Goal: Task Accomplishment & Management: Use online tool/utility

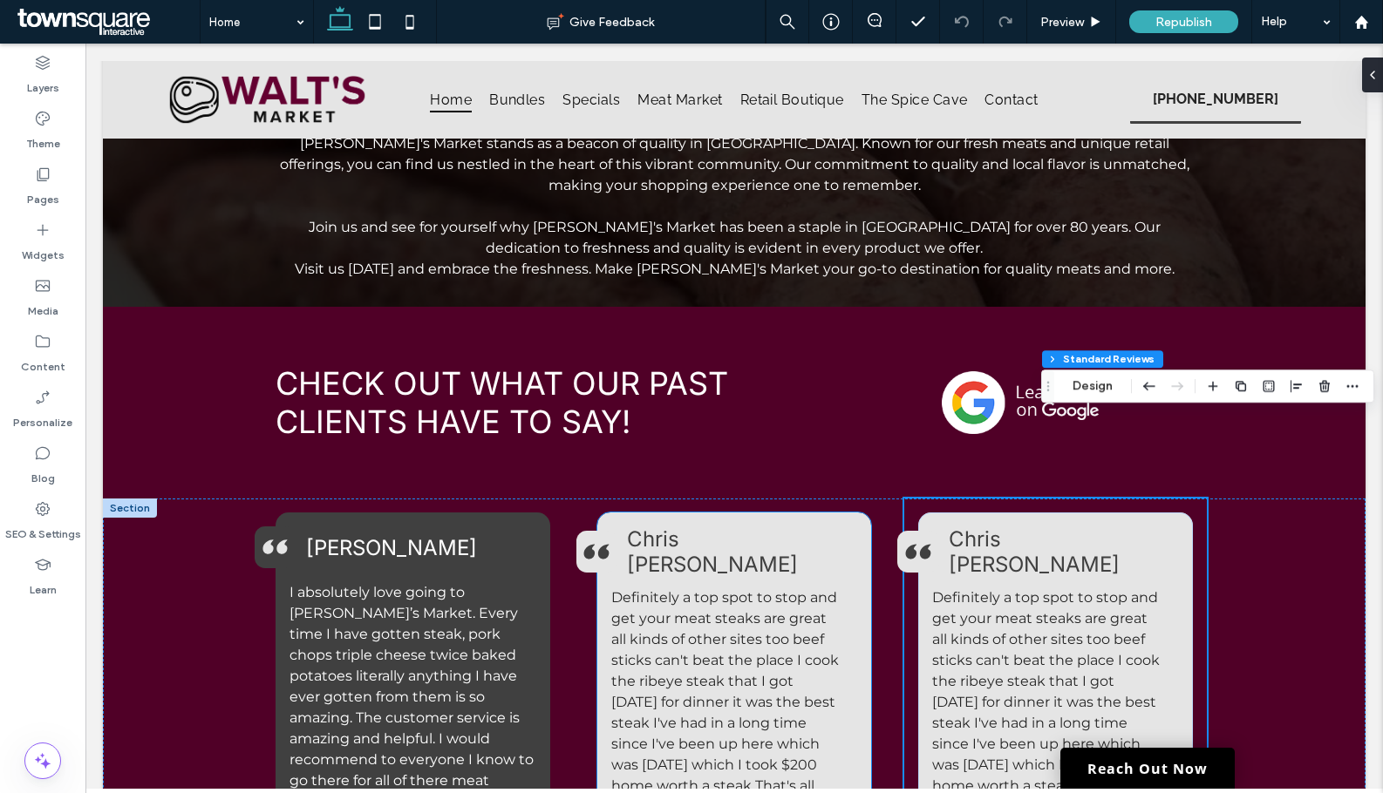
scroll to position [2498, 0]
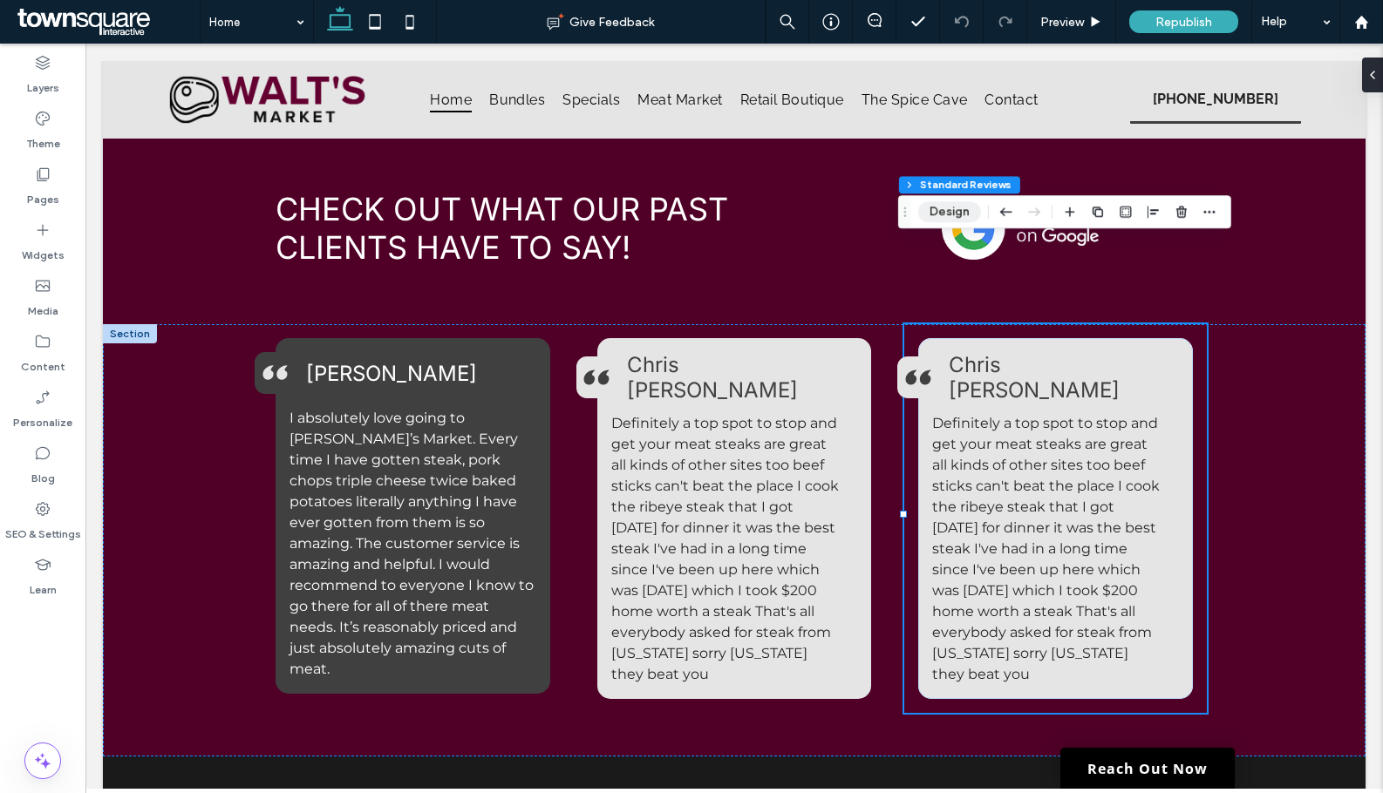
click at [941, 210] on button "Design" at bounding box center [949, 211] width 63 height 21
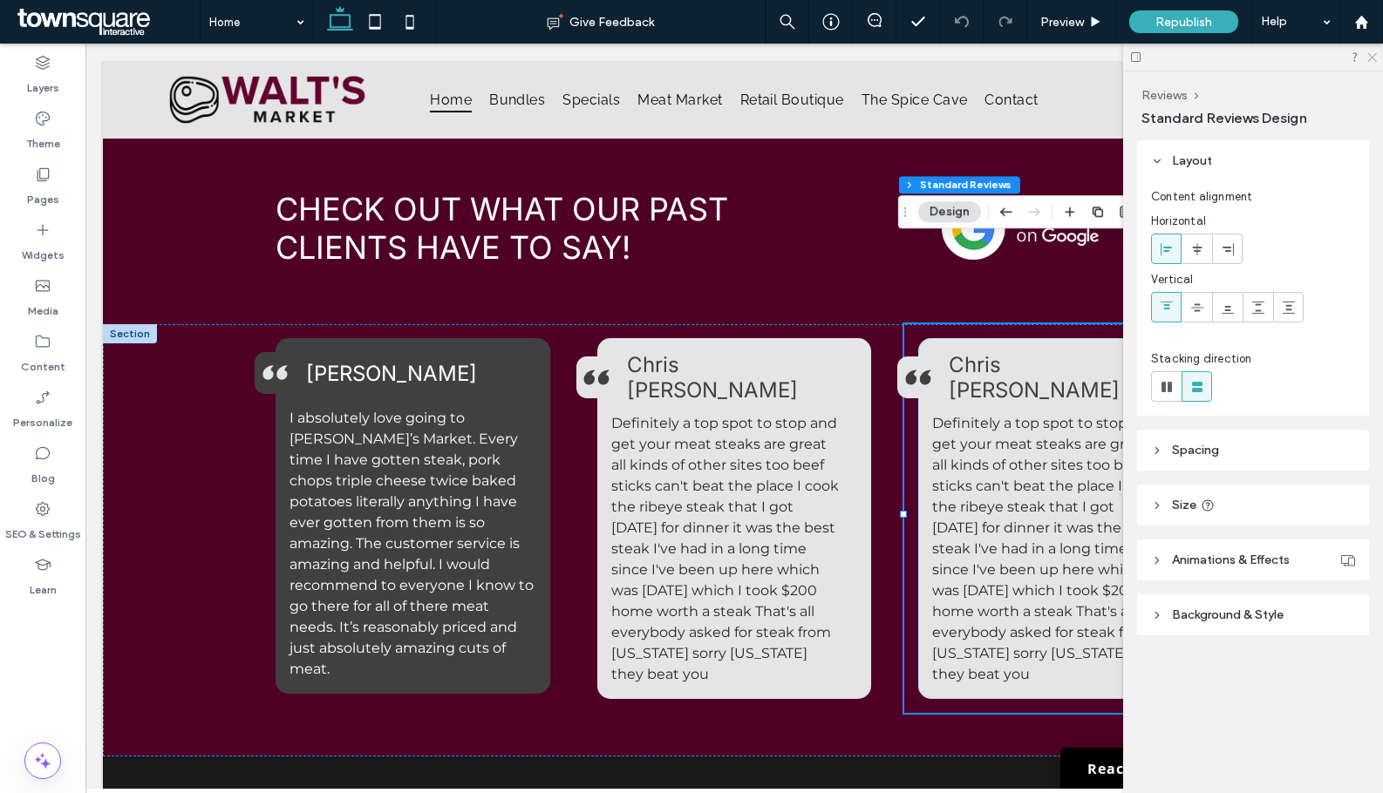
click at [1369, 53] on icon at bounding box center [1370, 56] width 11 height 11
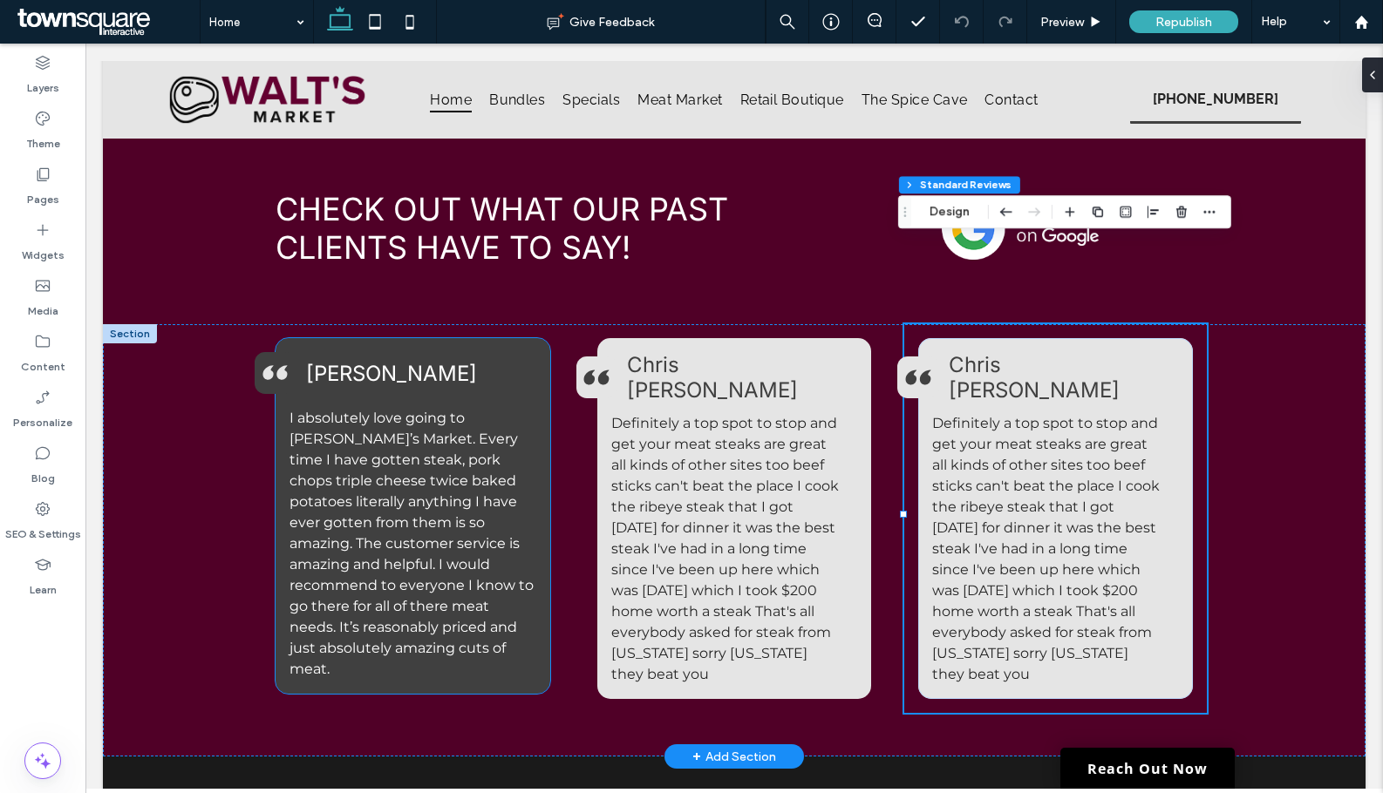
click at [513, 338] on div "I absolutely love going to Walt’s Market. Every time I have gotten steak, pork …" at bounding box center [412, 516] width 275 height 356
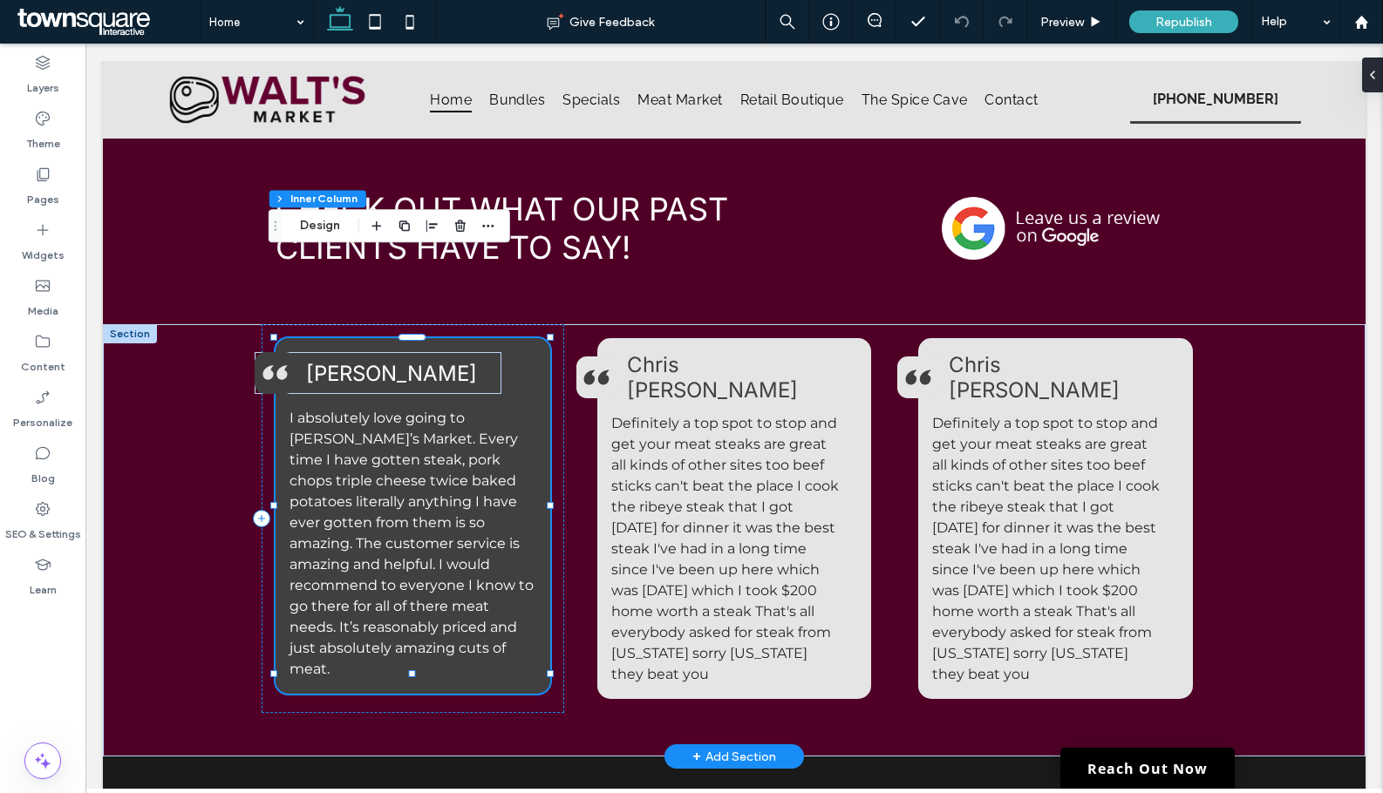
click at [541, 338] on div "I absolutely love going to Walt’s Market. Every time I have gotten steak, pork …" at bounding box center [412, 516] width 275 height 356
click at [552, 324] on div "I absolutely love going to Walt’s Market. Every time I have gotten steak, pork …" at bounding box center [413, 518] width 303 height 389
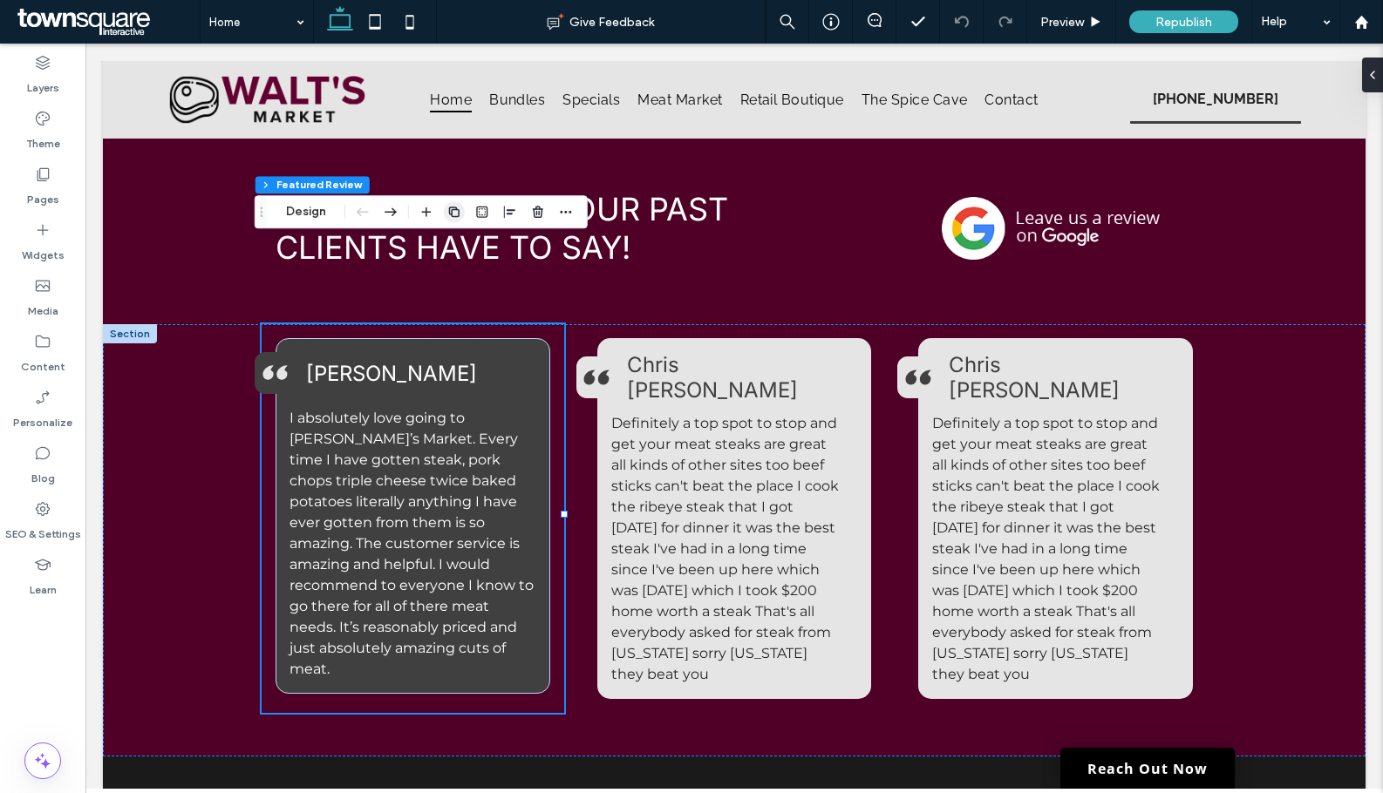
click at [454, 210] on use "button" at bounding box center [454, 212] width 10 height 10
type input "**"
type input "*****"
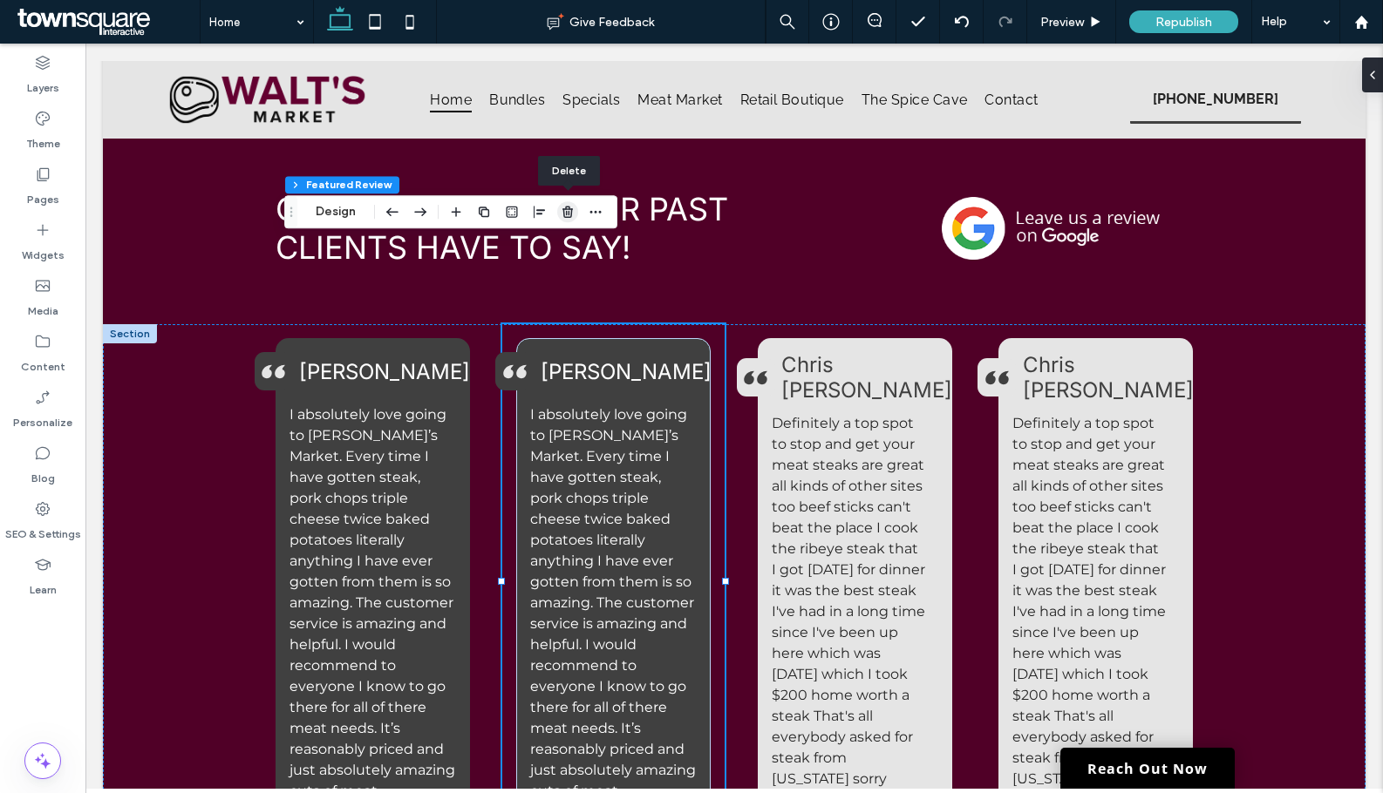
click at [566, 210] on icon "button" at bounding box center [568, 212] width 14 height 14
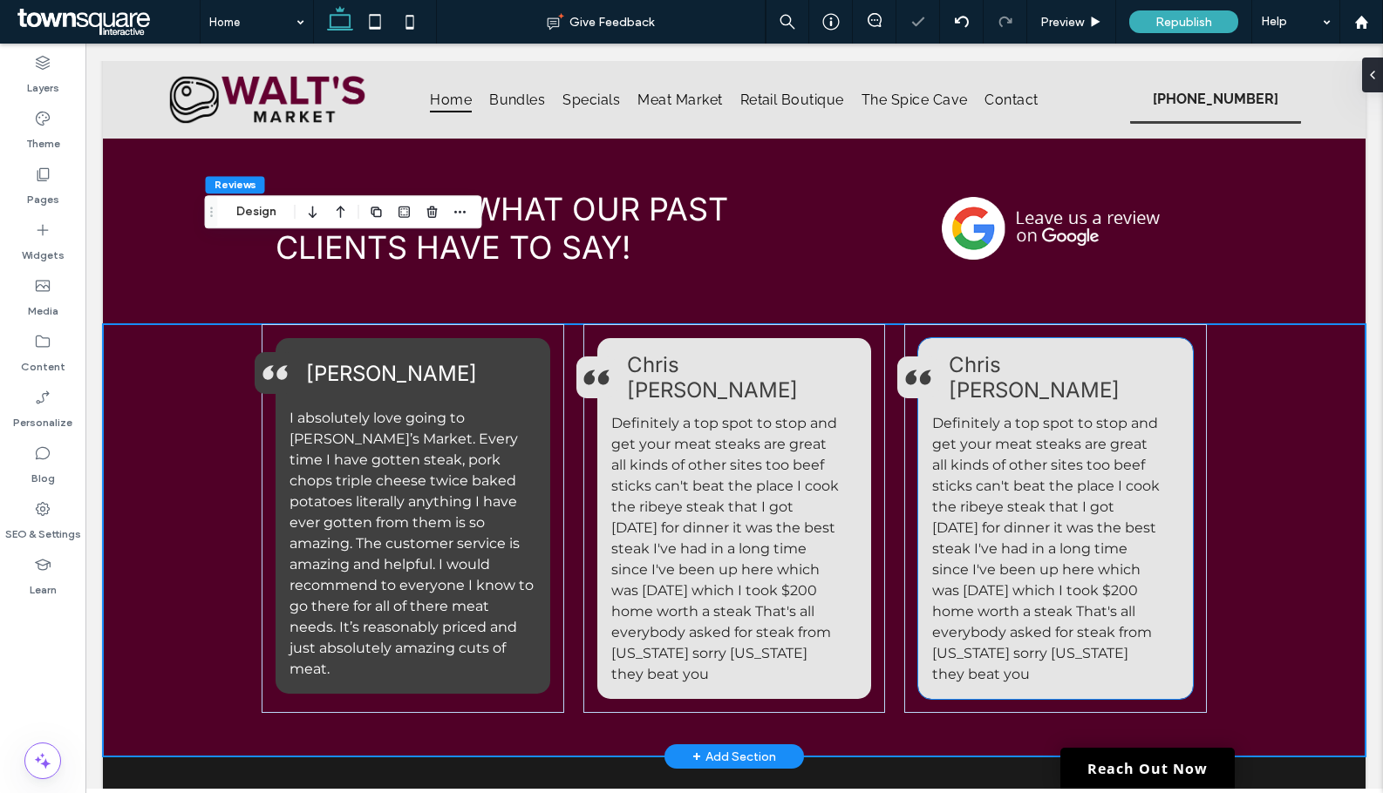
click at [978, 451] on span "Definitely a top spot to stop and get your meat steaks are great all kinds of o…" at bounding box center [1046, 549] width 228 height 268
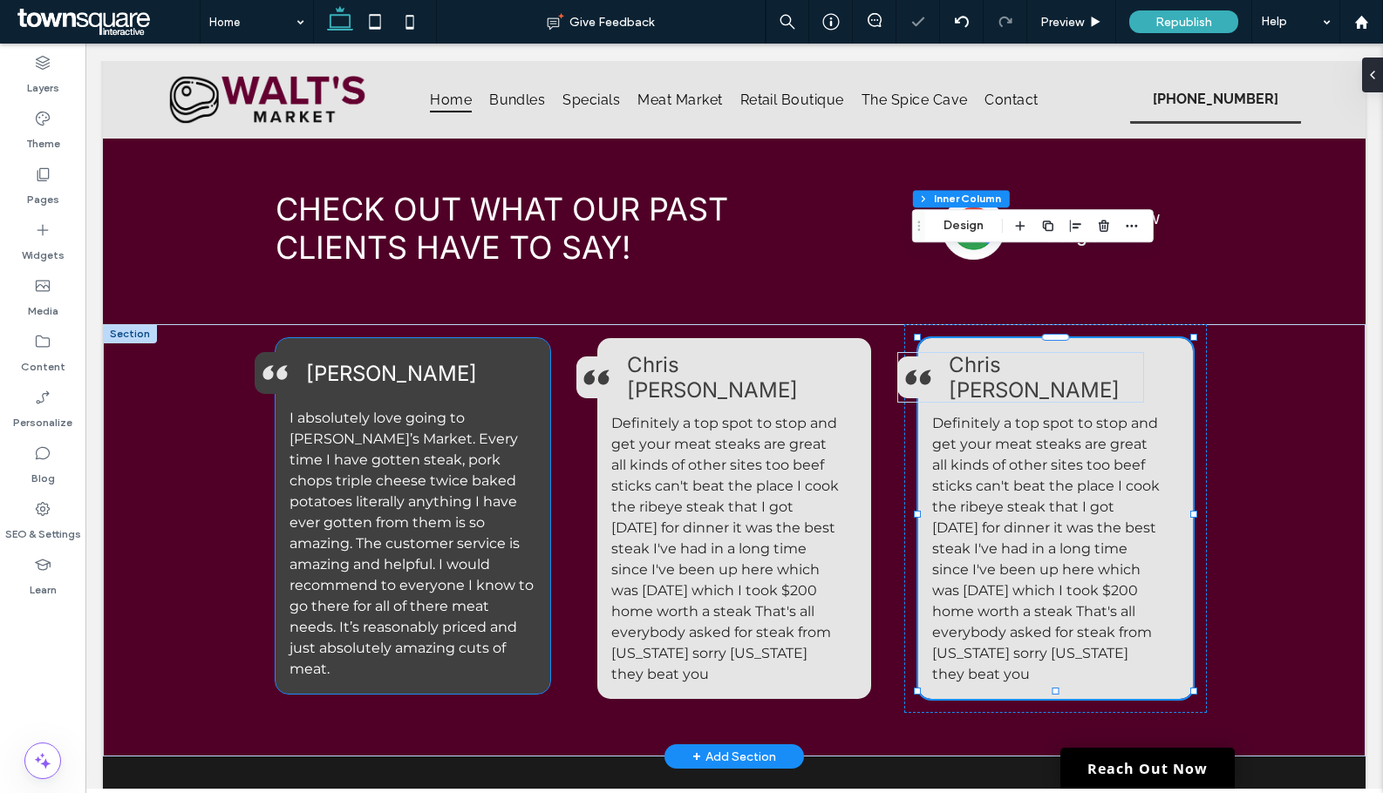
click at [526, 412] on p "I absolutely love going to Walt’s Market. Every time I have gotten steak, pork …" at bounding box center [412, 544] width 247 height 272
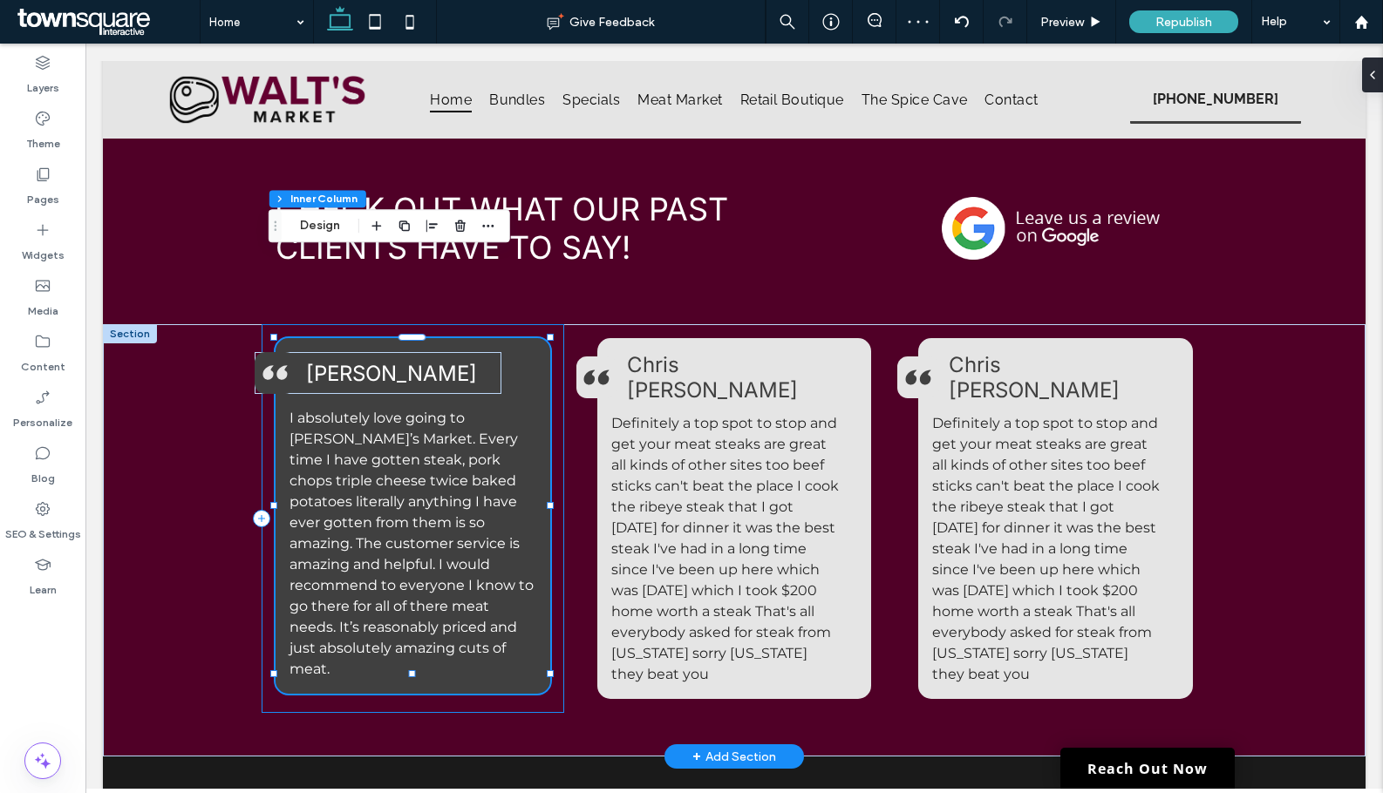
click at [553, 324] on div "I absolutely love going to Walt’s Market. Every time I have gotten steak, pork …" at bounding box center [413, 518] width 303 height 389
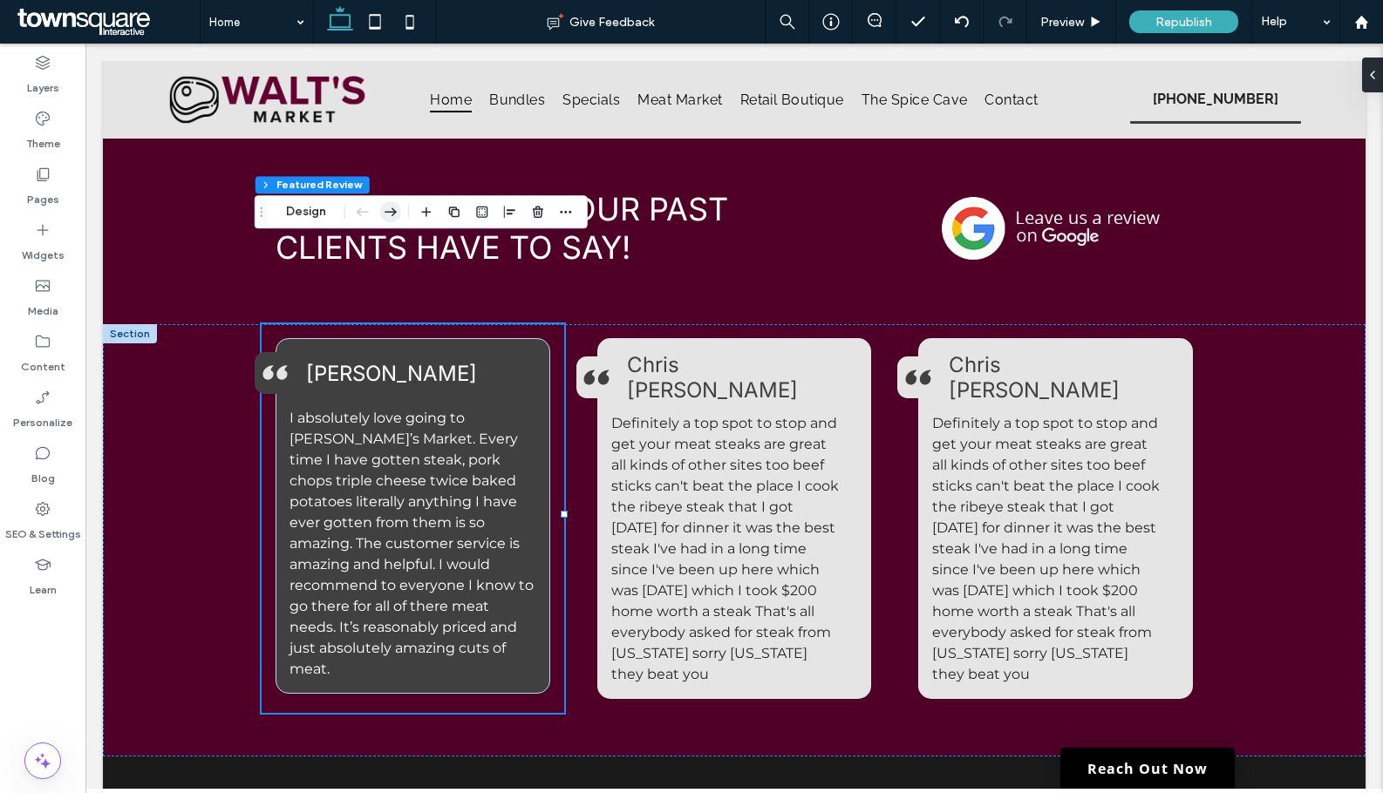
click at [397, 211] on icon "button" at bounding box center [390, 211] width 21 height 31
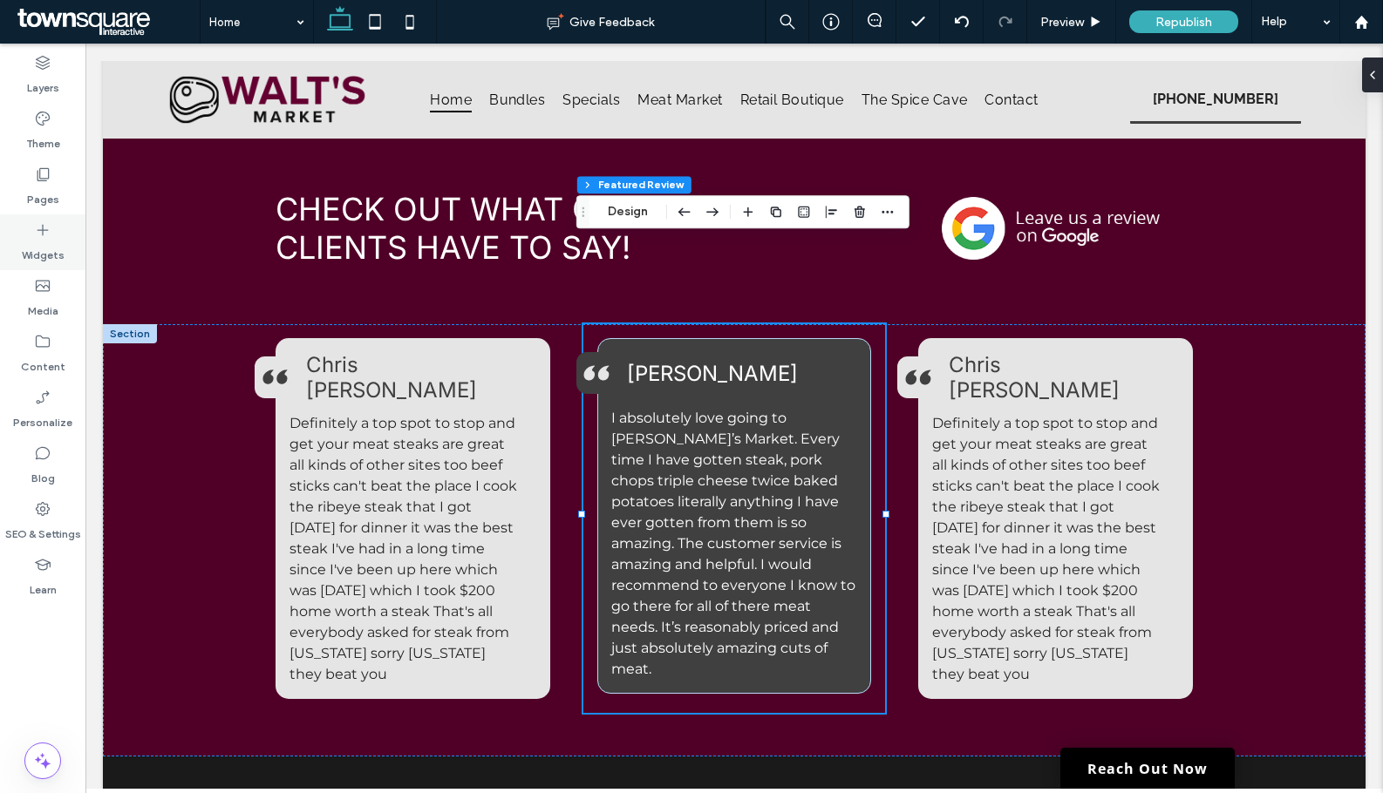
click at [48, 236] on icon at bounding box center [42, 229] width 17 height 17
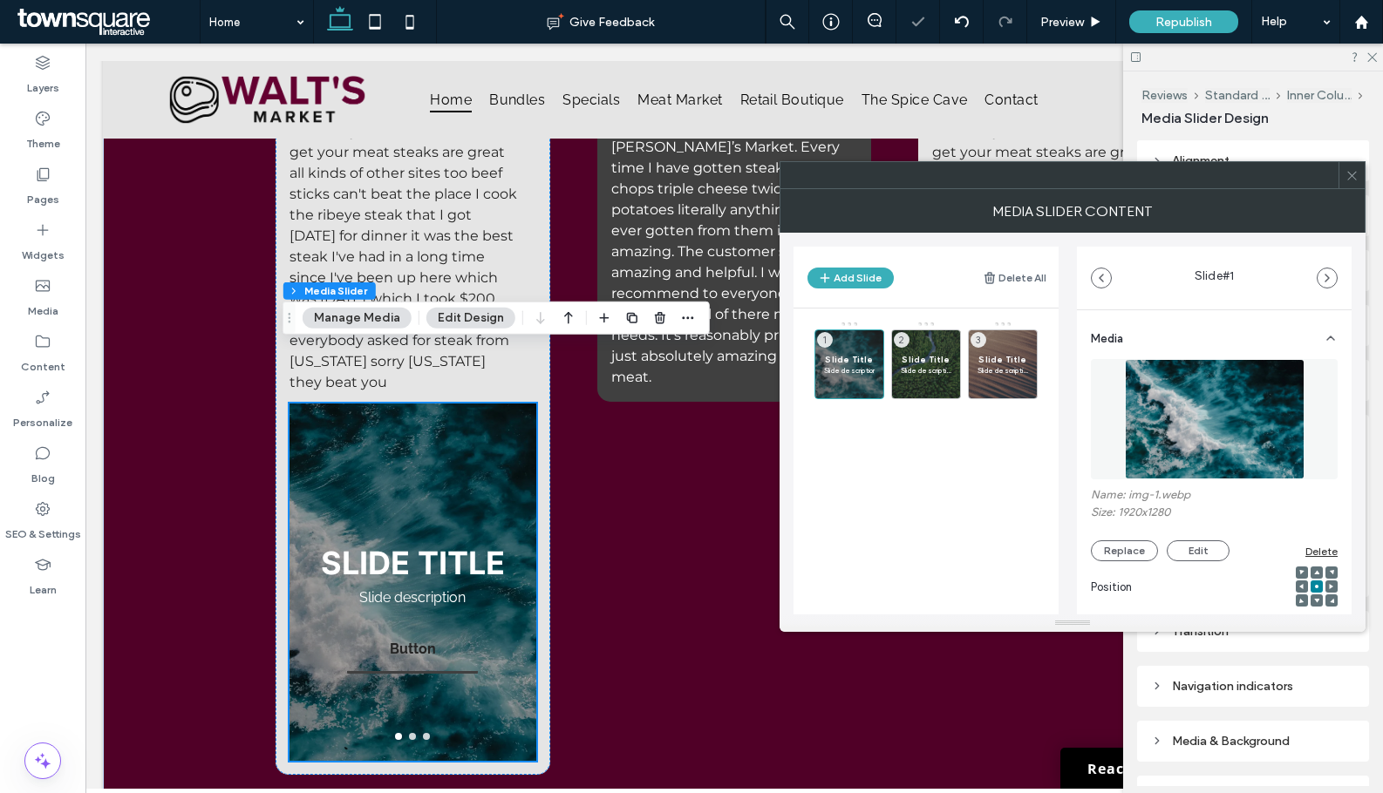
scroll to position [2820, 0]
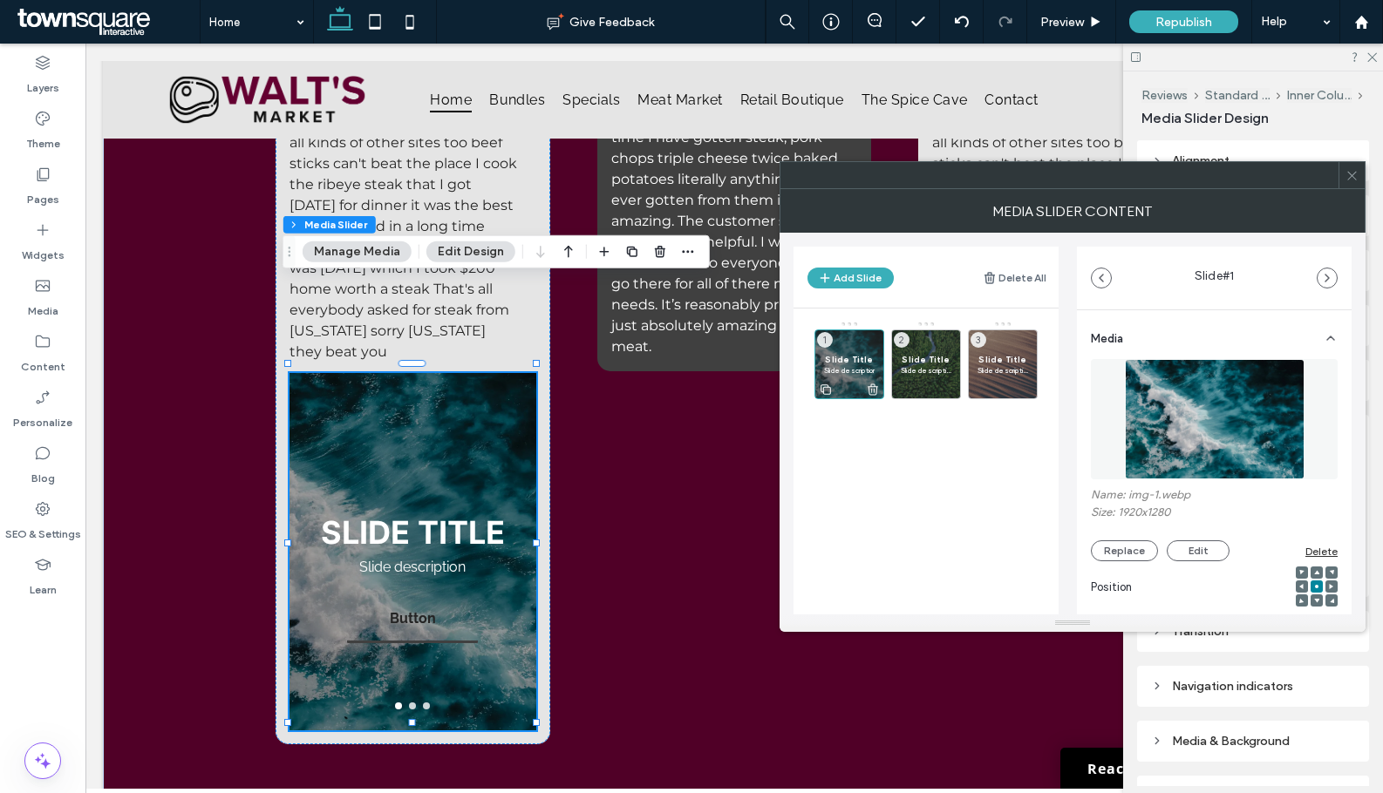
click at [872, 385] on icon at bounding box center [873, 390] width 14 height 16
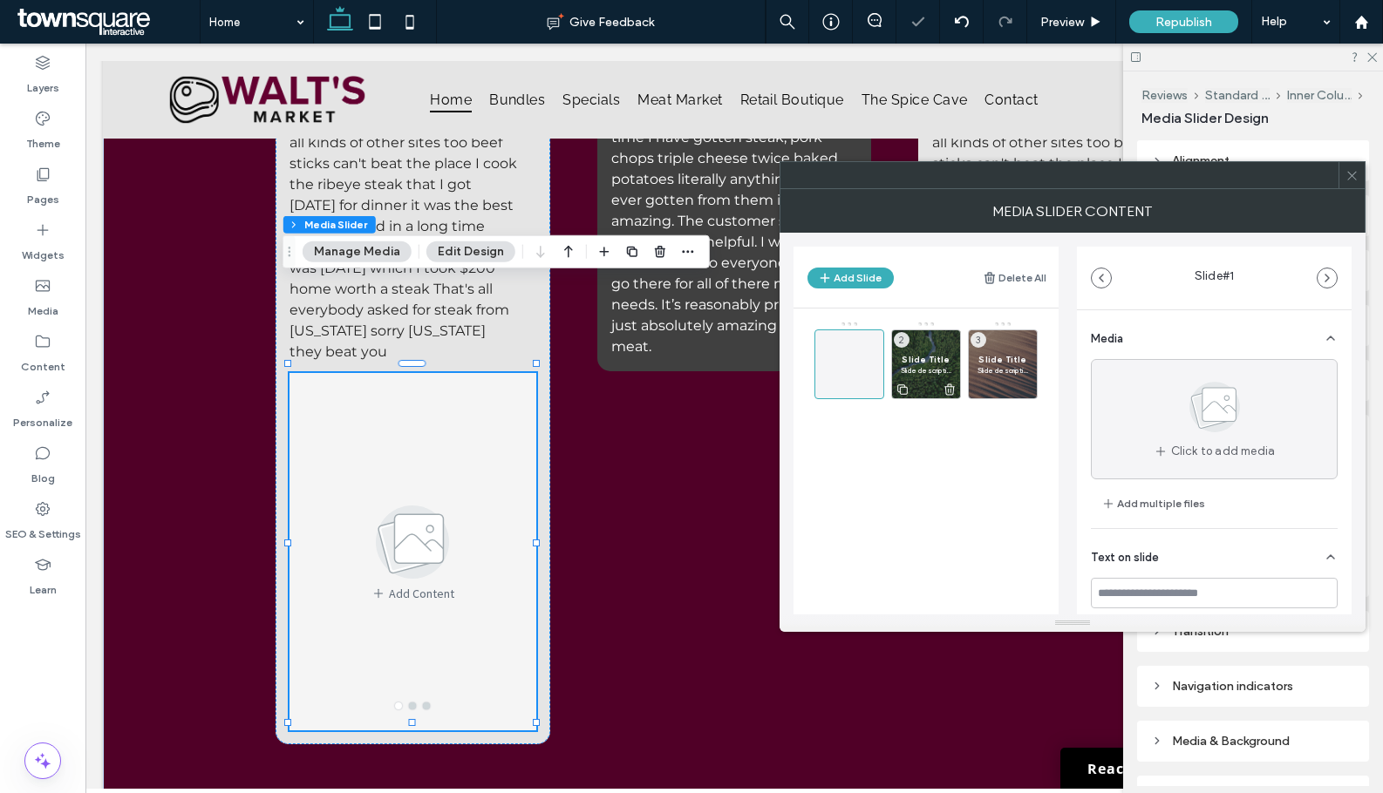
click at [949, 390] on use at bounding box center [949, 389] width 10 height 11
click at [1025, 390] on use at bounding box center [1026, 389] width 10 height 11
click at [1347, 181] on icon at bounding box center [1351, 175] width 13 height 13
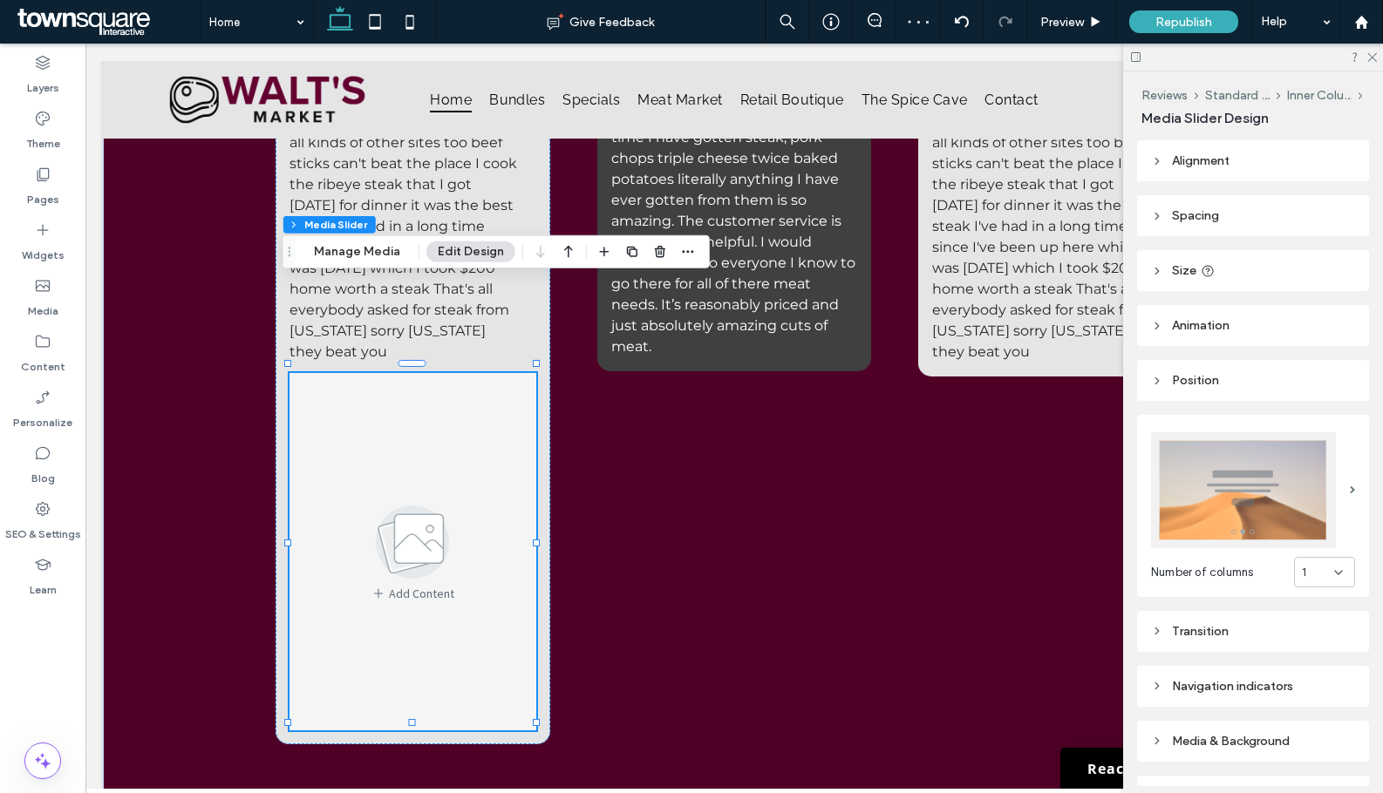
click at [1245, 322] on header "Animation" at bounding box center [1253, 325] width 232 height 41
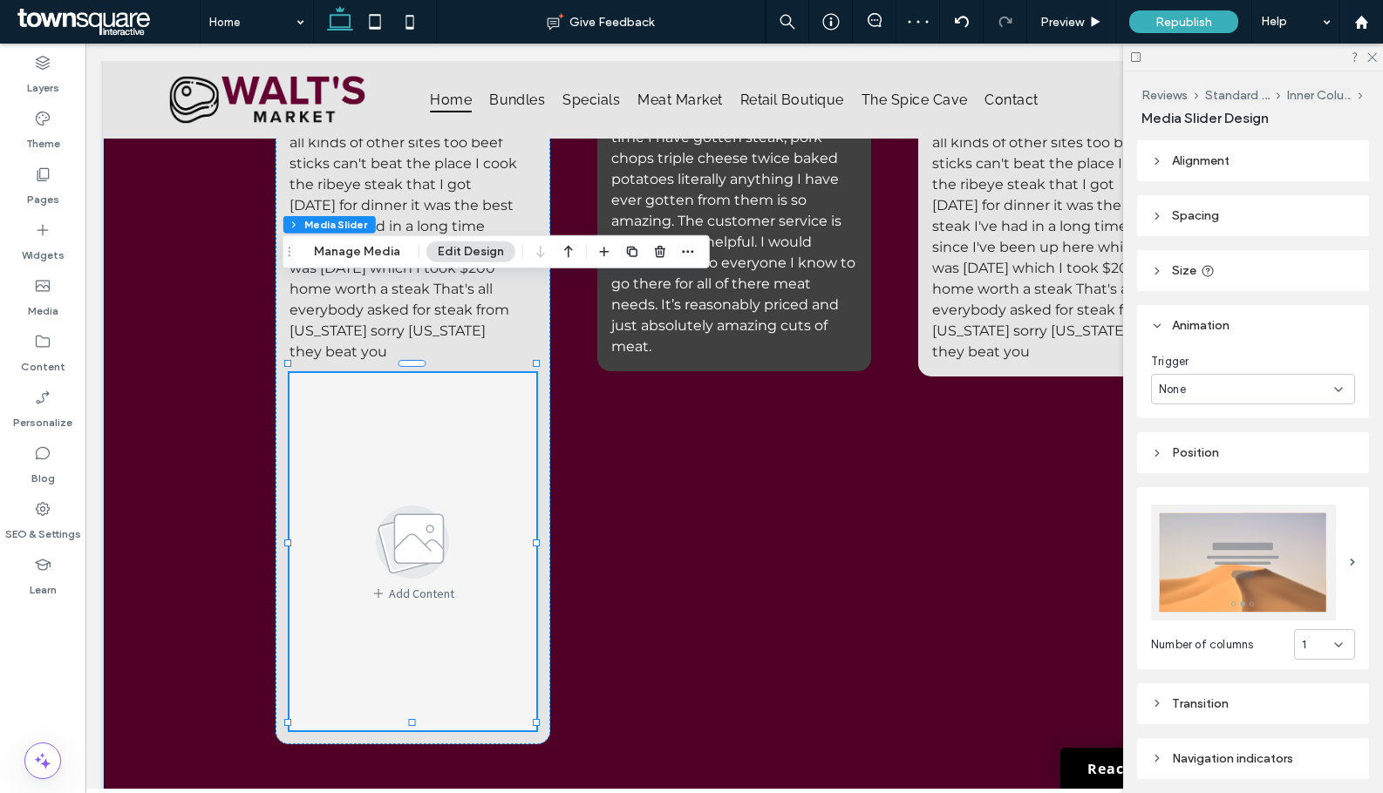
click at [1245, 322] on header "Animation" at bounding box center [1253, 325] width 232 height 41
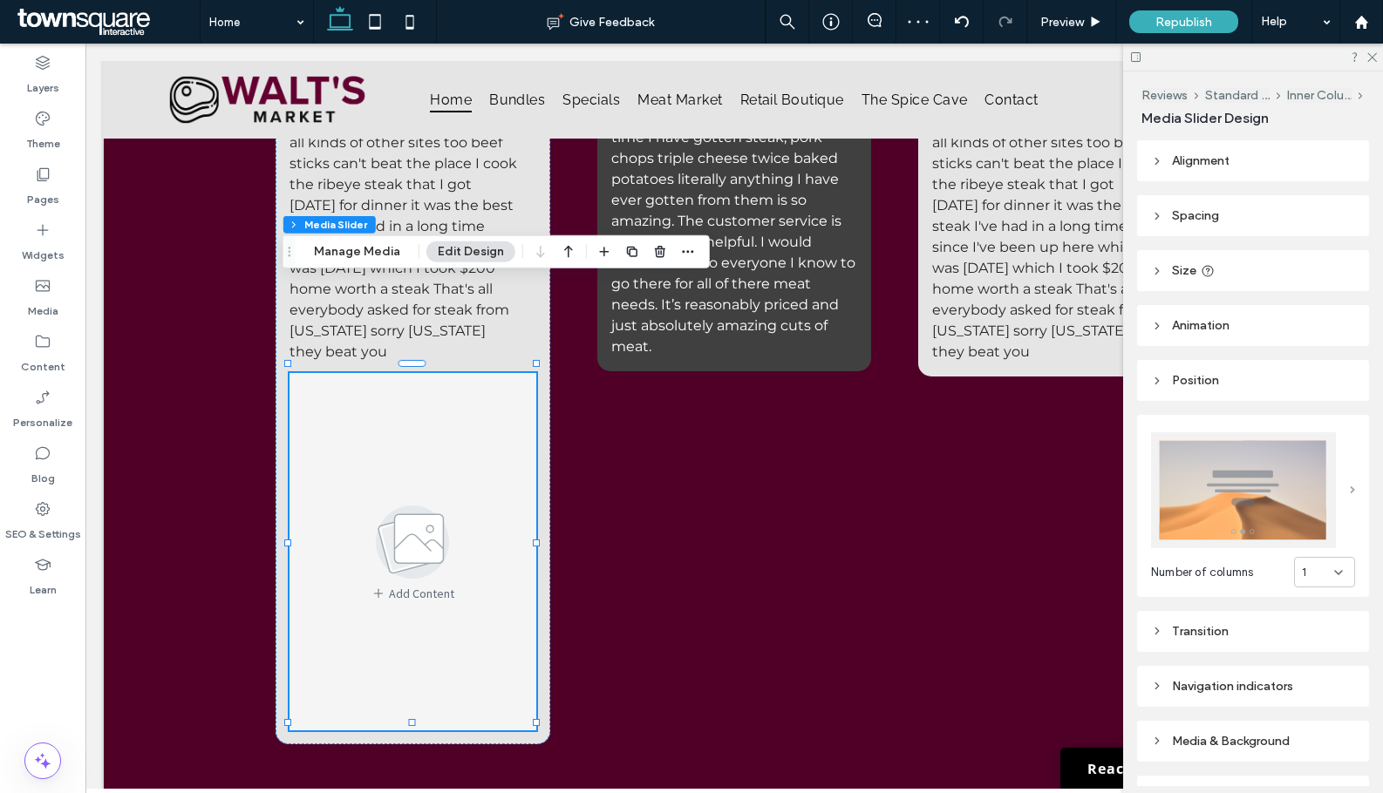
click at [1350, 486] on span at bounding box center [1352, 490] width 5 height 8
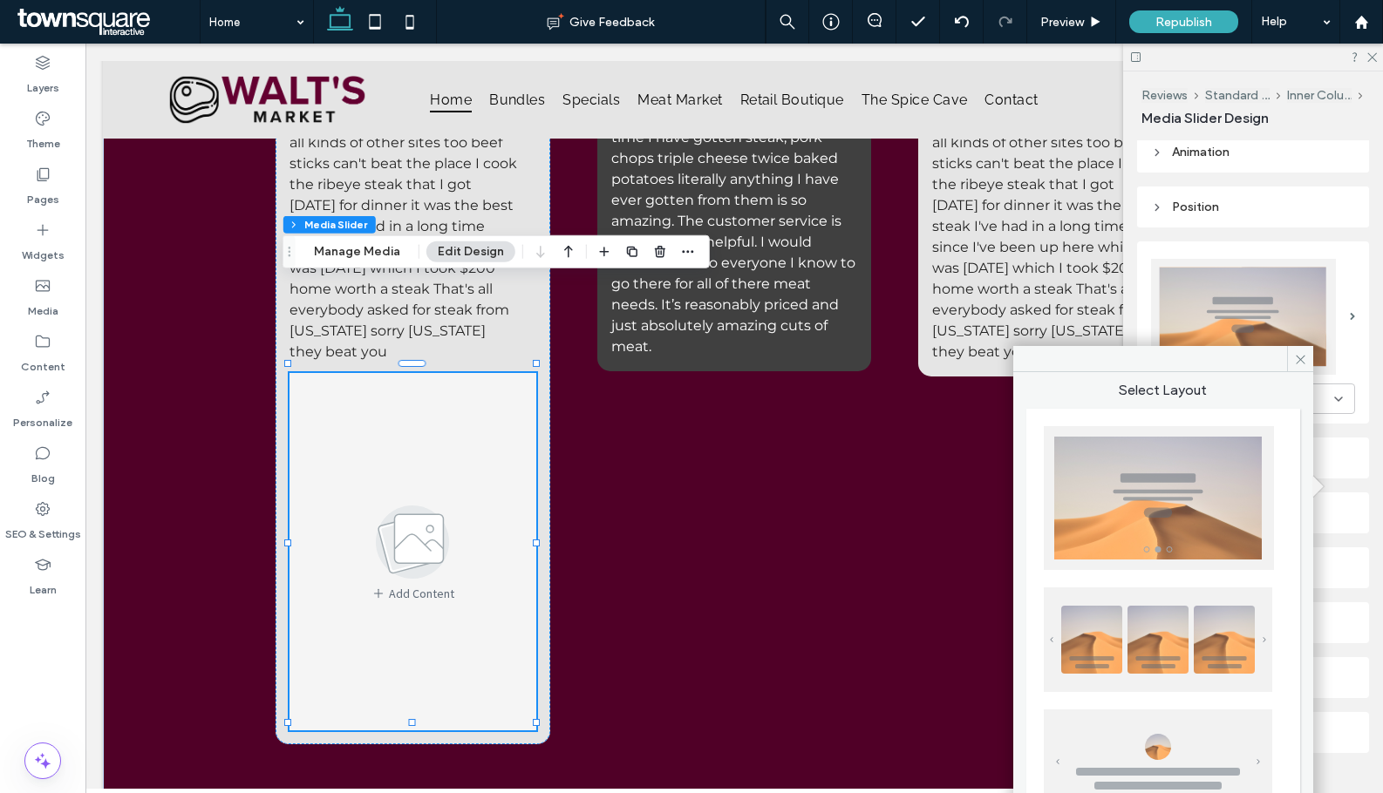
scroll to position [174, 0]
click at [1196, 506] on img at bounding box center [1159, 498] width 230 height 144
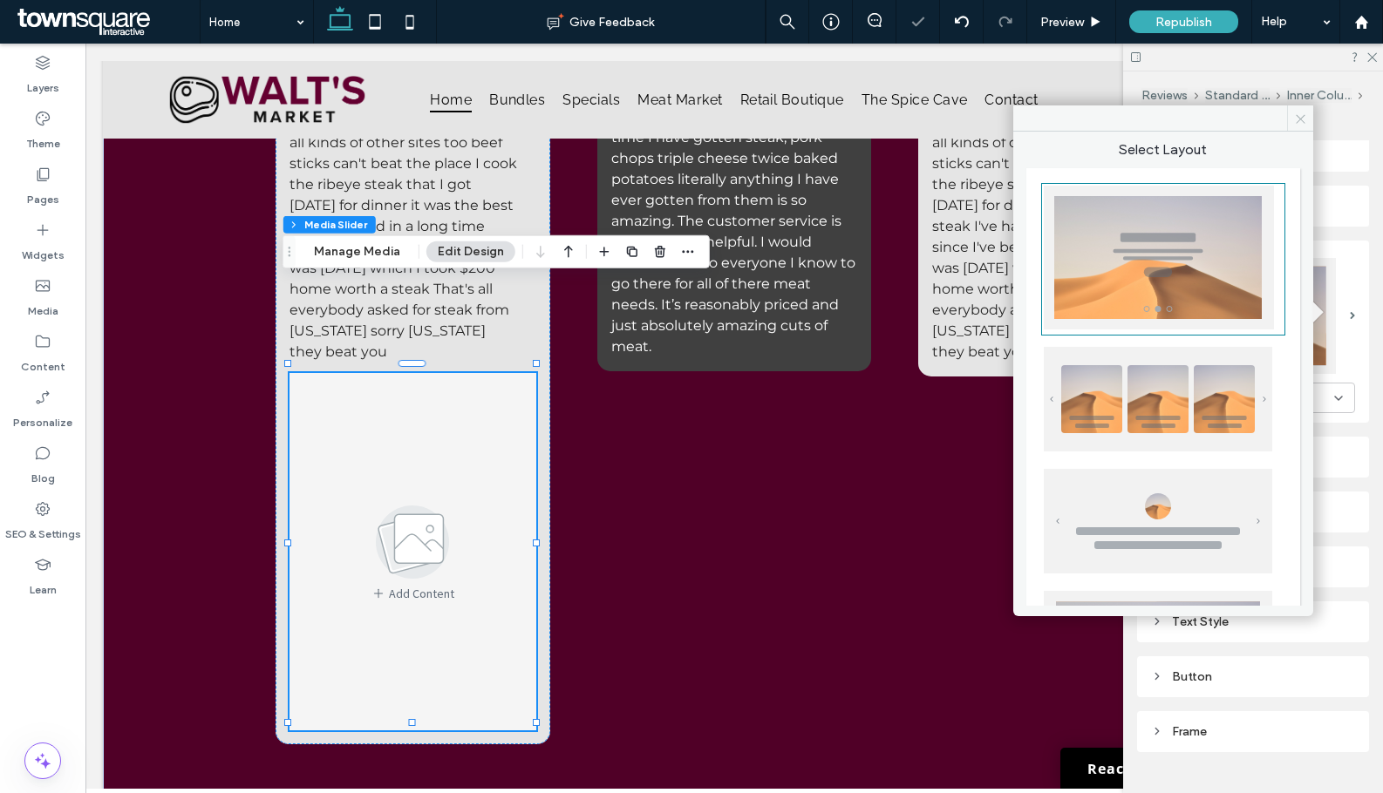
click at [1301, 112] on icon at bounding box center [1300, 118] width 13 height 13
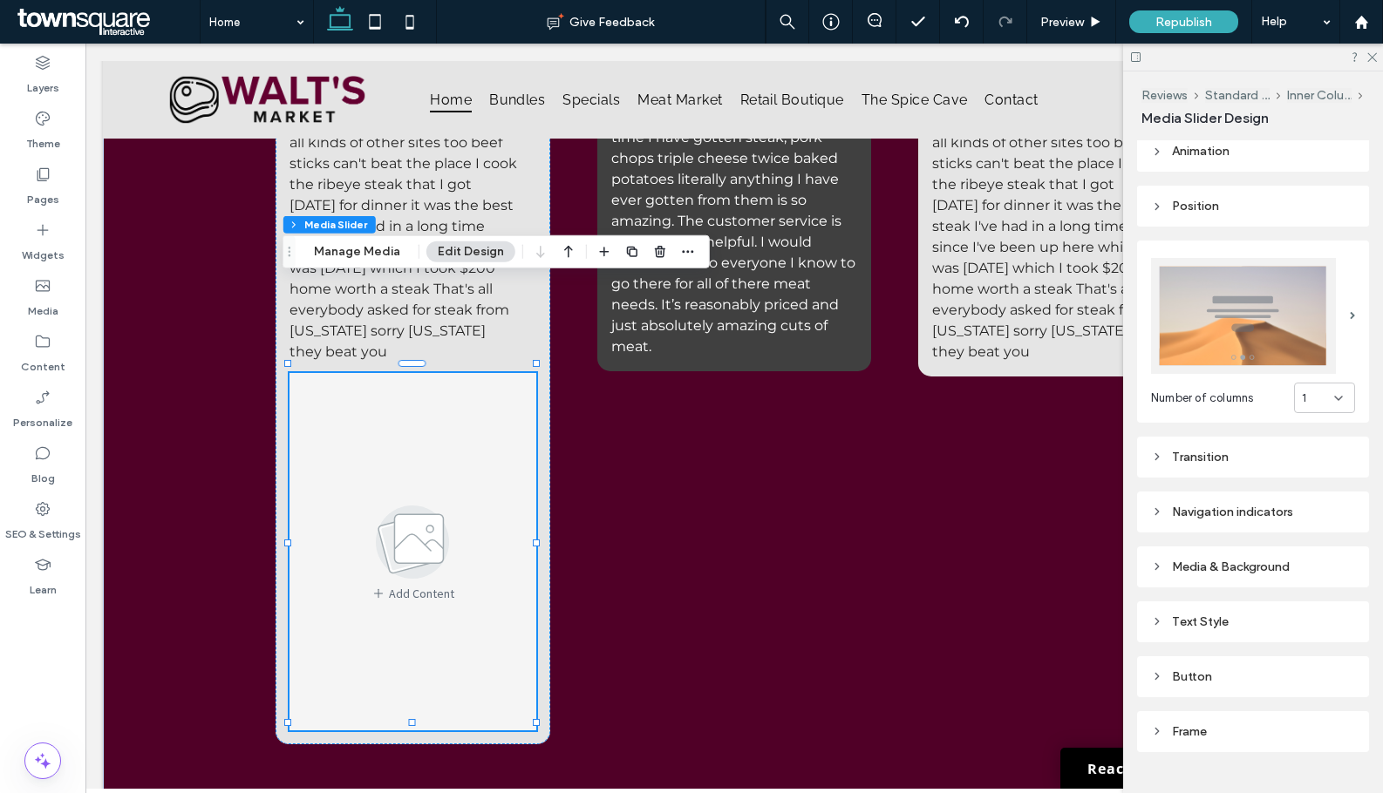
click at [1177, 720] on div "Frame" at bounding box center [1253, 732] width 204 height 24
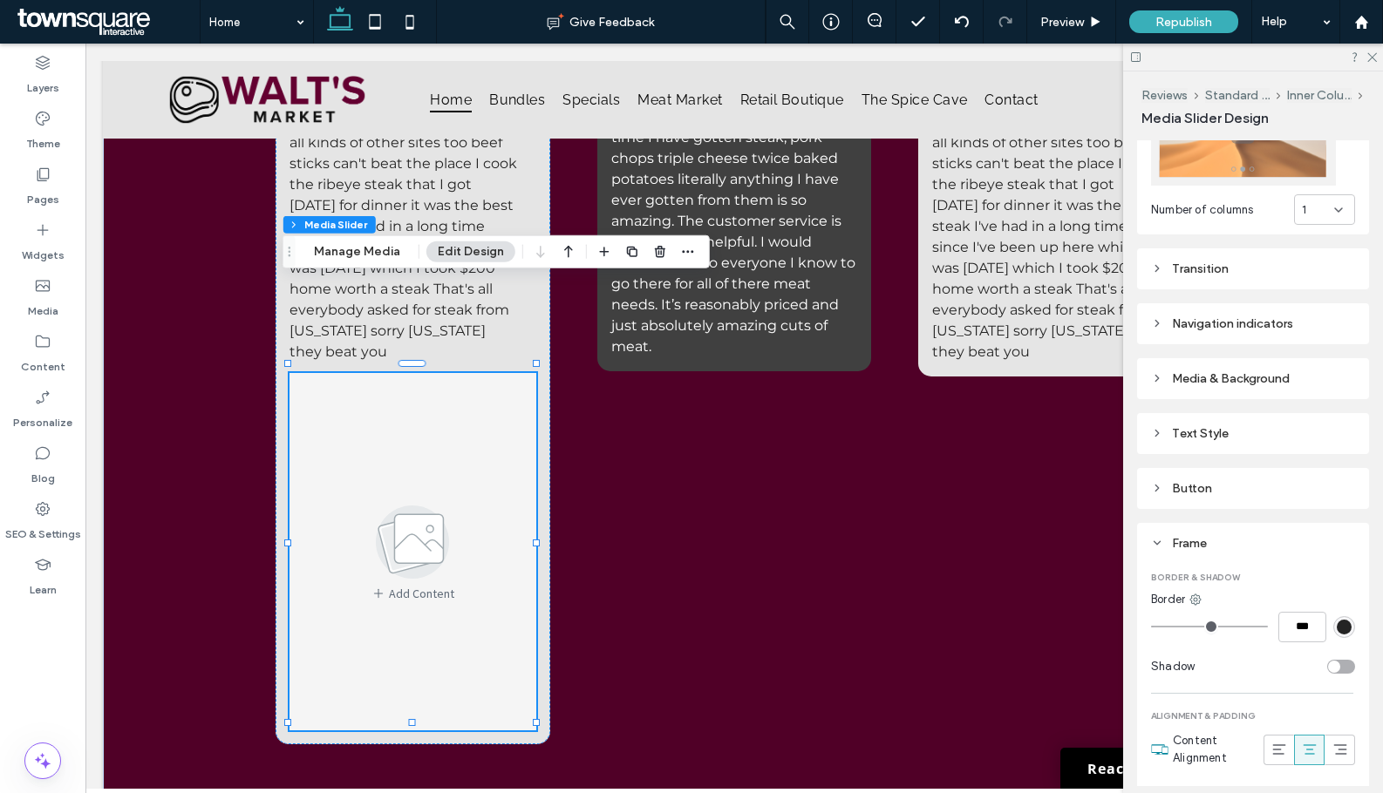
scroll to position [334, 0]
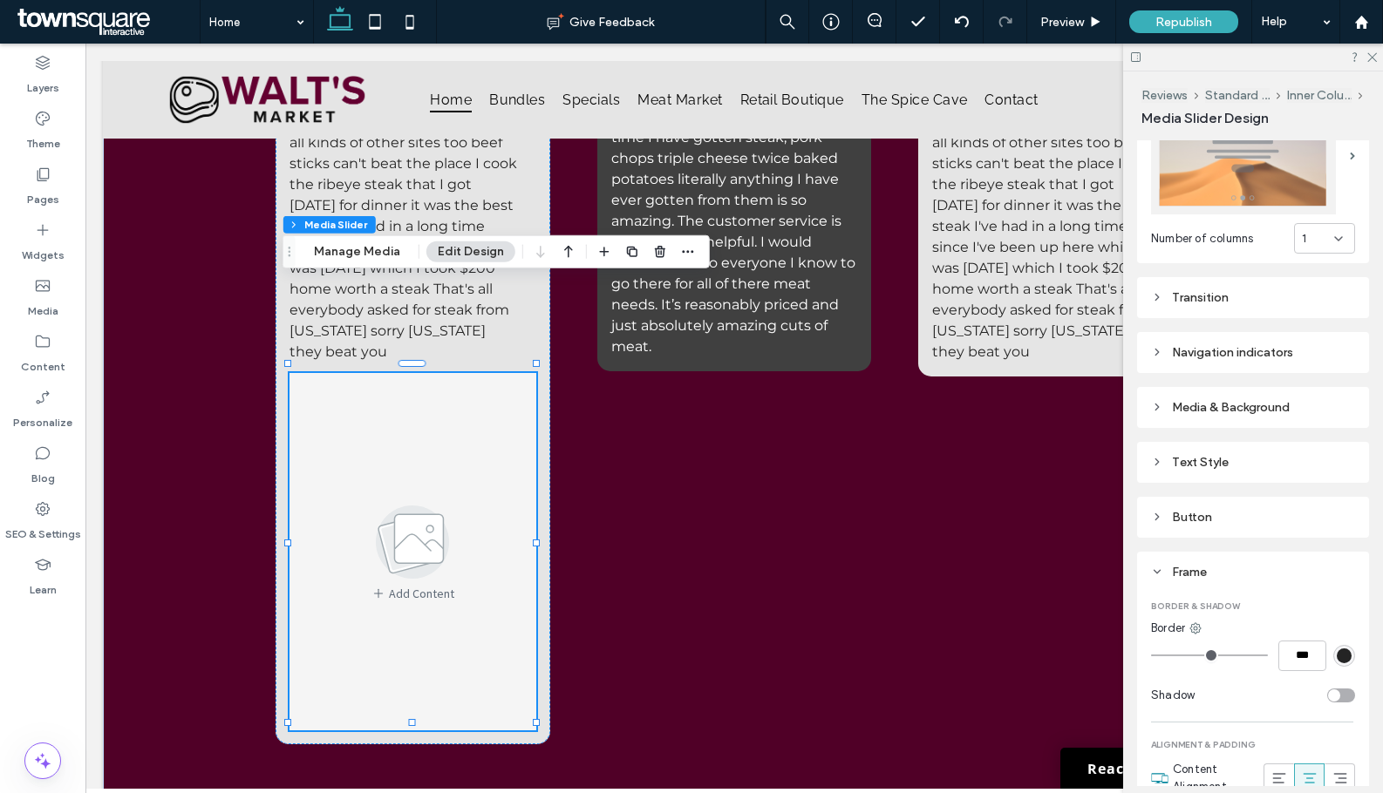
click at [1171, 497] on div "Button" at bounding box center [1253, 517] width 232 height 41
click at [1172, 512] on div "Button" at bounding box center [1253, 517] width 204 height 15
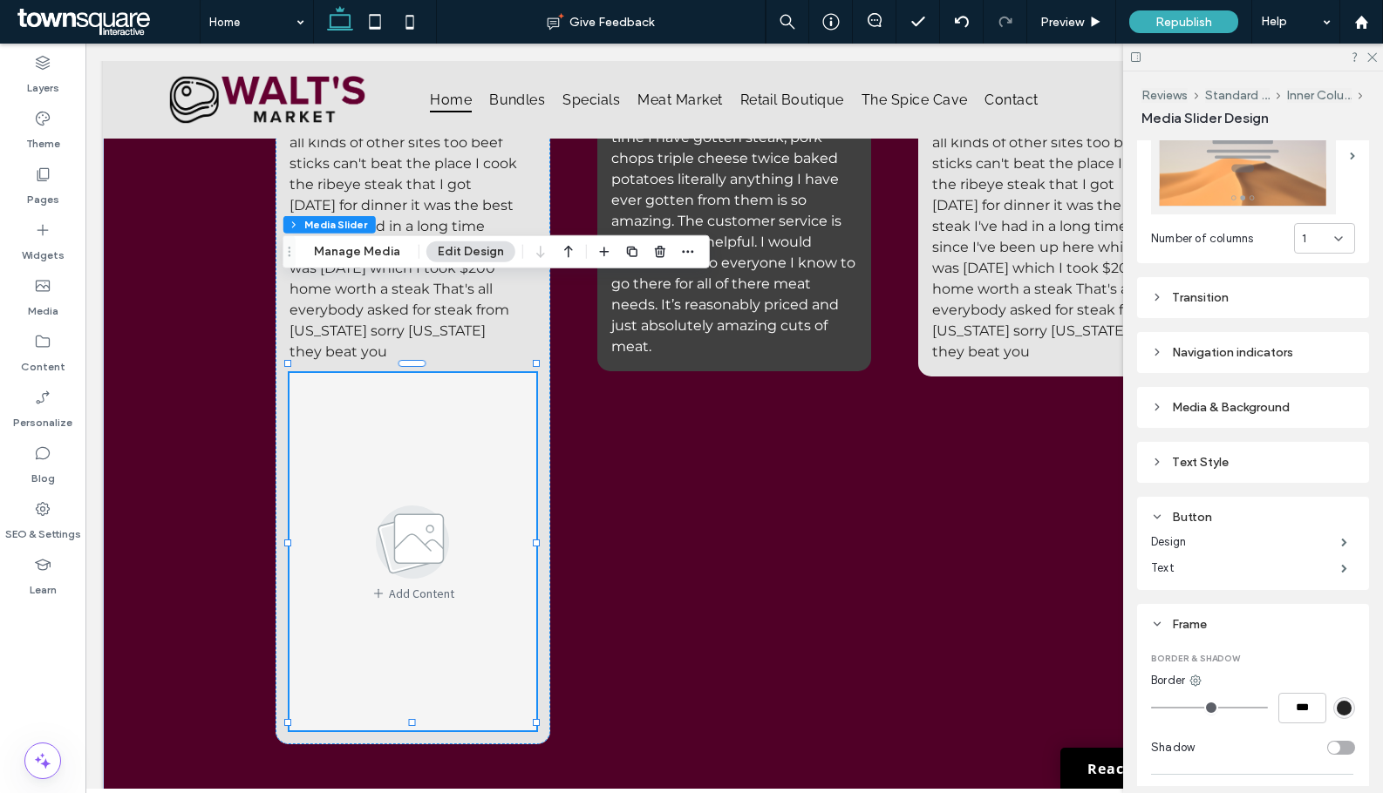
click at [1172, 512] on div "Button" at bounding box center [1253, 517] width 204 height 15
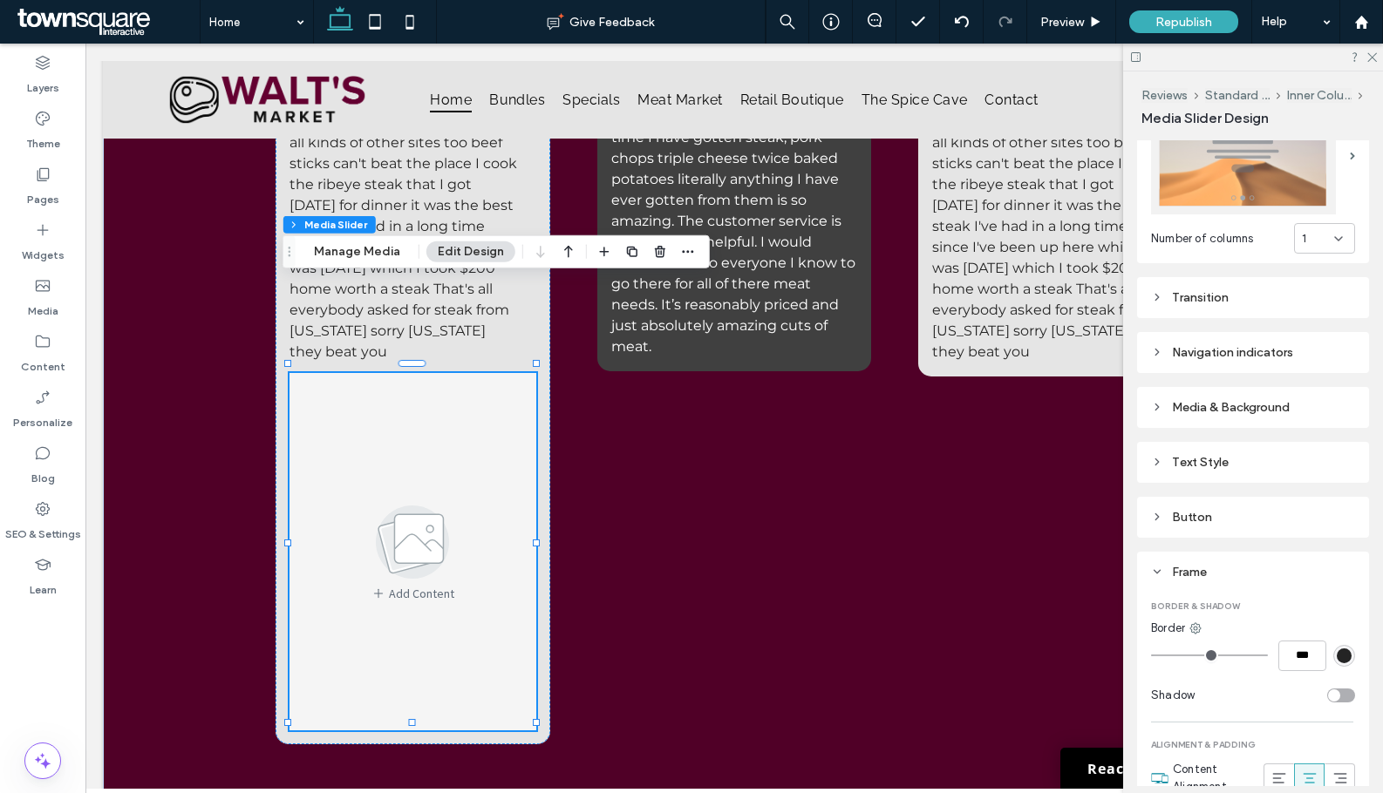
click at [1162, 456] on icon at bounding box center [1157, 462] width 12 height 12
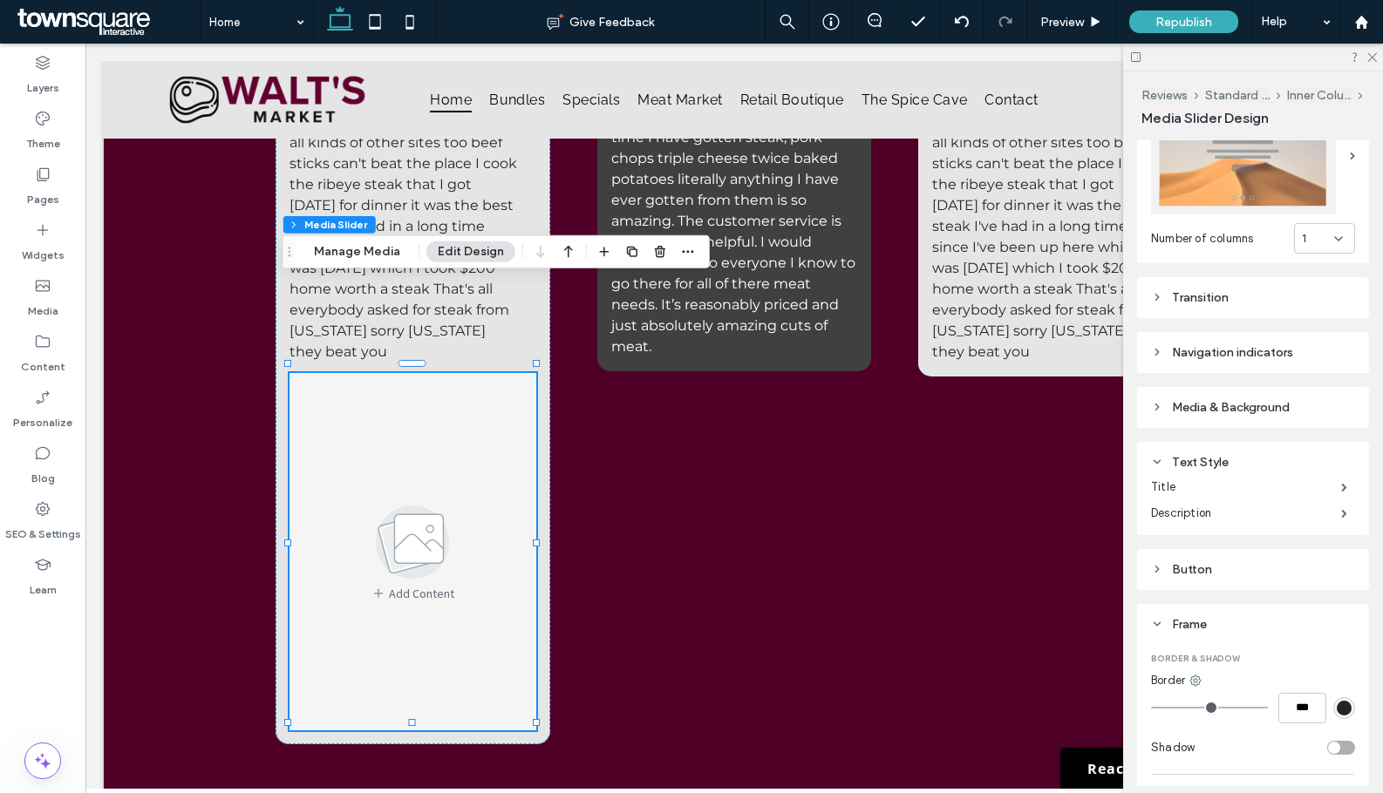
click at [1162, 456] on icon at bounding box center [1157, 462] width 12 height 12
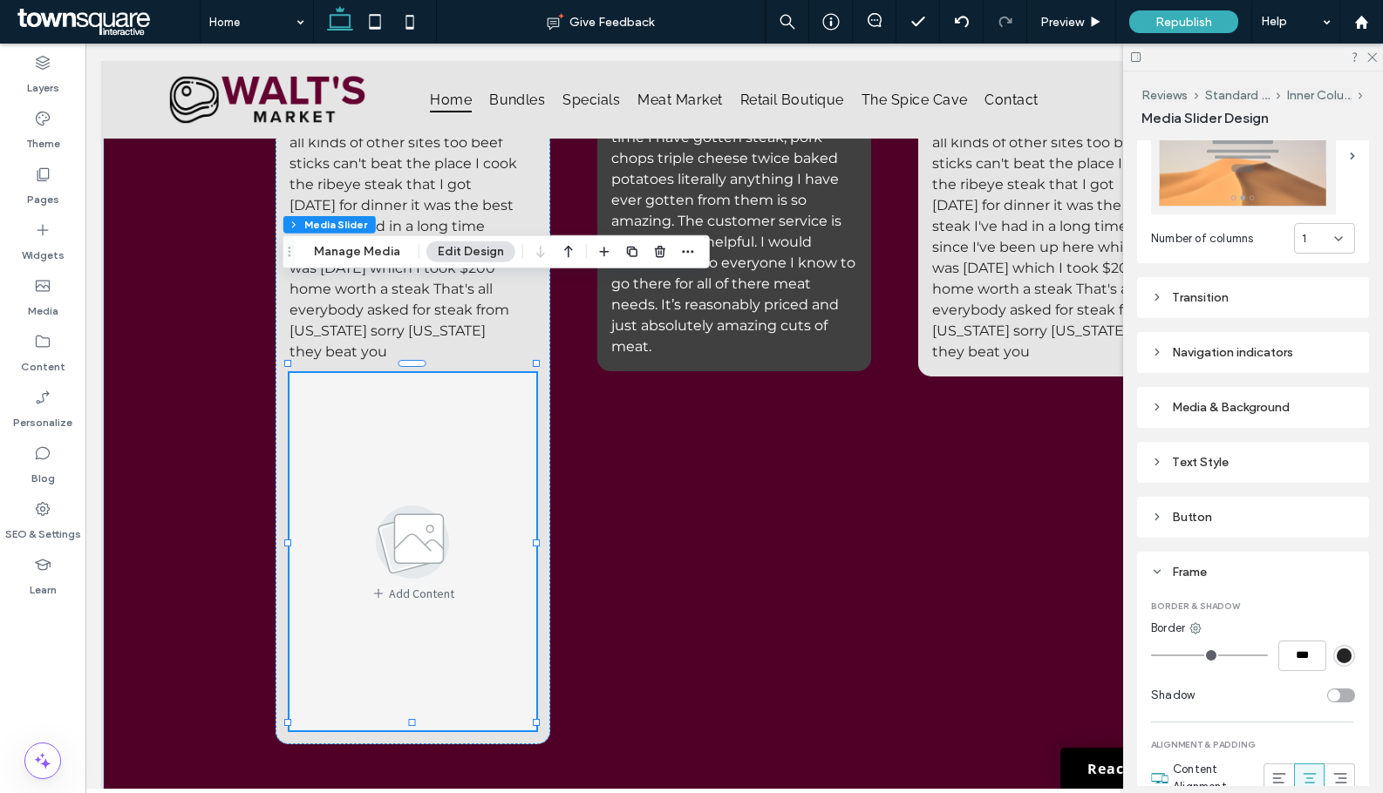
click at [1159, 400] on div "Media & Background" at bounding box center [1253, 407] width 204 height 15
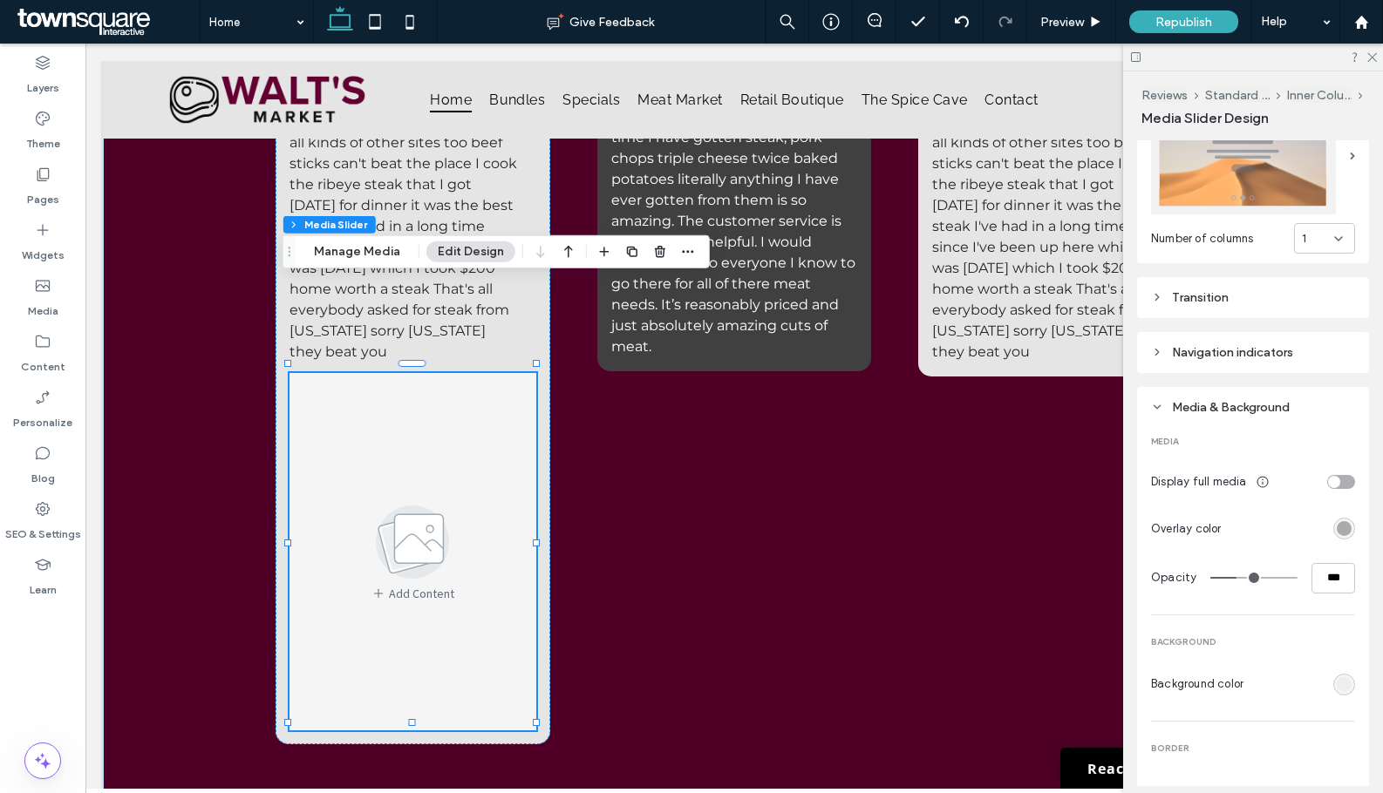
click at [1159, 400] on div "Media & Background" at bounding box center [1253, 407] width 204 height 15
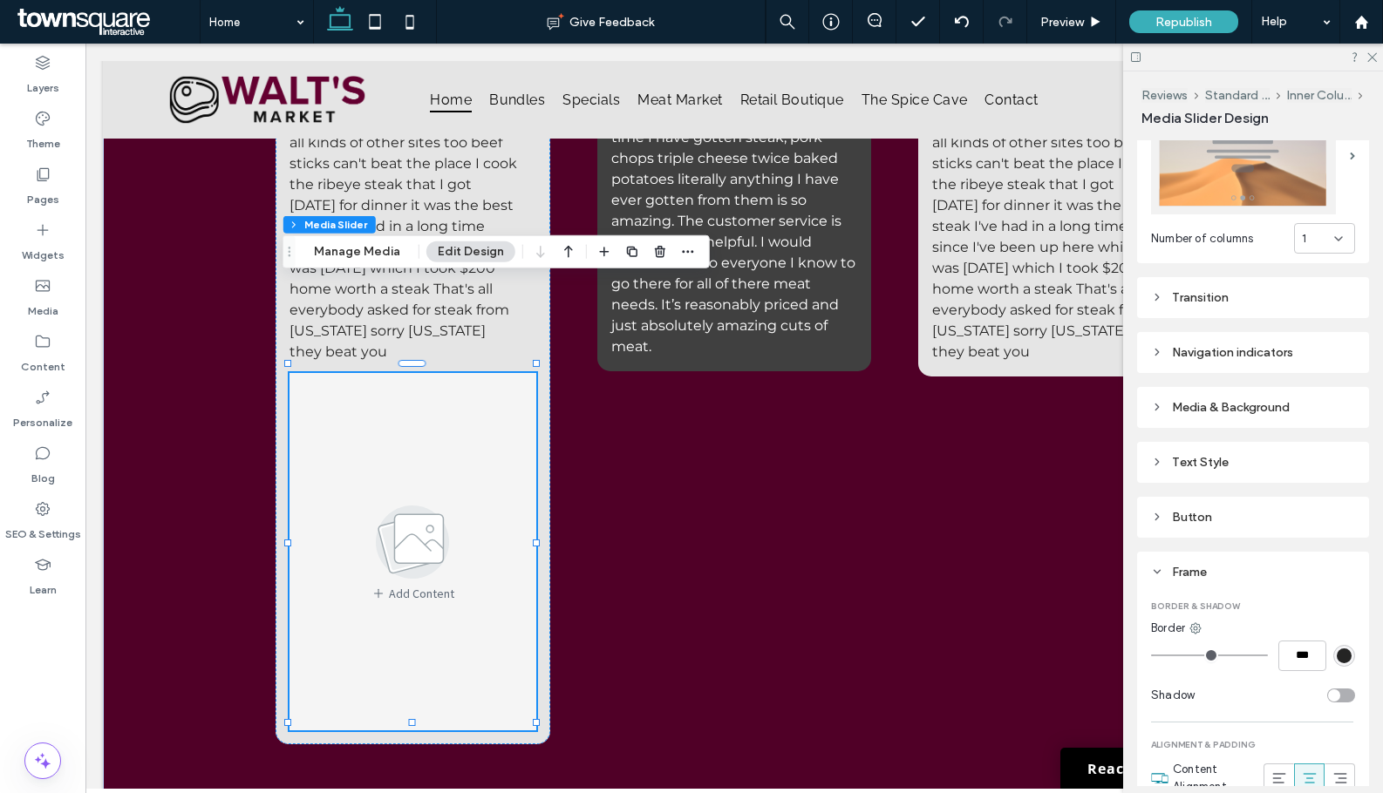
click at [1169, 400] on div "Media & Background" at bounding box center [1253, 407] width 204 height 15
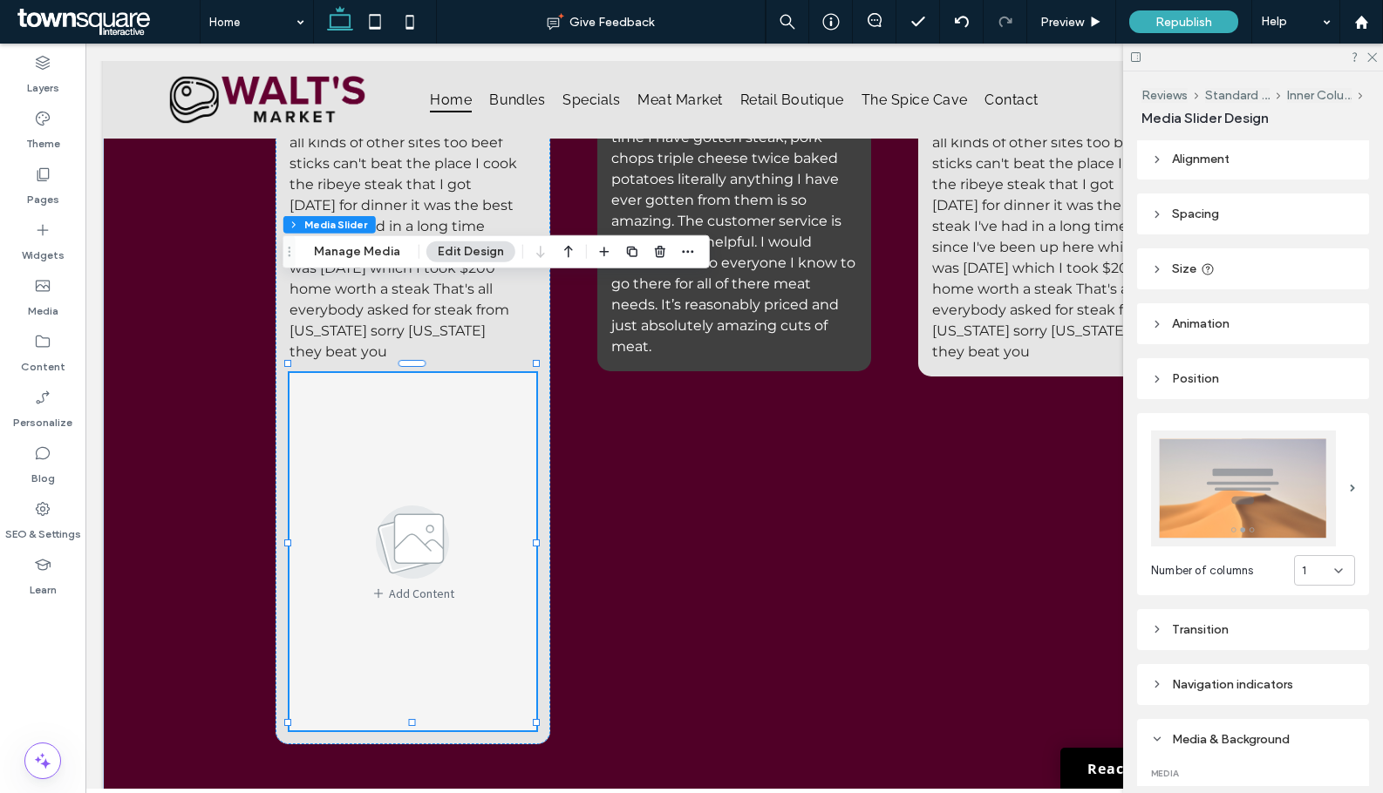
scroll to position [0, 0]
click at [1177, 330] on span "Animation" at bounding box center [1201, 325] width 58 height 15
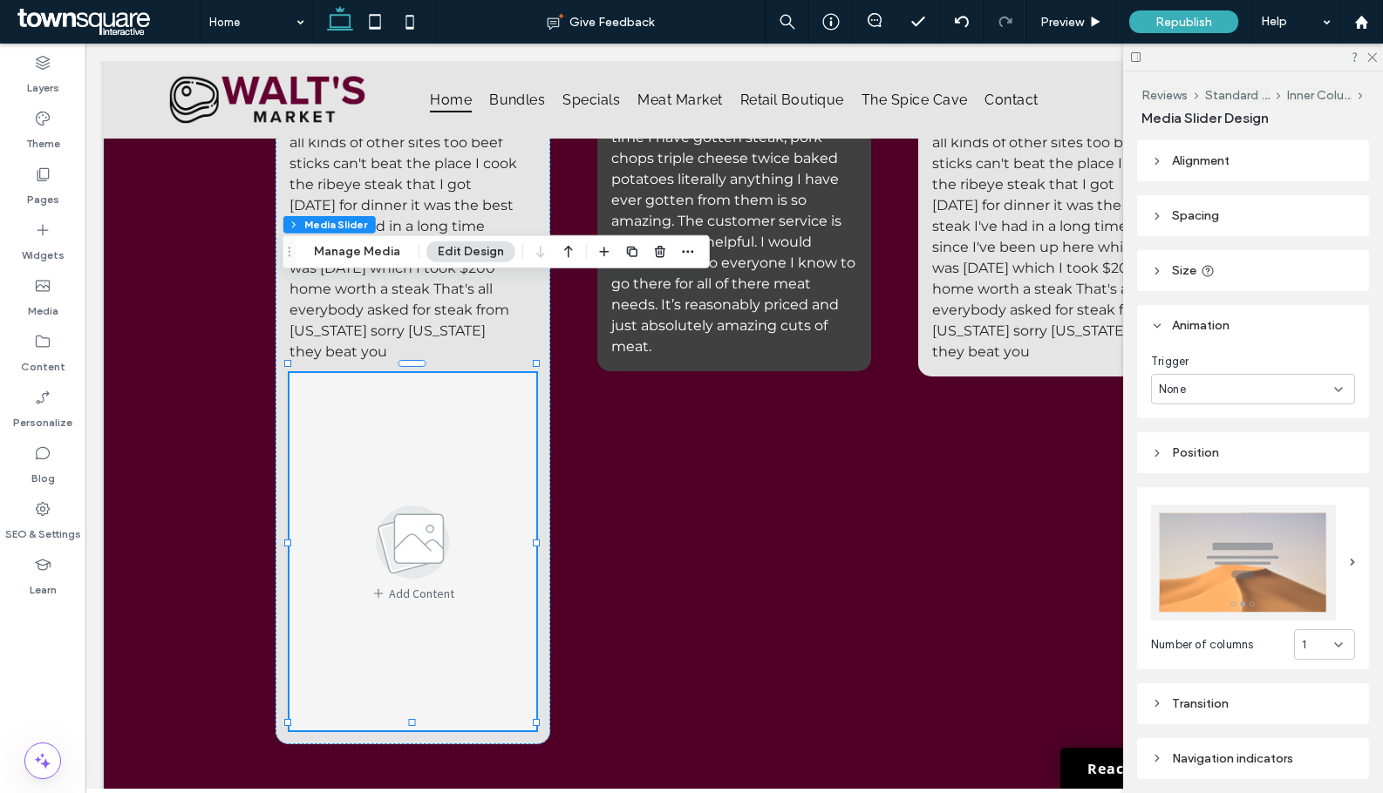
click at [1177, 330] on span "Animation" at bounding box center [1201, 325] width 58 height 15
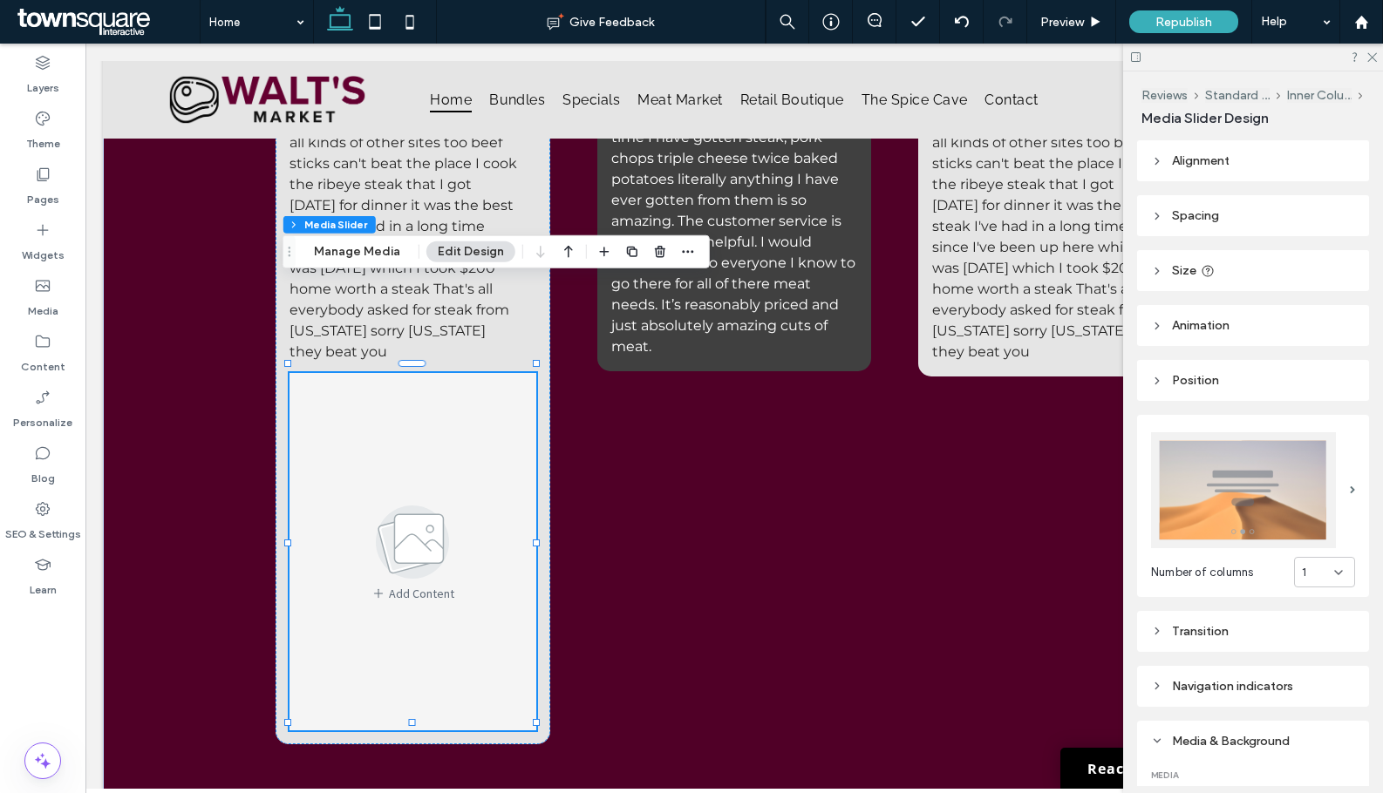
click at [1170, 268] on header "Size" at bounding box center [1253, 270] width 232 height 41
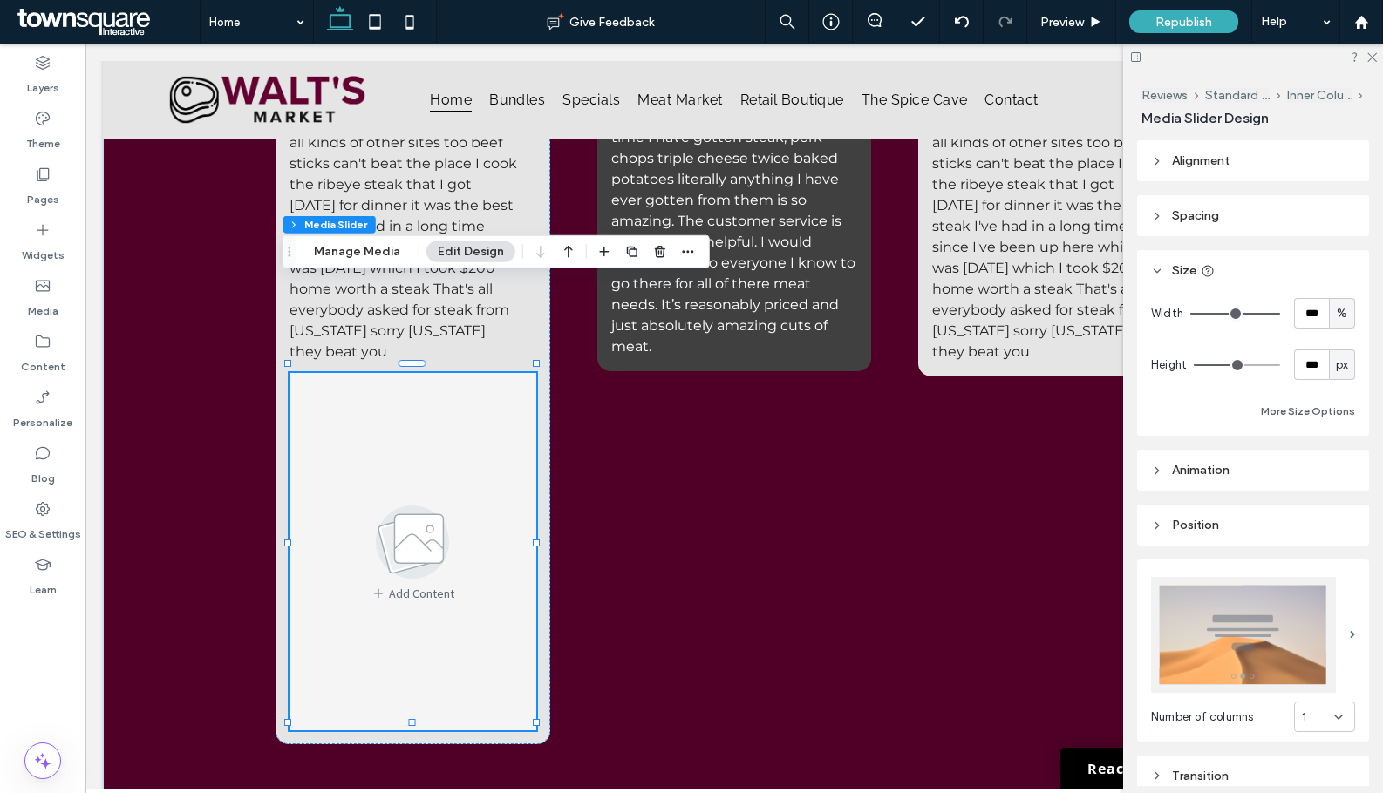
click at [1170, 268] on header "Size" at bounding box center [1253, 270] width 232 height 41
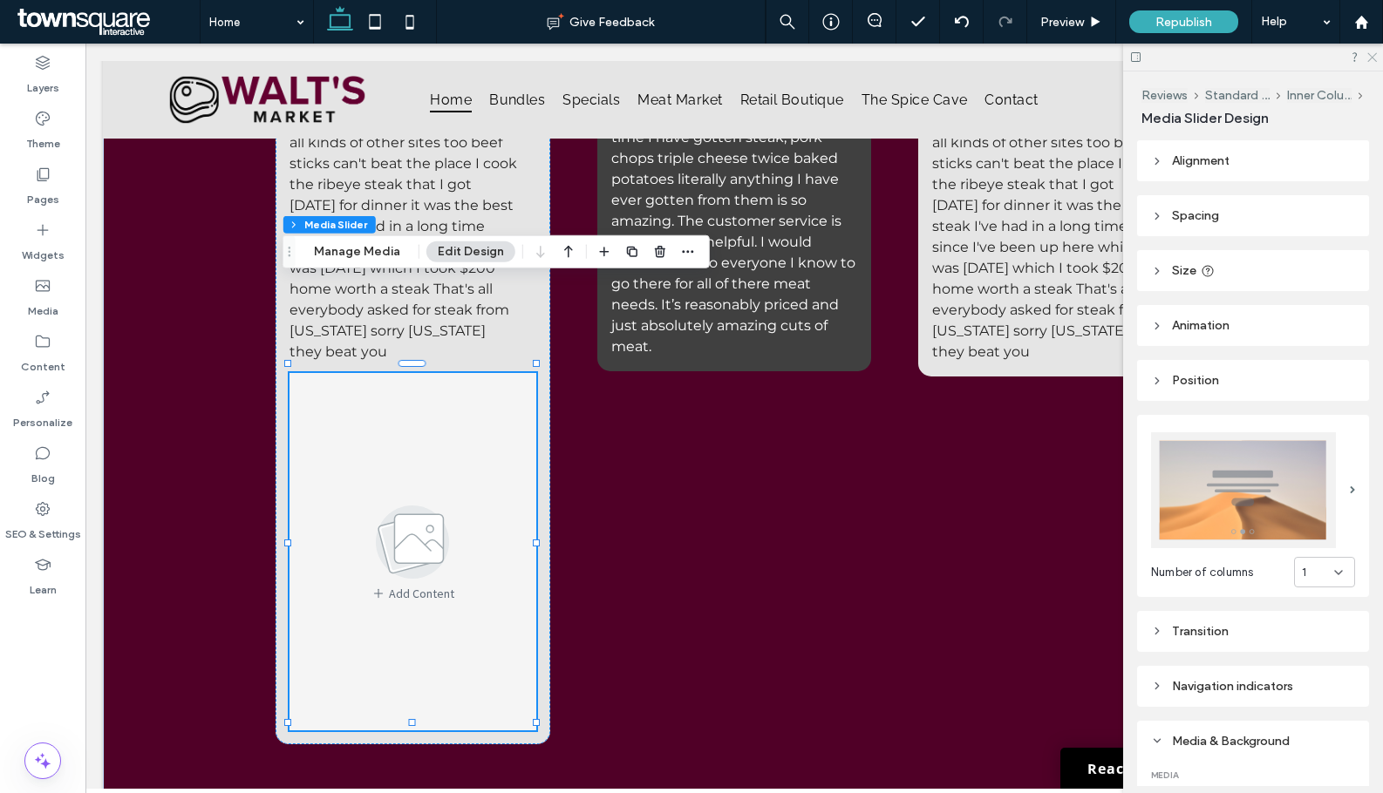
click at [1373, 58] on use at bounding box center [1372, 58] width 10 height 10
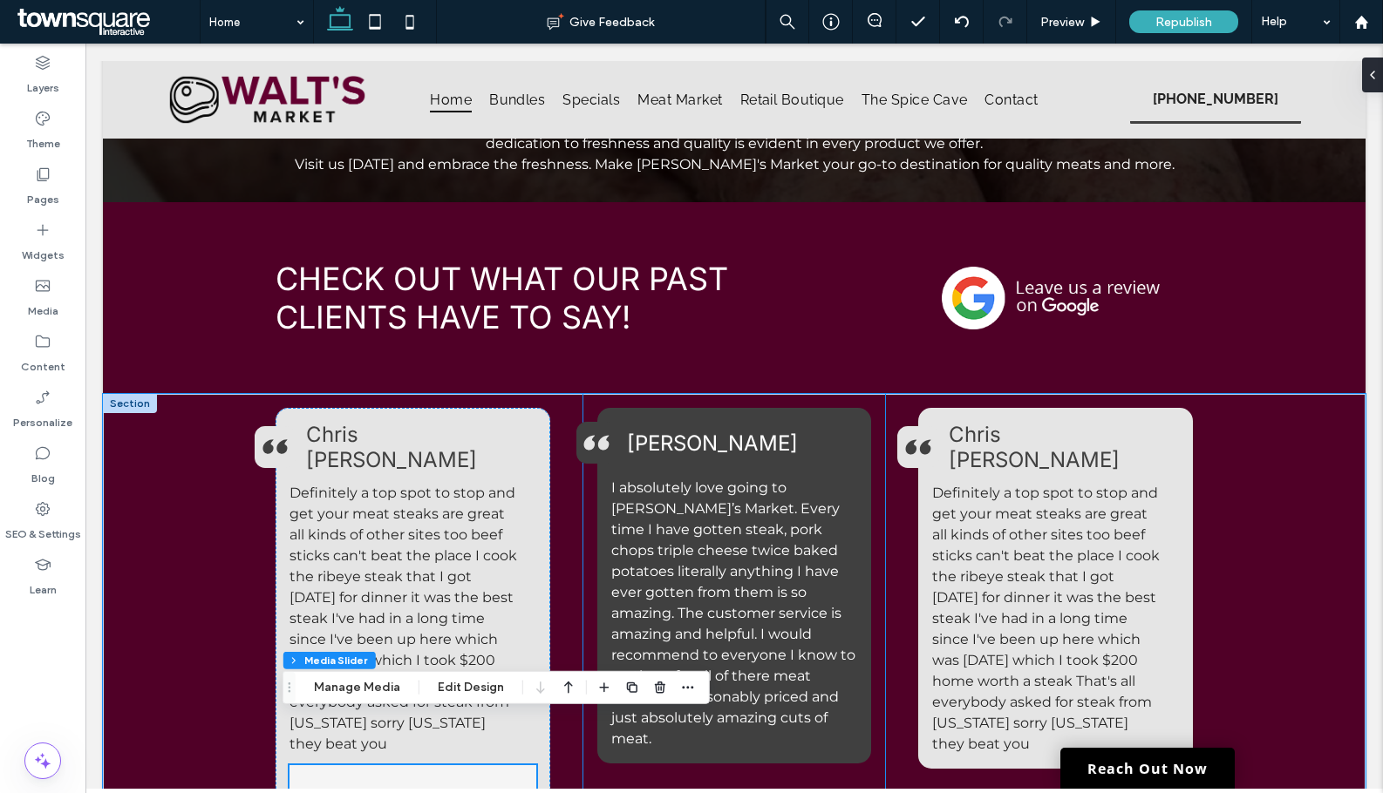
scroll to position [2384, 0]
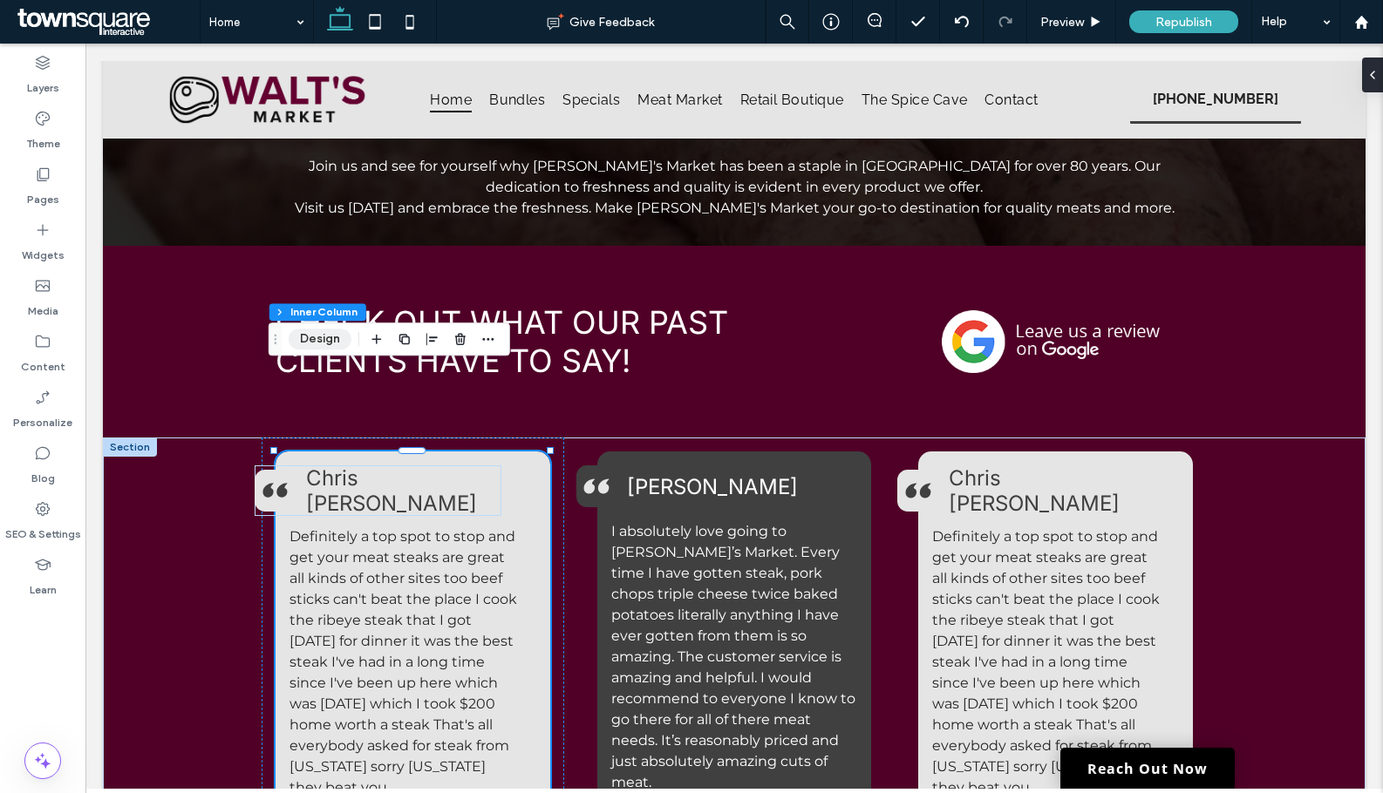
click at [290, 337] on button "Design" at bounding box center [320, 339] width 63 height 21
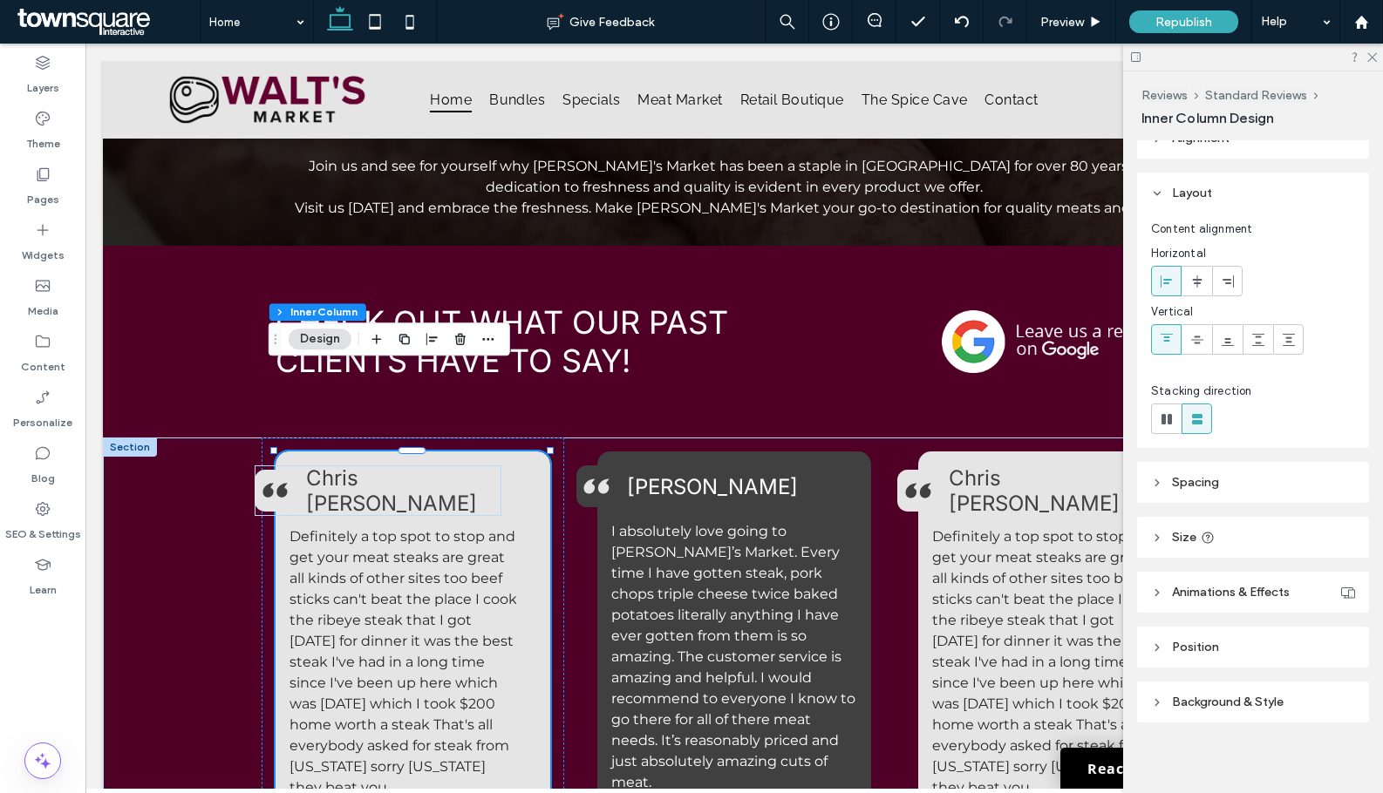
scroll to position [29, 0]
click at [1295, 588] on header "Animations & Effects" at bounding box center [1253, 586] width 232 height 41
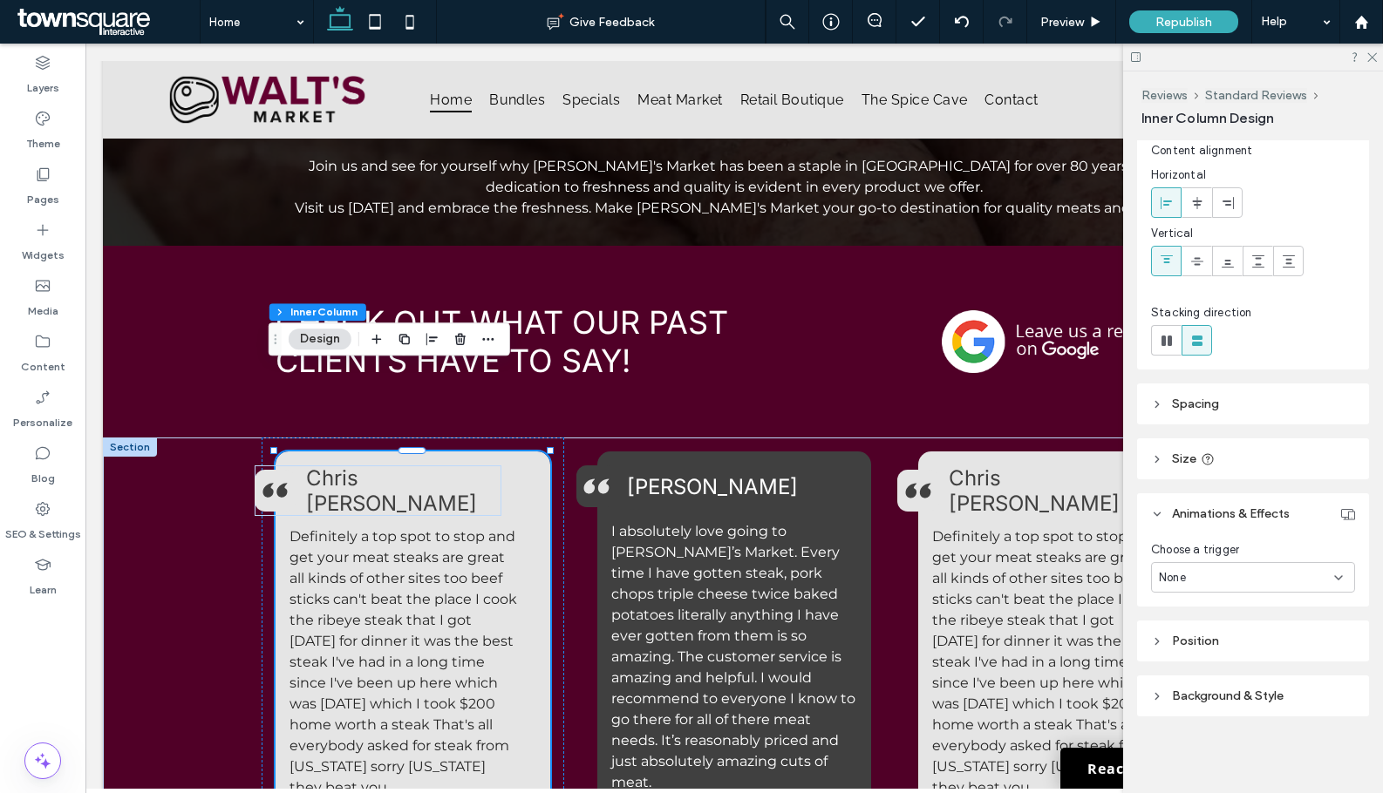
click at [1217, 631] on header "Position" at bounding box center [1253, 641] width 232 height 41
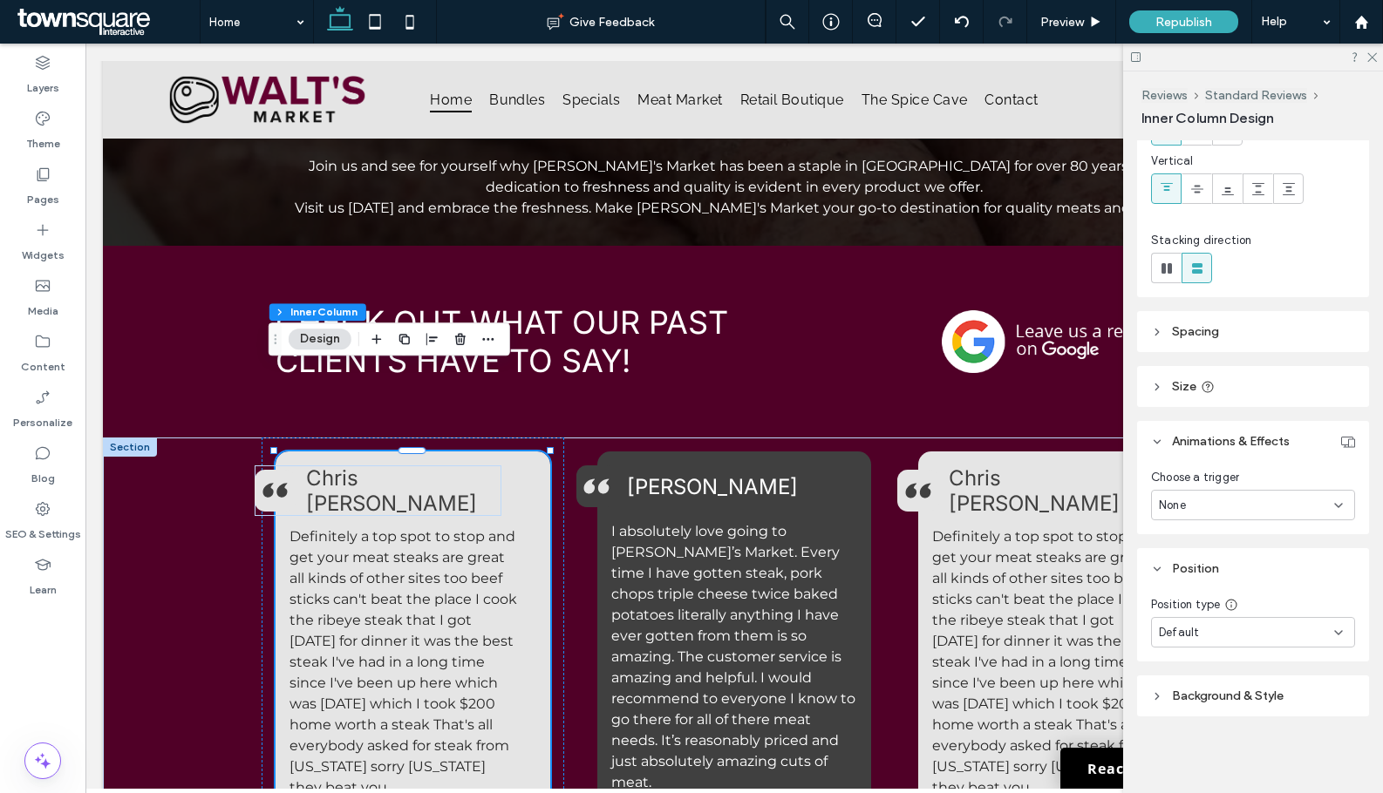
click at [1173, 680] on header "Background & Style" at bounding box center [1253, 696] width 232 height 41
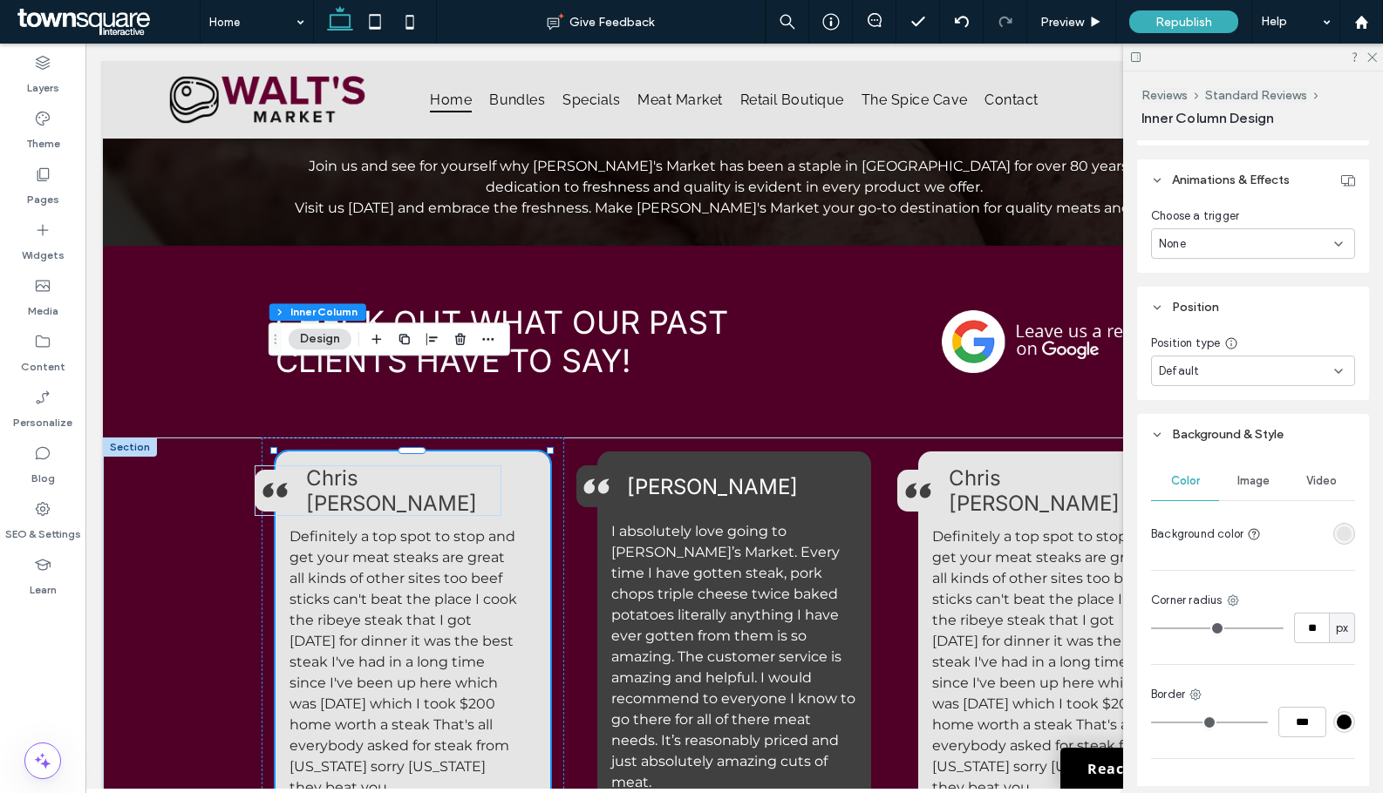
scroll to position [543, 0]
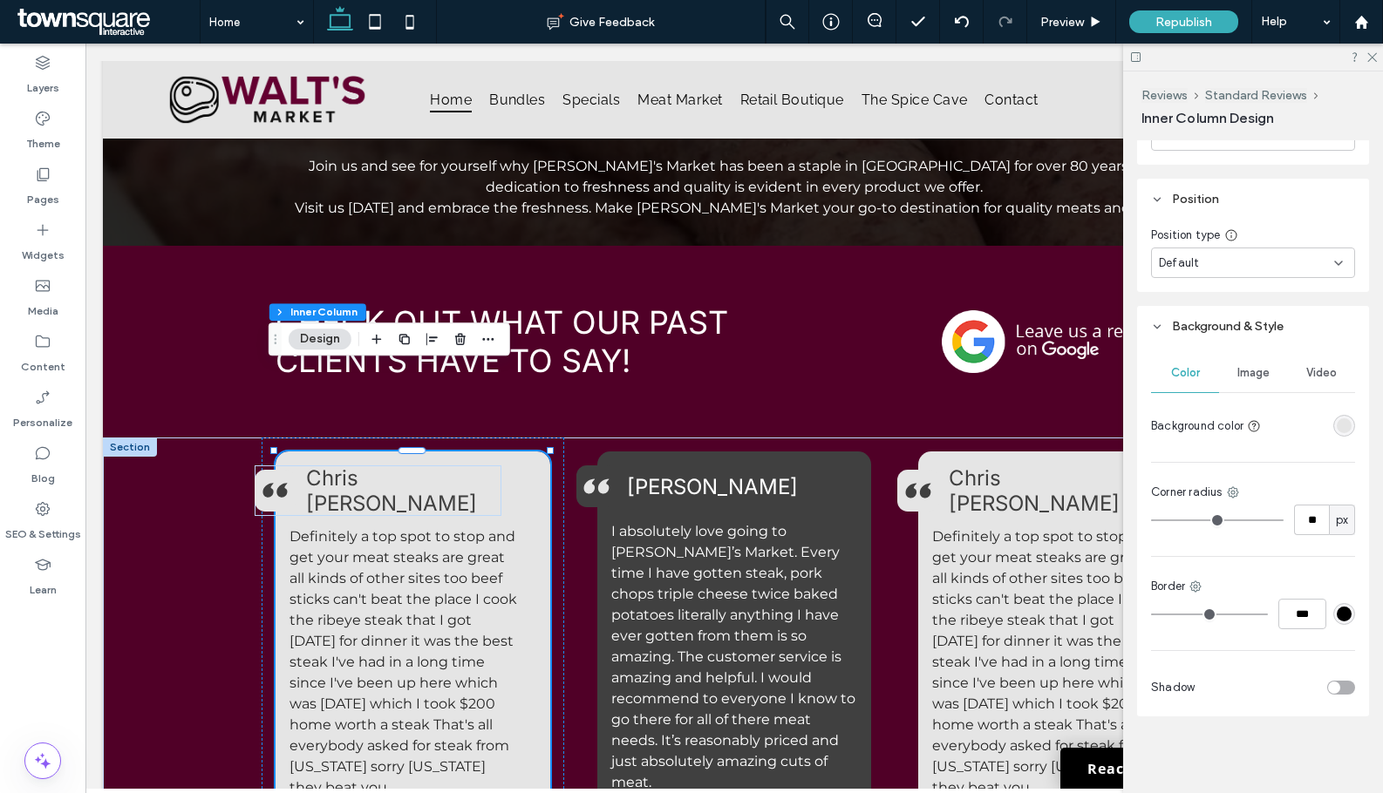
click at [1305, 365] on div "Video" at bounding box center [1321, 373] width 68 height 38
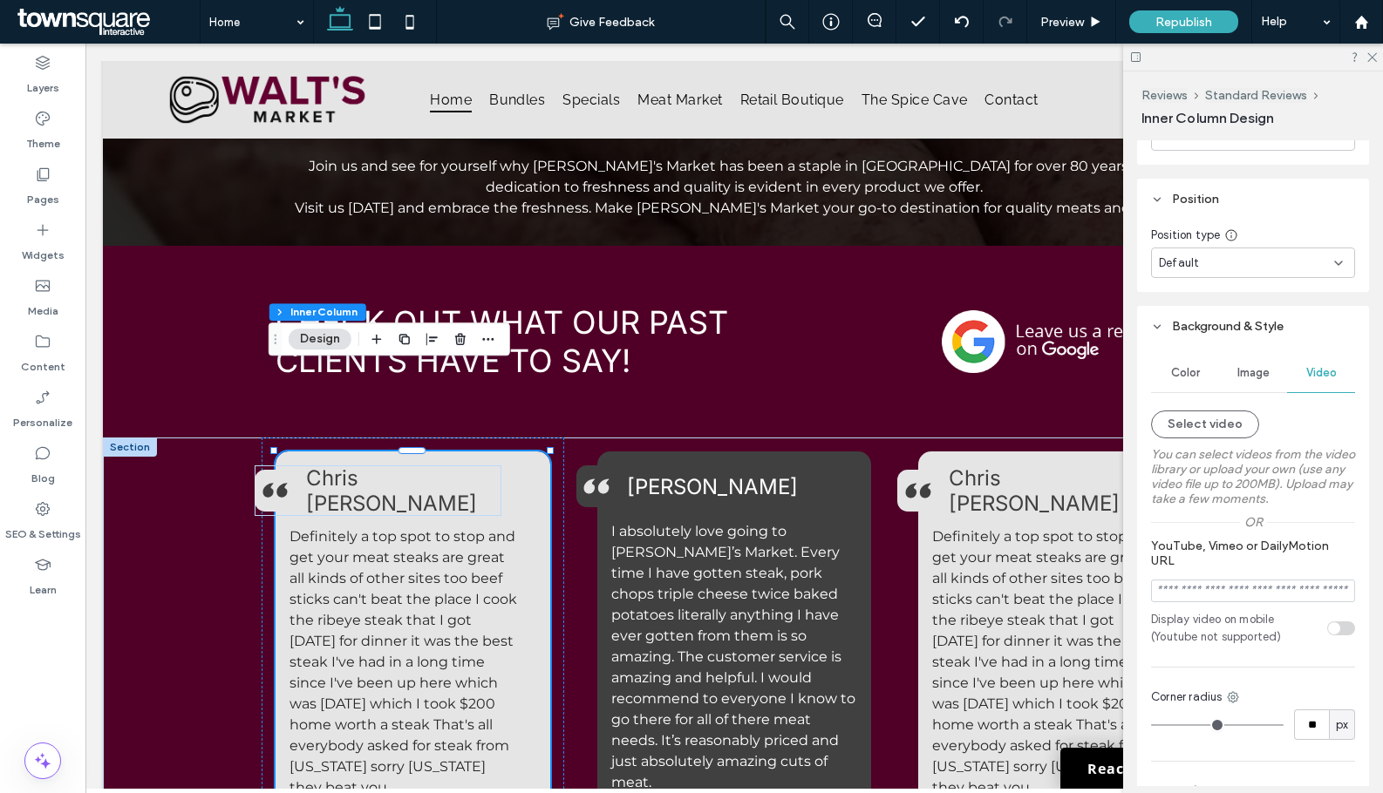
click at [1250, 368] on span "Image" at bounding box center [1253, 373] width 32 height 14
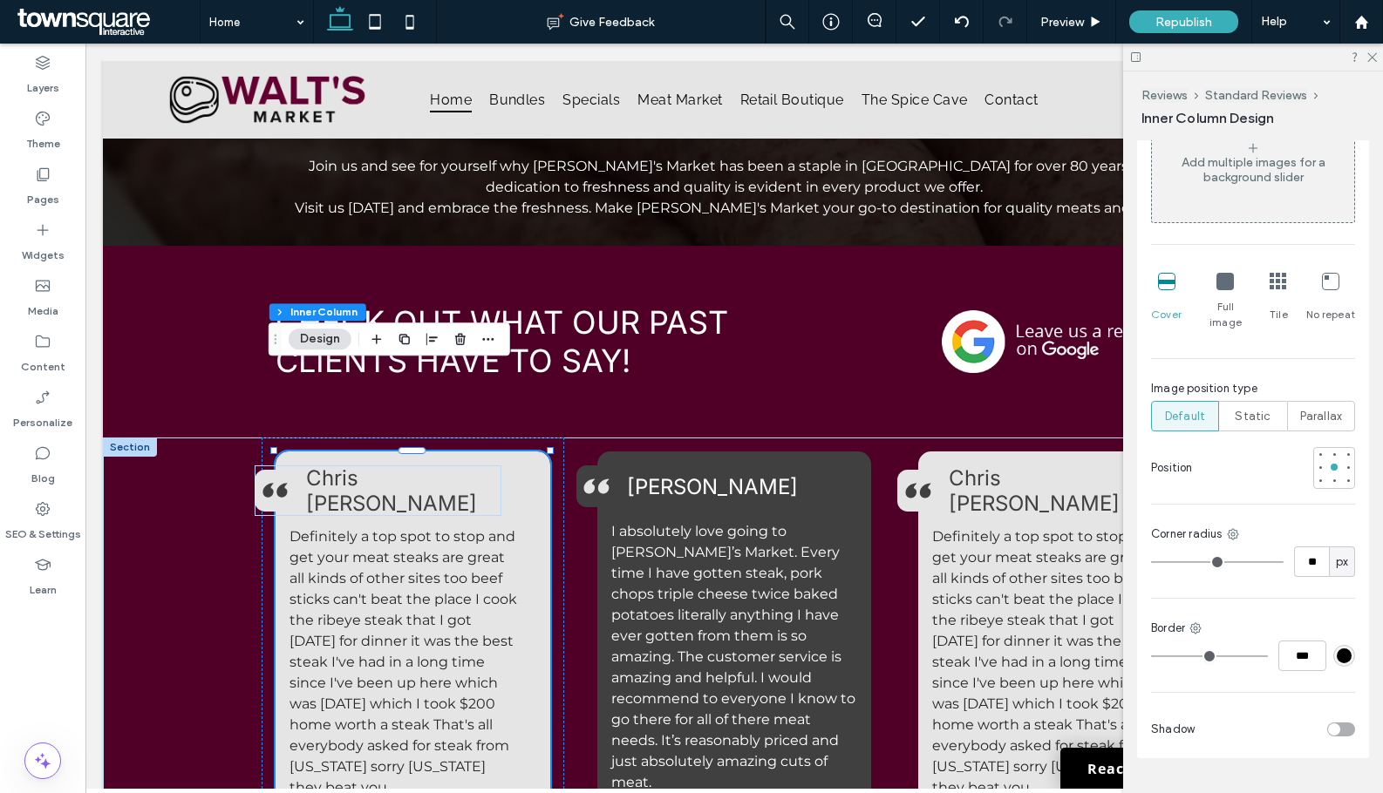
scroll to position [877, 0]
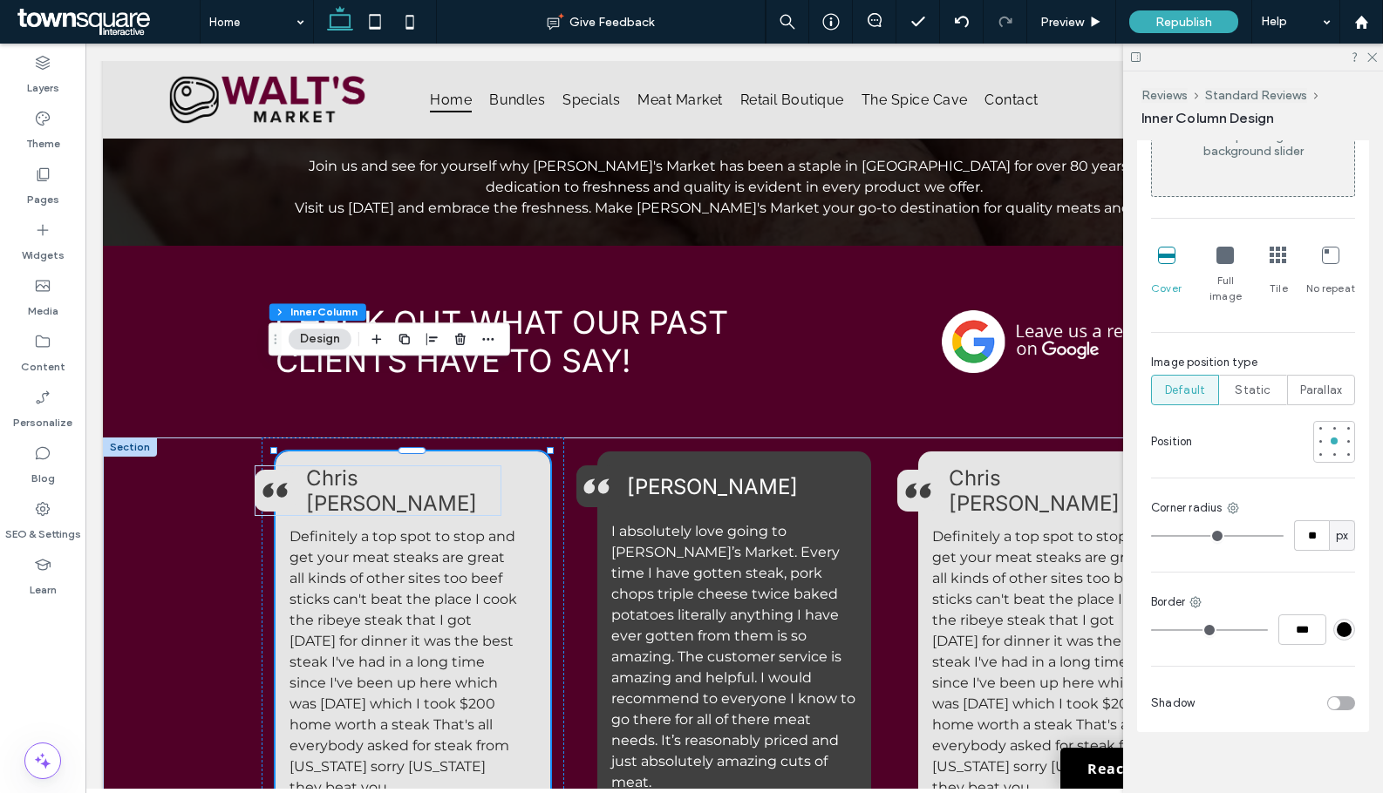
click at [1370, 50] on div at bounding box center [1253, 57] width 260 height 27
click at [1367, 58] on icon at bounding box center [1370, 56] width 11 height 11
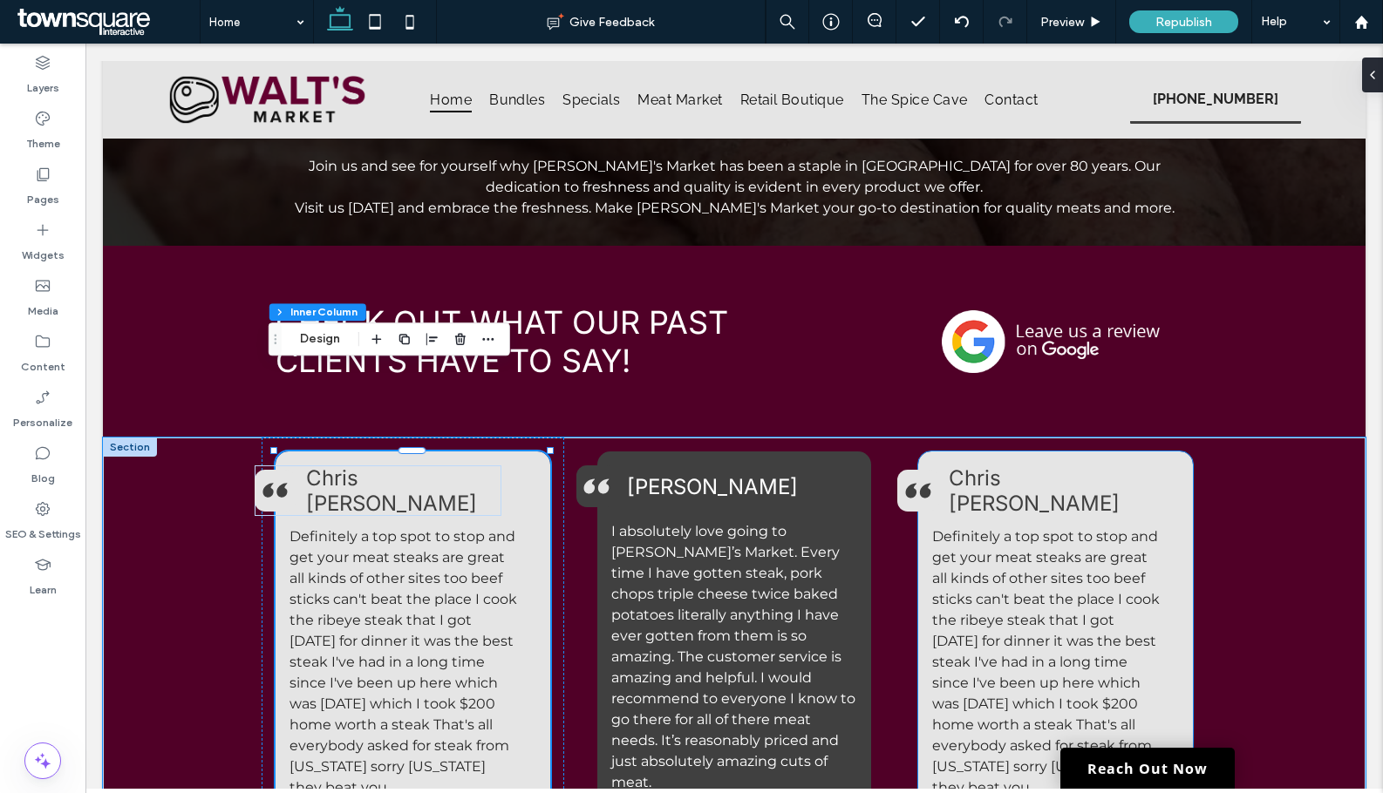
click at [965, 466] on div "A pair of black quotation marks on a white background. Chri s Kralicek" at bounding box center [1020, 491] width 247 height 51
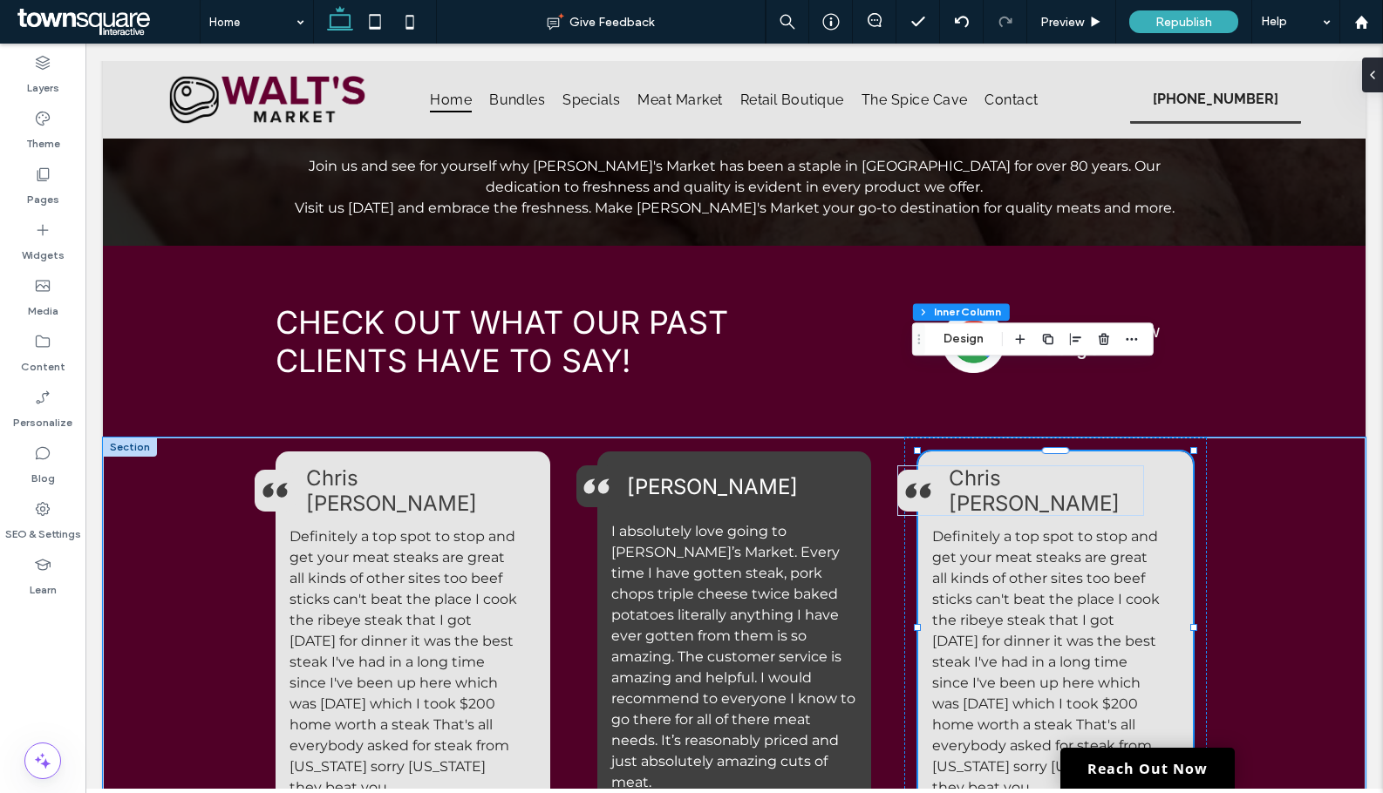
click at [939, 452] on div "A pair of black quotation marks on a white background. Chri s Kralicek Definite…" at bounding box center [1055, 632] width 275 height 361
click at [920, 484] on icon at bounding box center [925, 491] width 10 height 15
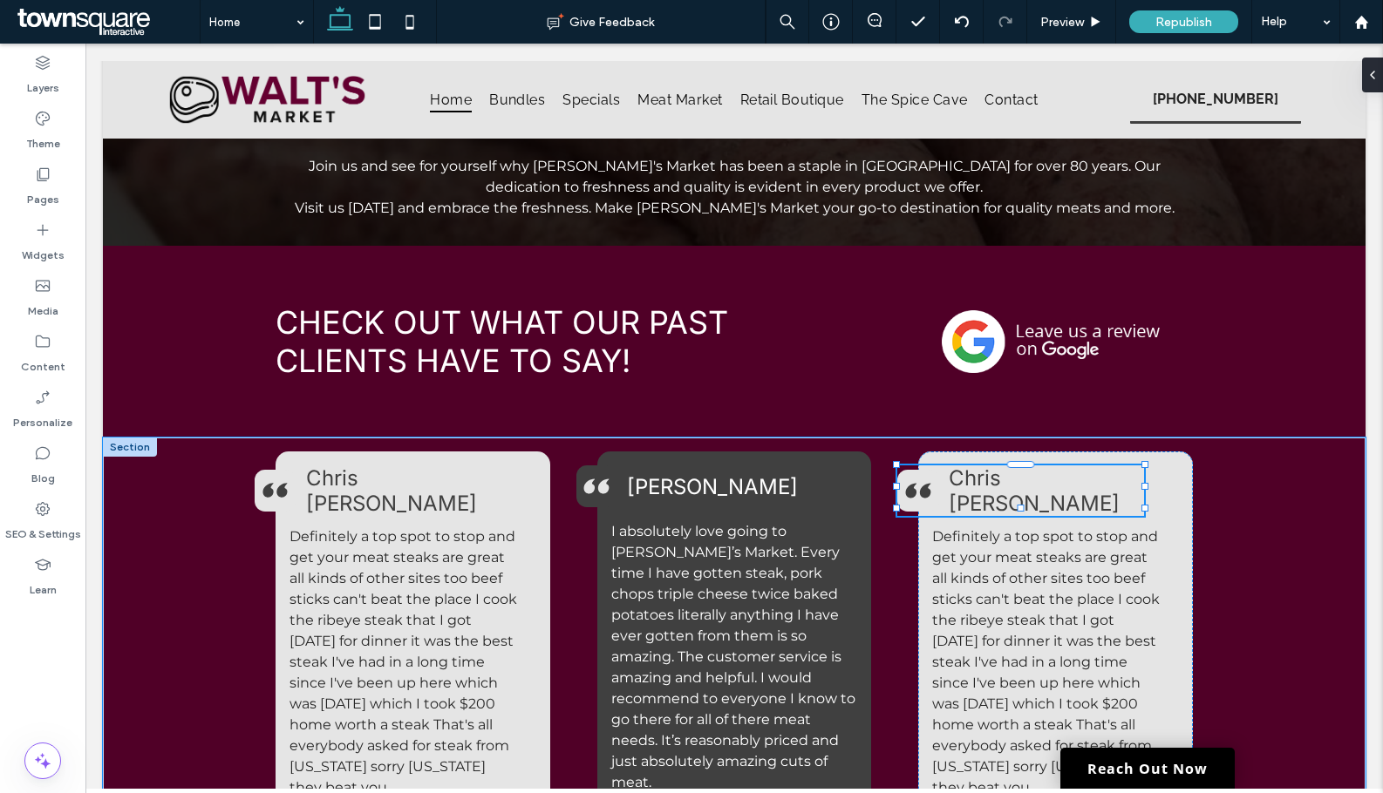
click at [920, 484] on icon at bounding box center [925, 491] width 10 height 15
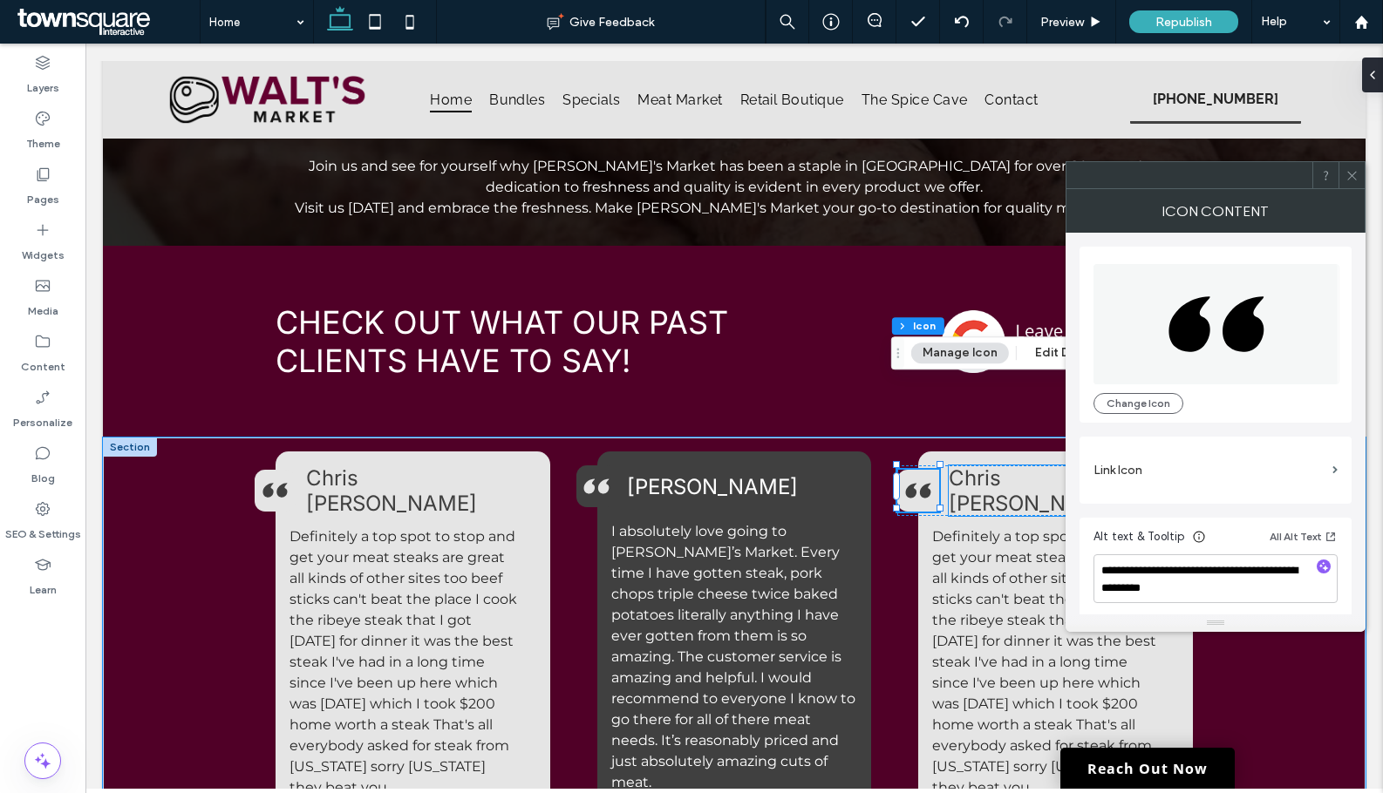
click at [972, 466] on span "Chri" at bounding box center [969, 478] width 41 height 25
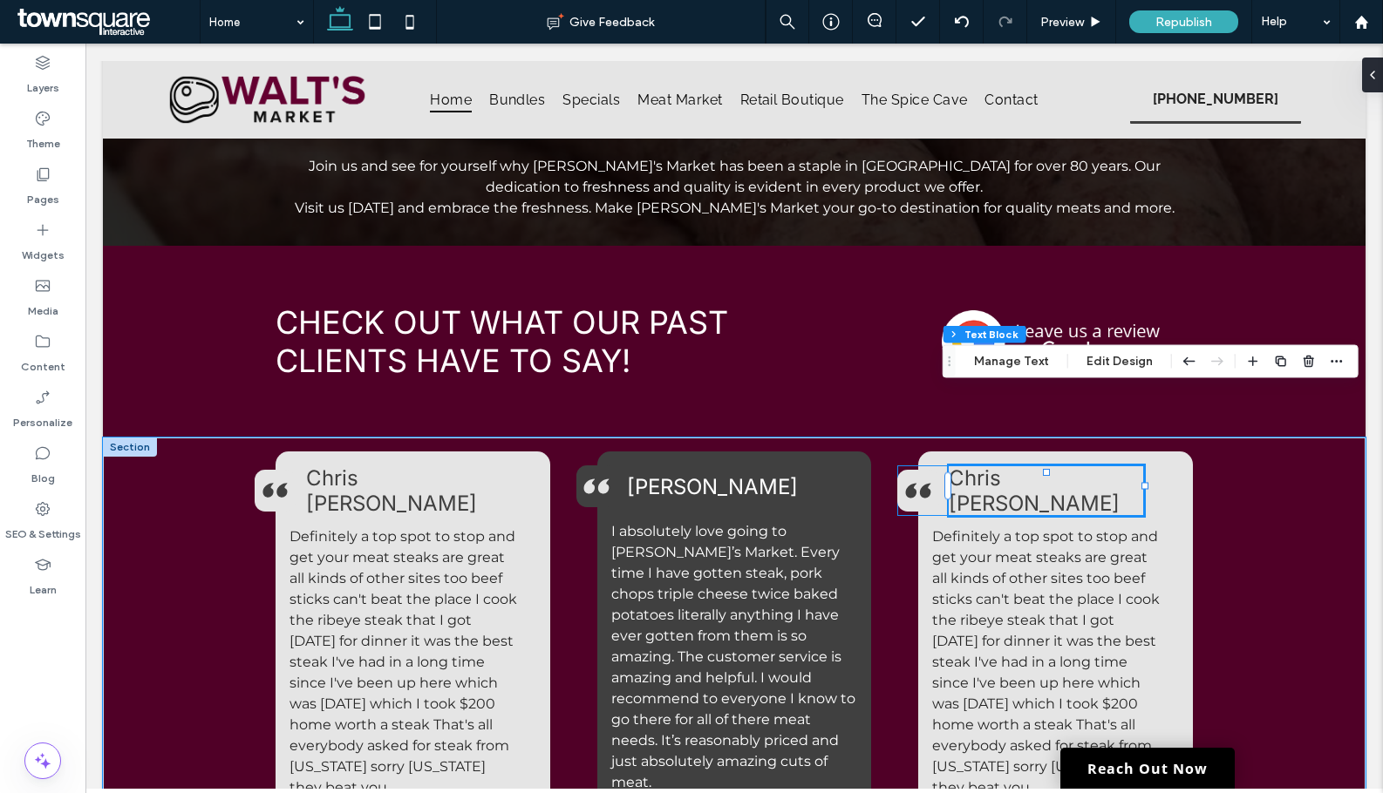
click at [1132, 466] on h4 "Chri s Kralicek" at bounding box center [1046, 491] width 195 height 51
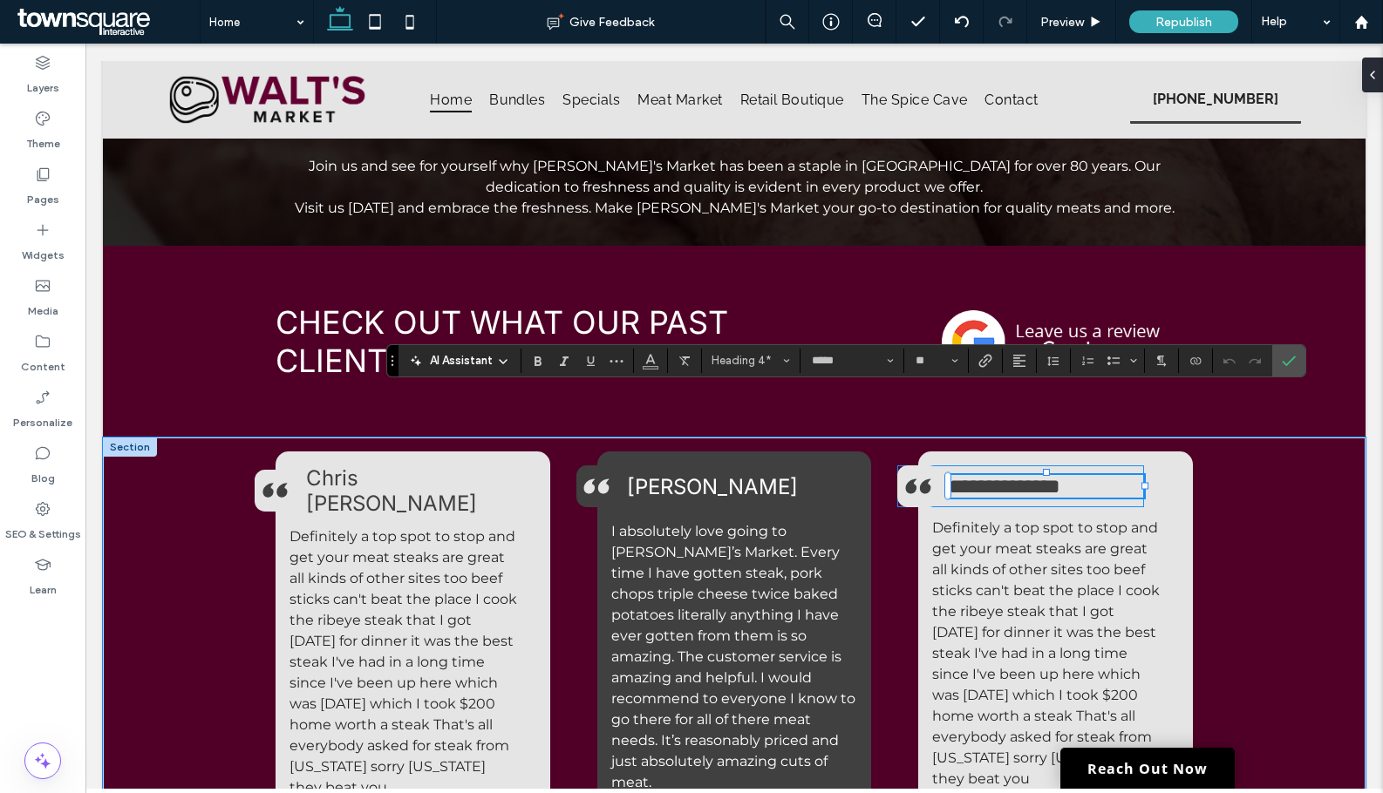
click at [1107, 466] on div "**********" at bounding box center [1020, 487] width 247 height 42
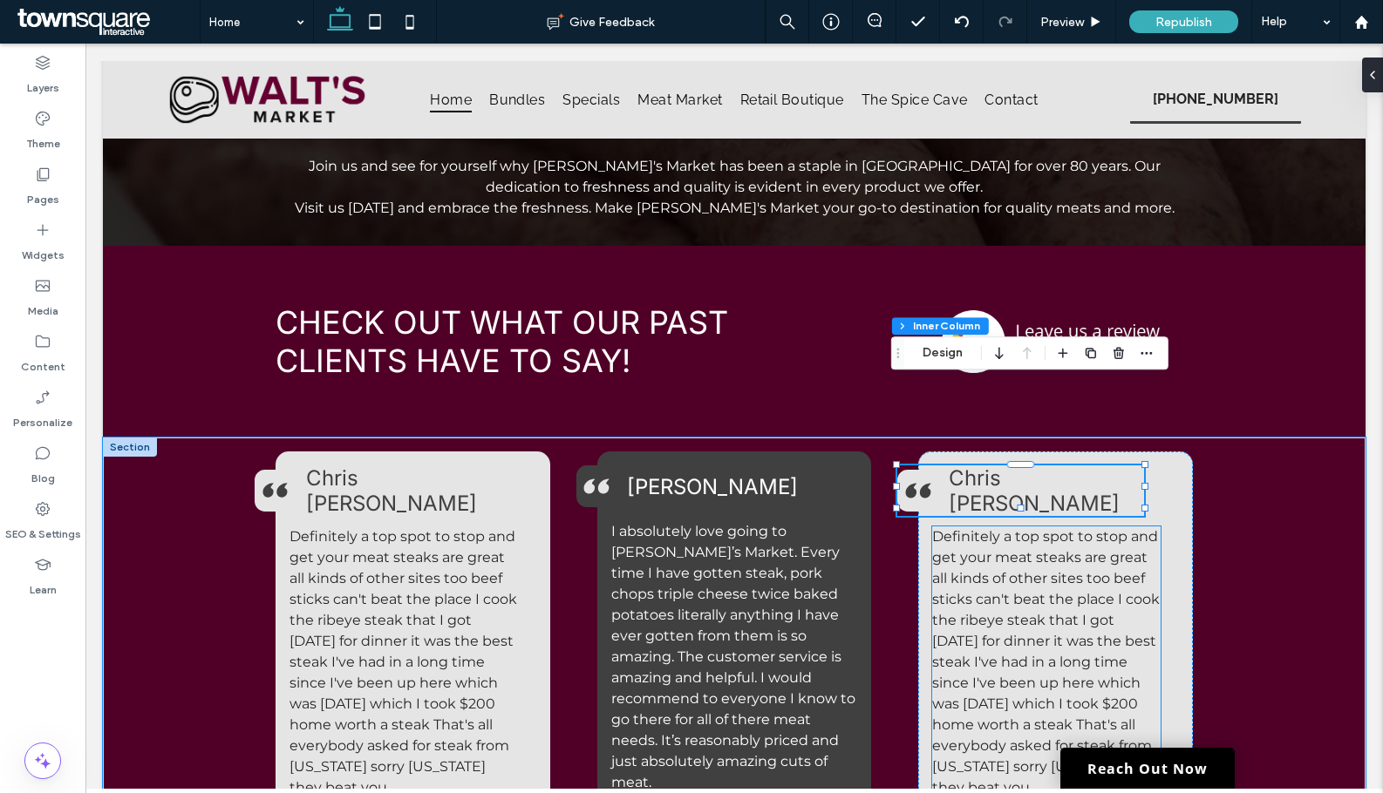
drag, startPoint x: 1107, startPoint y: 387, endPoint x: 1110, endPoint y: 493, distance: 106.4
click at [1110, 493] on div "A pair of black quotation marks on a white background. Chri s Kralicek Definite…" at bounding box center [1055, 632] width 275 height 361
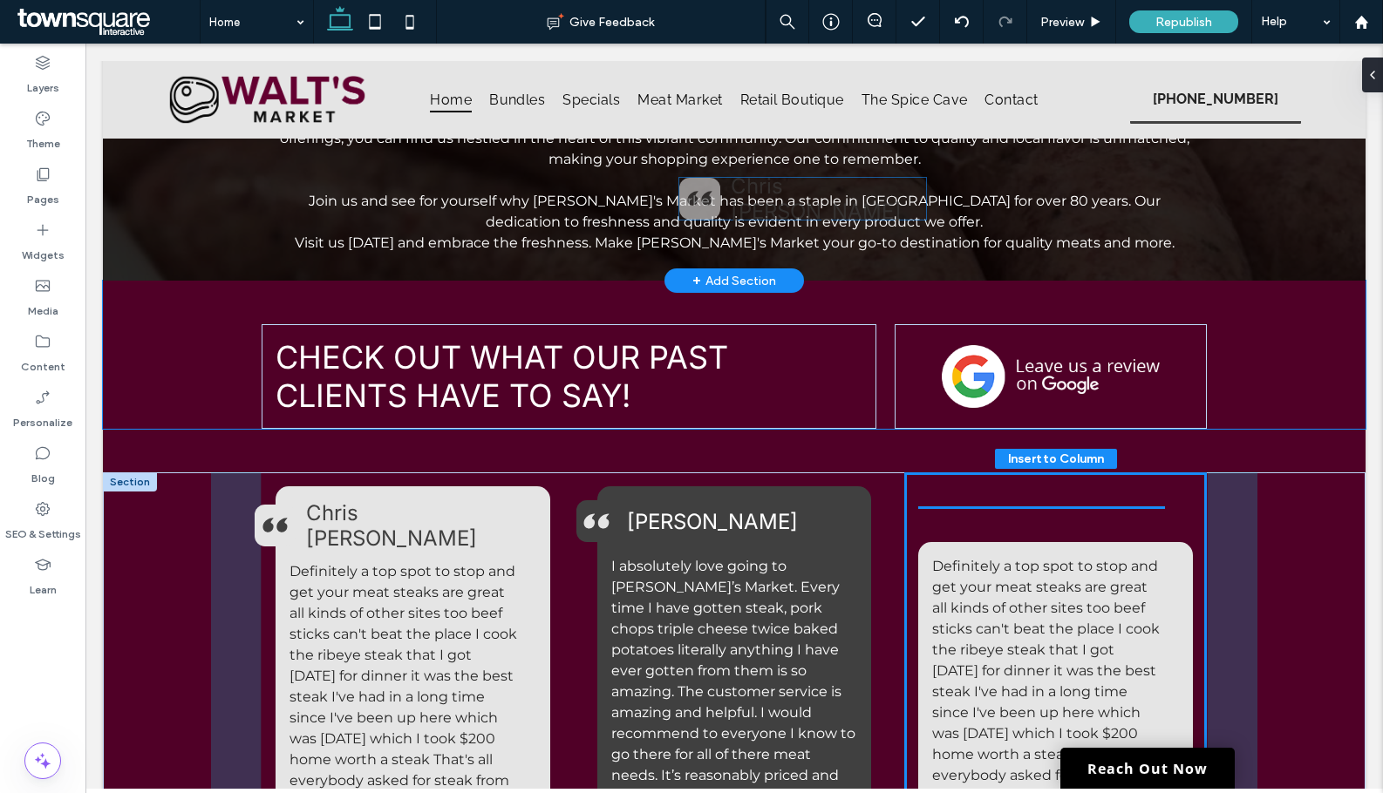
scroll to position [2323, 0]
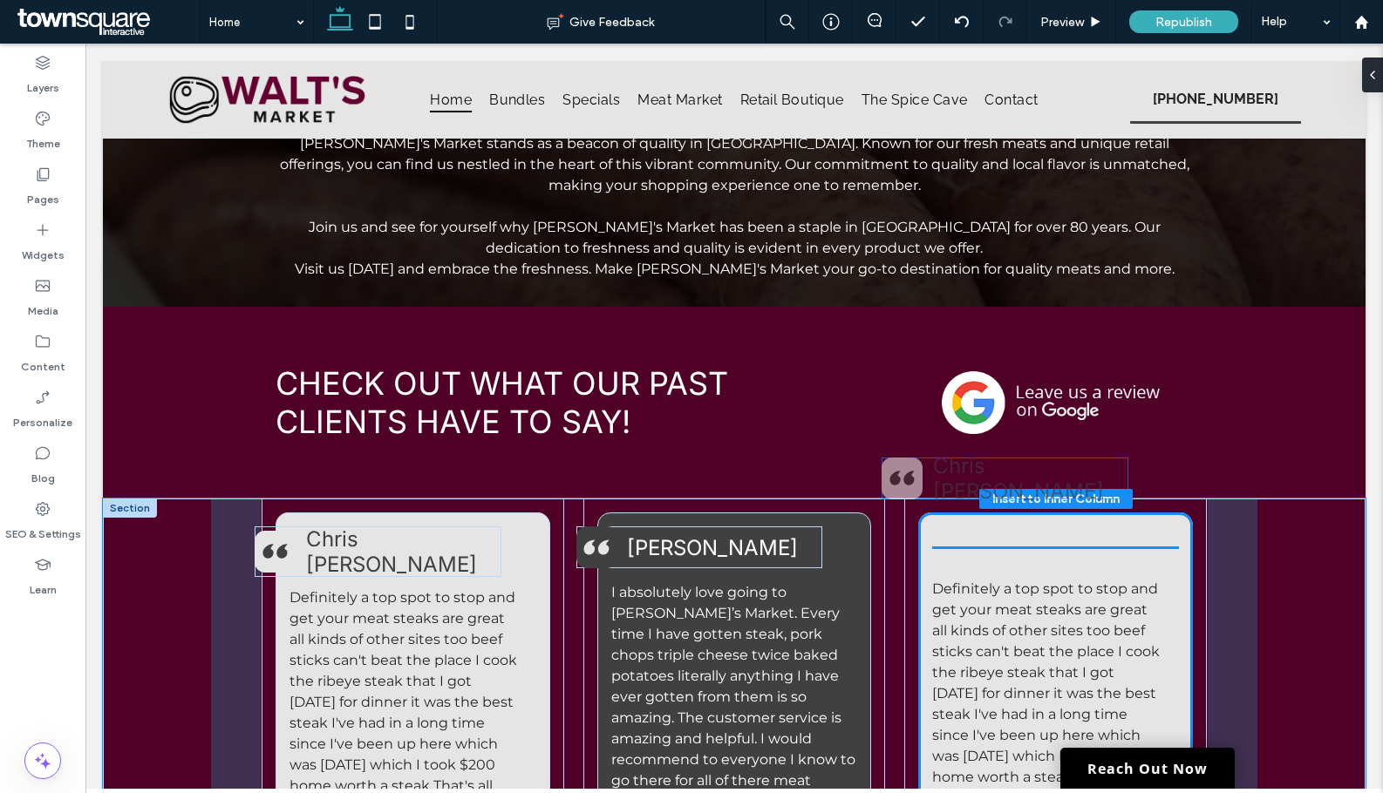
drag, startPoint x: 1096, startPoint y: 384, endPoint x: 1096, endPoint y: 453, distance: 69.7
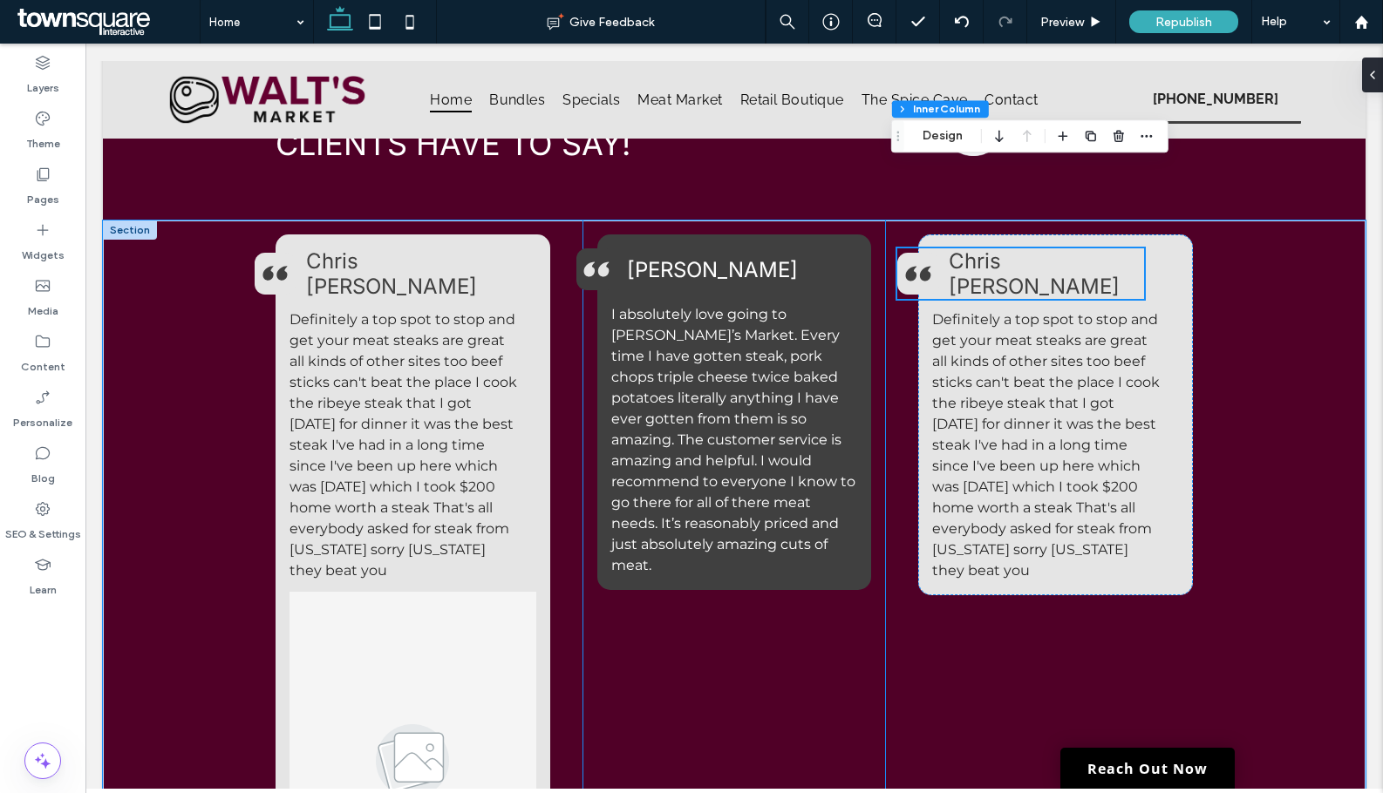
scroll to position [2759, 0]
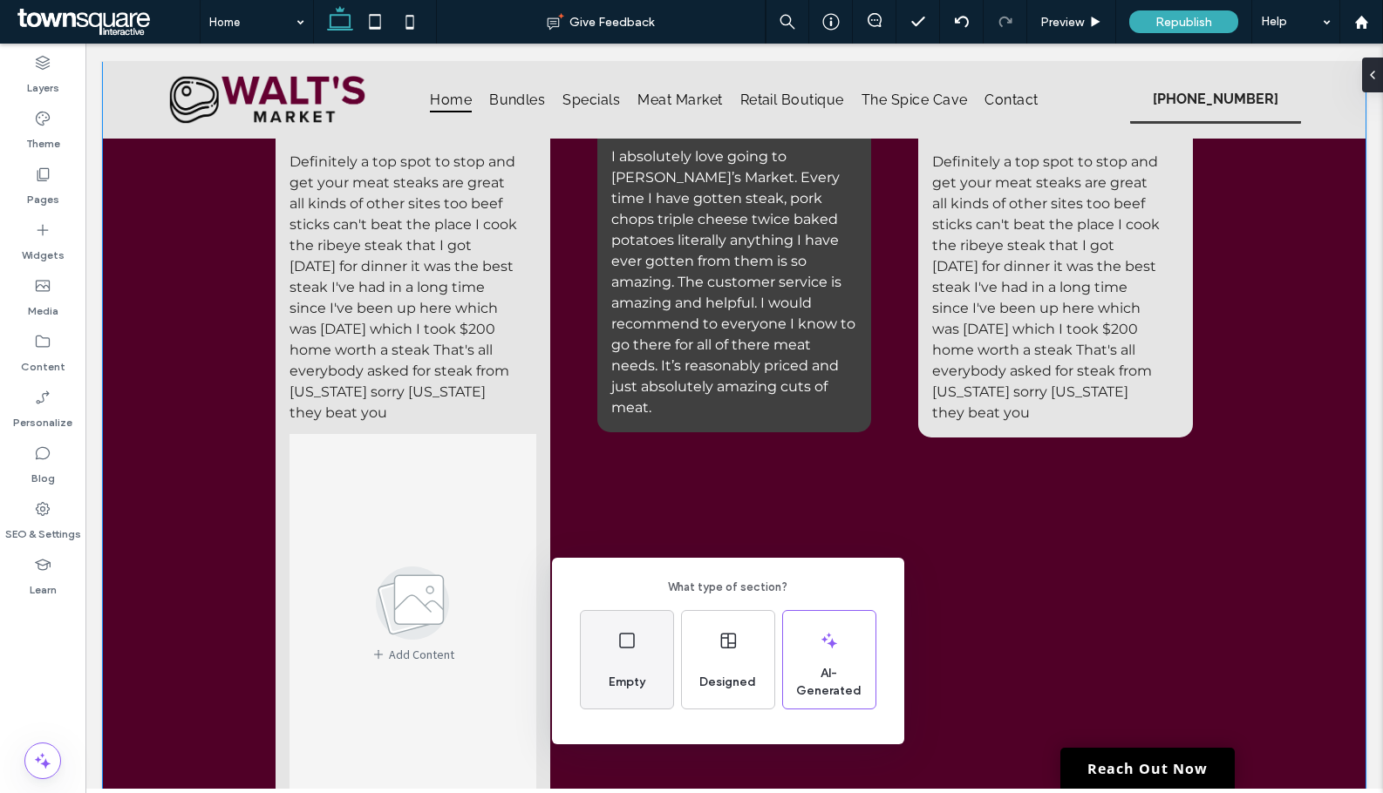
click at [651, 684] on span "Empty" at bounding box center [627, 682] width 51 height 17
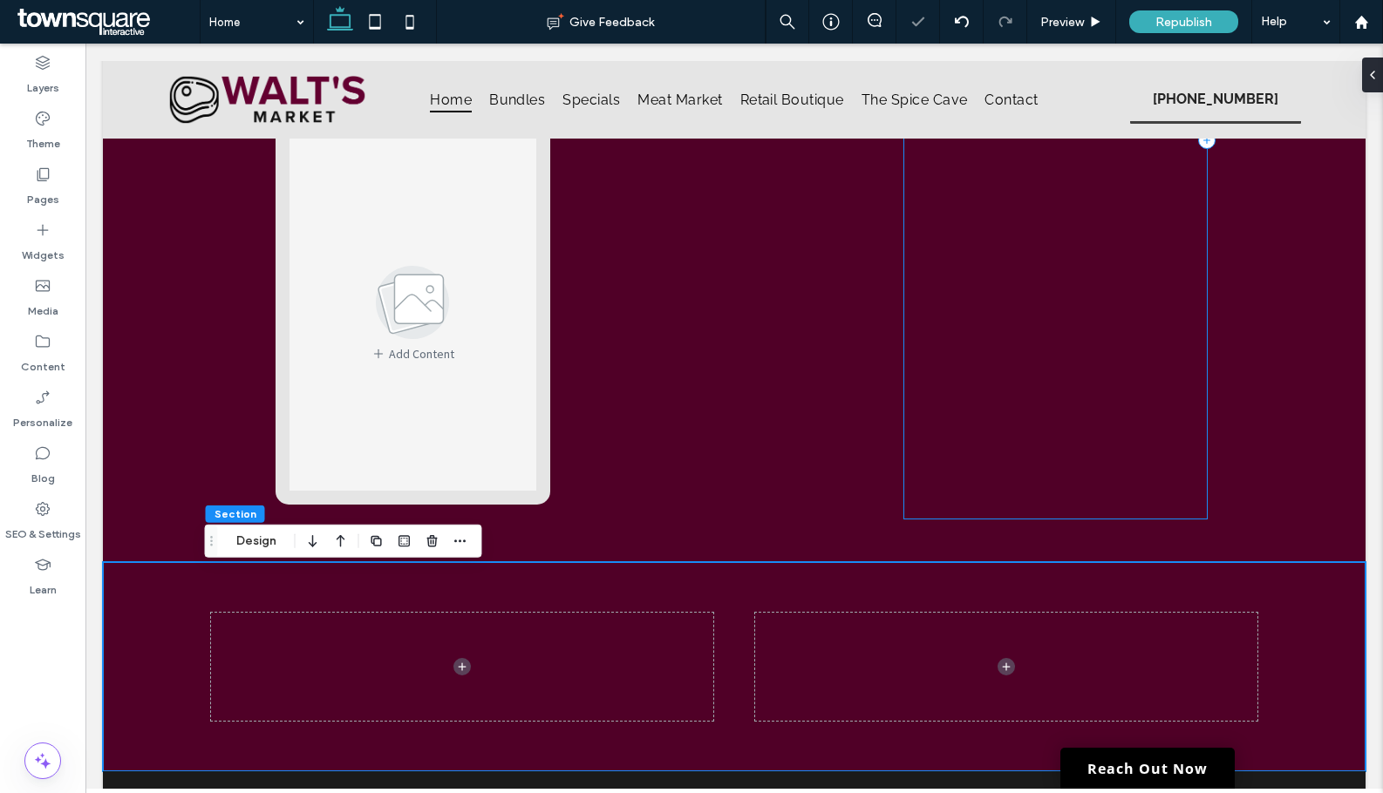
scroll to position [3282, 0]
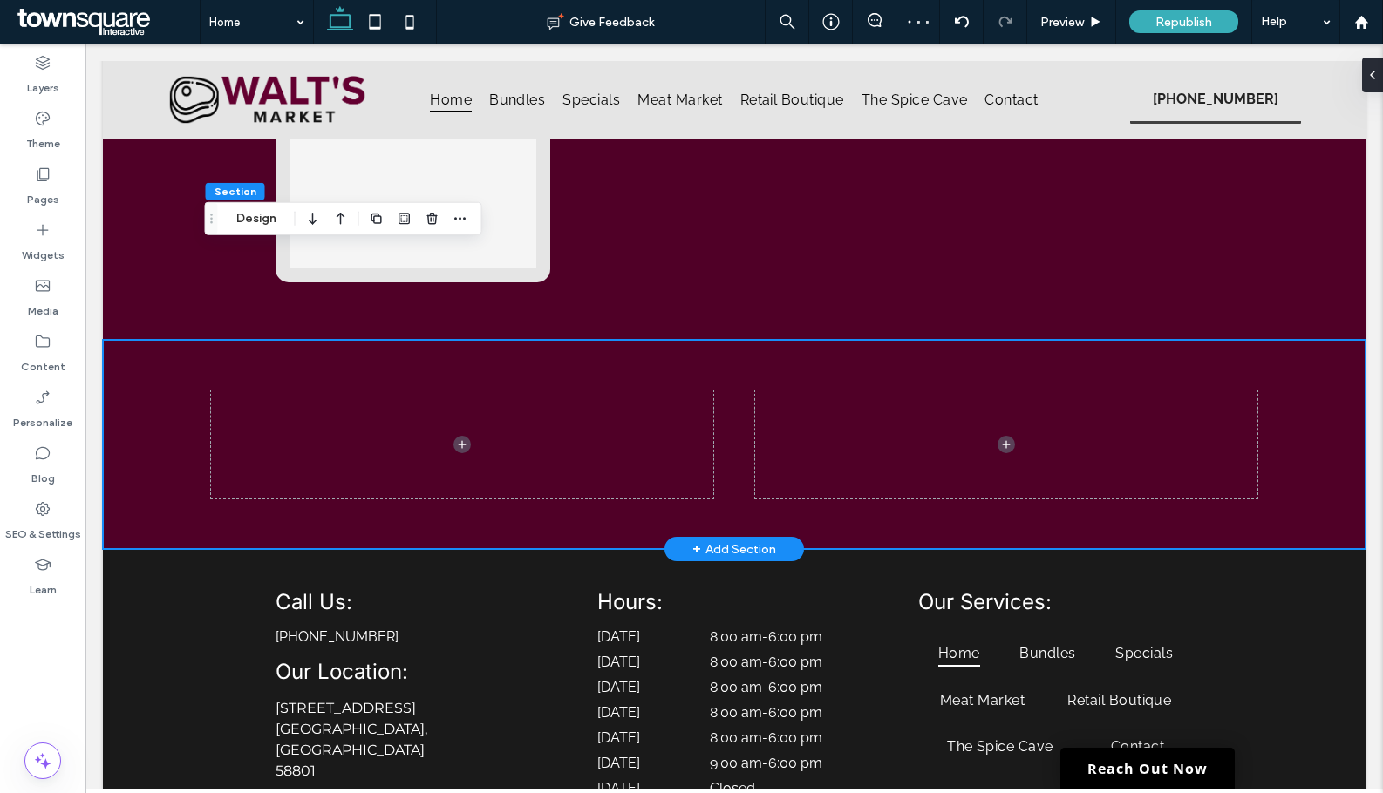
click at [464, 340] on div at bounding box center [734, 444] width 1046 height 209
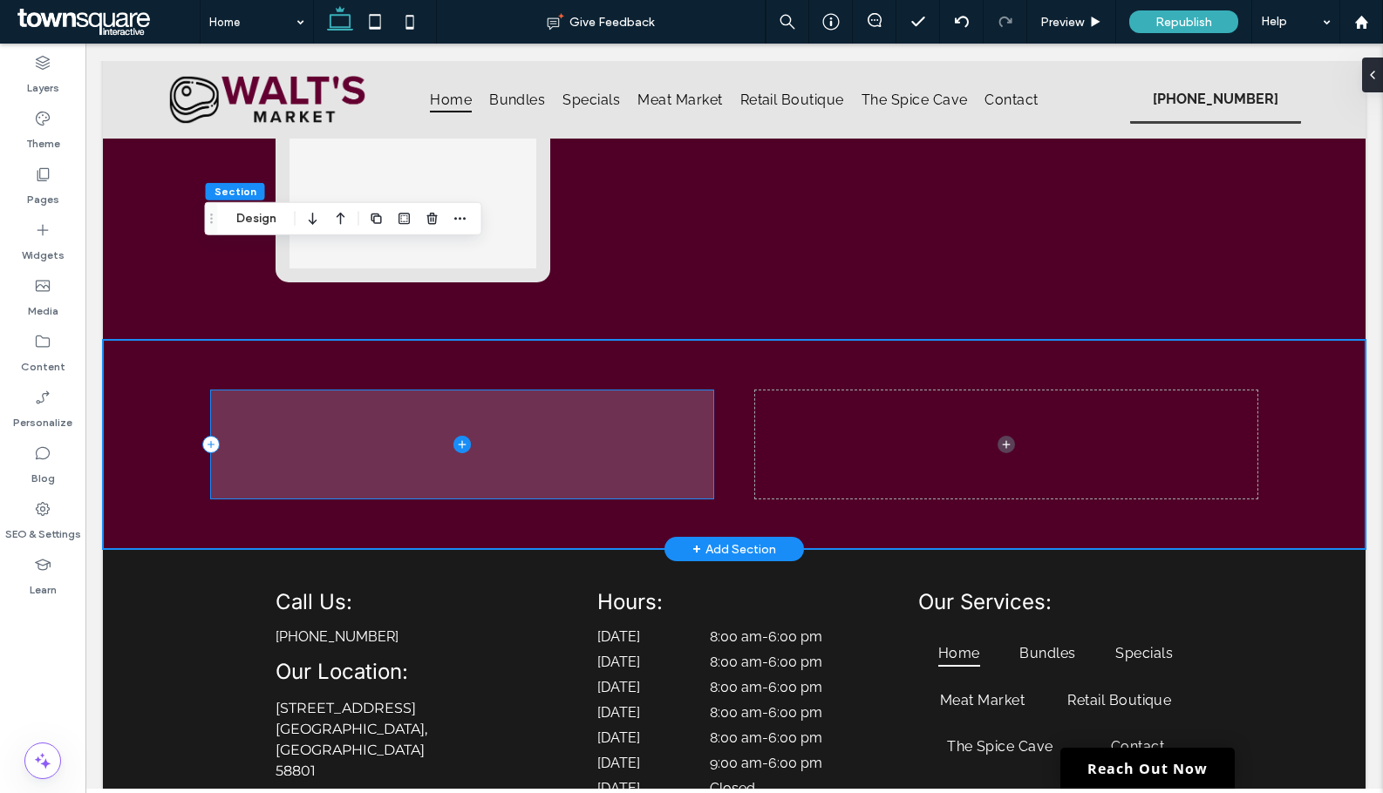
click at [561, 391] on span at bounding box center [462, 445] width 502 height 108
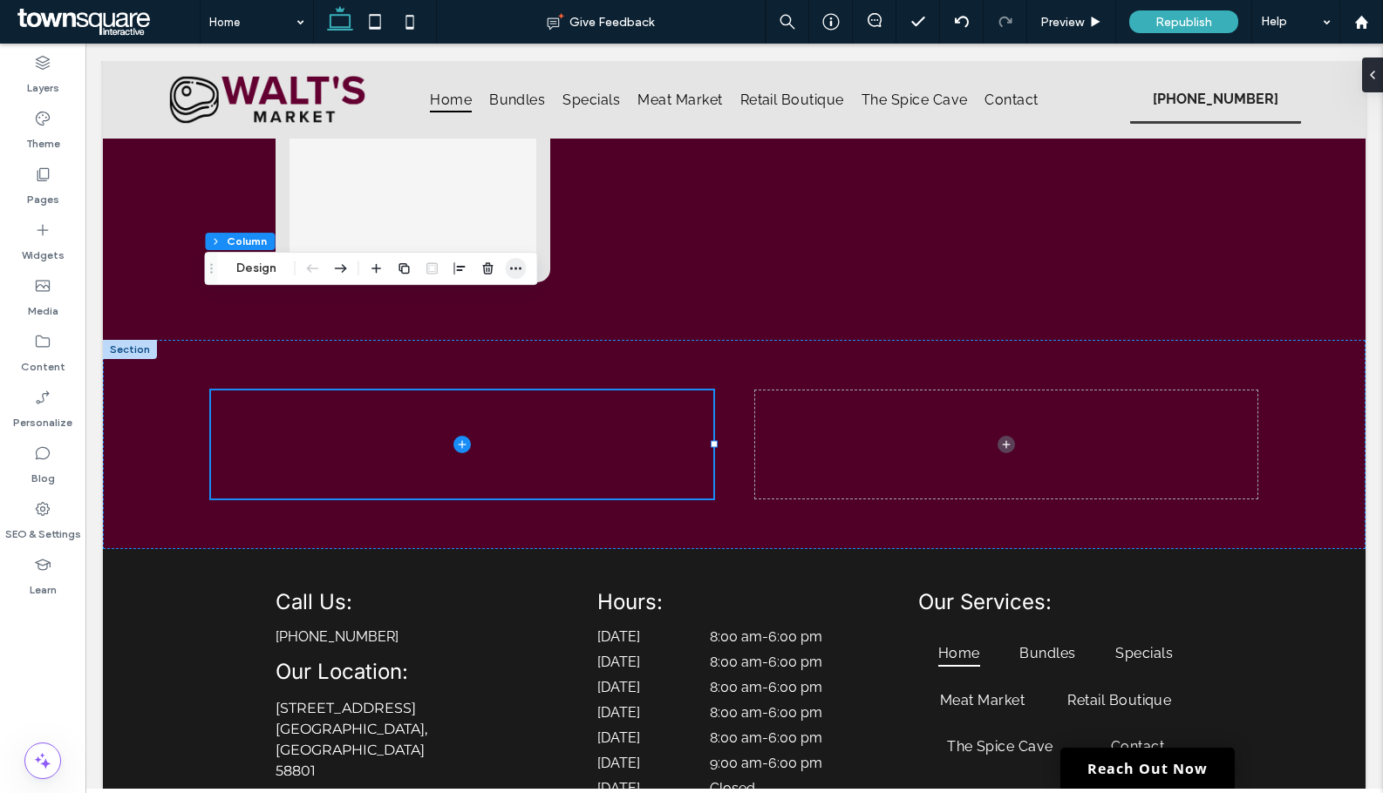
click at [512, 273] on icon "button" at bounding box center [516, 269] width 14 height 14
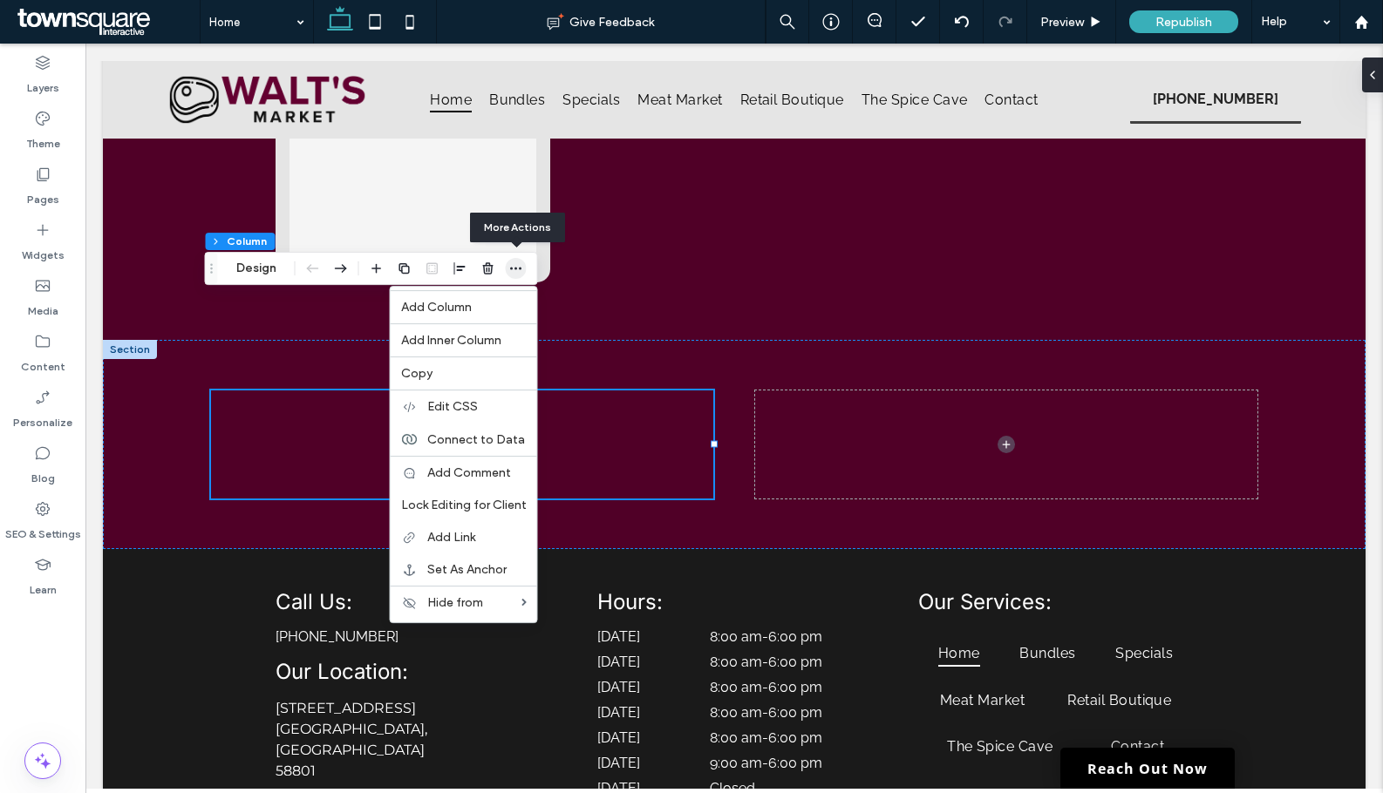
click at [512, 273] on icon "button" at bounding box center [516, 269] width 14 height 14
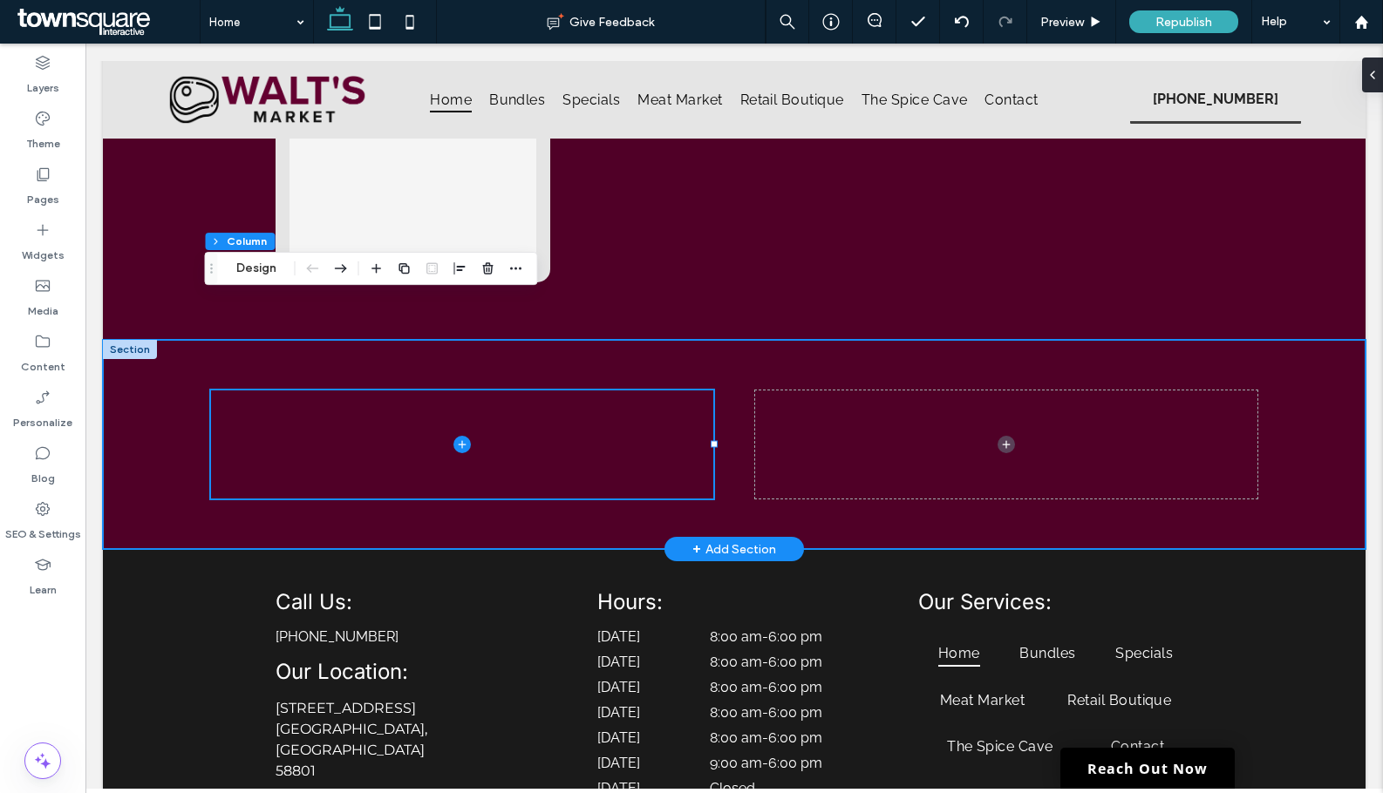
click at [634, 340] on div at bounding box center [734, 444] width 1046 height 209
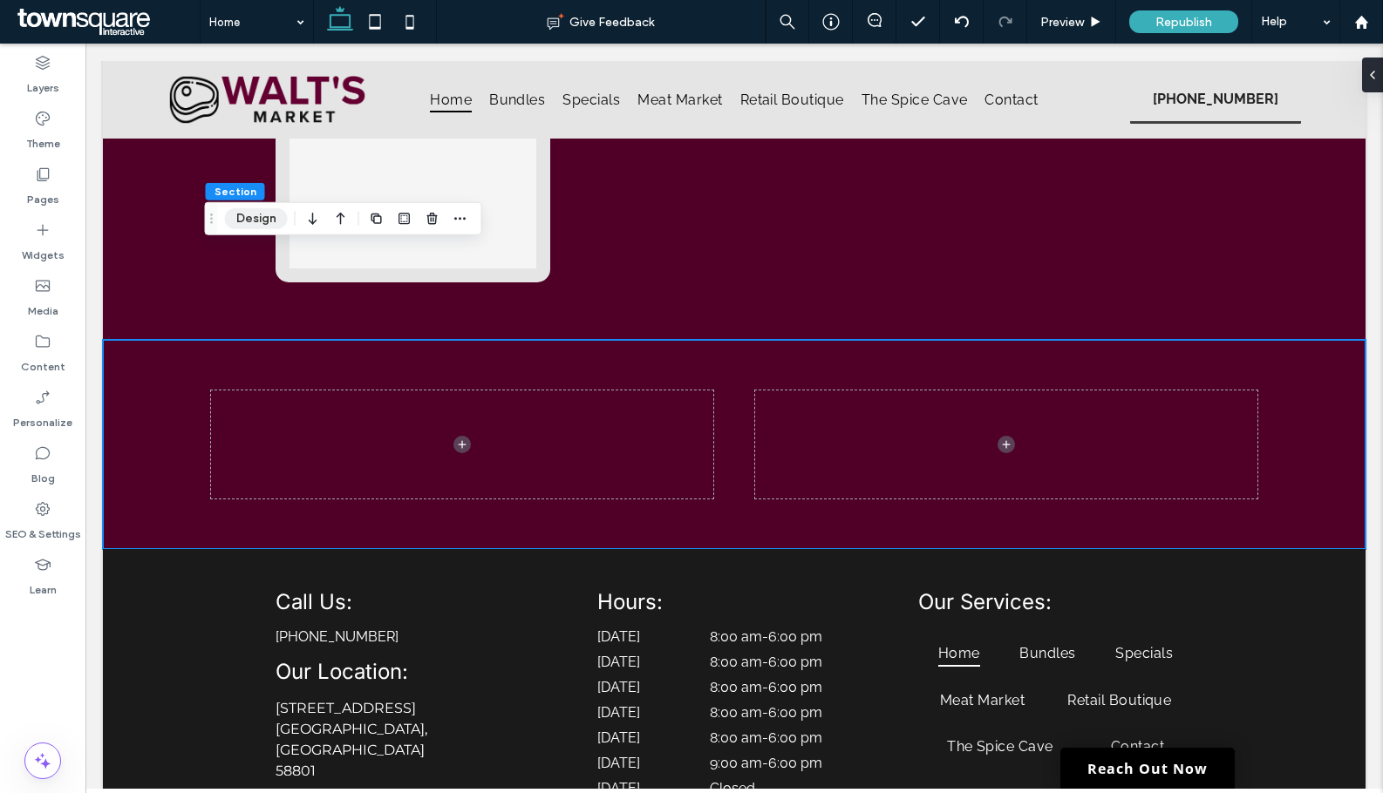
click at [239, 218] on button "Design" at bounding box center [256, 218] width 63 height 21
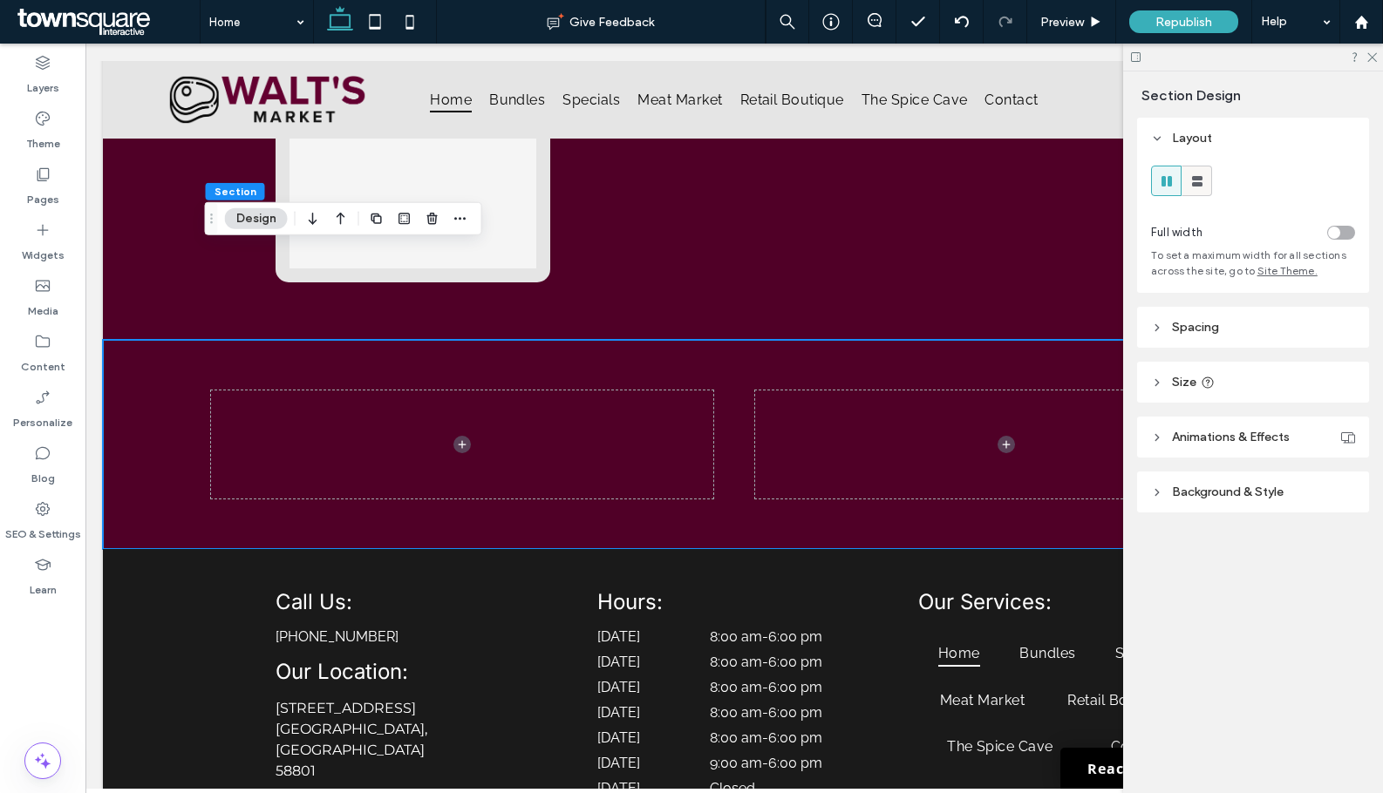
click at [1195, 169] on span at bounding box center [1196, 181] width 17 height 29
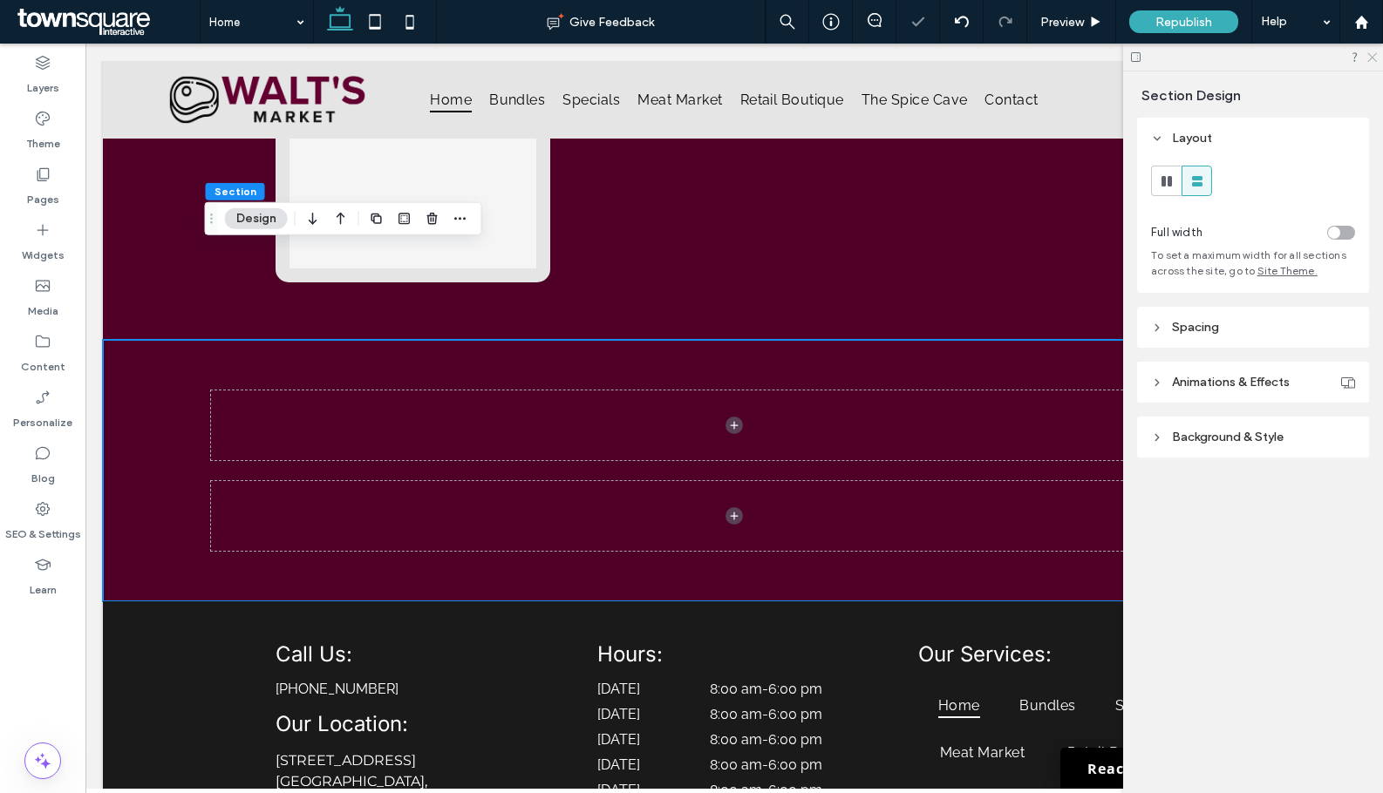
click at [1371, 58] on icon at bounding box center [1370, 56] width 11 height 11
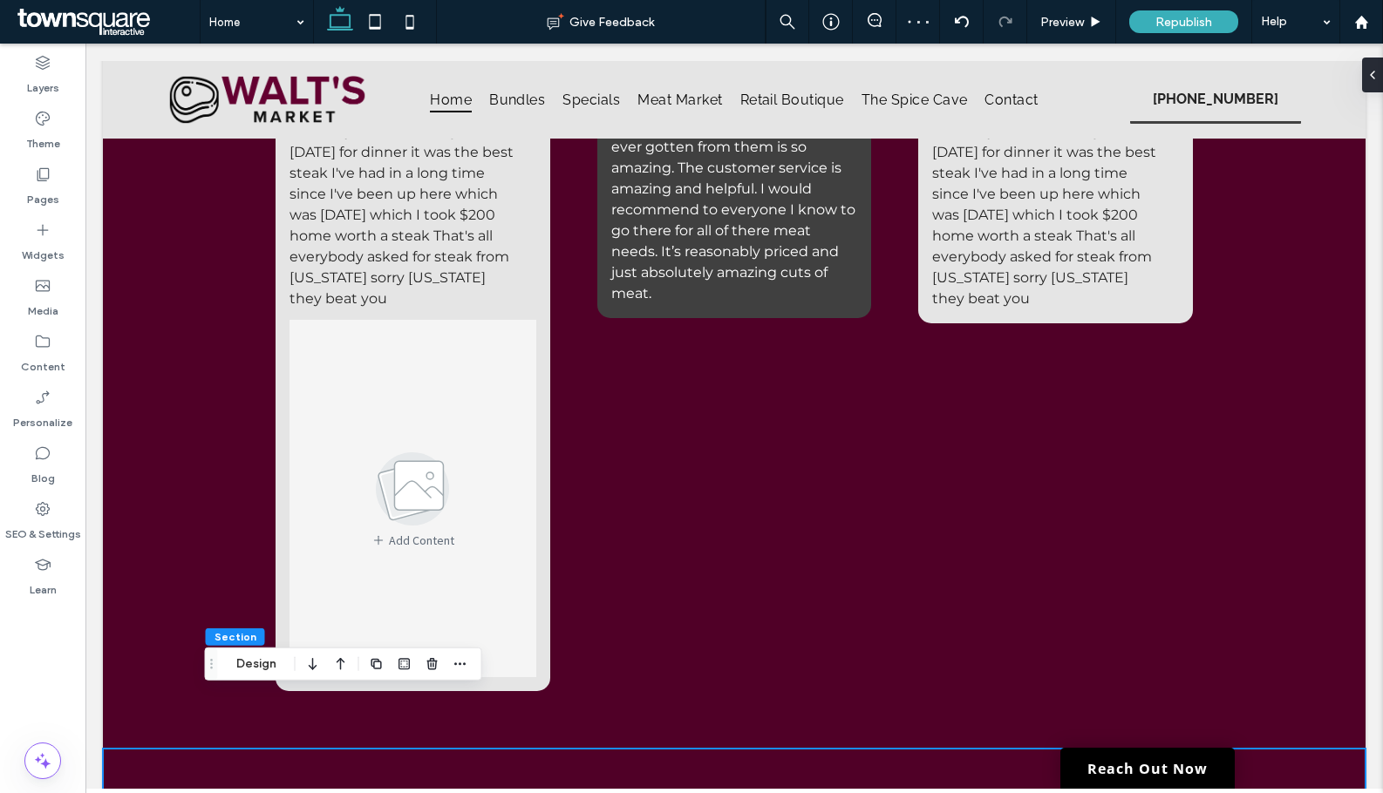
scroll to position [3021, 0]
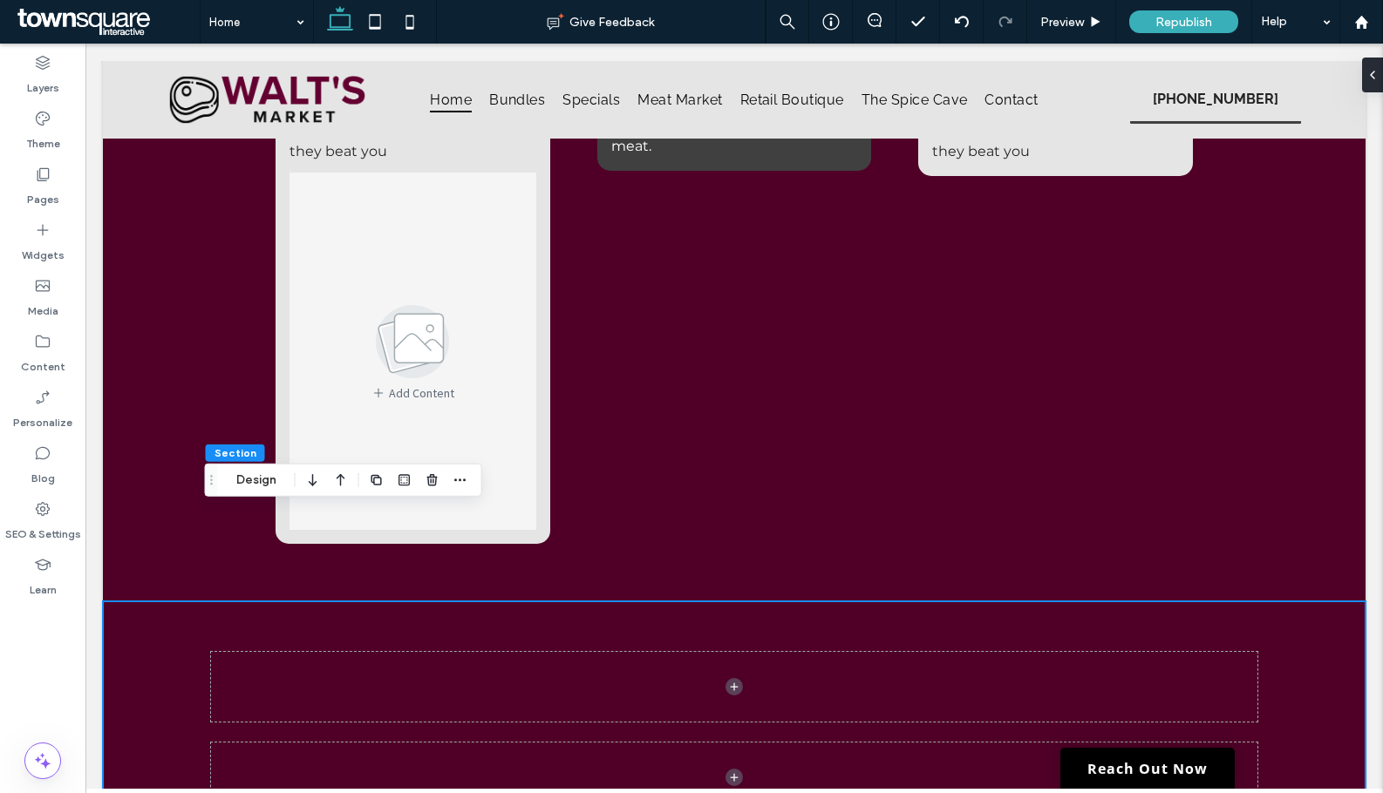
click at [705, 602] on div at bounding box center [734, 733] width 1046 height 262
click at [616, 602] on div at bounding box center [734, 733] width 1046 height 262
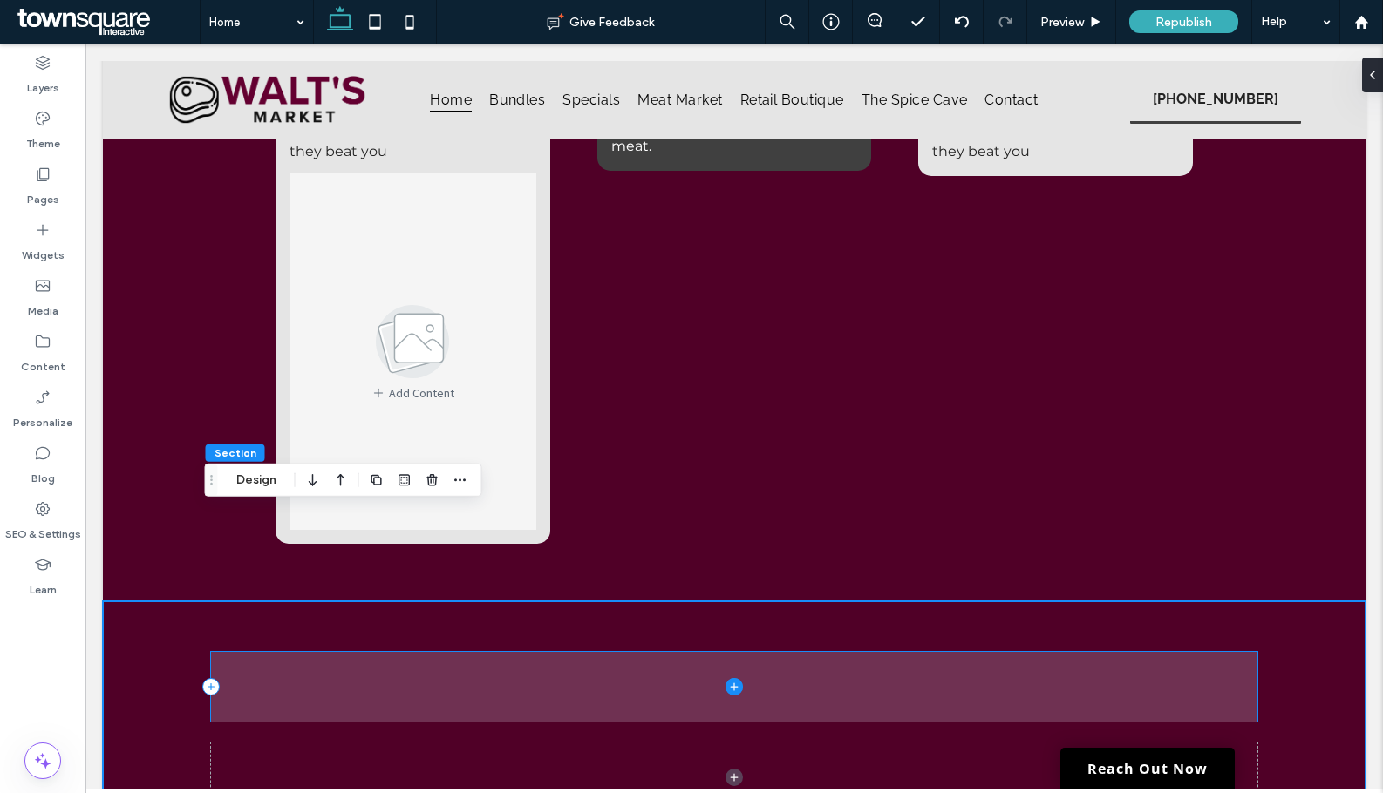
click at [615, 652] on span at bounding box center [734, 687] width 1046 height 70
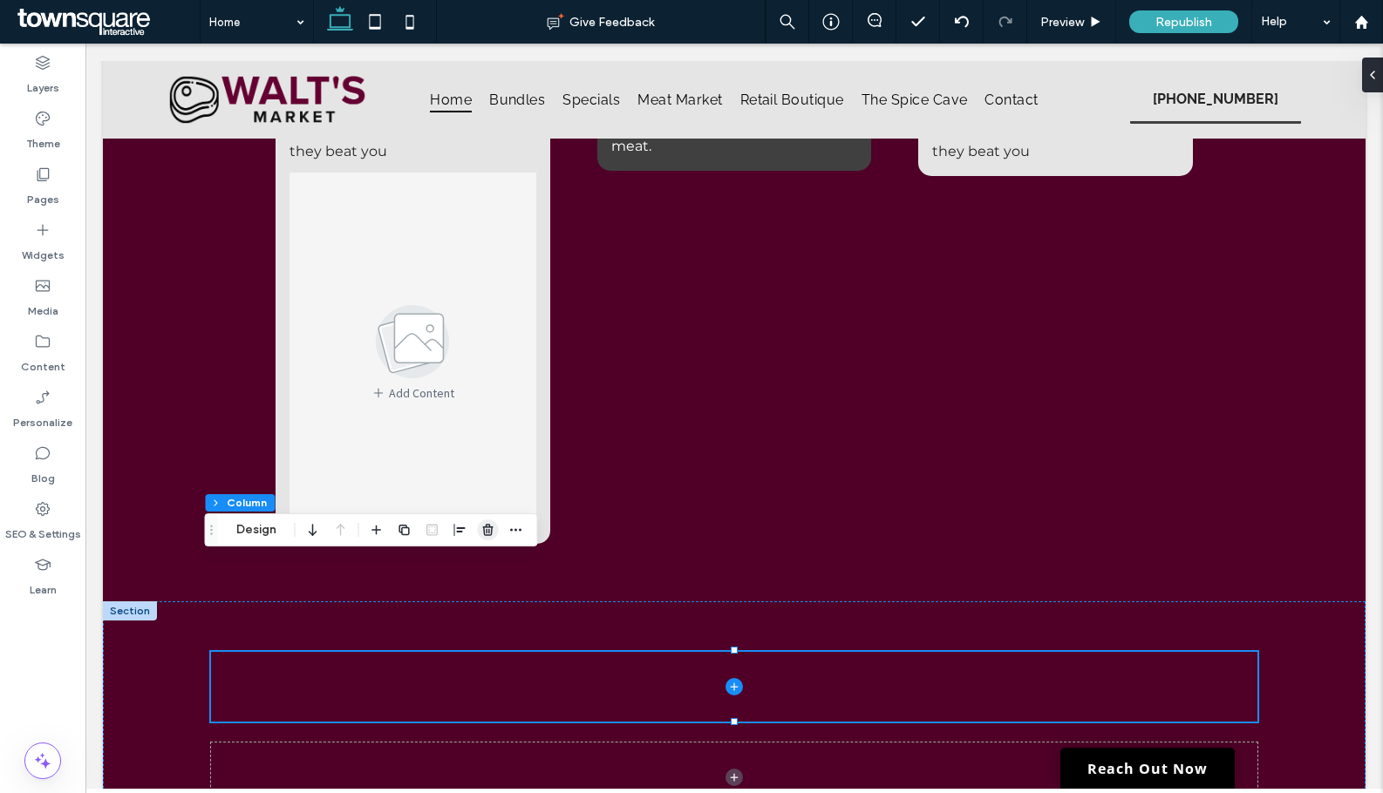
drag, startPoint x: 492, startPoint y: 534, endPoint x: 726, endPoint y: 618, distance: 249.3
click at [492, 534] on use "button" at bounding box center [487, 529] width 10 height 11
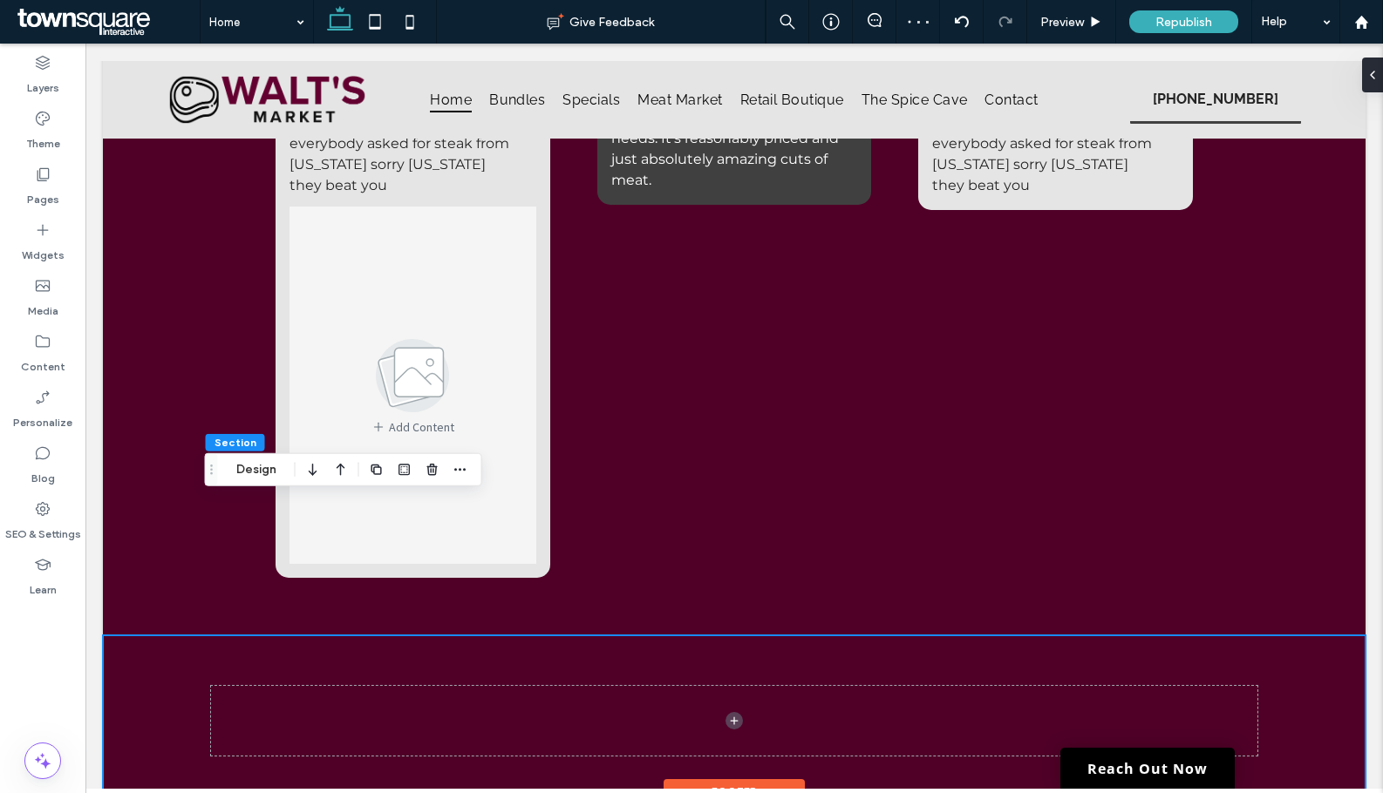
scroll to position [3195, 0]
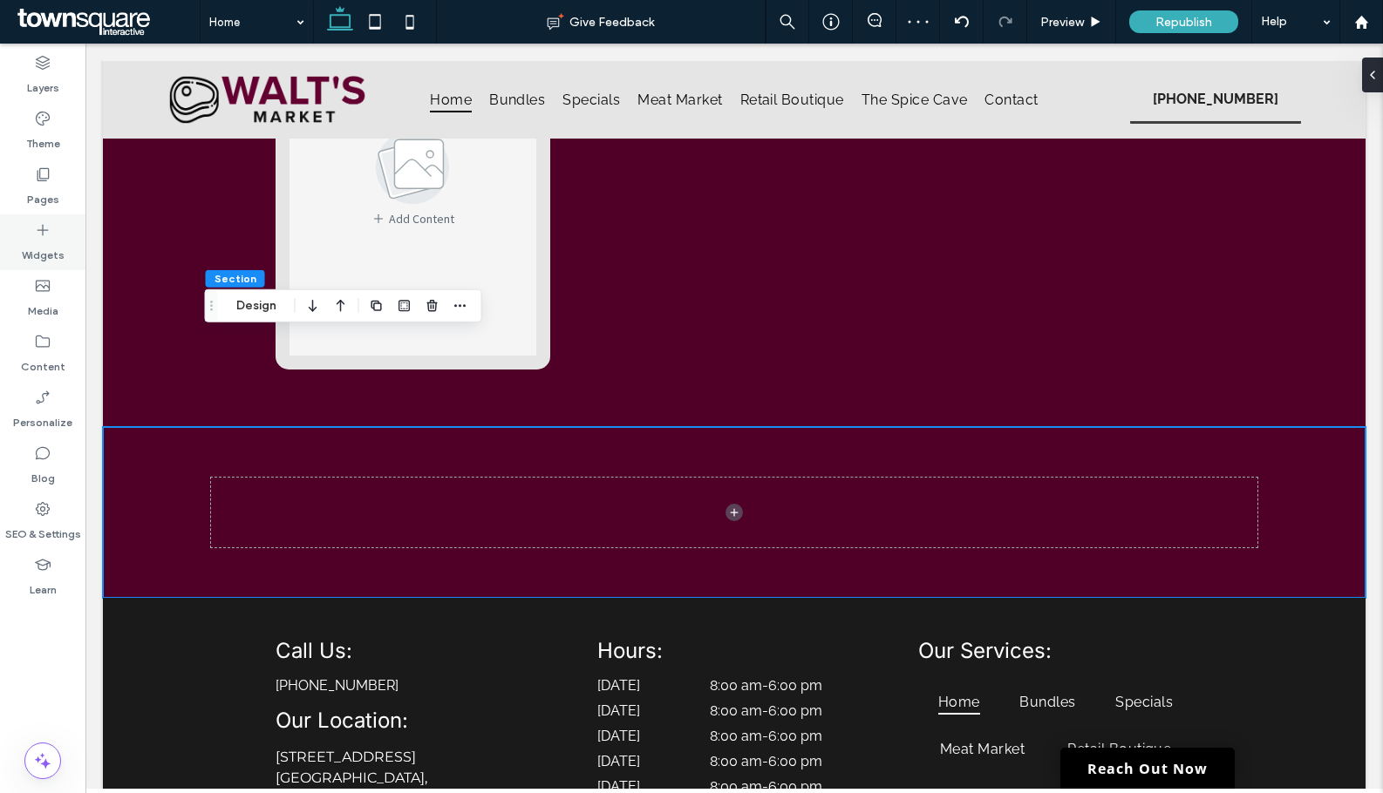
click at [50, 235] on icon at bounding box center [42, 229] width 17 height 17
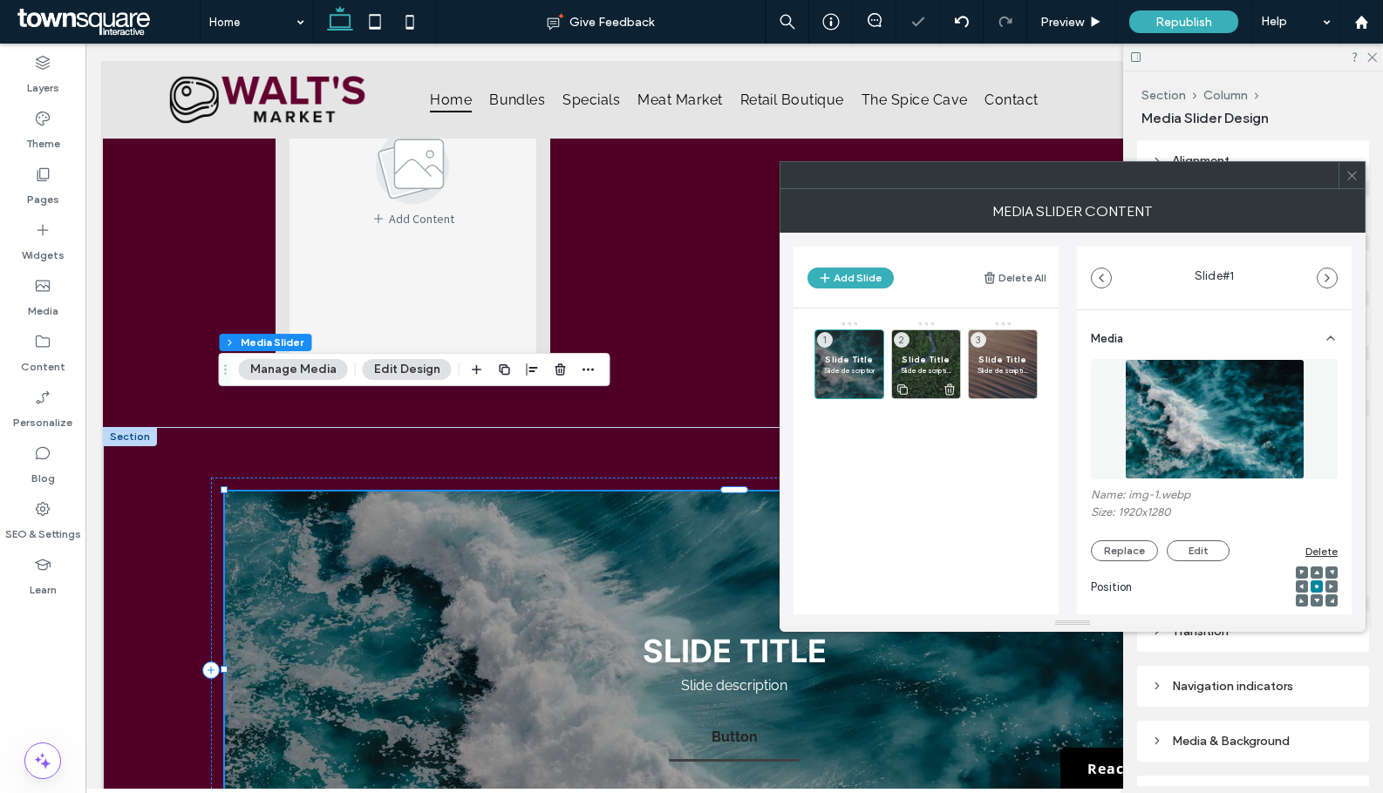
drag, startPoint x: 866, startPoint y: 391, endPoint x: 891, endPoint y: 393, distance: 25.4
click at [0, 0] on icon at bounding box center [0, 0] width 0 height 0
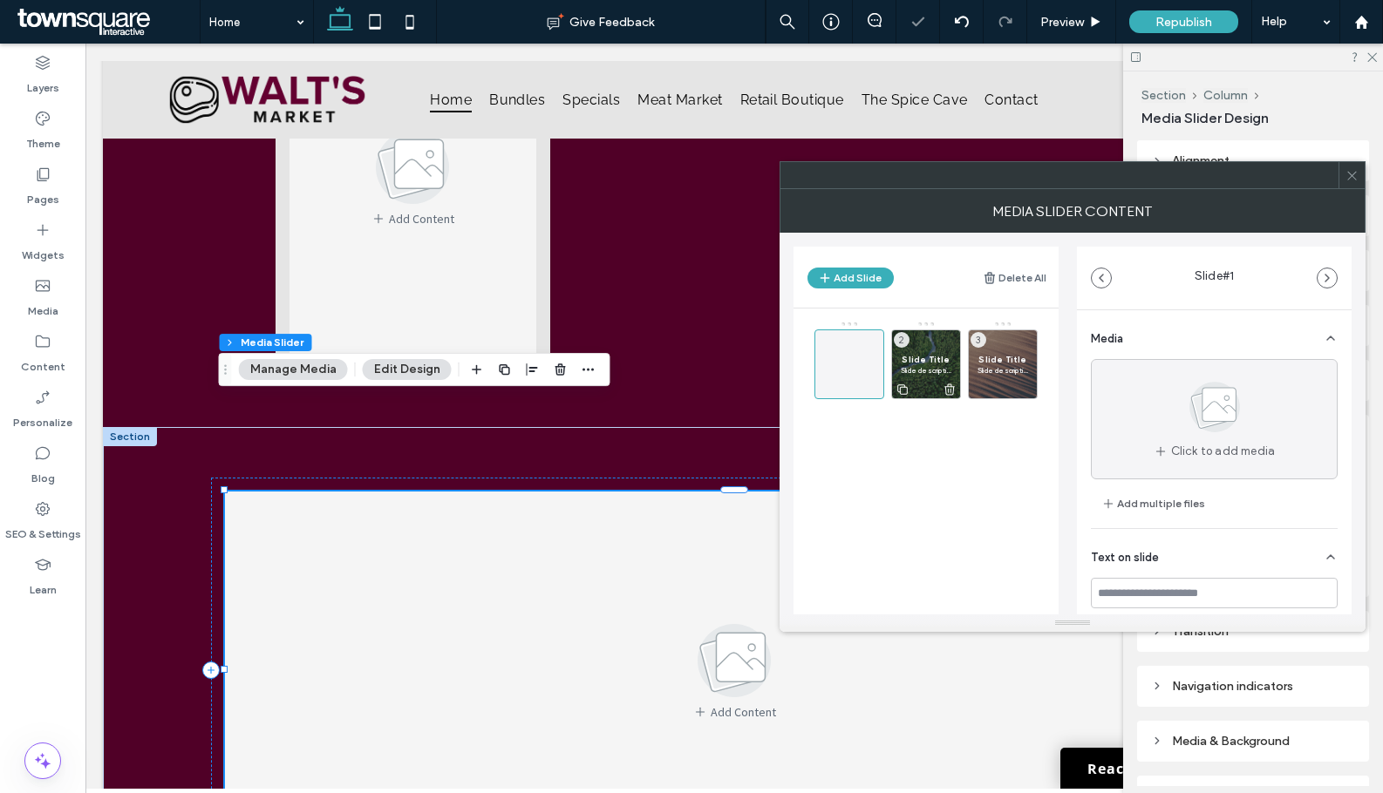
click at [955, 391] on icon at bounding box center [949, 390] width 14 height 16
click at [1030, 394] on icon at bounding box center [1026, 390] width 14 height 16
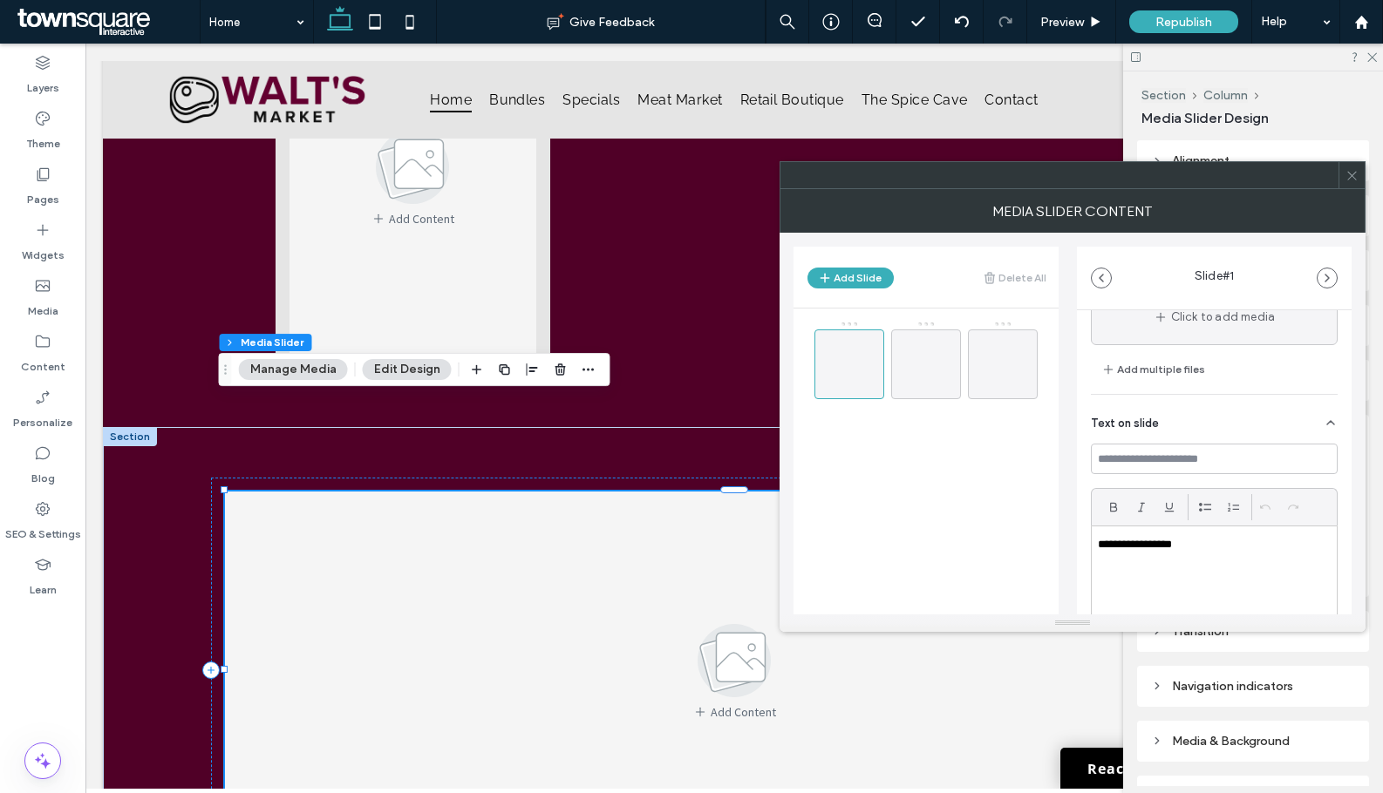
scroll to position [288, 0]
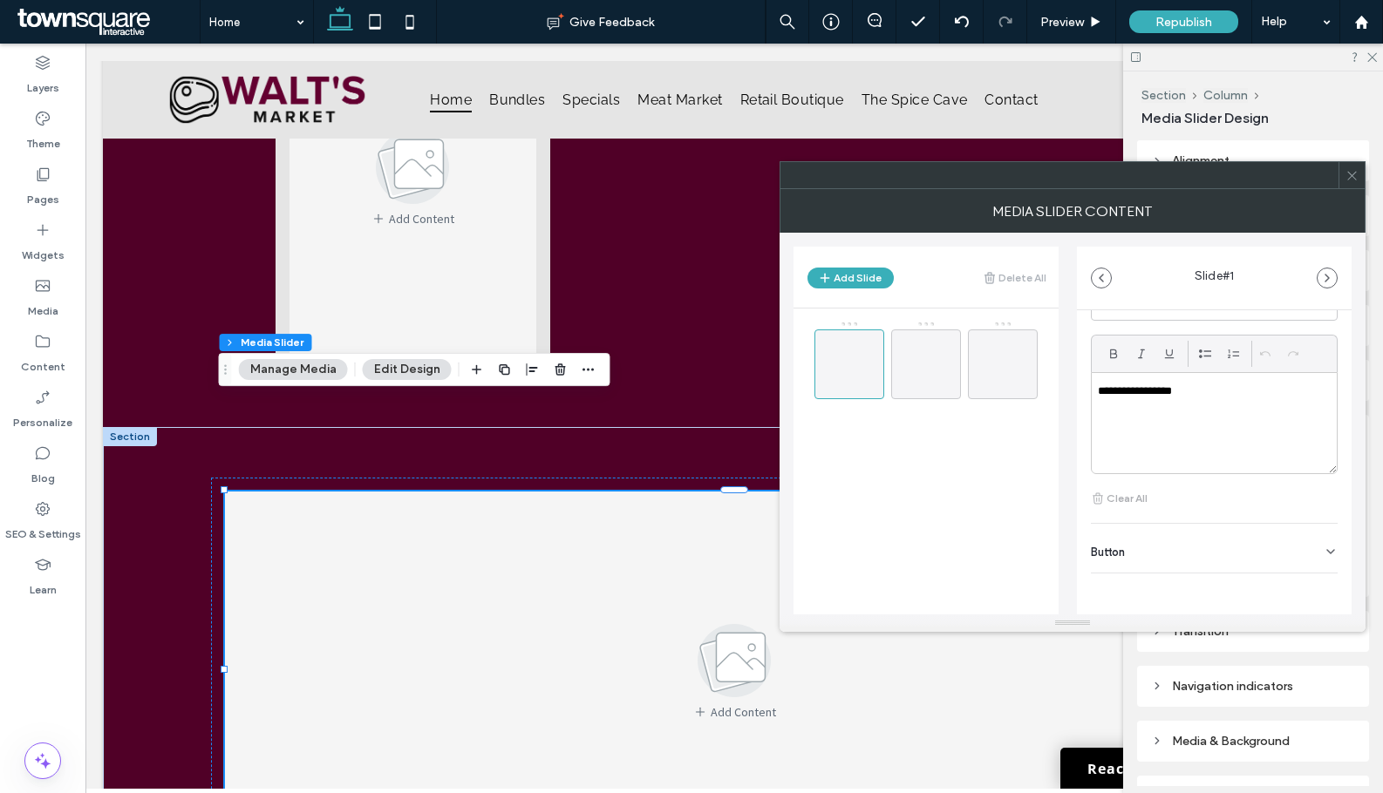
click at [1355, 183] on span at bounding box center [1351, 175] width 13 height 26
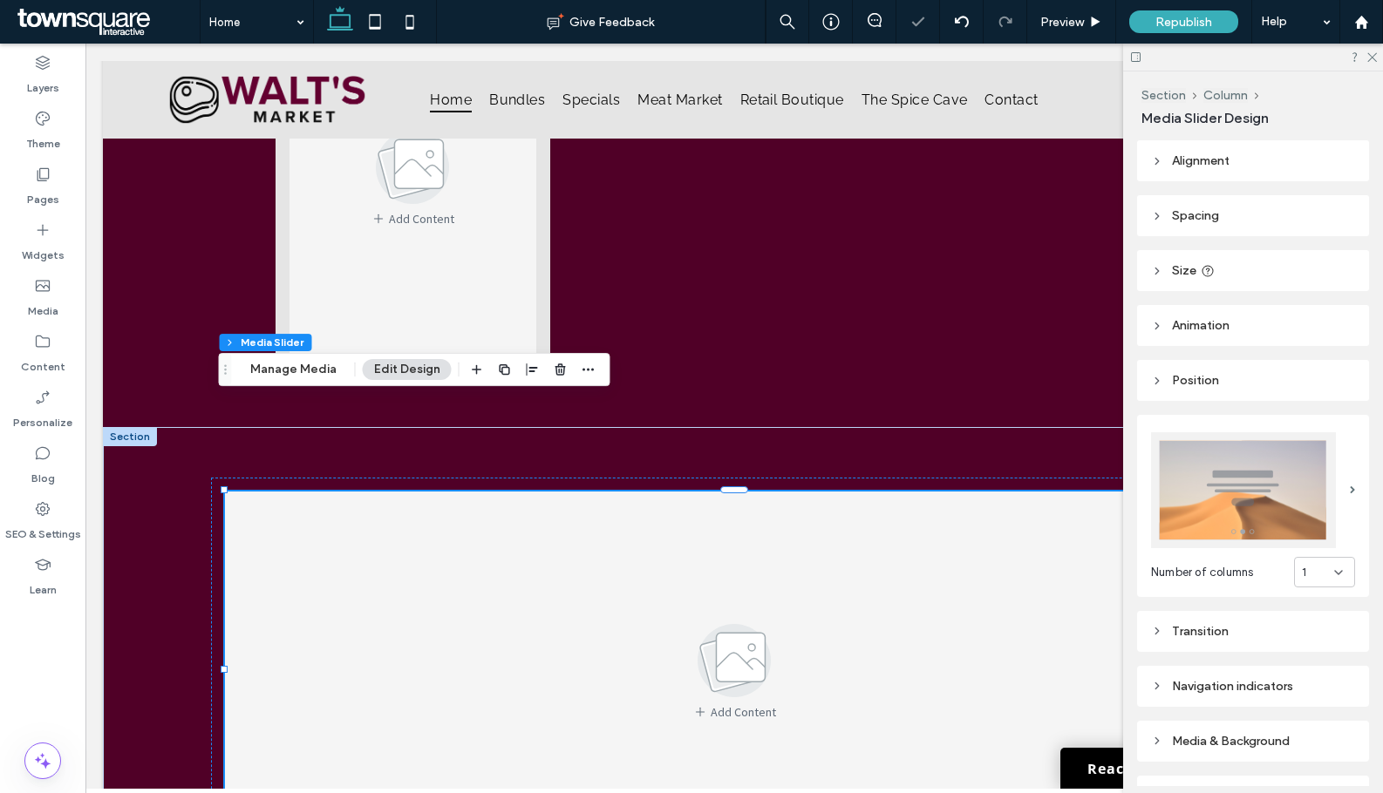
click at [1377, 57] on div at bounding box center [1253, 57] width 260 height 27
click at [1370, 53] on icon at bounding box center [1370, 56] width 11 height 11
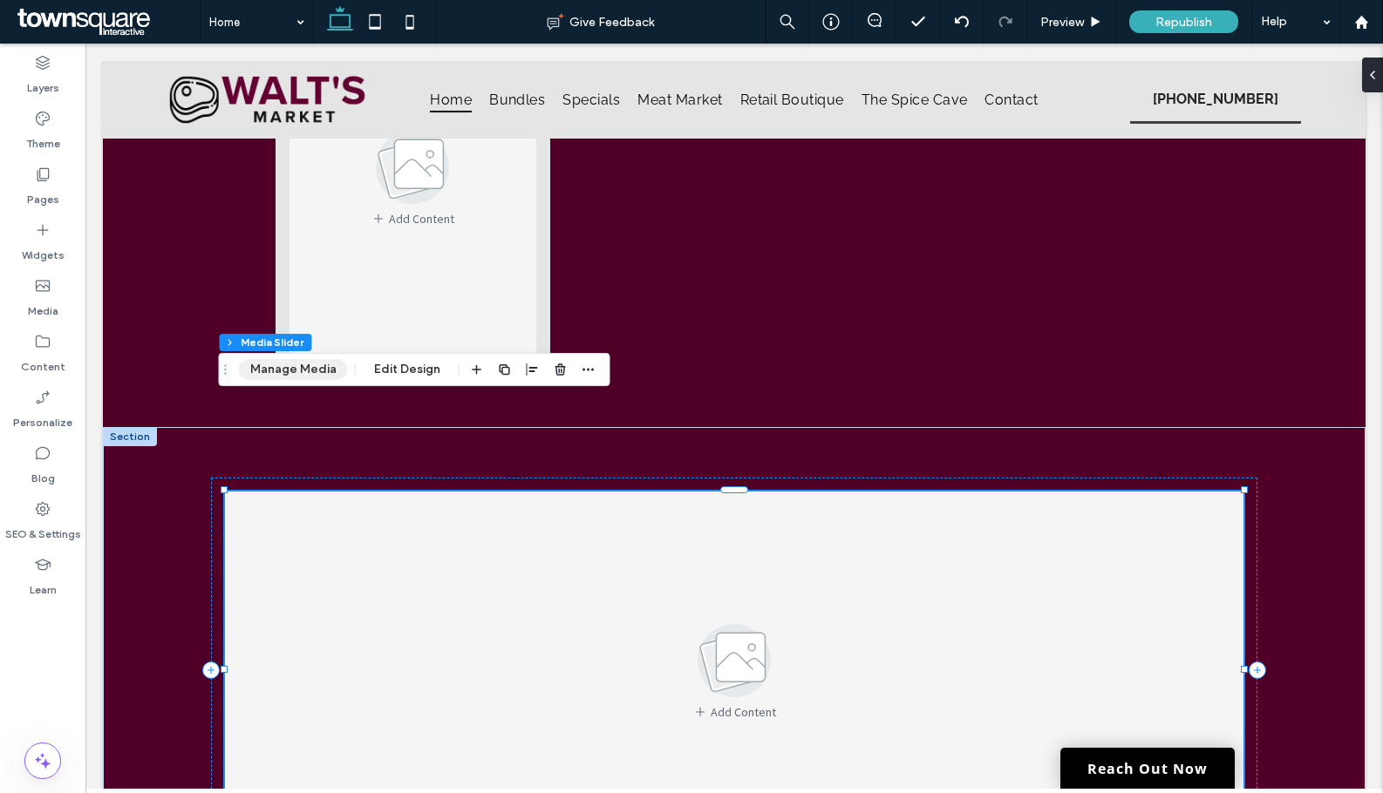
click at [288, 371] on button "Manage Media" at bounding box center [293, 369] width 109 height 21
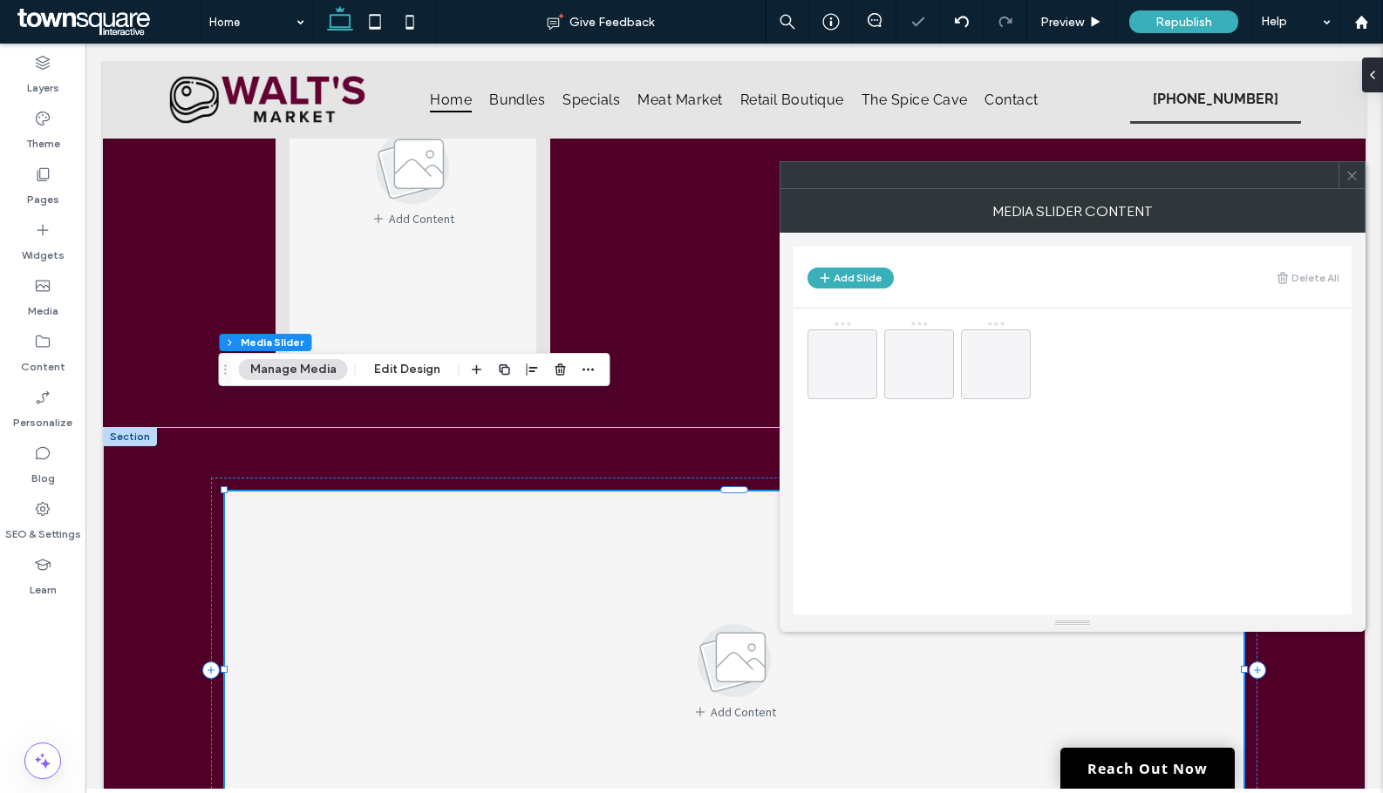
click at [1355, 172] on icon at bounding box center [1351, 175] width 13 height 13
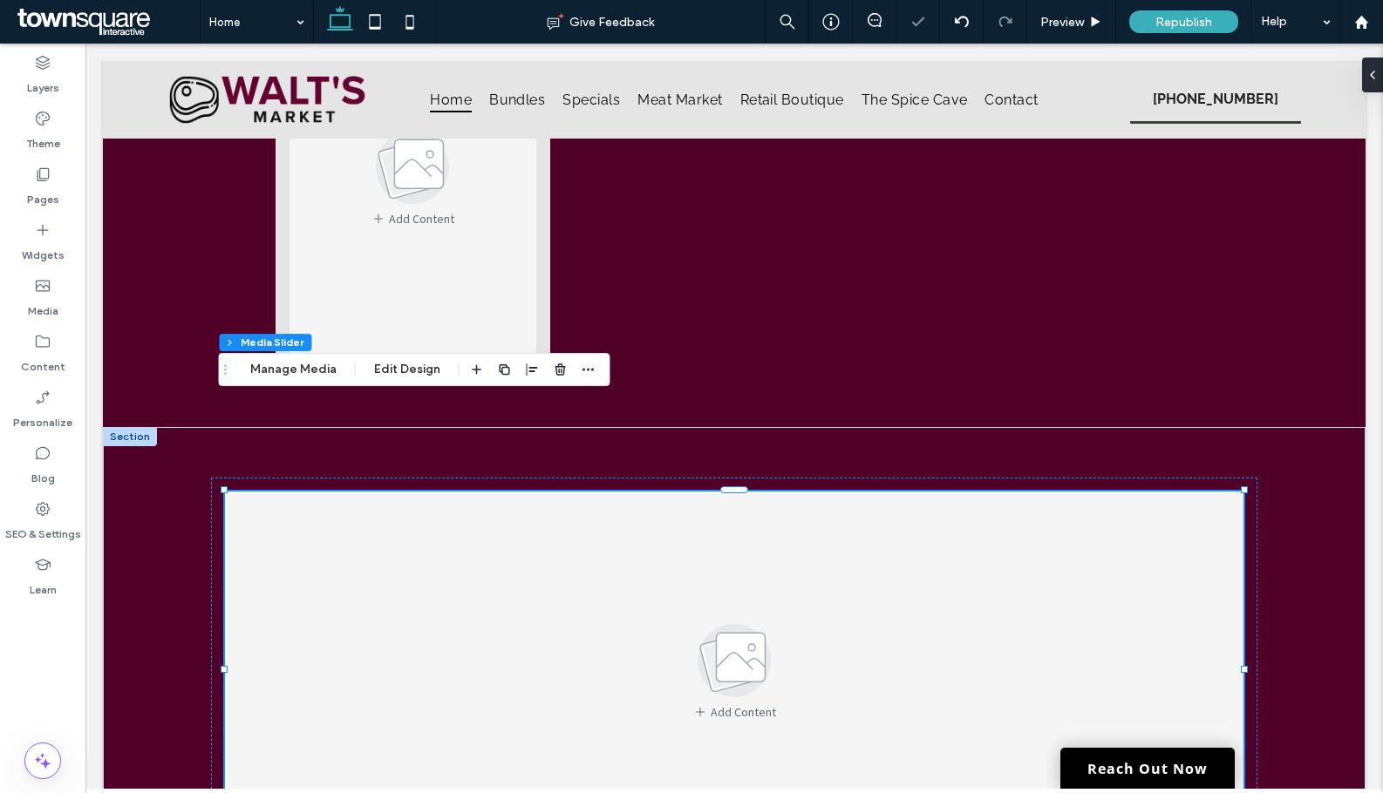
click at [400, 383] on div "Section Column Media Slider Manage Media Edit Design" at bounding box center [414, 369] width 391 height 33
drag, startPoint x: 411, startPoint y: 371, endPoint x: 601, endPoint y: 375, distance: 190.1
click at [411, 370] on button "Edit Design" at bounding box center [407, 369] width 89 height 21
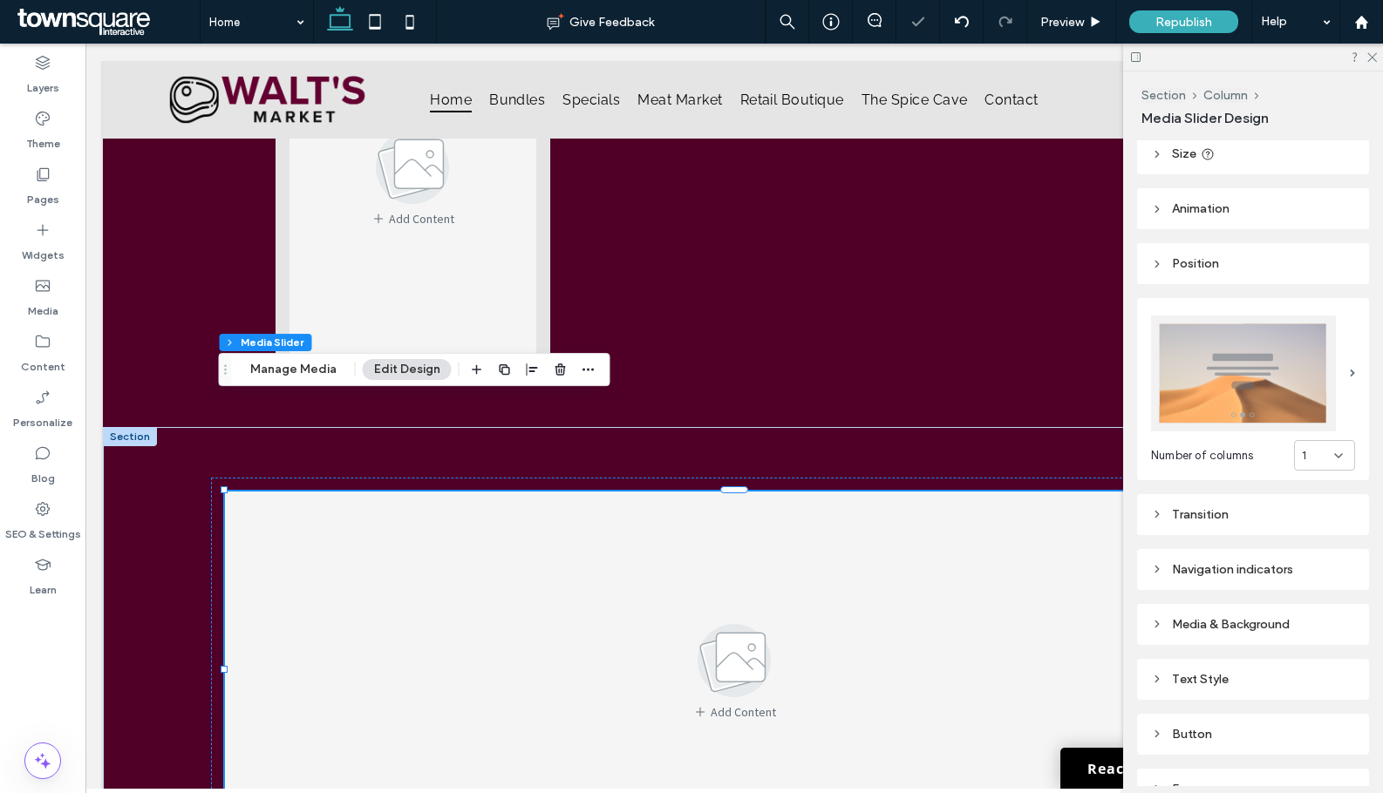
scroll to position [204, 0]
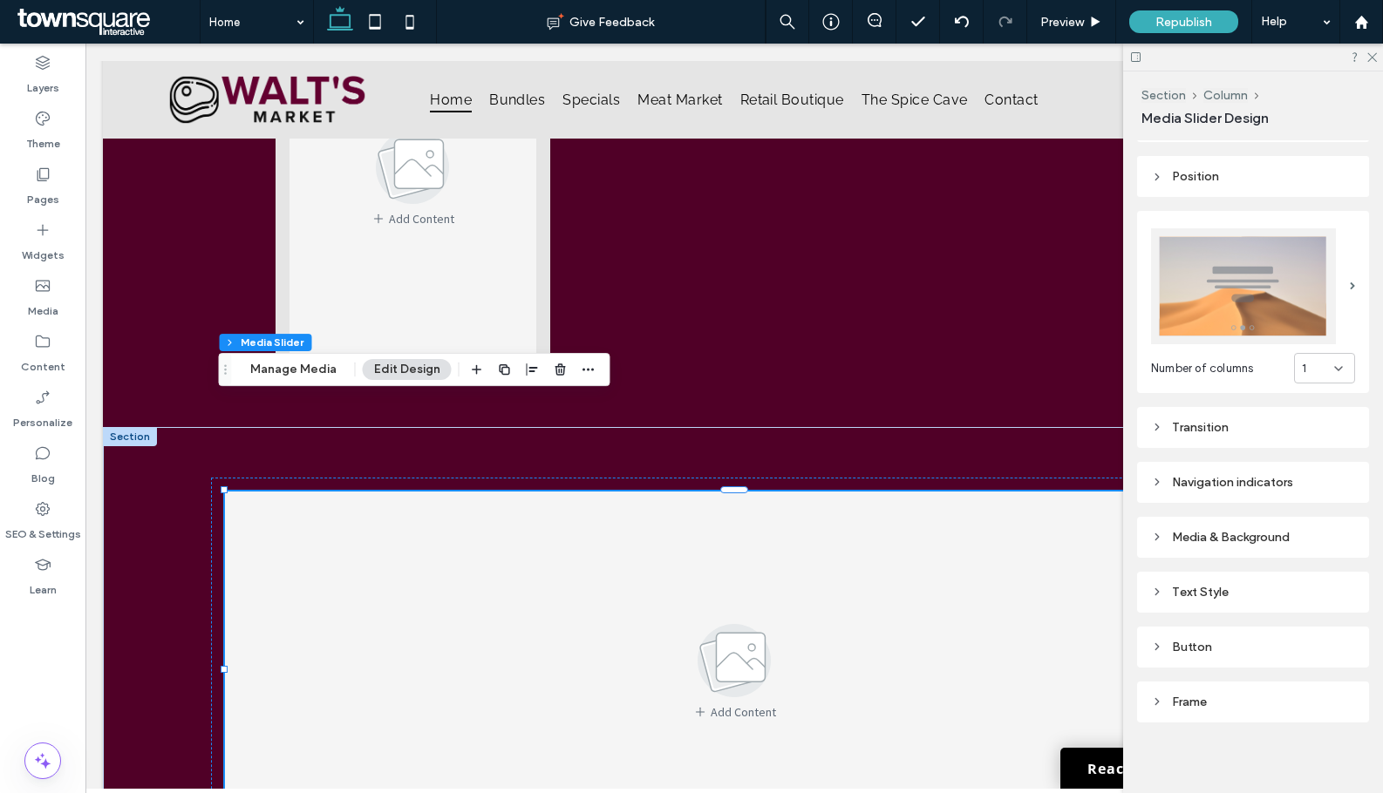
click at [1246, 530] on div "Media & Background" at bounding box center [1253, 537] width 204 height 15
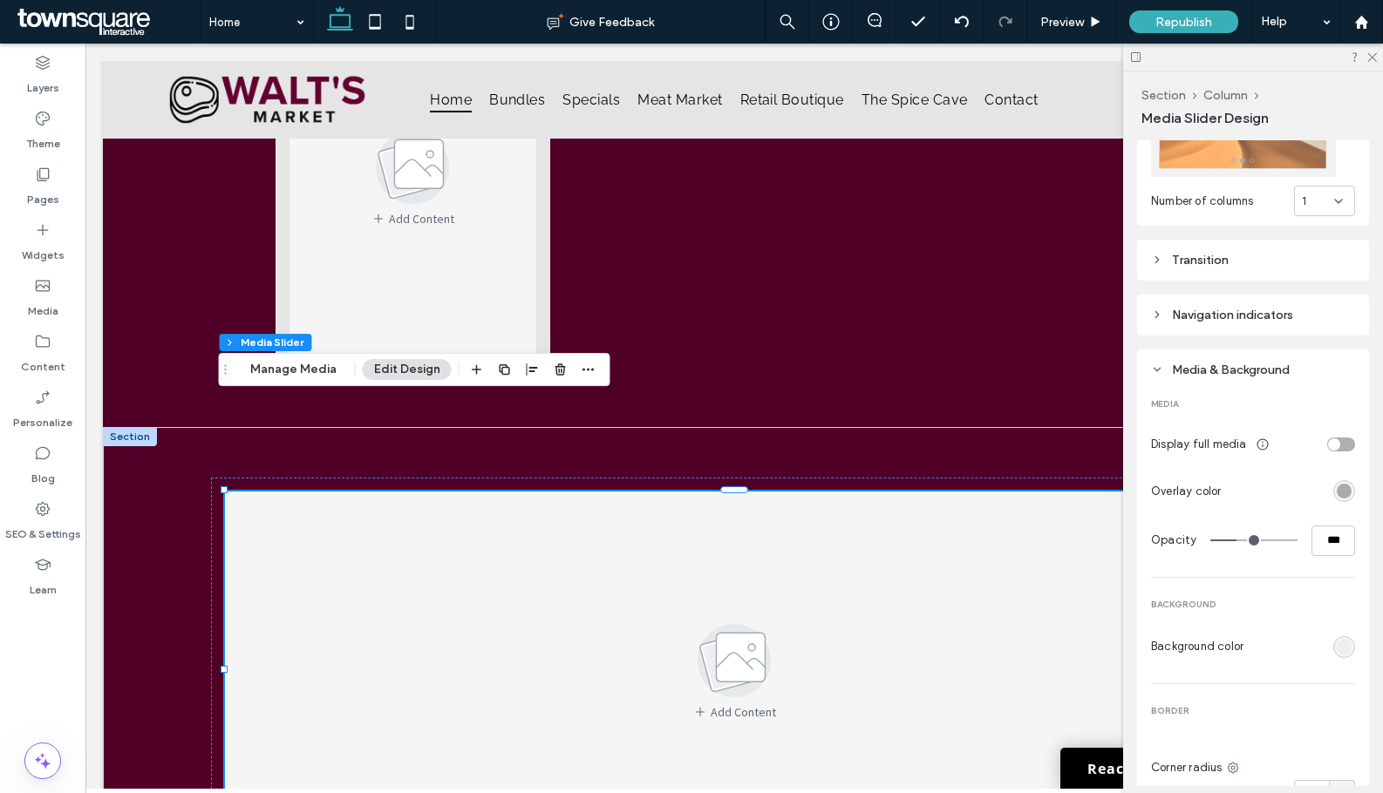
scroll to position [378, 0]
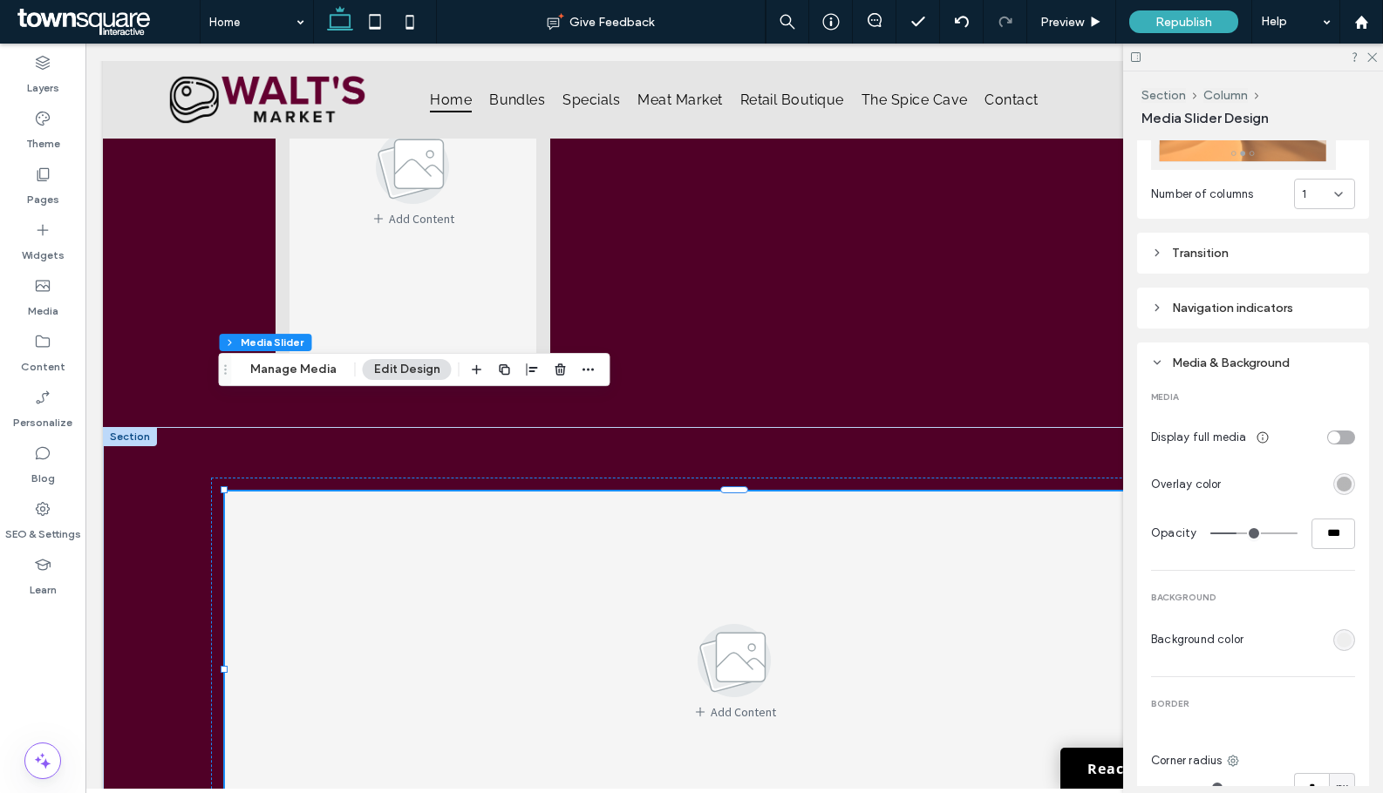
click at [1339, 483] on div "rgba(0, 0, 0, 0.3)" at bounding box center [1343, 484] width 15 height 15
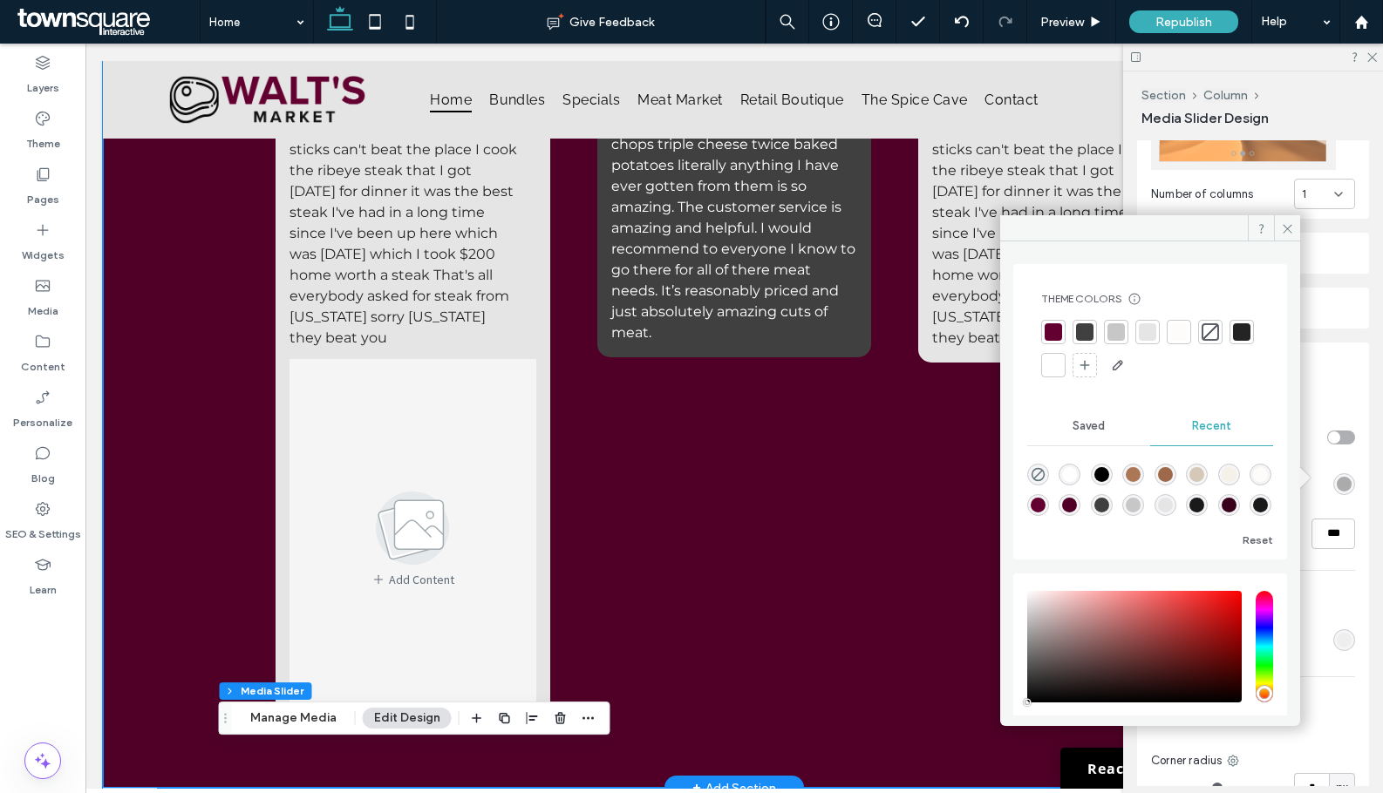
scroll to position [2672, 0]
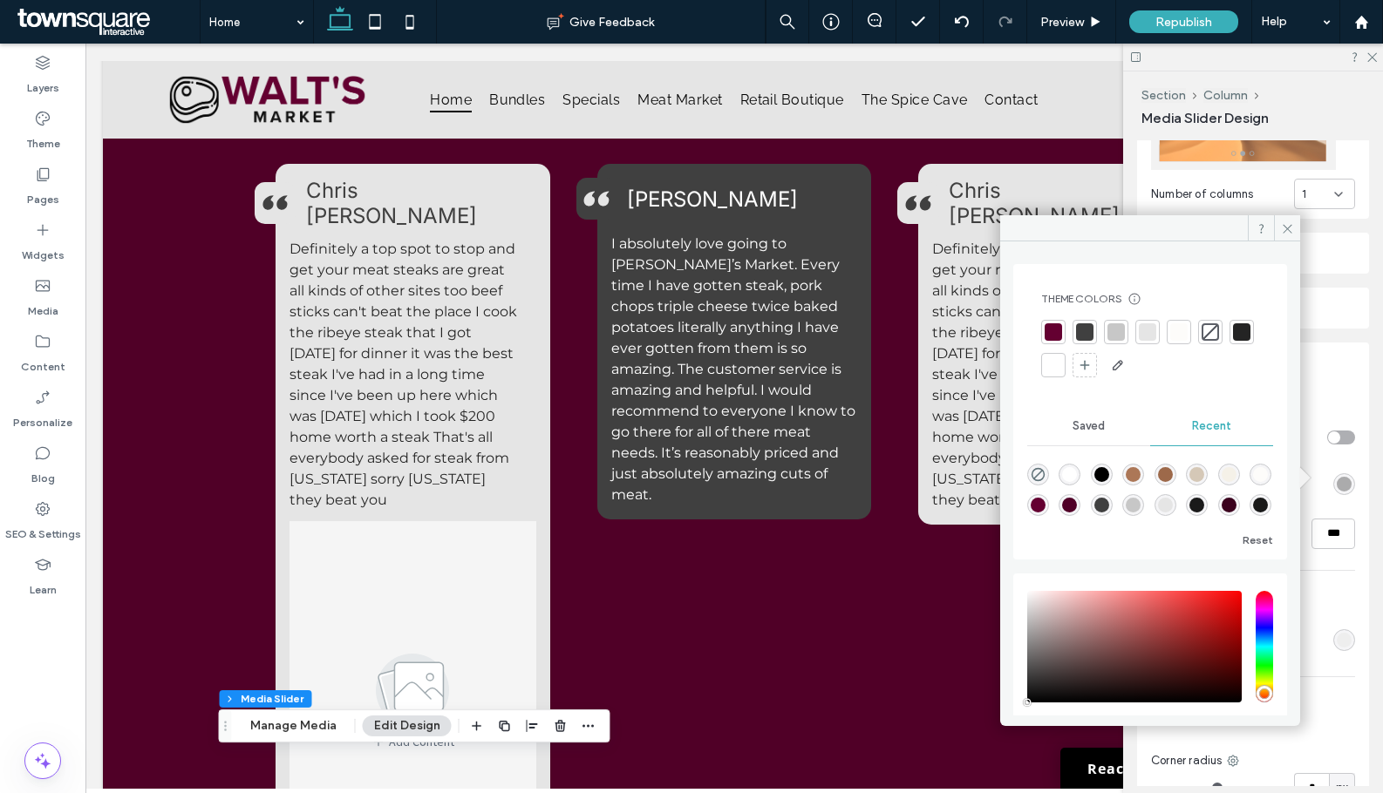
click at [1090, 333] on div at bounding box center [1084, 331] width 17 height 17
type input "***"
type input "****"
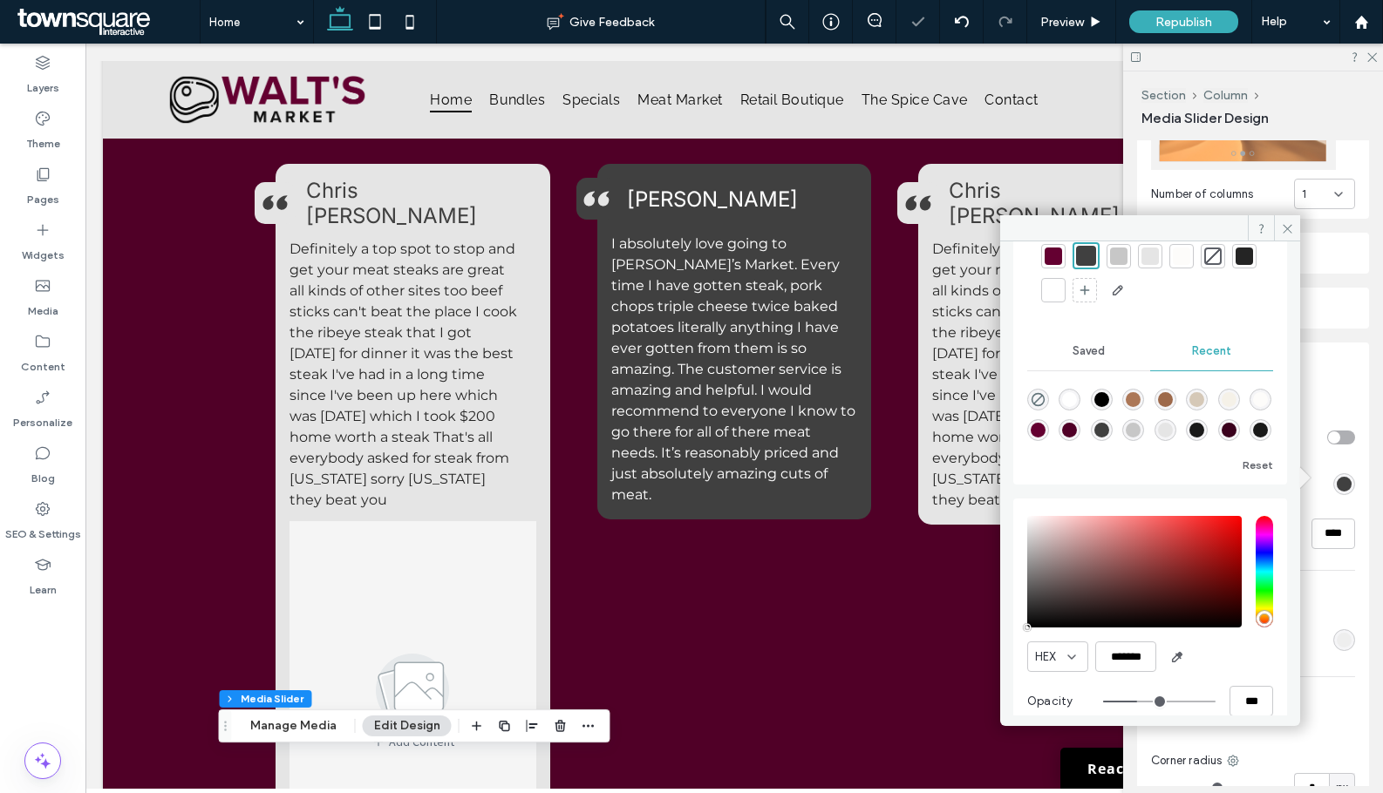
scroll to position [100, 0]
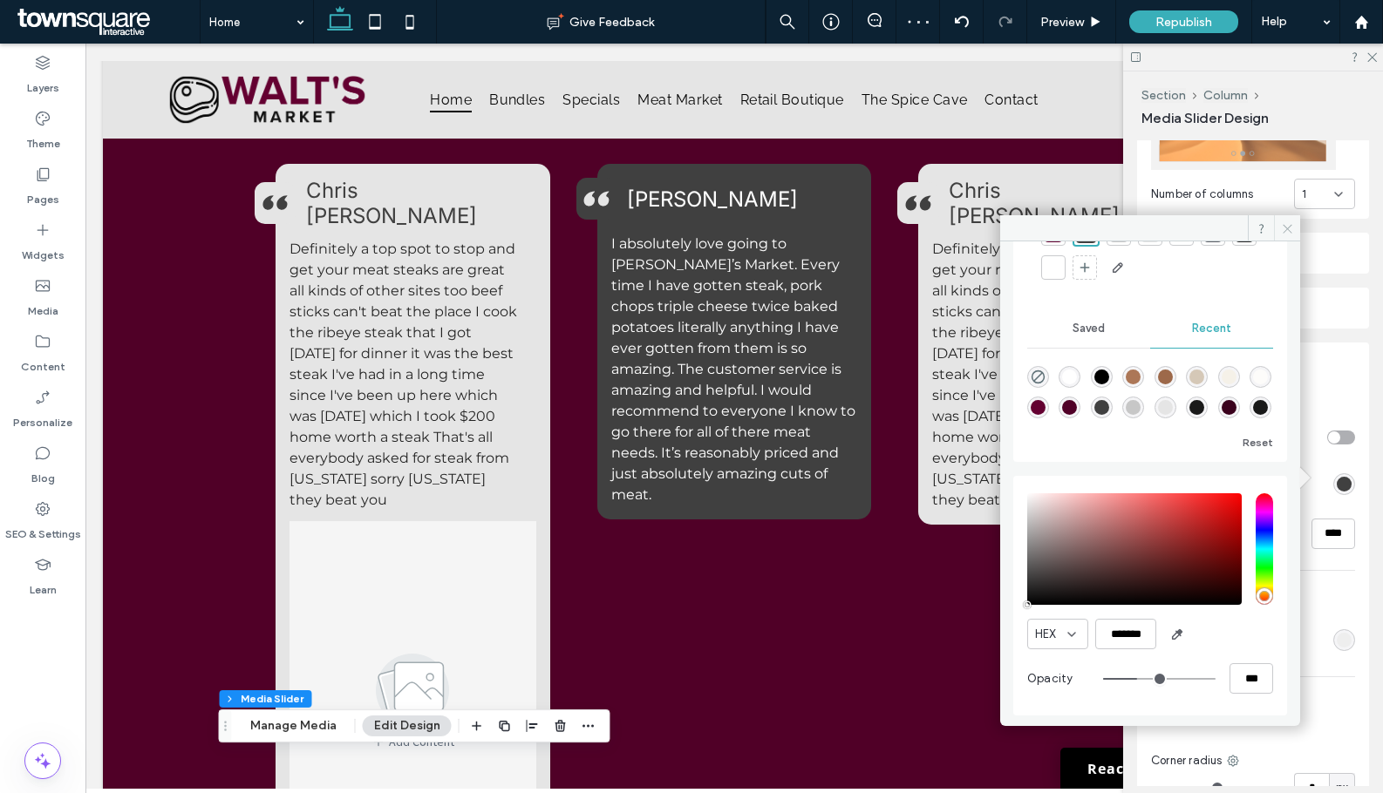
click at [1284, 221] on span at bounding box center [1287, 228] width 26 height 26
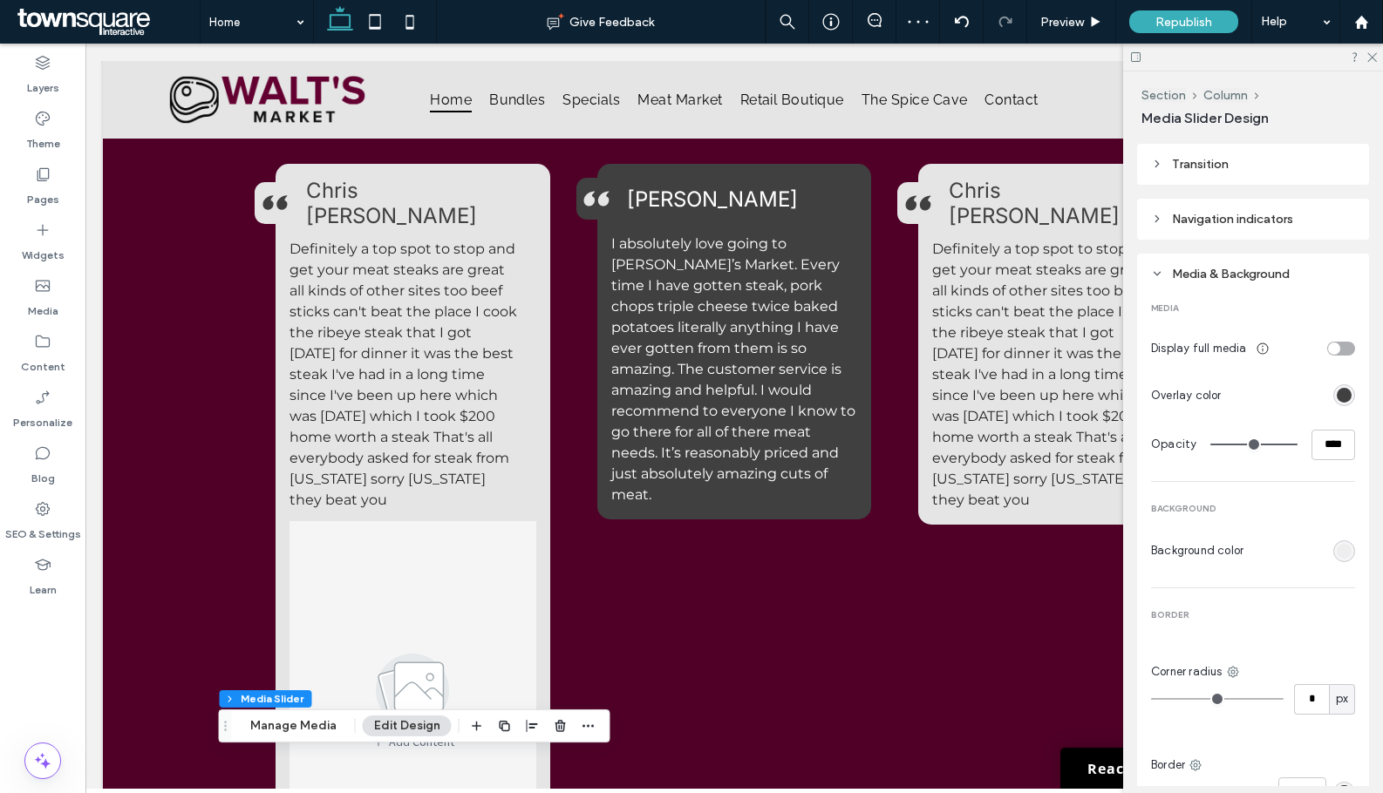
scroll to position [553, 0]
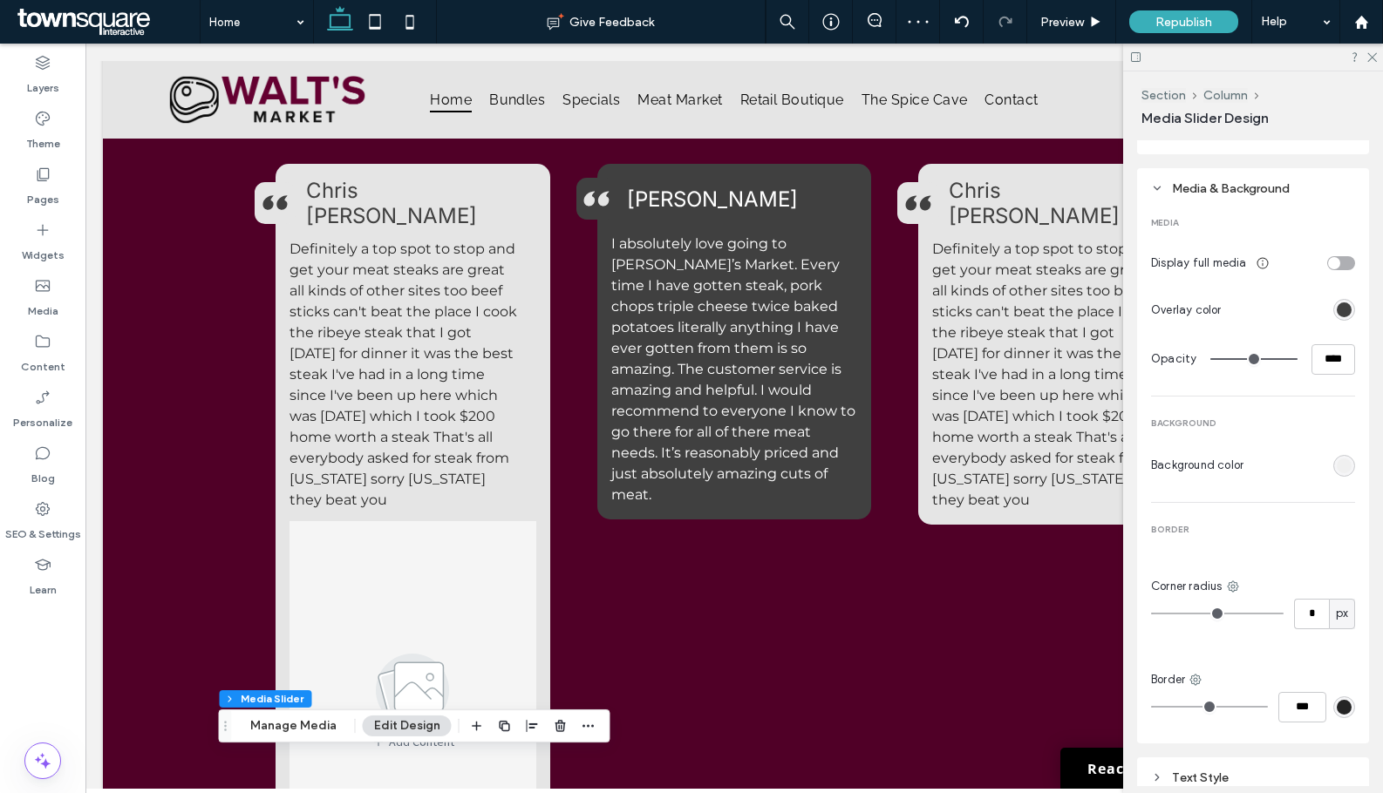
click at [1336, 459] on div "rgb(238, 238, 238)" at bounding box center [1343, 466] width 15 height 15
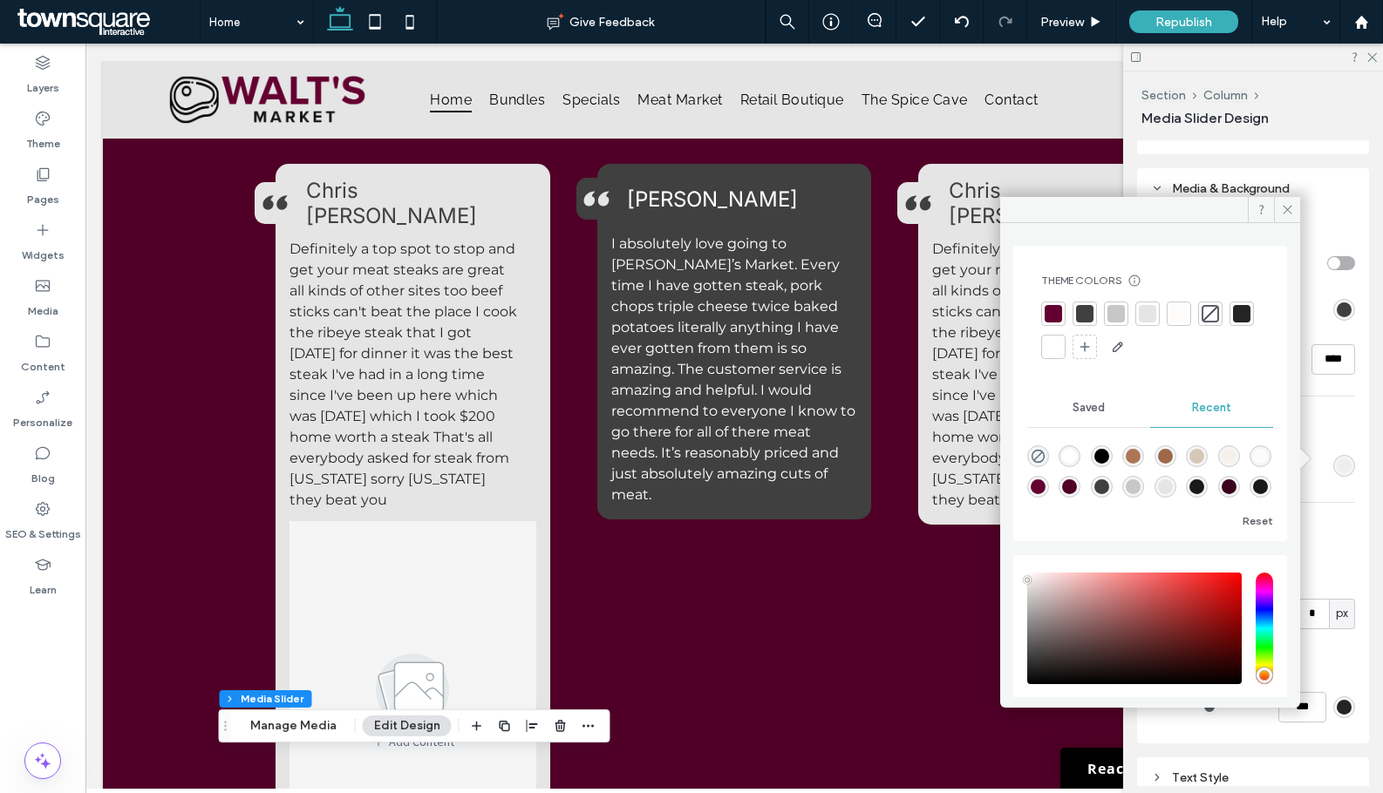
click at [1084, 316] on div at bounding box center [1084, 313] width 17 height 17
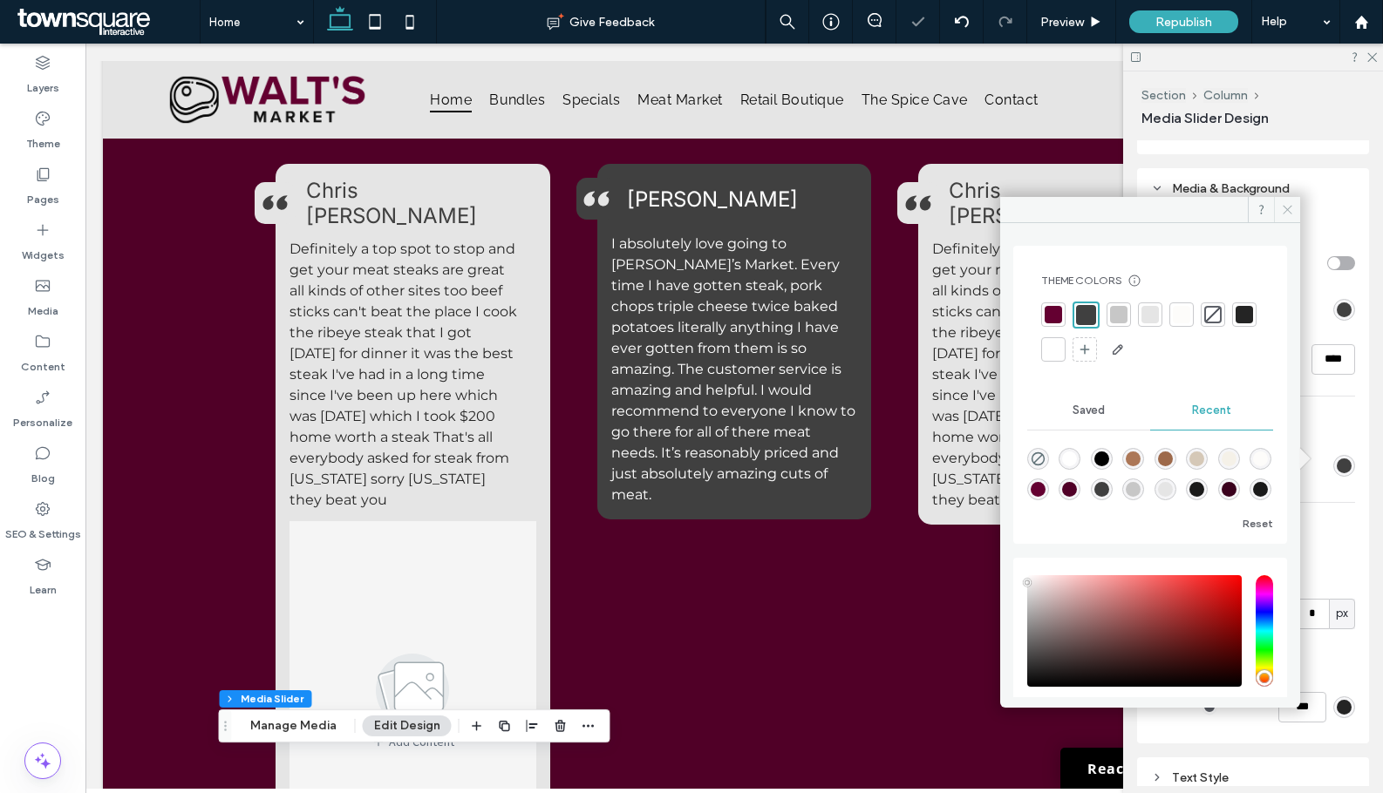
click at [1293, 209] on icon at bounding box center [1287, 209] width 13 height 13
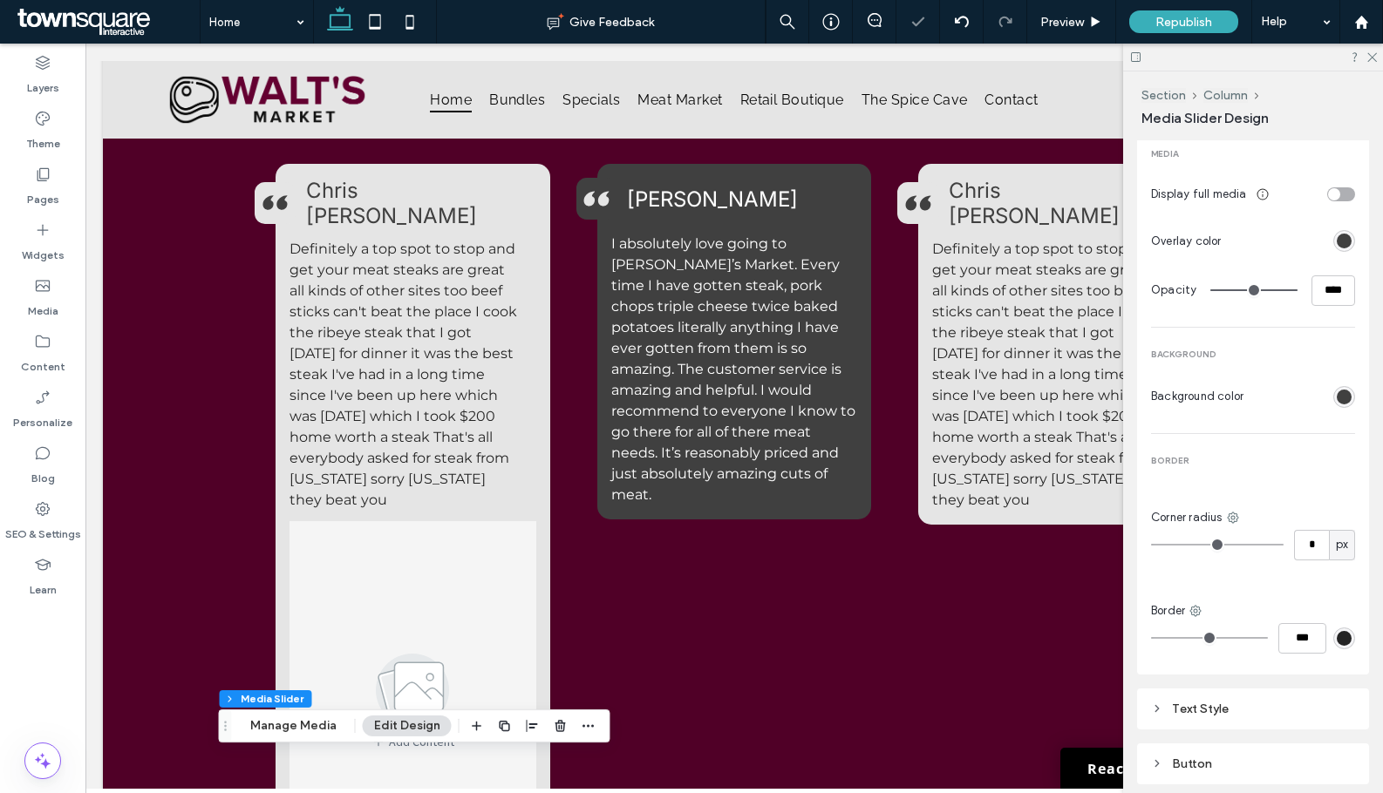
scroll to position [738, 0]
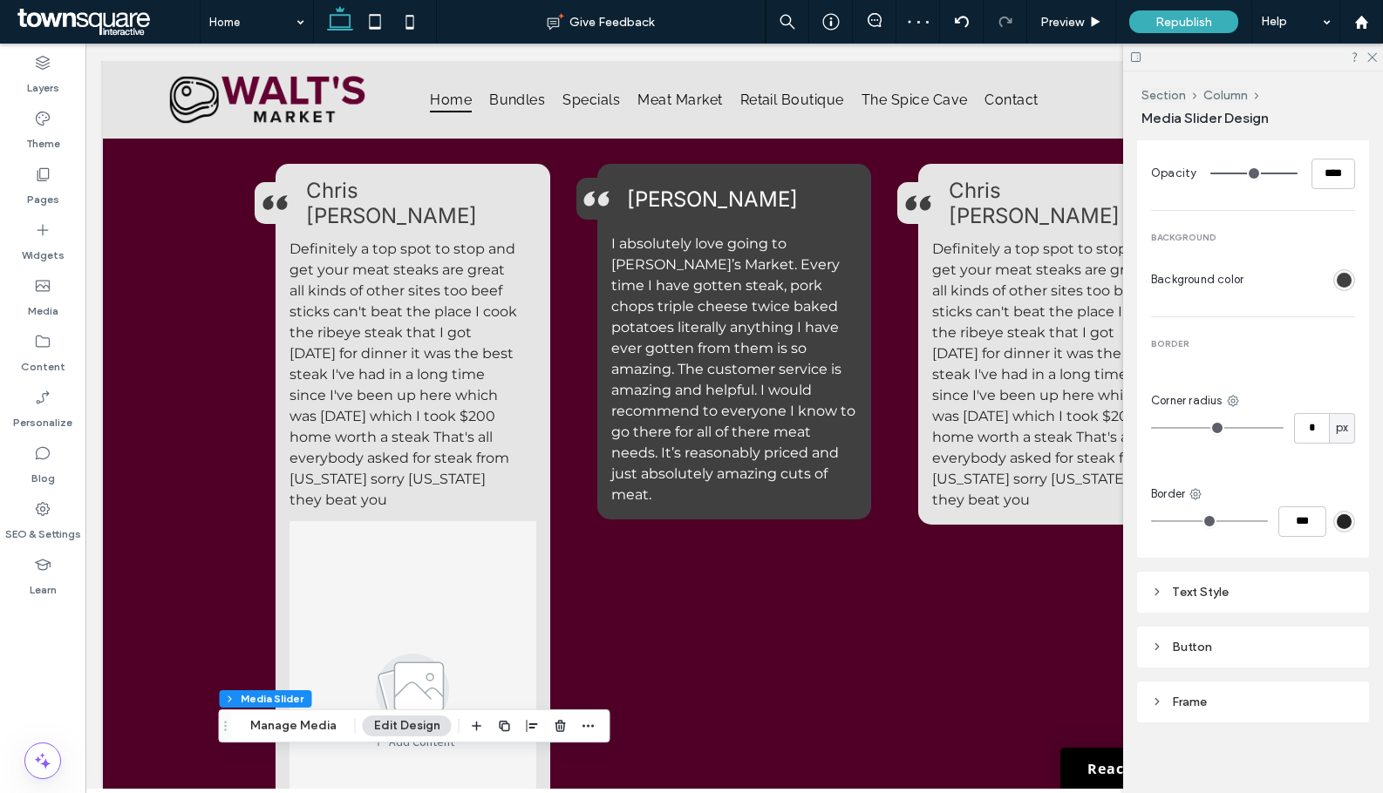
click at [1373, 49] on div at bounding box center [1253, 57] width 260 height 27
click at [1369, 57] on icon at bounding box center [1370, 56] width 11 height 11
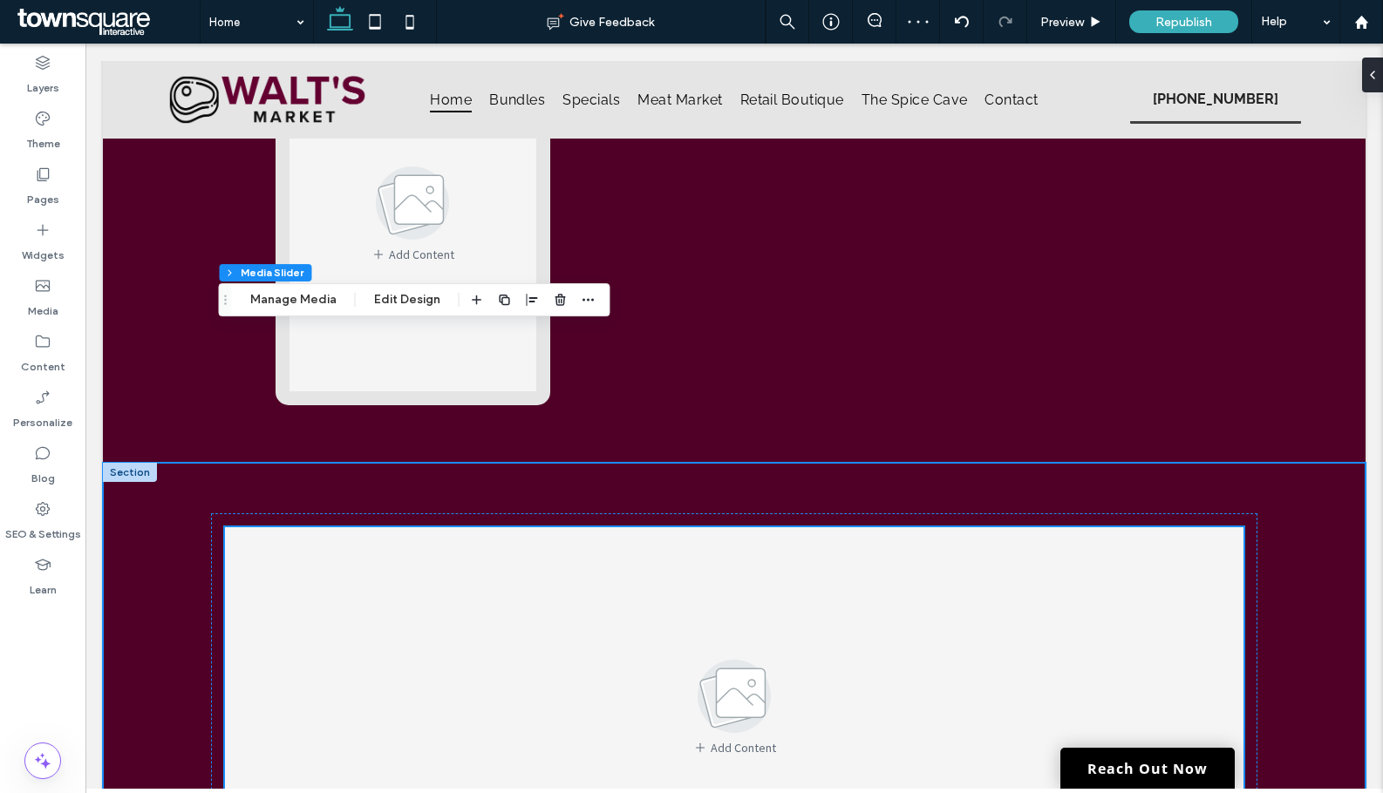
scroll to position [3282, 0]
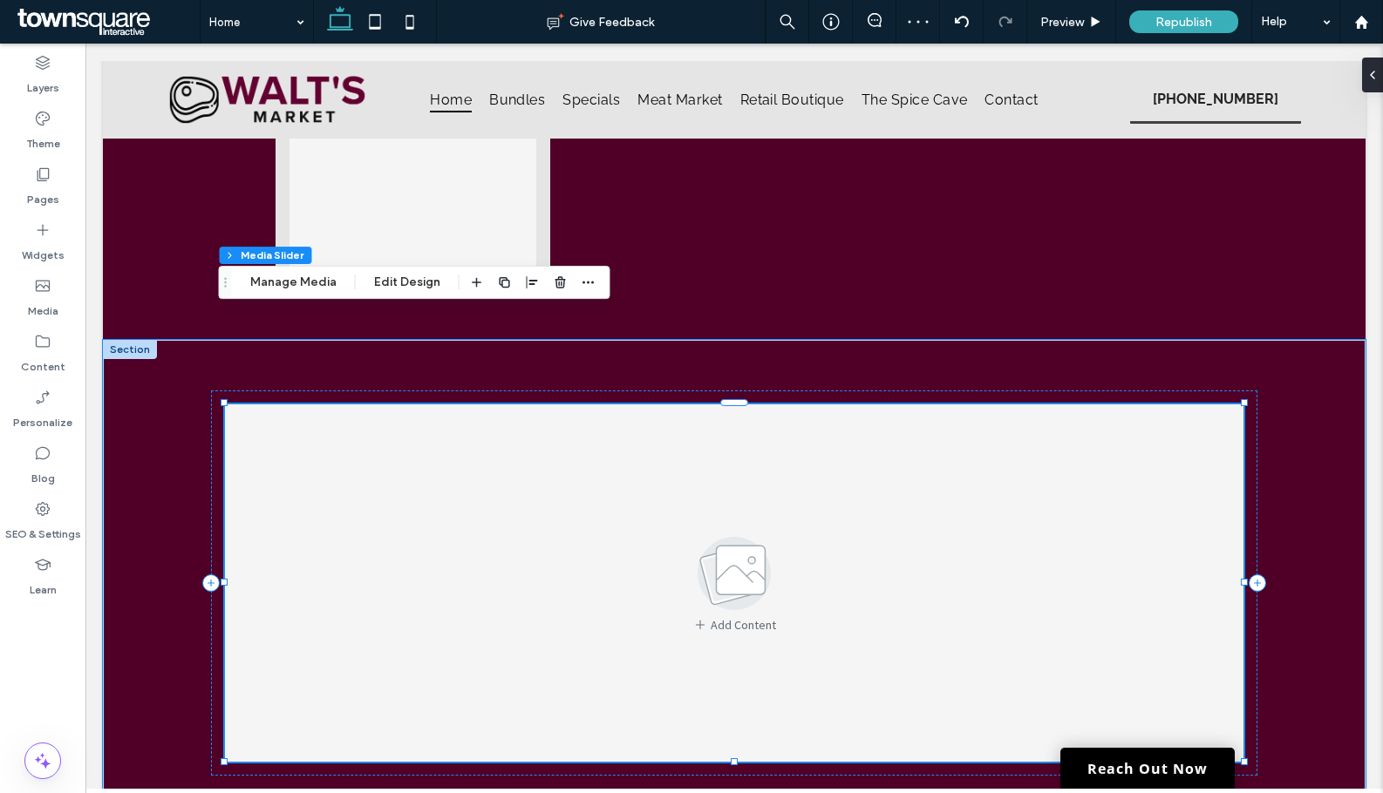
click at [516, 510] on div "Add Content" at bounding box center [734, 583] width 1018 height 357
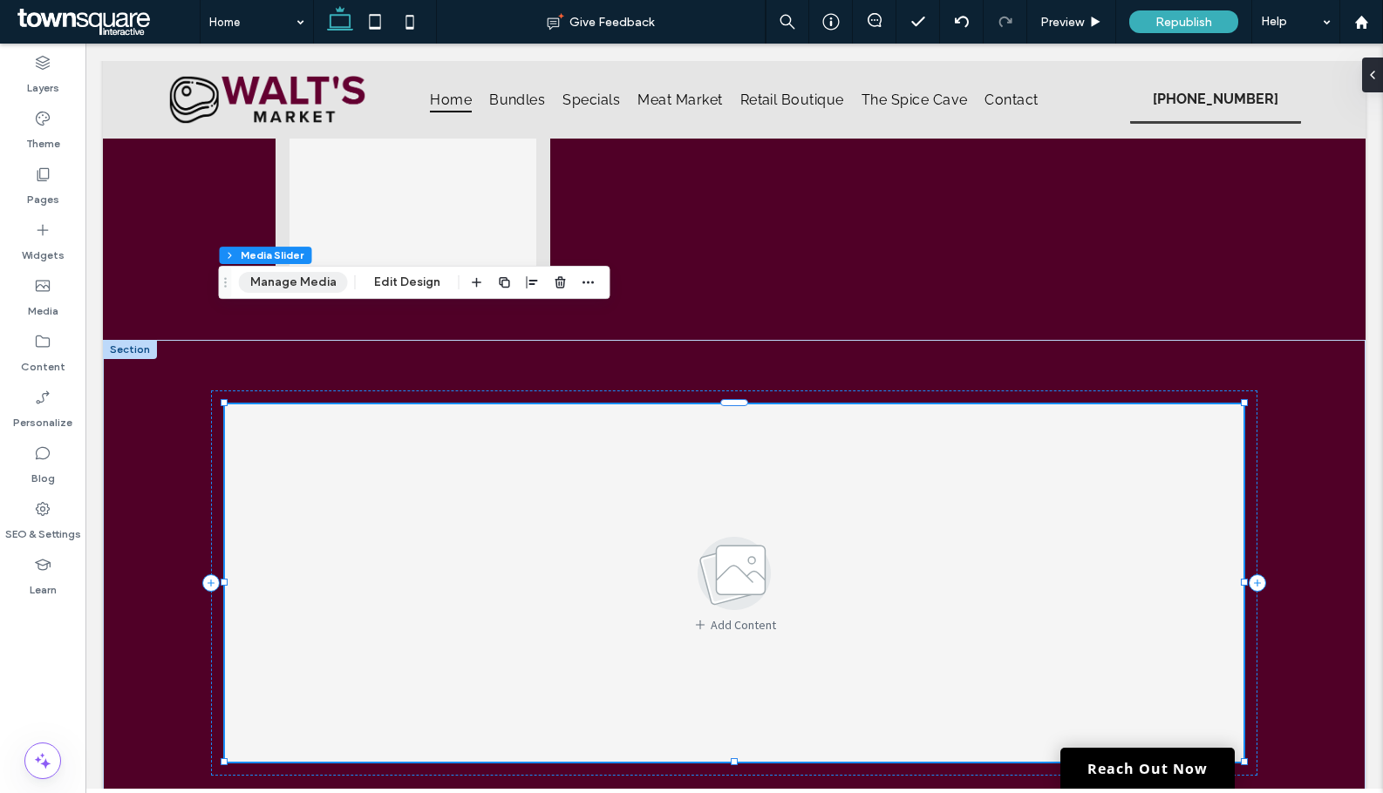
click at [322, 284] on button "Manage Media" at bounding box center [293, 282] width 109 height 21
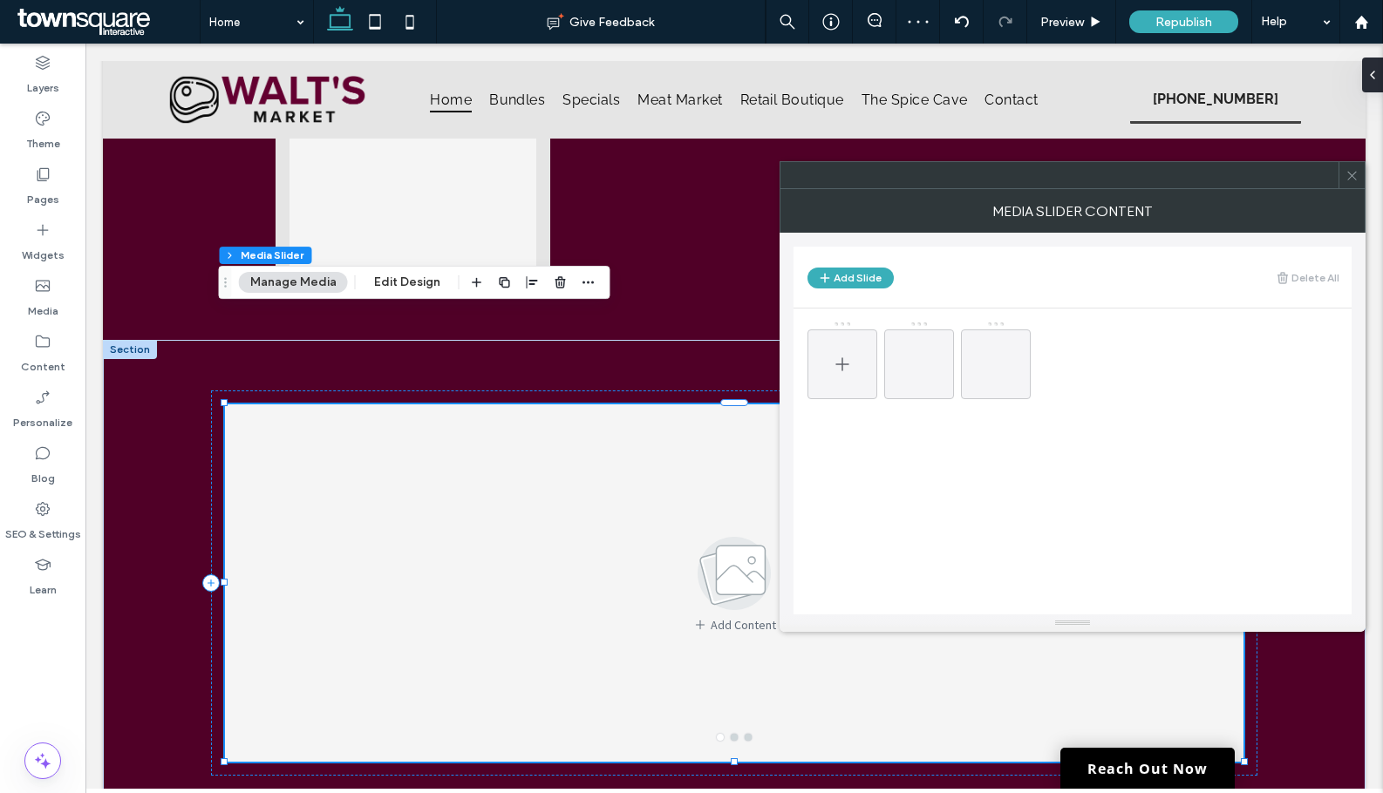
click at [847, 373] on icon at bounding box center [842, 364] width 21 height 21
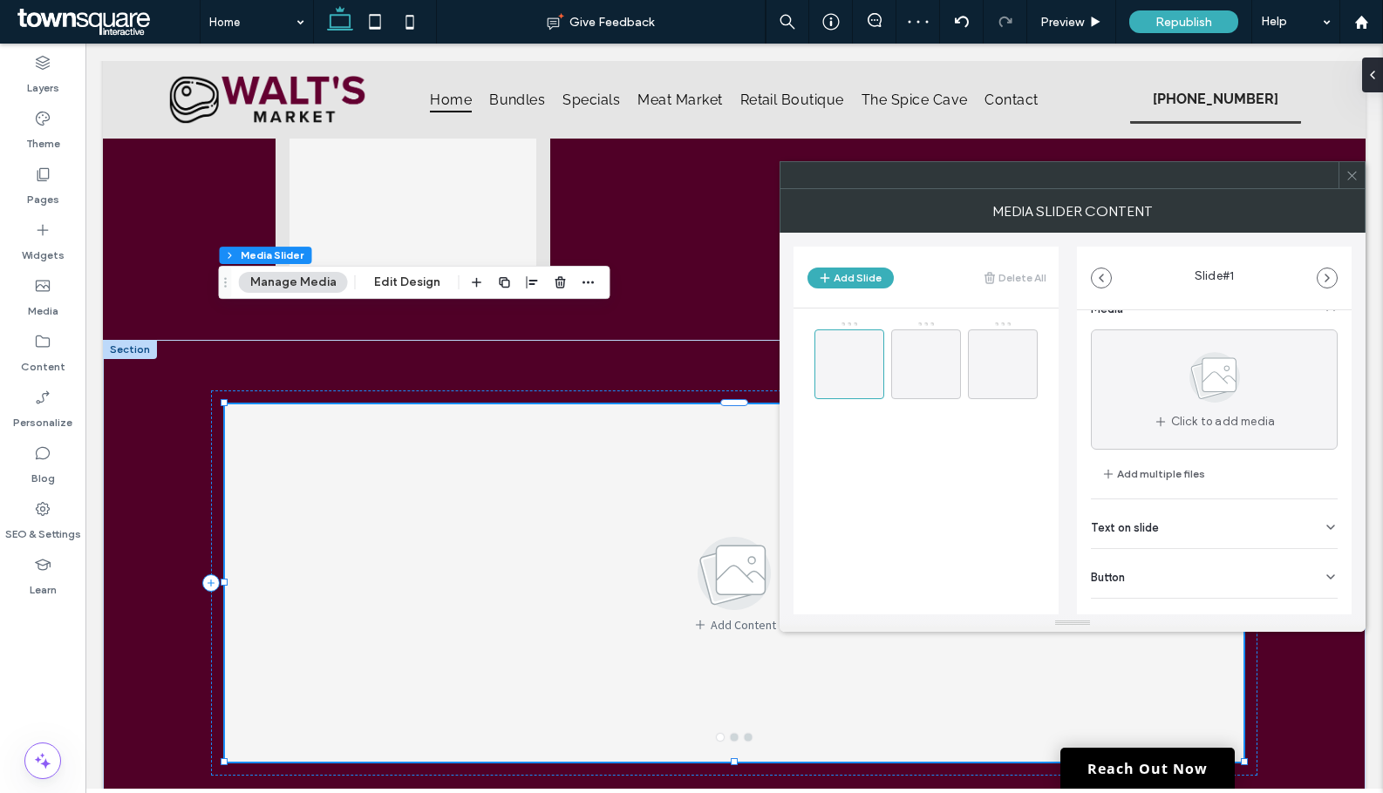
scroll to position [55, 0]
click at [1183, 493] on div "Text on slide" at bounding box center [1214, 498] width 247 height 49
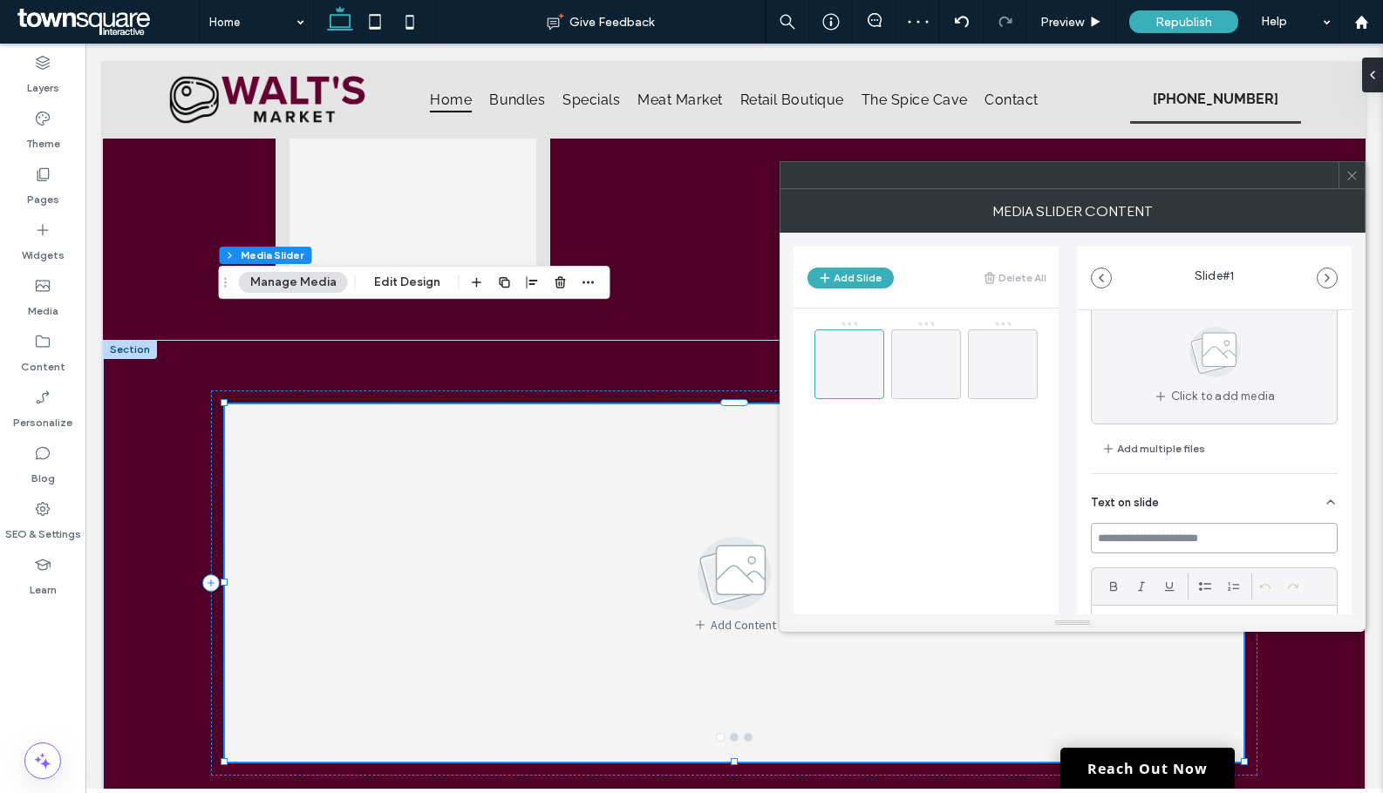
click at [1171, 547] on input at bounding box center [1214, 538] width 247 height 31
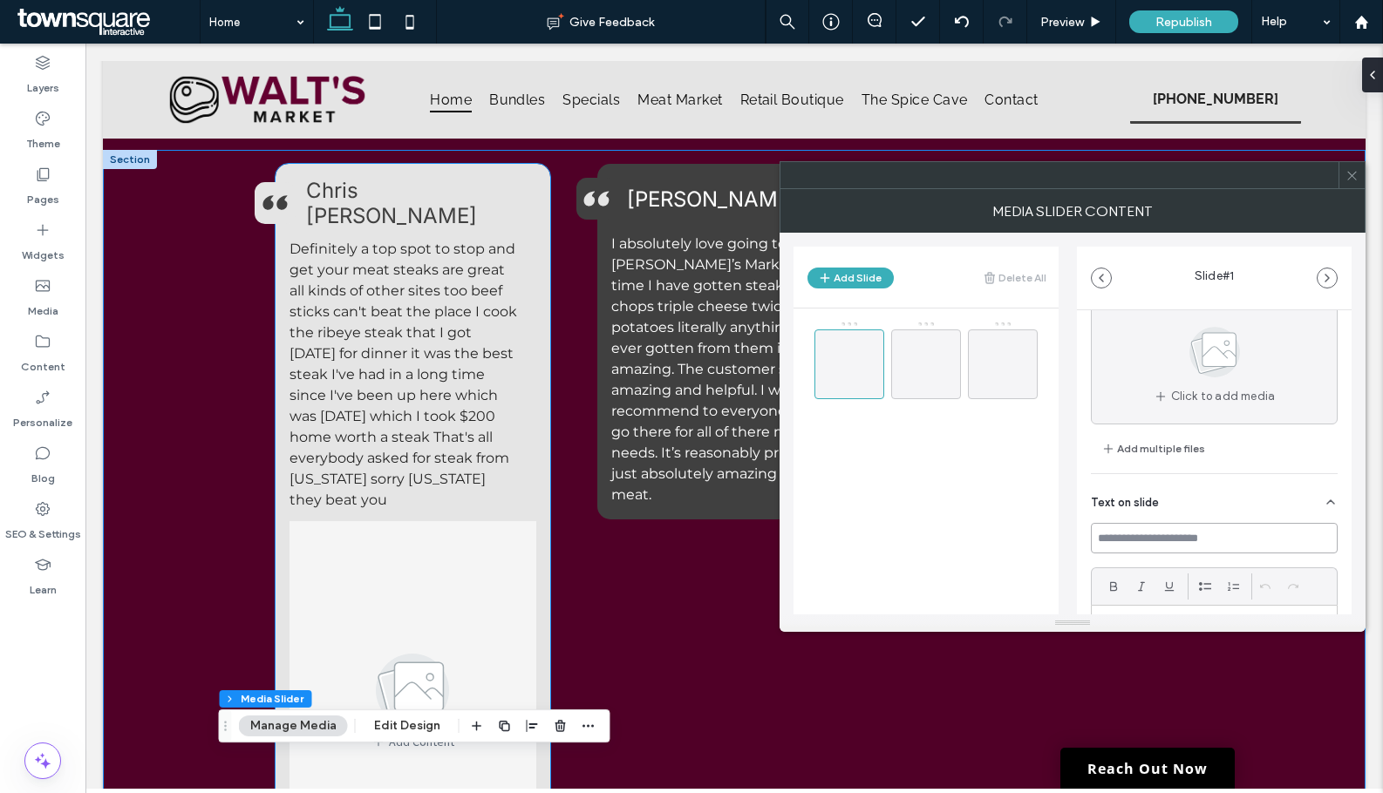
click at [389, 241] on span "Definitely a top spot to stop and get your meat steaks are great all kinds of o…" at bounding box center [403, 375] width 228 height 268
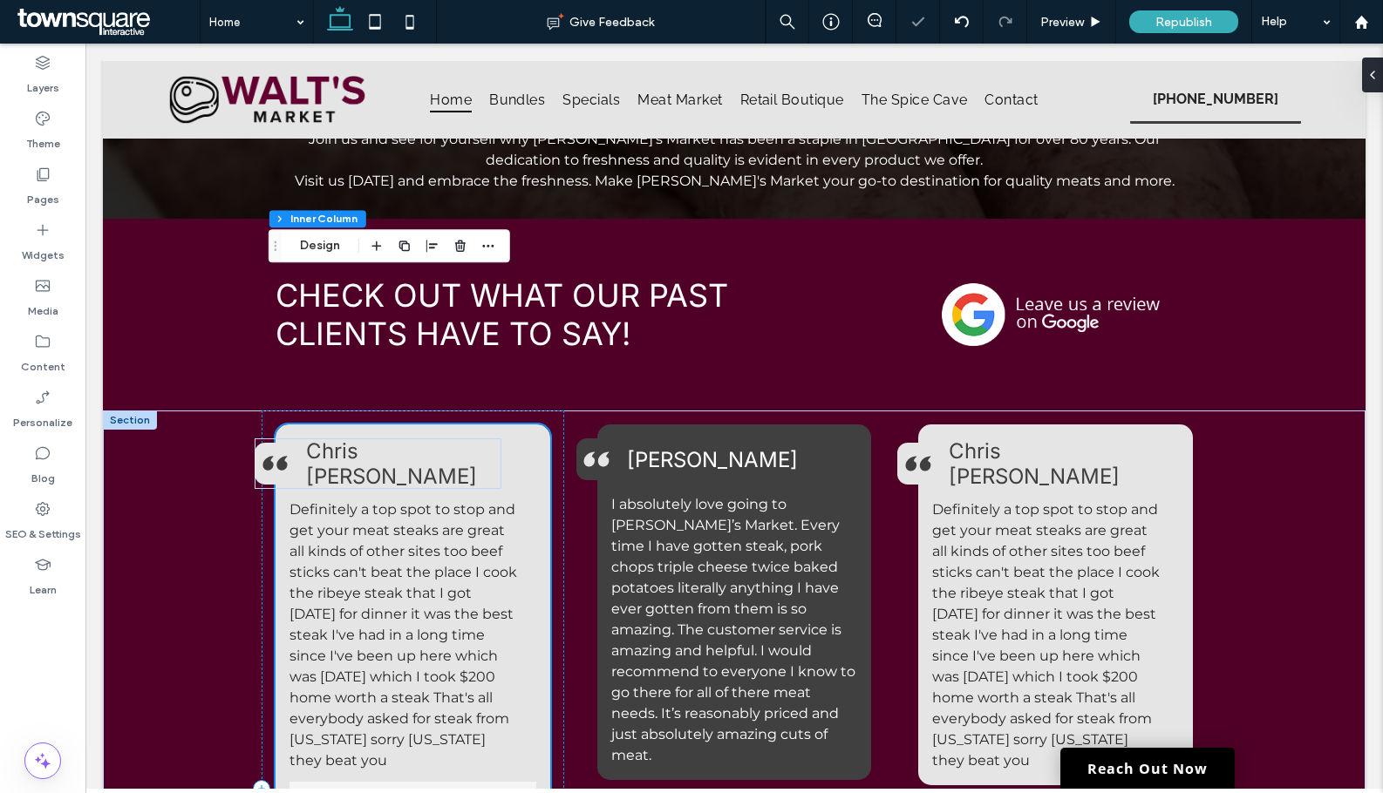
scroll to position [2411, 0]
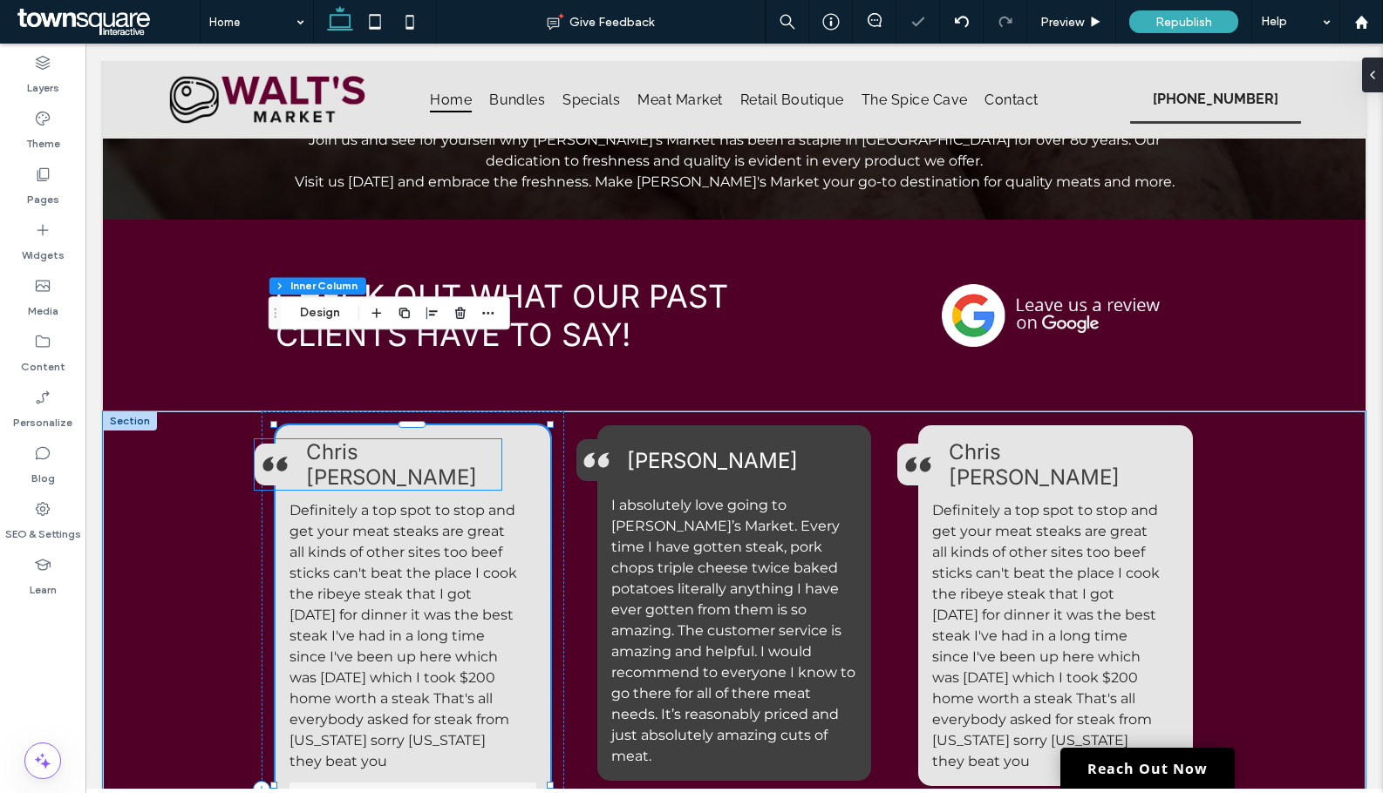
click at [377, 439] on span "s Kralicek" at bounding box center [391, 464] width 171 height 51
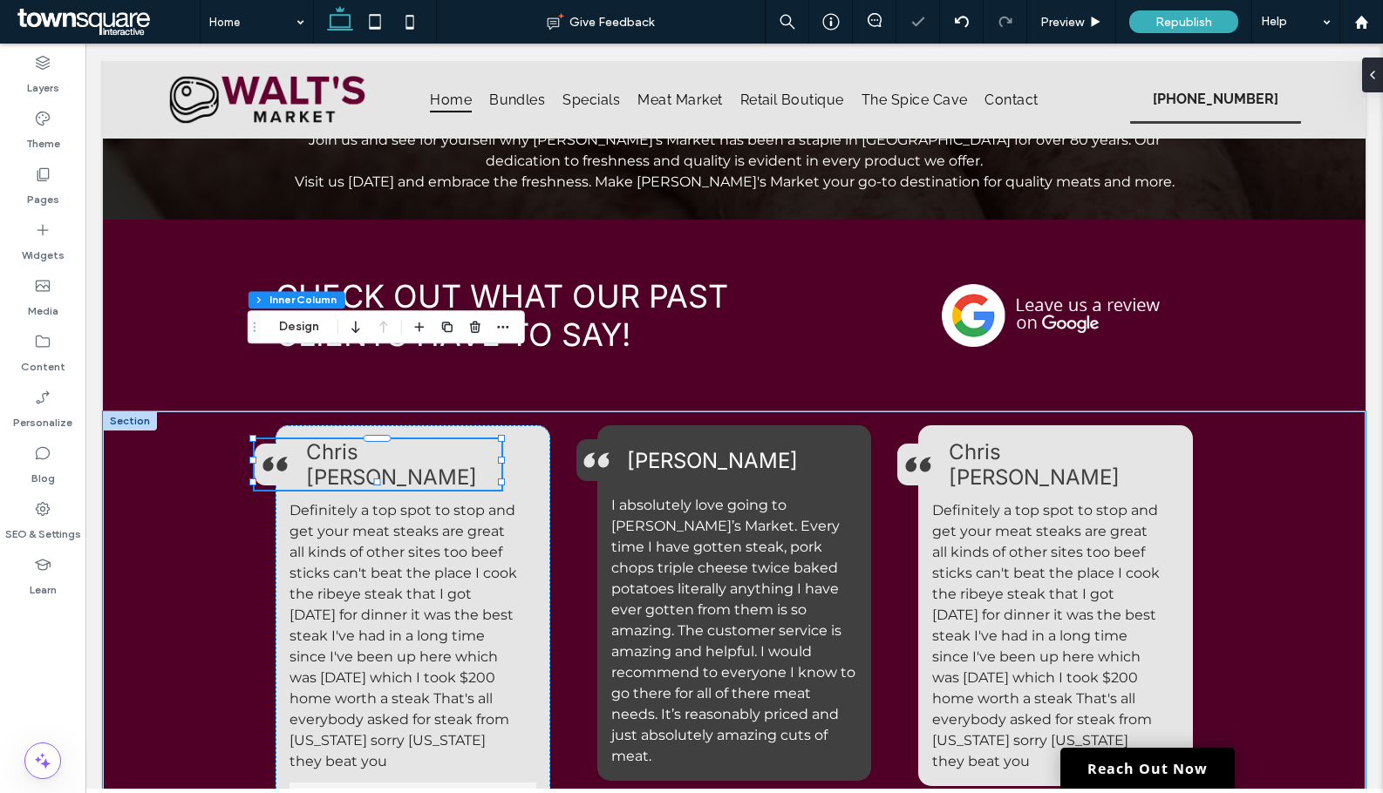
click at [380, 439] on span "s Kralicek" at bounding box center [391, 464] width 171 height 51
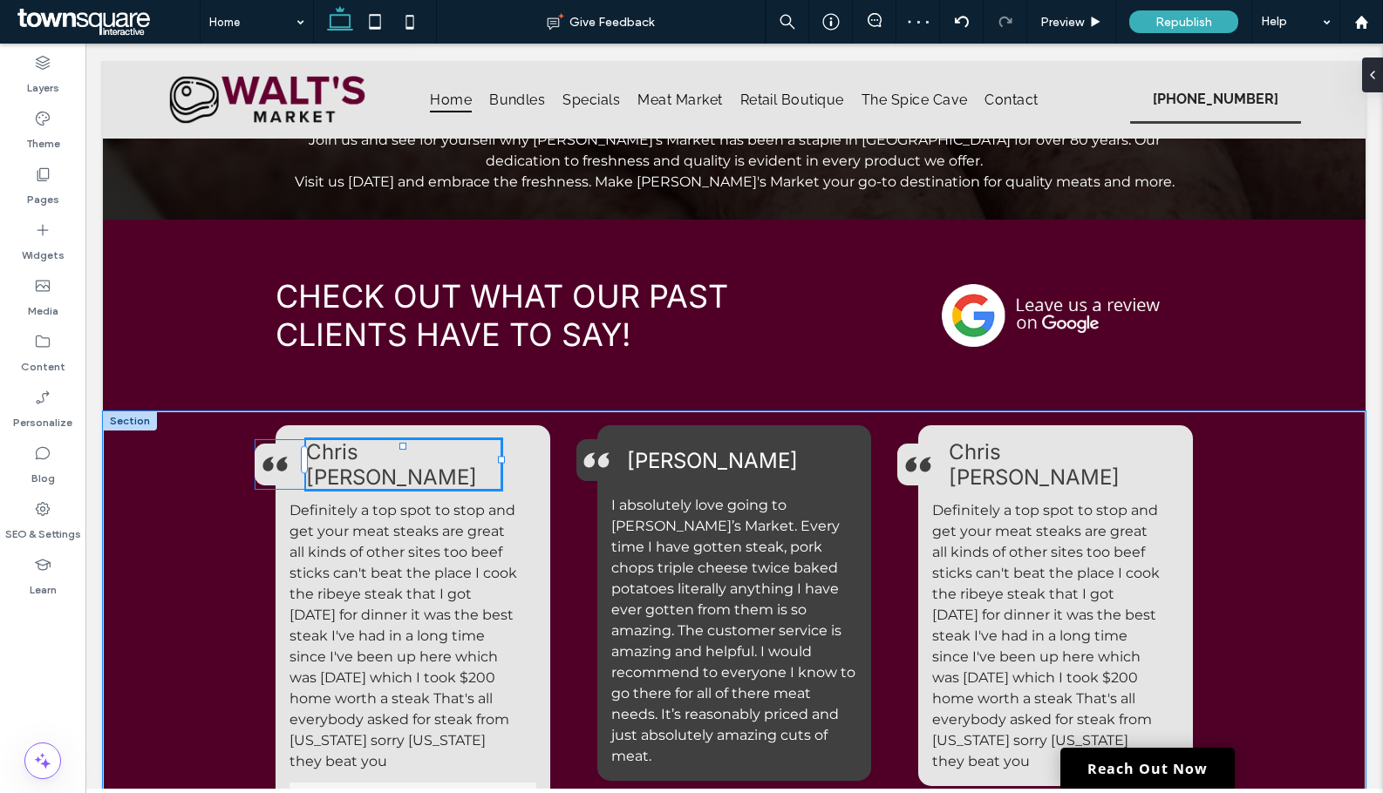
click at [405, 439] on span "s Kralicek" at bounding box center [391, 464] width 171 height 51
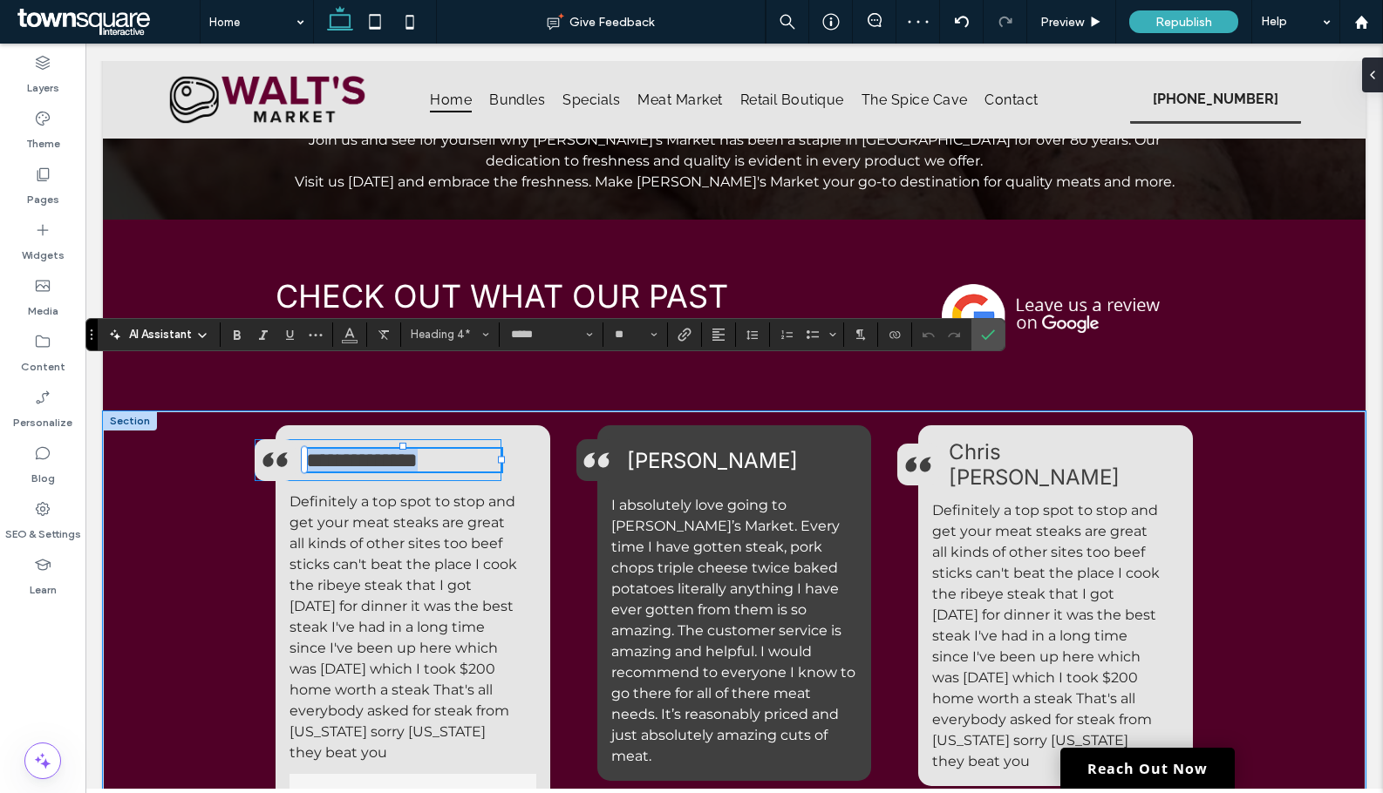
copy h4 "**********"
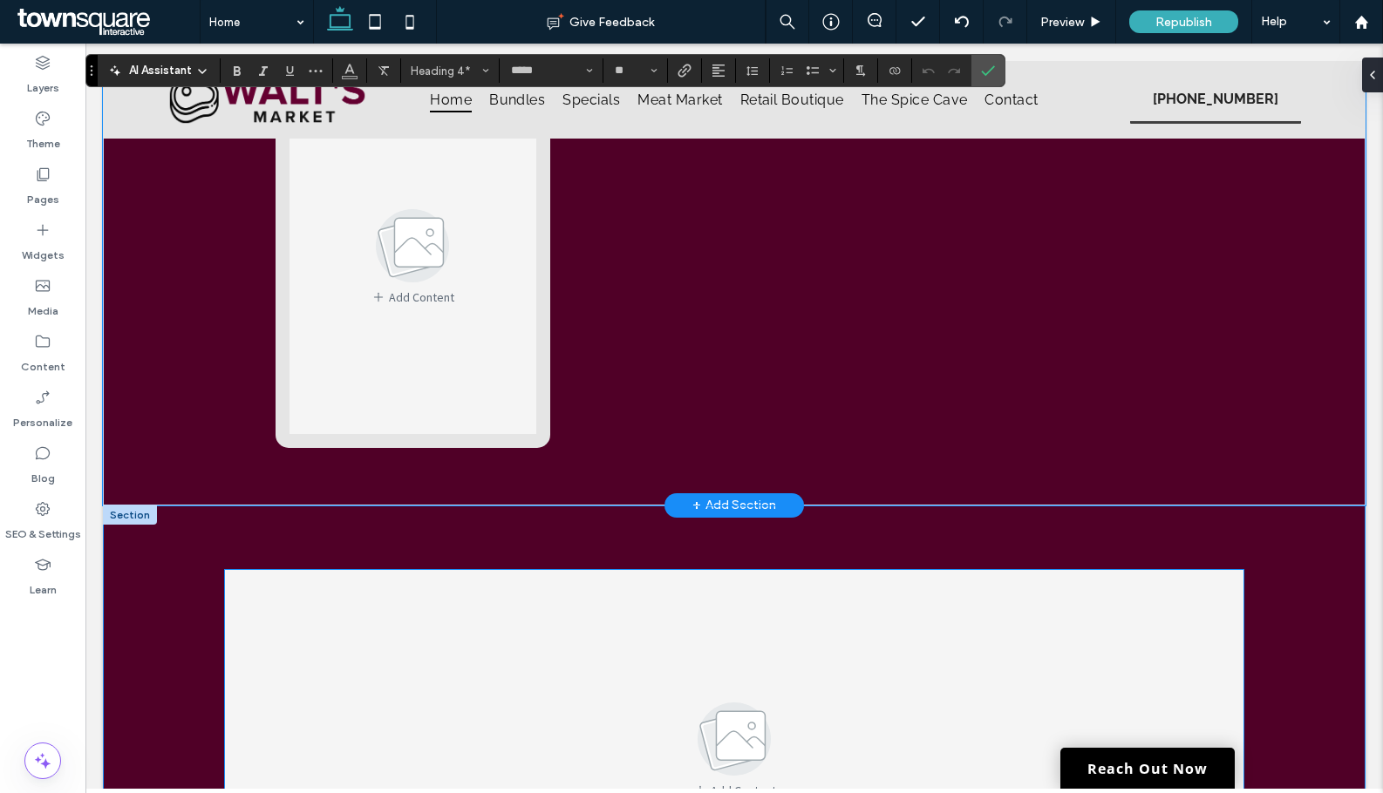
scroll to position [3370, 0]
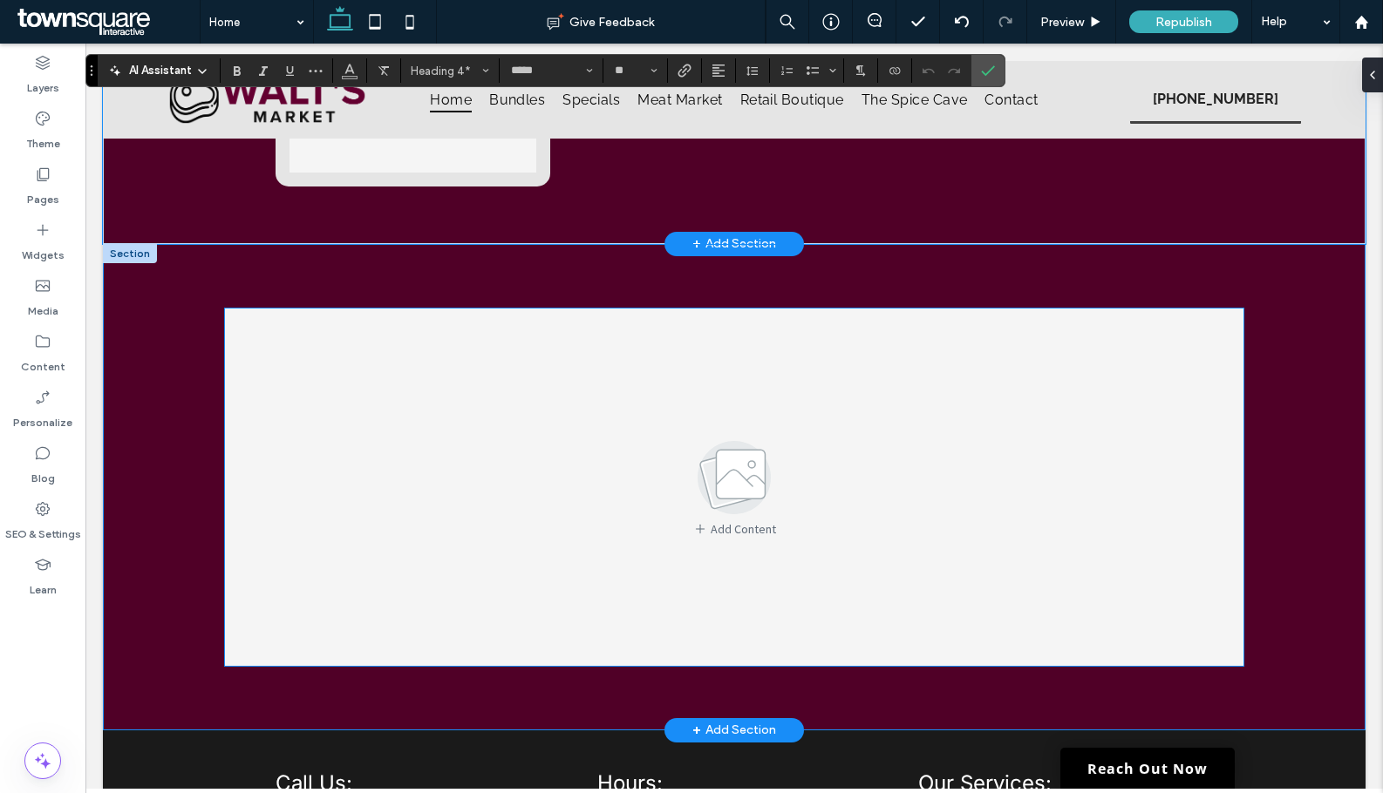
click at [785, 436] on img at bounding box center [734, 478] width 126 height 84
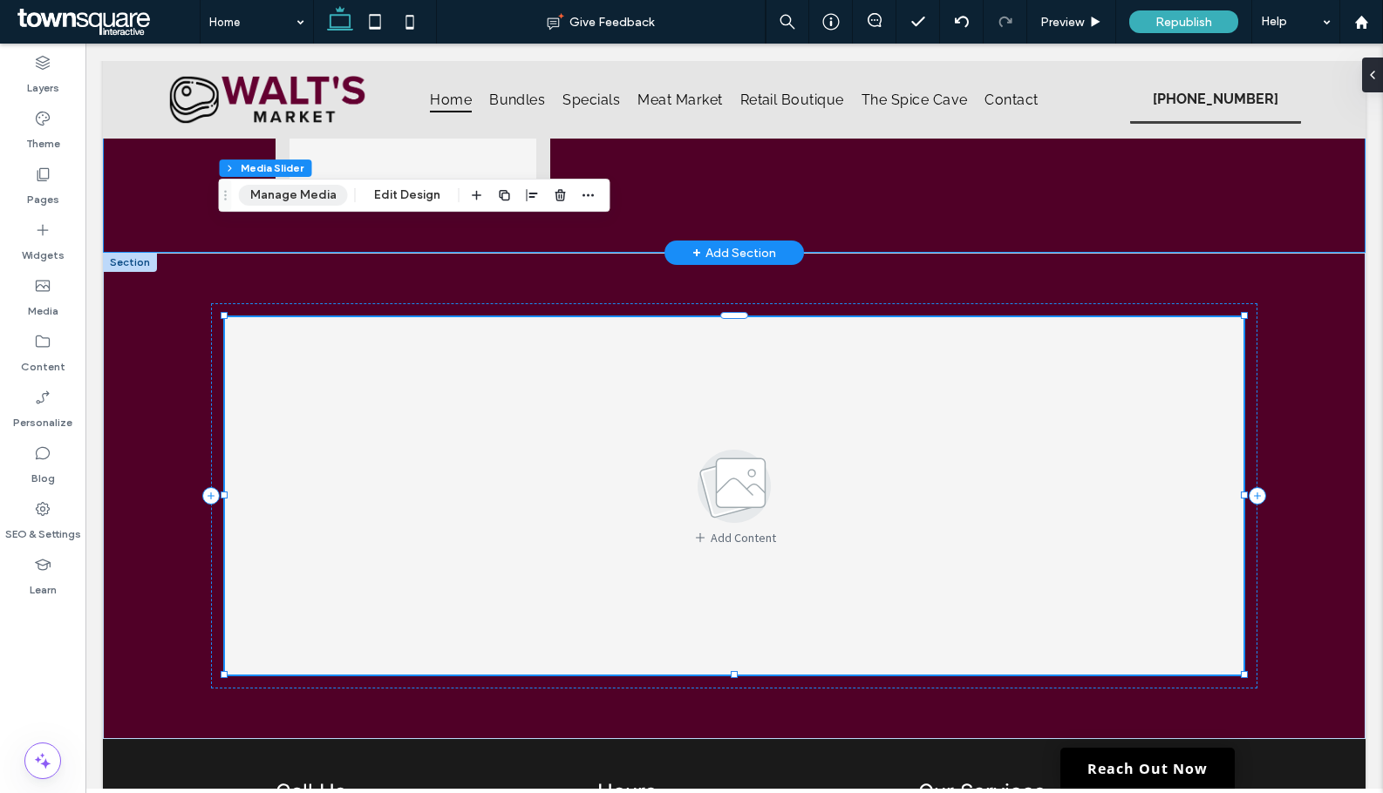
click at [294, 194] on button "Manage Media" at bounding box center [293, 195] width 109 height 21
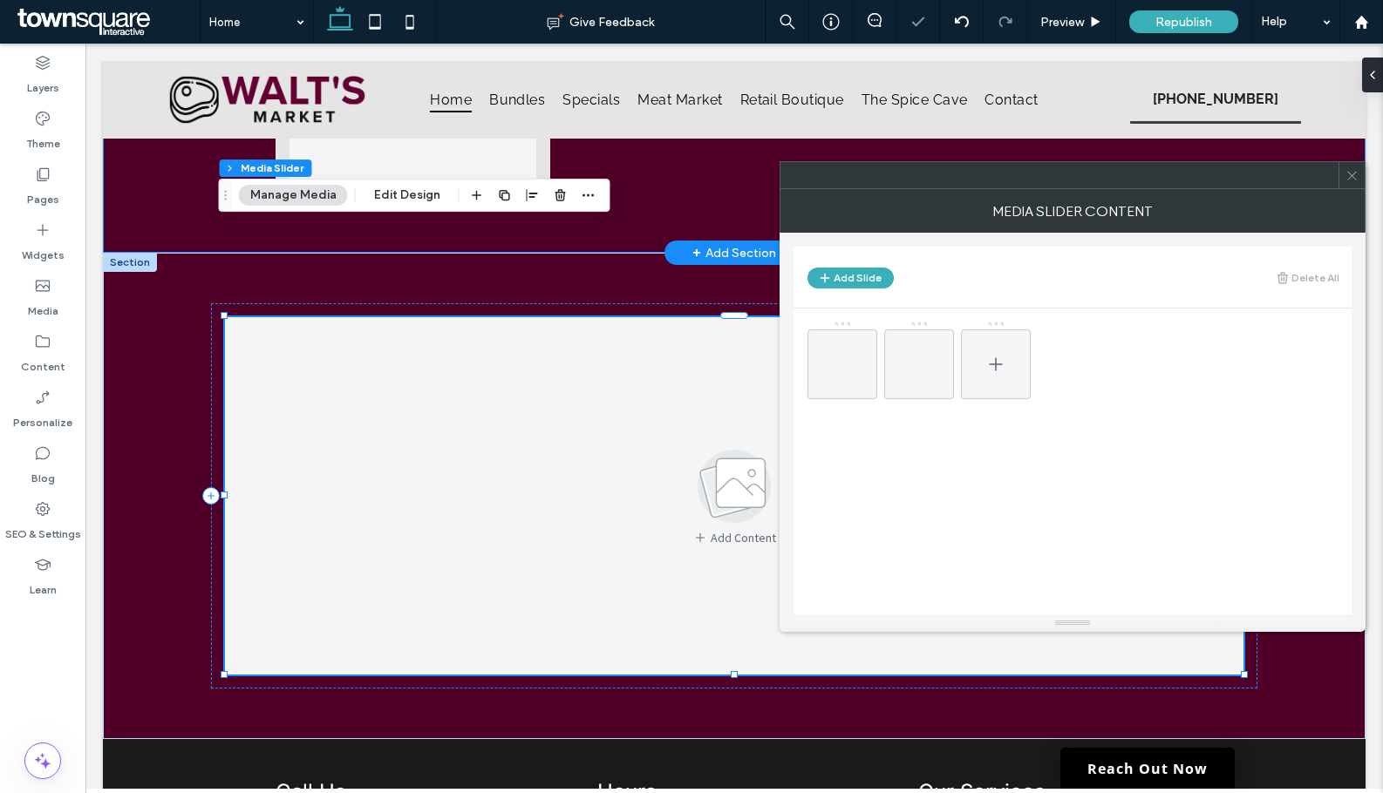
drag, startPoint x: 844, startPoint y: 342, endPoint x: 905, endPoint y: 363, distance: 64.5
click at [0, 0] on span at bounding box center [0, 0] width 0 height 0
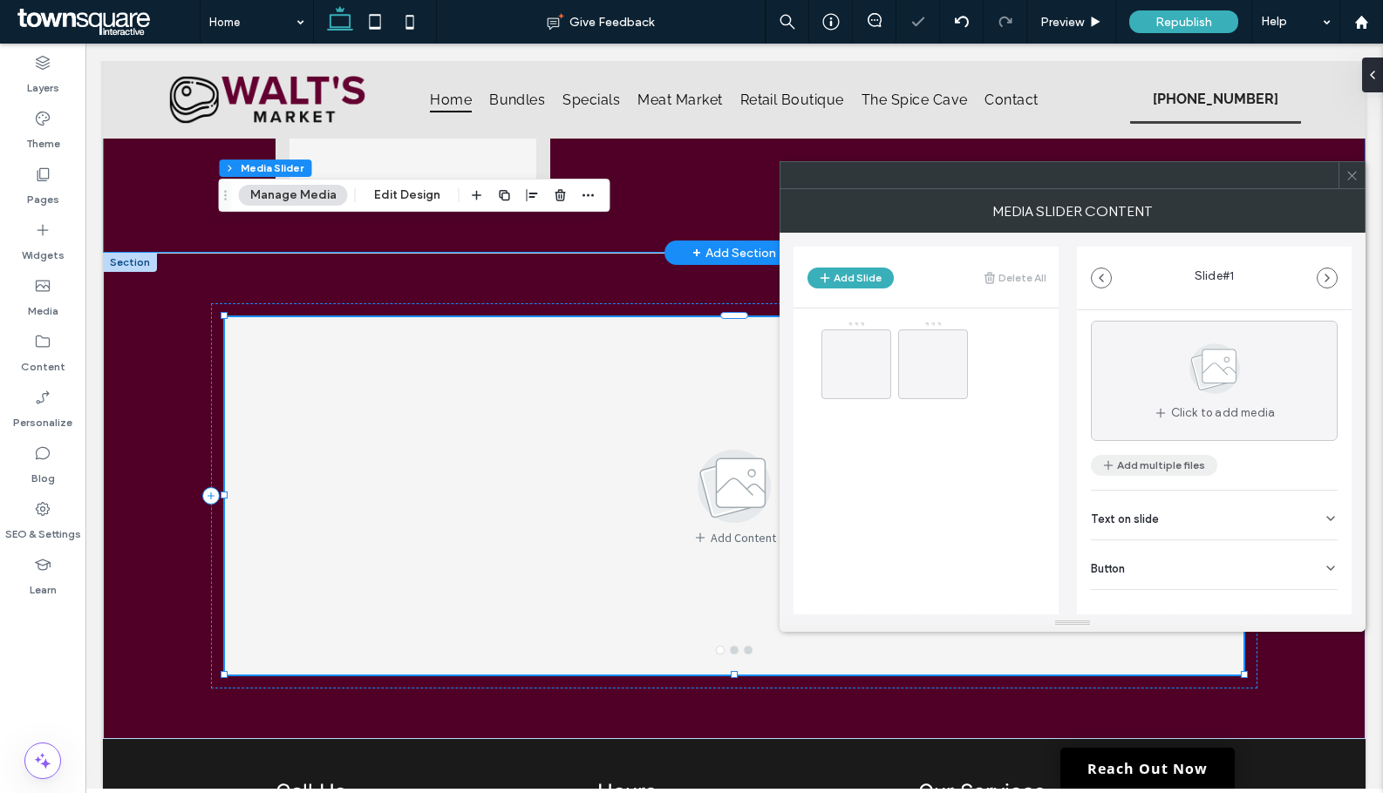
scroll to position [55, 0]
click at [1177, 509] on div "Text on slide" at bounding box center [1214, 498] width 247 height 49
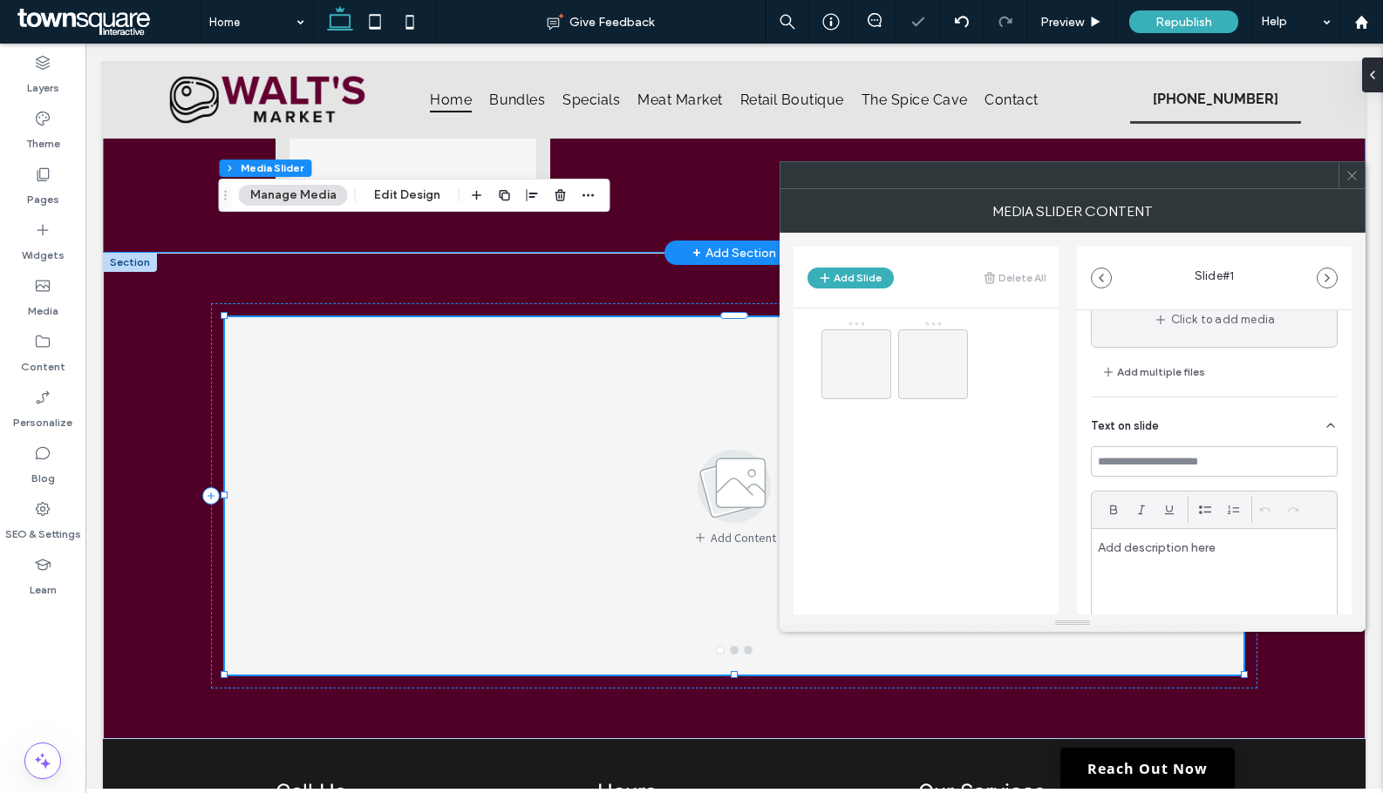
scroll to position [229, 0]
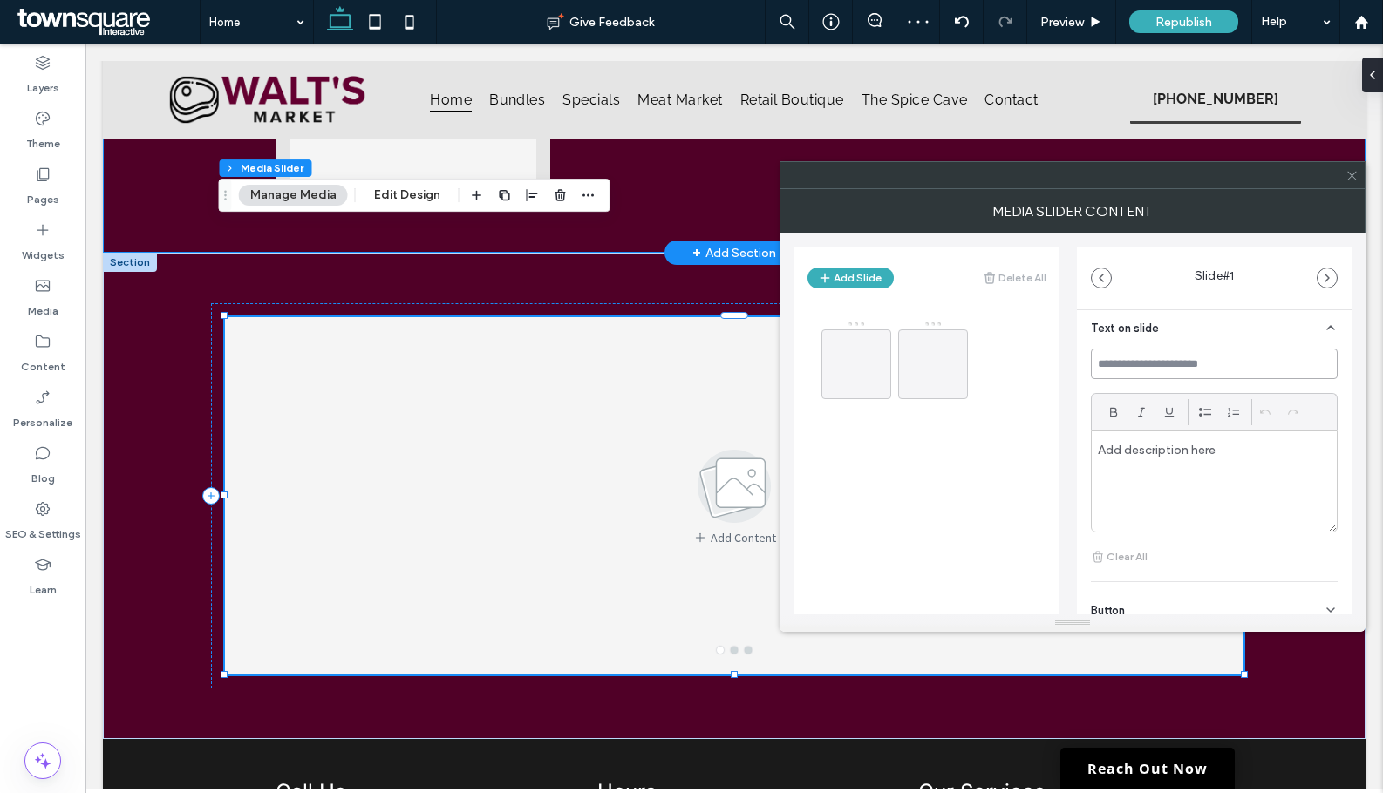
click at [1189, 371] on input at bounding box center [1214, 364] width 247 height 31
paste input "**********"
type input "**********"
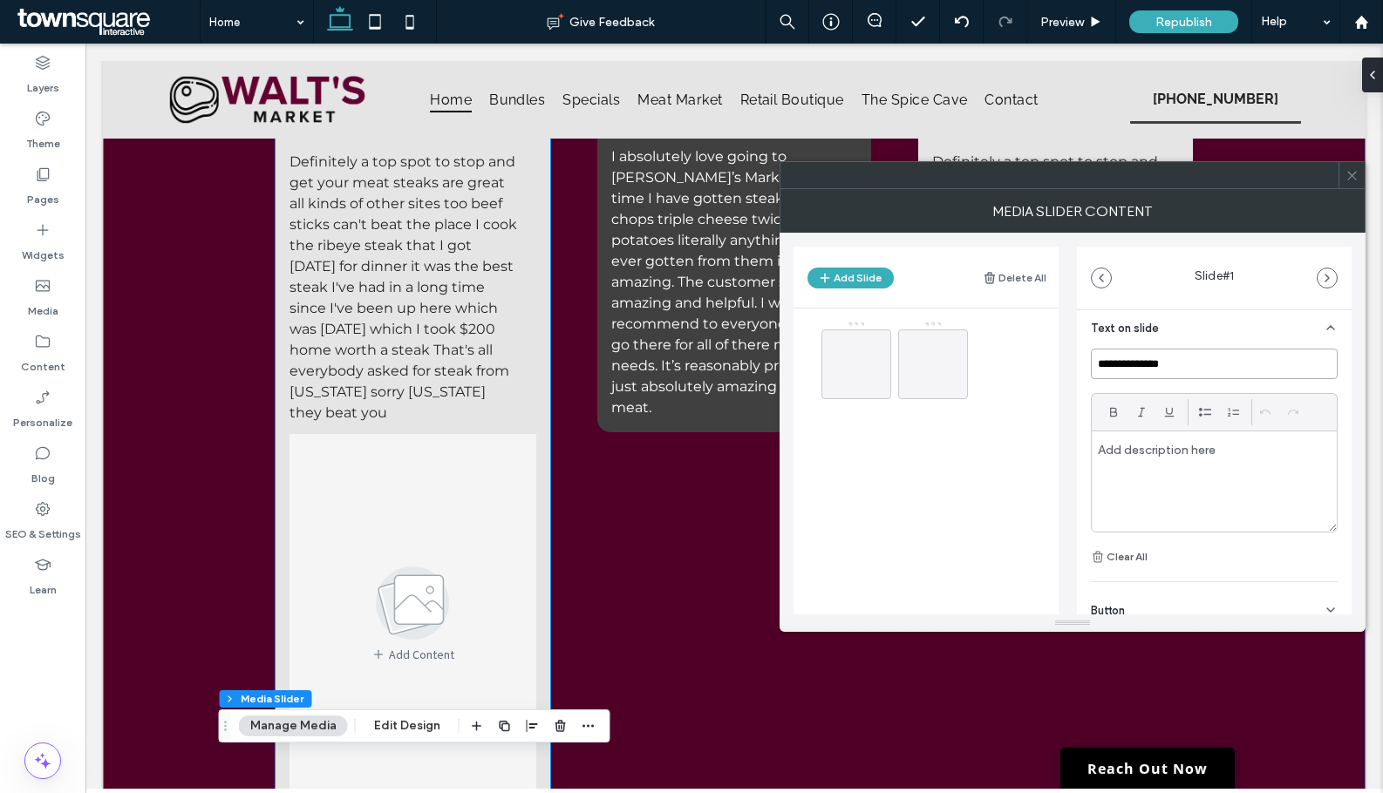
click at [350, 240] on span "Definitely a top spot to stop and get your meat steaks are great all kinds of o…" at bounding box center [403, 287] width 228 height 268
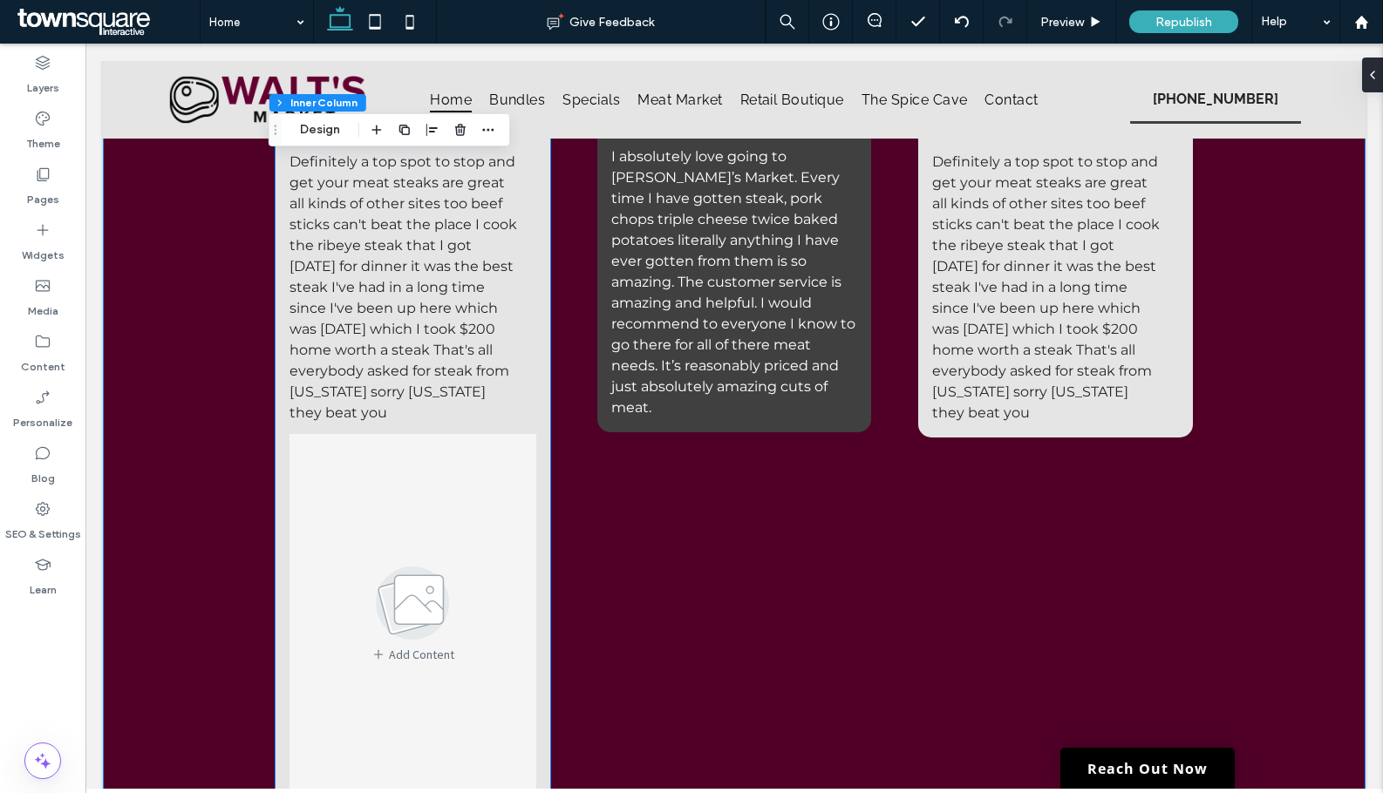
click at [350, 240] on span "Definitely a top spot to stop and get your meat steaks are great all kinds of o…" at bounding box center [403, 287] width 228 height 268
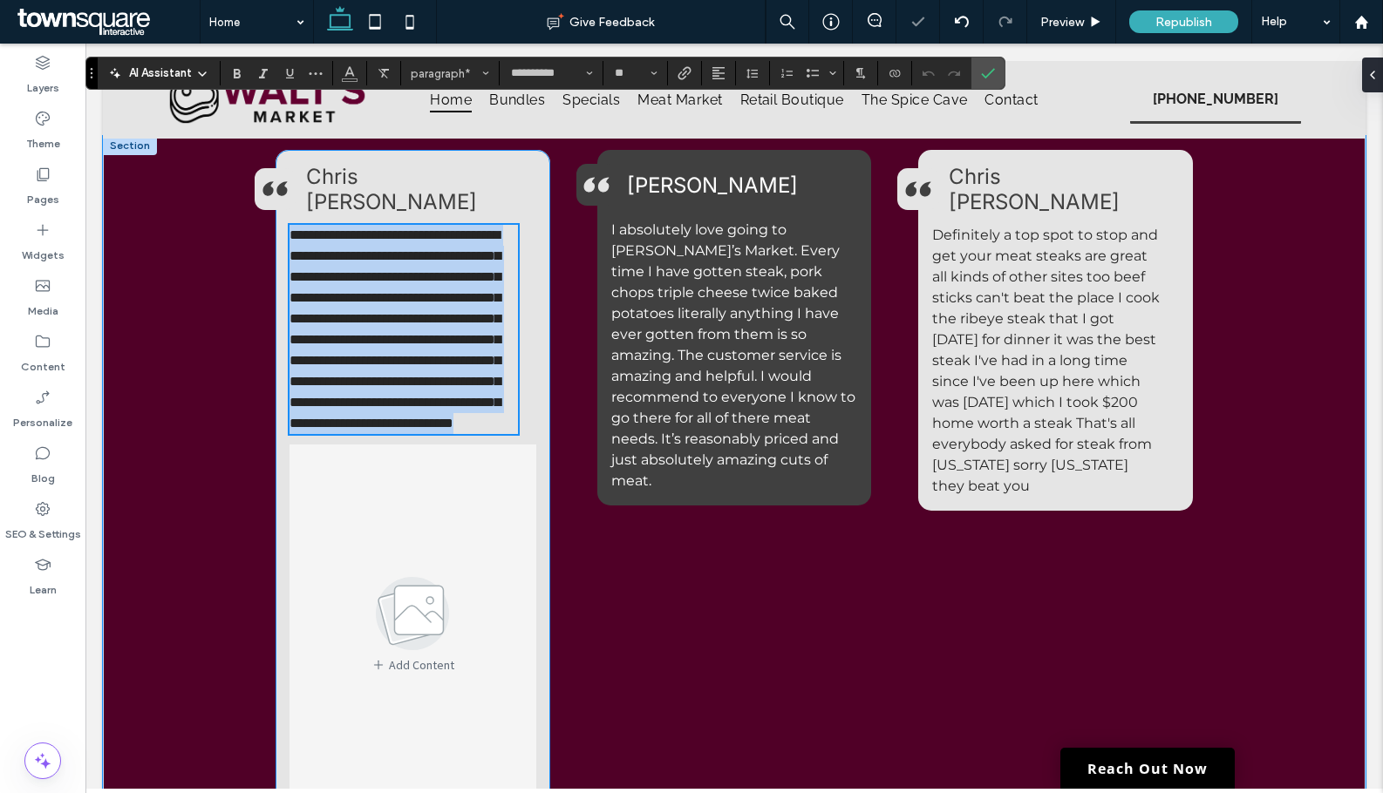
scroll to position [2585, 0]
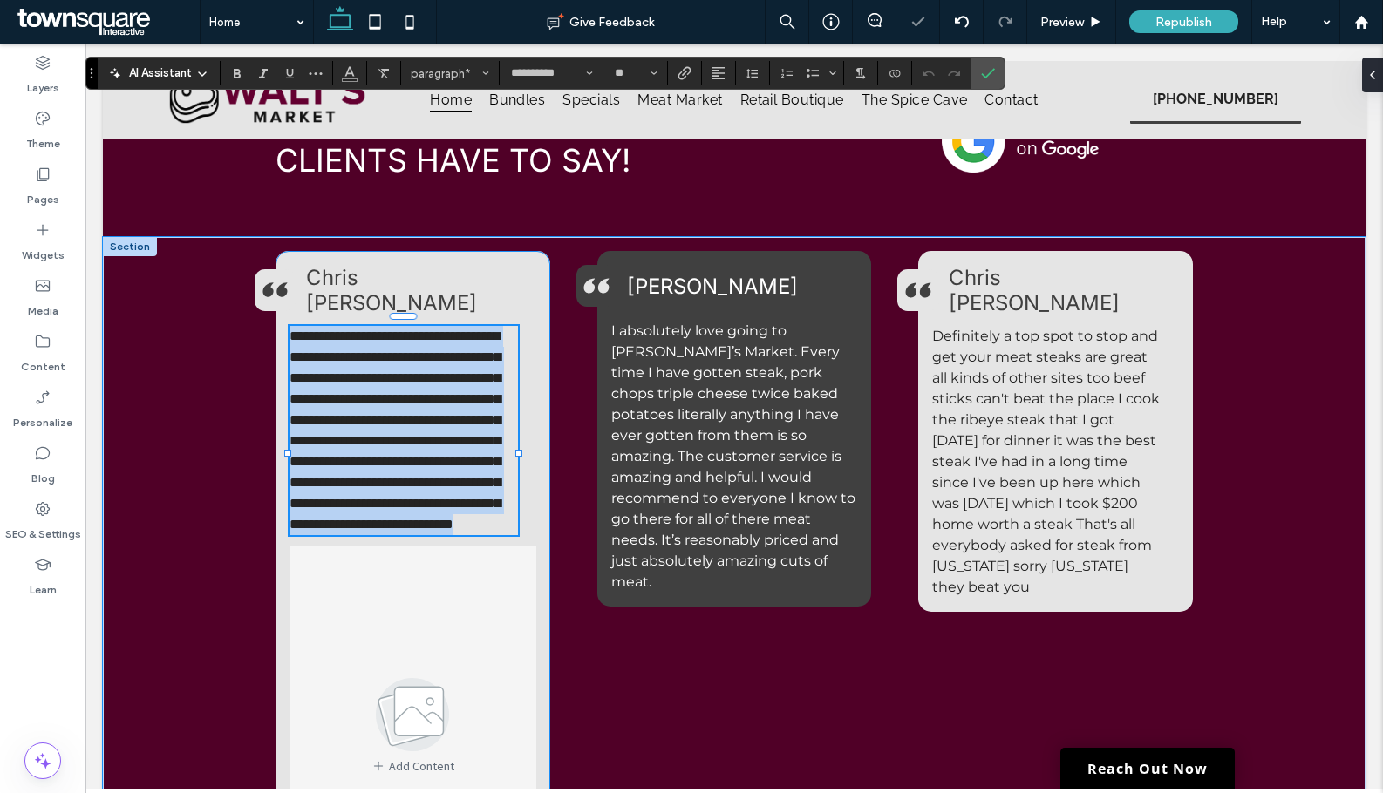
copy span "**********"
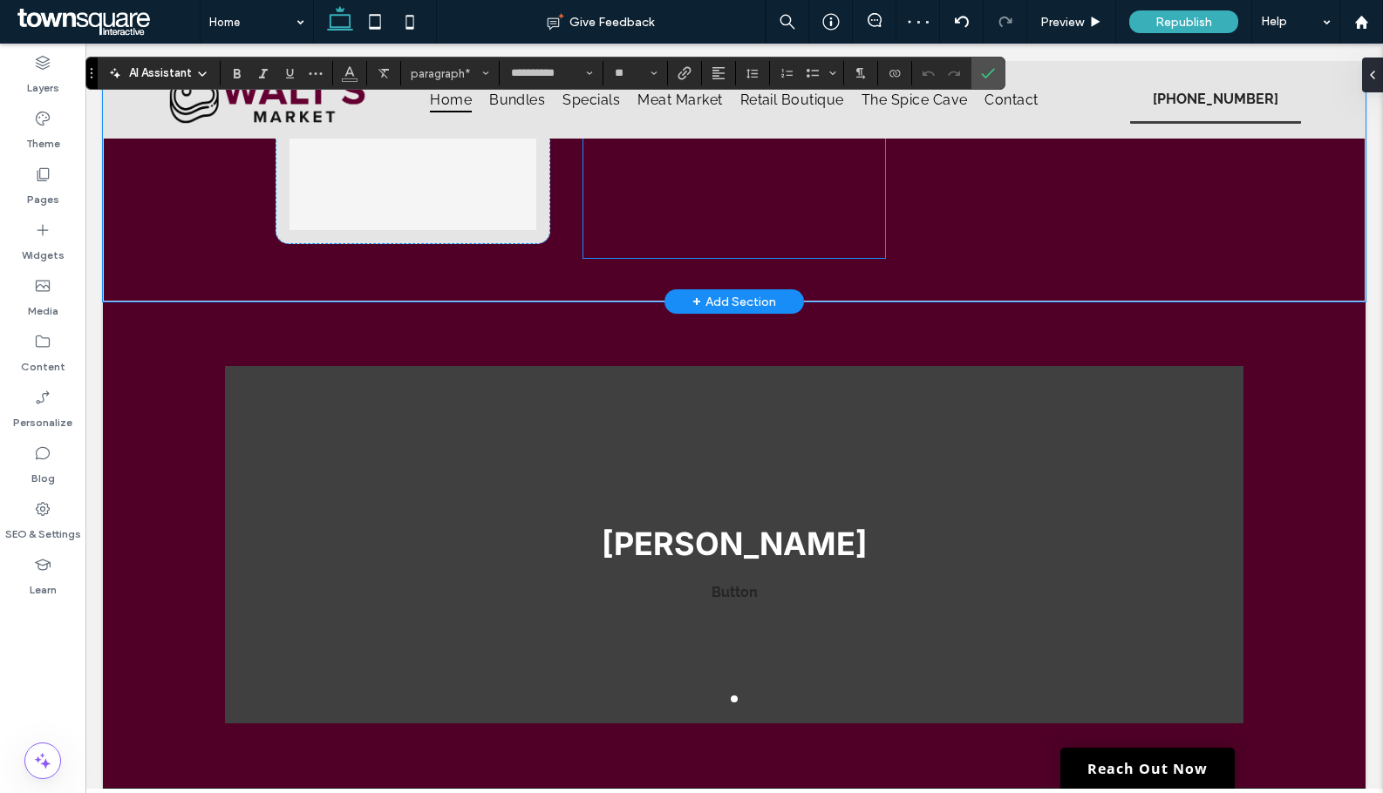
scroll to position [3370, 0]
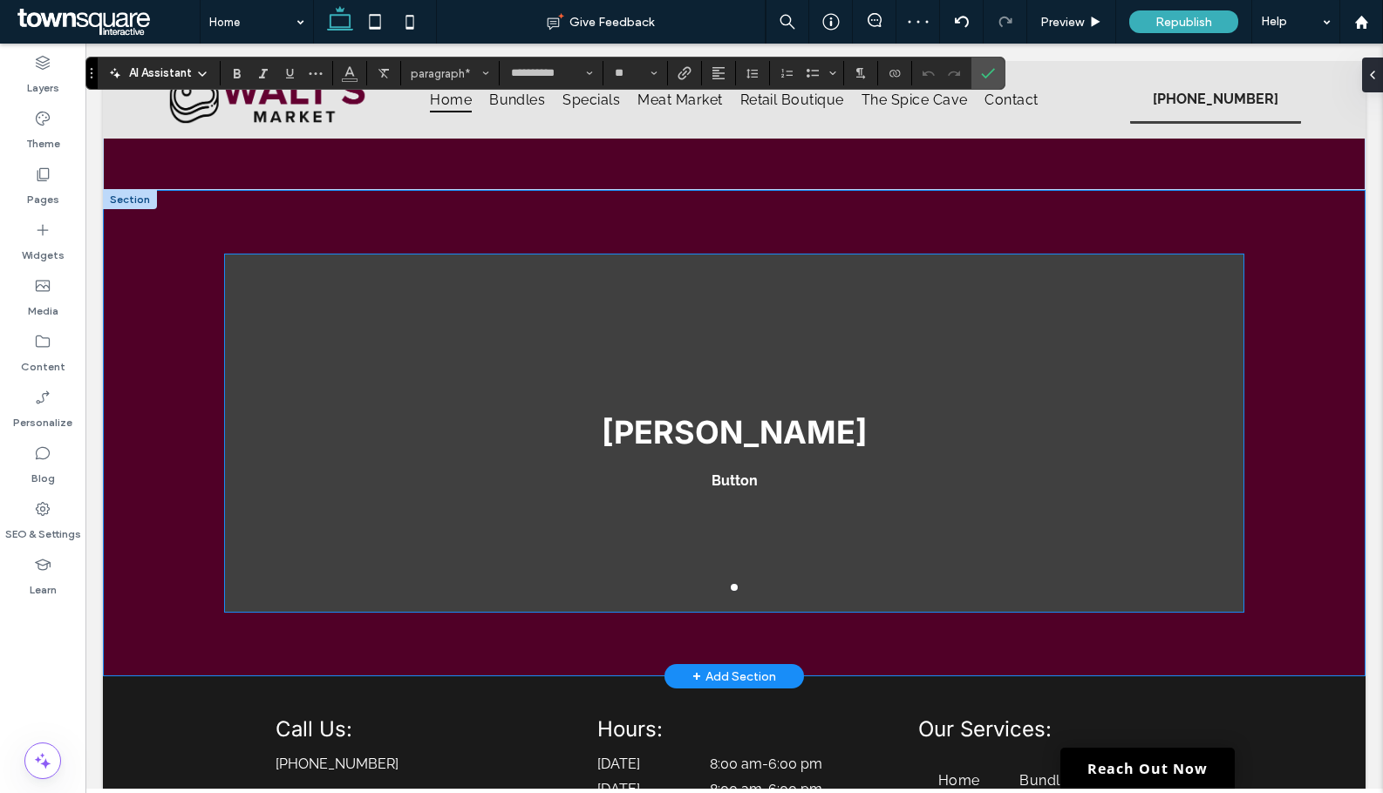
click at [717, 460] on span "Button" at bounding box center [734, 481] width 96 height 44
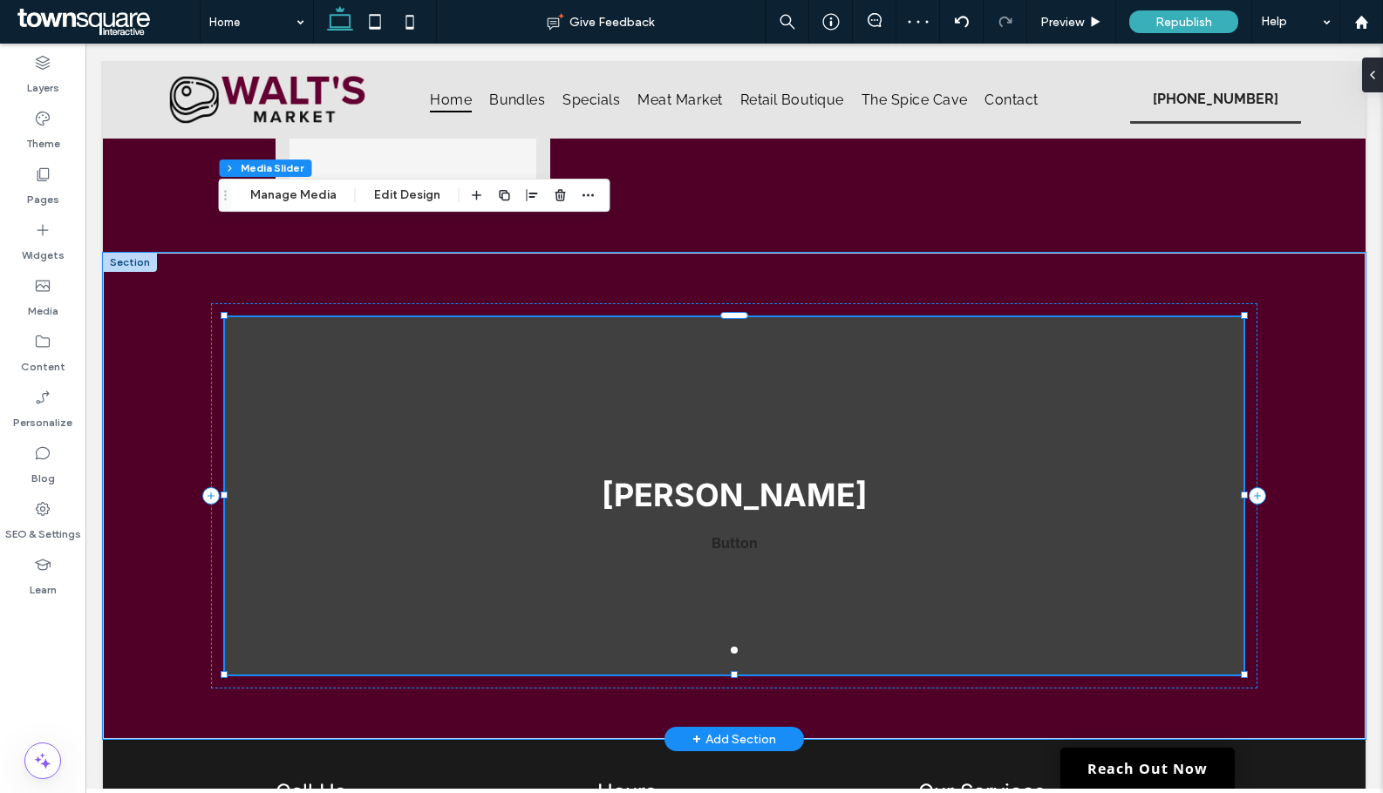
click at [582, 370] on div "Chris Kralicek Button Button" at bounding box center [734, 507] width 1018 height 275
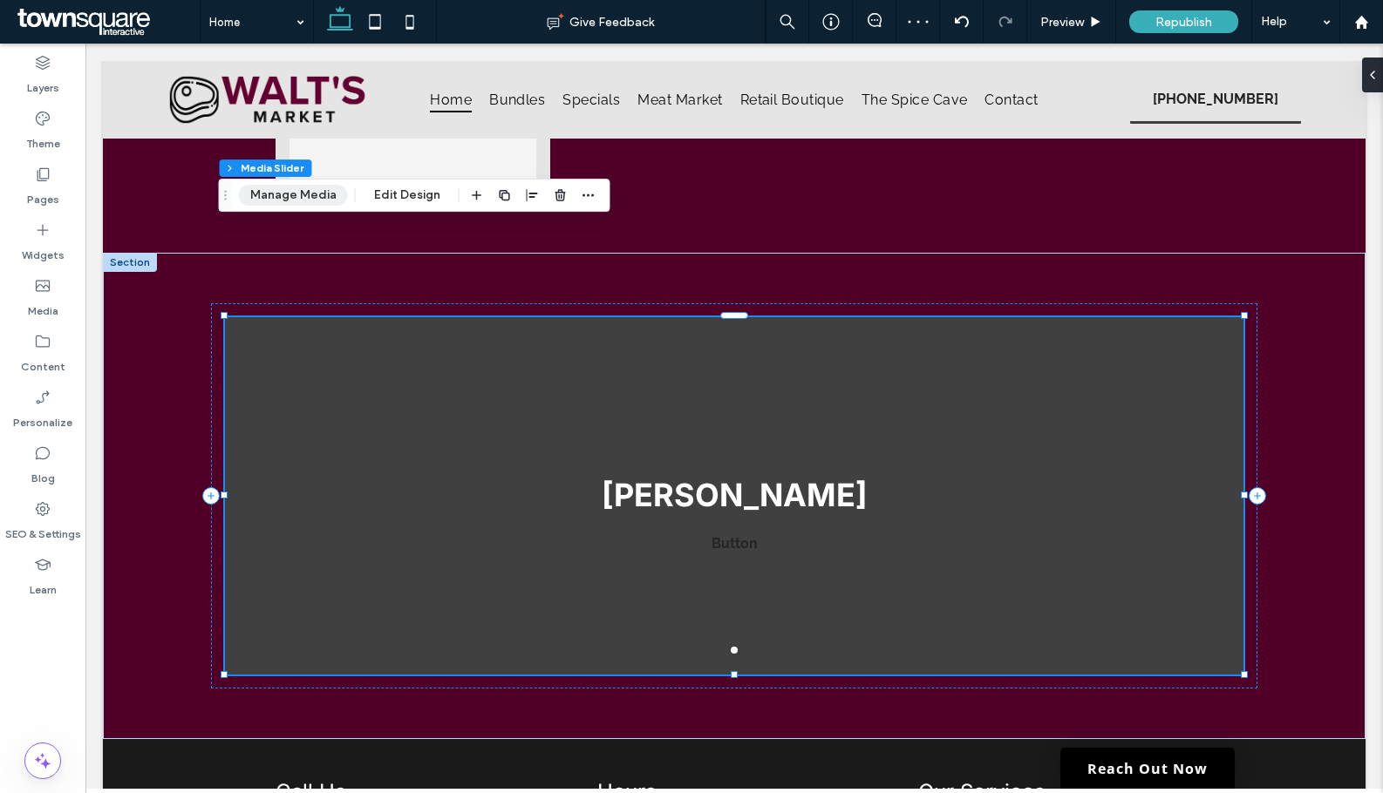
click at [315, 187] on button "Manage Media" at bounding box center [293, 195] width 109 height 21
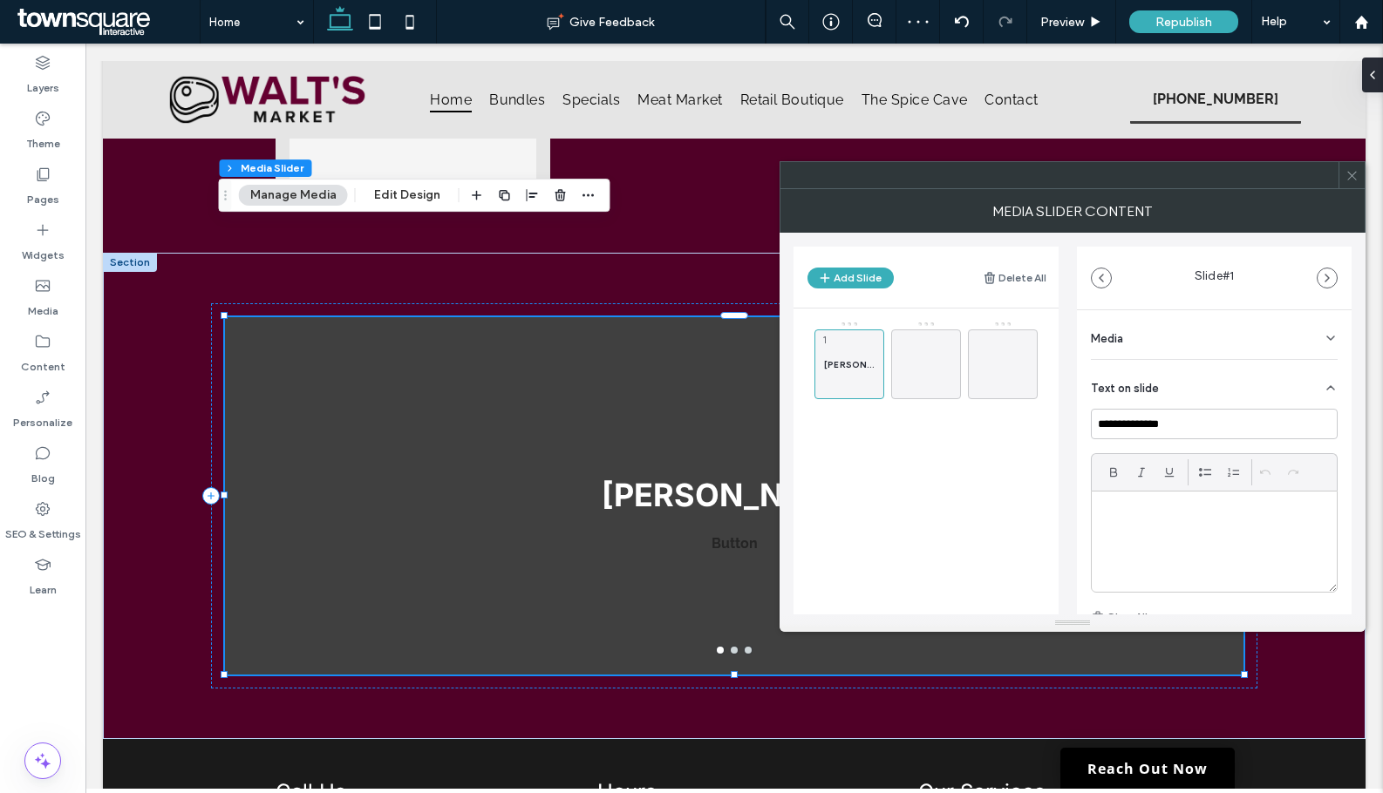
scroll to position [119, 0]
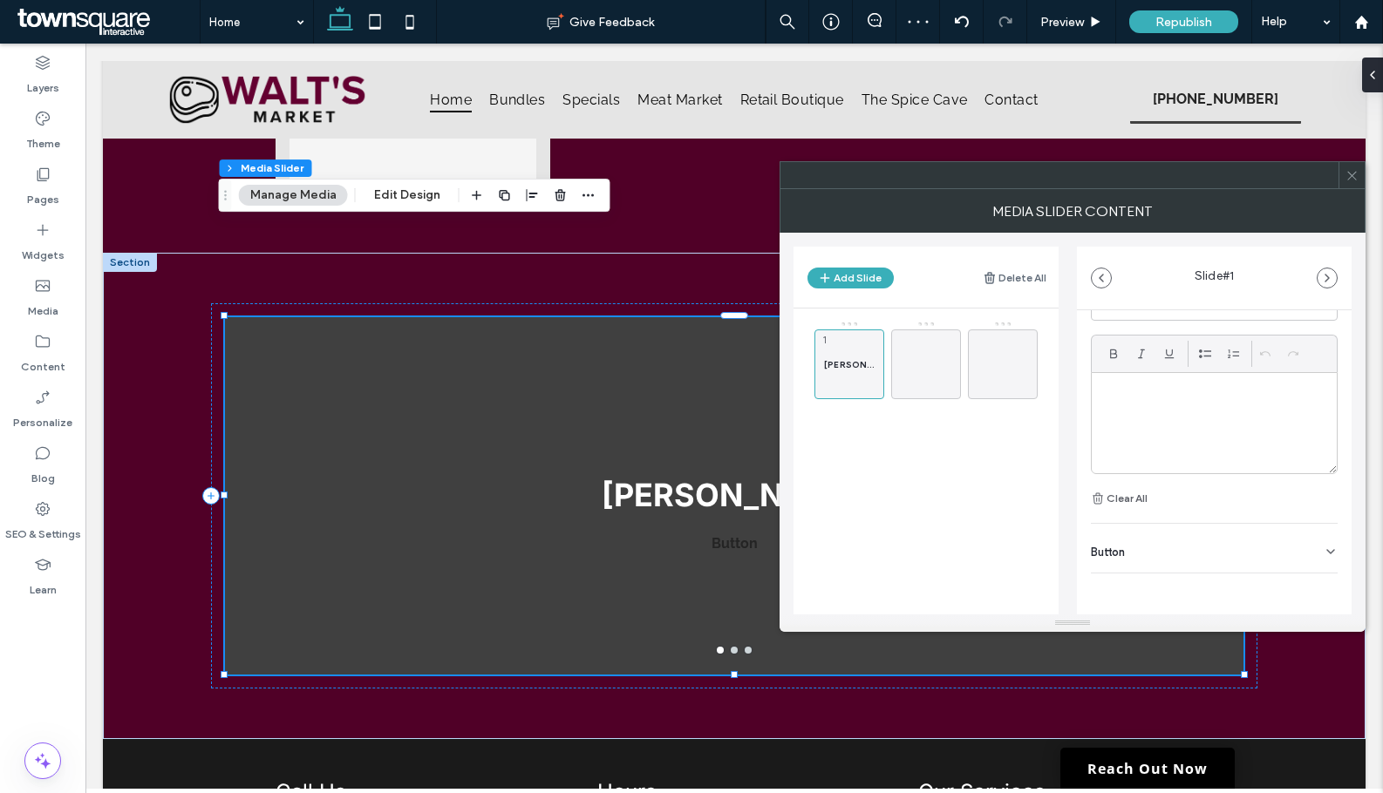
click at [1176, 413] on div at bounding box center [1213, 423] width 245 height 100
paste div
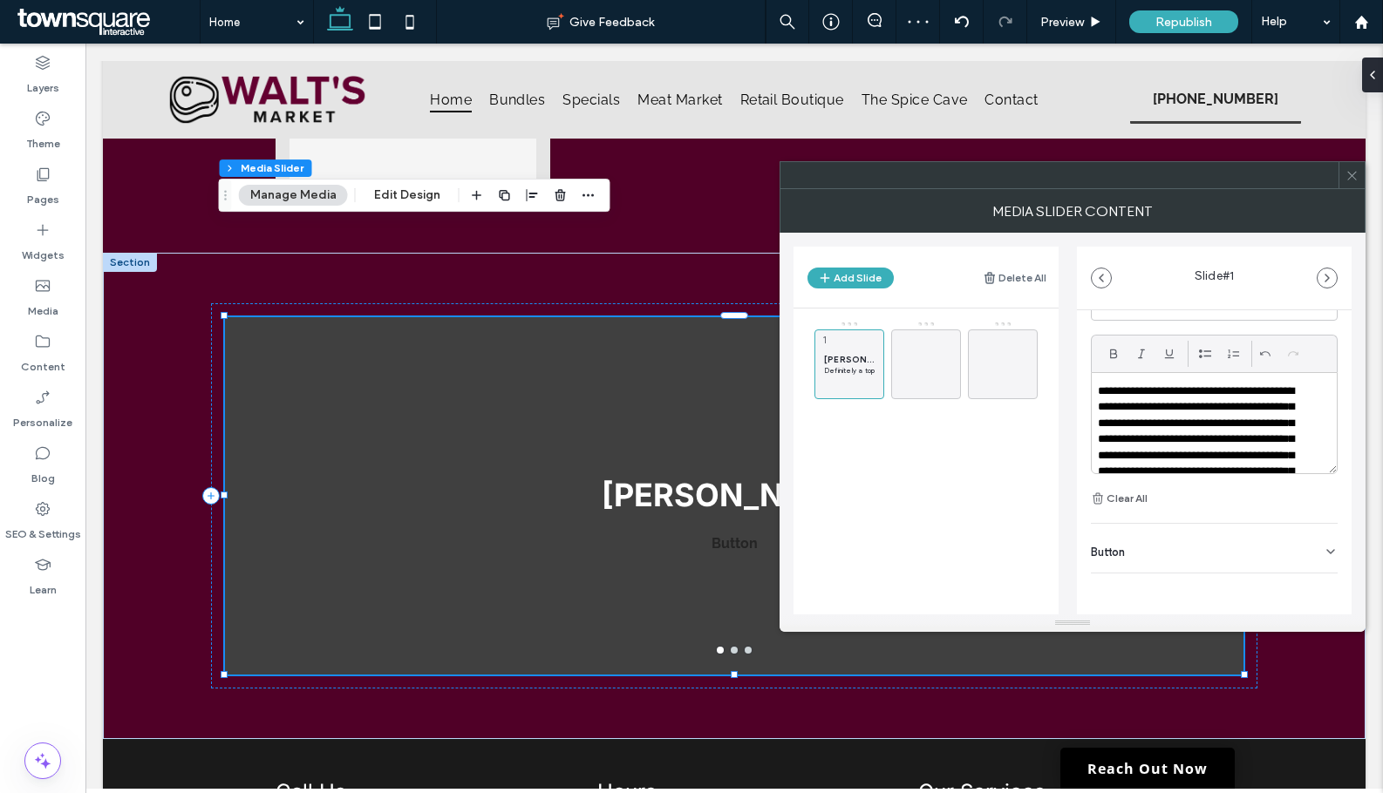
scroll to position [69, 0]
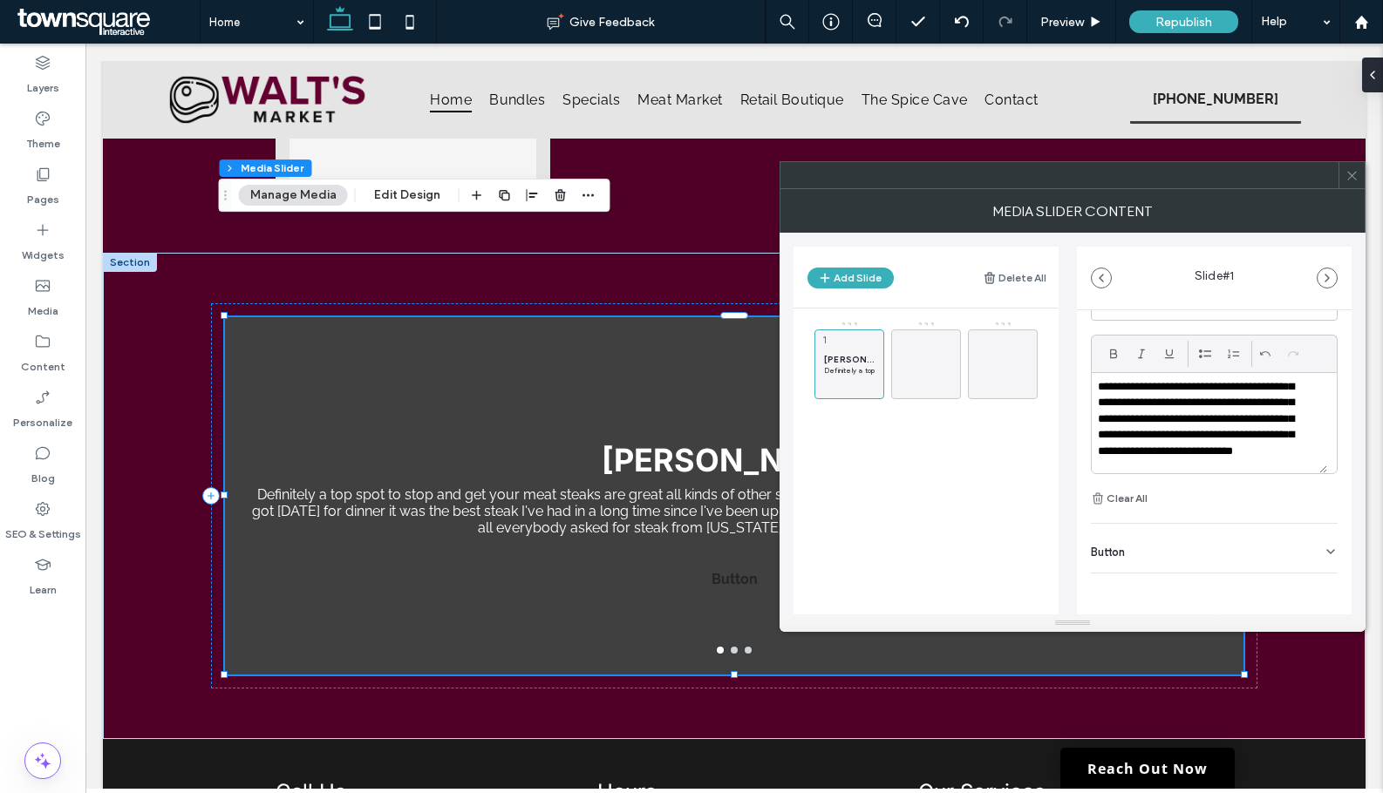
click at [1113, 555] on span "Button" at bounding box center [1108, 552] width 34 height 11
click at [1314, 581] on icon at bounding box center [1322, 589] width 16 height 16
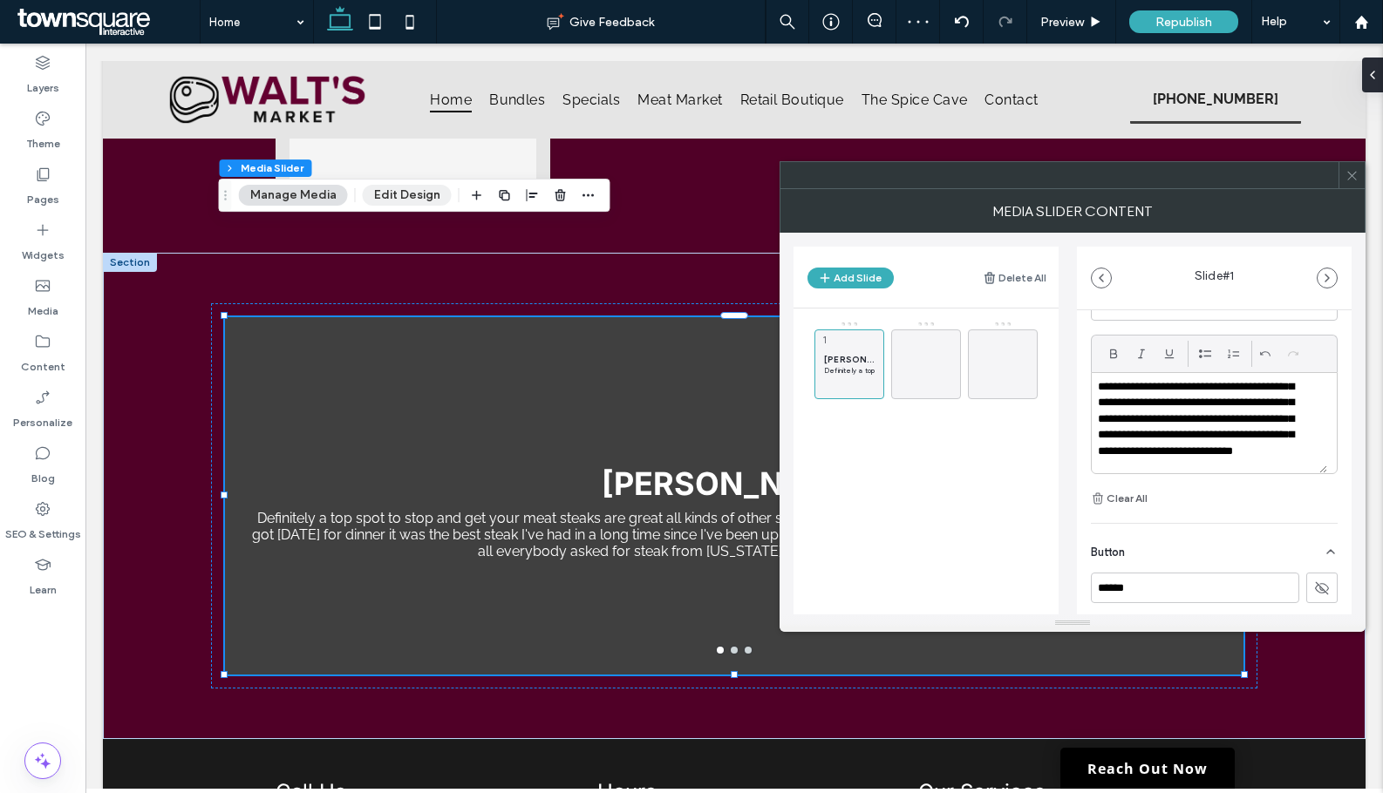
click at [429, 197] on button "Edit Design" at bounding box center [407, 195] width 89 height 21
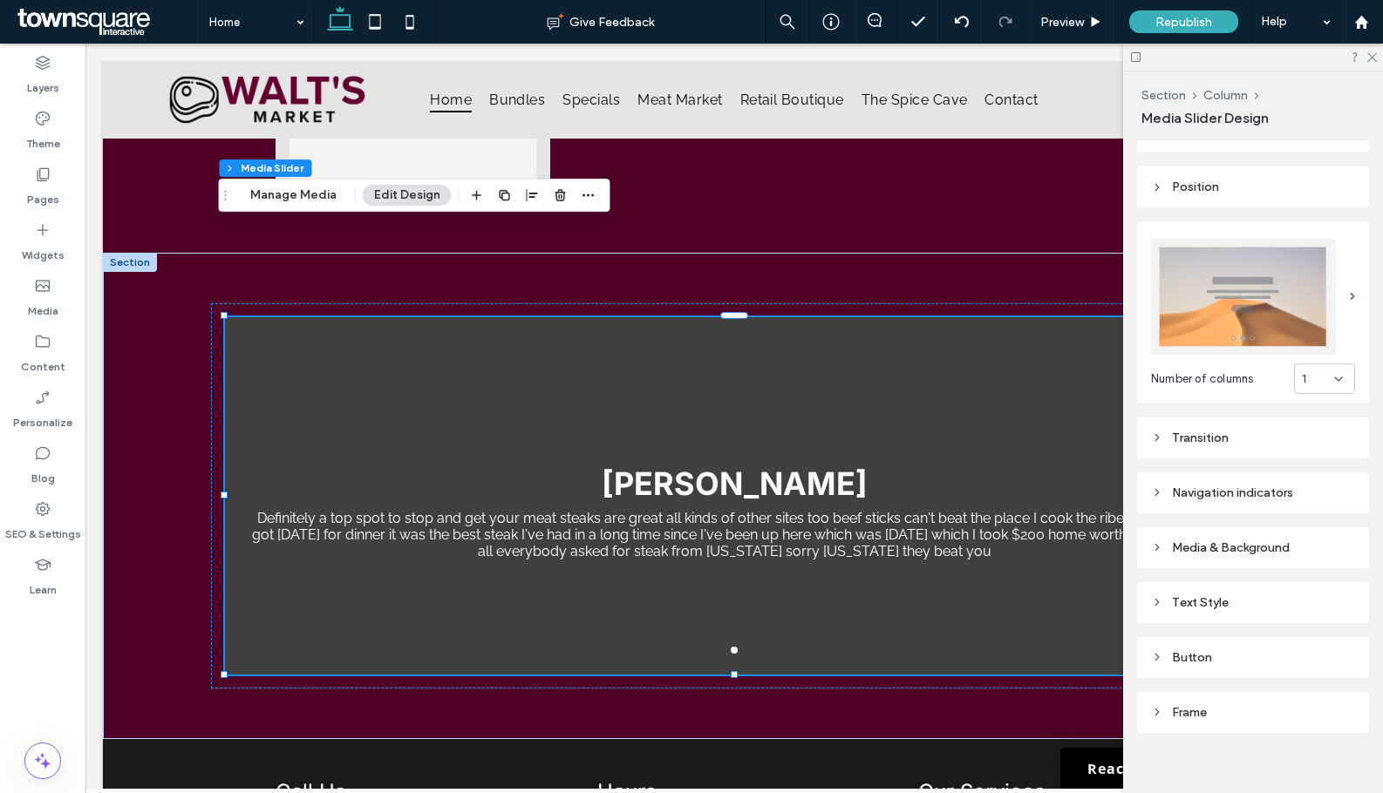
scroll to position [204, 0]
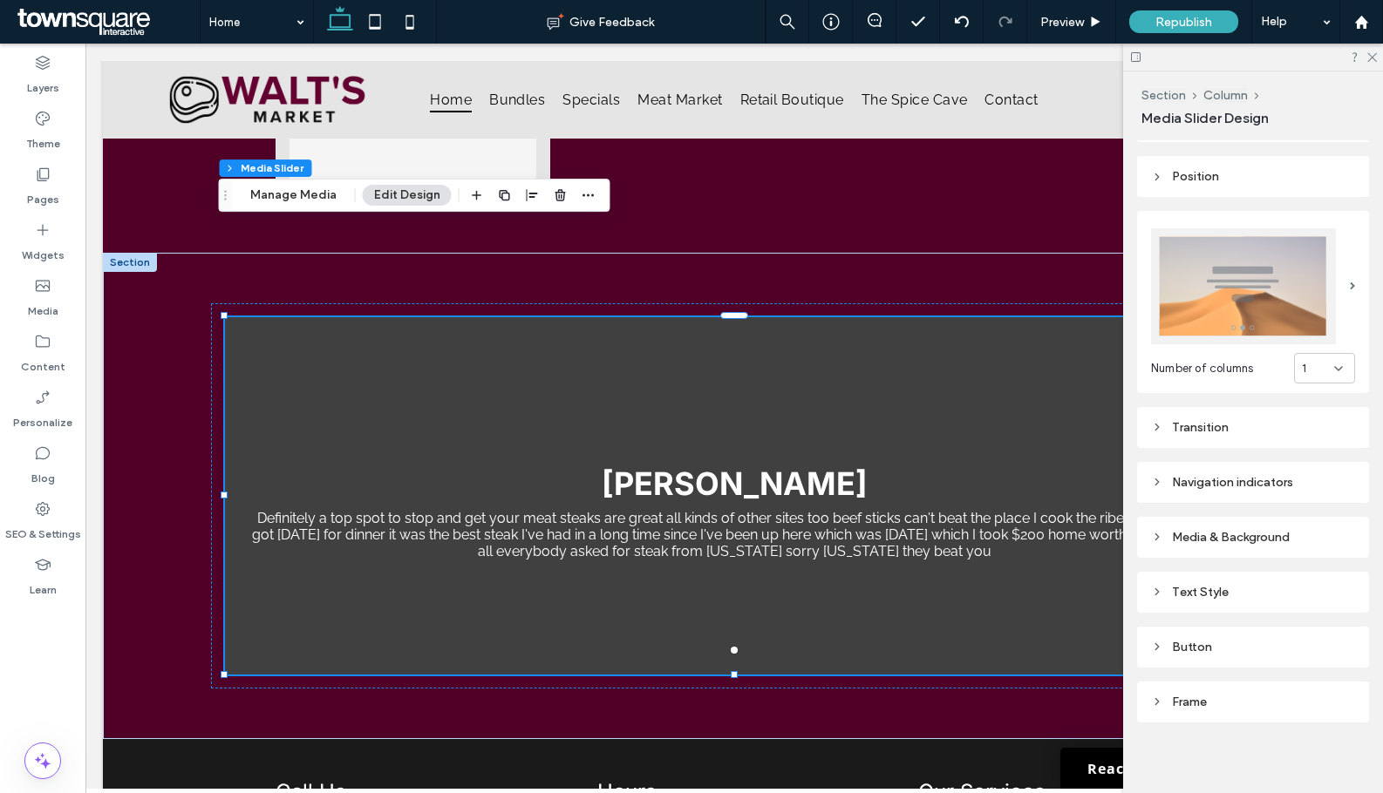
click at [1218, 588] on div "Text Style" at bounding box center [1253, 592] width 204 height 15
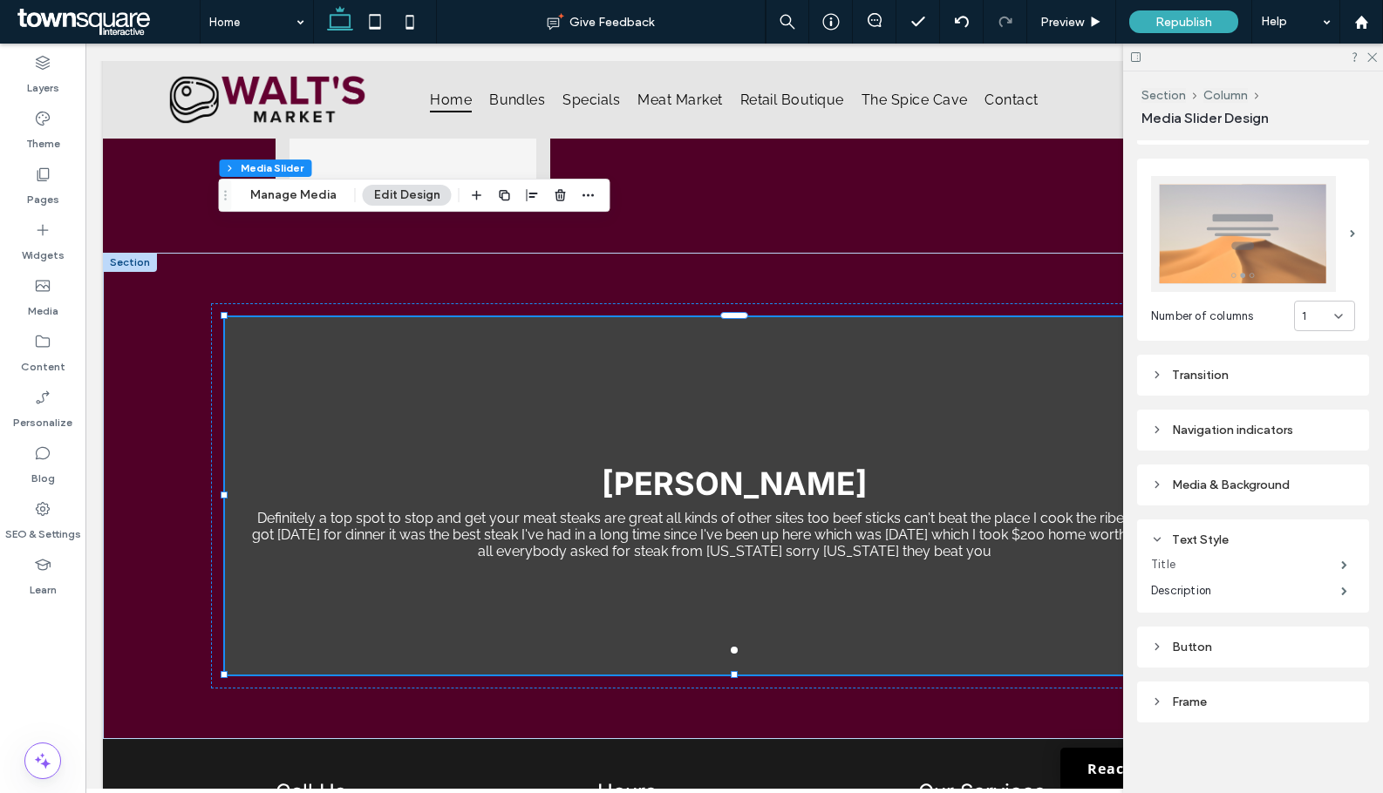
click at [1234, 554] on label "Title" at bounding box center [1246, 564] width 190 height 35
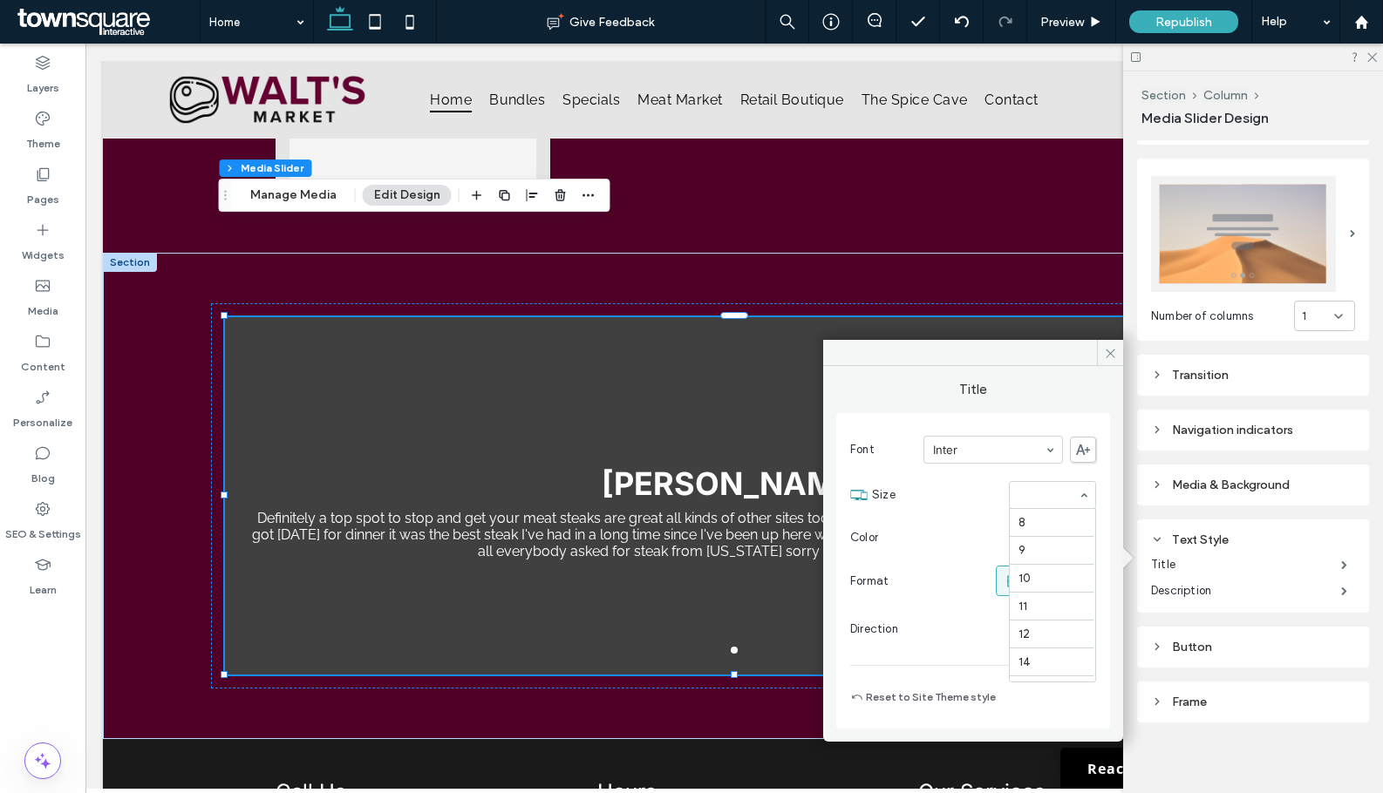
scroll to position [273, 0]
click at [1224, 574] on label "Title" at bounding box center [1246, 564] width 190 height 35
click at [1186, 581] on label "Description" at bounding box center [1246, 591] width 190 height 35
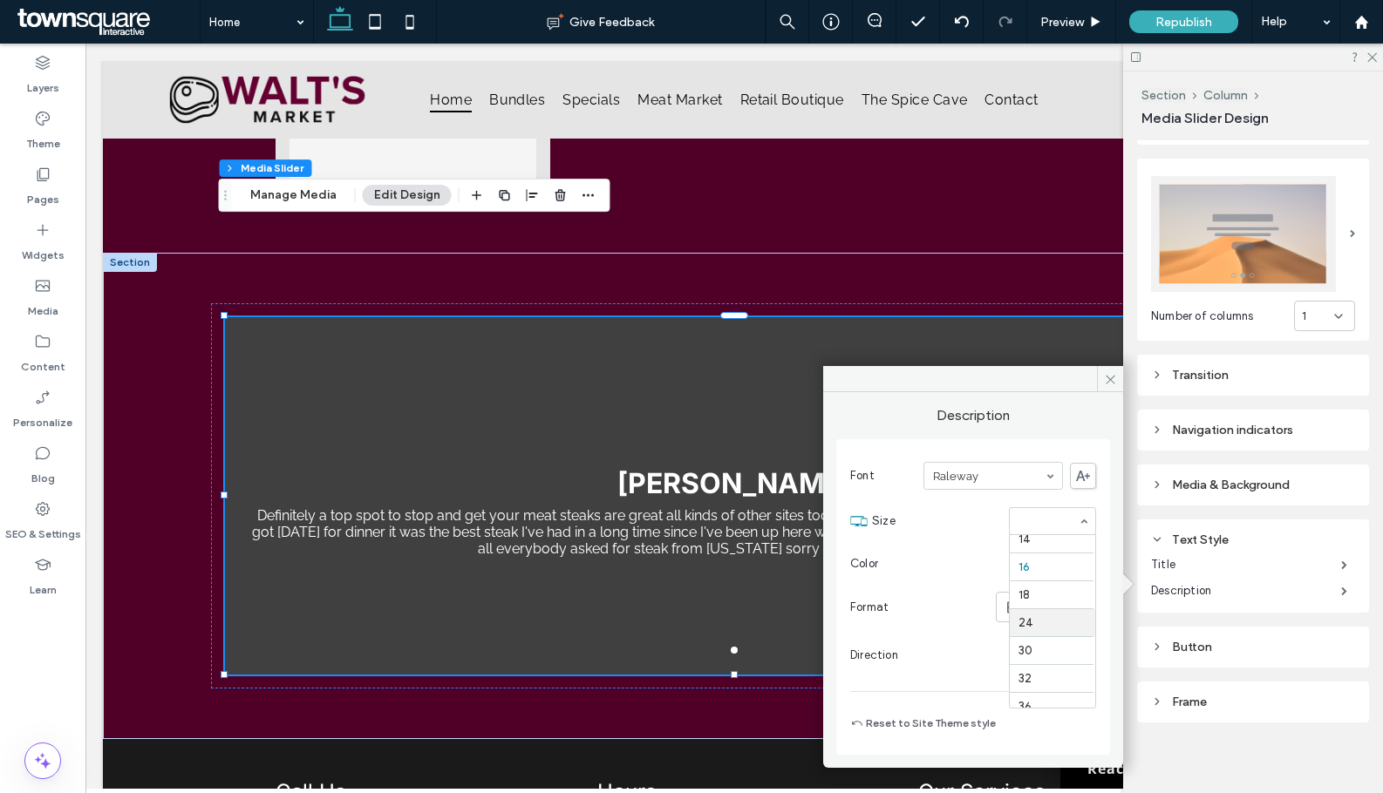
scroll to position [167, 0]
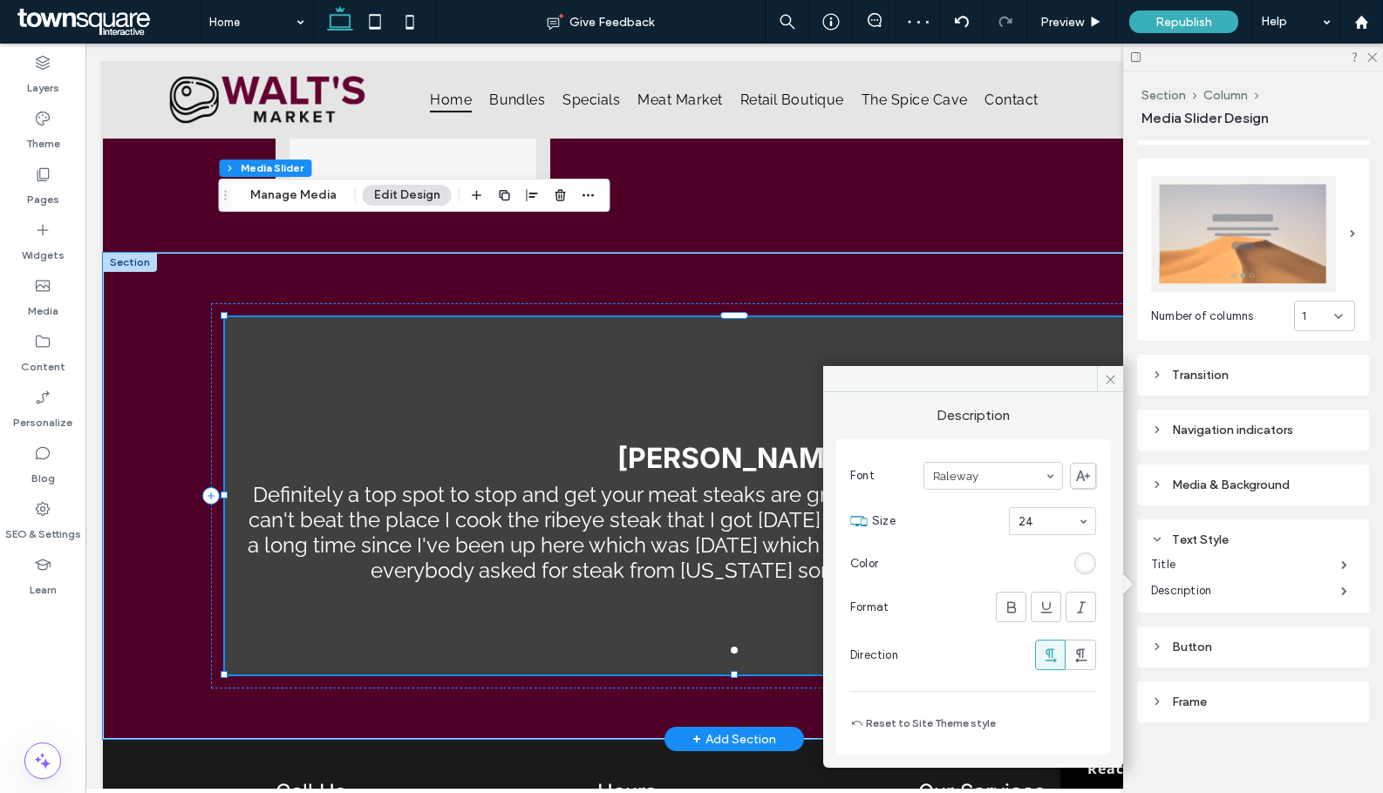
click at [581, 370] on div "Chris Kralicek Definitely a top spot to stop and get your meat steaks are great…" at bounding box center [734, 507] width 1018 height 275
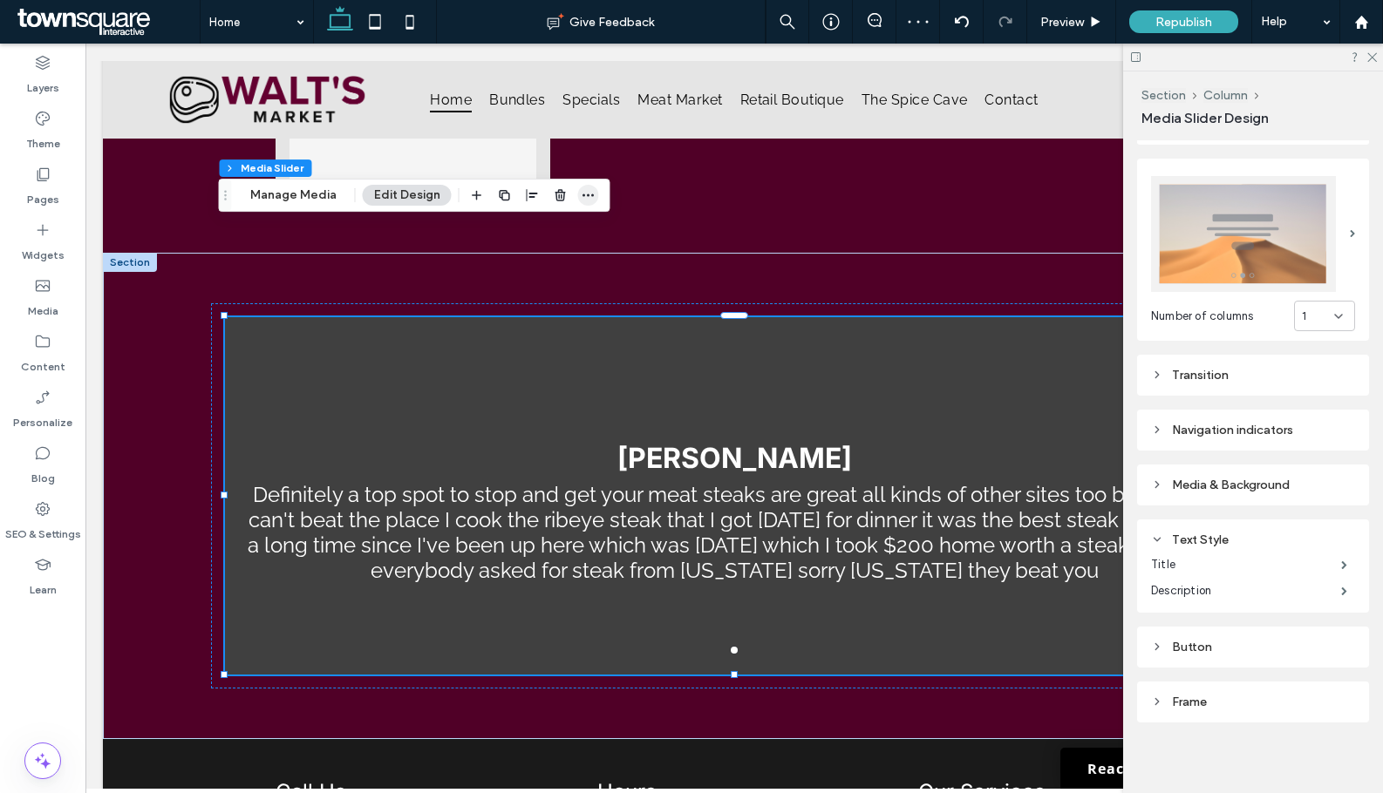
click at [588, 191] on icon "button" at bounding box center [588, 195] width 14 height 14
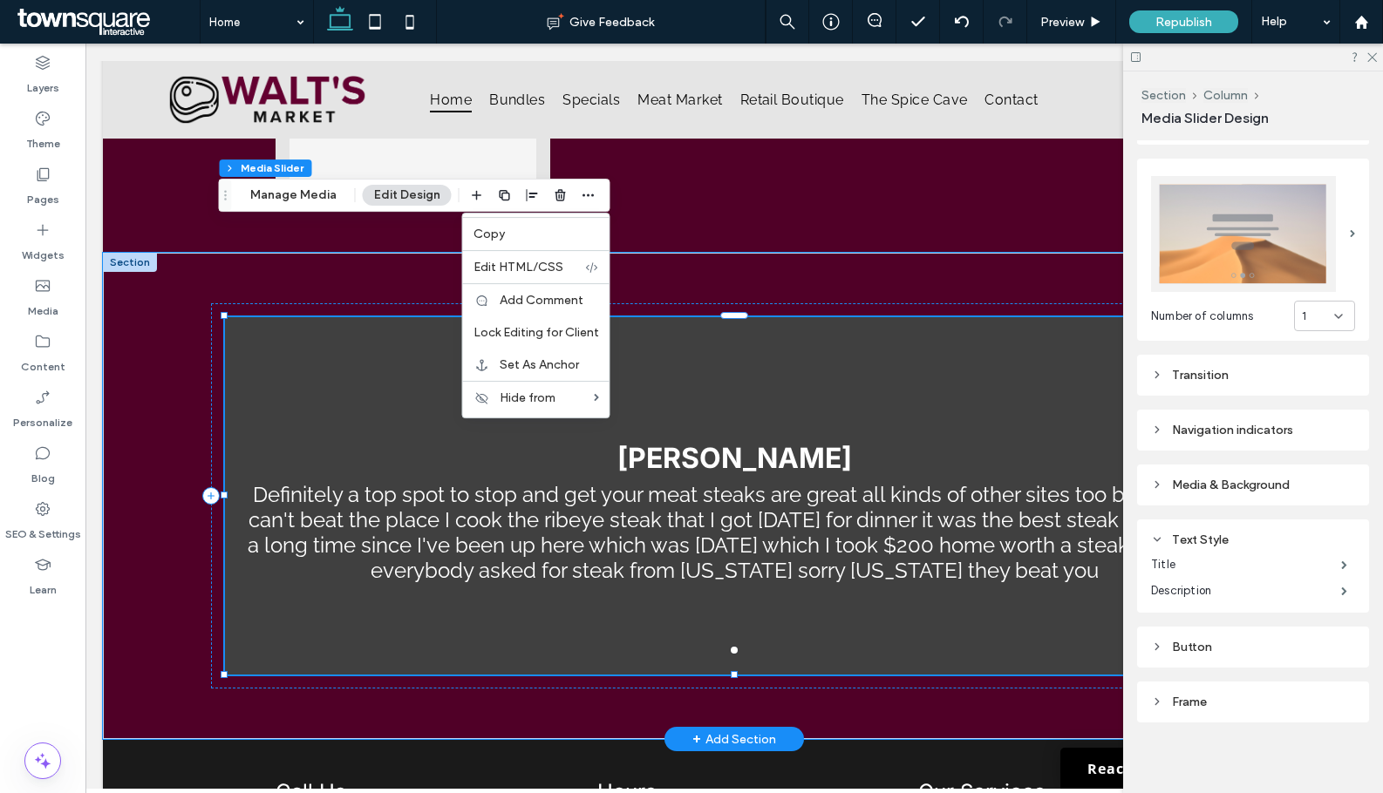
click at [780, 370] on div "Chris Kralicek Definitely a top spot to stop and get your meat steaks are great…" at bounding box center [734, 507] width 1018 height 275
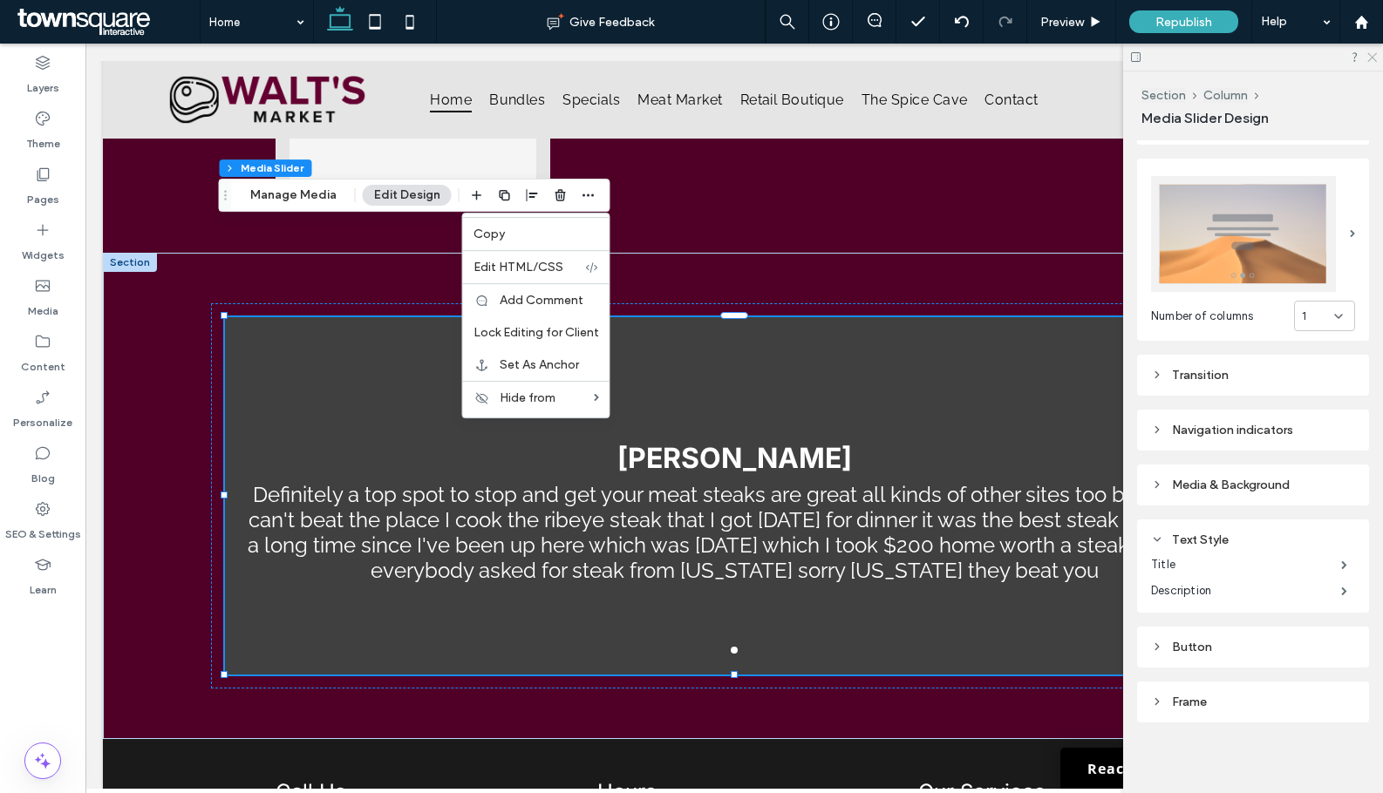
click at [1367, 56] on icon at bounding box center [1370, 56] width 11 height 11
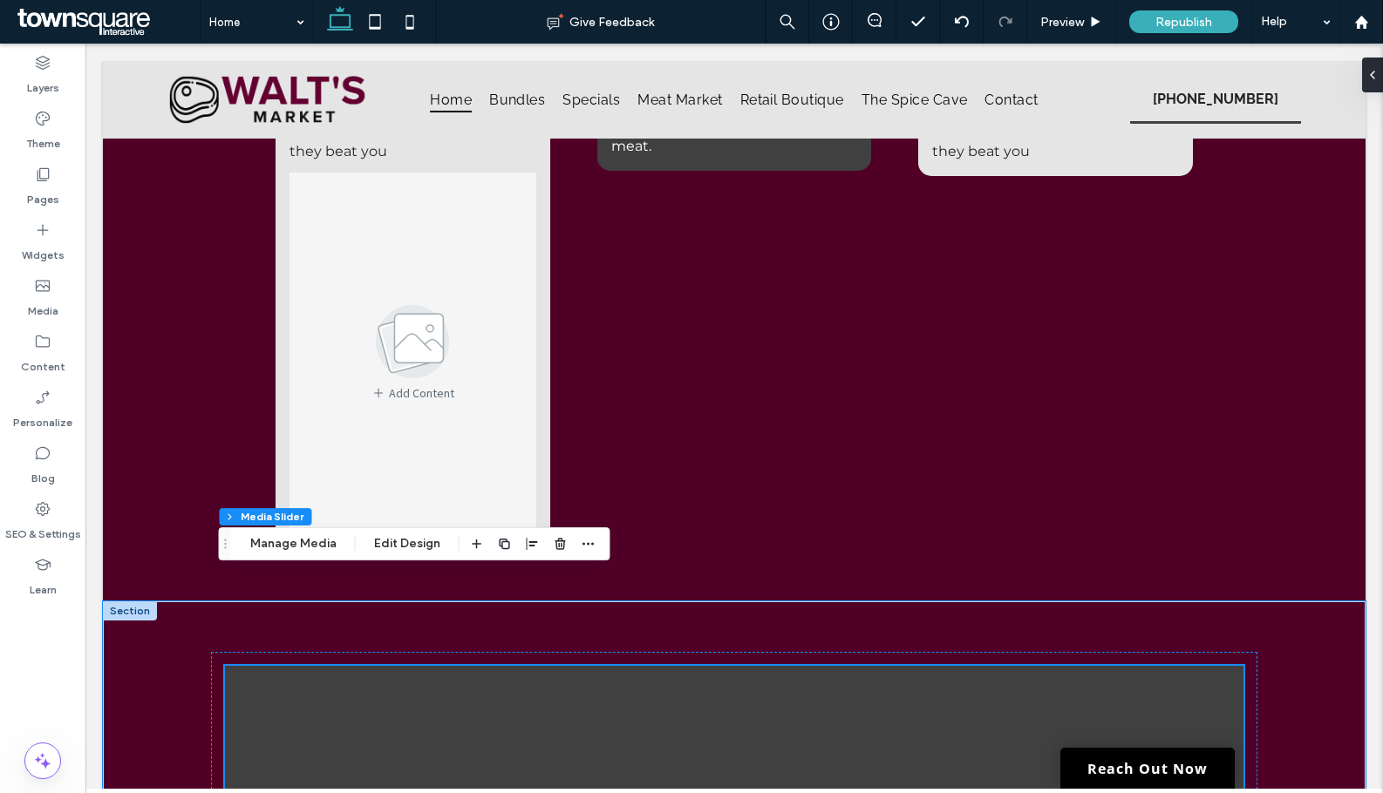
scroll to position [3282, 0]
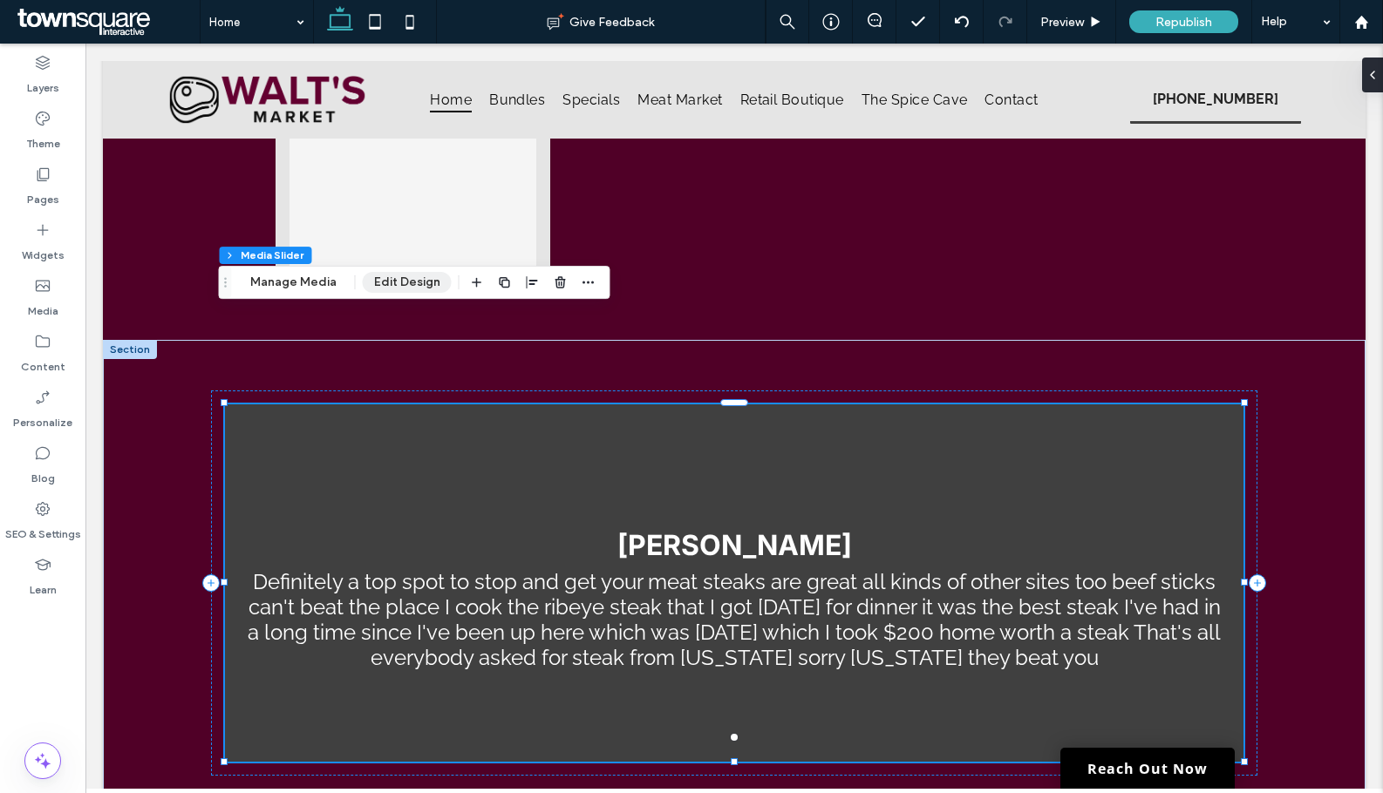
click at [403, 288] on button "Edit Design" at bounding box center [407, 282] width 89 height 21
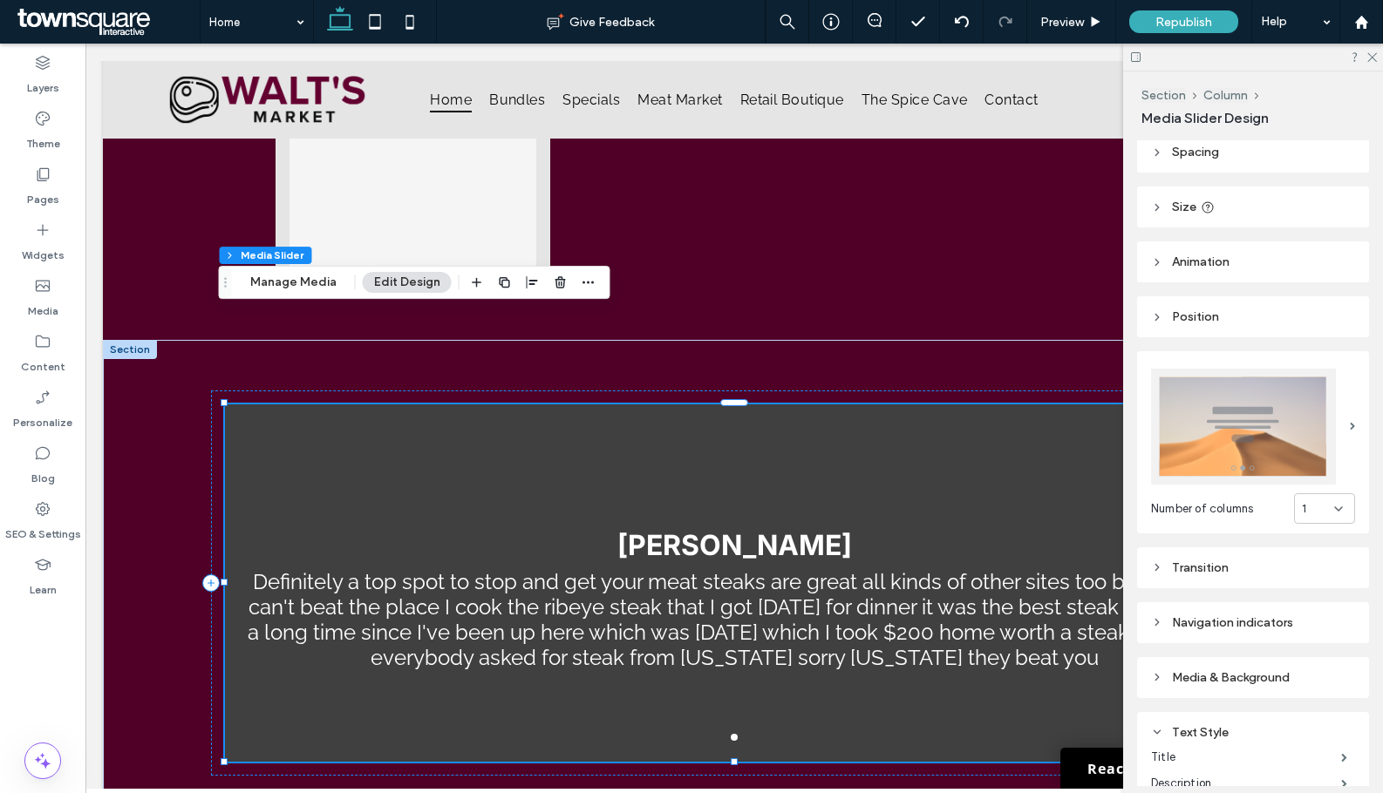
scroll to position [0, 0]
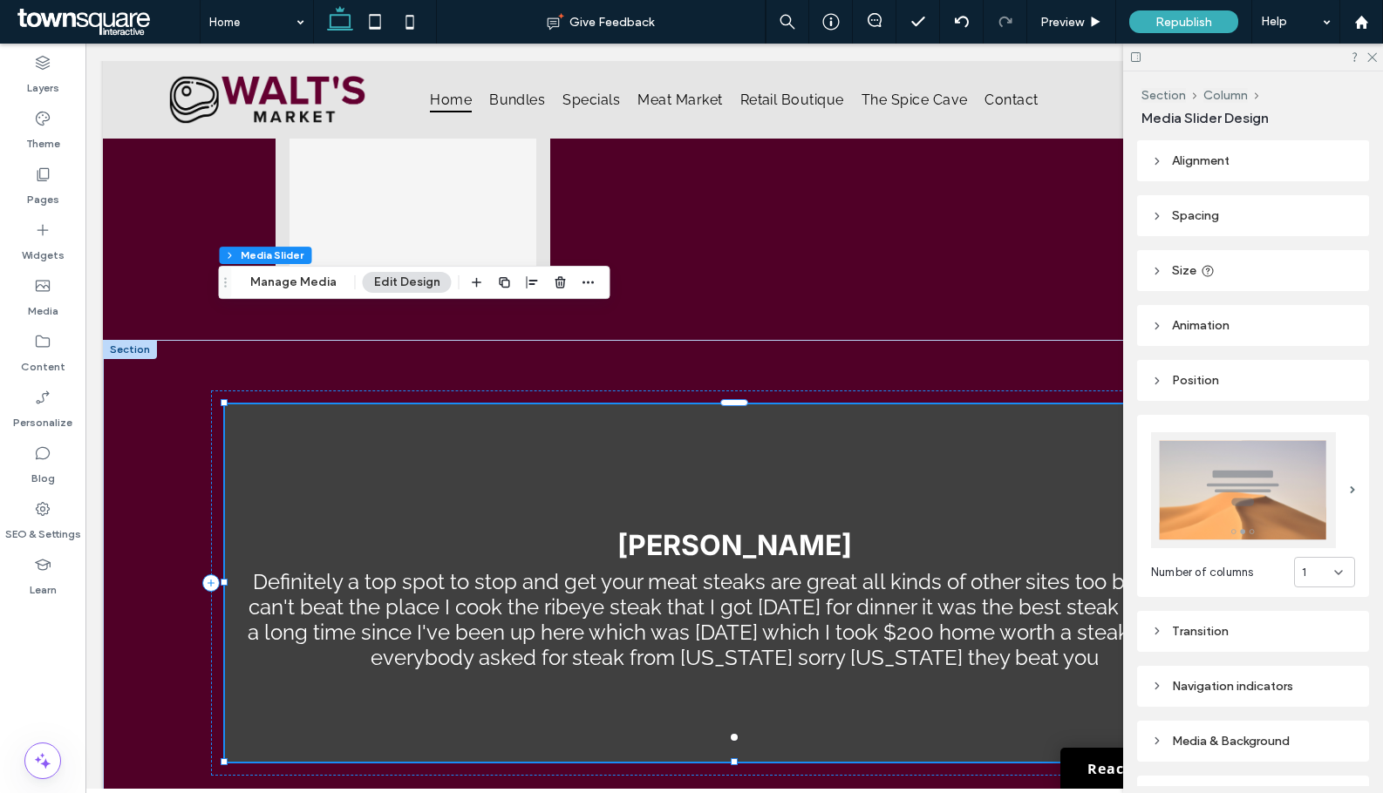
click at [1314, 482] on img at bounding box center [1243, 490] width 185 height 116
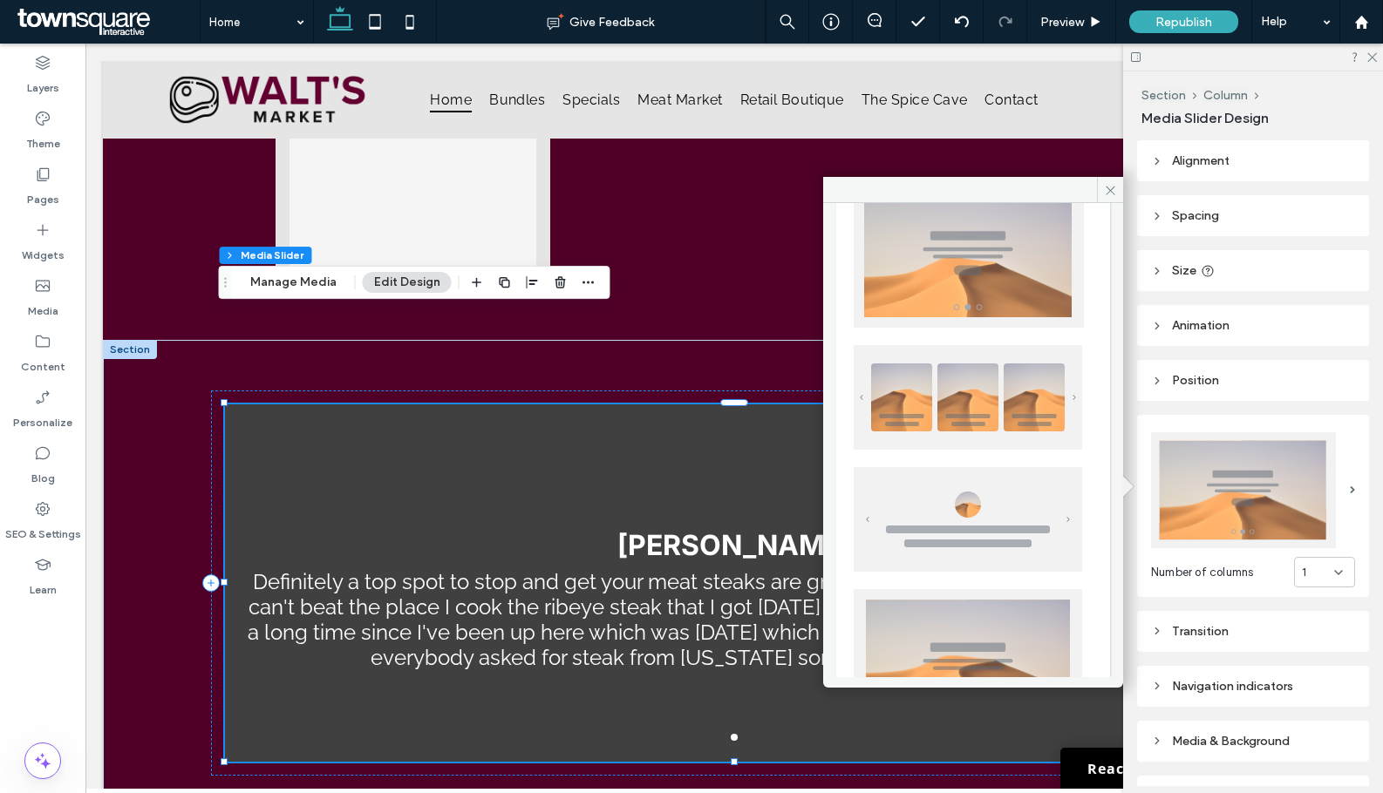
scroll to position [174, 0]
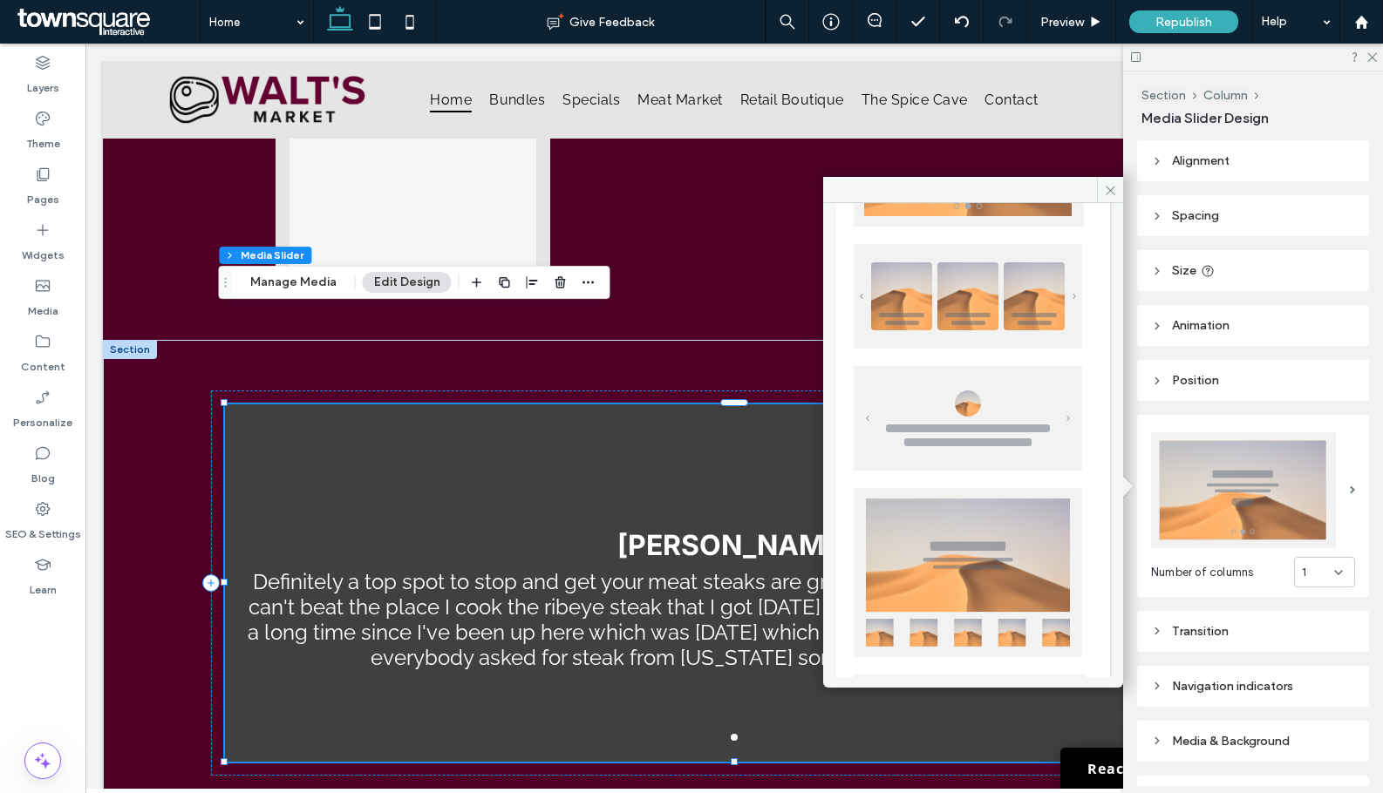
click at [962, 318] on img at bounding box center [967, 296] width 228 height 105
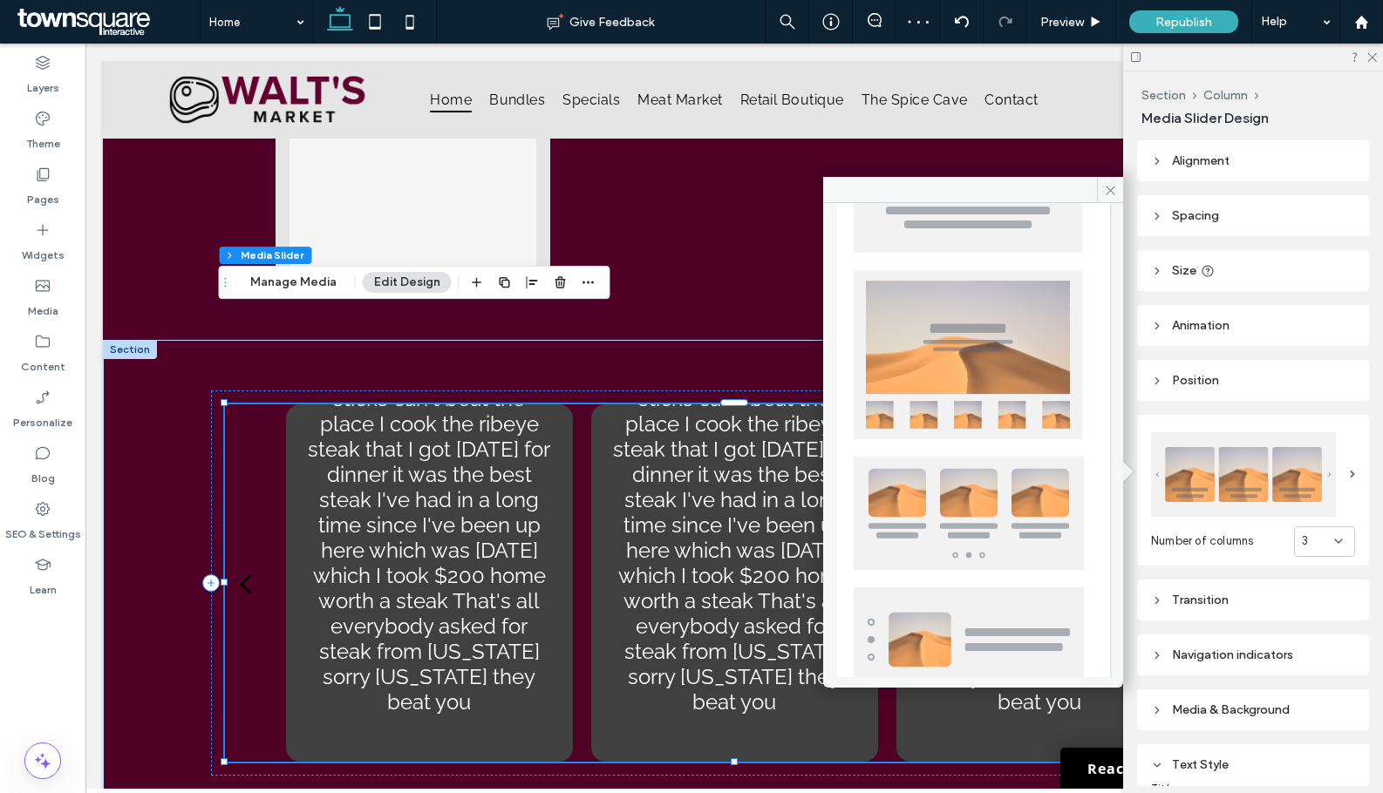
scroll to position [432, 0]
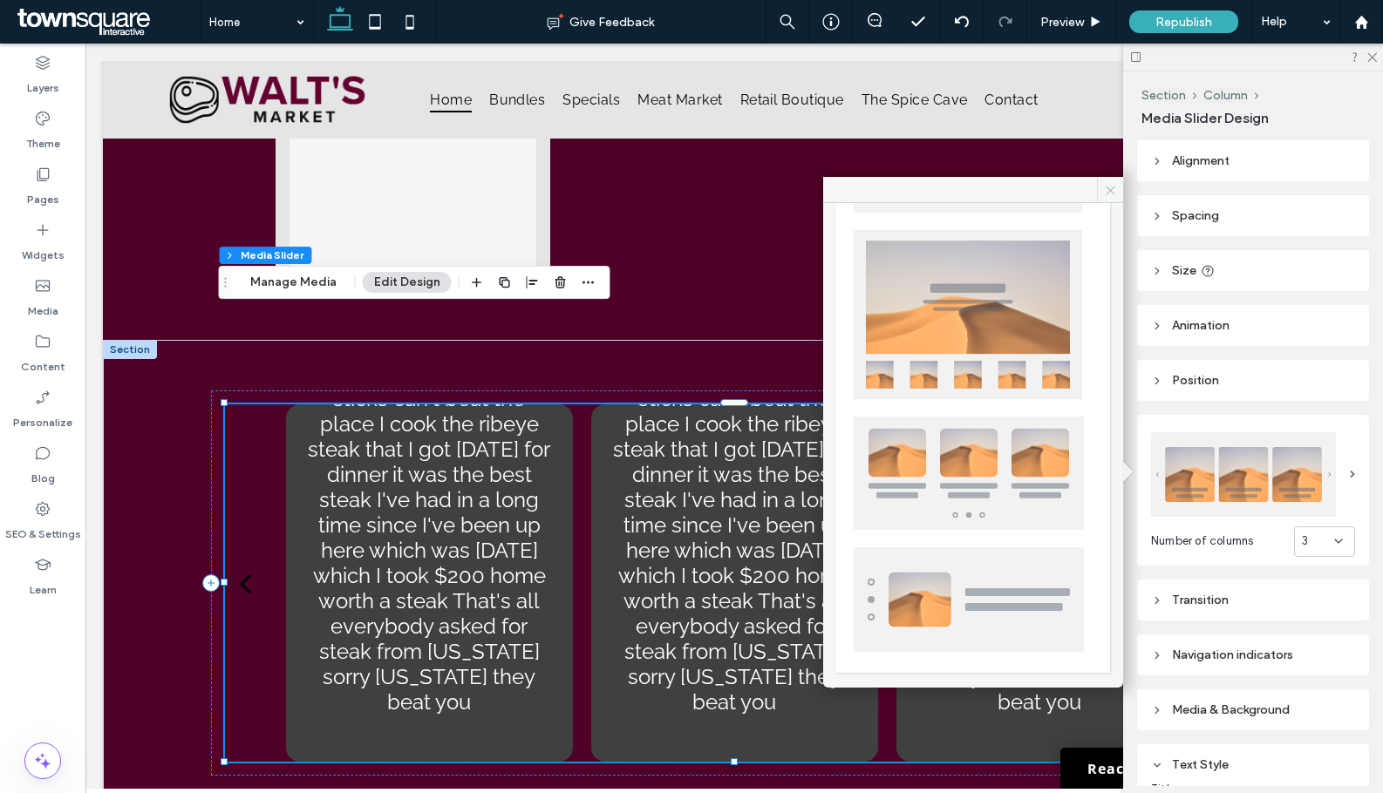
click at [1110, 188] on icon at bounding box center [1110, 190] width 13 height 13
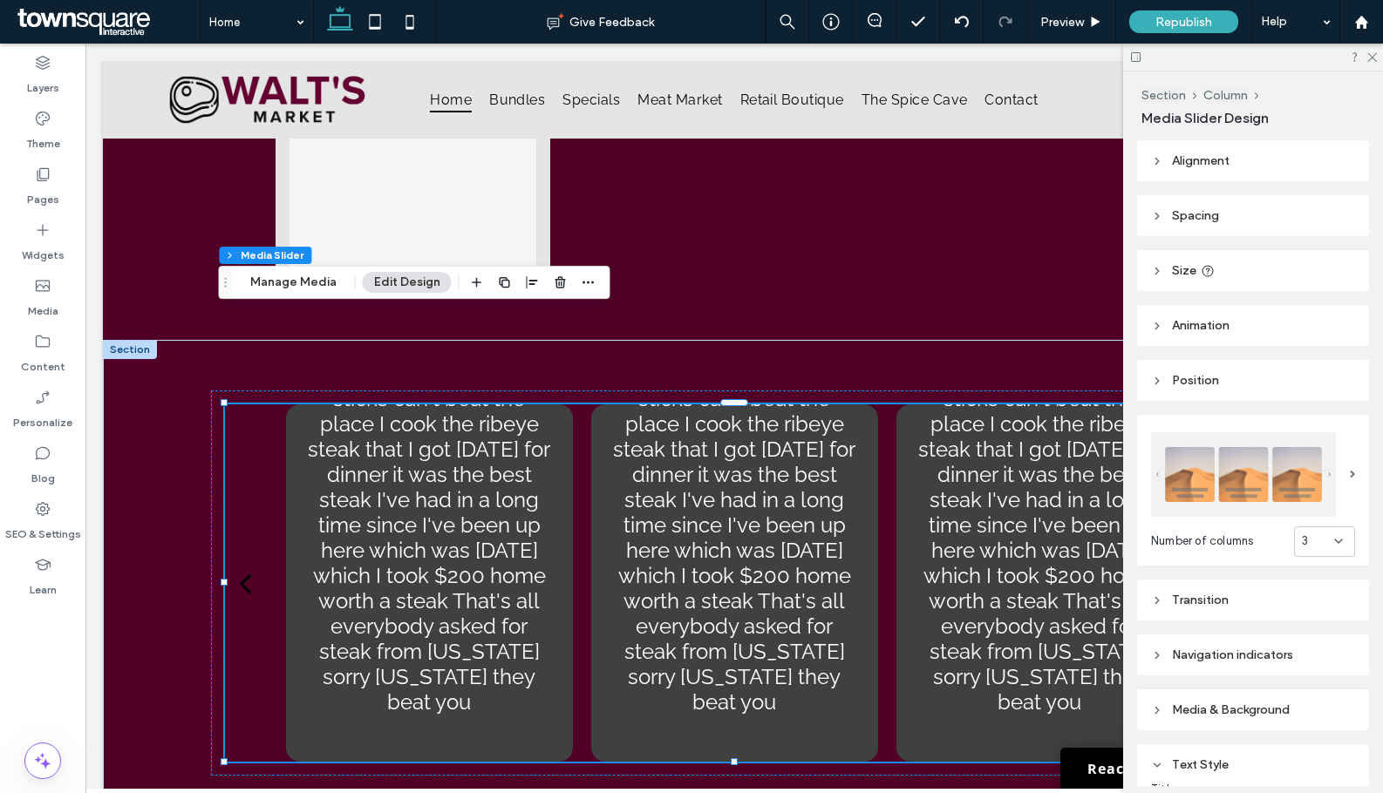
click at [1172, 374] on span "Position" at bounding box center [1195, 380] width 47 height 15
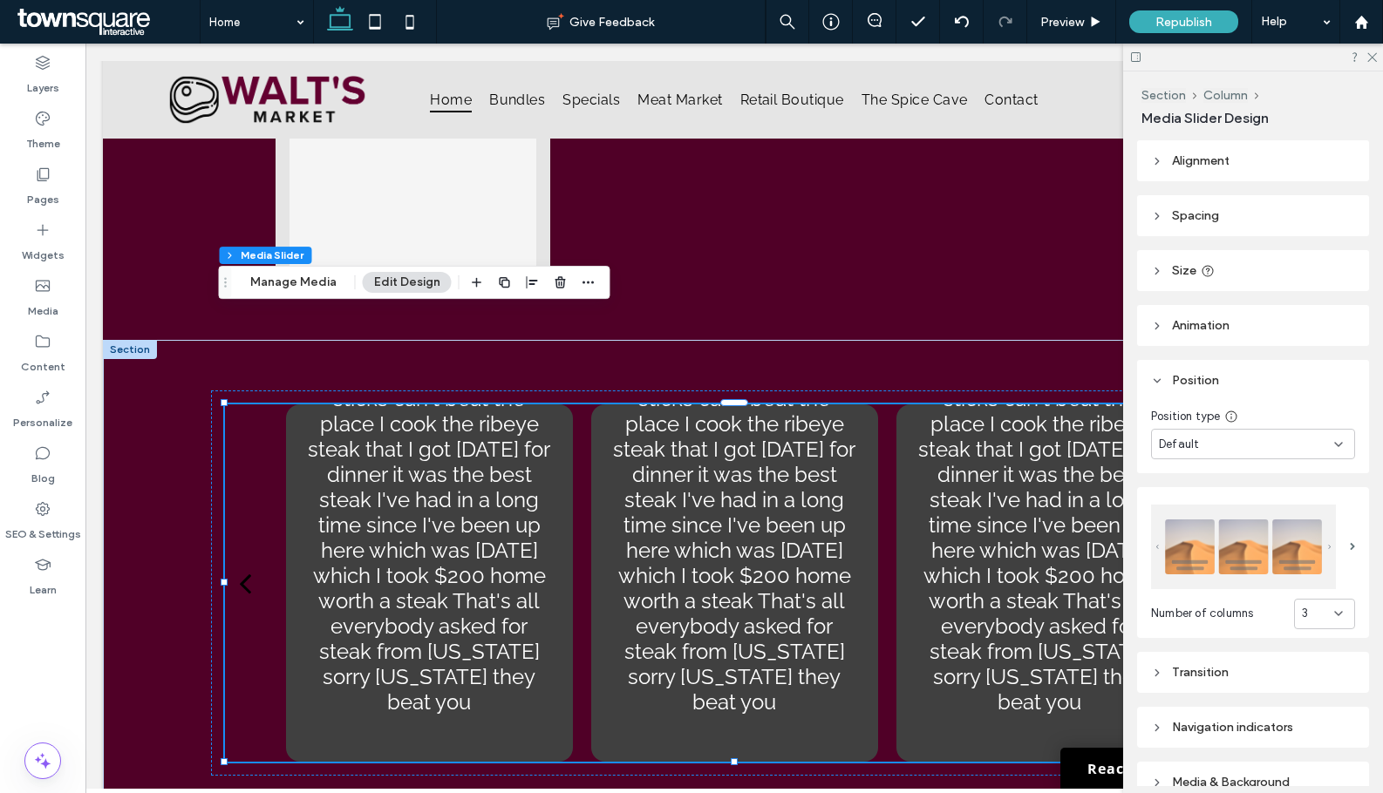
click at [1172, 374] on span "Position" at bounding box center [1195, 380] width 47 height 15
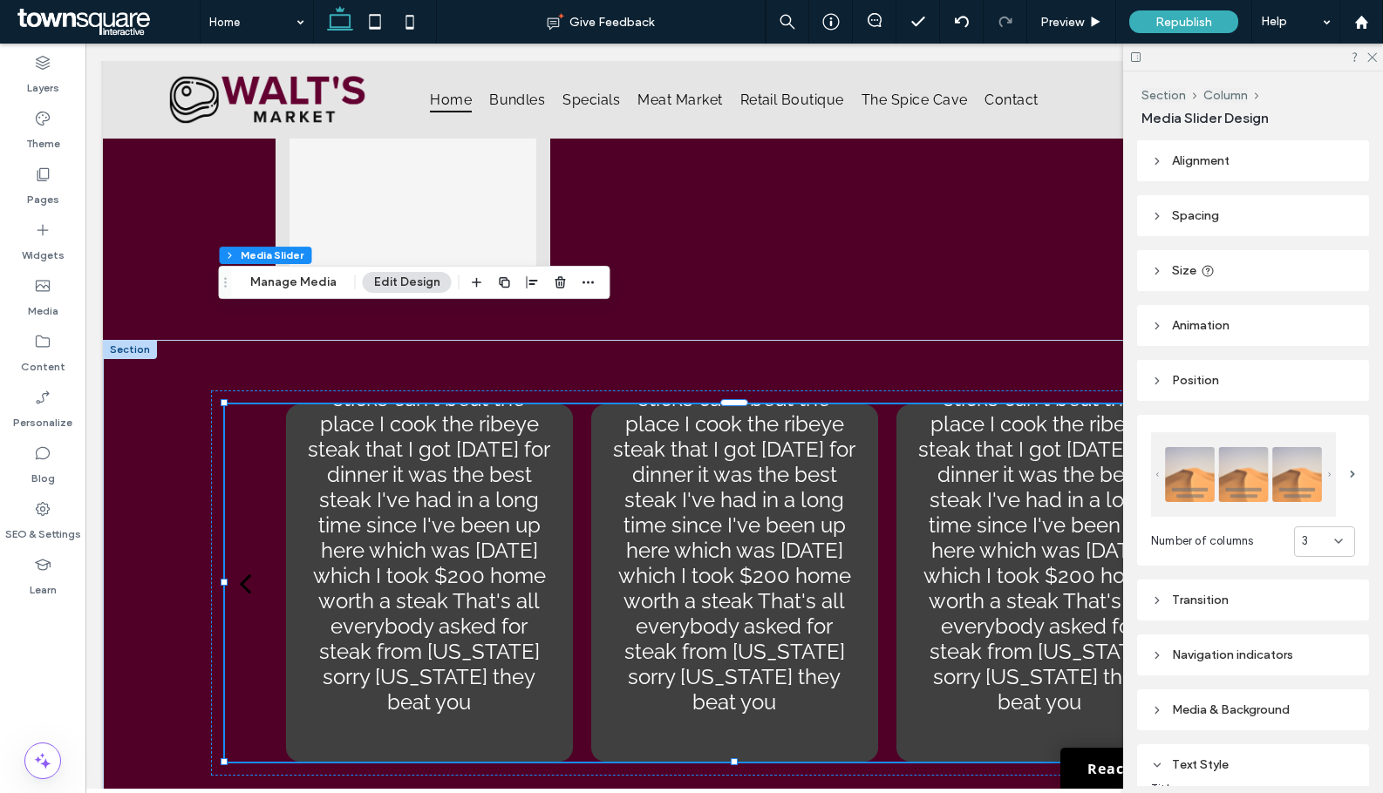
scroll to position [87, 0]
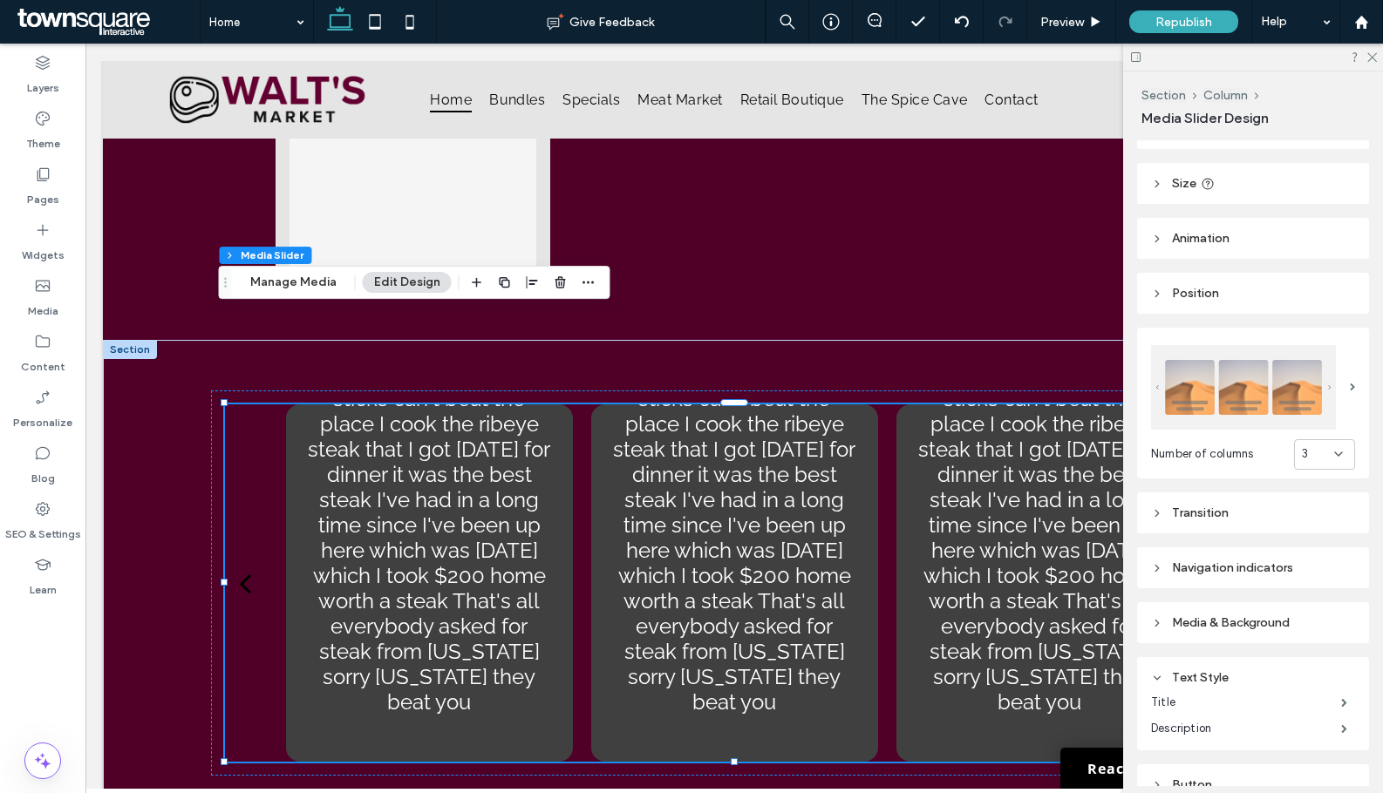
click at [1227, 617] on div "Media & Background" at bounding box center [1253, 622] width 204 height 15
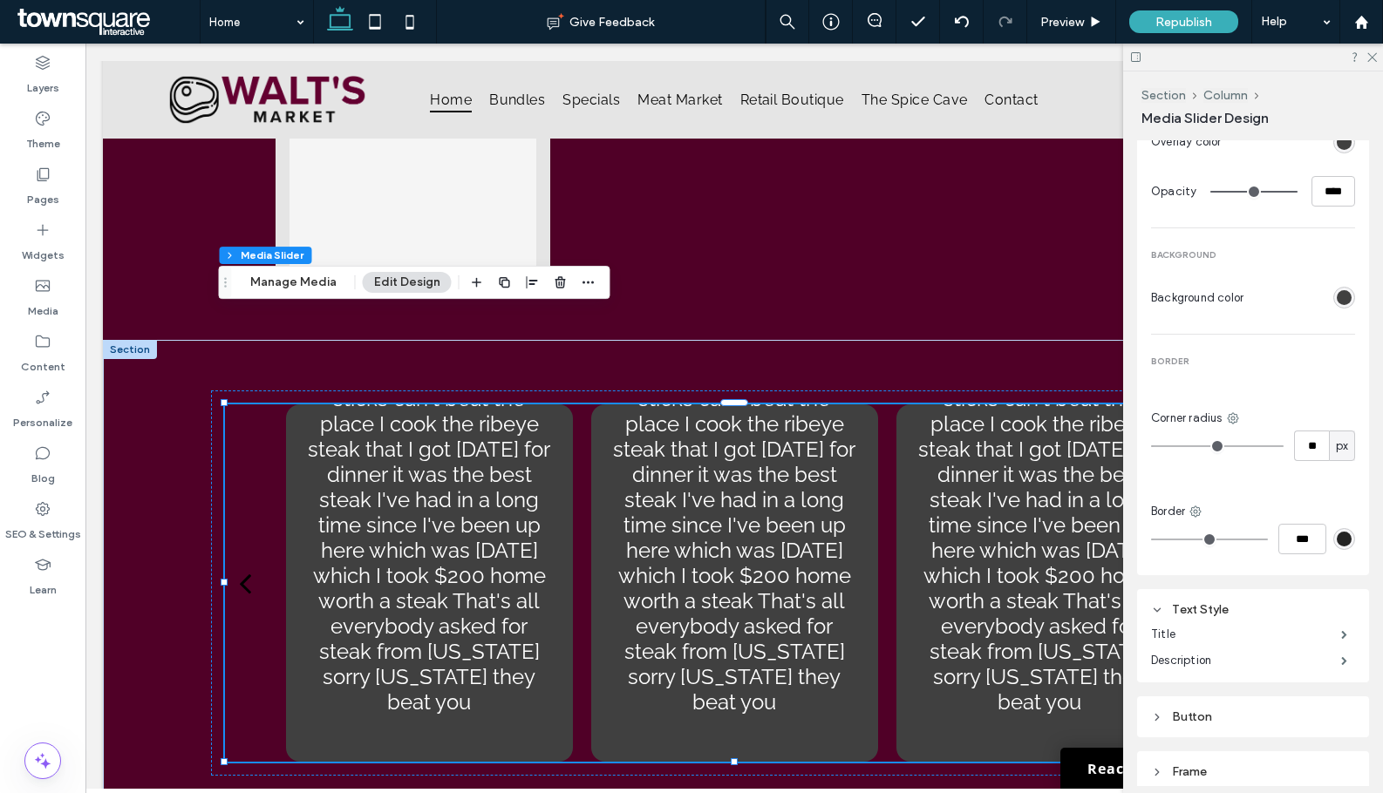
scroll to position [697, 0]
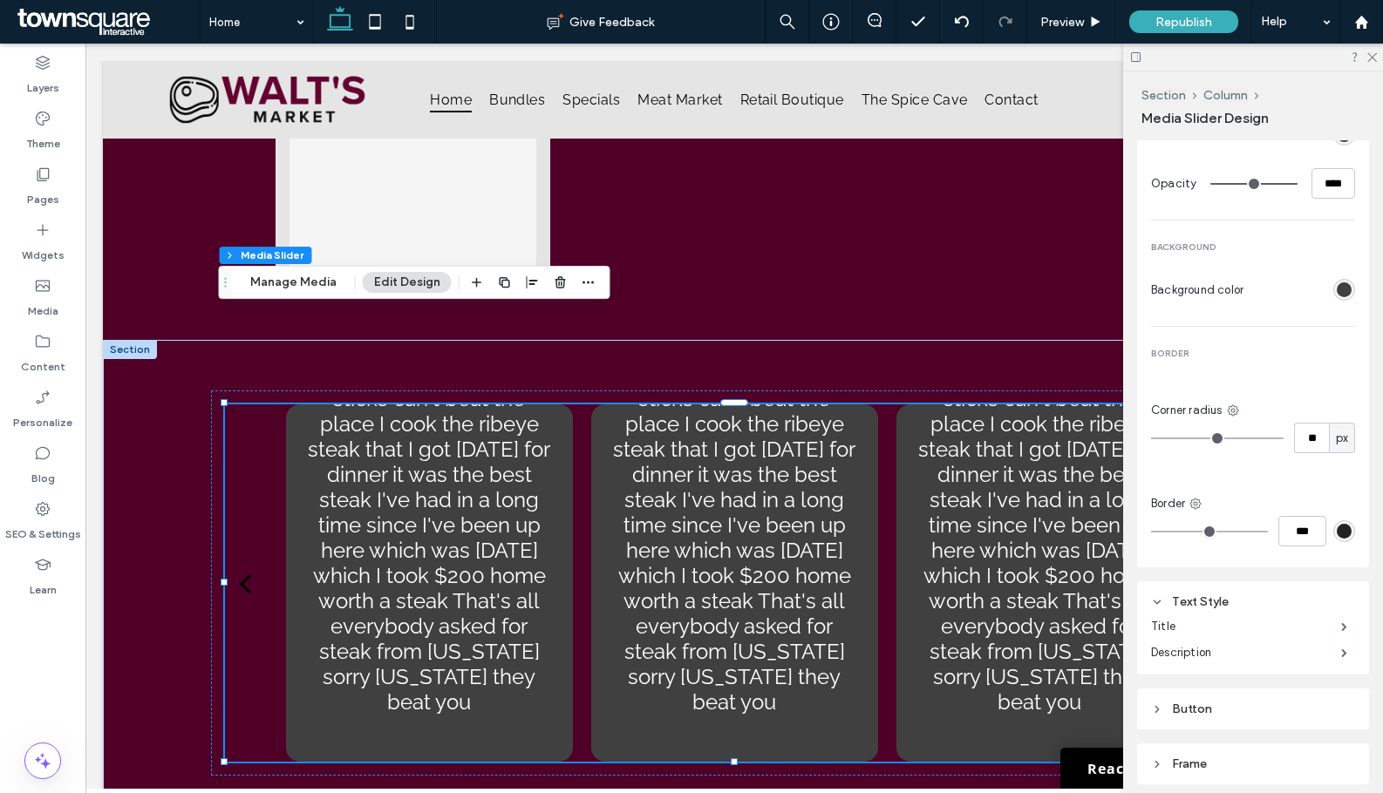
type input "**"
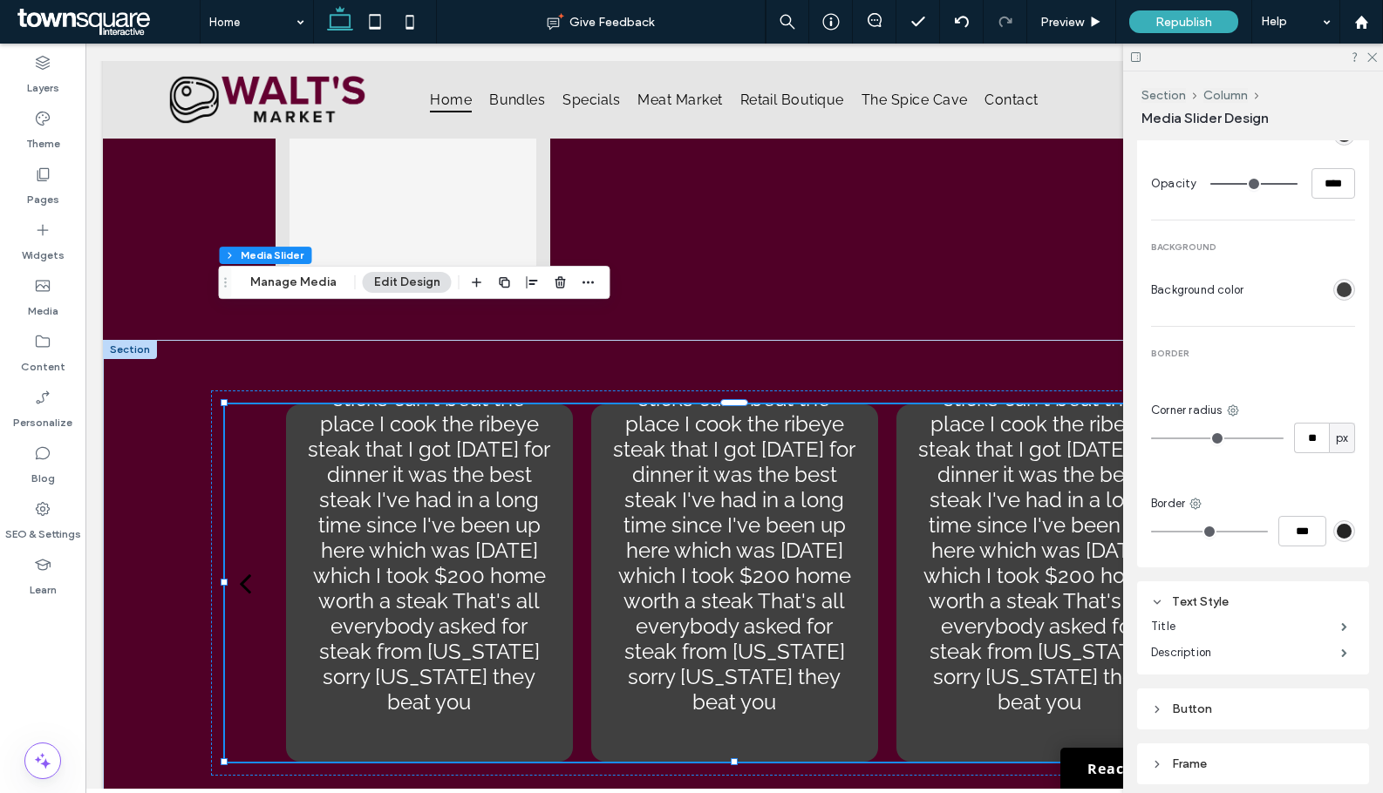
type input "**"
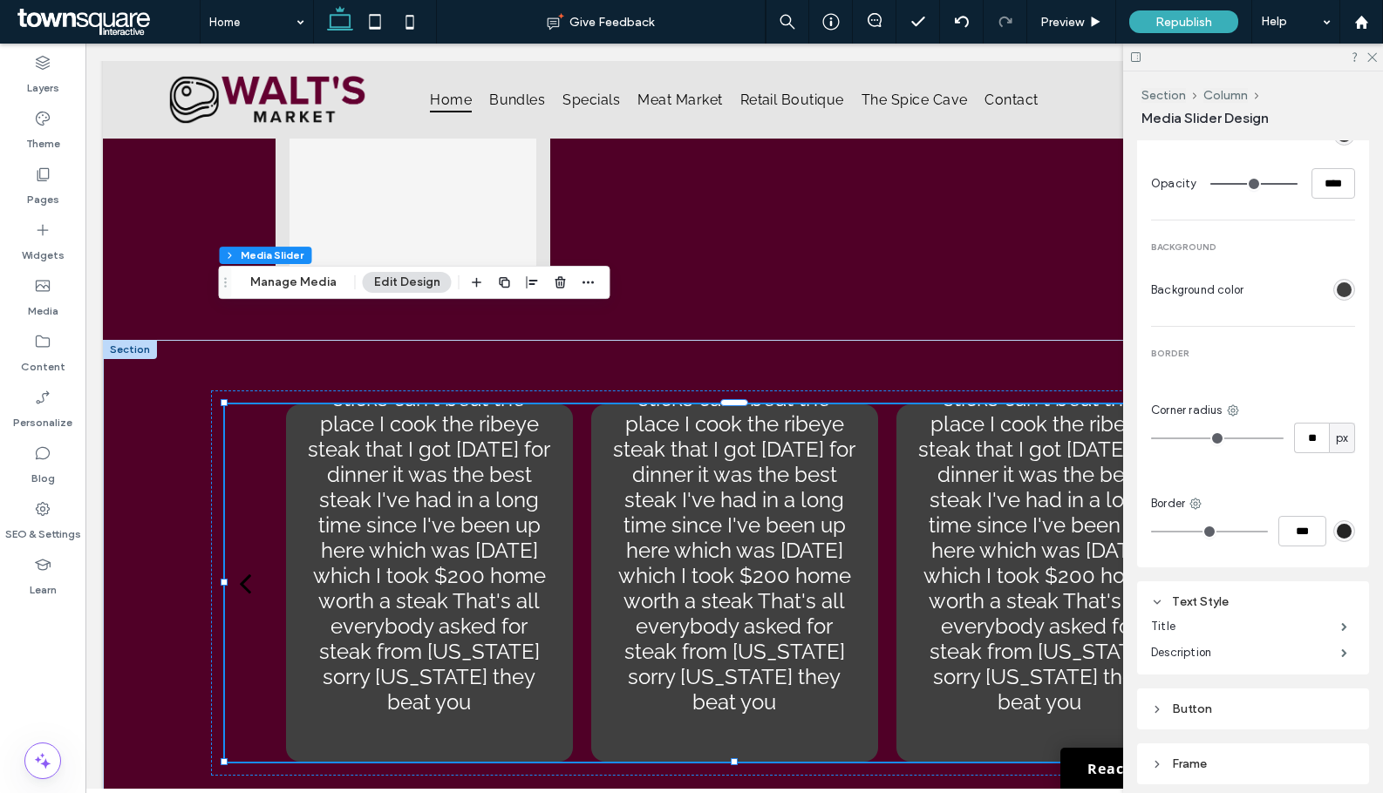
type input "**"
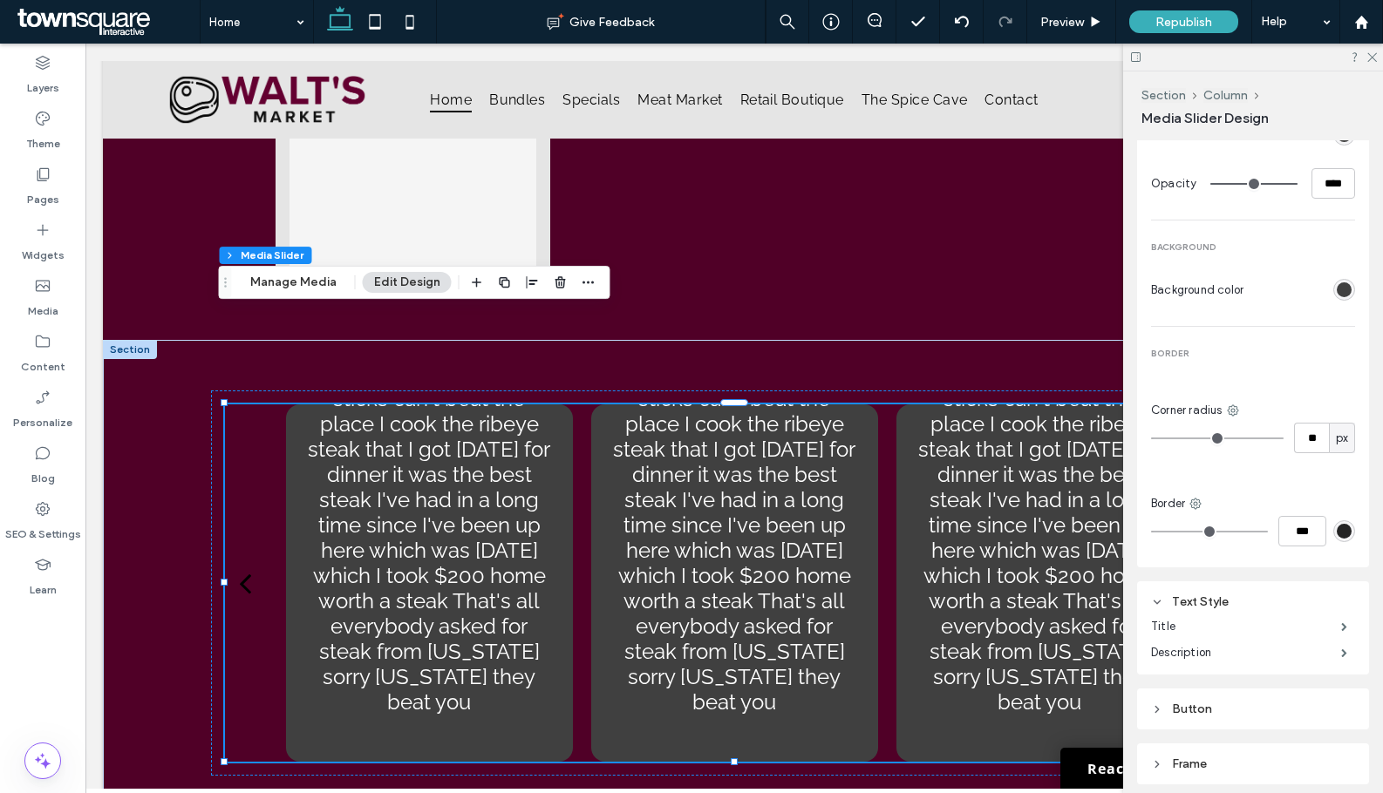
type input "**"
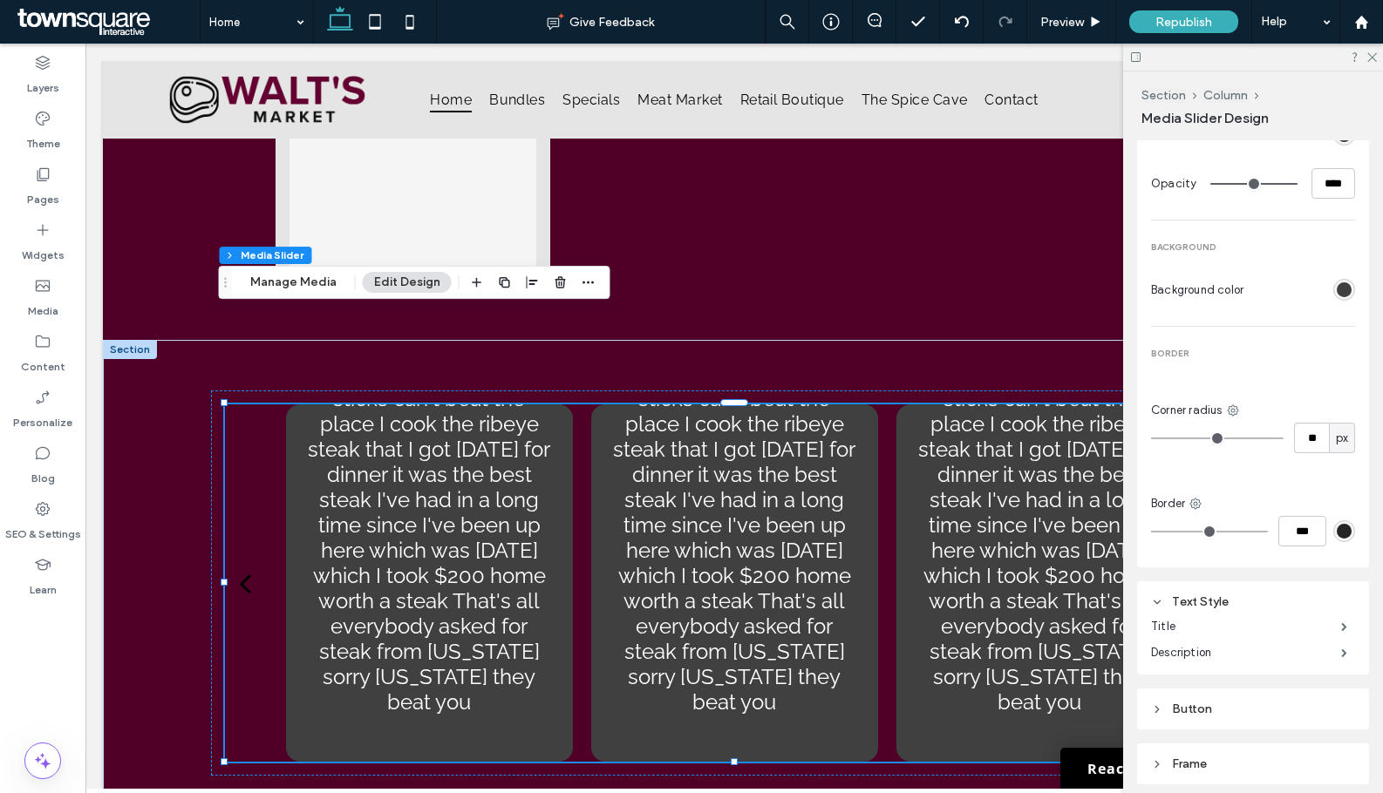
type input "**"
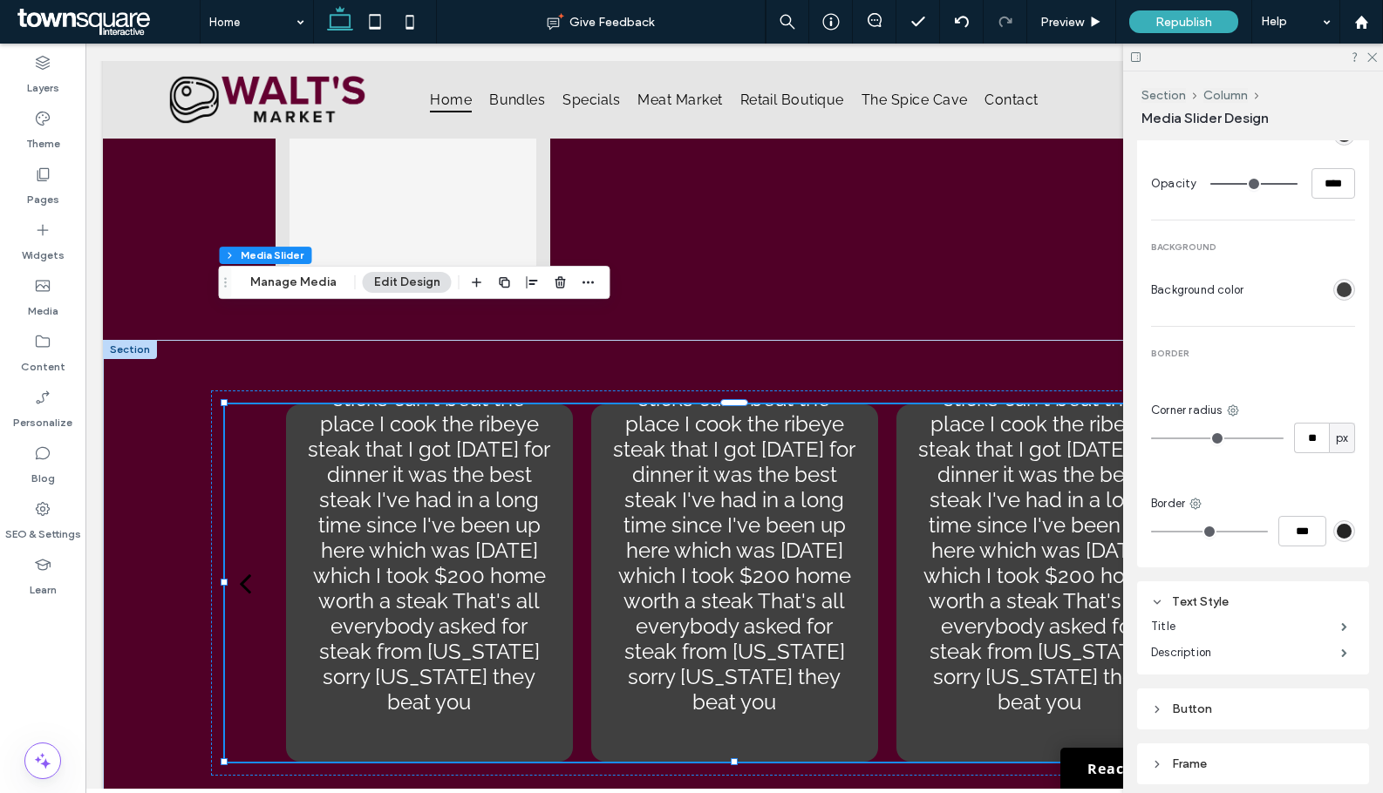
type input "**"
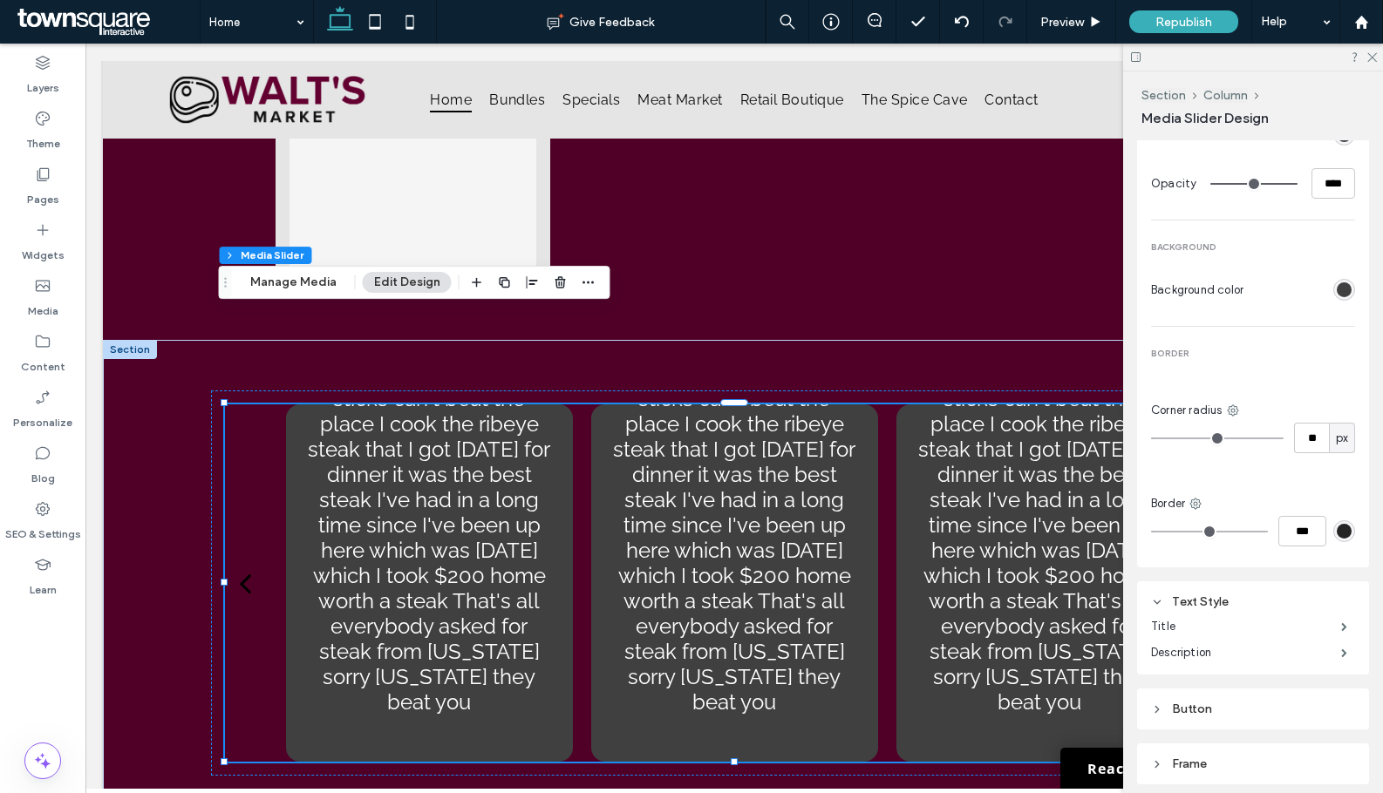
type input "**"
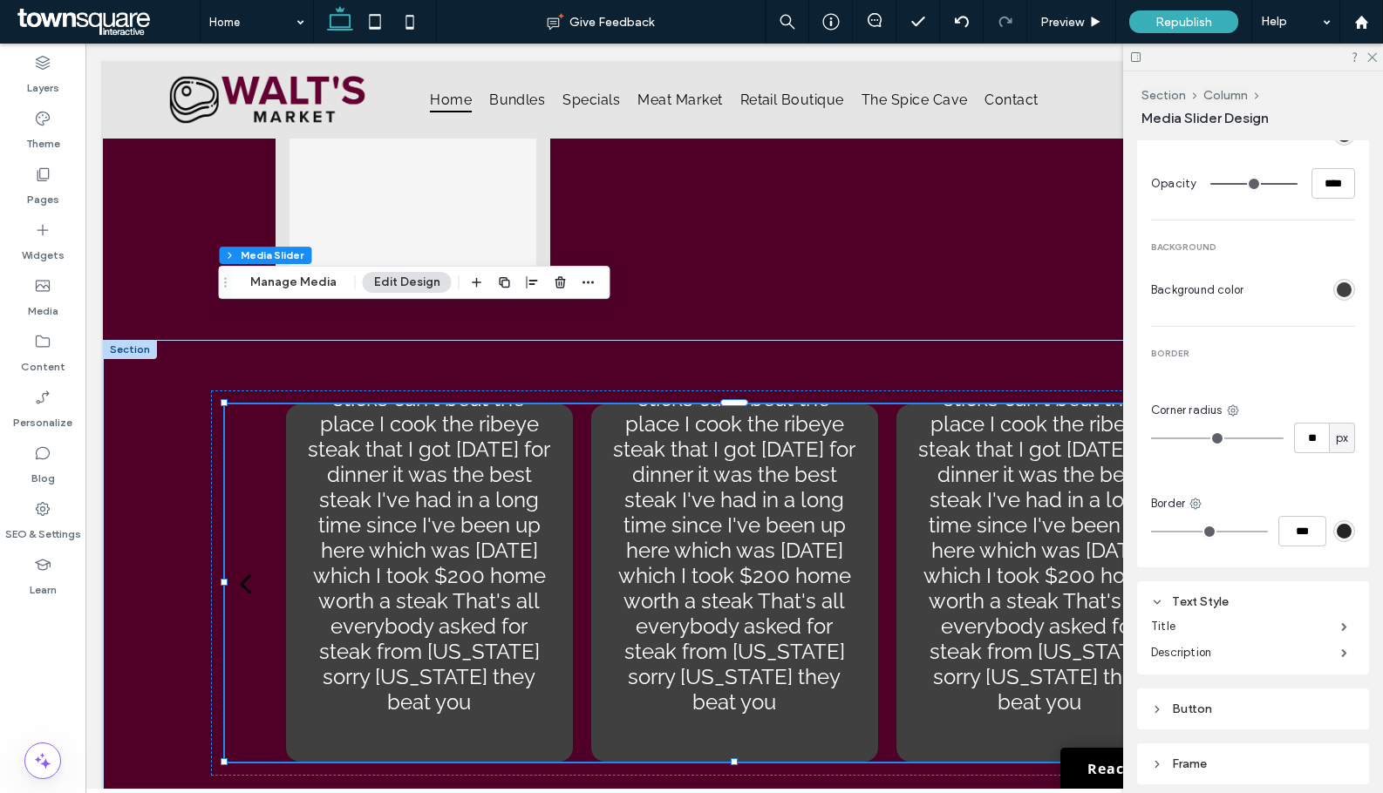
type input "**"
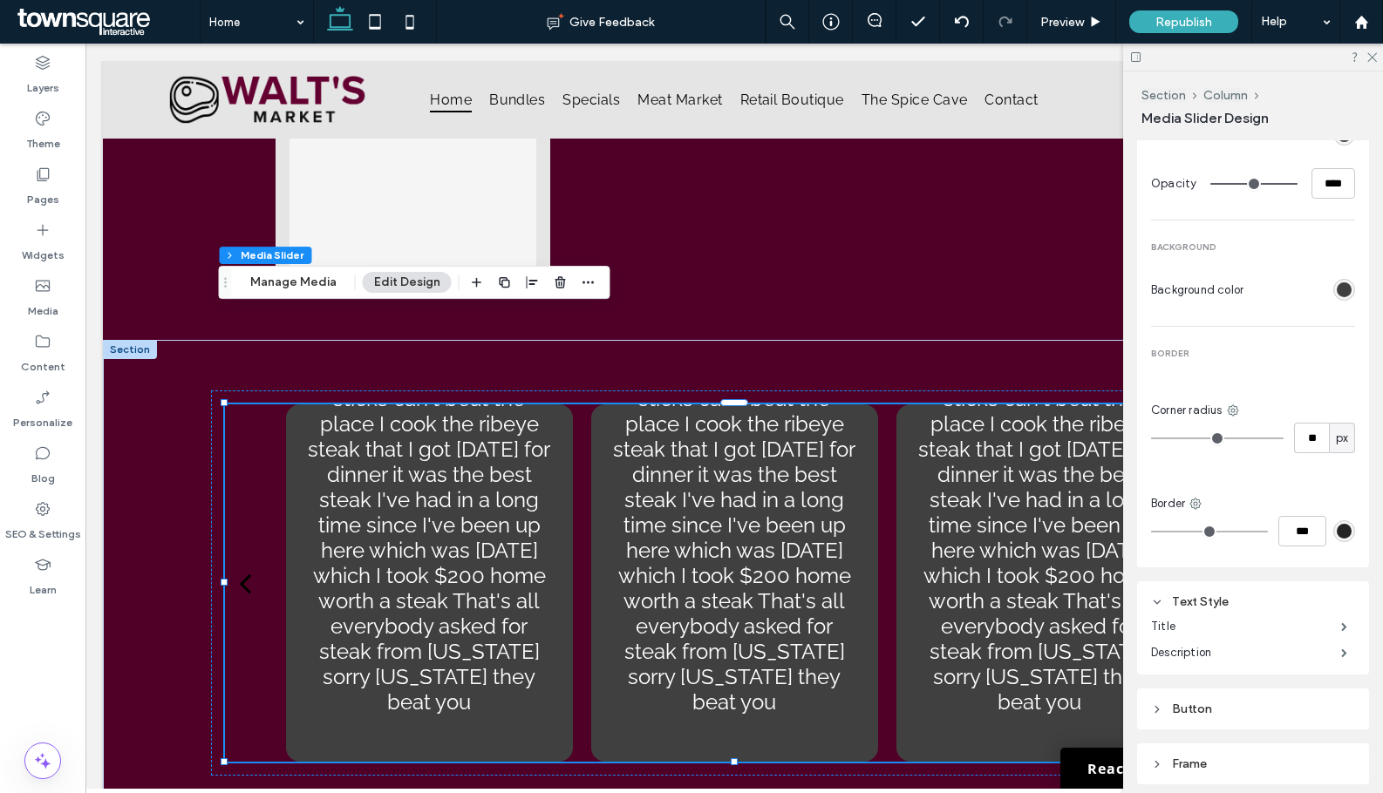
type input "**"
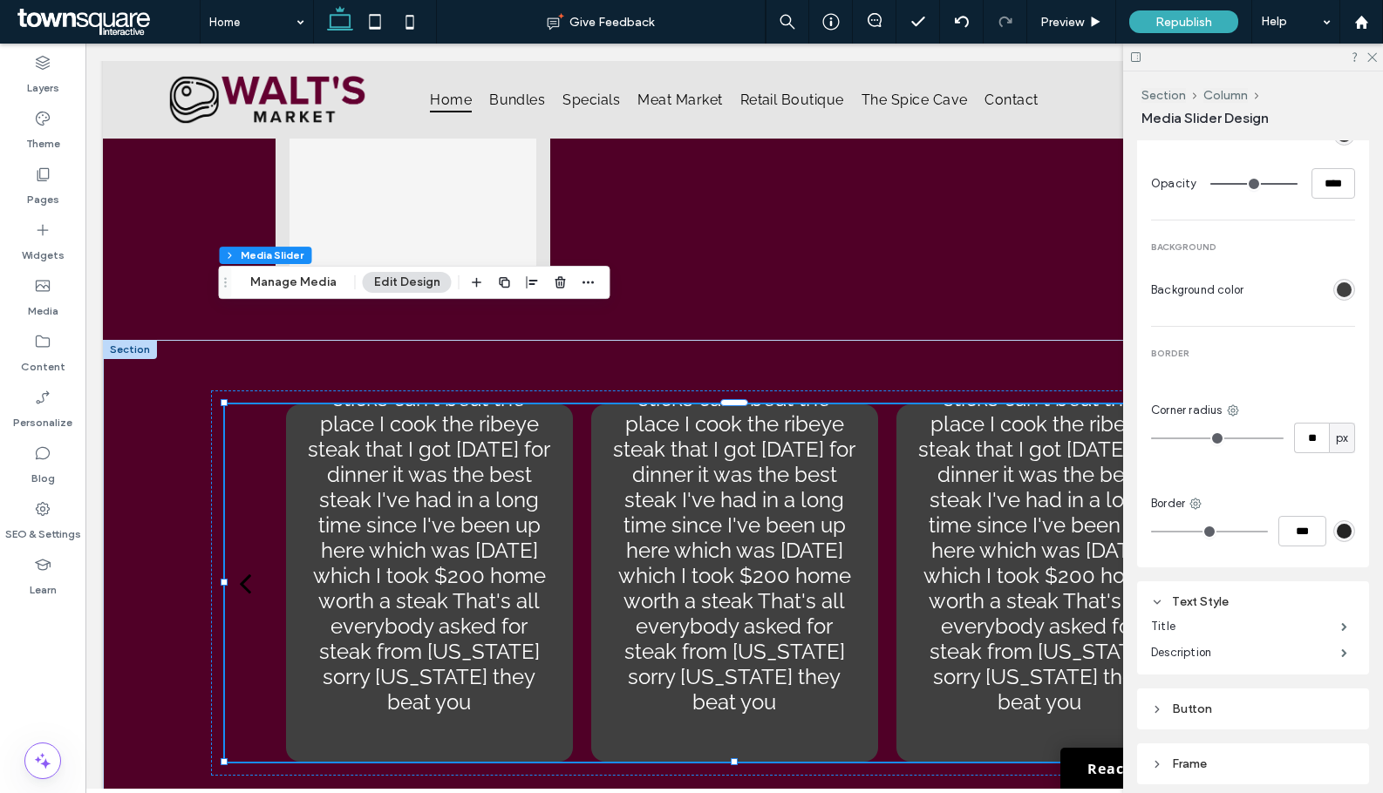
type input "**"
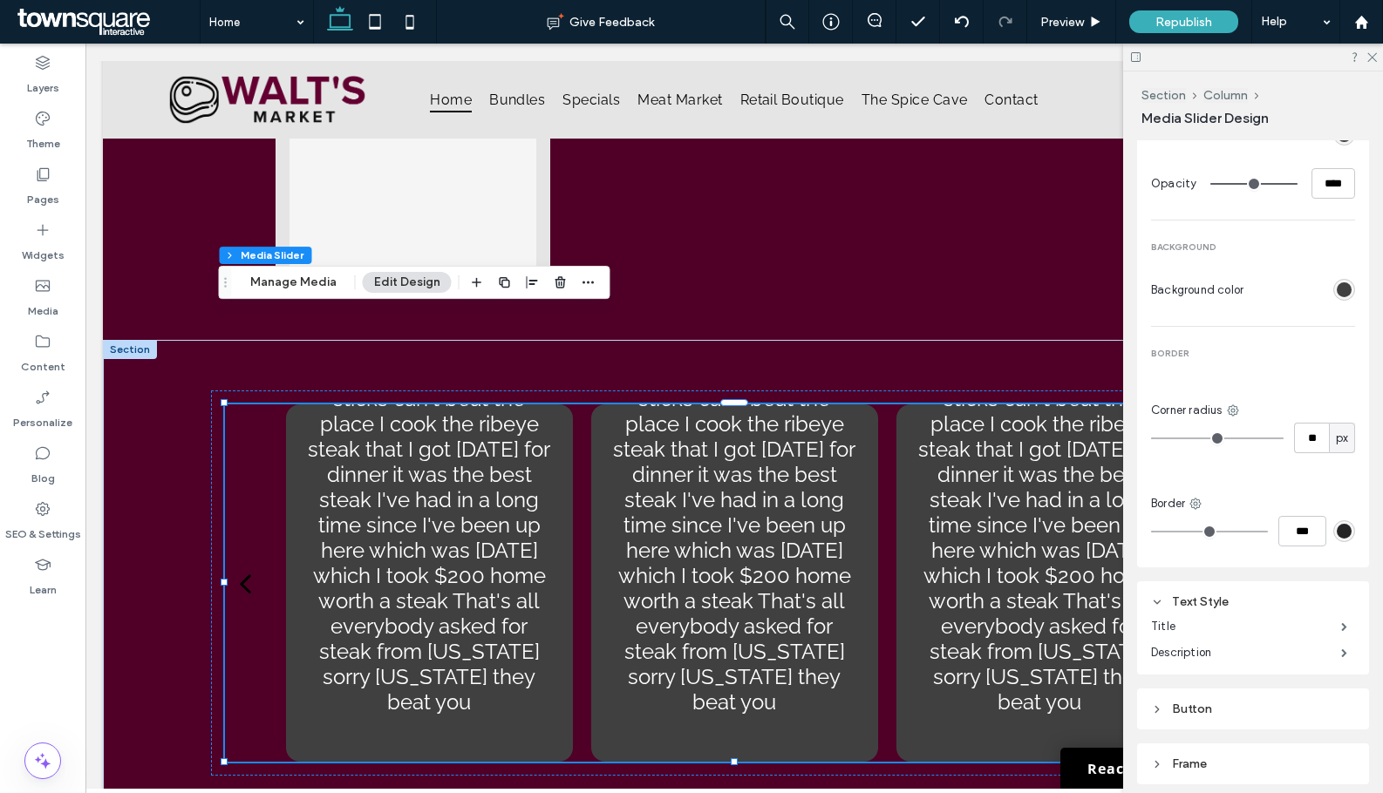
type input "**"
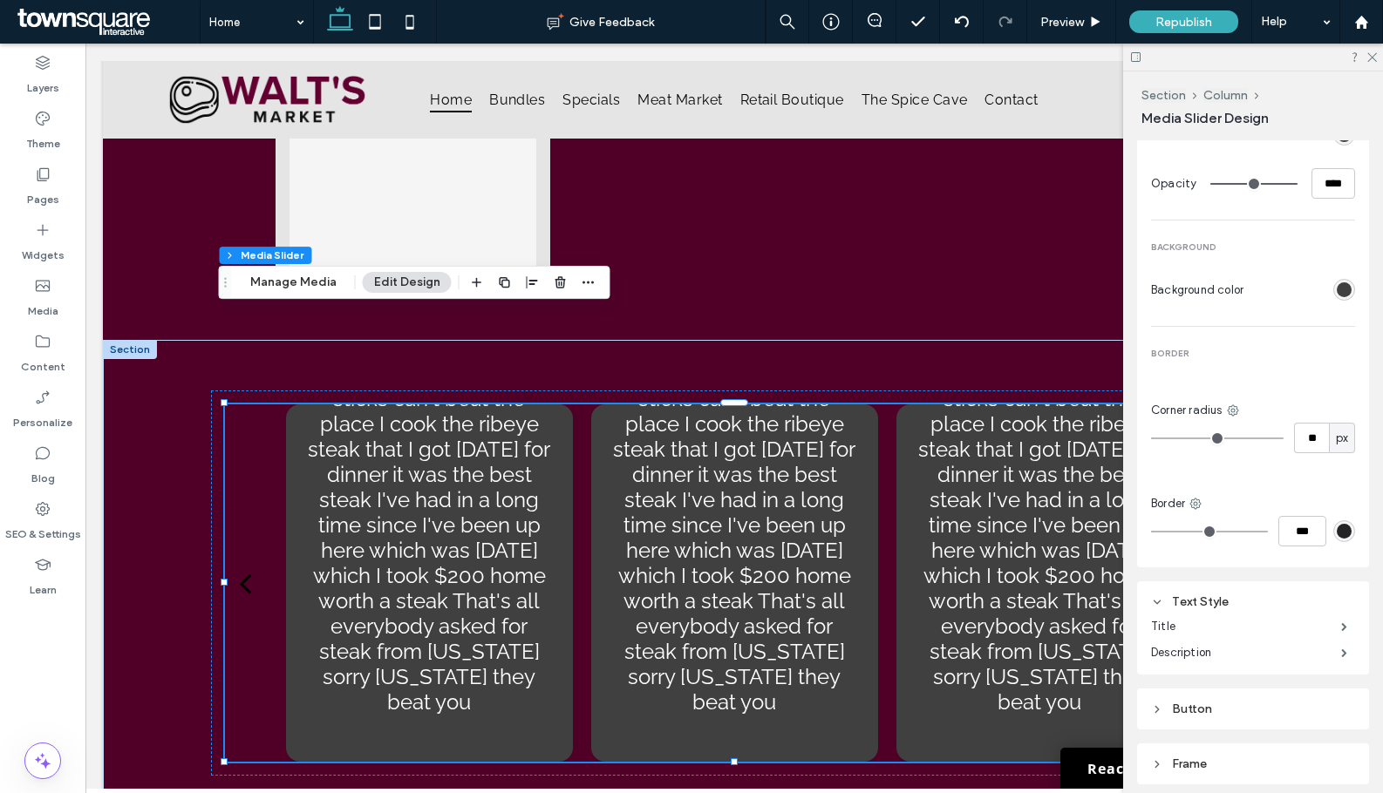
type input "**"
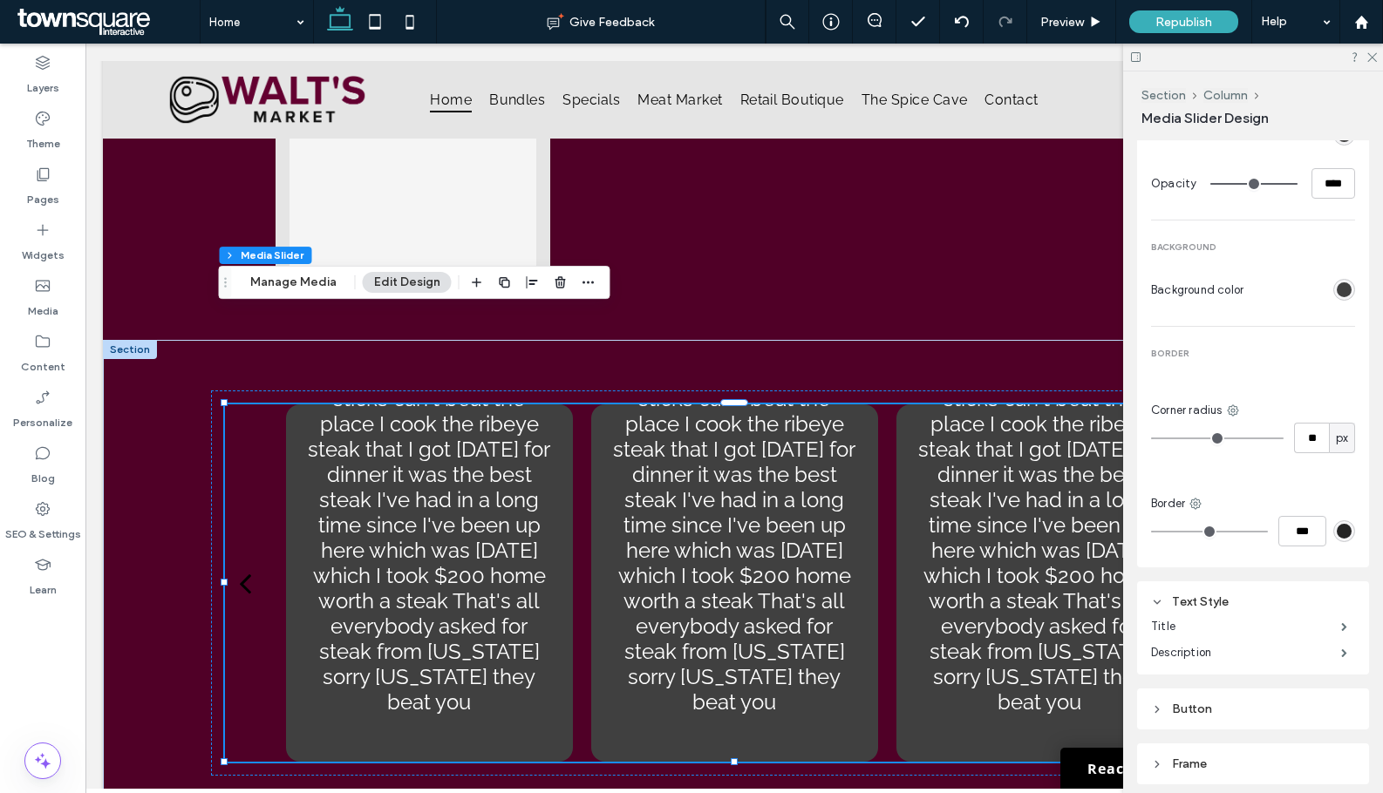
type input "**"
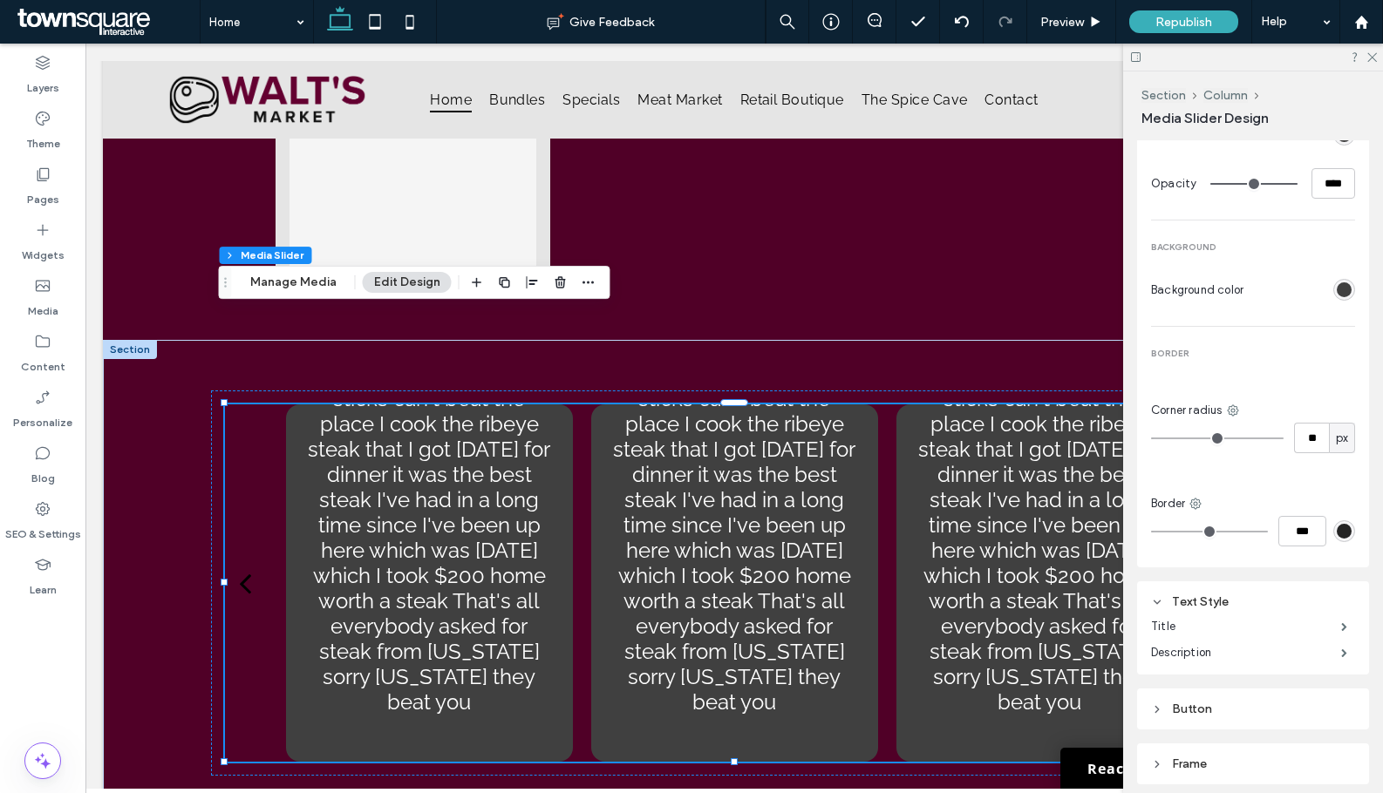
type input "**"
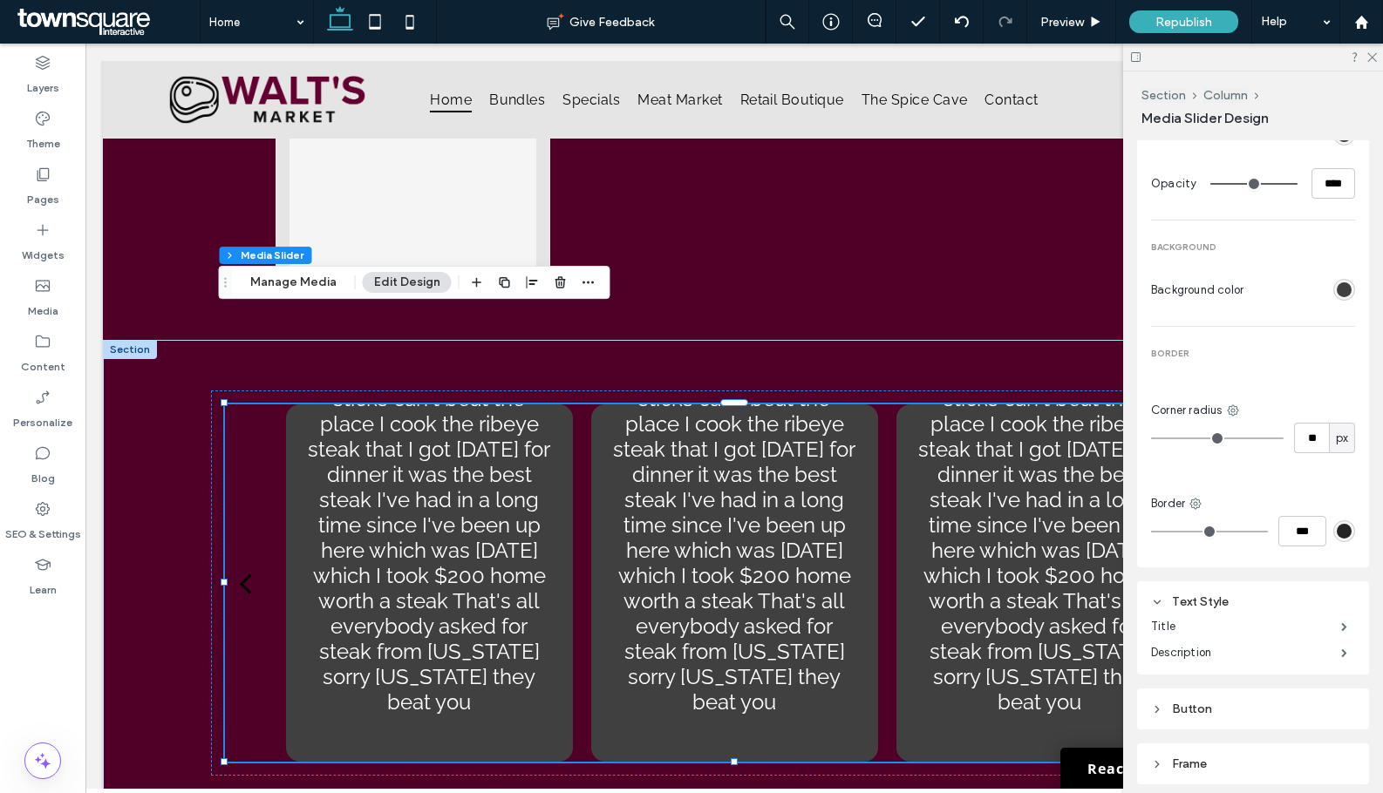
type input "**"
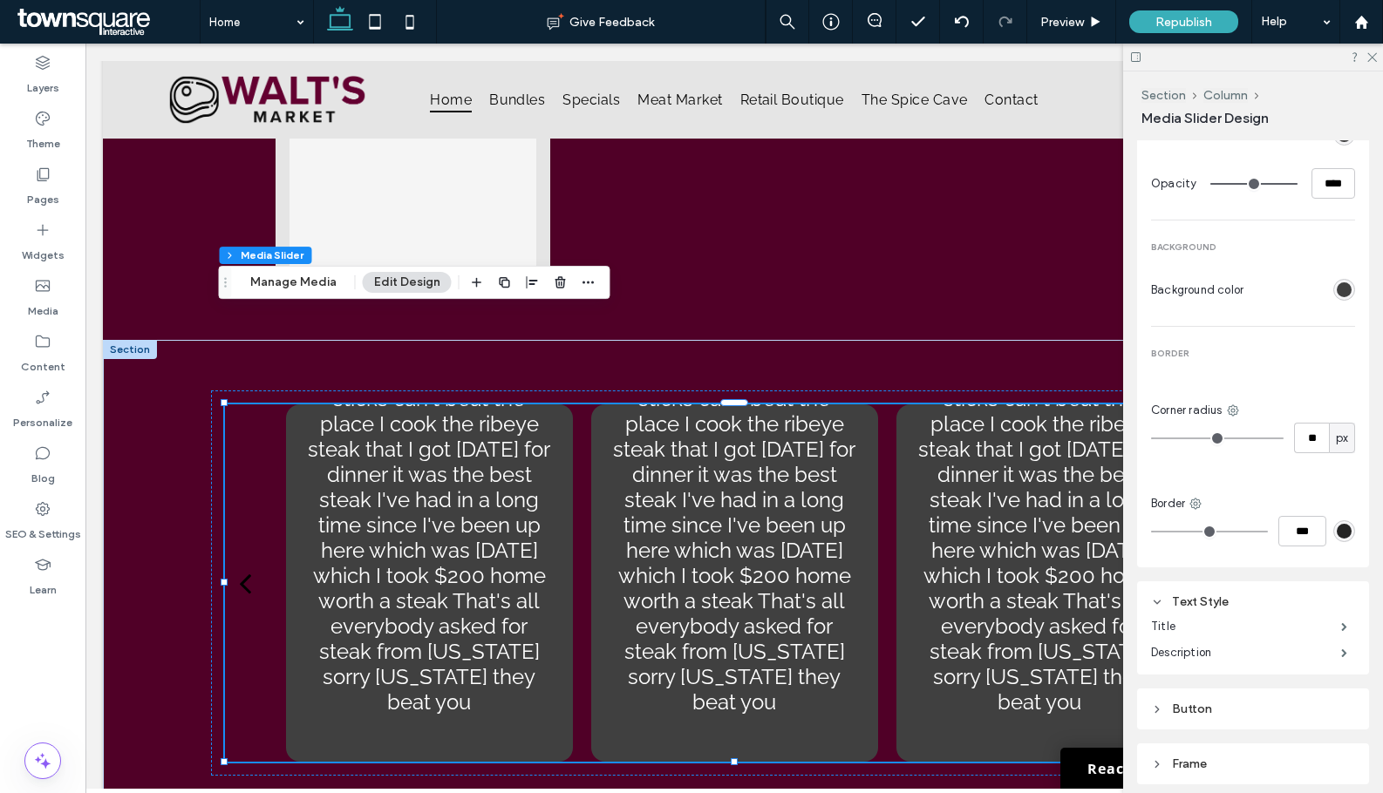
type input "**"
type input "***"
drag, startPoint x: 1177, startPoint y: 432, endPoint x: 1271, endPoint y: 438, distance: 94.3
click at [1271, 438] on input "range" at bounding box center [1217, 439] width 133 height 2
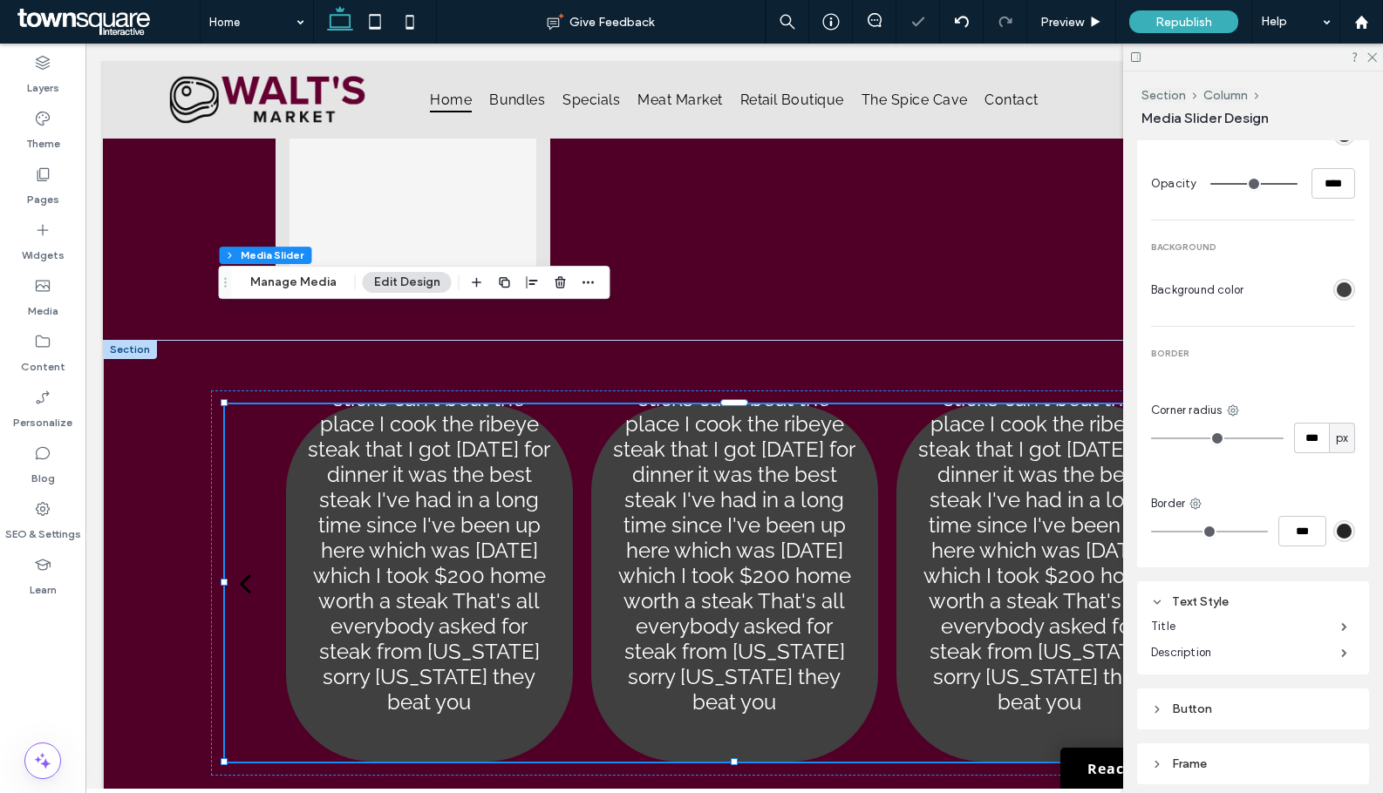
type input "**"
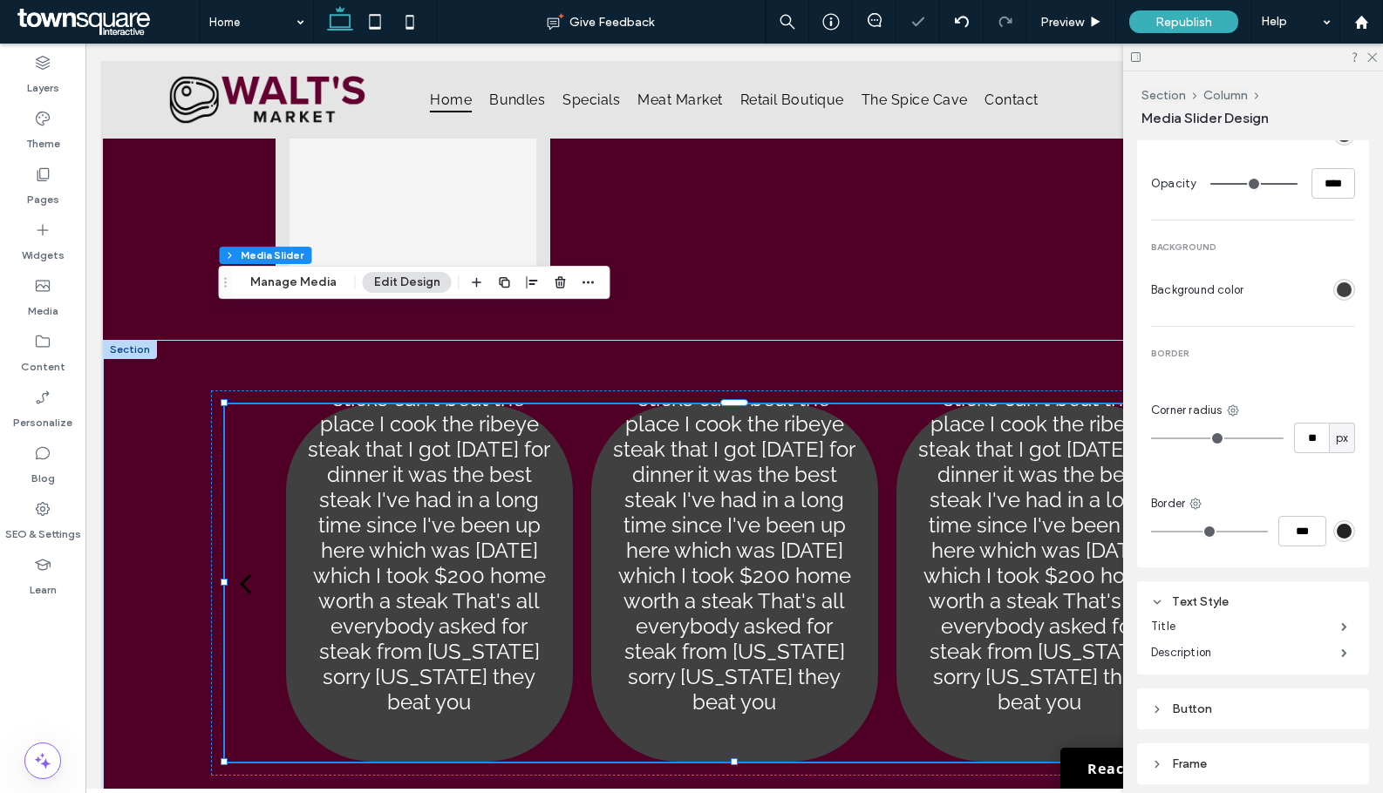
type input "**"
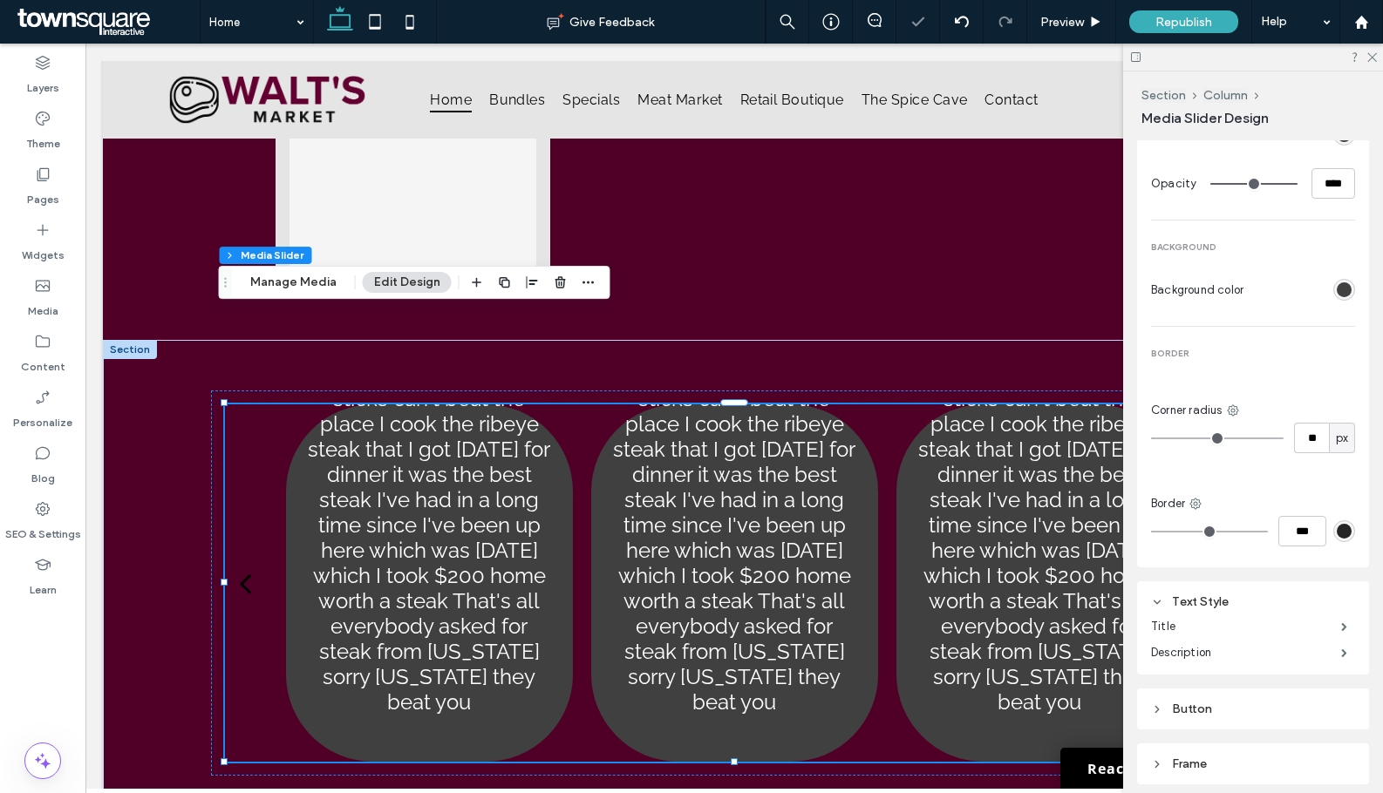
type input "**"
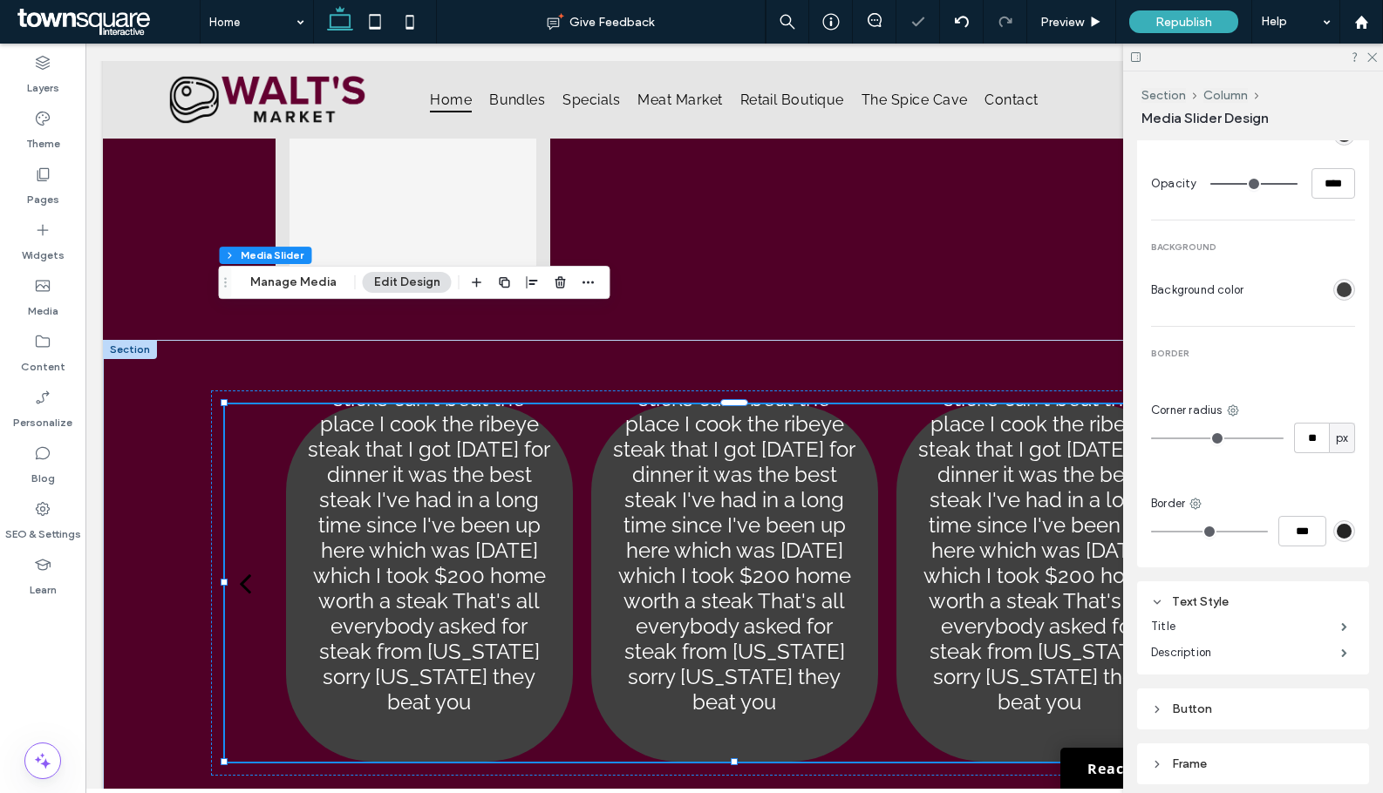
type input "**"
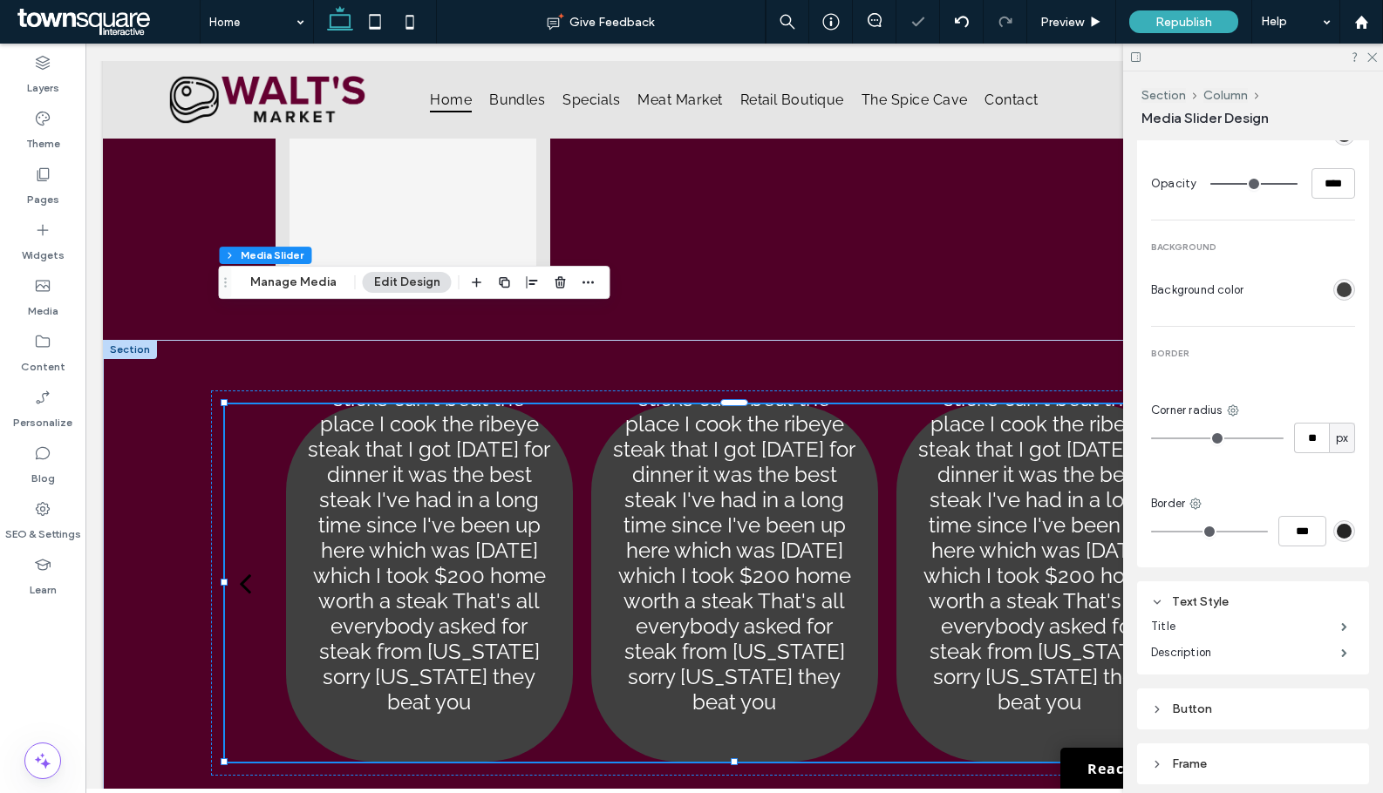
type input "**"
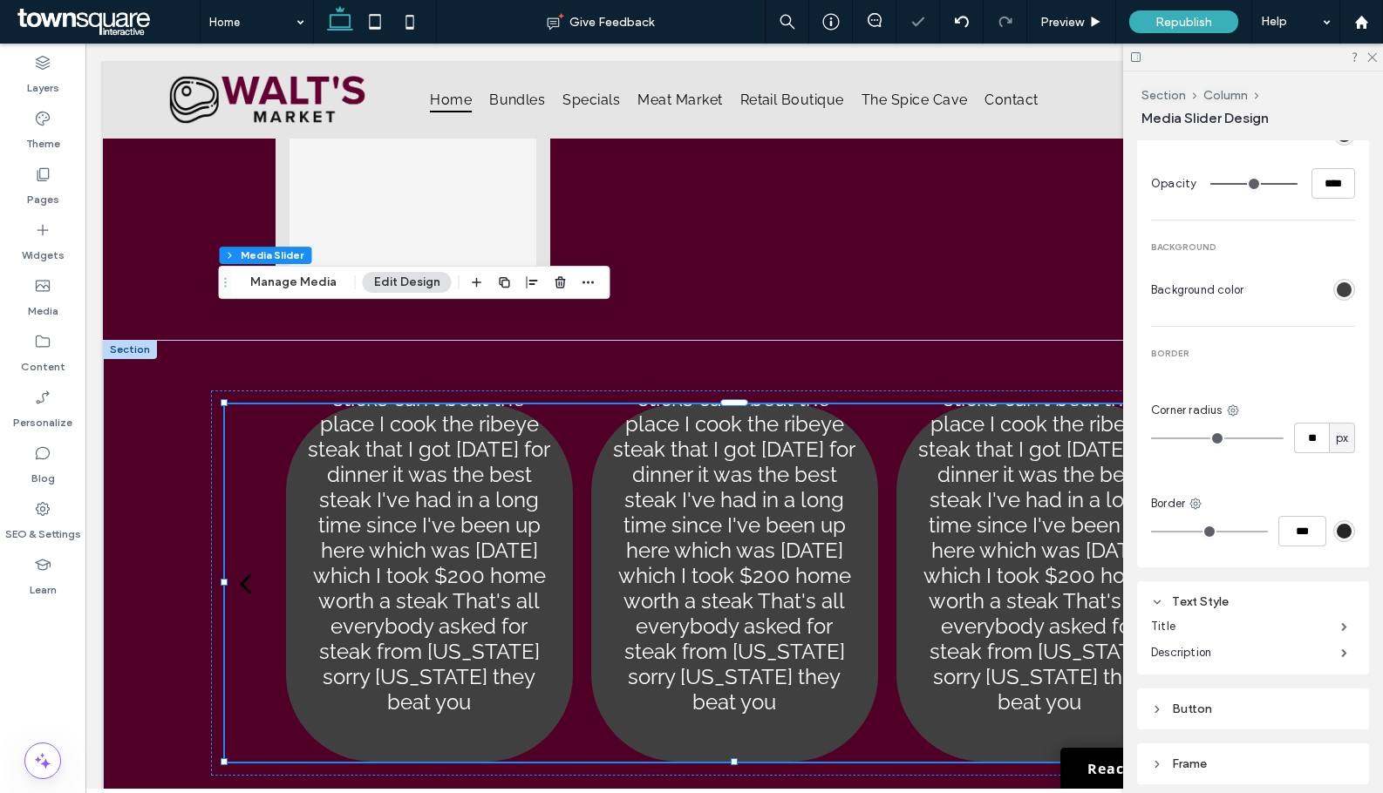
type input "**"
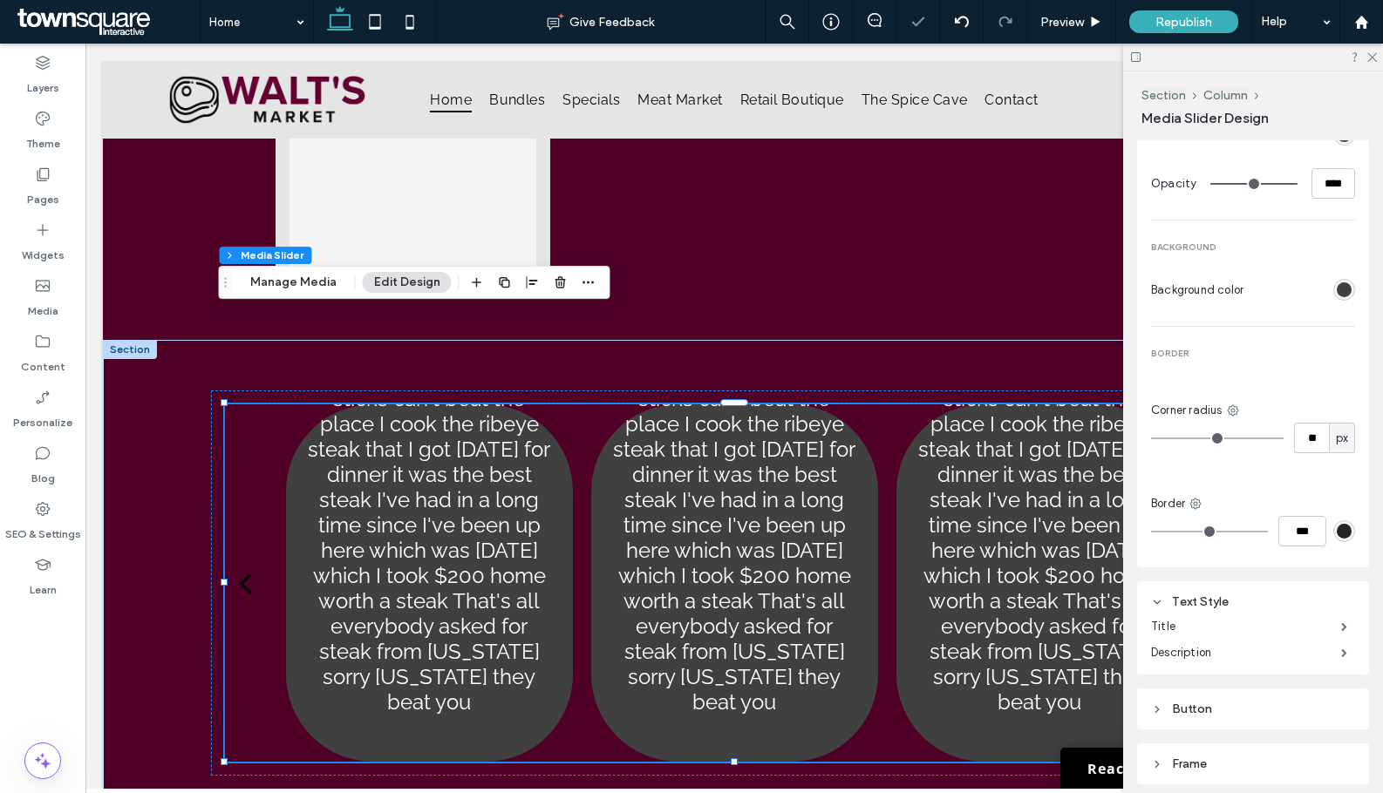
type input "**"
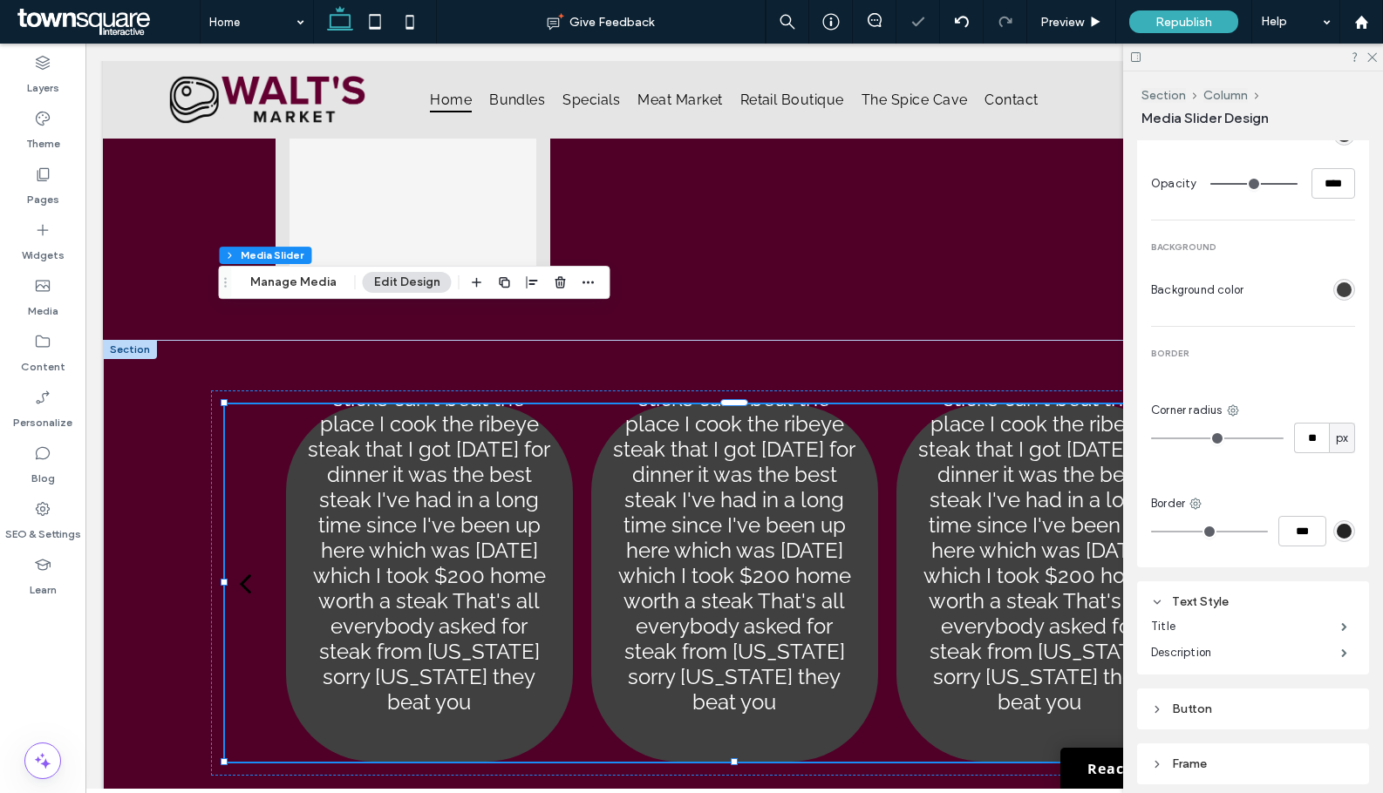
type input "**"
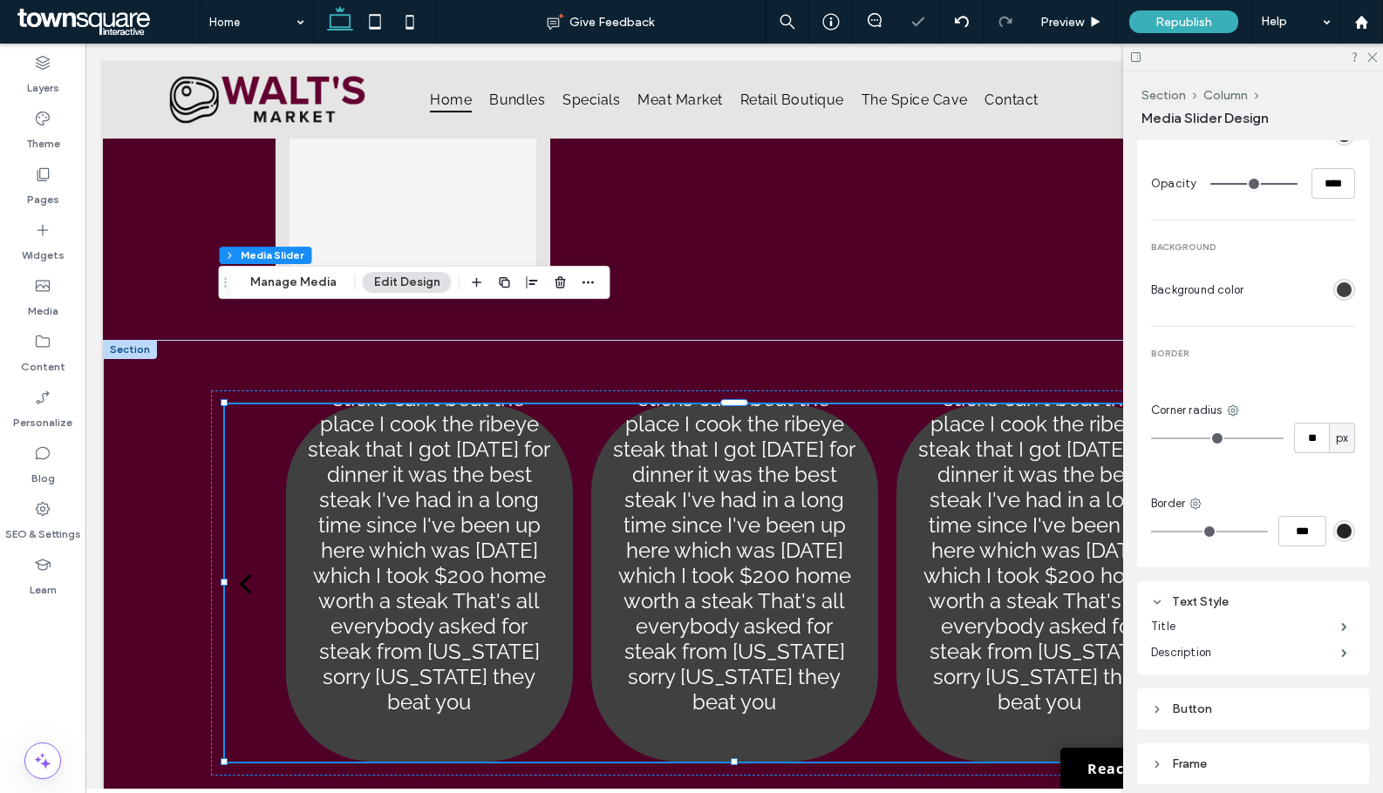
type input "**"
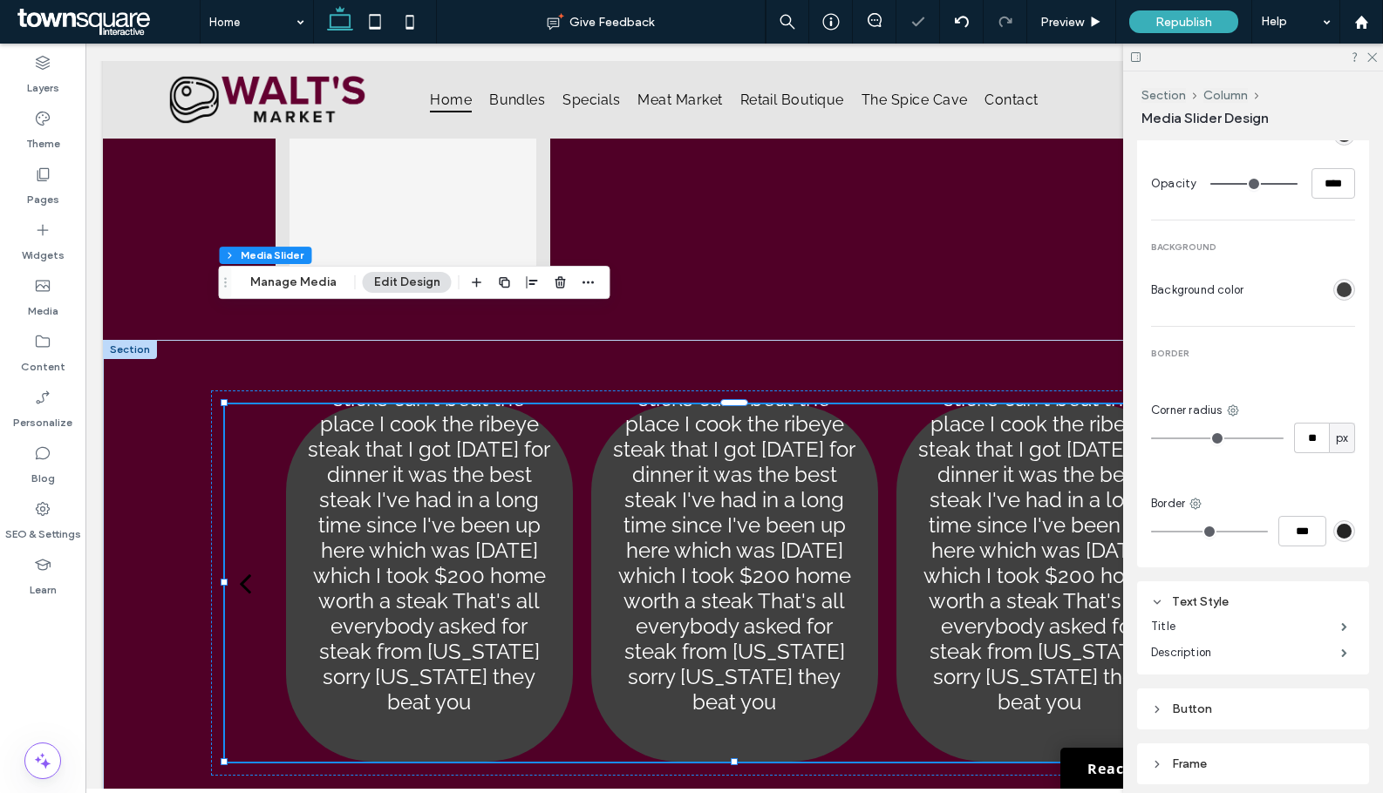
type input "**"
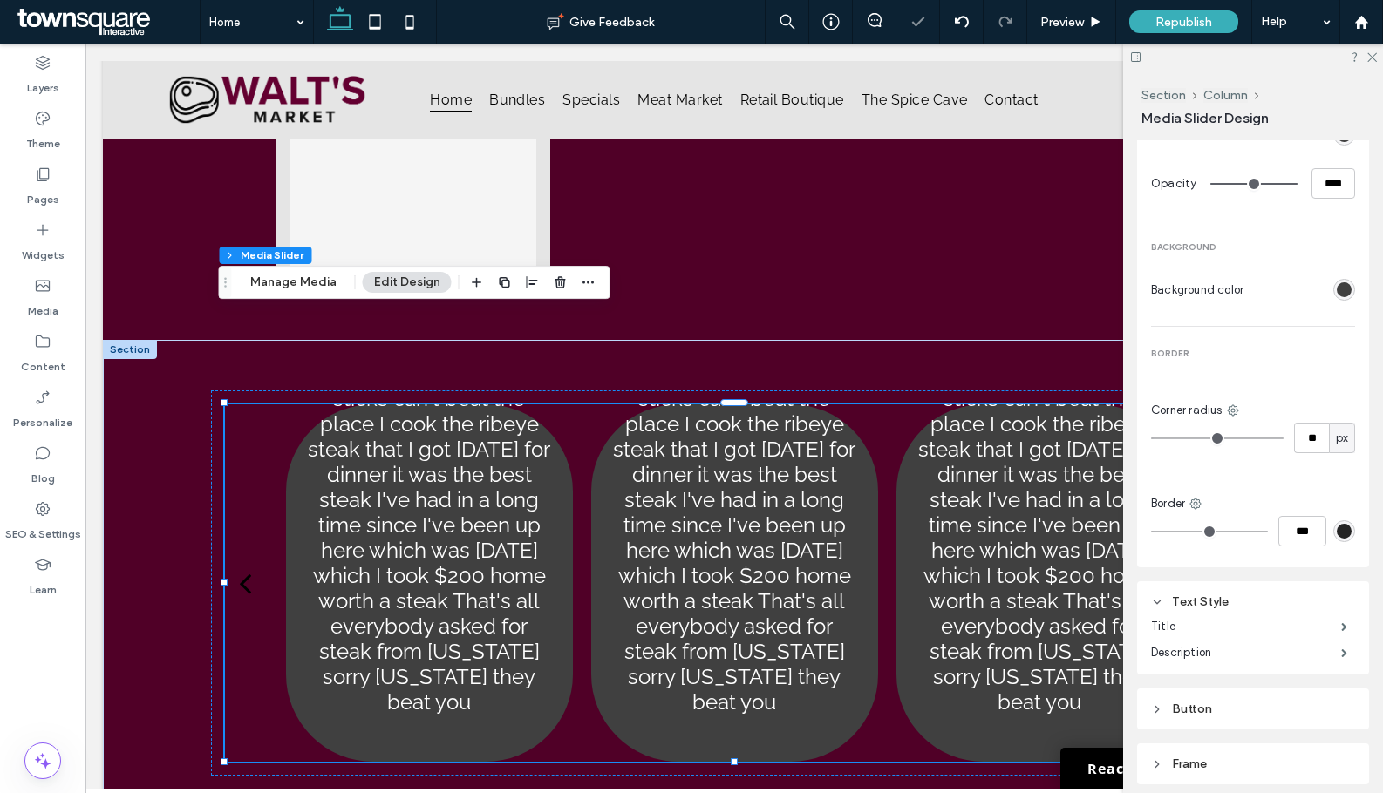
type input "**"
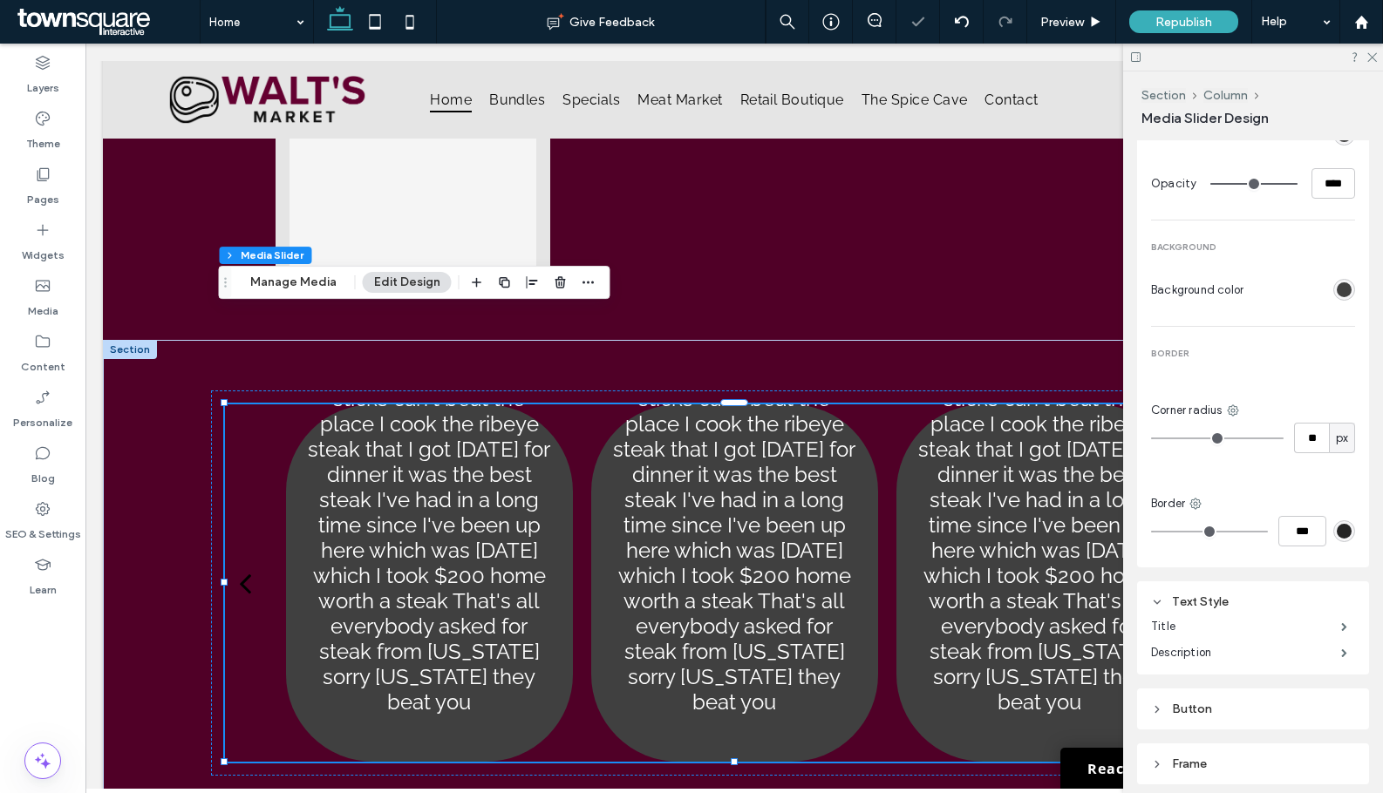
type input "**"
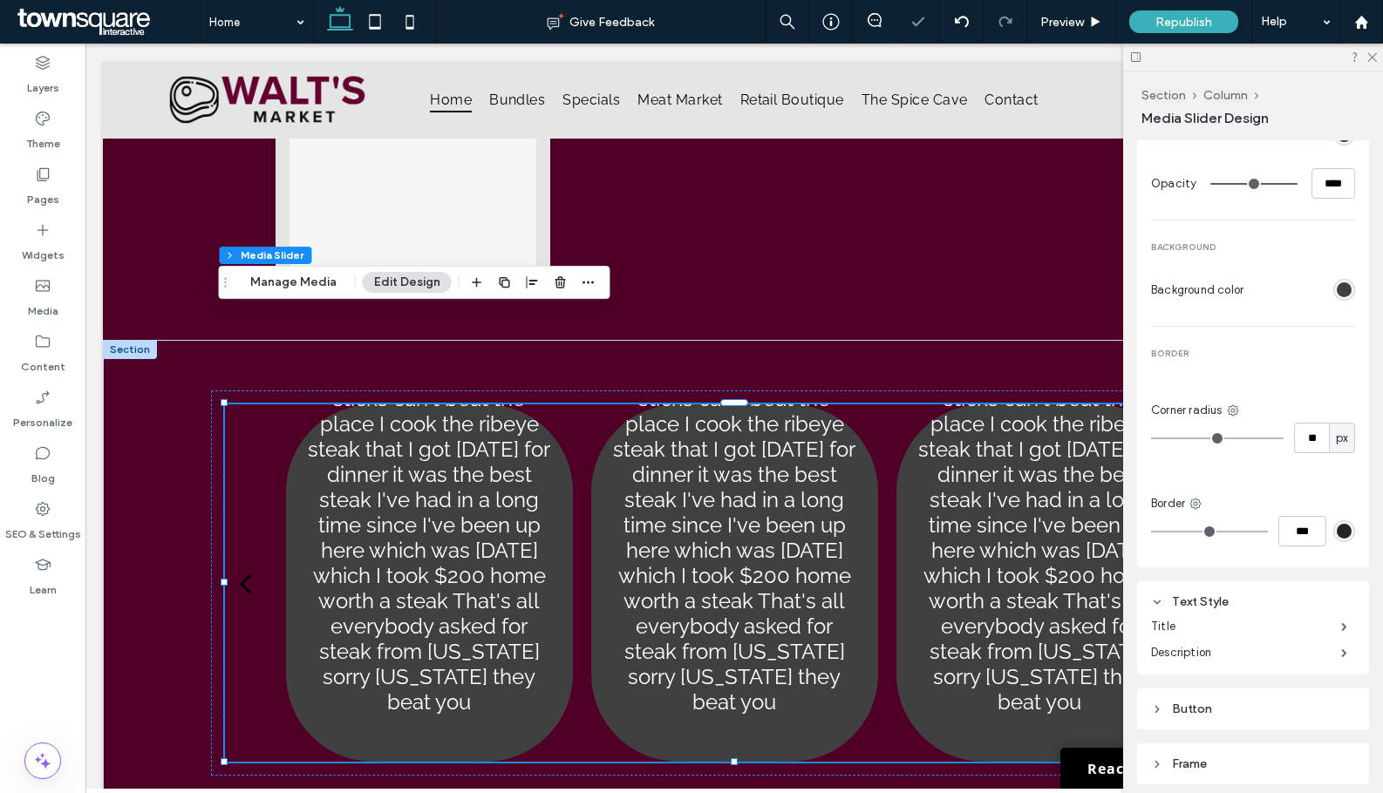
type input "**"
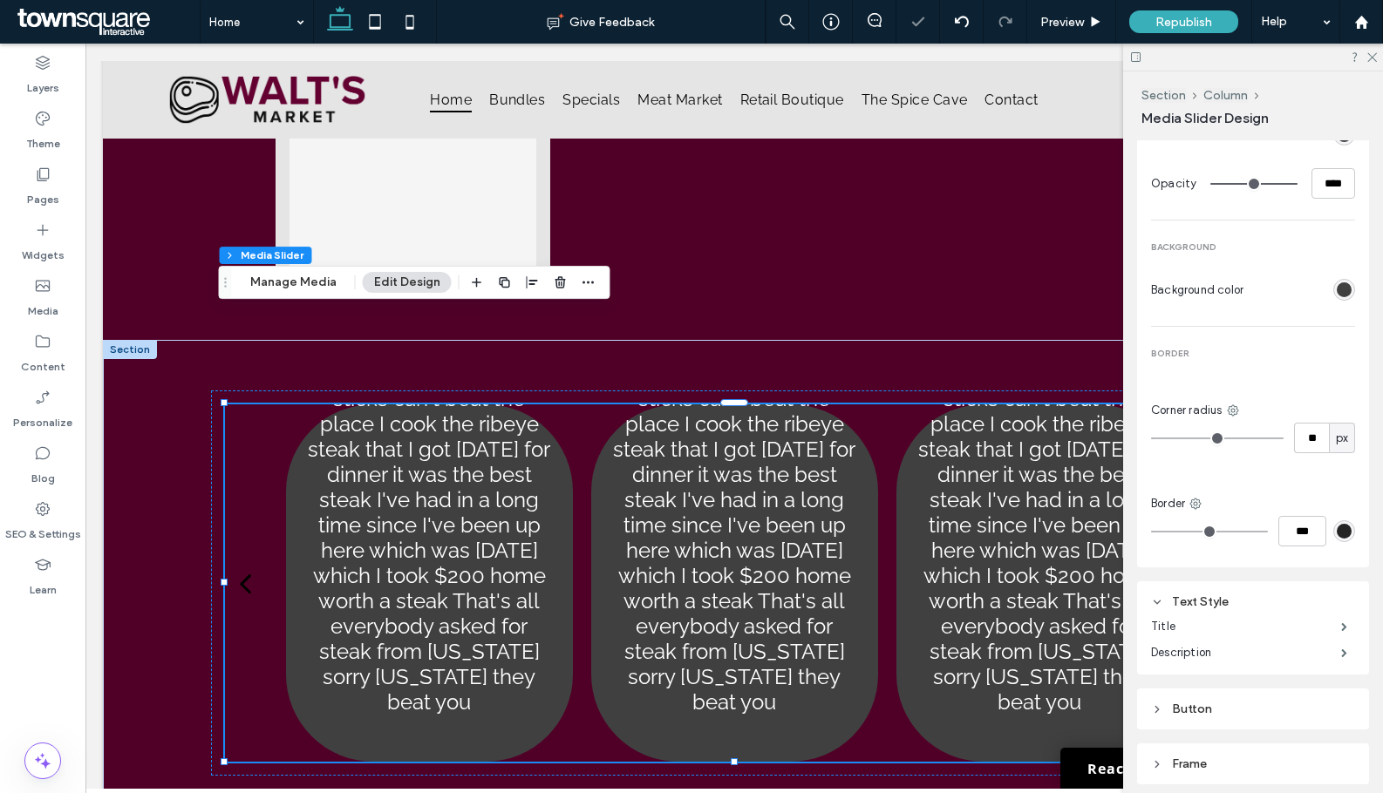
type input "**"
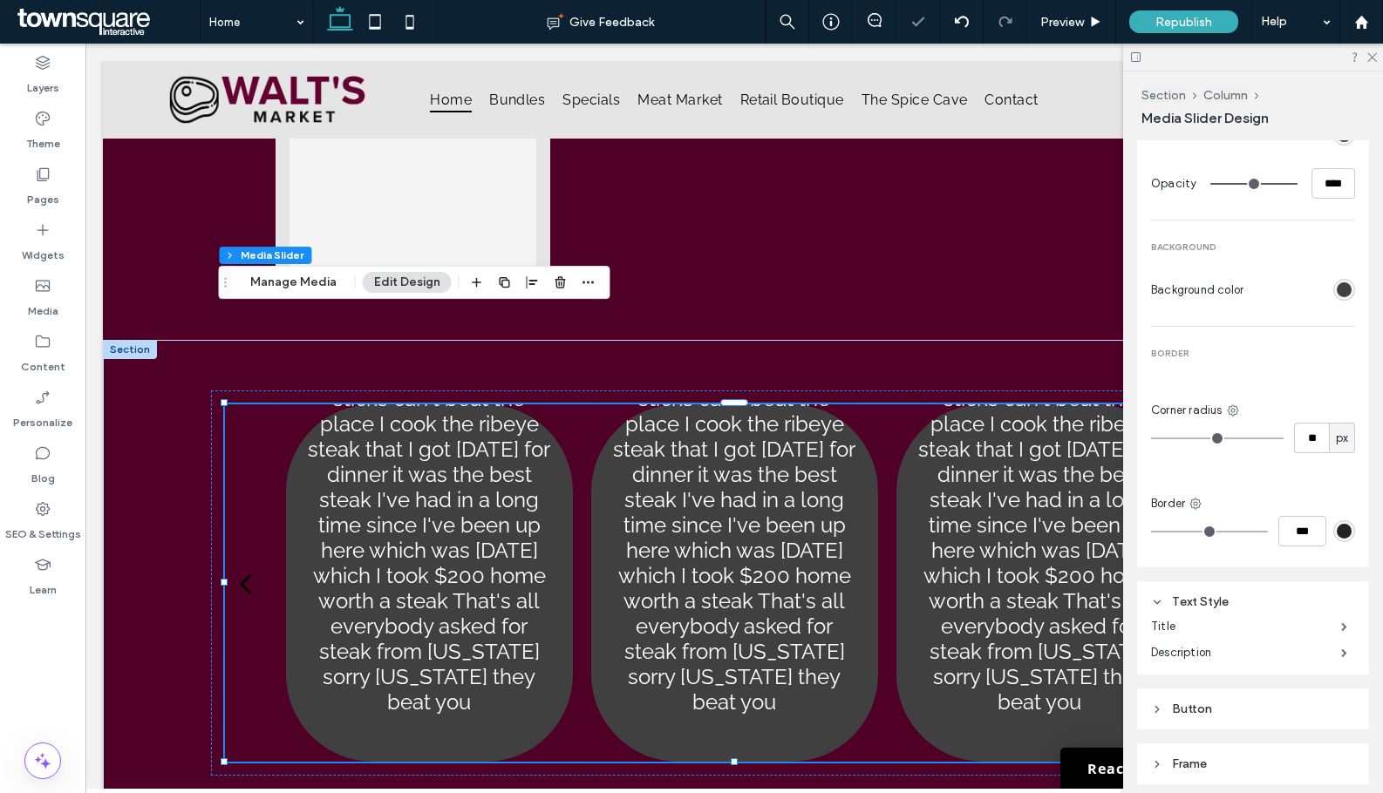
type input "**"
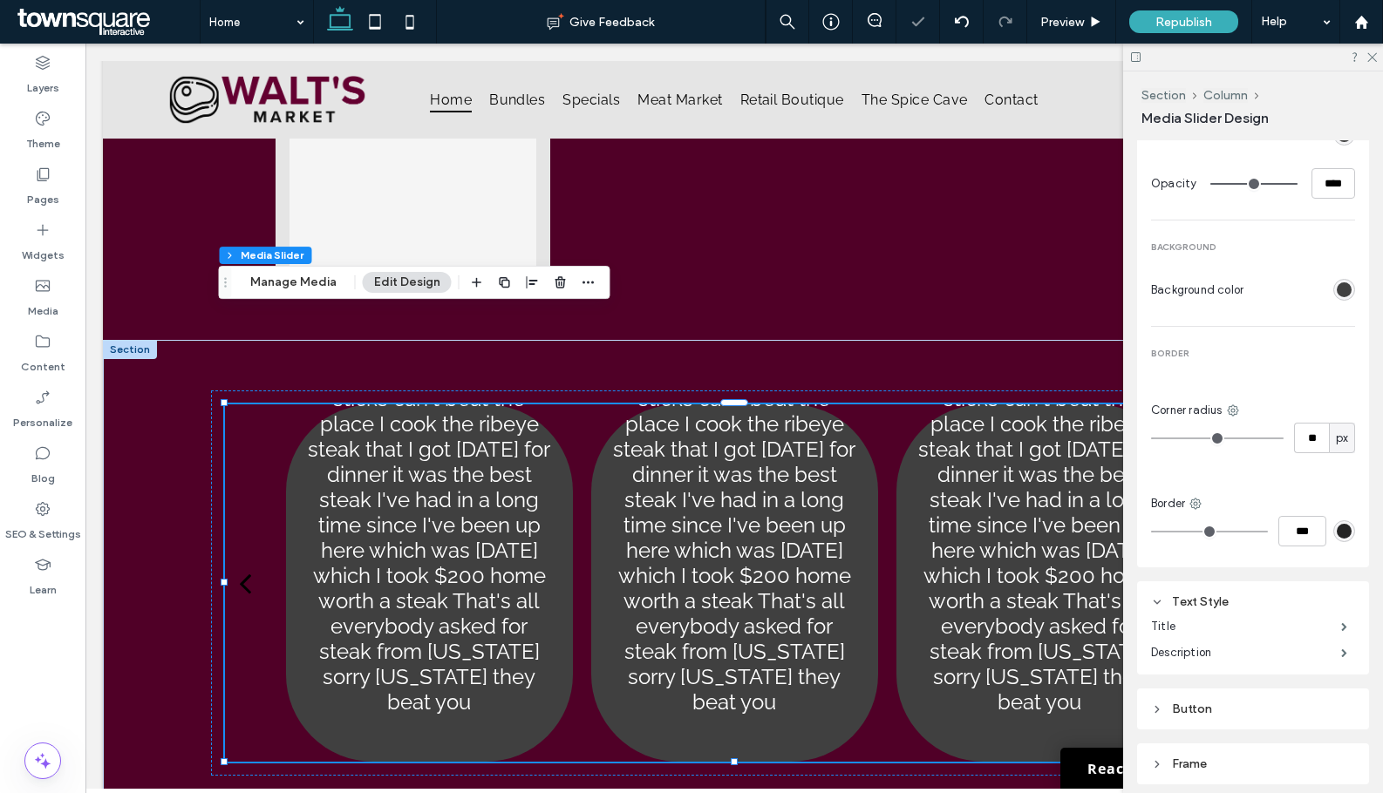
type input "**"
drag, startPoint x: 1271, startPoint y: 438, endPoint x: 1196, endPoint y: 439, distance: 75.0
type input "**"
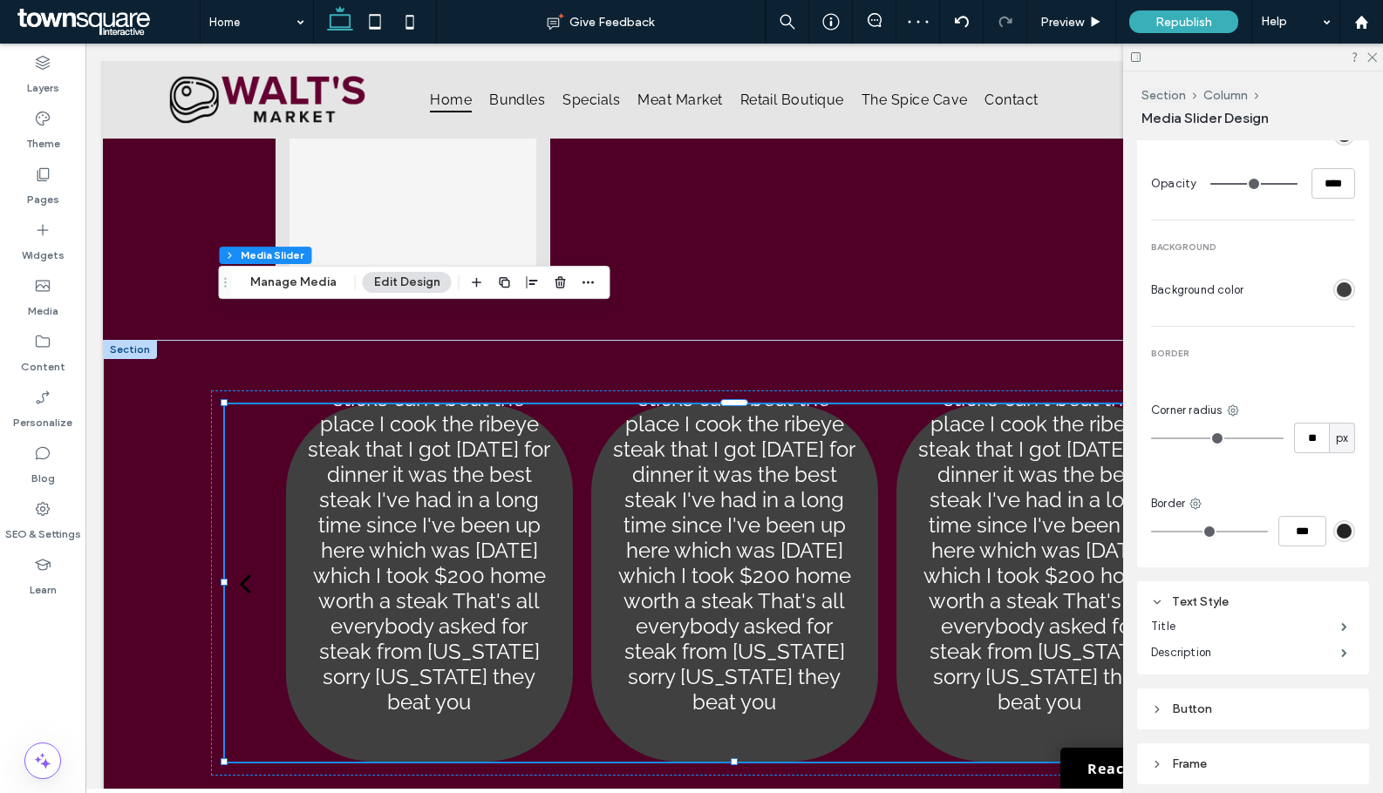
click at [1196, 439] on input "range" at bounding box center [1217, 439] width 133 height 2
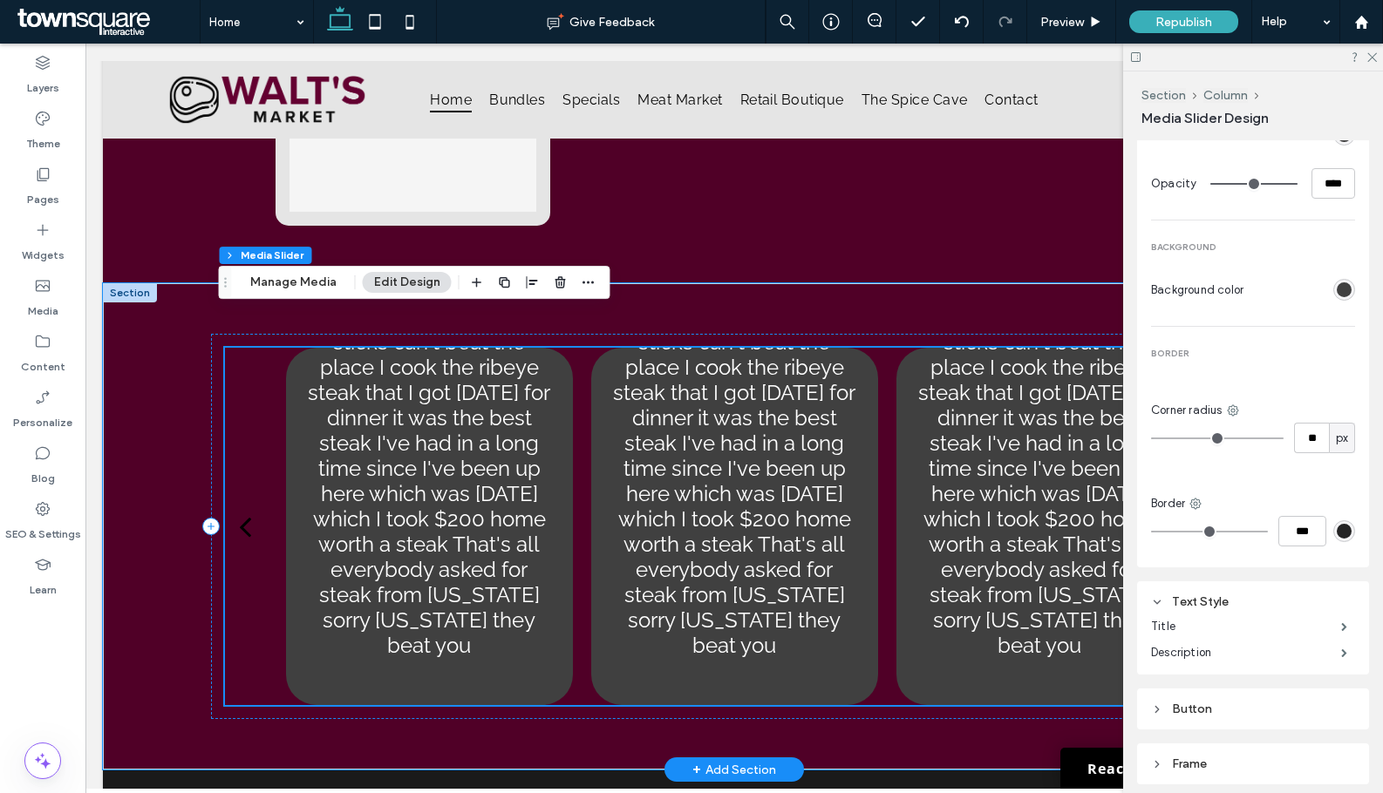
scroll to position [3370, 0]
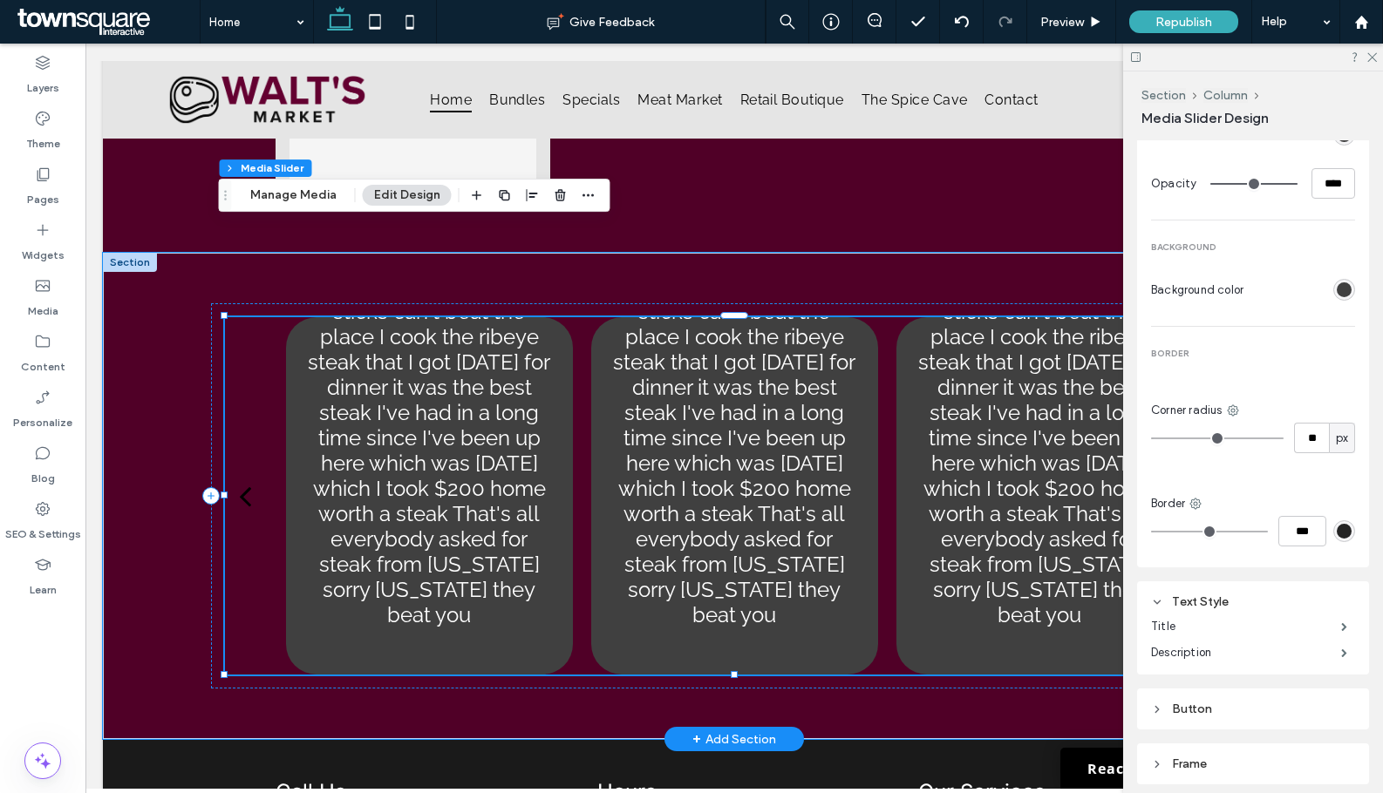
click at [422, 433] on p "Definitely a top spot to stop and get your meat steaks are great all kinds of o…" at bounding box center [429, 413] width 245 height 430
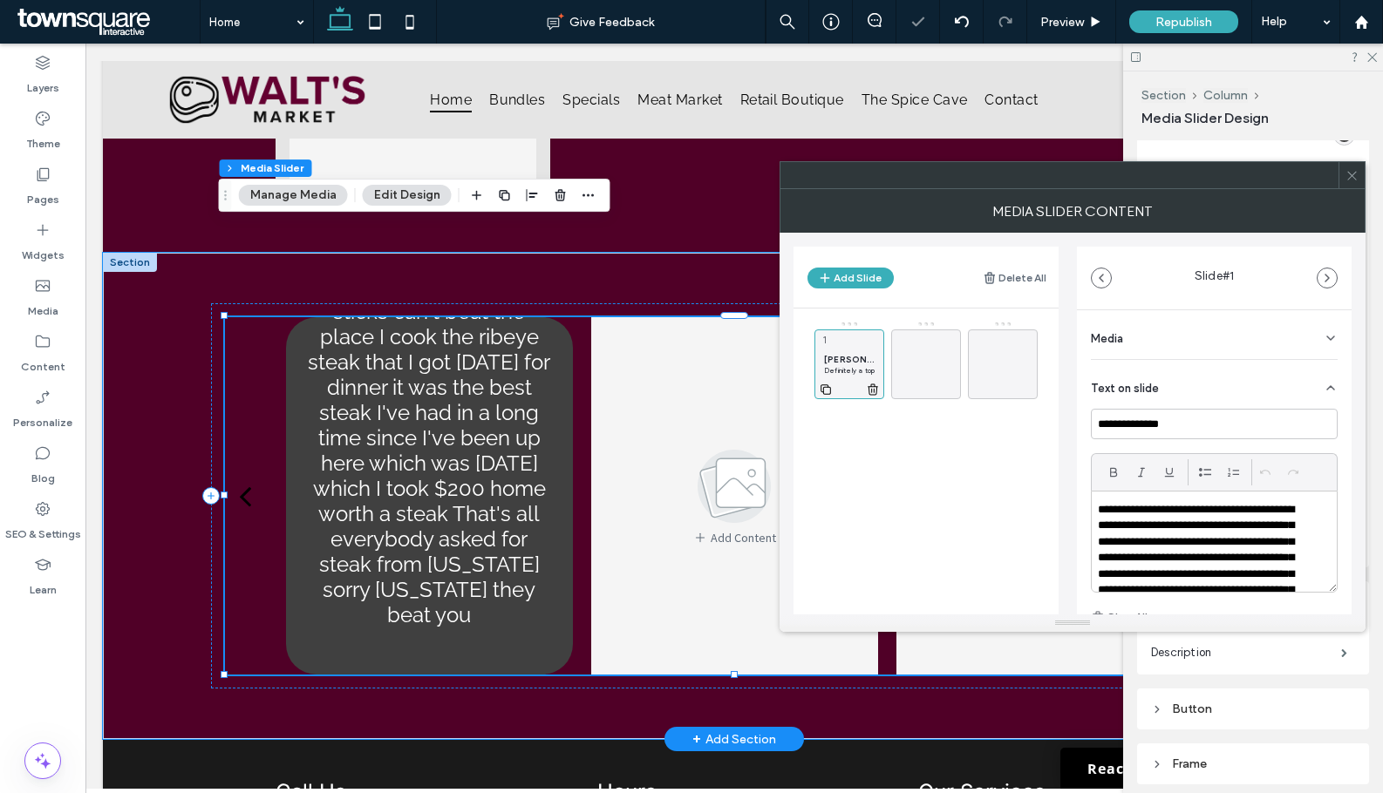
click at [860, 372] on p "Definitely a top spot to stop and get your meat steaks are great all kinds of o…" at bounding box center [849, 370] width 51 height 10
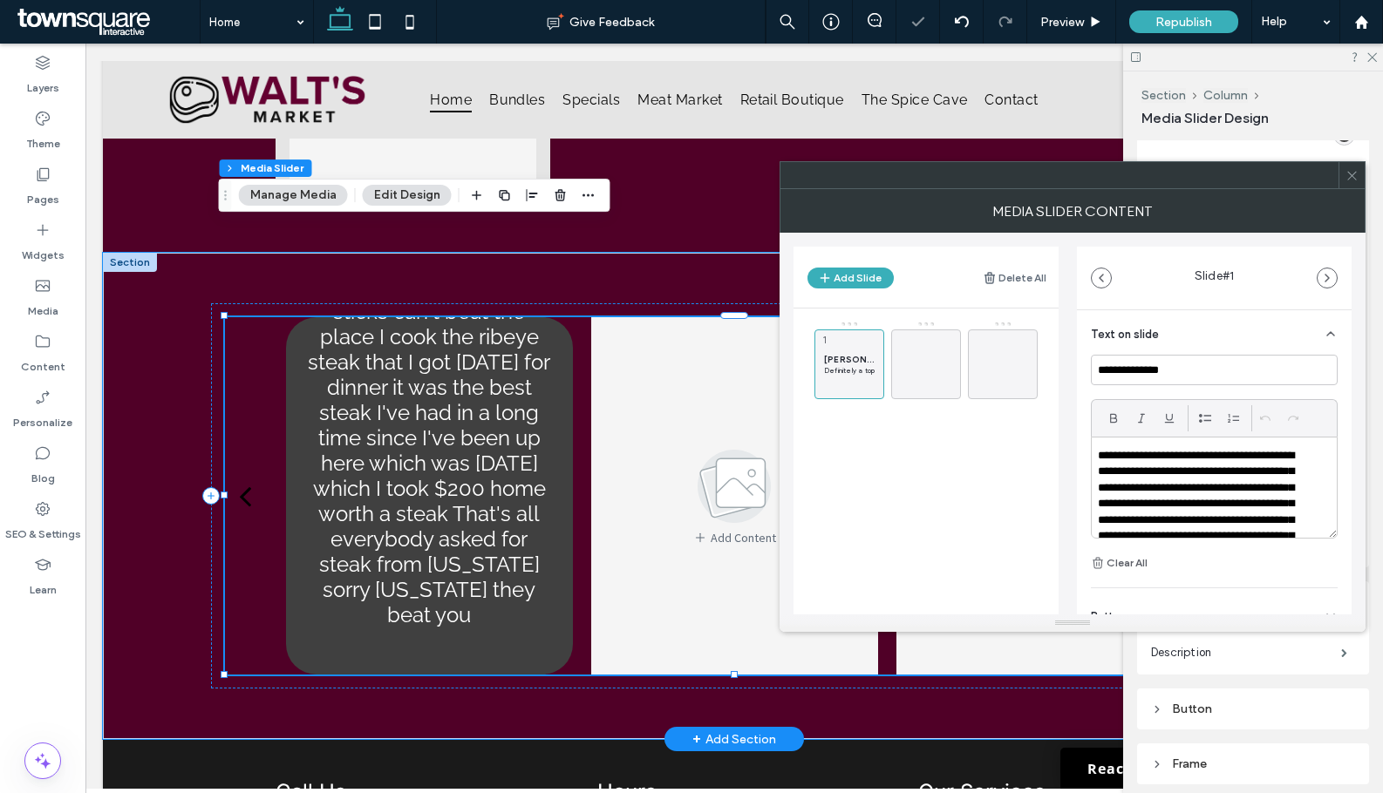
scroll to position [119, 0]
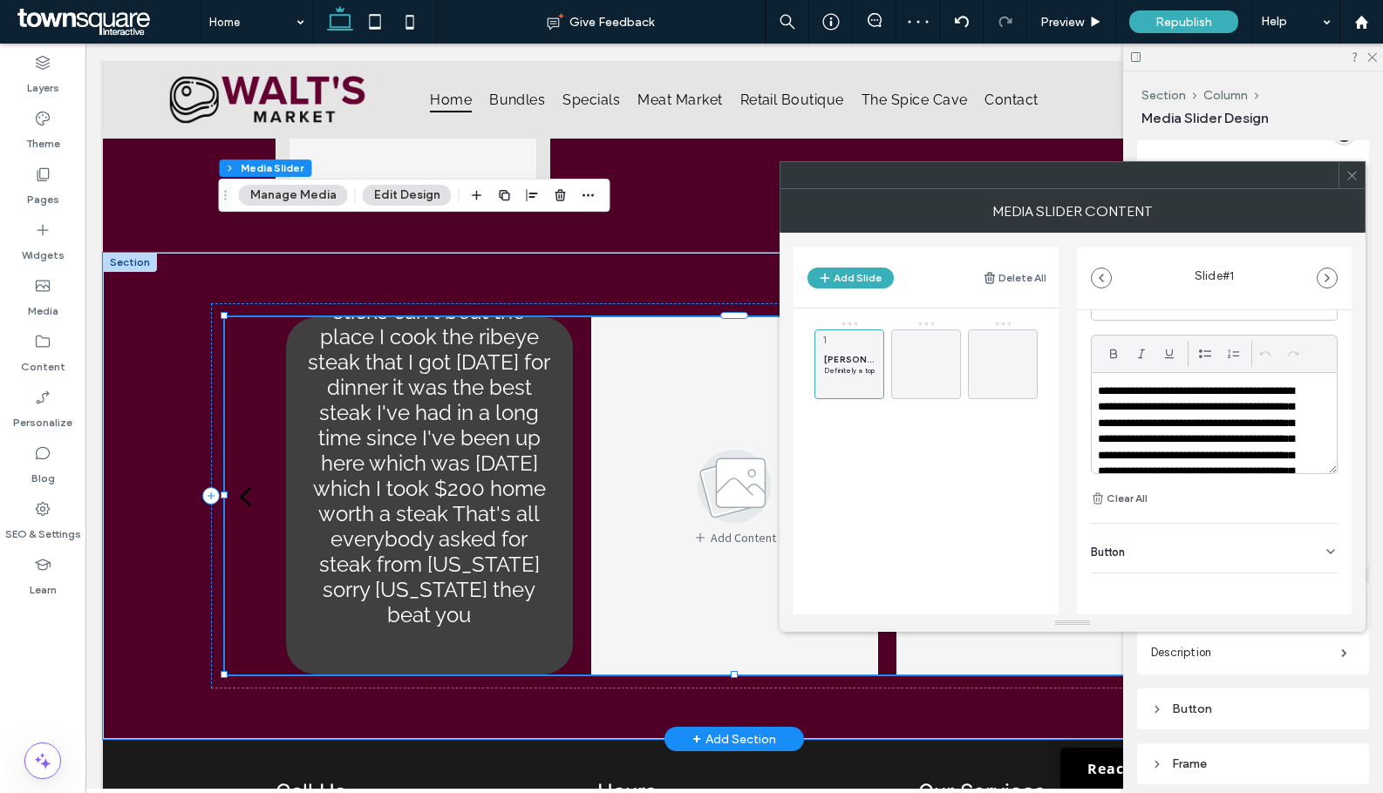
click at [1188, 433] on p "**********" at bounding box center [1203, 464] width 210 height 161
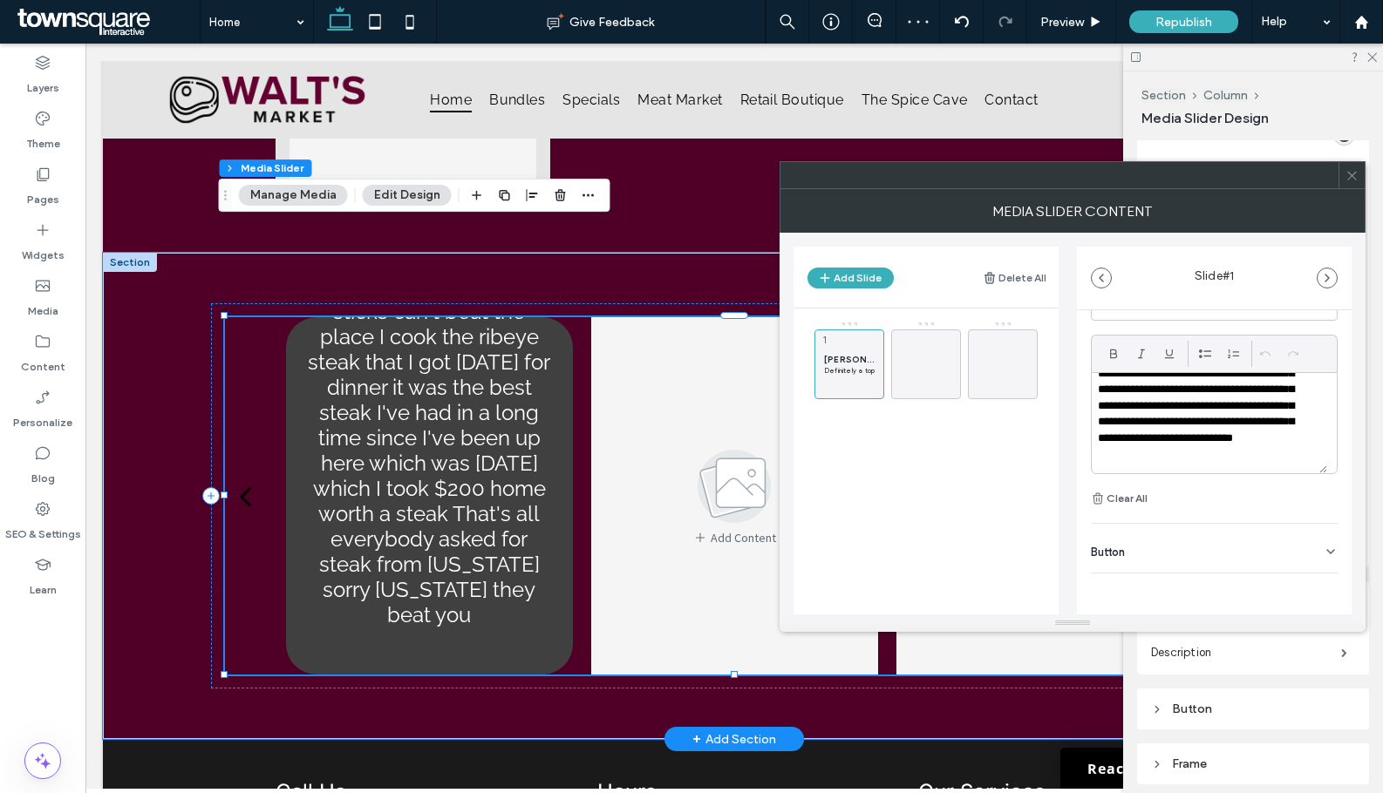
click at [1344, 180] on div at bounding box center [1351, 175] width 26 height 26
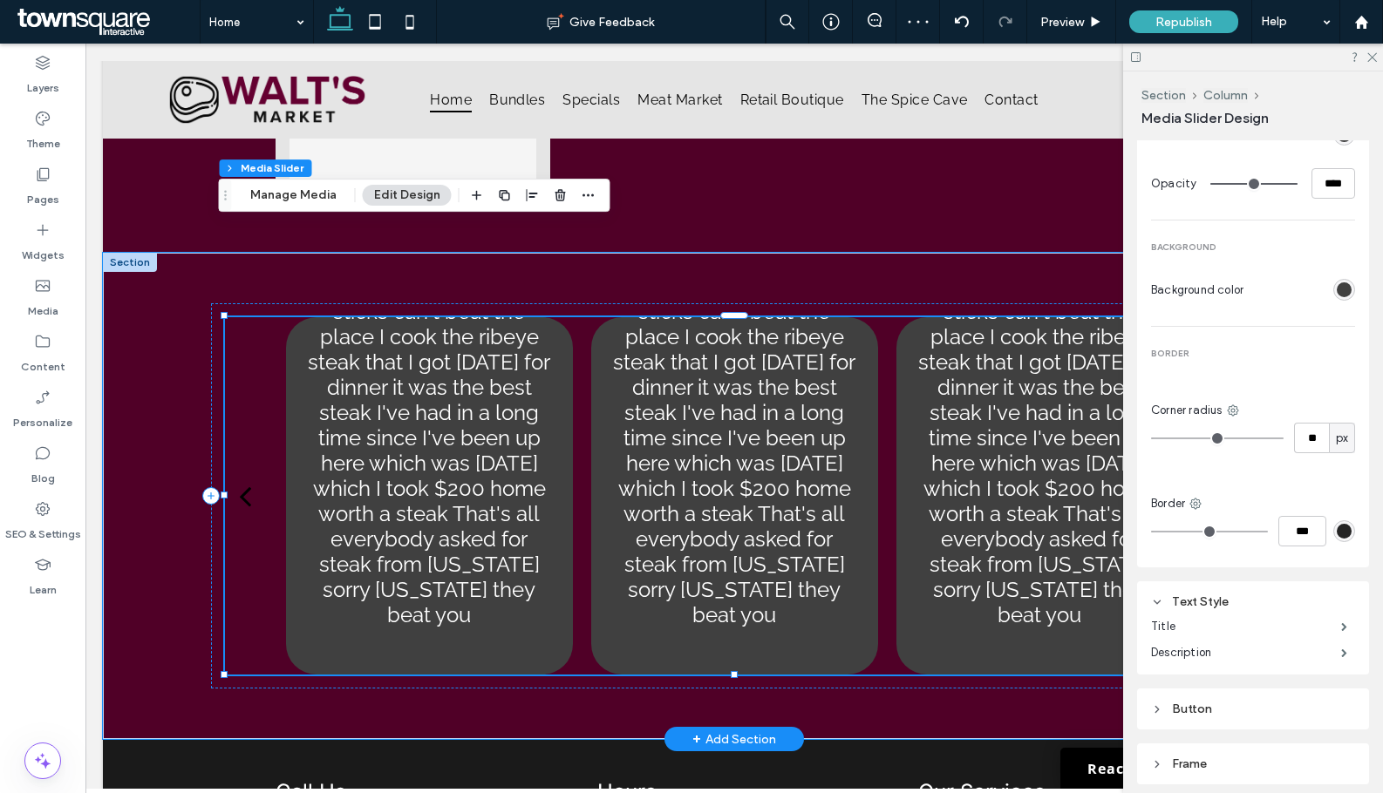
scroll to position [761, 0]
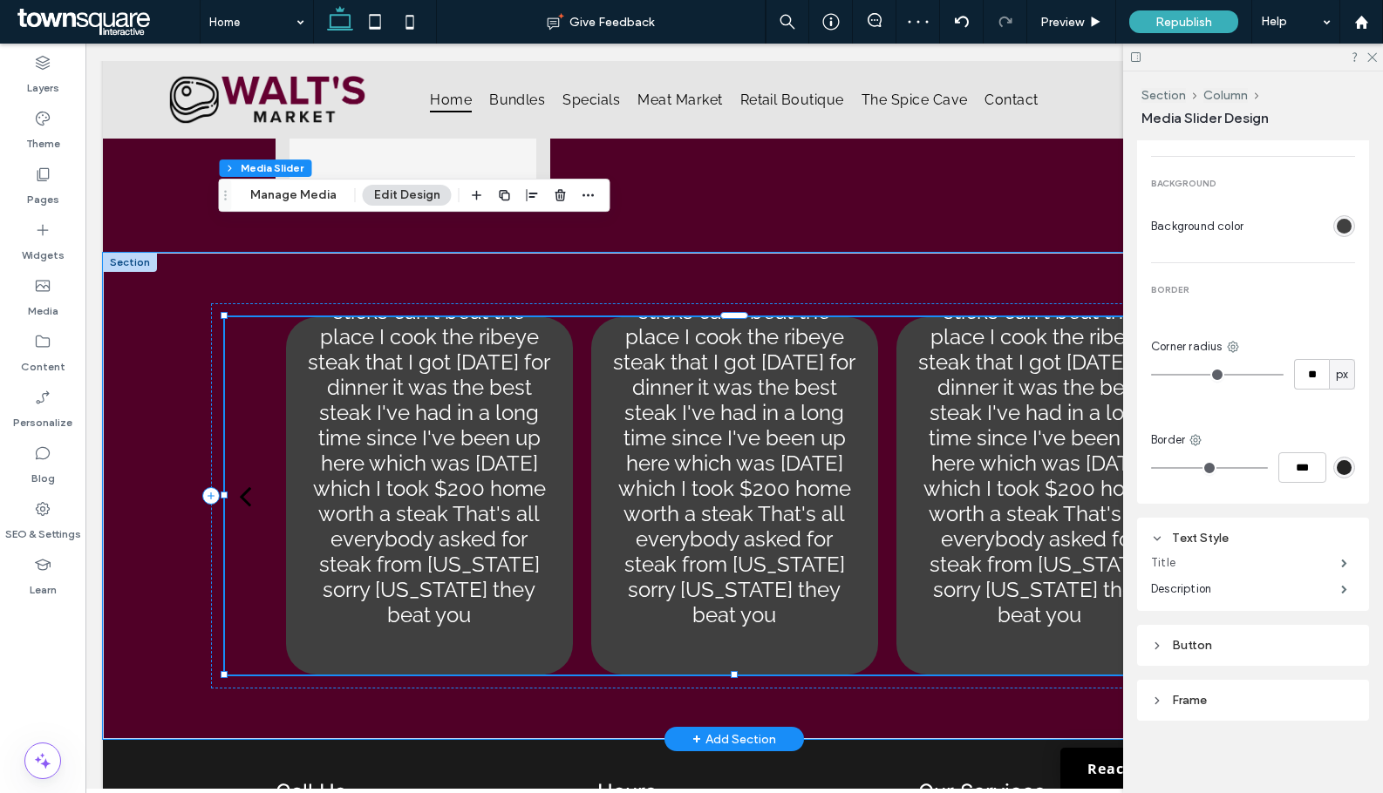
click at [1290, 559] on label "Title" at bounding box center [1246, 563] width 190 height 35
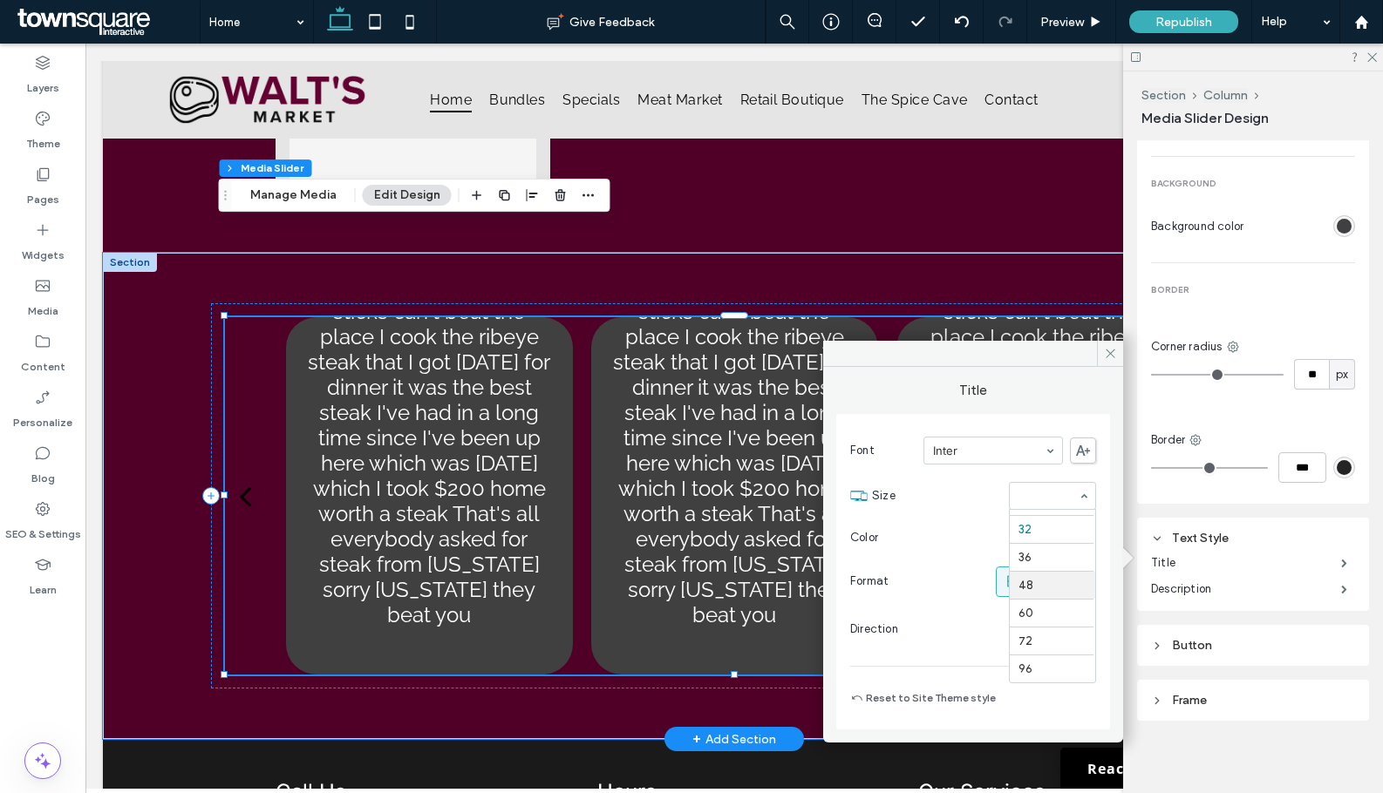
scroll to position [186, 0]
click at [1173, 583] on label "Description" at bounding box center [1246, 589] width 190 height 35
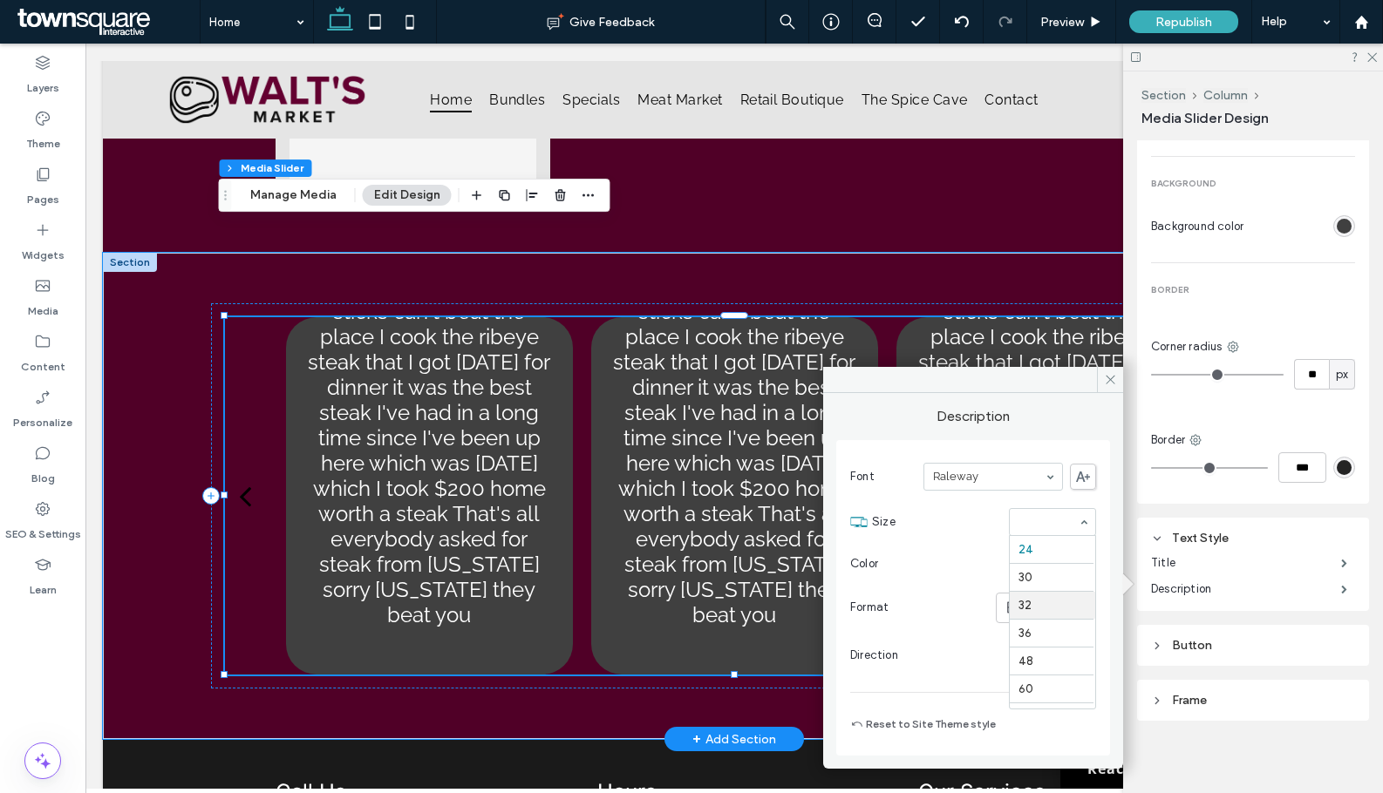
scroll to position [136, 0]
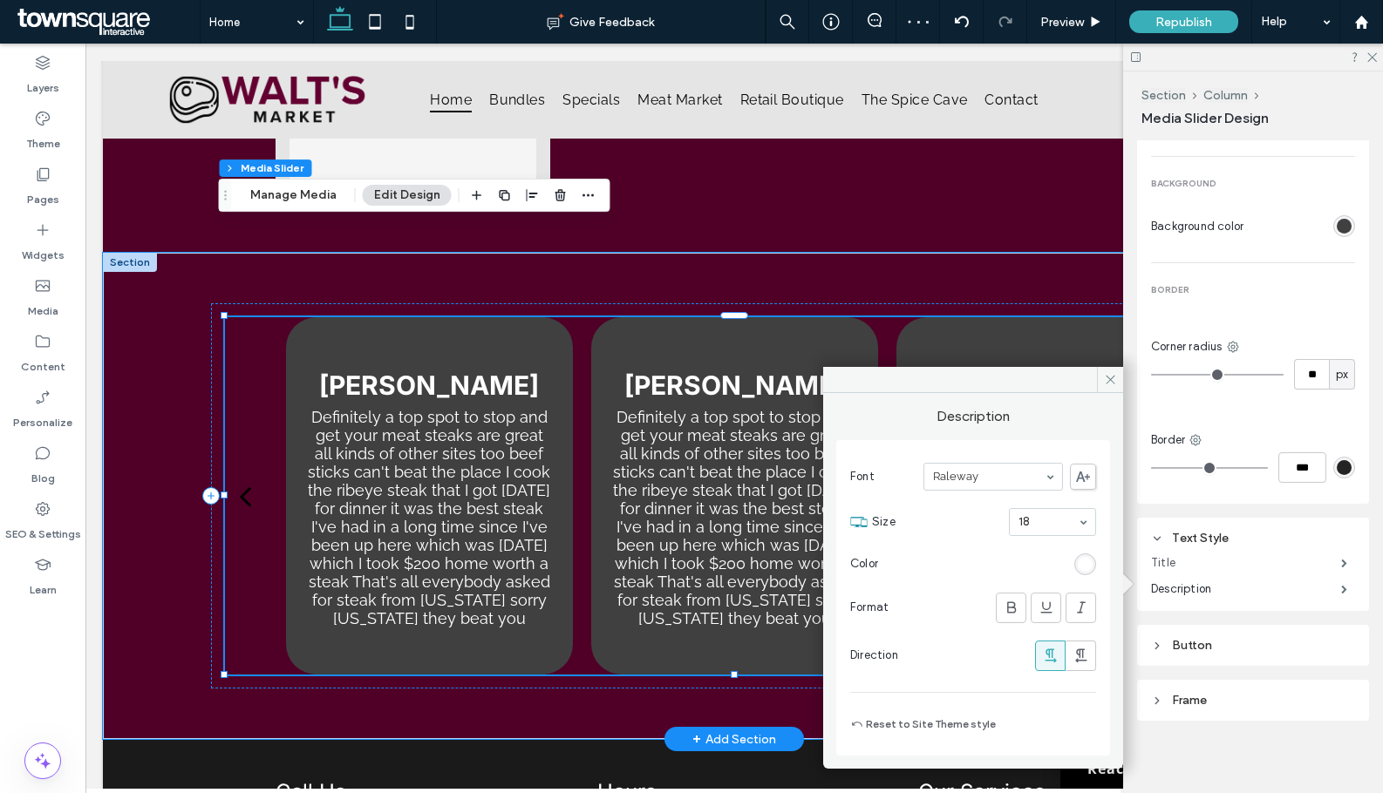
click at [1189, 558] on label "Title" at bounding box center [1246, 563] width 190 height 35
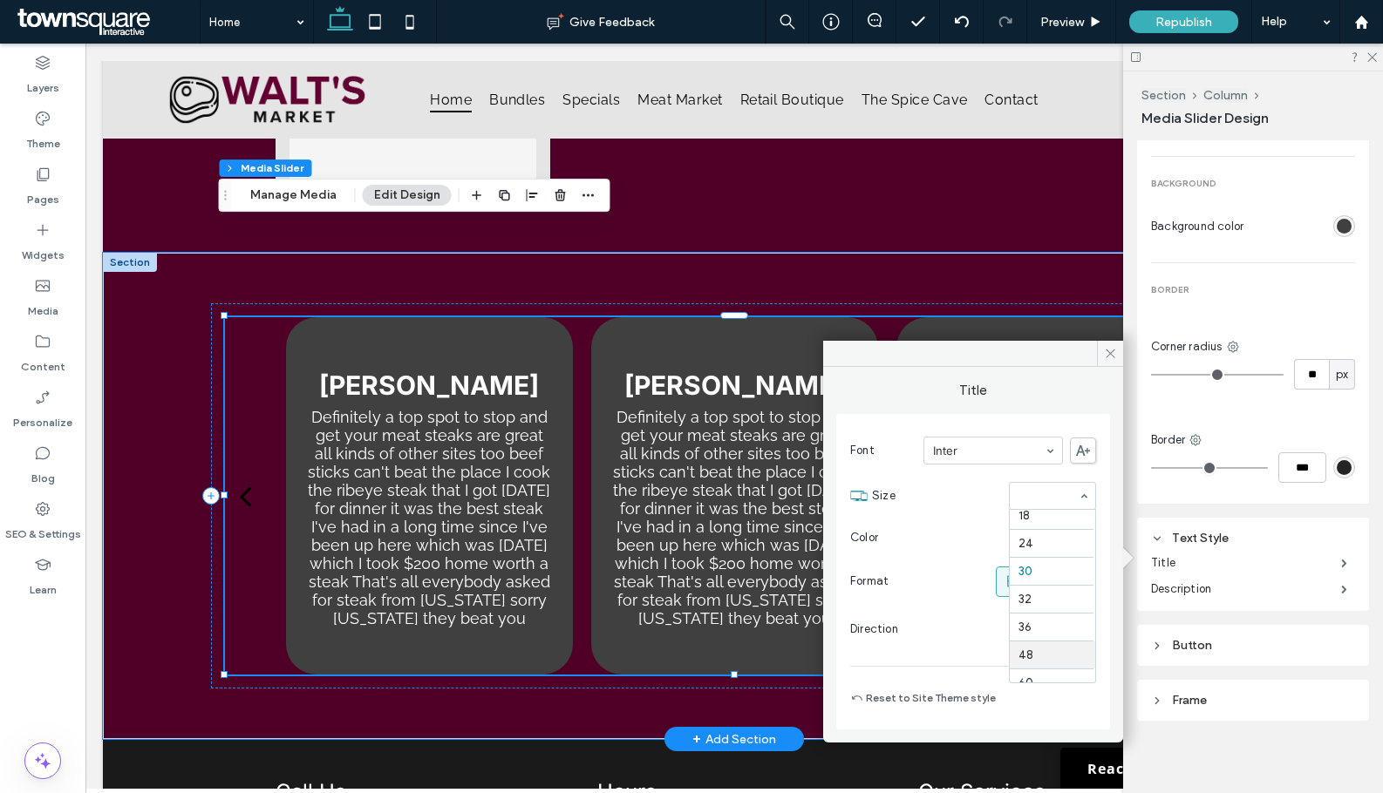
scroll to position [164, 0]
click at [1367, 58] on icon at bounding box center [1370, 56] width 11 height 11
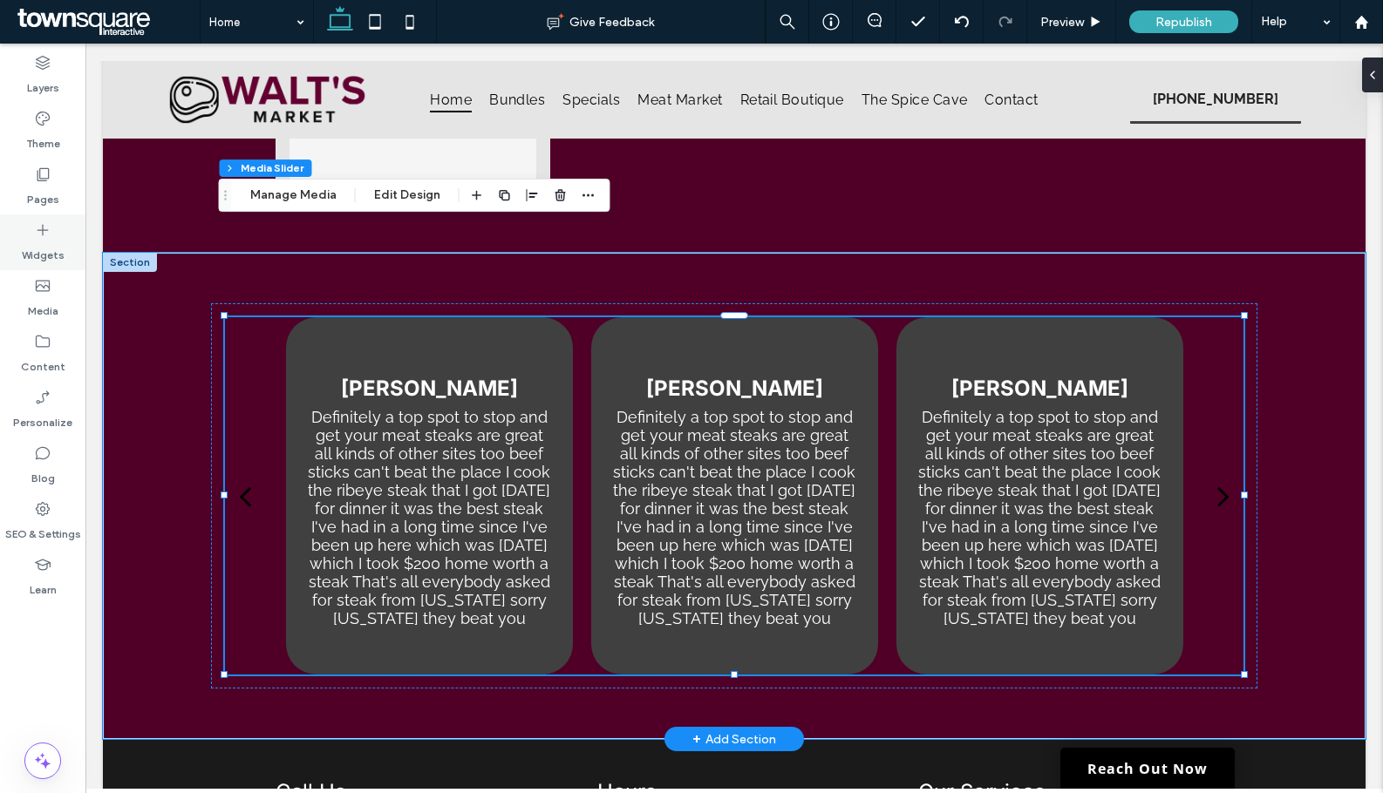
click at [40, 239] on label "Widgets" at bounding box center [43, 251] width 43 height 24
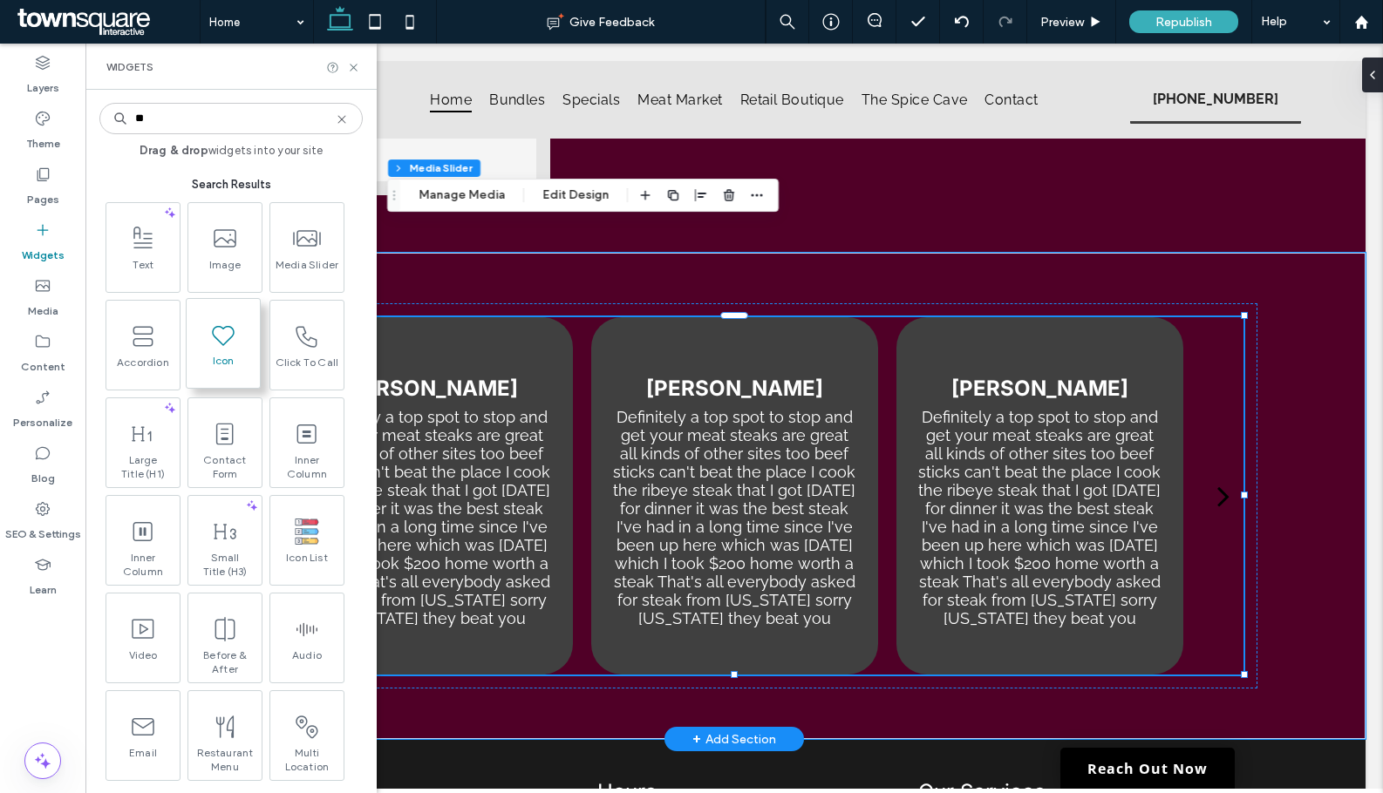
type input "**"
click at [209, 332] on icon at bounding box center [223, 335] width 28 height 28
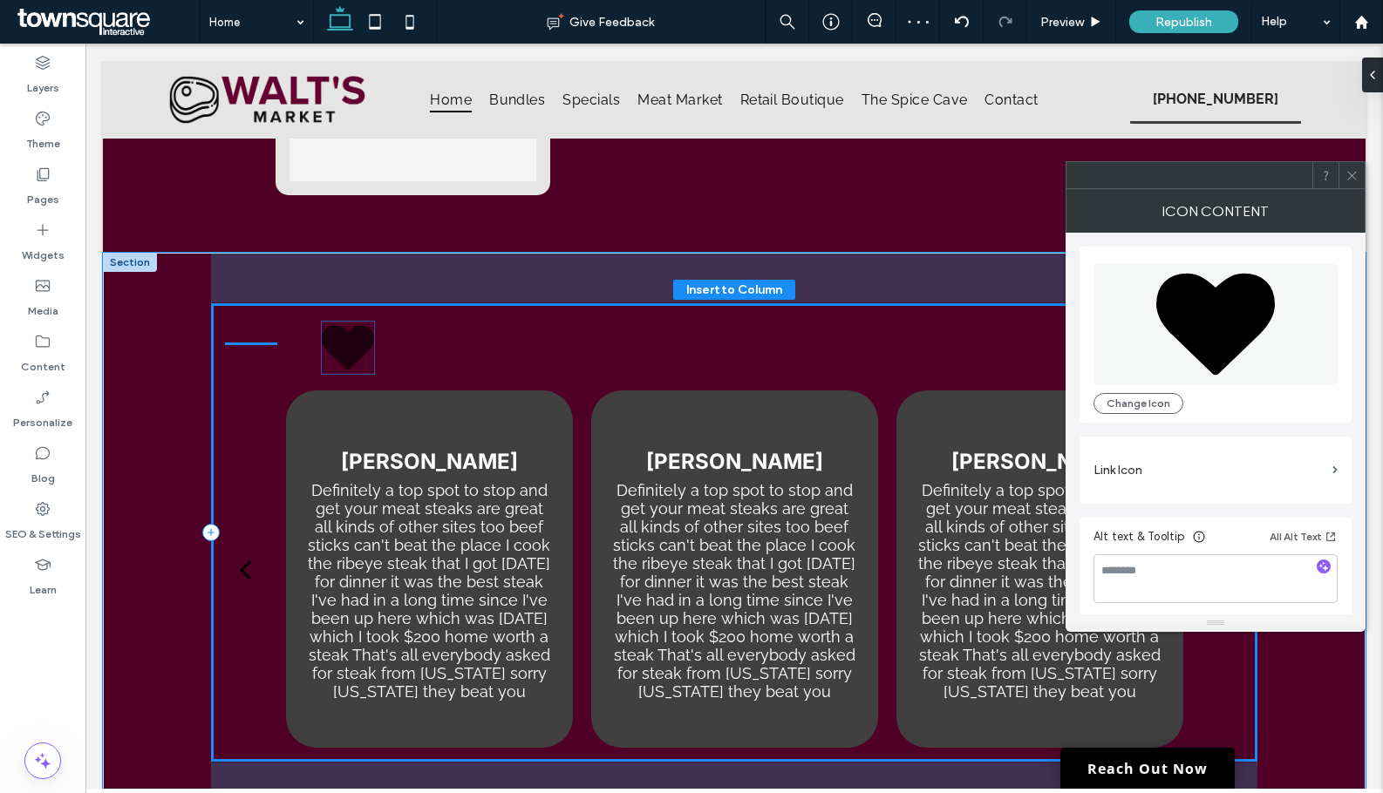
drag, startPoint x: 241, startPoint y: 625, endPoint x: 344, endPoint y: 344, distance: 299.0
drag, startPoint x: 243, startPoint y: 243, endPoint x: 246, endPoint y: 279, distance: 35.8
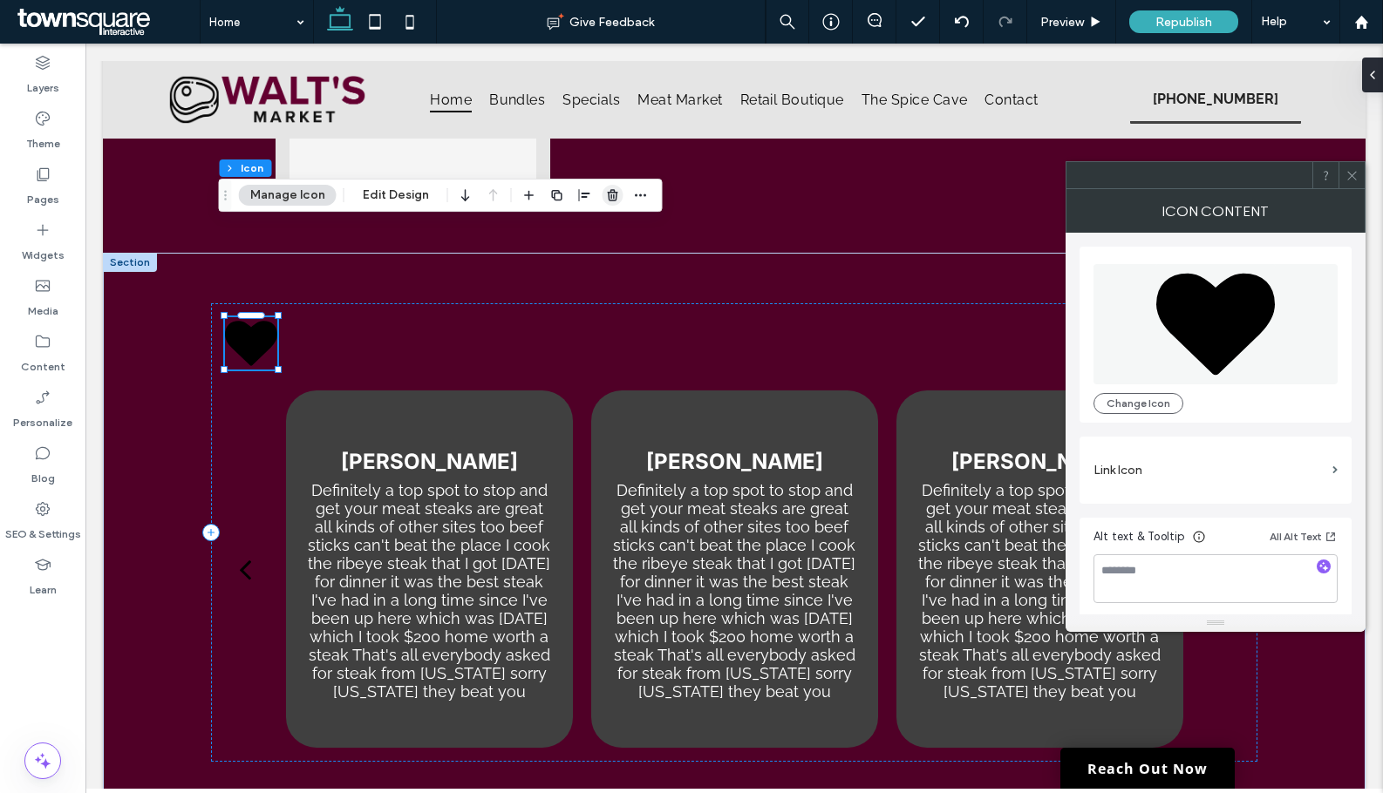
click at [609, 189] on icon "button" at bounding box center [613, 195] width 14 height 14
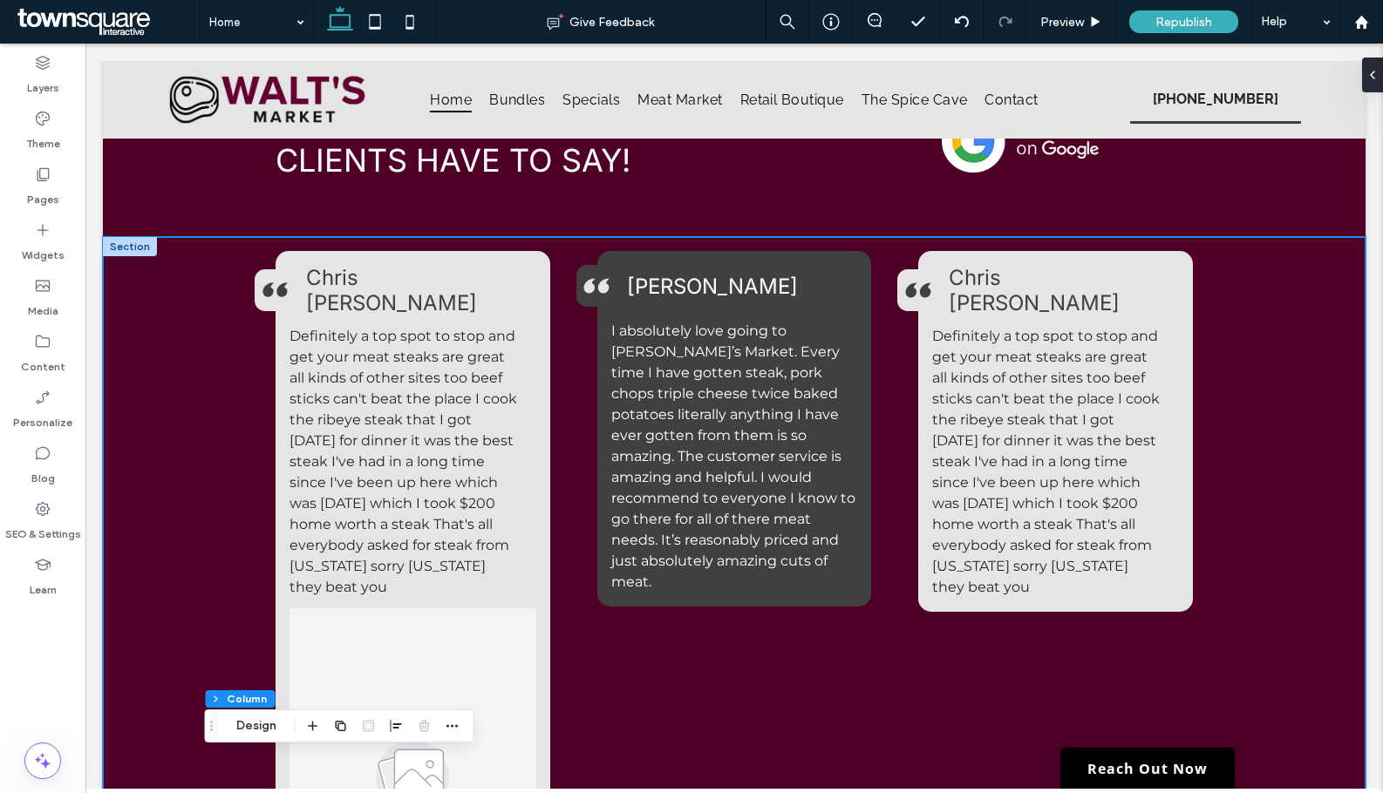
scroll to position [2411, 0]
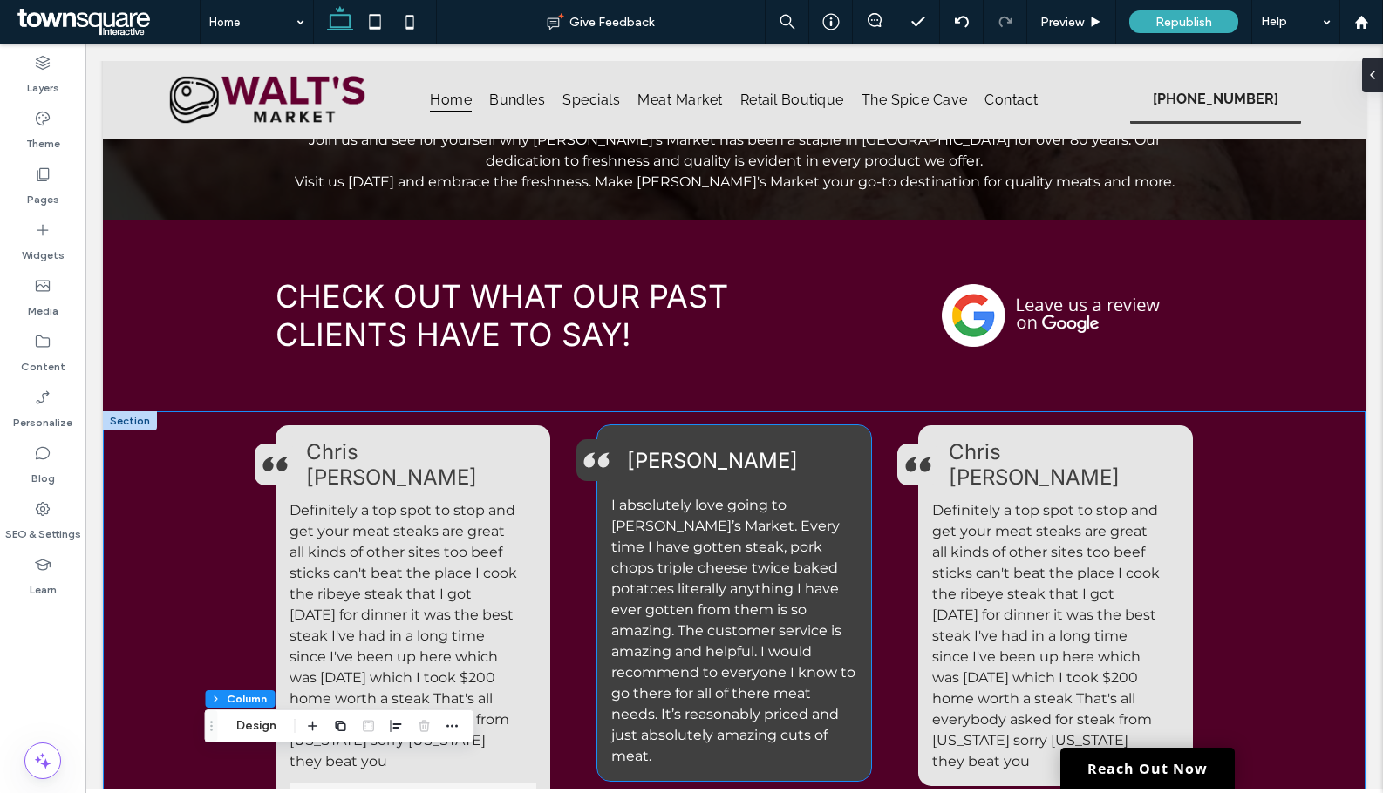
click at [647, 524] on span "I absolutely love going to Walt’s Market. Every time I have gotten steak, pork …" at bounding box center [733, 631] width 244 height 268
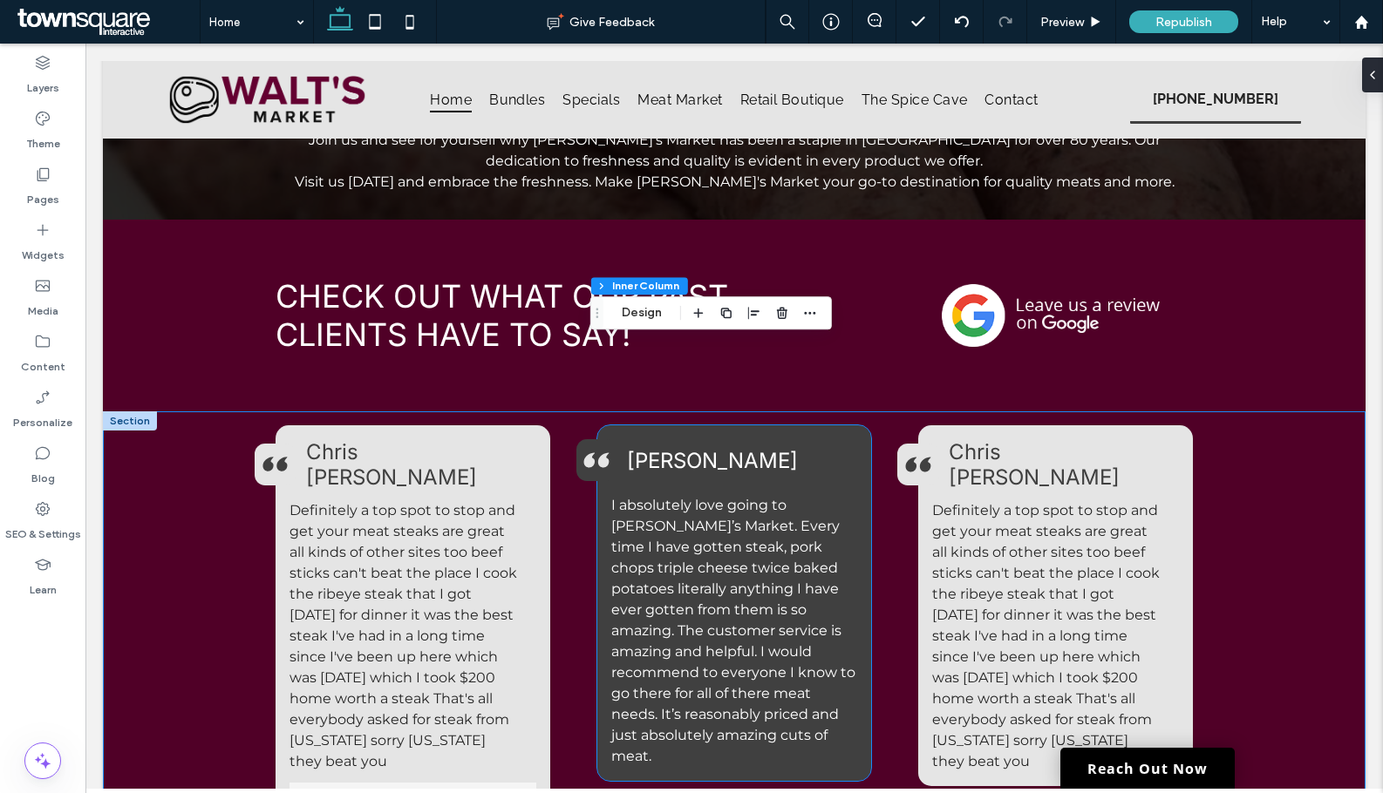
click at [647, 524] on span "I absolutely love going to Walt’s Market. Every time I have gotten steak, pork …" at bounding box center [733, 631] width 244 height 268
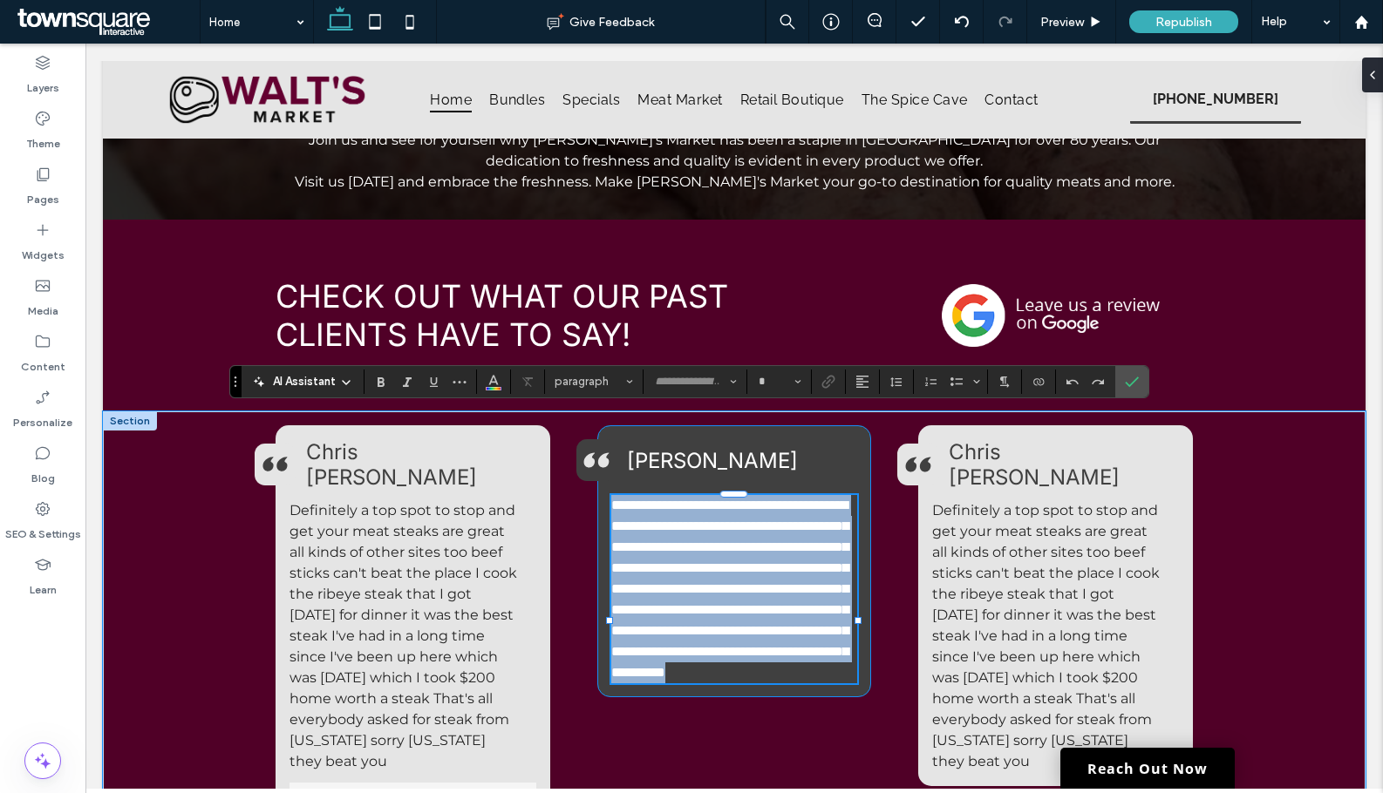
type input "**********"
type input "**"
copy span "**********"
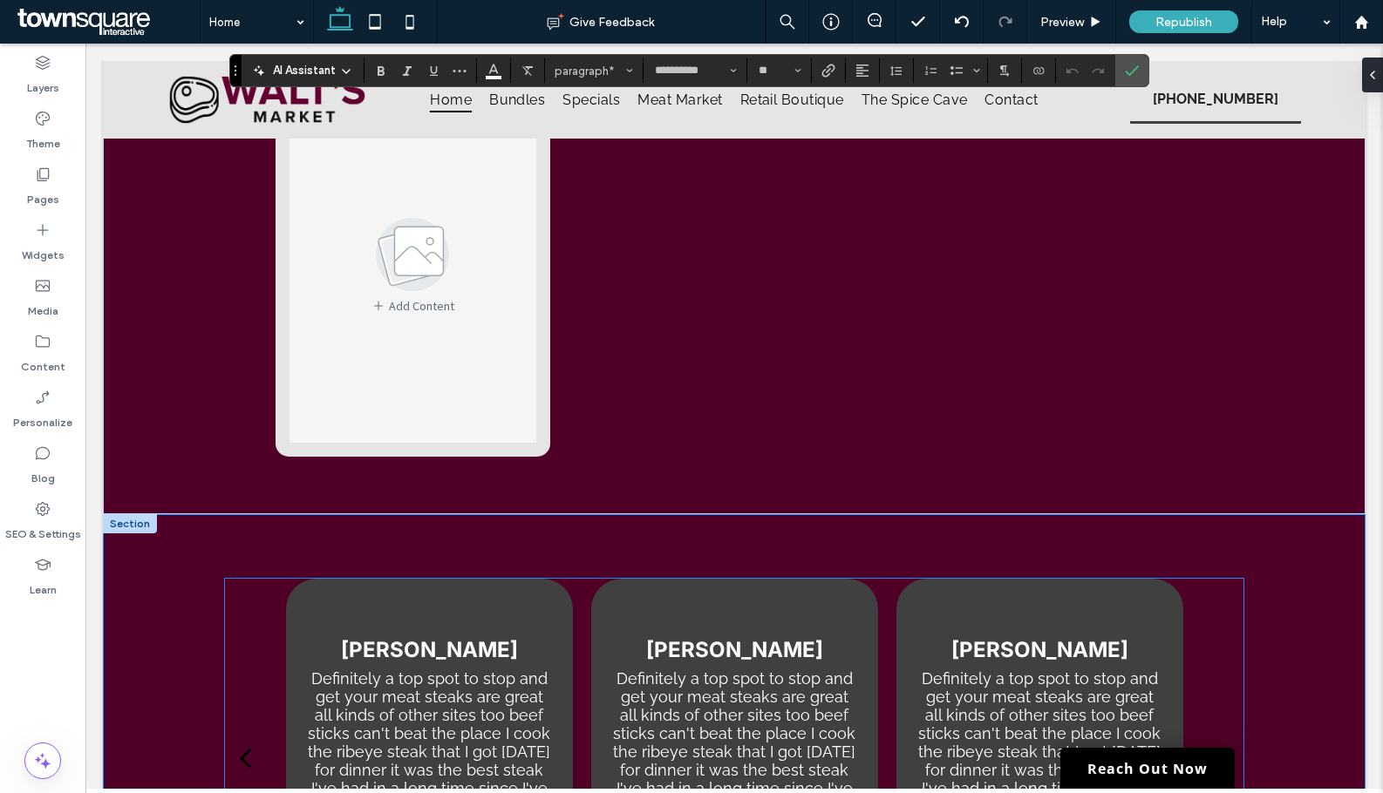
click at [683, 670] on p "Definitely a top spot to stop and get your meat steaks are great all kinds of o…" at bounding box center [734, 780] width 245 height 220
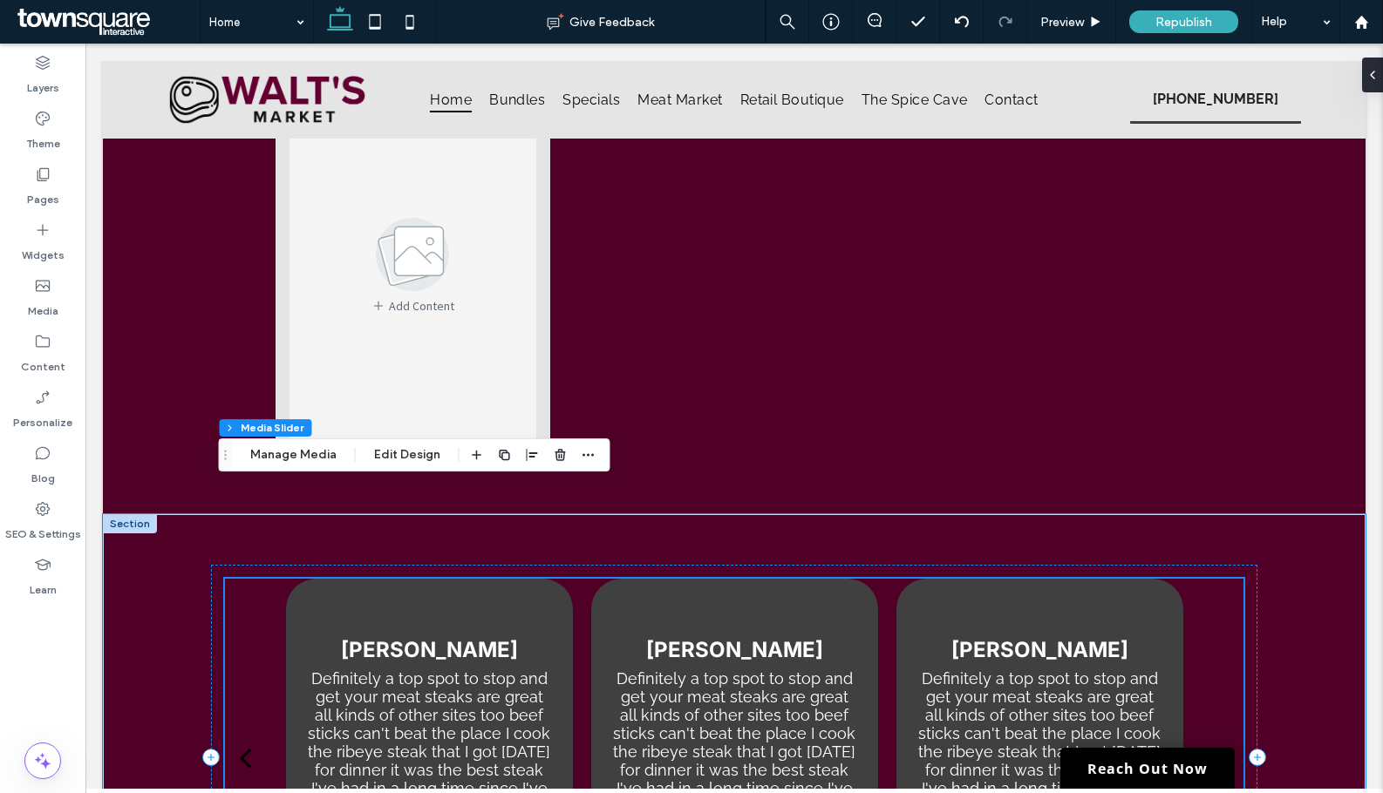
scroll to position [3282, 0]
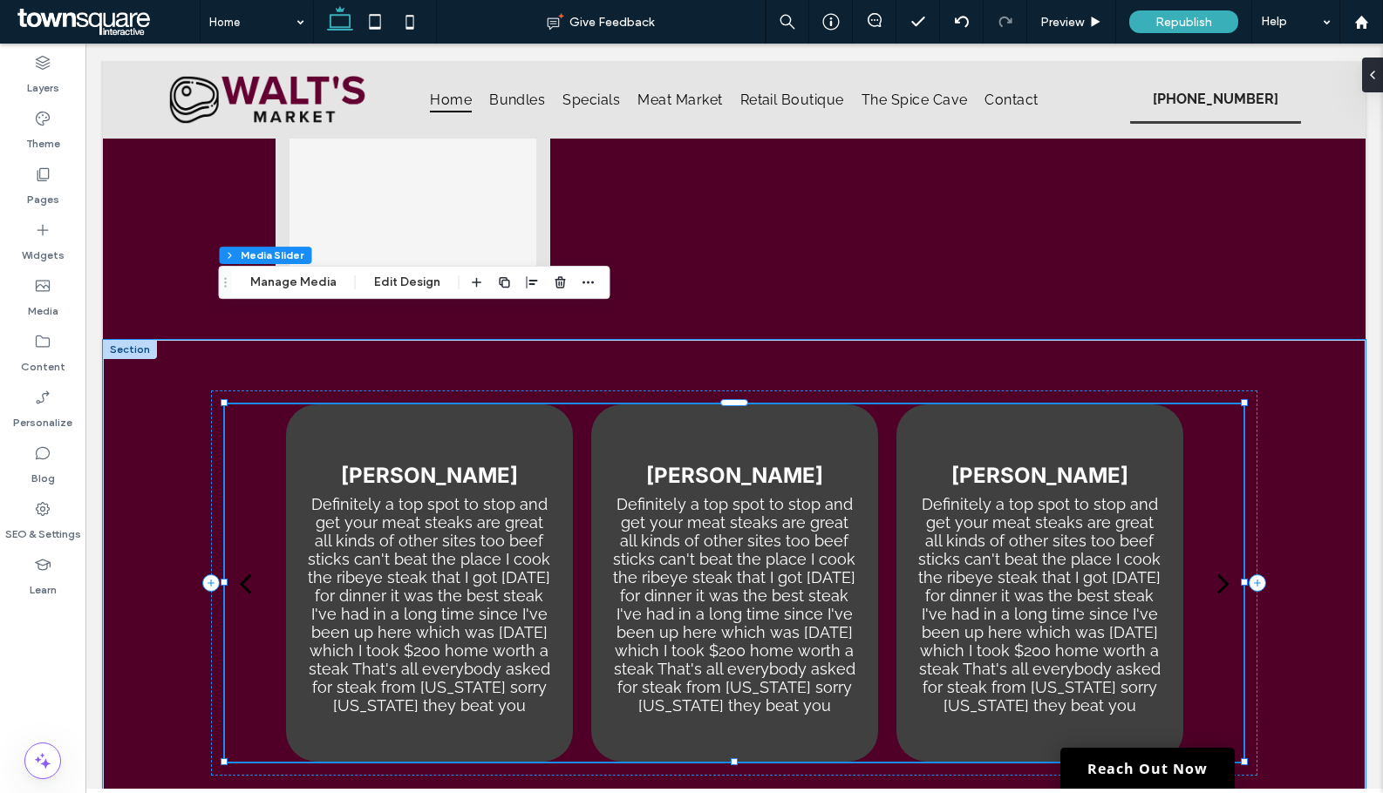
click at [715, 495] on p "Definitely a top spot to stop and get your meat steaks are great all kinds of o…" at bounding box center [734, 605] width 245 height 220
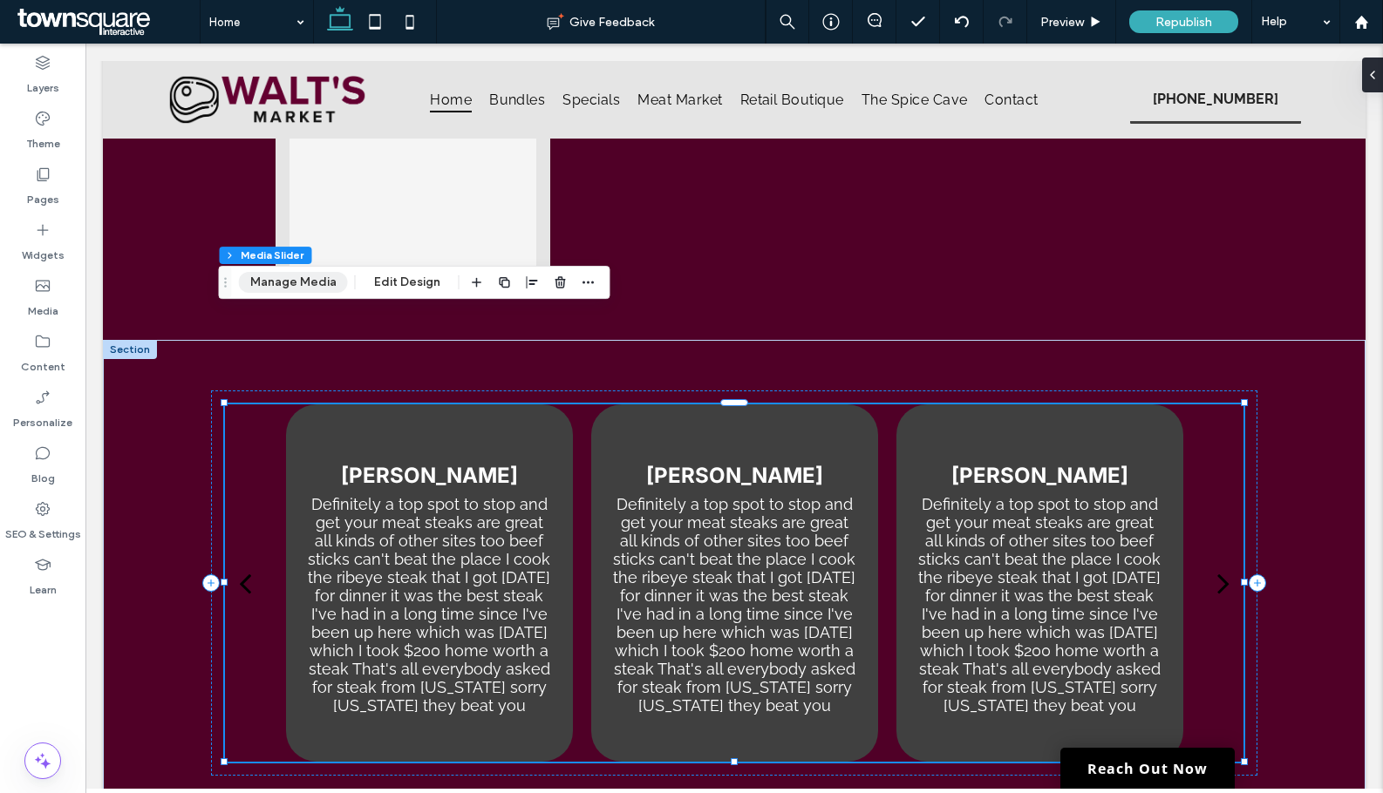
click at [304, 284] on button "Manage Media" at bounding box center [293, 282] width 109 height 21
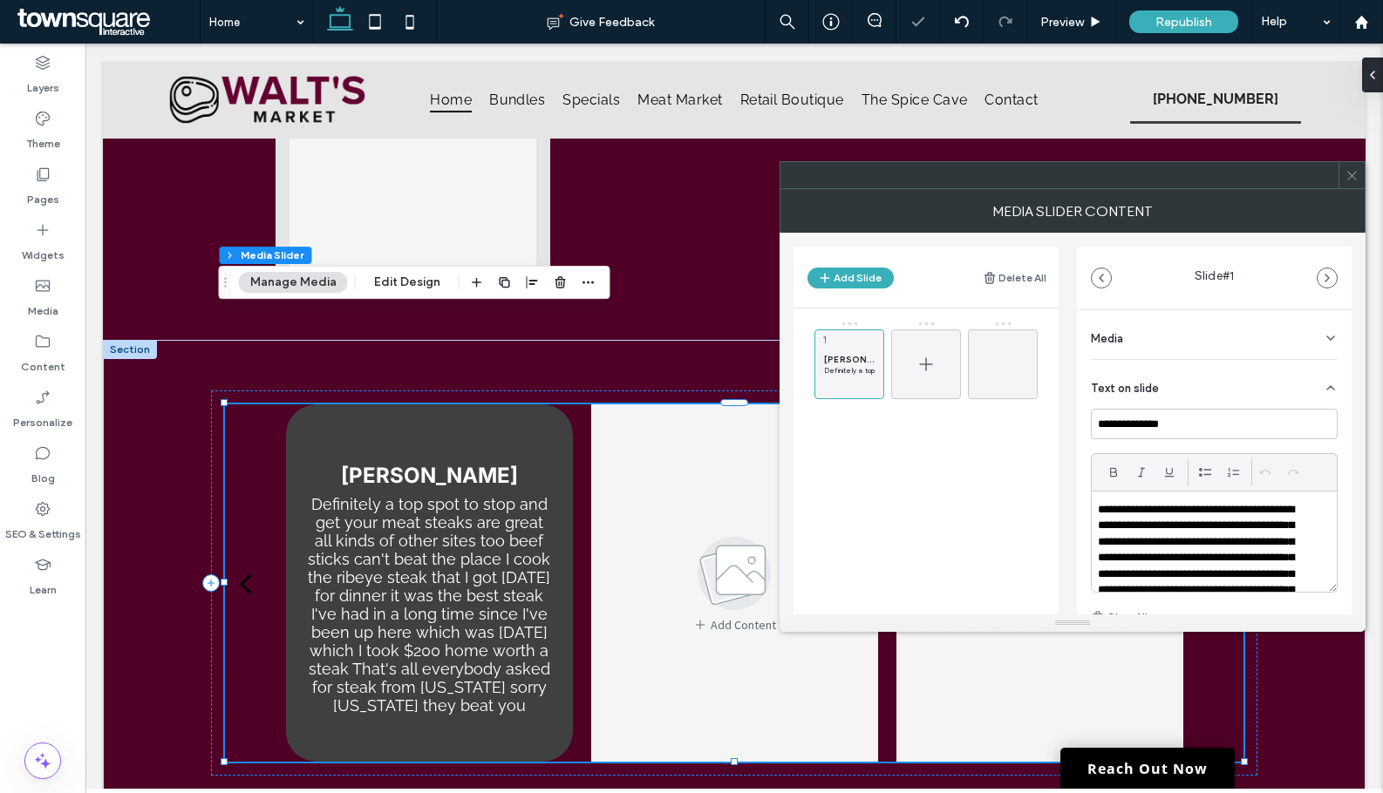
click at [933, 366] on icon at bounding box center [925, 364] width 21 height 21
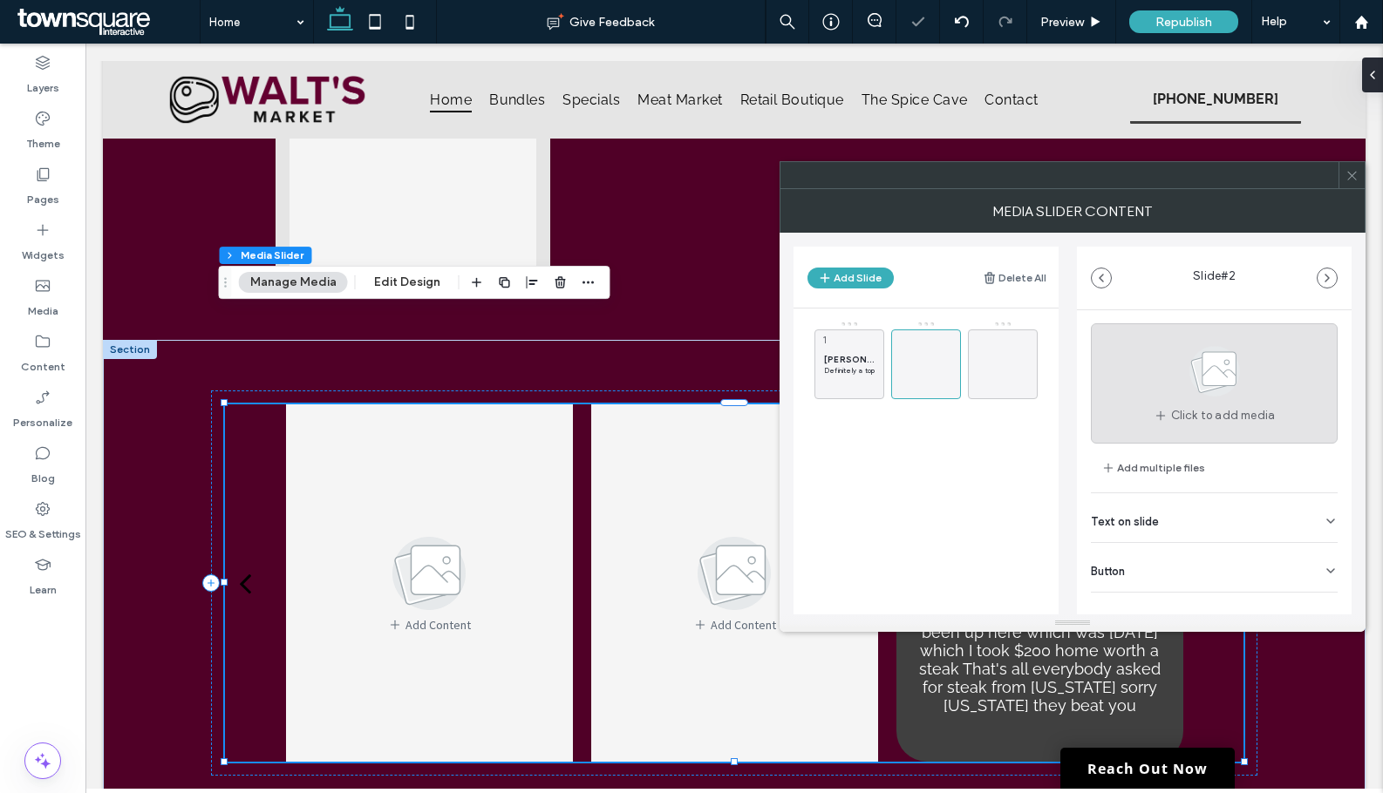
scroll to position [55, 0]
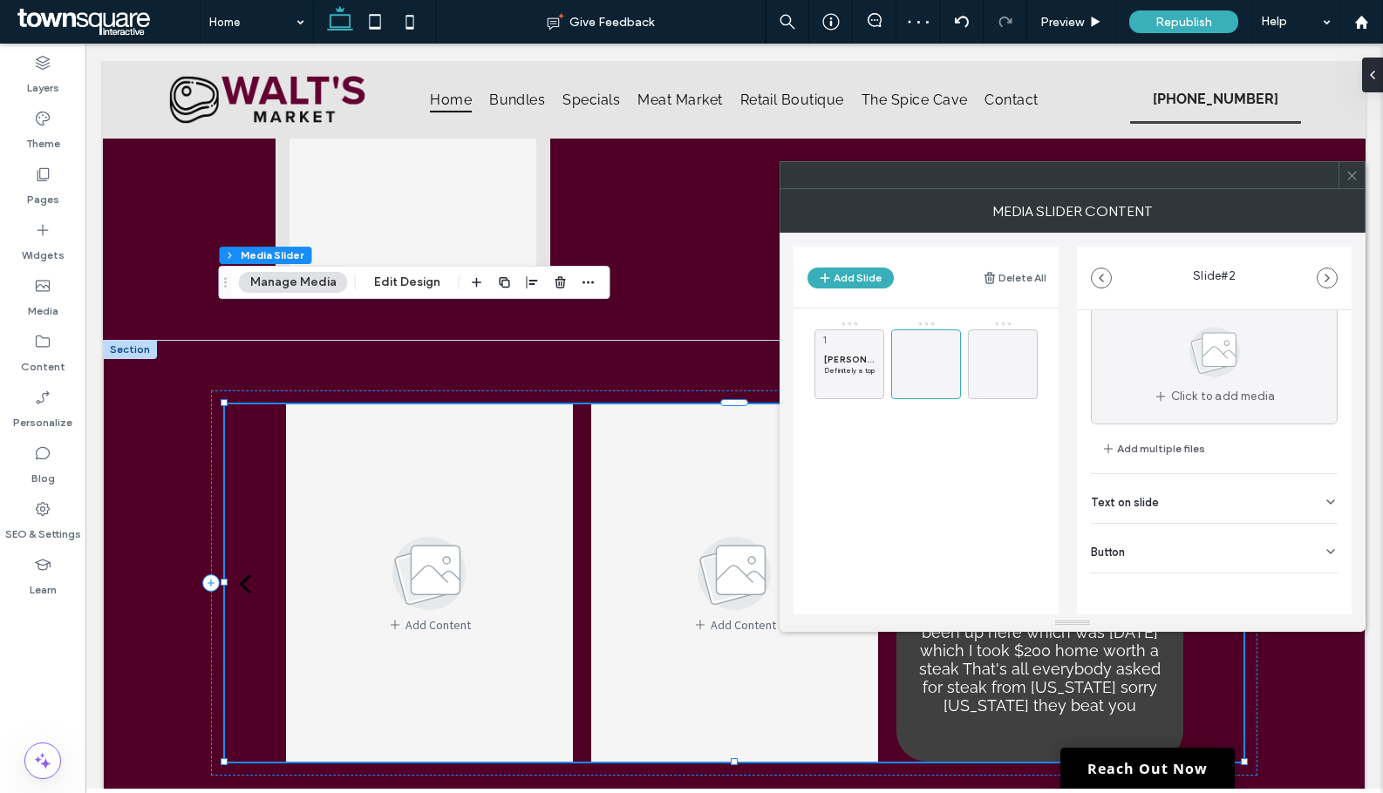
click at [1215, 505] on div "Text on slide" at bounding box center [1214, 498] width 247 height 49
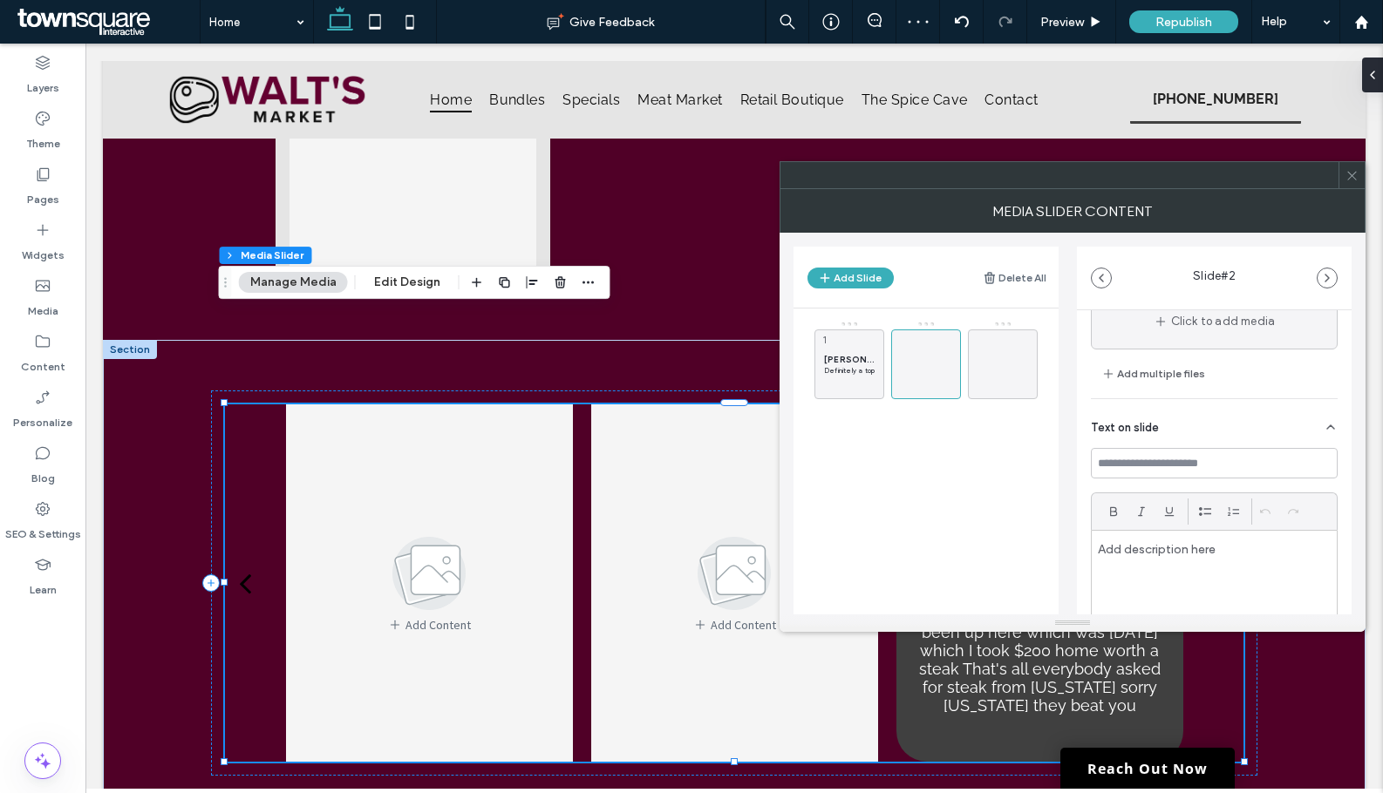
scroll to position [229, 0]
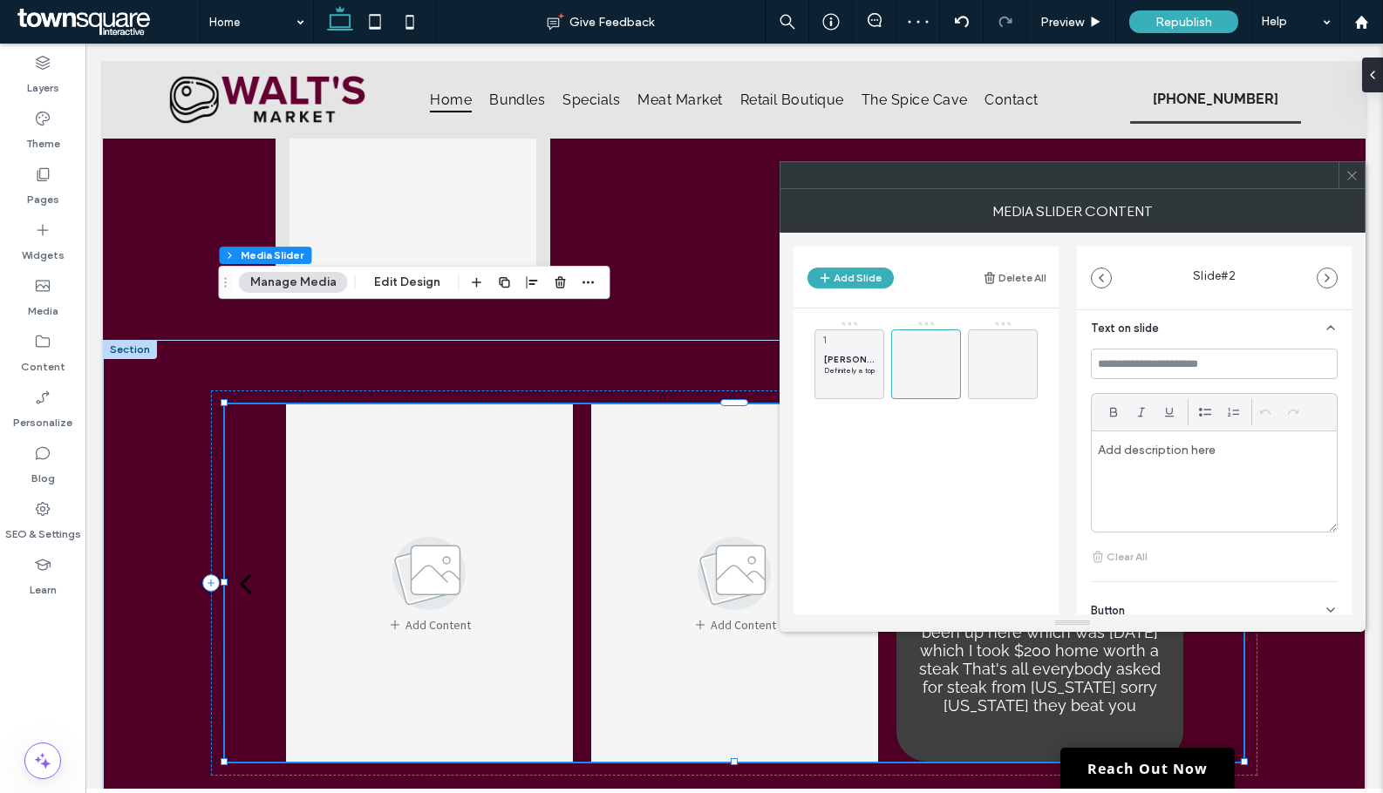
click at [1168, 451] on p at bounding box center [1214, 450] width 233 height 16
paste div
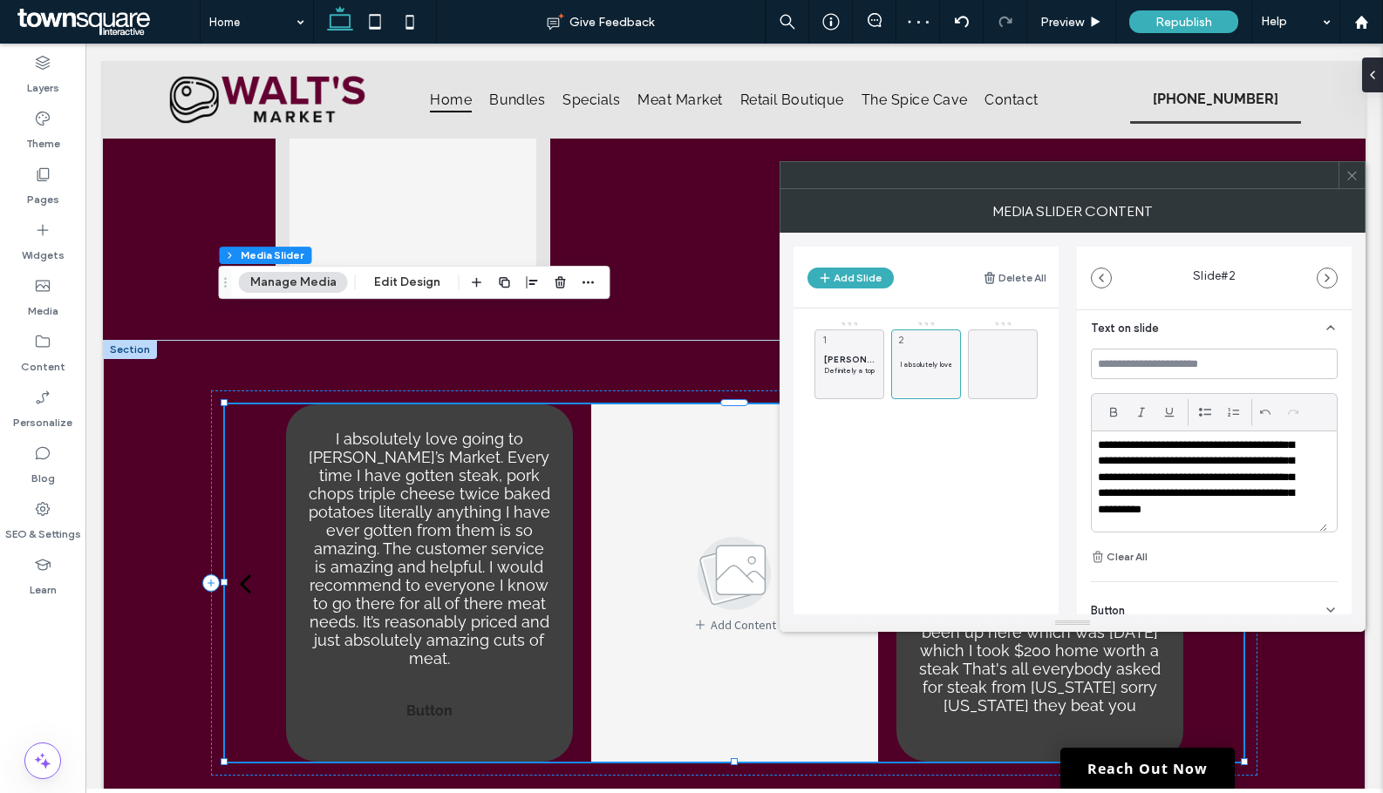
scroll to position [82, 0]
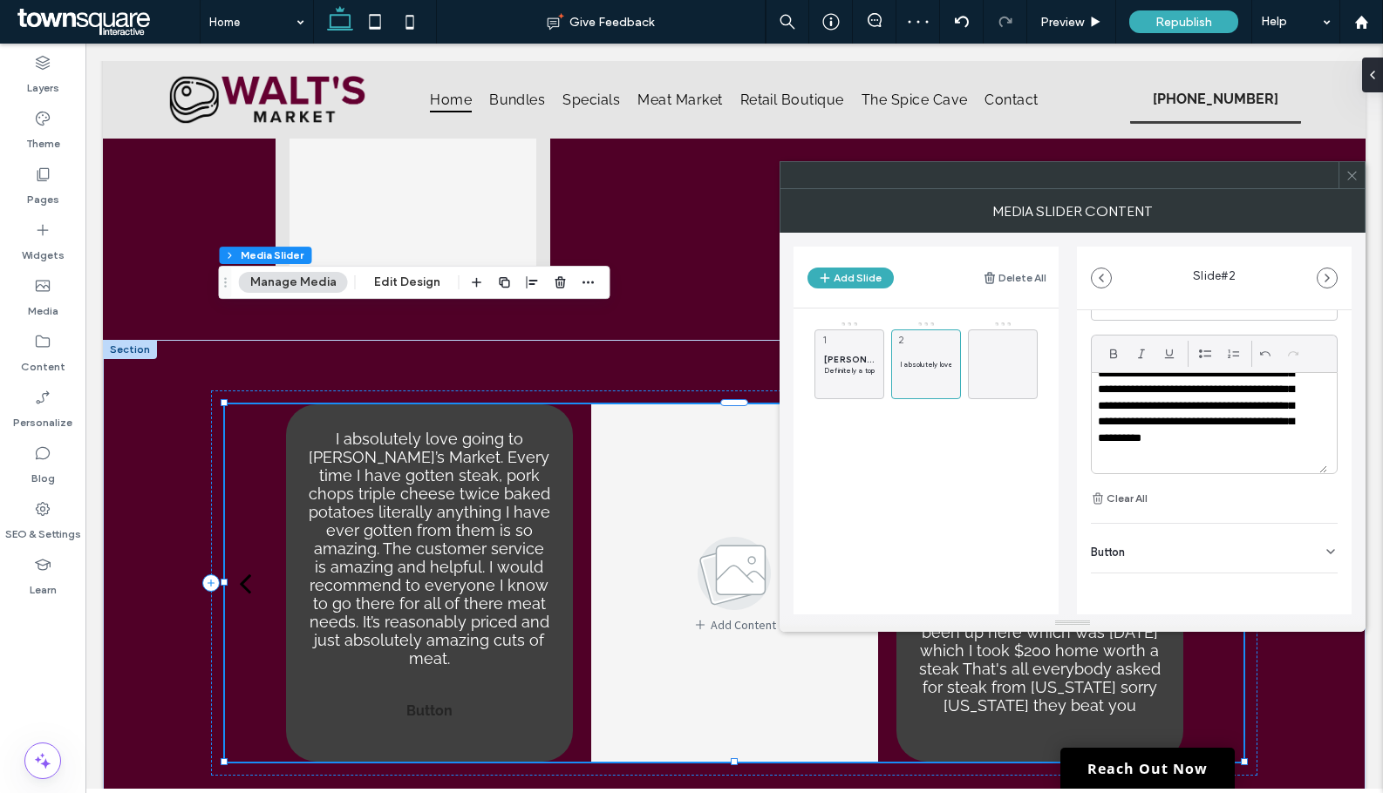
click at [1310, 541] on div "Button" at bounding box center [1214, 548] width 247 height 49
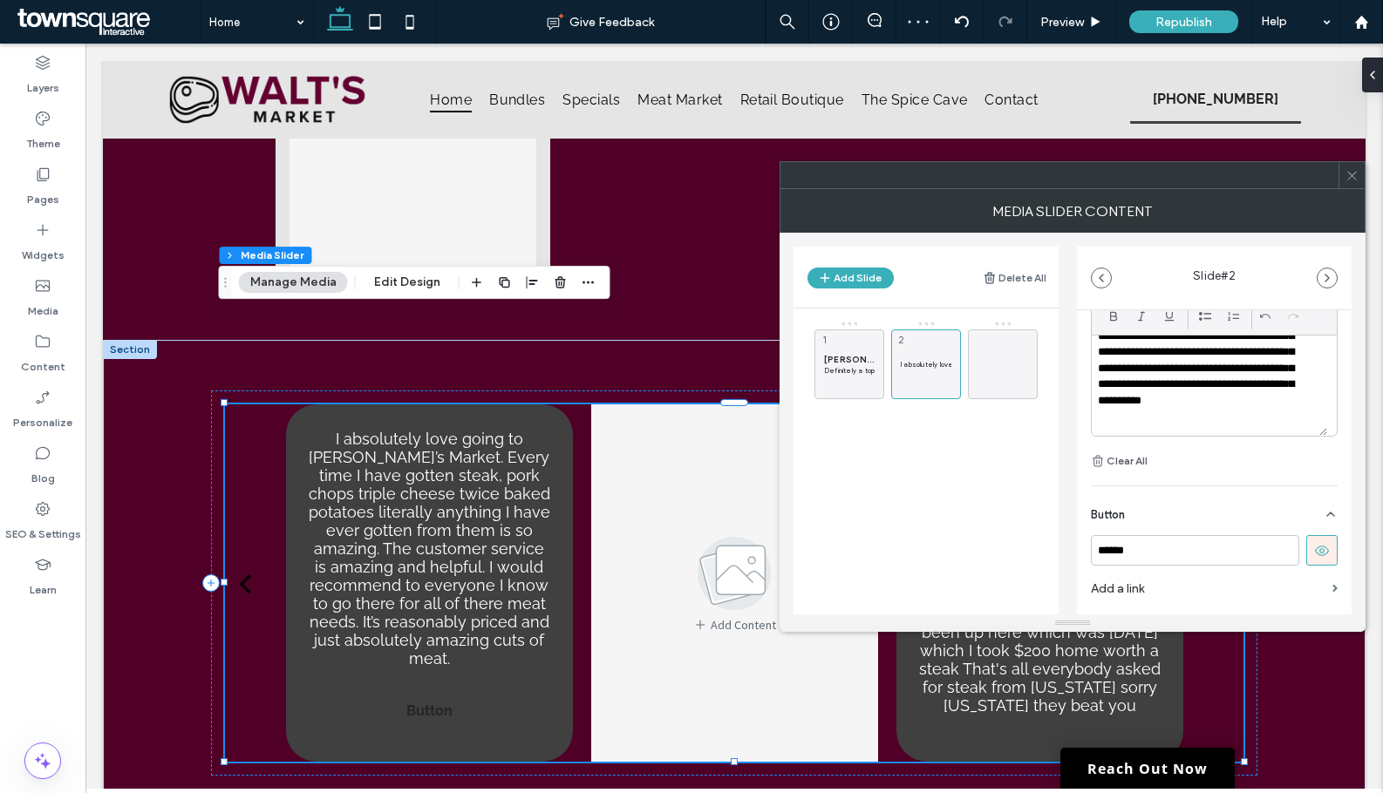
scroll to position [362, 0]
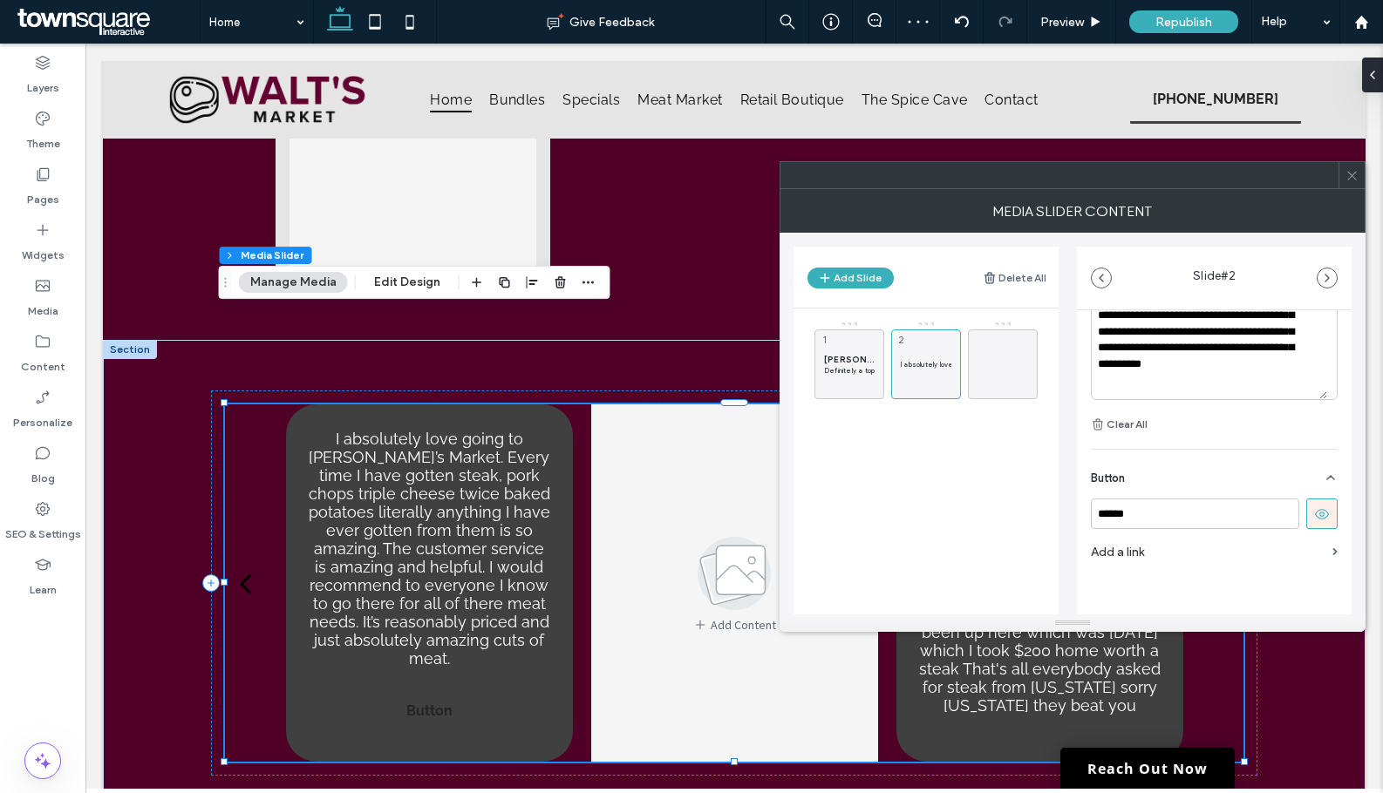
click at [1314, 507] on icon at bounding box center [1322, 515] width 16 height 16
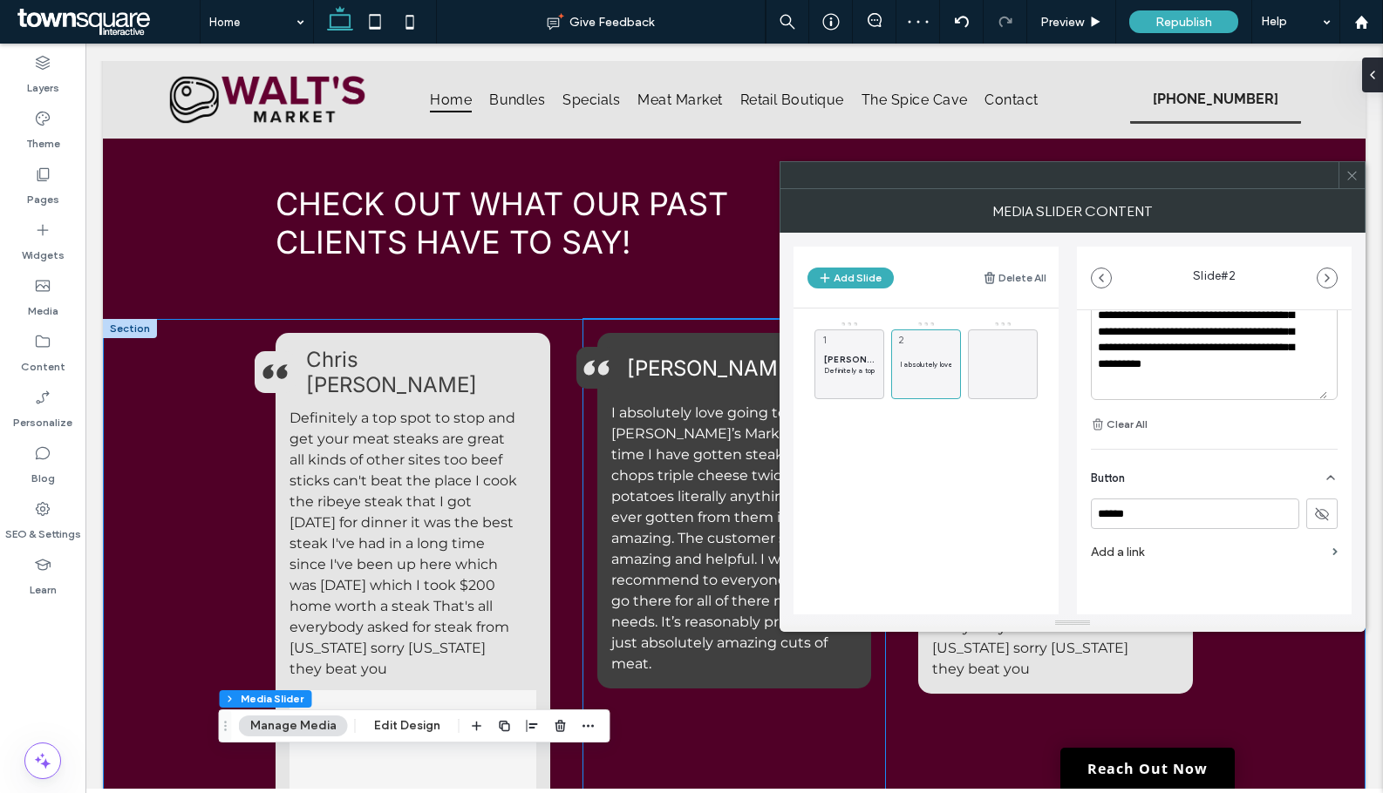
scroll to position [2498, 0]
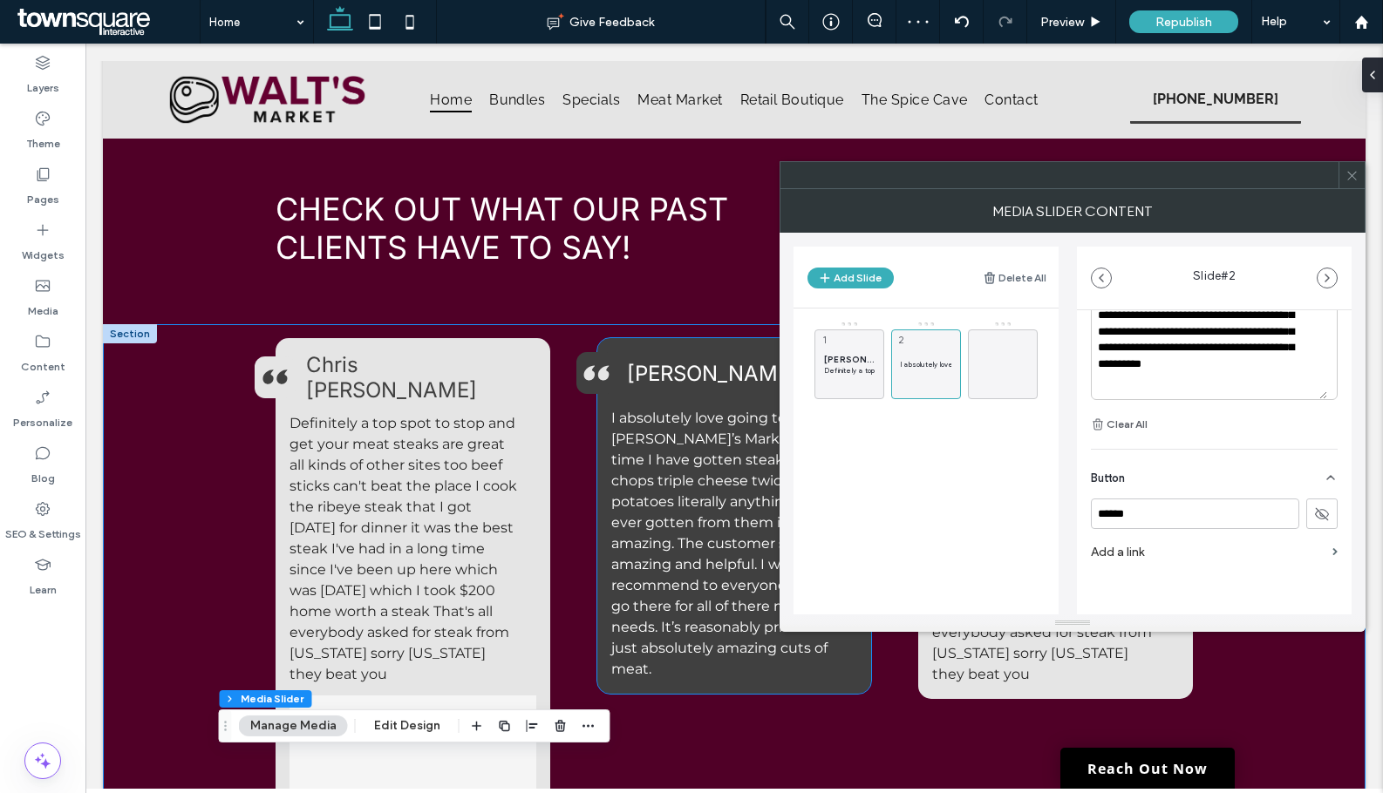
click at [695, 361] on span "Shannon Caton" at bounding box center [712, 373] width 171 height 25
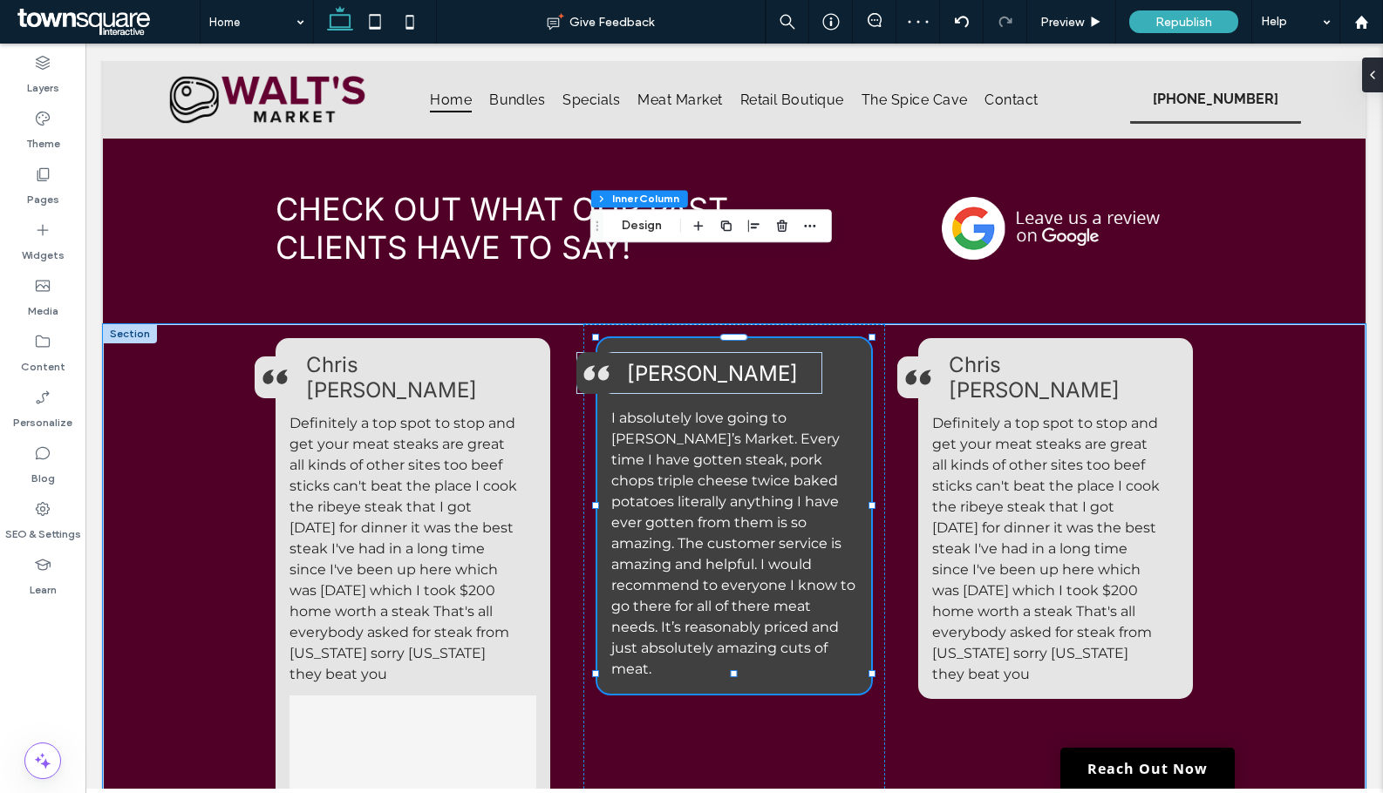
click at [695, 361] on span "Shannon Caton" at bounding box center [712, 373] width 171 height 25
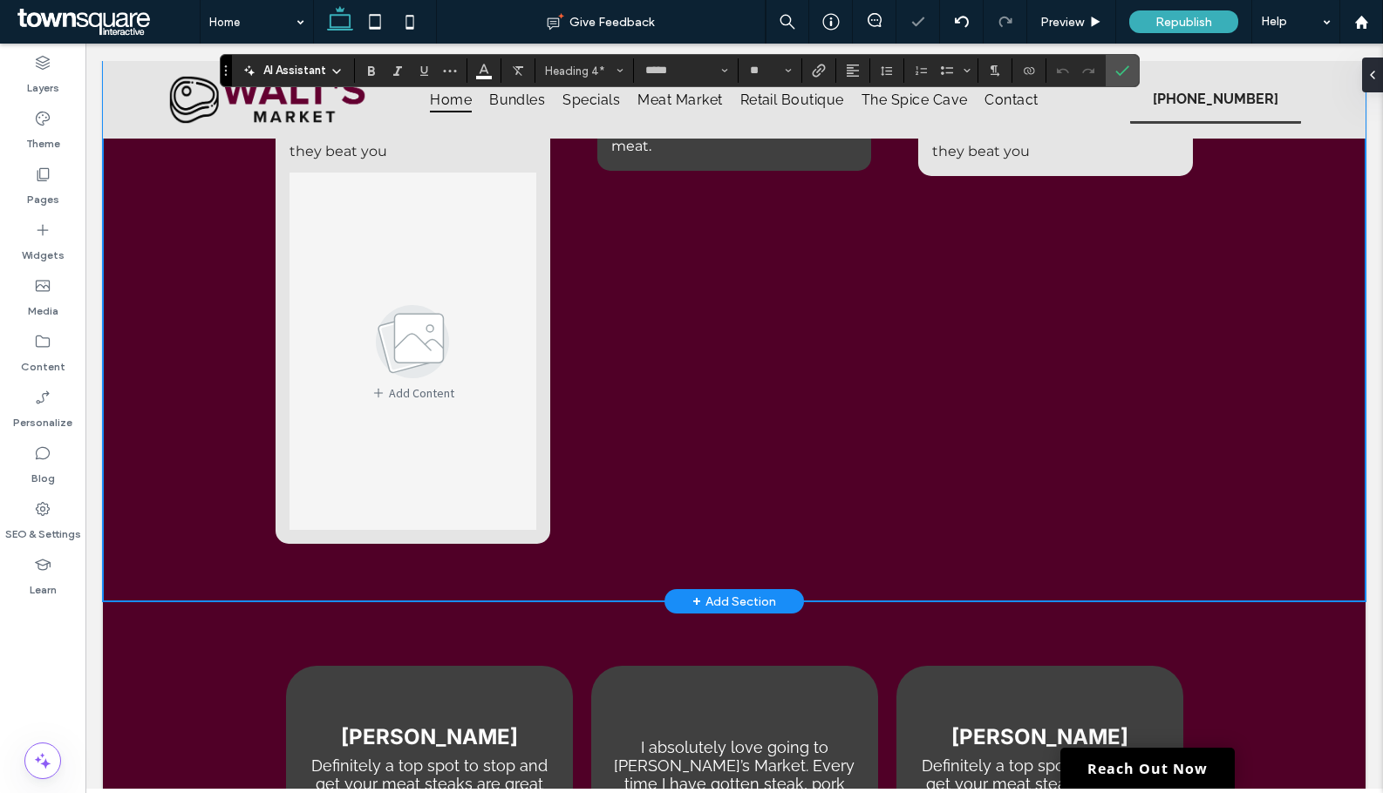
scroll to position [3282, 0]
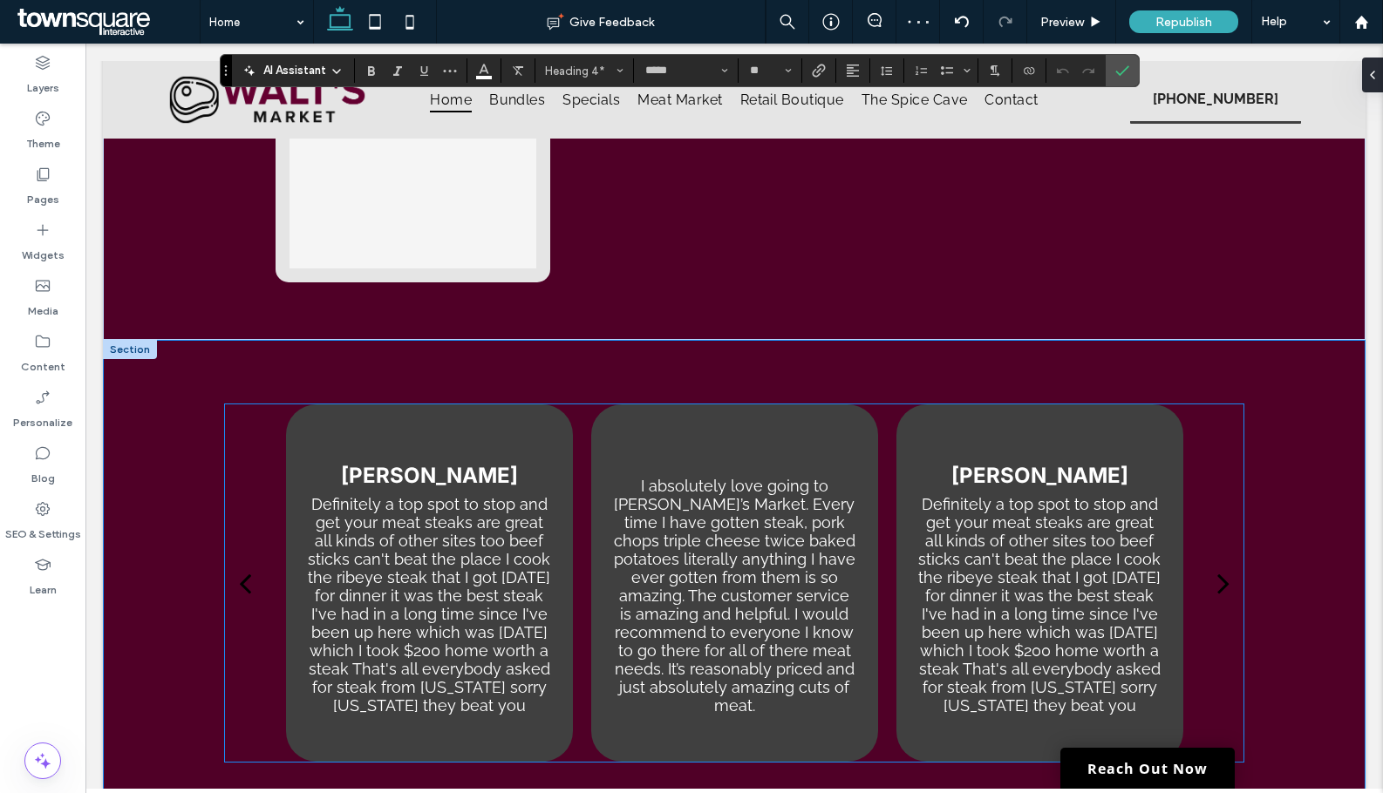
click at [745, 477] on p "I absolutely love going to Walt’s Market. Every time I have gotten steak, pork …" at bounding box center [734, 596] width 245 height 238
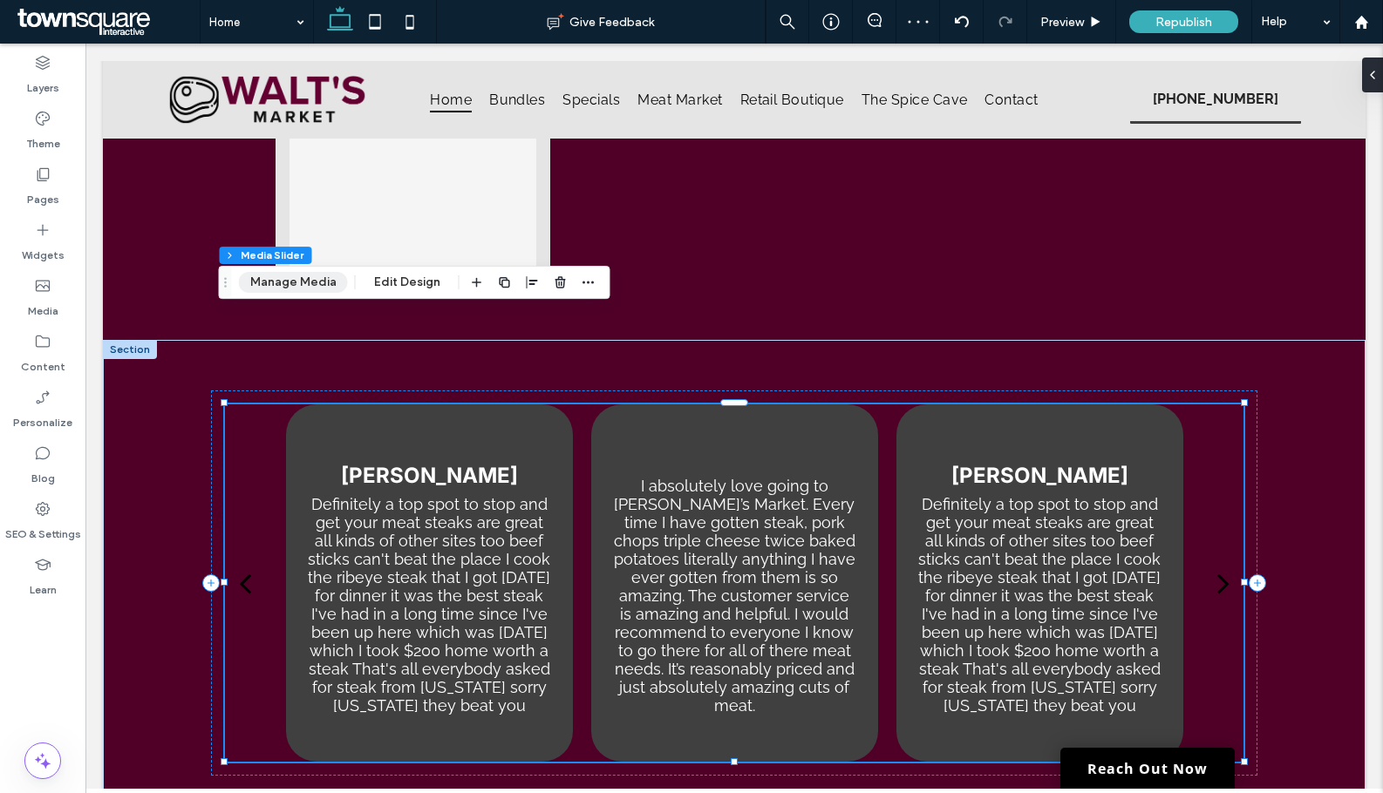
click at [315, 277] on button "Manage Media" at bounding box center [293, 282] width 109 height 21
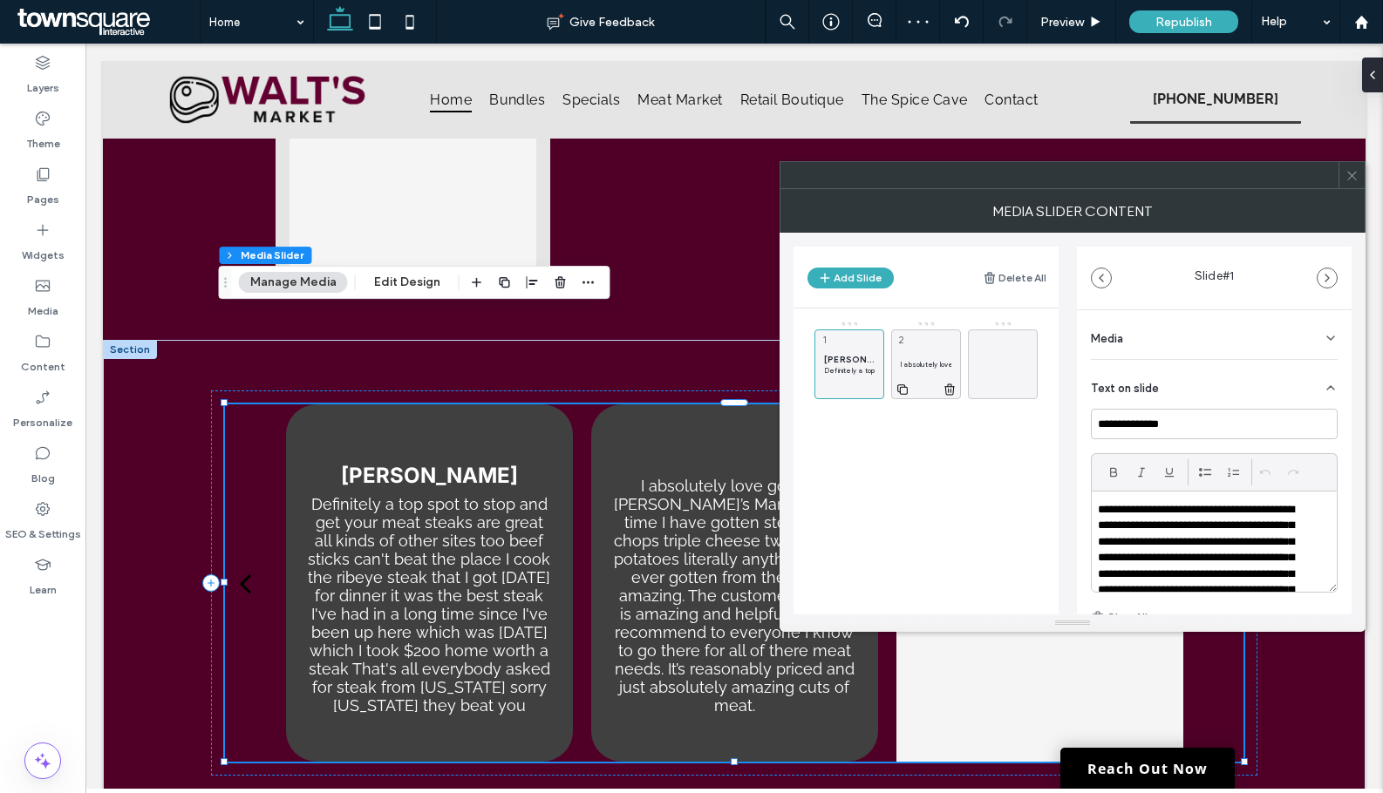
click at [943, 389] on icon at bounding box center [949, 390] width 14 height 16
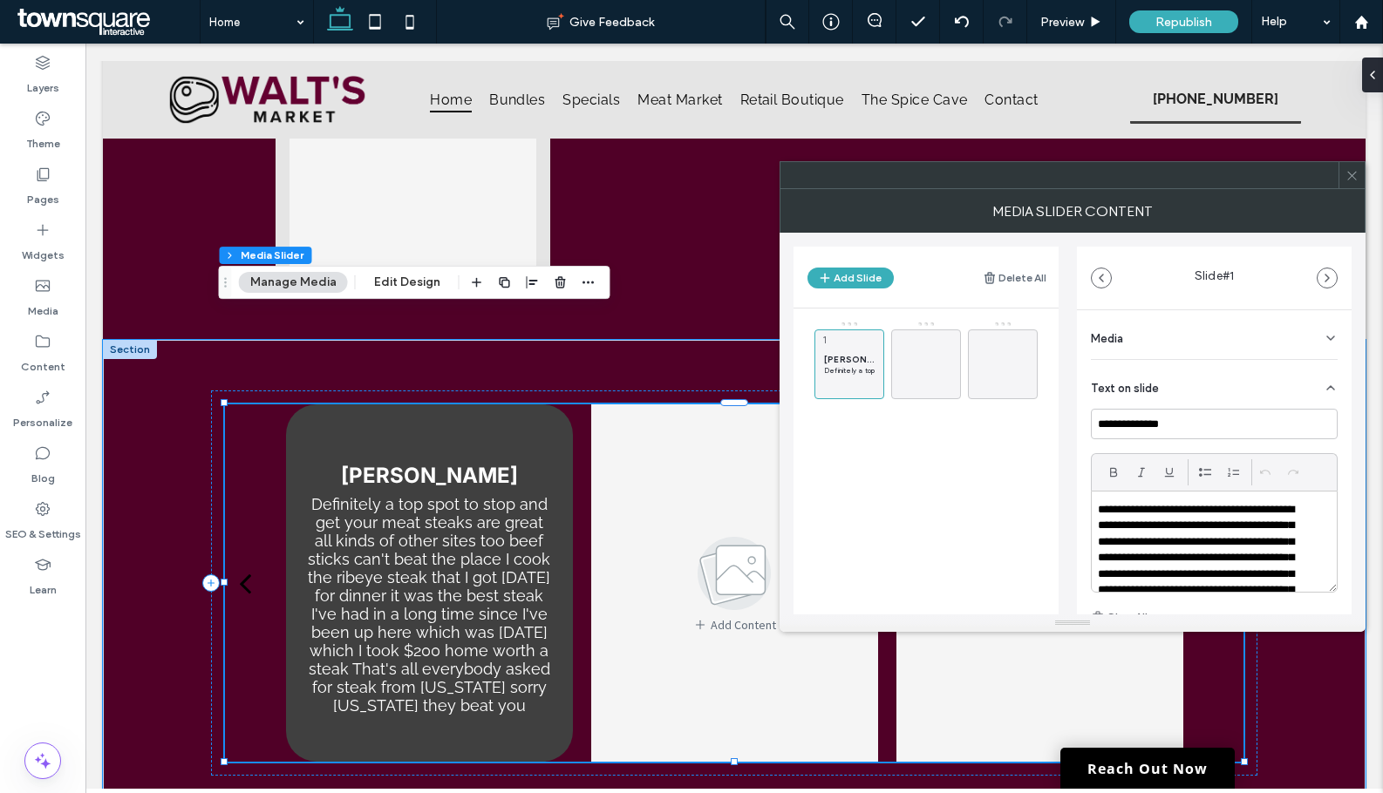
click at [697, 532] on img at bounding box center [734, 574] width 126 height 84
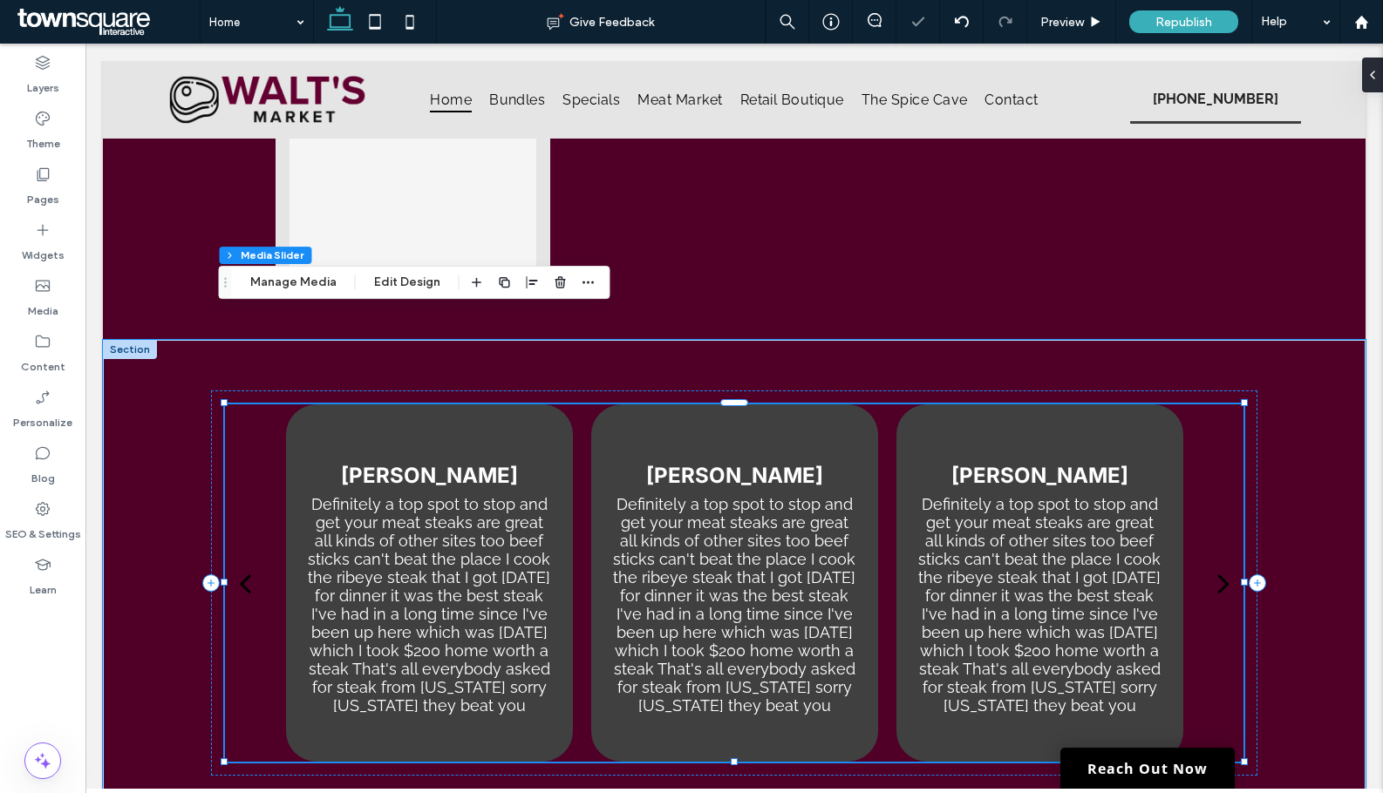
click at [768, 405] on div at bounding box center [734, 583] width 287 height 357
click at [675, 495] on p "Definitely a top spot to stop and get your meat steaks are great all kinds of o…" at bounding box center [734, 605] width 245 height 220
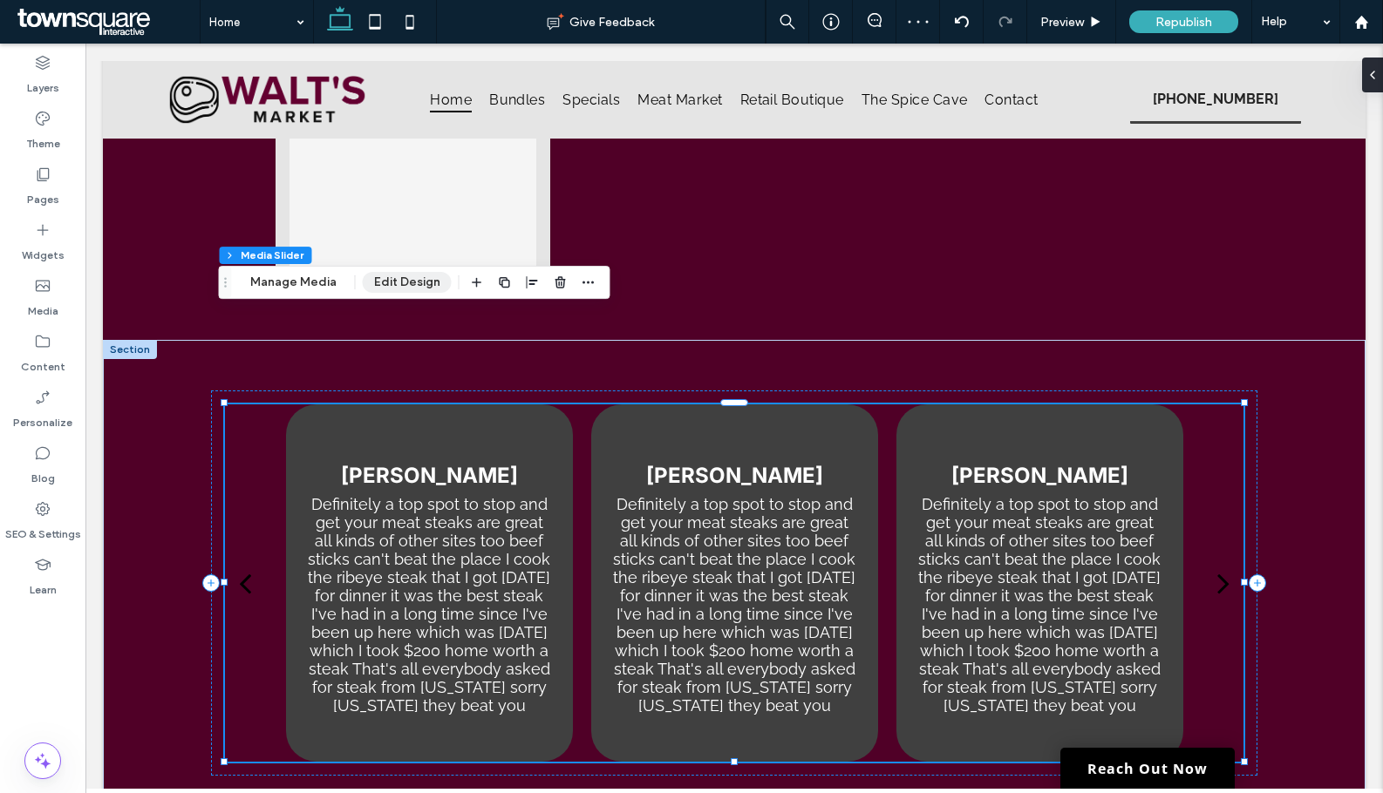
click at [407, 283] on button "Edit Design" at bounding box center [407, 282] width 89 height 21
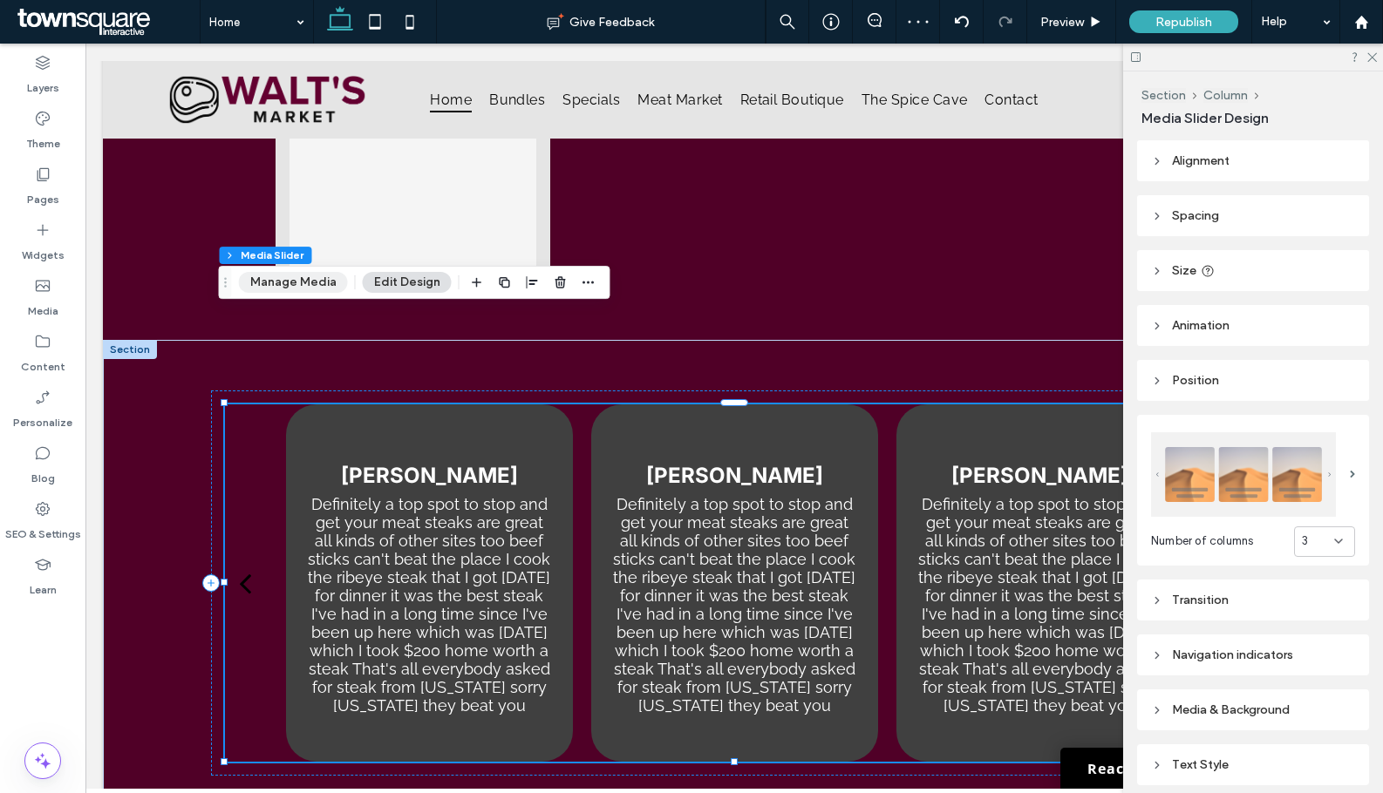
click at [270, 283] on button "Manage Media" at bounding box center [293, 282] width 109 height 21
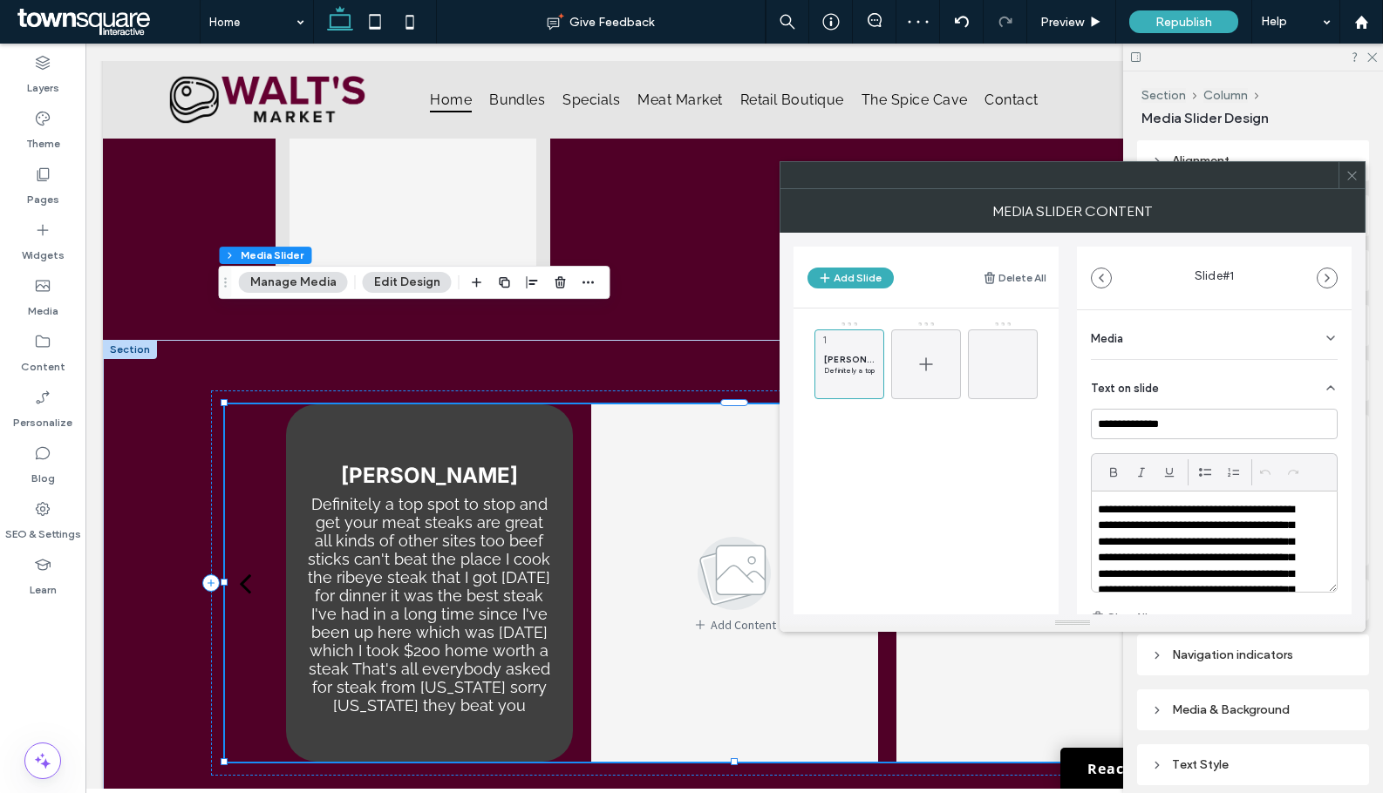
click at [943, 364] on div at bounding box center [926, 365] width 70 height 70
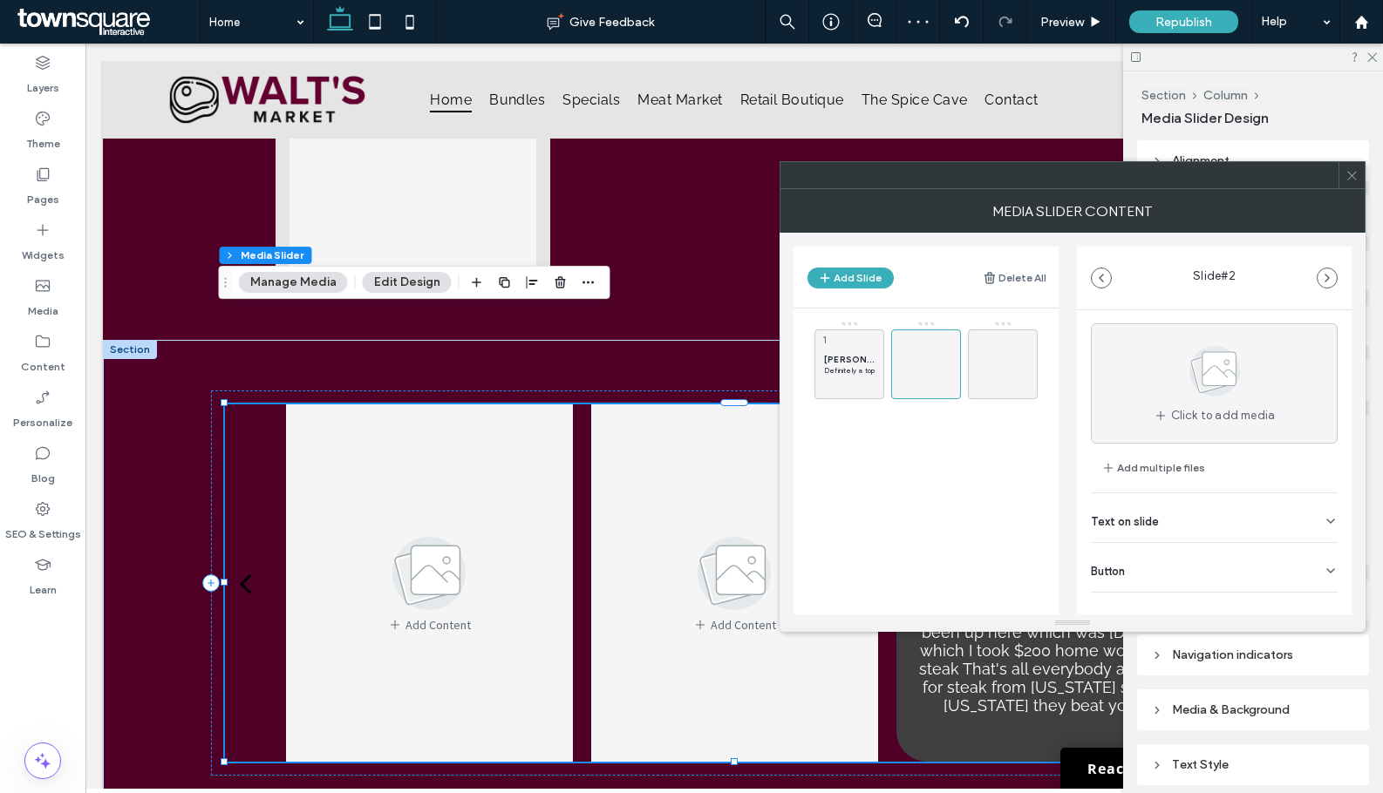
scroll to position [55, 0]
click at [1179, 502] on div "Text on slide" at bounding box center [1214, 498] width 247 height 49
click at [1161, 462] on div at bounding box center [1213, 482] width 245 height 100
paste div
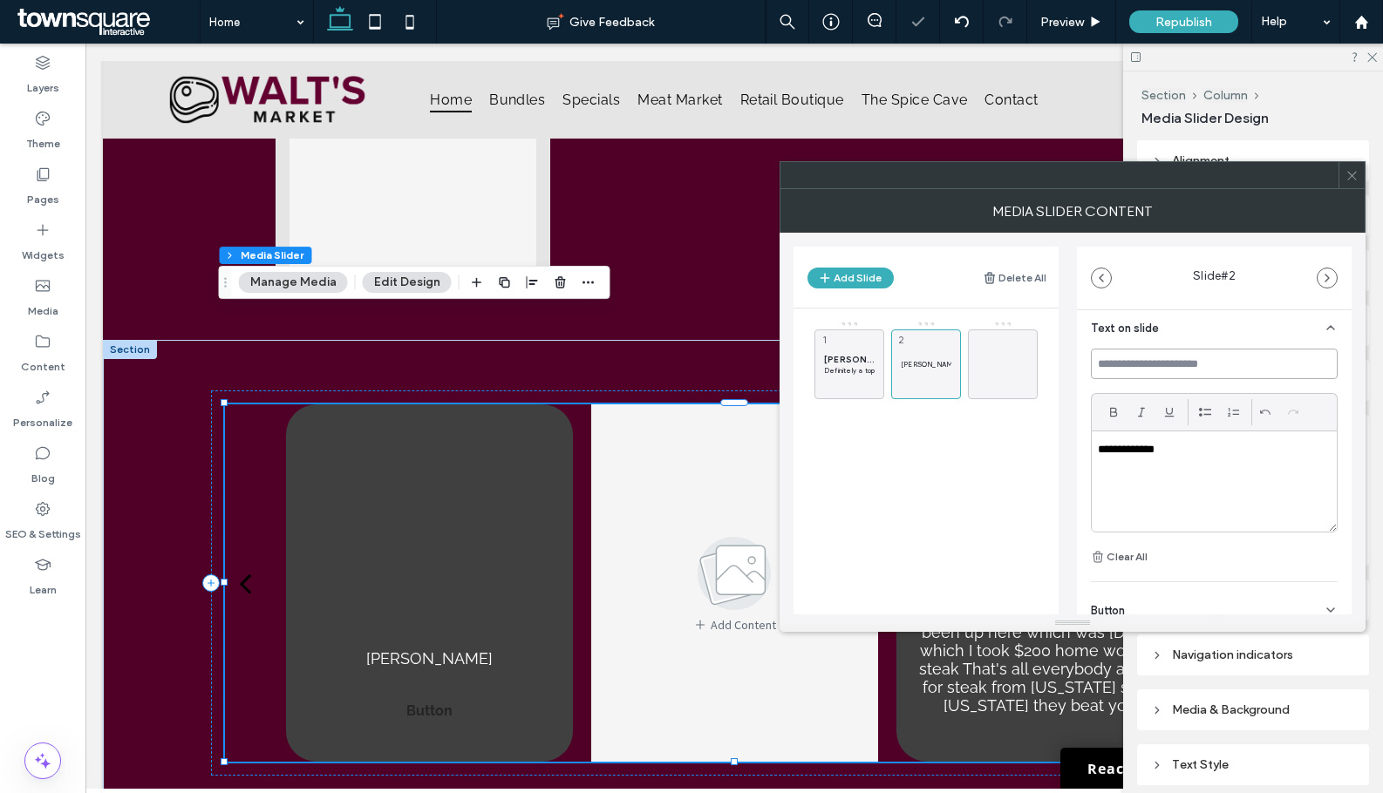
click at [1162, 364] on input at bounding box center [1214, 364] width 247 height 31
paste input "**********"
type input "**********"
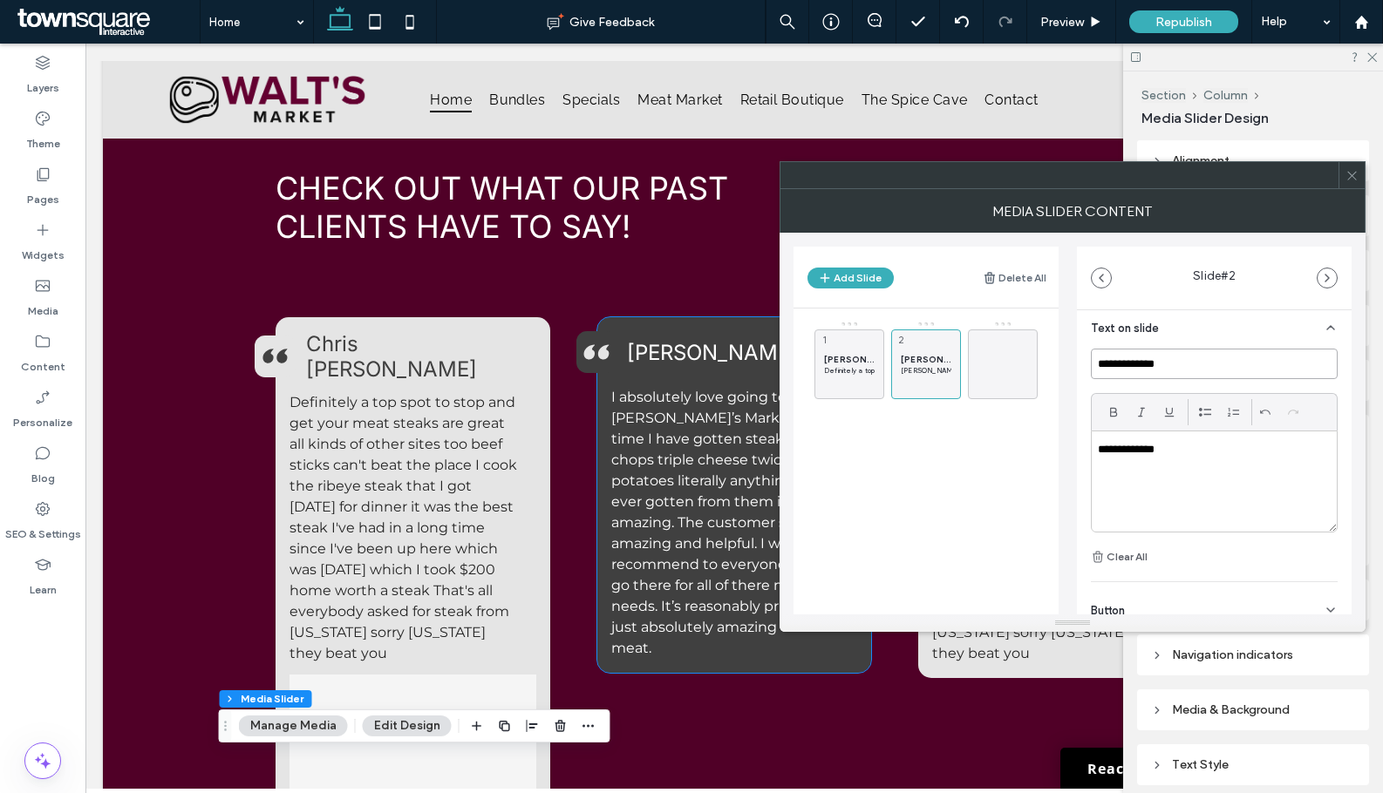
scroll to position [2411, 0]
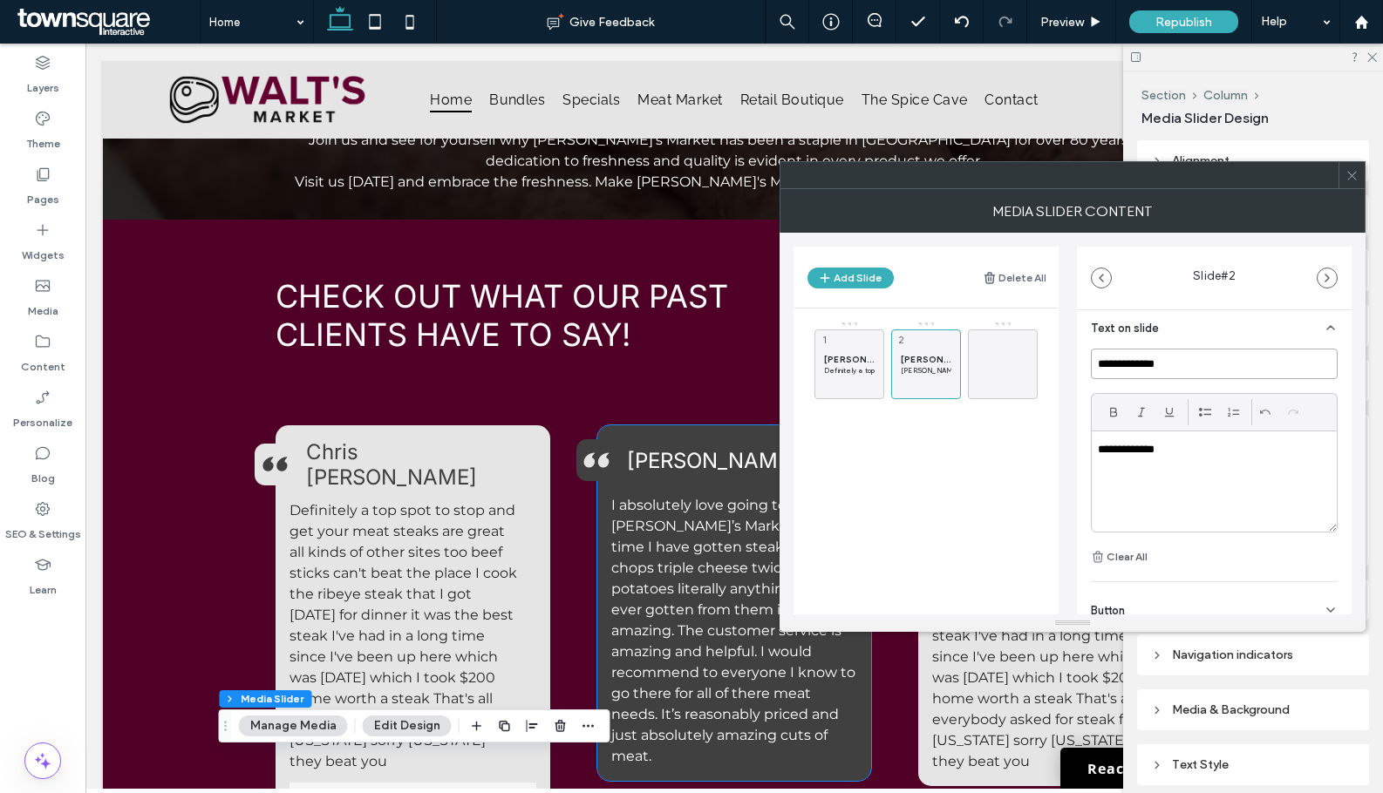
click at [667, 532] on span "I absolutely love going to Walt’s Market. Every time I have gotten steak, pork …" at bounding box center [733, 631] width 244 height 268
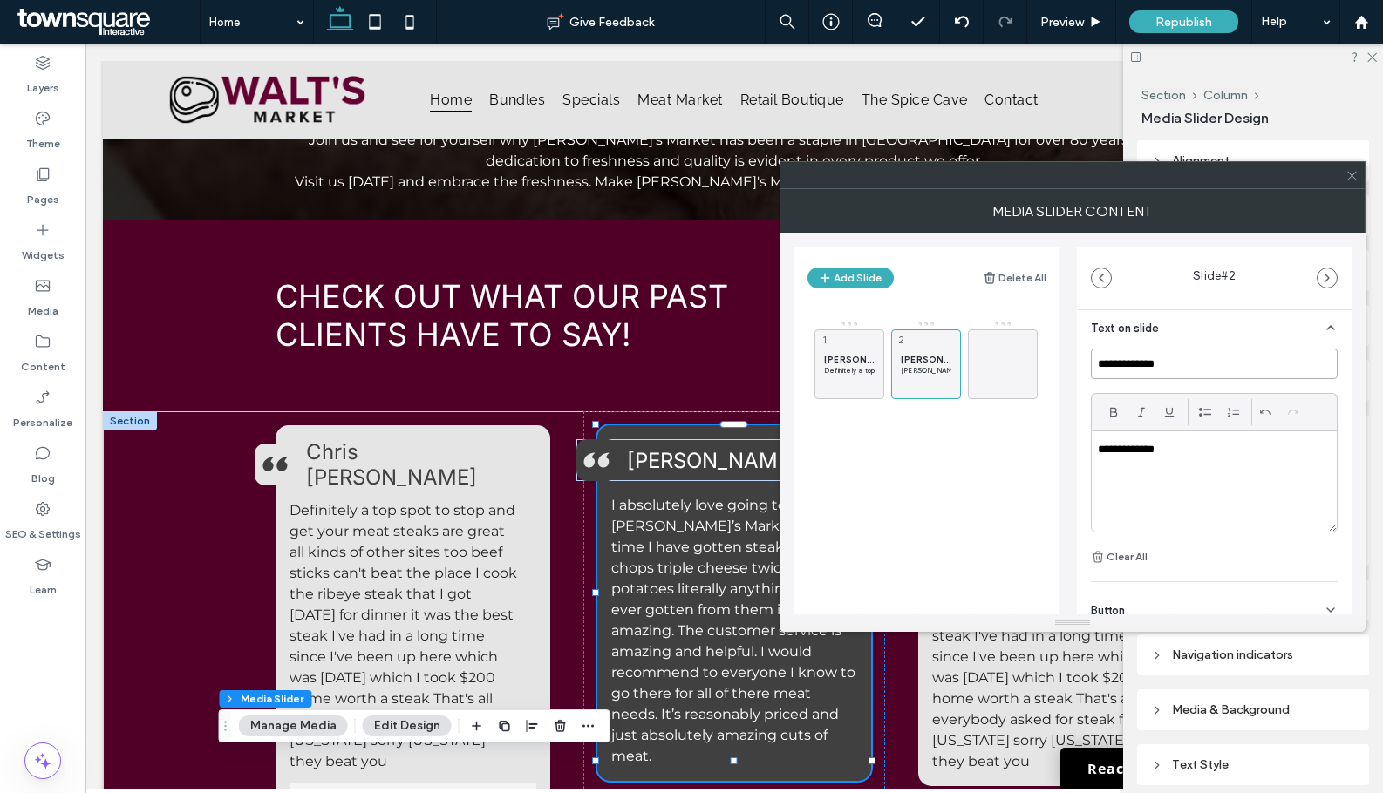
click at [667, 532] on span "I absolutely love going to Walt’s Market. Every time I have gotten steak, pork …" at bounding box center [733, 631] width 244 height 268
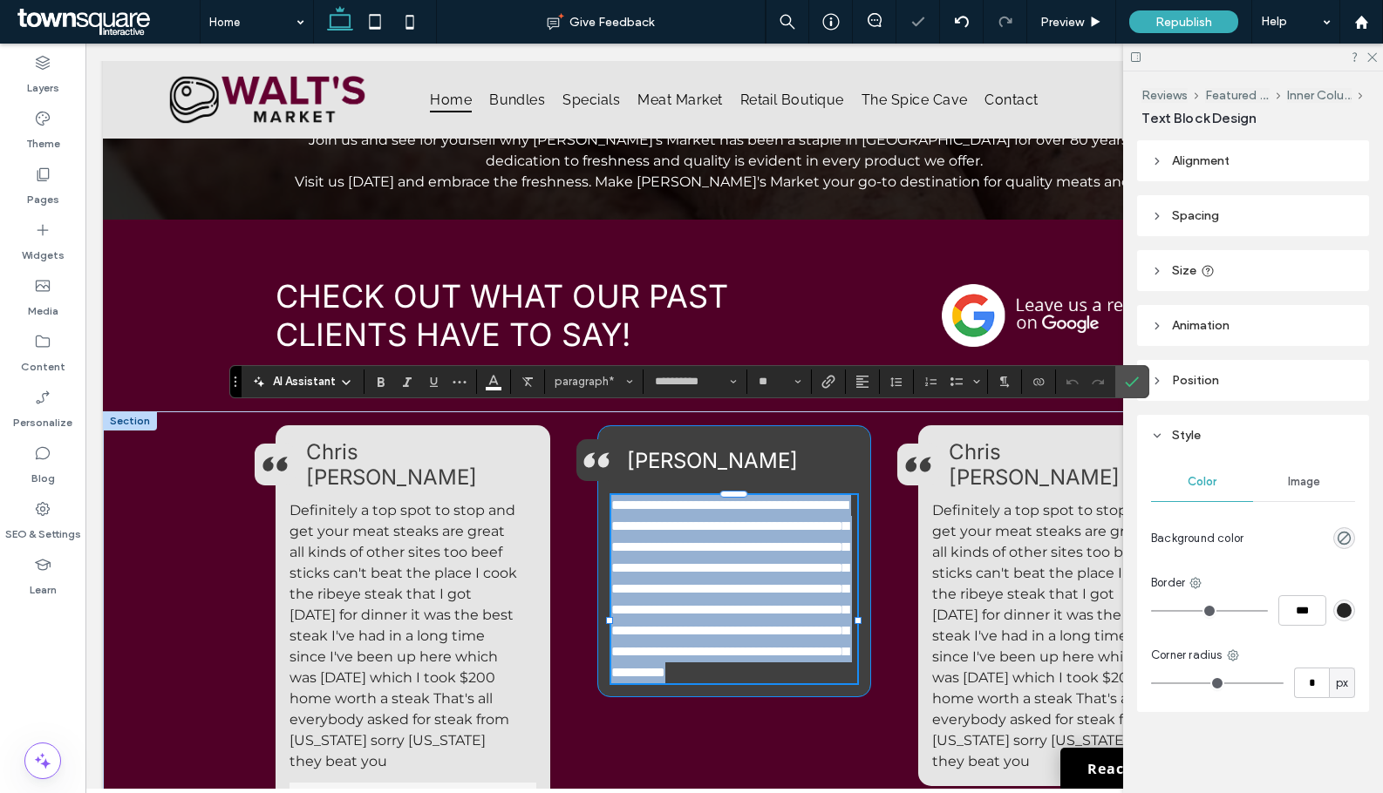
copy span "**********"
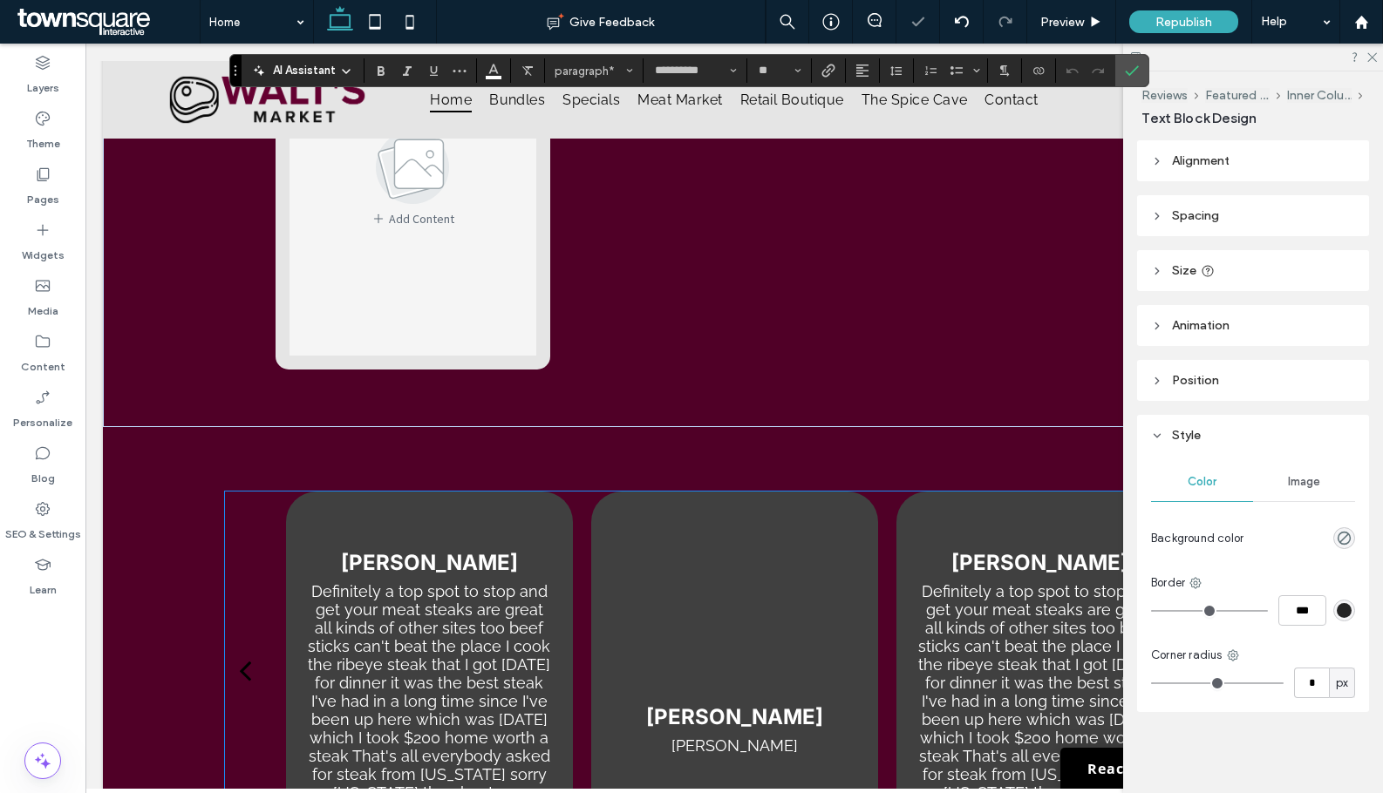
scroll to position [3544, 0]
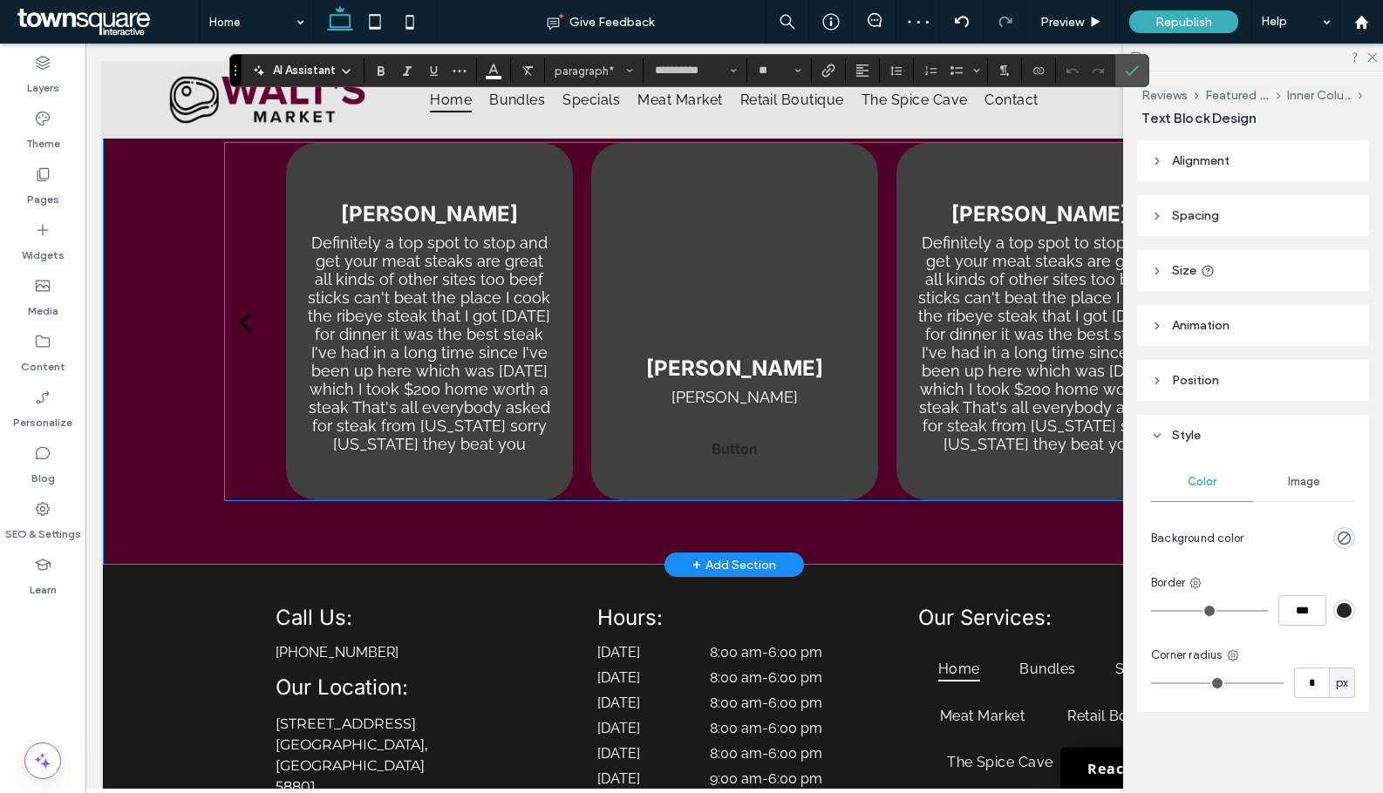
click at [720, 330] on div "Shannon Caton Shannon Caton Button Button" at bounding box center [734, 402] width 287 height 145
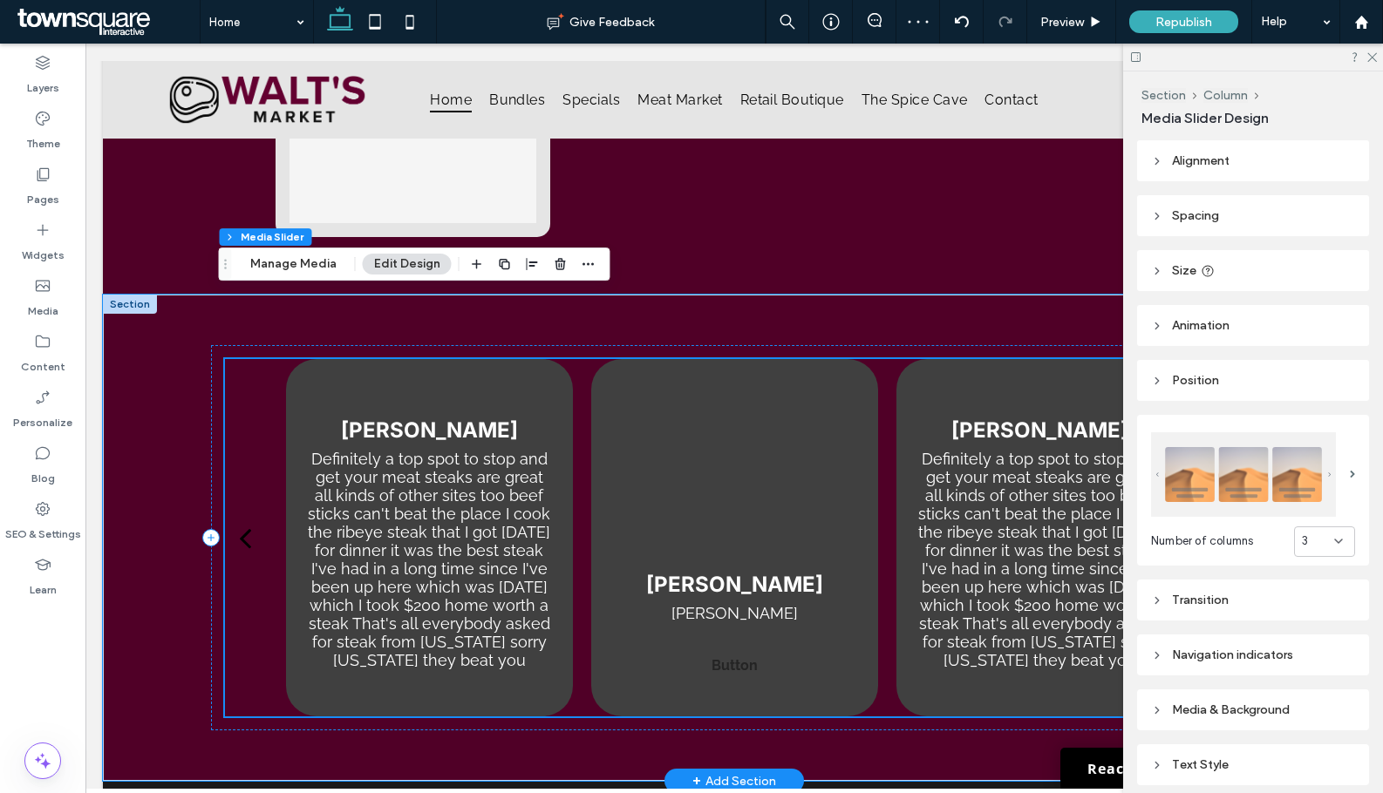
scroll to position [3282, 0]
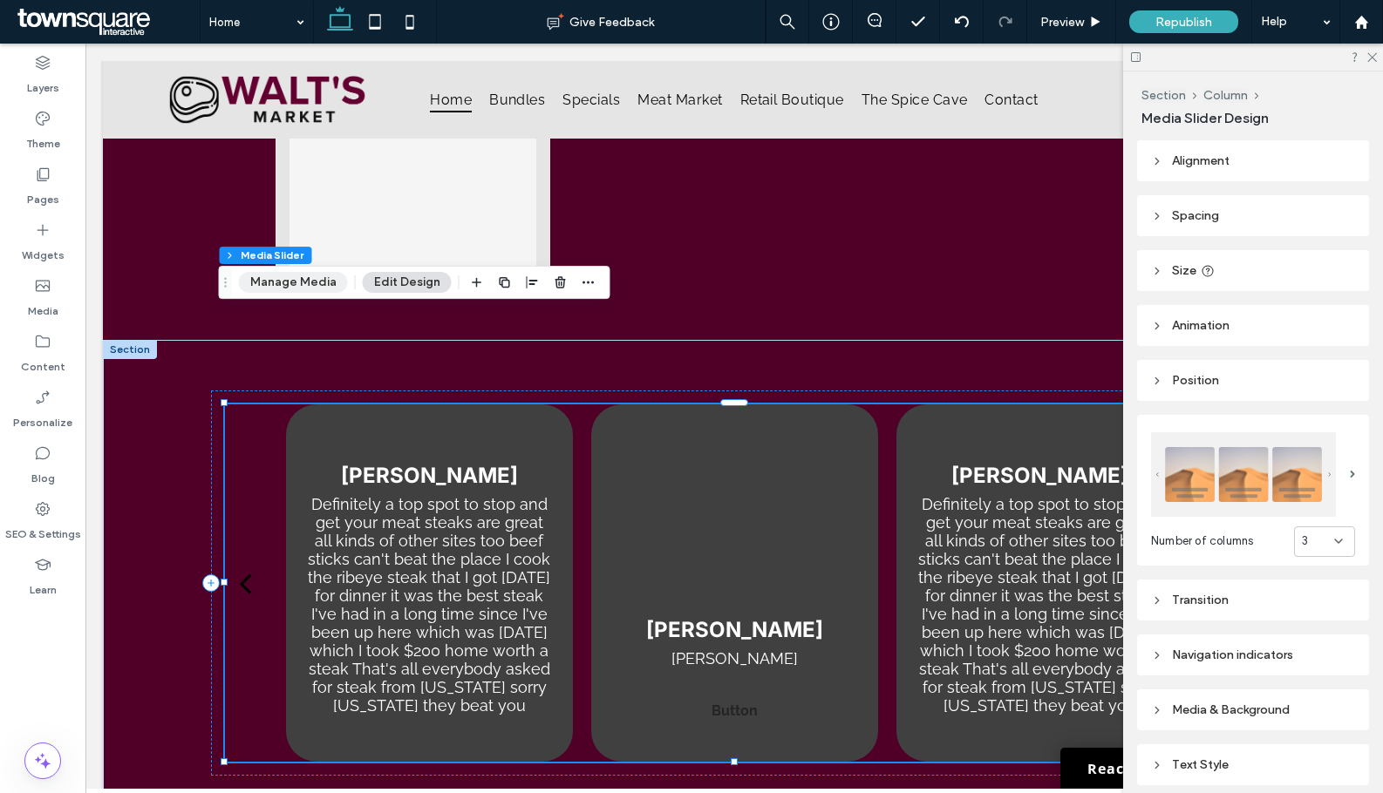
click at [274, 275] on button "Manage Media" at bounding box center [293, 282] width 109 height 21
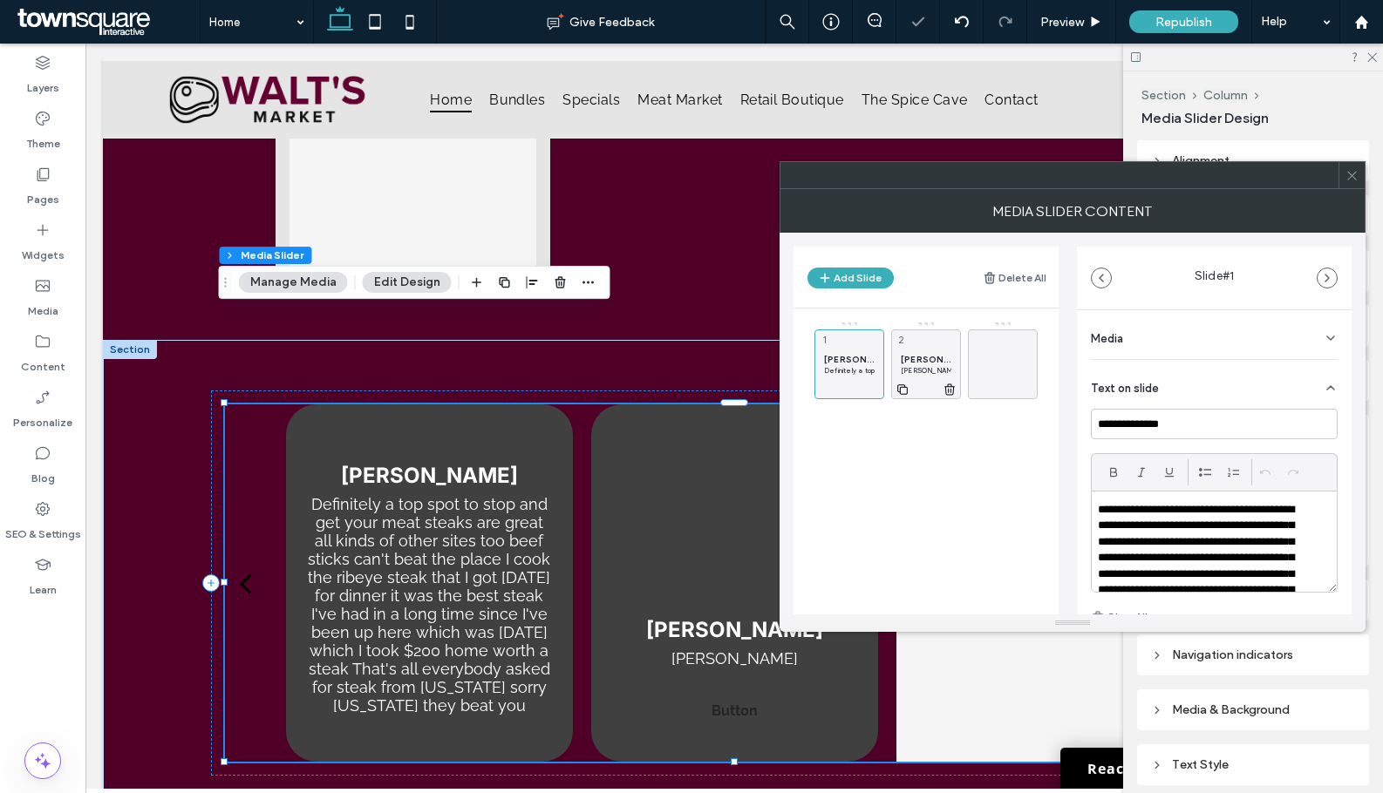
click at [911, 371] on p "Shannon Caton" at bounding box center [926, 370] width 51 height 10
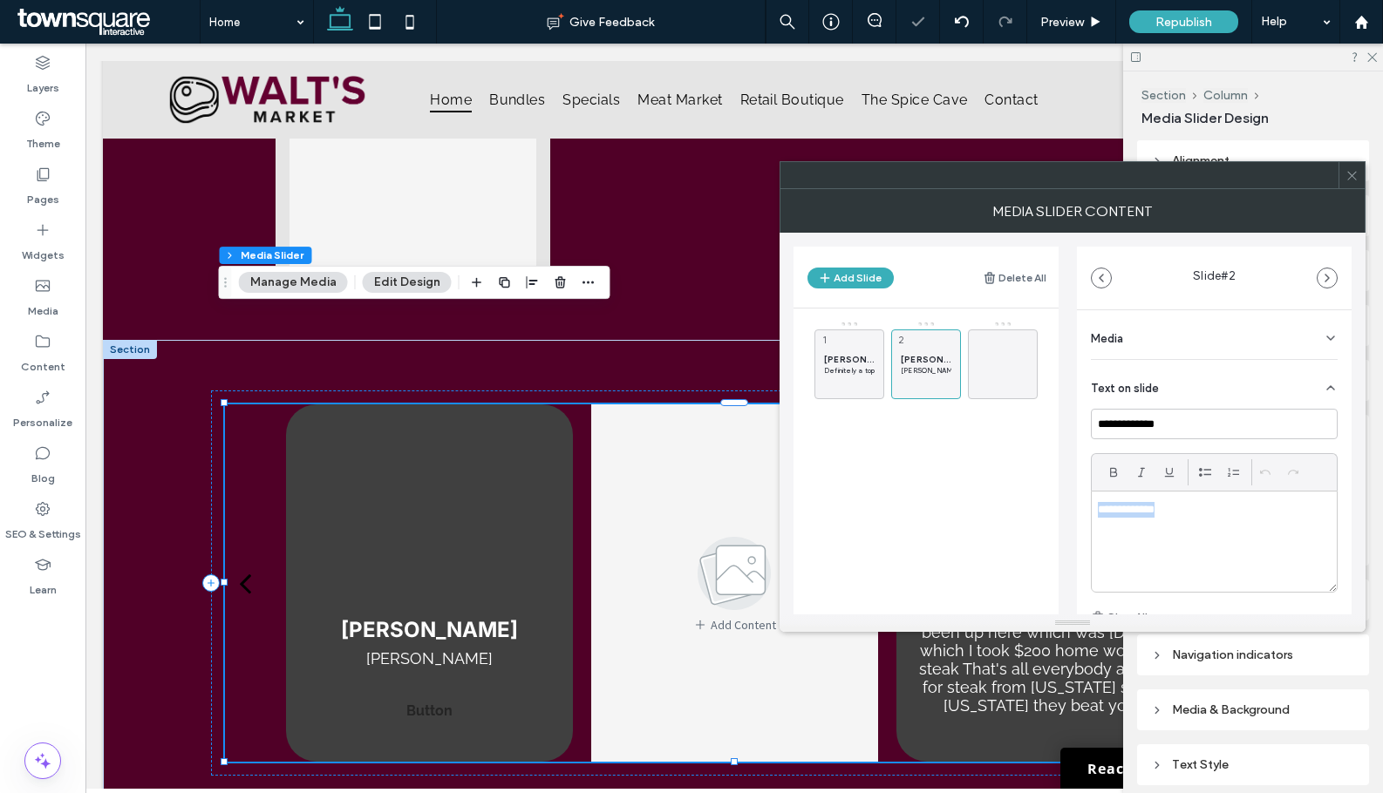
drag, startPoint x: 1192, startPoint y: 510, endPoint x: 1089, endPoint y: 510, distance: 102.9
click at [1089, 510] on div "**********" at bounding box center [1214, 553] width 275 height 486
paste div
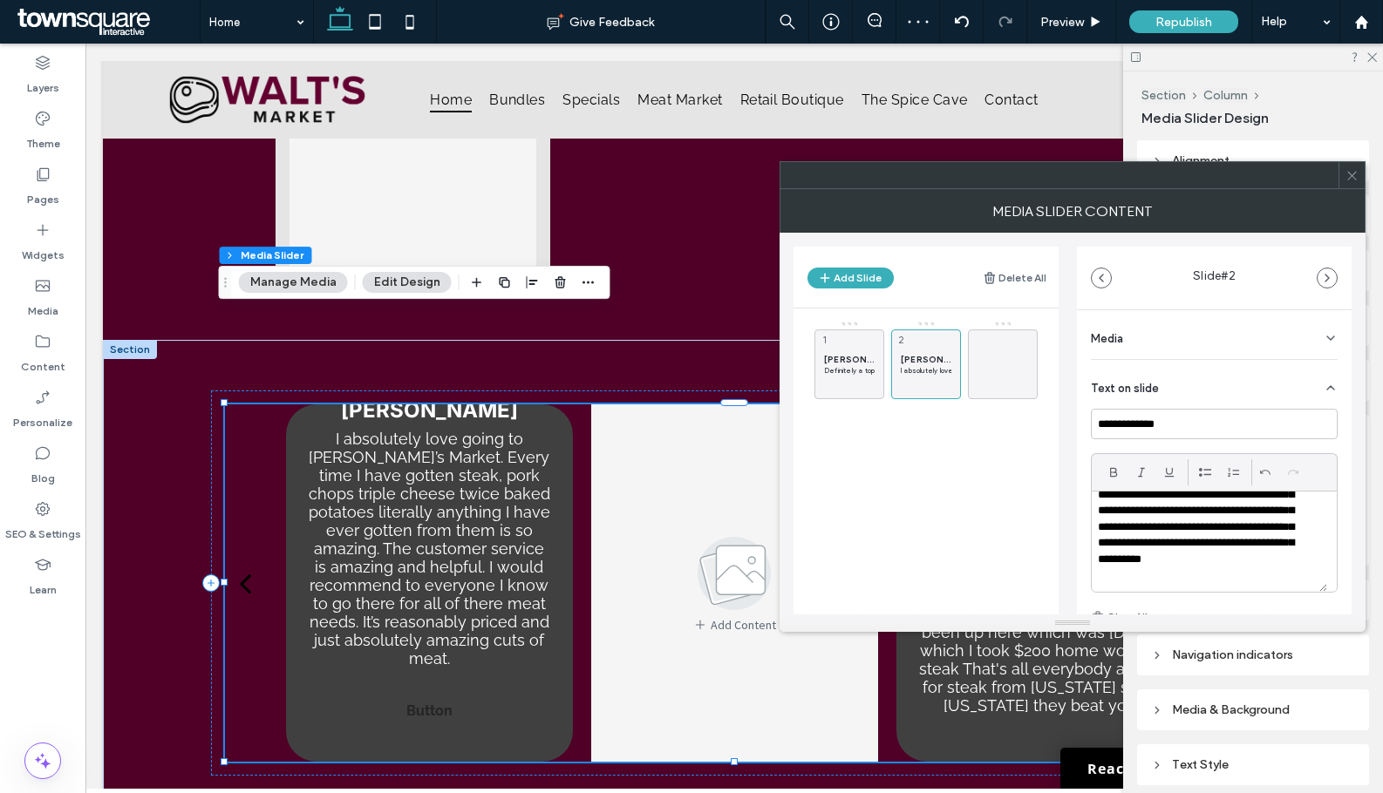
scroll to position [82, 0]
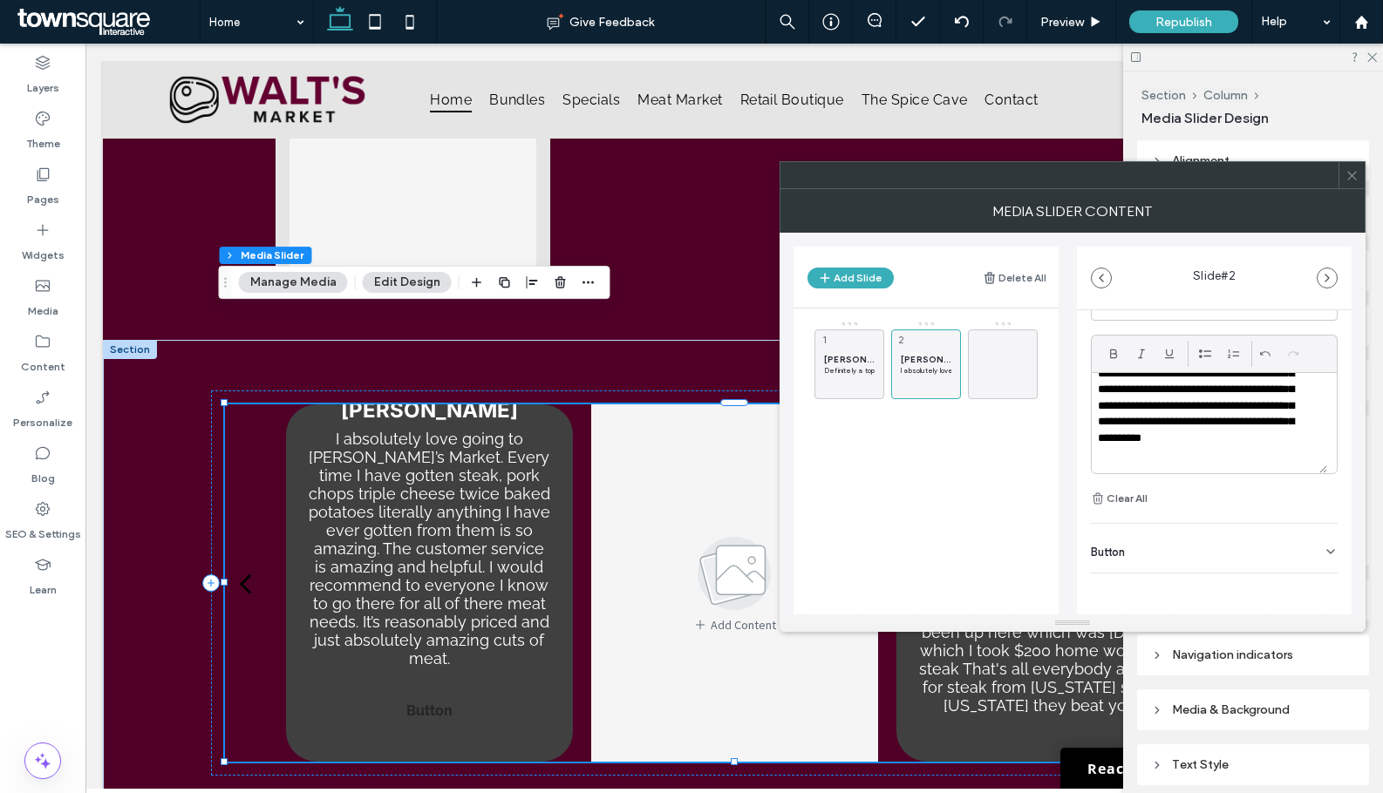
click at [1316, 559] on div "Button" at bounding box center [1214, 548] width 247 height 49
click at [1316, 585] on use at bounding box center [1322, 588] width 14 height 10
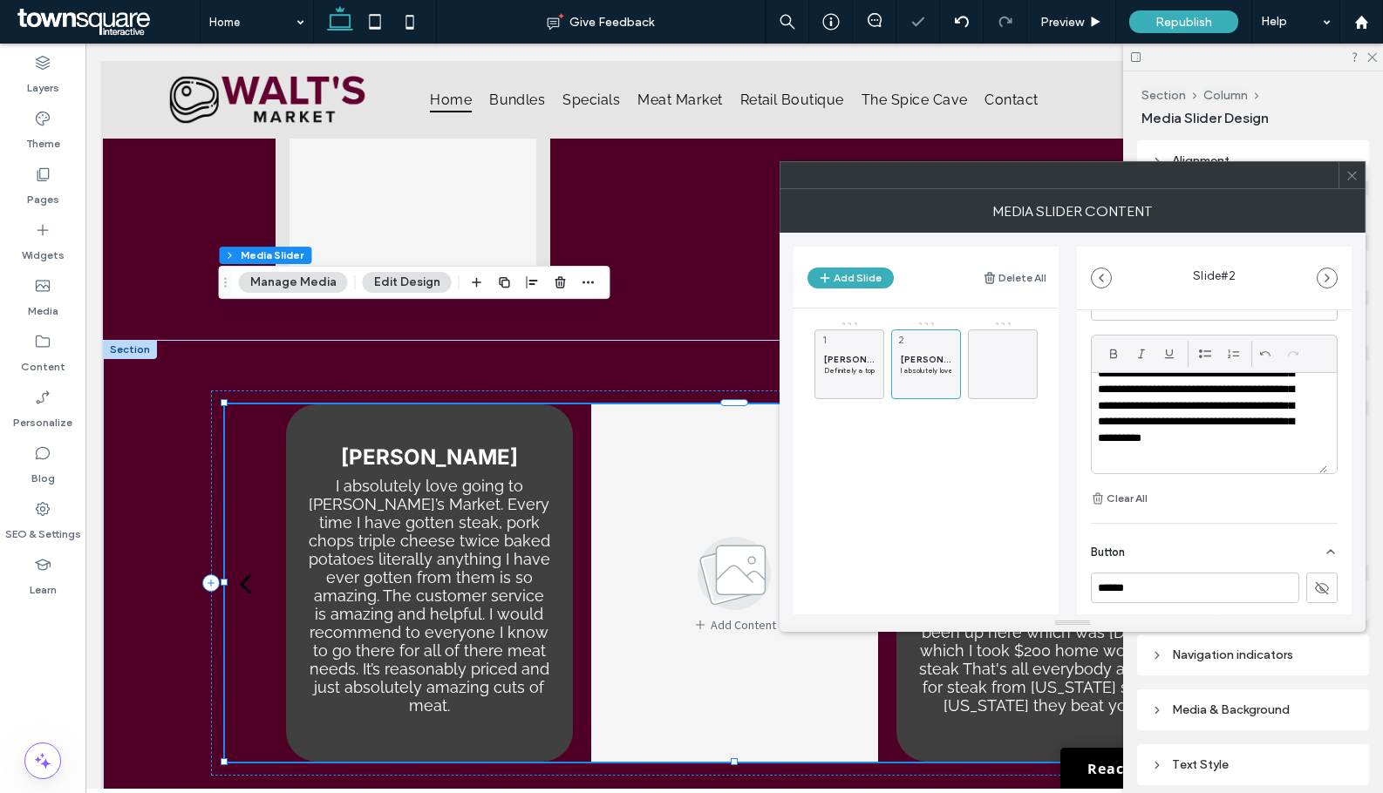
click at [1352, 173] on icon at bounding box center [1351, 175] width 13 height 13
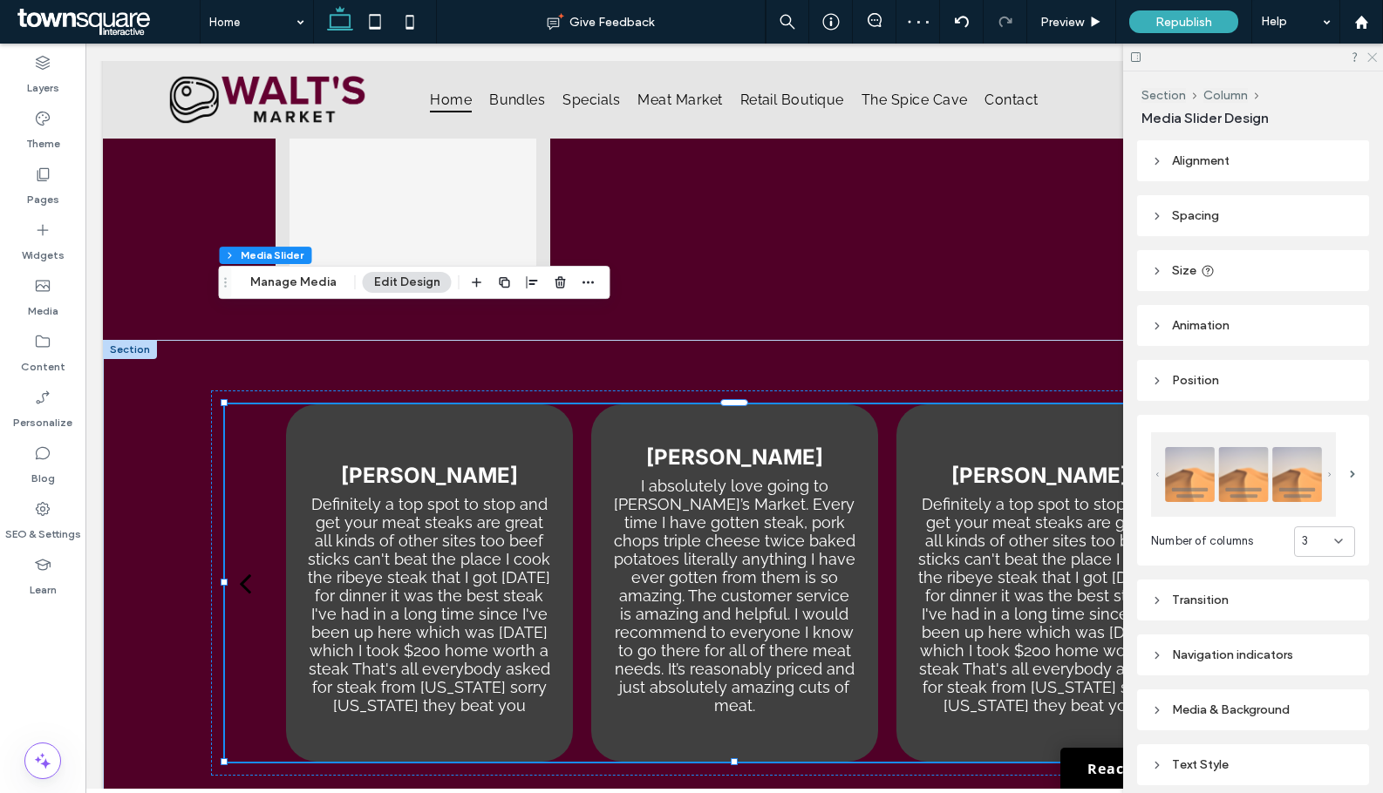
click at [1372, 59] on icon at bounding box center [1370, 56] width 11 height 11
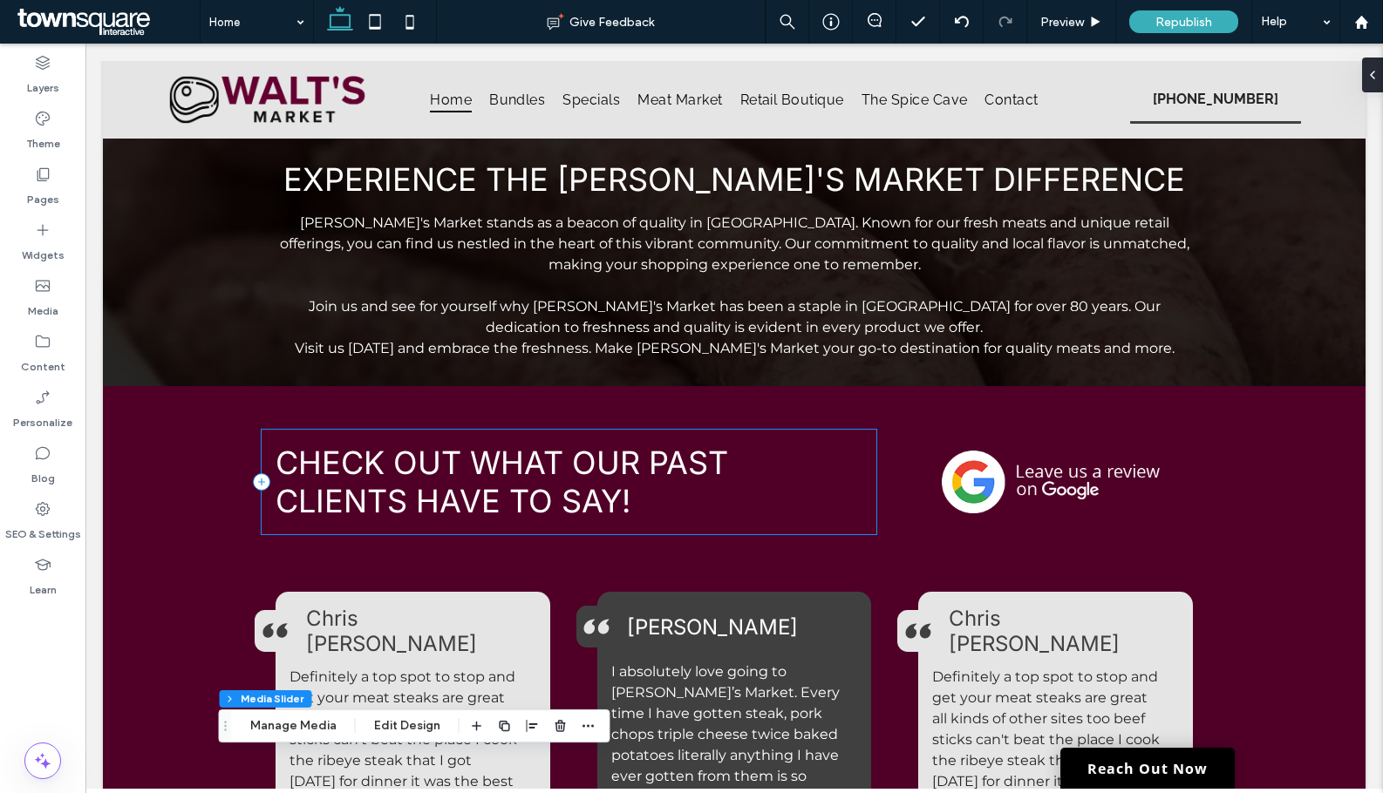
scroll to position [2236, 0]
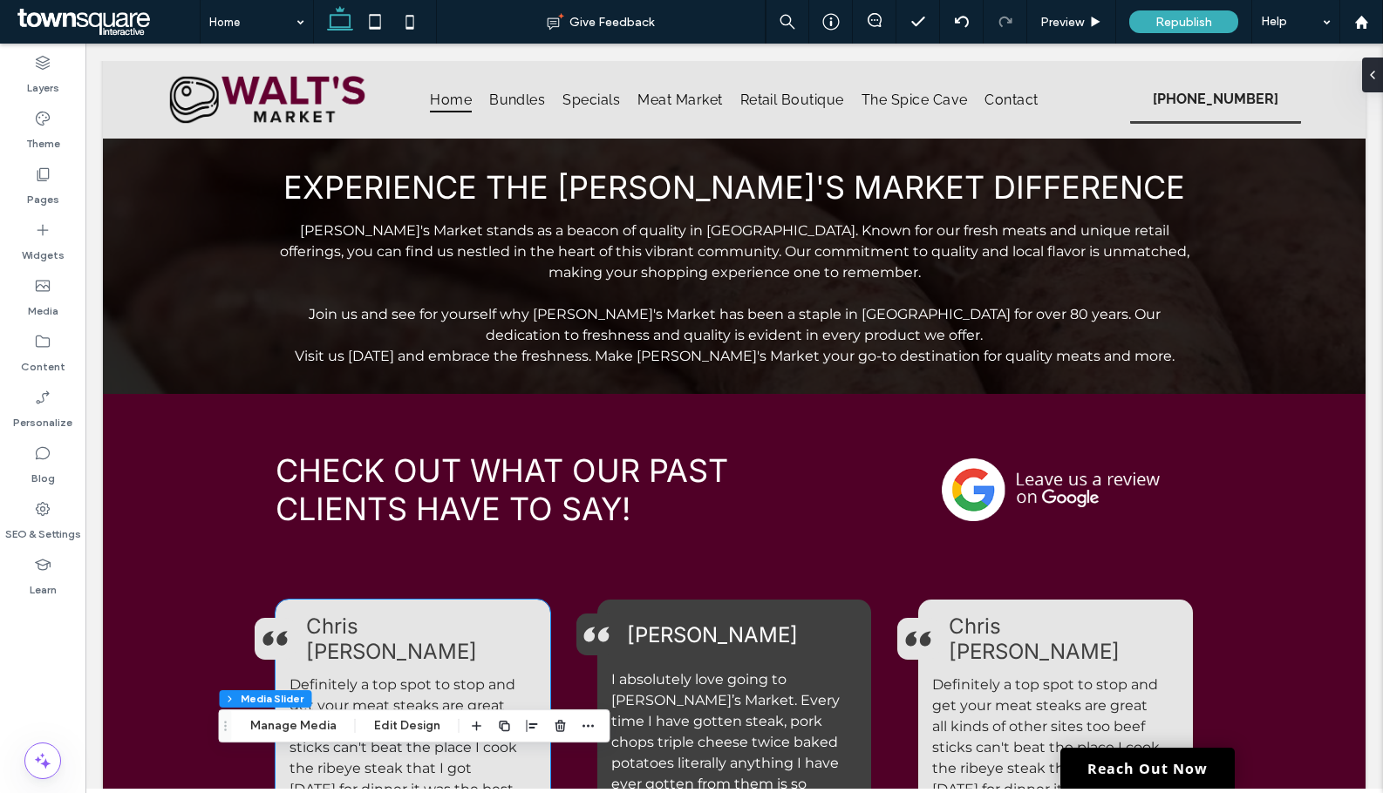
click at [478, 614] on div "A pair of black quotation marks on a white background. Chri s Kralicek" at bounding box center [378, 639] width 247 height 51
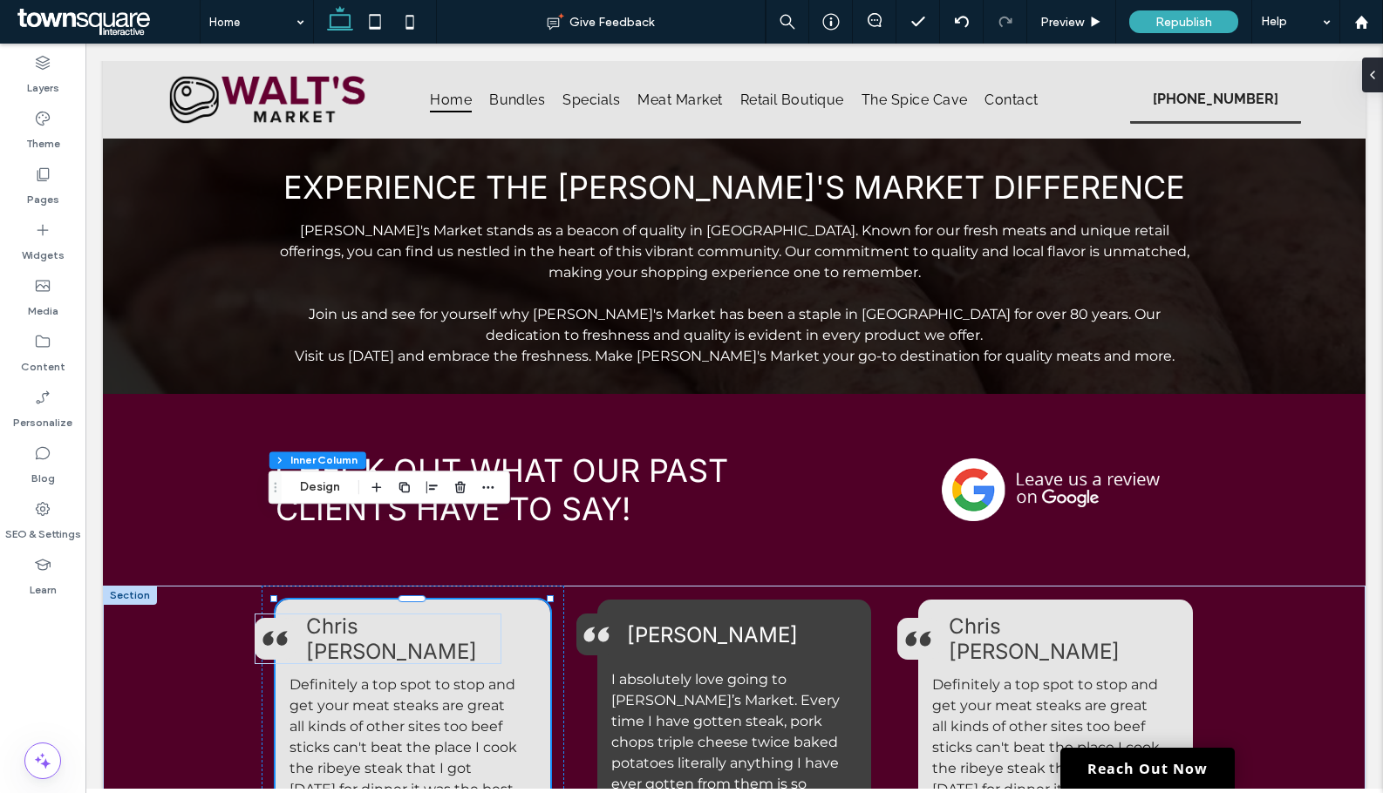
click at [138, 586] on div at bounding box center [130, 595] width 54 height 19
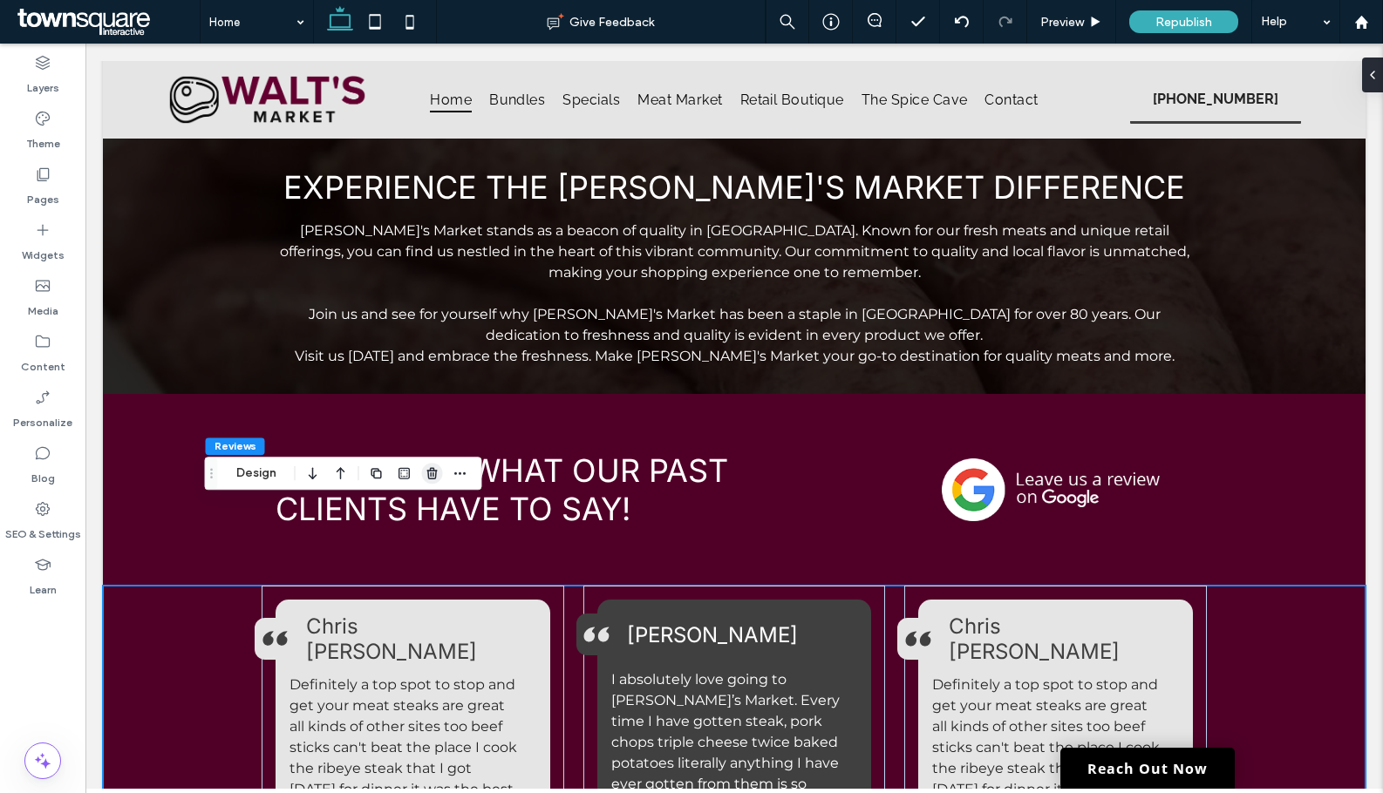
click at [426, 472] on icon "button" at bounding box center [432, 473] width 14 height 14
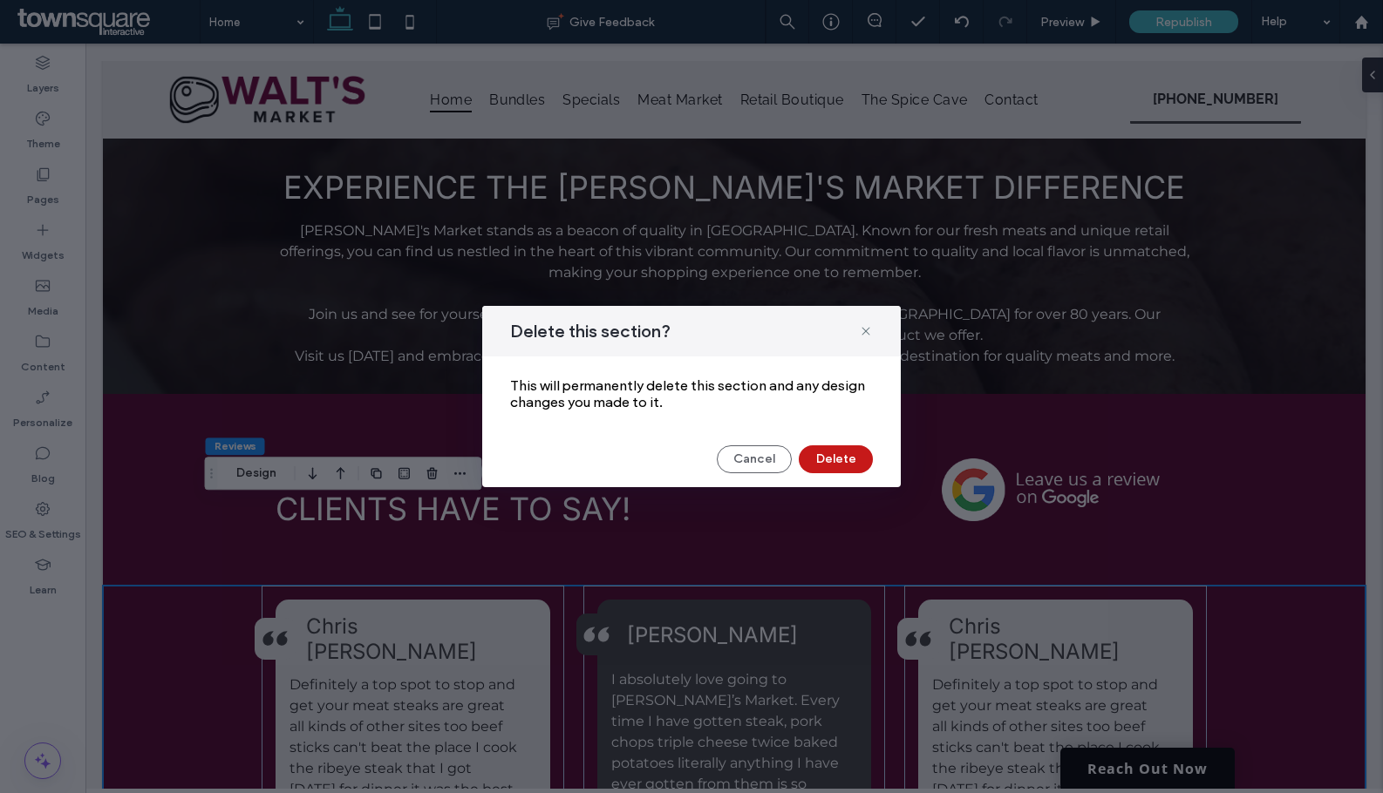
click at [849, 462] on button "Delete" at bounding box center [836, 459] width 74 height 28
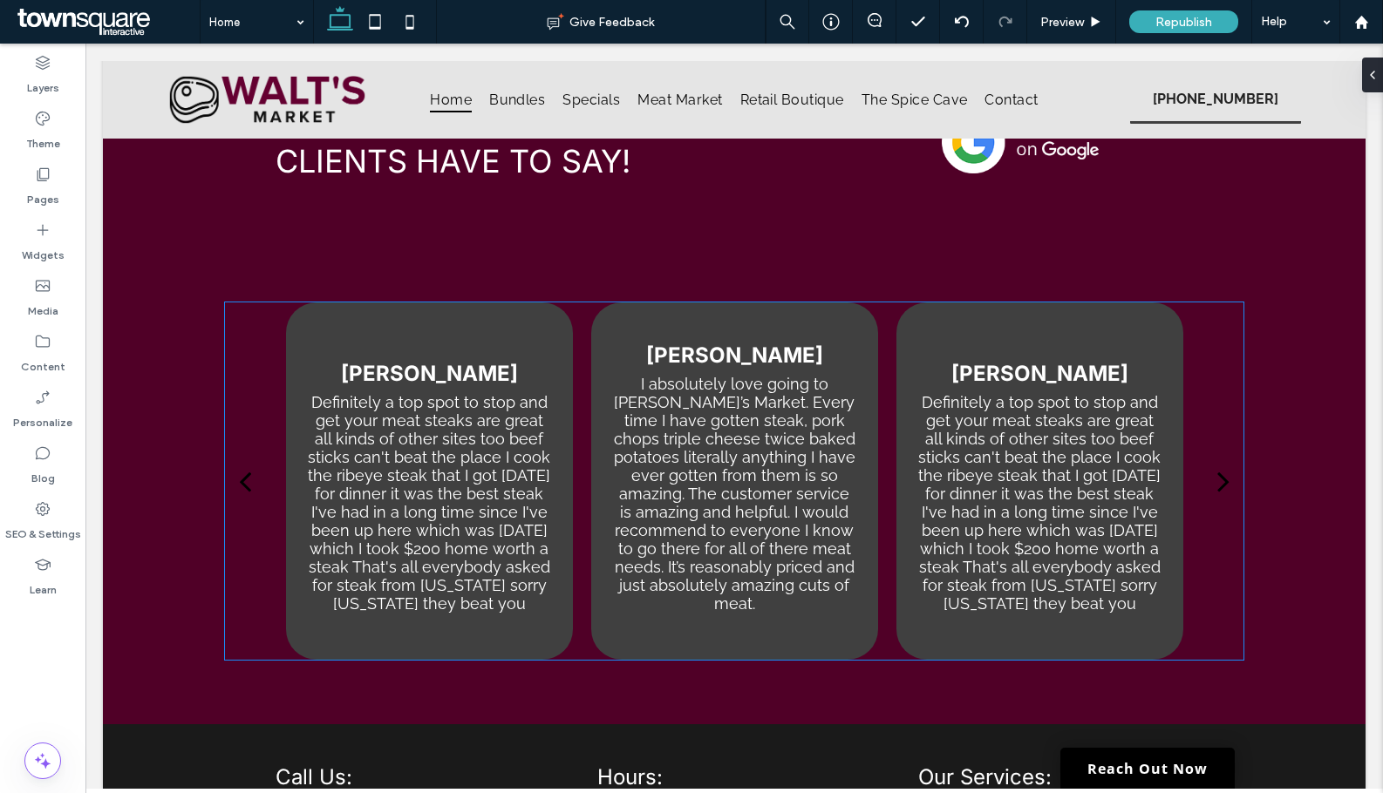
scroll to position [2585, 0]
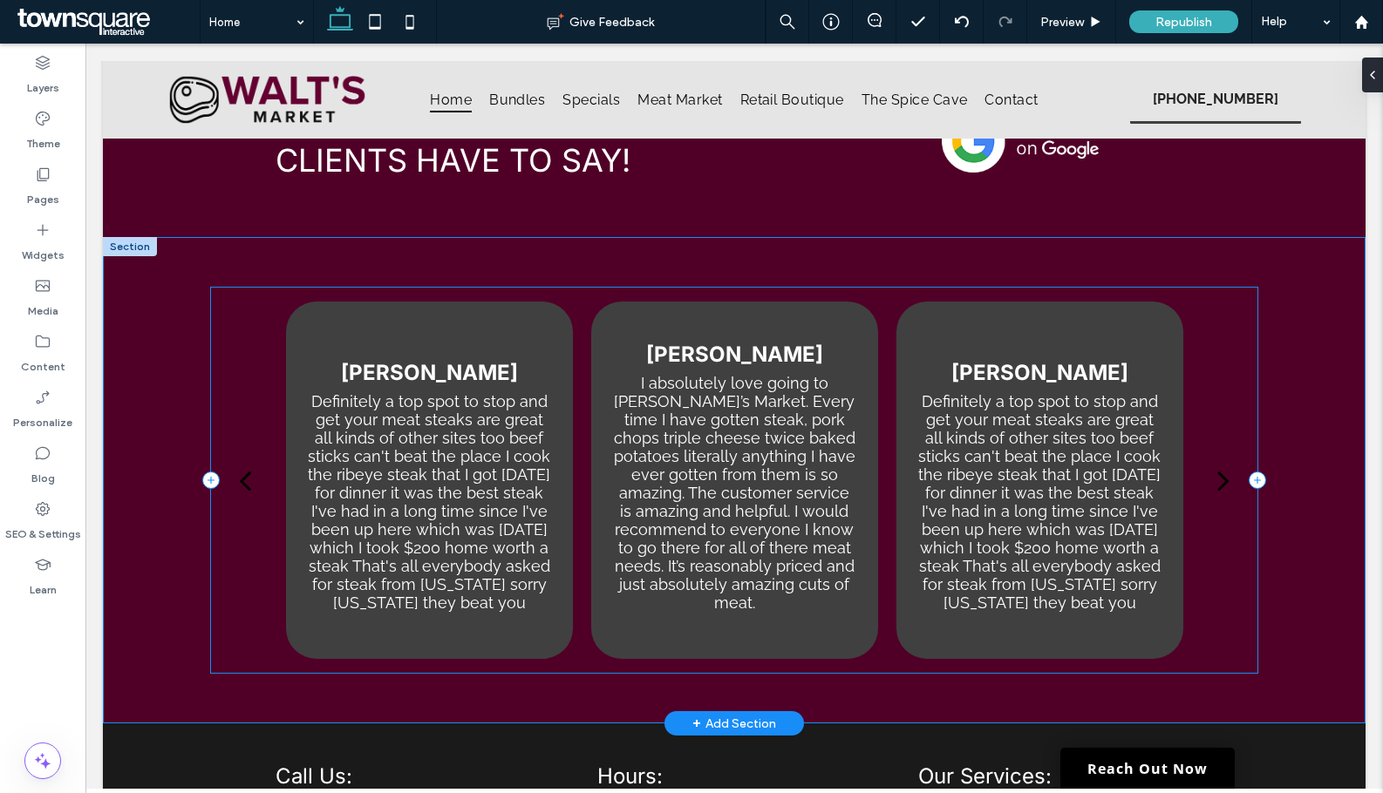
click at [884, 578] on div "Chris Kralicek Definitely a top spot to stop and get your meat steaks are great…" at bounding box center [734, 480] width 1046 height 385
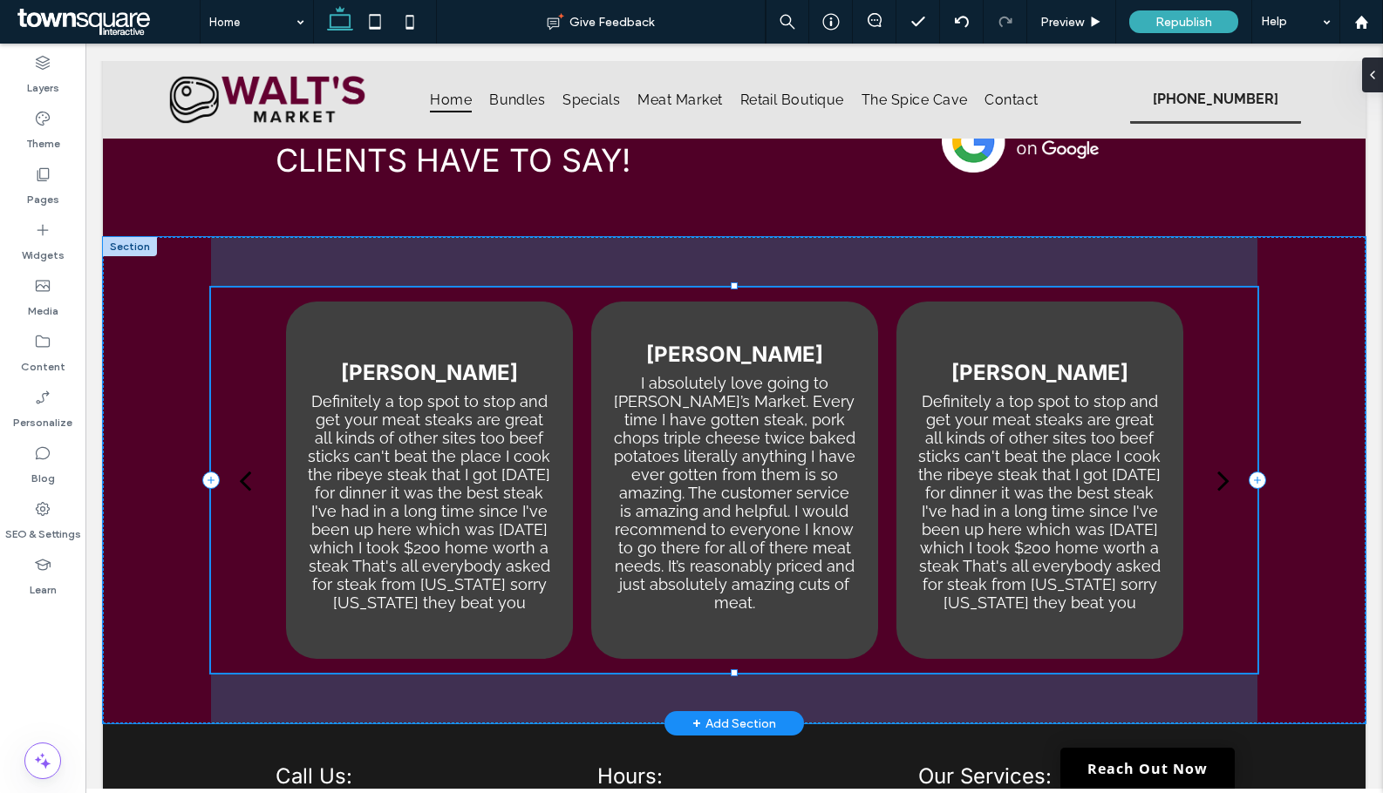
drag, startPoint x: 728, startPoint y: 586, endPoint x: 723, endPoint y: 554, distance: 32.7
click at [723, 554] on div "Chris Kralicek Definitely a top spot to stop and get your meat steaks are great…" at bounding box center [734, 480] width 1046 height 486
type input "***"
drag, startPoint x: 726, startPoint y: 590, endPoint x: 722, endPoint y: 542, distance: 48.1
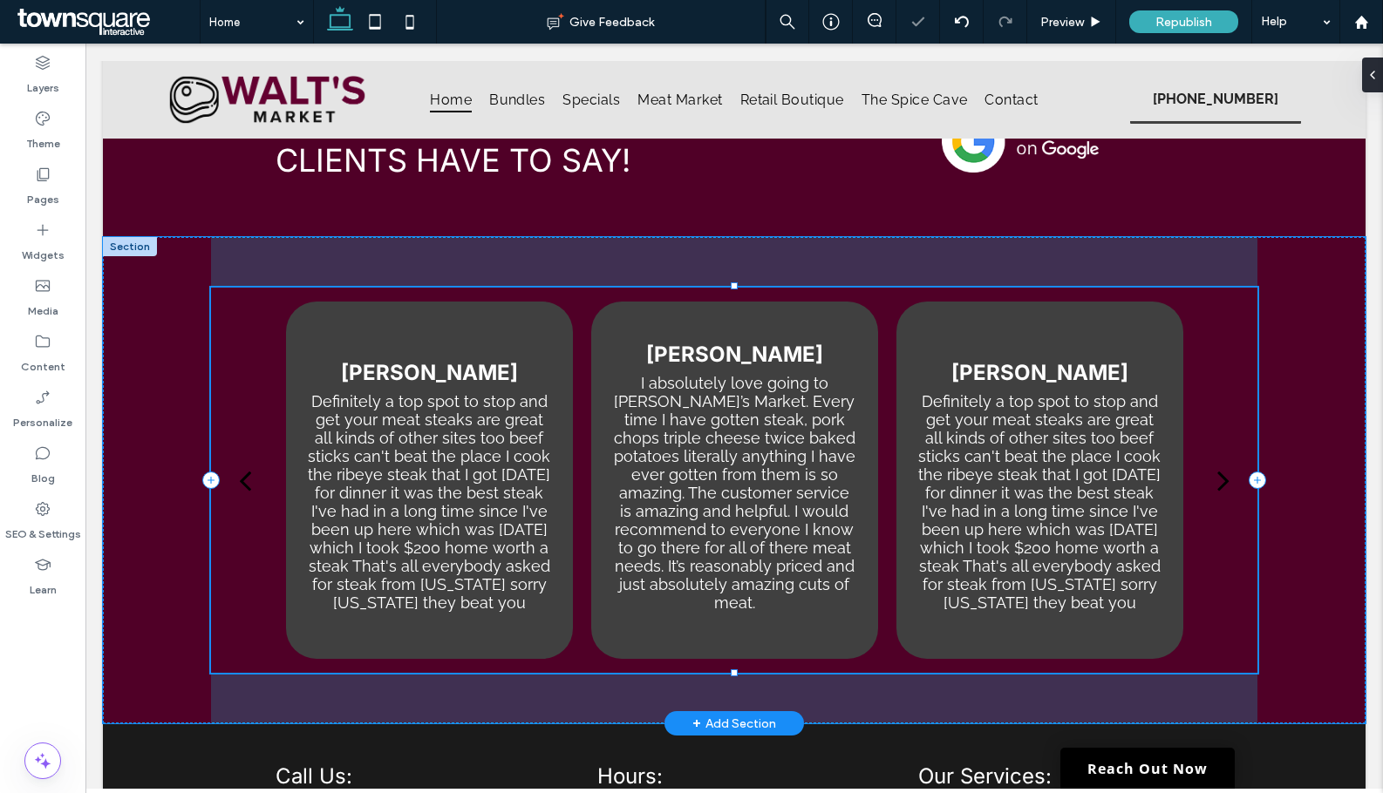
click at [722, 542] on div "Chris Kralicek Definitely a top spot to stop and get your meat steaks are great…" at bounding box center [734, 480] width 1046 height 486
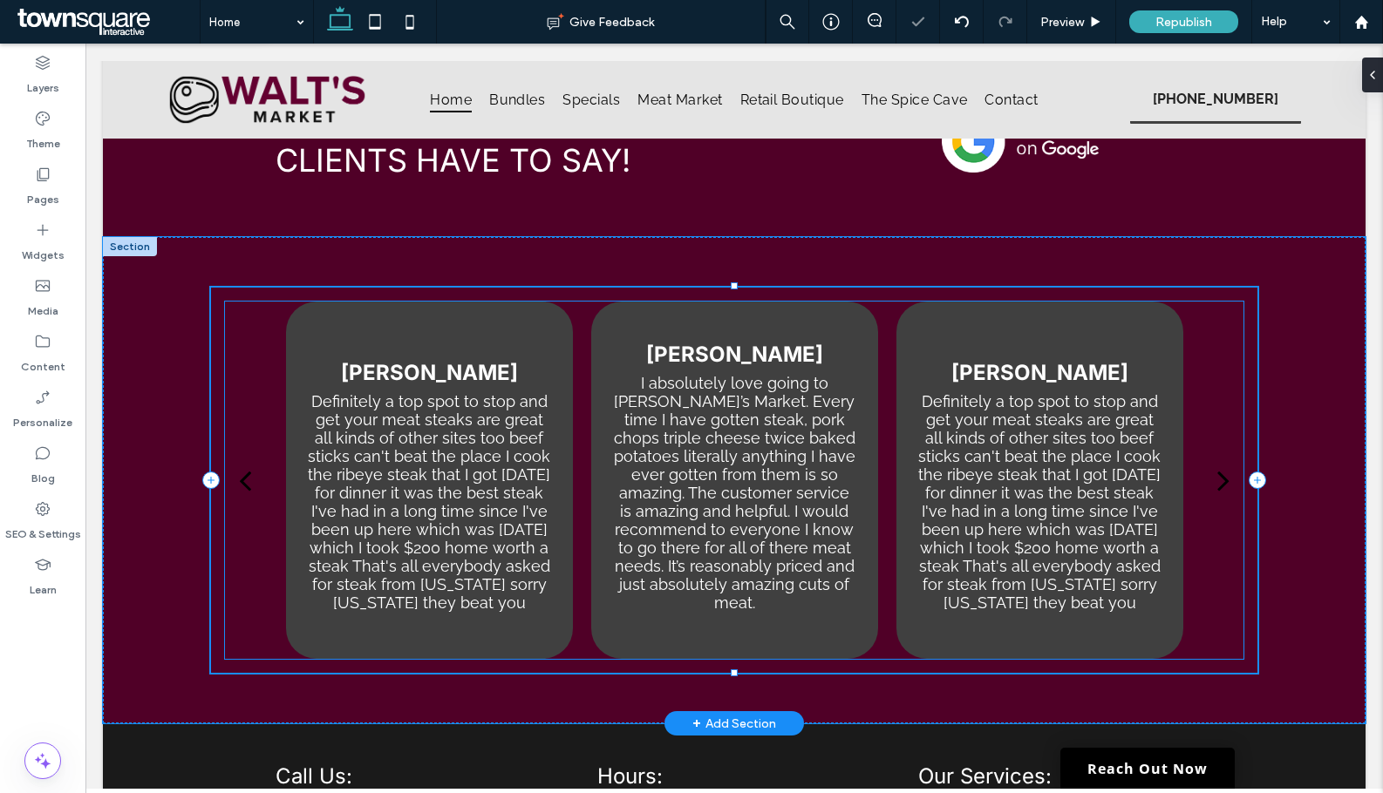
click at [743, 521] on p "I absolutely love going to Walt’s Market. Every time I have gotten steak, pork …" at bounding box center [734, 493] width 245 height 238
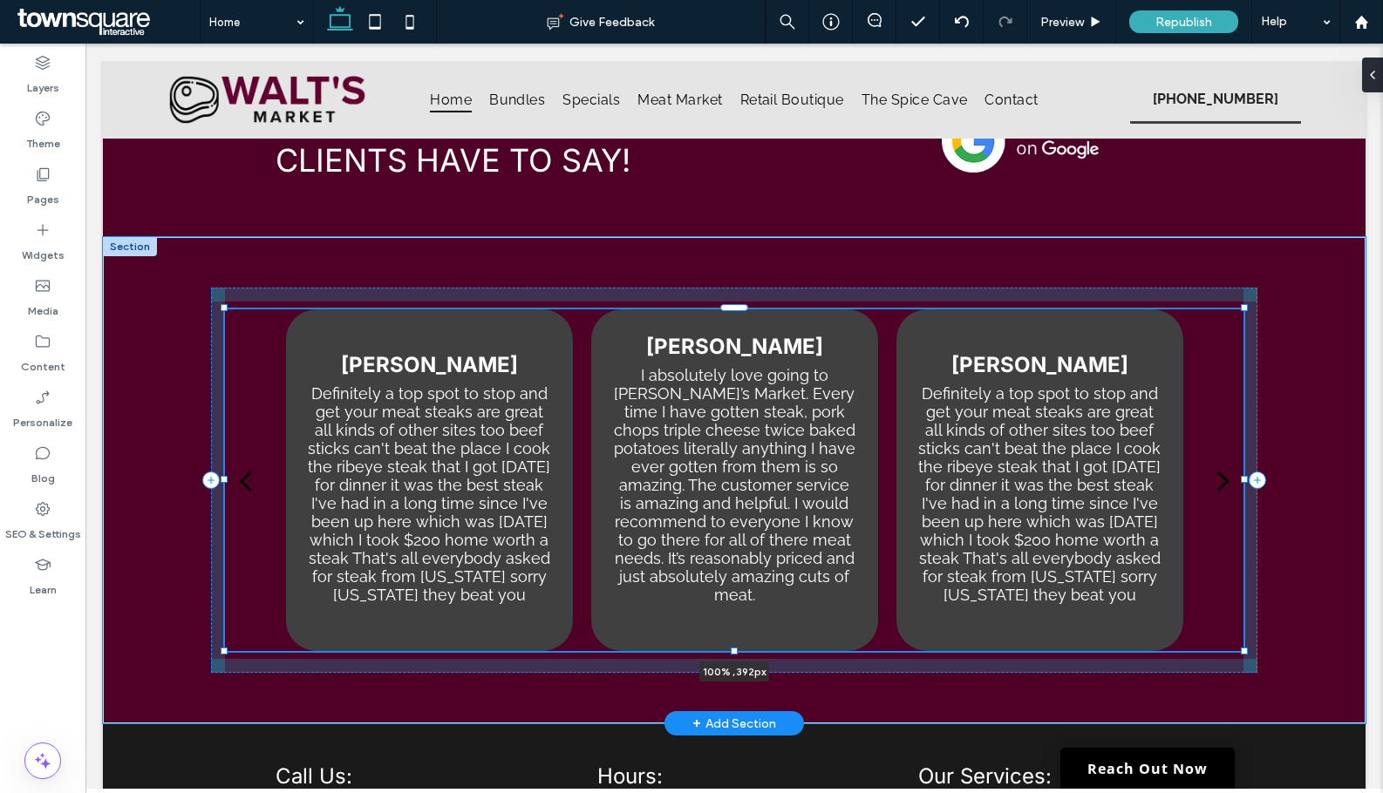
click at [731, 648] on div at bounding box center [734, 651] width 7 height 7
type input "***"
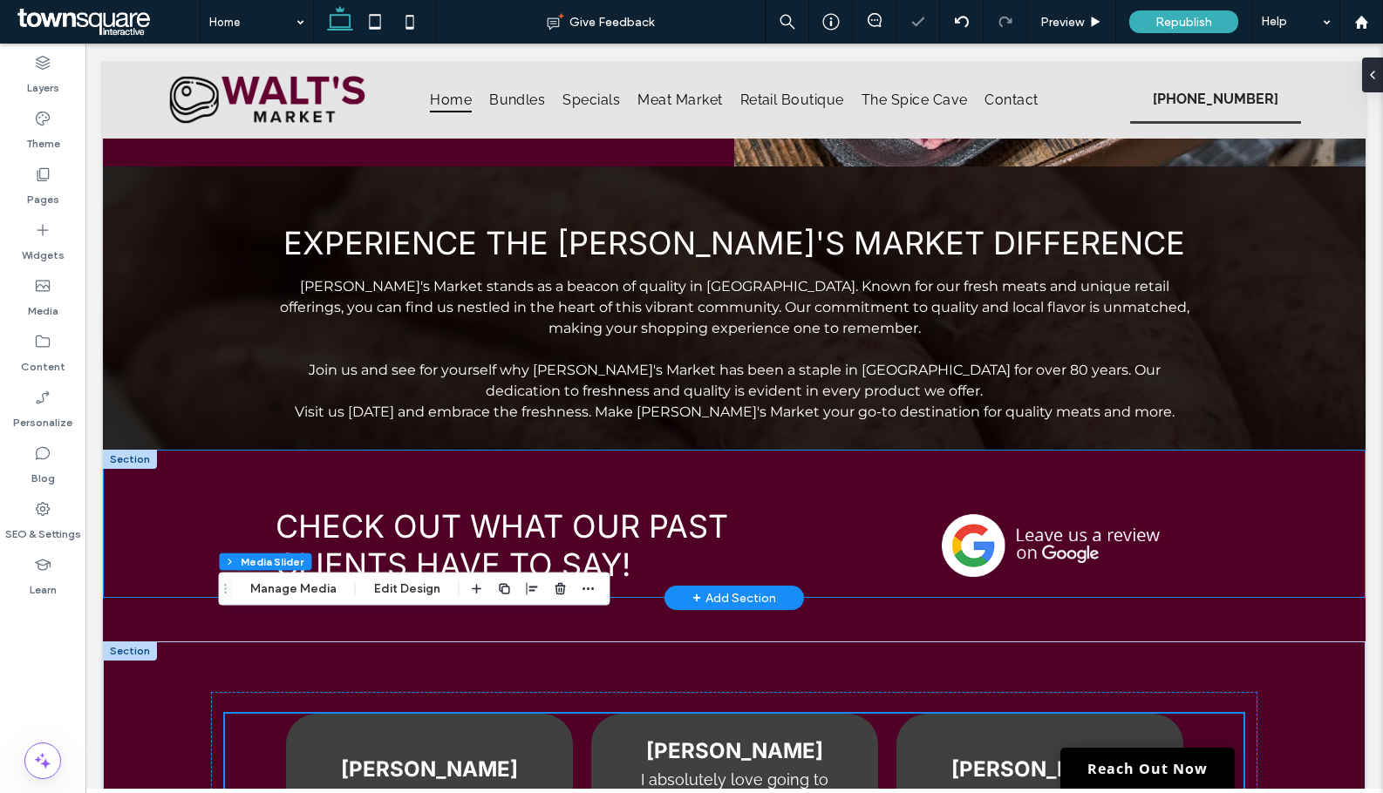
scroll to position [2149, 0]
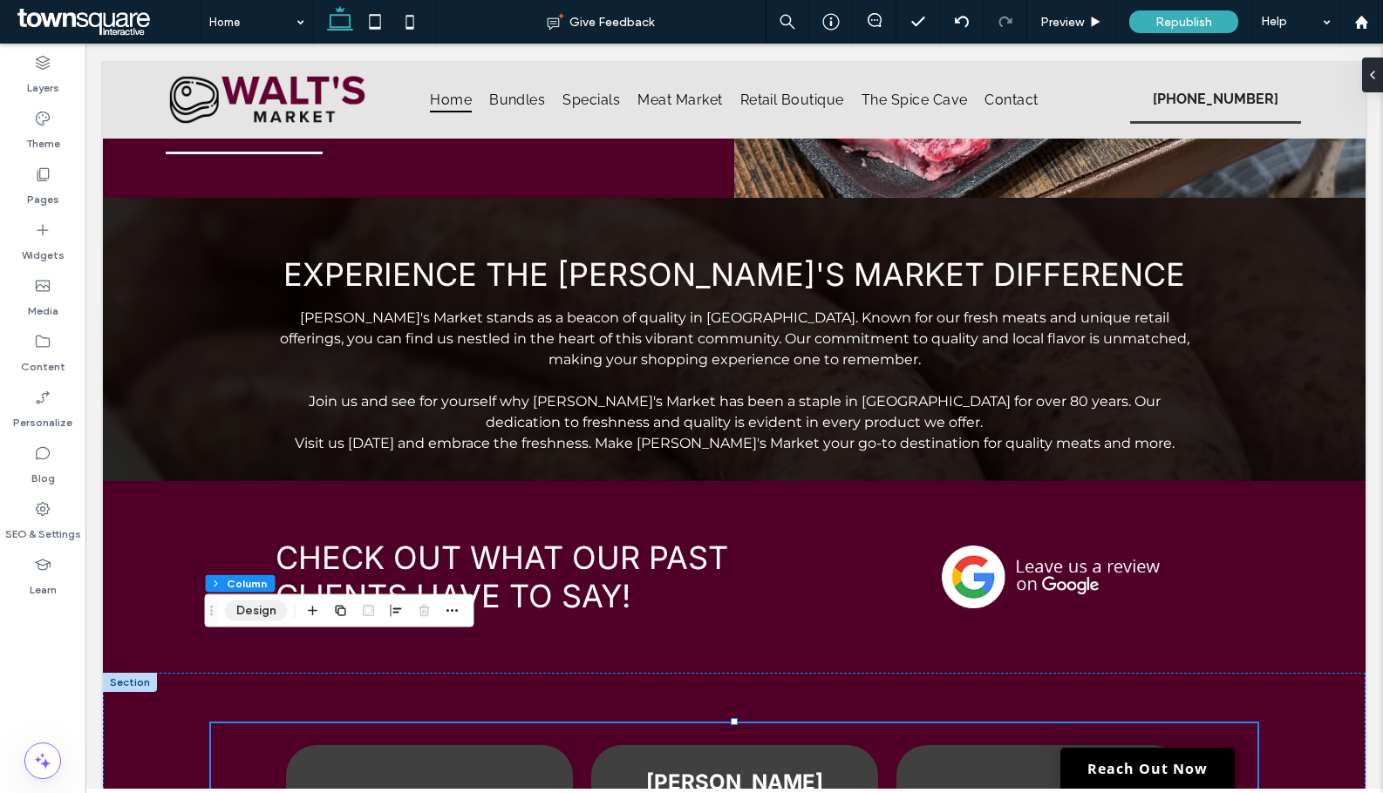
click at [278, 610] on button "Design" at bounding box center [256, 611] width 63 height 21
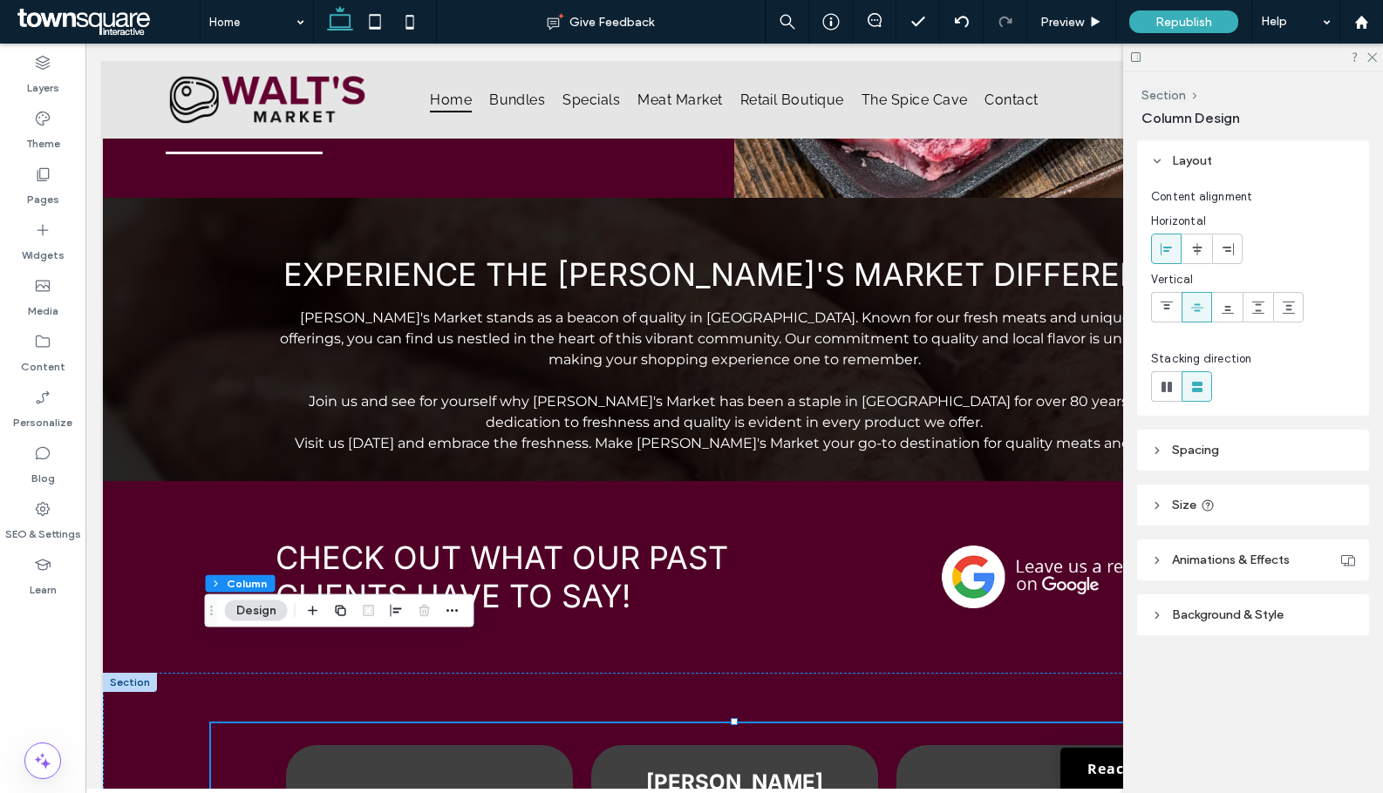
click at [1256, 468] on header "Spacing" at bounding box center [1253, 450] width 232 height 41
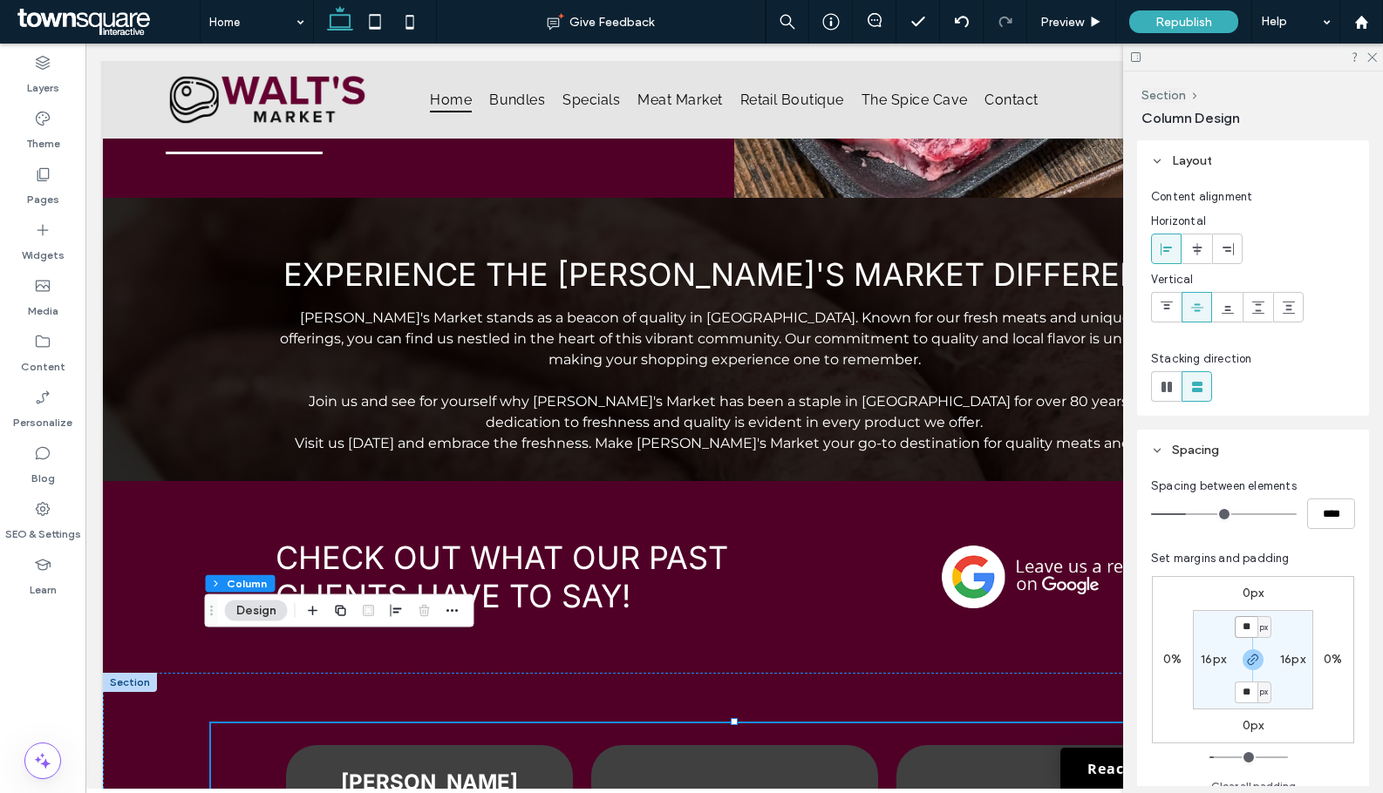
click at [1250, 631] on input "**" at bounding box center [1245, 627] width 23 height 22
type input "*"
click at [1320, 603] on div "0px 0% 0px 0% * px 16px * px 16px" at bounding box center [1253, 659] width 202 height 167
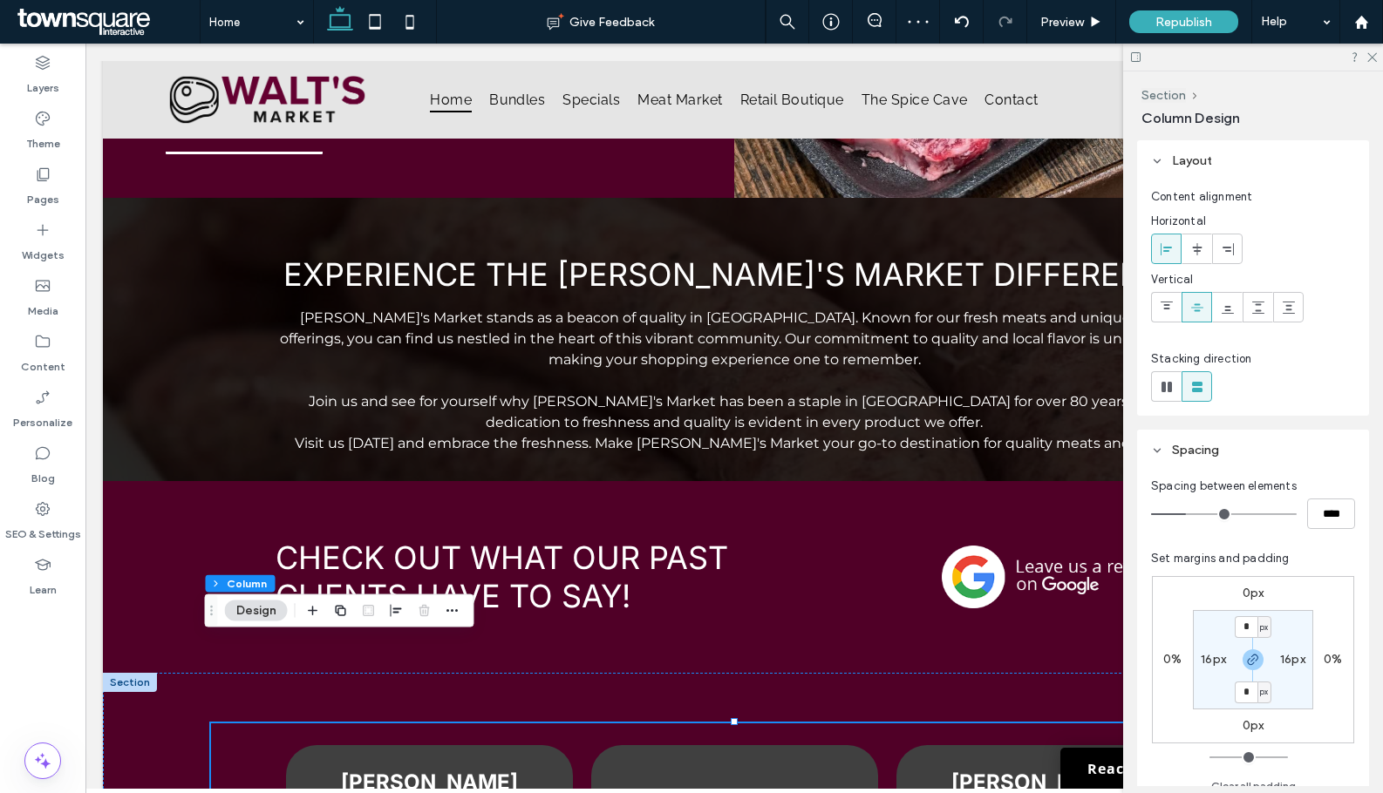
type input "**"
type input "****"
type input "**"
type input "****"
type input "**"
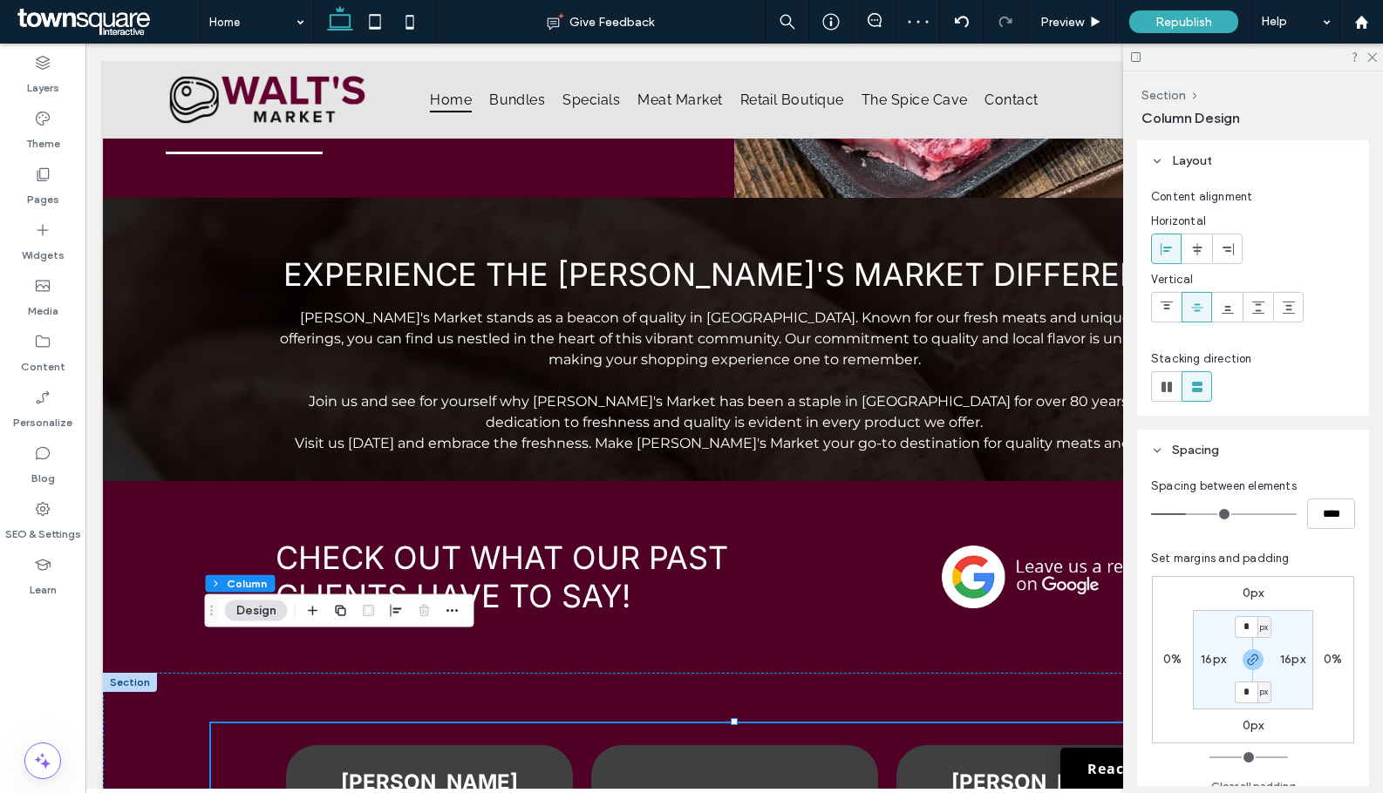
type input "****"
type input "**"
type input "****"
type input "**"
type input "****"
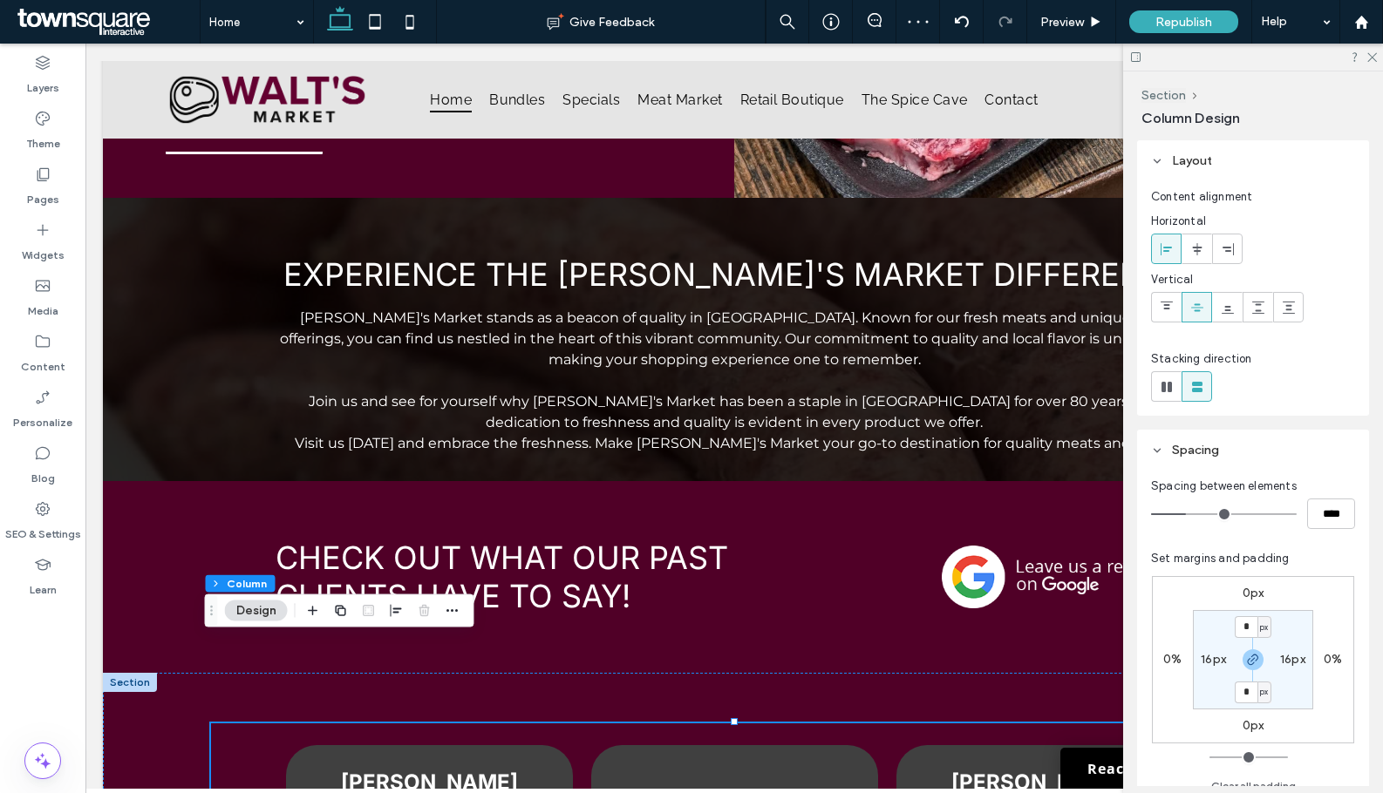
type input "**"
type input "****"
type input "**"
type input "****"
type input "*"
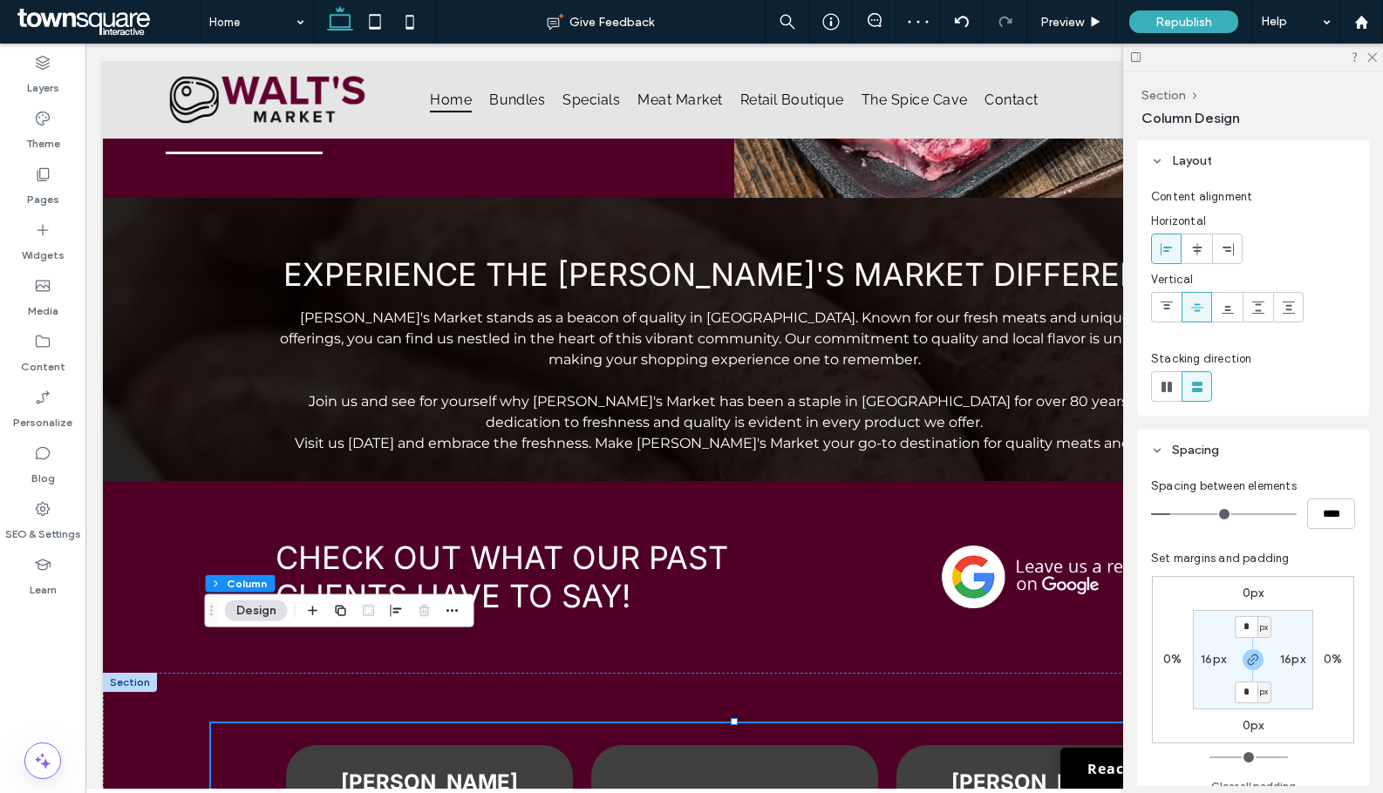
type input "***"
type input "*"
type input "***"
type input "*"
drag, startPoint x: 1189, startPoint y: 513, endPoint x: 1156, endPoint y: 516, distance: 33.2
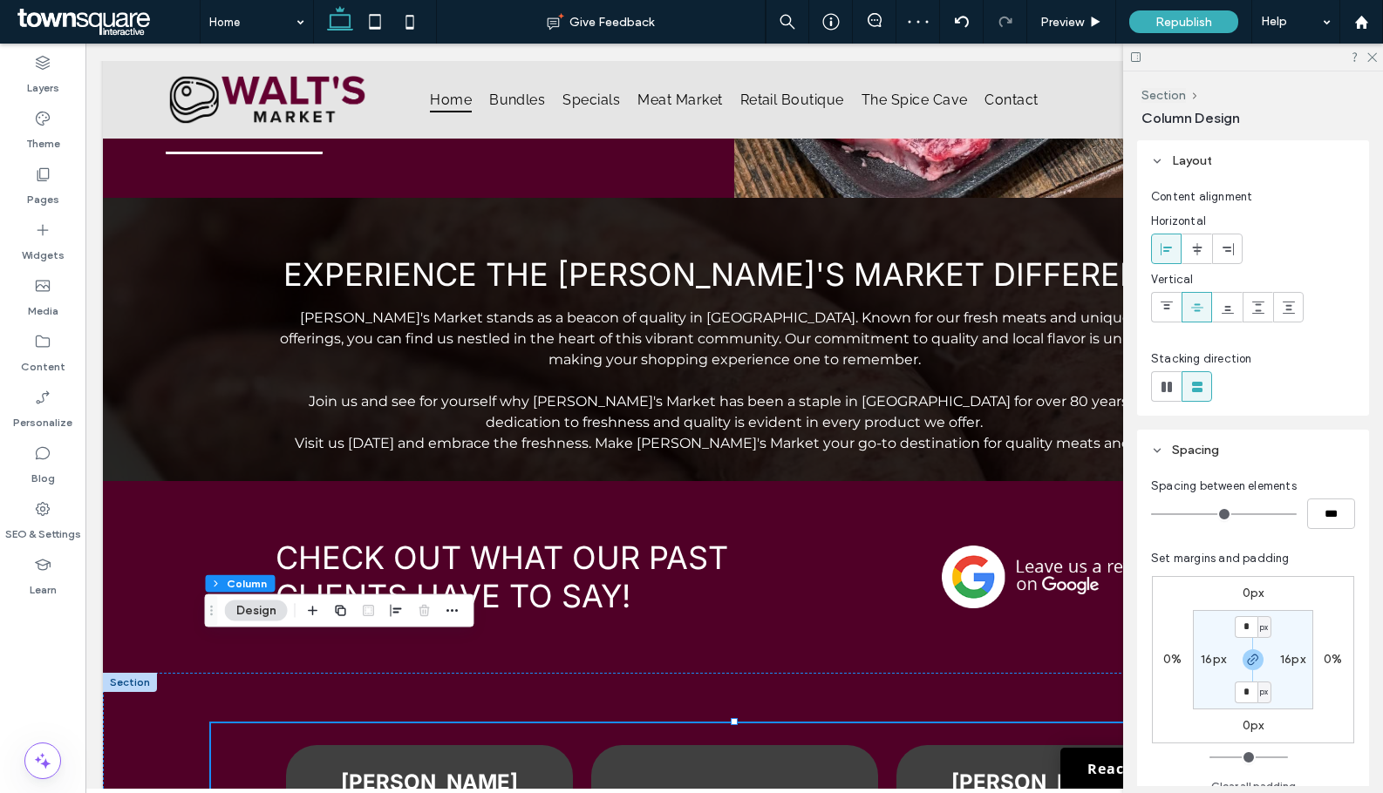
click at [1156, 515] on input "range" at bounding box center [1224, 514] width 146 height 2
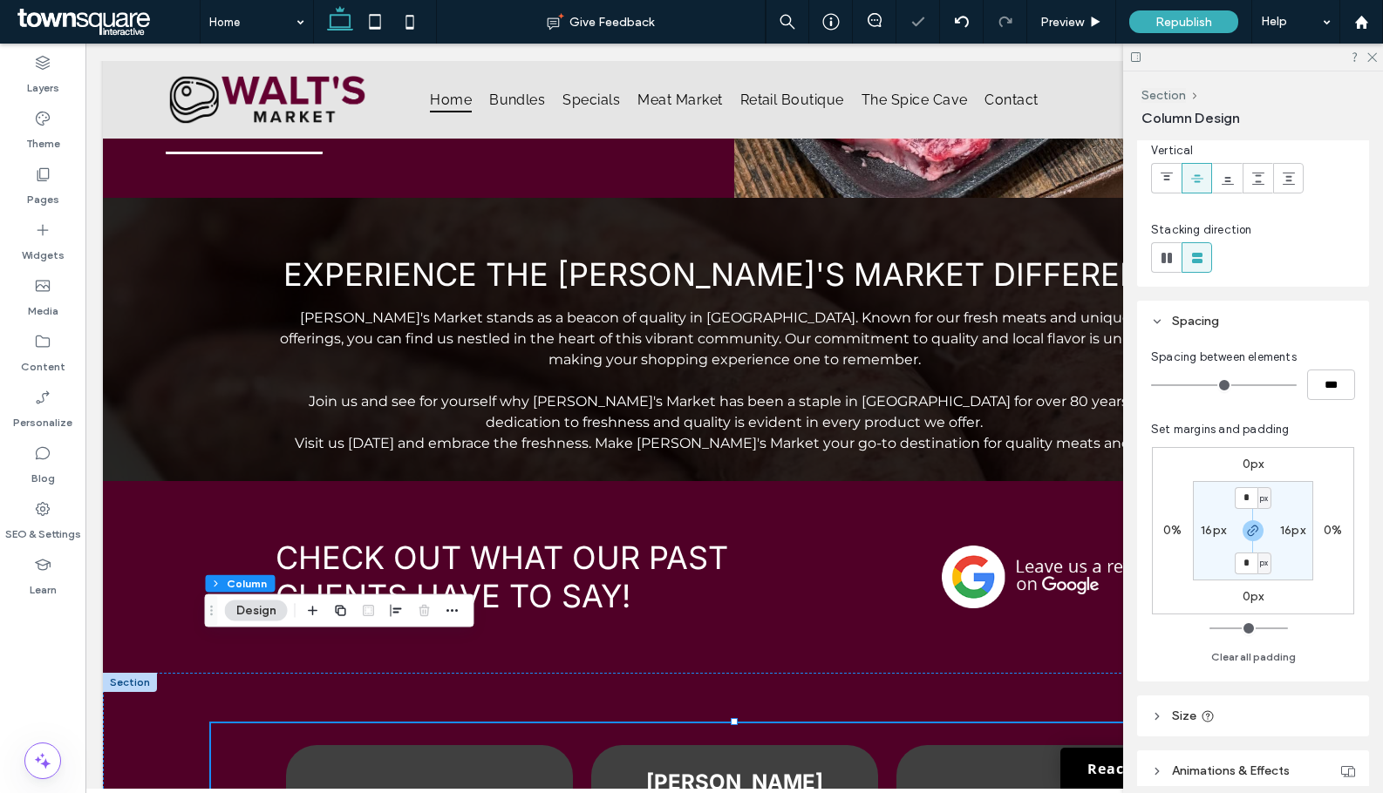
scroll to position [259, 0]
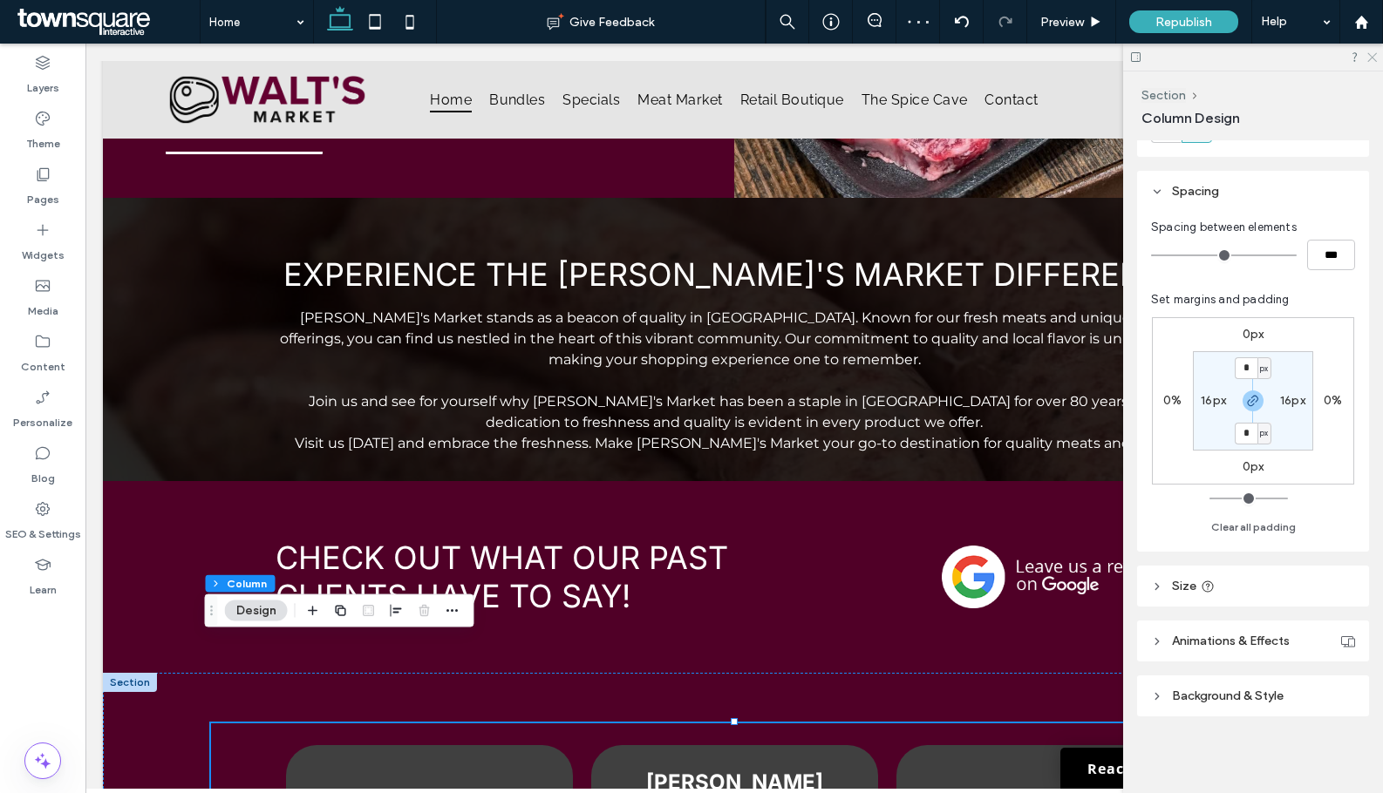
click at [1367, 61] on icon at bounding box center [1370, 56] width 11 height 11
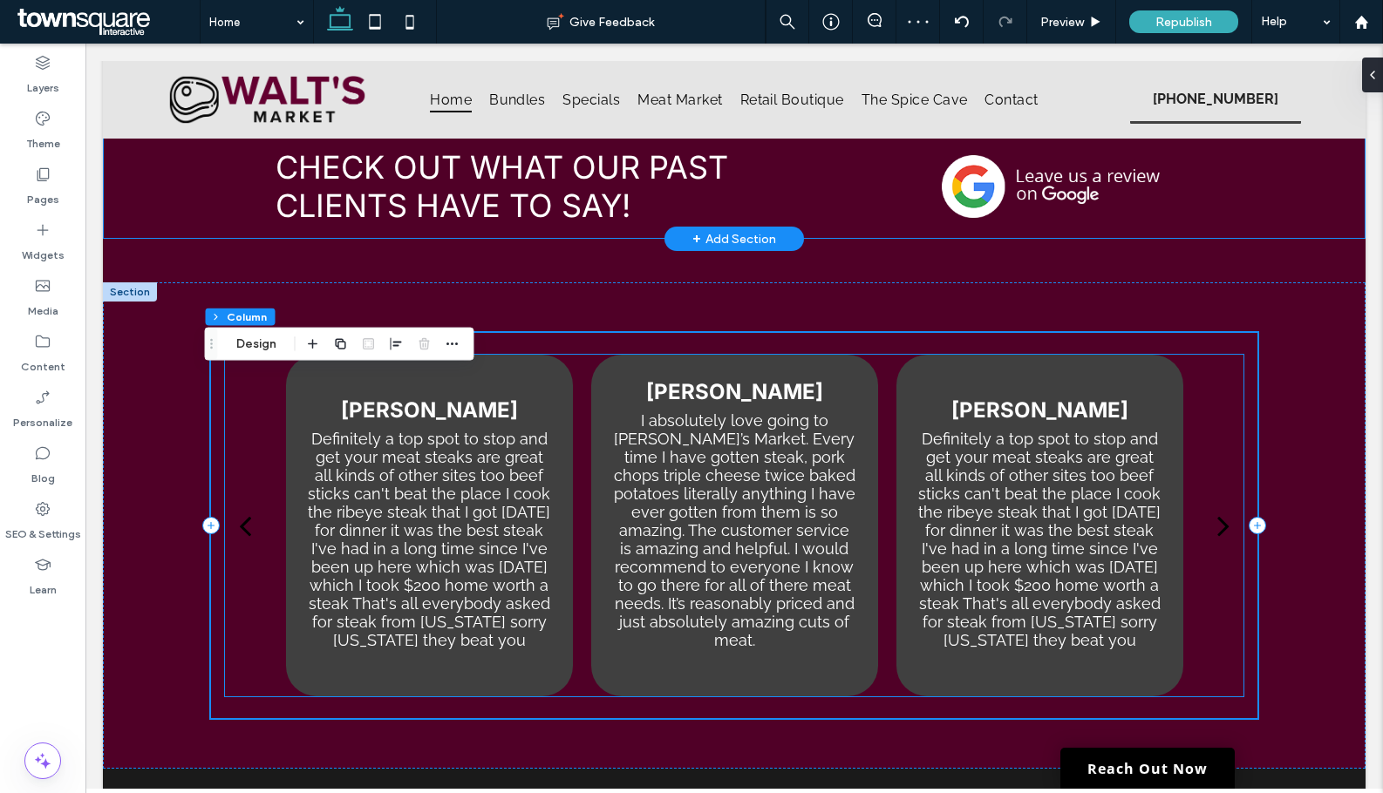
scroll to position [2672, 0]
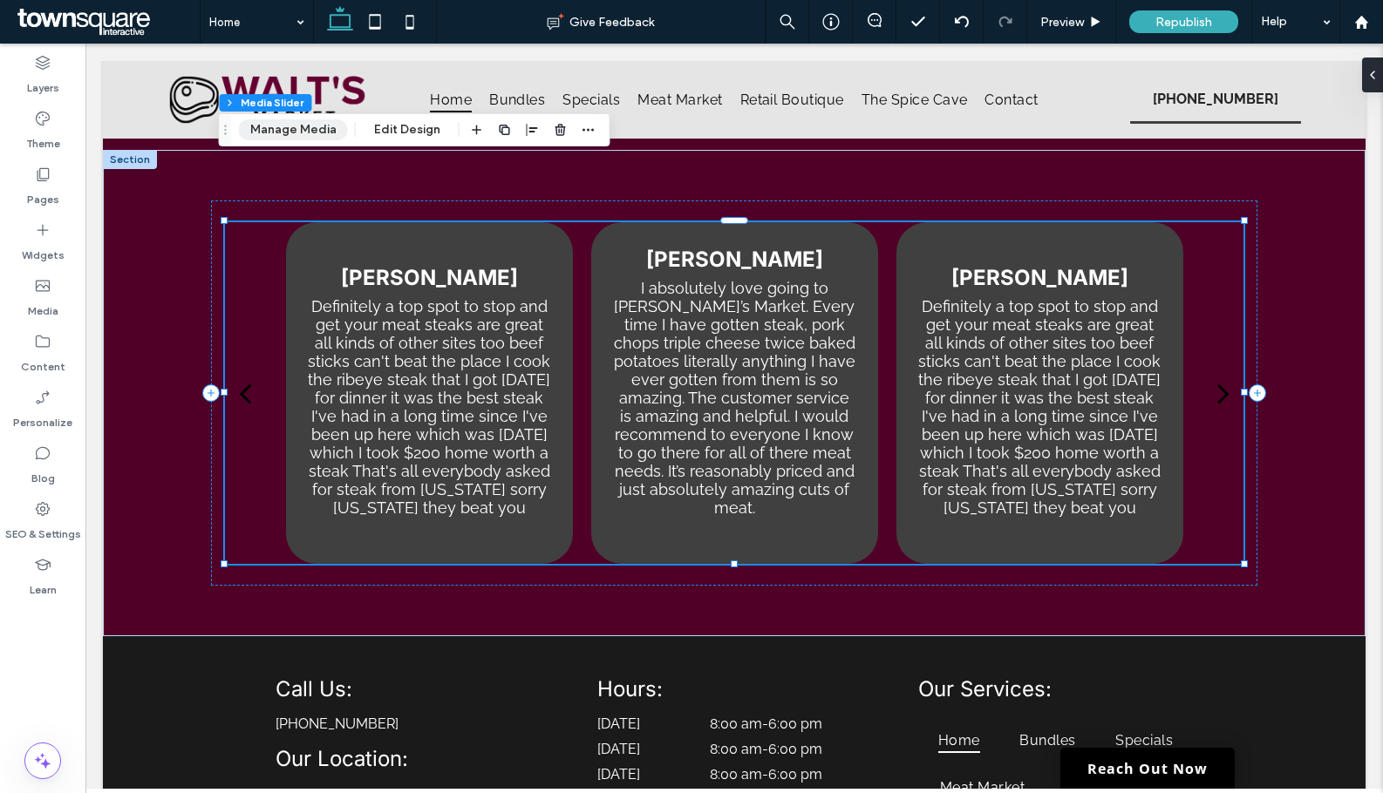
drag, startPoint x: 289, startPoint y: 131, endPoint x: 434, endPoint y: 192, distance: 157.1
click at [289, 131] on button "Manage Media" at bounding box center [293, 129] width 109 height 21
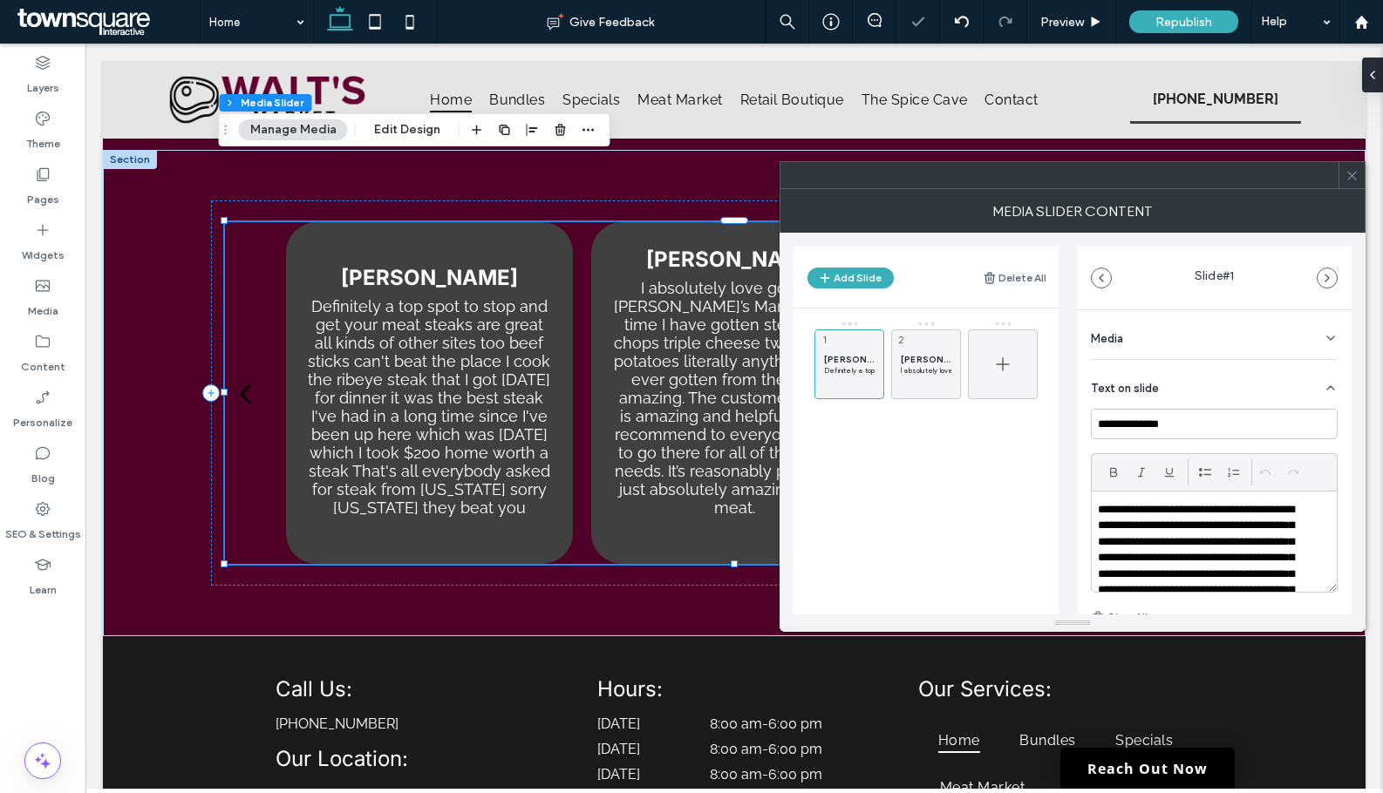
click at [1003, 367] on use at bounding box center [1002, 363] width 13 height 13
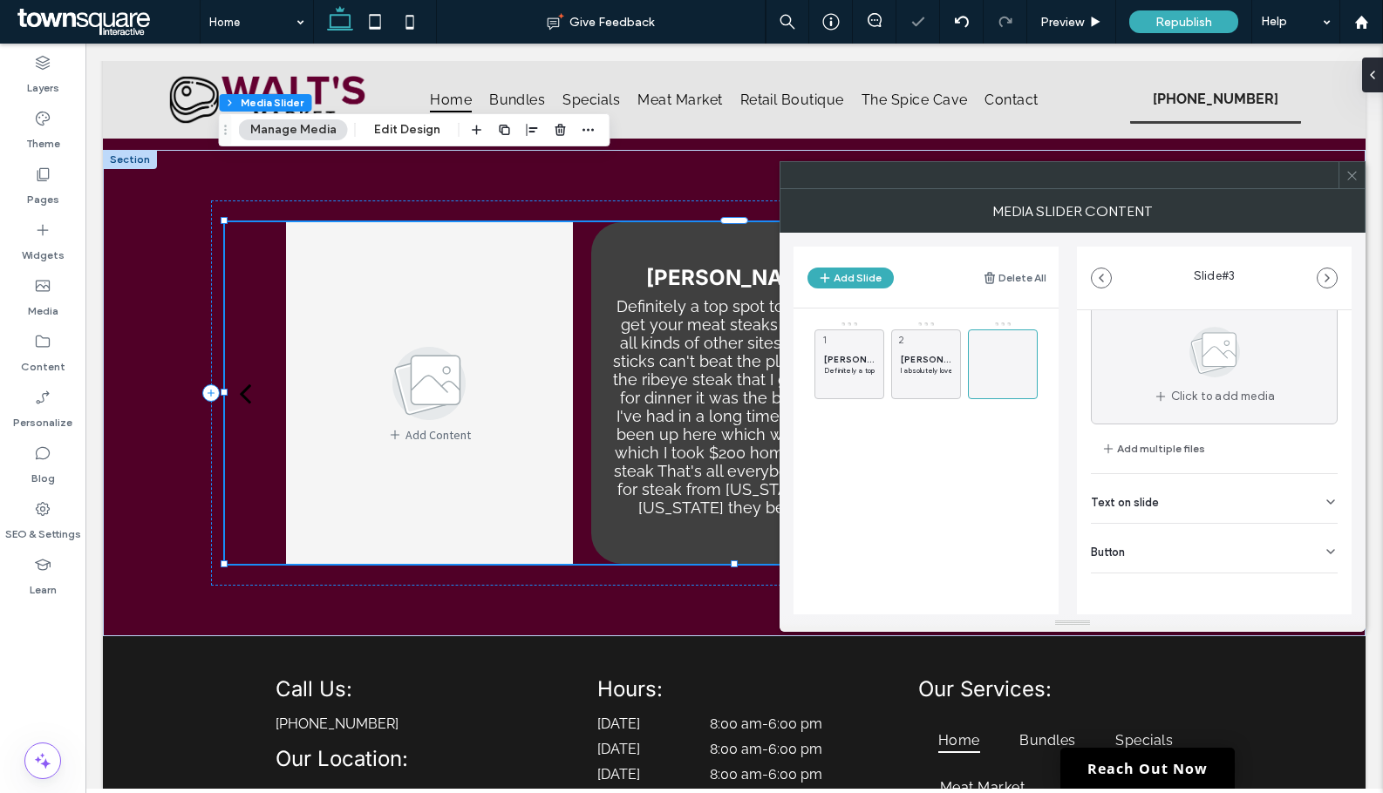
click at [1163, 561] on div "Button" at bounding box center [1214, 548] width 247 height 49
click at [1320, 584] on button at bounding box center [1321, 588] width 31 height 31
click at [1258, 504] on div "Text on slide" at bounding box center [1214, 498] width 247 height 49
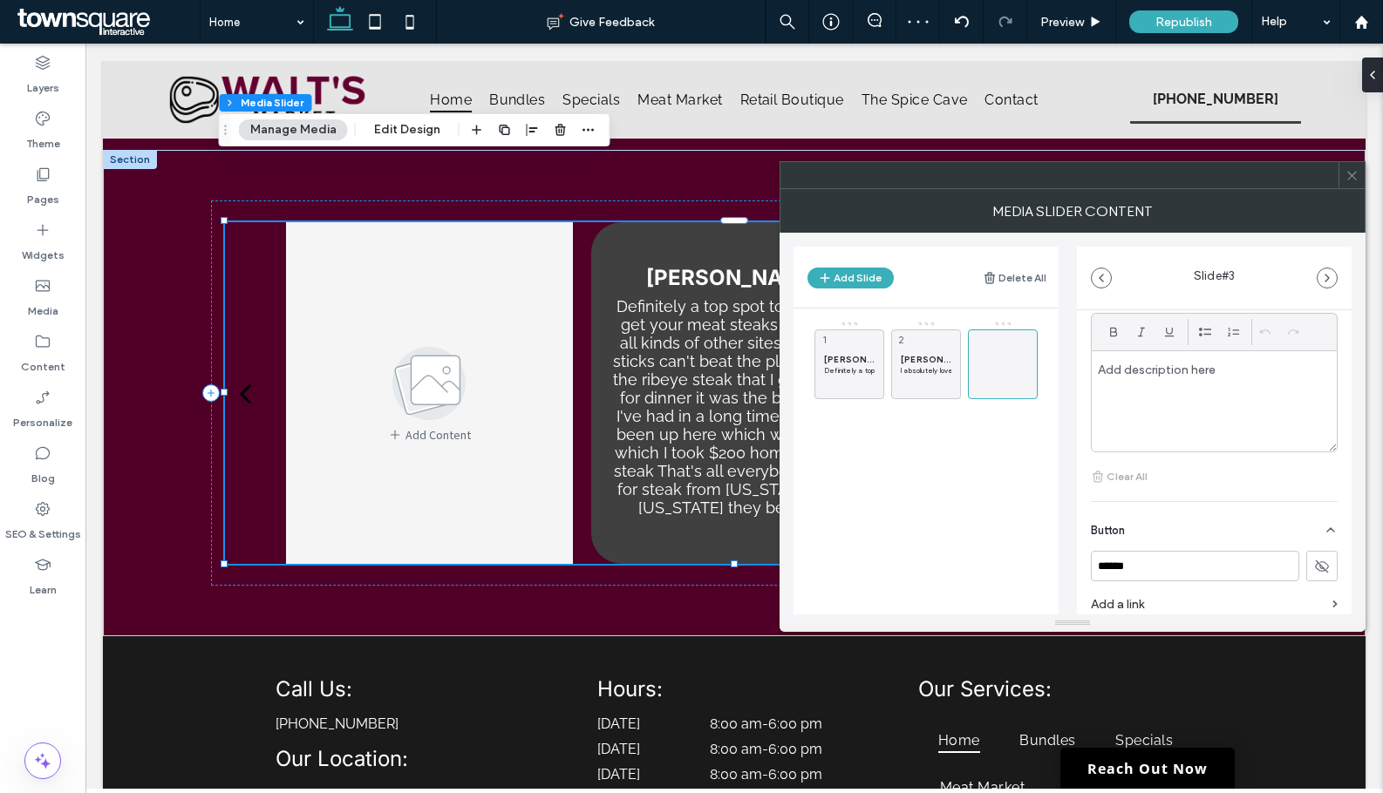
scroll to position [316, 0]
click at [1153, 396] on div at bounding box center [1213, 394] width 245 height 100
paste div
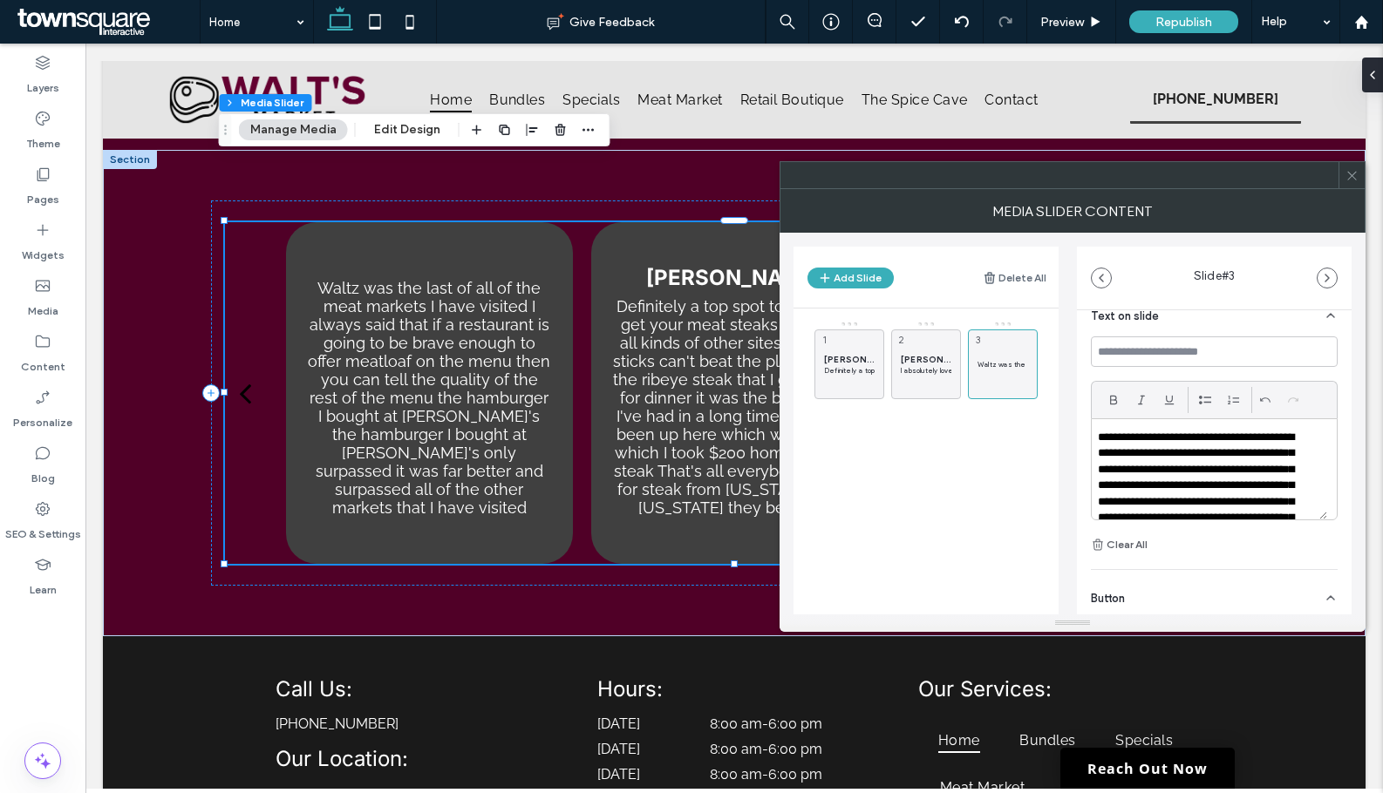
scroll to position [142, 0]
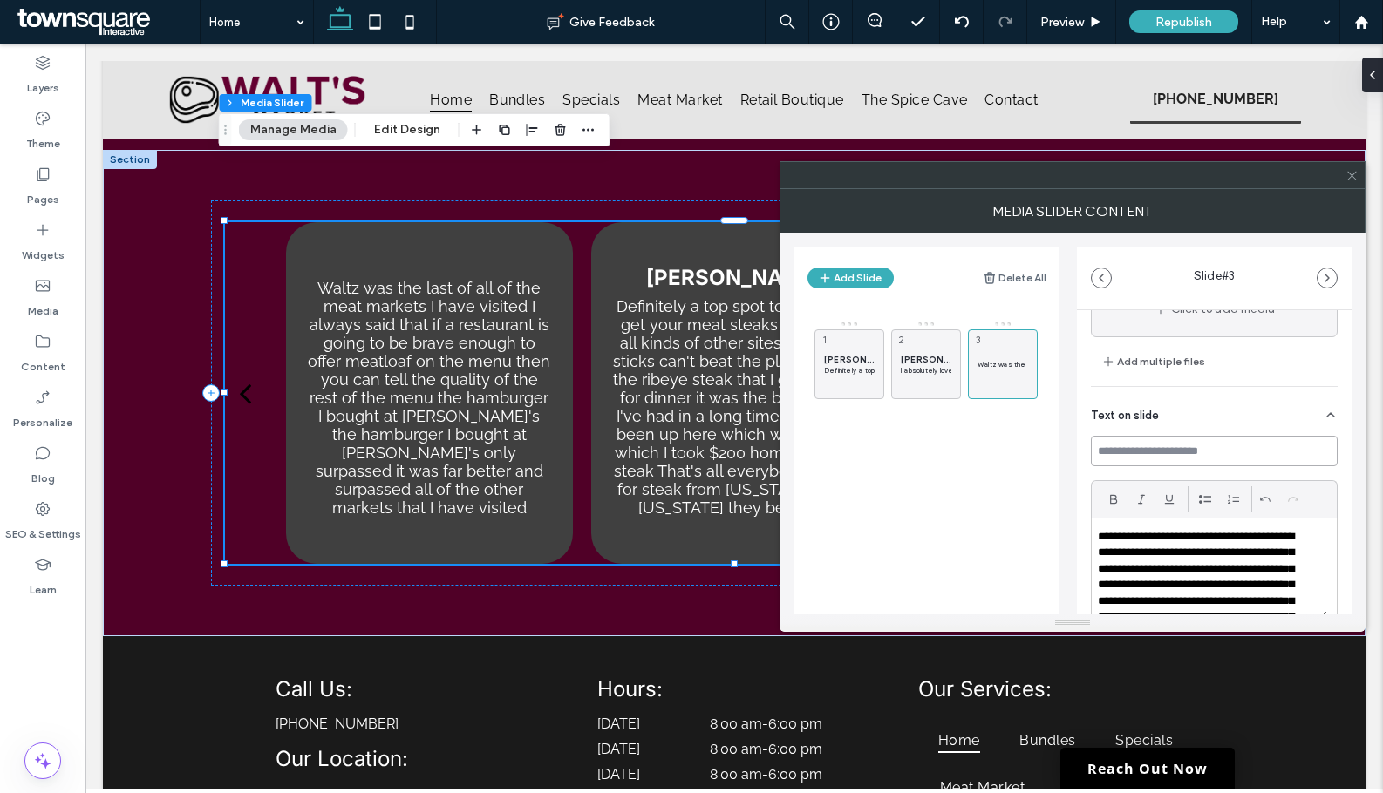
click at [1264, 448] on input at bounding box center [1214, 451] width 247 height 31
click at [864, 277] on button "Add Slide" at bounding box center [850, 278] width 86 height 21
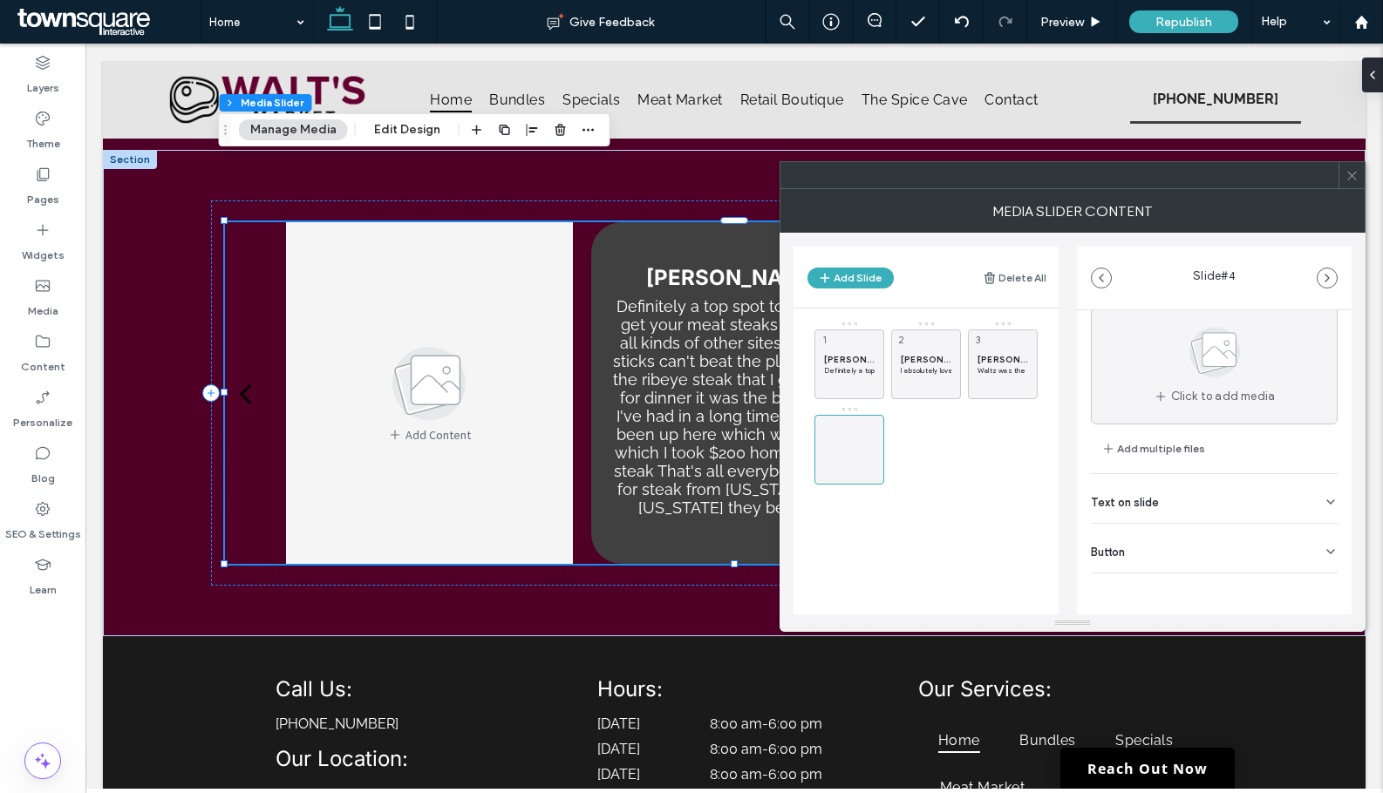
click at [1175, 503] on div "Text on slide" at bounding box center [1214, 498] width 247 height 49
click at [1174, 451] on p at bounding box center [1214, 450] width 233 height 16
paste div
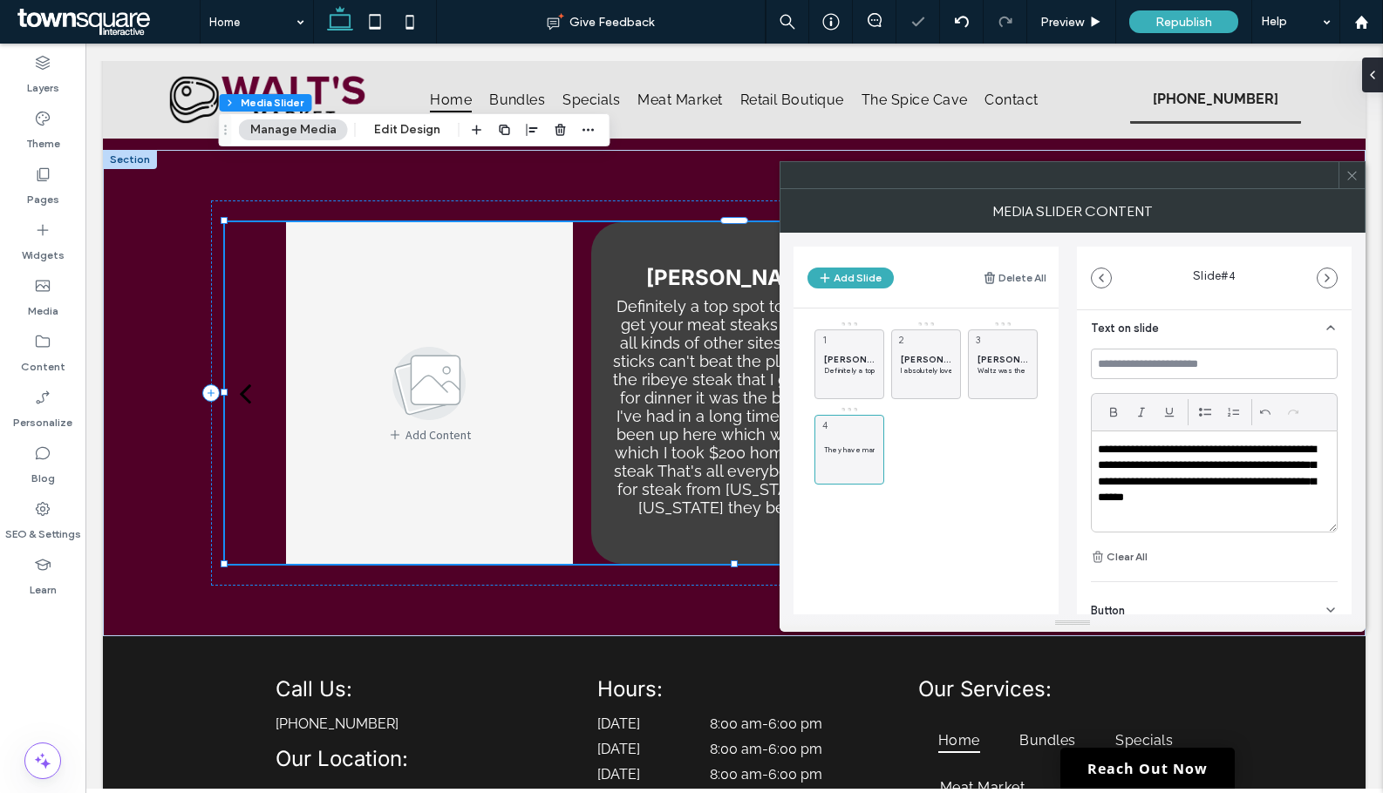
scroll to position [0, 0]
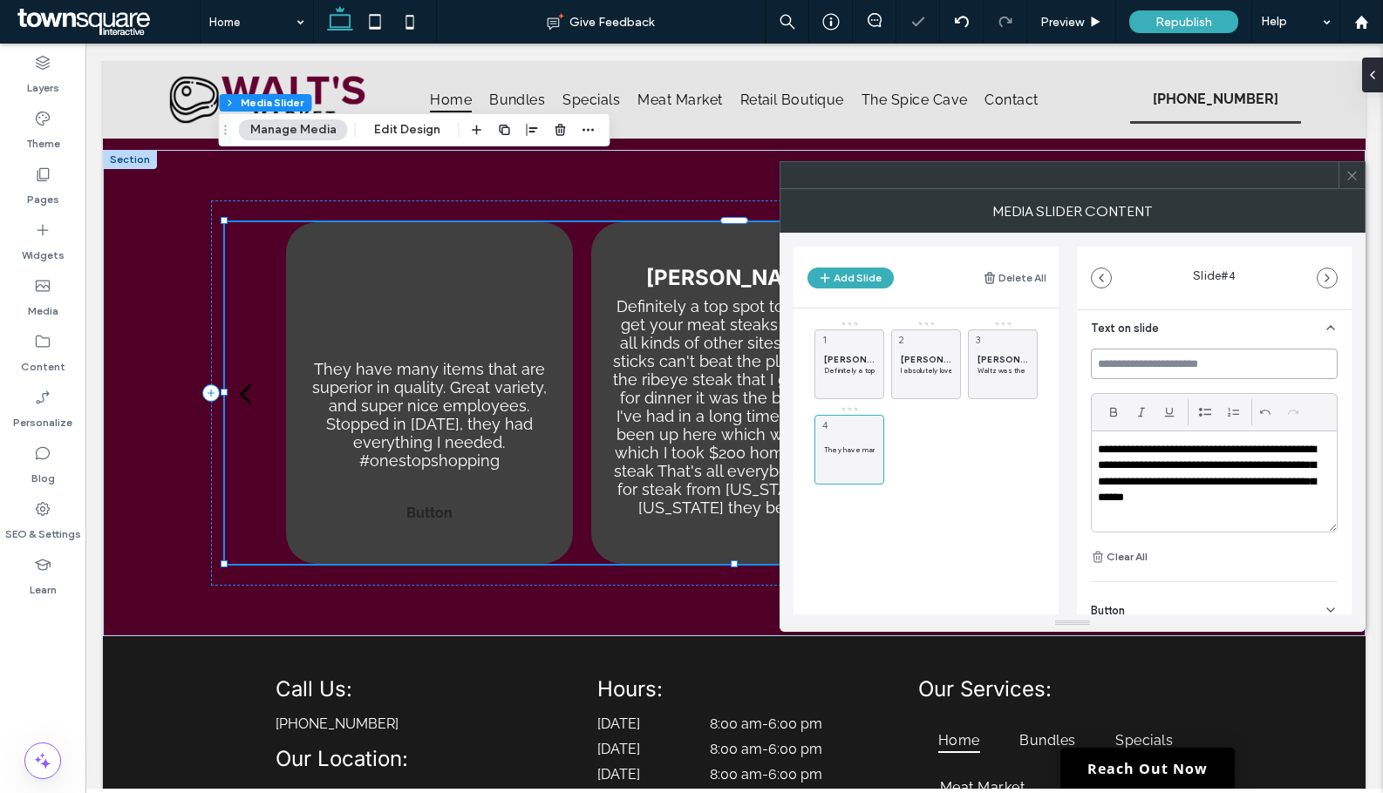
click at [1146, 359] on input at bounding box center [1214, 364] width 247 height 31
click at [841, 282] on button "Add Slide" at bounding box center [850, 278] width 86 height 21
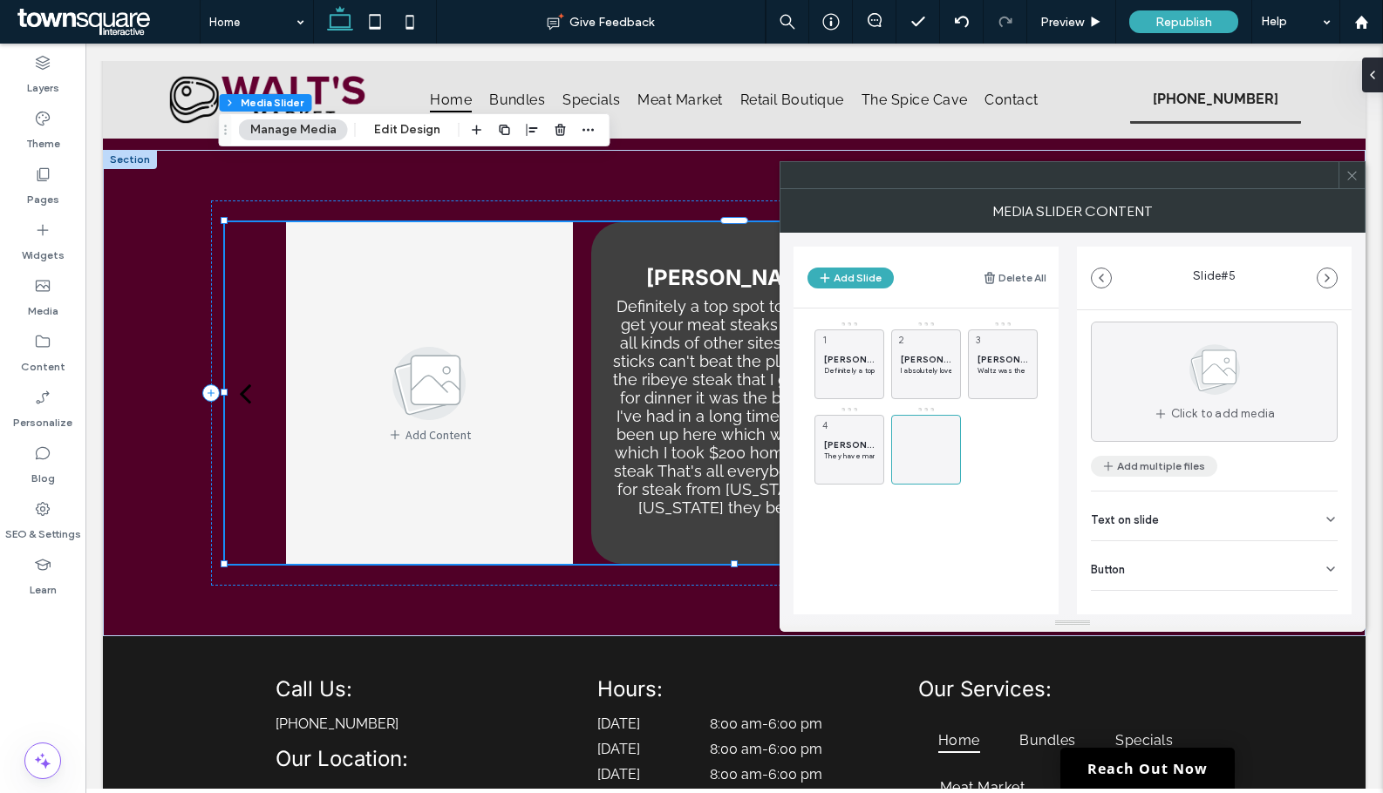
scroll to position [55, 0]
click at [1165, 508] on div "Text on slide" at bounding box center [1214, 498] width 247 height 49
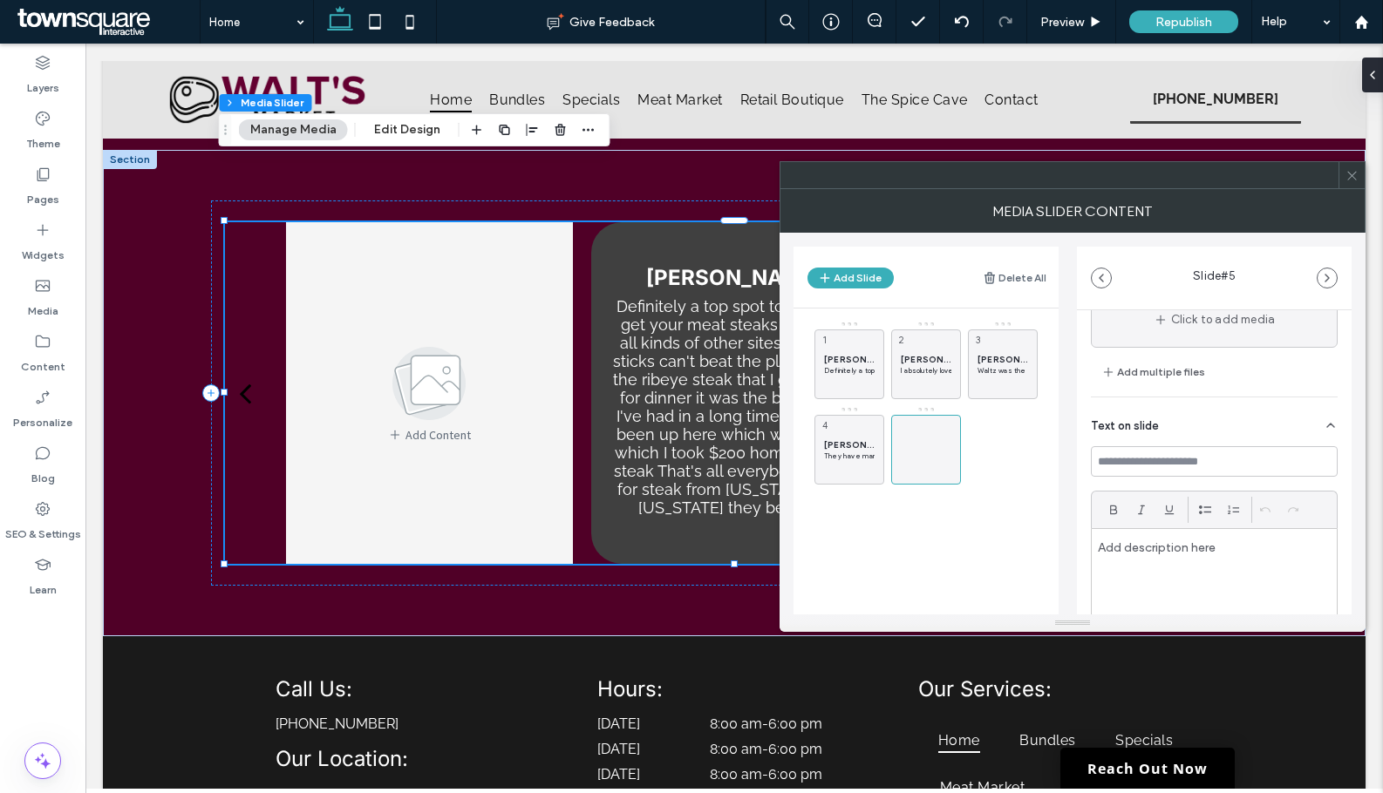
scroll to position [229, 0]
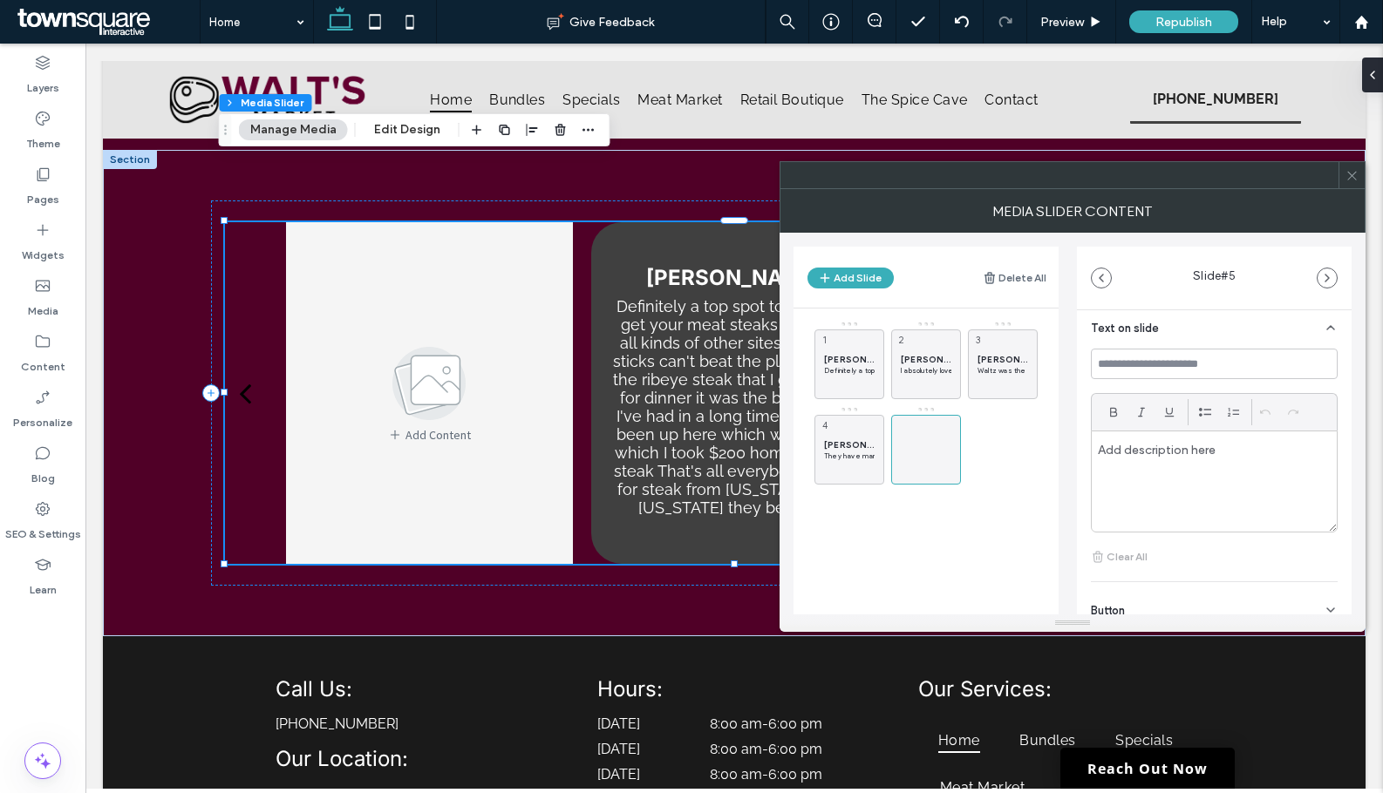
click at [1171, 458] on p at bounding box center [1214, 450] width 233 height 16
paste div
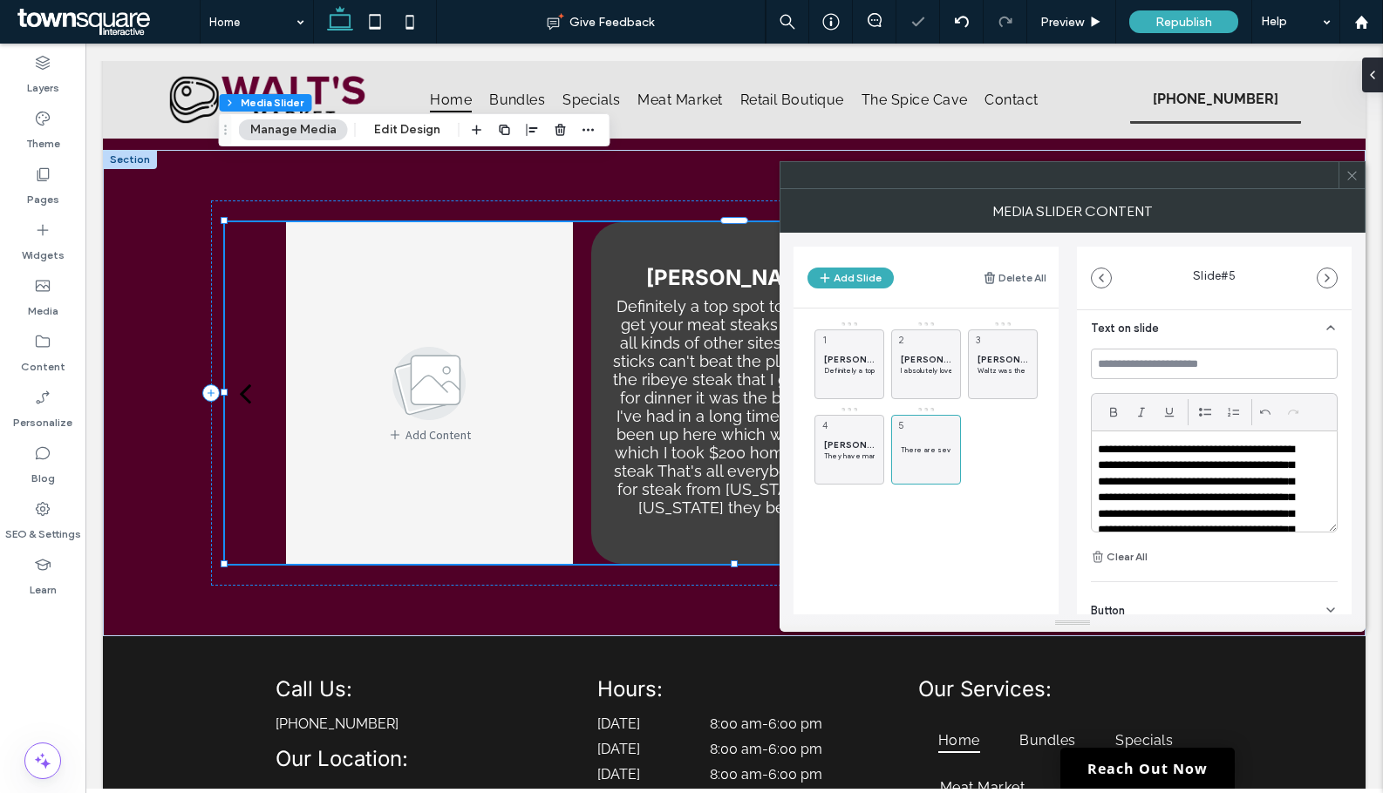
scroll to position [53, 0]
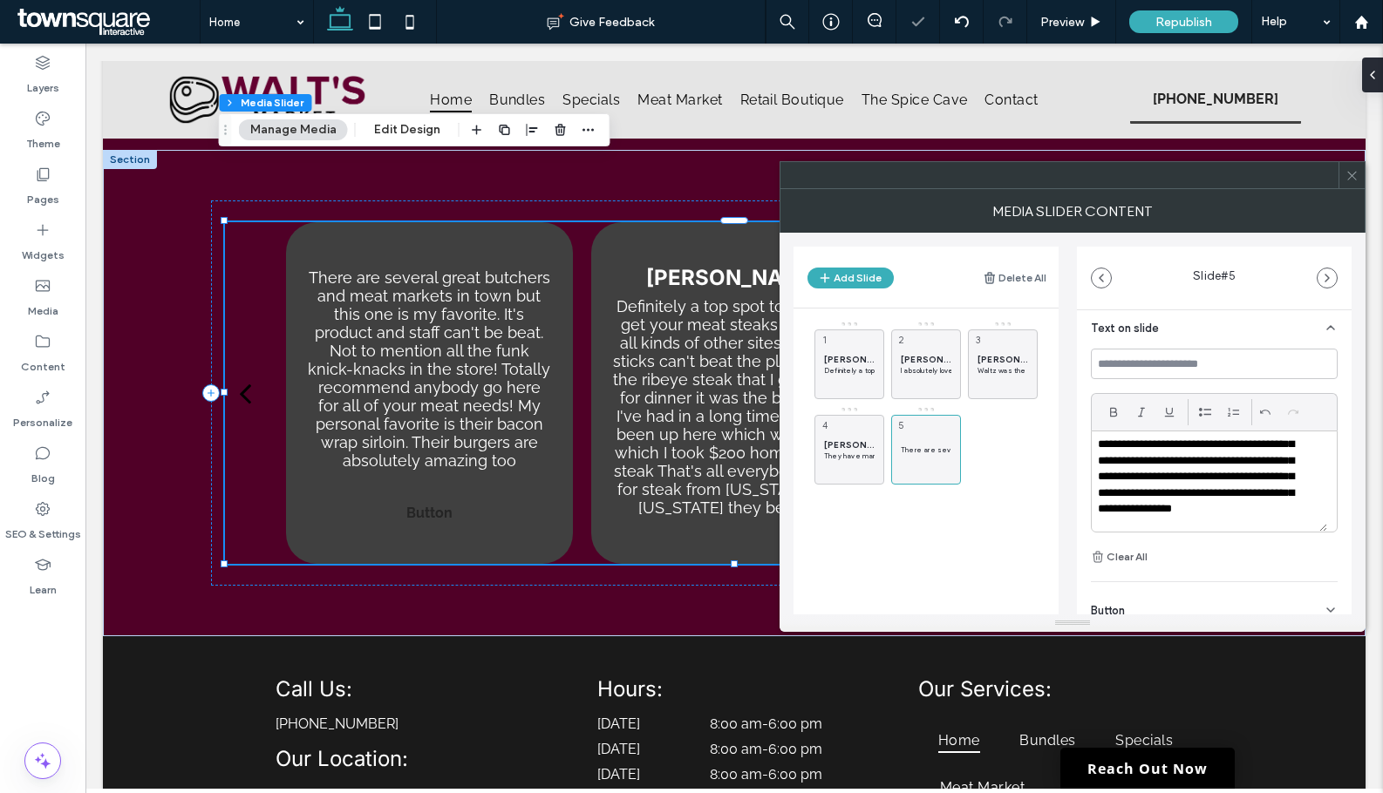
drag, startPoint x: 1162, startPoint y: 347, endPoint x: 1163, endPoint y: 357, distance: 9.6
click at [1162, 349] on section "**********" at bounding box center [1214, 441] width 247 height 282
click at [1163, 362] on input at bounding box center [1214, 364] width 247 height 31
click at [1353, 173] on icon at bounding box center [1351, 175] width 13 height 13
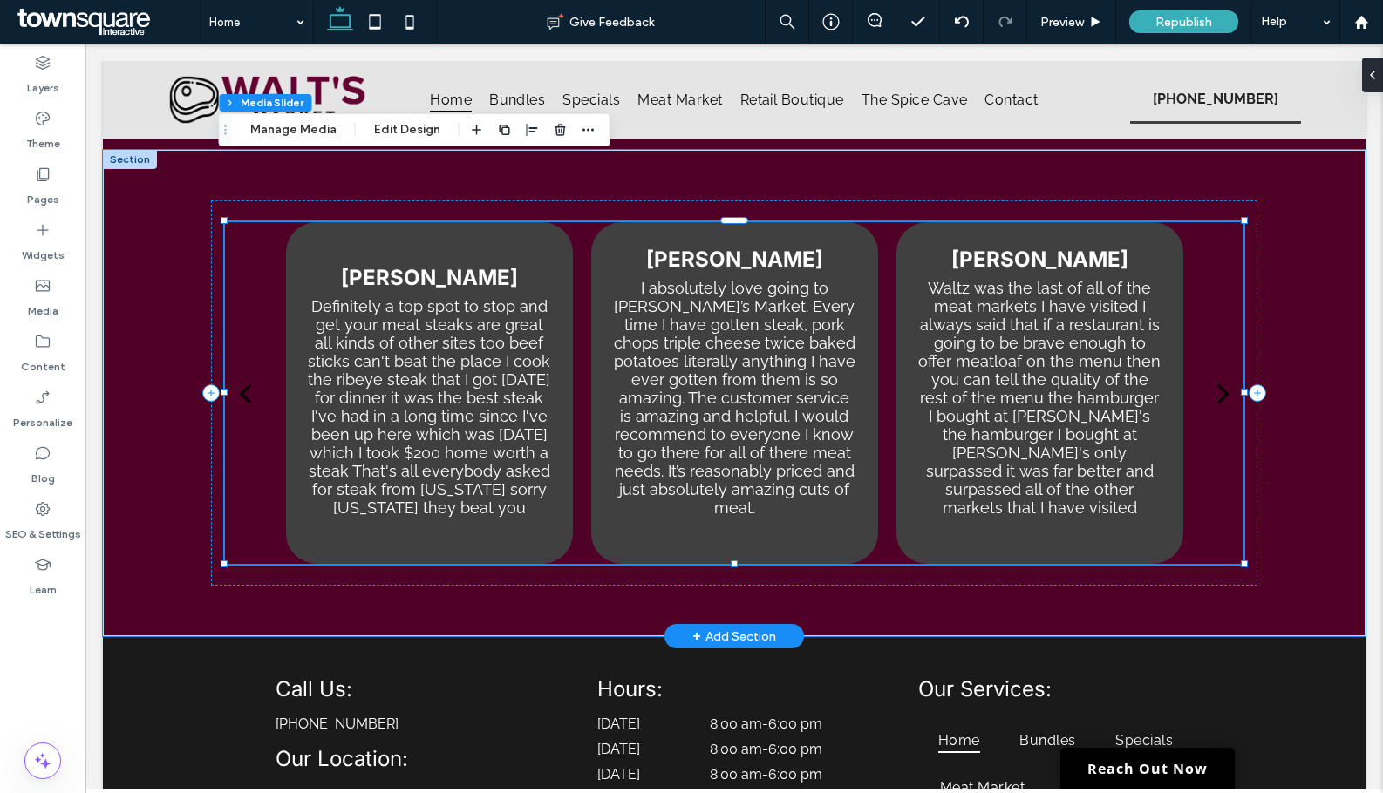
click at [1204, 362] on button "next" at bounding box center [1223, 393] width 40 height 63
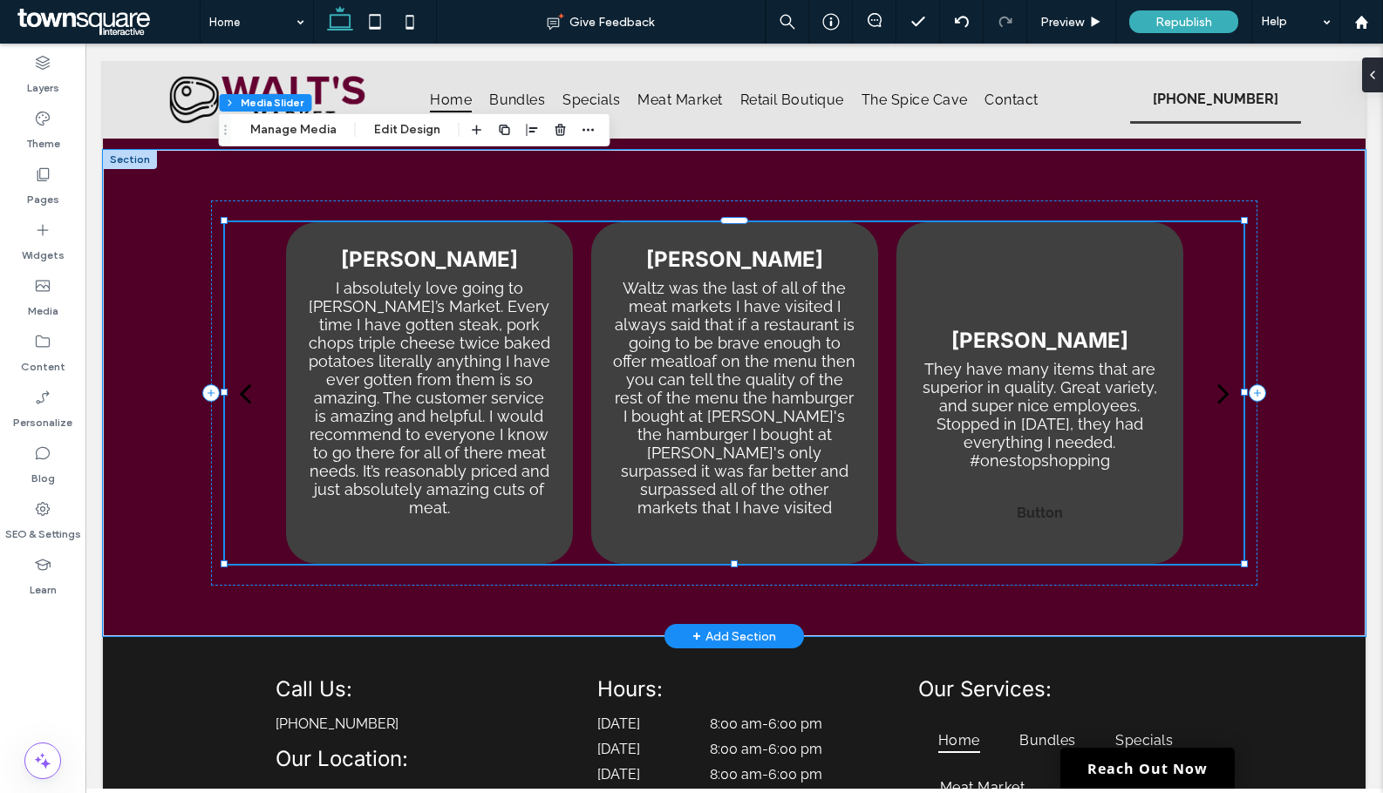
click at [1217, 376] on div "next" at bounding box center [1223, 393] width 12 height 35
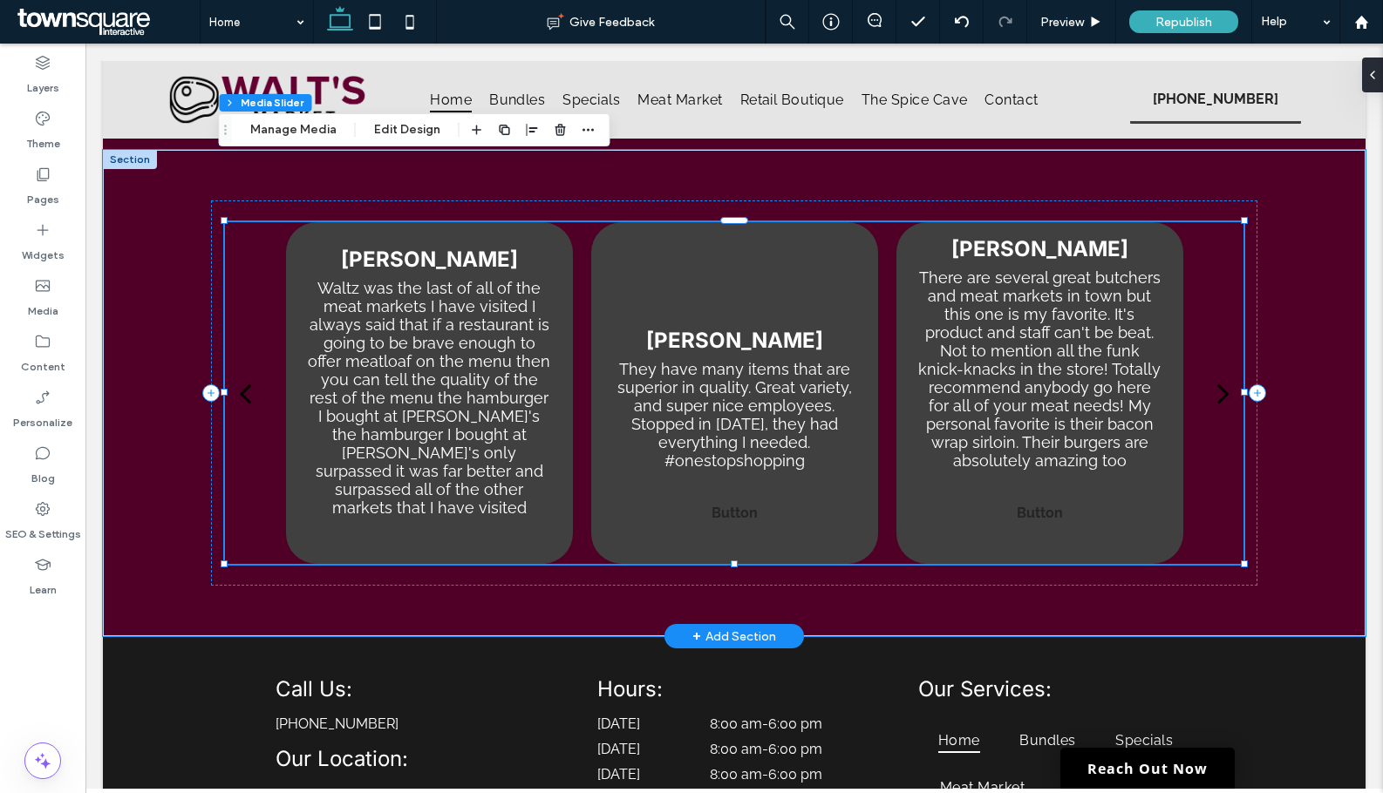
click at [758, 363] on p "They have many items that are superior in quality. Great variety, and super nic…" at bounding box center [734, 415] width 245 height 110
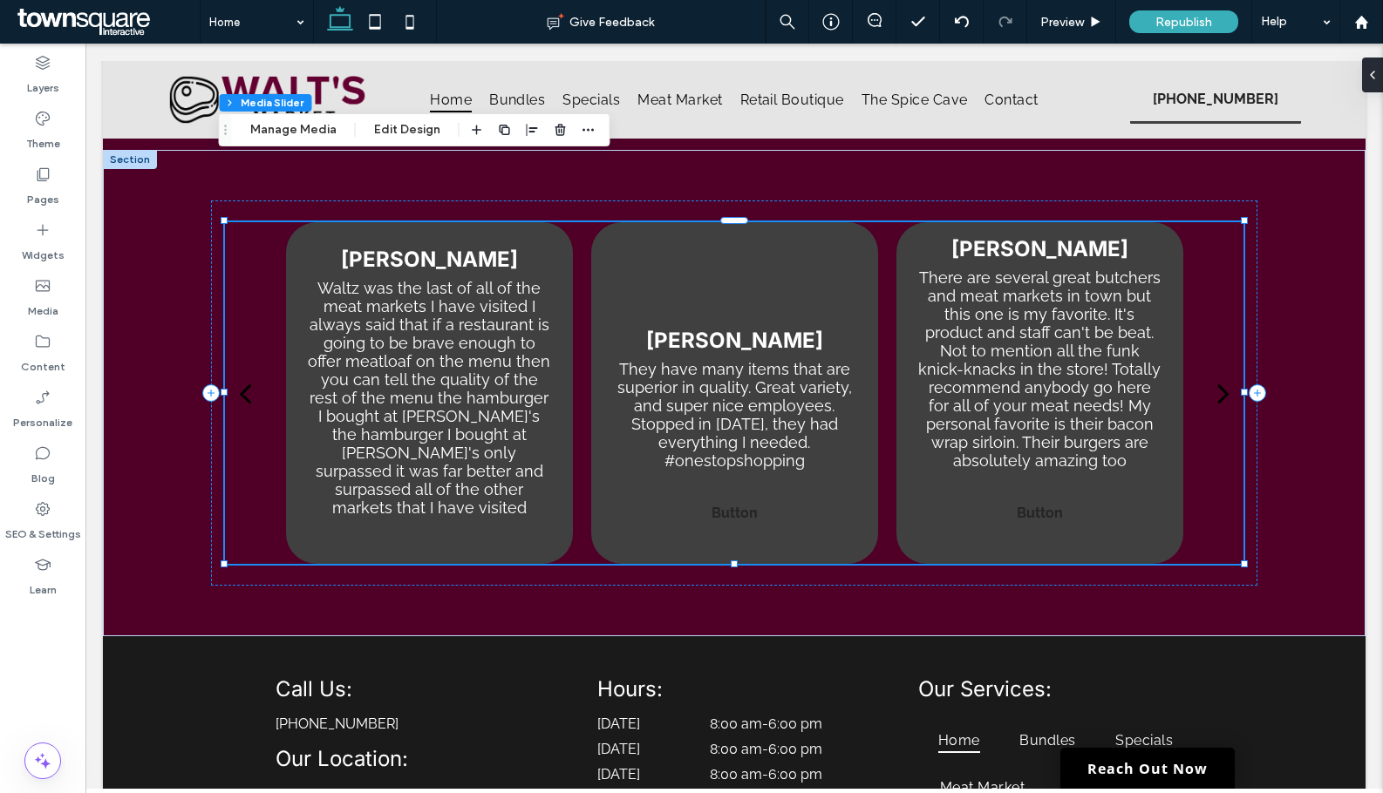
drag, startPoint x: 314, startPoint y: 125, endPoint x: 358, endPoint y: 134, distance: 45.5
click at [314, 125] on button "Manage Media" at bounding box center [293, 129] width 109 height 21
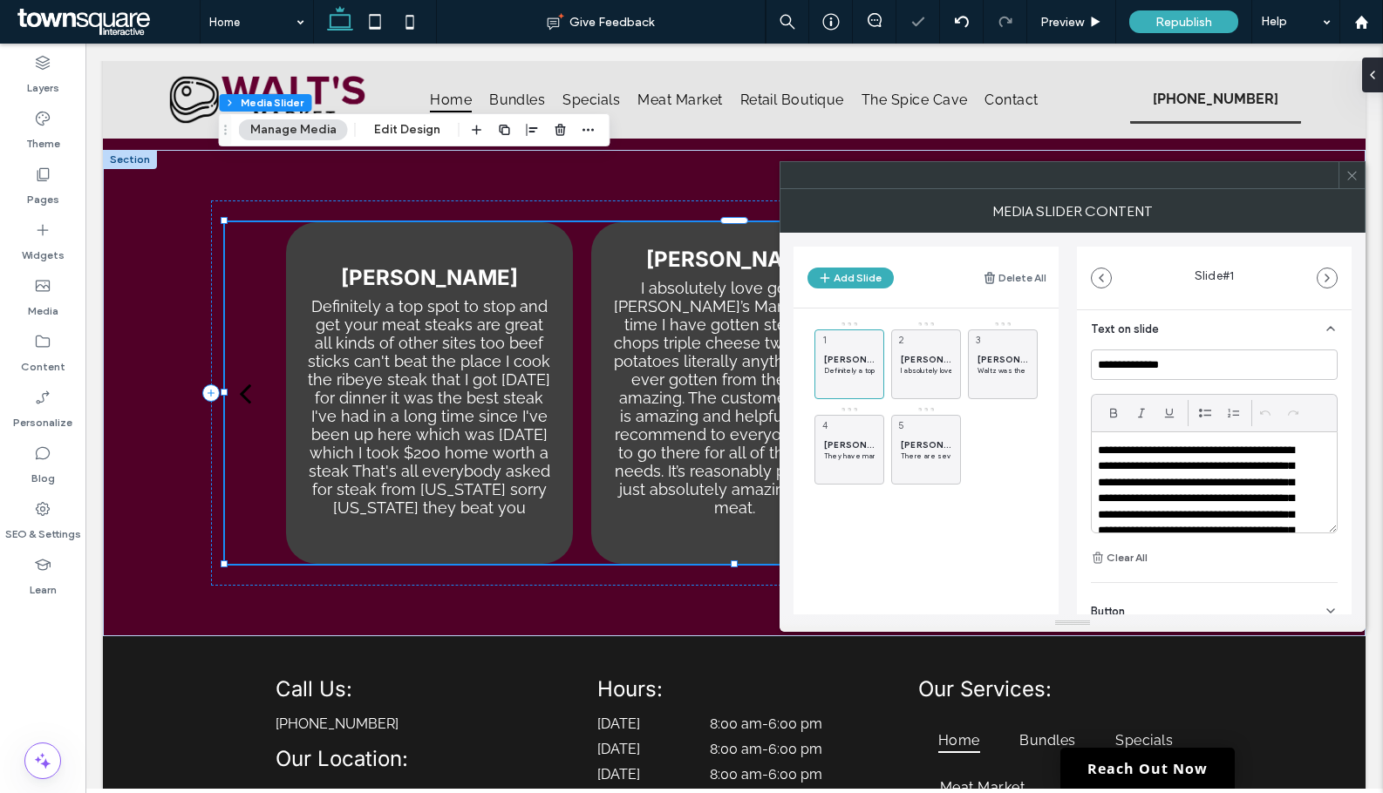
scroll to position [119, 0]
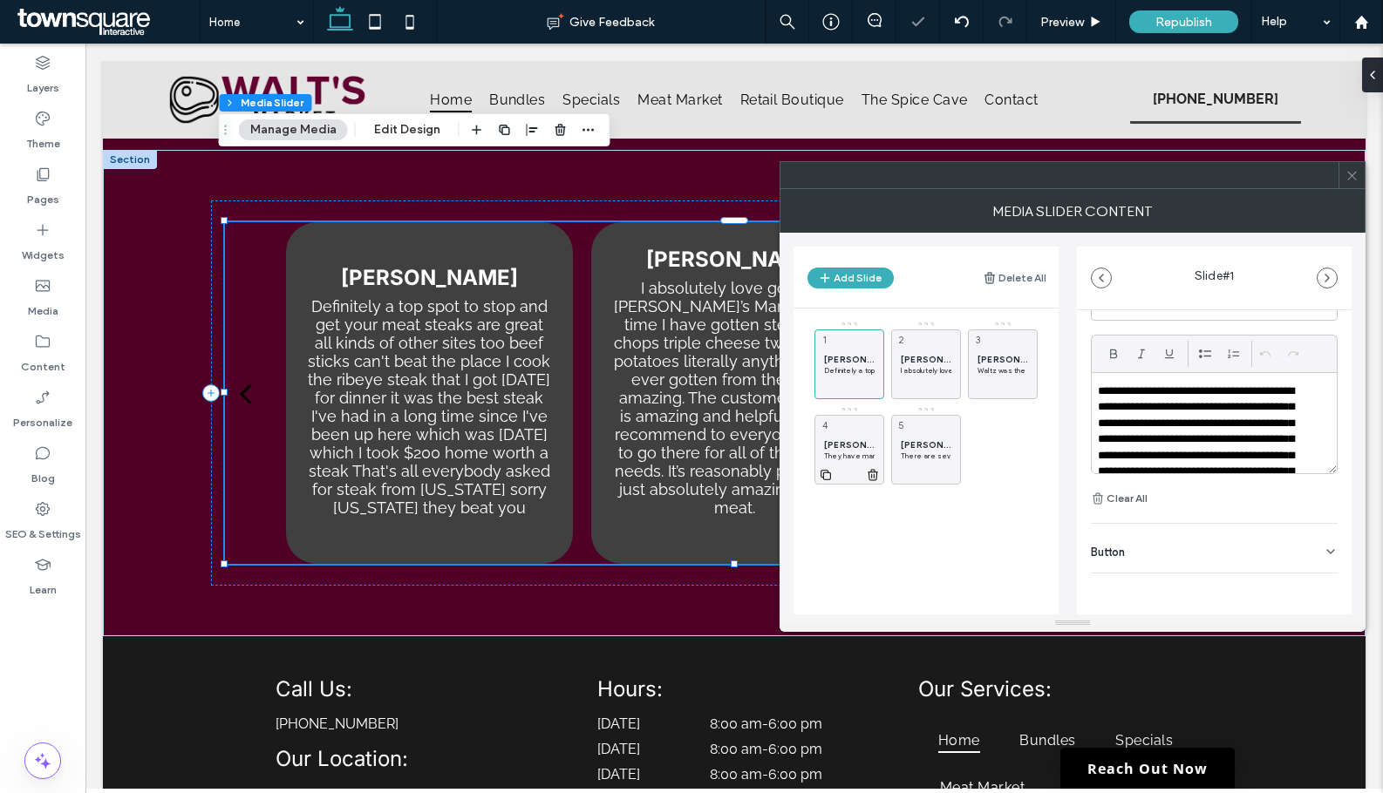
click at [857, 462] on div "Ann Kennedy They have many items that are superior in quality. Great variety, a…" at bounding box center [849, 450] width 70 height 70
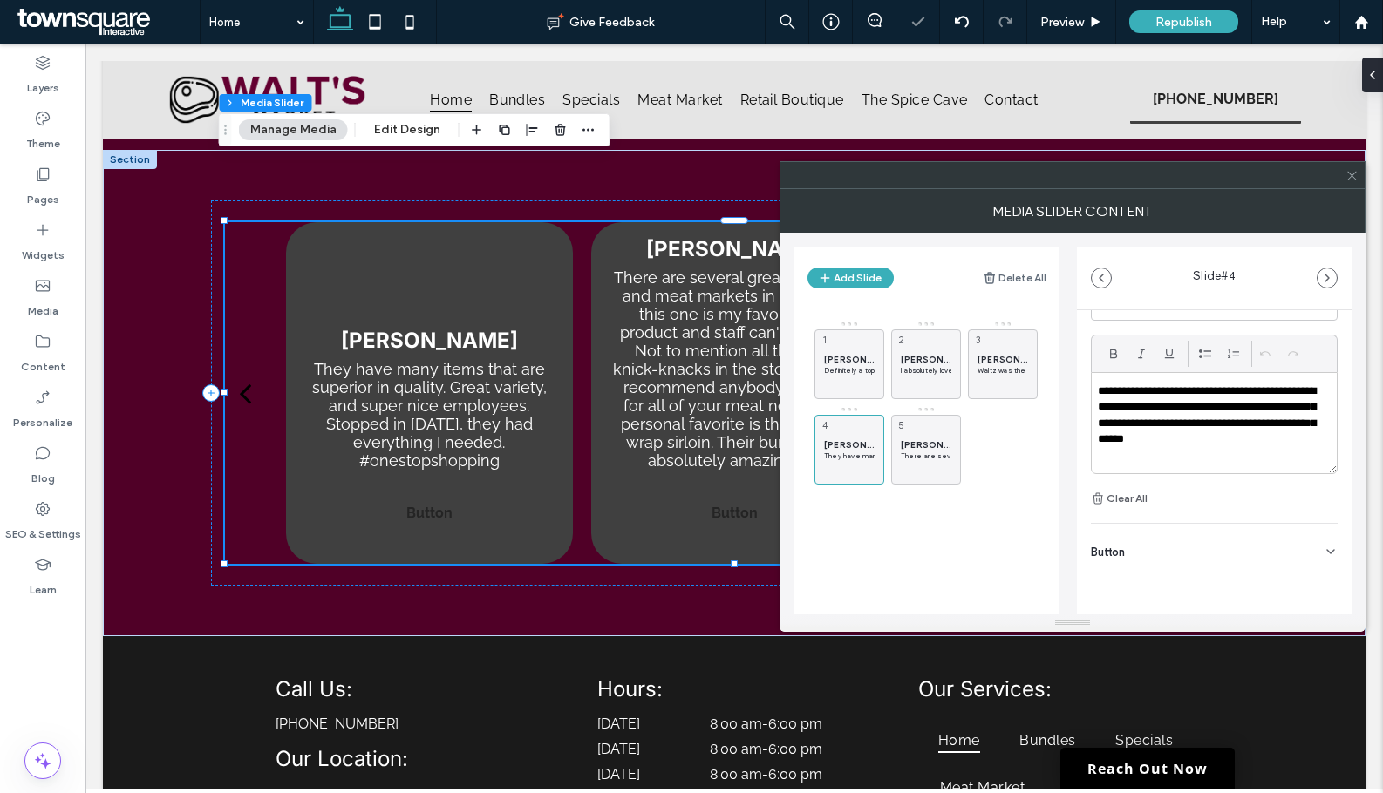
click at [1211, 545] on div "Button" at bounding box center [1214, 548] width 247 height 49
click at [1314, 585] on icon at bounding box center [1322, 589] width 16 height 16
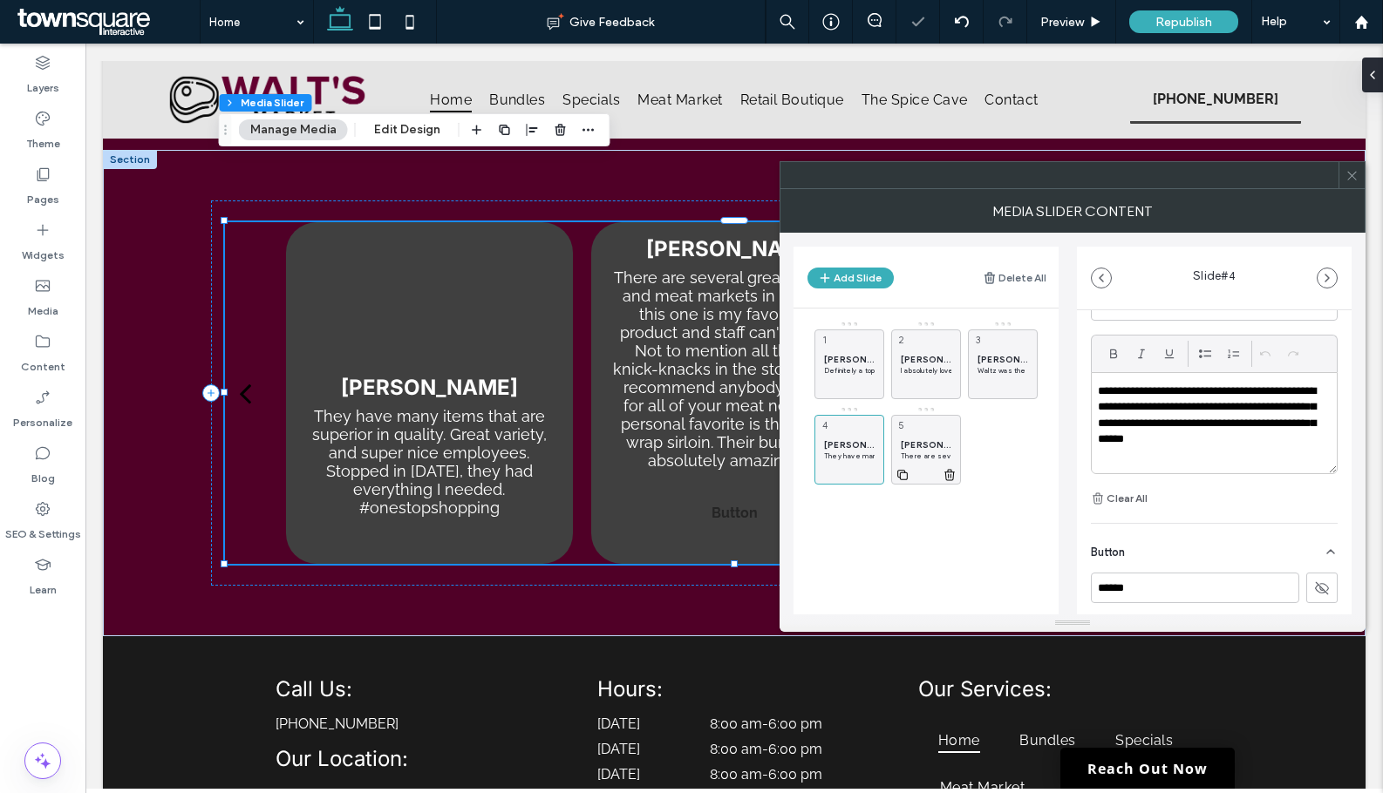
click at [923, 443] on span "David Ulvog" at bounding box center [926, 444] width 51 height 11
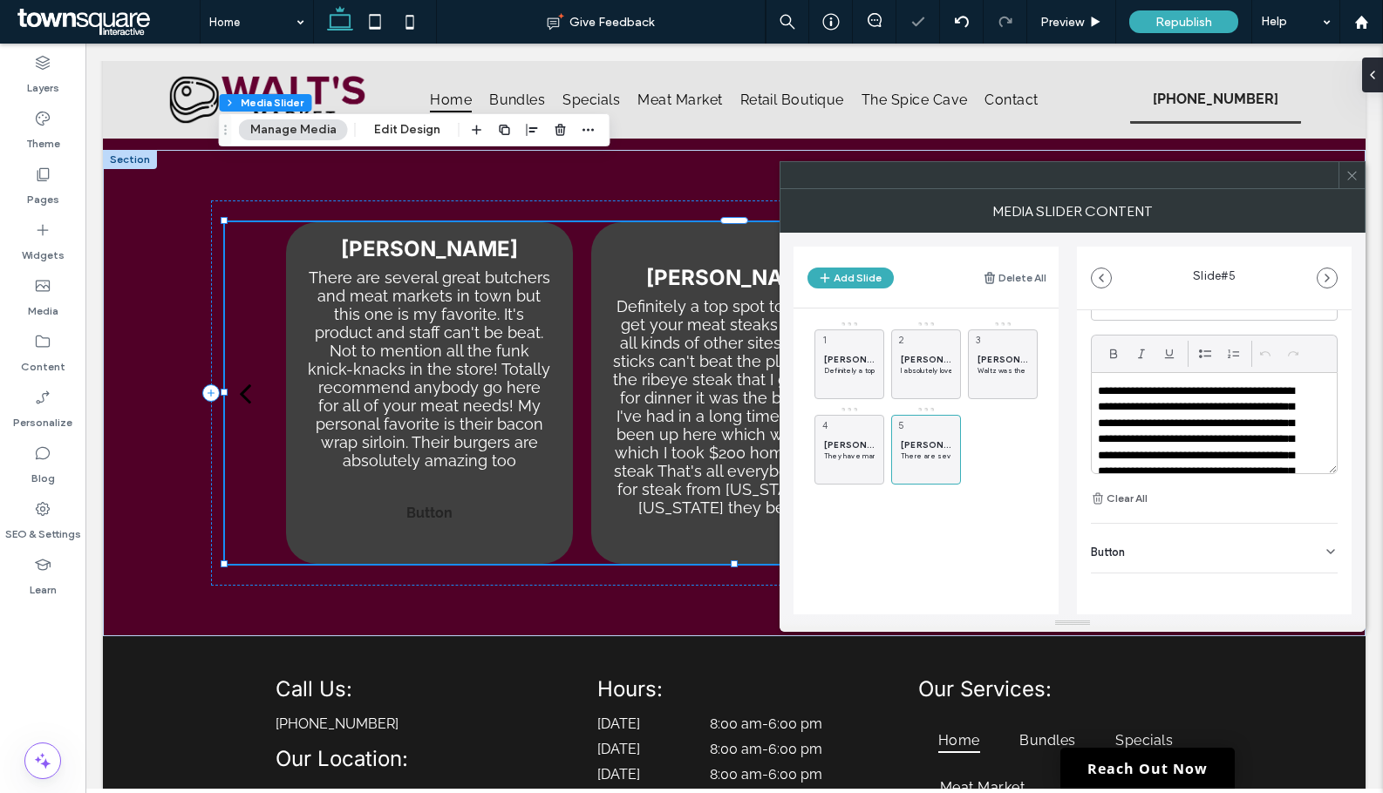
click at [1266, 557] on div "Button" at bounding box center [1214, 548] width 247 height 49
click at [1314, 582] on icon at bounding box center [1322, 589] width 16 height 16
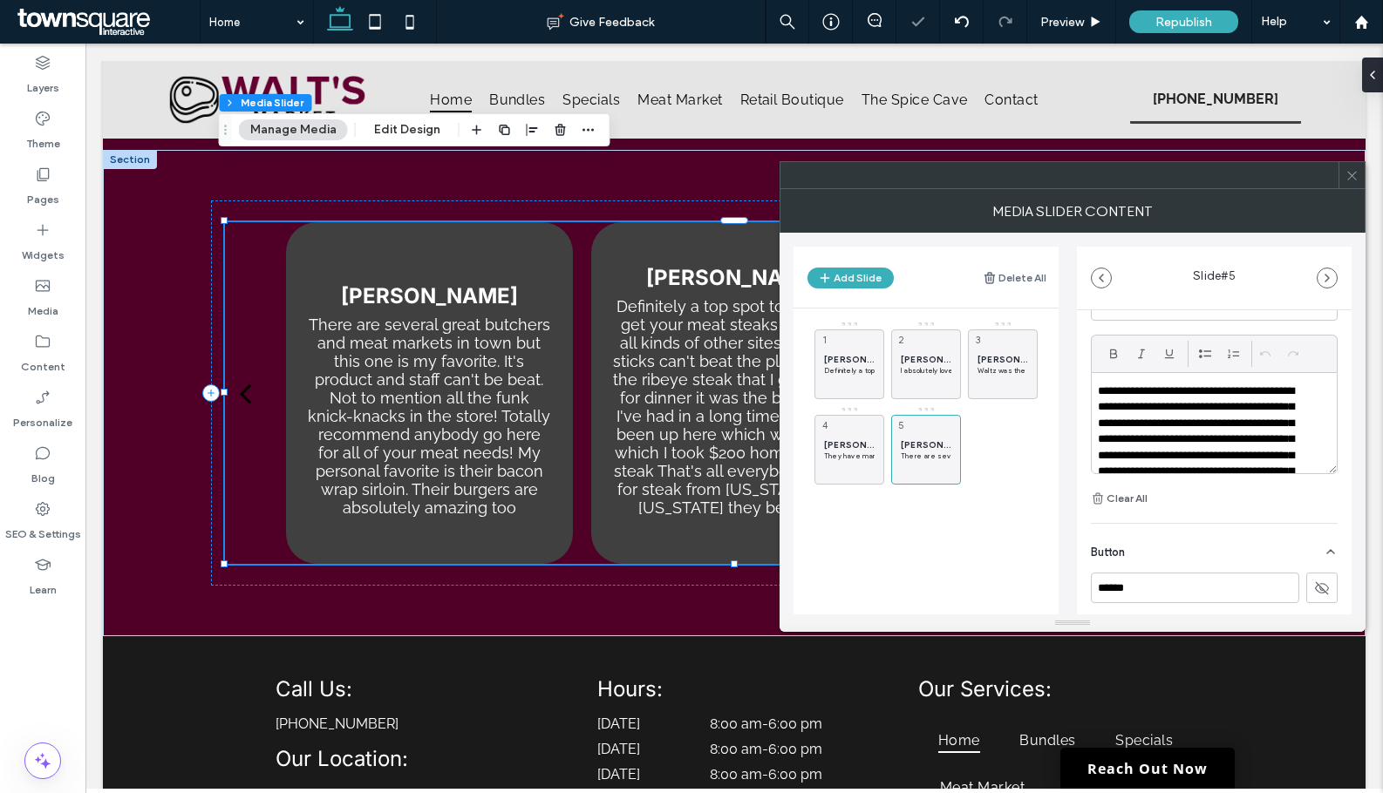
click at [1357, 173] on icon at bounding box center [1351, 175] width 13 height 13
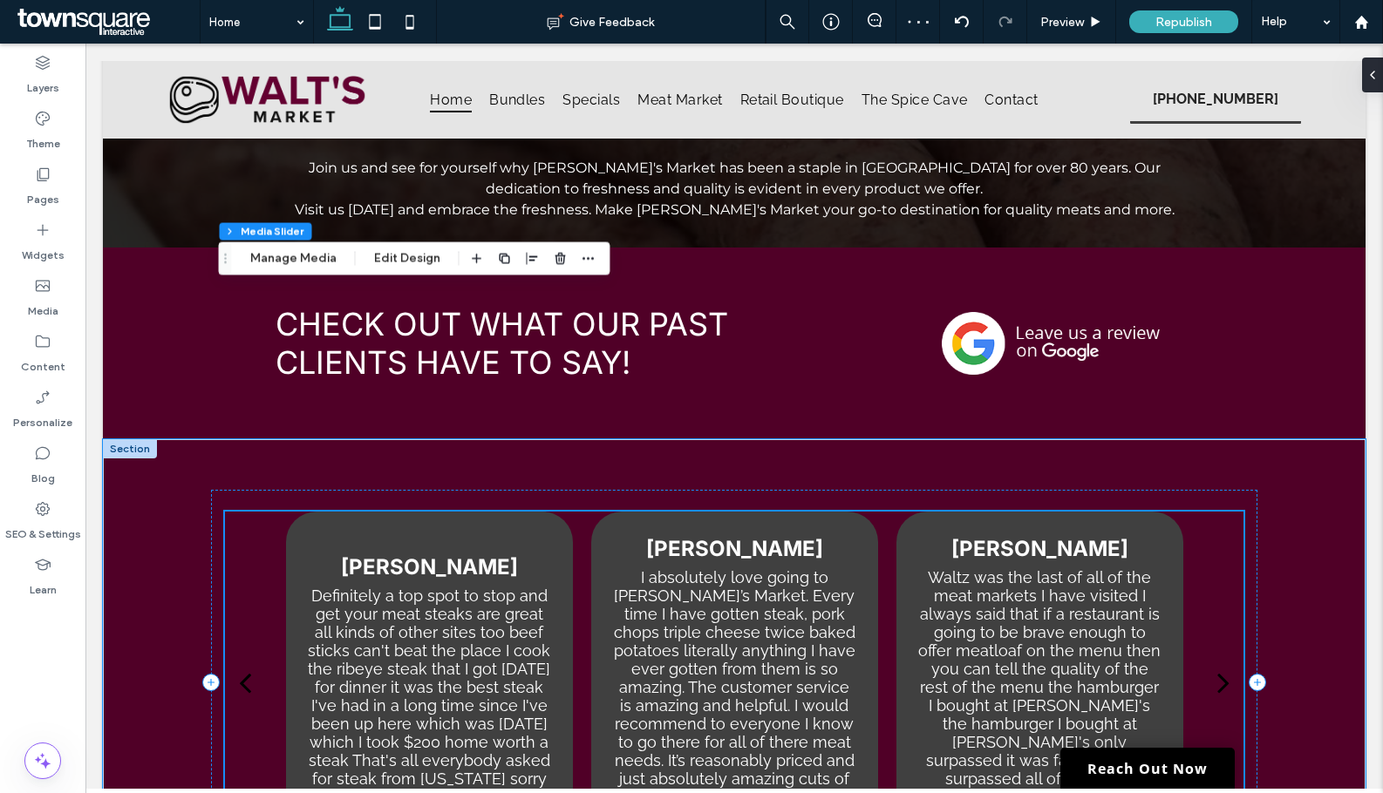
scroll to position [2323, 0]
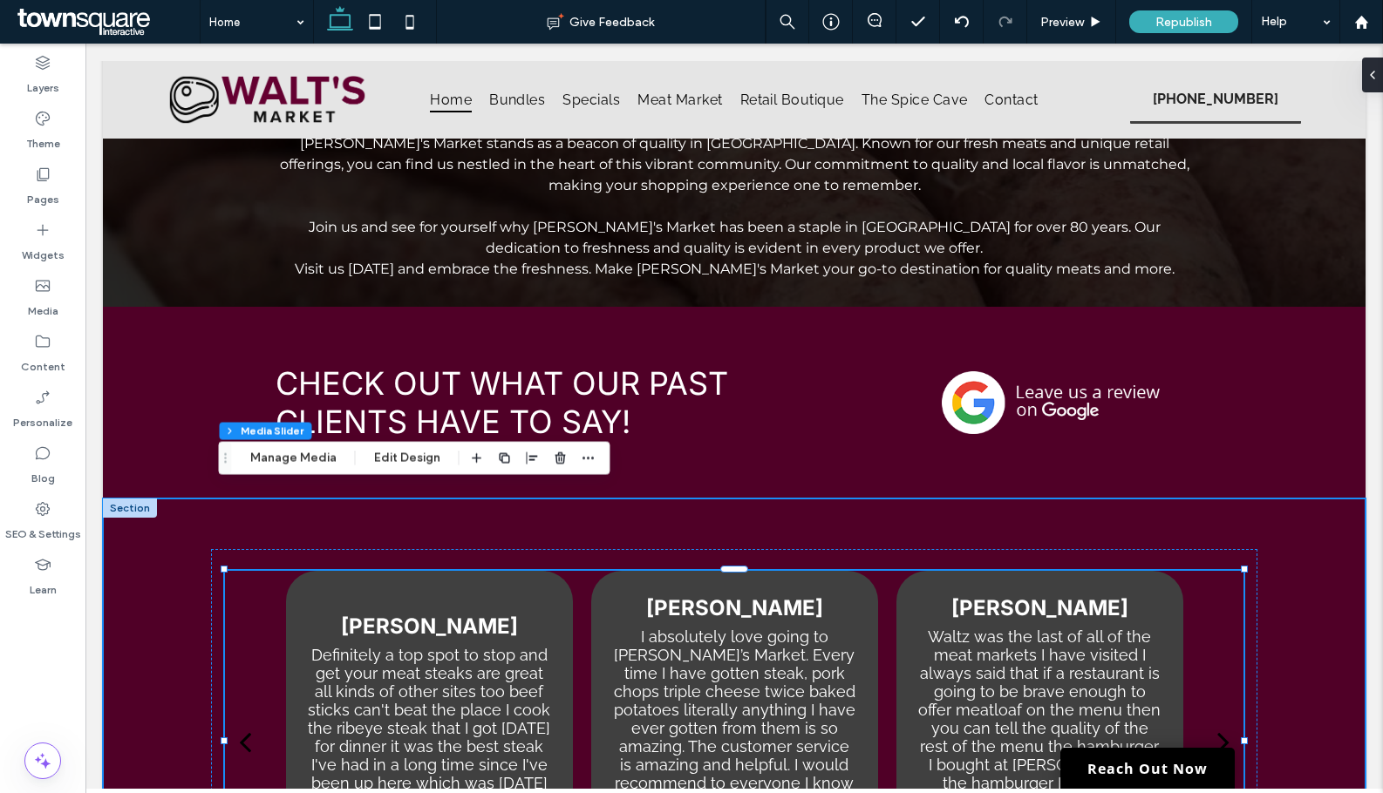
click at [965, 499] on div "Chris Kralicek Definitely a top spot to stop and get your meat steaks are great…" at bounding box center [734, 742] width 1046 height 486
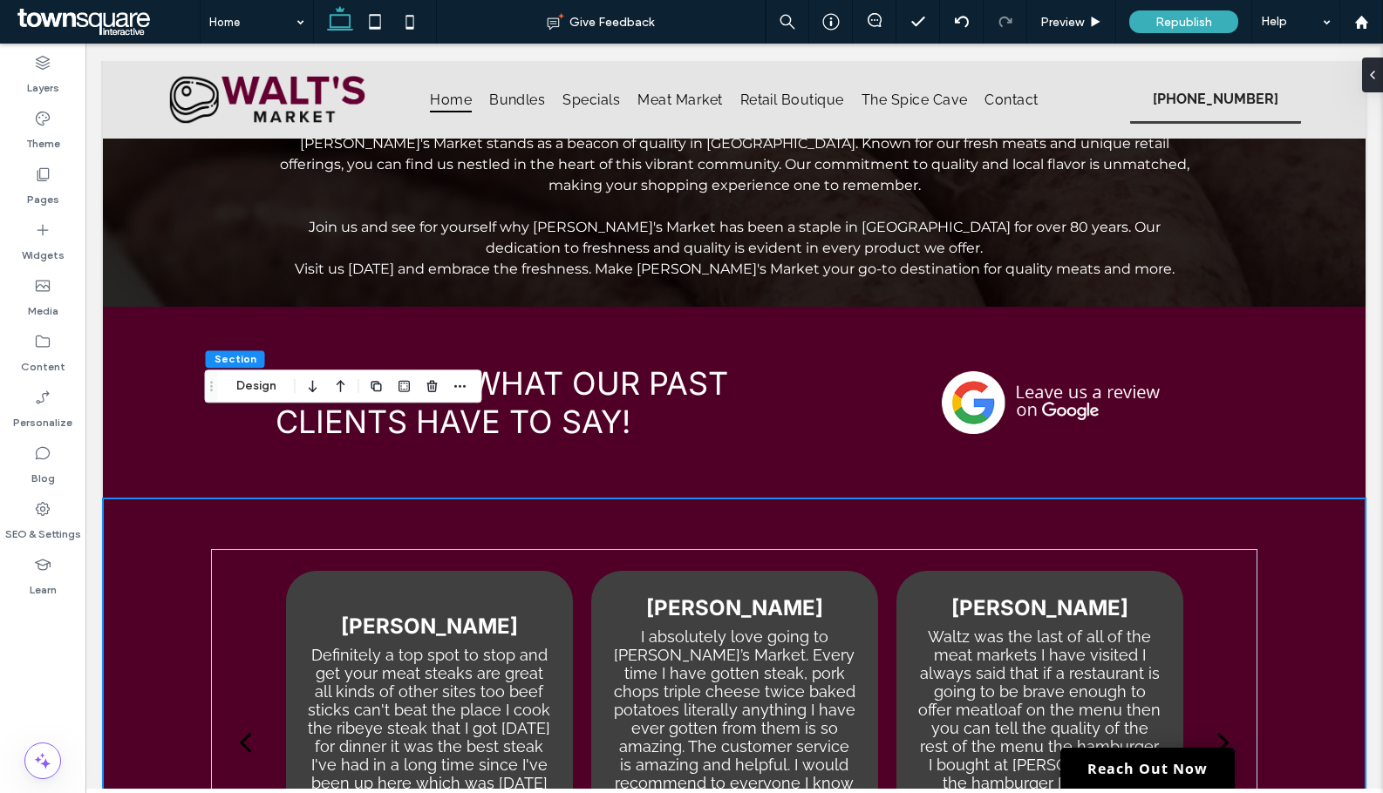
click at [541, 499] on div "Chris Kralicek Definitely a top spot to stop and get your meat steaks are great…" at bounding box center [734, 742] width 1046 height 486
click at [1181, 26] on span "Republish" at bounding box center [1183, 22] width 57 height 15
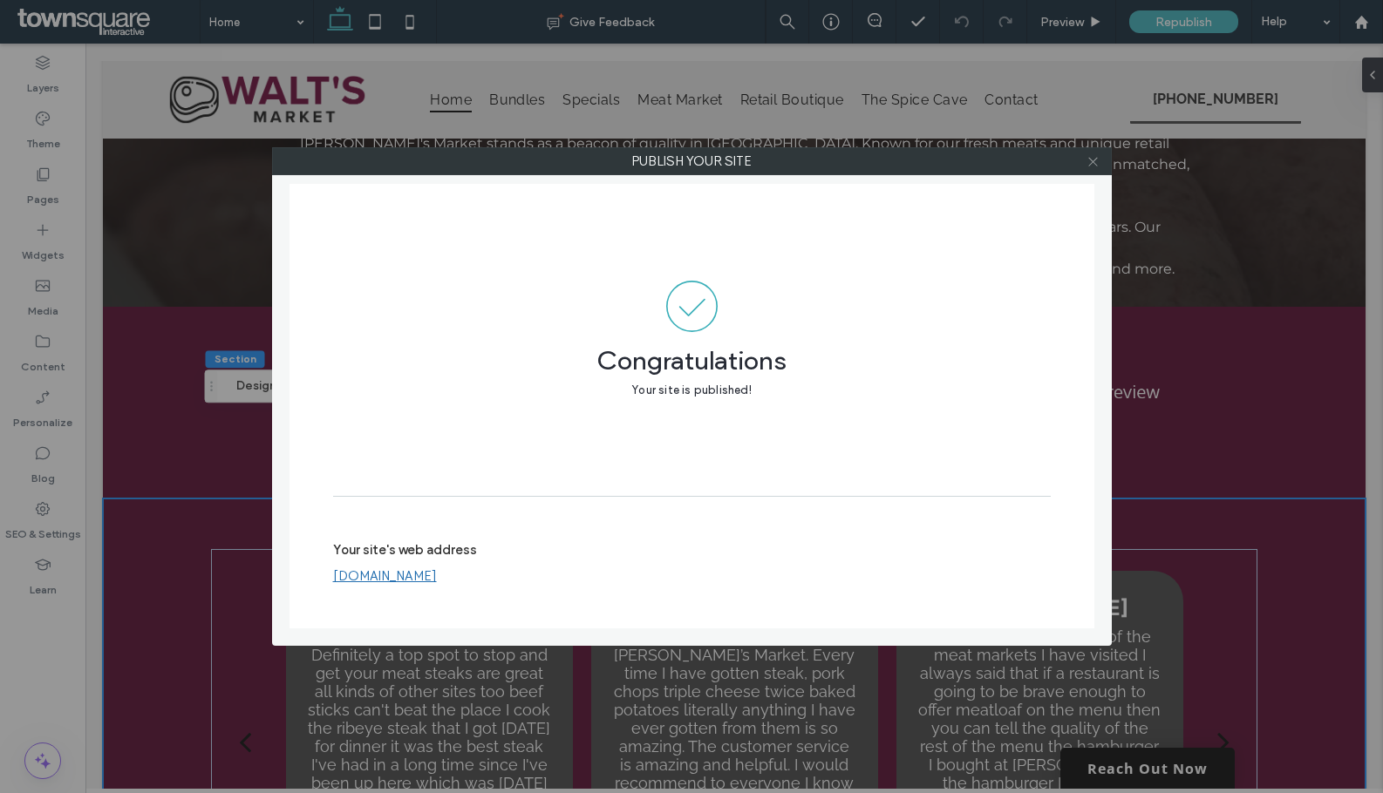
click at [1091, 160] on icon at bounding box center [1092, 161] width 13 height 13
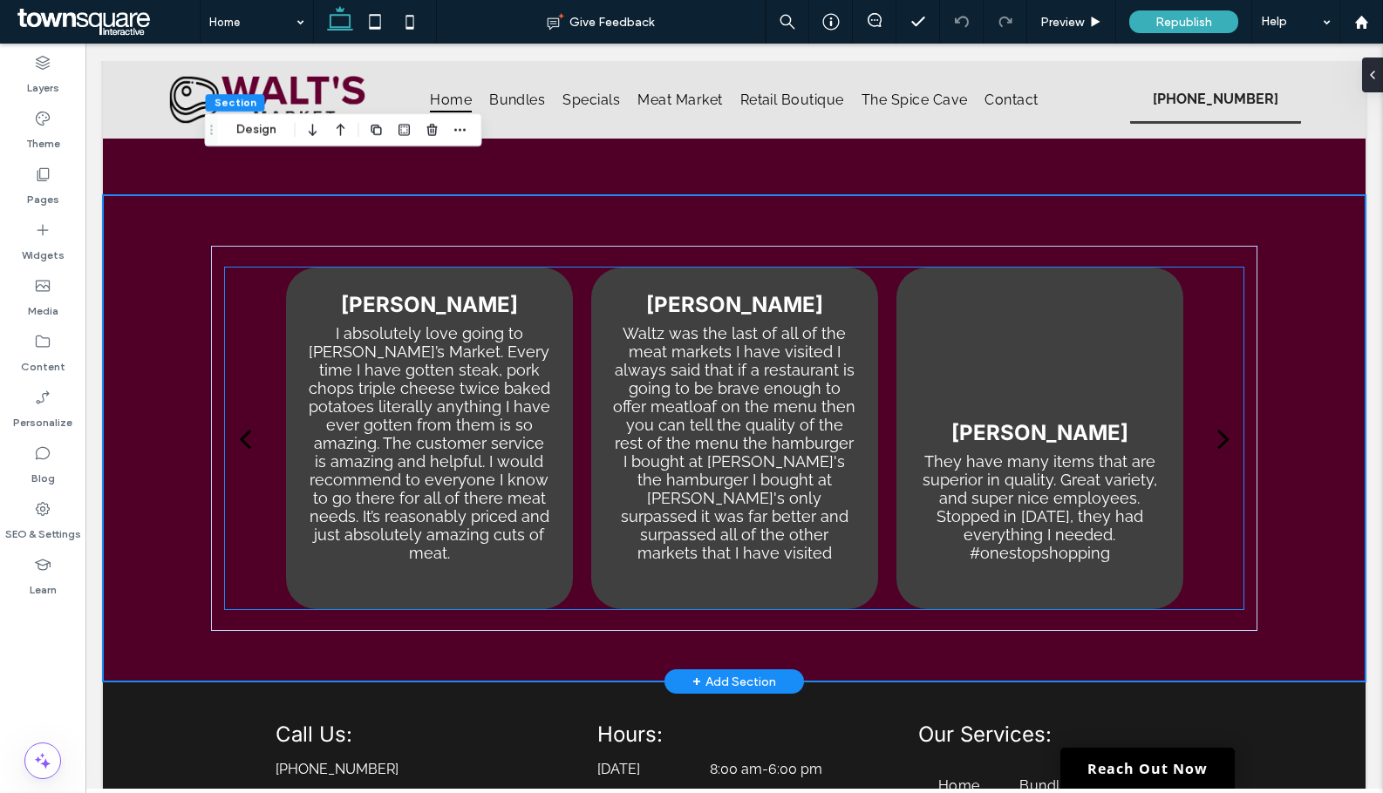
scroll to position [2585, 0]
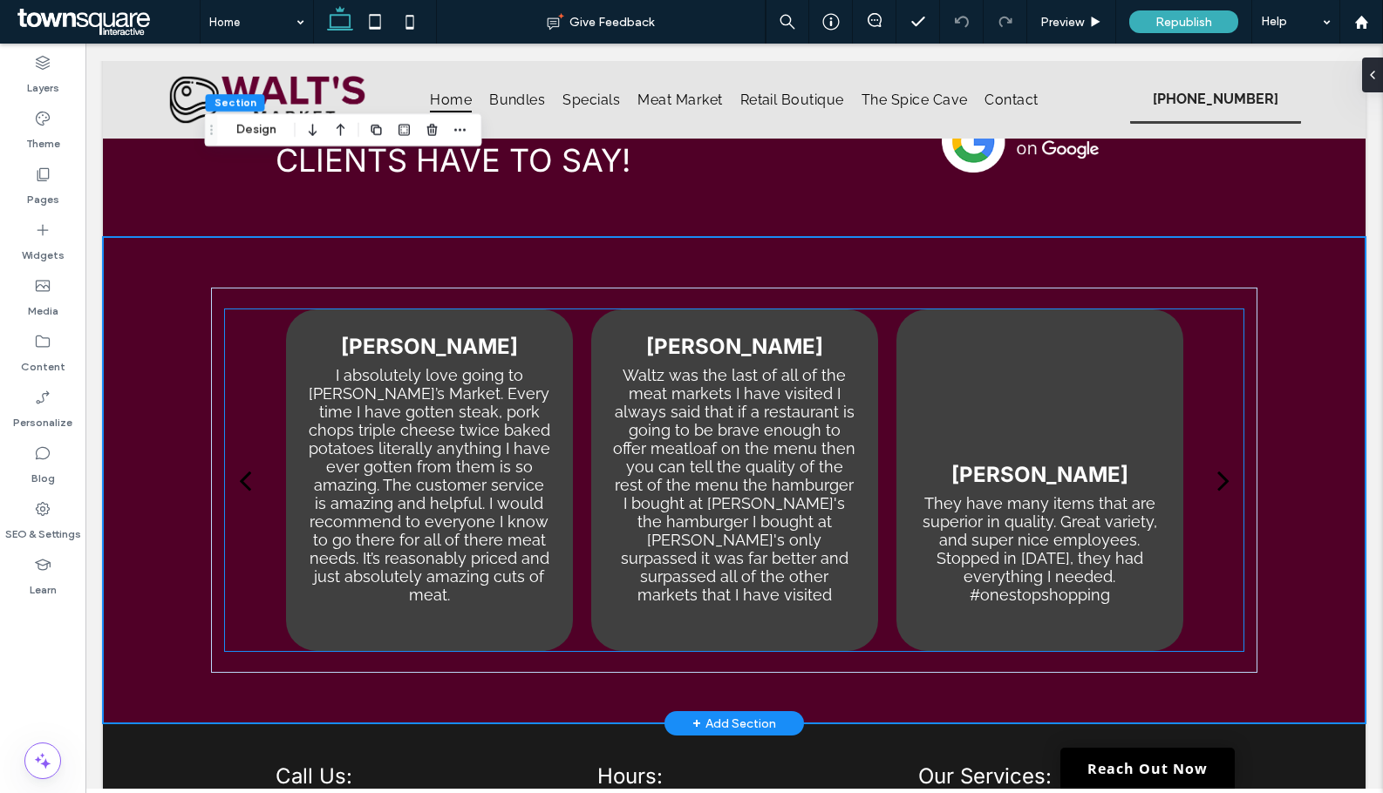
click at [1044, 494] on p "They have many items that are superior in quality. Great variety, and super nic…" at bounding box center [1039, 549] width 245 height 110
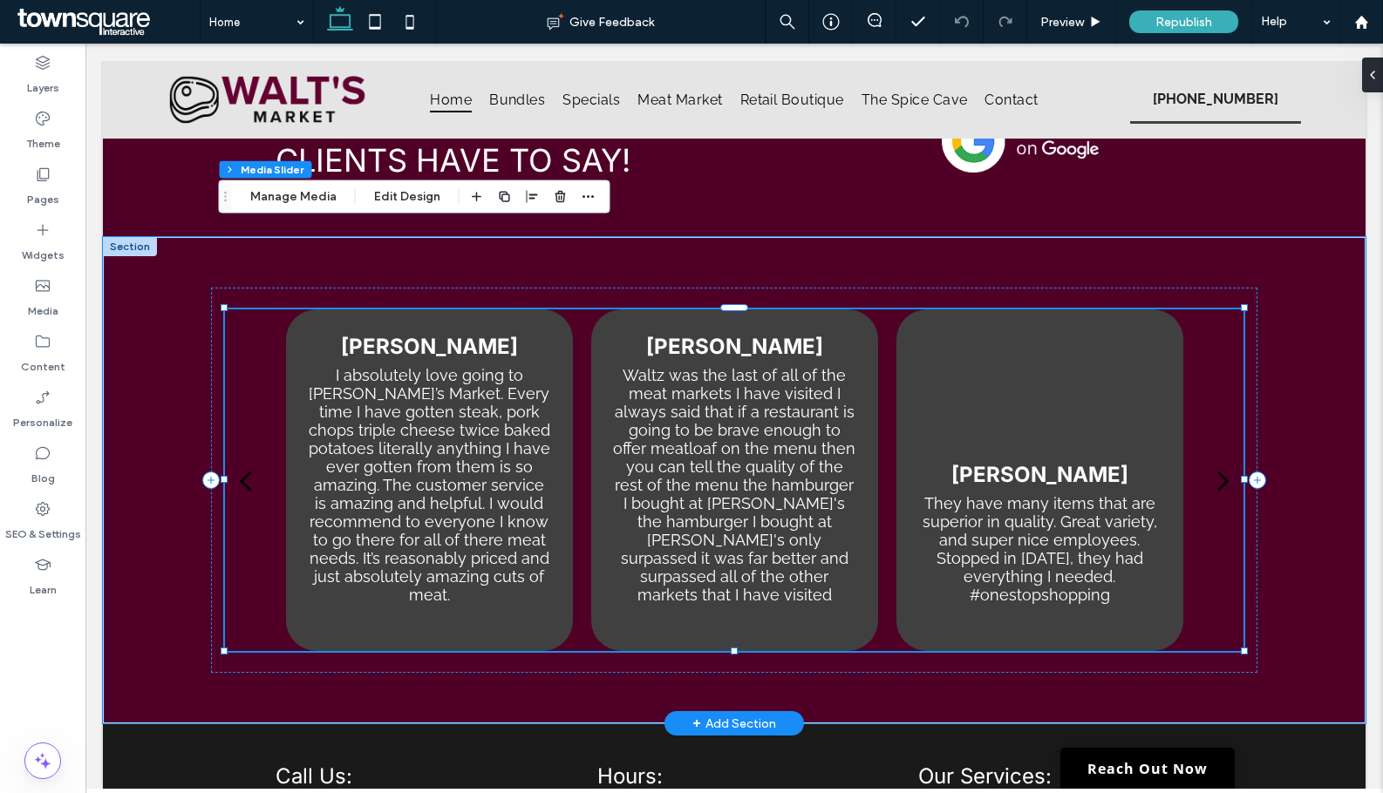
click at [1021, 494] on p "They have many items that are superior in quality. Great variety, and super nic…" at bounding box center [1039, 549] width 245 height 110
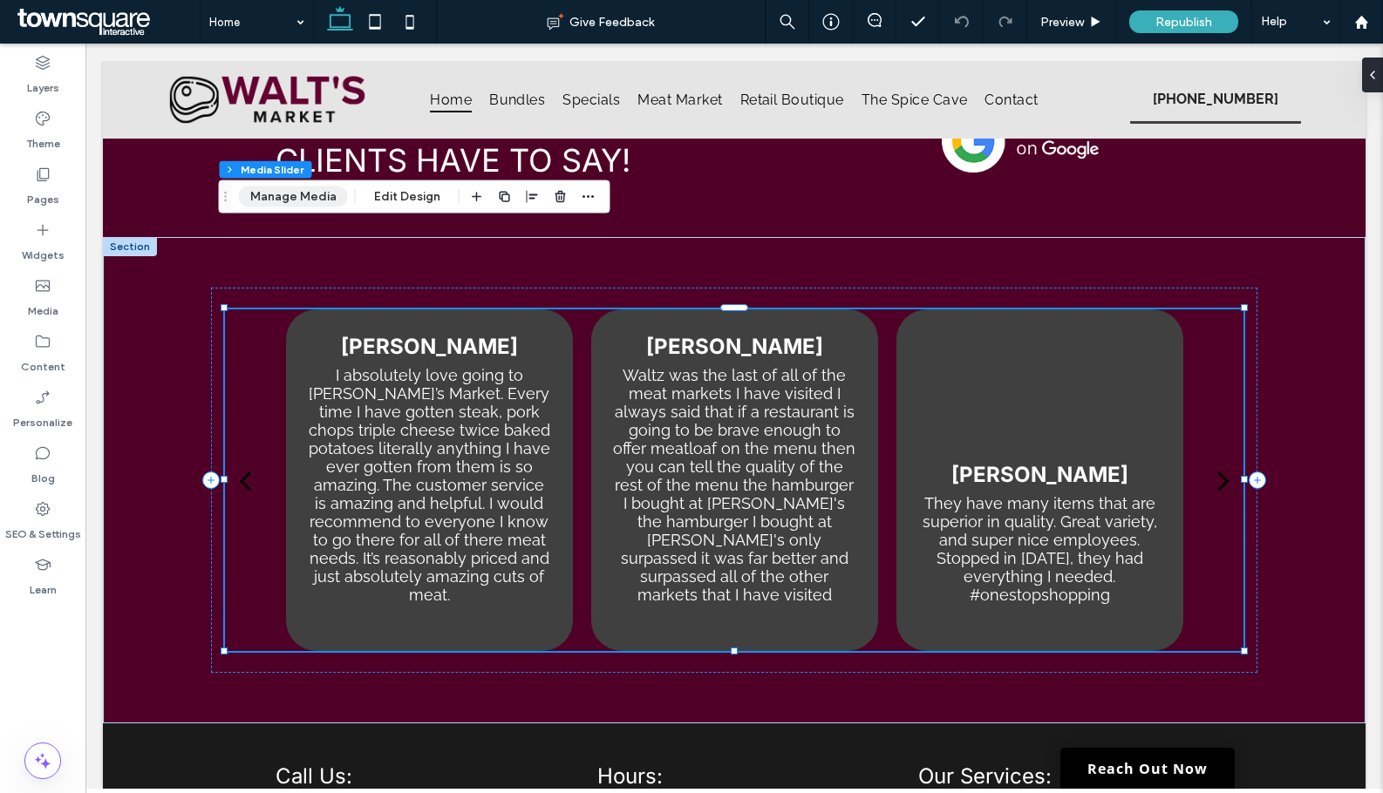
click at [316, 193] on button "Manage Media" at bounding box center [293, 197] width 109 height 21
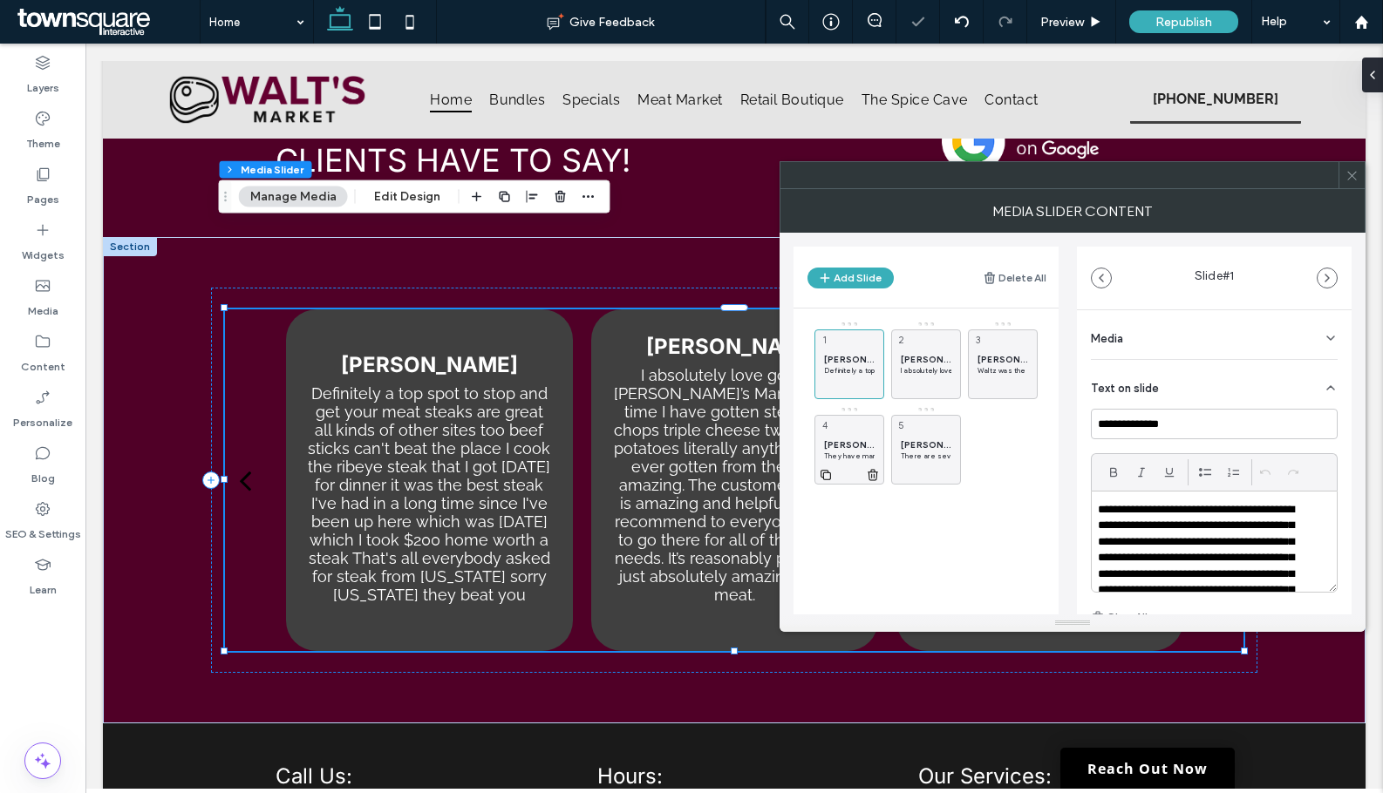
click at [840, 457] on p "They have many items that are superior in quality. Great variety, and super nic…" at bounding box center [849, 456] width 51 height 10
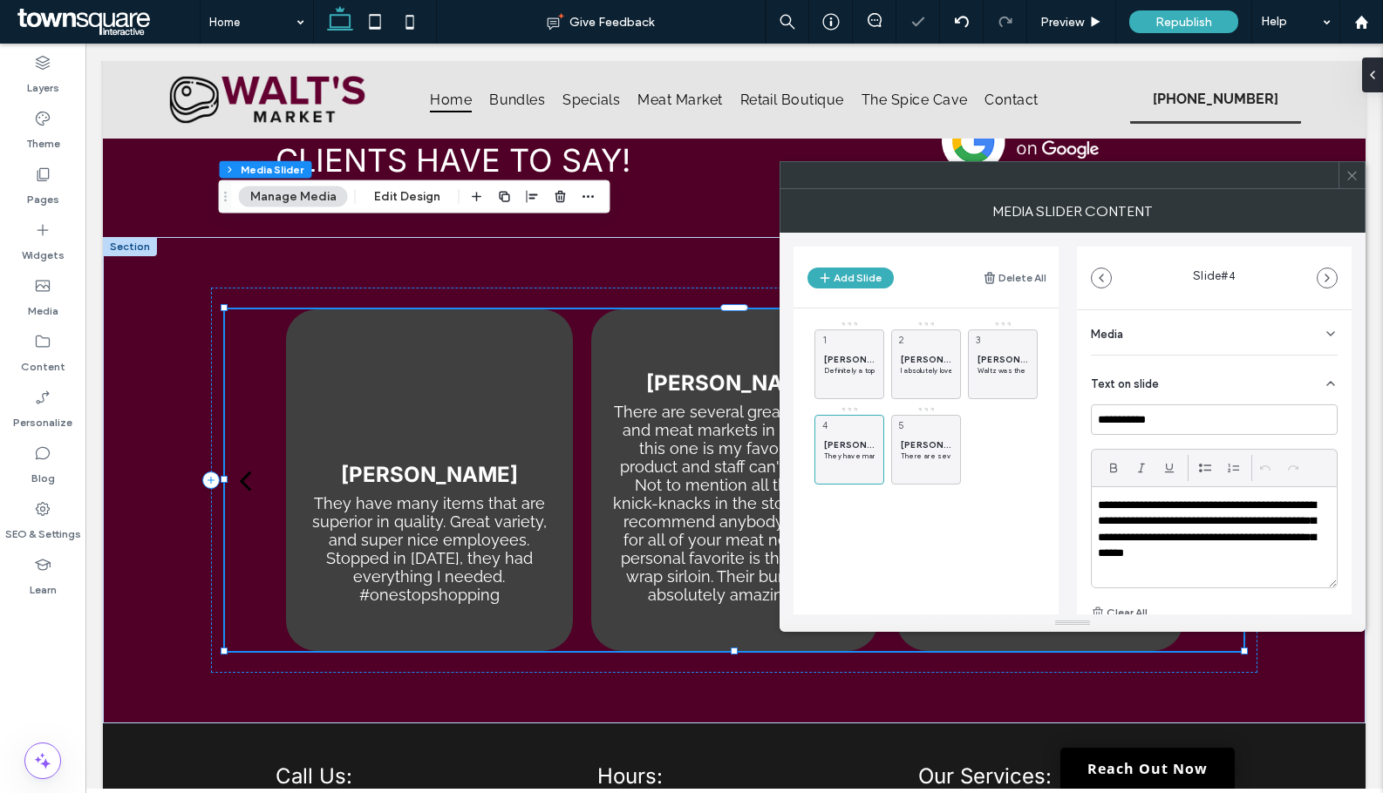
scroll to position [0, 0]
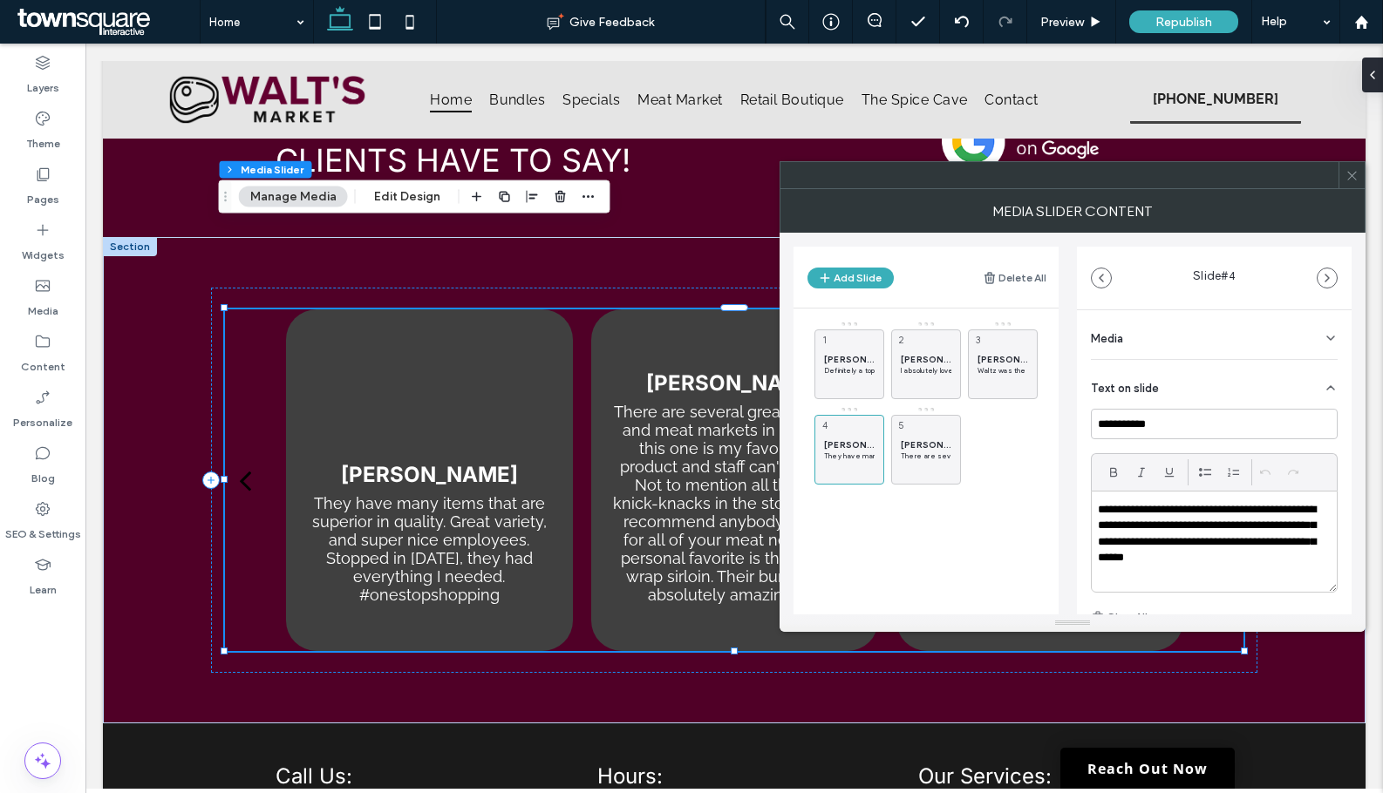
click at [1358, 176] on div at bounding box center [1351, 175] width 26 height 26
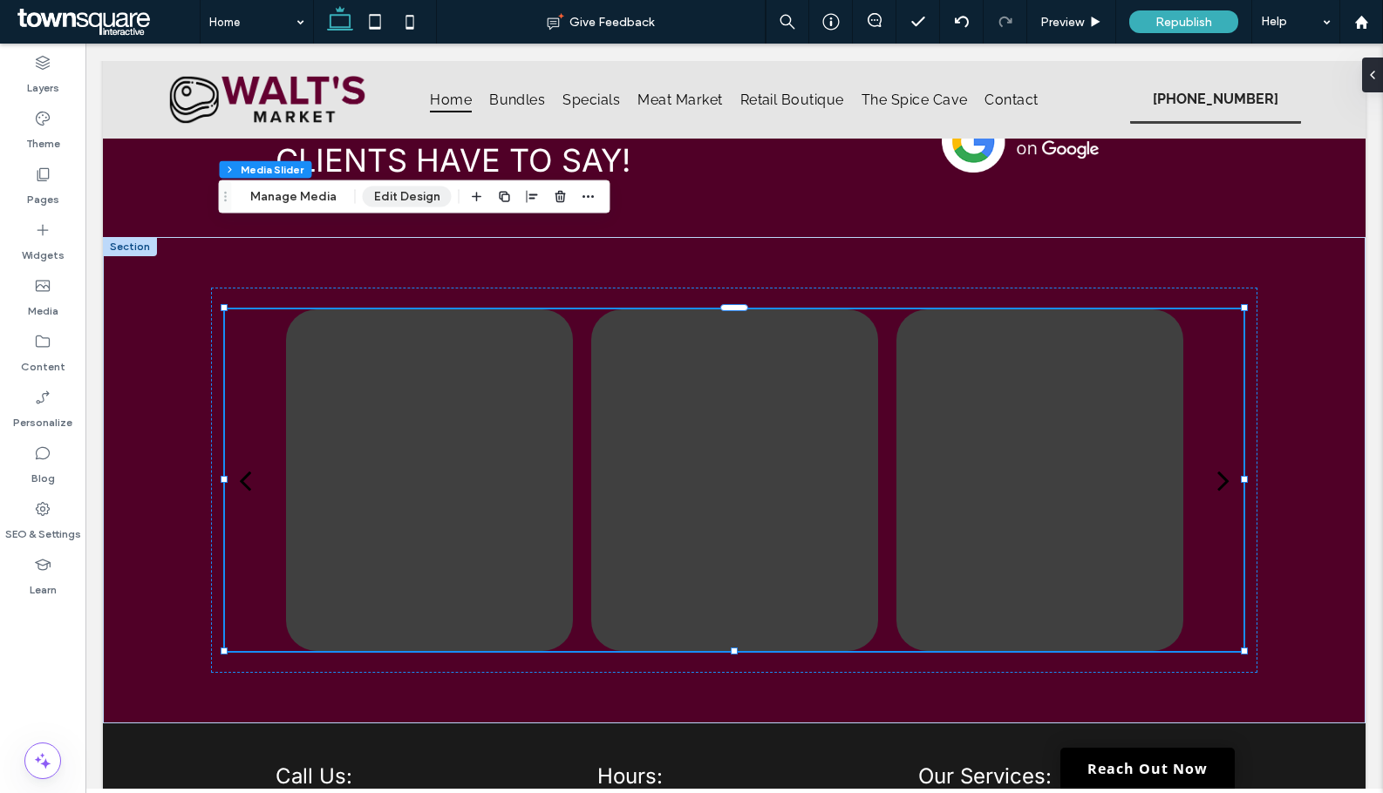
click at [405, 196] on button "Edit Design" at bounding box center [407, 197] width 89 height 21
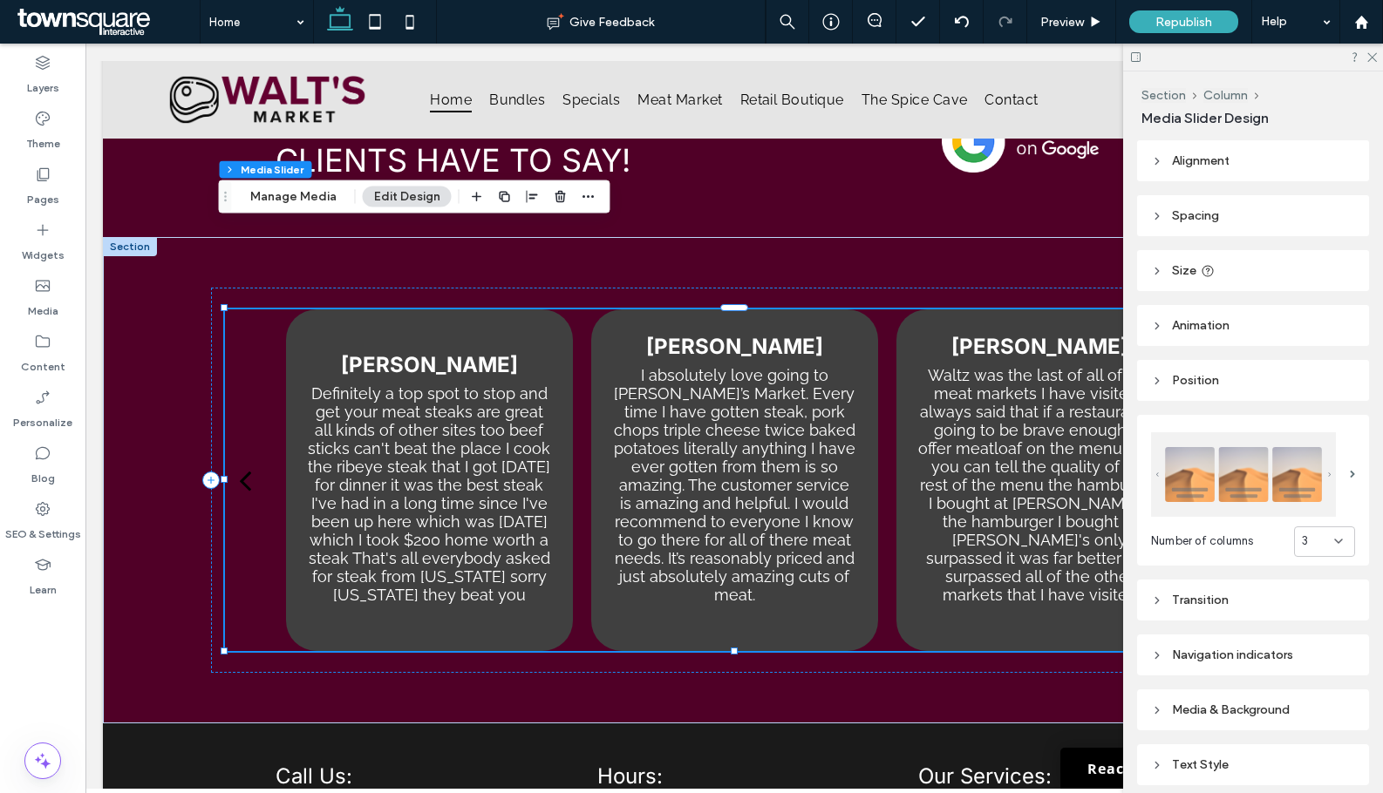
click at [1212, 370] on header "Position" at bounding box center [1253, 380] width 232 height 41
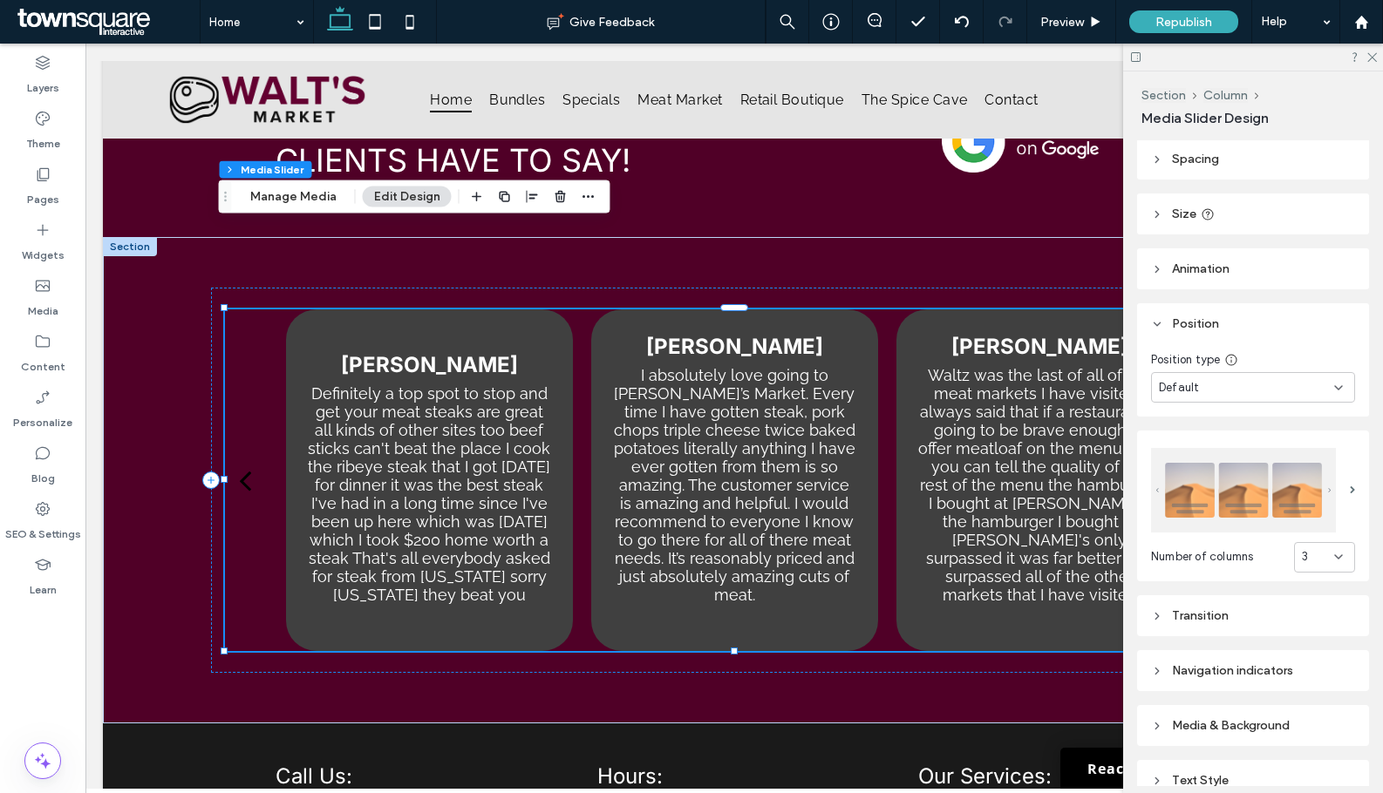
scroll to position [87, 0]
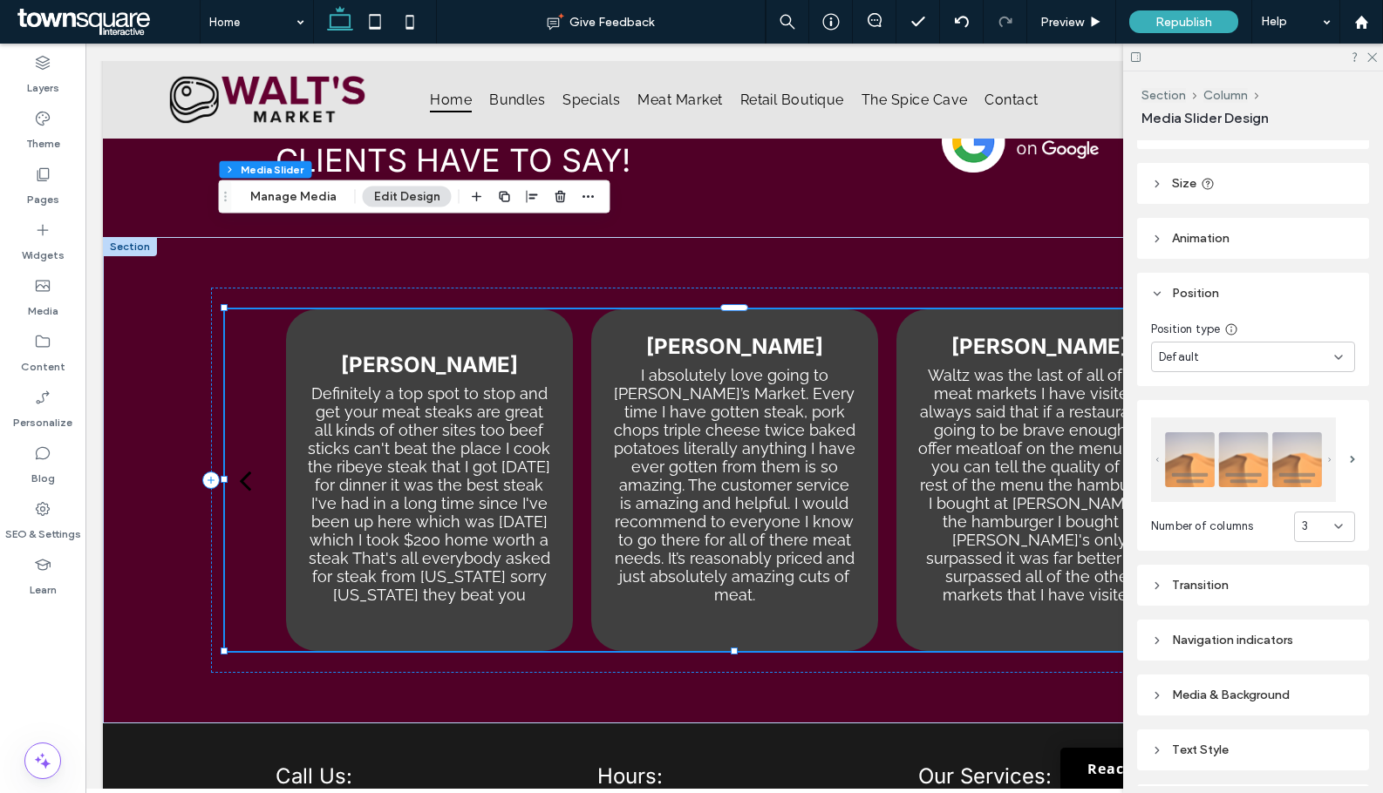
click at [1233, 354] on div "Default" at bounding box center [1246, 357] width 175 height 17
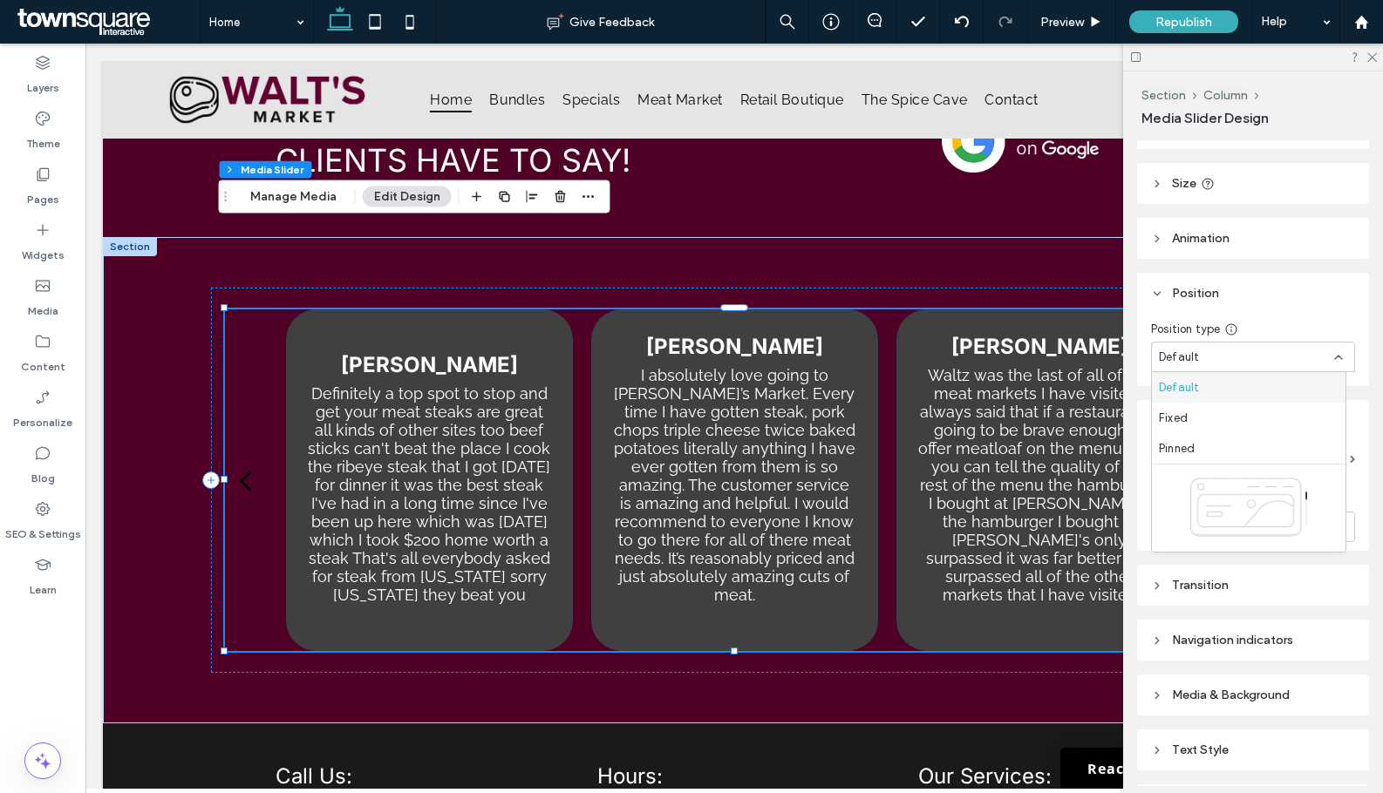
click at [1233, 354] on div "Default" at bounding box center [1246, 357] width 175 height 17
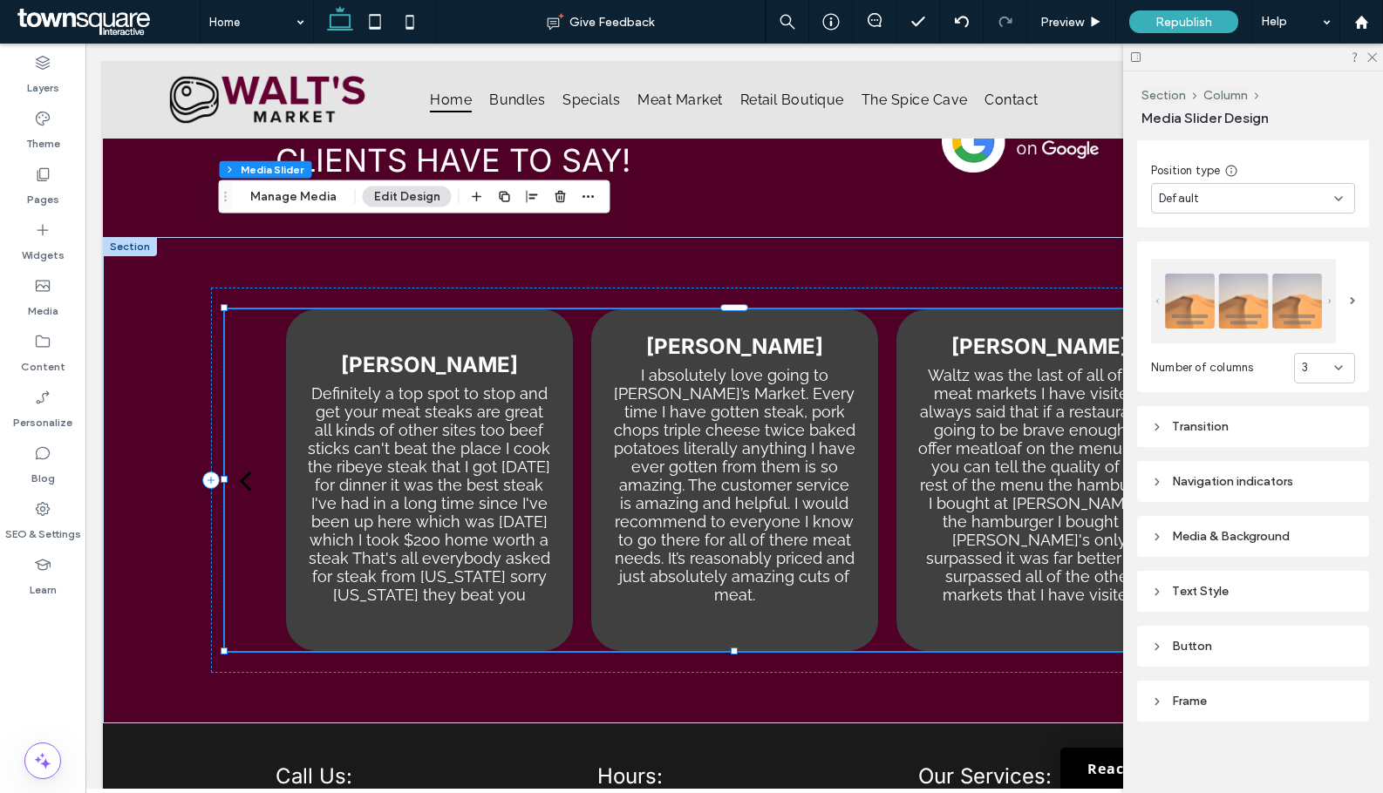
scroll to position [247, 0]
click at [1188, 570] on div "Text Style" at bounding box center [1253, 590] width 232 height 41
click at [1186, 598] on div "Text Style" at bounding box center [1253, 591] width 204 height 24
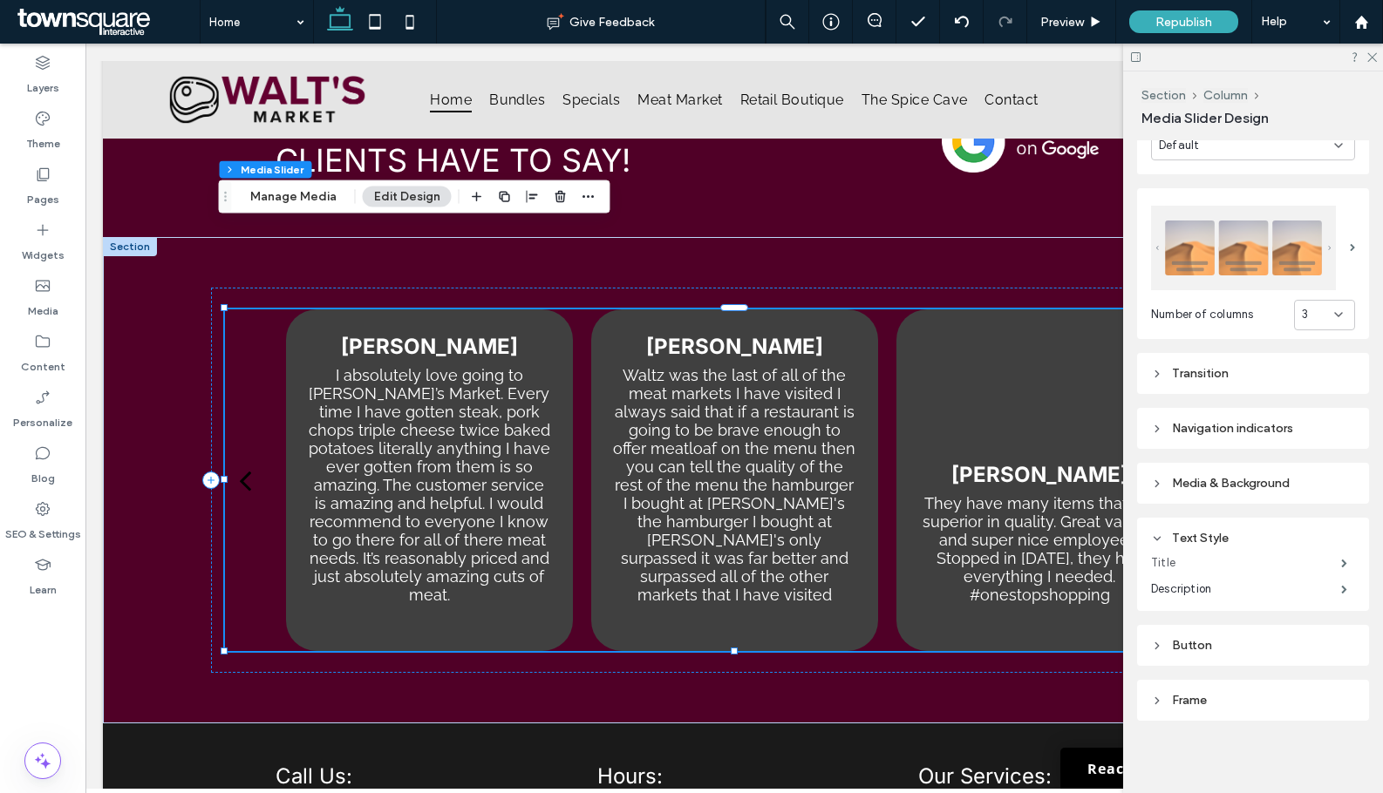
click at [1190, 561] on label "Title" at bounding box center [1246, 563] width 190 height 35
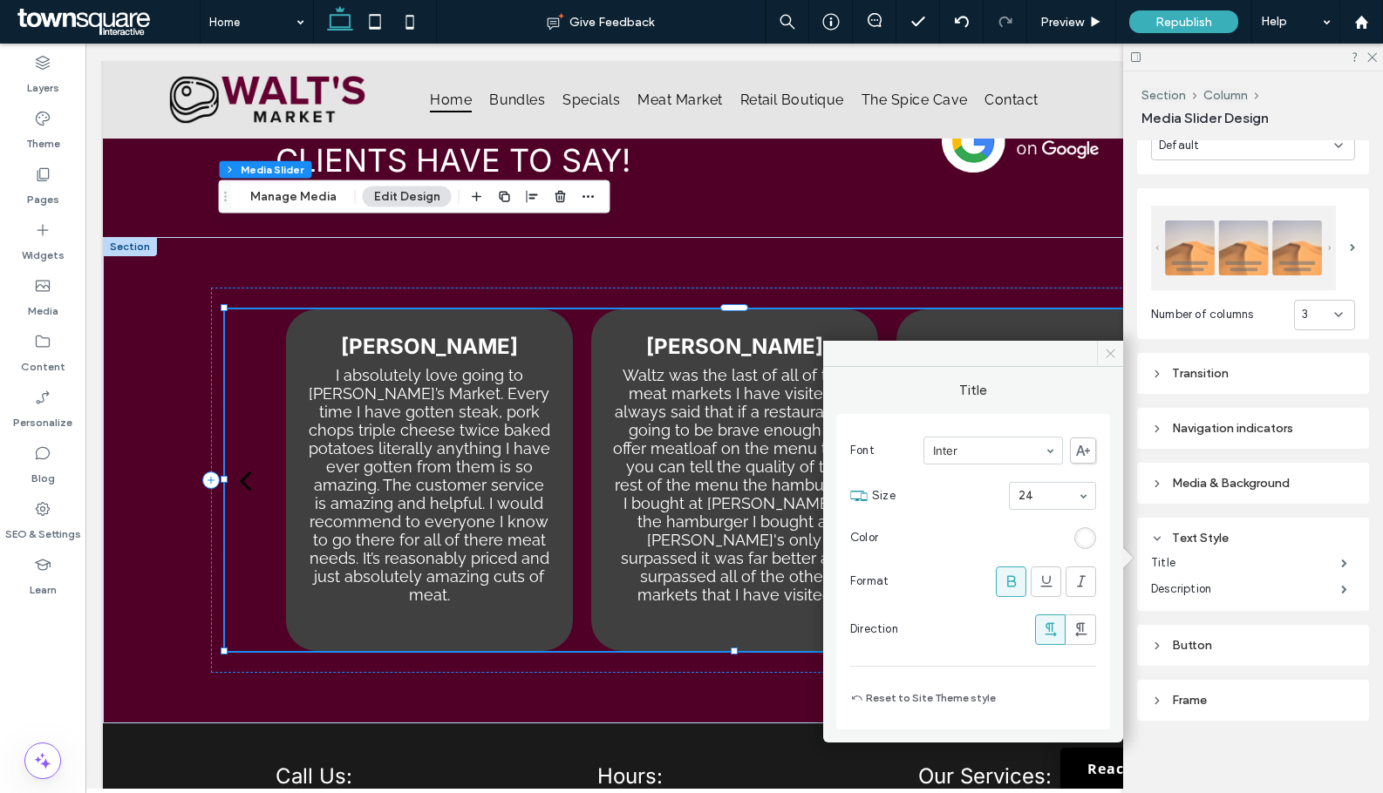
click at [1105, 345] on span at bounding box center [1110, 354] width 26 height 26
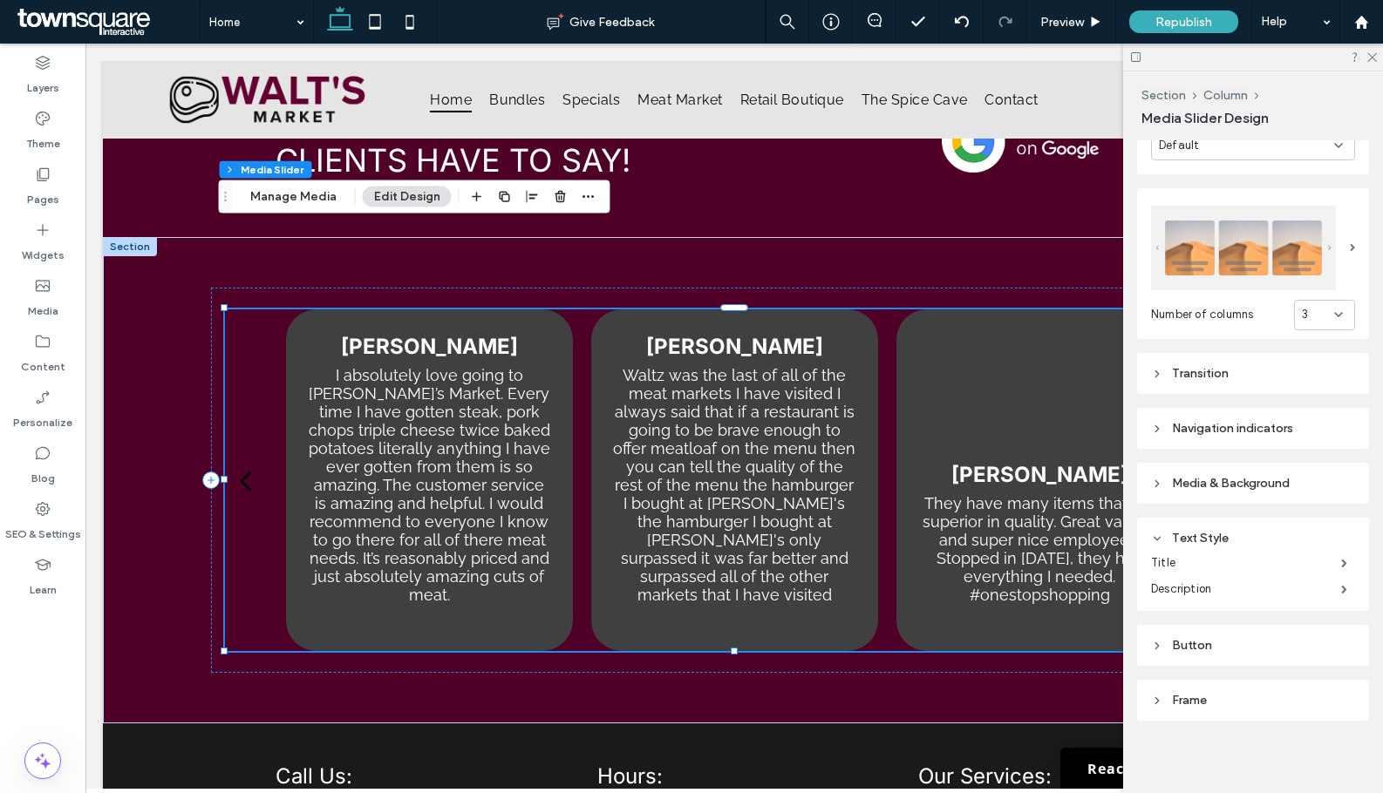
click at [1211, 430] on div "Navigation indicators" at bounding box center [1253, 428] width 204 height 15
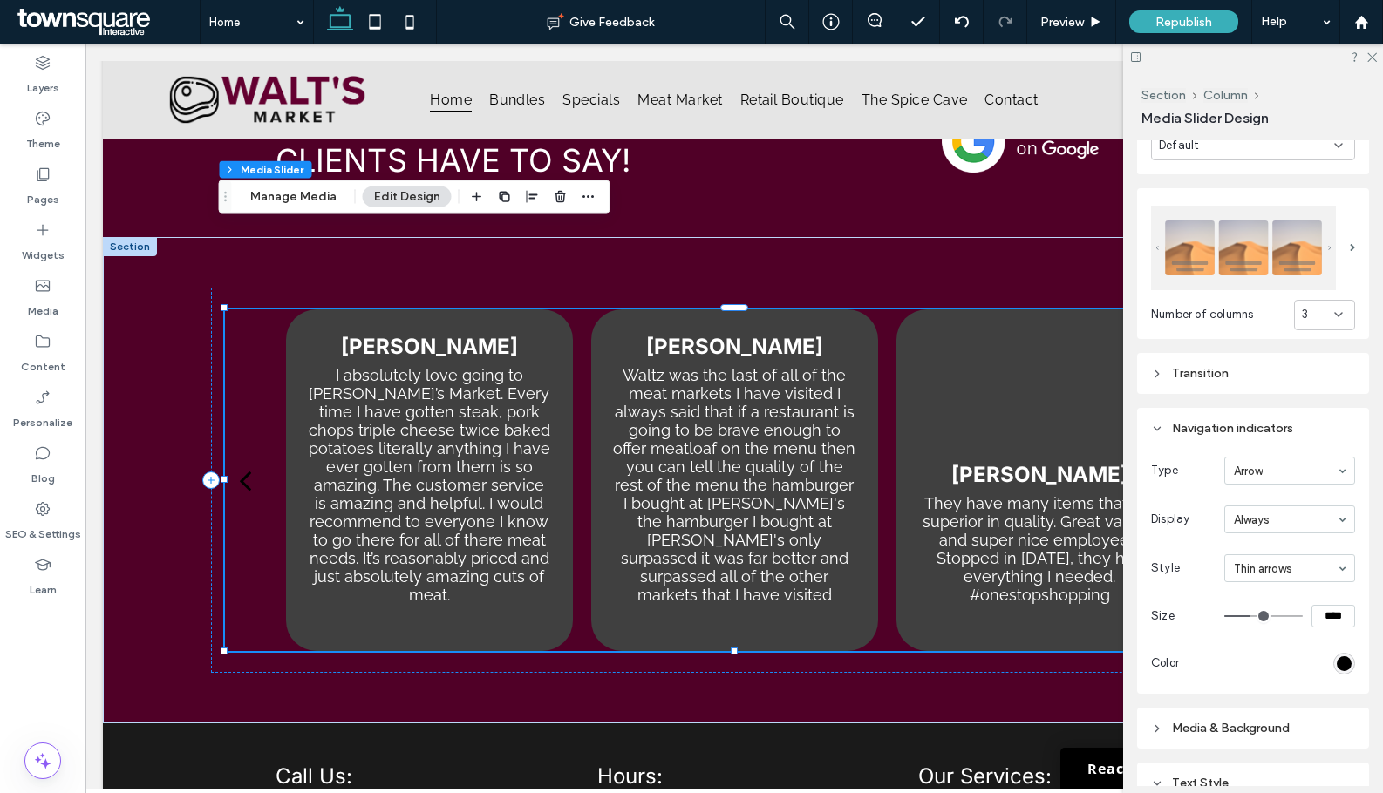
click at [1211, 430] on div "Navigation indicators" at bounding box center [1253, 428] width 204 height 15
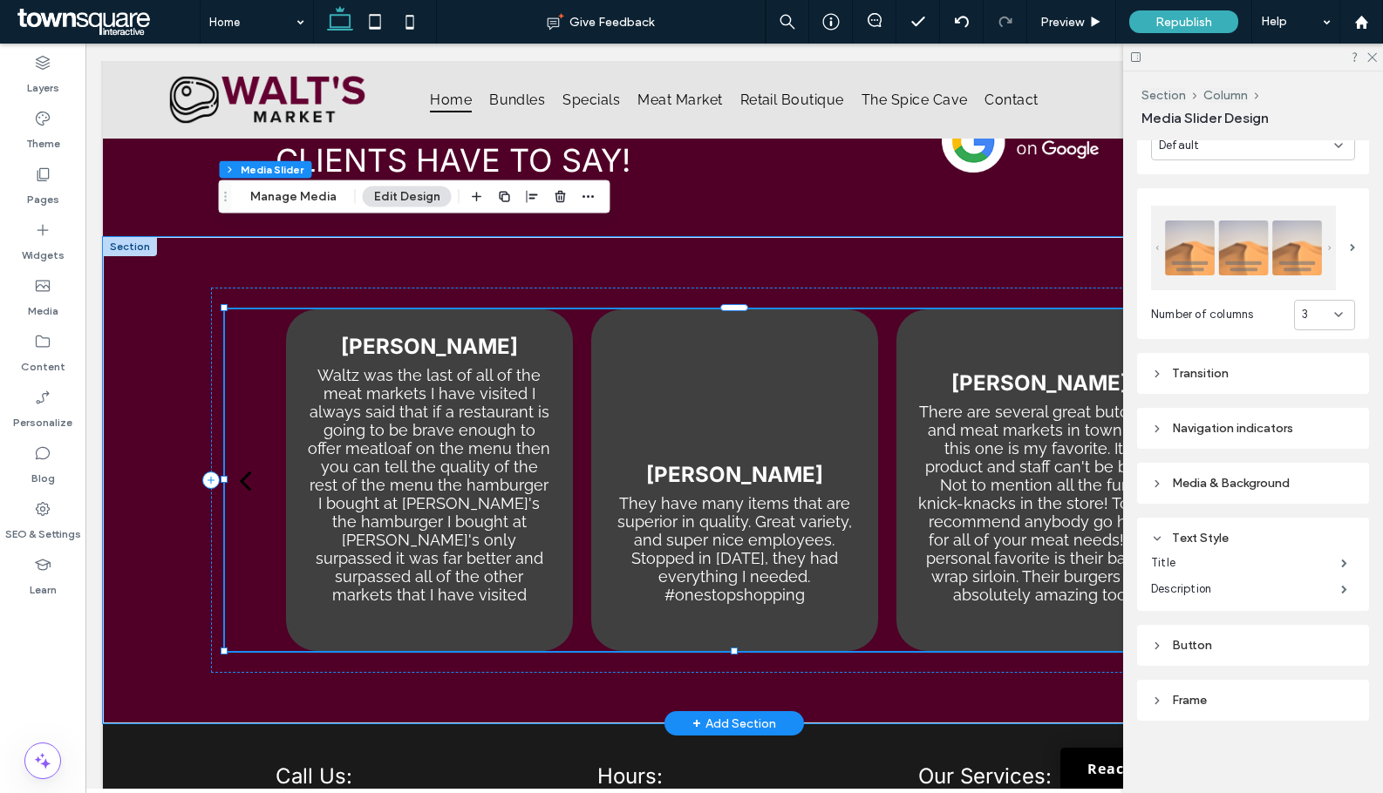
click at [738, 494] on p "They have many items that are superior in quality. Great variety, and super nic…" at bounding box center [734, 549] width 245 height 110
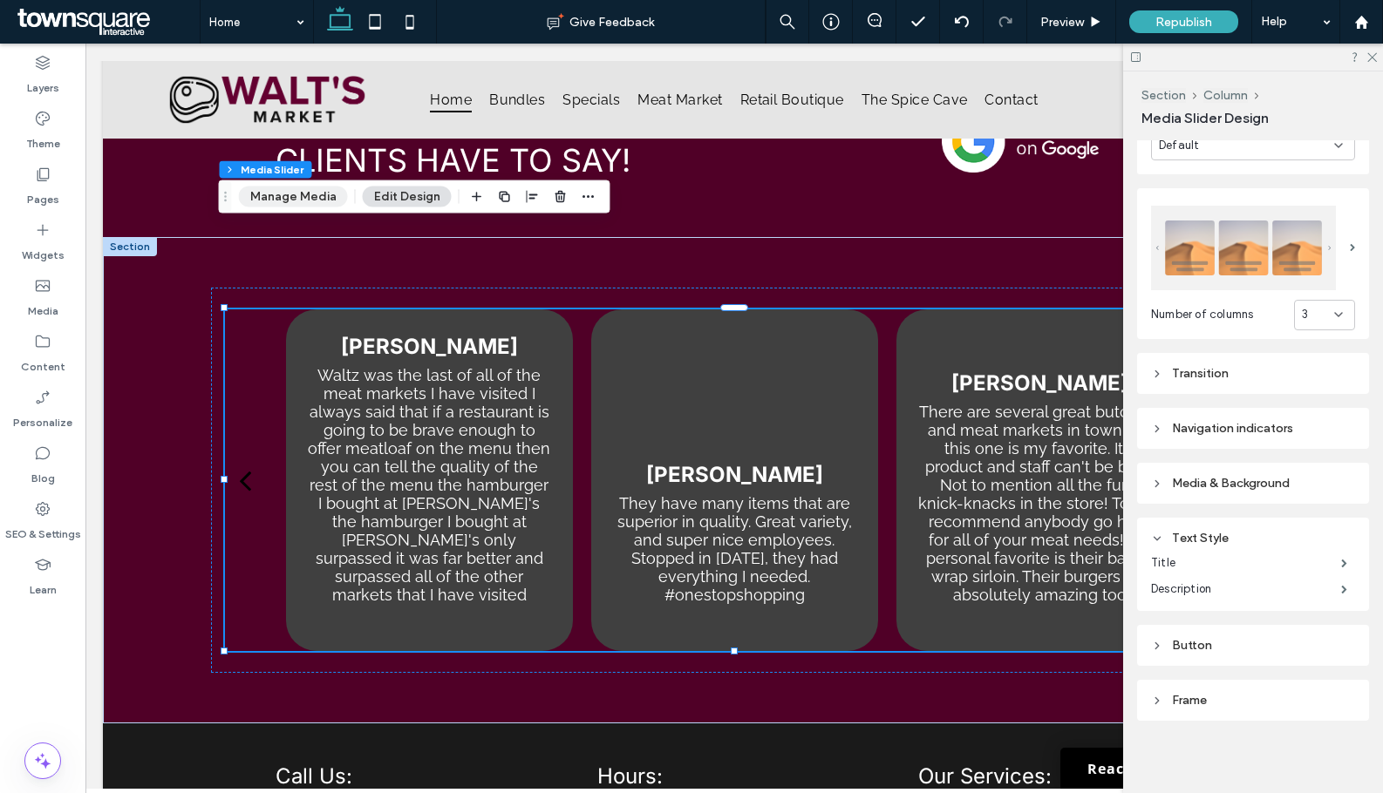
click at [305, 189] on button "Manage Media" at bounding box center [293, 197] width 109 height 21
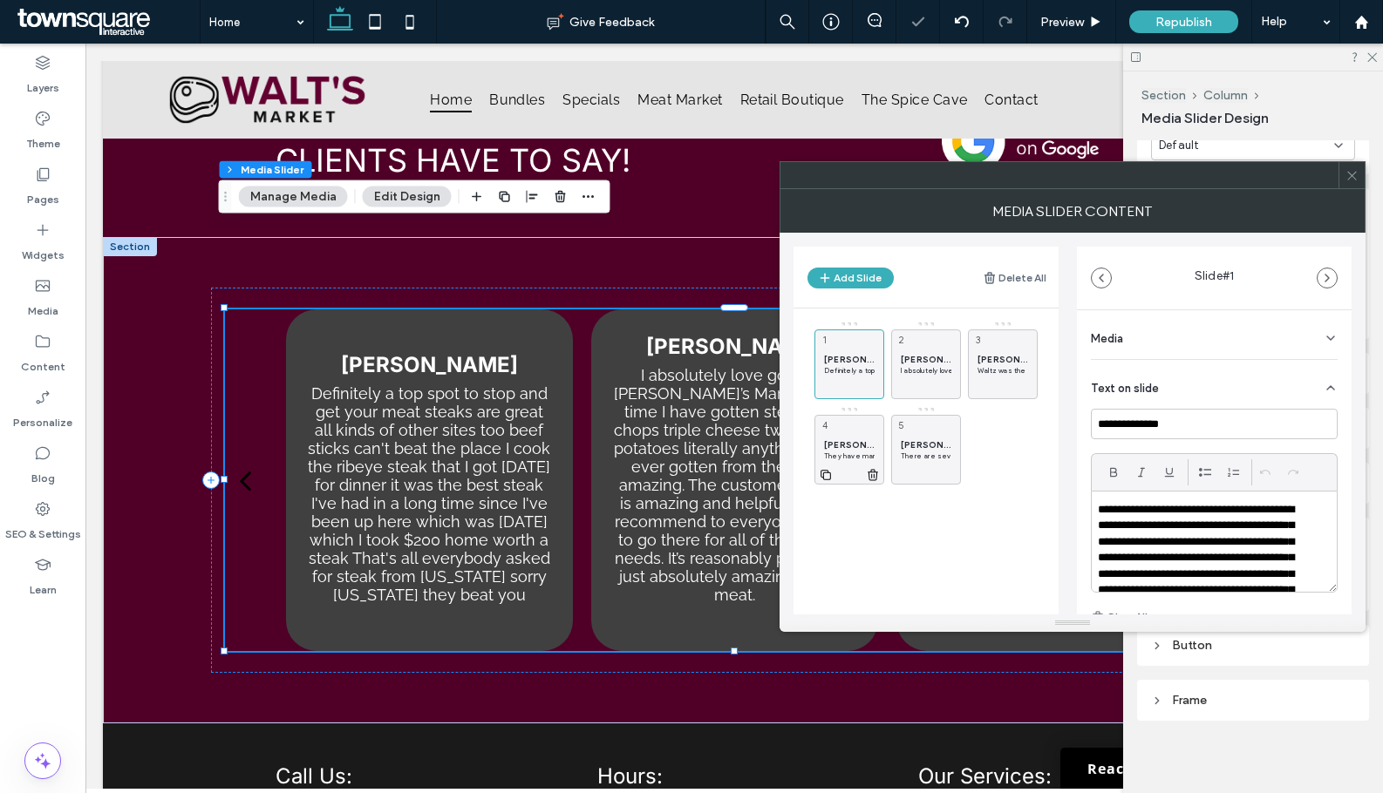
click at [854, 442] on span "Ann Kennedy" at bounding box center [849, 444] width 51 height 11
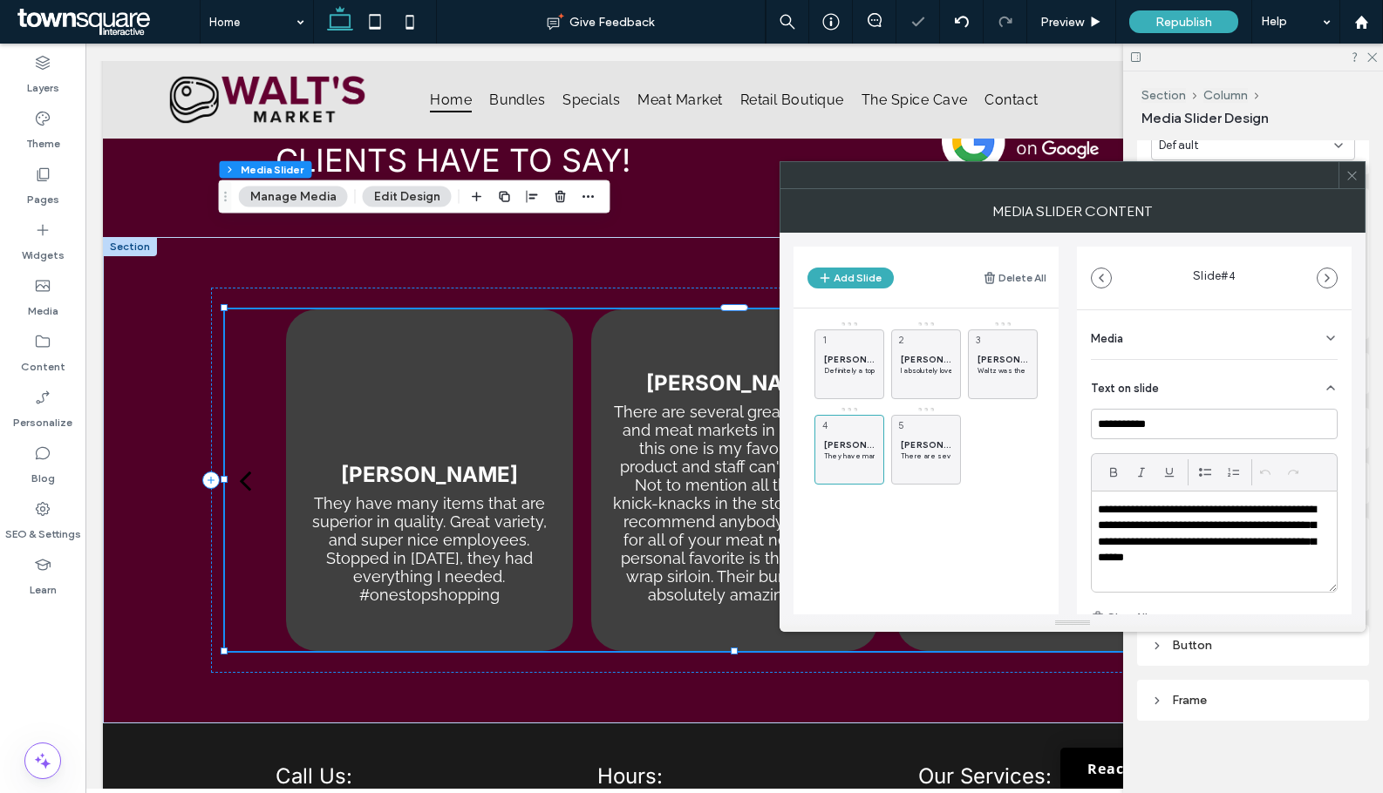
click at [1186, 538] on p "**********" at bounding box center [1209, 534] width 223 height 65
drag, startPoint x: 1186, startPoint y: 538, endPoint x: 1241, endPoint y: 543, distance: 56.0
click at [1187, 538] on p "**********" at bounding box center [1209, 534] width 223 height 65
paste div
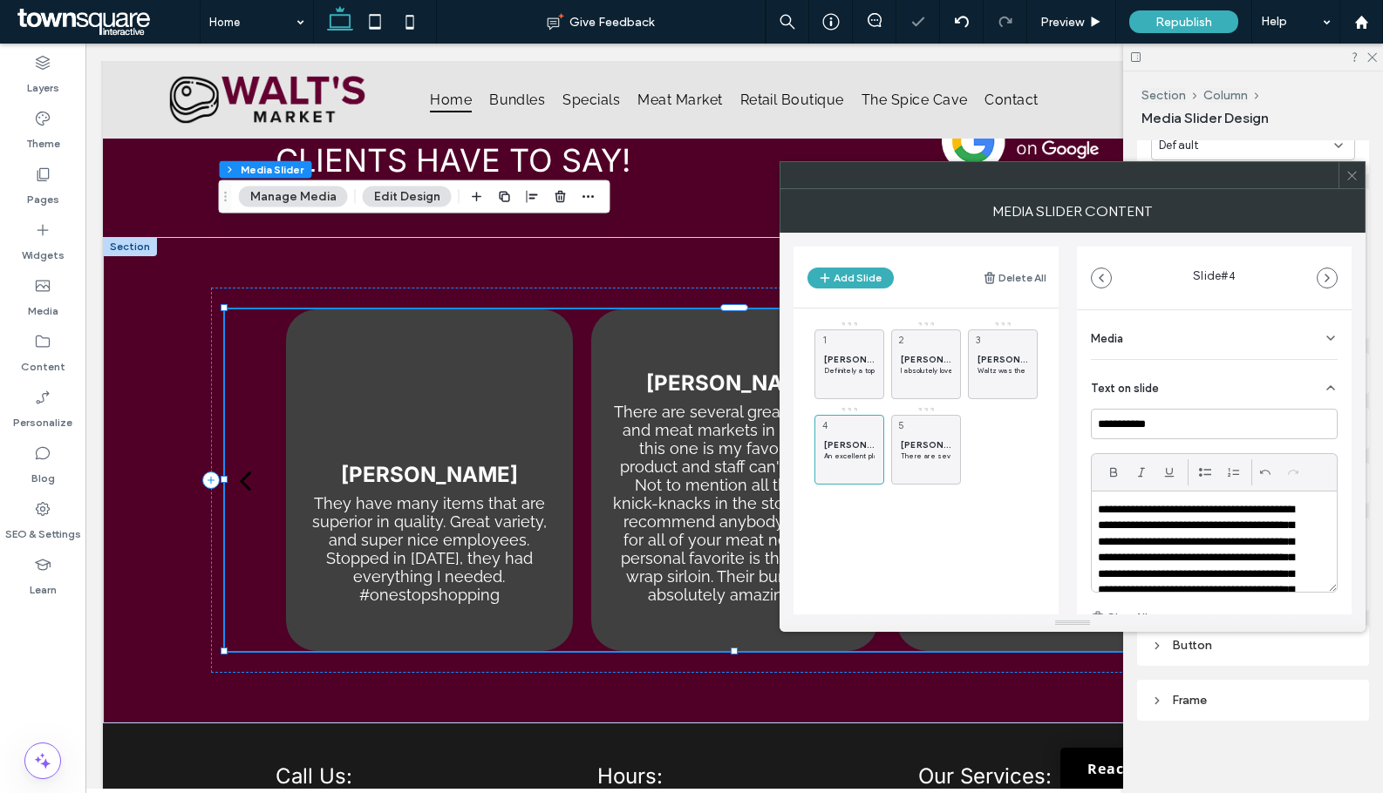
scroll to position [53, 0]
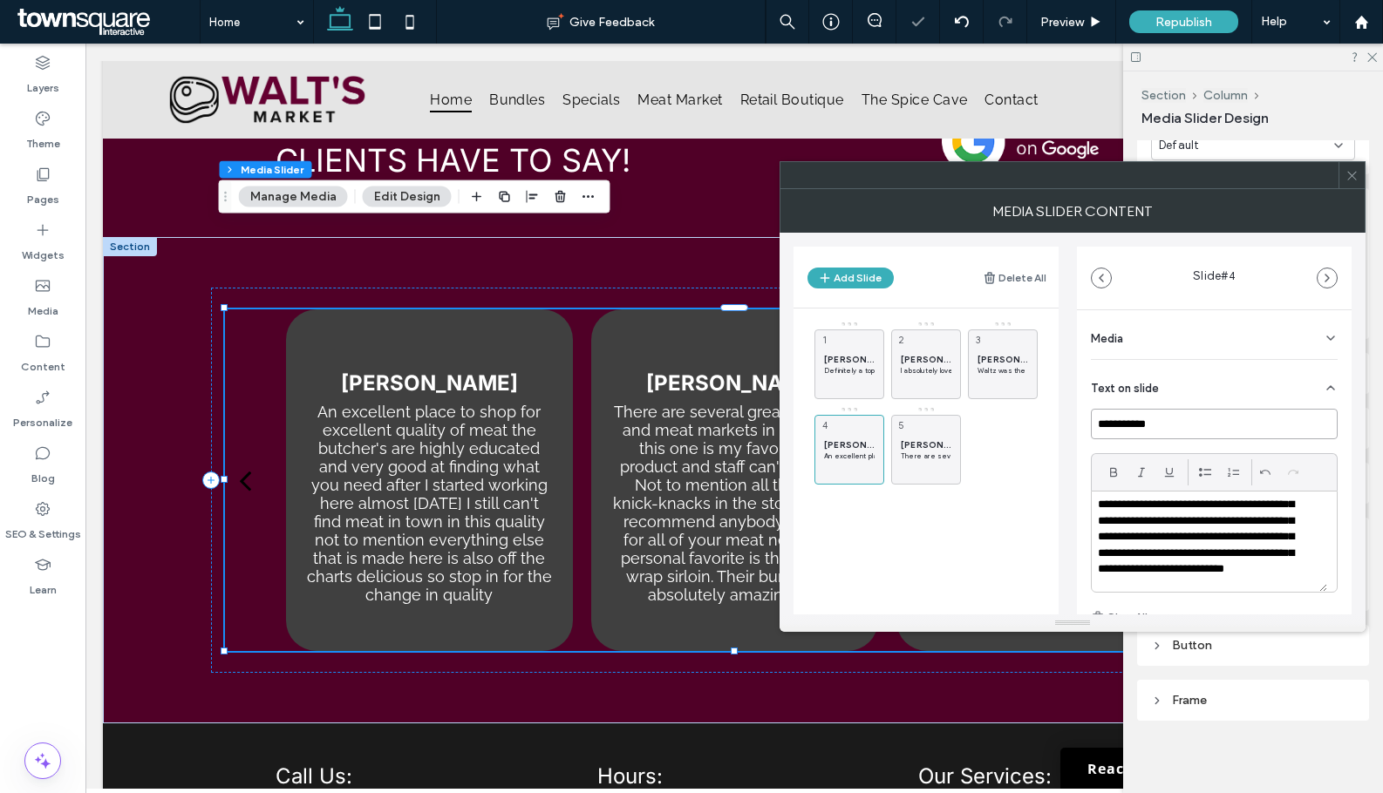
drag, startPoint x: 1173, startPoint y: 423, endPoint x: 1084, endPoint y: 419, distance: 89.9
click at [1084, 419] on div "**********" at bounding box center [1214, 553] width 275 height 486
click at [1357, 181] on icon at bounding box center [1351, 175] width 13 height 13
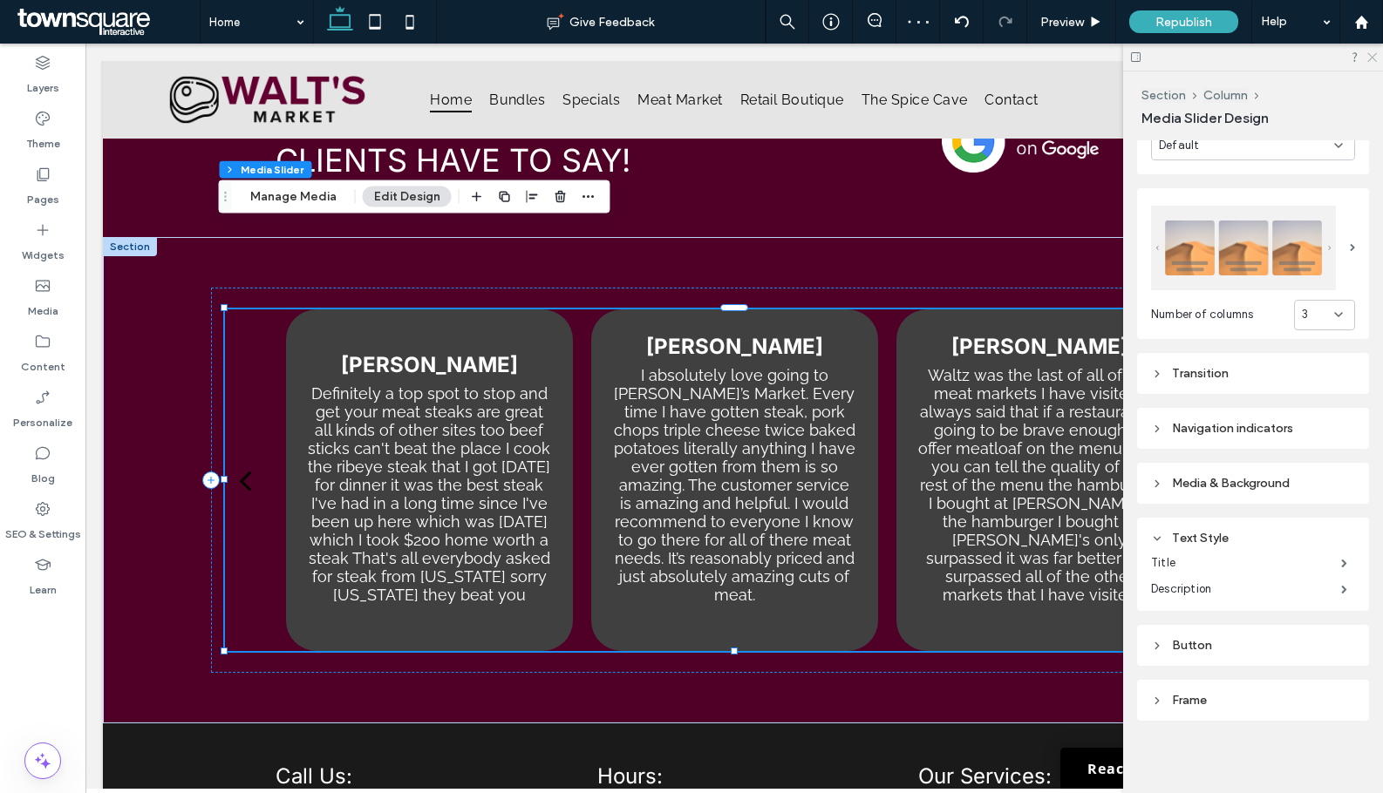
click at [1373, 56] on use at bounding box center [1372, 58] width 10 height 10
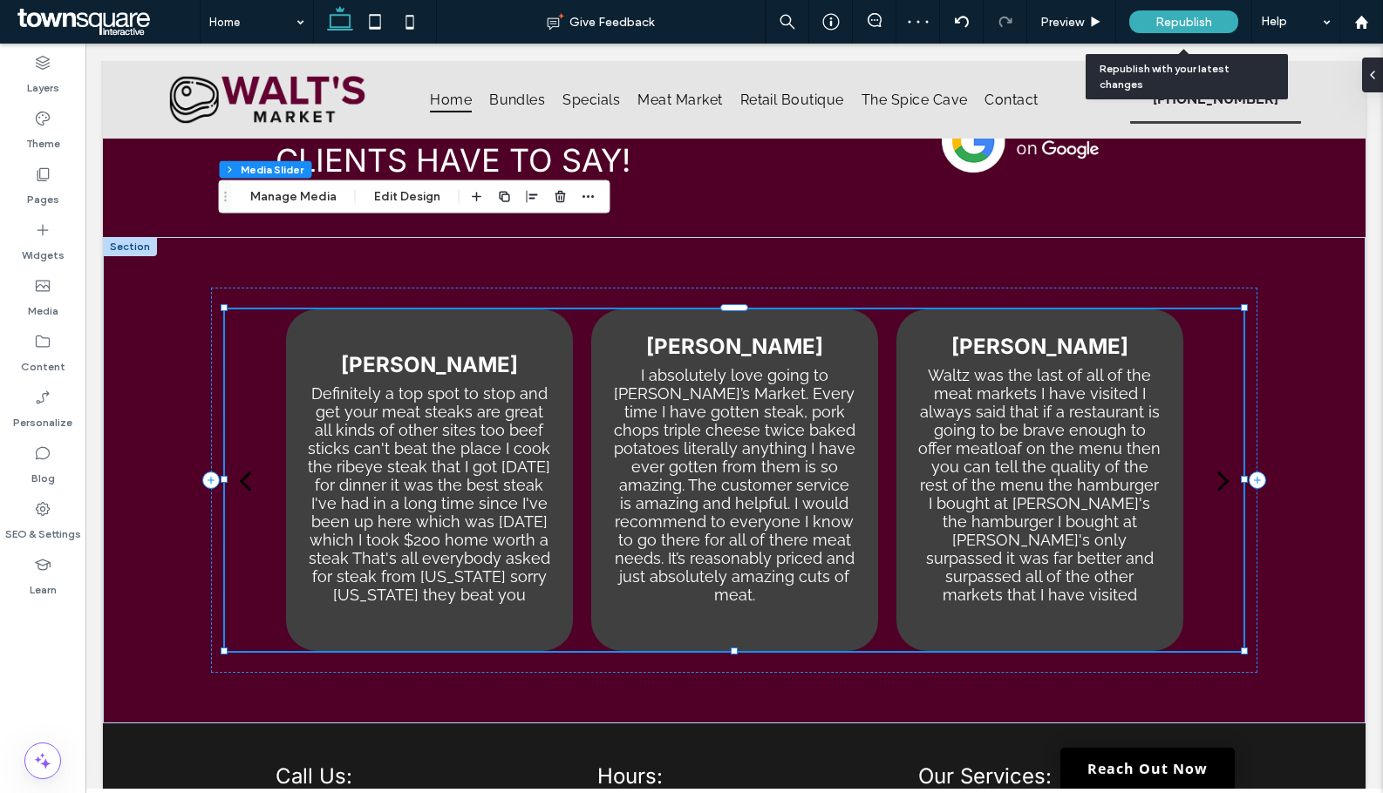
click at [1188, 19] on span "Republish" at bounding box center [1183, 22] width 57 height 15
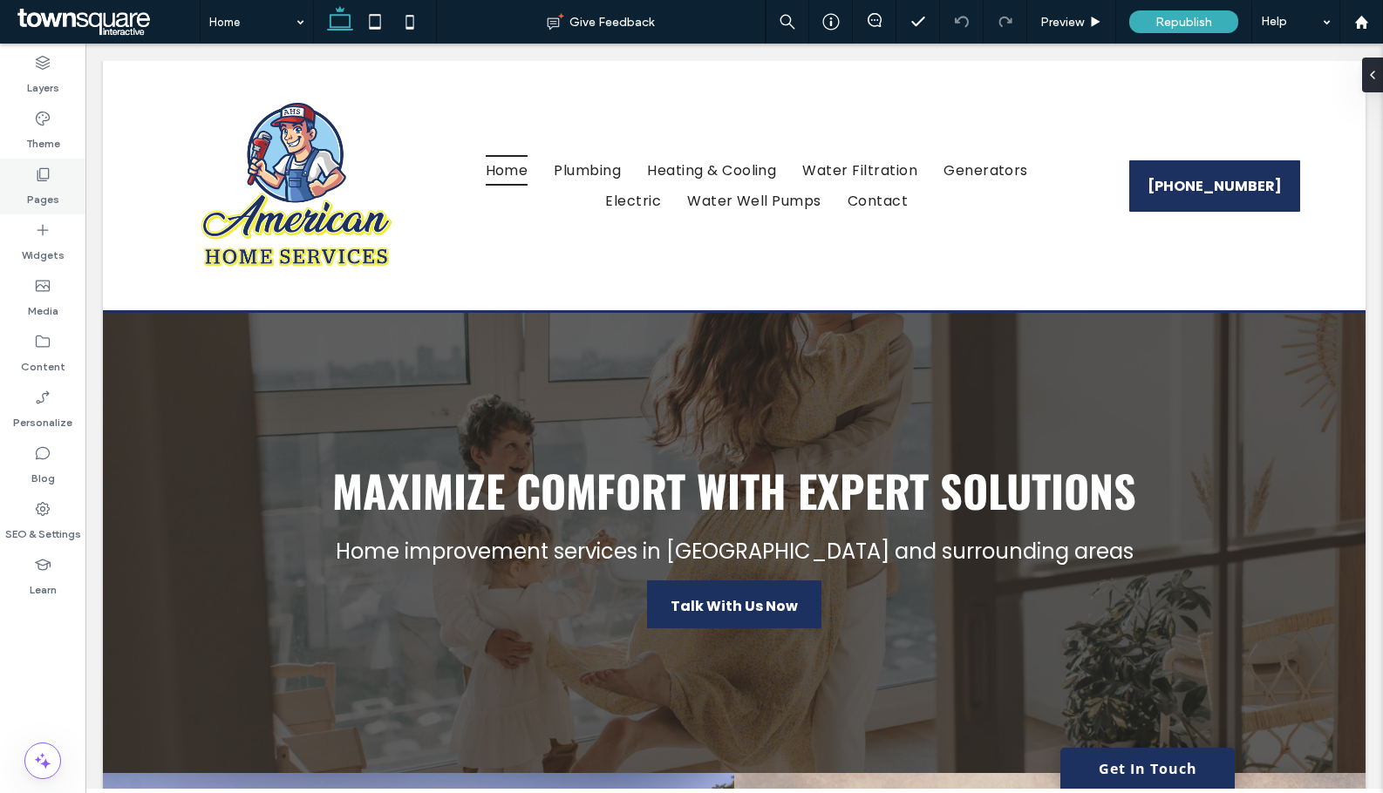
click at [54, 183] on label "Pages" at bounding box center [43, 195] width 32 height 24
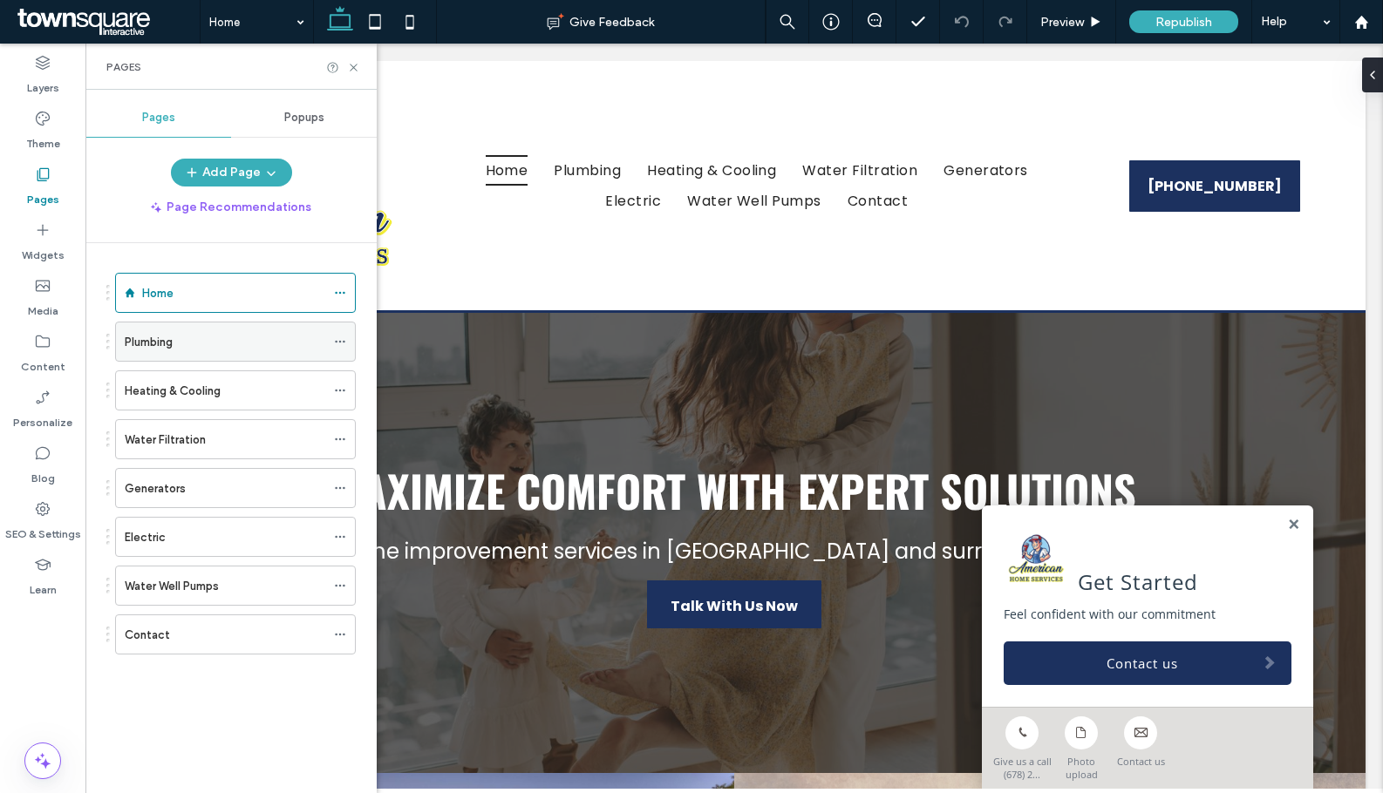
click at [237, 344] on div "Plumbing" at bounding box center [225, 342] width 201 height 18
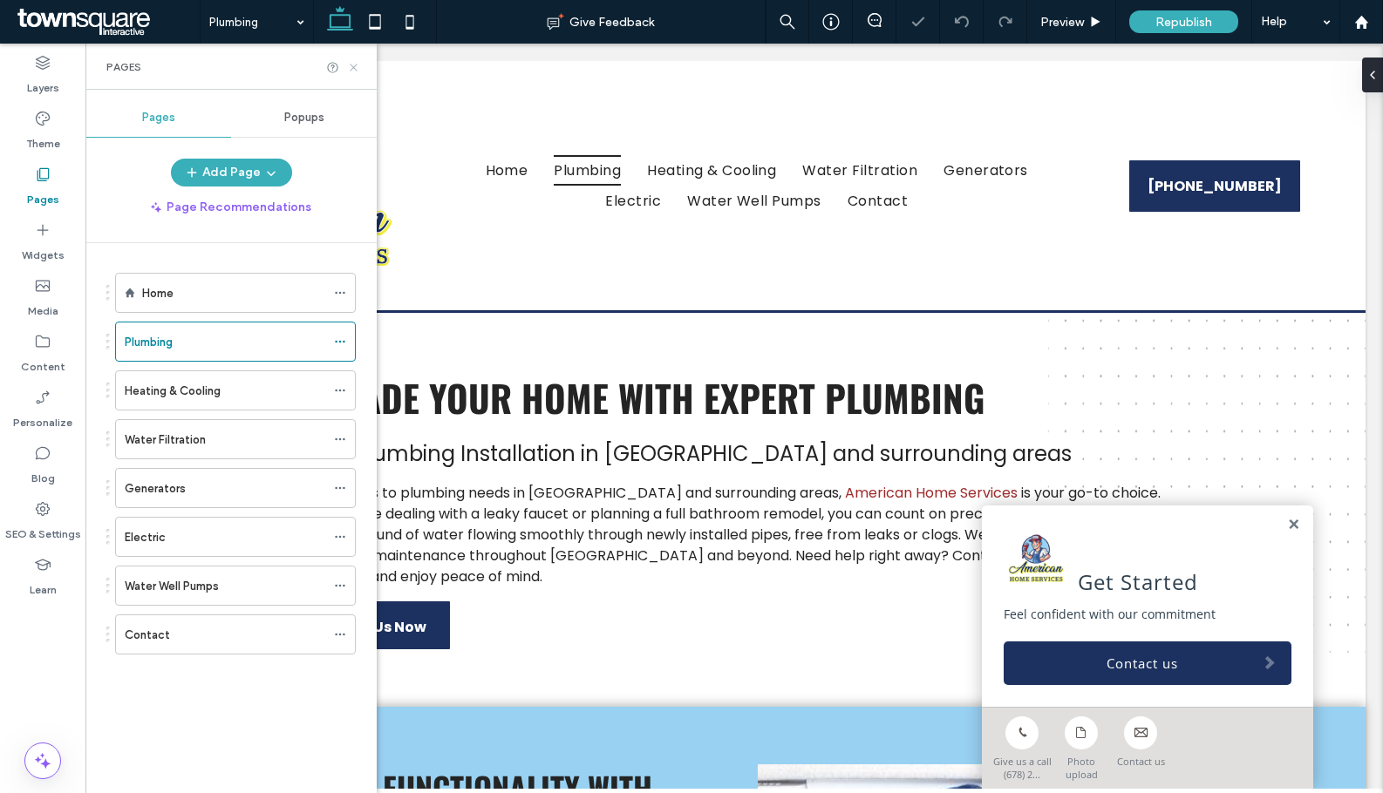
click at [358, 72] on icon at bounding box center [353, 67] width 13 height 13
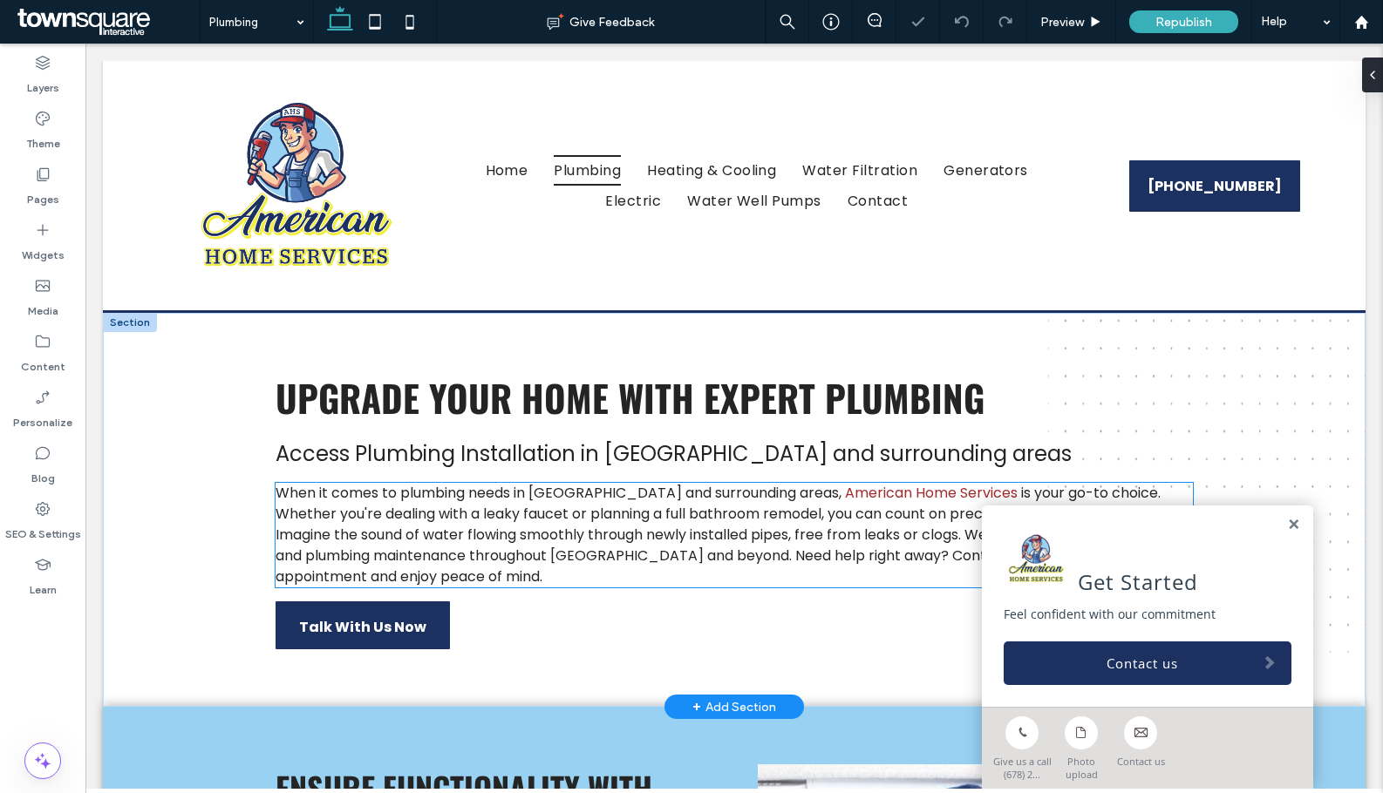
click at [591, 501] on span "When it comes to plumbing needs in Rockingham County and surrounding areas," at bounding box center [558, 493] width 566 height 20
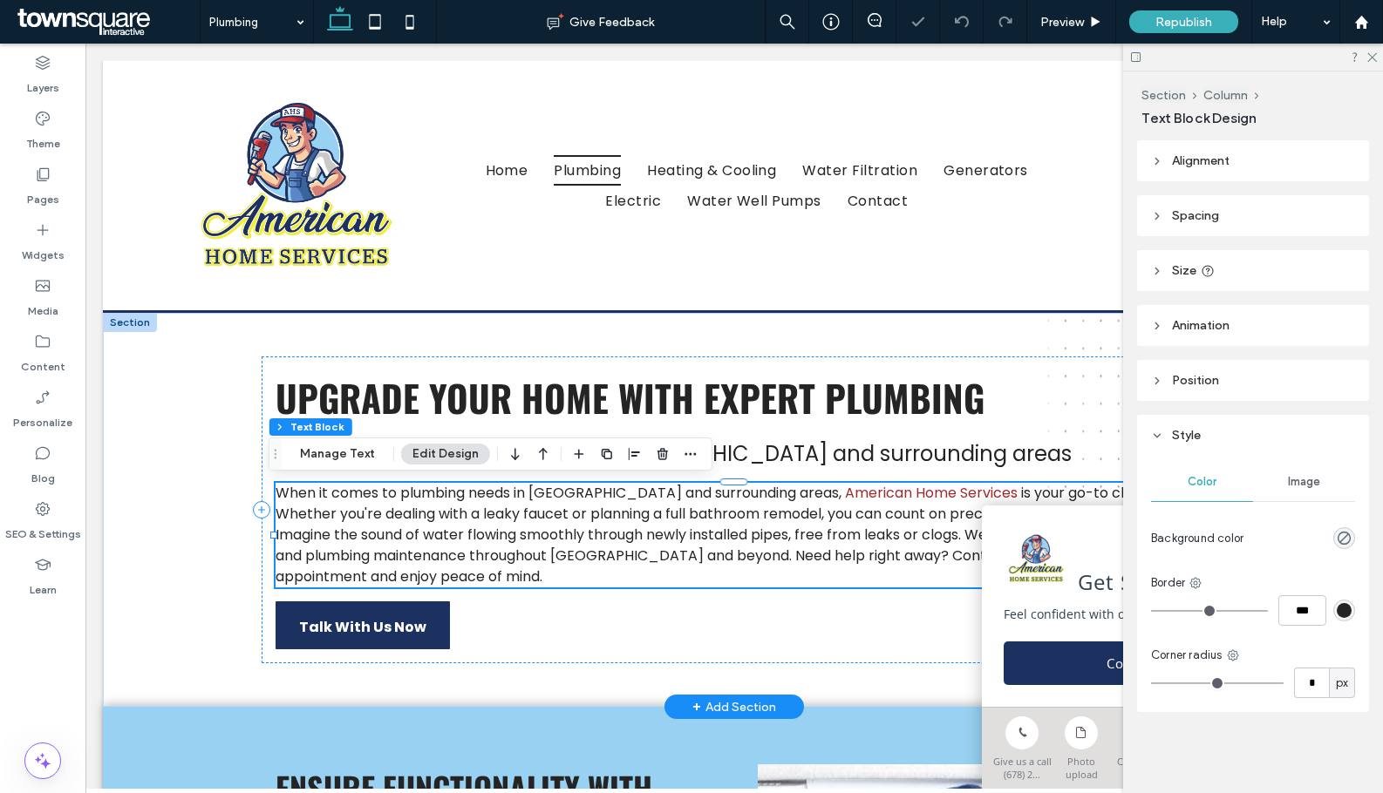
click at [588, 526] on span "is your go-to choice. Whether you're dealing with a leaky faucet or planning a …" at bounding box center [726, 535] width 902 height 104
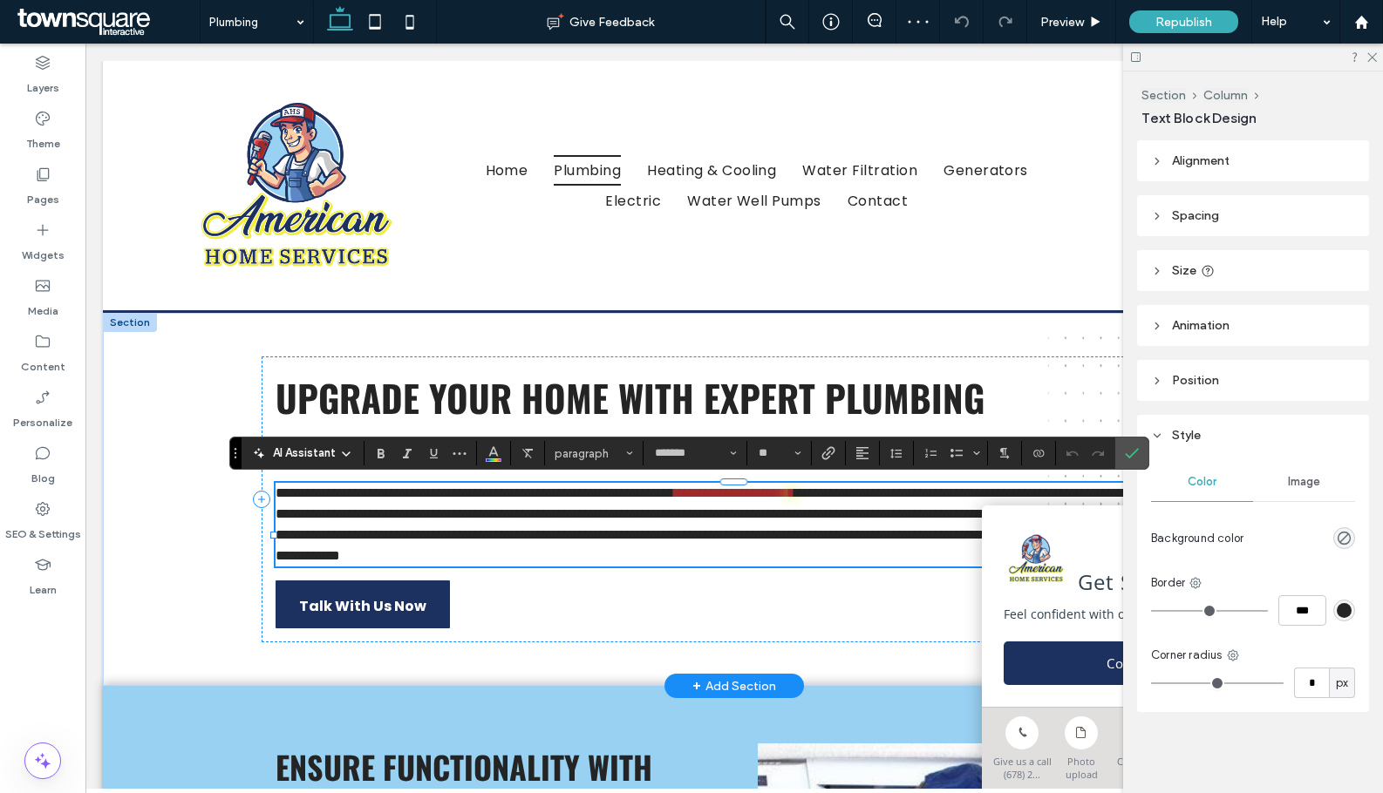
click at [325, 435] on div "**********" at bounding box center [734, 500] width 945 height 286
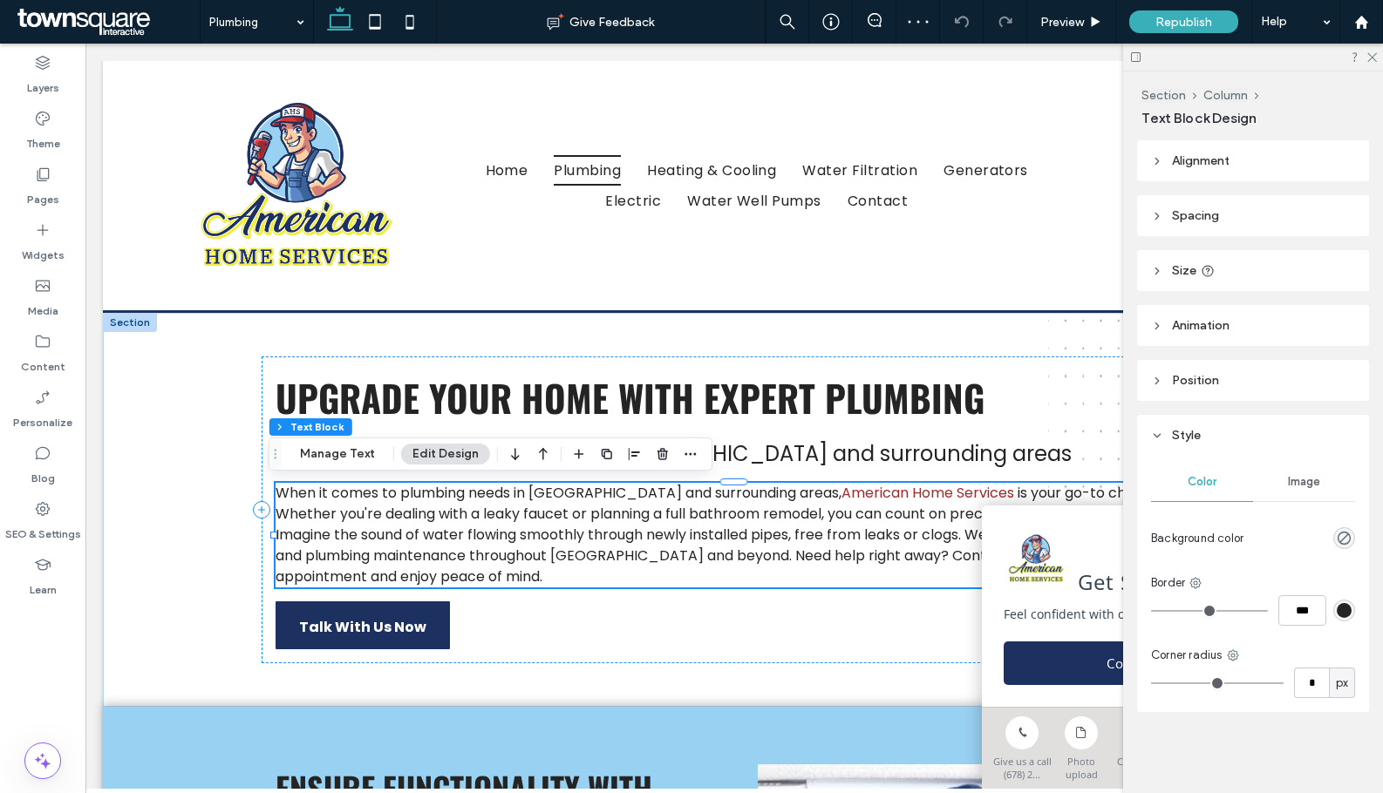
click at [356, 551] on span "is your go-to choice. Whether you're dealing with a leaky faucet or planning a …" at bounding box center [726, 535] width 902 height 104
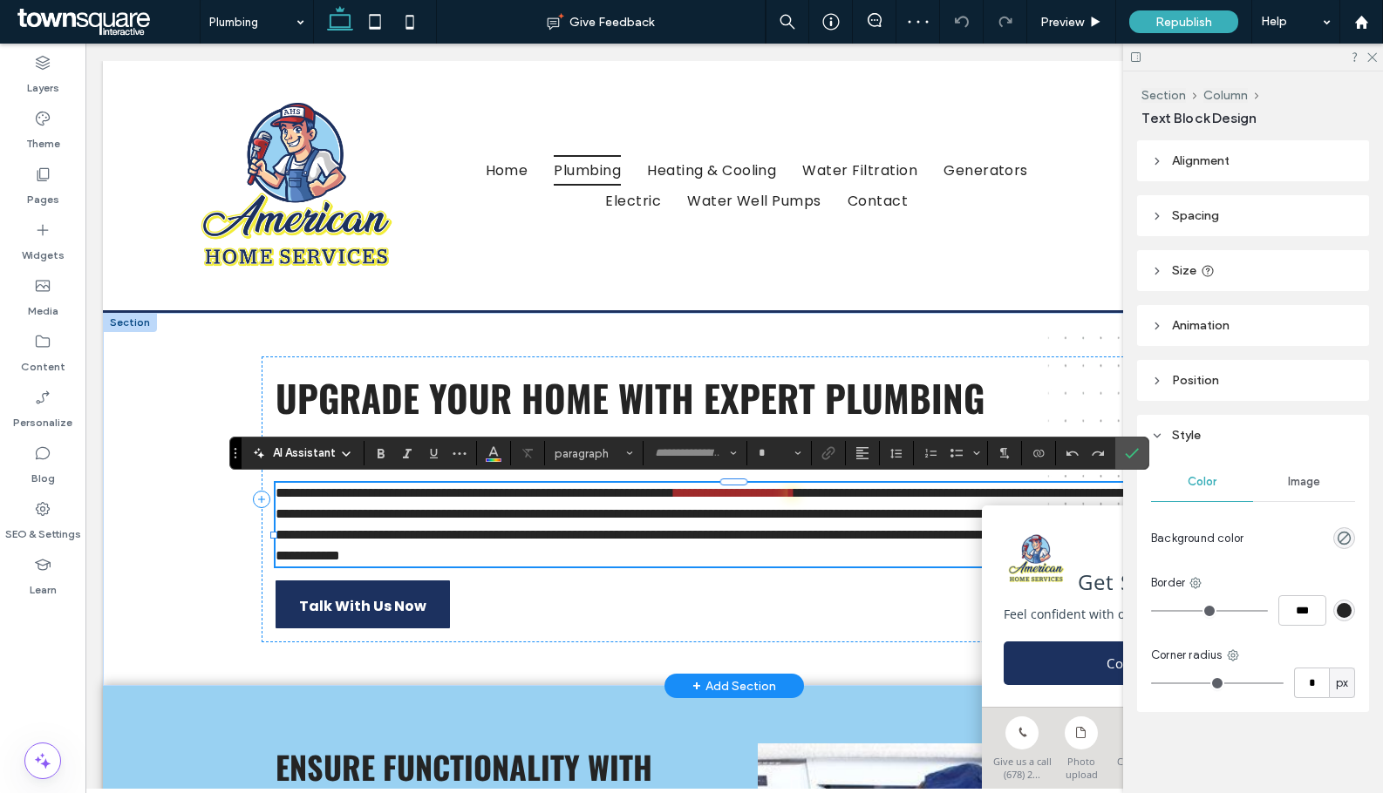
type input "*******"
type input "**"
click at [322, 456] on span "AI Assistant" at bounding box center [304, 453] width 63 height 17
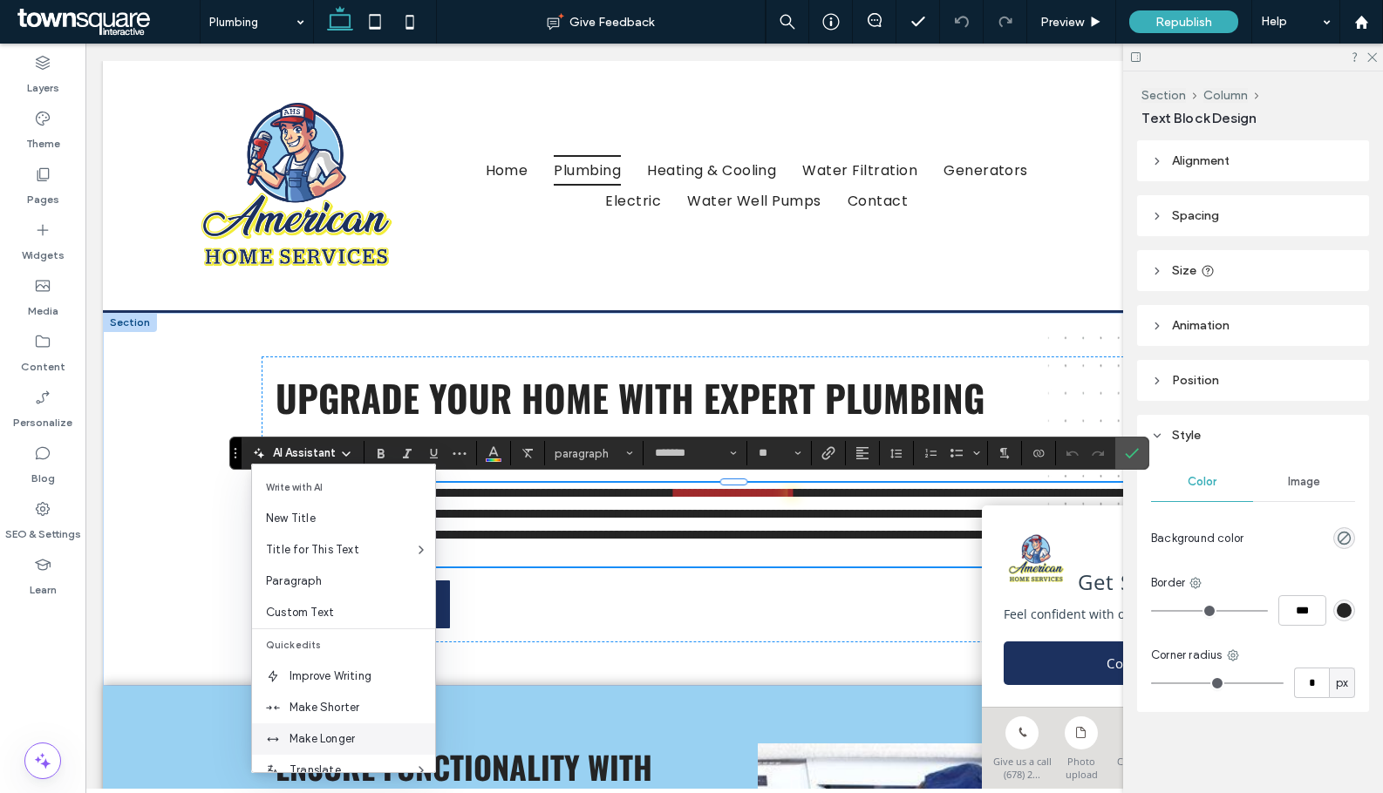
click at [331, 725] on div "Make Longer" at bounding box center [343, 739] width 183 height 31
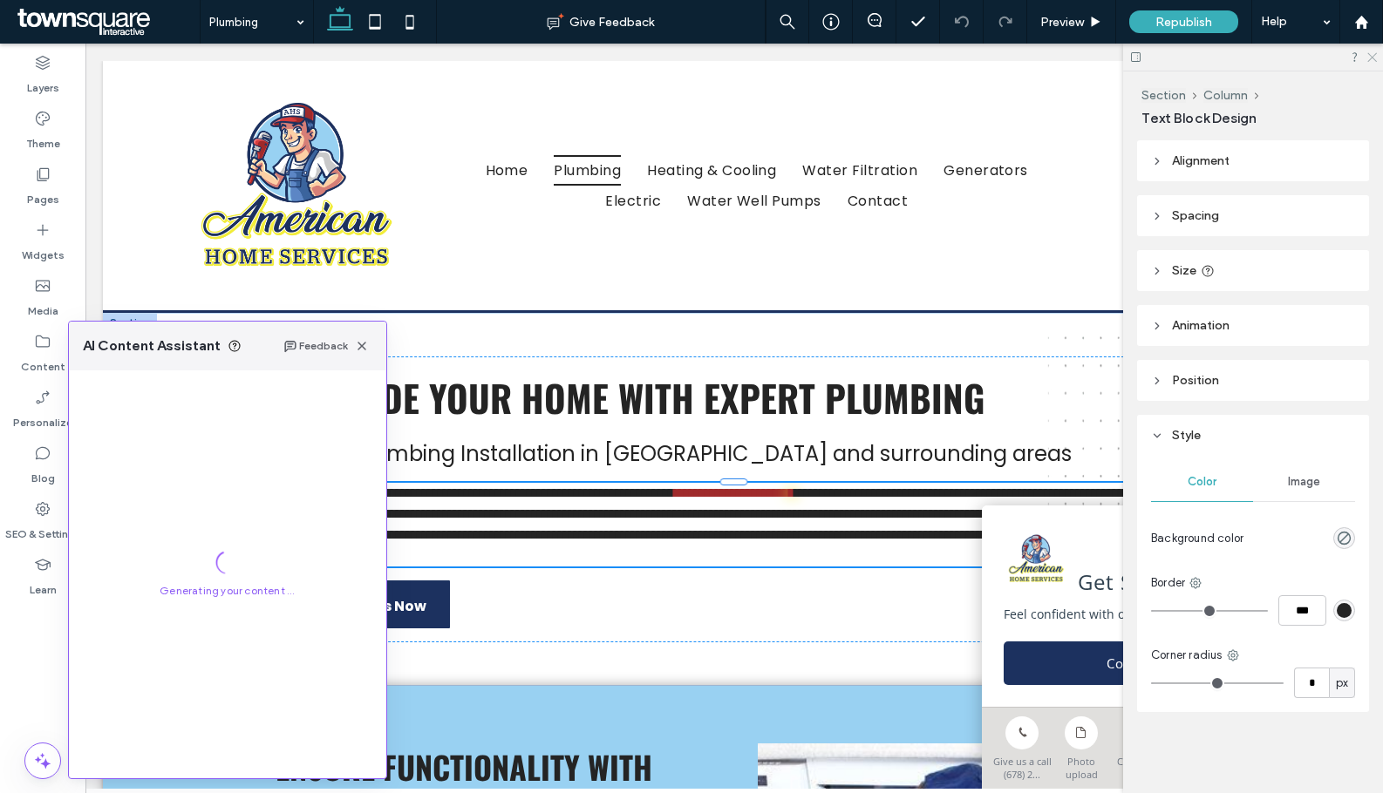
click at [1370, 55] on icon at bounding box center [1370, 56] width 11 height 11
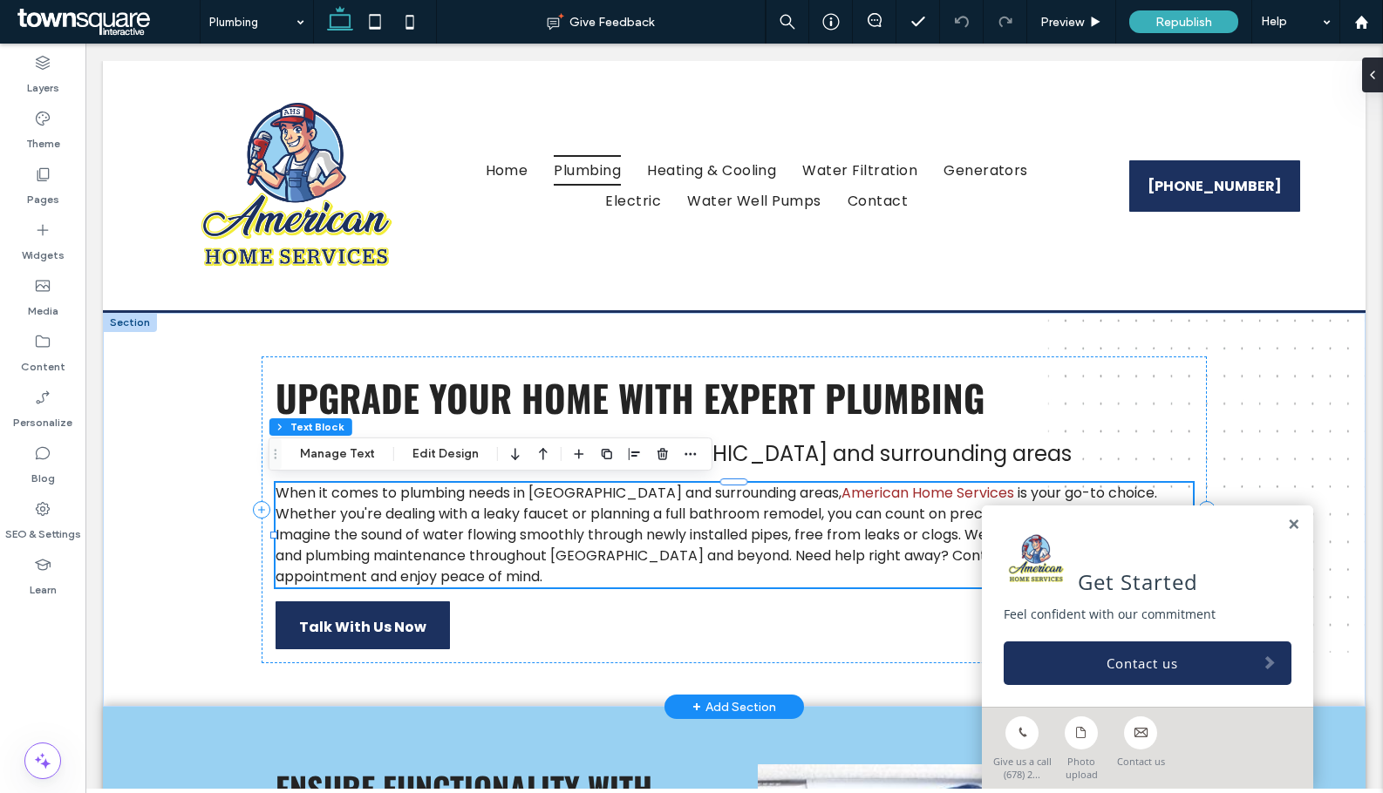
click at [532, 536] on span "is your go-to choice. Whether you're dealing with a leaky faucet or planning a …" at bounding box center [726, 535] width 902 height 104
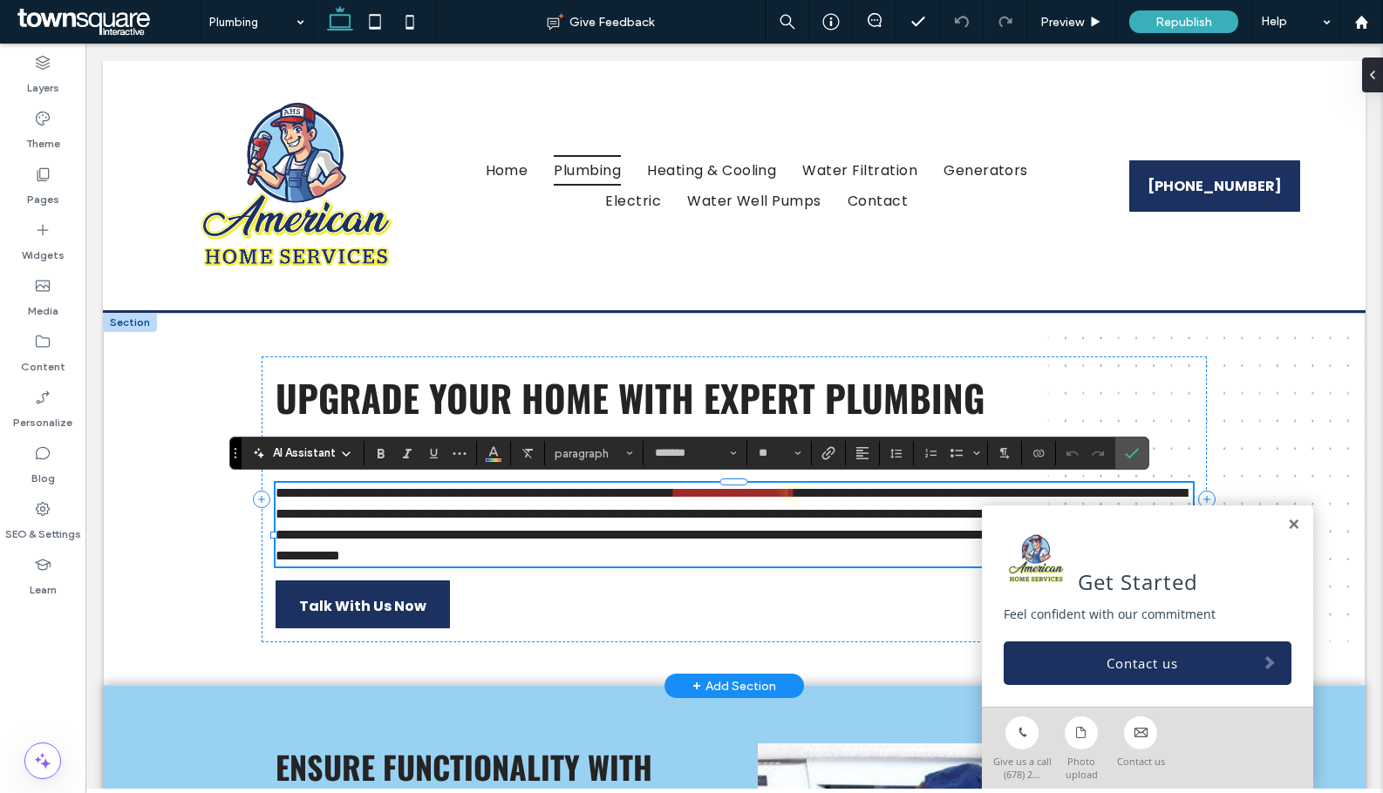
click at [319, 453] on span "AI Assistant" at bounding box center [304, 453] width 63 height 17
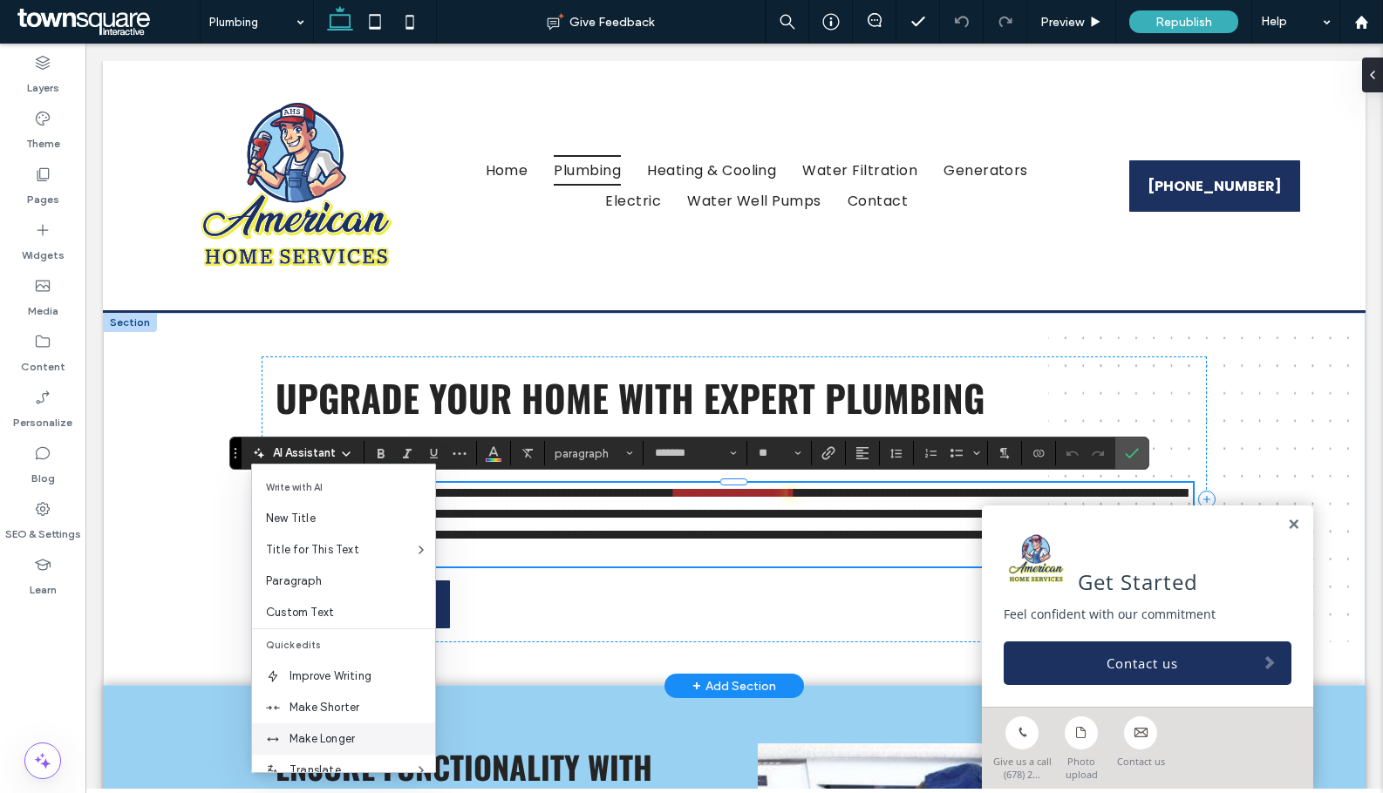
click at [317, 736] on span "Make Longer" at bounding box center [362, 739] width 146 height 17
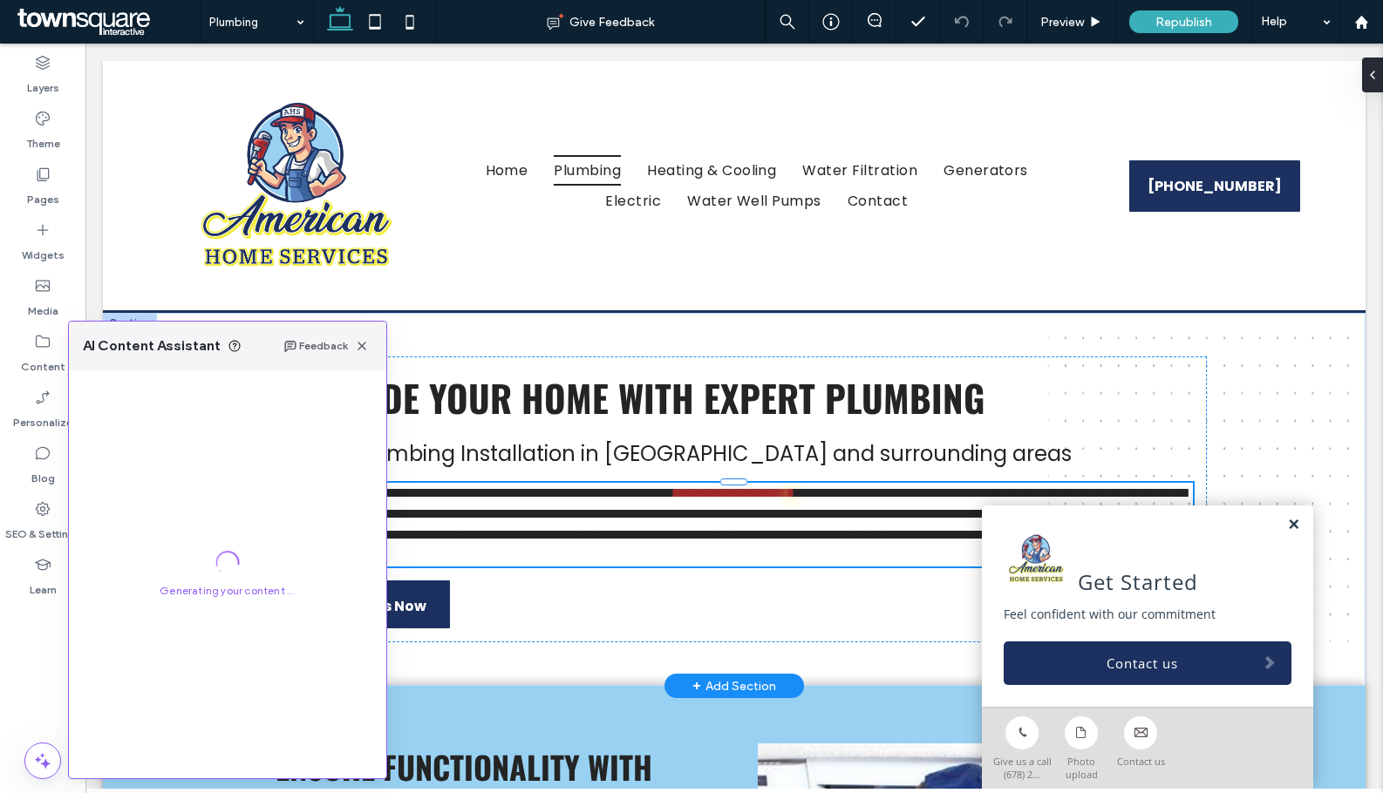
click at [1287, 522] on link at bounding box center [1293, 525] width 13 height 15
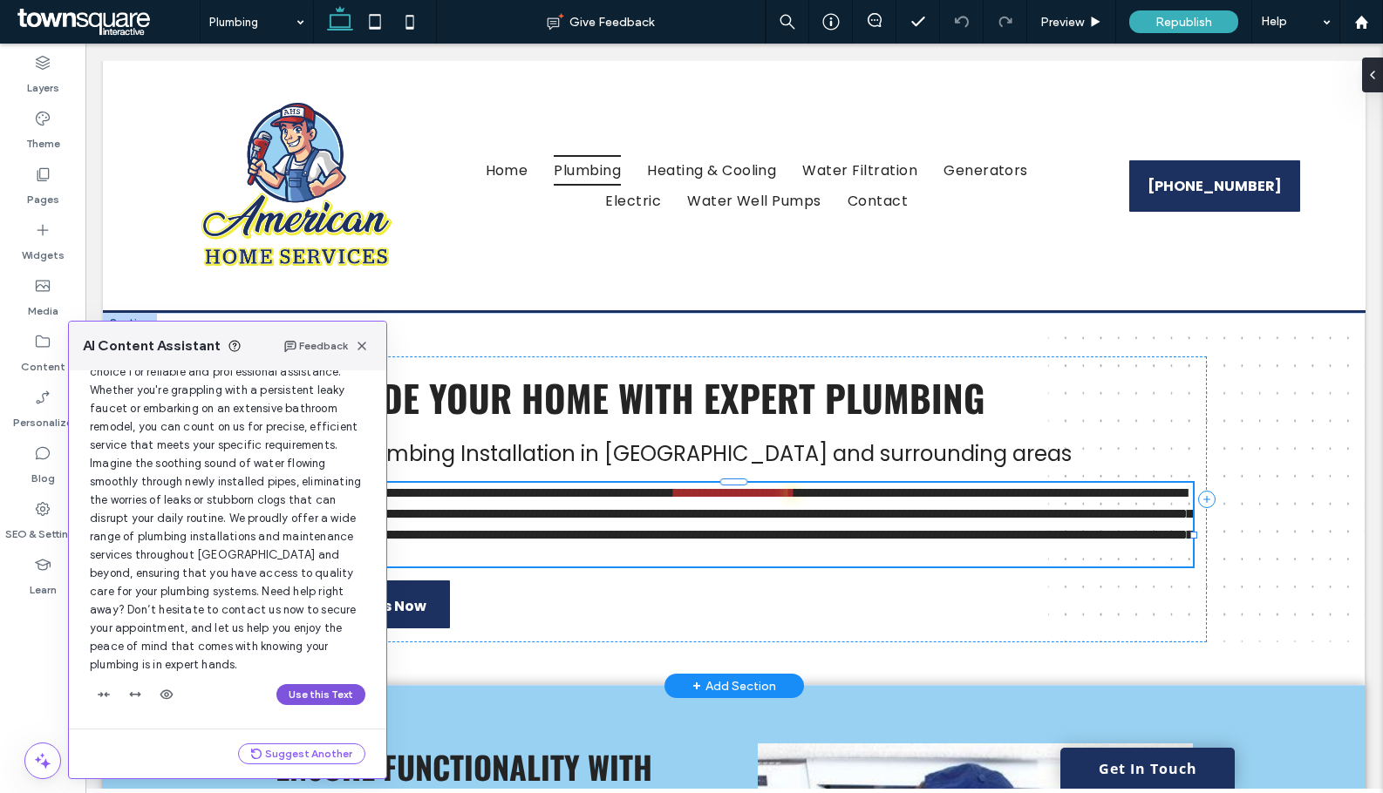
scroll to position [148, 0]
click at [319, 691] on button "Use this Text" at bounding box center [320, 693] width 89 height 21
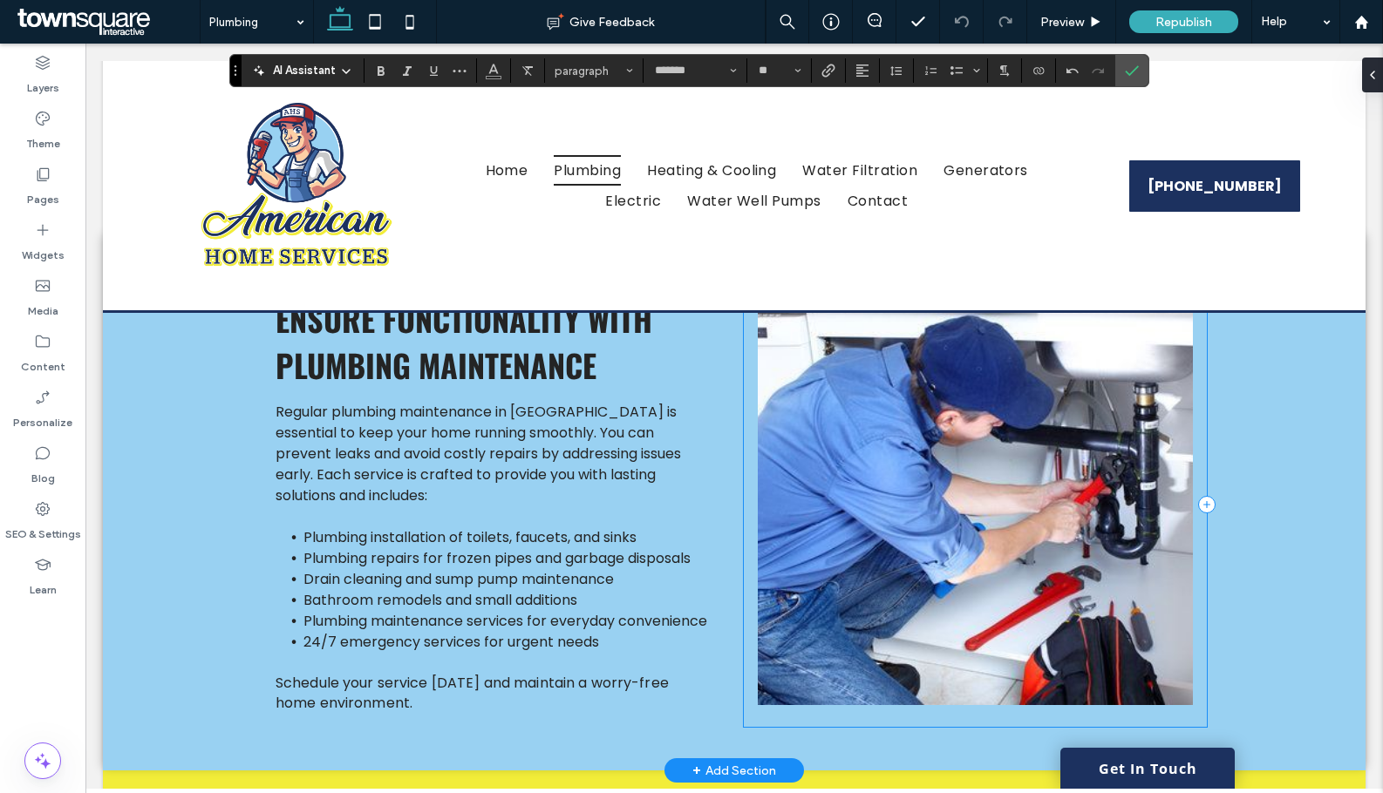
scroll to position [610, 0]
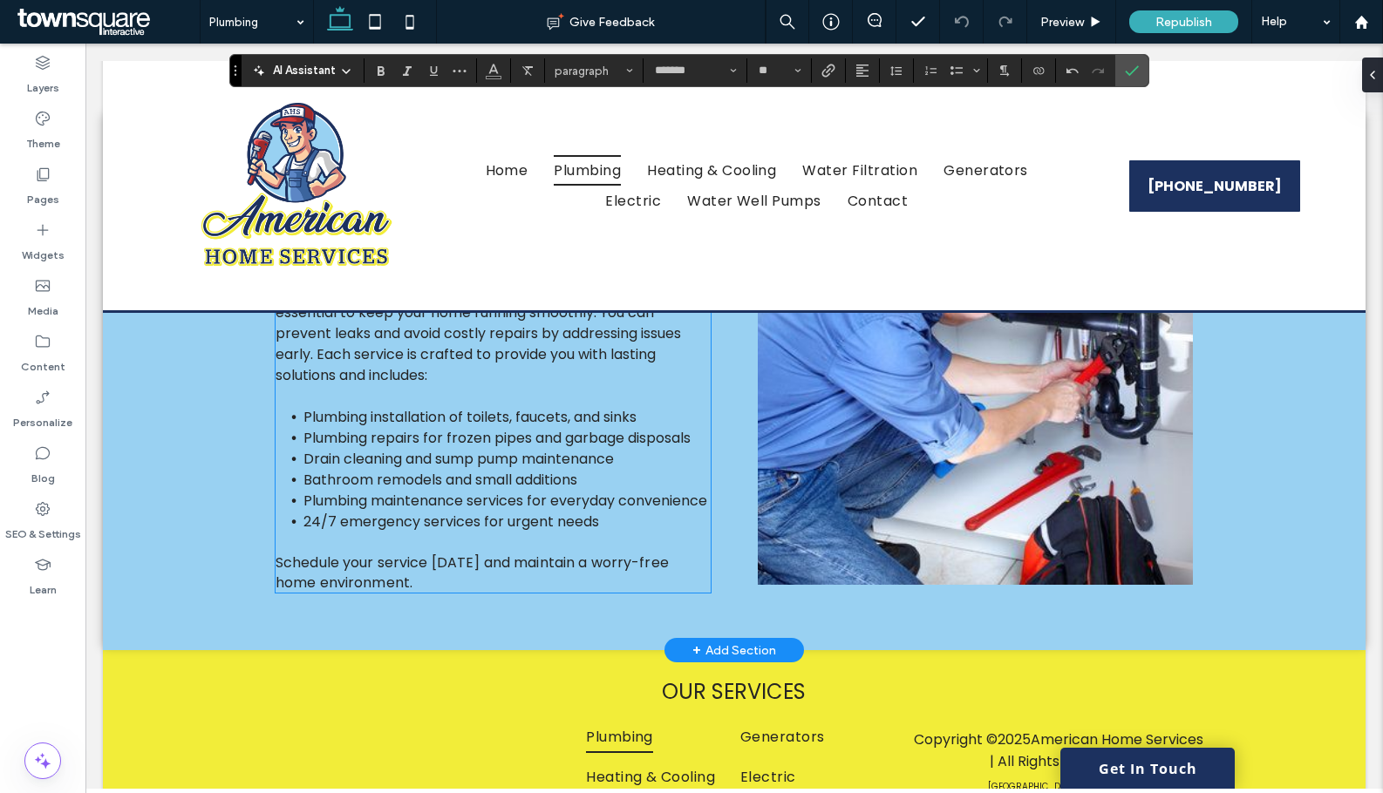
click at [446, 469] on span "Drain cleaning and sump pump maintenance" at bounding box center [458, 459] width 310 height 20
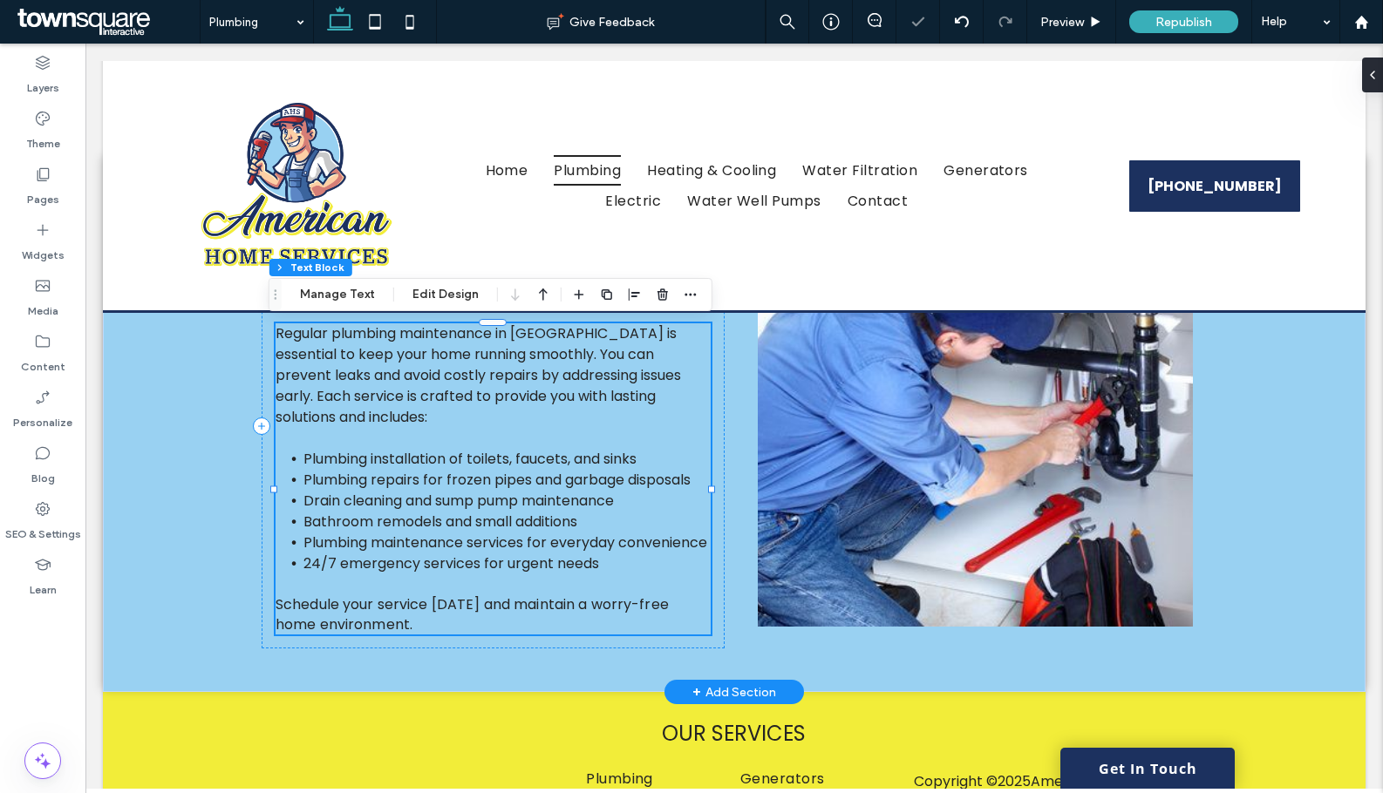
click at [446, 504] on span "Drain cleaning and sump pump maintenance" at bounding box center [458, 501] width 310 height 20
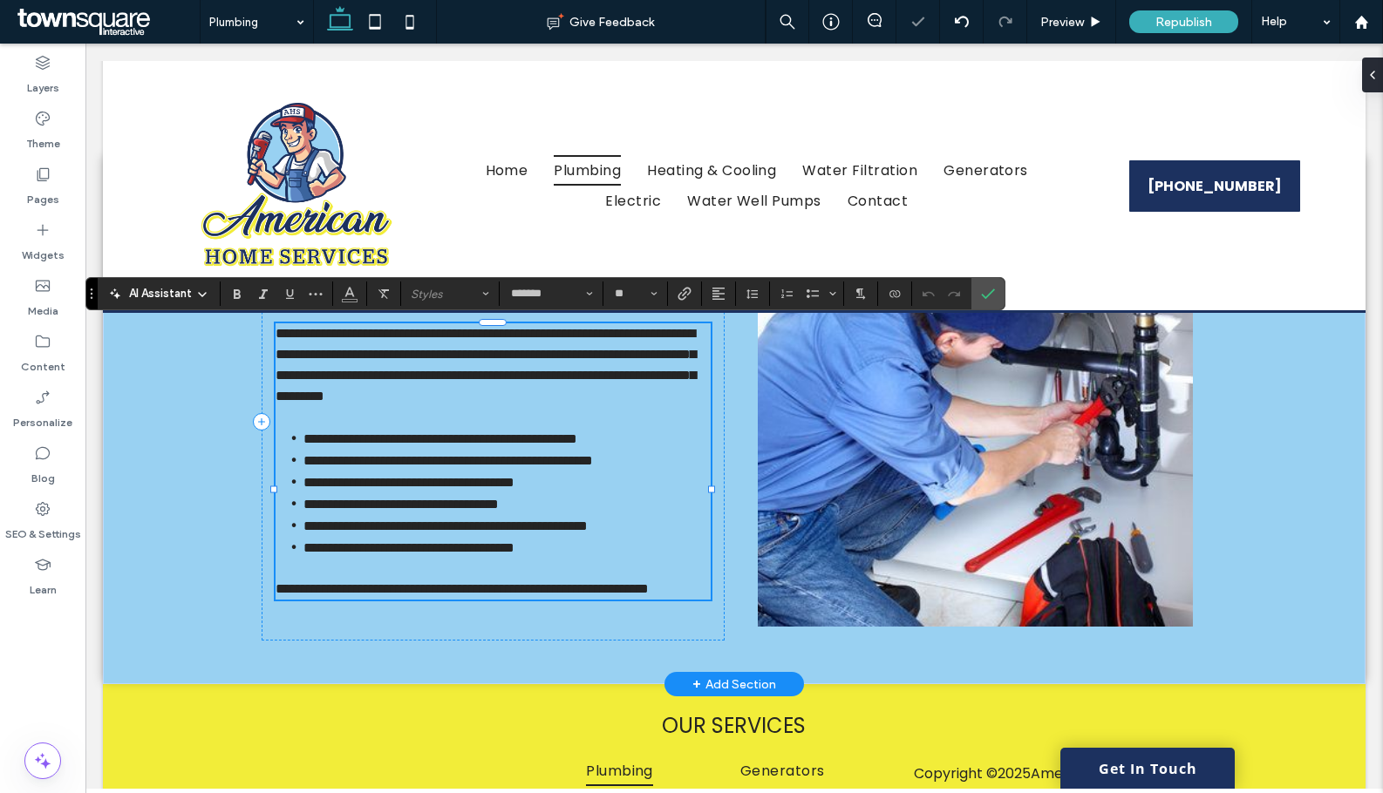
click at [208, 293] on icon at bounding box center [202, 295] width 14 height 14
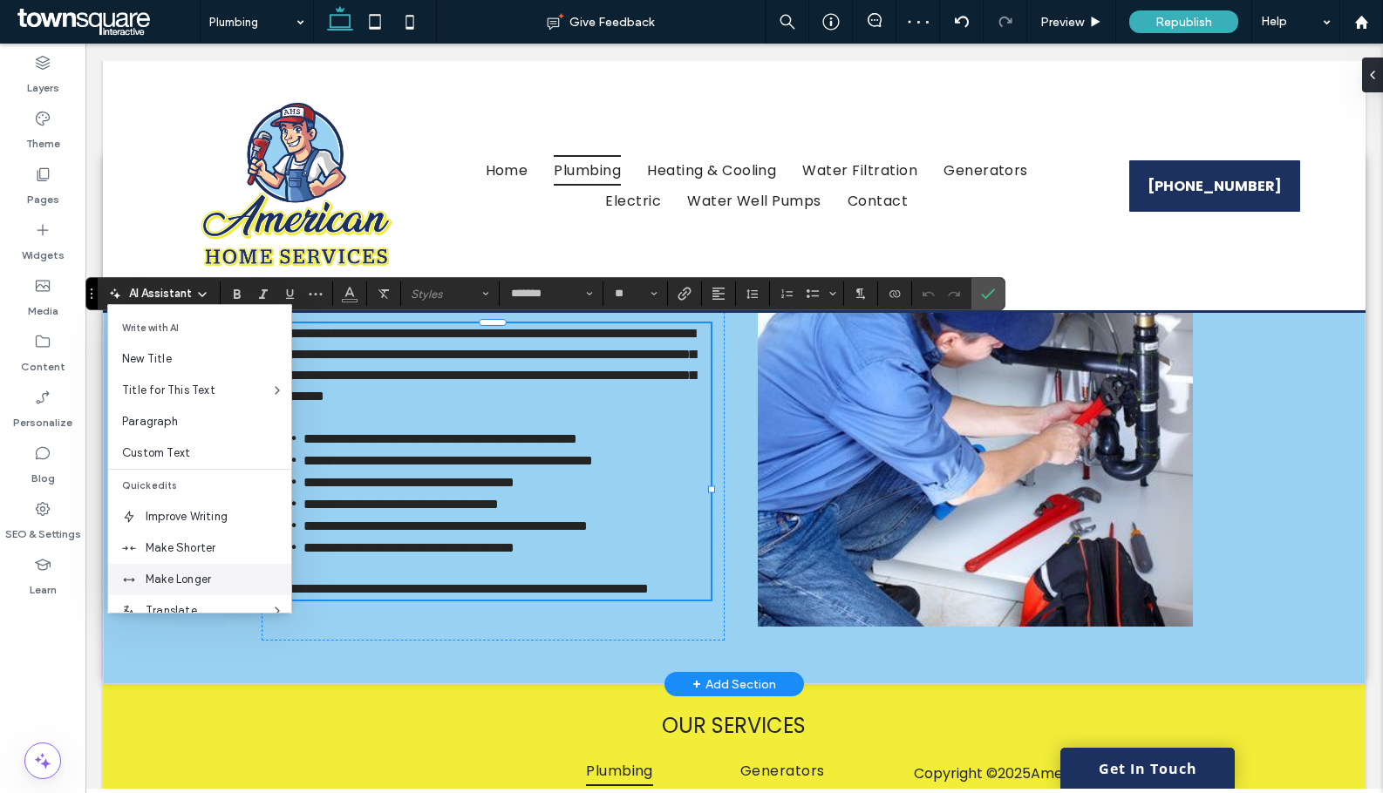
click at [207, 586] on span "Make Longer" at bounding box center [219, 579] width 146 height 17
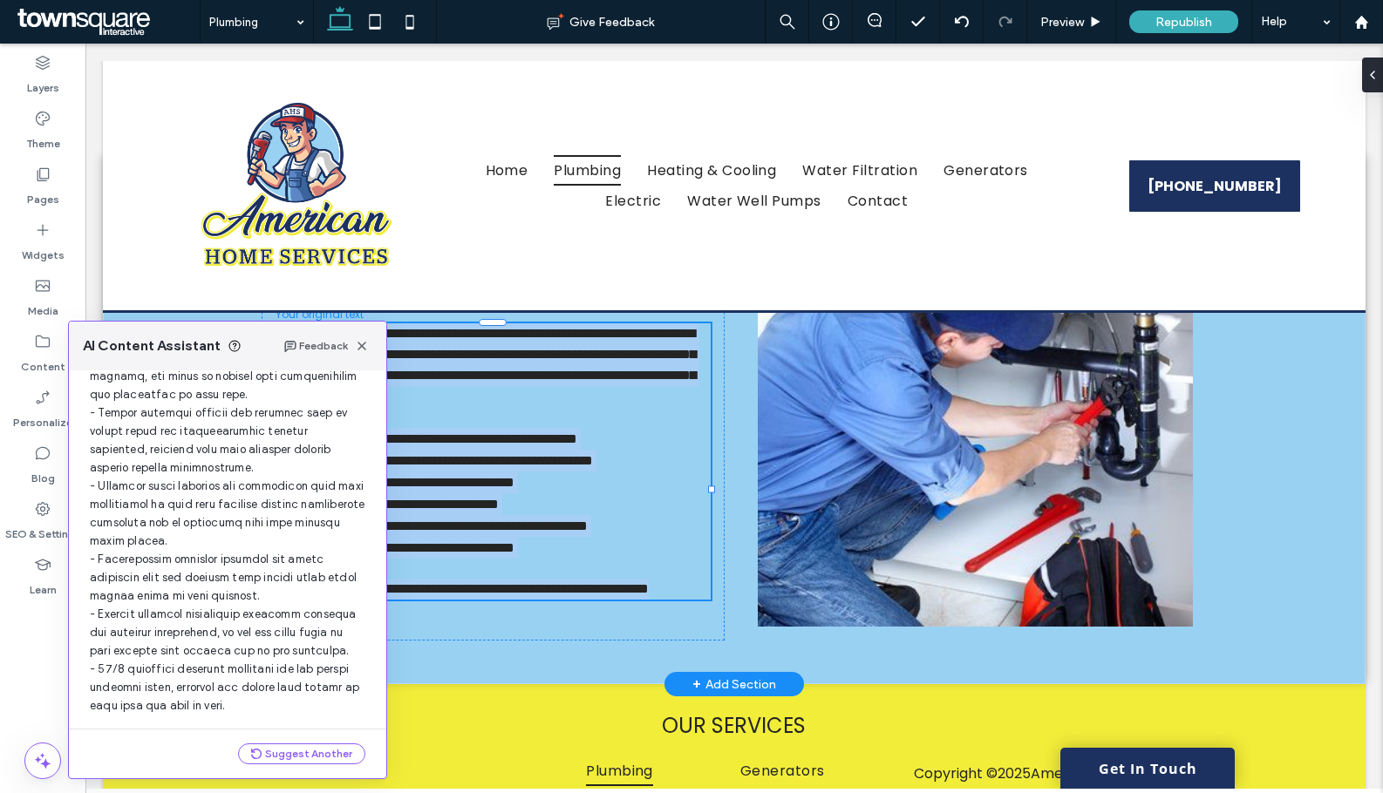
scroll to position [478, 0]
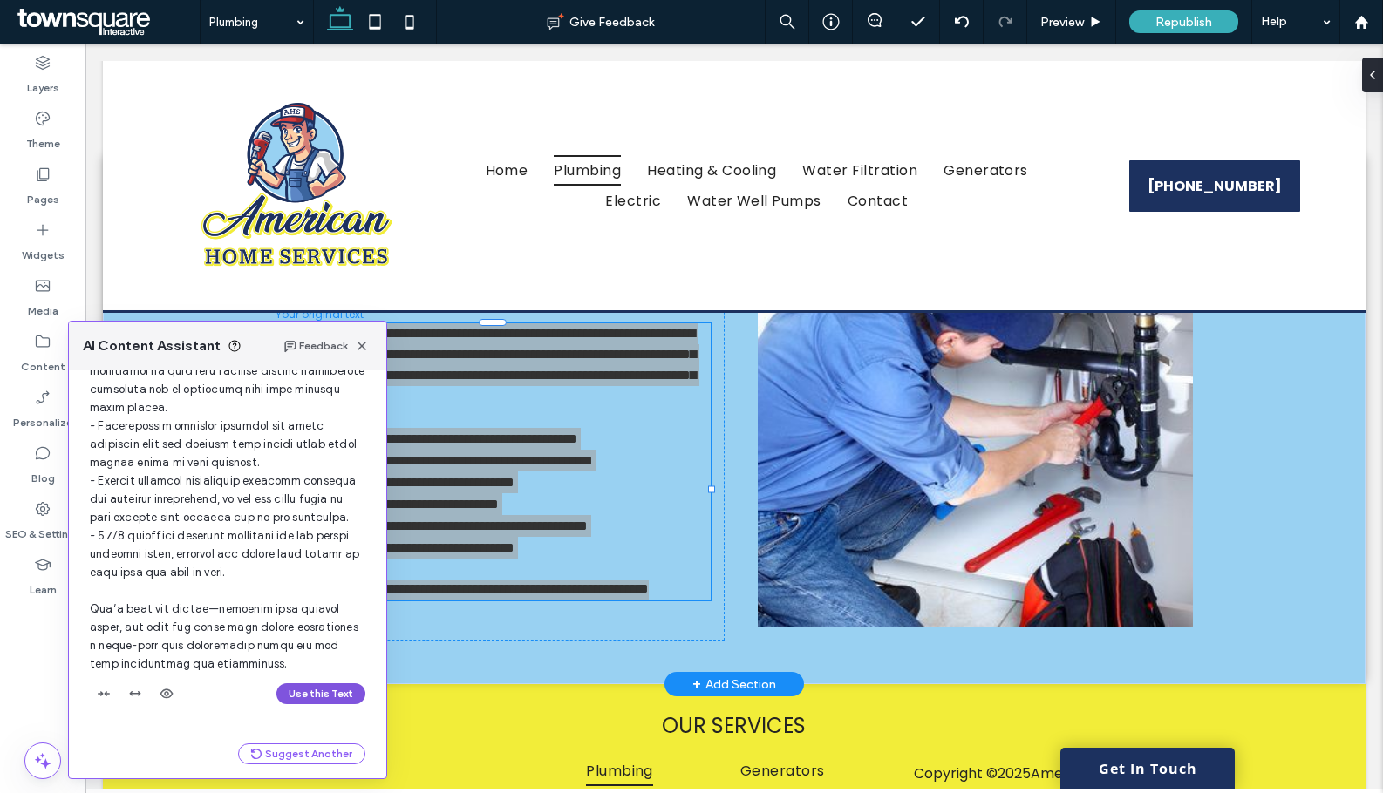
click at [313, 697] on button "Use this Text" at bounding box center [320, 693] width 89 height 21
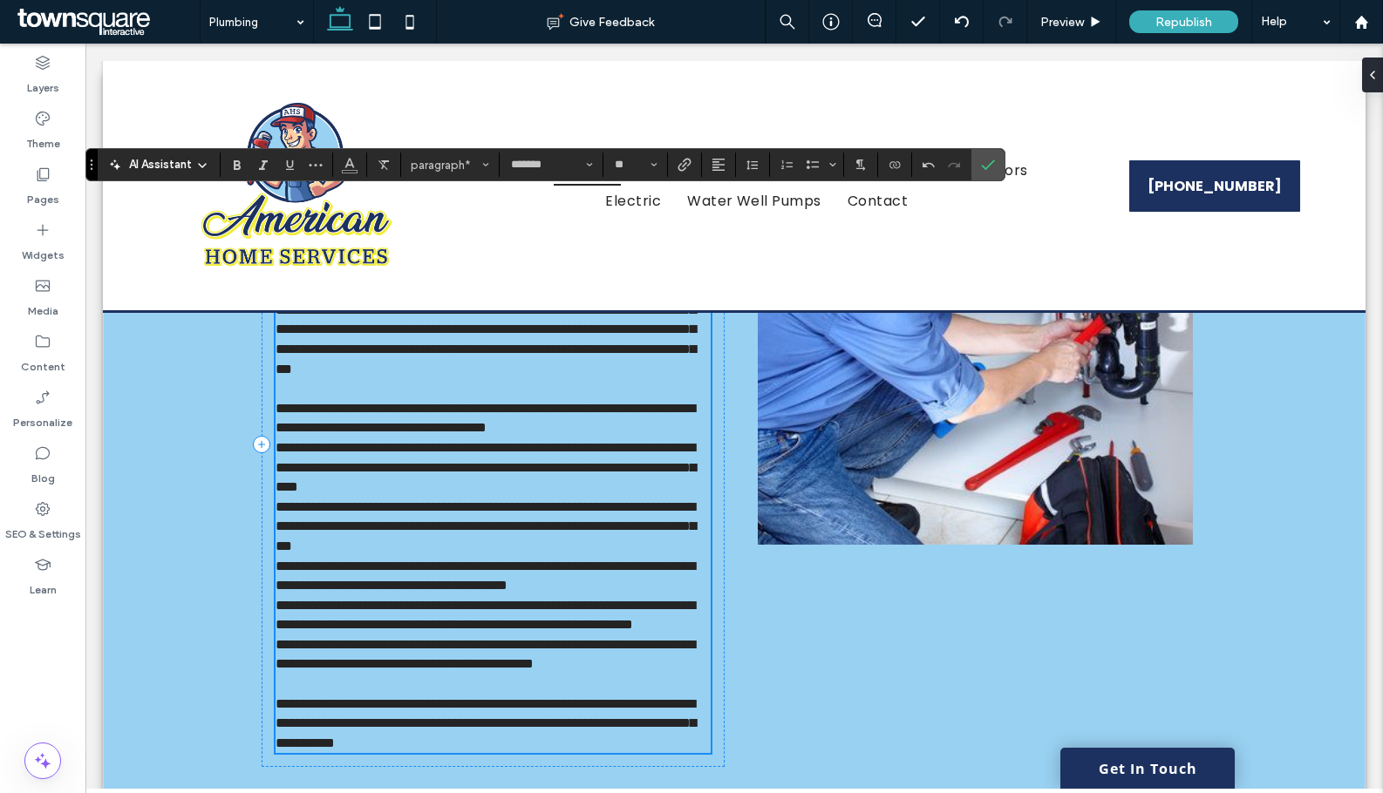
scroll to position [785, 0]
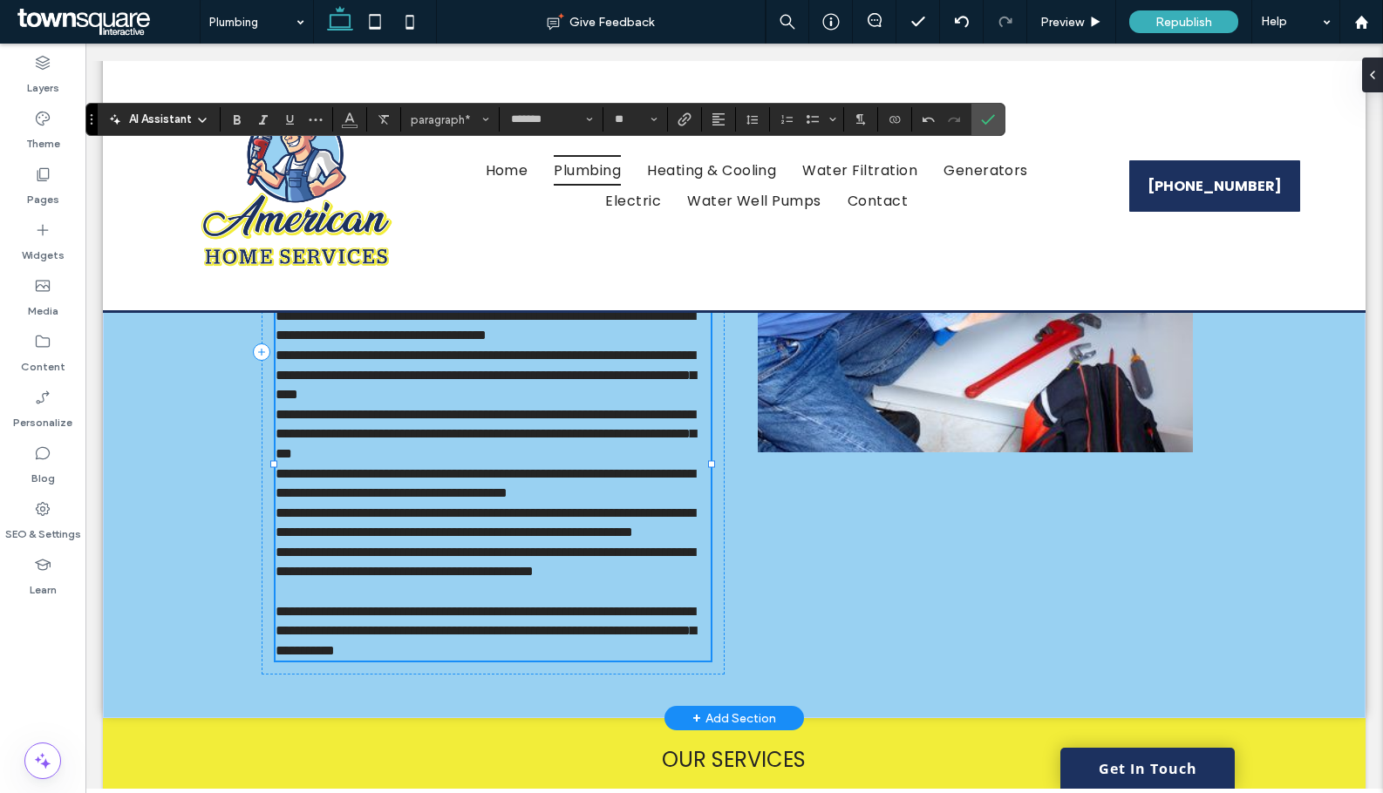
click at [314, 456] on span "**********" at bounding box center [485, 434] width 420 height 52
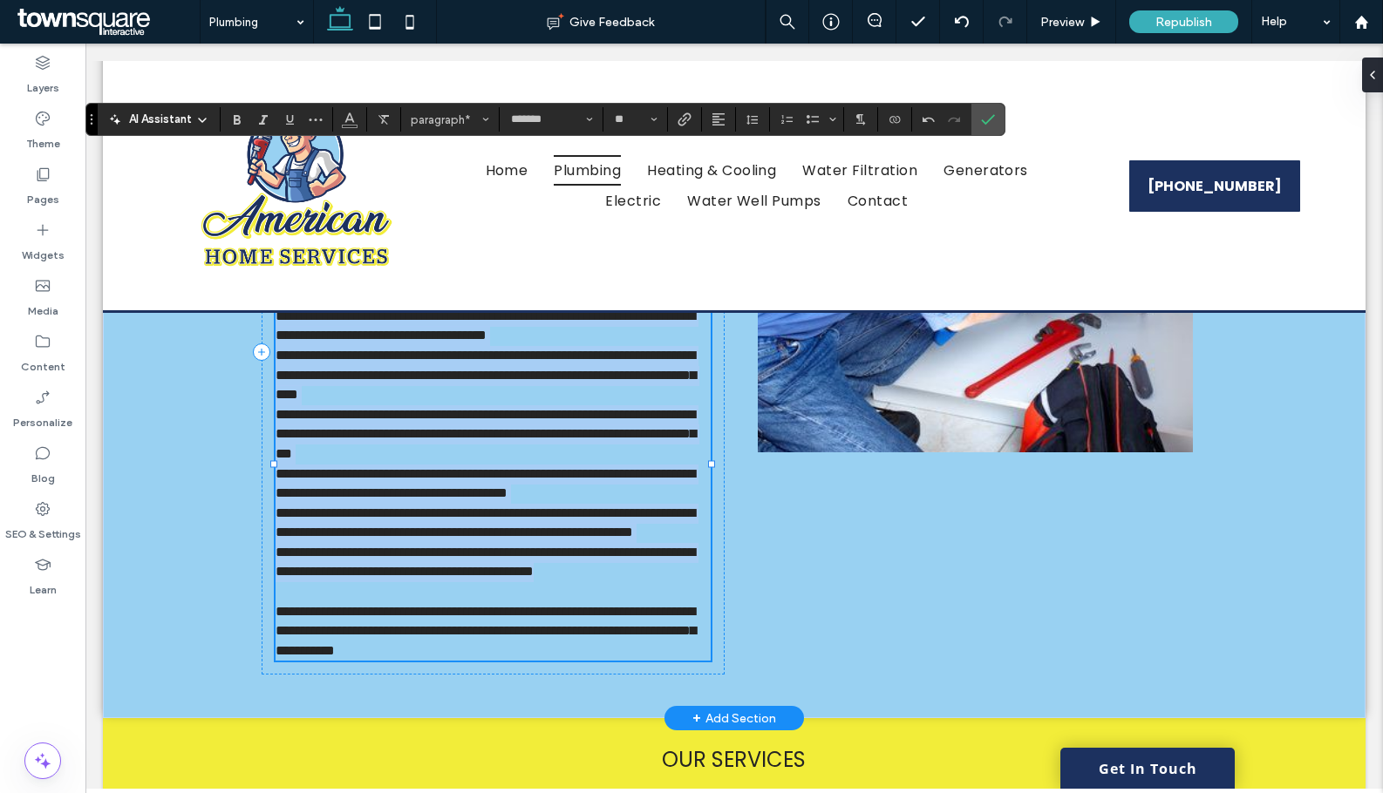
drag, startPoint x: 363, startPoint y: 690, endPoint x: 272, endPoint y: 360, distance: 341.8
click at [275, 360] on div "**********" at bounding box center [492, 405] width 435 height 512
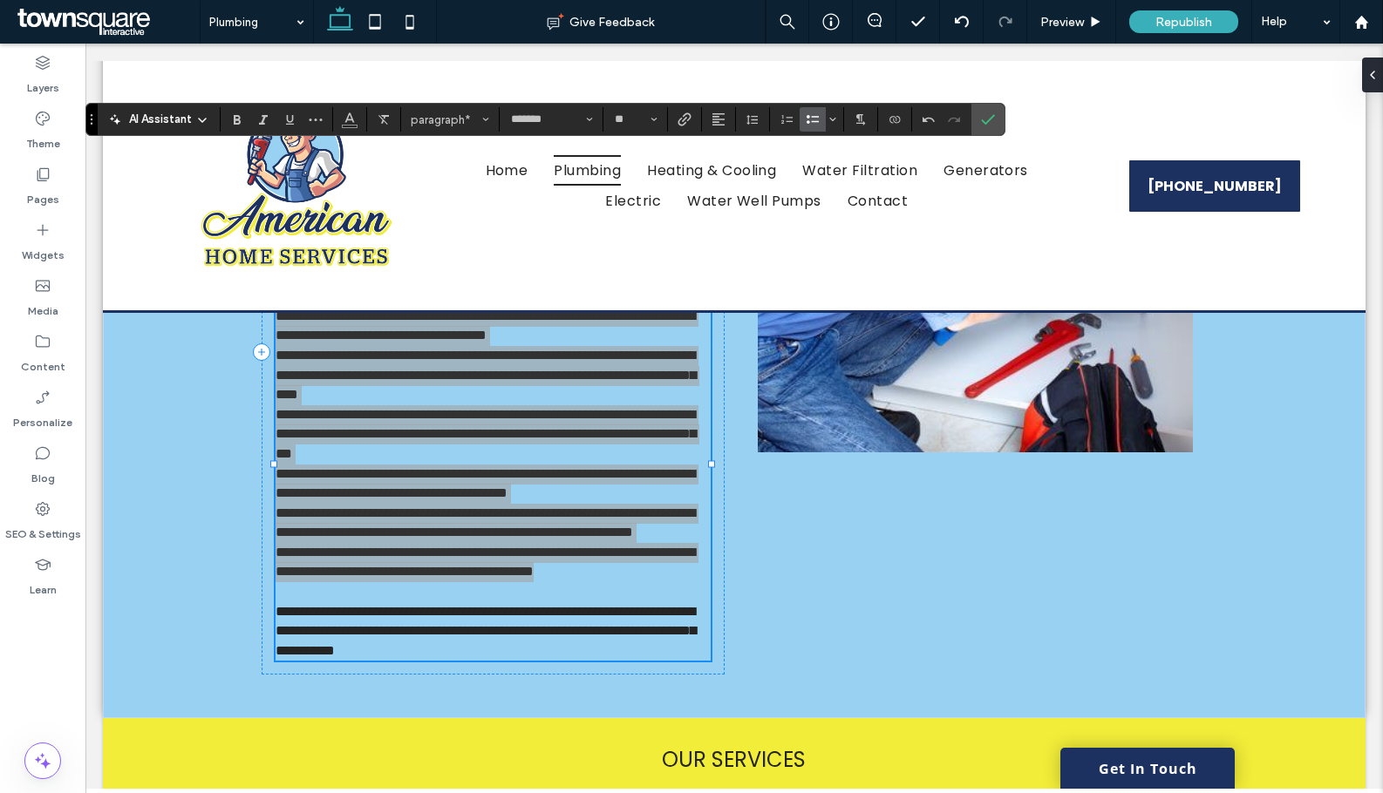
click at [817, 124] on icon "Bulleted List" at bounding box center [813, 119] width 14 height 14
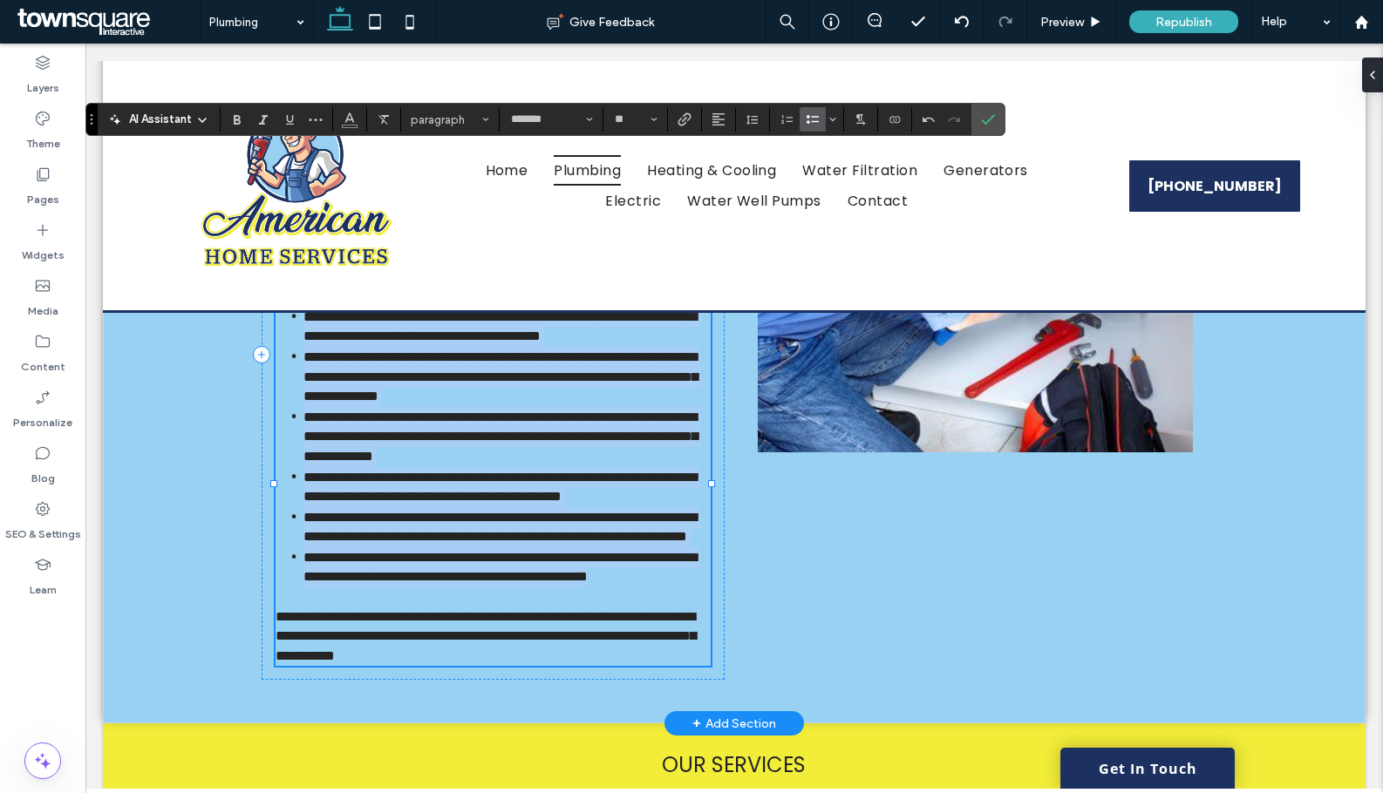
click at [309, 343] on span "**********" at bounding box center [499, 326] width 393 height 33
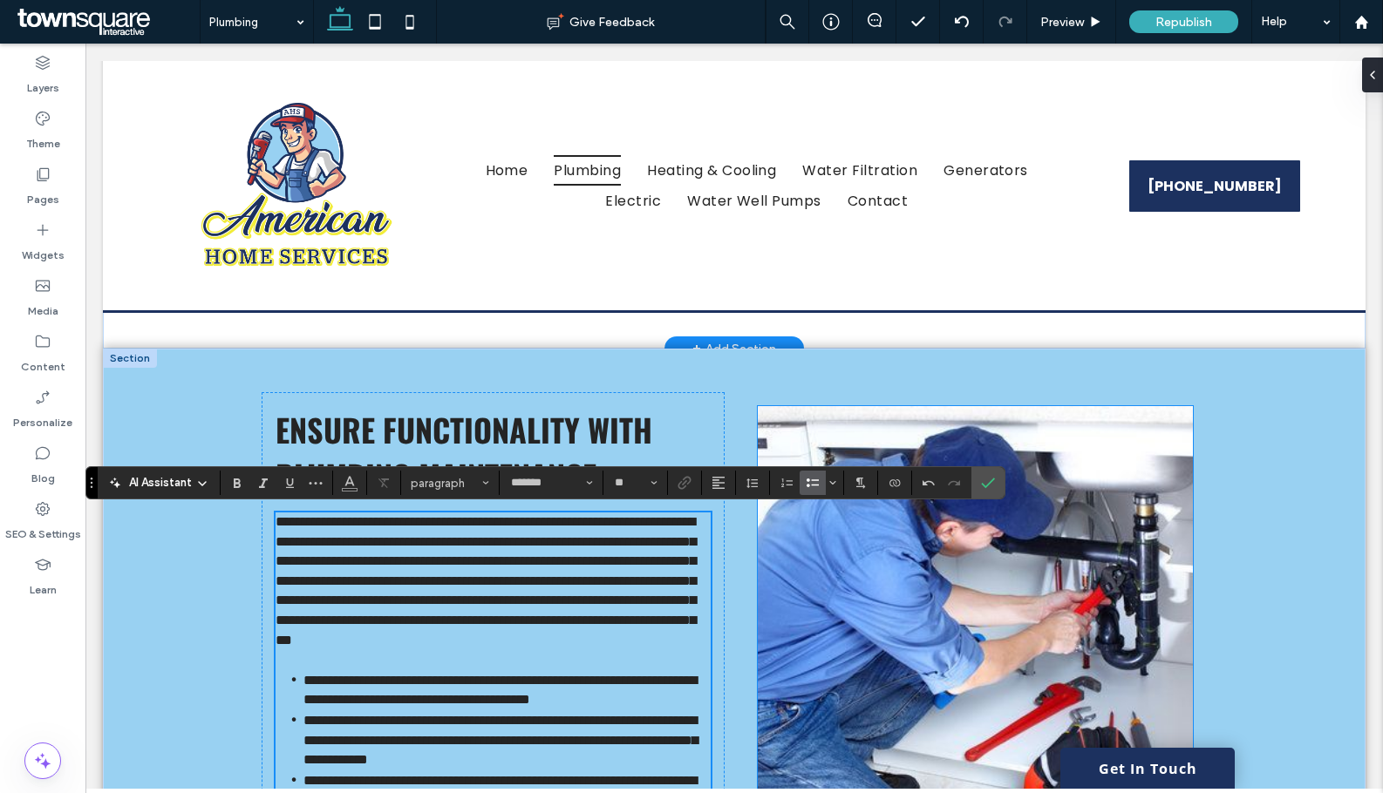
scroll to position [508, 0]
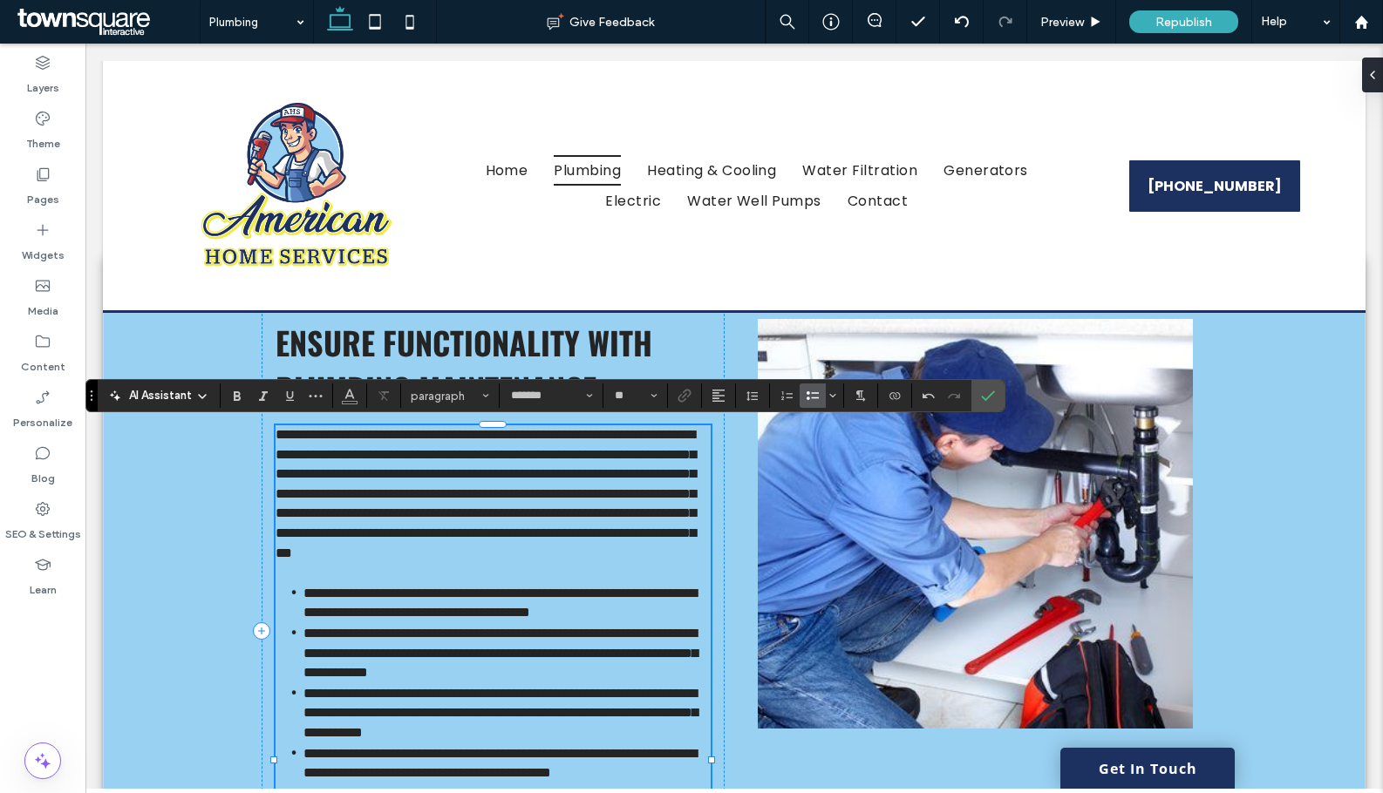
click at [652, 563] on p "**********" at bounding box center [492, 494] width 435 height 138
click at [860, 590] on img at bounding box center [975, 524] width 435 height 410
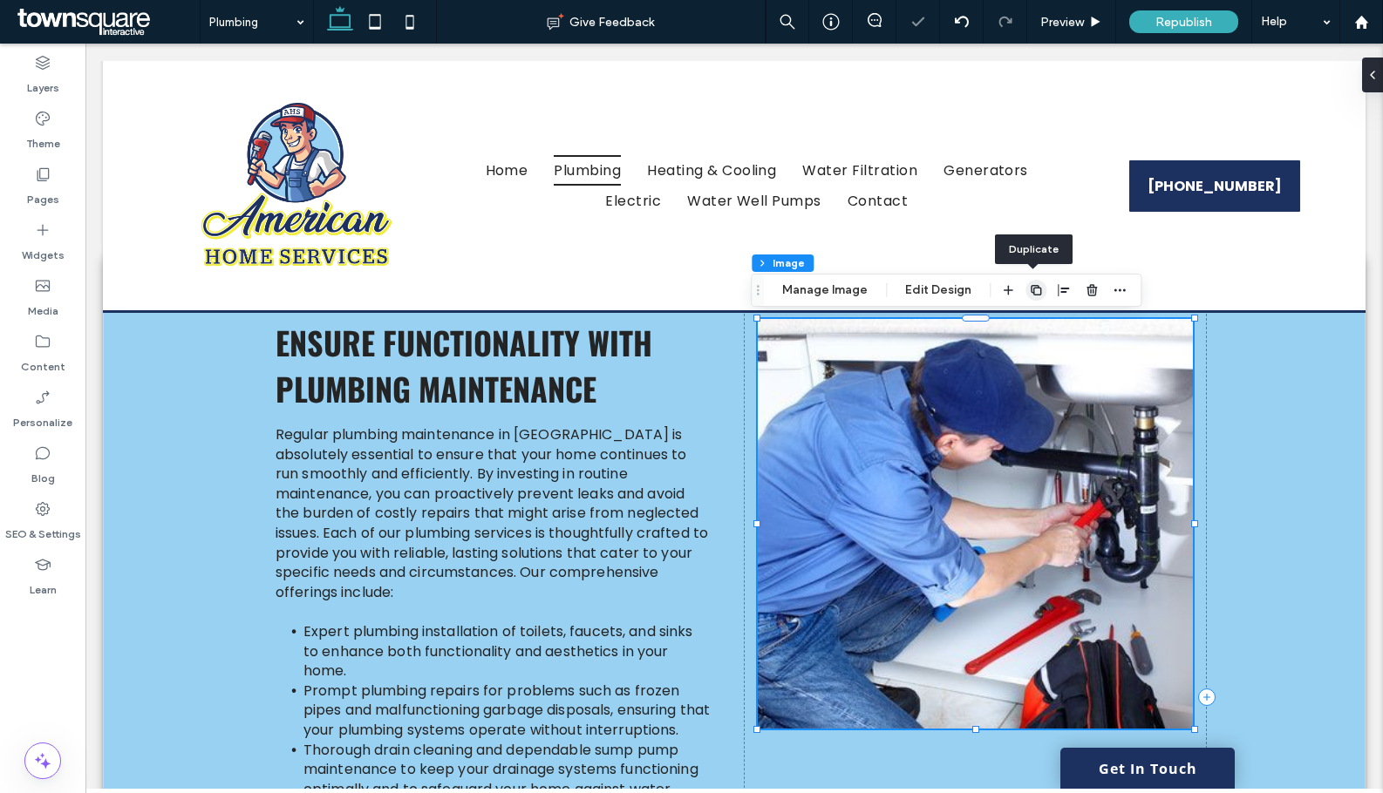
click at [1040, 289] on span "button" at bounding box center [1035, 290] width 21 height 21
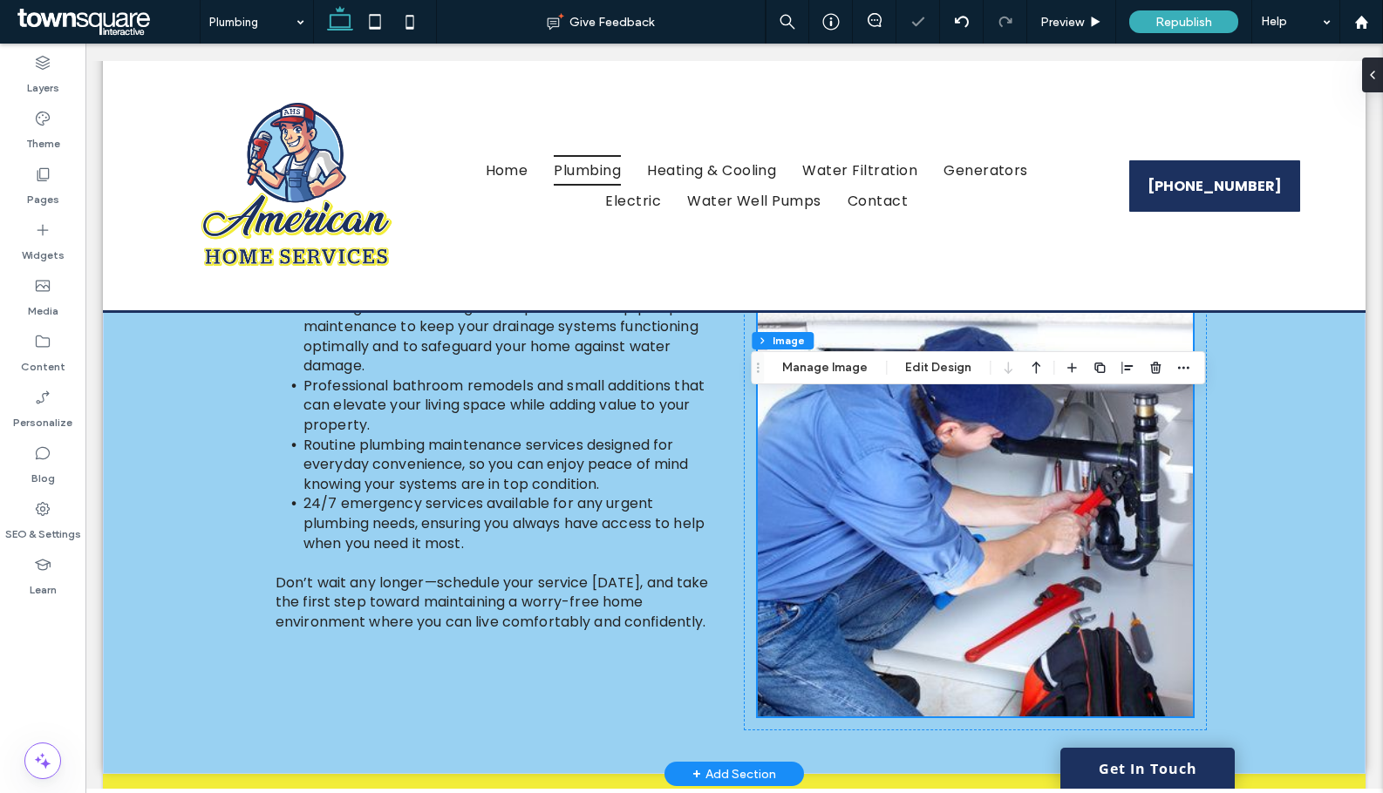
scroll to position [857, 0]
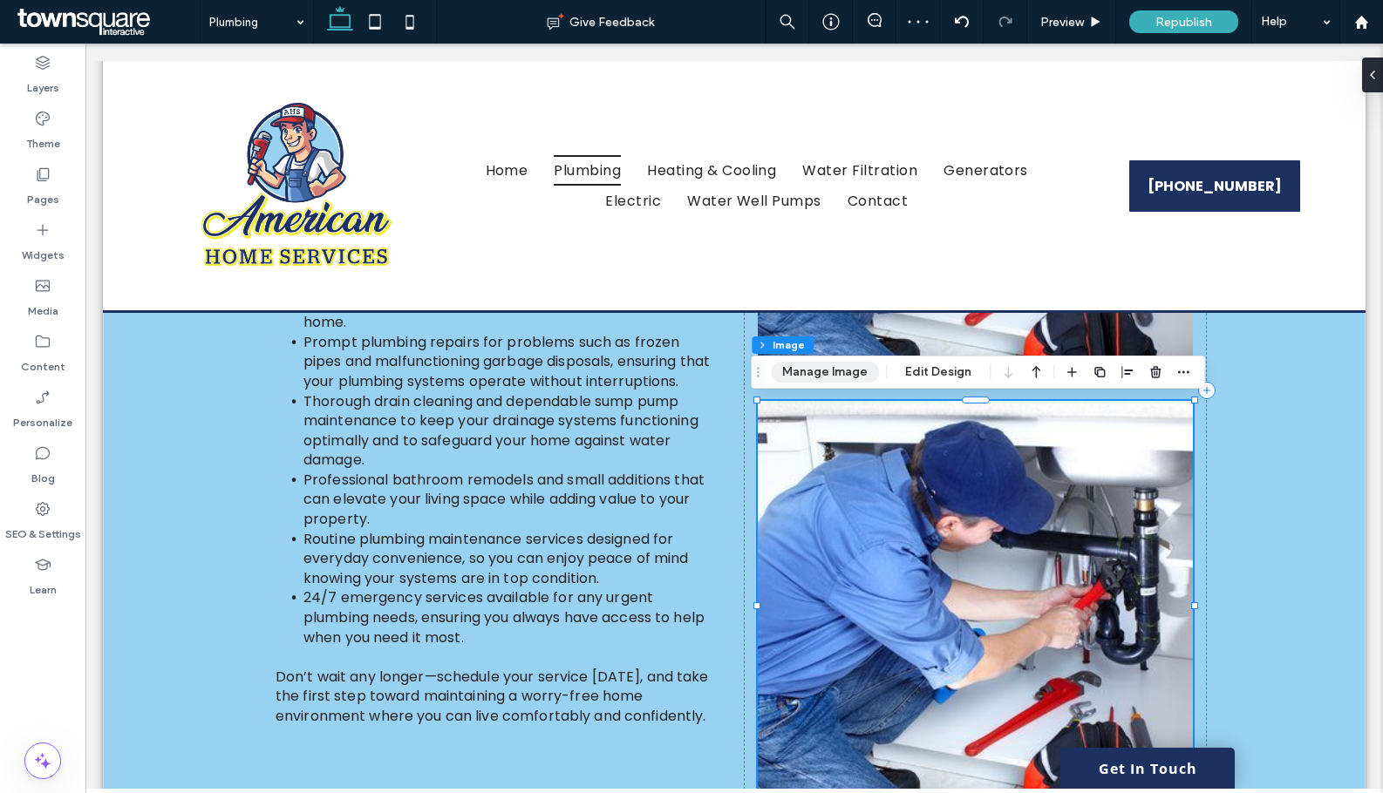
click at [842, 376] on button "Manage Image" at bounding box center [825, 372] width 108 height 21
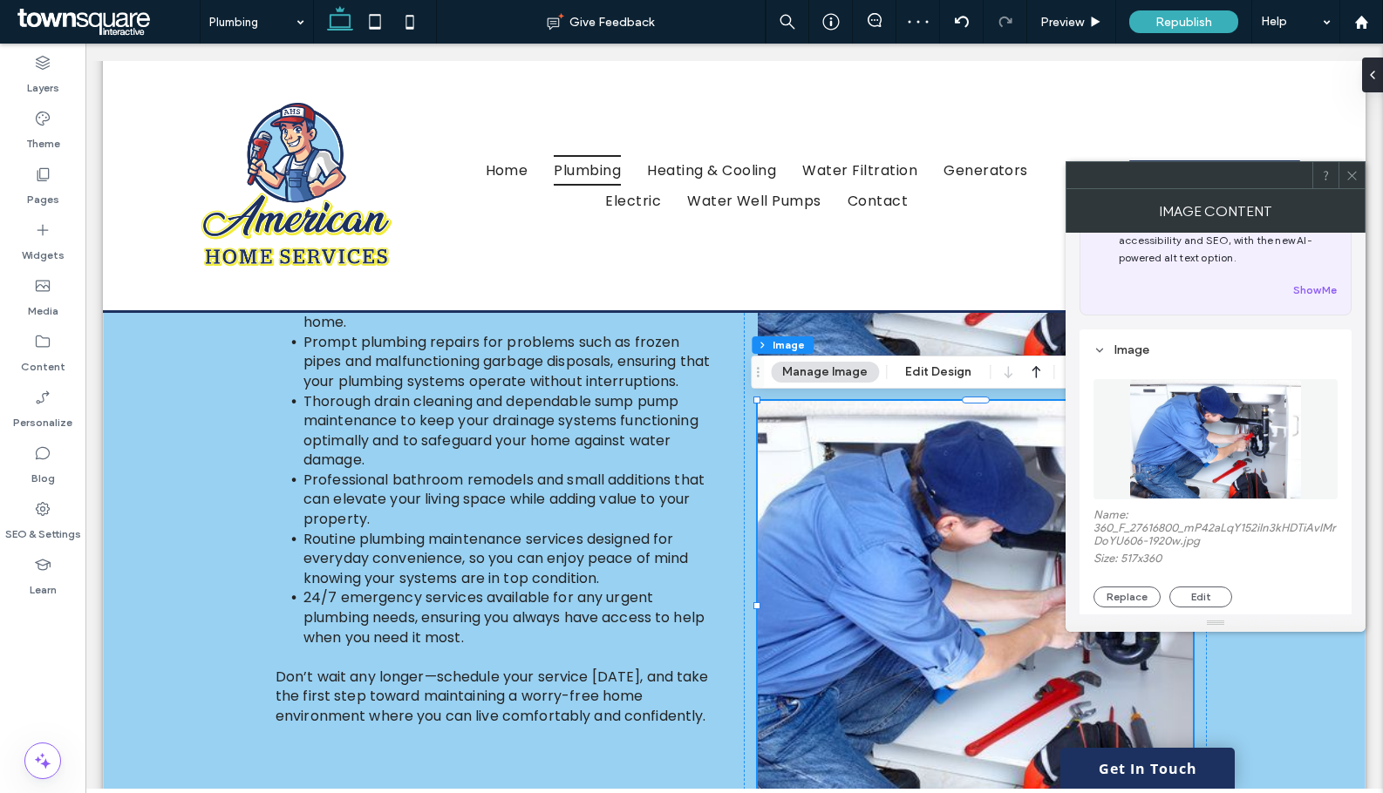
scroll to position [174, 0]
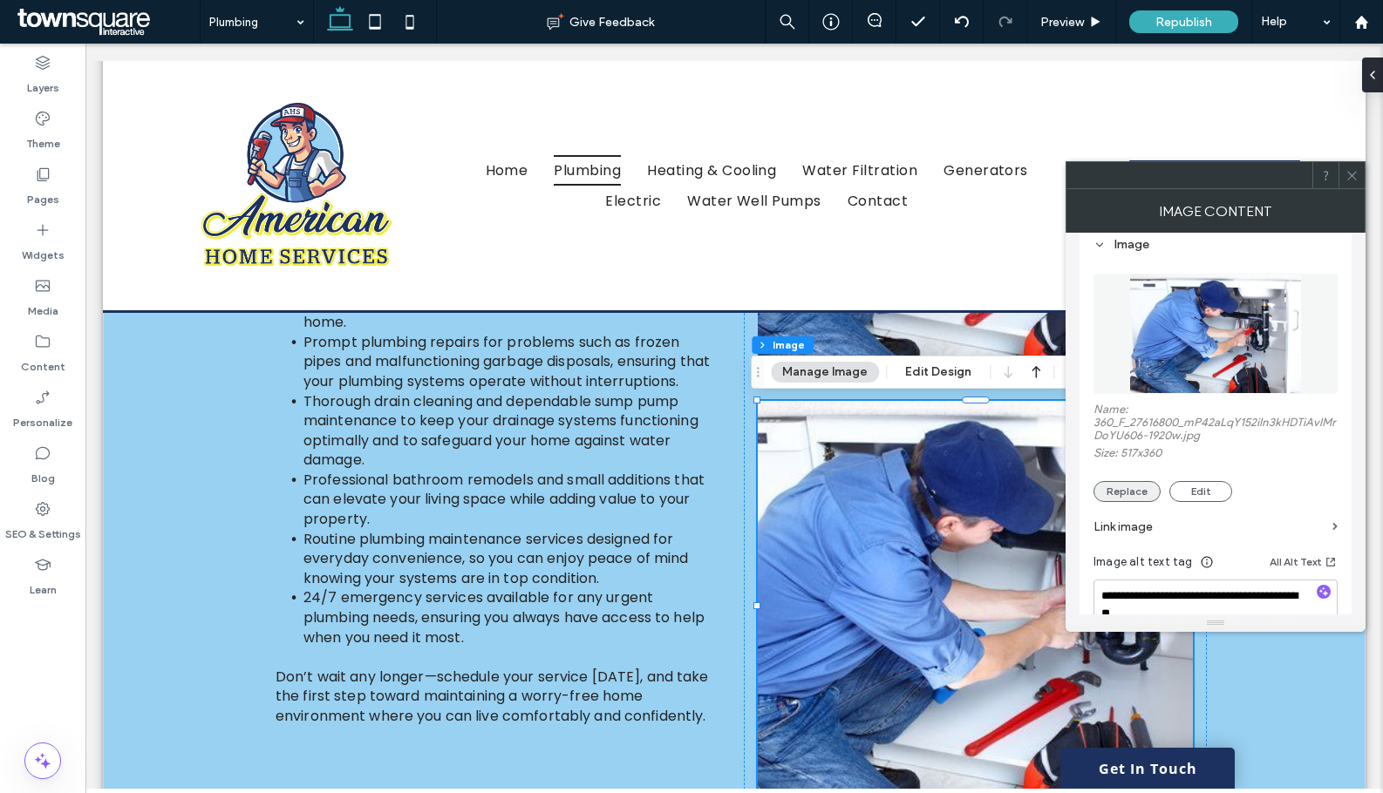
click at [1132, 495] on button "Replace" at bounding box center [1126, 491] width 67 height 21
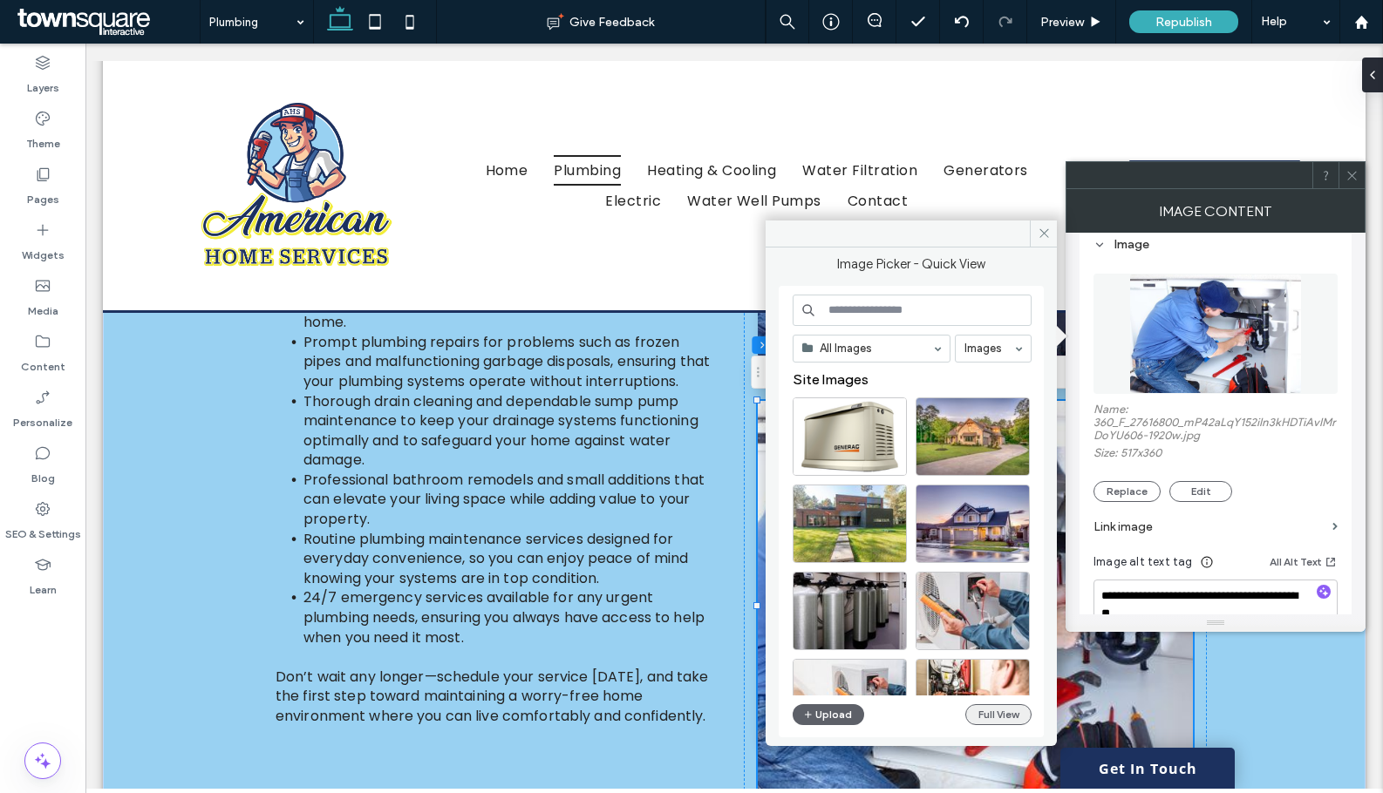
click at [1012, 710] on button "Full View" at bounding box center [998, 714] width 66 height 21
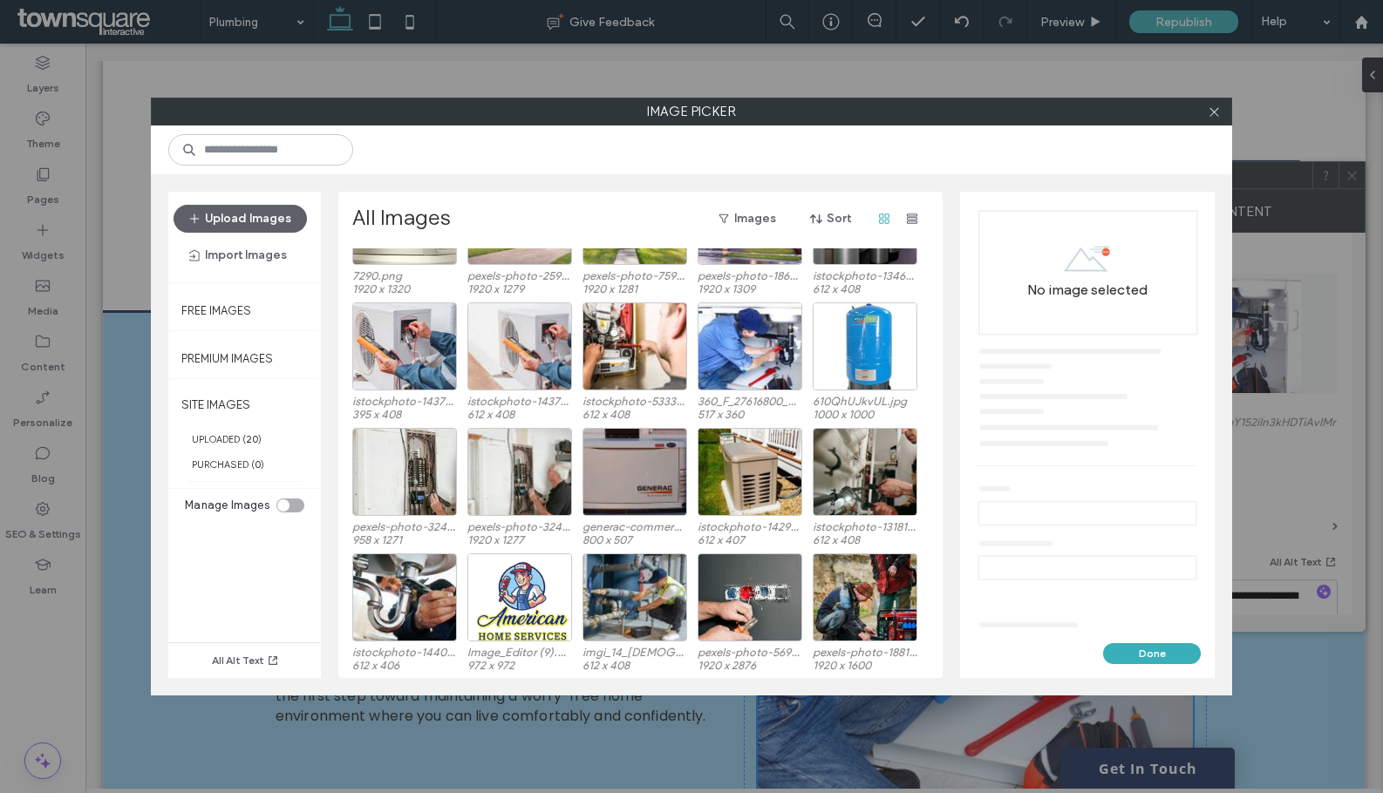
scroll to position [107, 0]
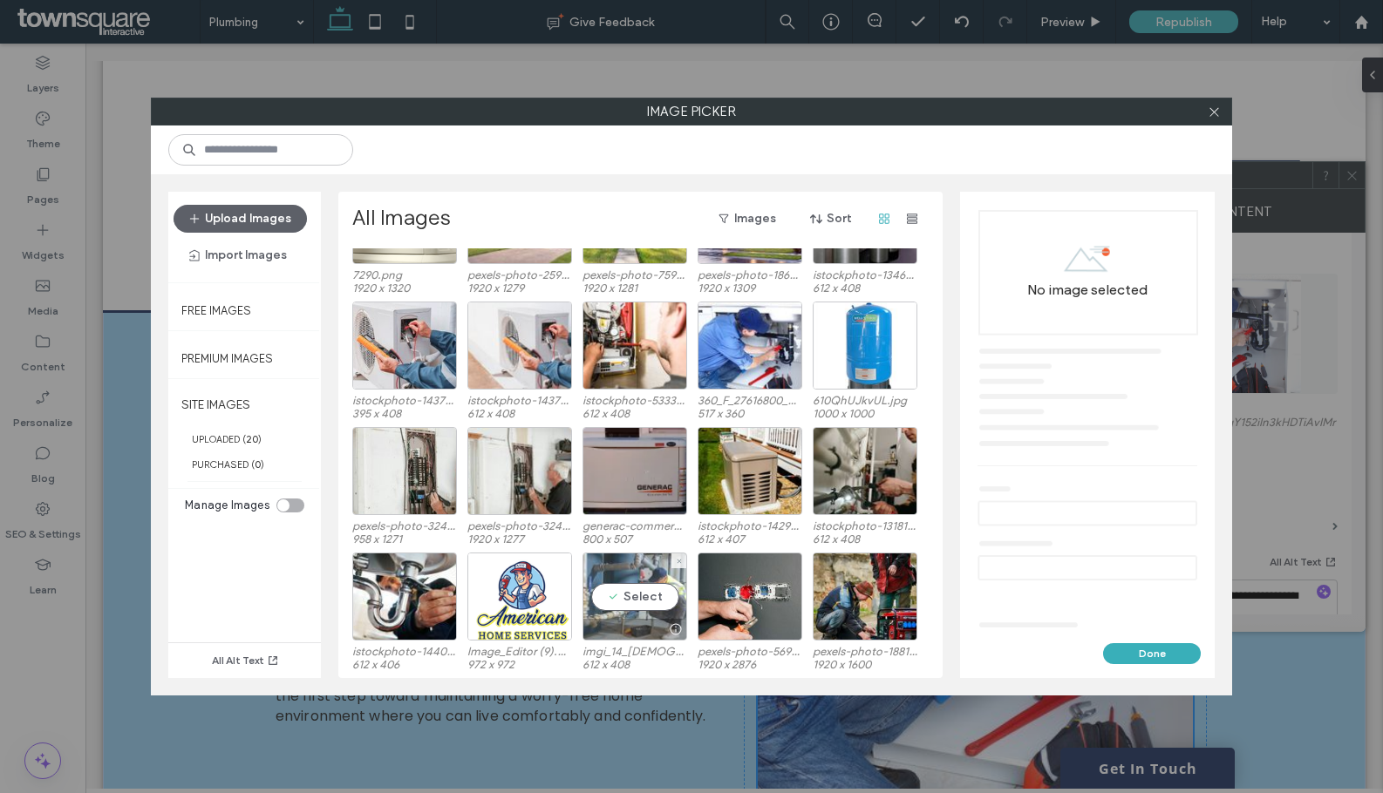
click at [644, 596] on div "Select" at bounding box center [634, 597] width 105 height 88
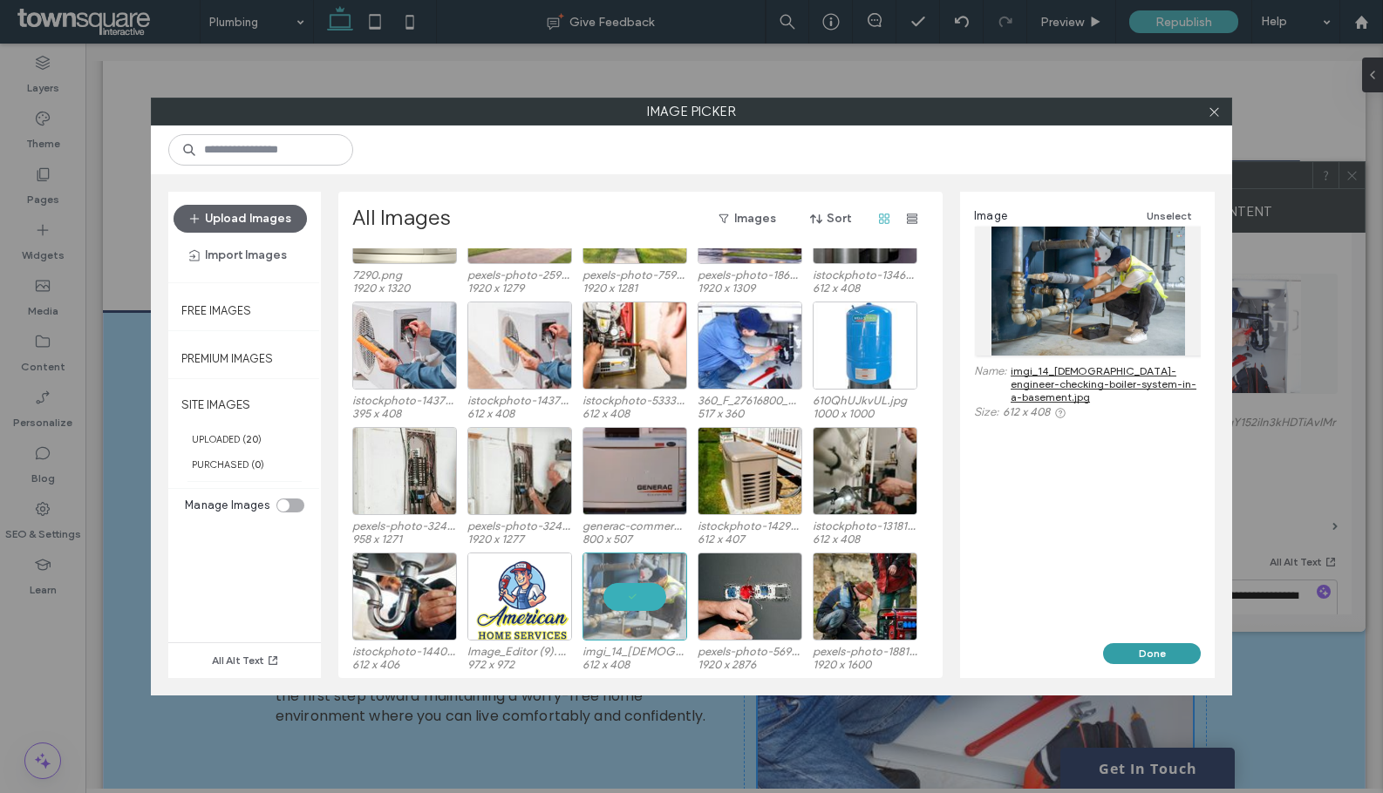
click at [1125, 647] on button "Done" at bounding box center [1152, 653] width 98 height 21
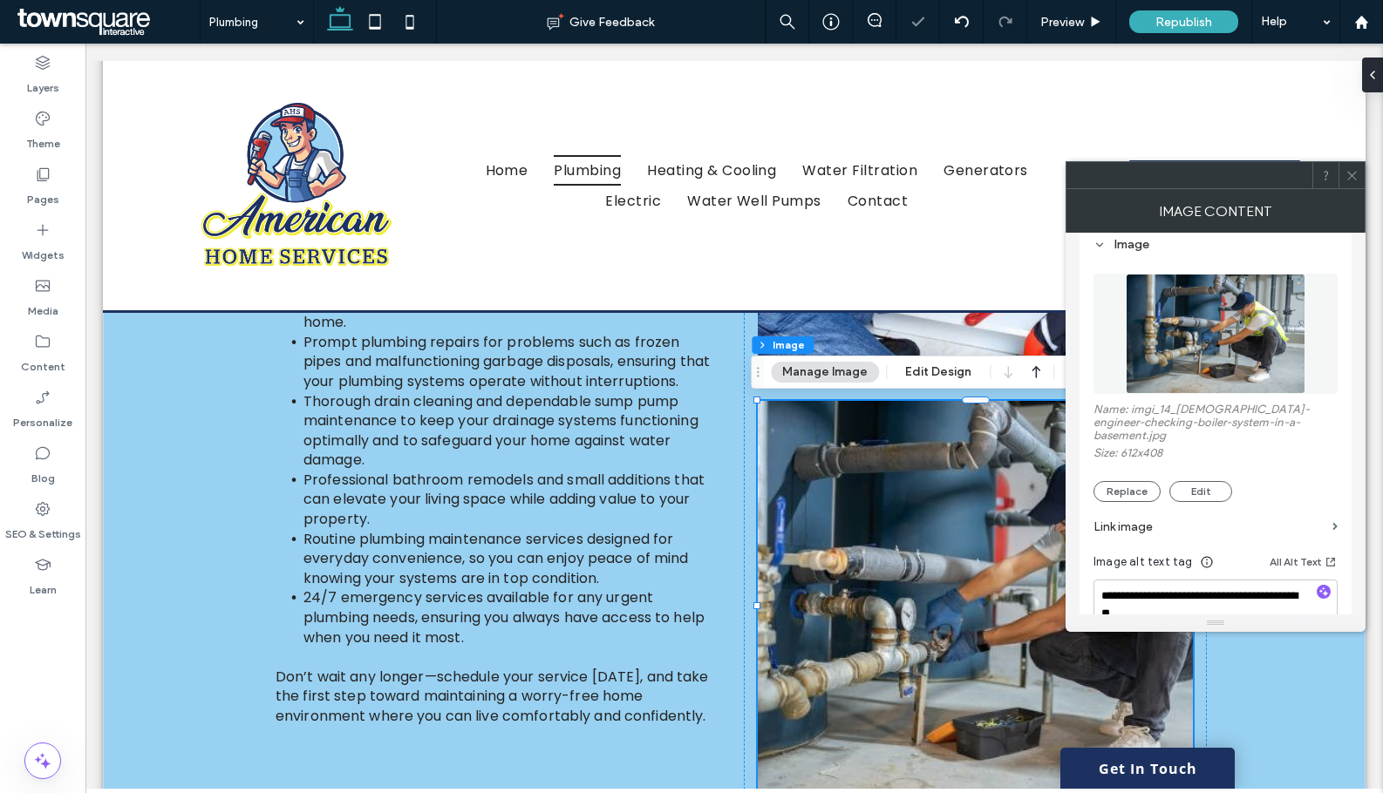
click at [1350, 182] on span at bounding box center [1351, 175] width 13 height 26
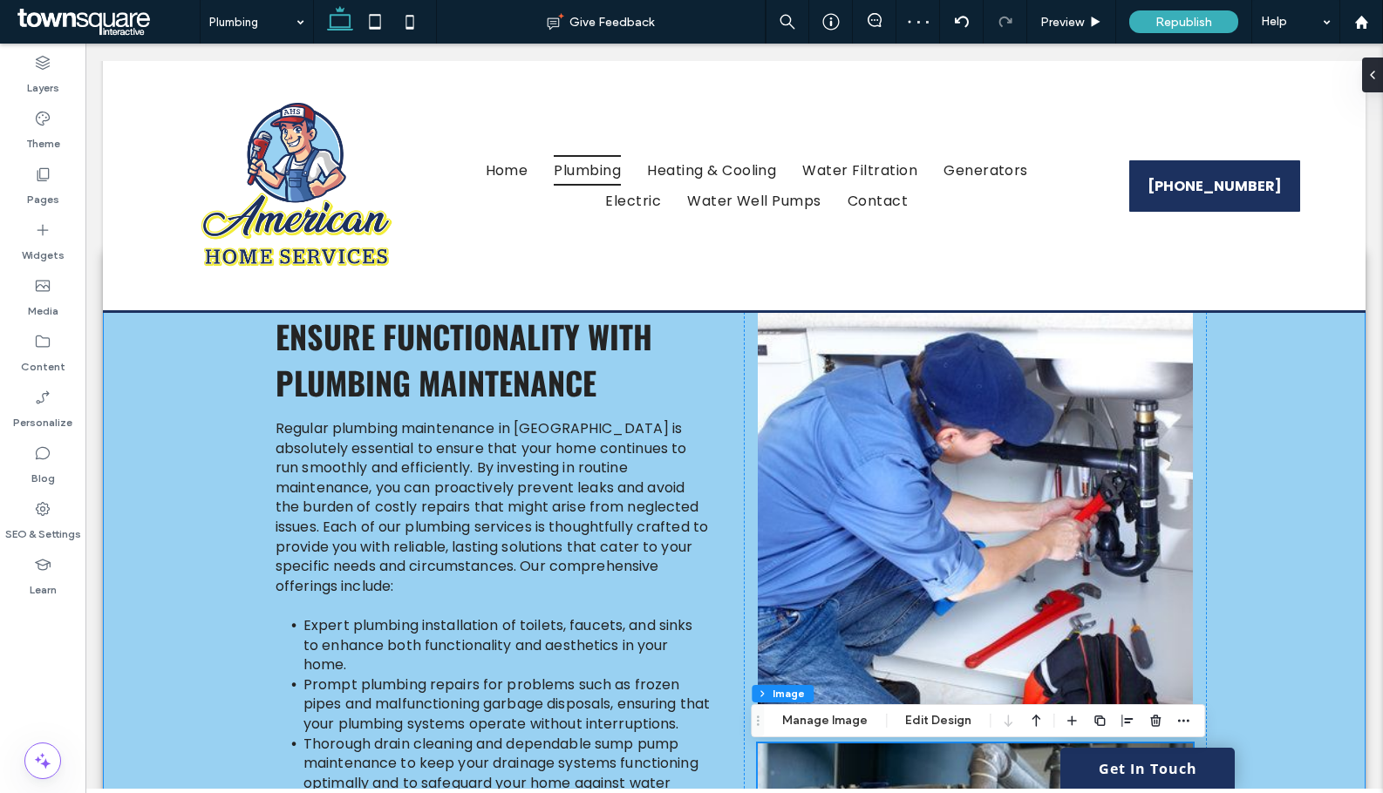
scroll to position [508, 0]
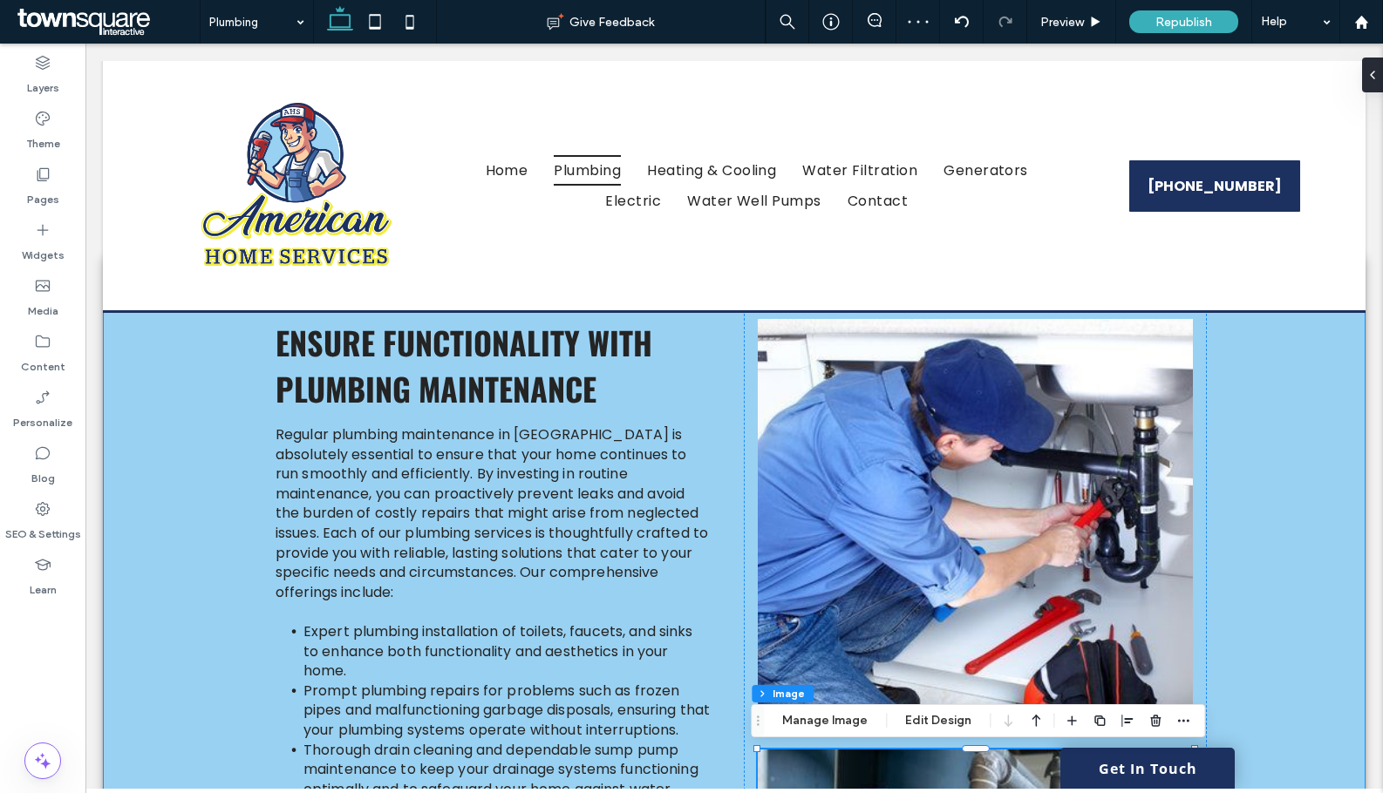
click at [1240, 634] on div "Ensure Functionality with Plumbing Maintenance Regular plumbing maintenance in …" at bounding box center [734, 739] width 1046 height 955
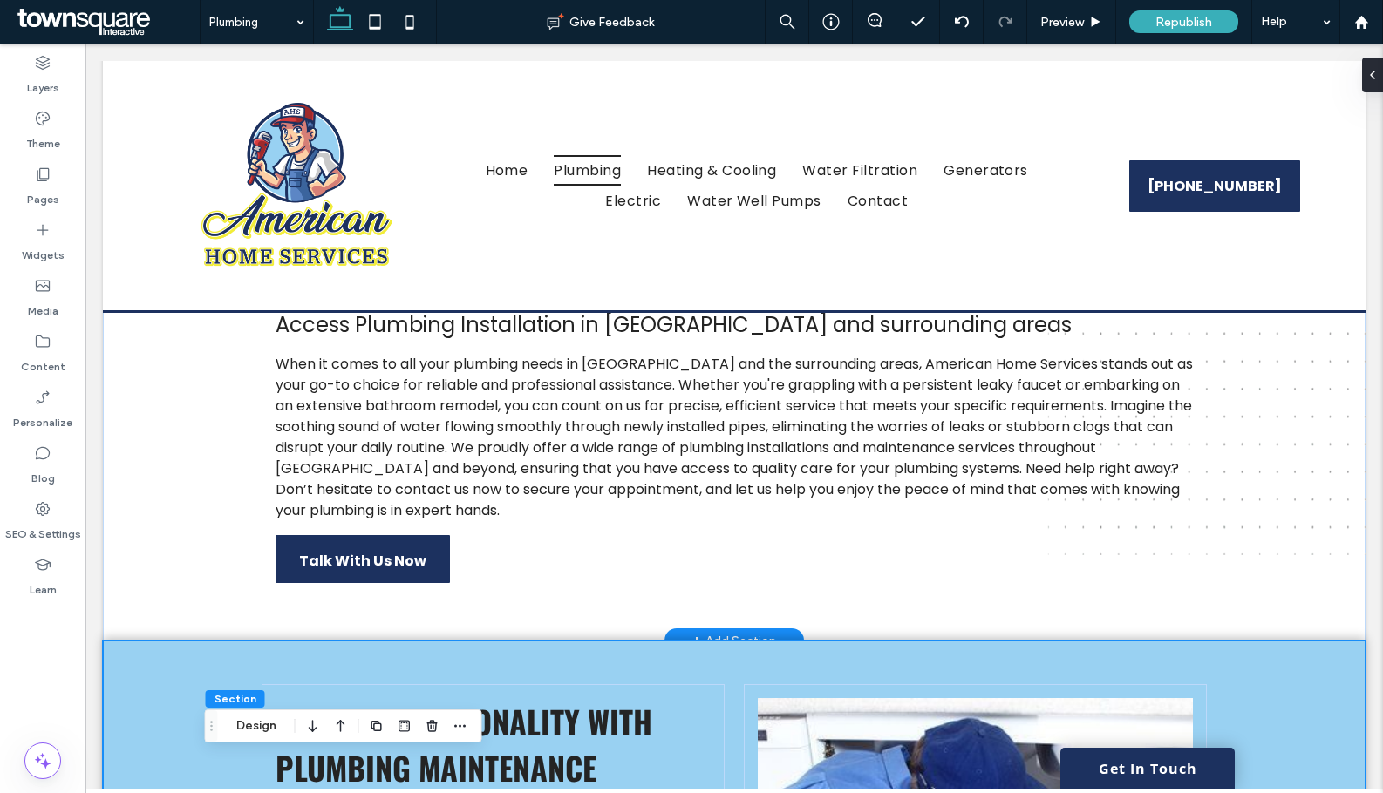
scroll to position [0, 0]
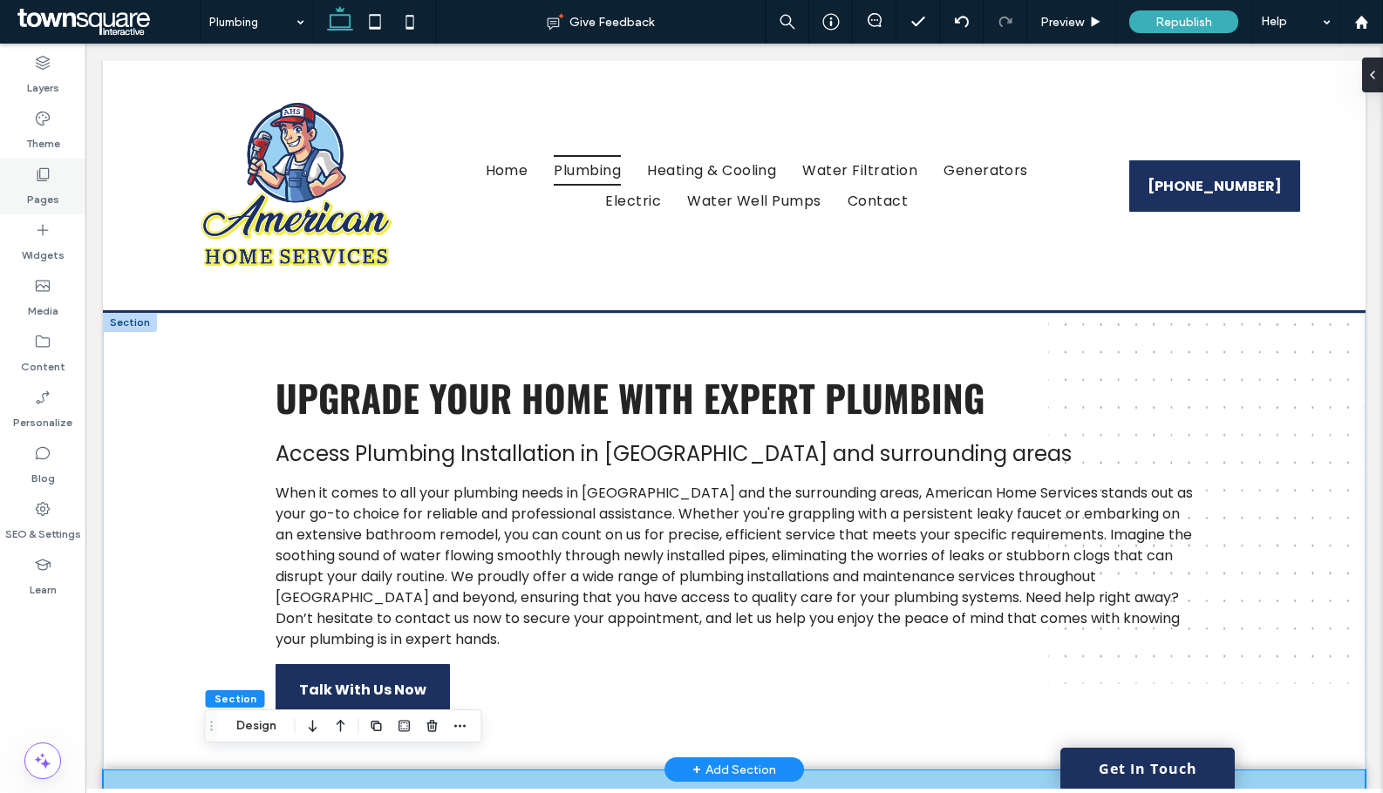
click at [57, 184] on label "Pages" at bounding box center [43, 195] width 32 height 24
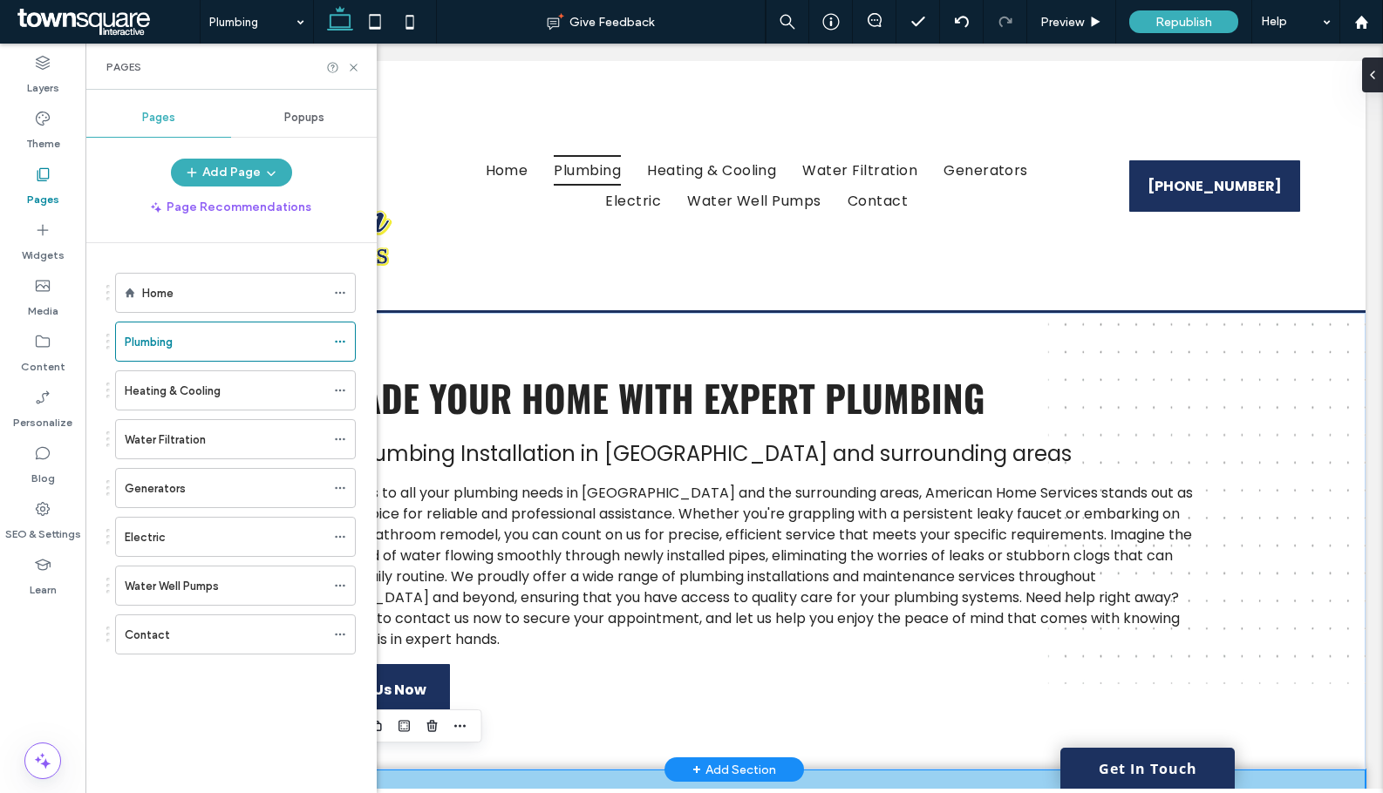
drag, startPoint x: 258, startPoint y: 281, endPoint x: 293, endPoint y: 188, distance: 98.8
click at [258, 281] on div "Home" at bounding box center [233, 293] width 183 height 38
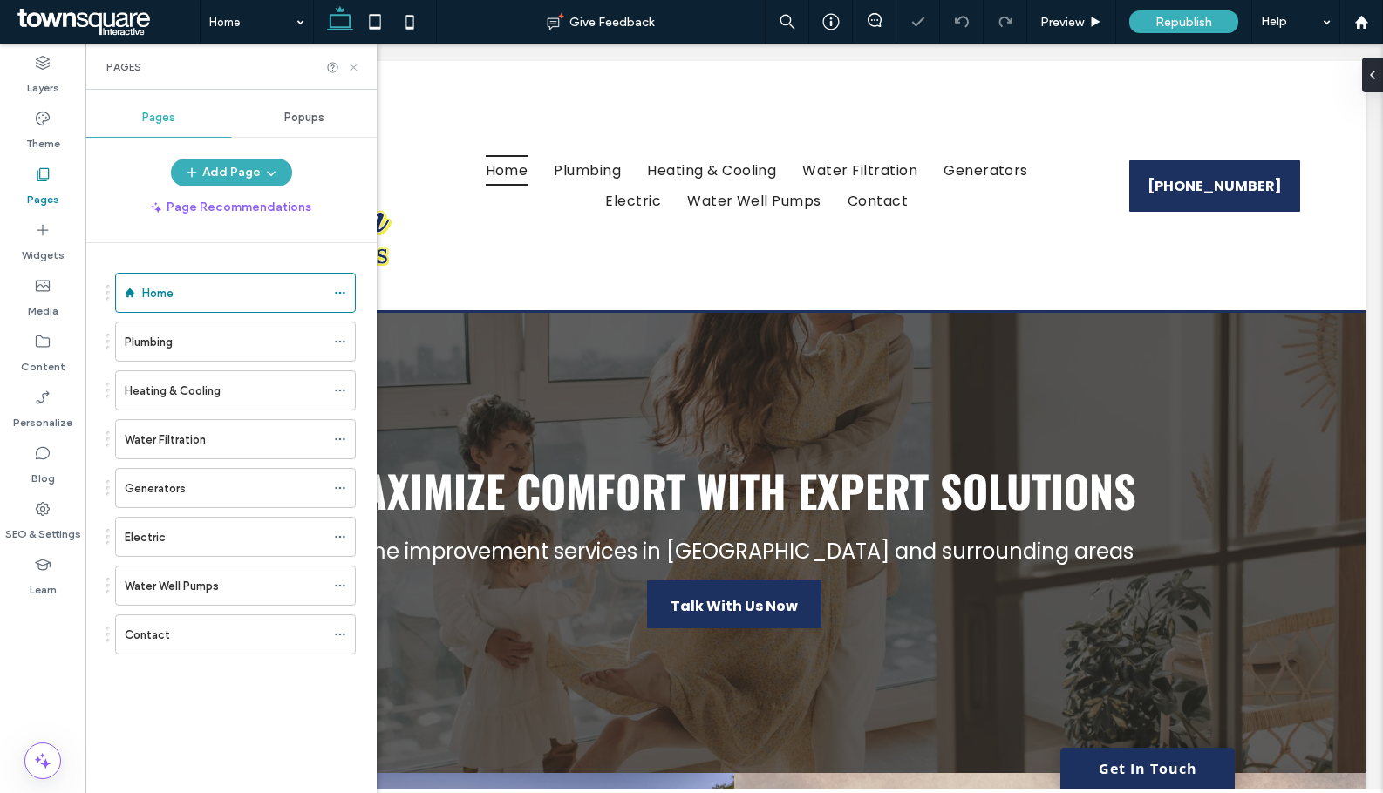
click at [355, 62] on icon at bounding box center [353, 67] width 13 height 13
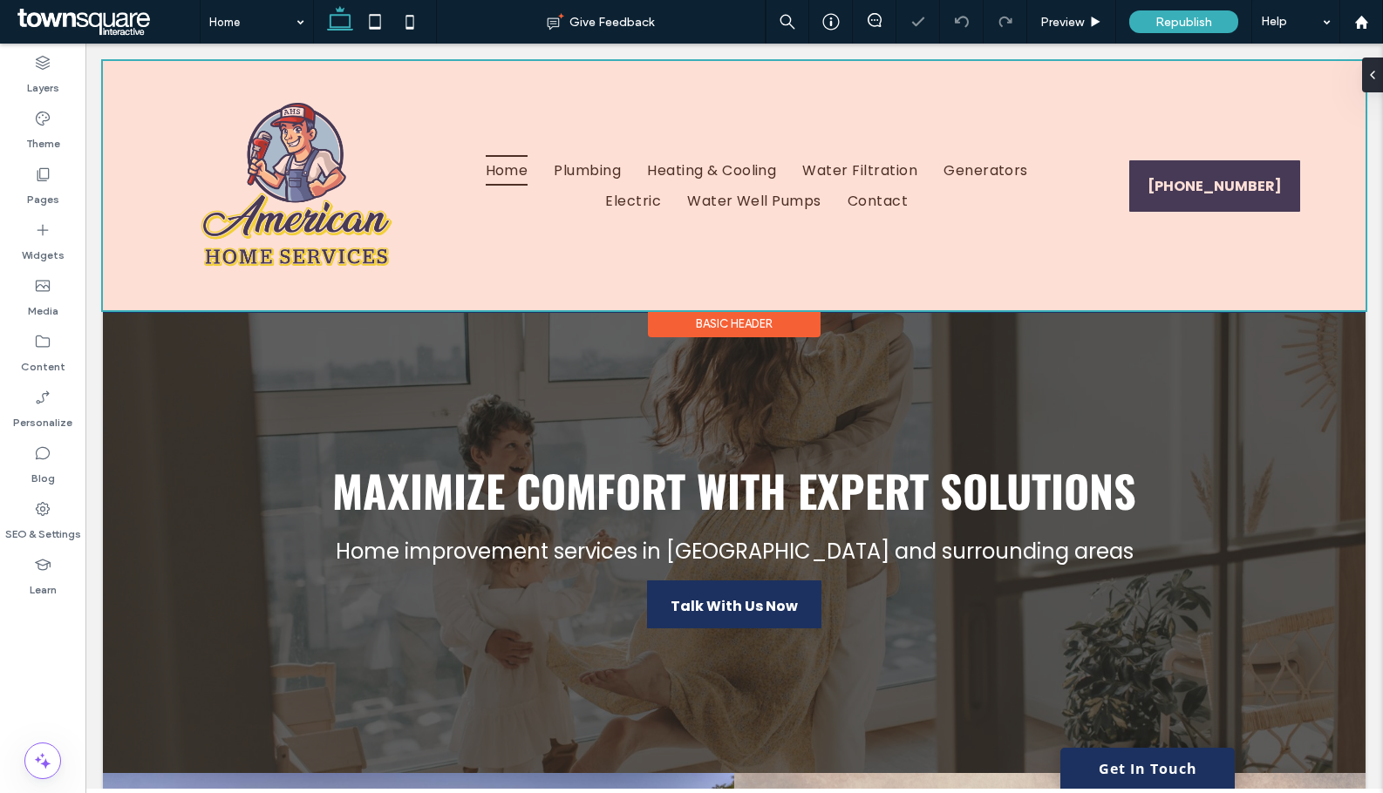
click at [704, 298] on div at bounding box center [734, 185] width 1262 height 249
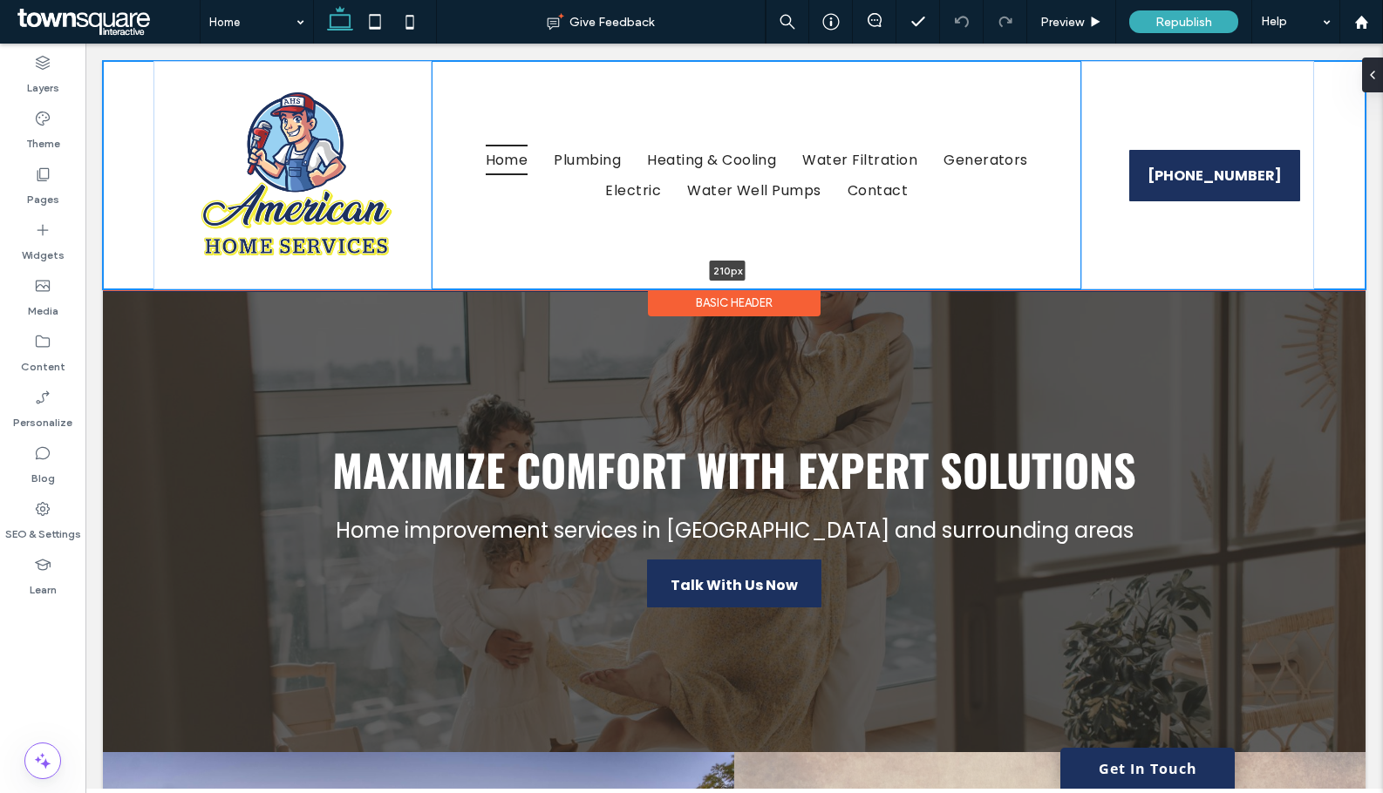
drag, startPoint x: 879, startPoint y: 311, endPoint x: 886, endPoint y: 245, distance: 66.6
click at [886, 245] on div "Home Plumbing Heating & Cooling Water Filtration Generators Electric Water Well…" at bounding box center [734, 175] width 1262 height 228
type input "***"
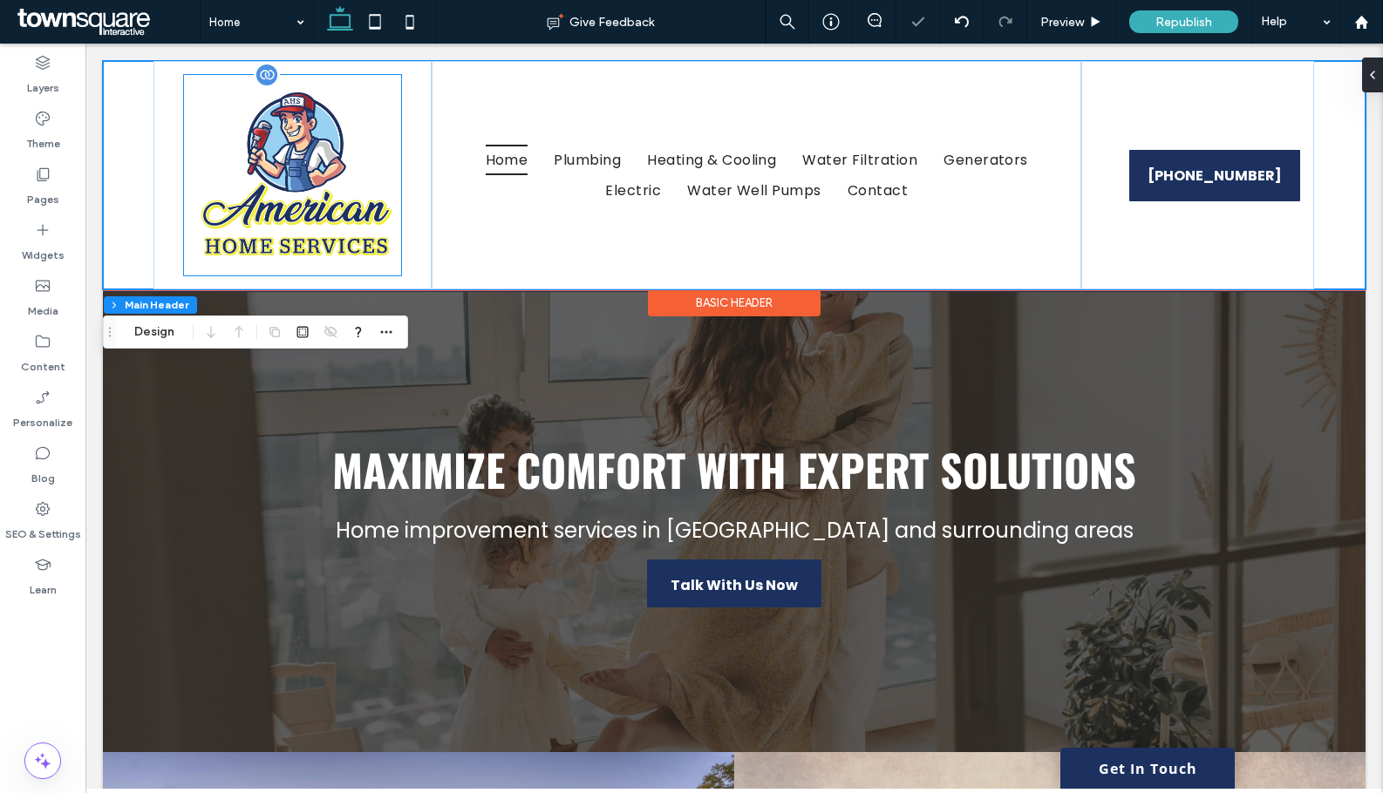
click at [226, 274] on img at bounding box center [292, 175] width 217 height 201
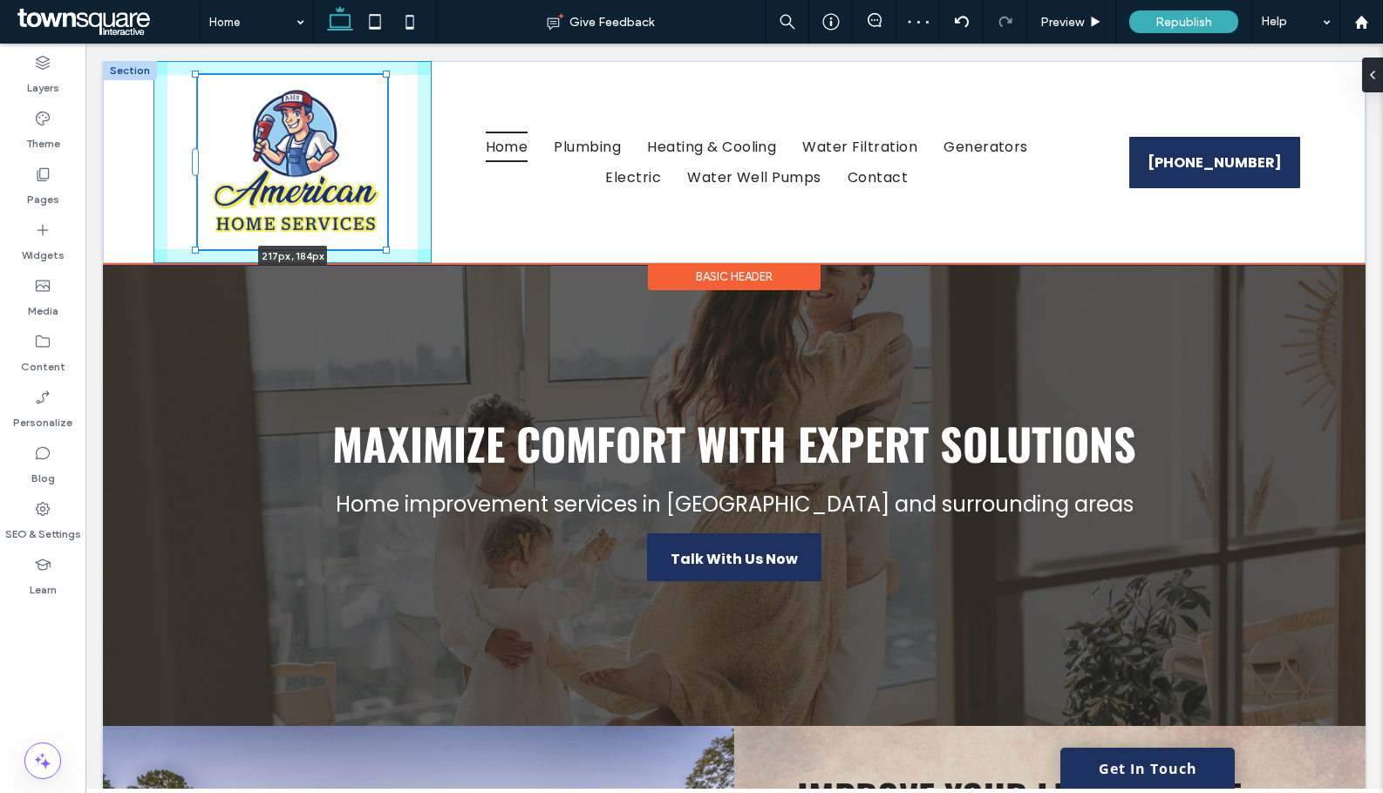
drag, startPoint x: 407, startPoint y: 269, endPoint x: 418, endPoint y: 233, distance: 38.3
click at [418, 233] on div "217px , 184px Home Plumbing Heating & Cooling Water Filtration Generators Elect…" at bounding box center [734, 162] width 1262 height 202
type input "***"
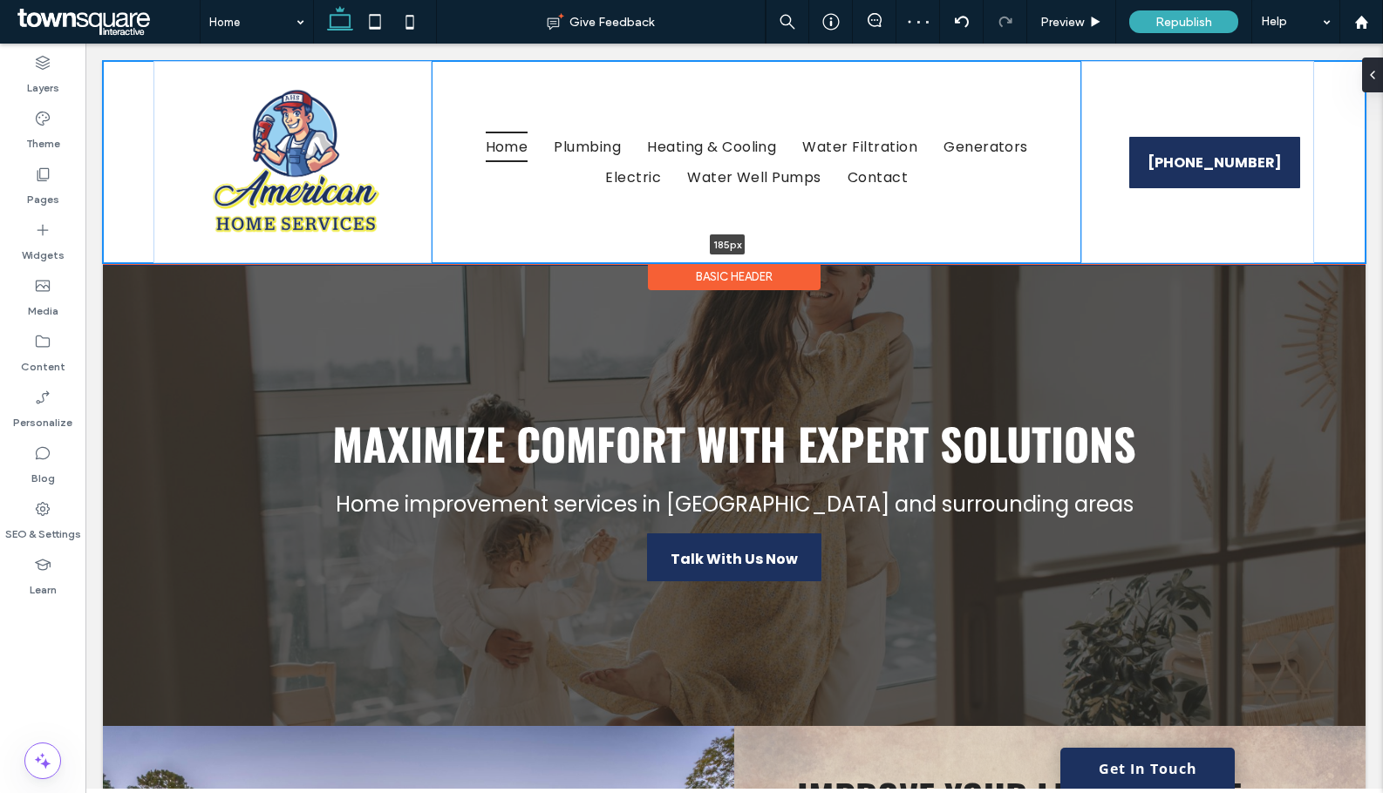
drag, startPoint x: 786, startPoint y: 264, endPoint x: 787, endPoint y: 223, distance: 41.0
click at [787, 223] on div "Home Plumbing Heating & Cooling Water Filtration Generators Electric Water Well…" at bounding box center [734, 162] width 1262 height 202
type input "***"
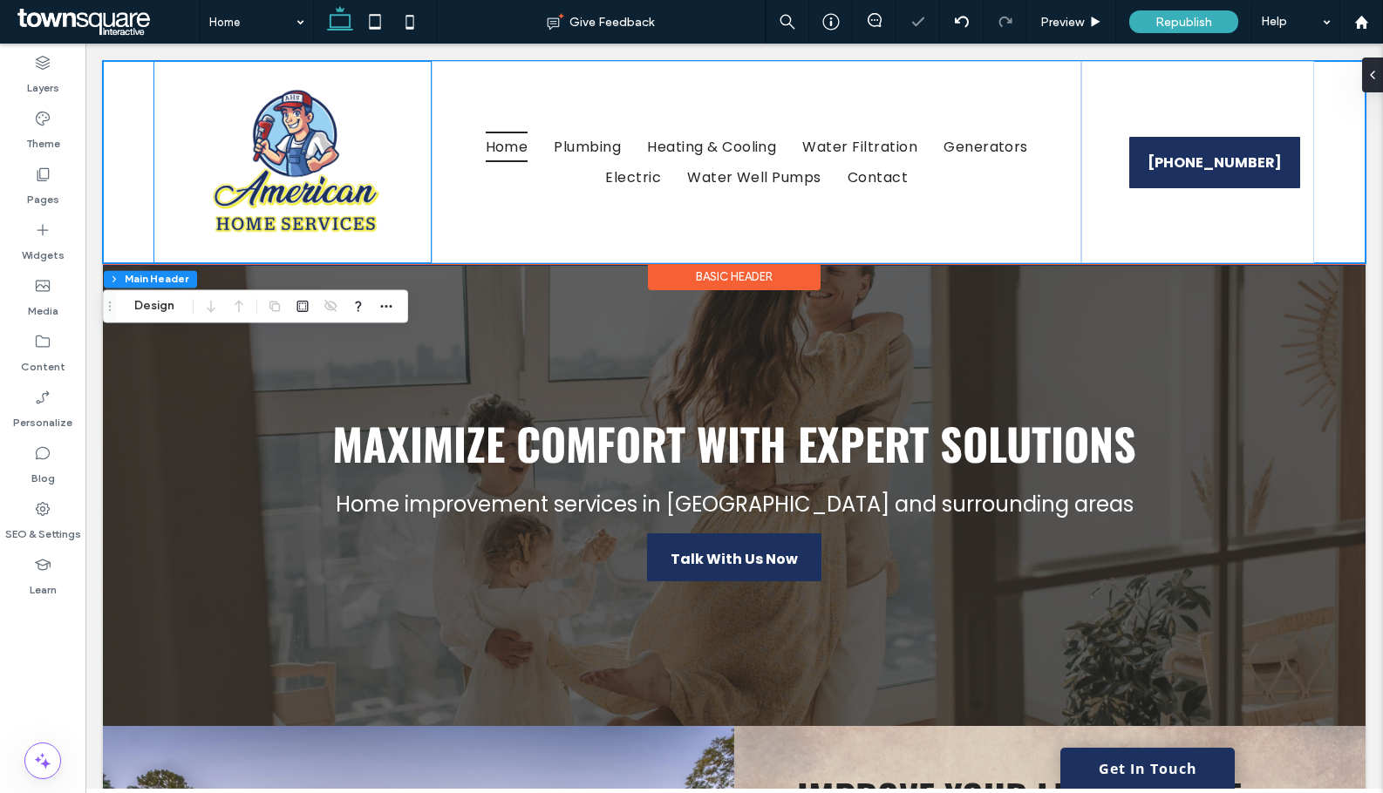
click at [370, 256] on div at bounding box center [292, 162] width 278 height 202
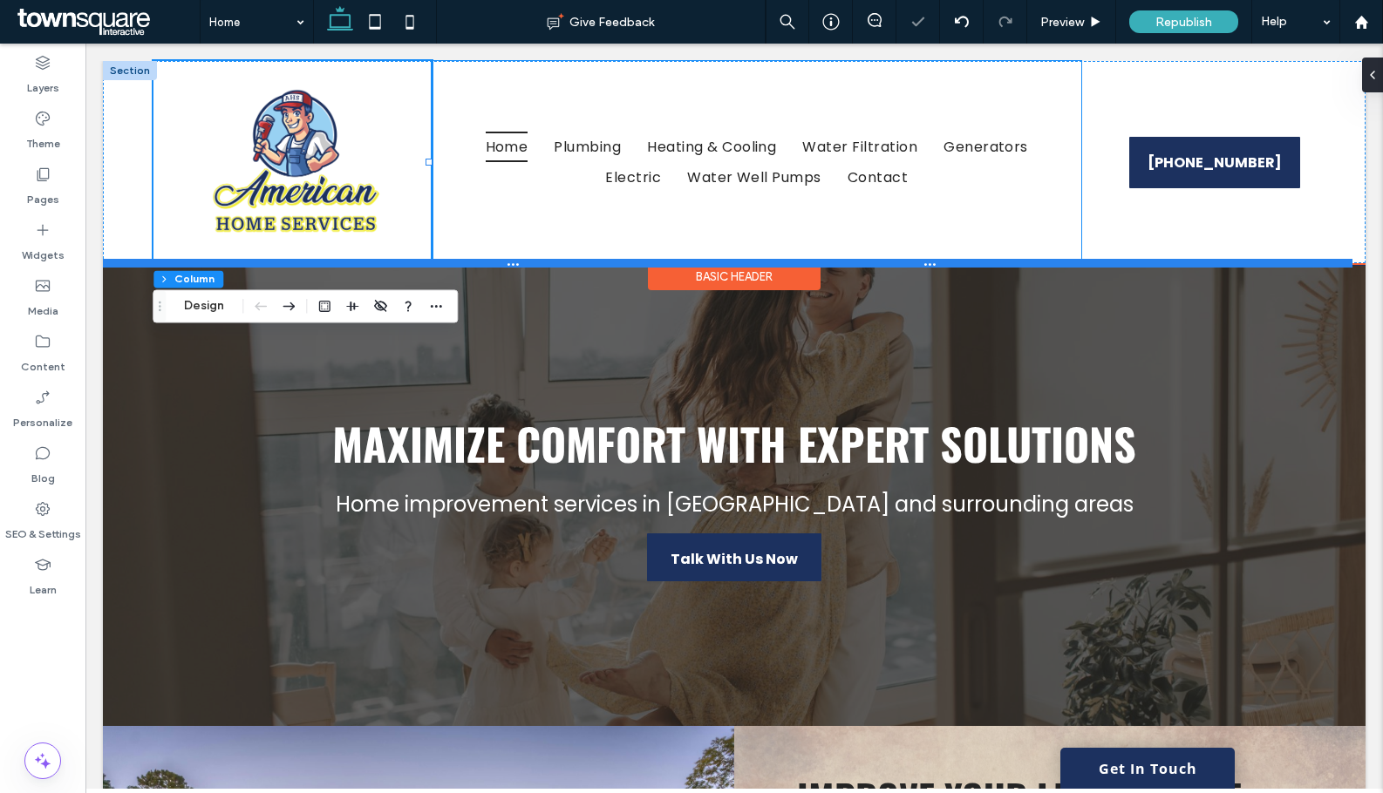
click at [427, 262] on div at bounding box center [727, 263] width 1249 height 9
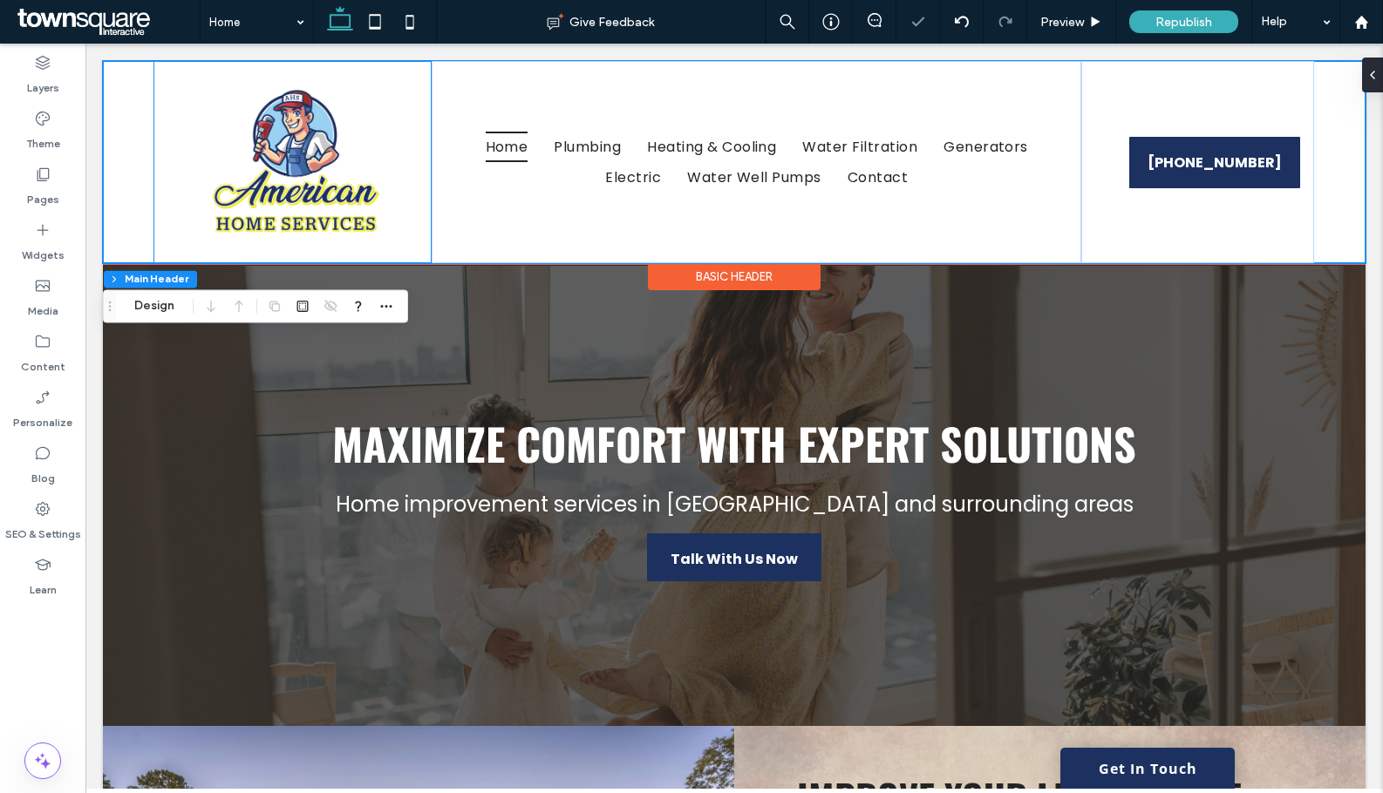
click at [432, 167] on div "Home Plumbing Heating & Cooling Water Filtration Generators Electric Water Well…" at bounding box center [756, 162] width 649 height 202
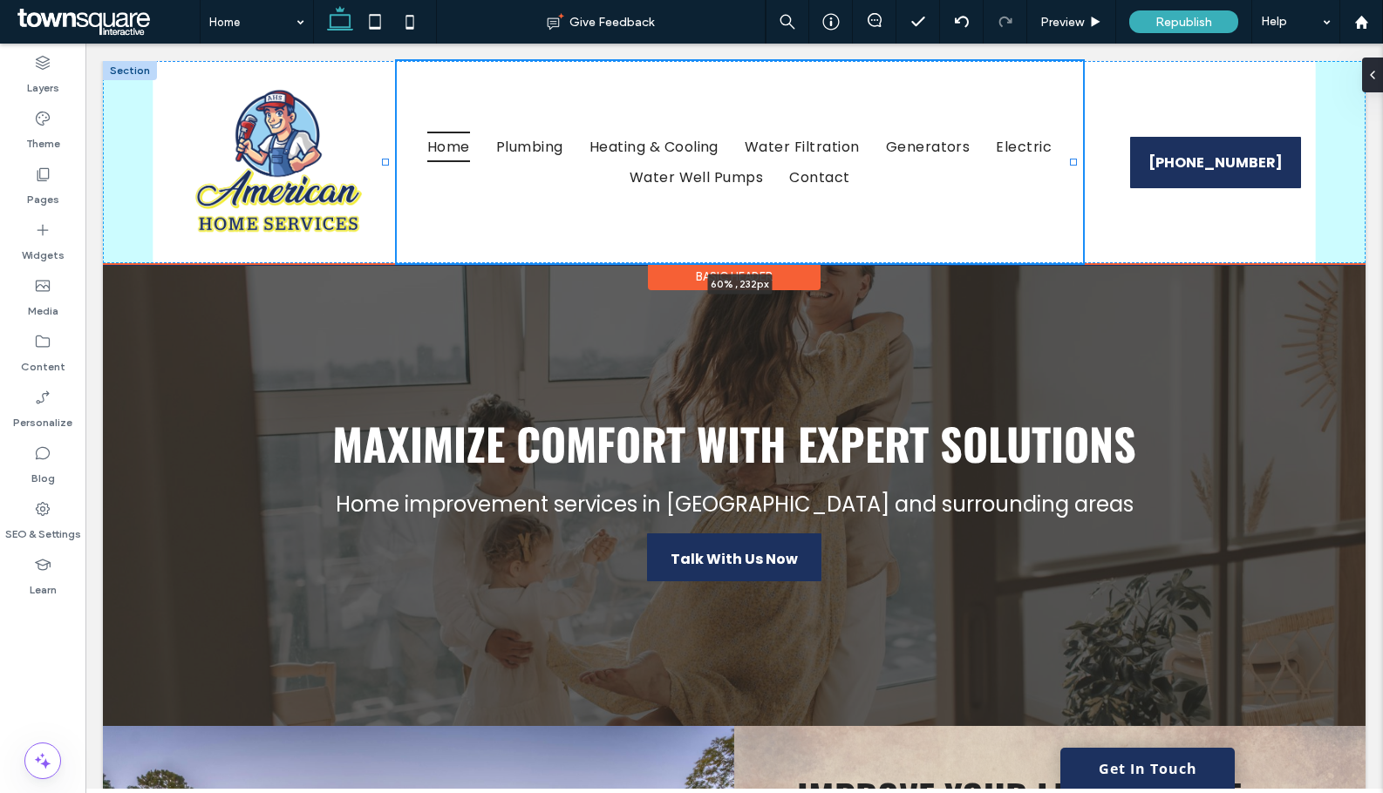
drag, startPoint x: 428, startPoint y: 160, endPoint x: 384, endPoint y: 159, distance: 43.6
click at [384, 159] on div at bounding box center [385, 162] width 7 height 7
type input "**"
type input "*****"
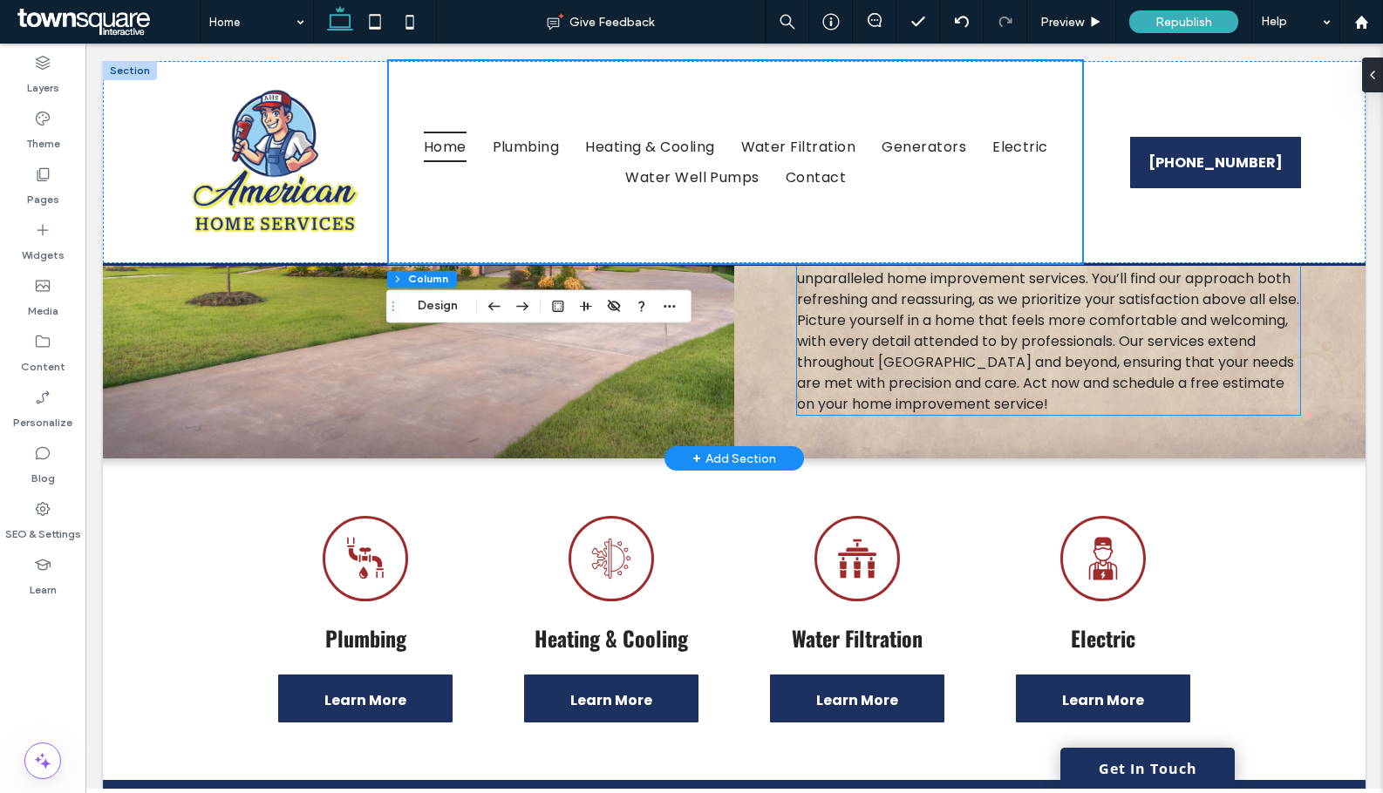
scroll to position [785, 0]
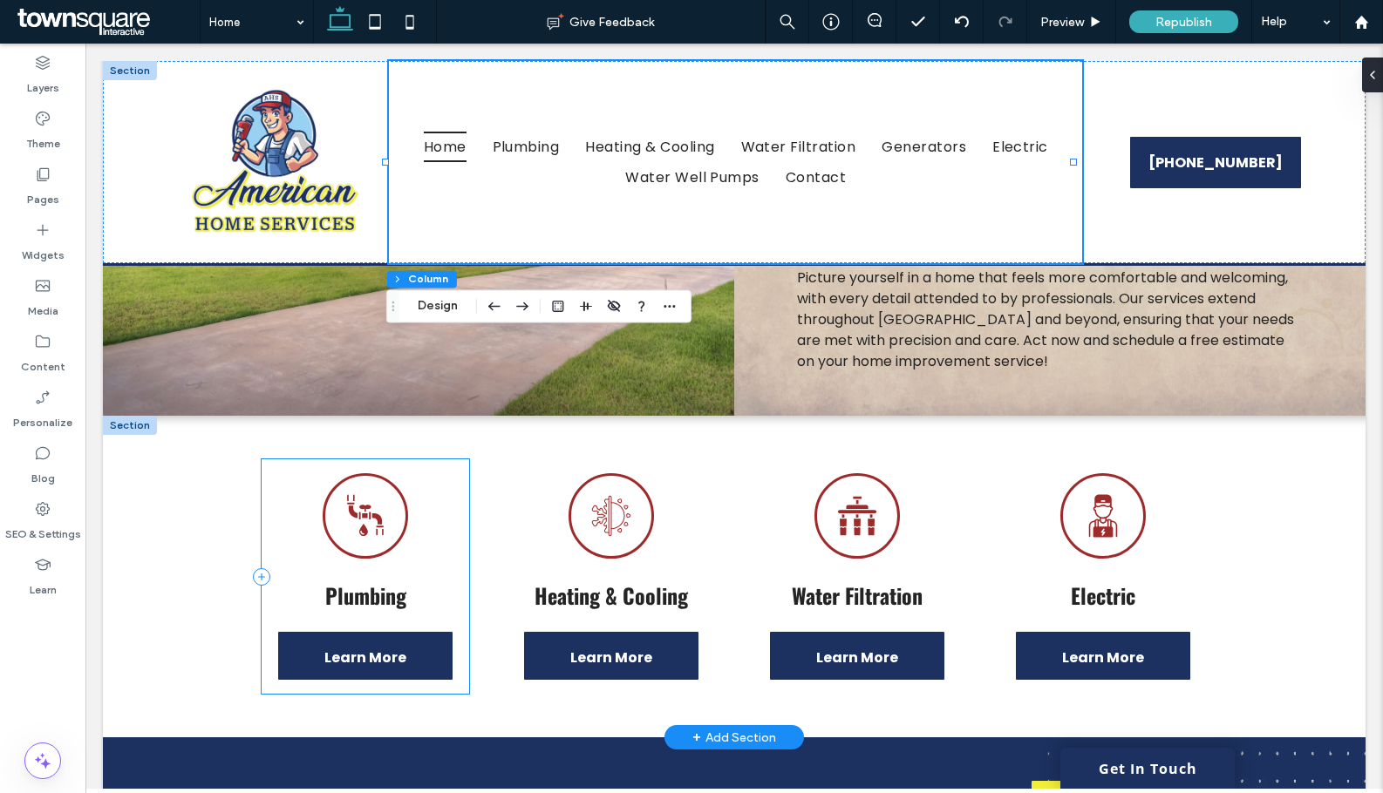
click at [285, 465] on div "A black and white icon of a water faucet with a drop of water coming out of it.…" at bounding box center [366, 576] width 208 height 235
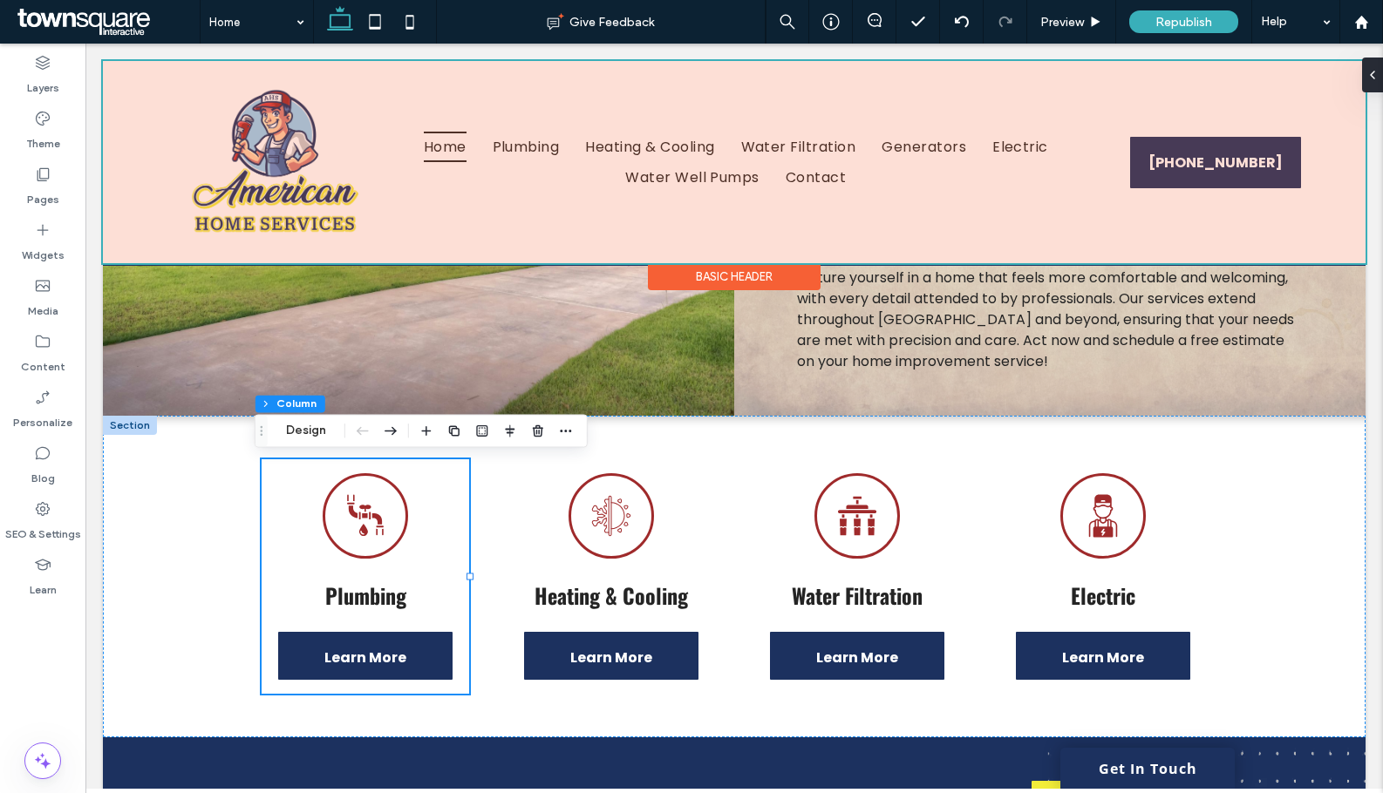
click at [663, 226] on div at bounding box center [734, 162] width 1262 height 202
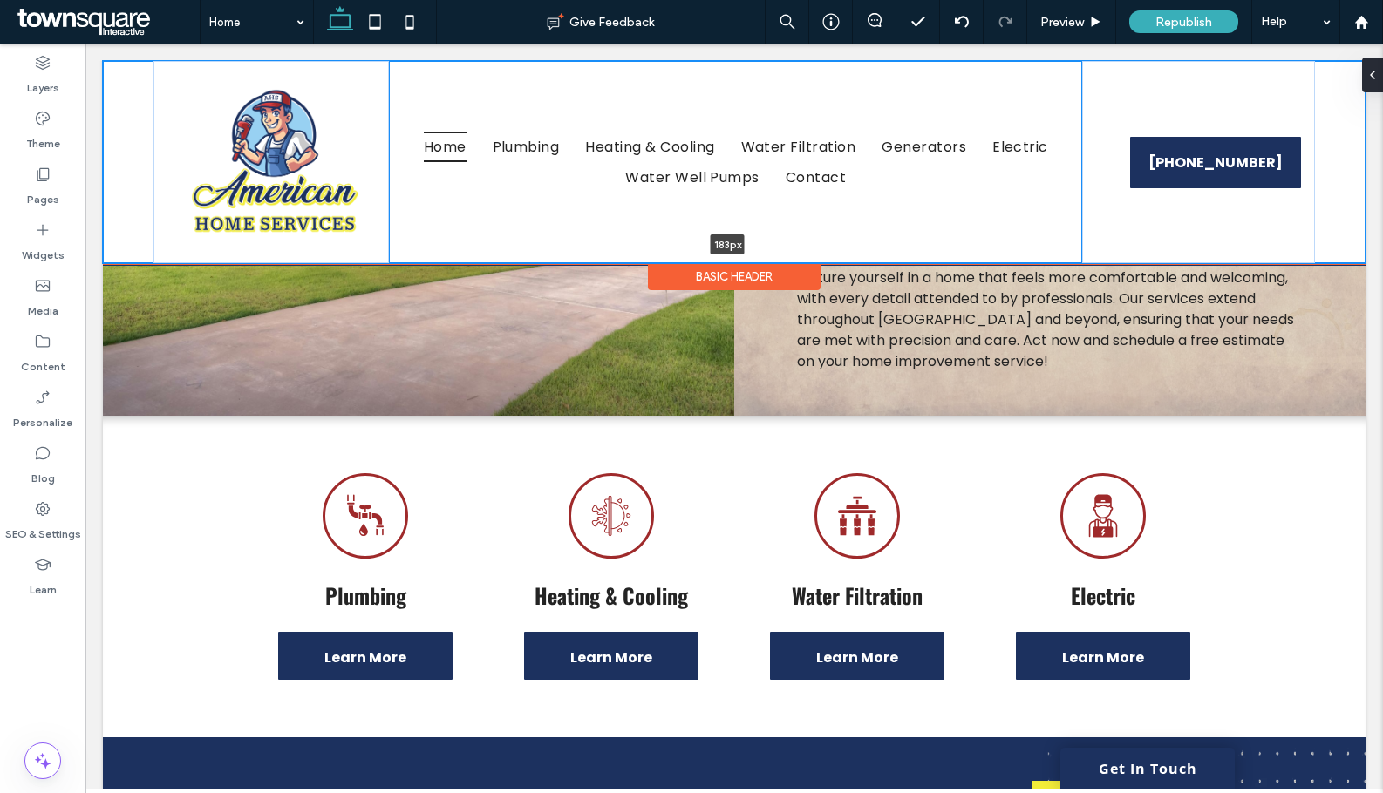
drag, startPoint x: 521, startPoint y: 262, endPoint x: 516, endPoint y: 219, distance: 43.9
click at [516, 219] on div "Home Plumbing Heating & Cooling Water Filtration Generators Electric Water Well…" at bounding box center [734, 162] width 1262 height 202
type input "***"
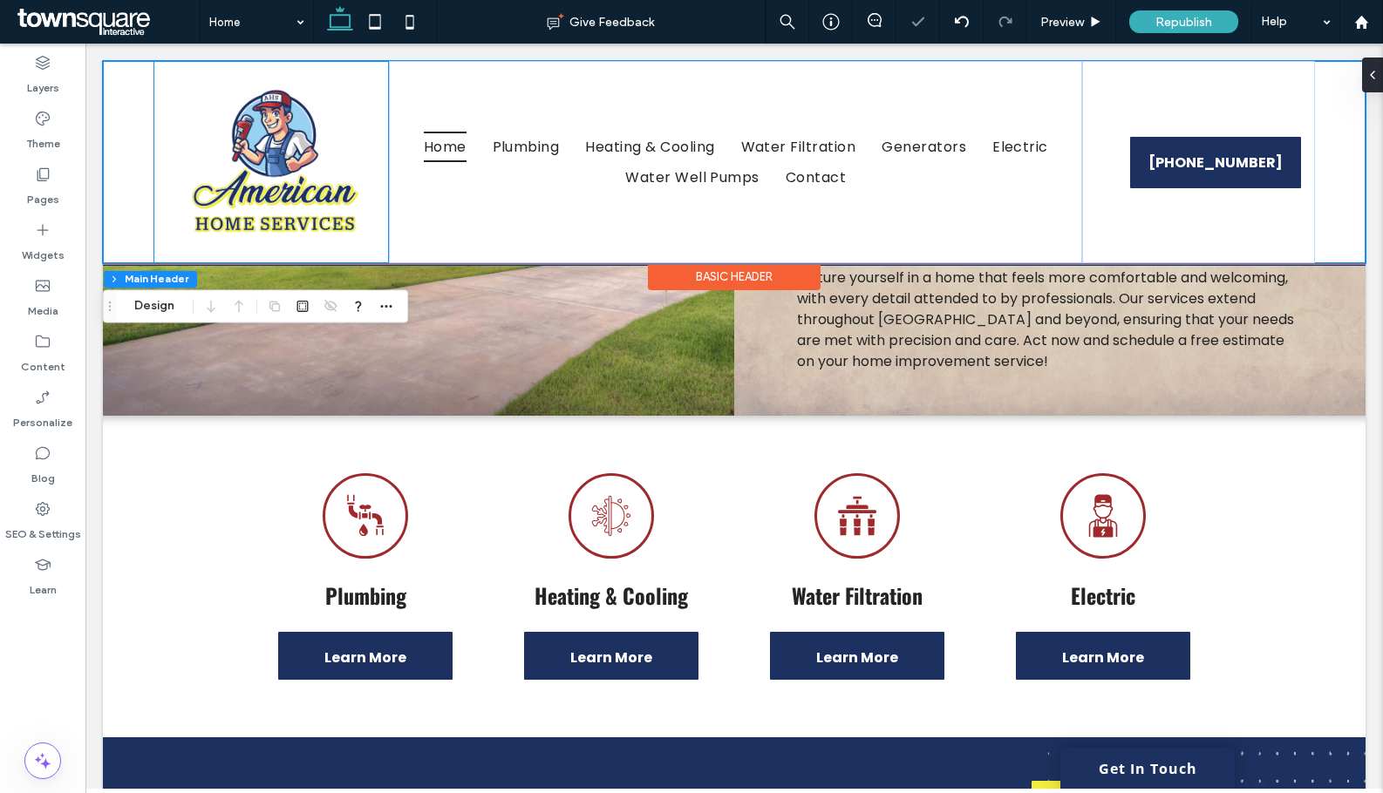
click at [358, 223] on img at bounding box center [271, 162] width 189 height 174
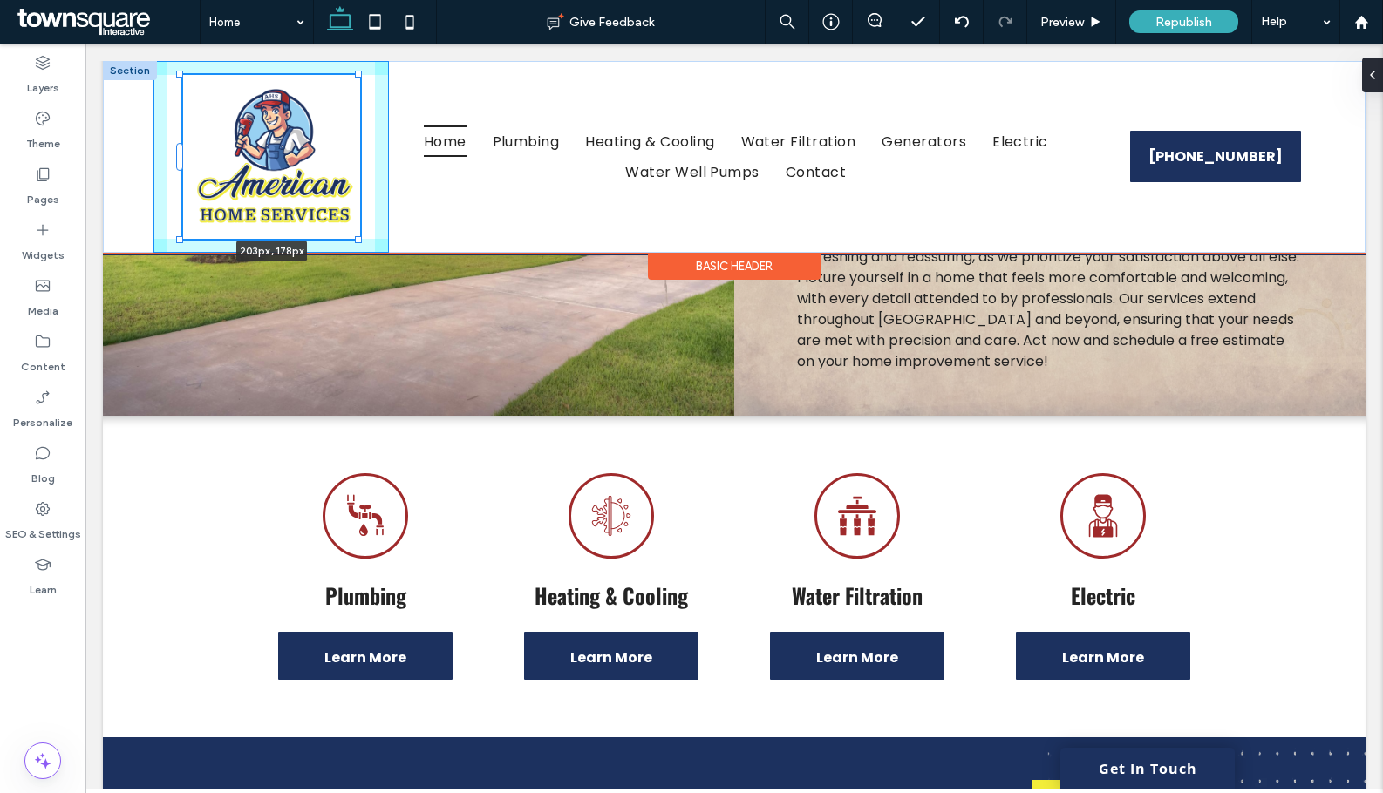
scroll to position [780, 0]
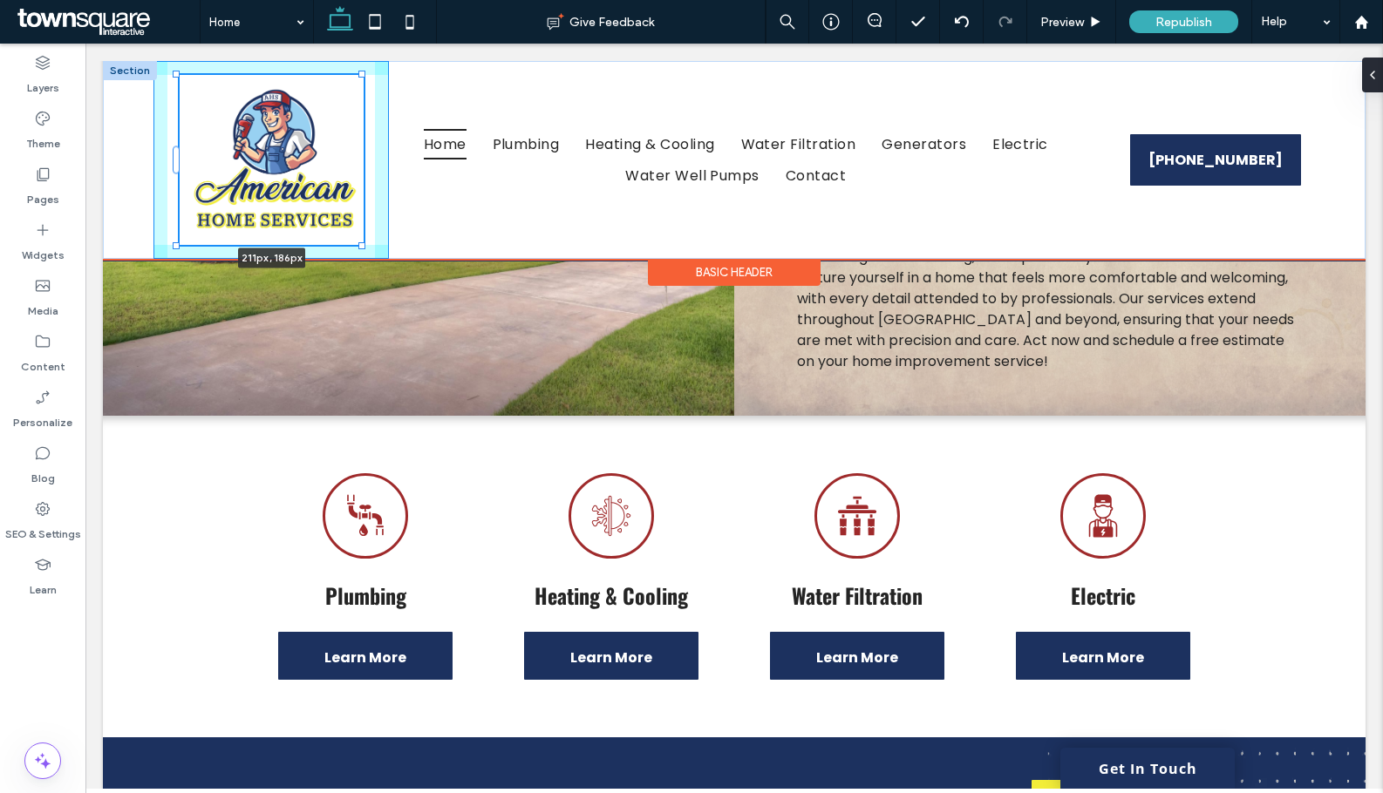
drag, startPoint x: 366, startPoint y: 249, endPoint x: 384, endPoint y: 227, distance: 28.6
click at [384, 227] on div "211px , 186px Home Plumbing Heating & Cooling Water Filtration Generators Elect…" at bounding box center [734, 160] width 1262 height 198
type input "***"
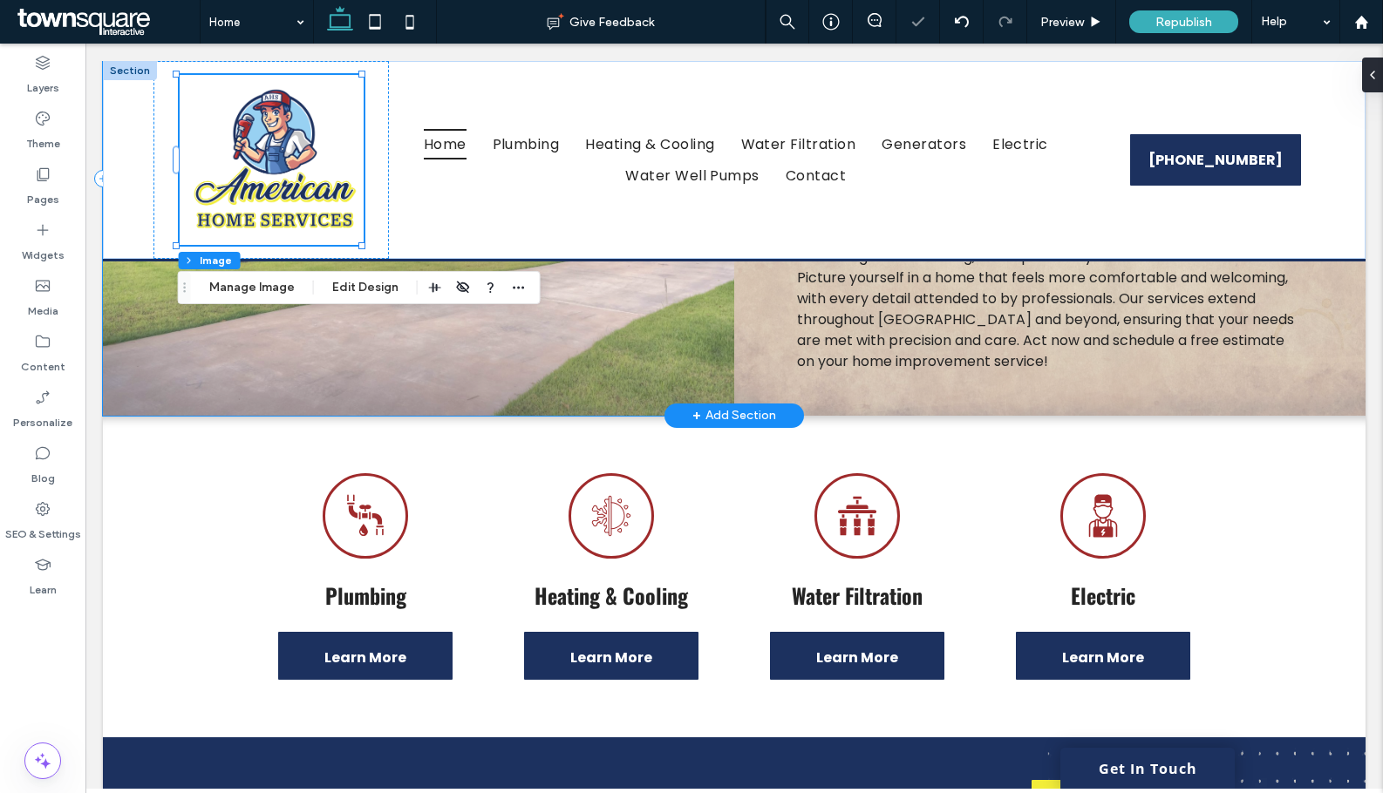
drag, startPoint x: 499, startPoint y: 311, endPoint x: 500, endPoint y: 333, distance: 21.9
click at [500, 333] on span at bounding box center [418, 179] width 631 height 474
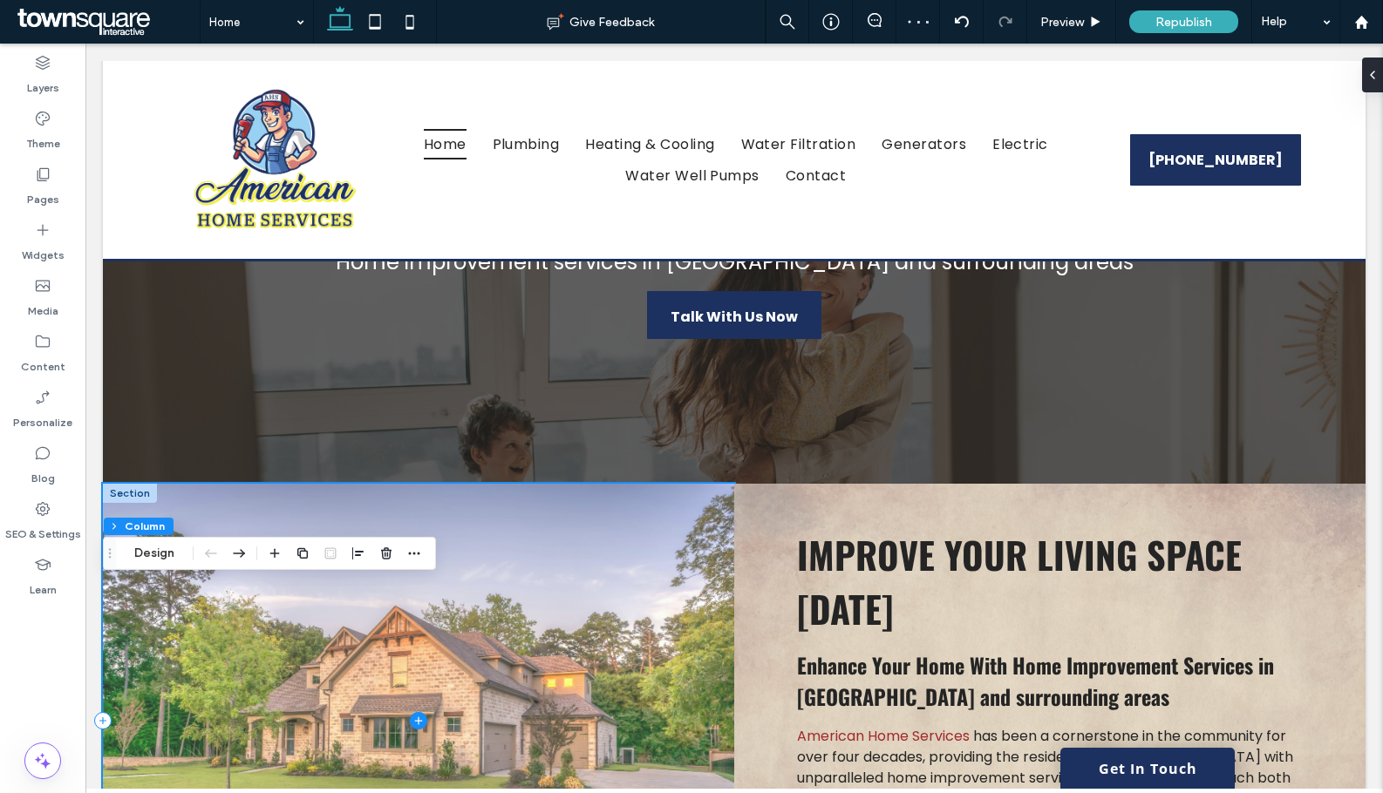
scroll to position [0, 0]
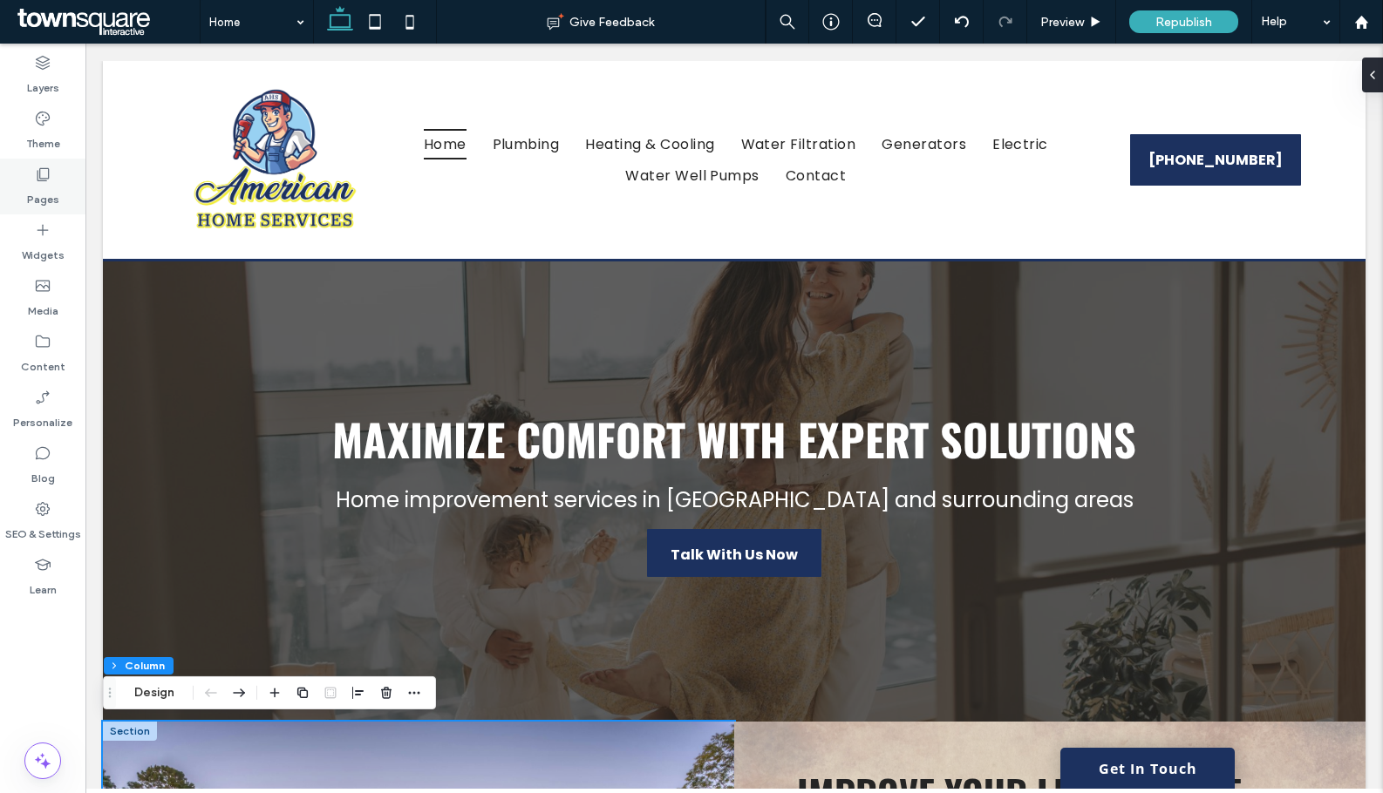
click at [52, 173] on div "Pages" at bounding box center [42, 187] width 85 height 56
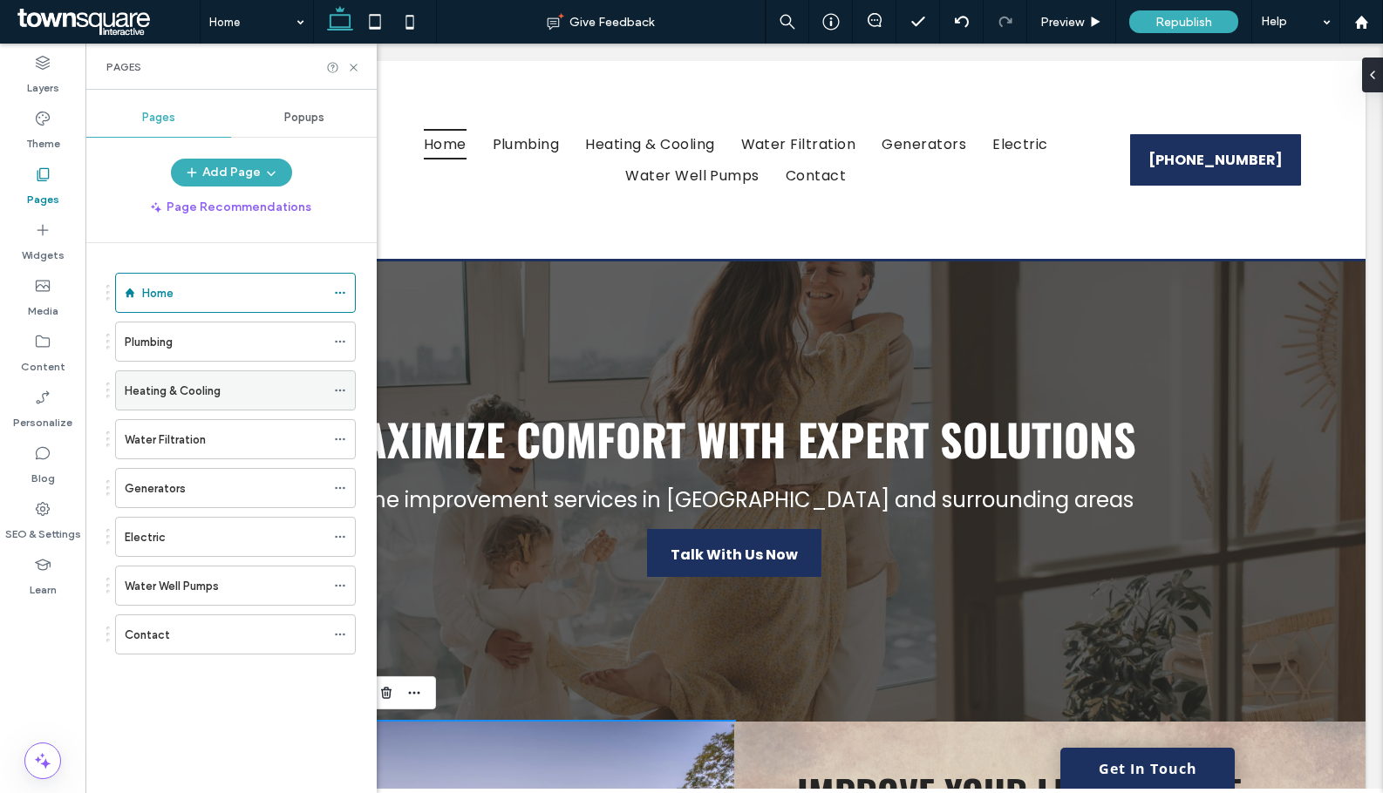
click at [186, 390] on label "Heating & Cooling" at bounding box center [173, 391] width 96 height 31
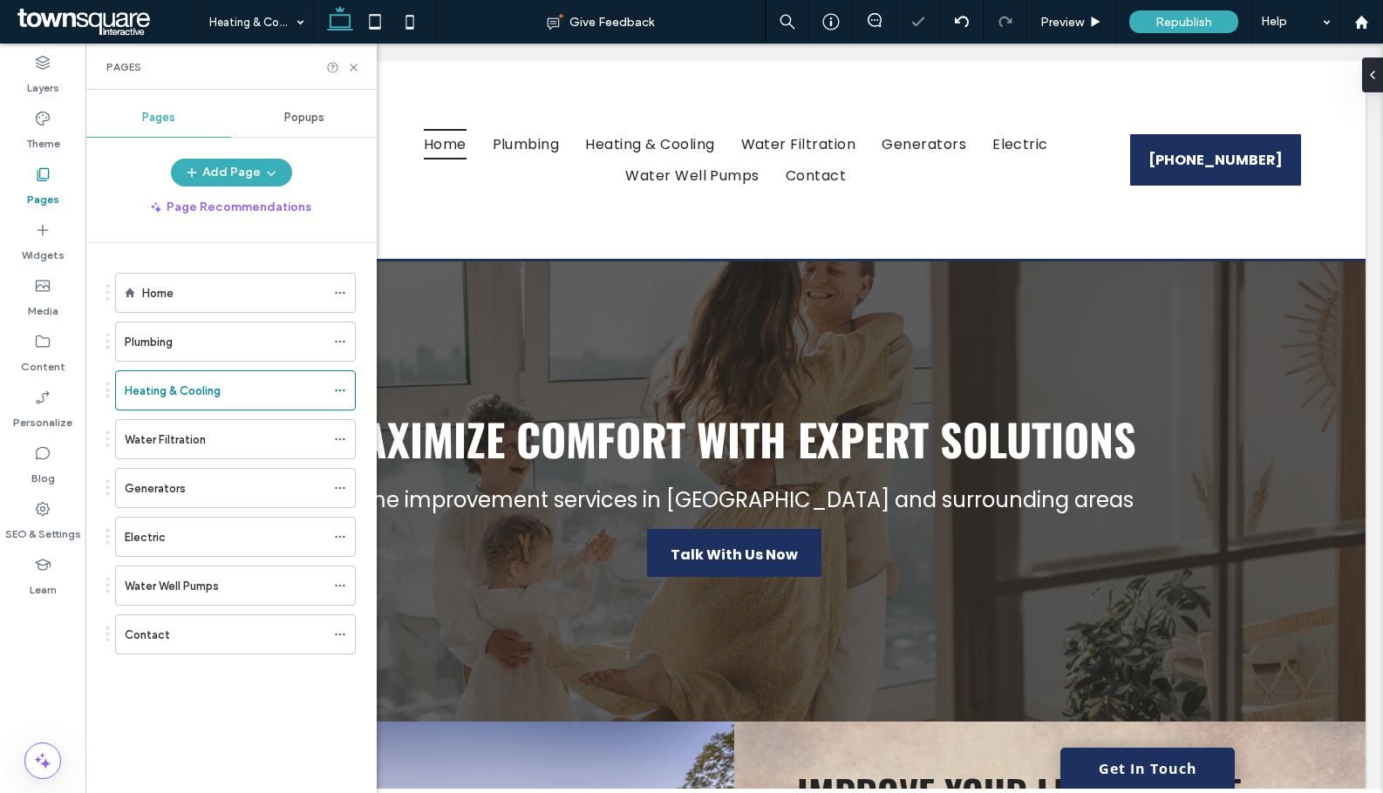
click at [355, 73] on icon at bounding box center [353, 67] width 13 height 13
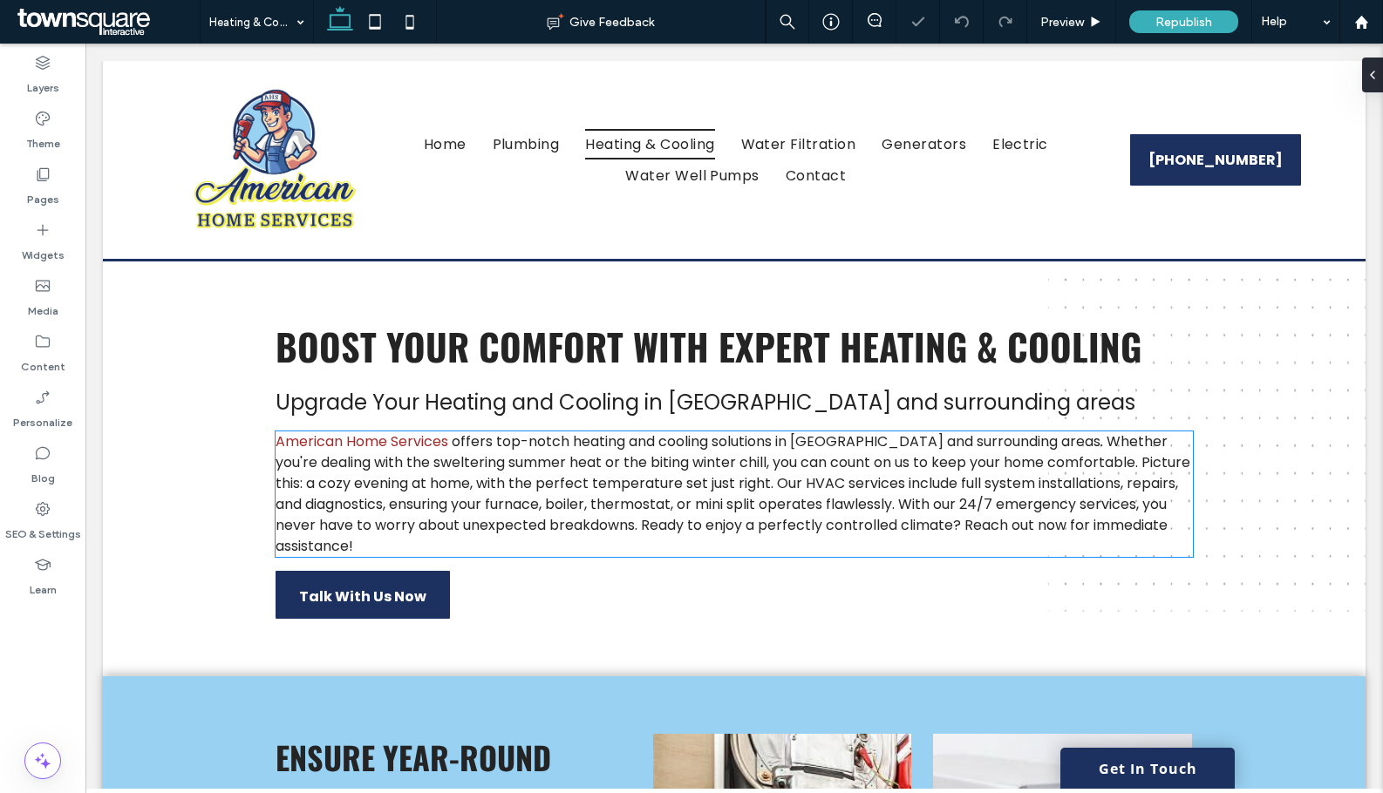
click at [526, 513] on span "offers top-notch heating and cooling solutions in Rockingham County and surroun…" at bounding box center [732, 494] width 915 height 125
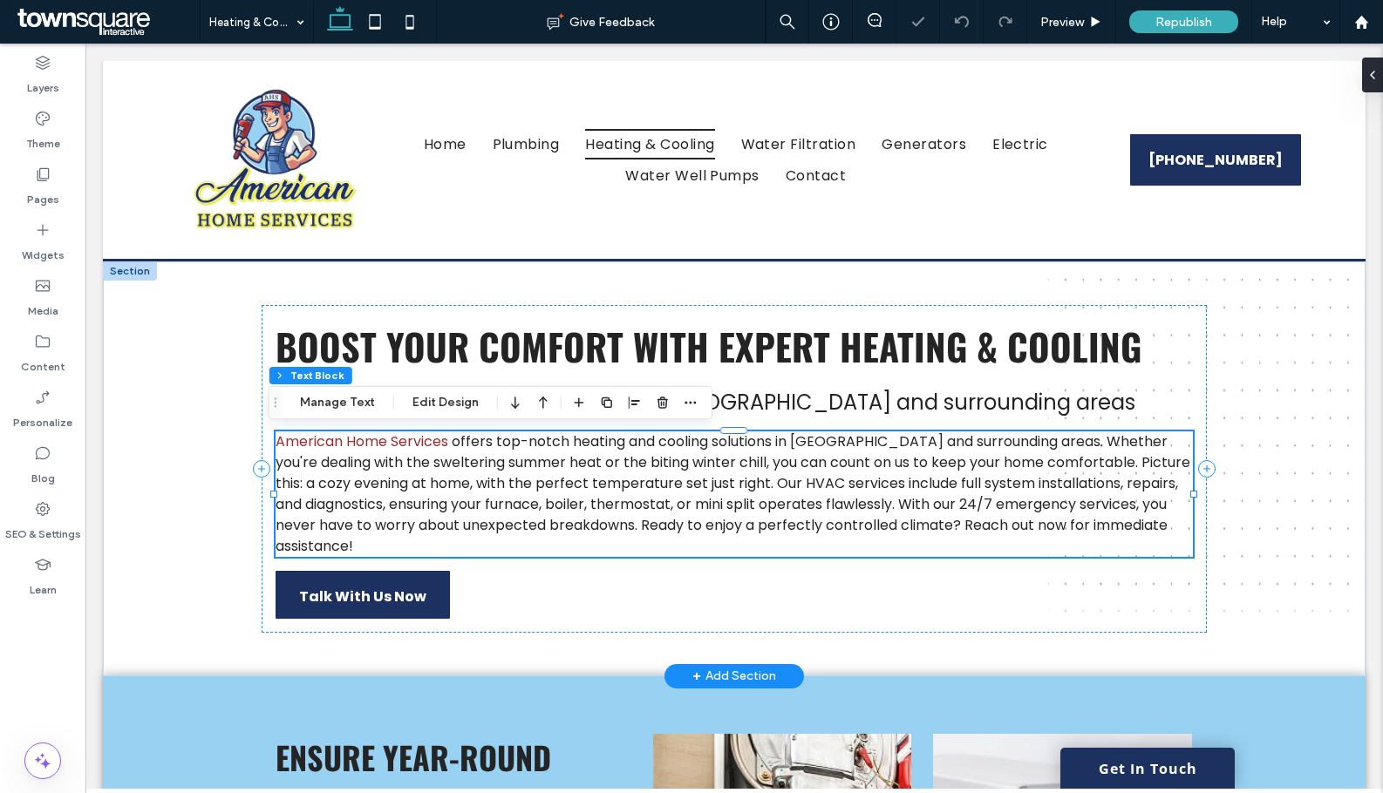
click at [522, 512] on span "offers top-notch heating and cooling solutions in Rockingham County and surroun…" at bounding box center [732, 494] width 915 height 125
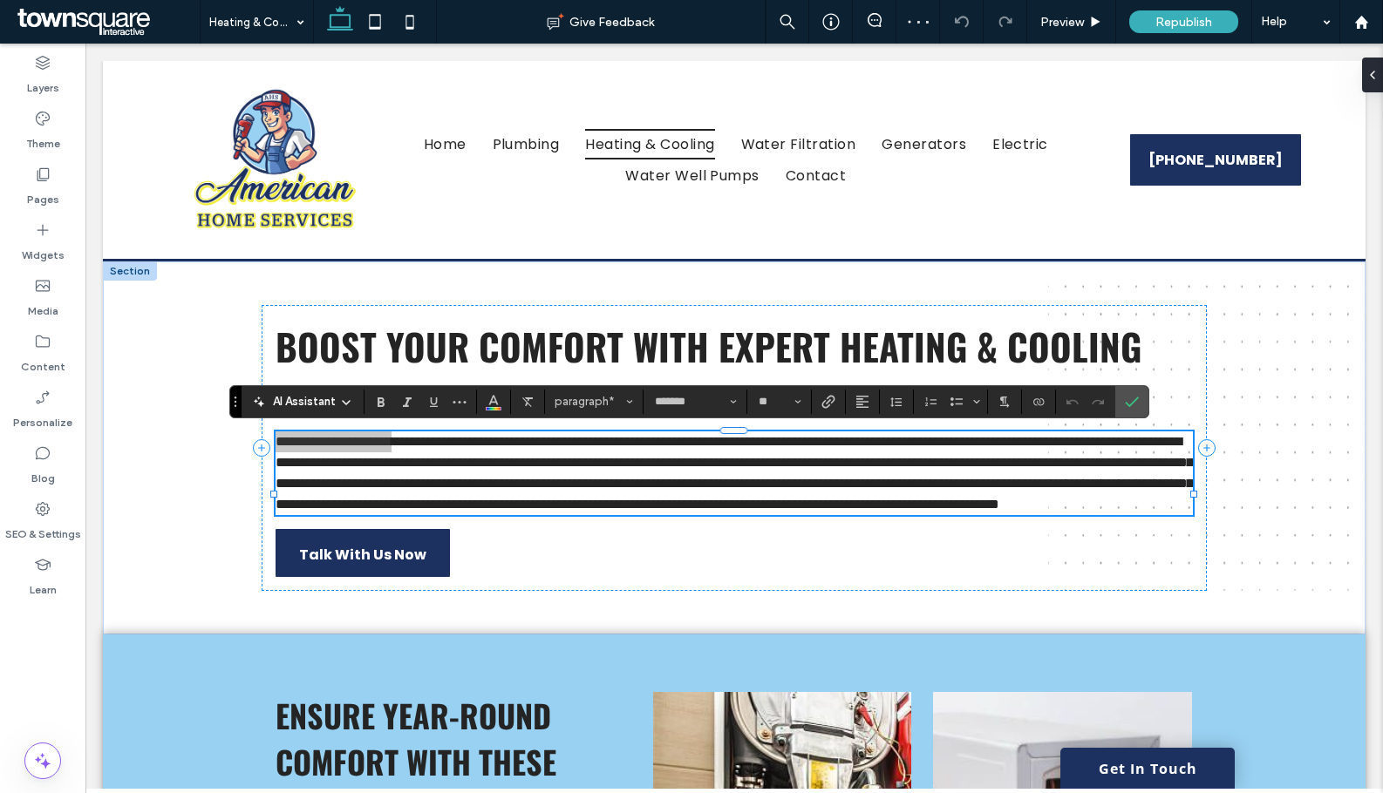
click at [343, 406] on icon at bounding box center [346, 403] width 14 height 14
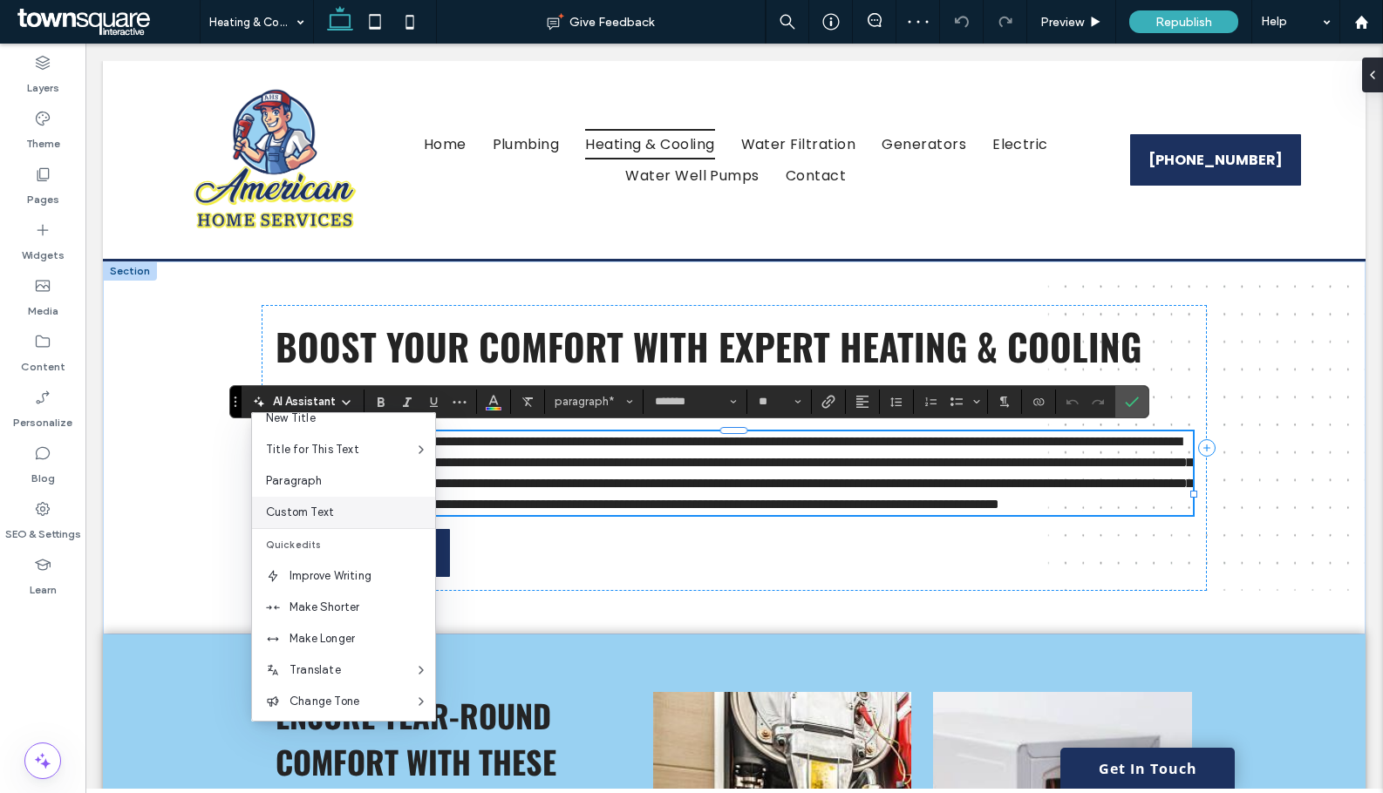
scroll to position [87, 0]
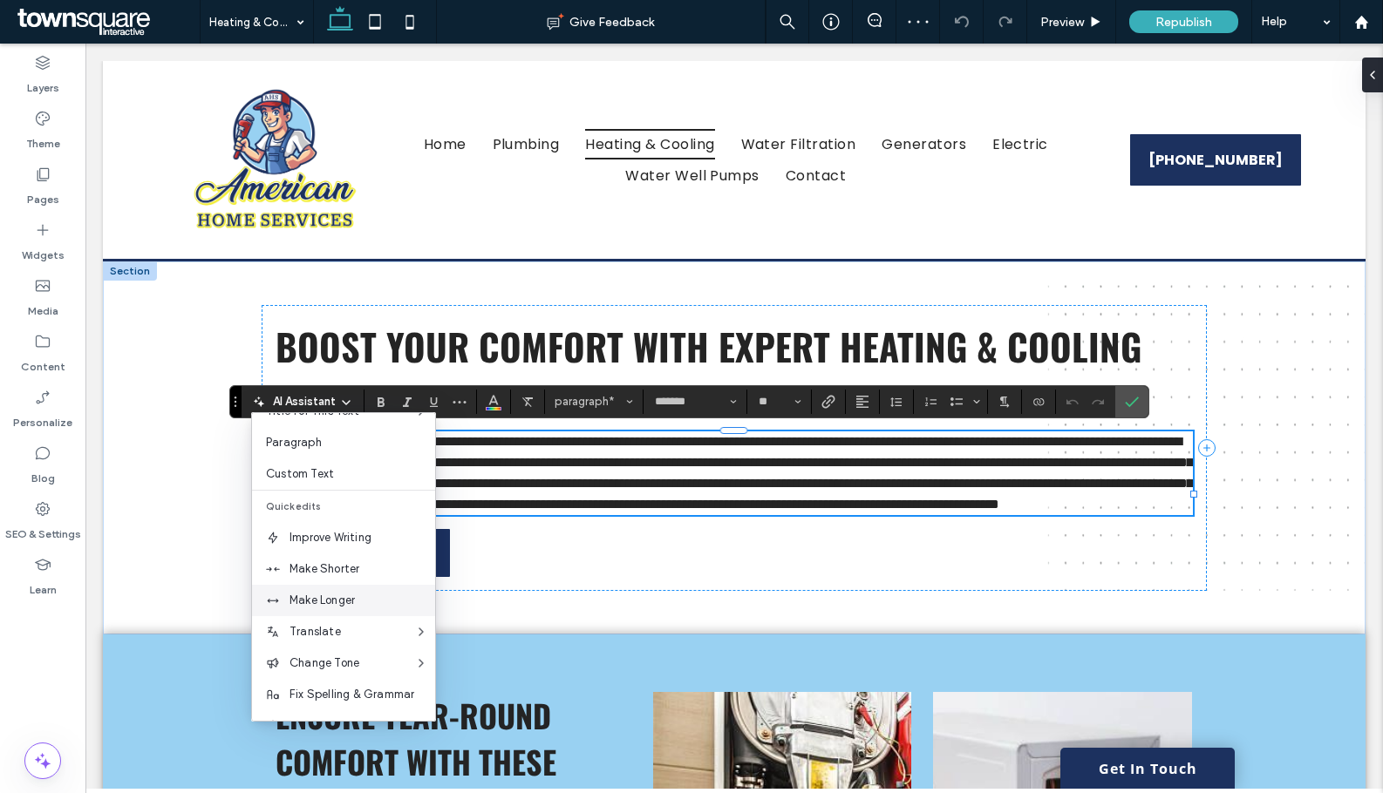
click at [325, 592] on span "Make Longer" at bounding box center [362, 600] width 146 height 17
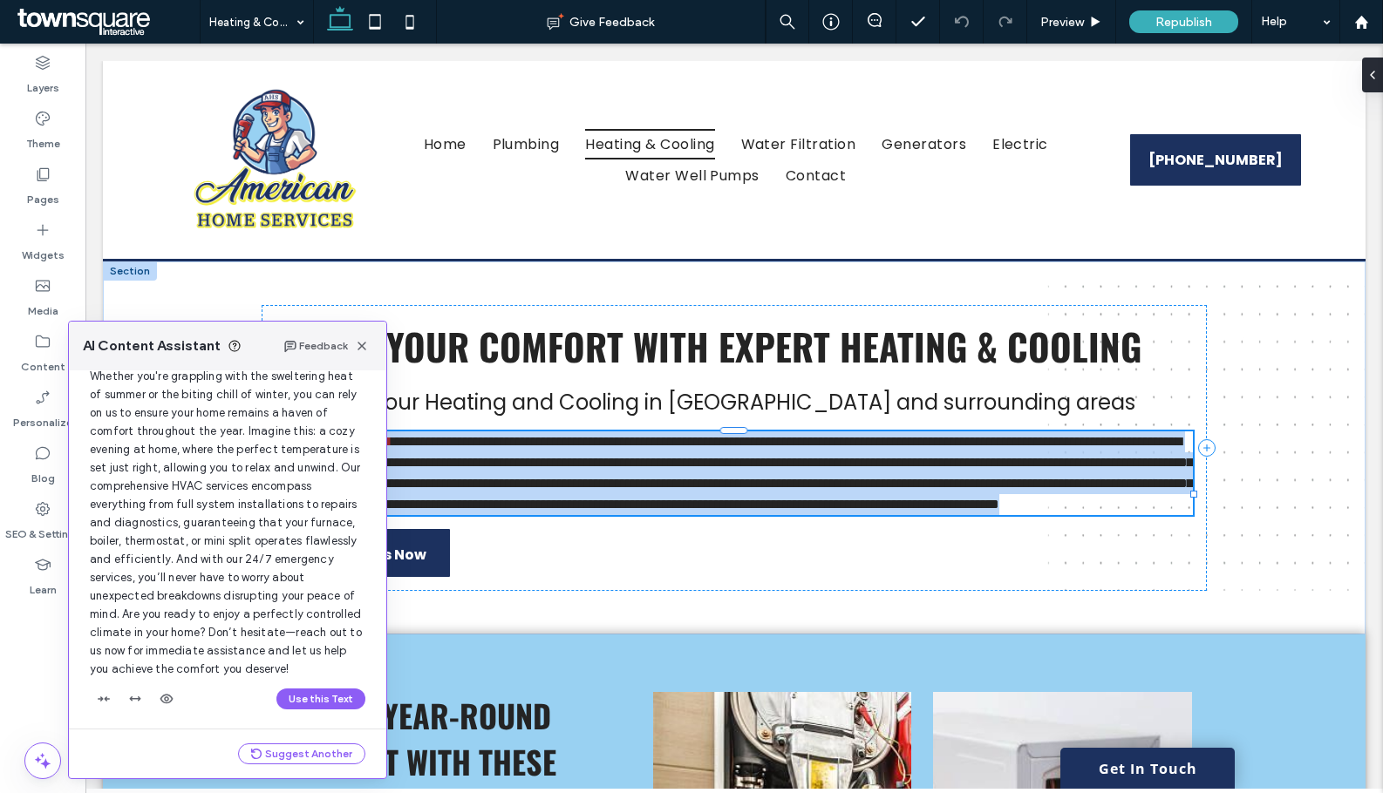
scroll to position [148, 0]
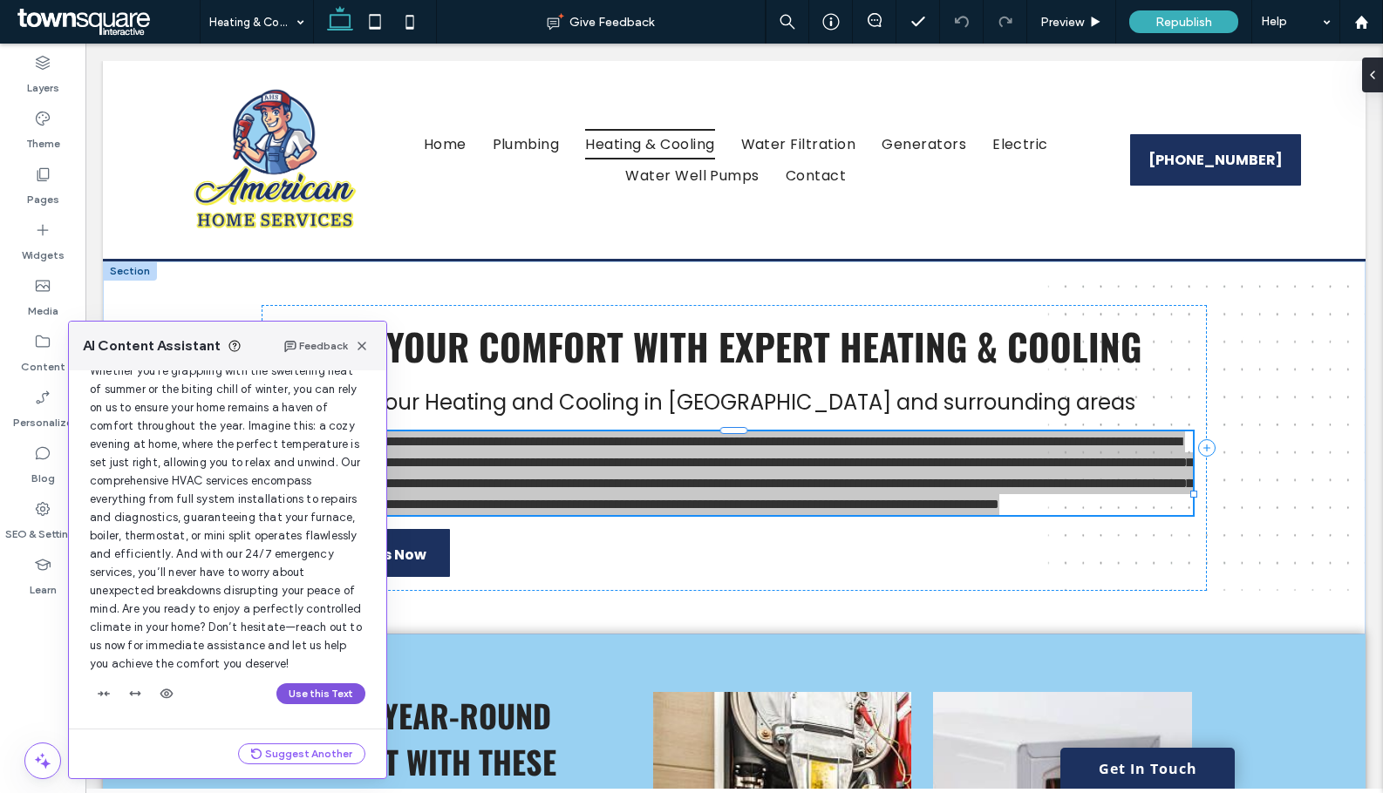
click at [324, 691] on button "Use this Text" at bounding box center [320, 693] width 89 height 21
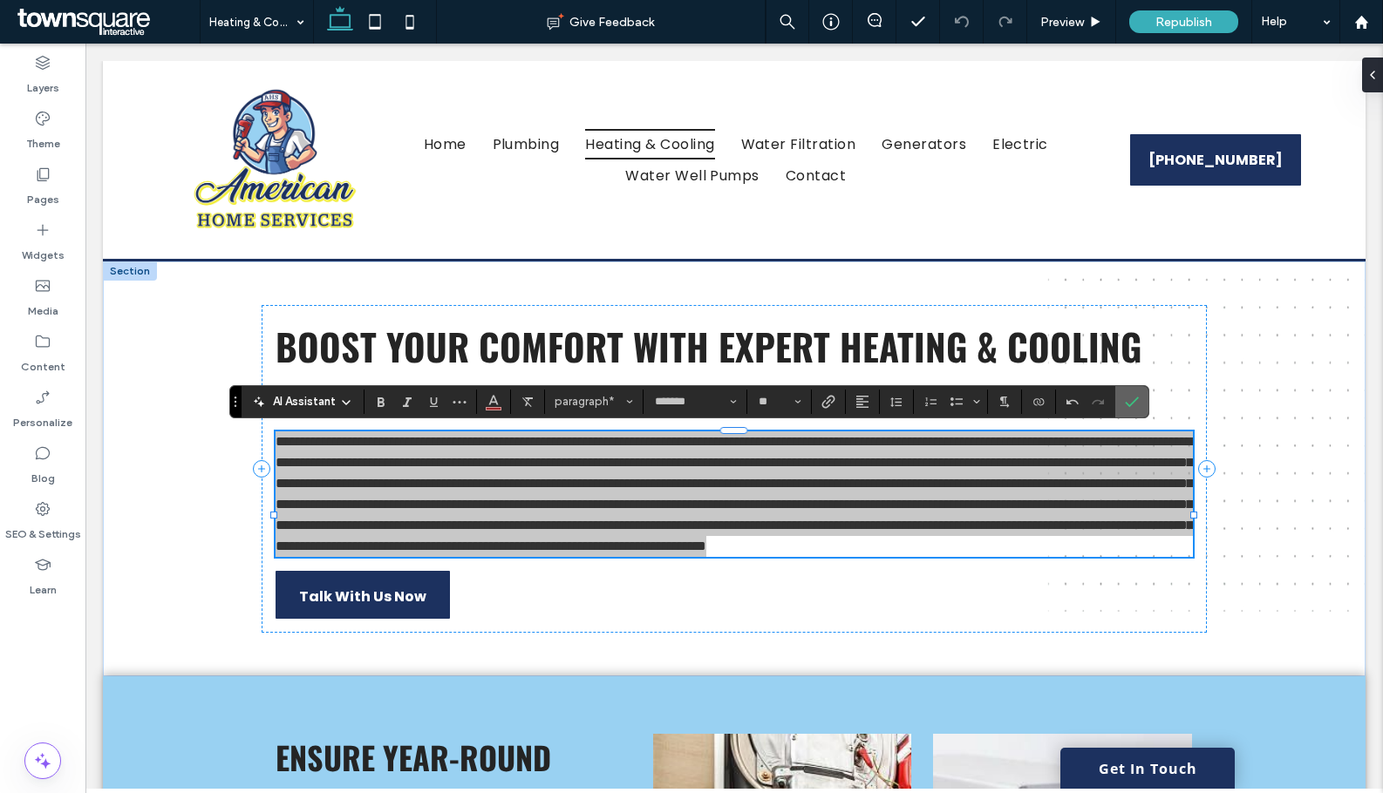
click at [1128, 405] on icon "Confirm" at bounding box center [1132, 402] width 14 height 14
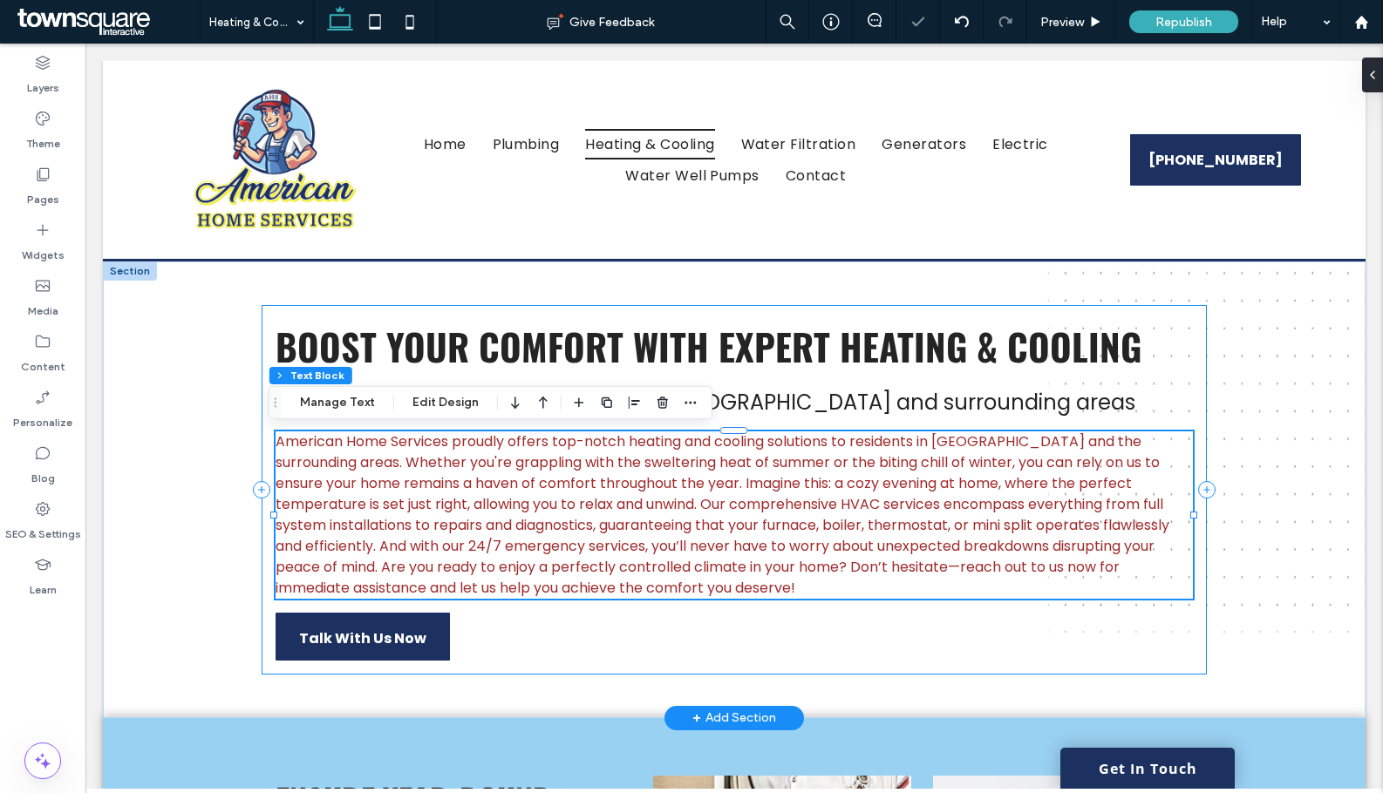
click at [922, 612] on div "Boost Your Comfort with Expert Heating & Cooling Upgrade Your Heating and Cooli…" at bounding box center [734, 490] width 945 height 370
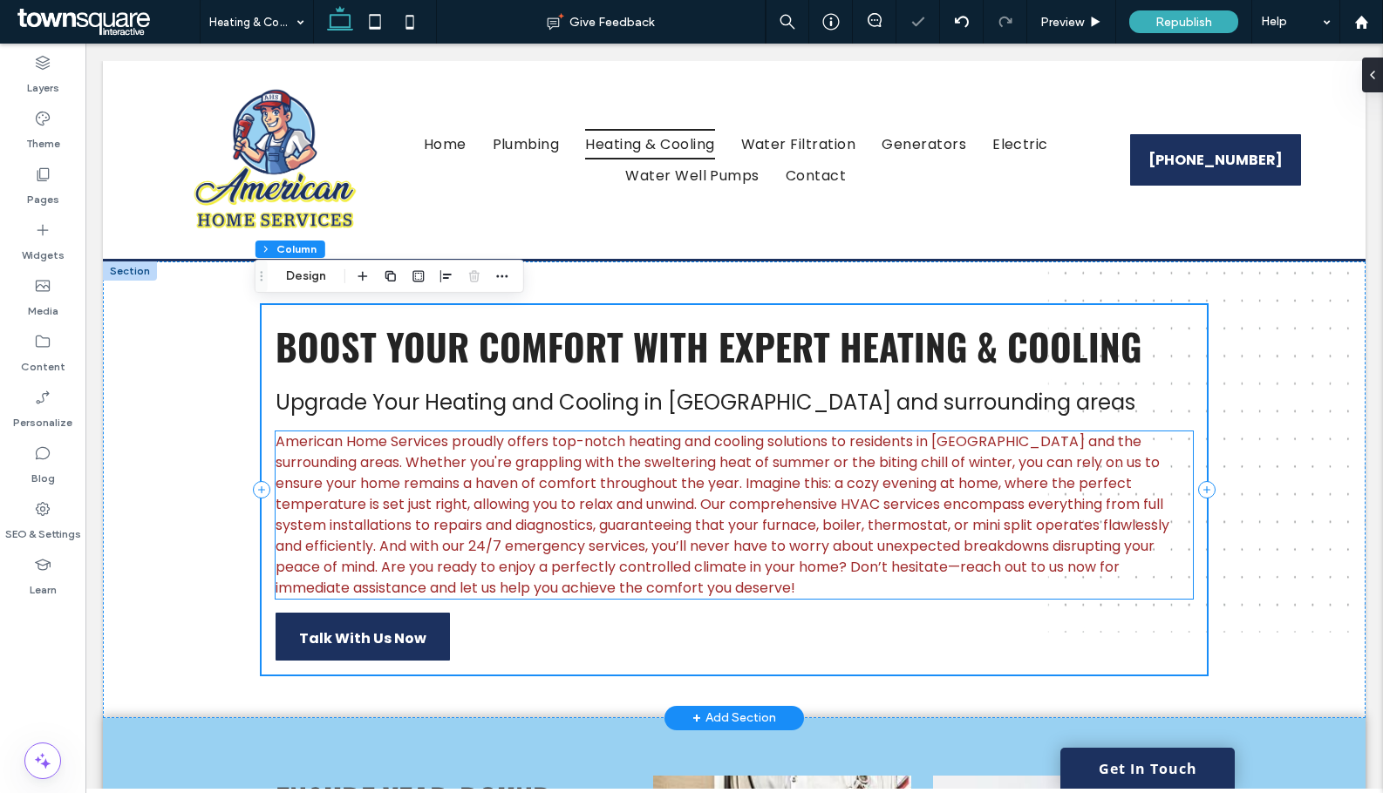
click at [822, 554] on span "American Home Services proudly offers top-notch heating and cooling solutions t…" at bounding box center [722, 515] width 894 height 167
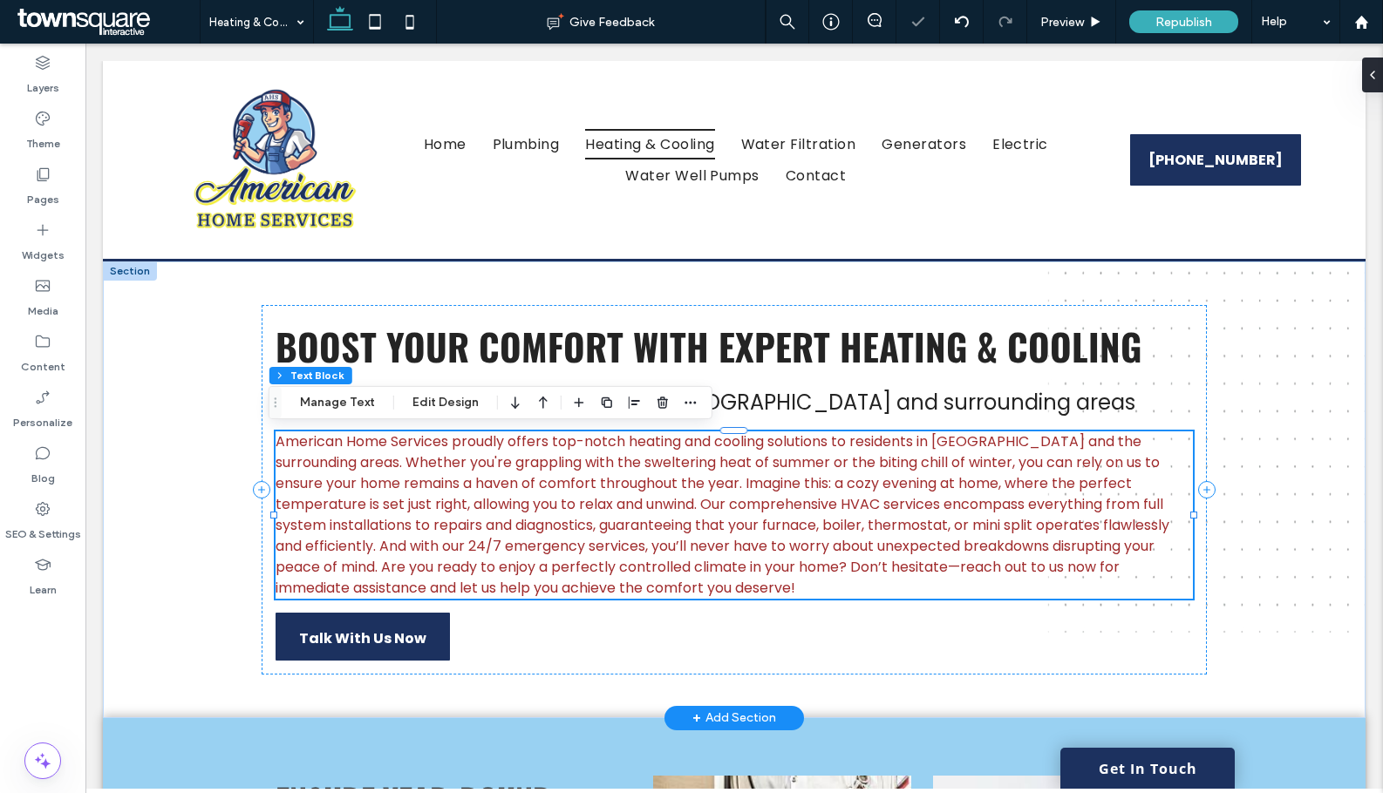
click at [810, 581] on p "American Home Services proudly offers top-notch heating and cooling solutions t…" at bounding box center [733, 515] width 917 height 167
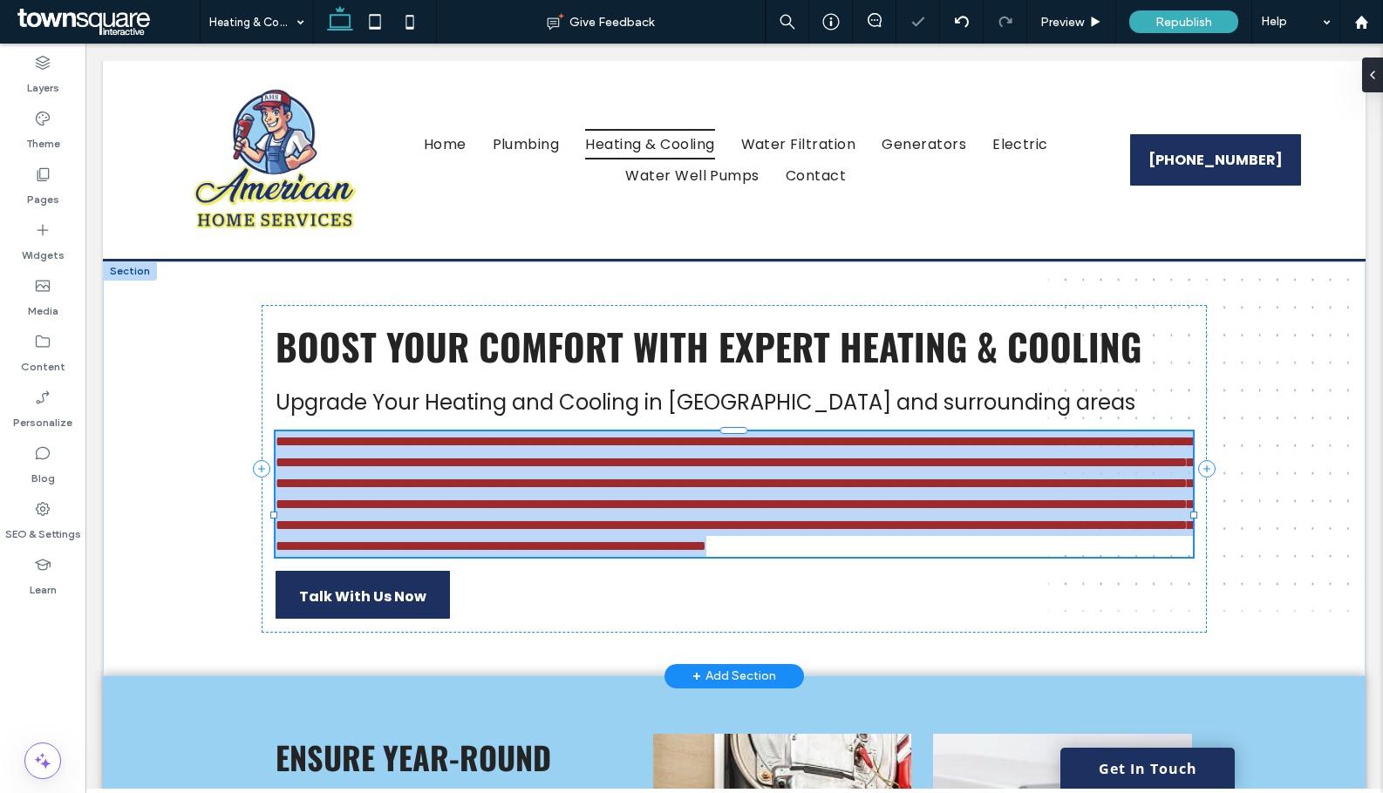
click at [810, 557] on p "**********" at bounding box center [733, 495] width 917 height 126
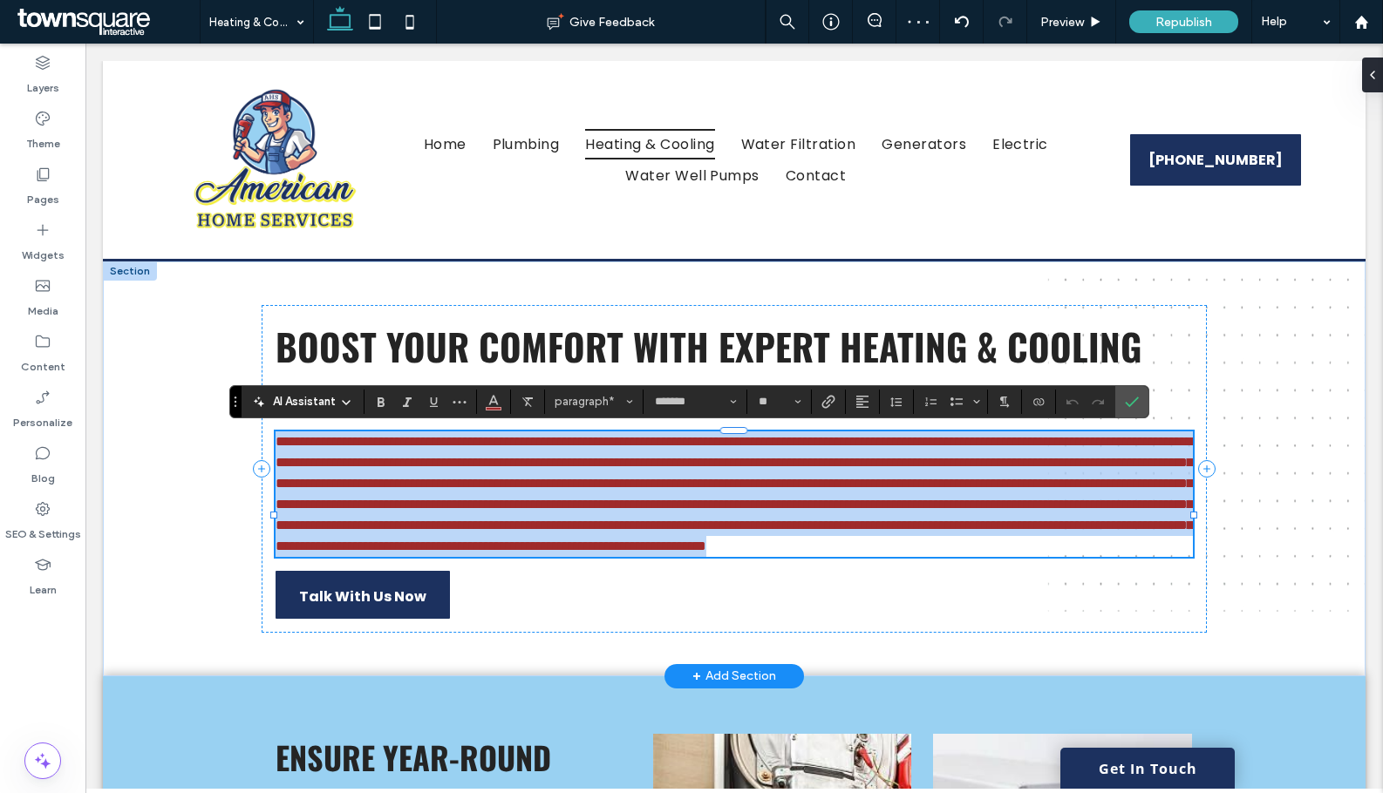
click at [819, 557] on p "**********" at bounding box center [733, 495] width 917 height 126
drag, startPoint x: 837, startPoint y: 588, endPoint x: 447, endPoint y: 447, distance: 414.5
click at [447, 447] on p "**********" at bounding box center [733, 495] width 917 height 126
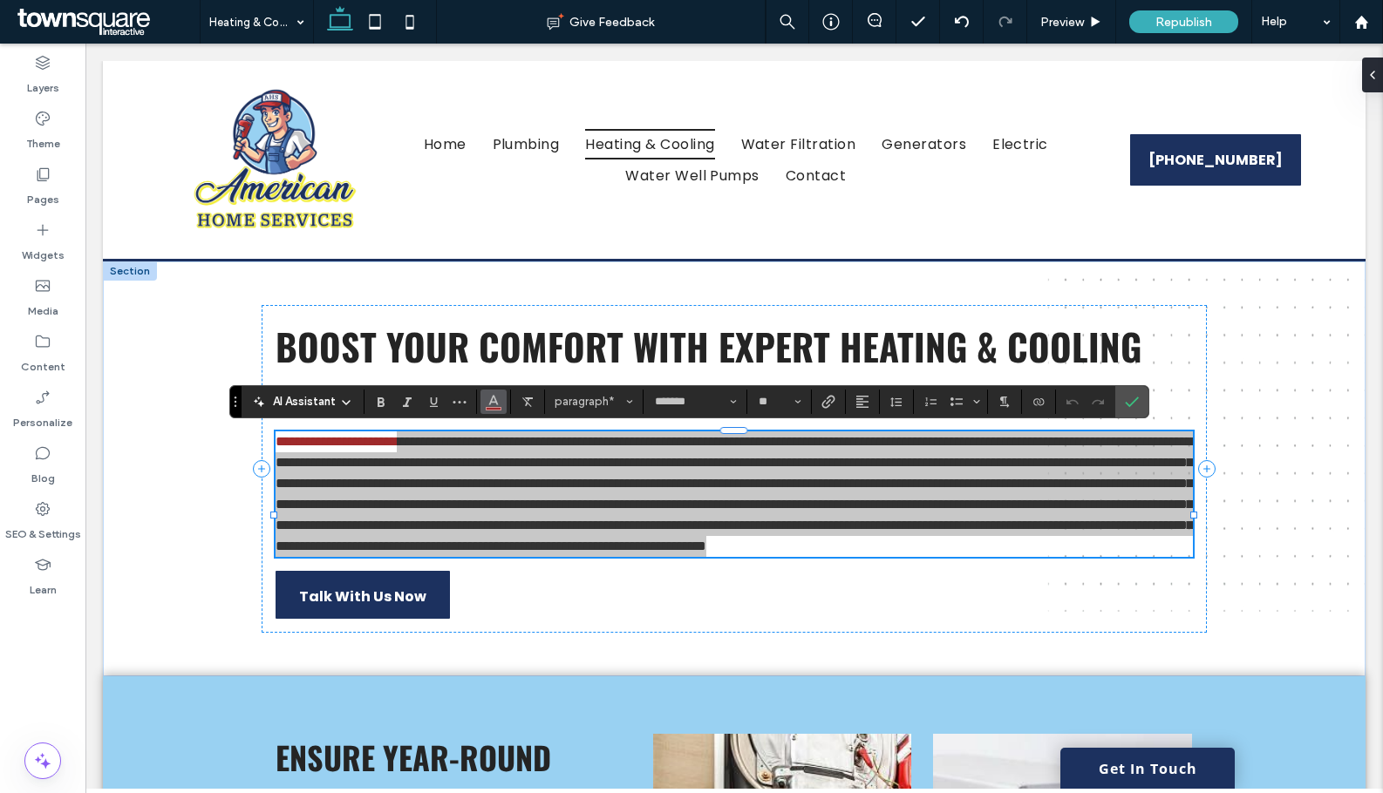
click at [500, 407] on button "Color" at bounding box center [493, 402] width 26 height 24
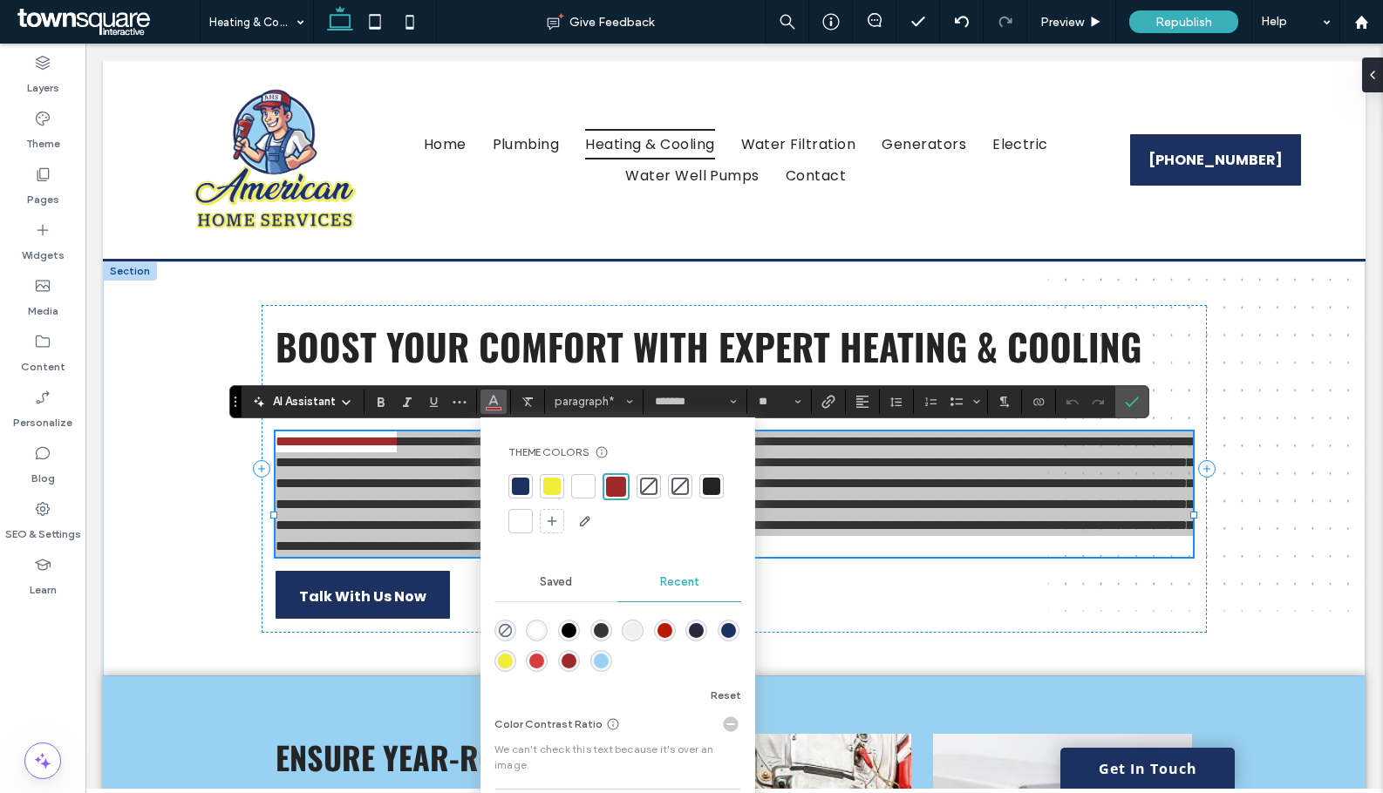
click at [571, 626] on div "rgba(0, 0, 0, 1)" at bounding box center [568, 630] width 15 height 15
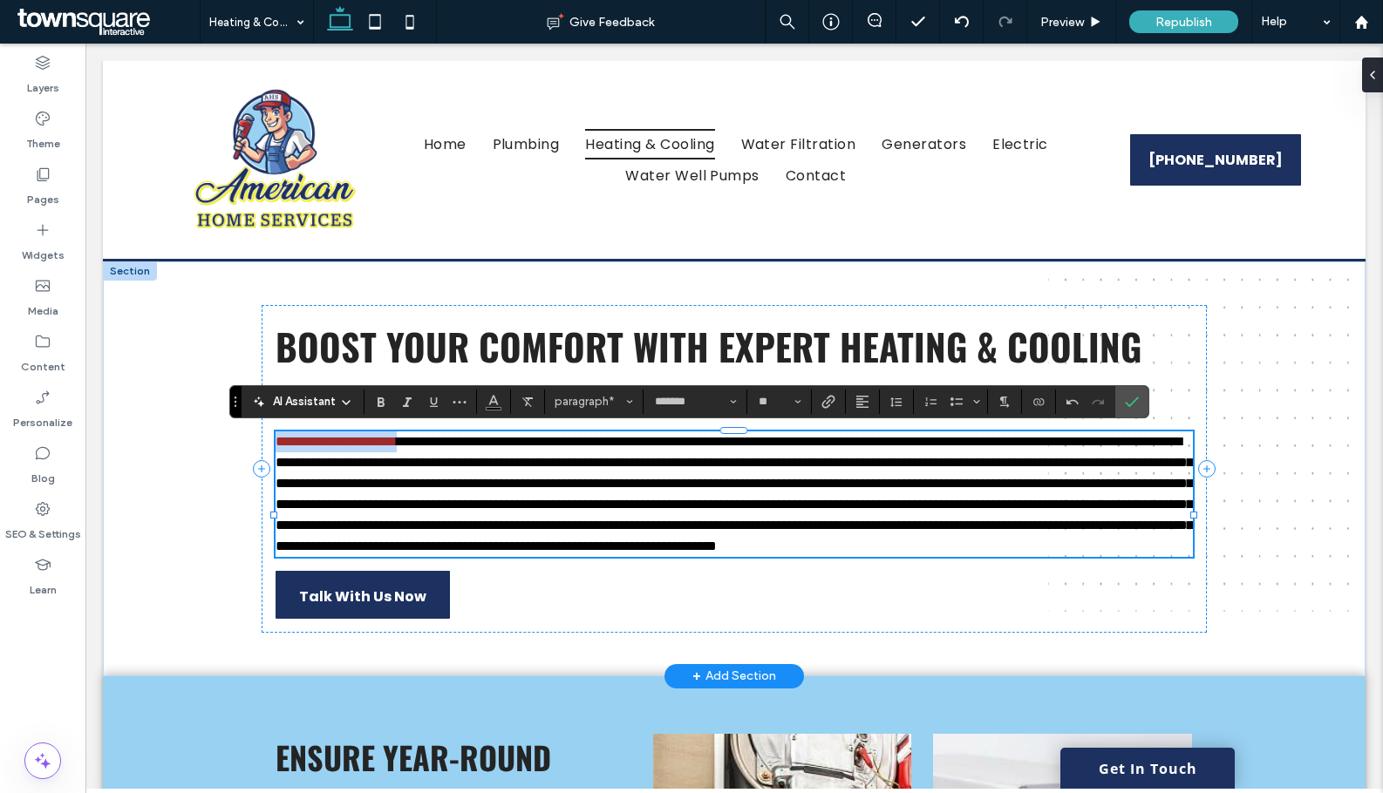
click at [783, 553] on span "**********" at bounding box center [733, 494] width 917 height 118
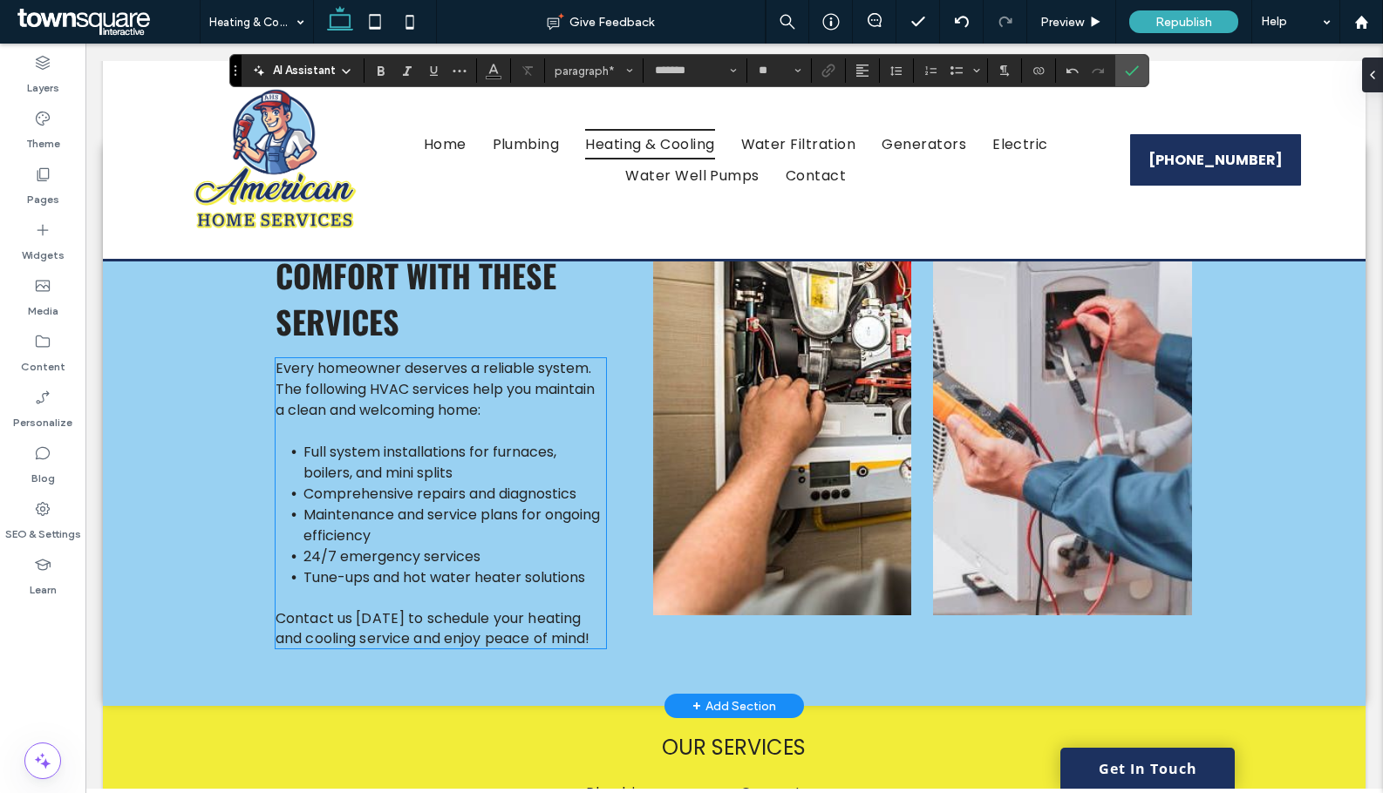
scroll to position [523, 0]
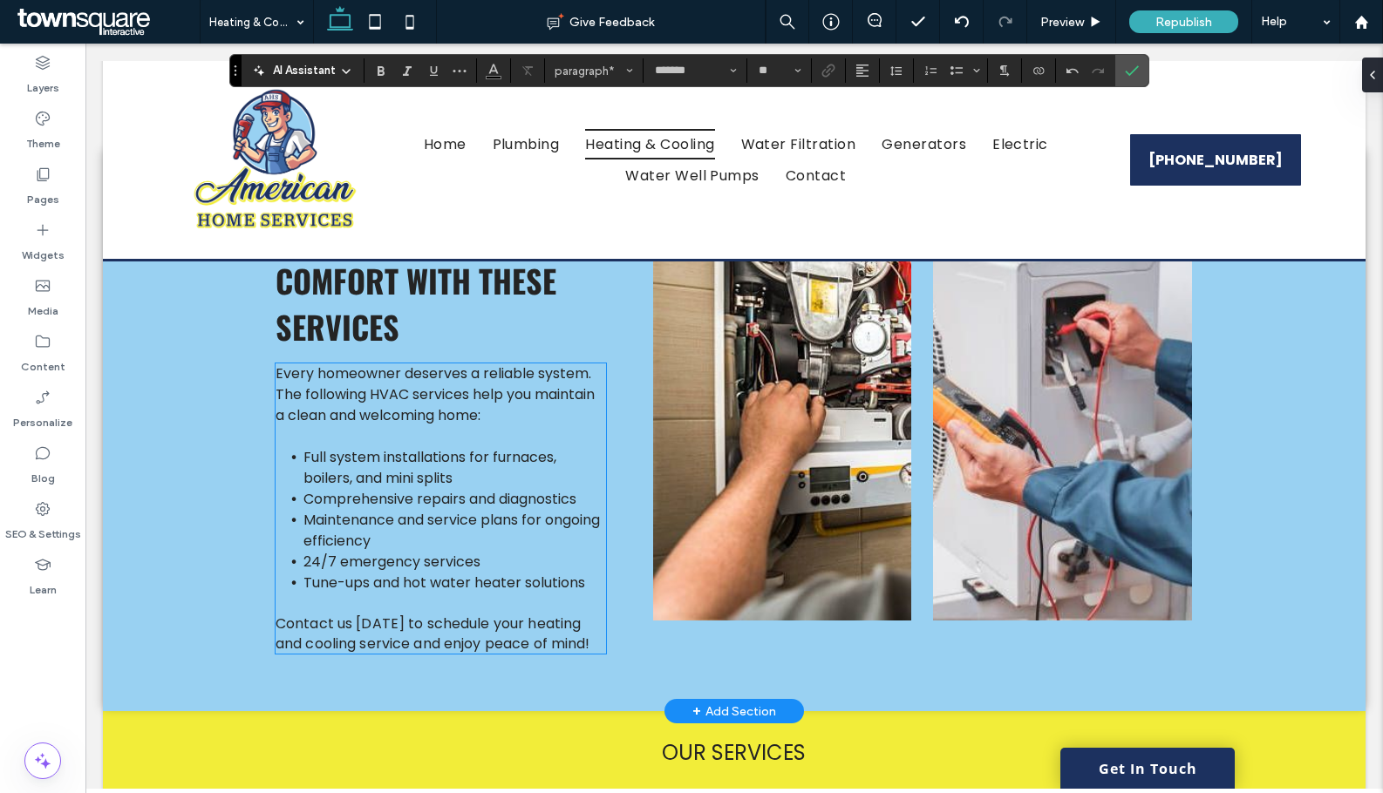
click at [475, 552] on li "Maintenance and service plans for ongoing efficiency" at bounding box center [454, 531] width 303 height 42
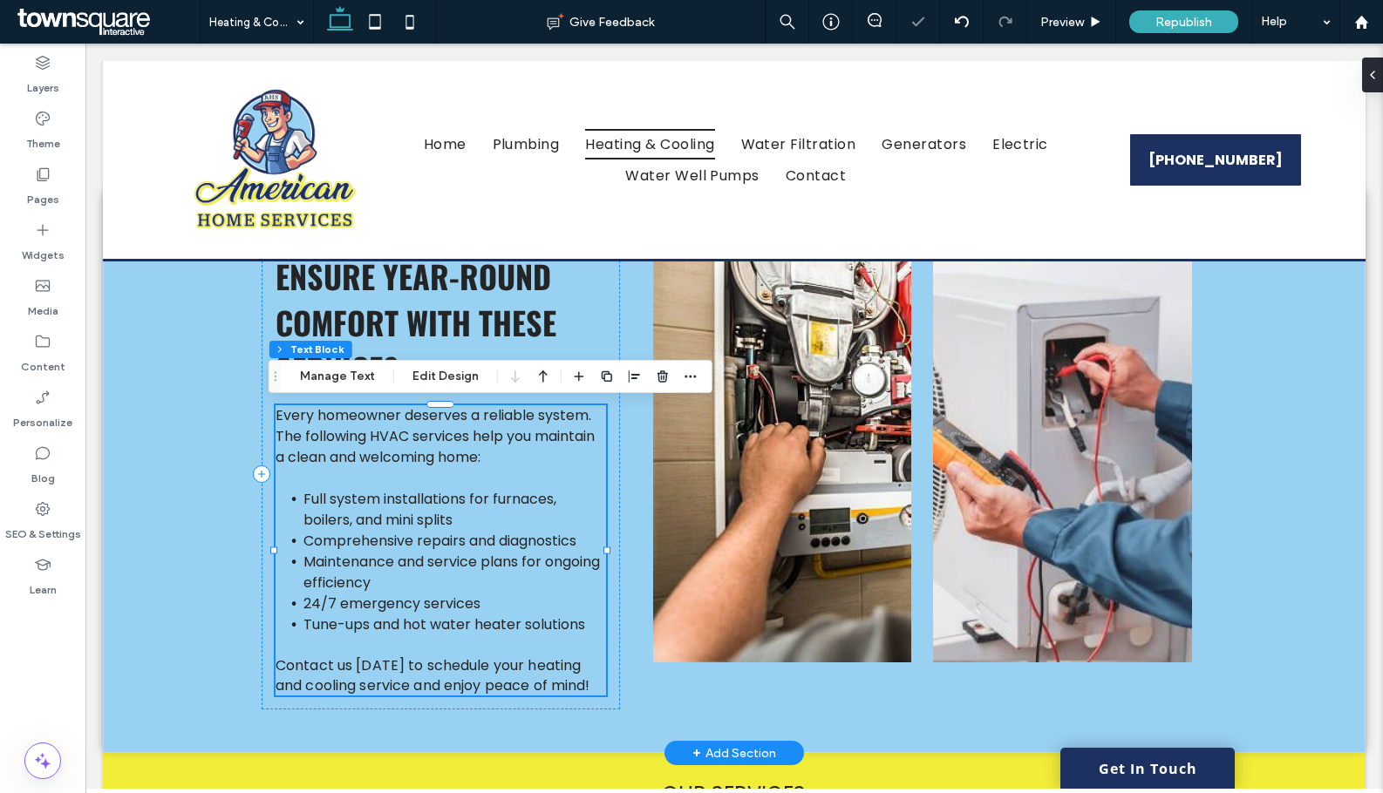
click at [475, 581] on li "Maintenance and service plans for ongoing efficiency" at bounding box center [454, 573] width 303 height 42
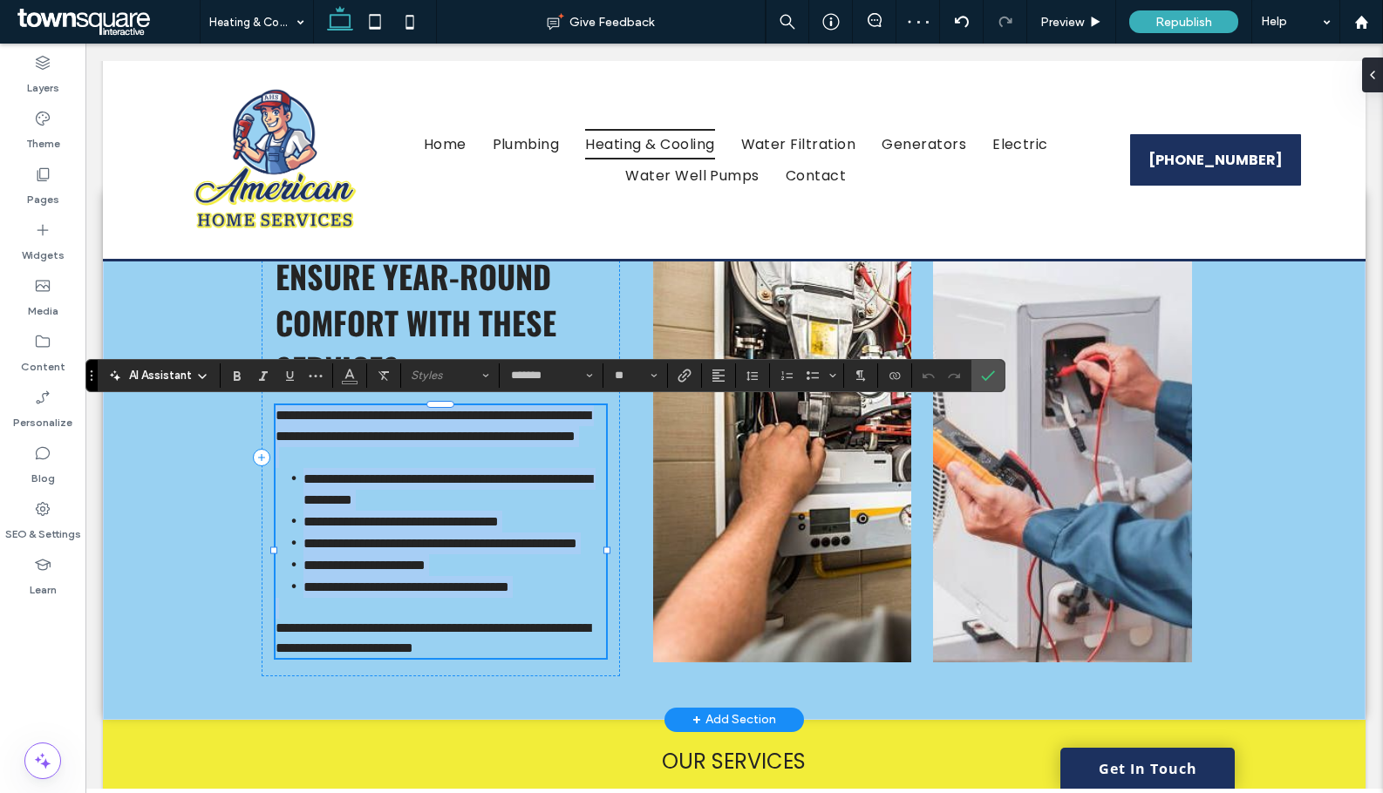
click at [303, 443] on span "**********" at bounding box center [432, 426] width 315 height 34
drag, startPoint x: 488, startPoint y: 464, endPoint x: 267, endPoint y: 413, distance: 227.1
click at [267, 413] on div "**********" at bounding box center [441, 458] width 358 height 438
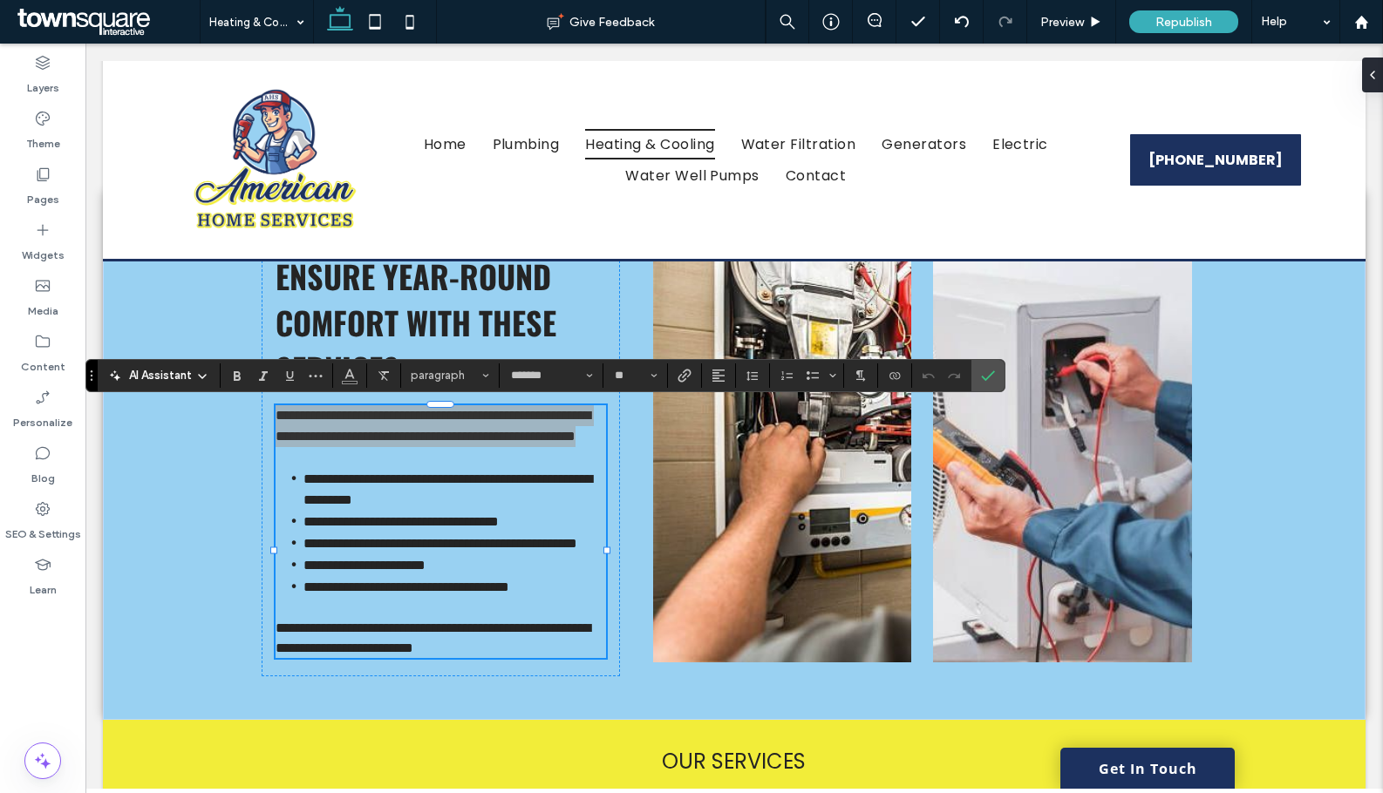
click at [211, 377] on div "AI Assistant" at bounding box center [158, 375] width 115 height 17
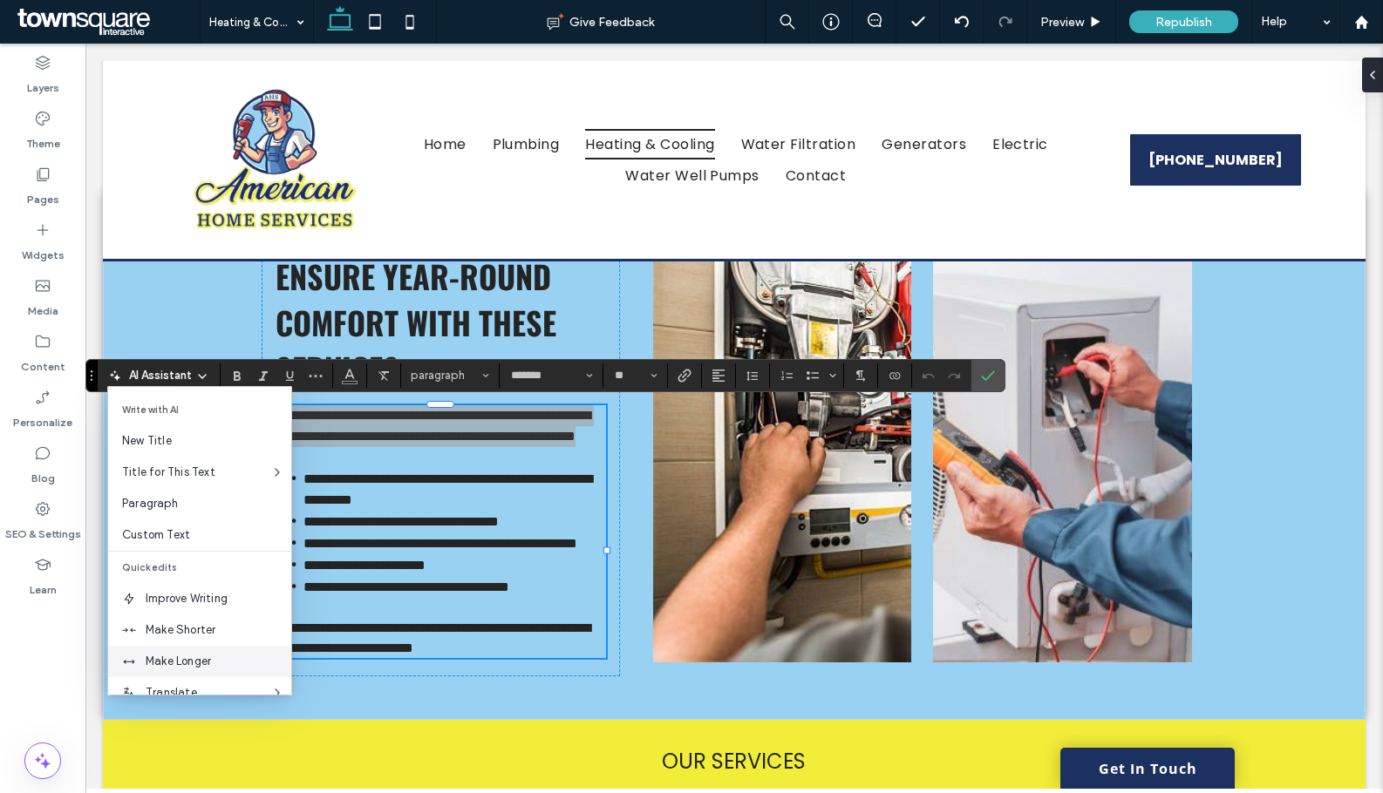
click at [214, 658] on span "Make Longer" at bounding box center [219, 661] width 146 height 17
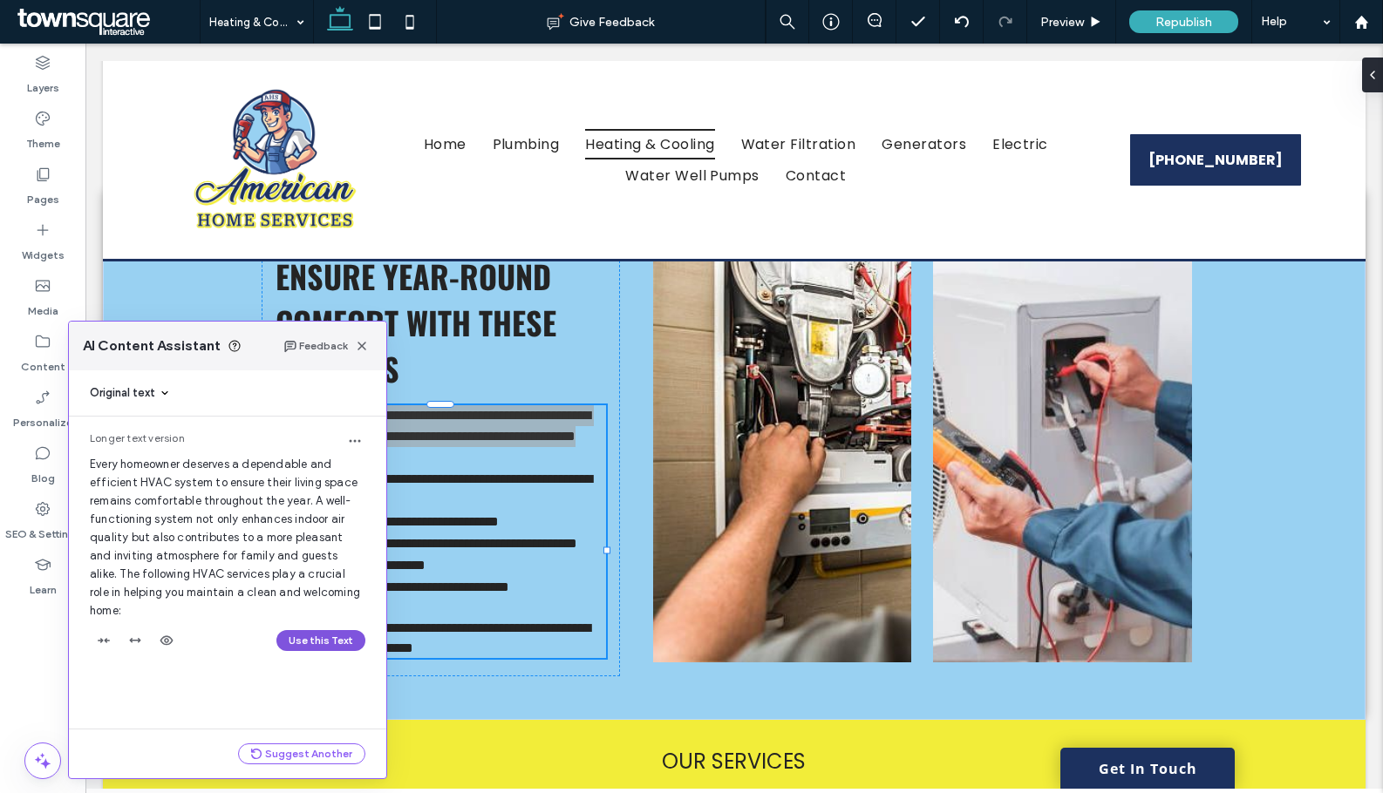
click at [323, 630] on button "Use this Text" at bounding box center [320, 640] width 89 height 21
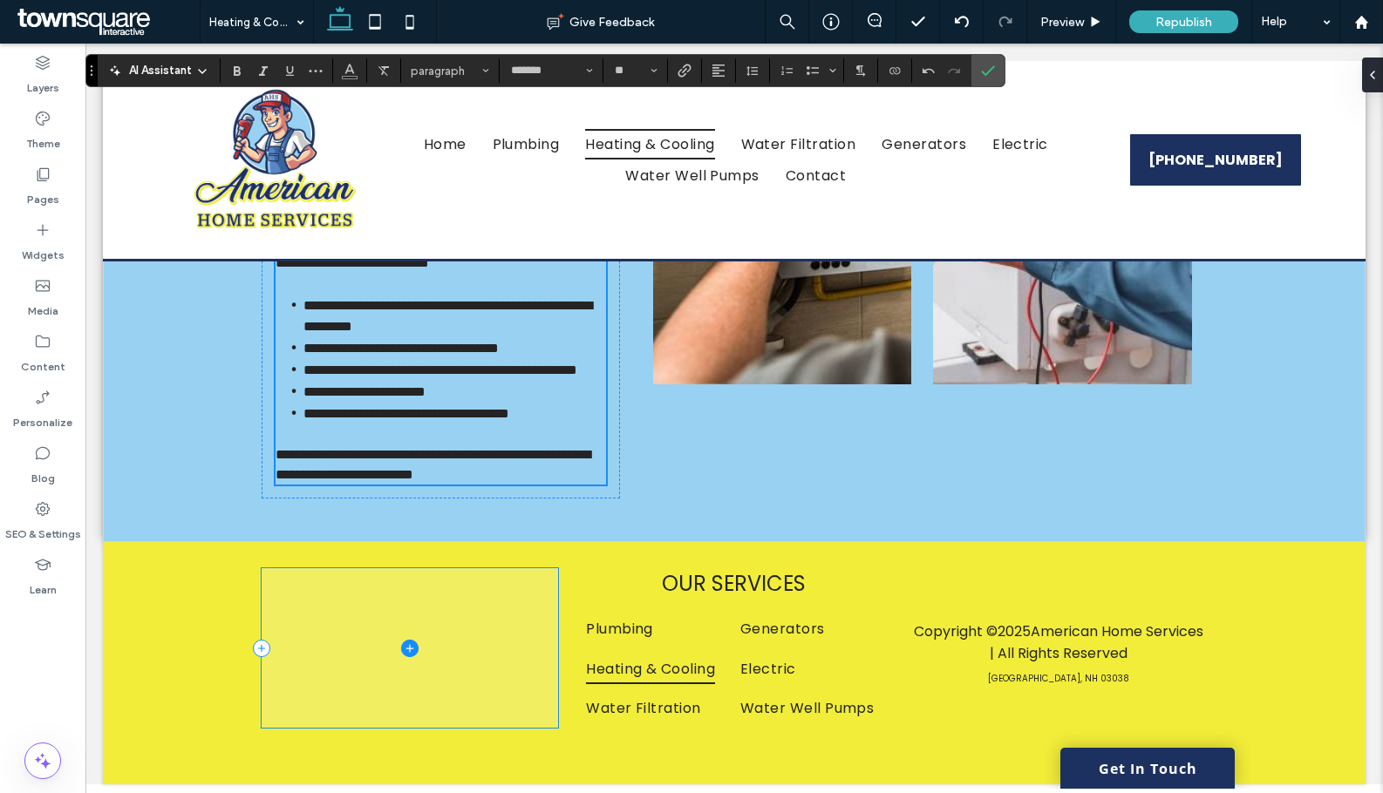
scroll to position [872, 0]
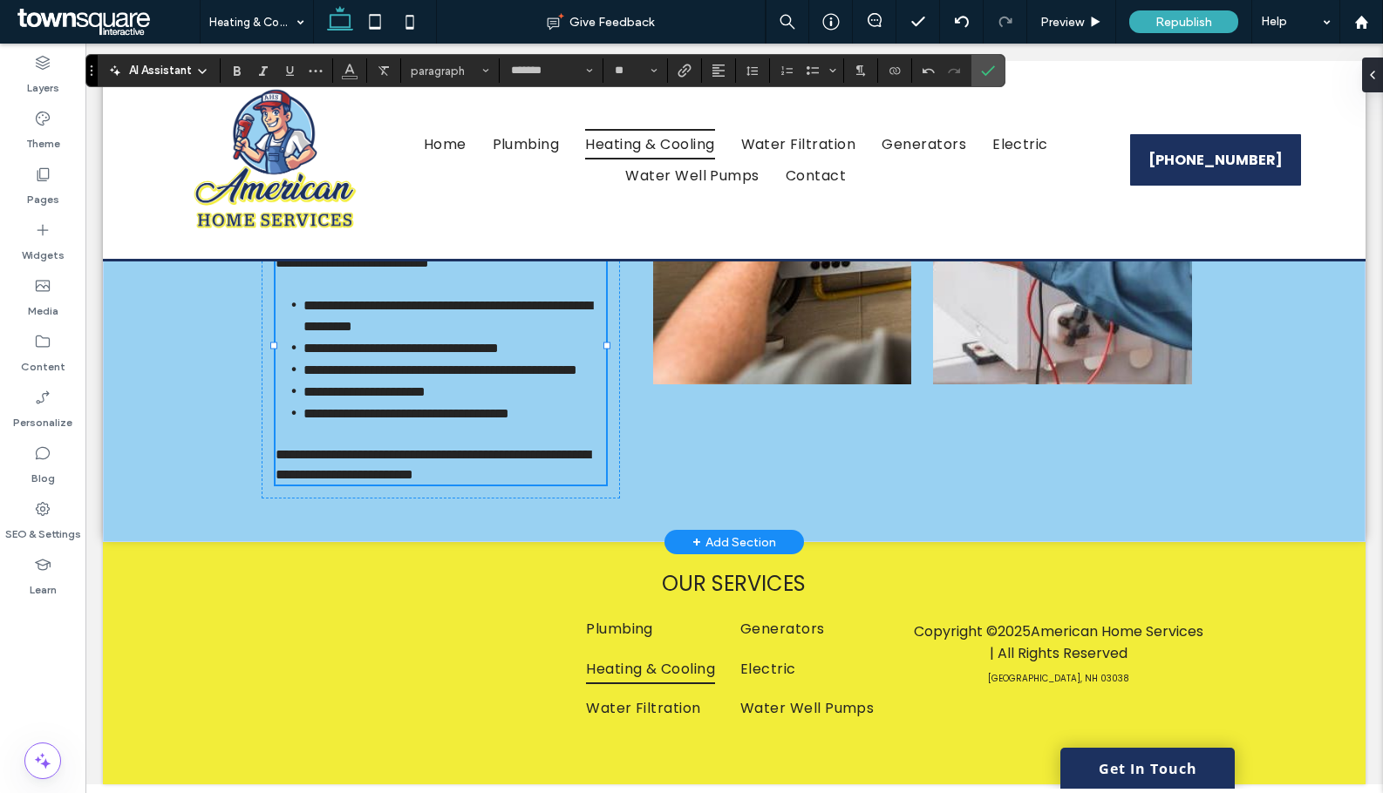
click at [361, 481] on span "**********" at bounding box center [432, 464] width 315 height 33
click at [362, 473] on span "**********" at bounding box center [432, 464] width 315 height 33
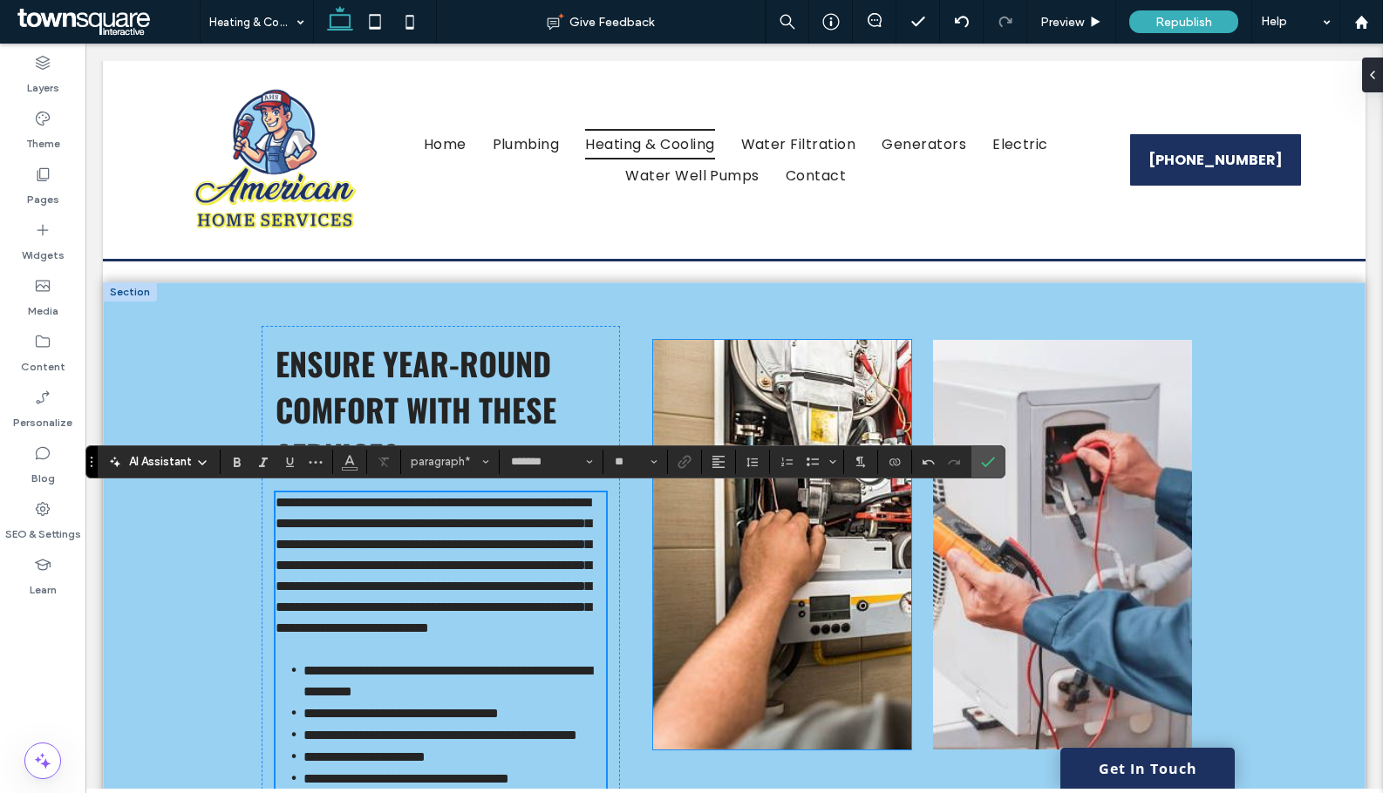
scroll to position [523, 0]
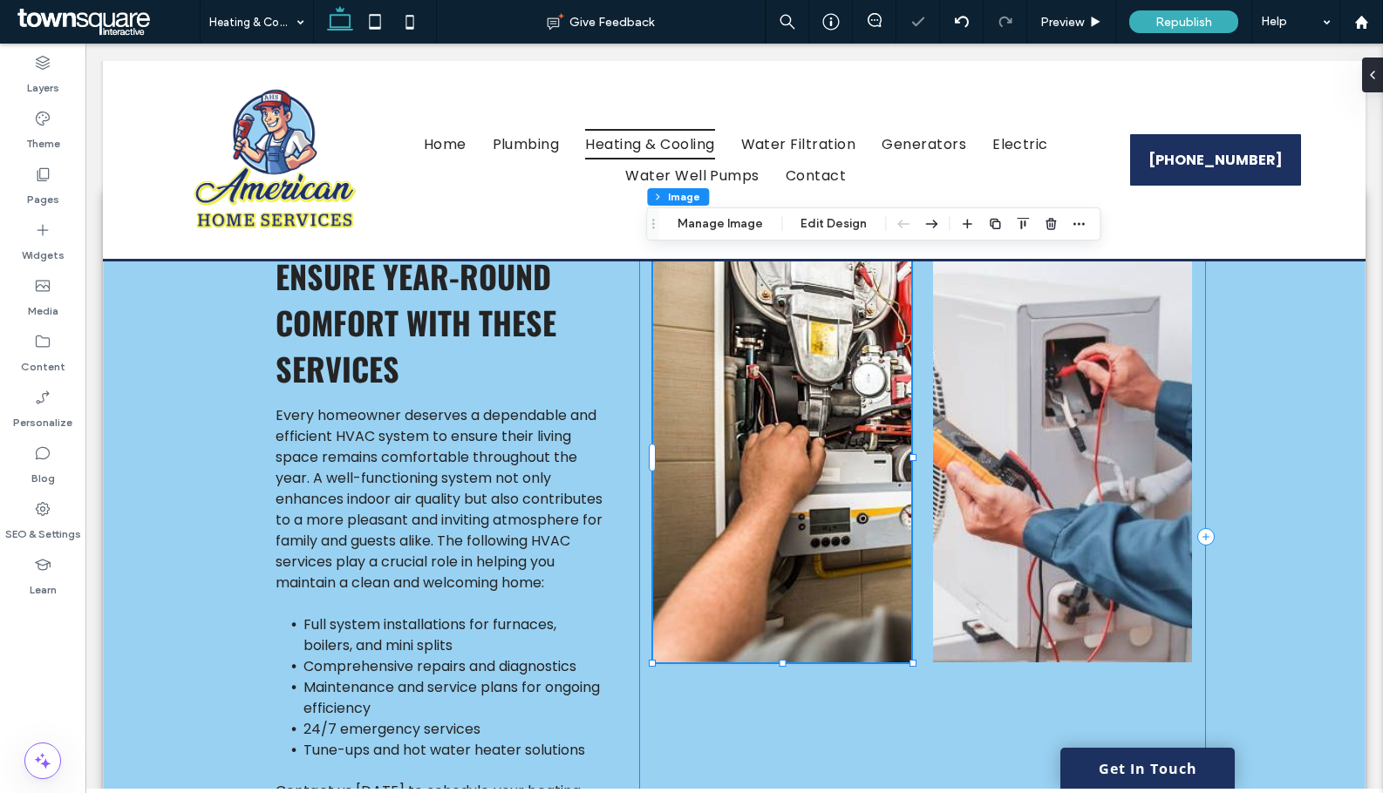
click at [908, 670] on div at bounding box center [922, 537] width 567 height 596
click at [901, 657] on img at bounding box center [782, 458] width 258 height 410
click at [906, 667] on div at bounding box center [922, 537] width 567 height 596
click at [899, 656] on img at bounding box center [782, 458] width 258 height 410
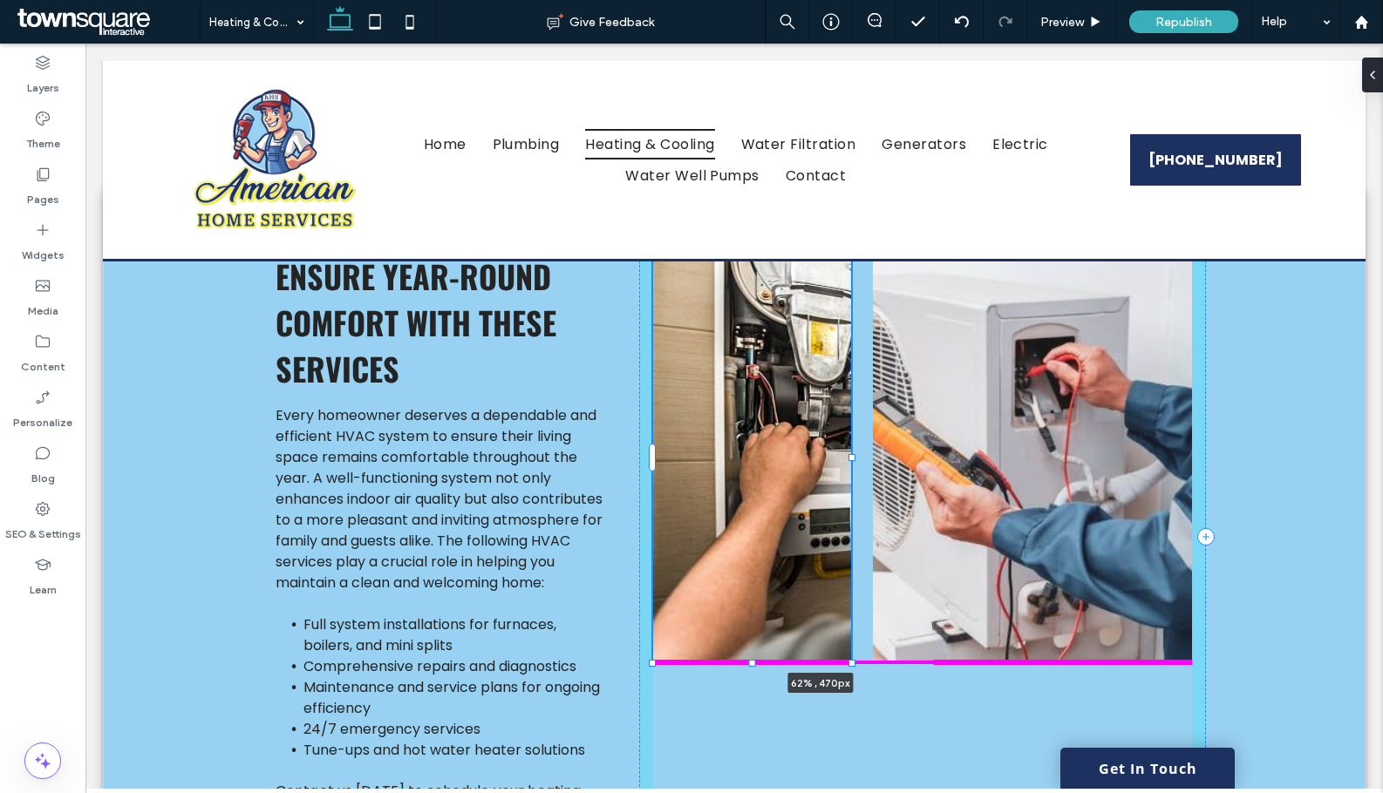
drag, startPoint x: 902, startPoint y: 660, endPoint x: 985, endPoint y: 663, distance: 82.9
click at [985, 663] on div "Ensure Year-Round Comfort with These Services Every homeowner deserves a depend…" at bounding box center [734, 536] width 1046 height 683
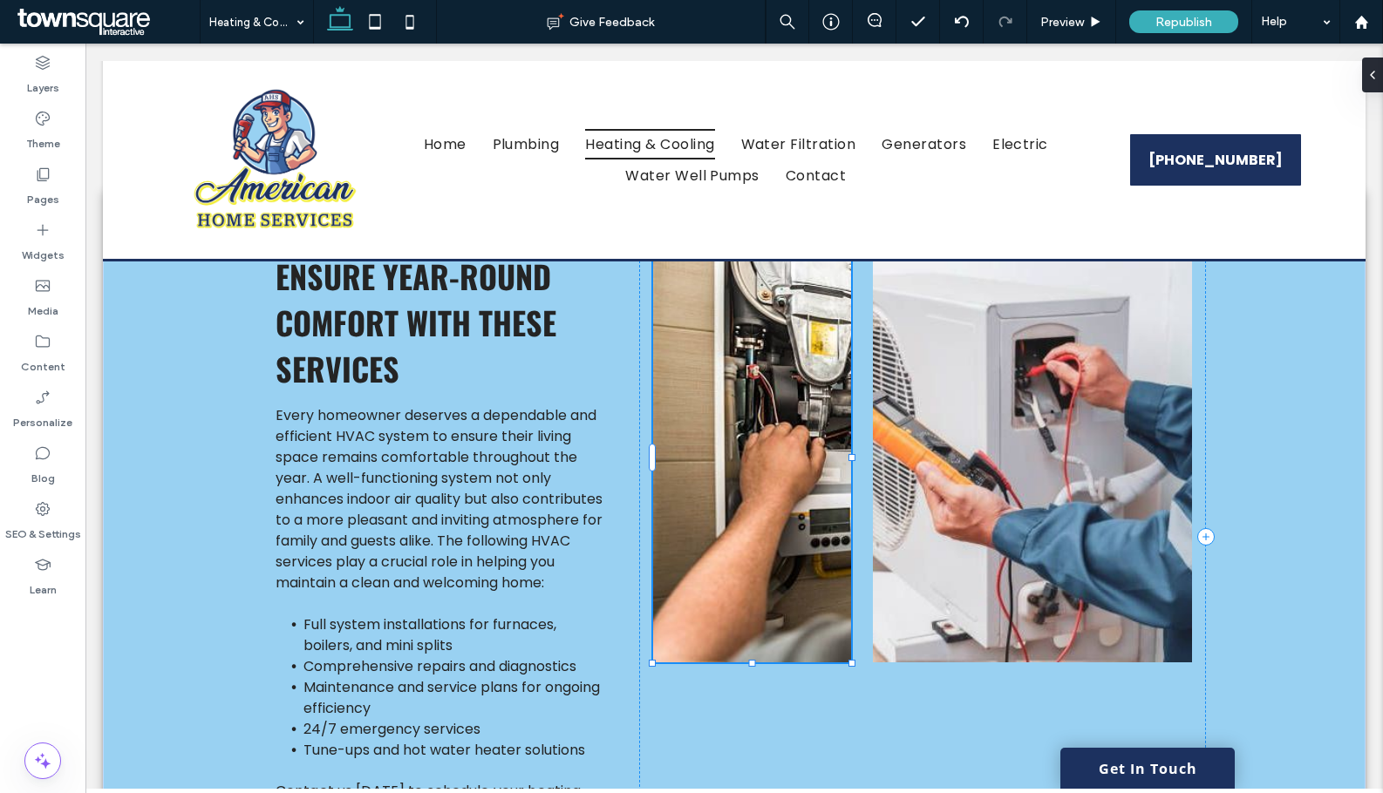
type input "**"
type input "****"
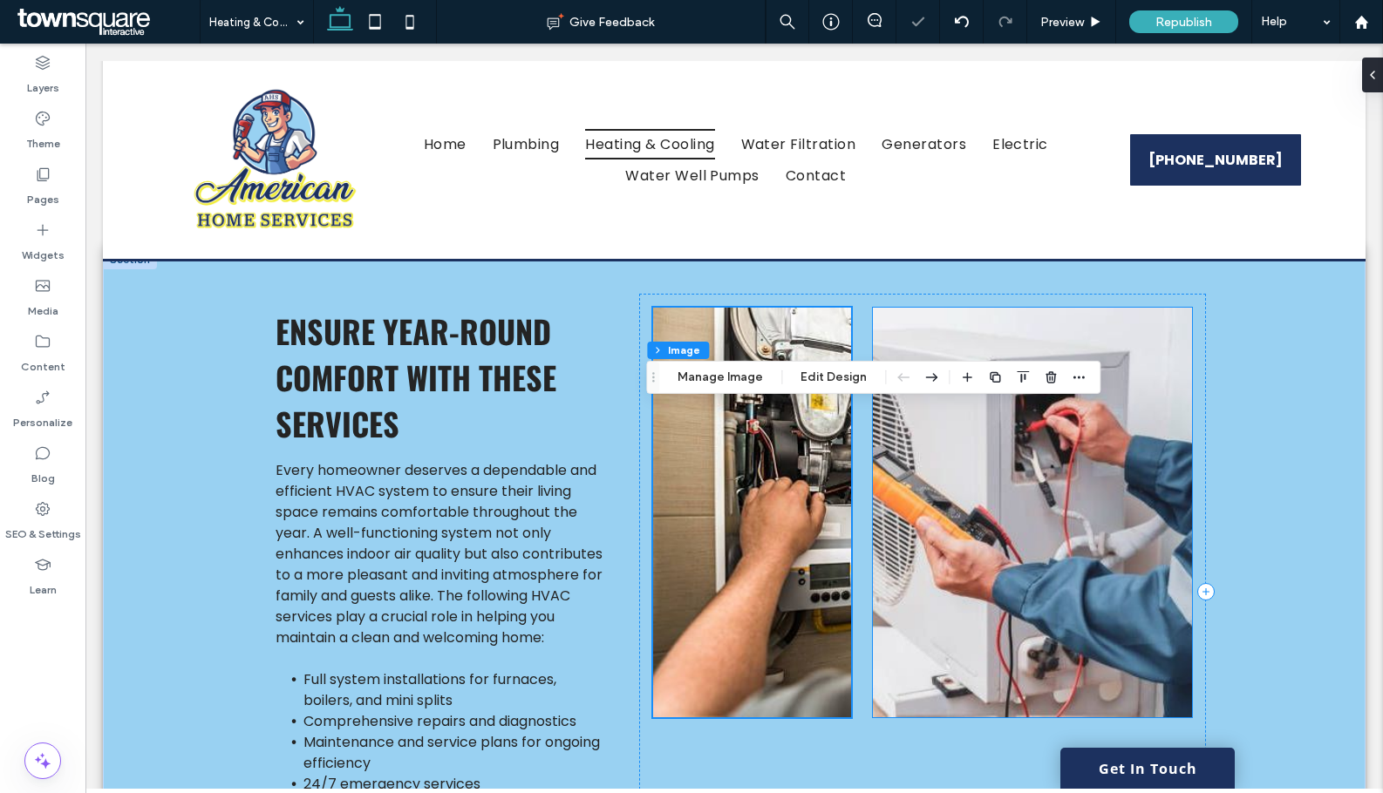
scroll to position [262, 0]
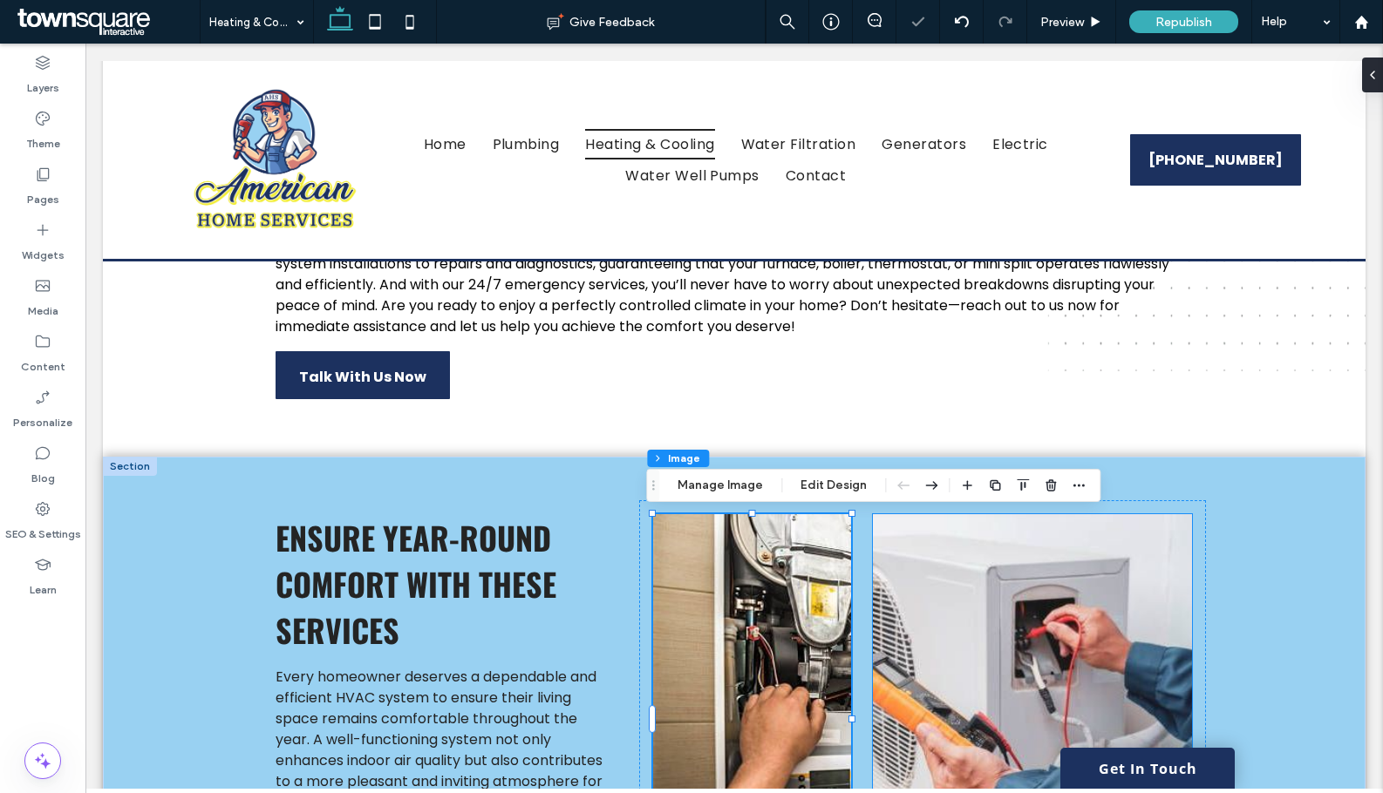
click at [1032, 654] on img at bounding box center [1032, 719] width 319 height 410
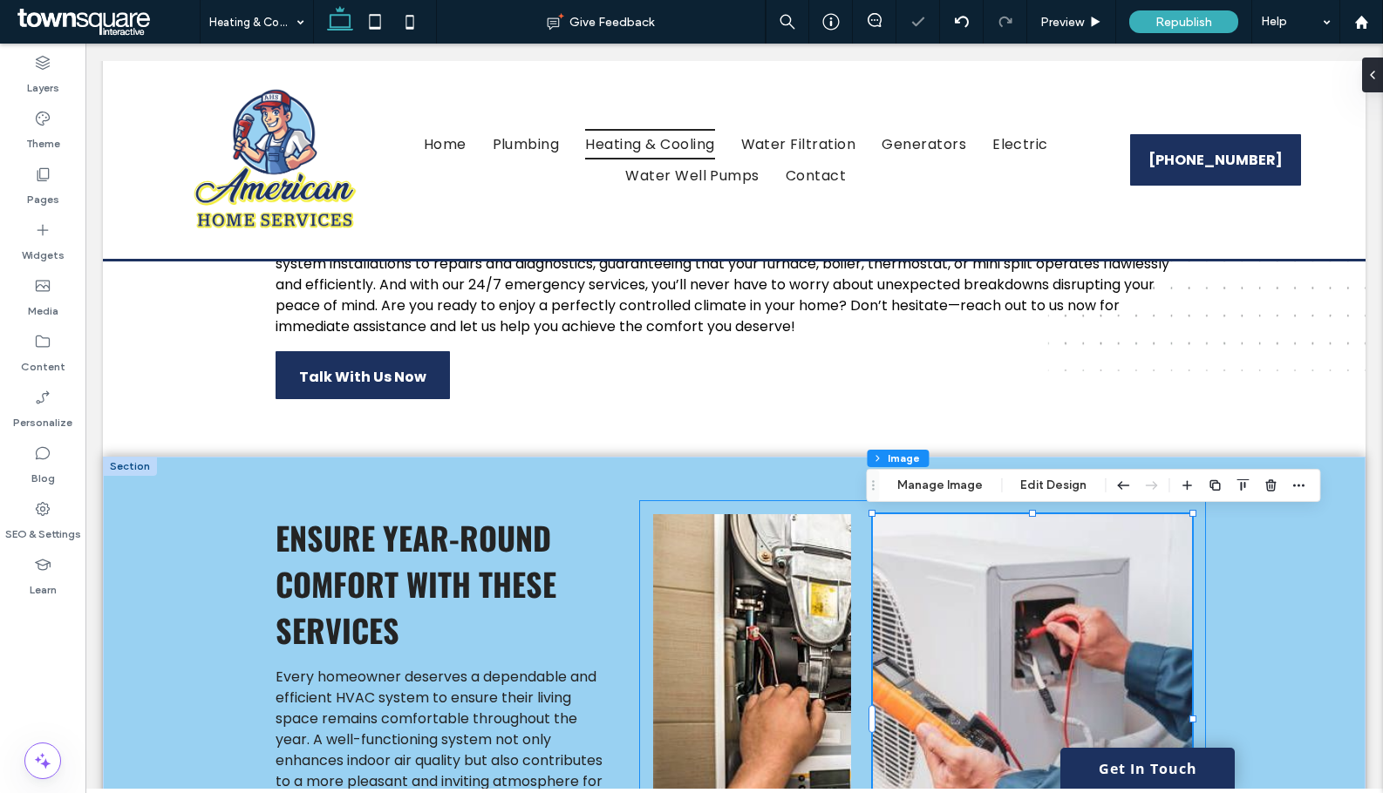
click at [831, 500] on div at bounding box center [922, 798] width 567 height 596
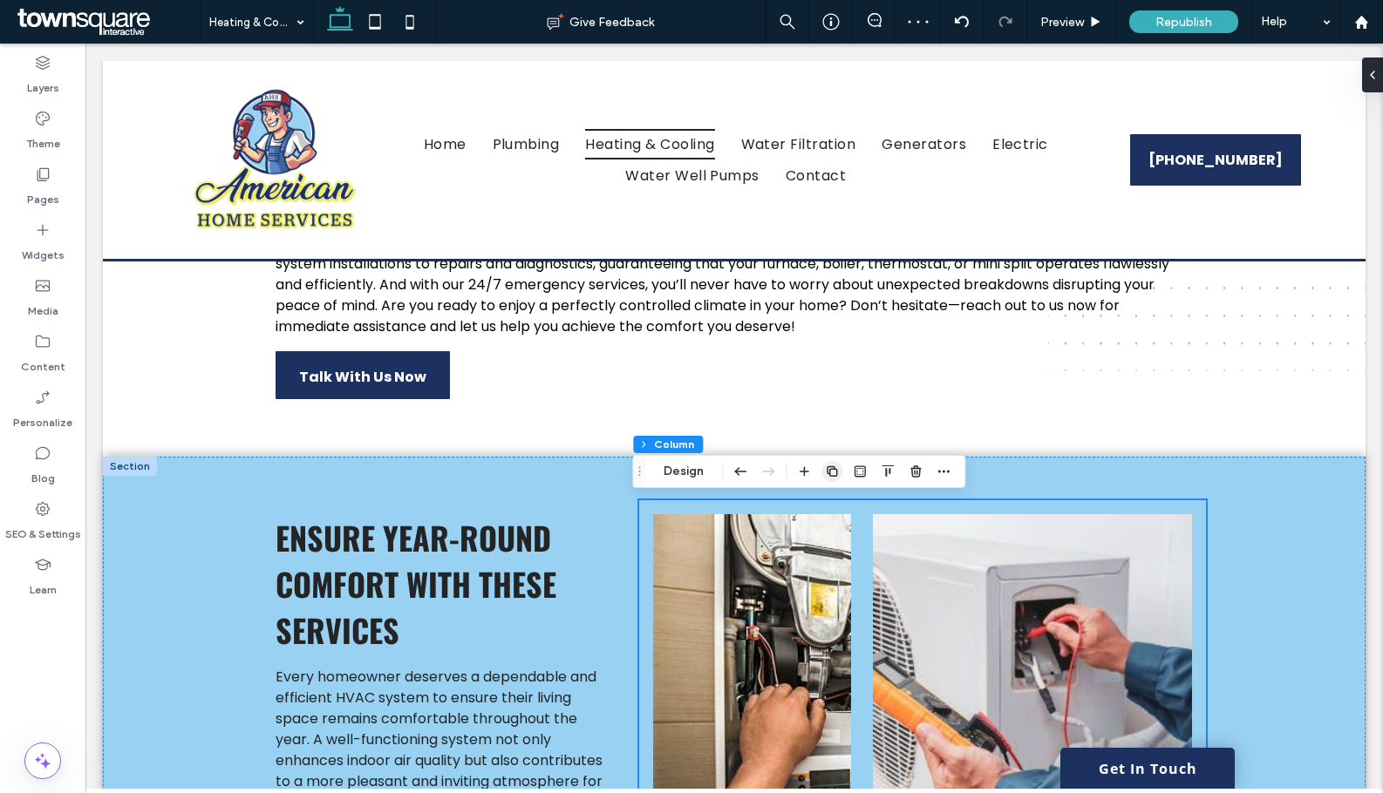
click at [840, 469] on span "button" at bounding box center [831, 471] width 21 height 21
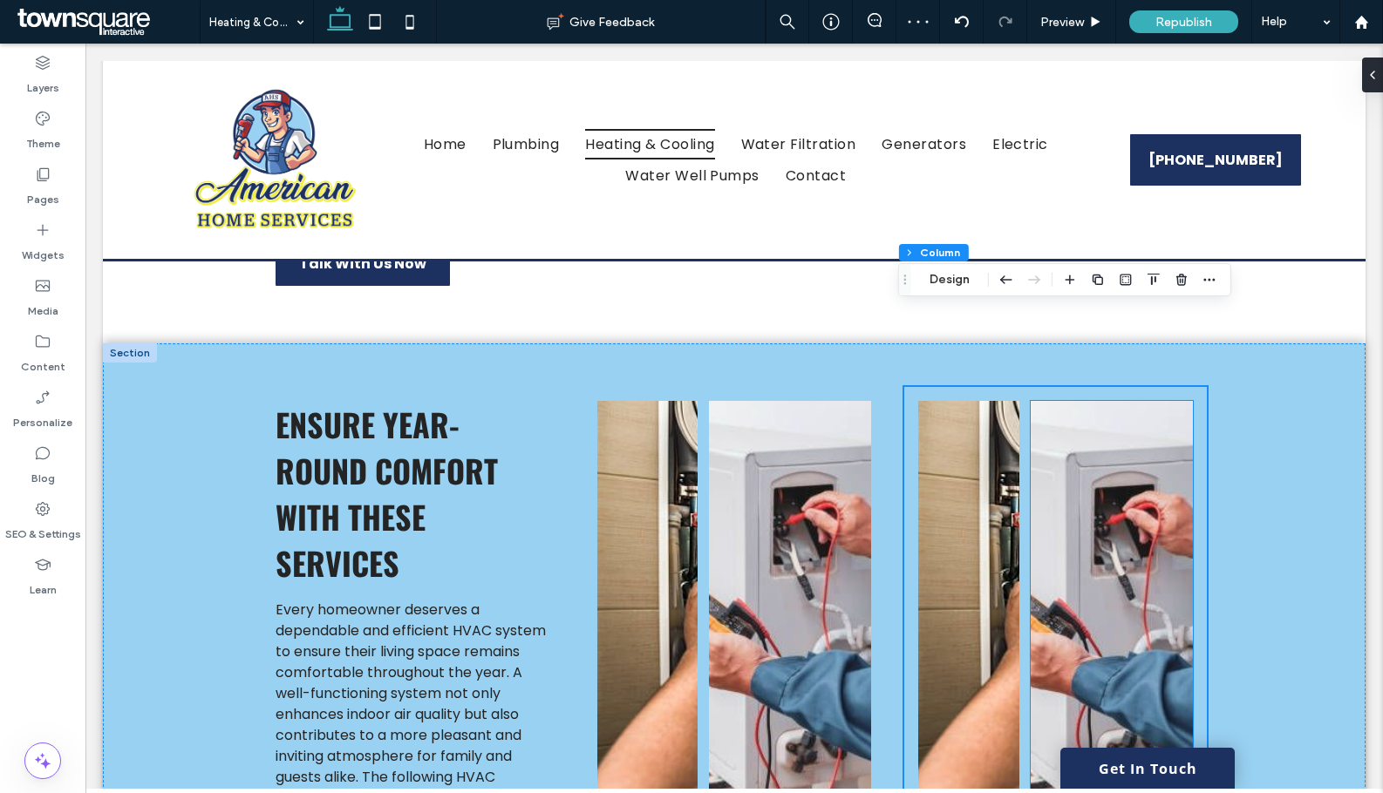
scroll to position [523, 0]
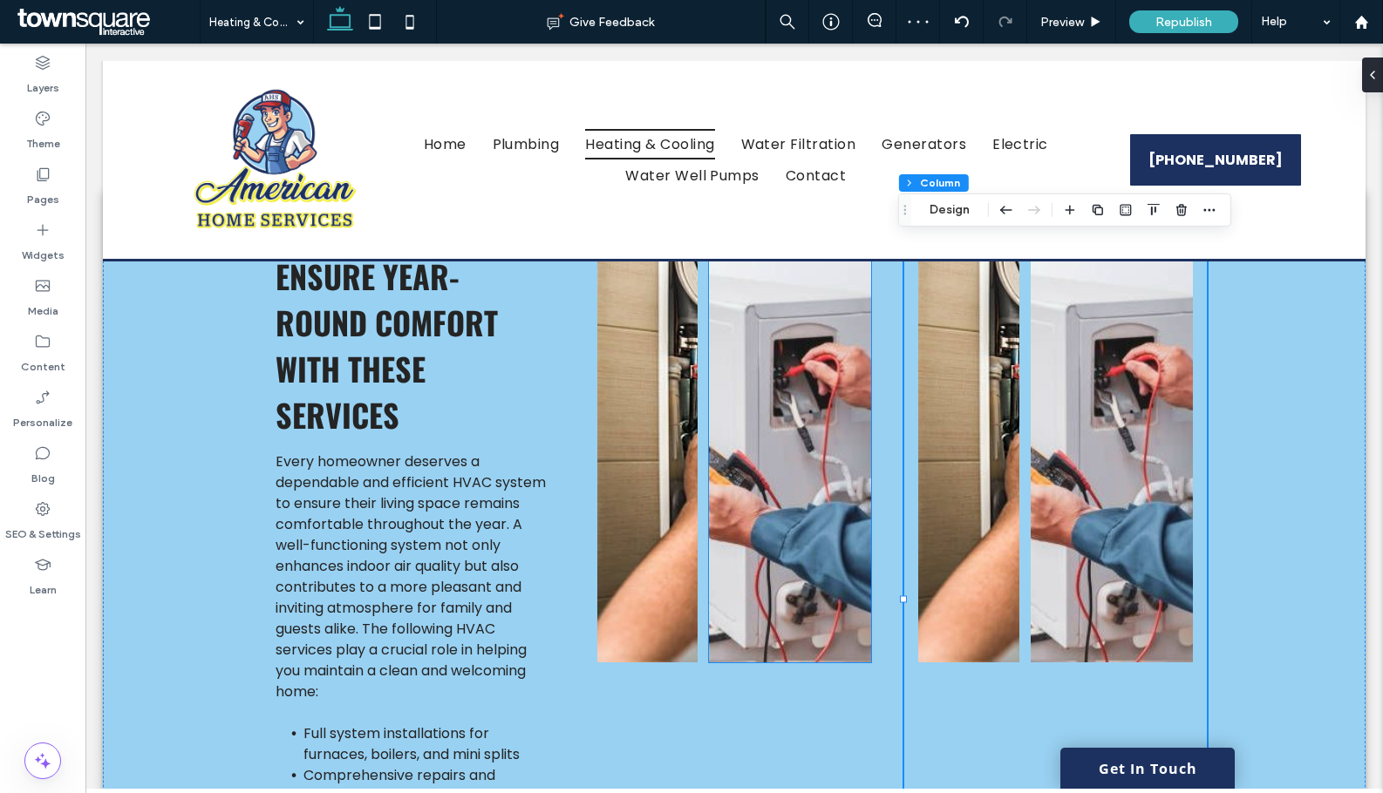
click at [766, 463] on img at bounding box center [790, 458] width 163 height 410
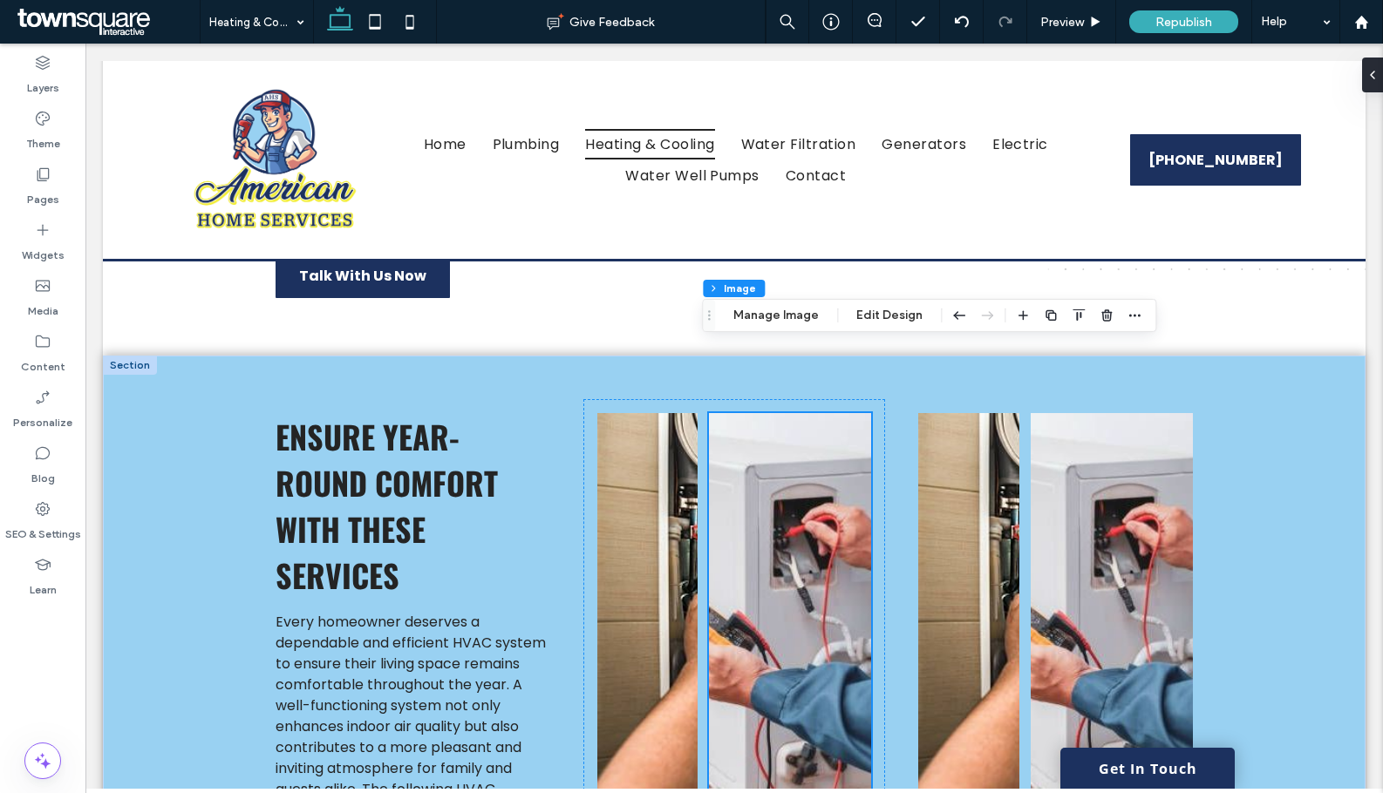
scroll to position [349, 0]
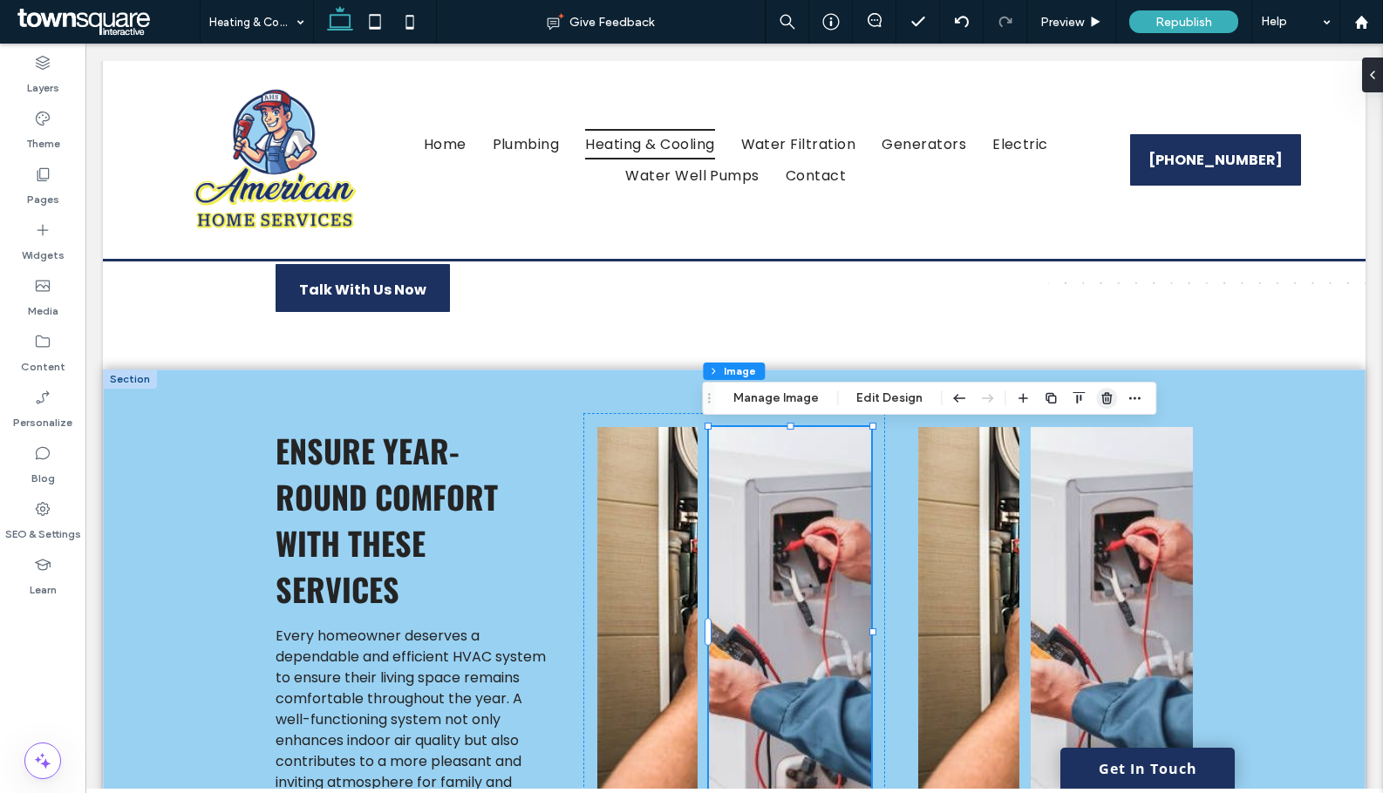
click at [1099, 400] on icon "button" at bounding box center [1106, 398] width 14 height 14
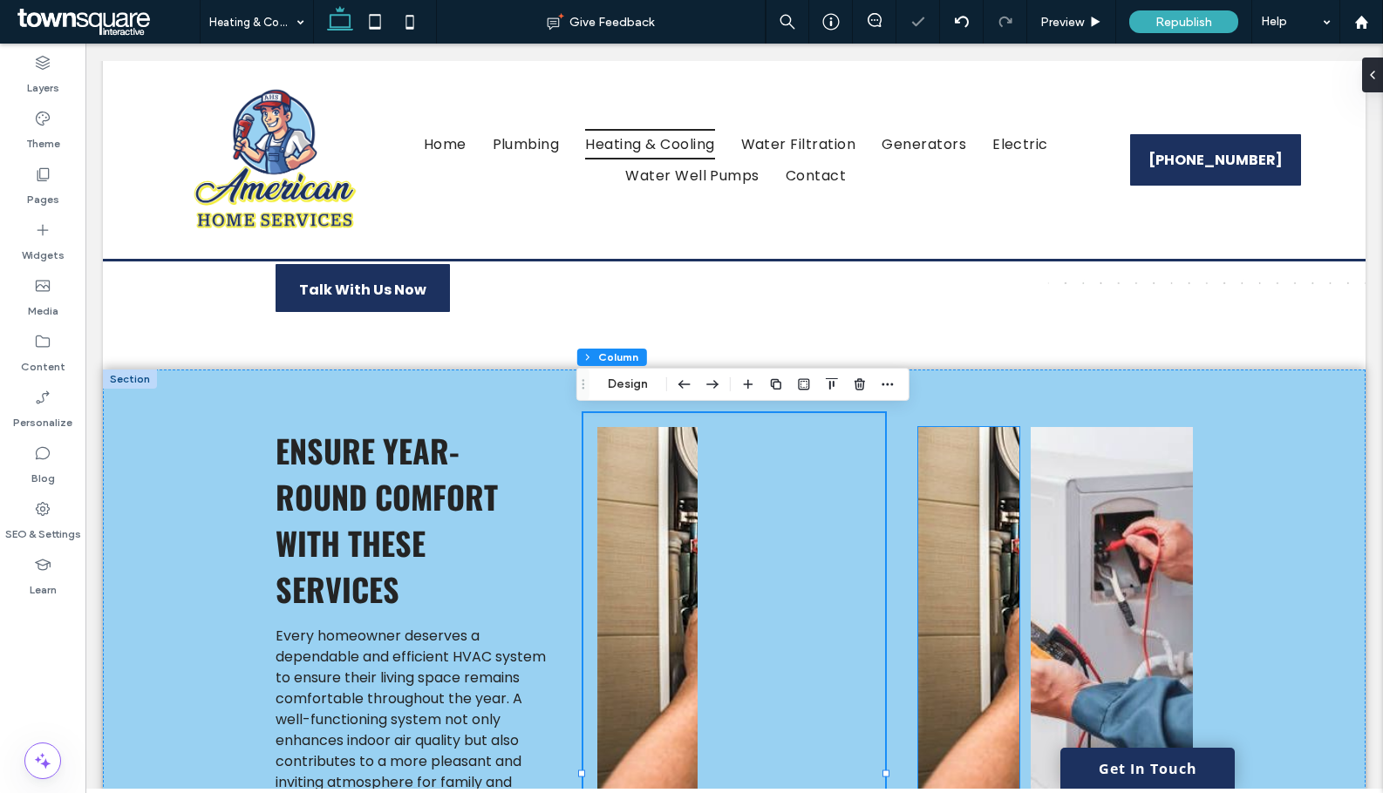
click at [987, 602] on img at bounding box center [968, 632] width 101 height 410
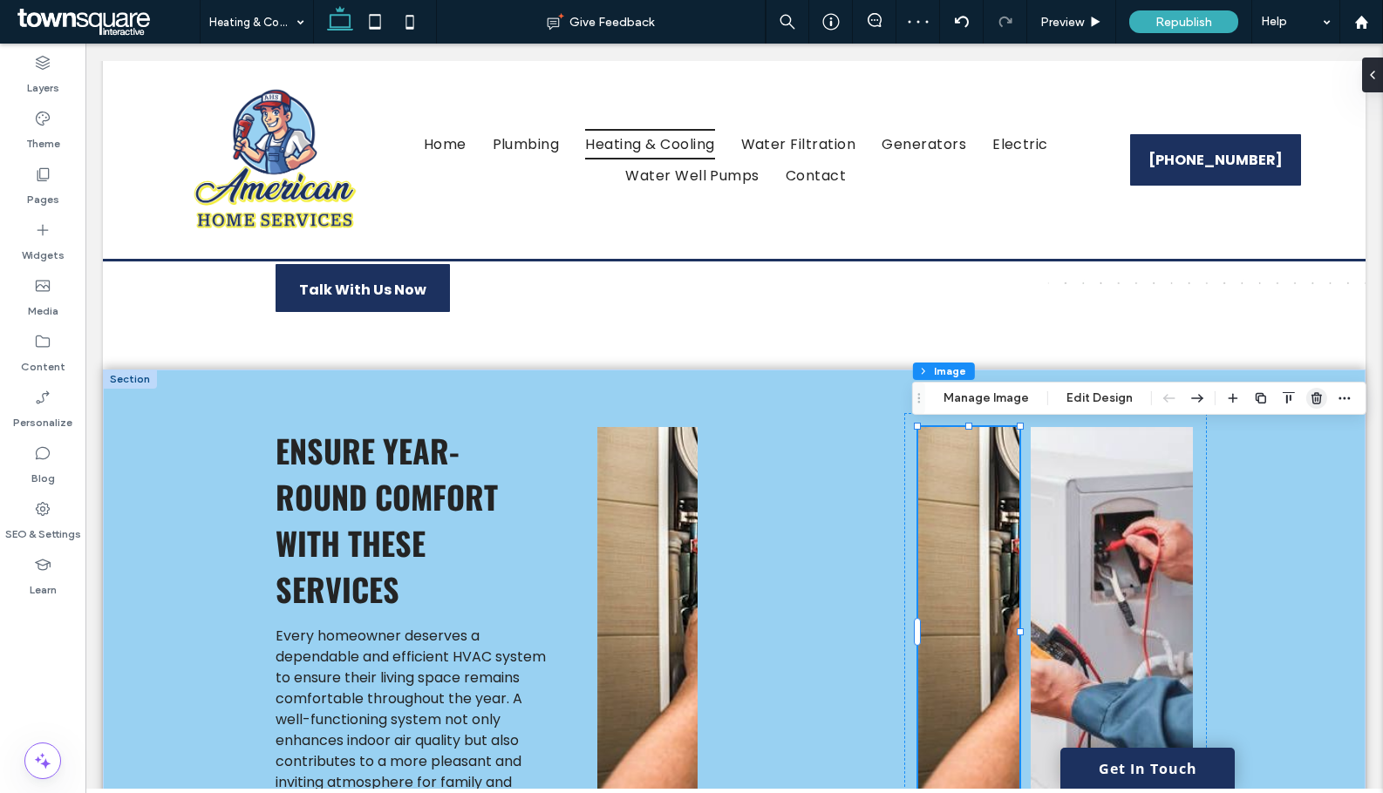
click at [1309, 401] on icon "button" at bounding box center [1316, 398] width 14 height 14
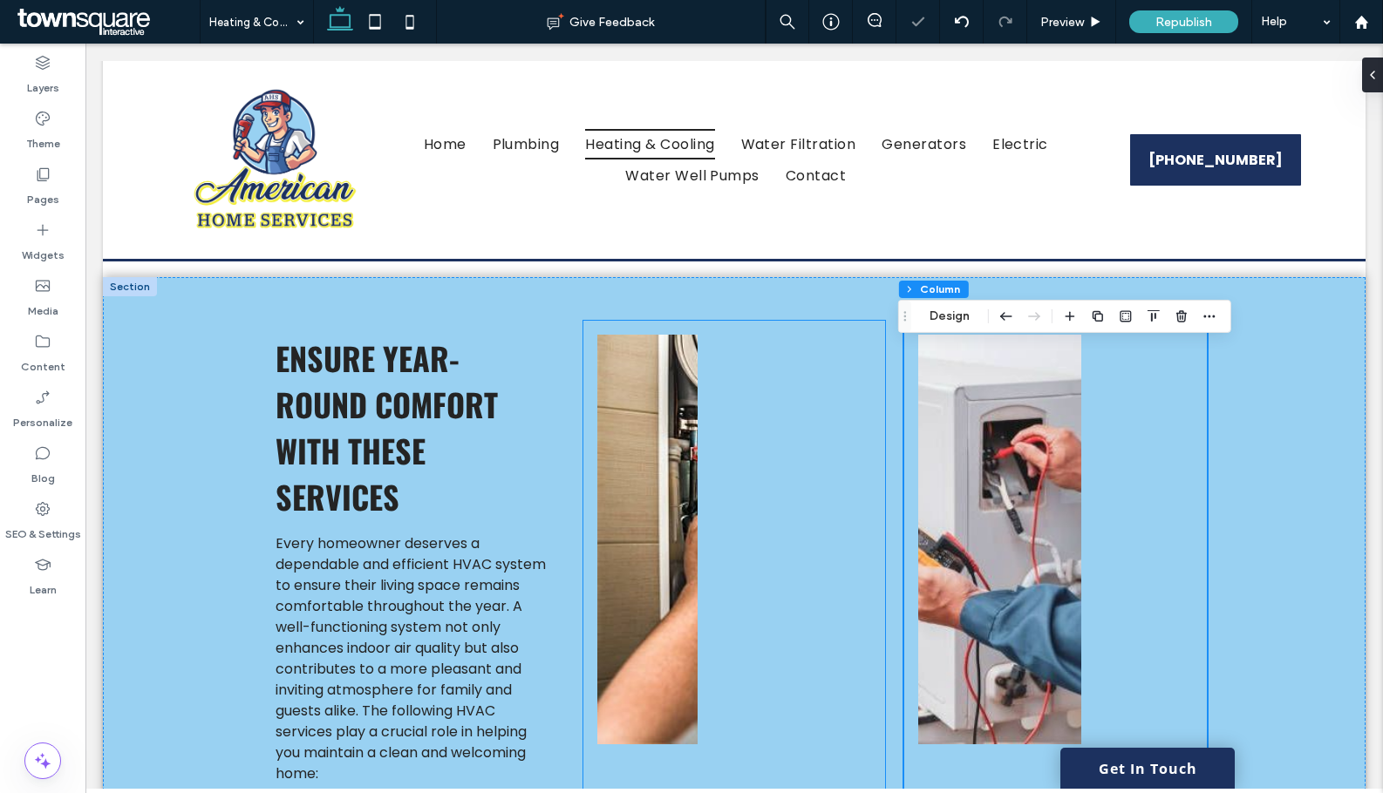
scroll to position [523, 0]
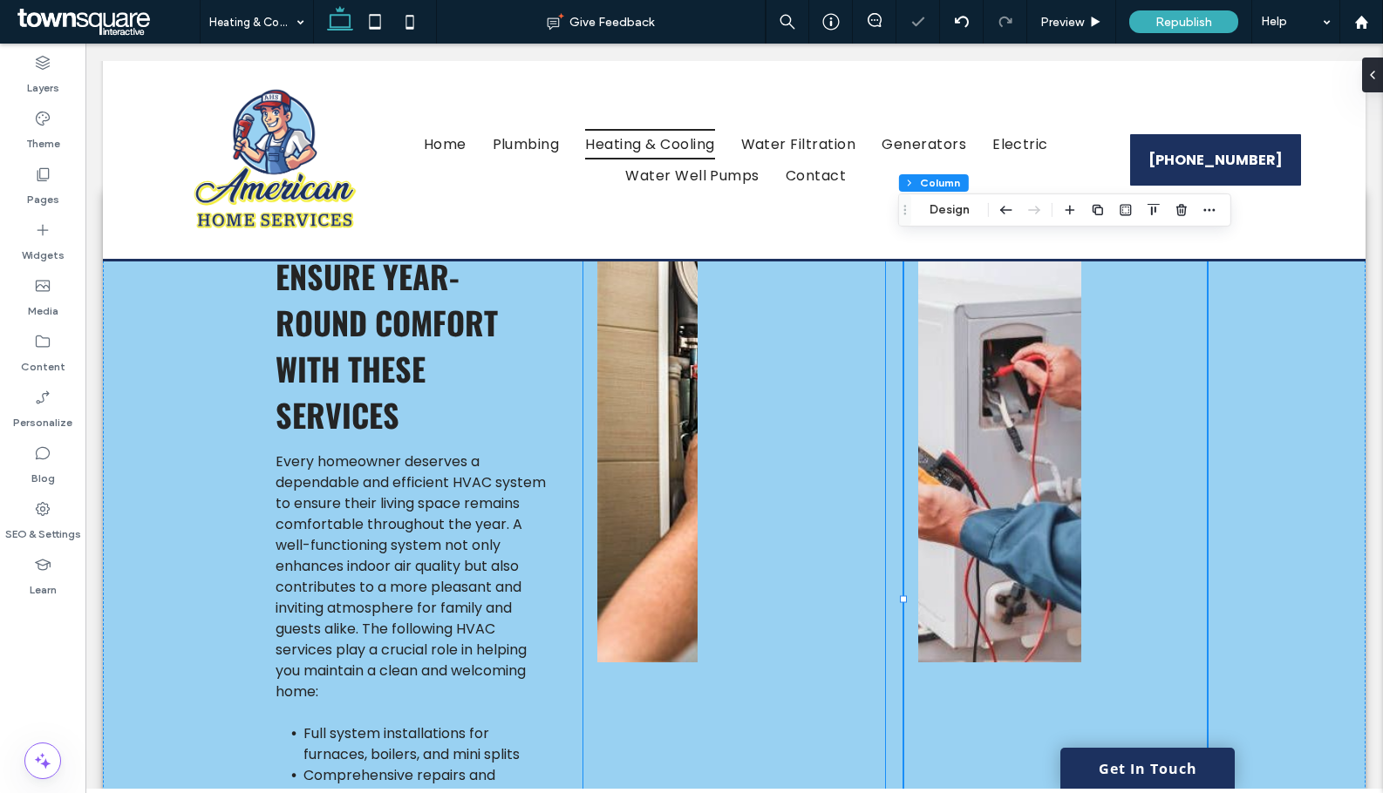
click at [664, 571] on img at bounding box center [647, 458] width 101 height 410
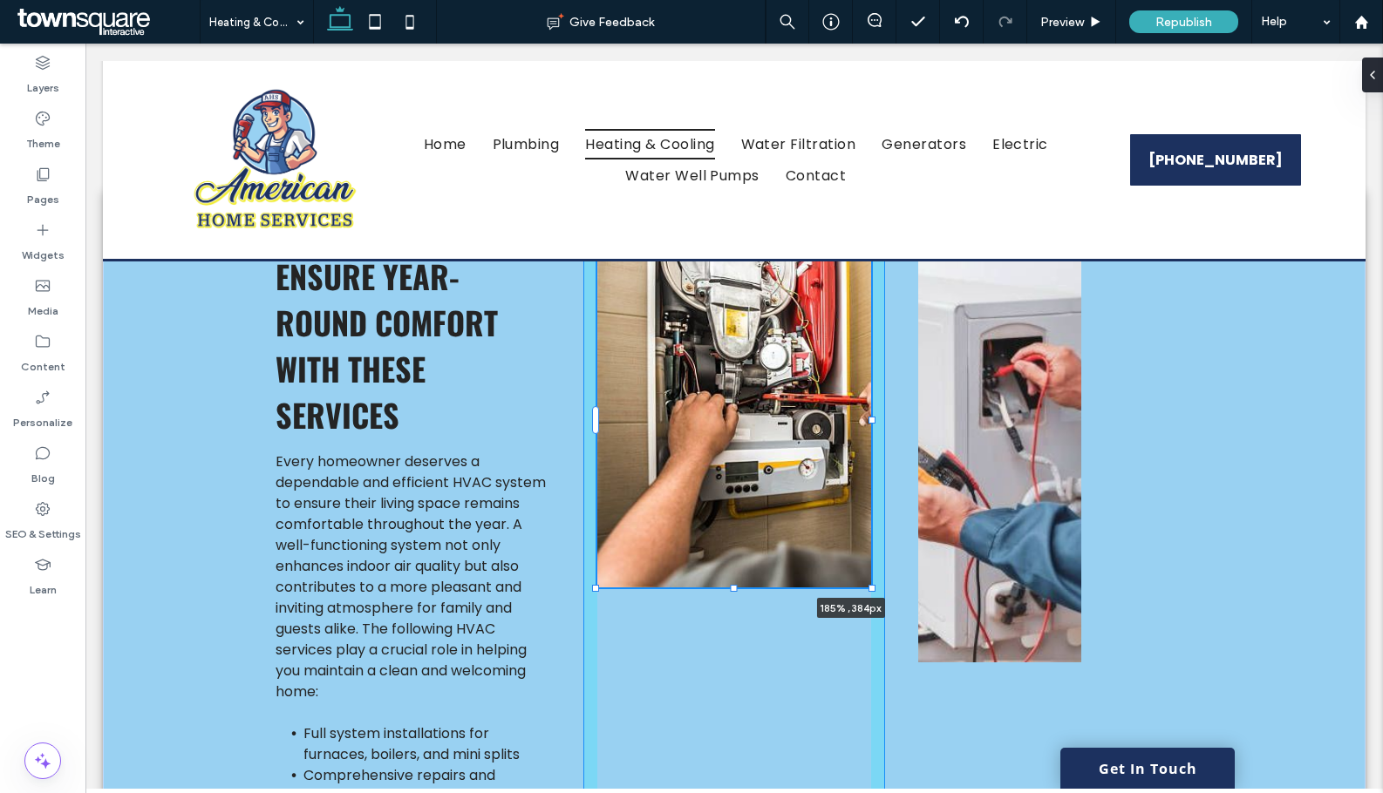
drag, startPoint x: 692, startPoint y: 665, endPoint x: 1098, endPoint y: 590, distance: 413.1
click at [1098, 590] on div "Ensure Year-Round Comfort with These Services Every homeowner deserves a depend…" at bounding box center [734, 622] width 1046 height 854
type input "***"
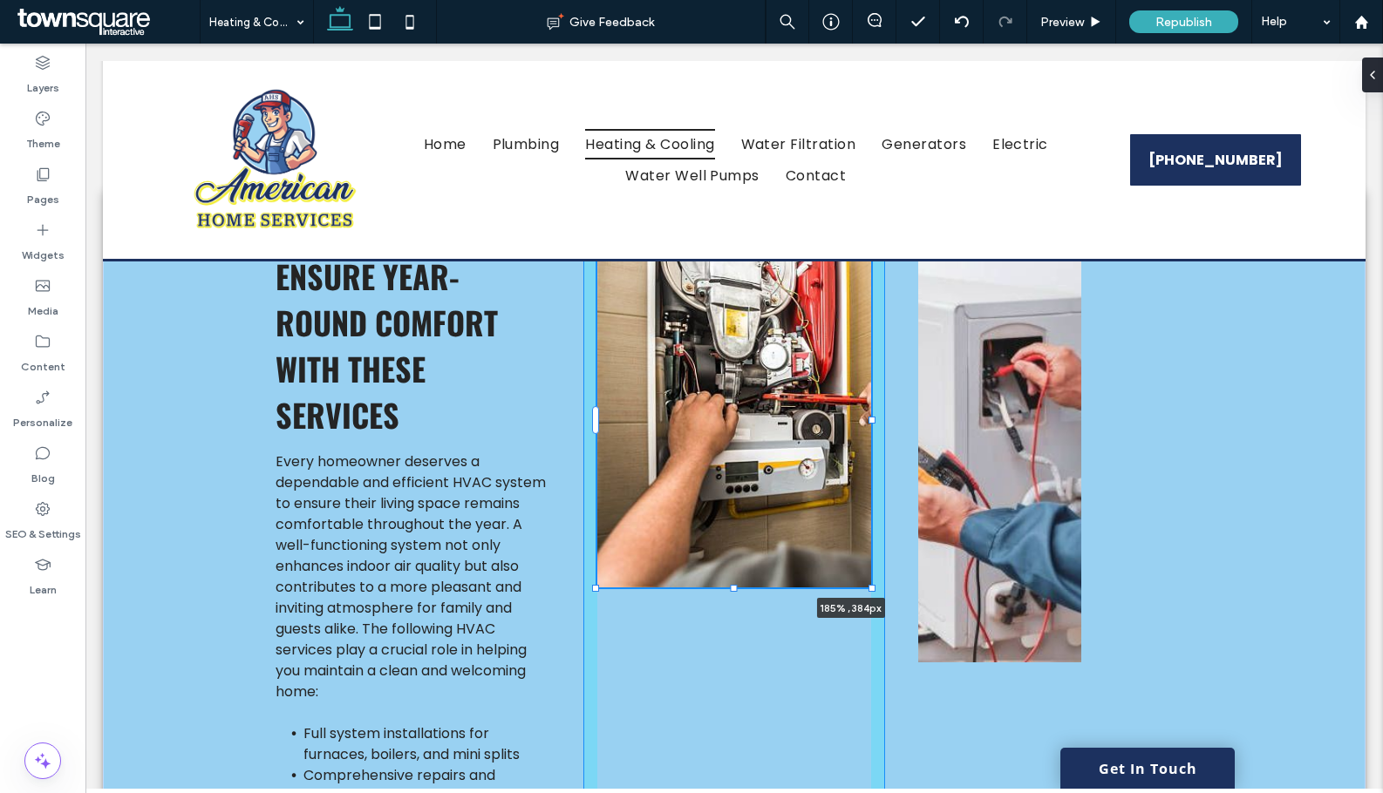
type input "***"
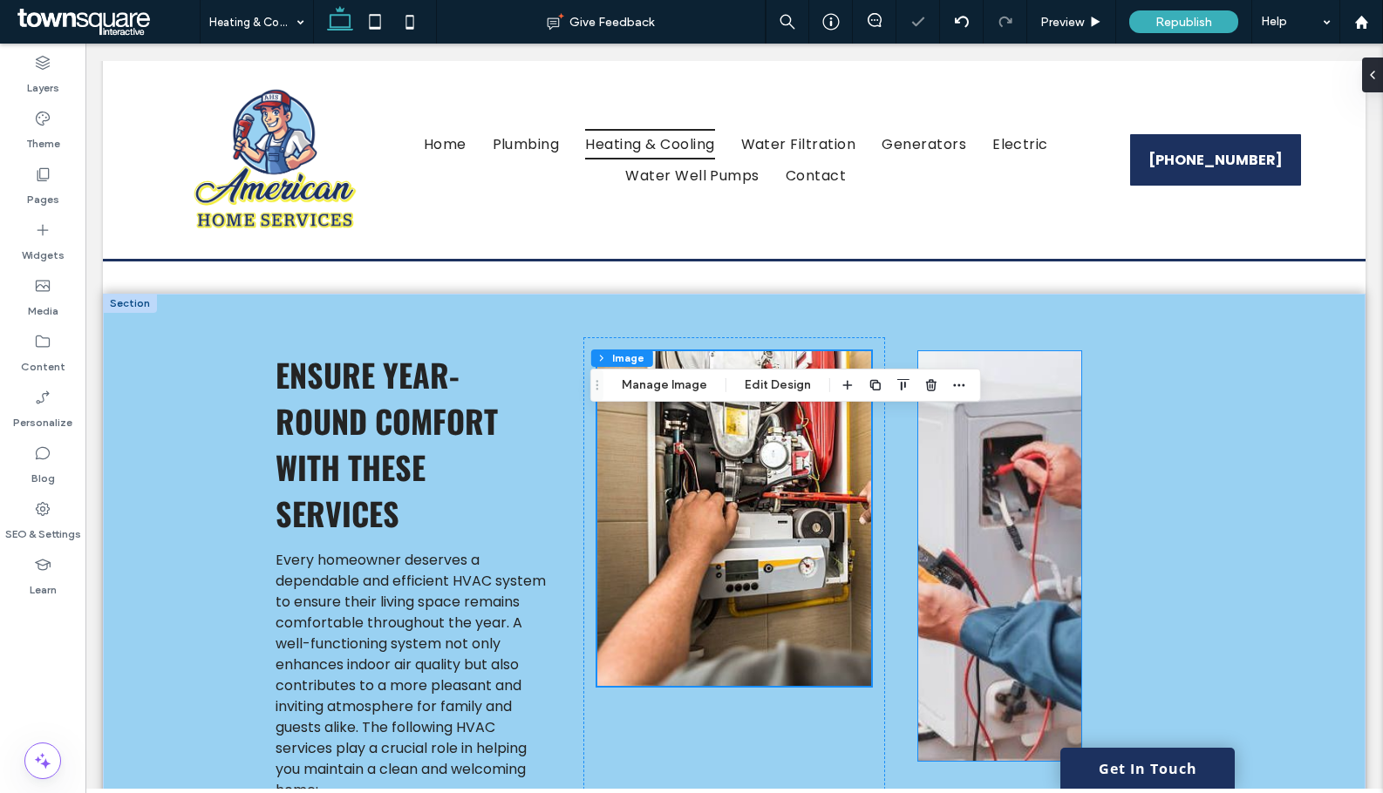
scroll to position [436, 0]
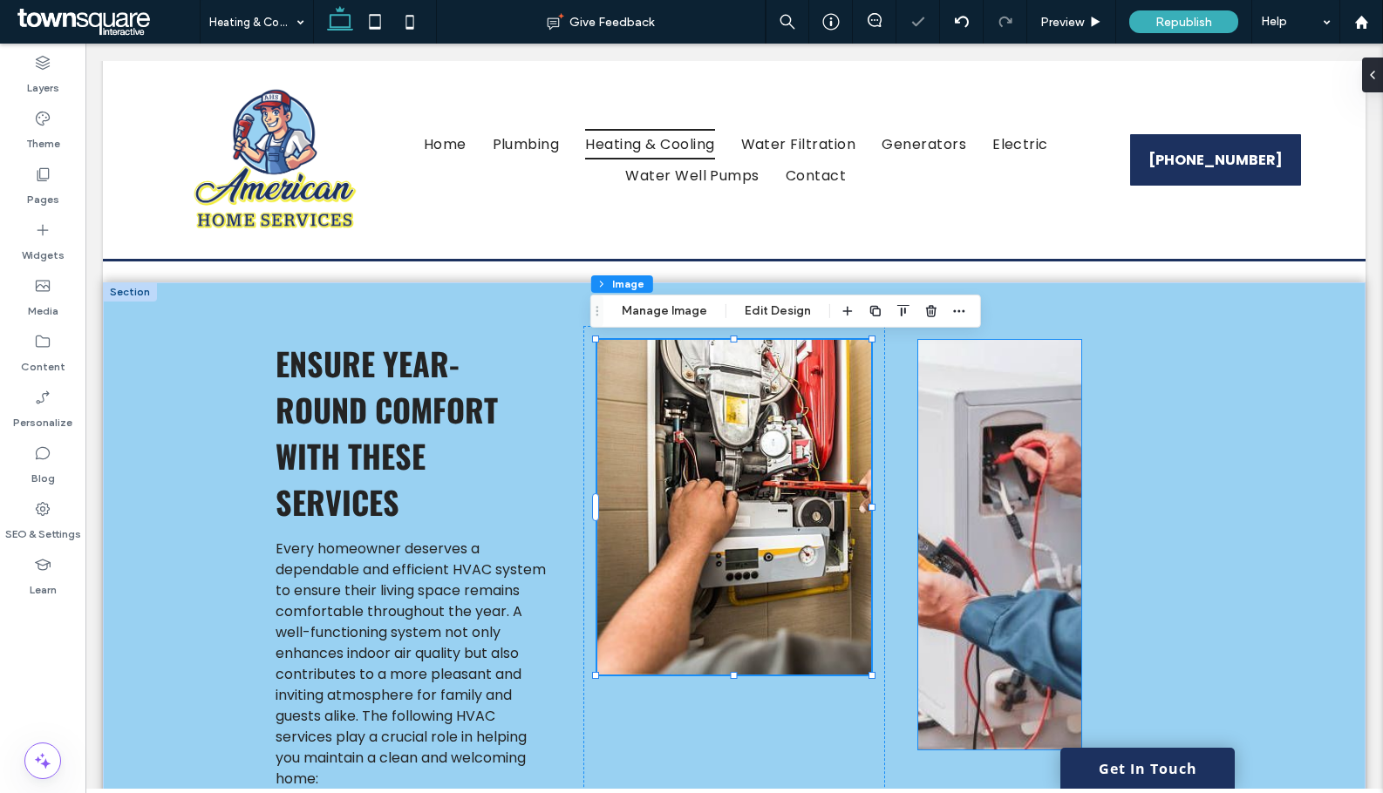
click at [1023, 587] on img at bounding box center [999, 545] width 163 height 410
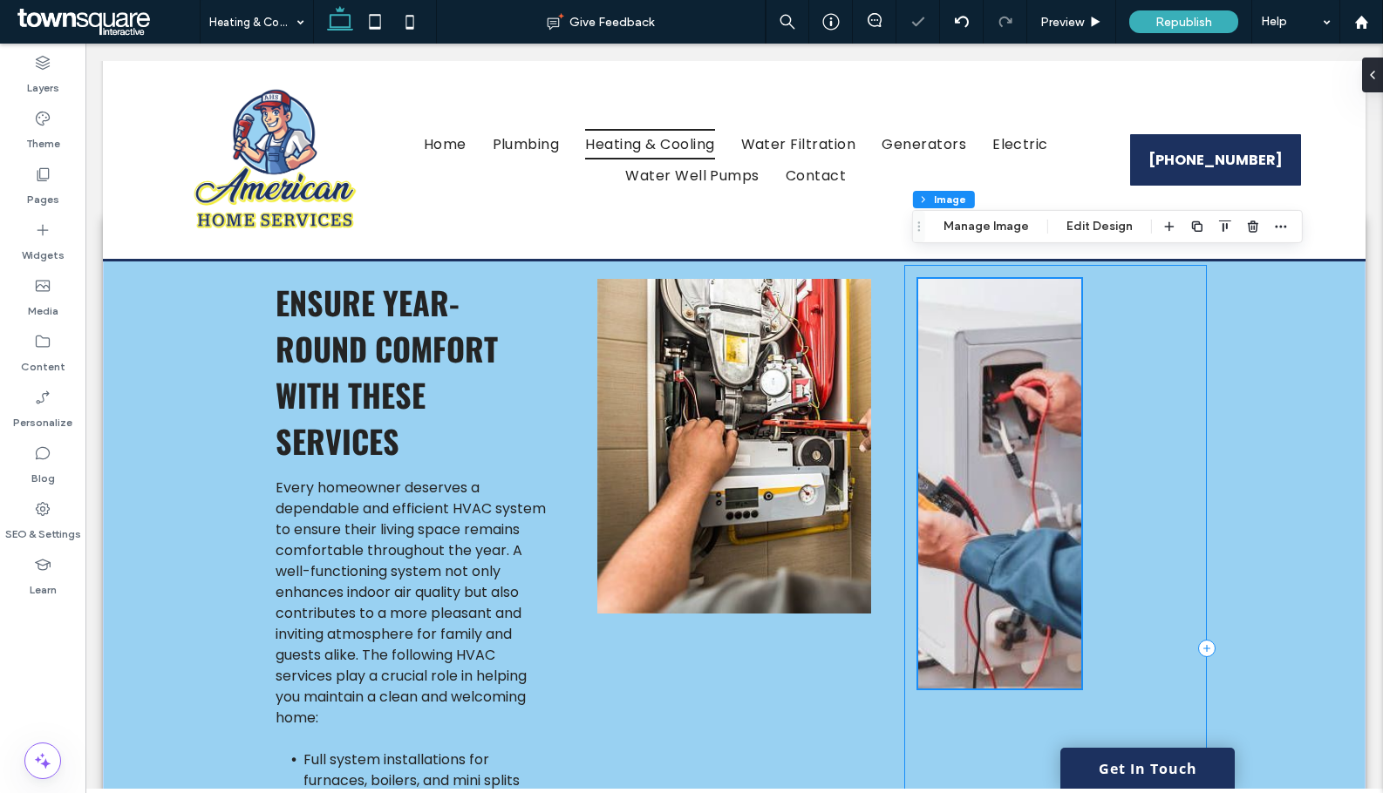
scroll to position [523, 0]
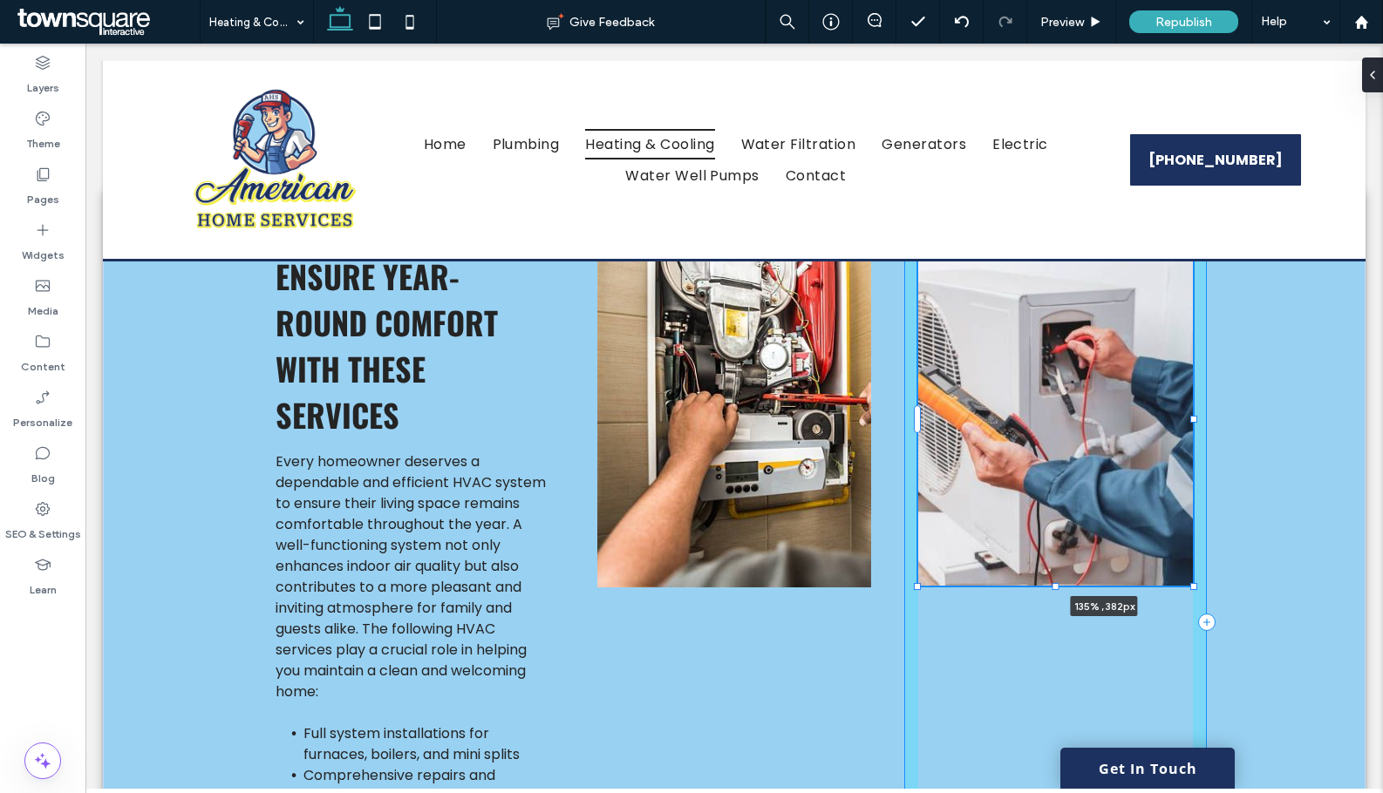
drag, startPoint x: 1078, startPoint y: 664, endPoint x: 1286, endPoint y: 588, distance: 222.0
click at [1286, 588] on div "Ensure Year-Round Comfort with These Services Every homeowner deserves a depend…" at bounding box center [734, 622] width 1262 height 854
type input "***"
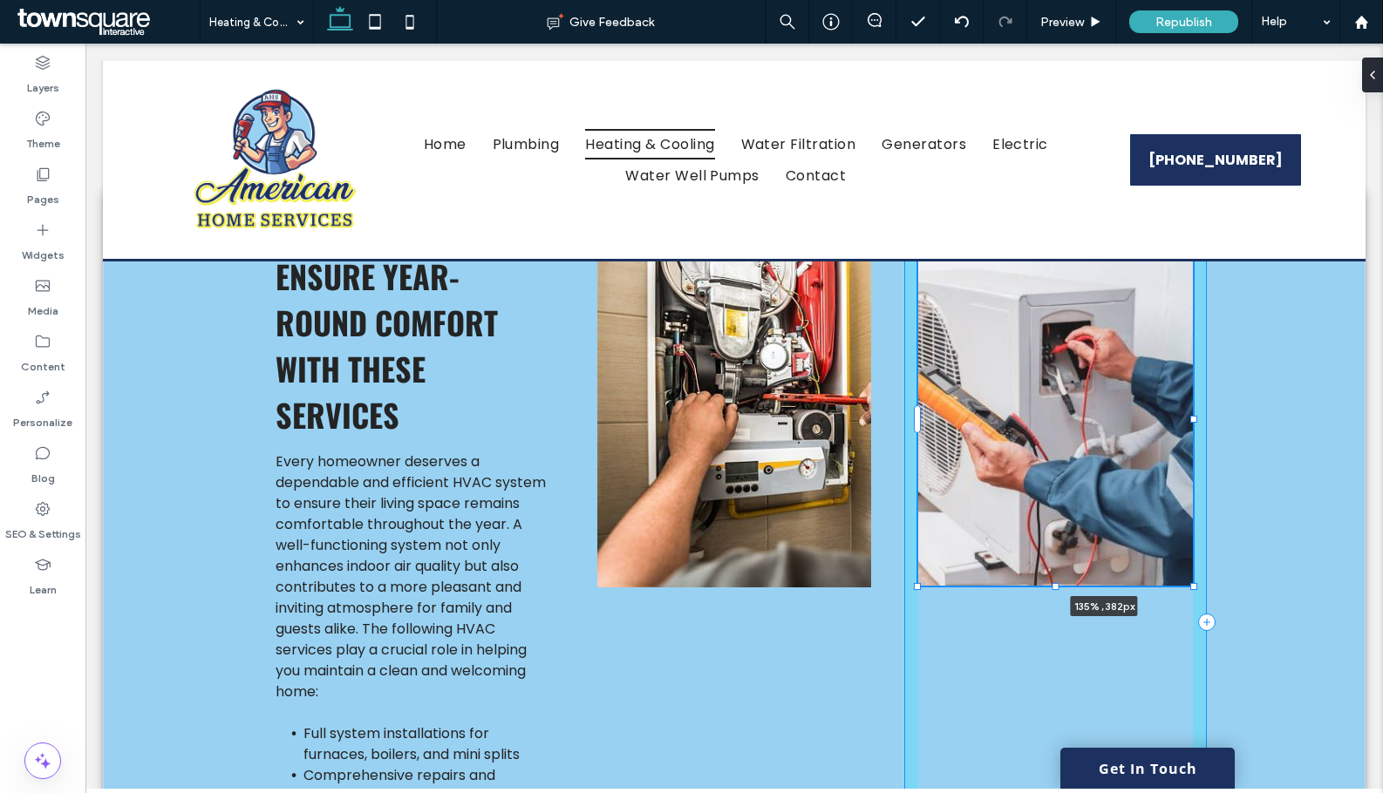
type input "***"
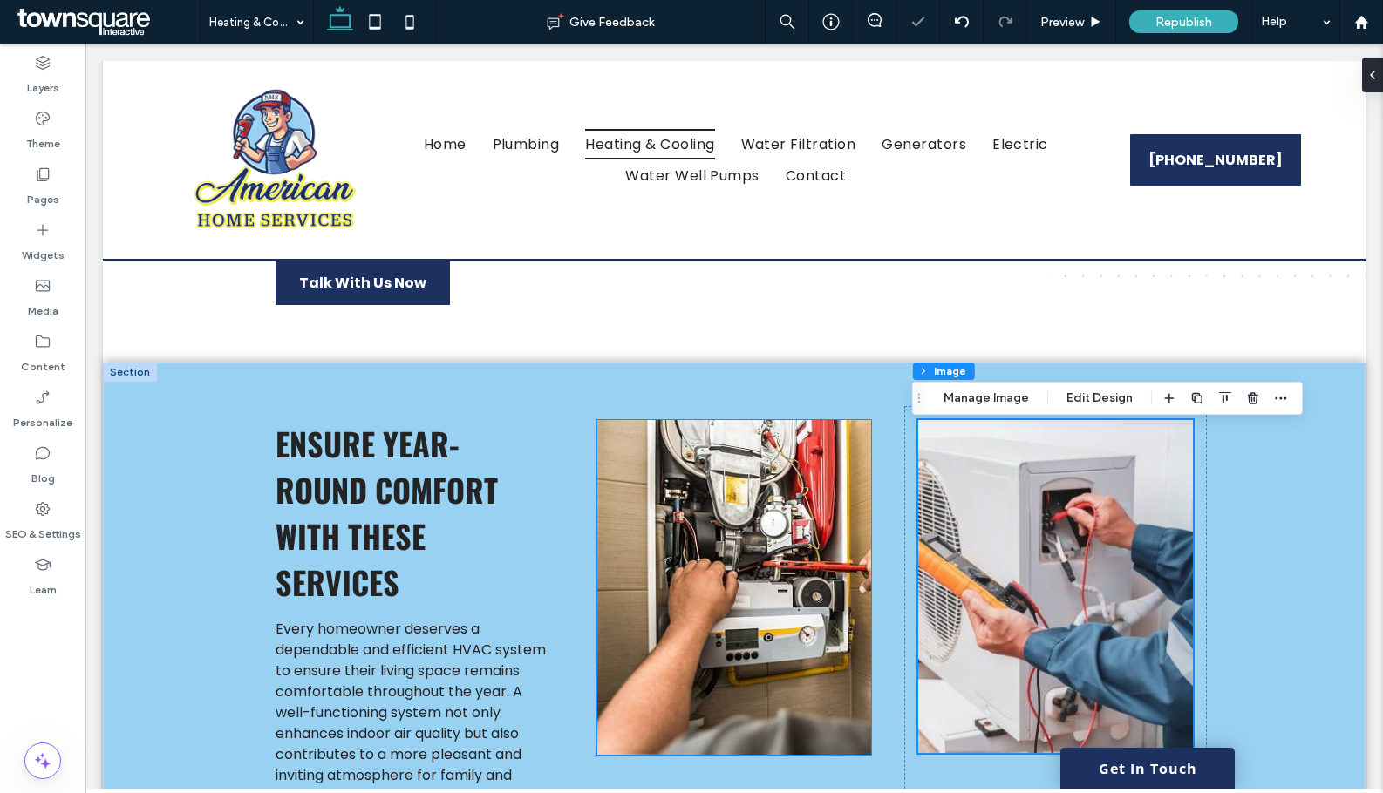
scroll to position [349, 0]
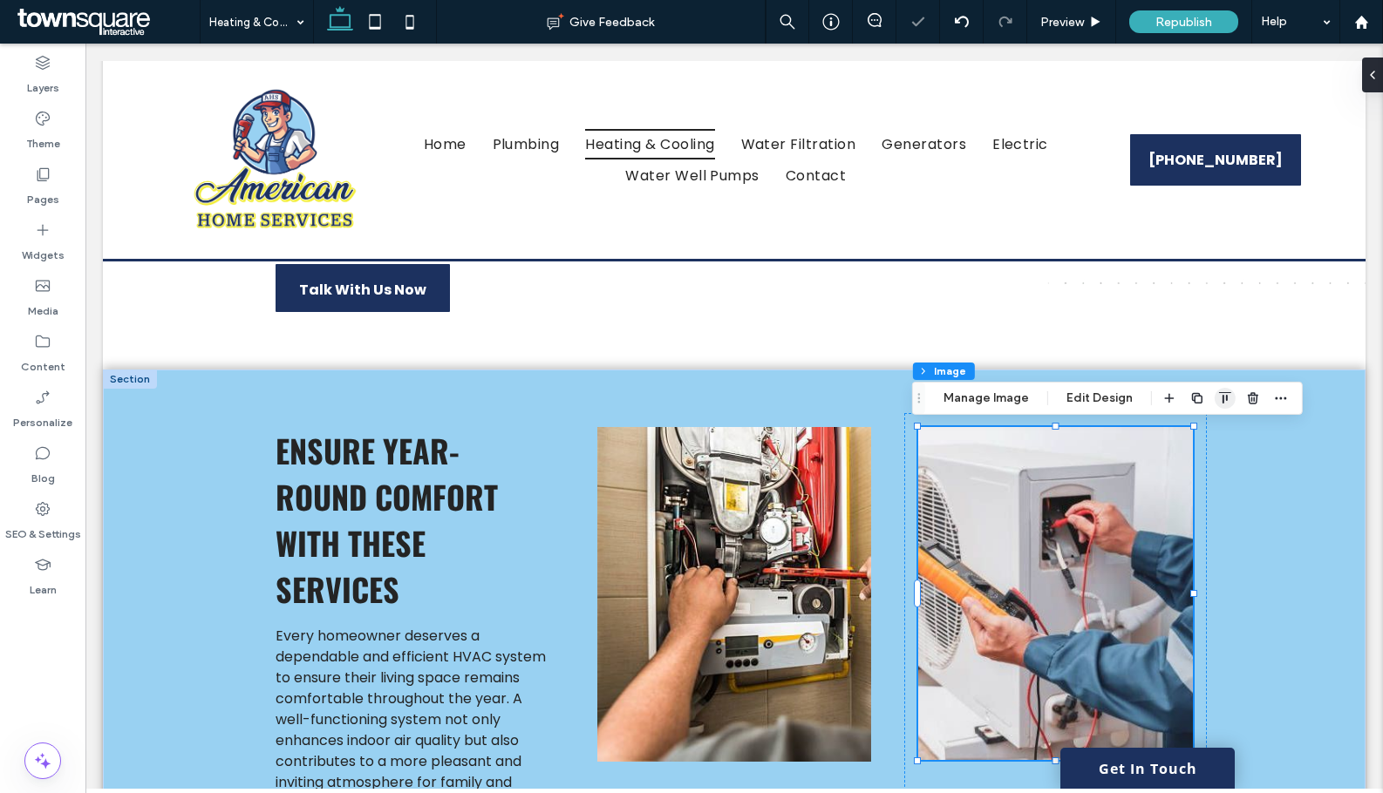
click at [1227, 396] on icon "button" at bounding box center [1225, 398] width 14 height 14
click at [1206, 434] on use "center" at bounding box center [1206, 432] width 12 height 10
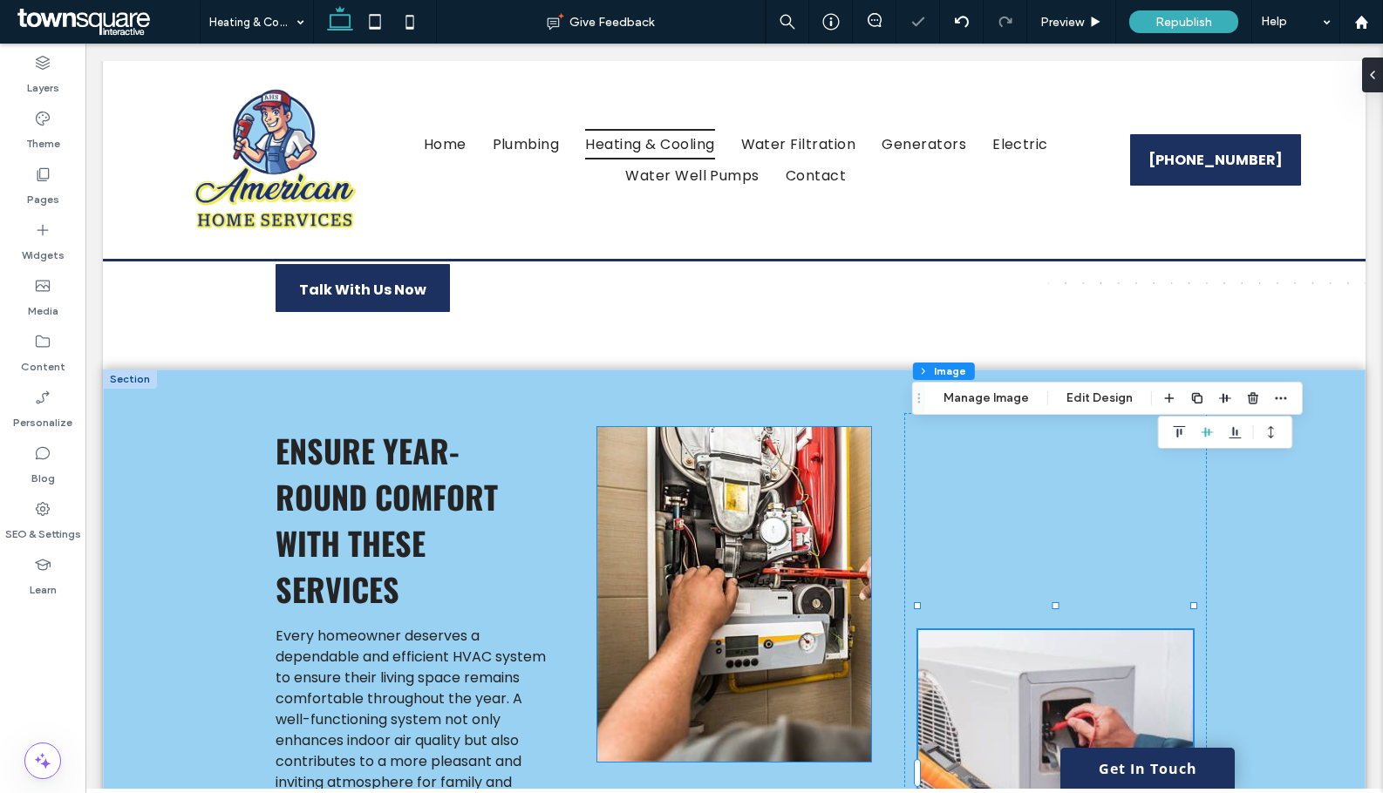
click at [800, 549] on img at bounding box center [734, 594] width 275 height 335
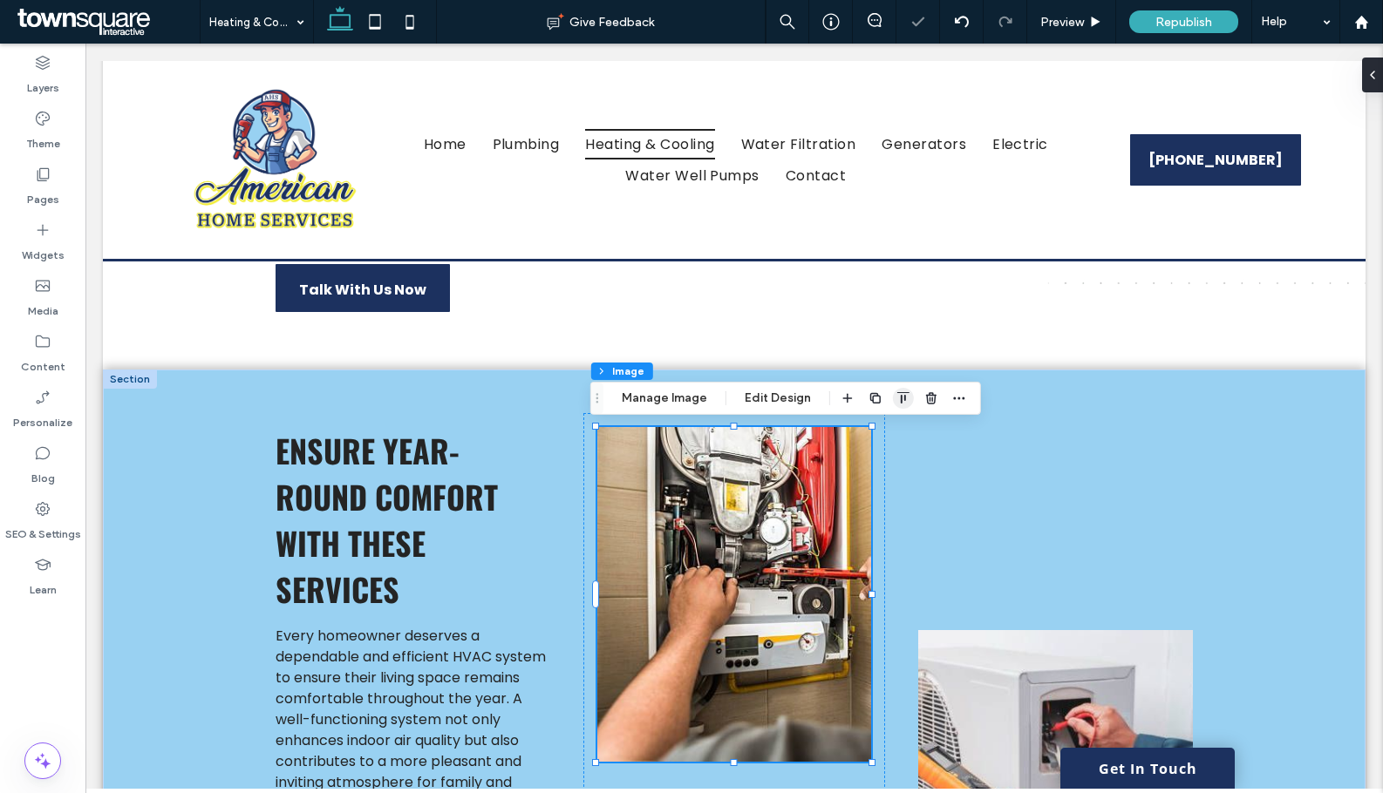
click at [903, 400] on icon "button" at bounding box center [903, 398] width 14 height 14
click at [887, 432] on use "center" at bounding box center [885, 432] width 12 height 10
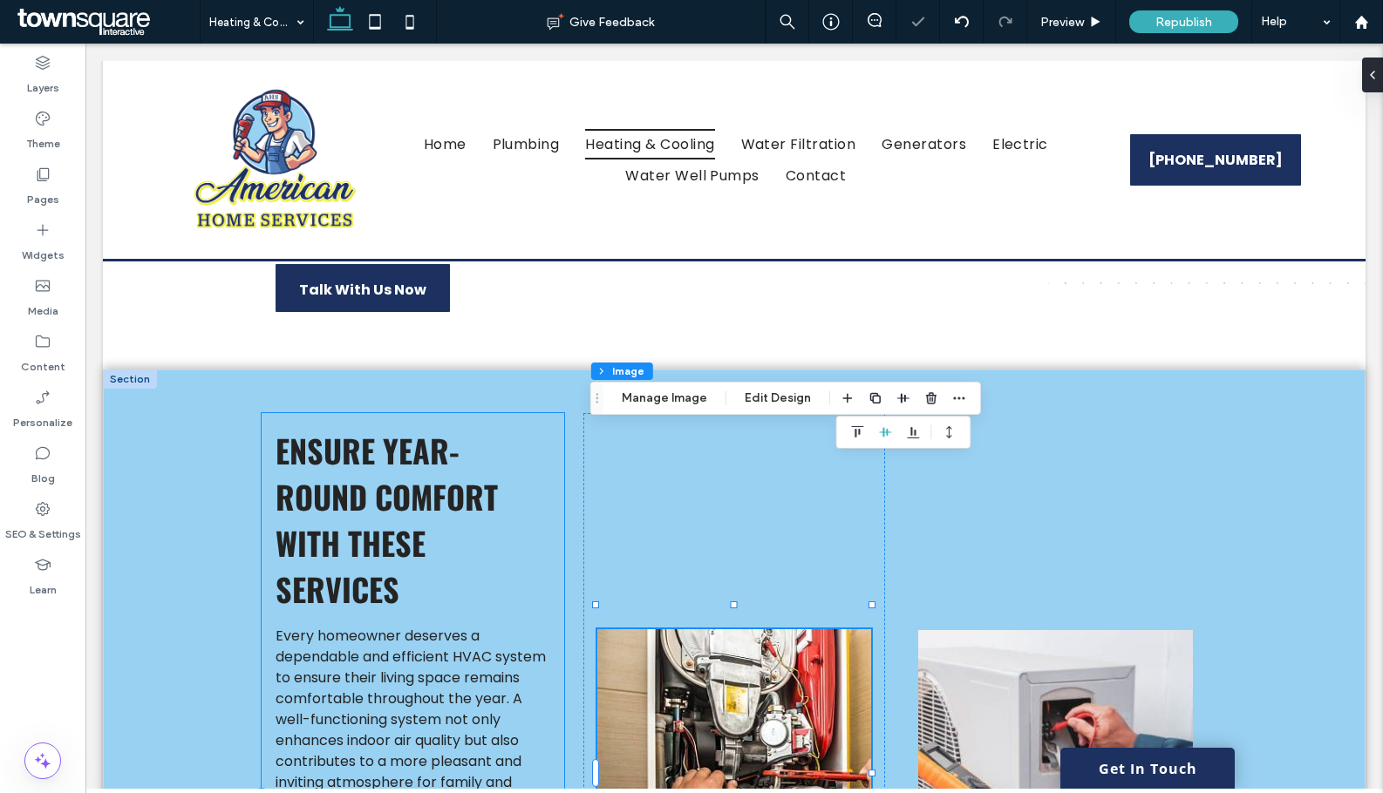
click at [362, 567] on div "Ensure Year-Round Comfort with These Services Every homeowner deserves a depend…" at bounding box center [413, 796] width 303 height 767
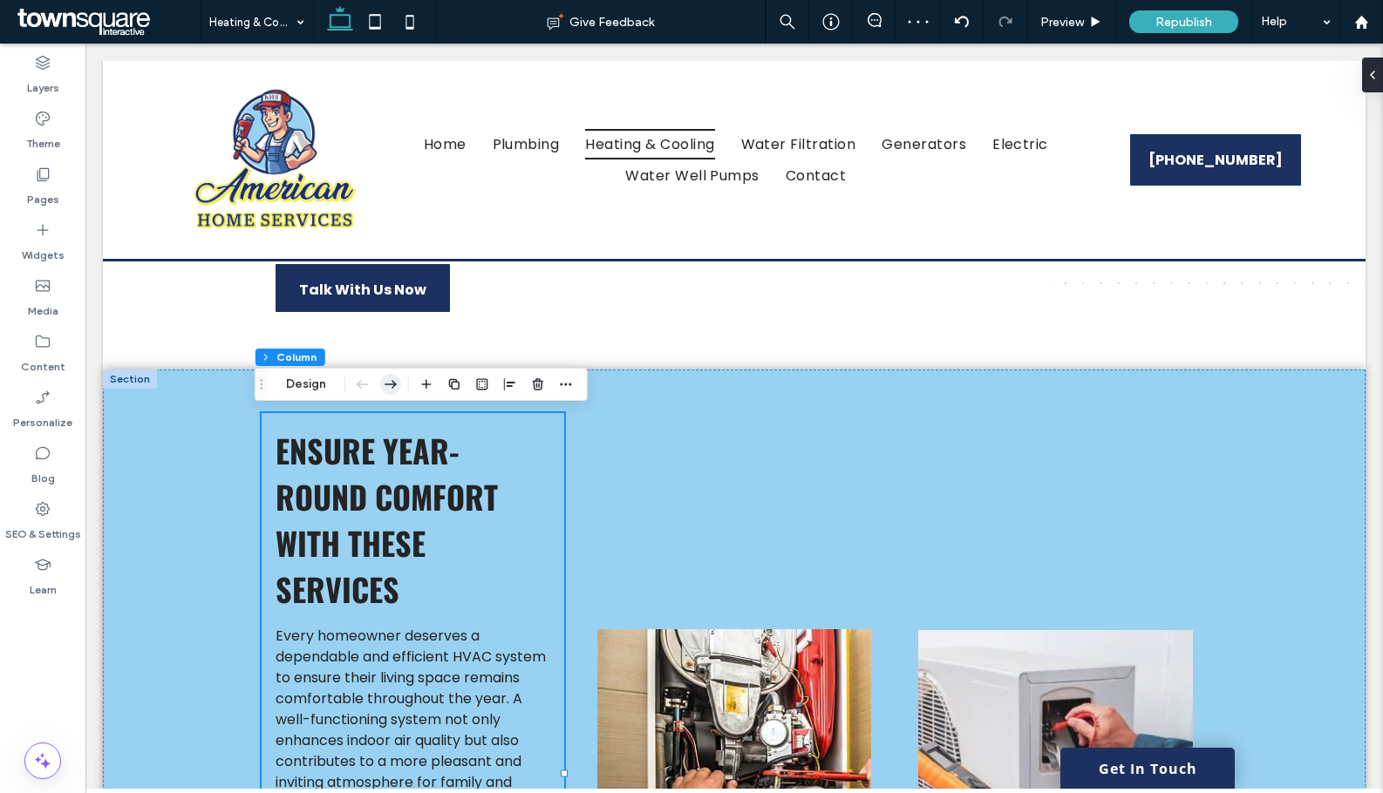
click at [398, 385] on icon "button" at bounding box center [390, 384] width 21 height 31
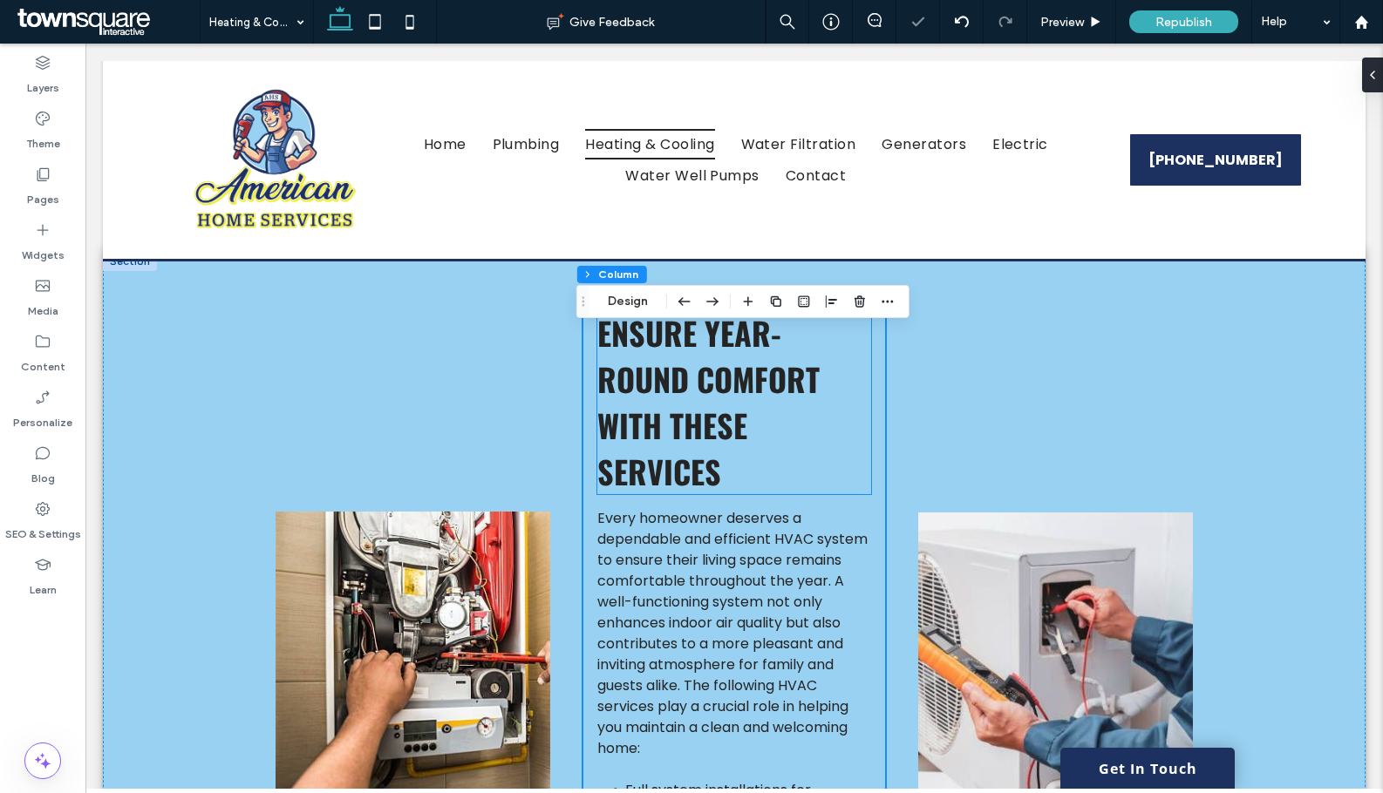
scroll to position [610, 0]
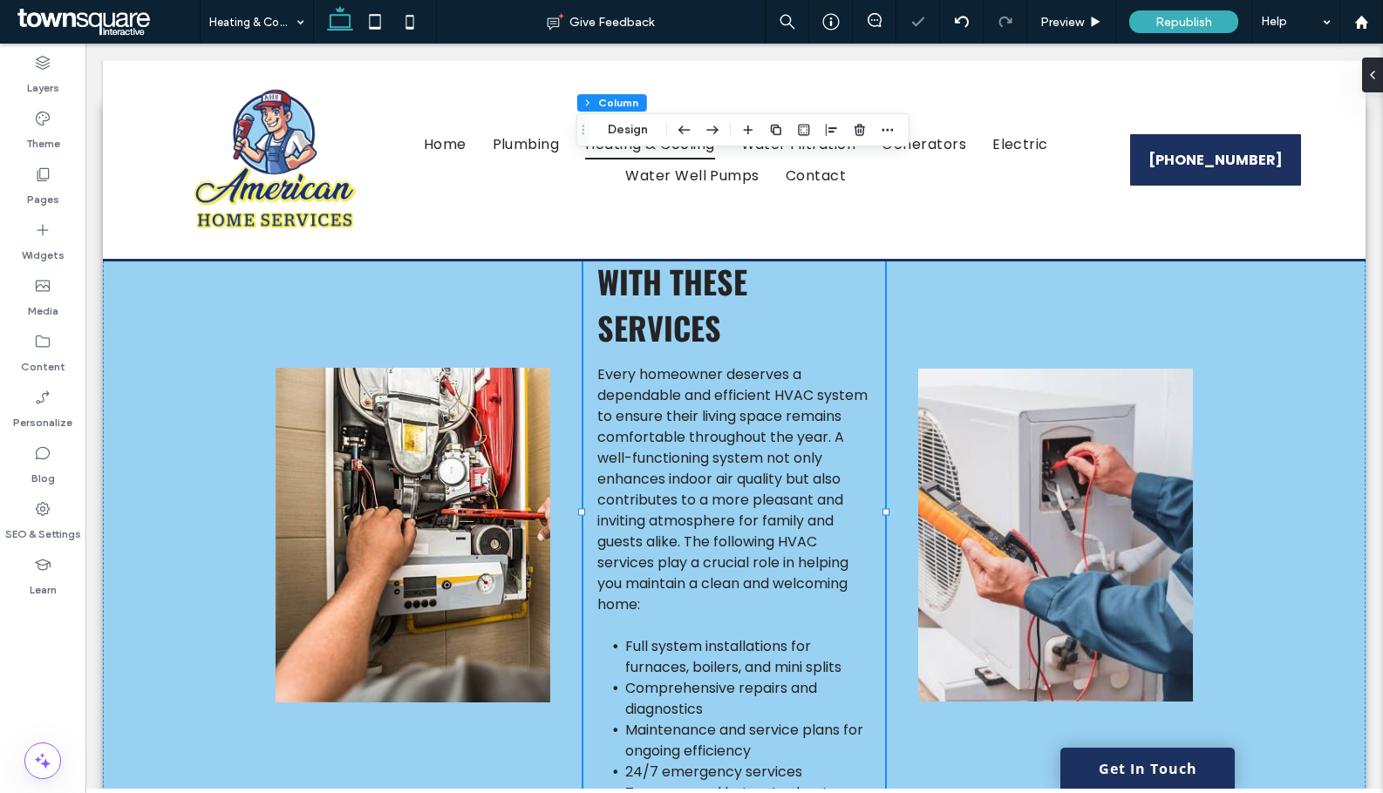
click at [583, 581] on div "Ensure Year-Round Comfort with These Services Every homeowner deserves a depend…" at bounding box center [734, 535] width 303 height 767
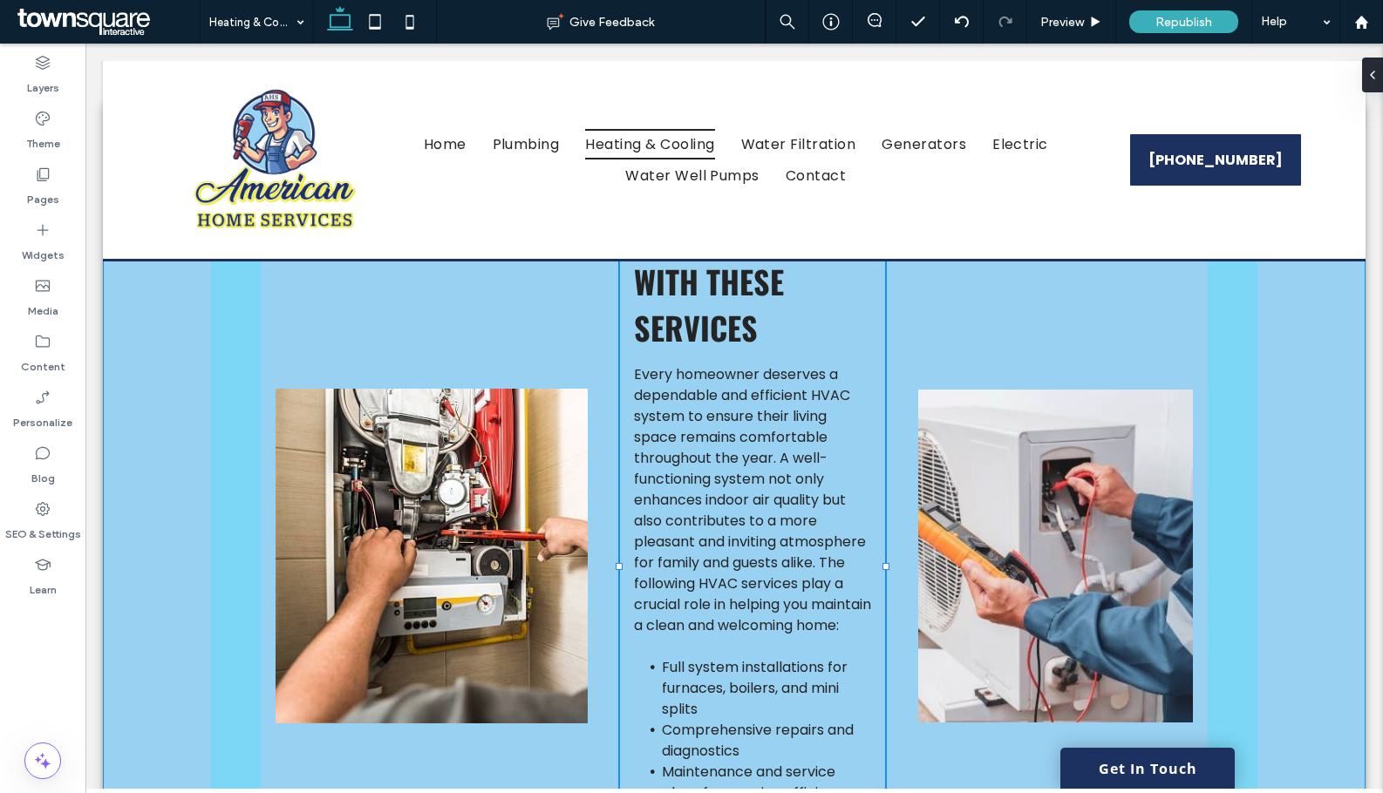
drag, startPoint x: 575, startPoint y: 511, endPoint x: 612, endPoint y: 537, distance: 45.7
click at [612, 537] on div "Ensure Year-Round Comfort with These Services Every homeowner deserves a depend…" at bounding box center [734, 556] width 1046 height 896
type input "**"
type input "***"
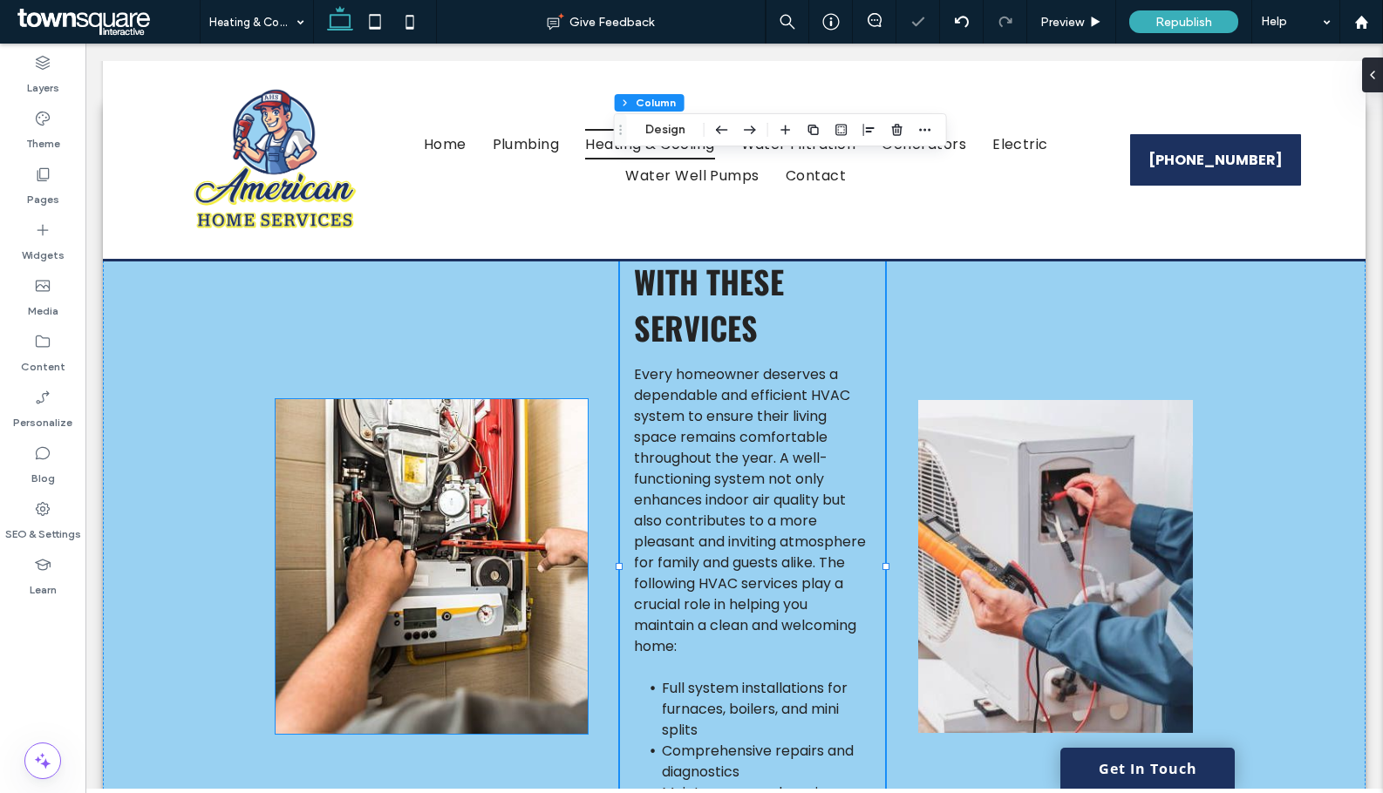
click at [427, 527] on img at bounding box center [431, 566] width 312 height 335
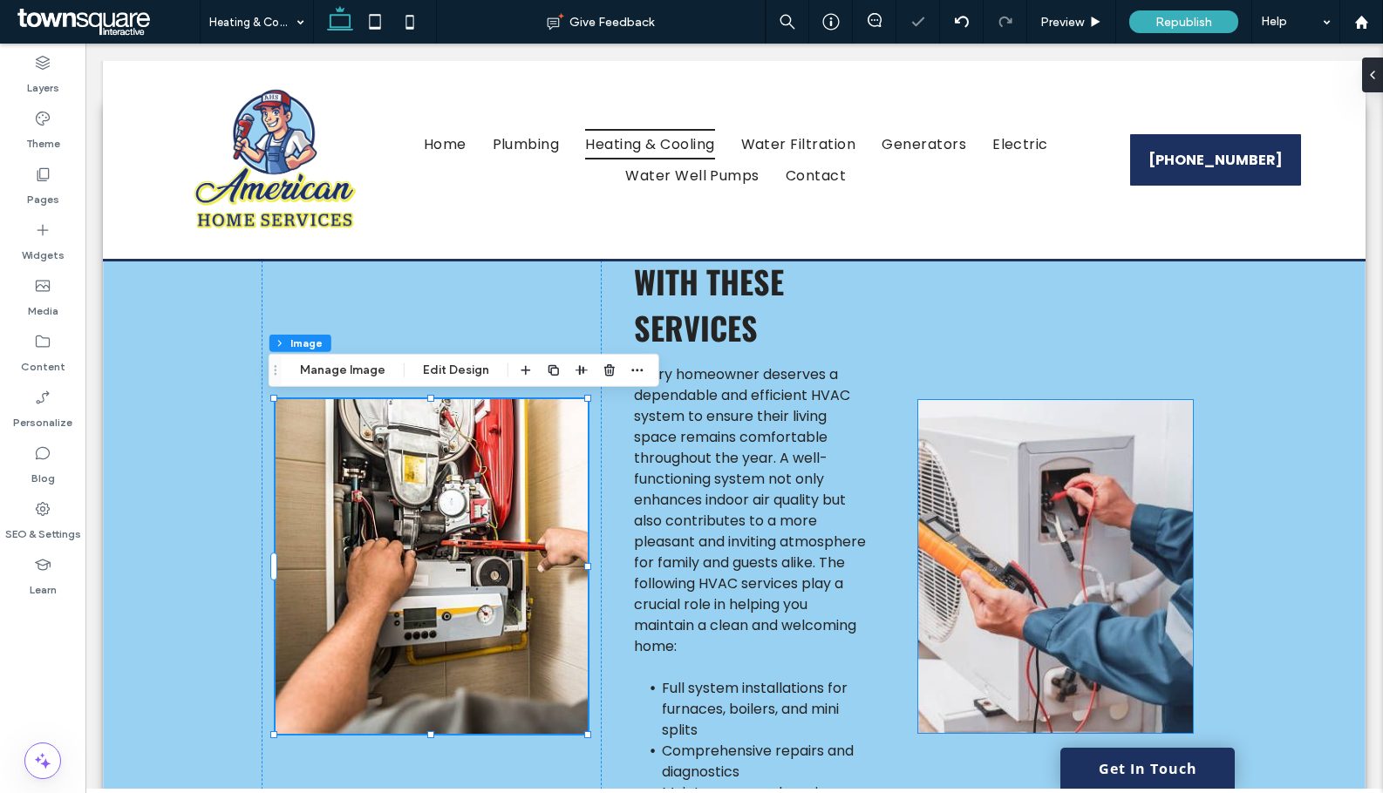
click at [1039, 563] on img at bounding box center [1055, 566] width 275 height 333
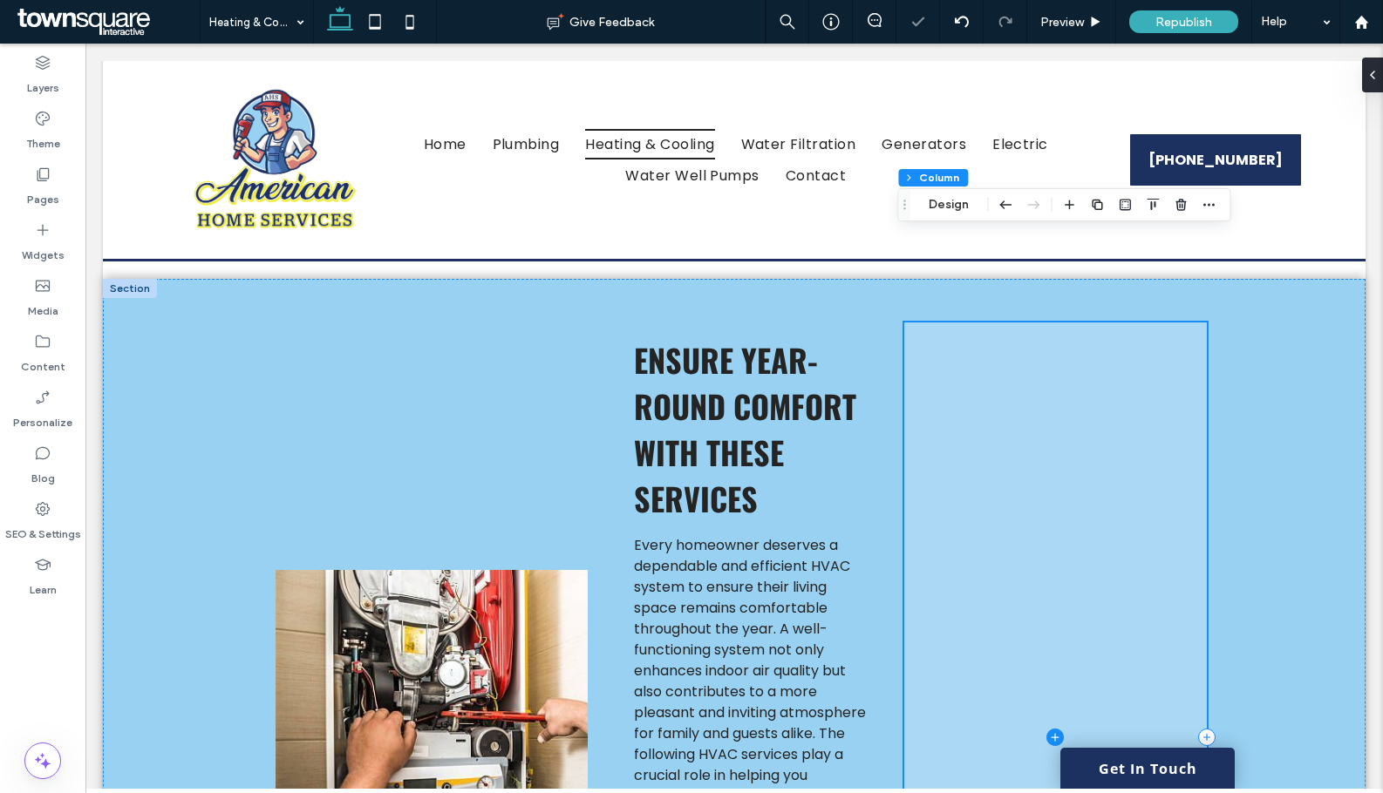
scroll to position [436, 0]
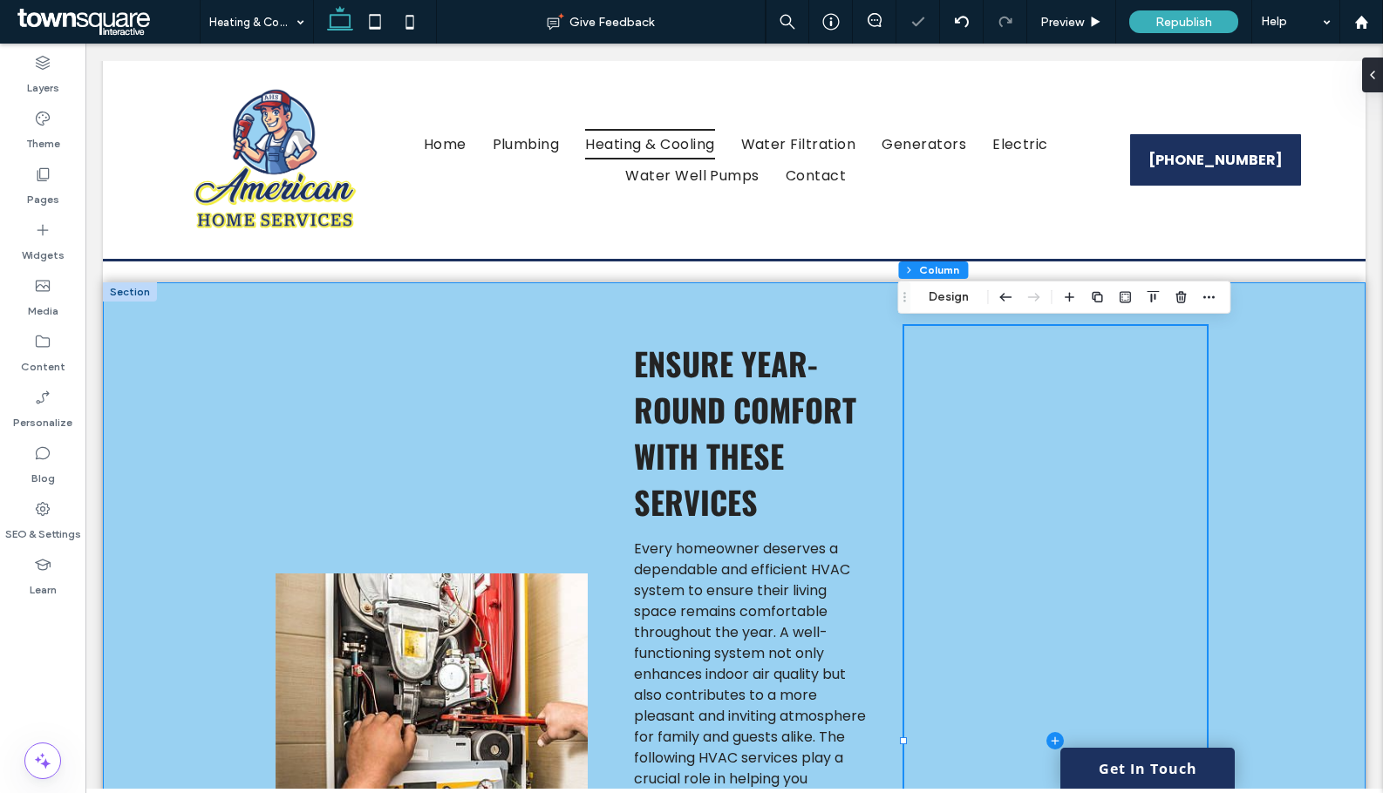
click at [895, 407] on div "Ensure Year-Round Comfort with These Services Every homeowner deserves a depend…" at bounding box center [734, 740] width 1046 height 917
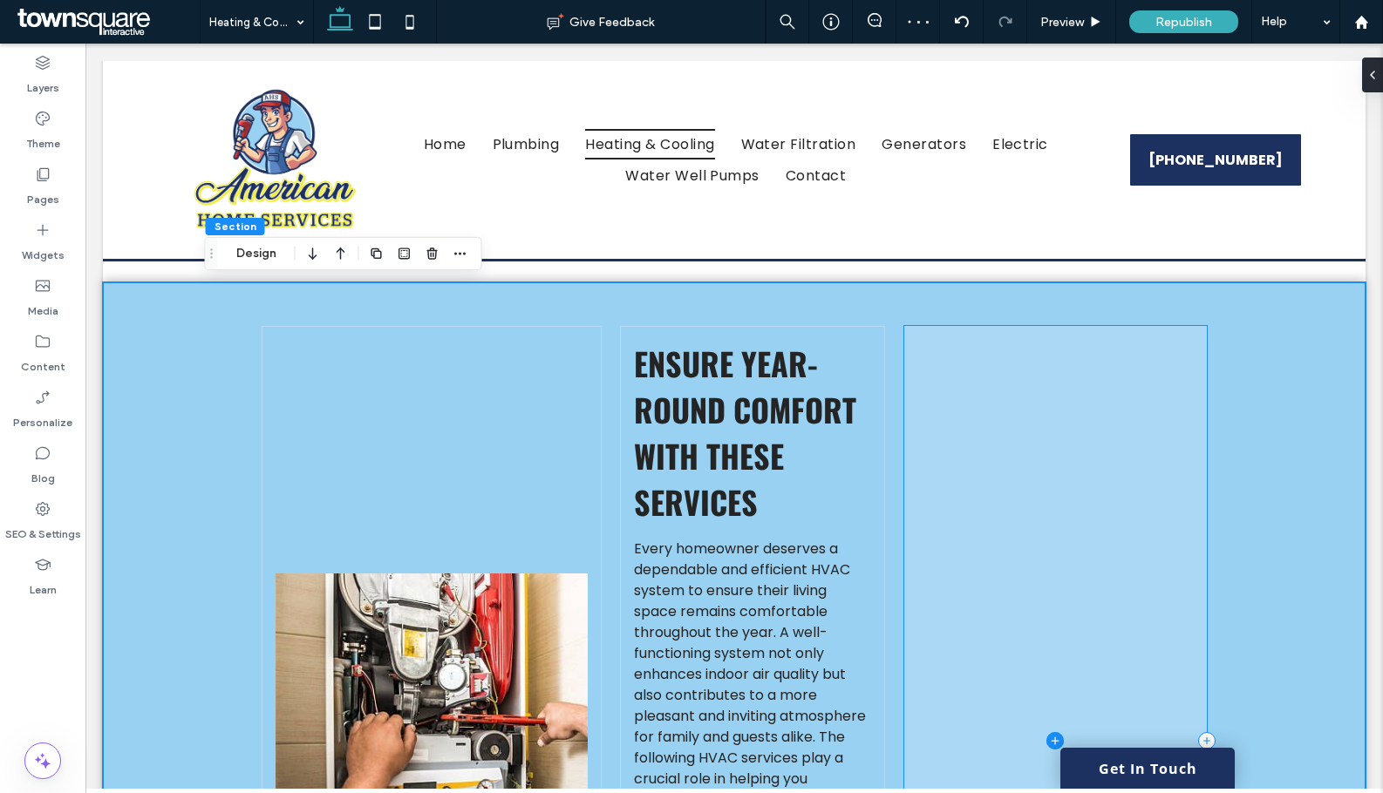
click at [955, 330] on span at bounding box center [1055, 741] width 303 height 830
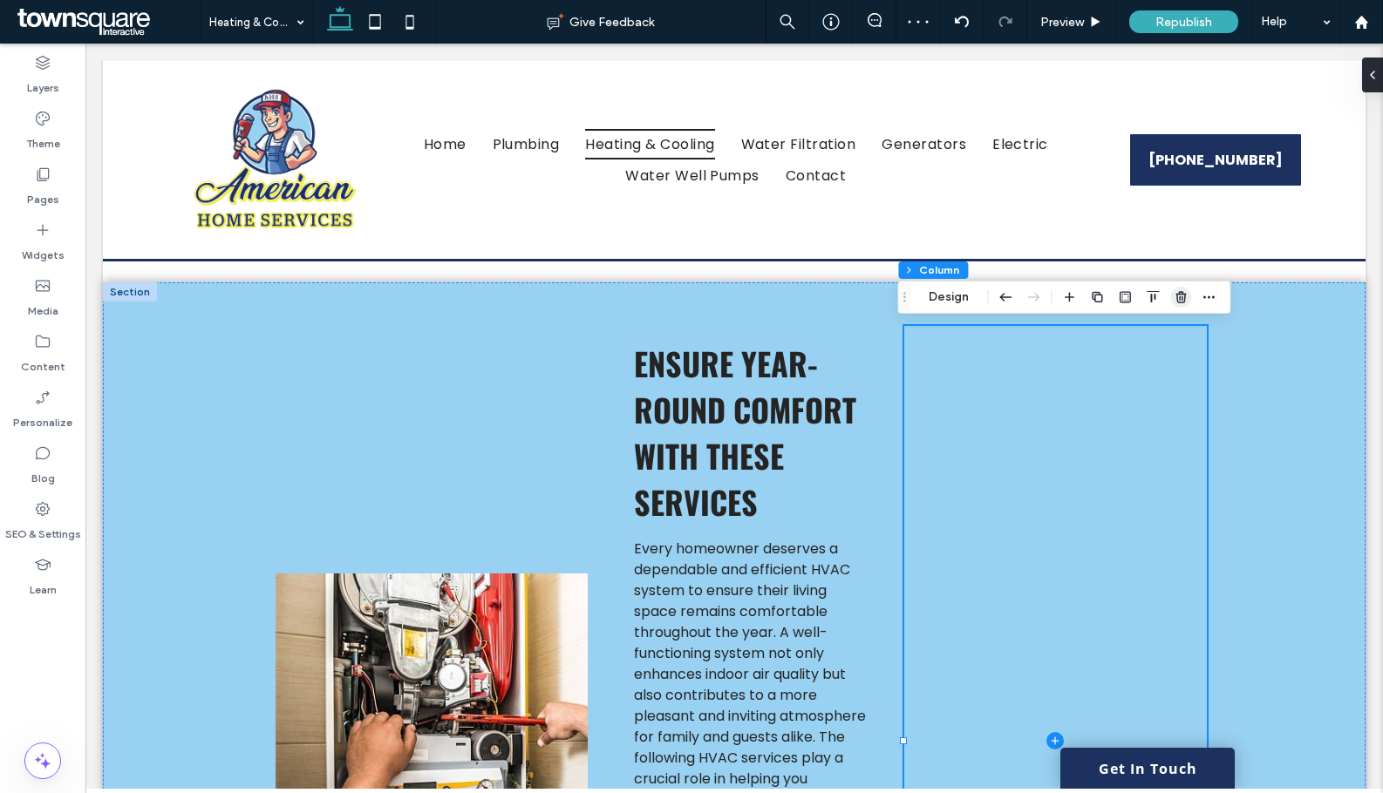
click at [1186, 296] on icon "button" at bounding box center [1180, 297] width 14 height 14
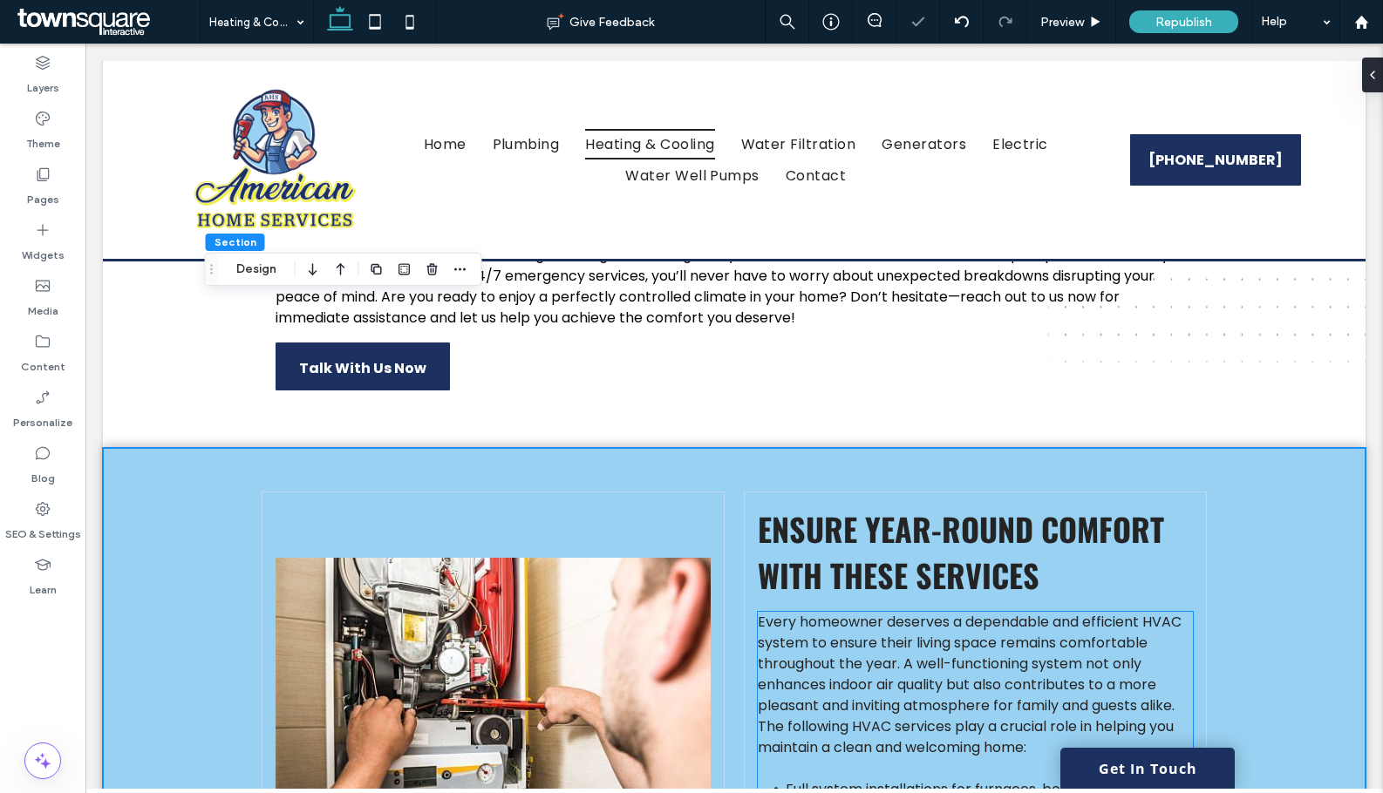
scroll to position [262, 0]
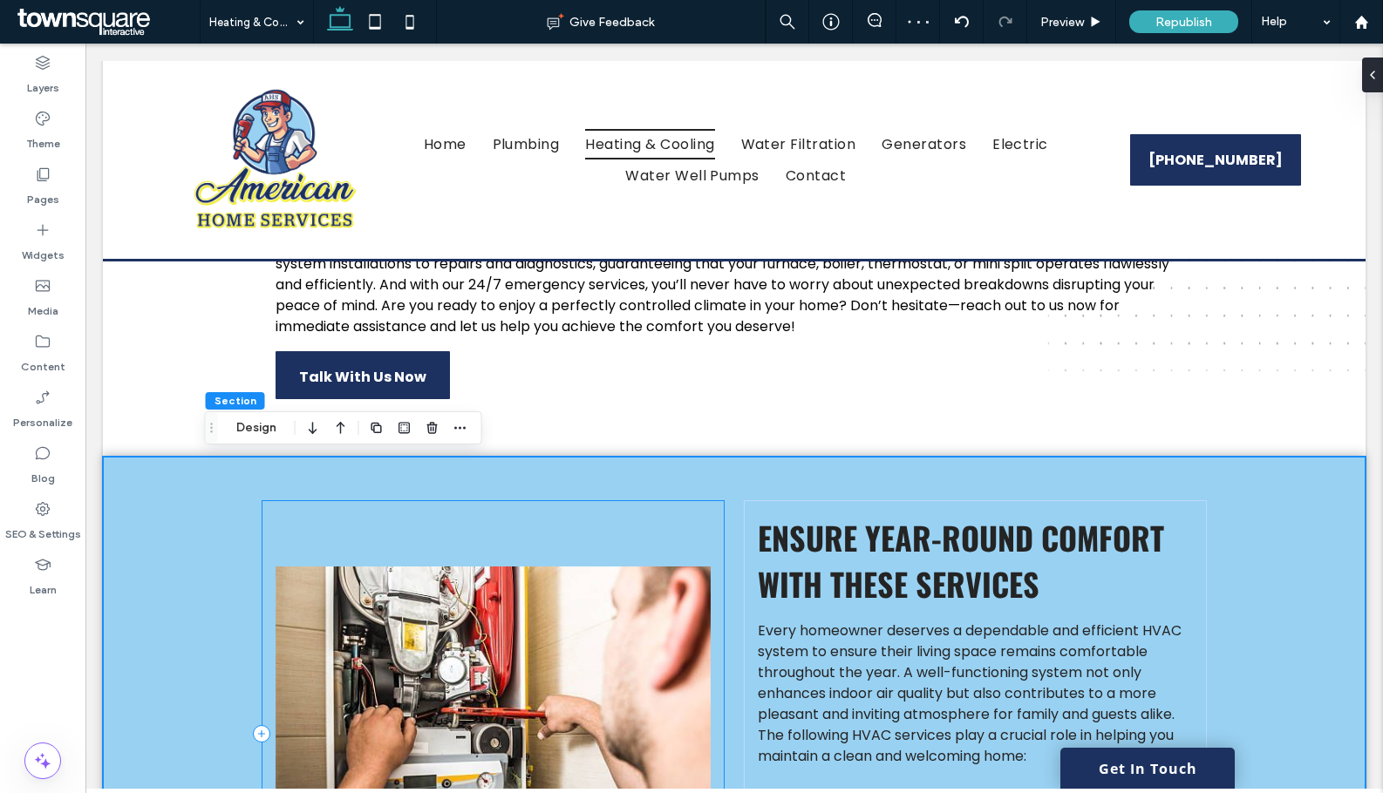
click at [715, 539] on div at bounding box center [493, 733] width 463 height 466
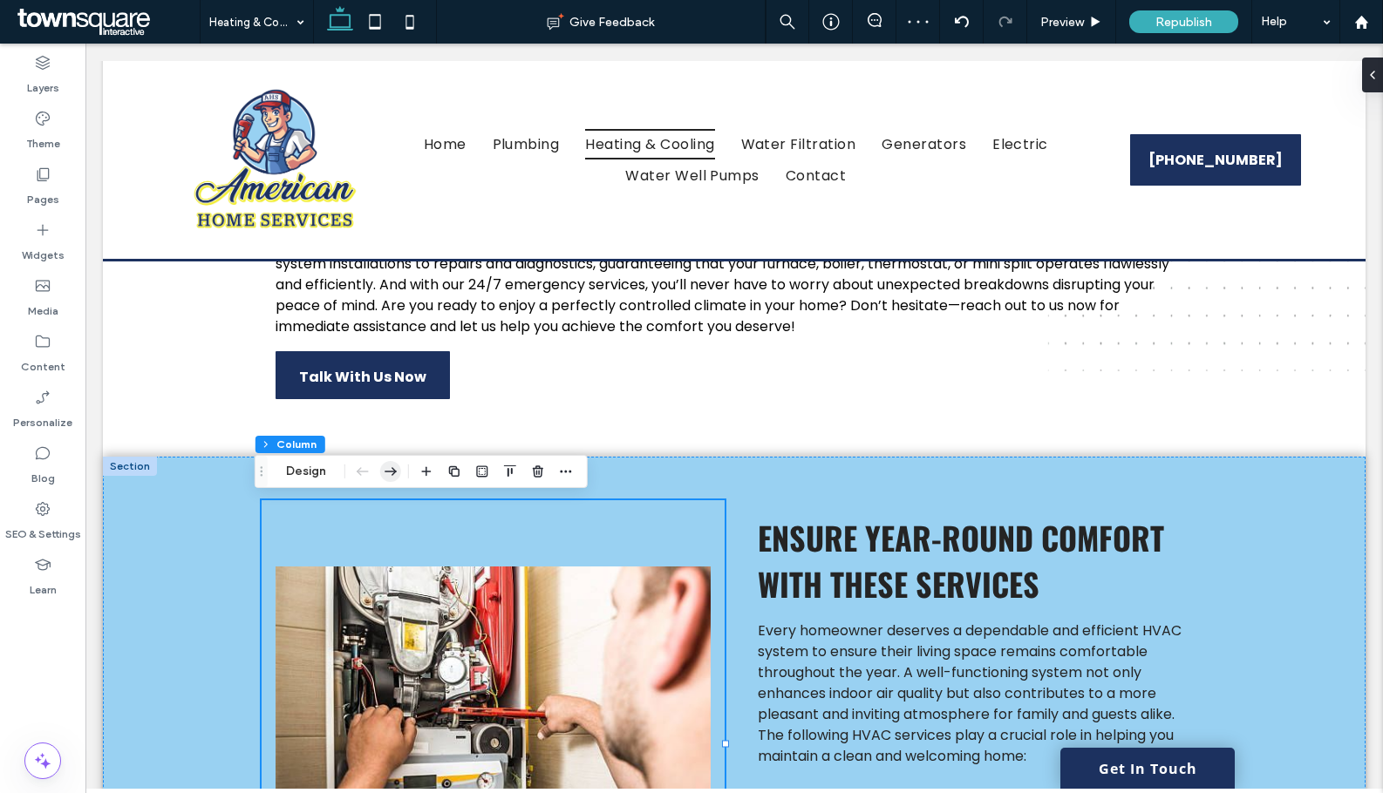
click at [396, 470] on icon "button" at bounding box center [390, 471] width 21 height 31
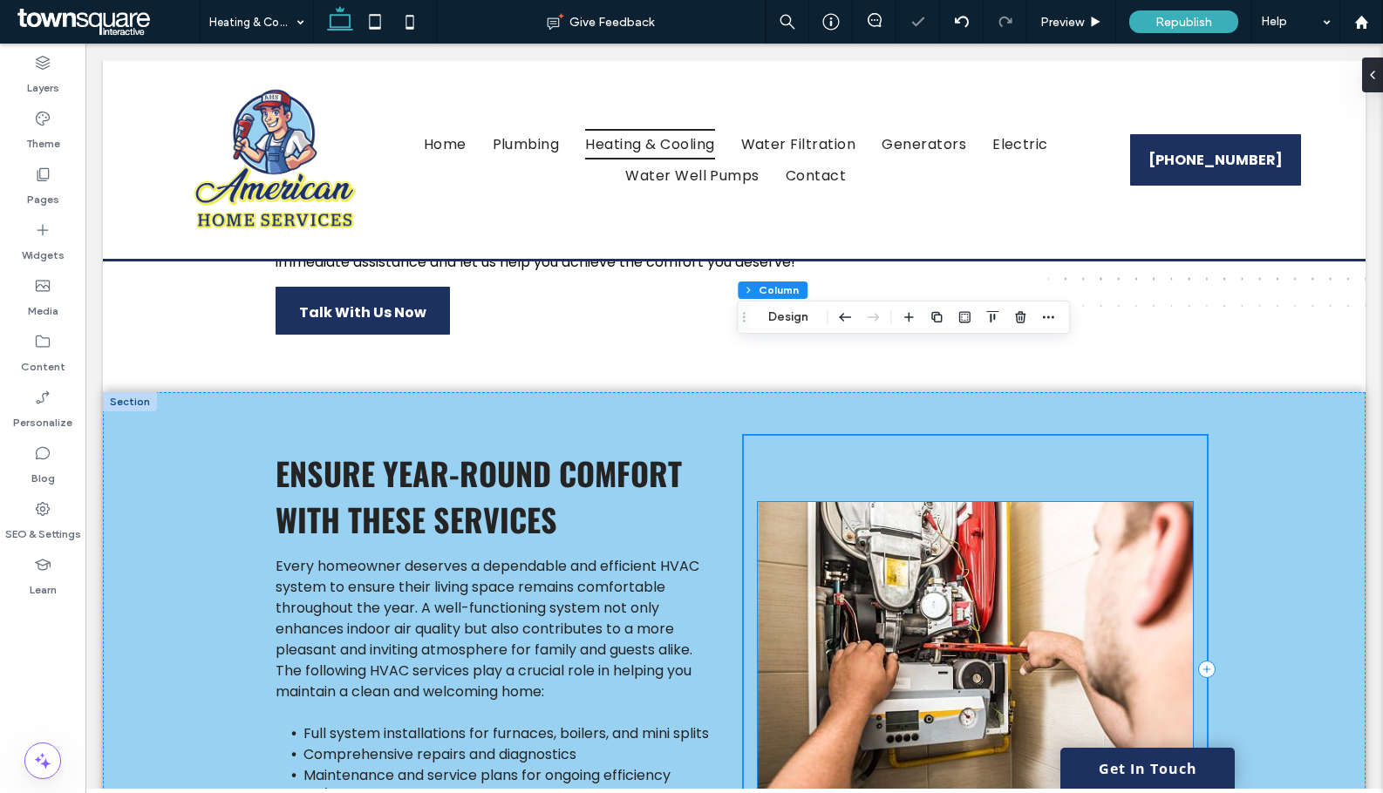
scroll to position [436, 0]
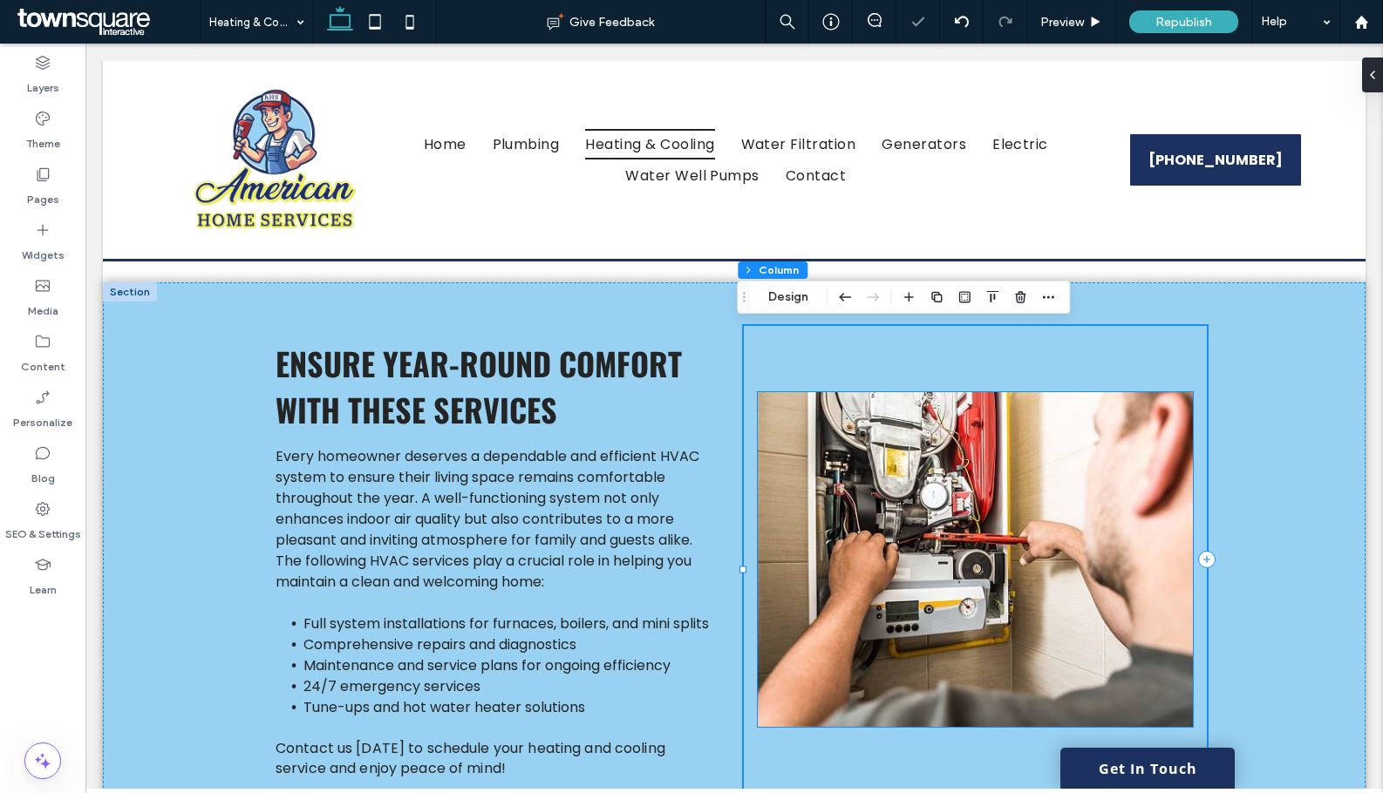
click at [1178, 451] on img at bounding box center [975, 559] width 435 height 335
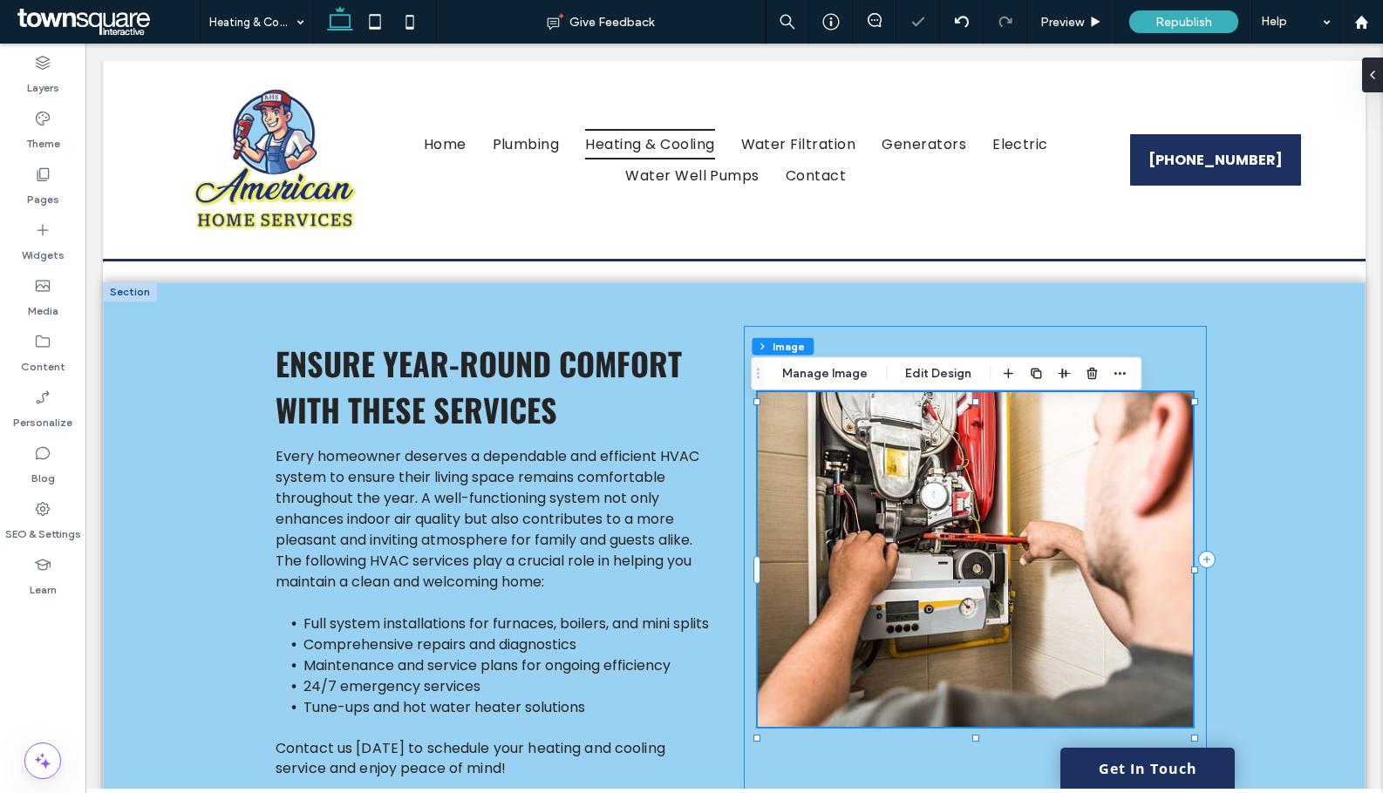
click at [1184, 401] on div at bounding box center [975, 559] width 463 height 466
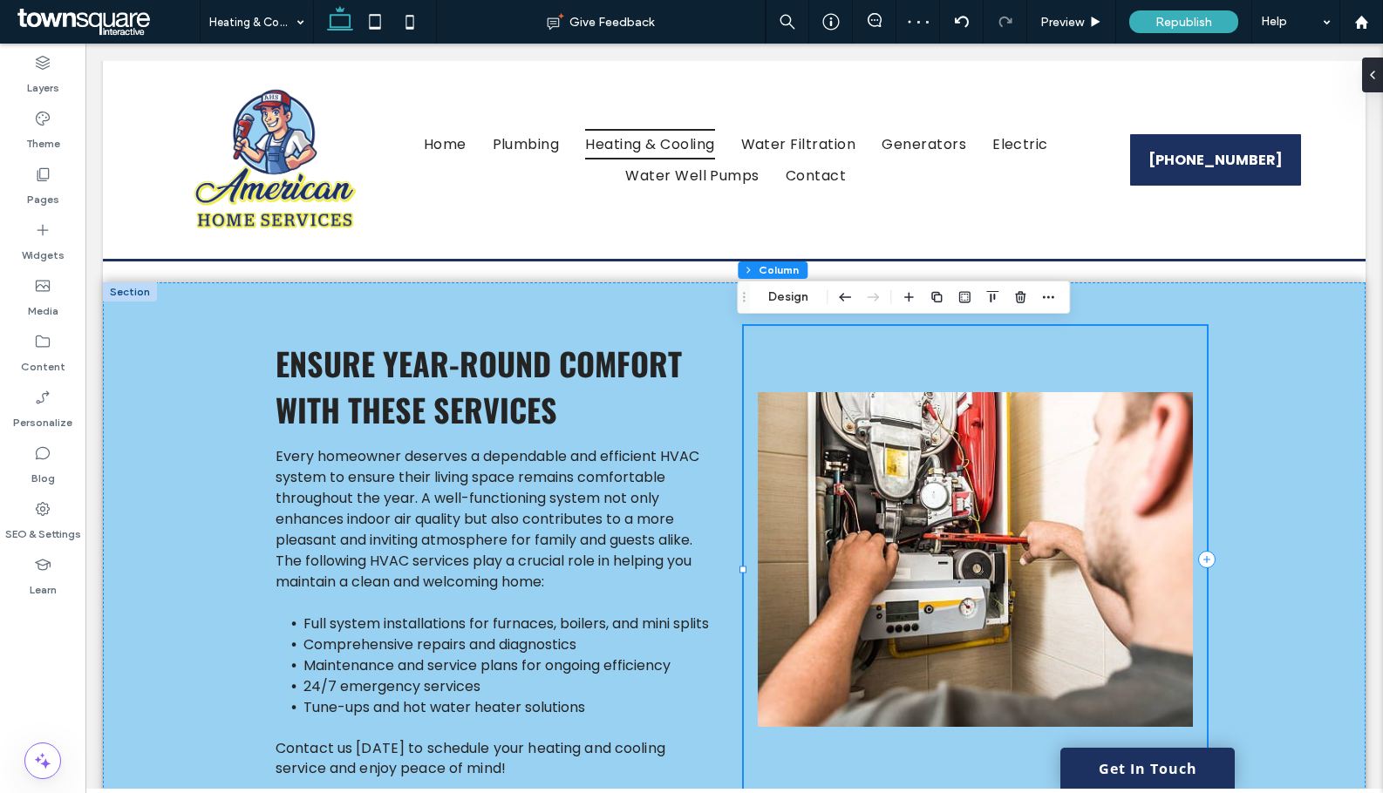
click at [1190, 402] on div at bounding box center [975, 559] width 463 height 466
click at [1155, 453] on img at bounding box center [975, 559] width 435 height 335
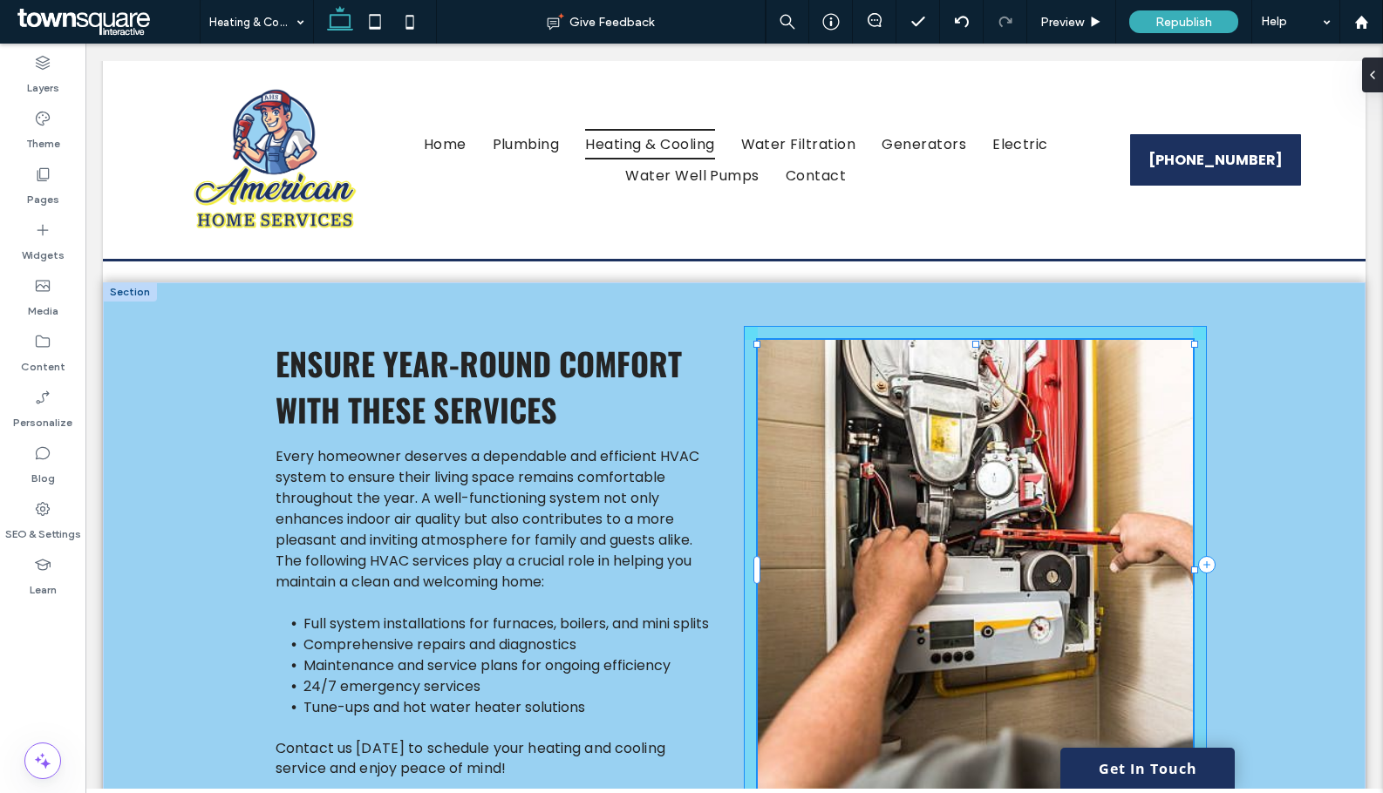
drag, startPoint x: 1188, startPoint y: 404, endPoint x: 1275, endPoint y: 346, distance: 103.7
click at [1275, 346] on div "Ensure Year-Round Comfort with These Services Every homeowner deserves a depend…" at bounding box center [734, 564] width 1262 height 565
type input "***"
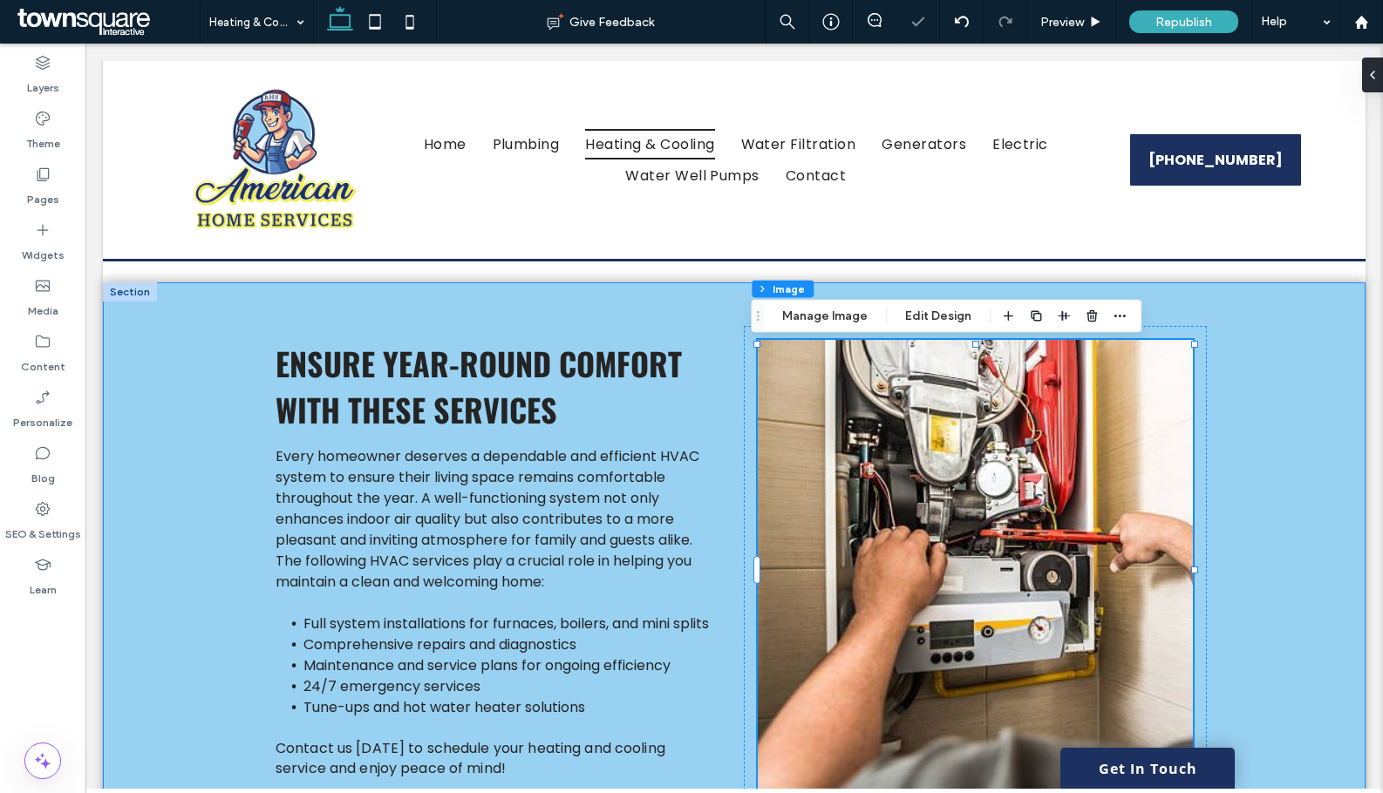
click at [1302, 590] on div "Ensure Year-Round Comfort with These Services Every homeowner deserves a depend…" at bounding box center [734, 564] width 1262 height 565
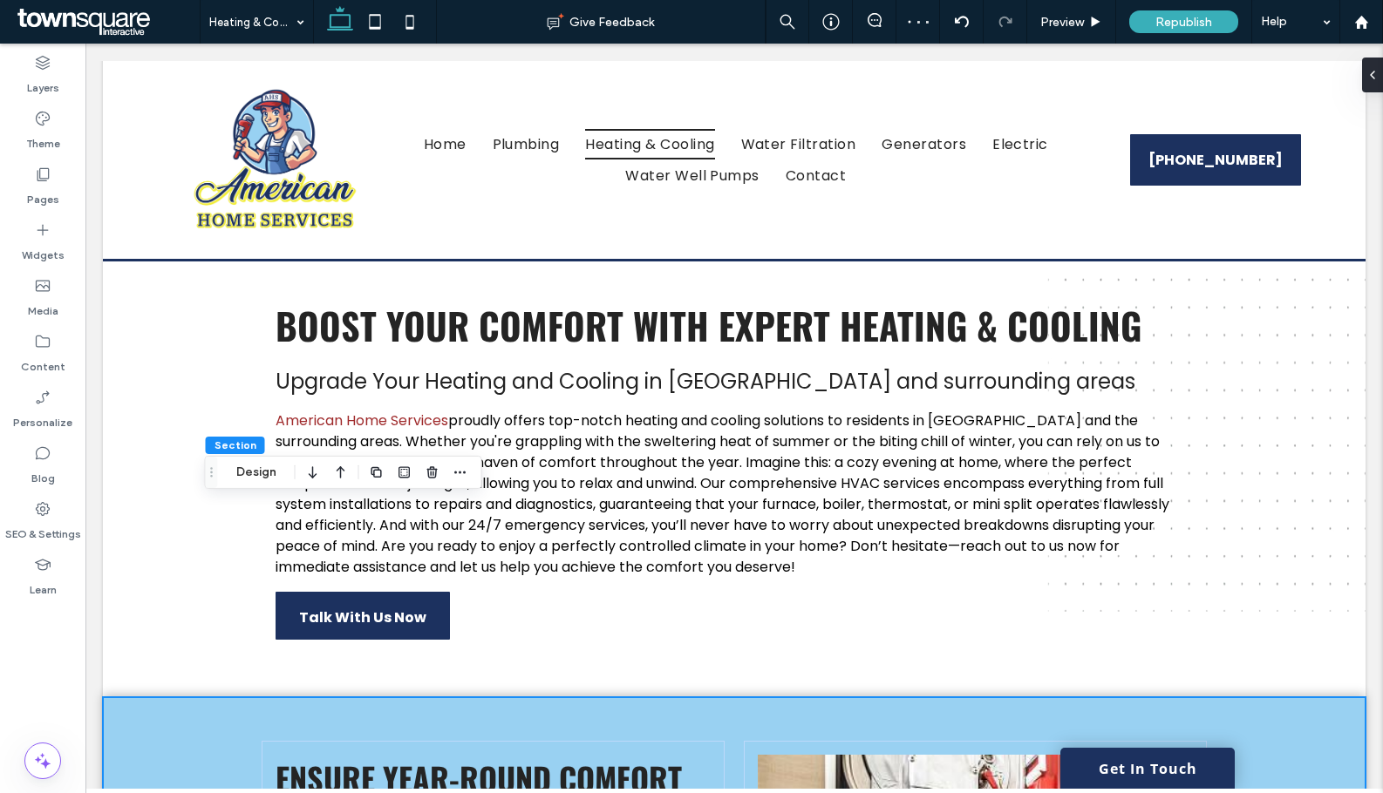
scroll to position [0, 0]
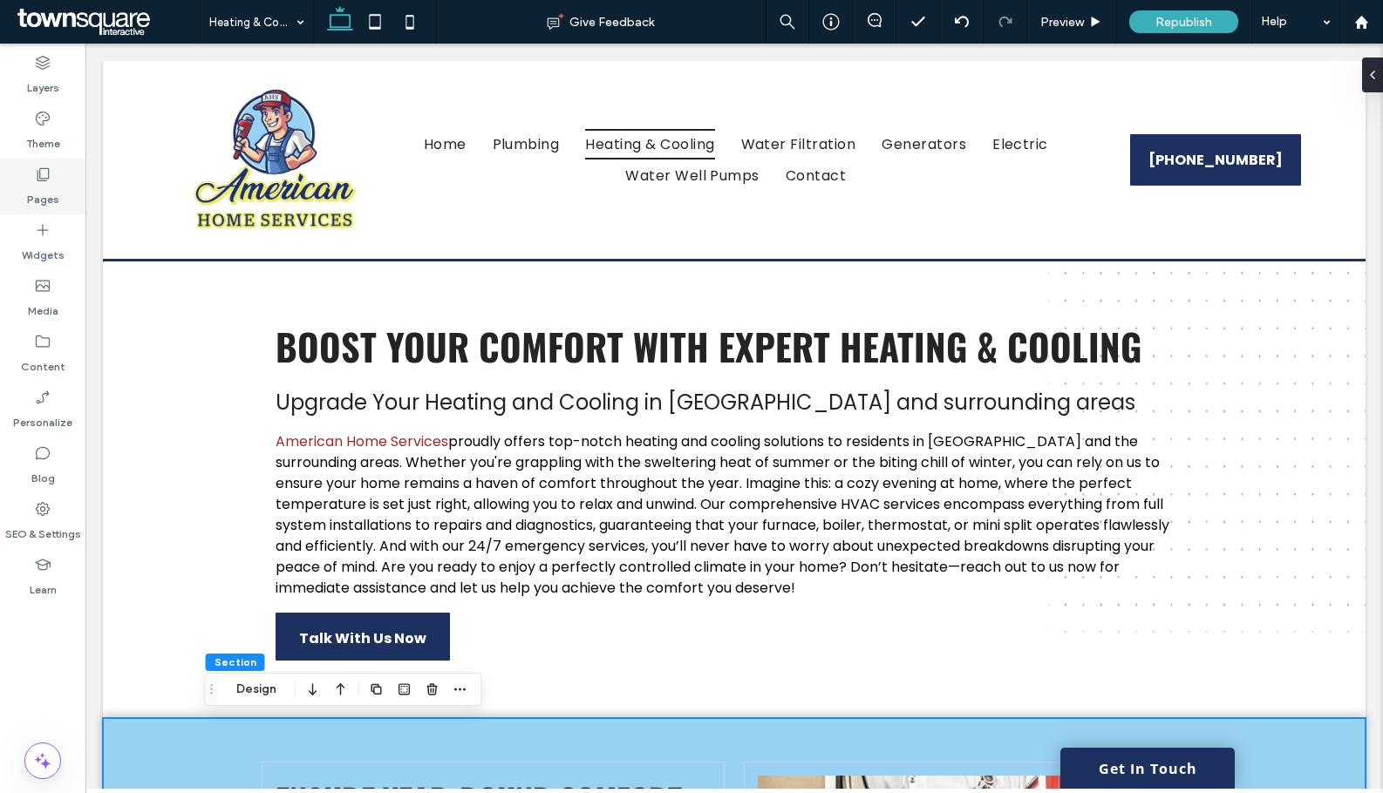
click at [49, 196] on label "Pages" at bounding box center [43, 195] width 32 height 24
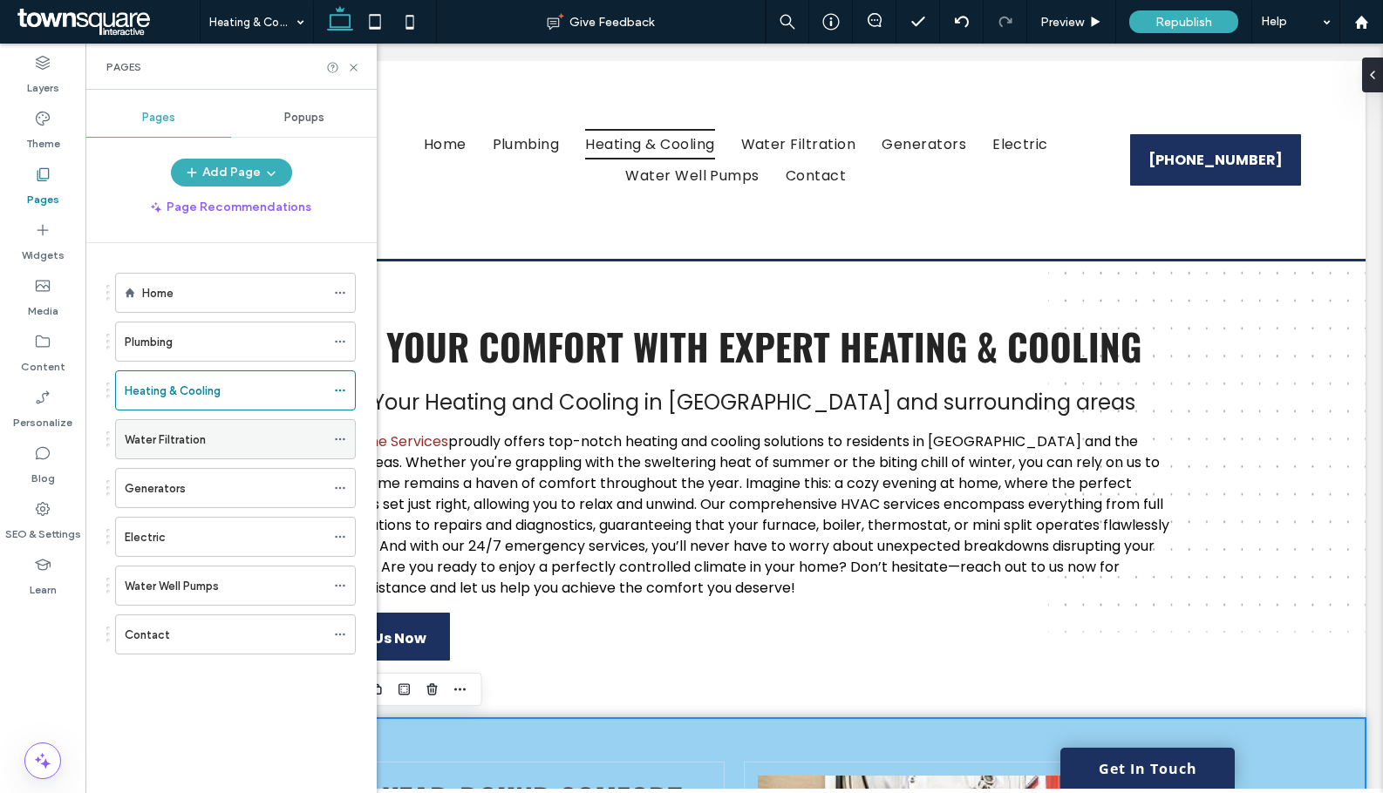
click at [182, 452] on div "Water Filtration" at bounding box center [225, 439] width 201 height 38
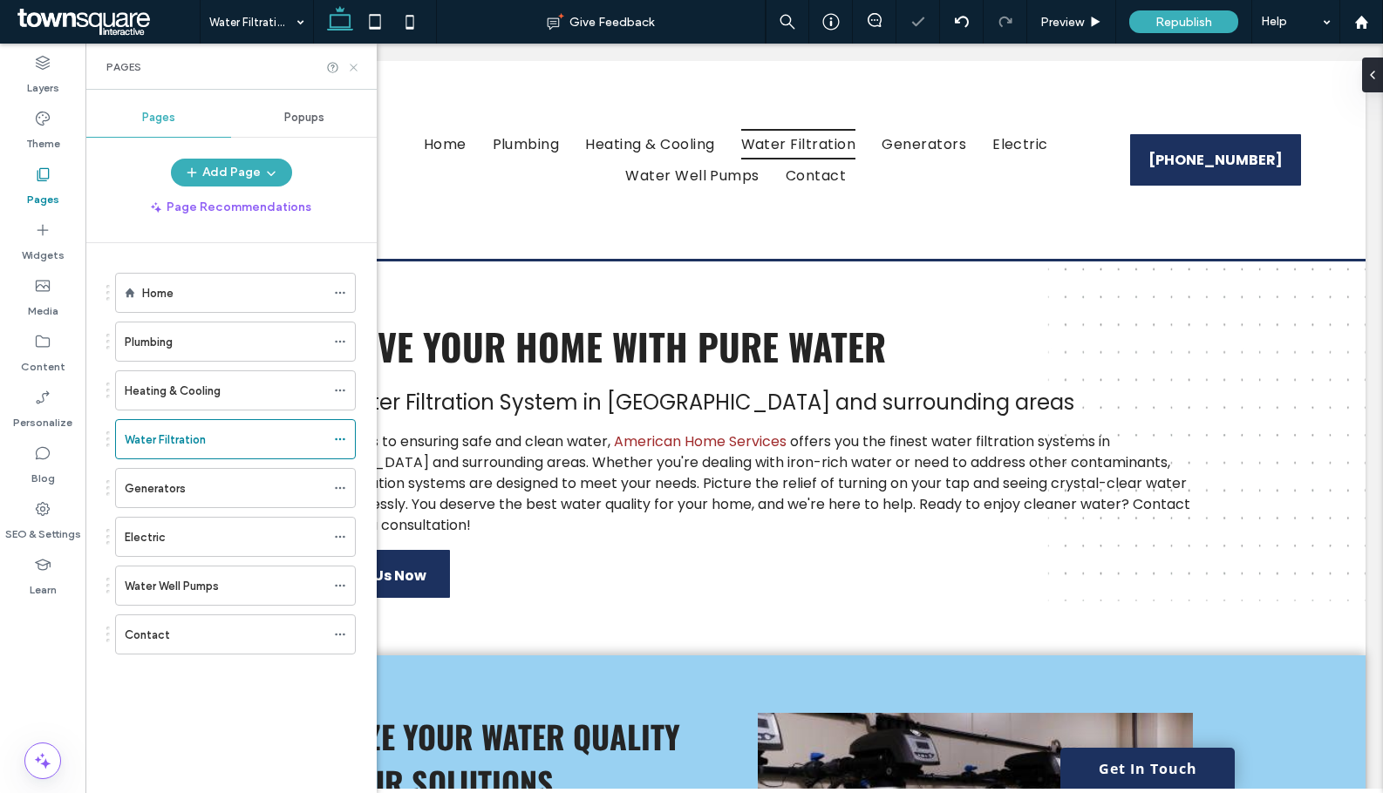
click at [356, 70] on use at bounding box center [353, 67] width 7 height 7
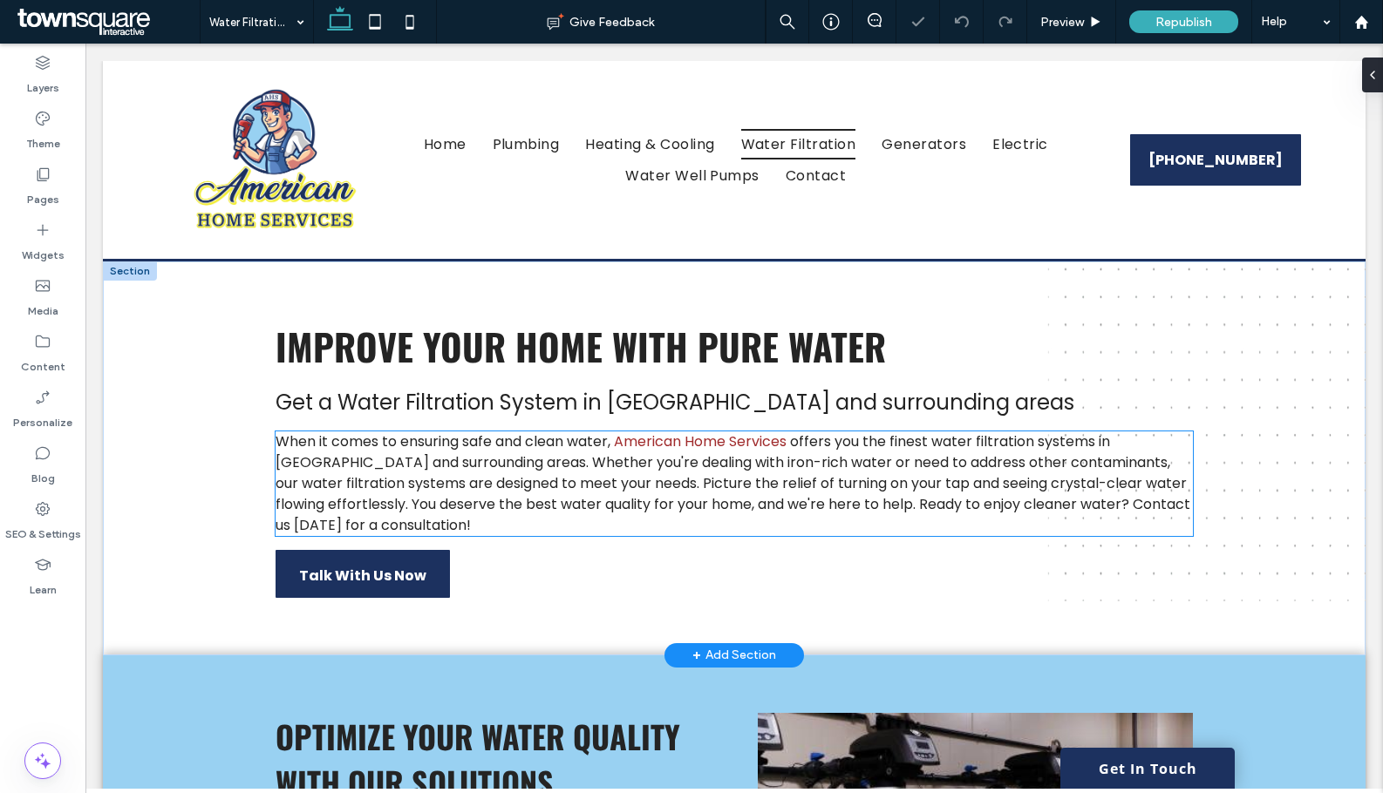
click at [736, 473] on span "offers you the finest water filtration systems in Rockingham County and surroun…" at bounding box center [732, 484] width 915 height 104
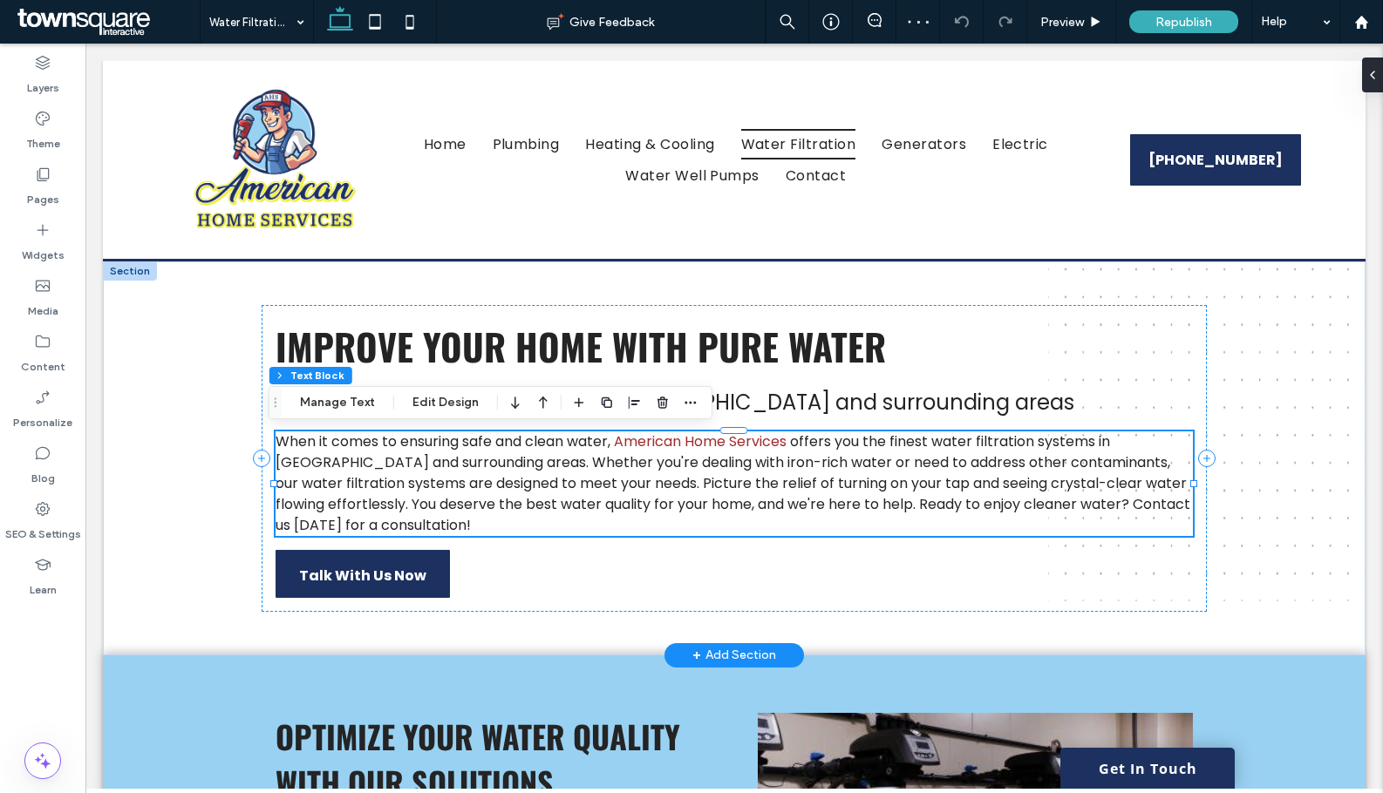
click at [500, 501] on span "offers you the finest water filtration systems in Rockingham County and surroun…" at bounding box center [732, 484] width 915 height 104
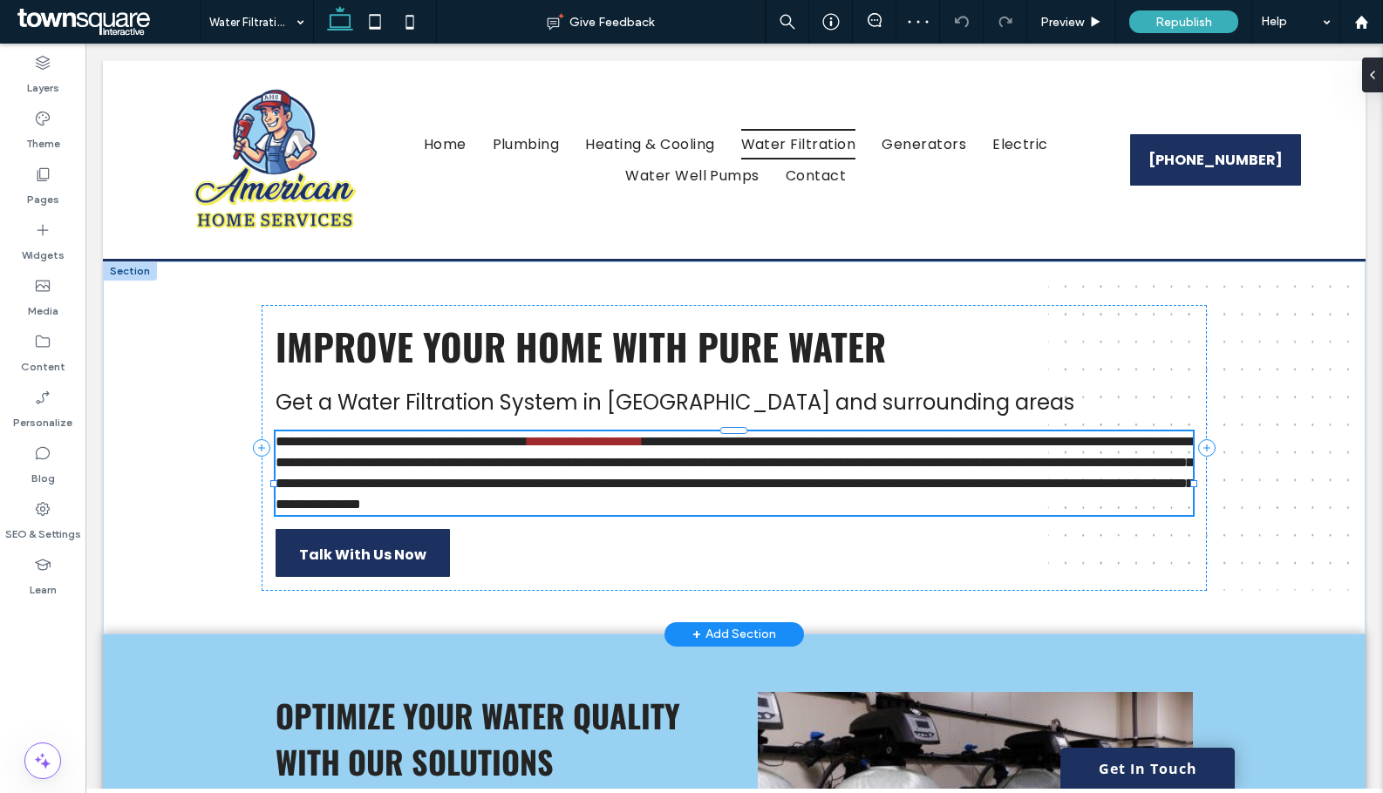
type input "*******"
type input "**"
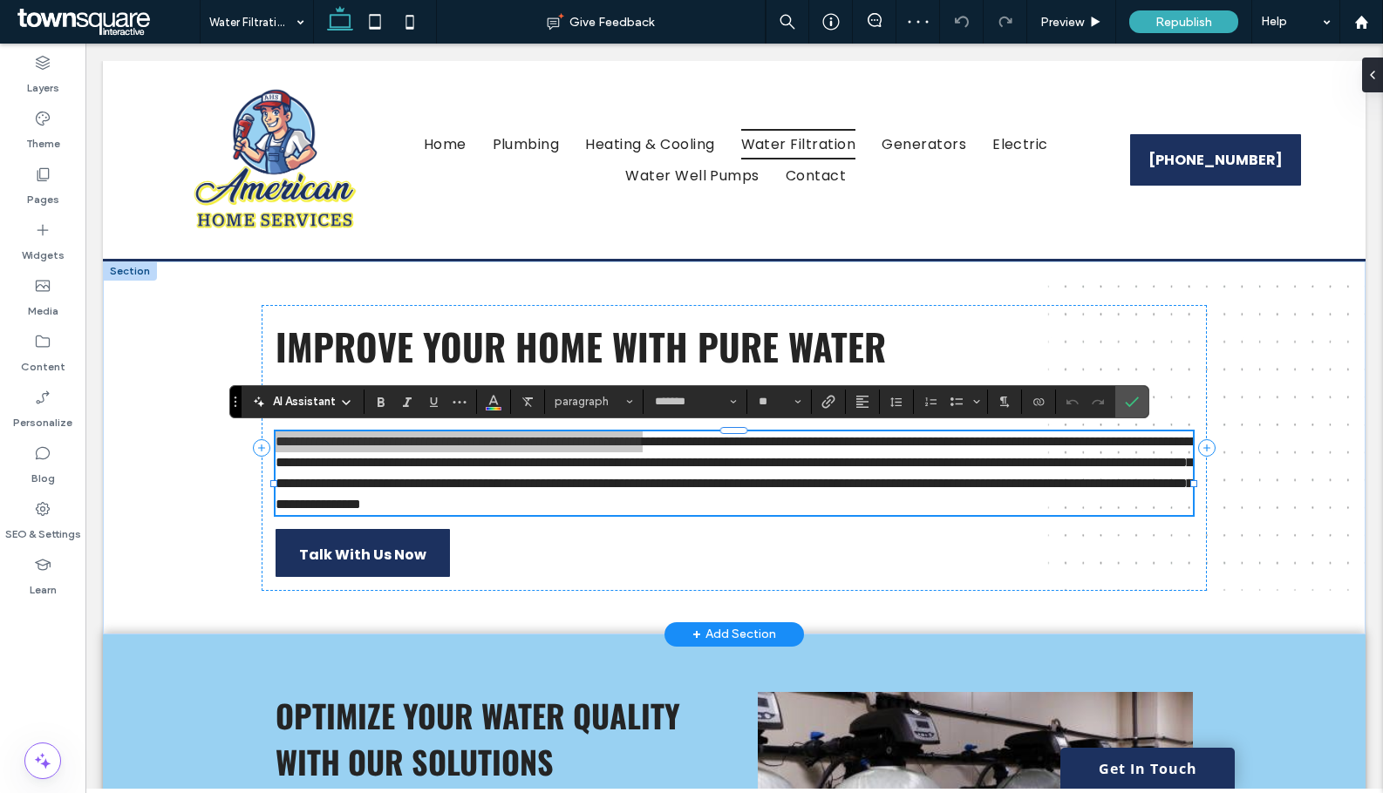
click at [339, 401] on icon at bounding box center [346, 403] width 14 height 14
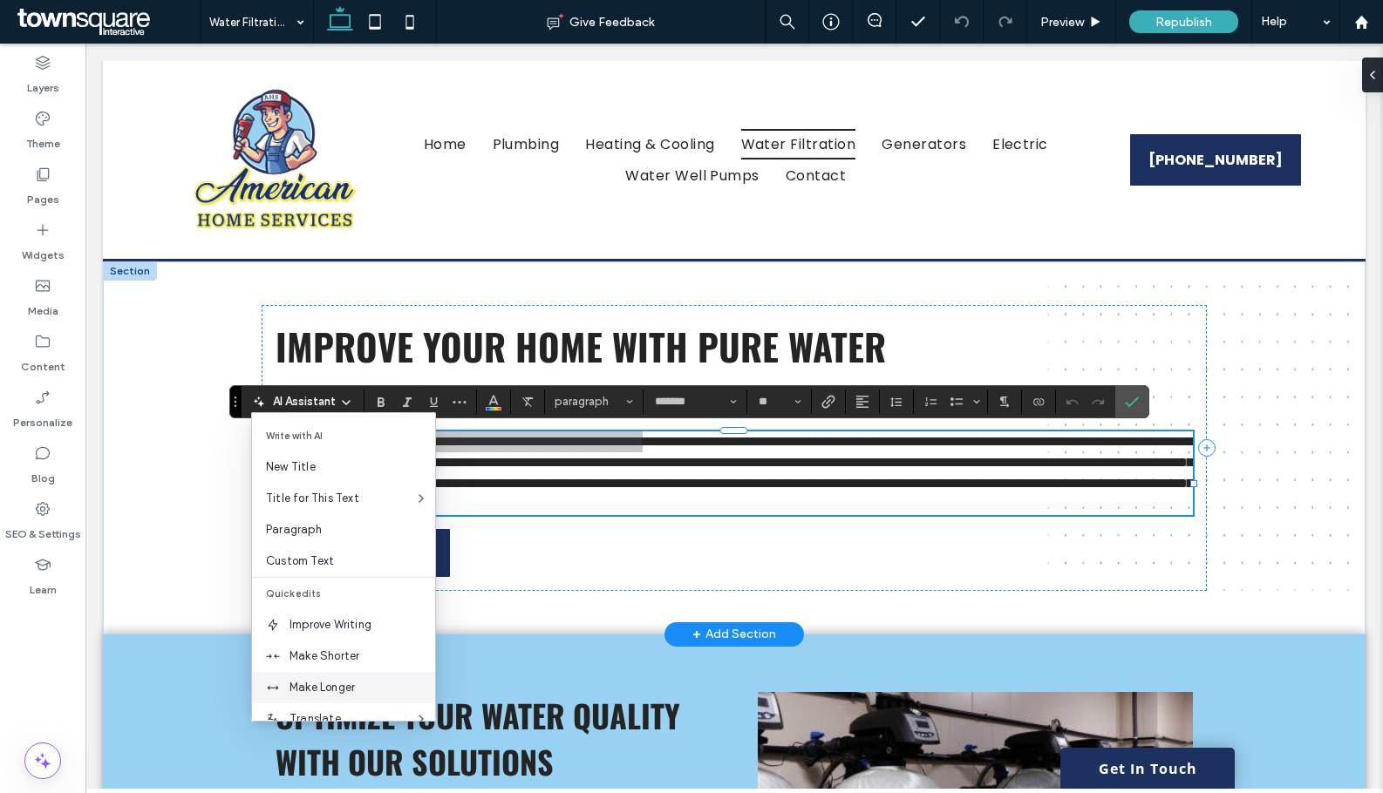
click at [316, 685] on span "Make Longer" at bounding box center [362, 687] width 146 height 17
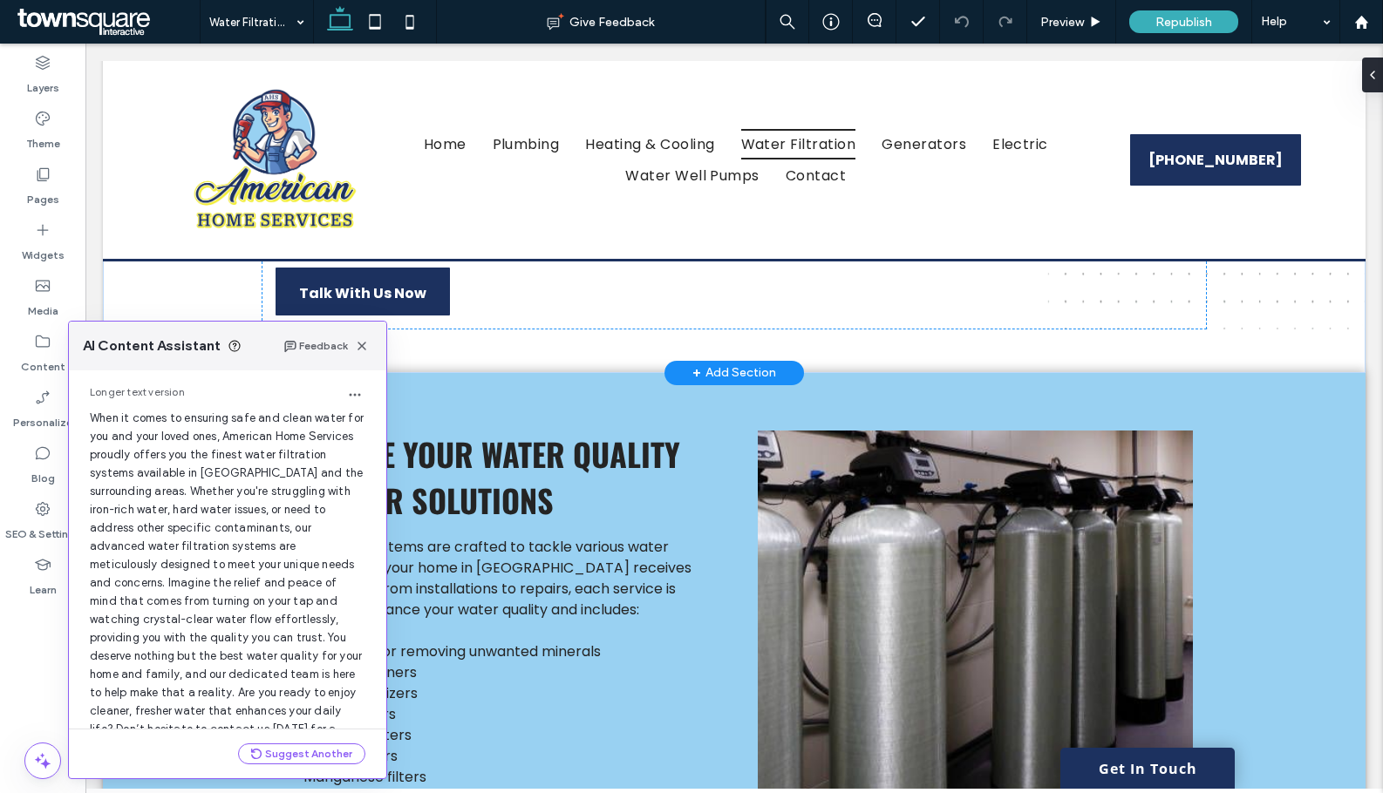
scroll to position [148, 0]
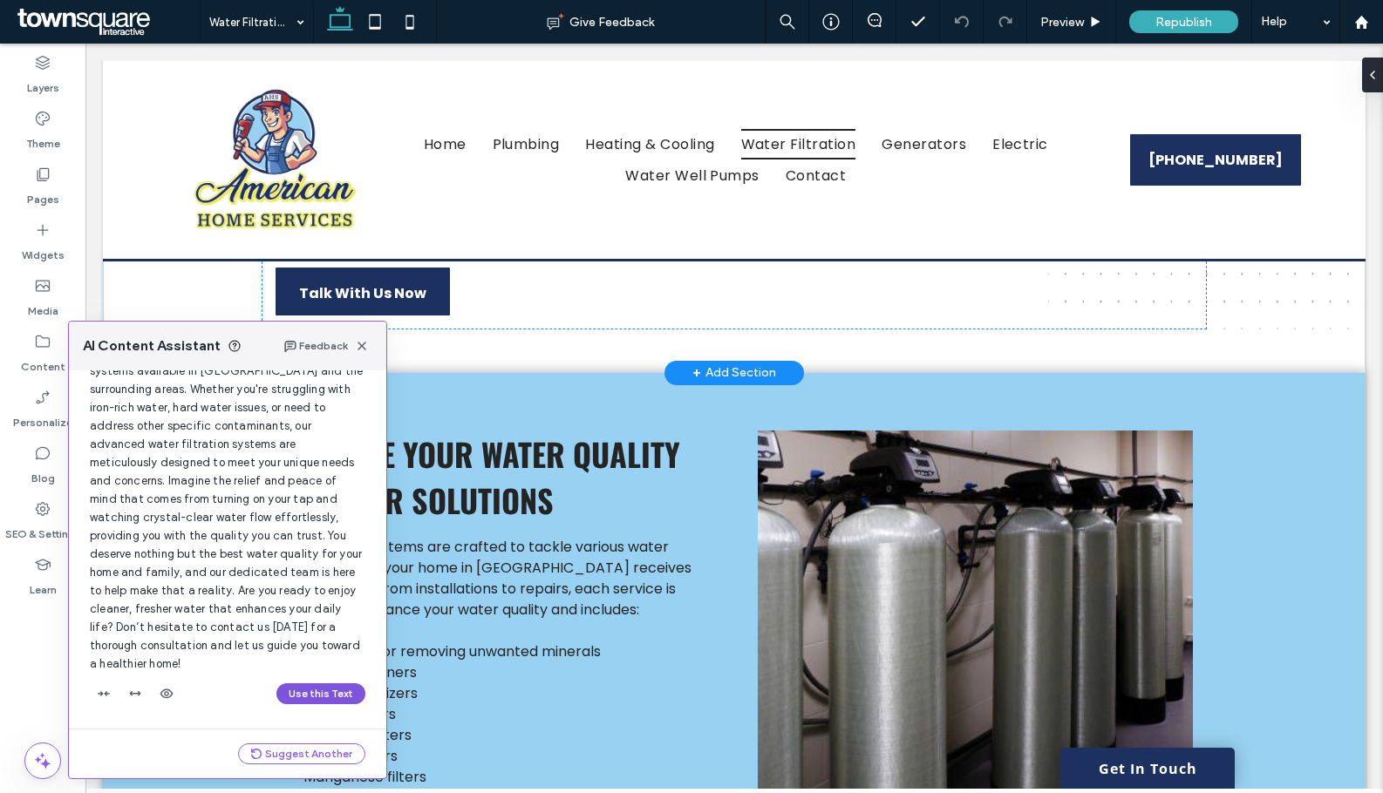
click at [331, 696] on button "Use this Text" at bounding box center [320, 693] width 89 height 21
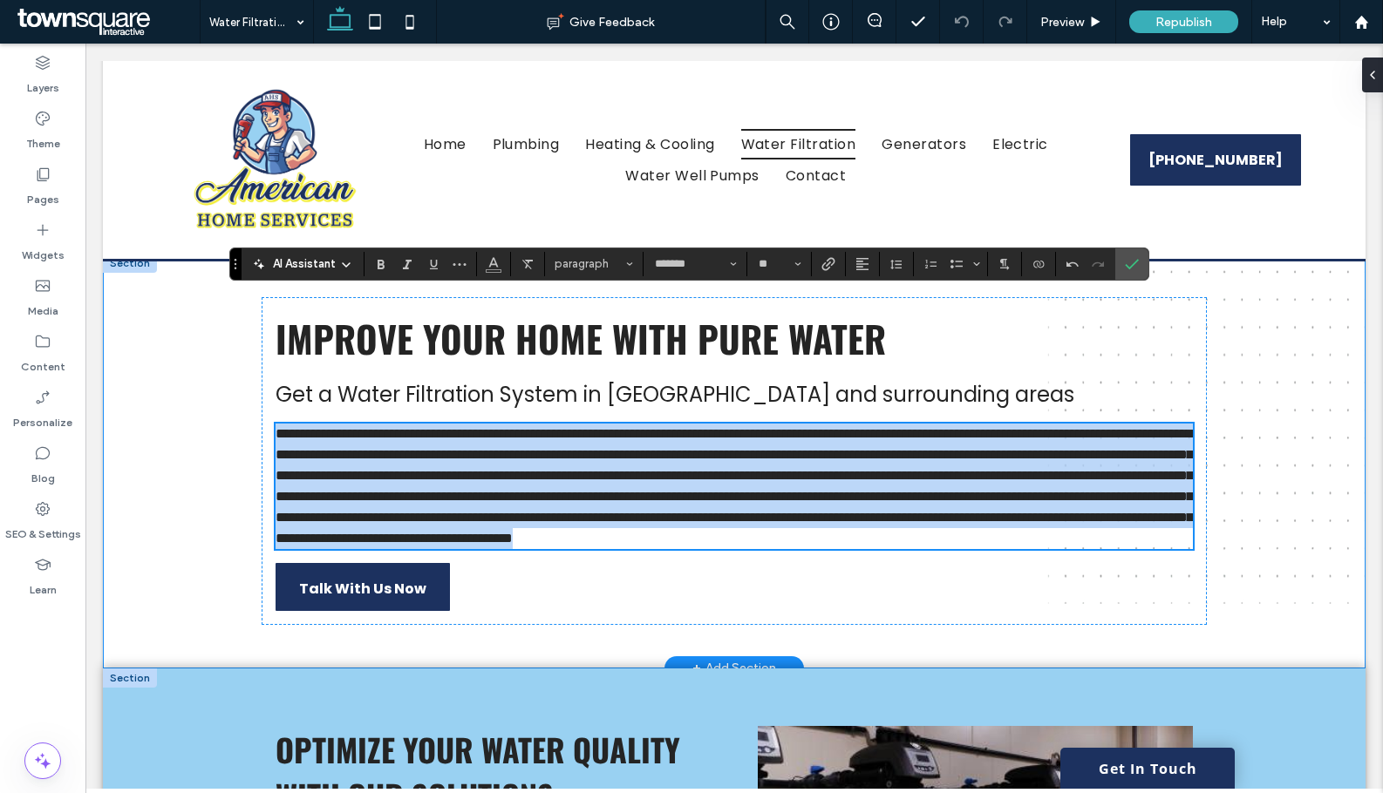
scroll to position [0, 0]
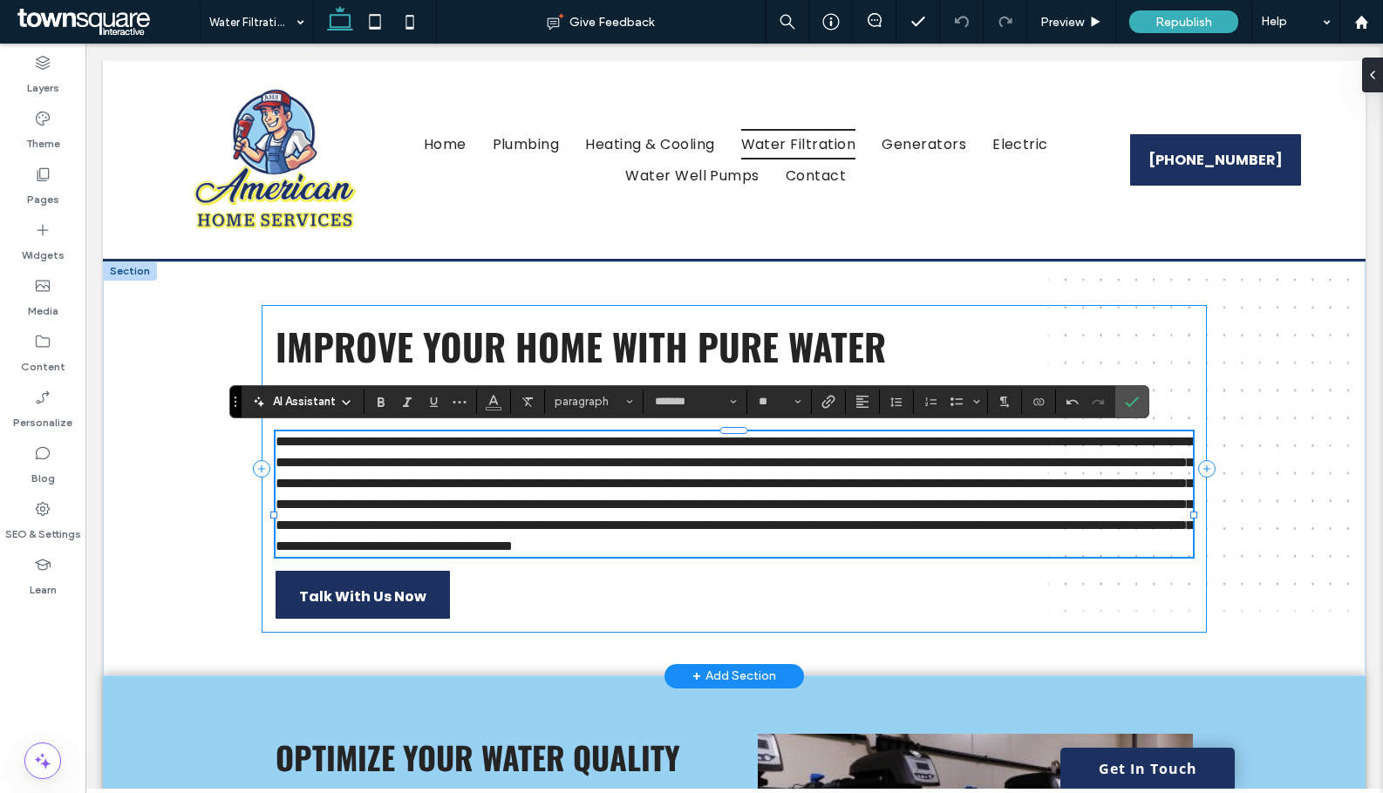
click at [826, 602] on div "Improve Your Home with Pure Water Get a Water Filtration System in Rockingham C…" at bounding box center [734, 469] width 945 height 328
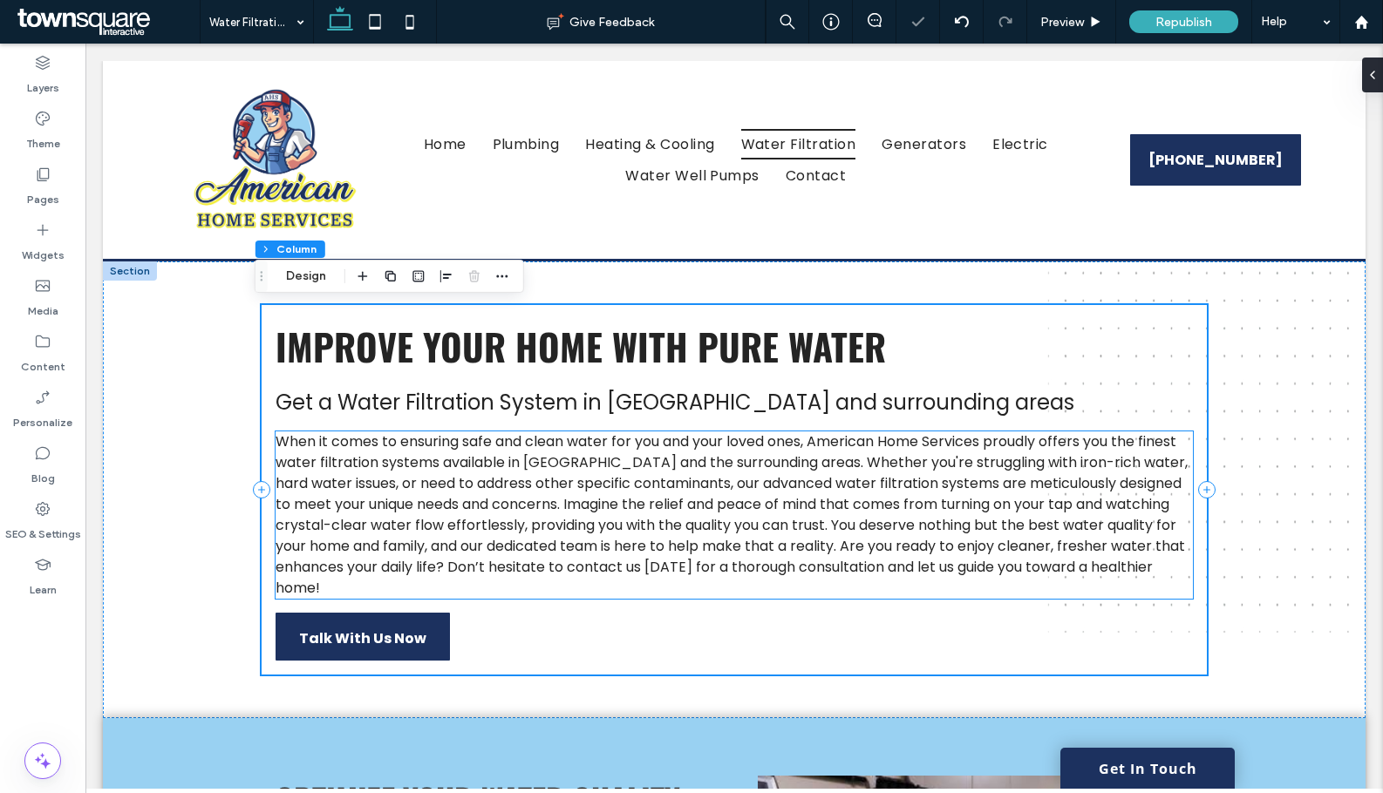
click at [813, 450] on span "When it comes to ensuring safe and clean water for you and your loved ones, Ame…" at bounding box center [731, 515] width 912 height 167
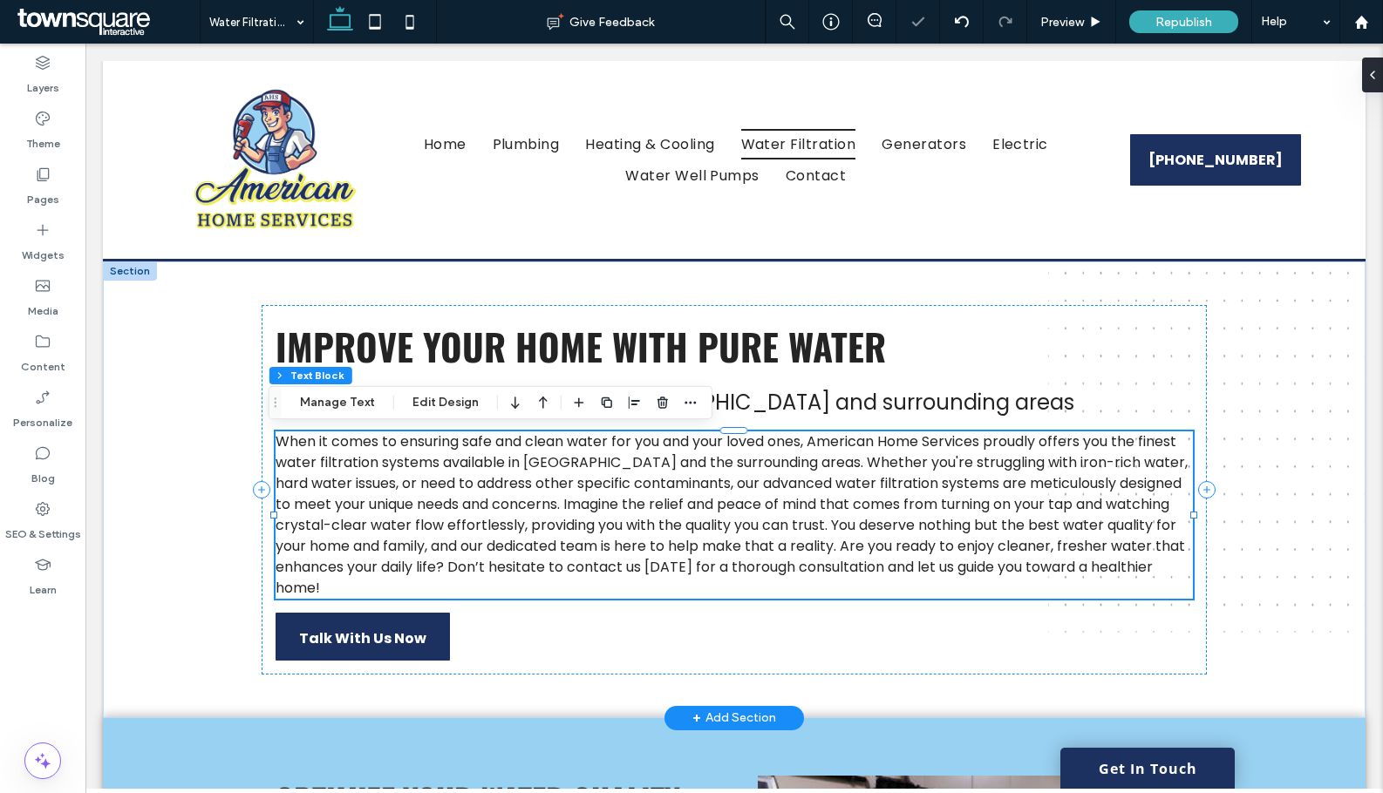
click at [813, 445] on span "When it comes to ensuring safe and clean water for you and your loved ones, Ame…" at bounding box center [731, 515] width 912 height 167
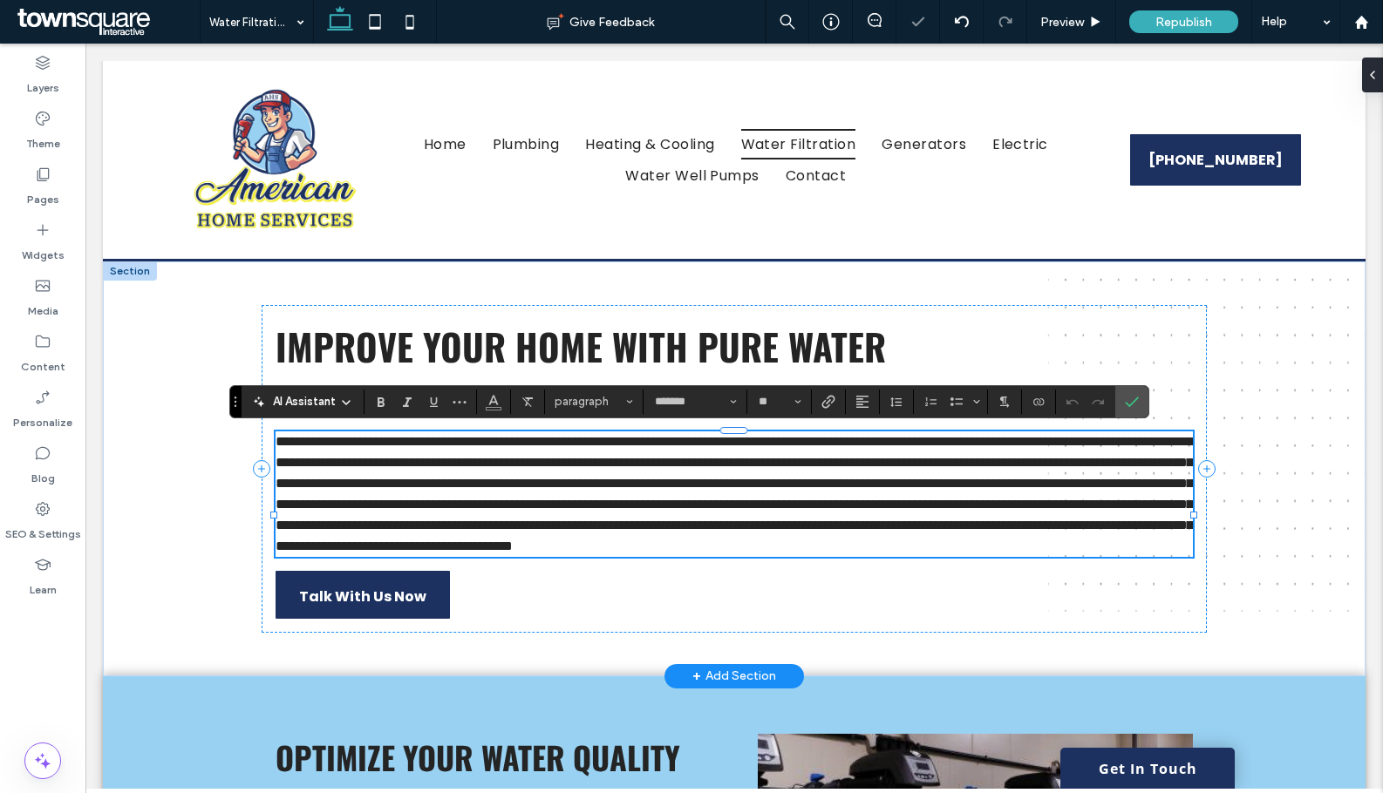
click at [808, 445] on span "**********" at bounding box center [733, 494] width 917 height 118
drag, startPoint x: 808, startPoint y: 443, endPoint x: 962, endPoint y: 449, distance: 154.4
click at [962, 449] on span "**********" at bounding box center [733, 494] width 917 height 118
click at [496, 393] on icon "Color" at bounding box center [493, 400] width 14 height 14
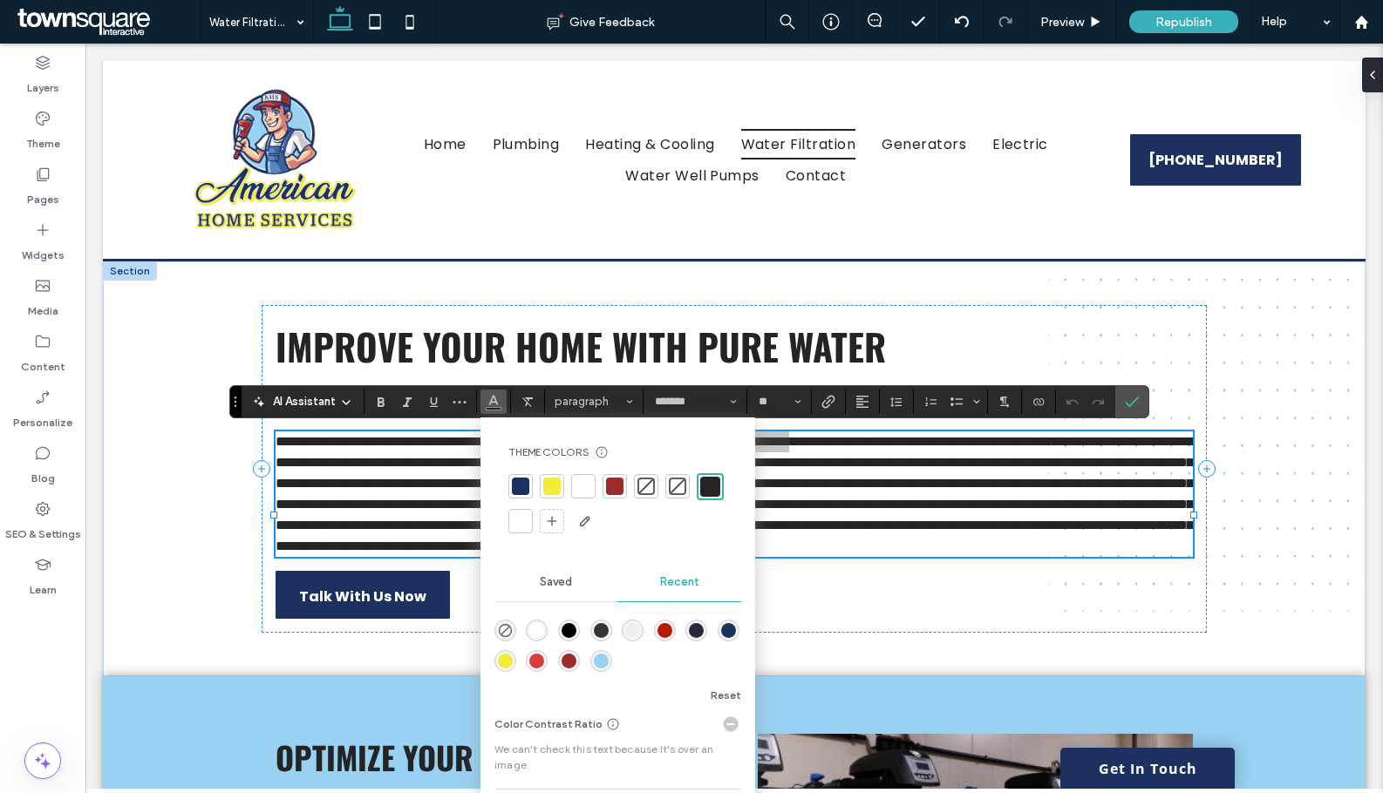
click at [625, 480] on div at bounding box center [614, 486] width 24 height 24
click at [615, 483] on div at bounding box center [614, 485] width 17 height 17
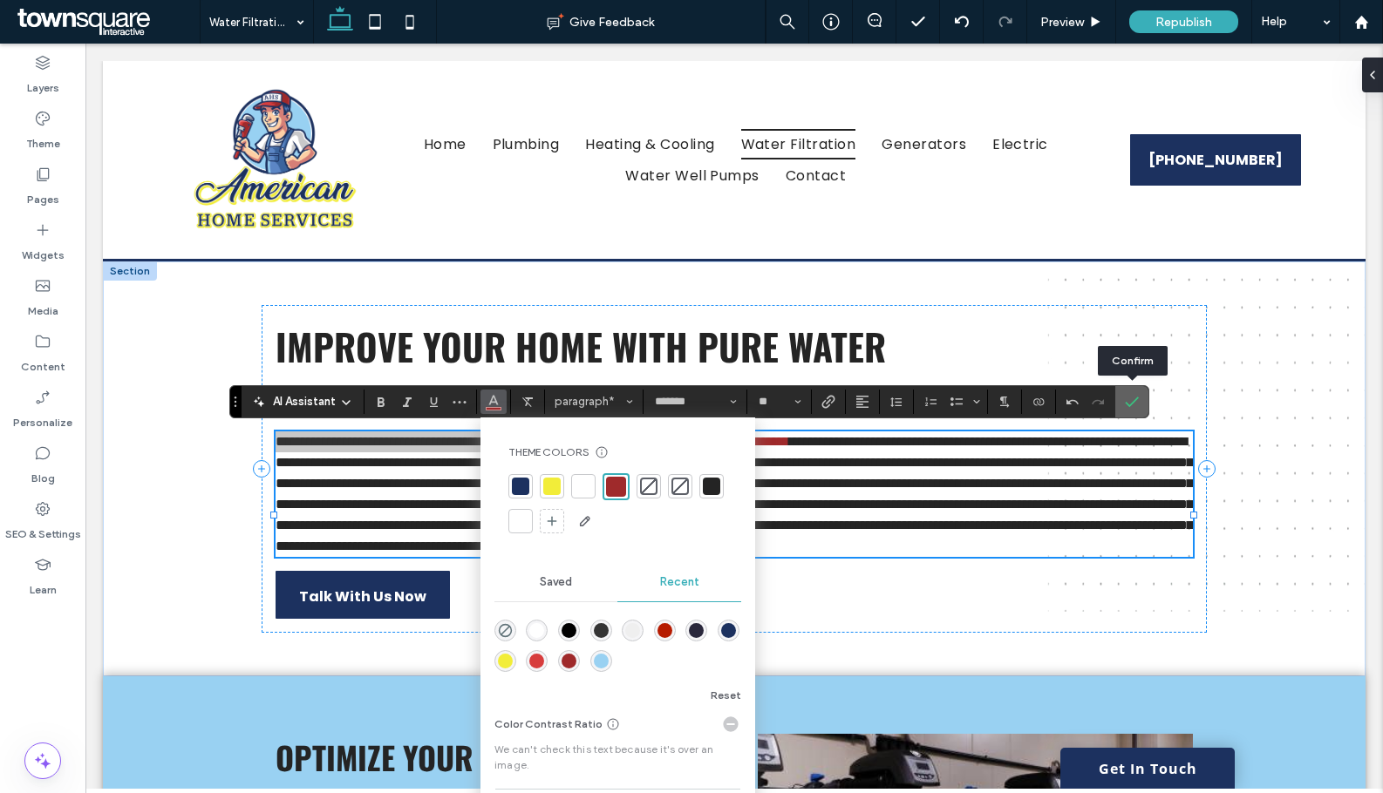
drag, startPoint x: 1126, startPoint y: 402, endPoint x: 959, endPoint y: 555, distance: 227.1
click at [1126, 402] on icon "Confirm" at bounding box center [1132, 402] width 14 height 14
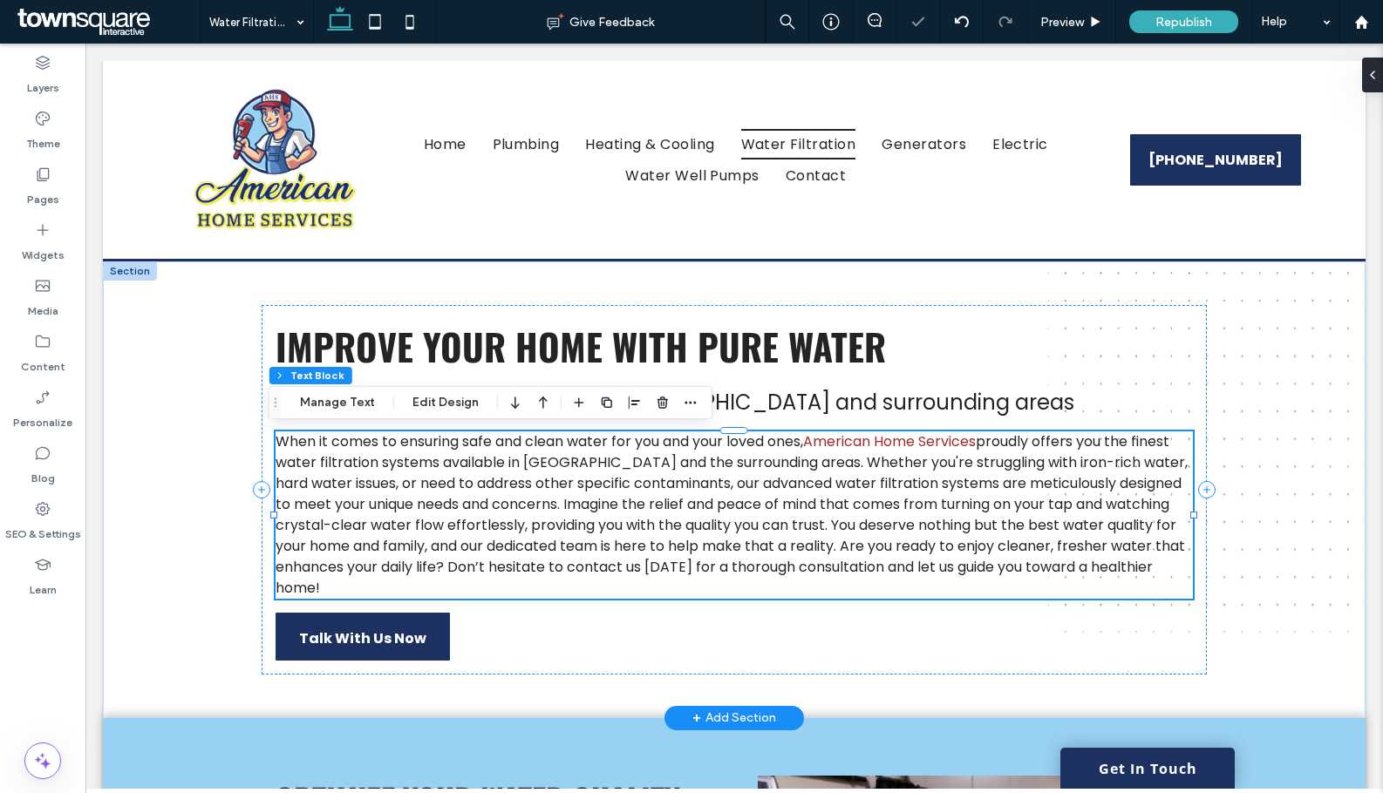
click at [997, 586] on p "When it comes to ensuring safe and clean water for you and your loved ones, Ame…" at bounding box center [733, 515] width 917 height 167
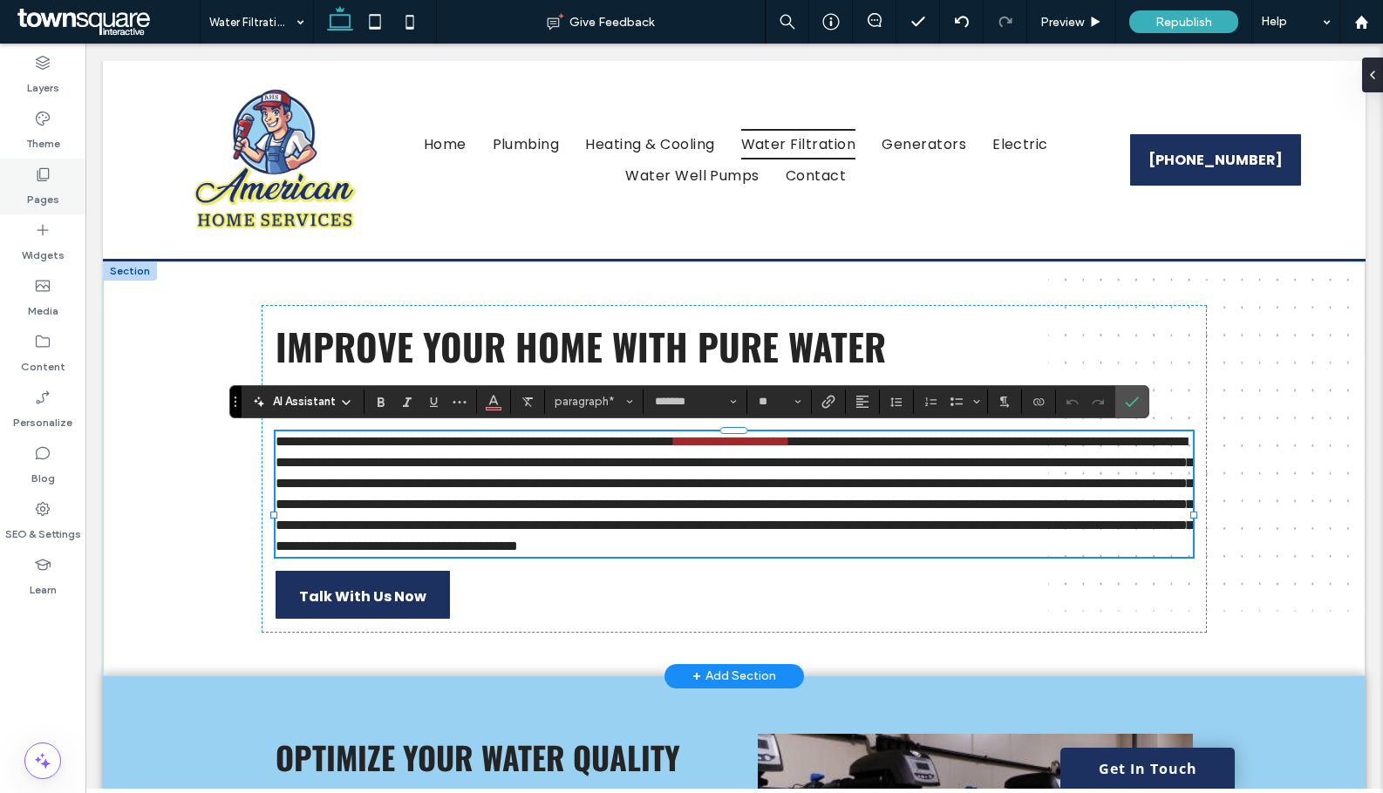
click at [38, 197] on label "Pages" at bounding box center [43, 195] width 32 height 24
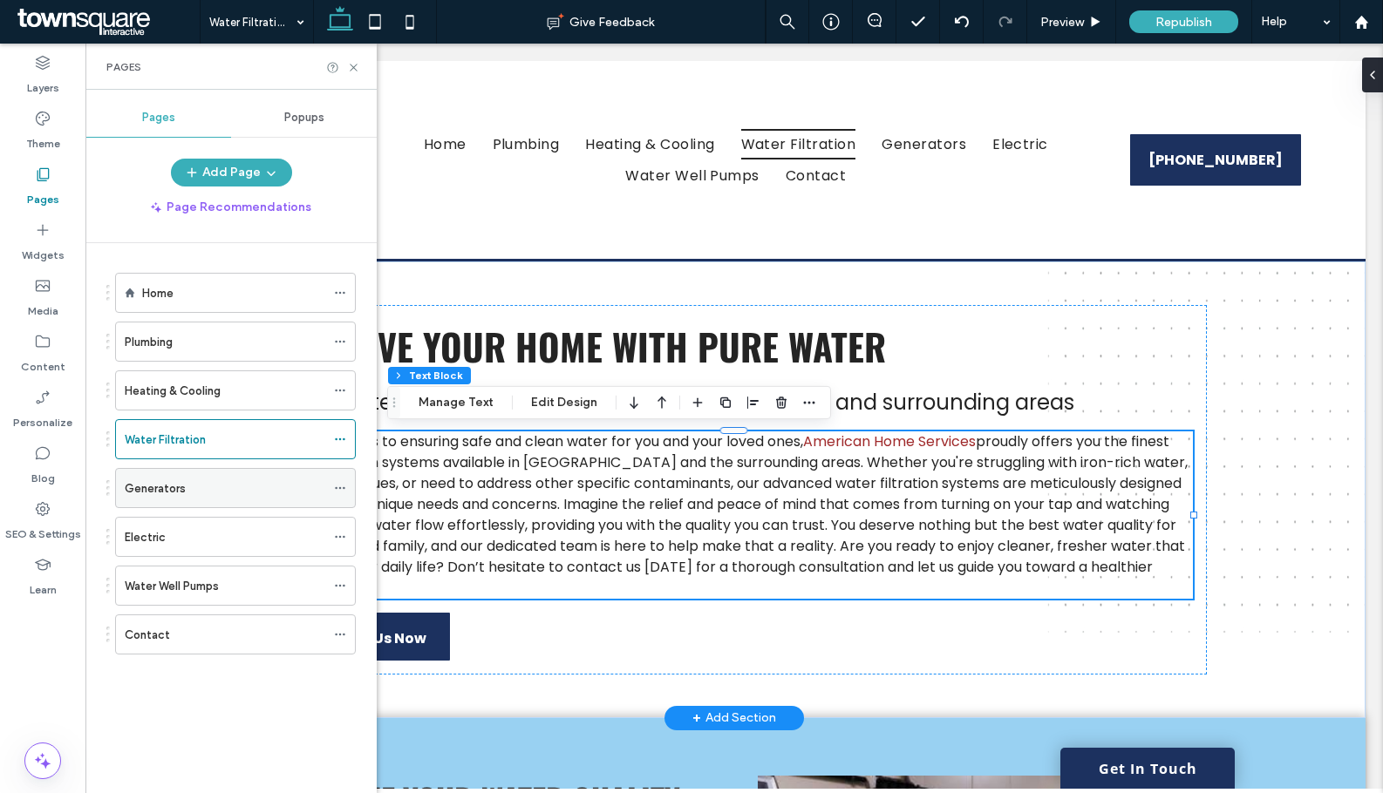
click at [189, 492] on div "Generators" at bounding box center [225, 488] width 201 height 18
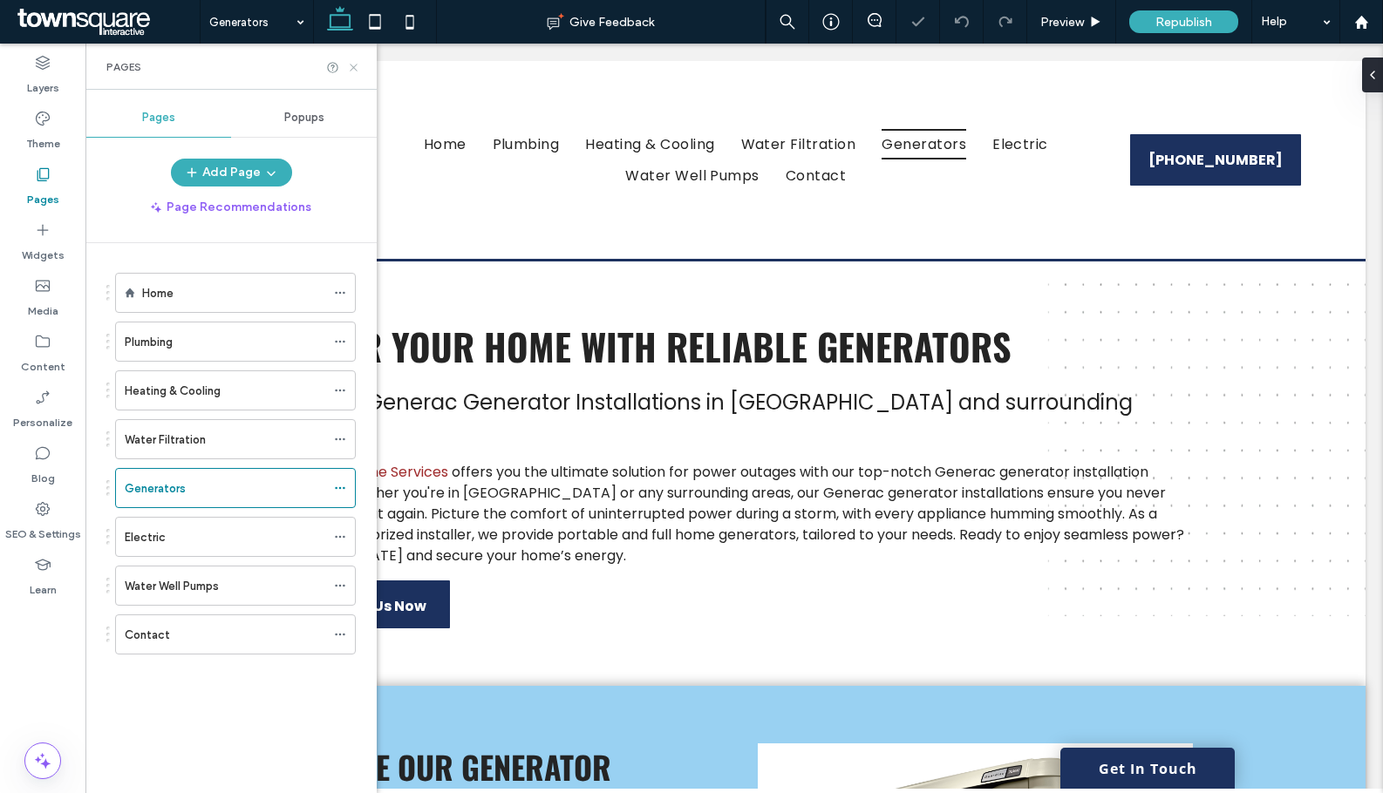
drag, startPoint x: 351, startPoint y: 66, endPoint x: 655, endPoint y: 428, distance: 472.2
click at [351, 66] on icon at bounding box center [353, 67] width 13 height 13
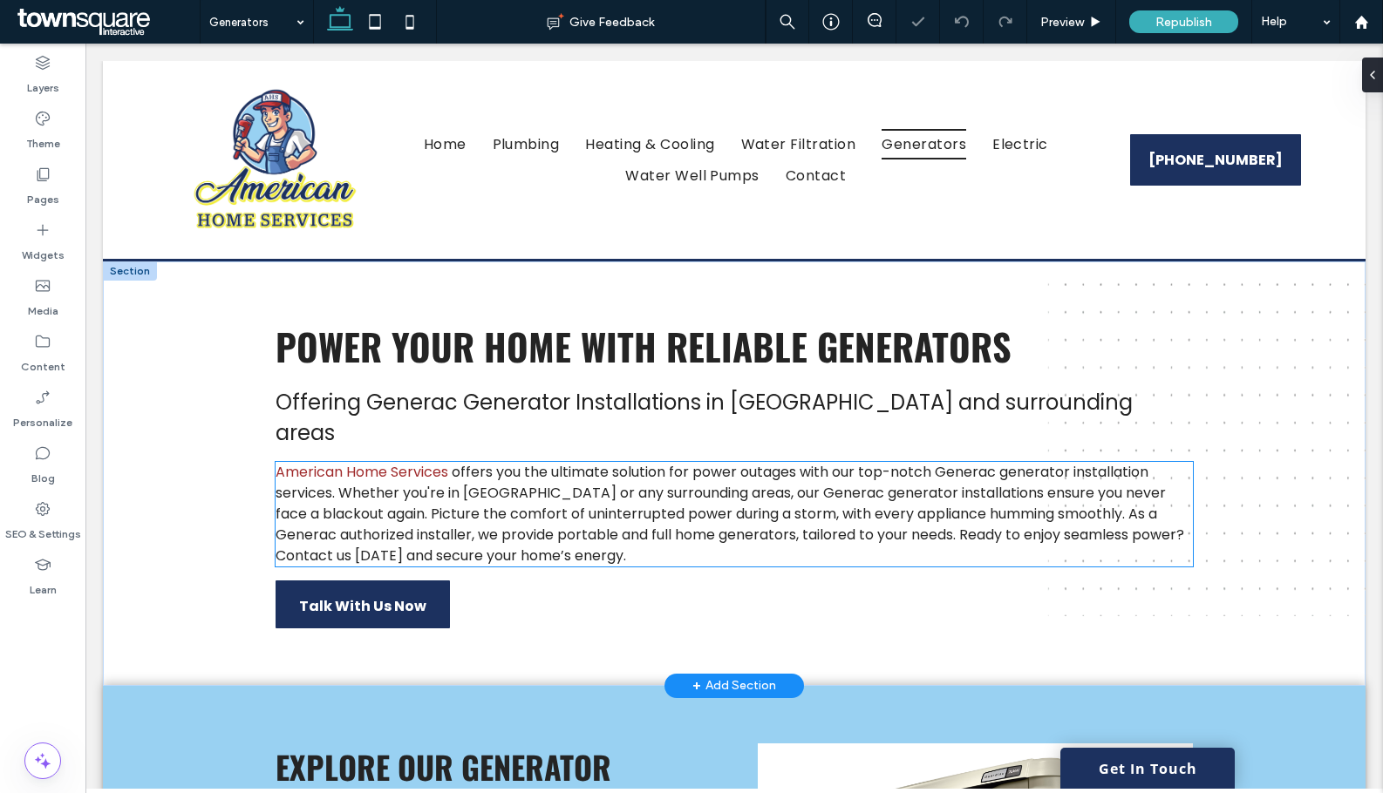
click at [661, 486] on span "offers you the ultimate solution for power outages with our top-notch Generac g…" at bounding box center [729, 514] width 908 height 104
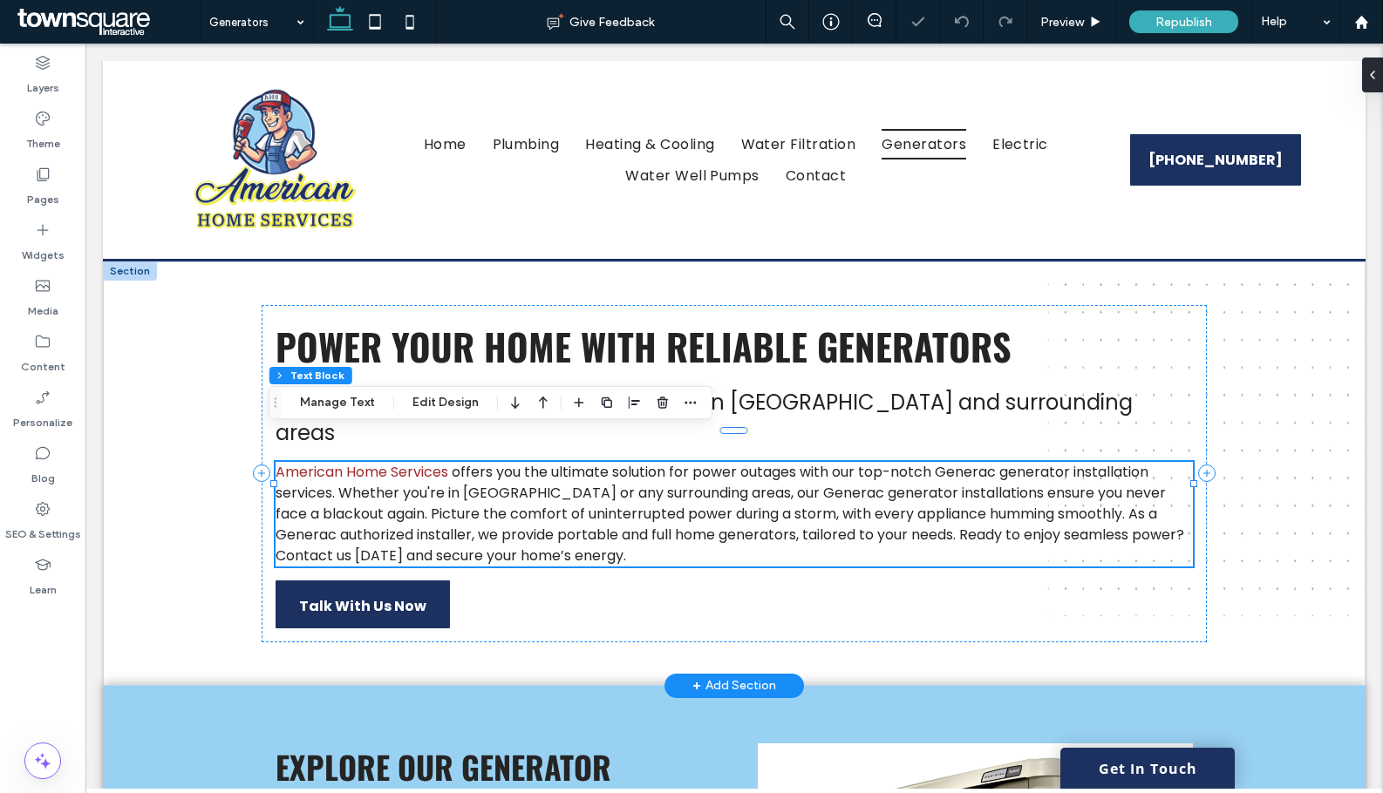
click at [661, 486] on span "offers you the ultimate solution for power outages with our top-notch Generac g…" at bounding box center [729, 514] width 908 height 104
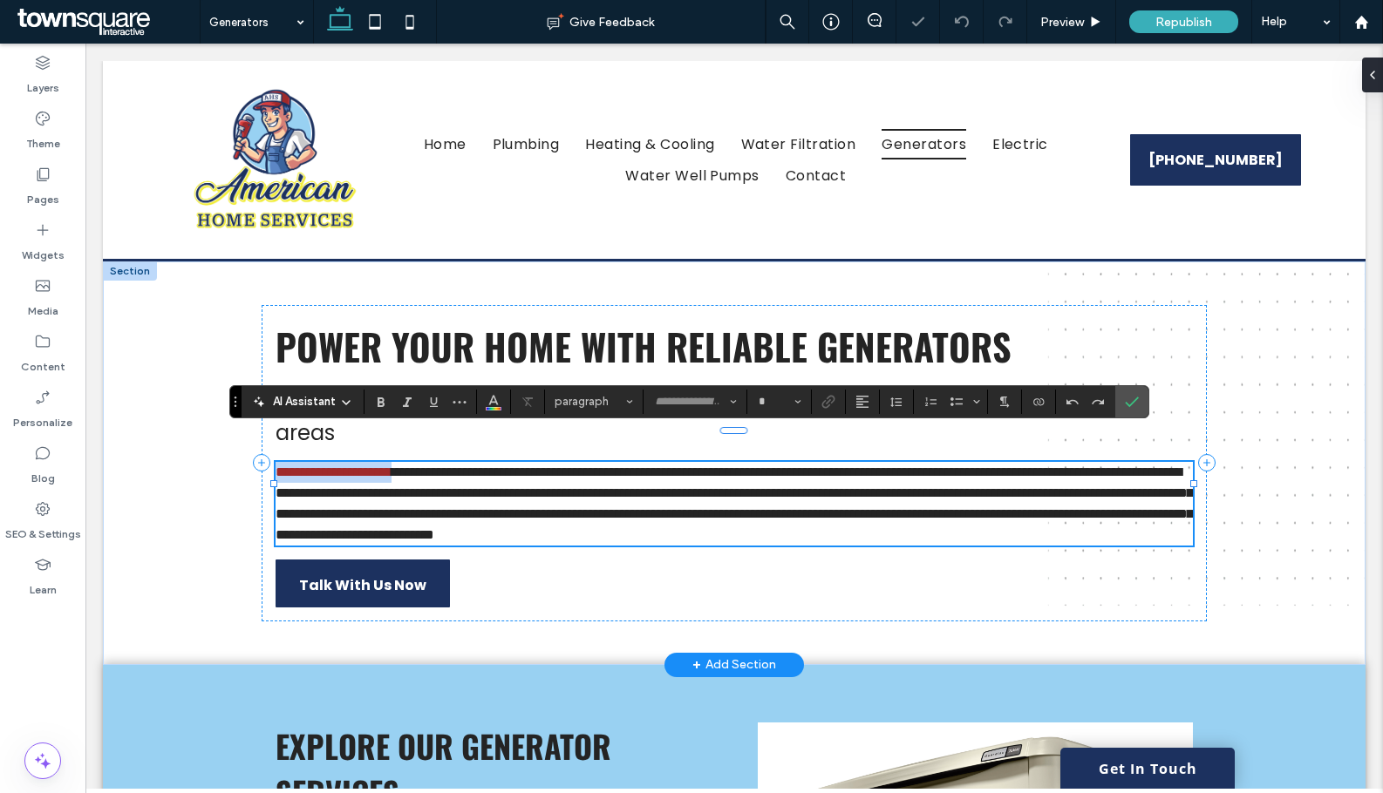
type input "*******"
type input "**"
click at [348, 396] on icon at bounding box center [346, 403] width 14 height 14
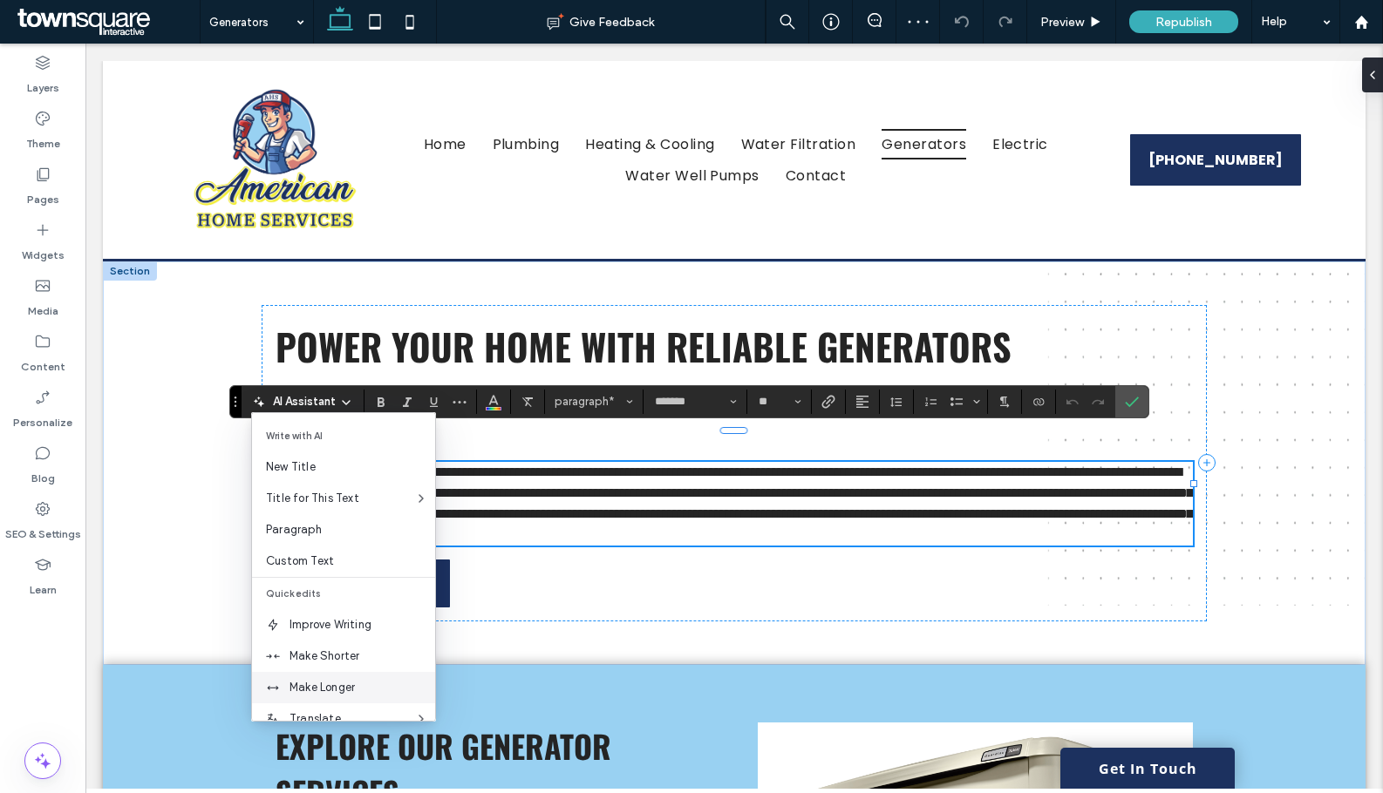
click at [336, 674] on div "Make Longer" at bounding box center [343, 687] width 183 height 31
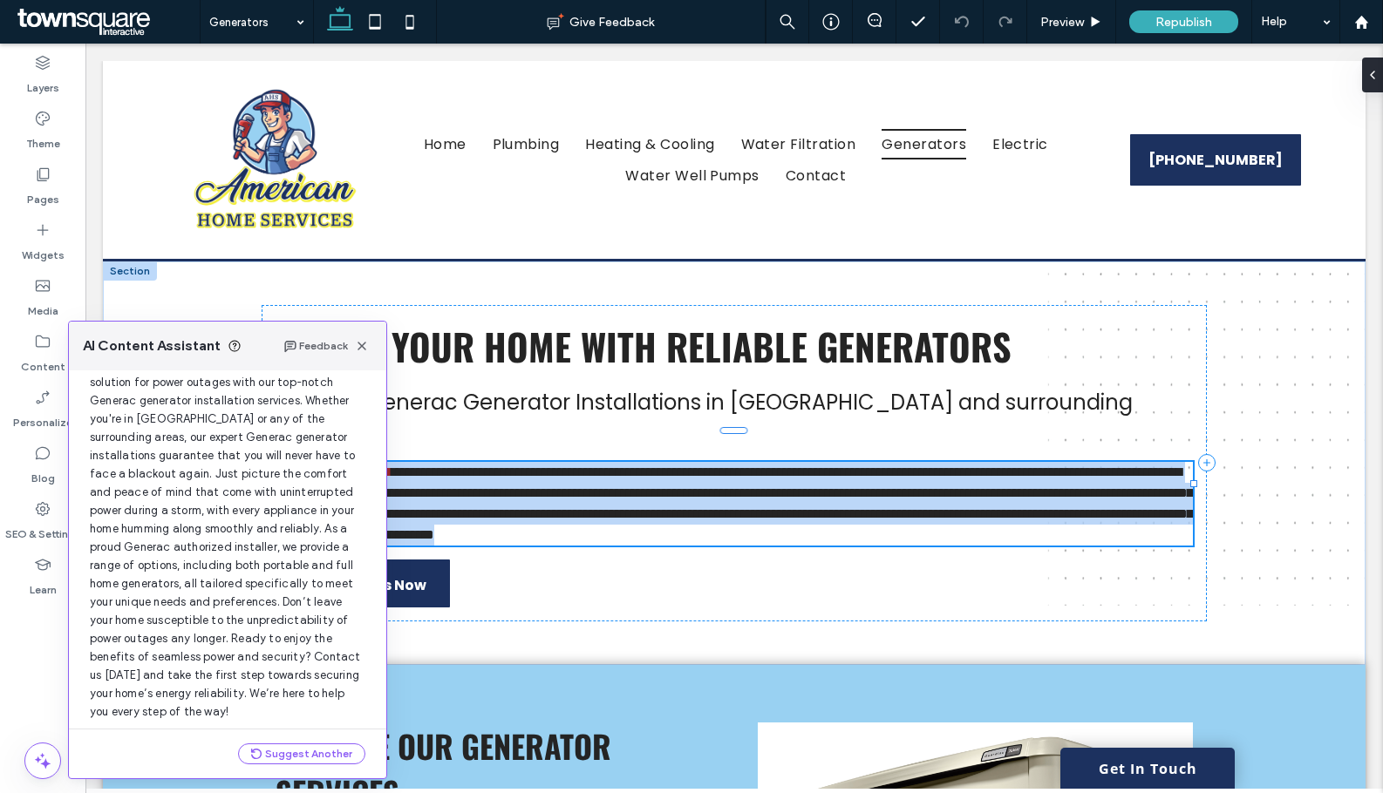
scroll to position [148, 0]
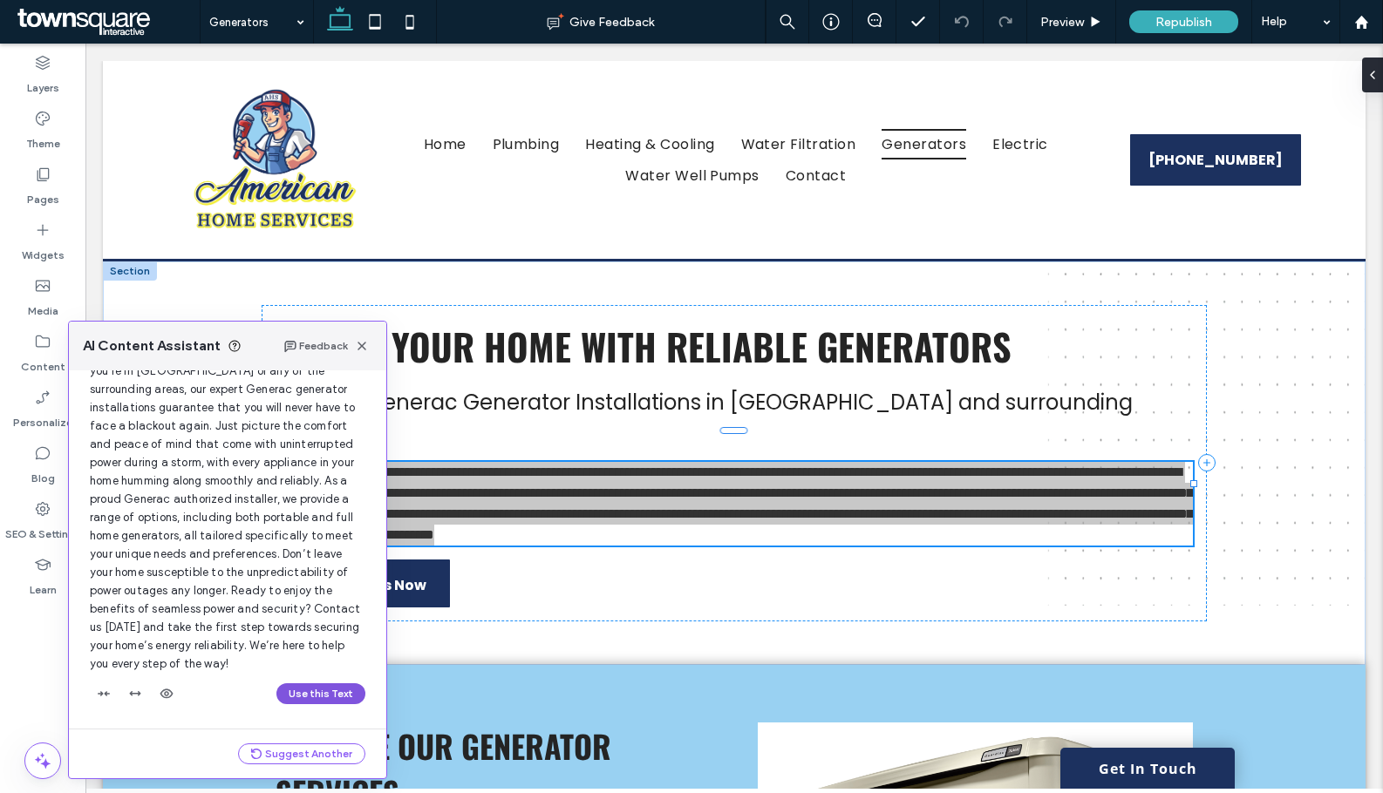
click at [330, 688] on button "Use this Text" at bounding box center [320, 693] width 89 height 21
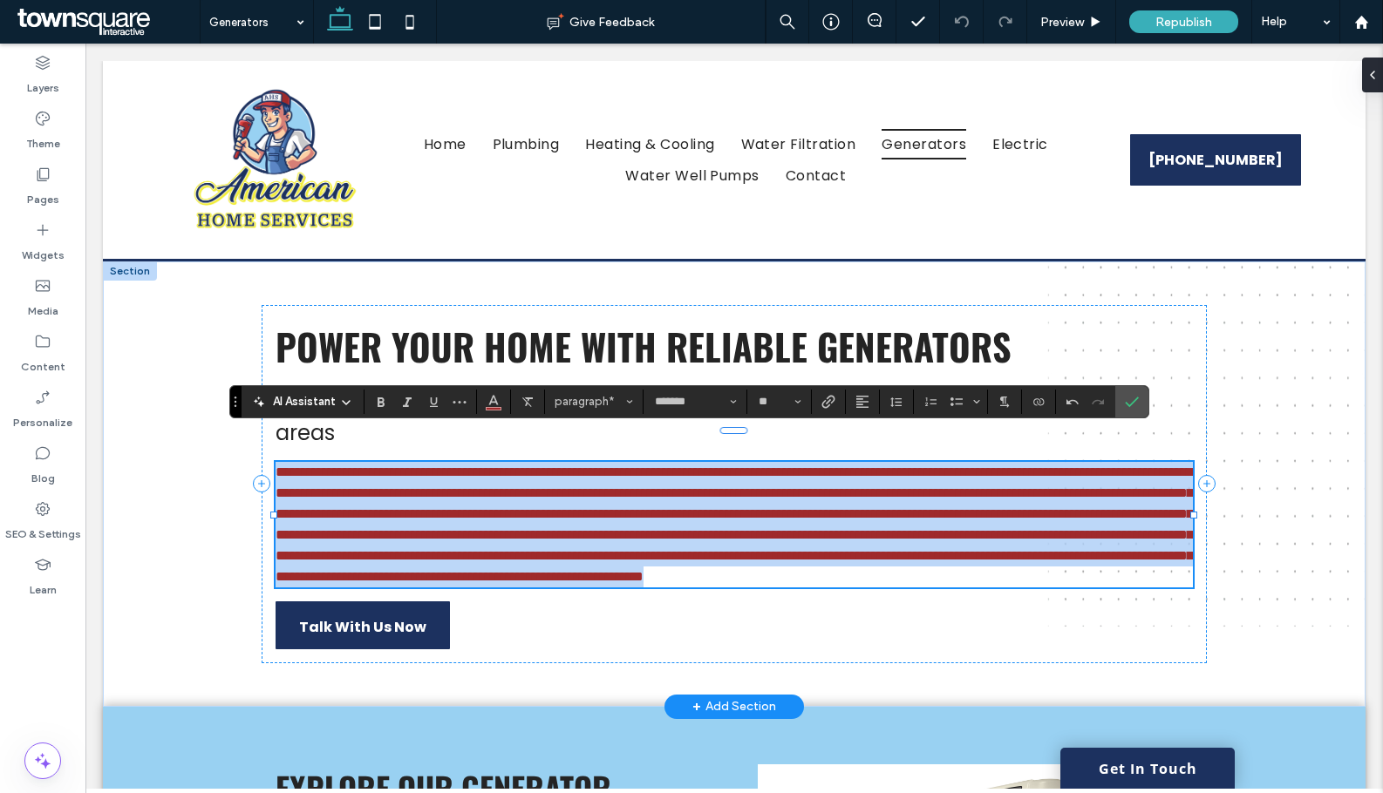
click at [615, 549] on span "**********" at bounding box center [733, 525] width 917 height 118
drag, startPoint x: 719, startPoint y: 585, endPoint x: 449, endPoint y: 443, distance: 305.3
click at [449, 462] on p "**********" at bounding box center [733, 525] width 917 height 126
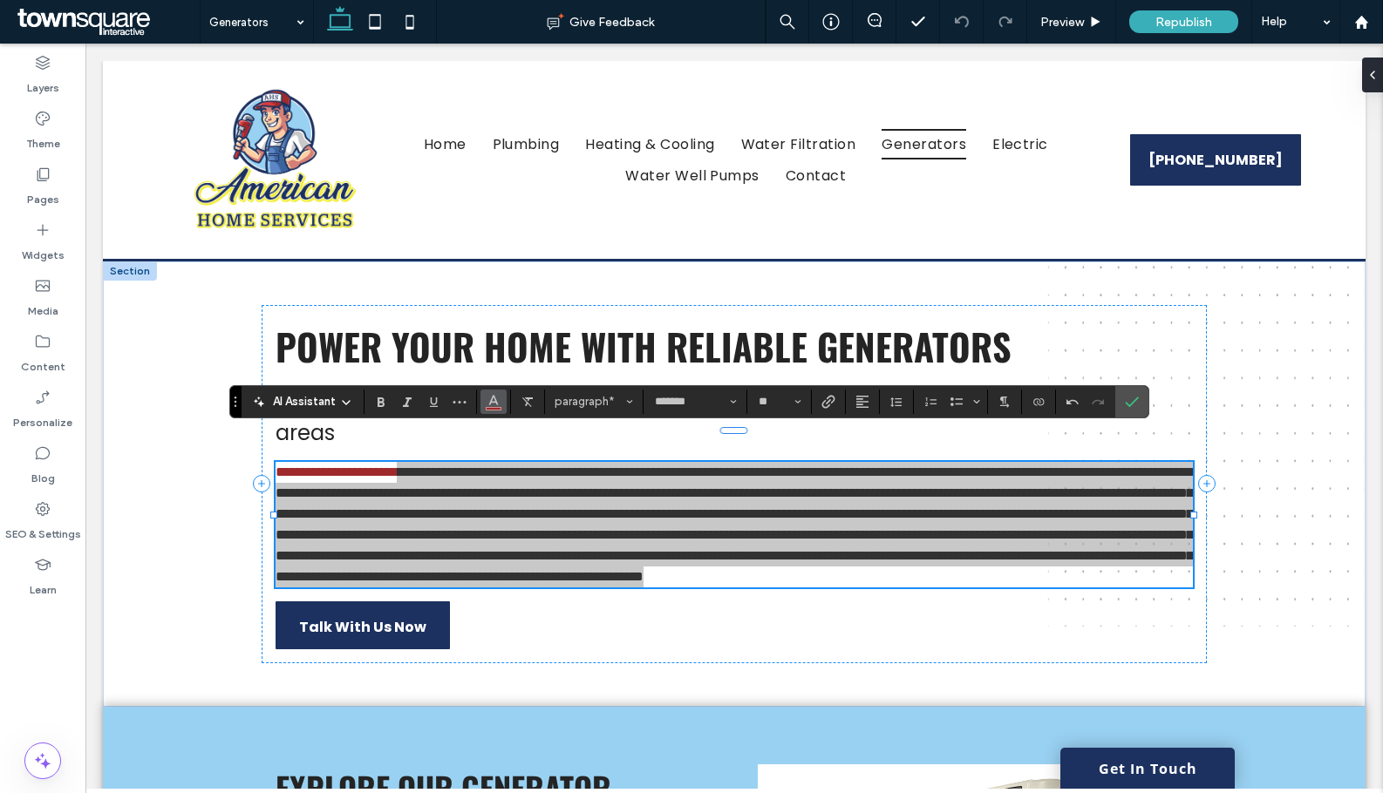
click at [487, 405] on icon "Color" at bounding box center [493, 400] width 14 height 14
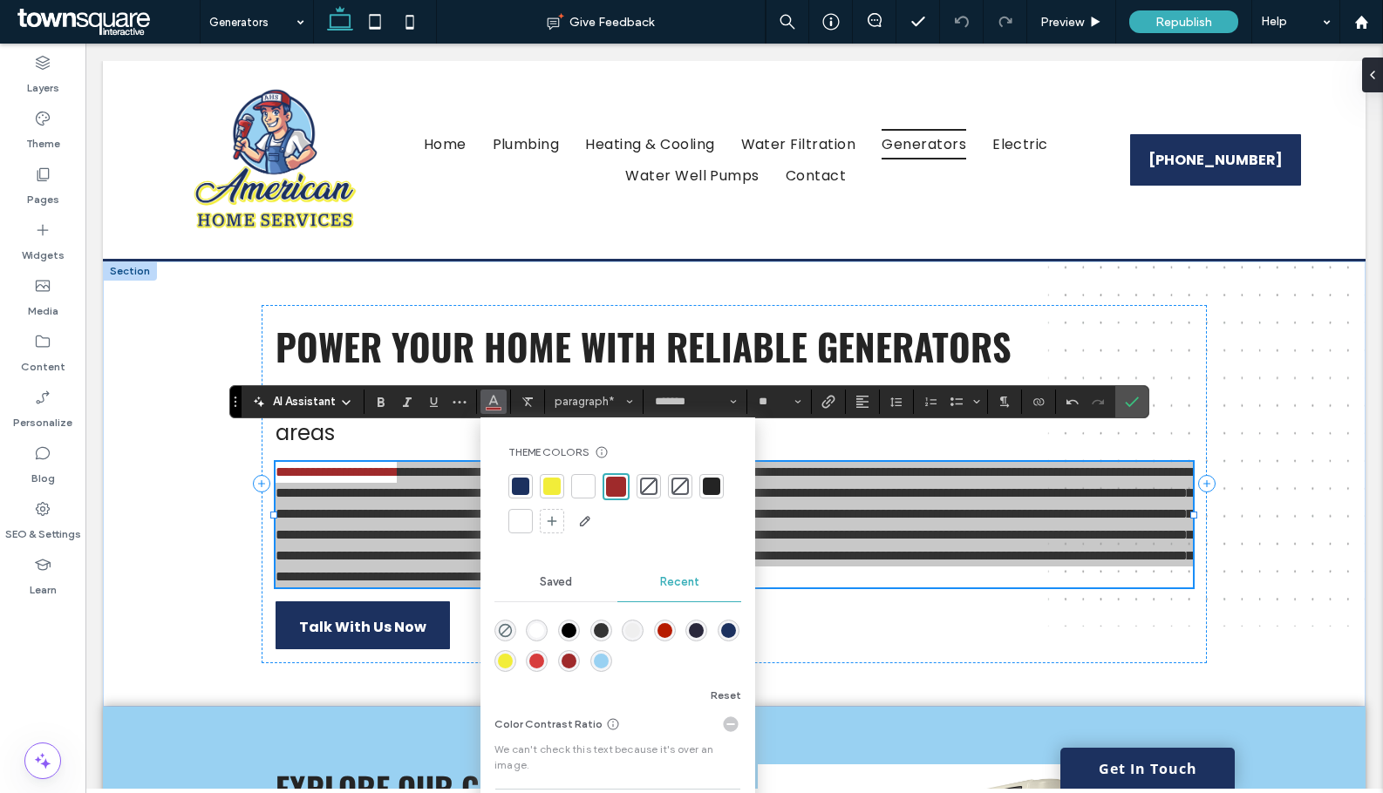
click at [706, 483] on div at bounding box center [711, 486] width 17 height 17
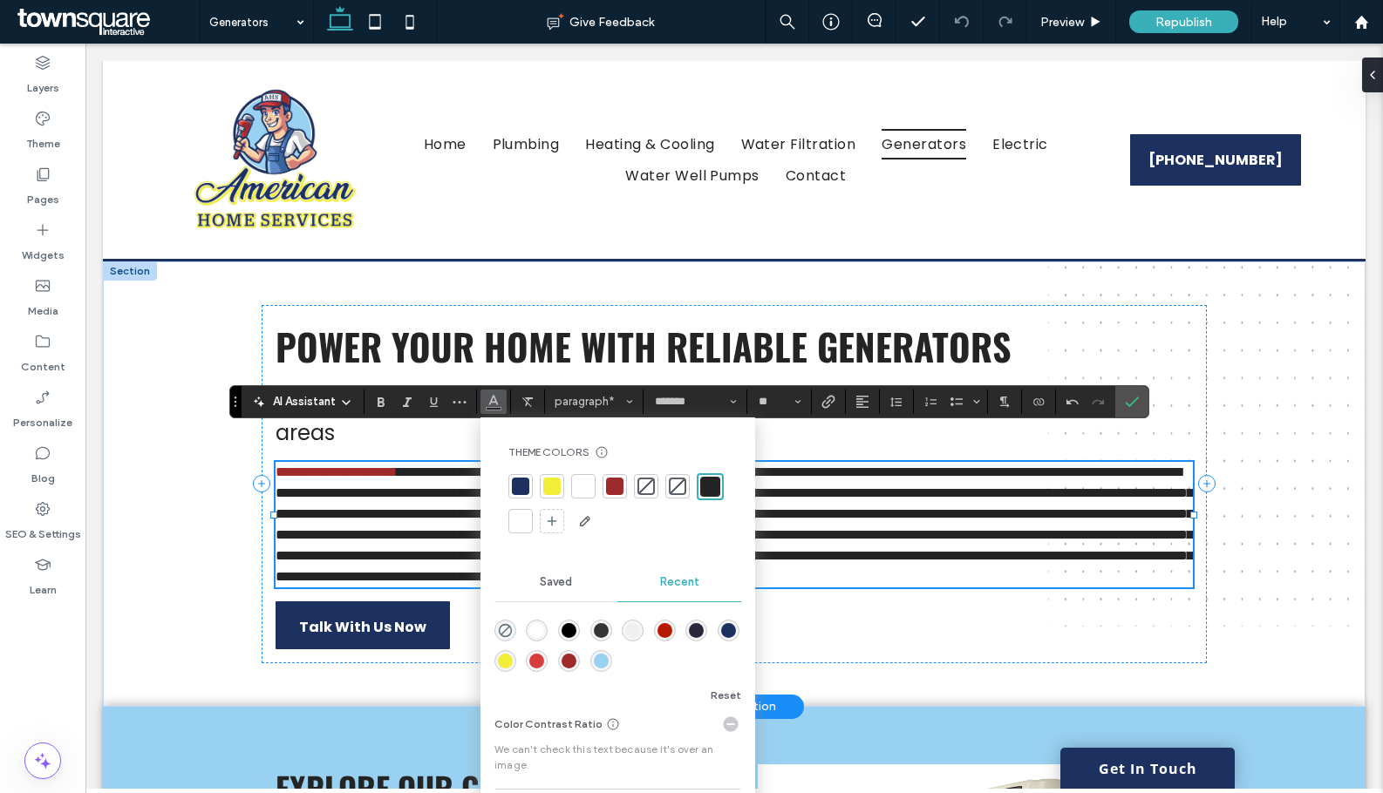
click at [875, 598] on div at bounding box center [734, 598] width 918 height 1
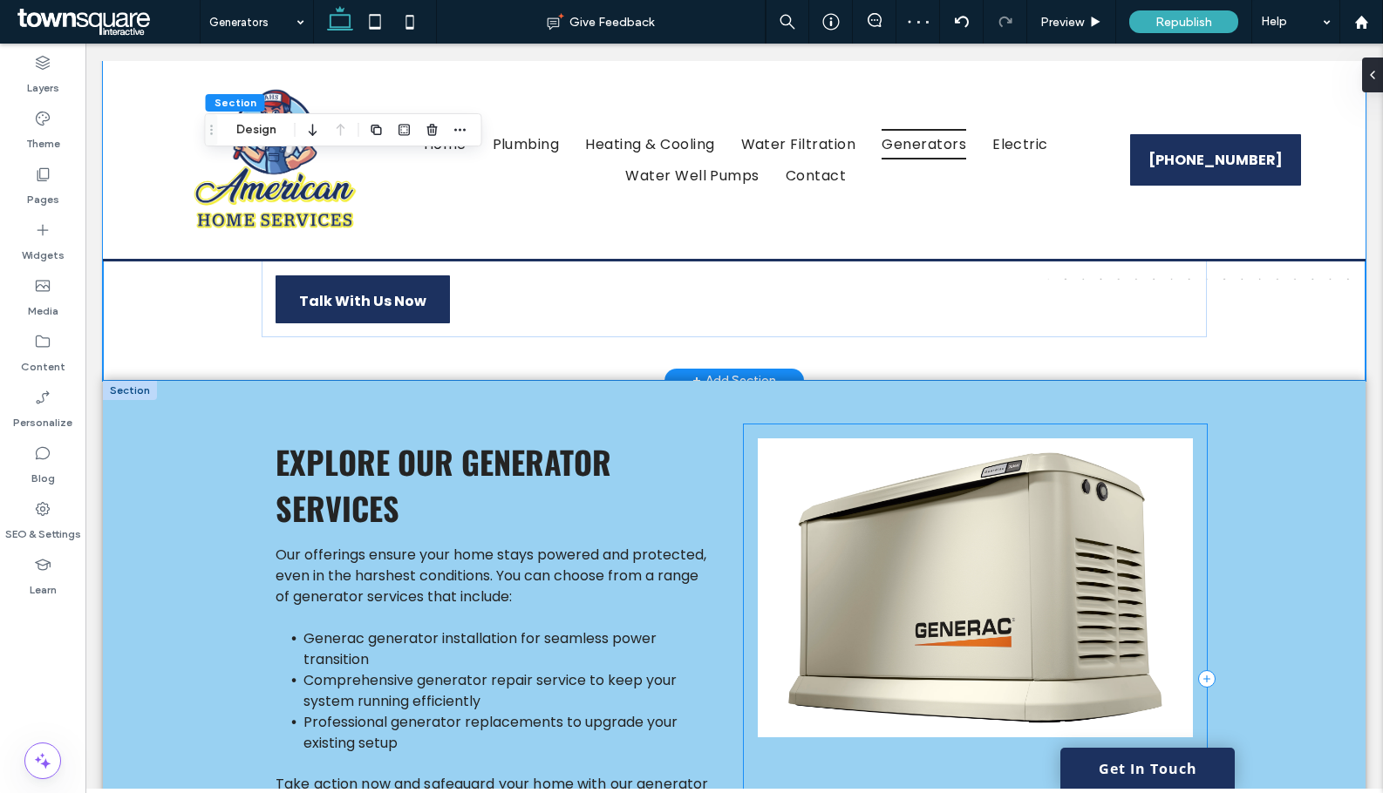
scroll to position [349, 0]
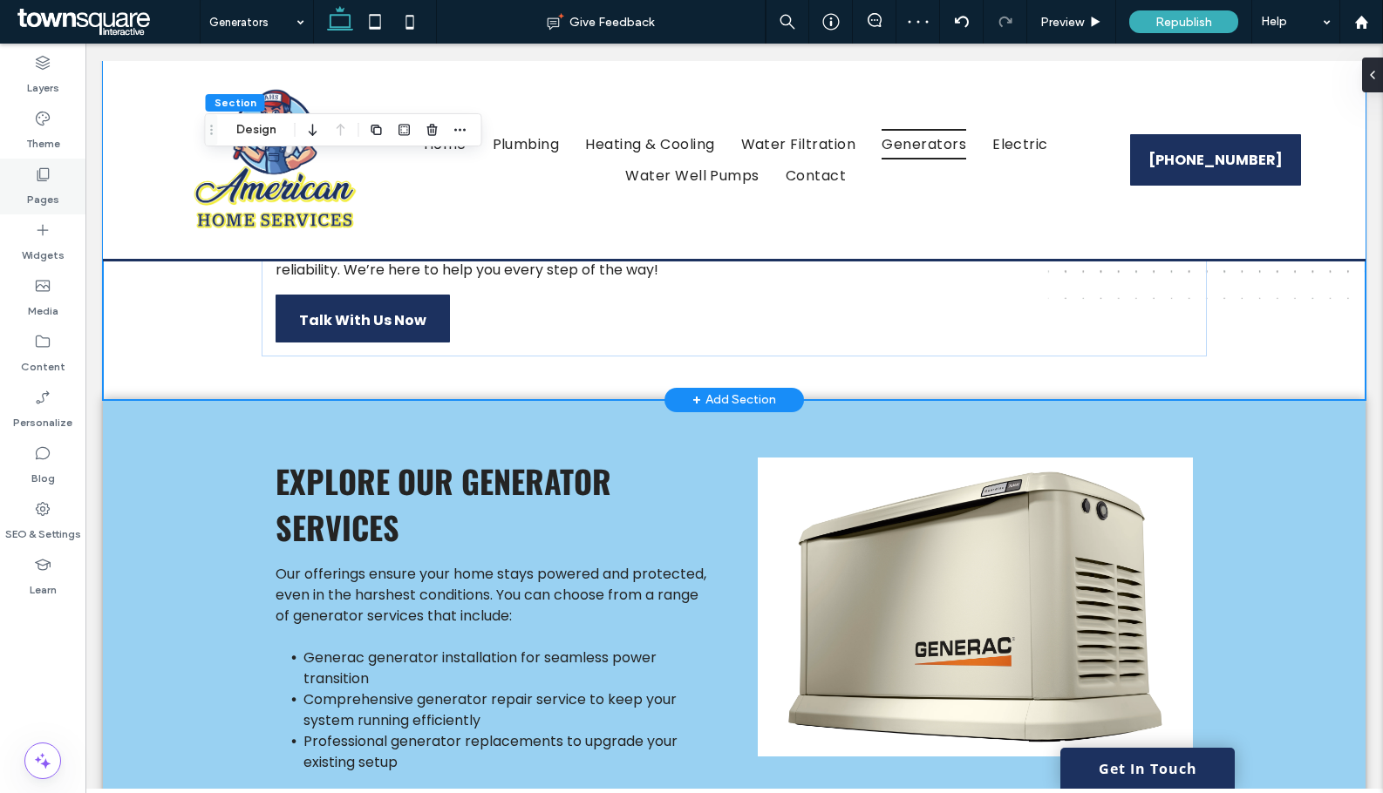
click at [43, 205] on label "Pages" at bounding box center [43, 195] width 32 height 24
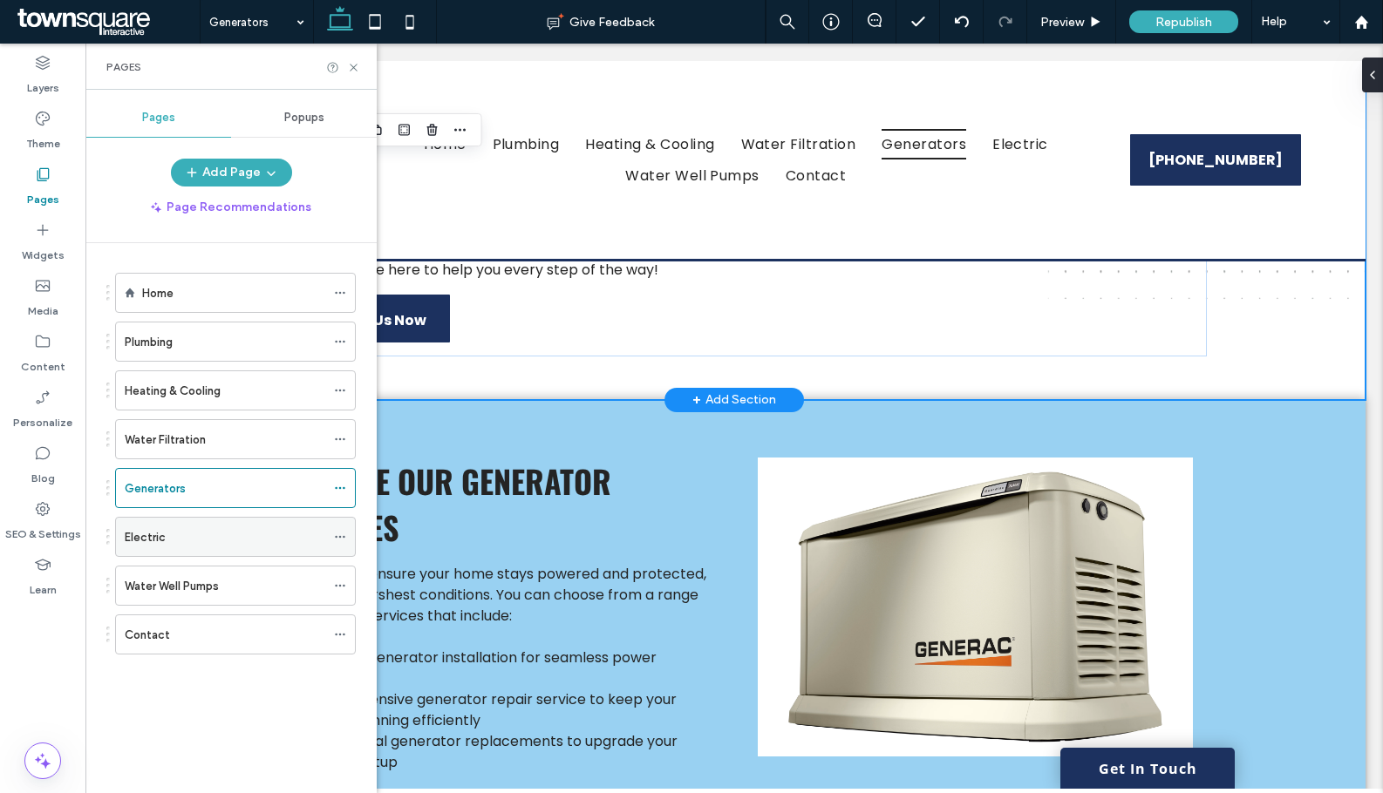
click at [246, 537] on div "Electric" at bounding box center [225, 537] width 201 height 18
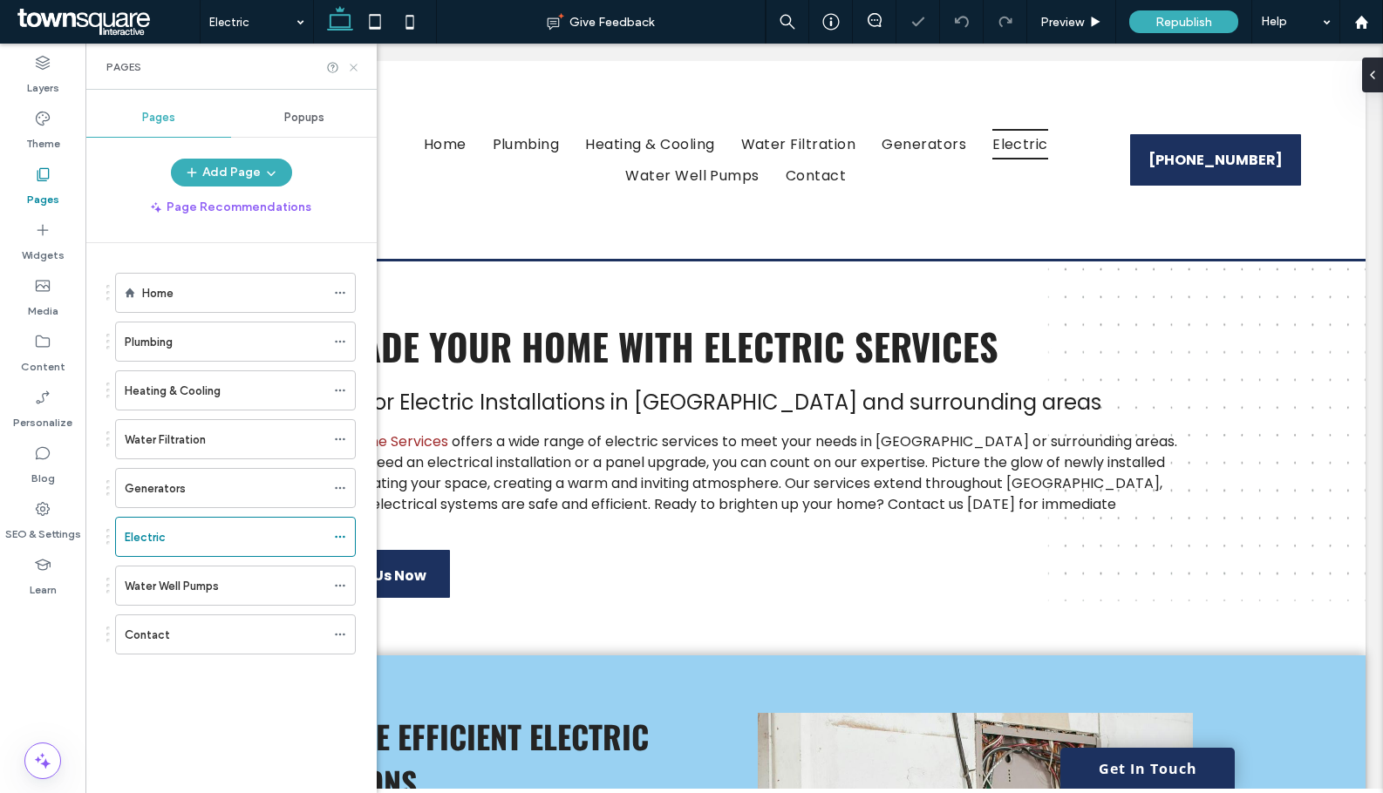
click at [354, 65] on icon at bounding box center [353, 67] width 13 height 13
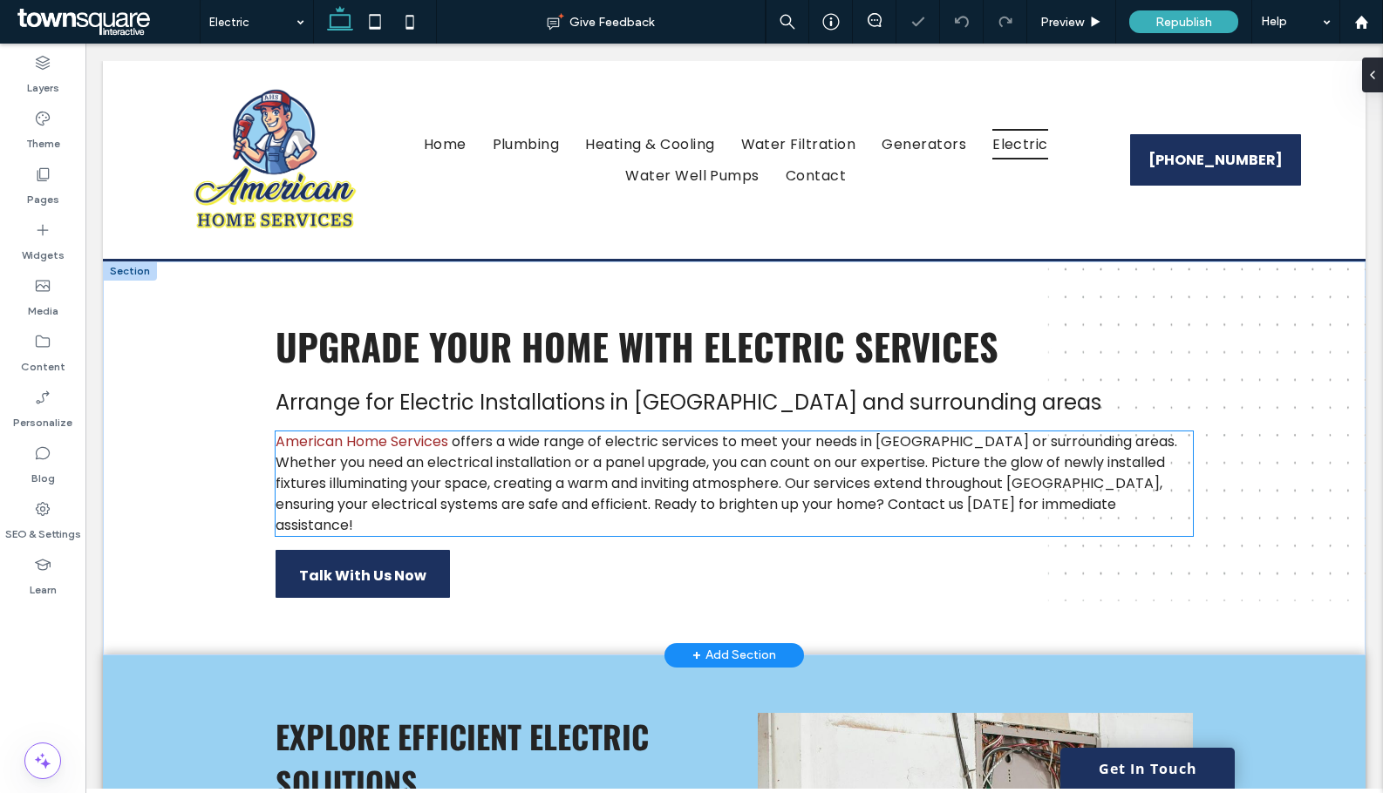
click at [725, 463] on span "offers a wide range of electric services to meet your needs in Rockingham Count…" at bounding box center [725, 484] width 901 height 104
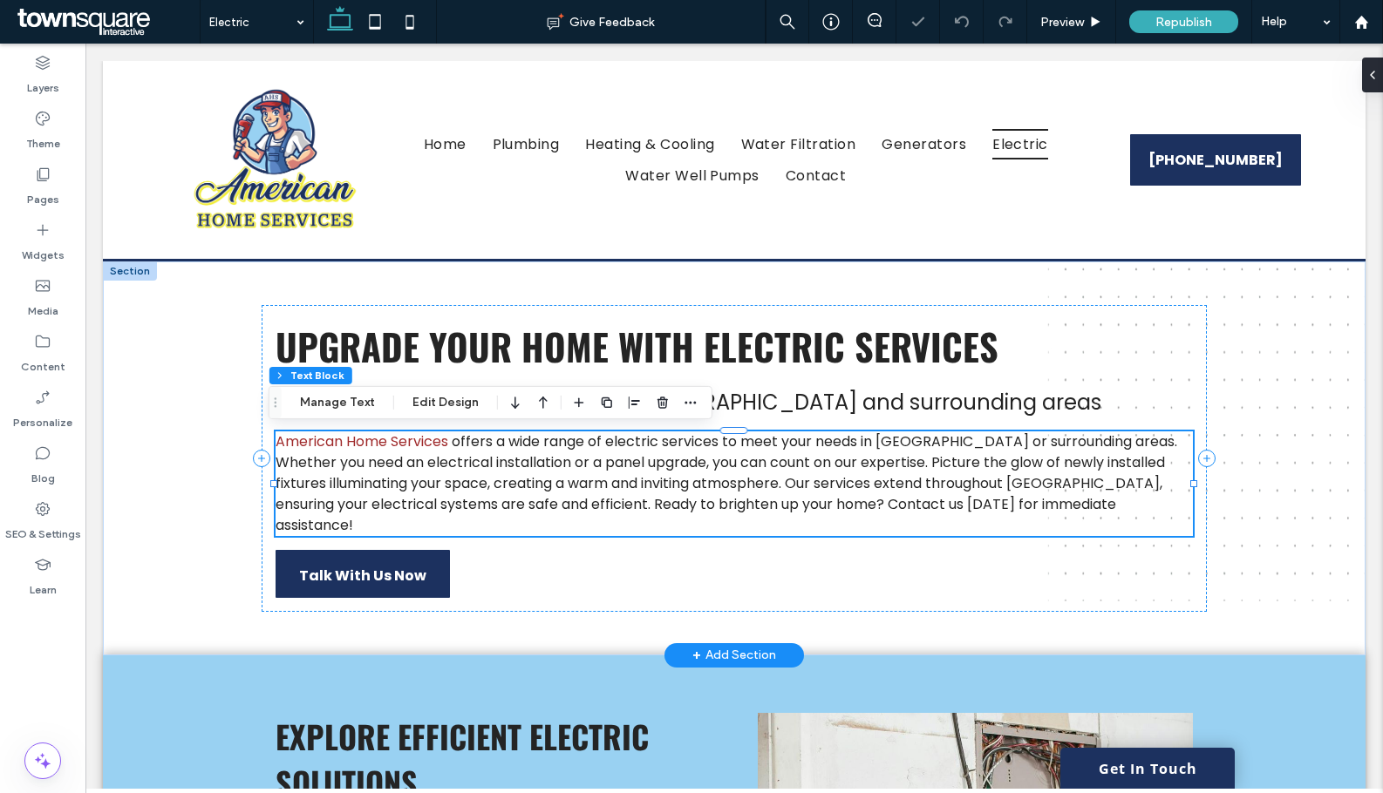
click at [725, 463] on div "American Home Services offers a wide range of electric services to meet your ne…" at bounding box center [733, 484] width 917 height 105
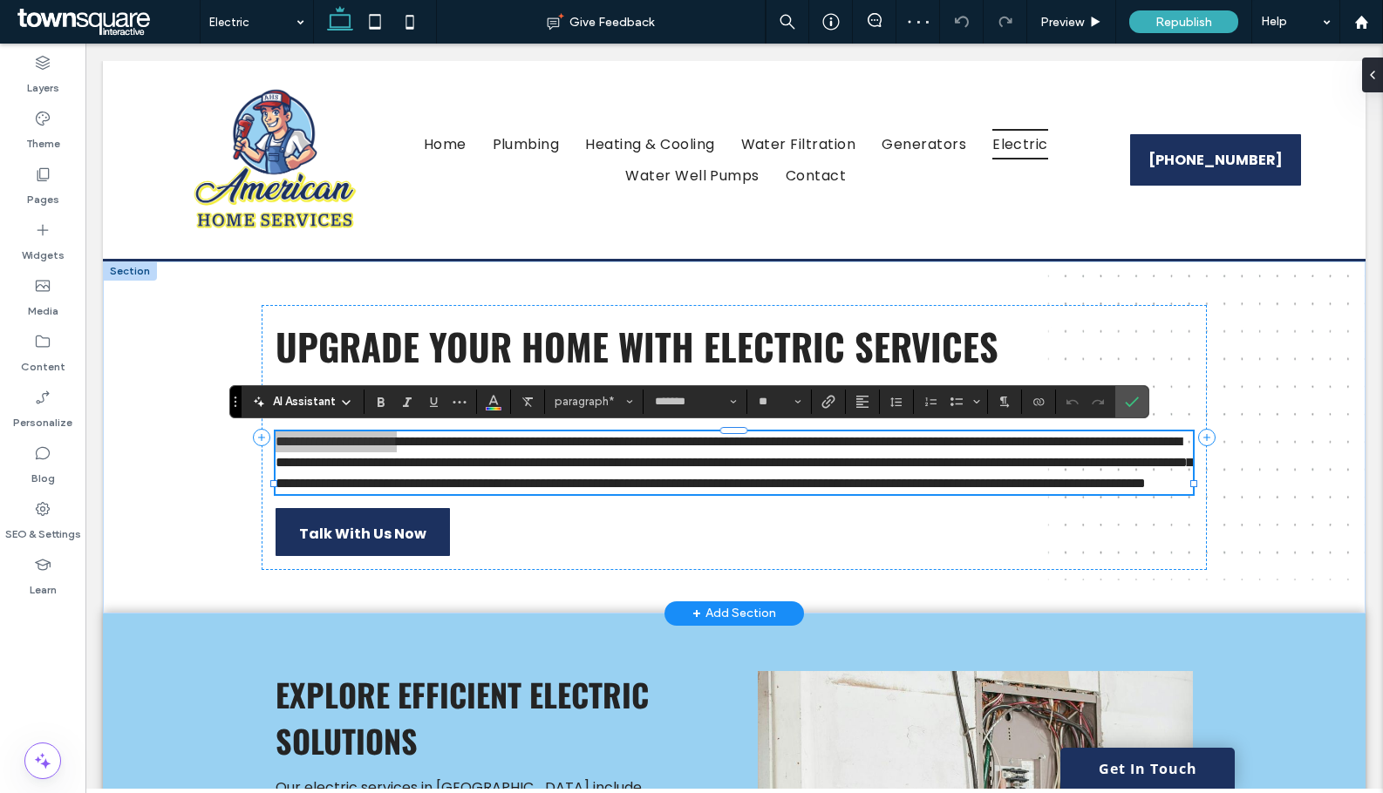
click at [337, 399] on div "AI Assistant" at bounding box center [302, 401] width 115 height 17
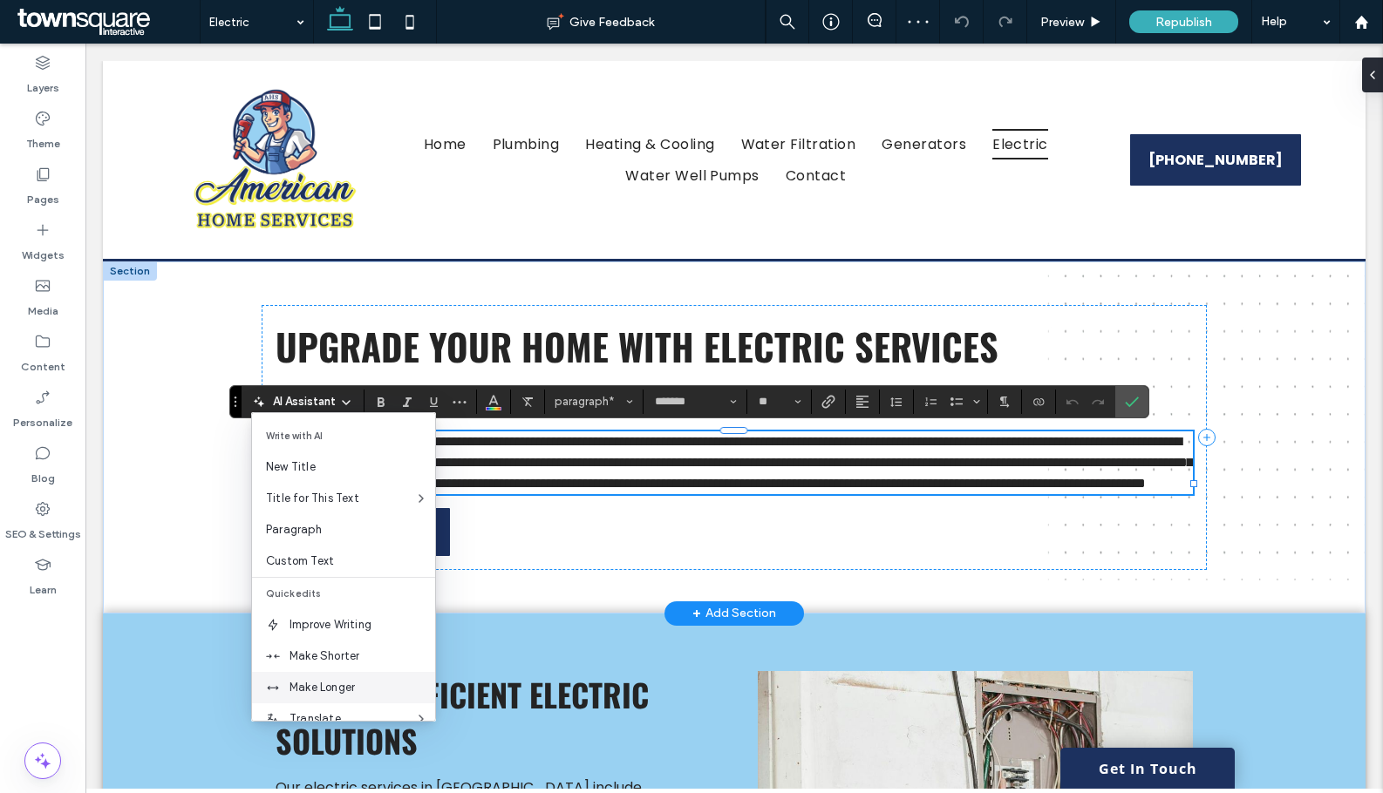
click at [322, 683] on span "Make Longer" at bounding box center [362, 687] width 146 height 17
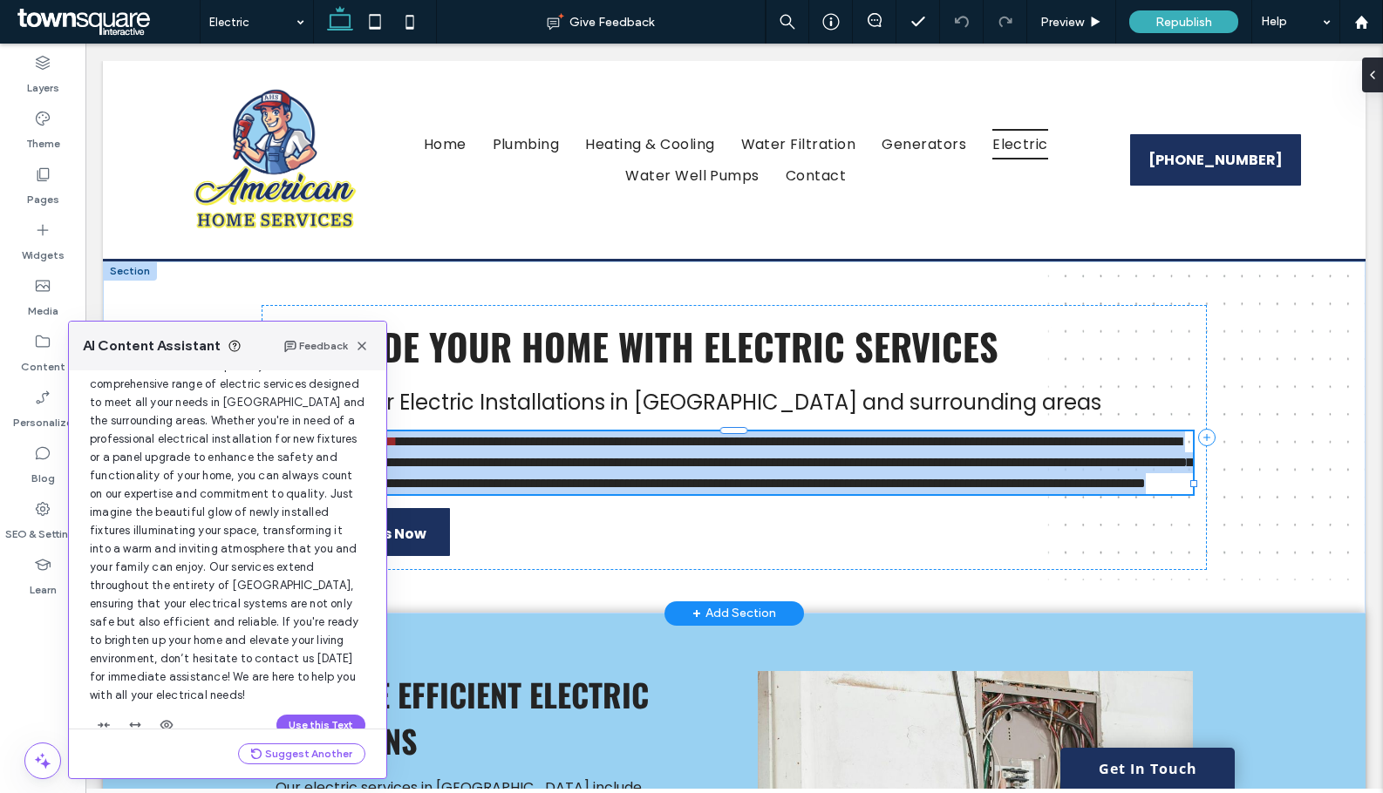
scroll to position [148, 0]
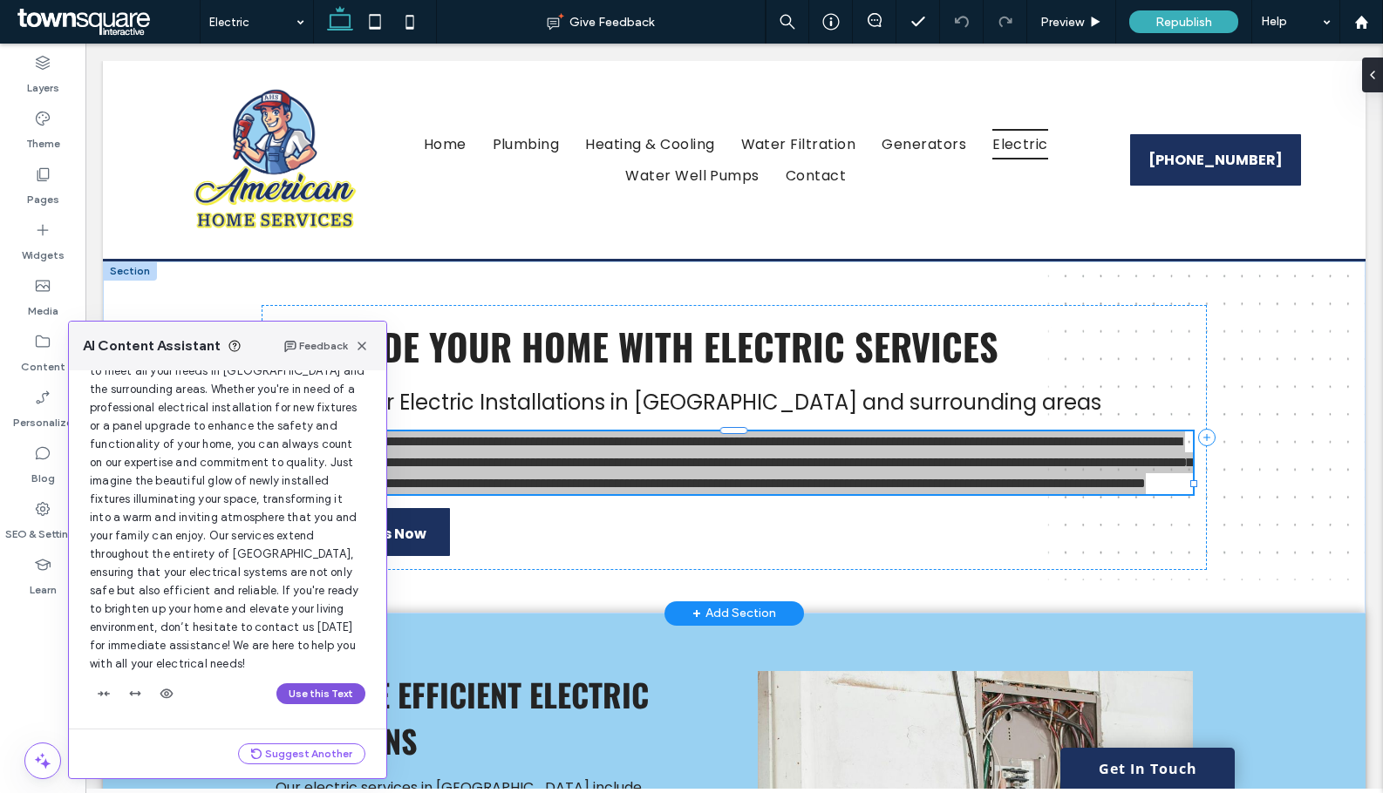
click at [316, 703] on button "Use this Text" at bounding box center [320, 693] width 89 height 21
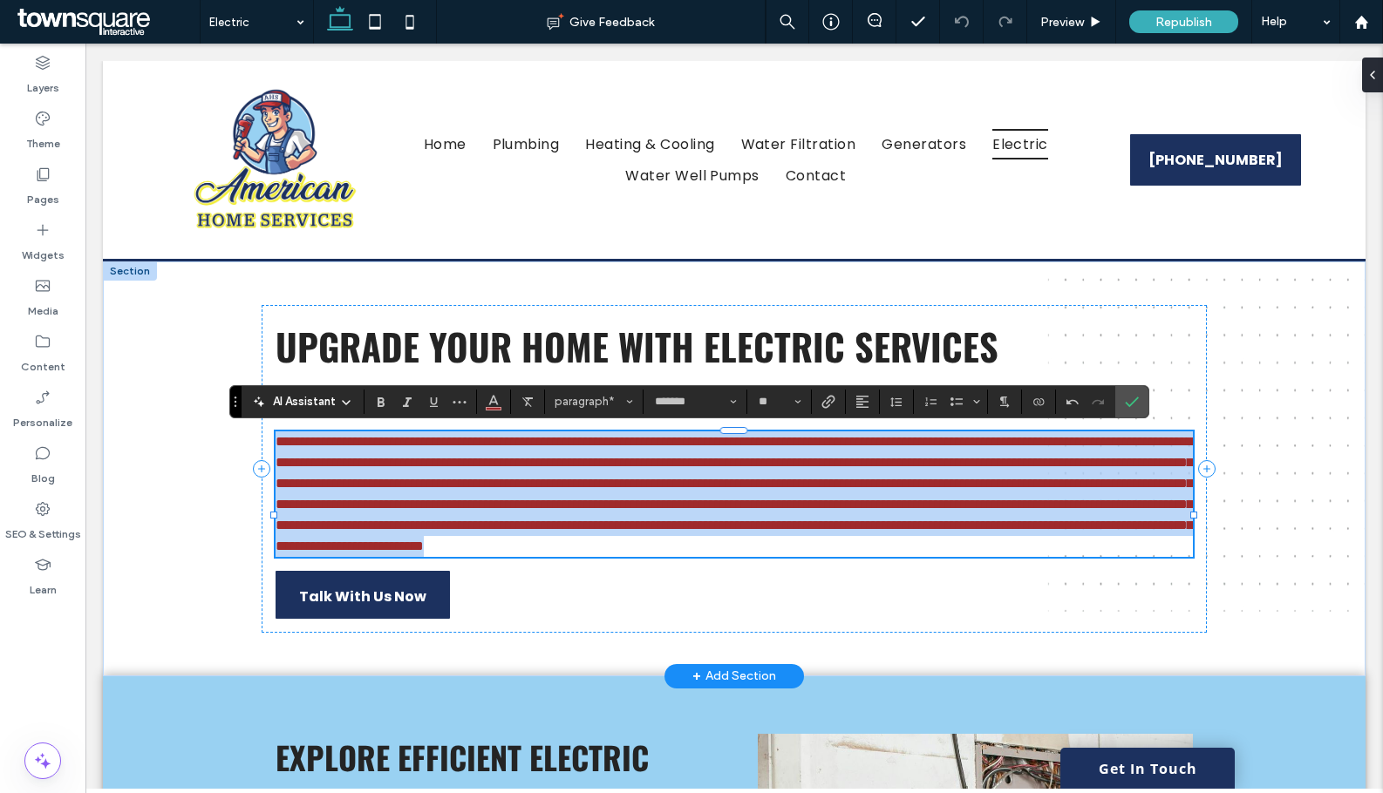
click at [425, 534] on span "**********" at bounding box center [733, 494] width 917 height 118
drag, startPoint x: 449, startPoint y: 442, endPoint x: 552, endPoint y: 617, distance: 203.2
click at [552, 617] on div "Upgrade Your Home with Electric Services Arrange for Electric Installations in …" at bounding box center [734, 469] width 945 height 328
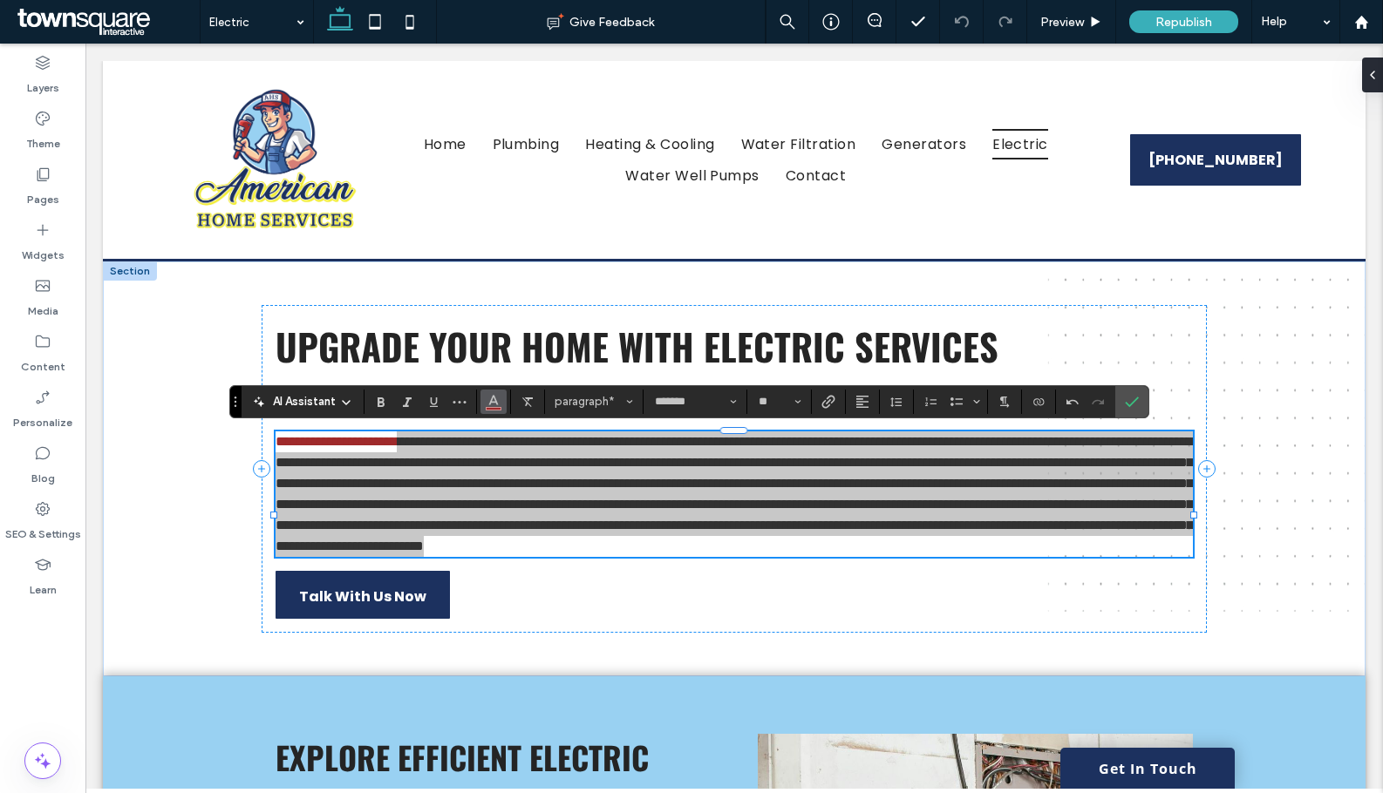
click at [488, 410] on span "Color" at bounding box center [493, 400] width 14 height 23
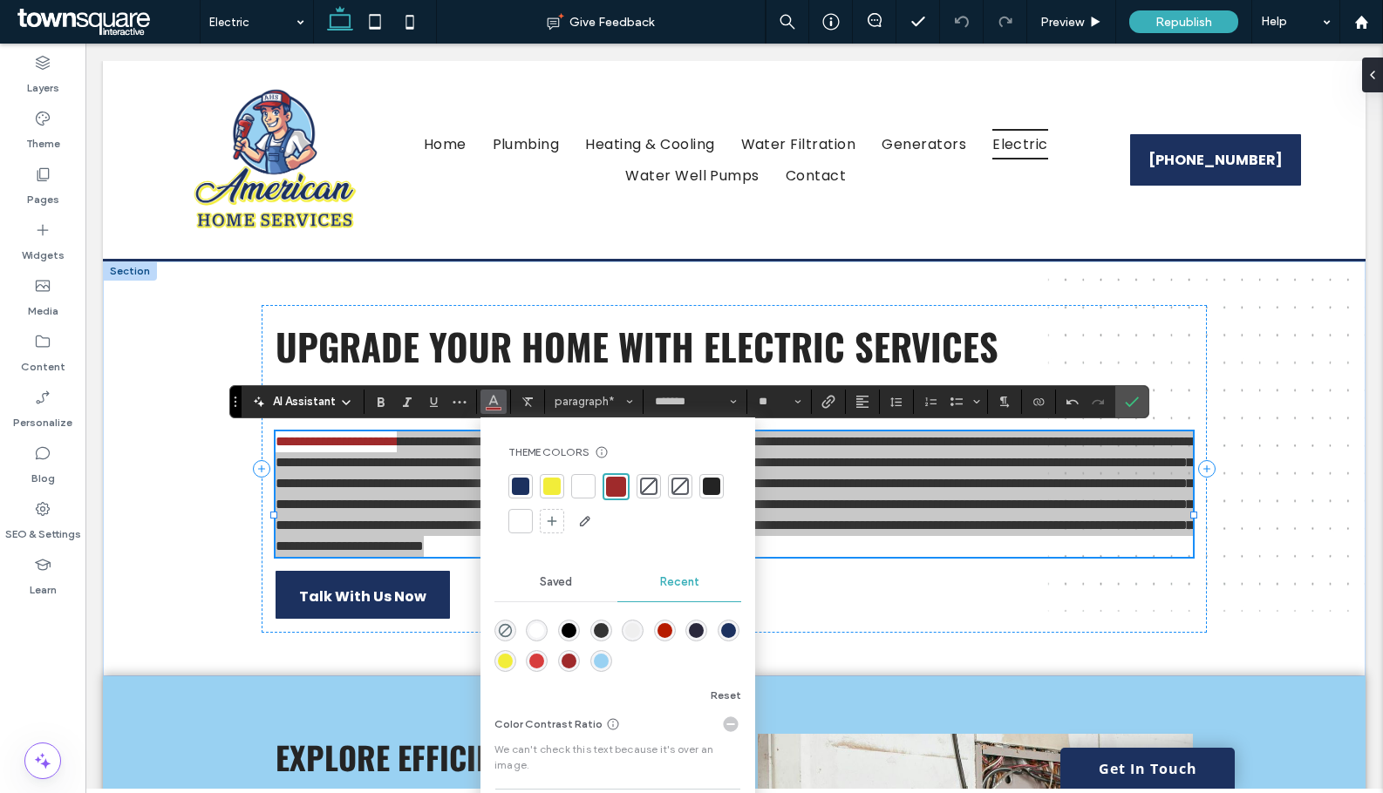
click at [709, 493] on div at bounding box center [711, 486] width 17 height 17
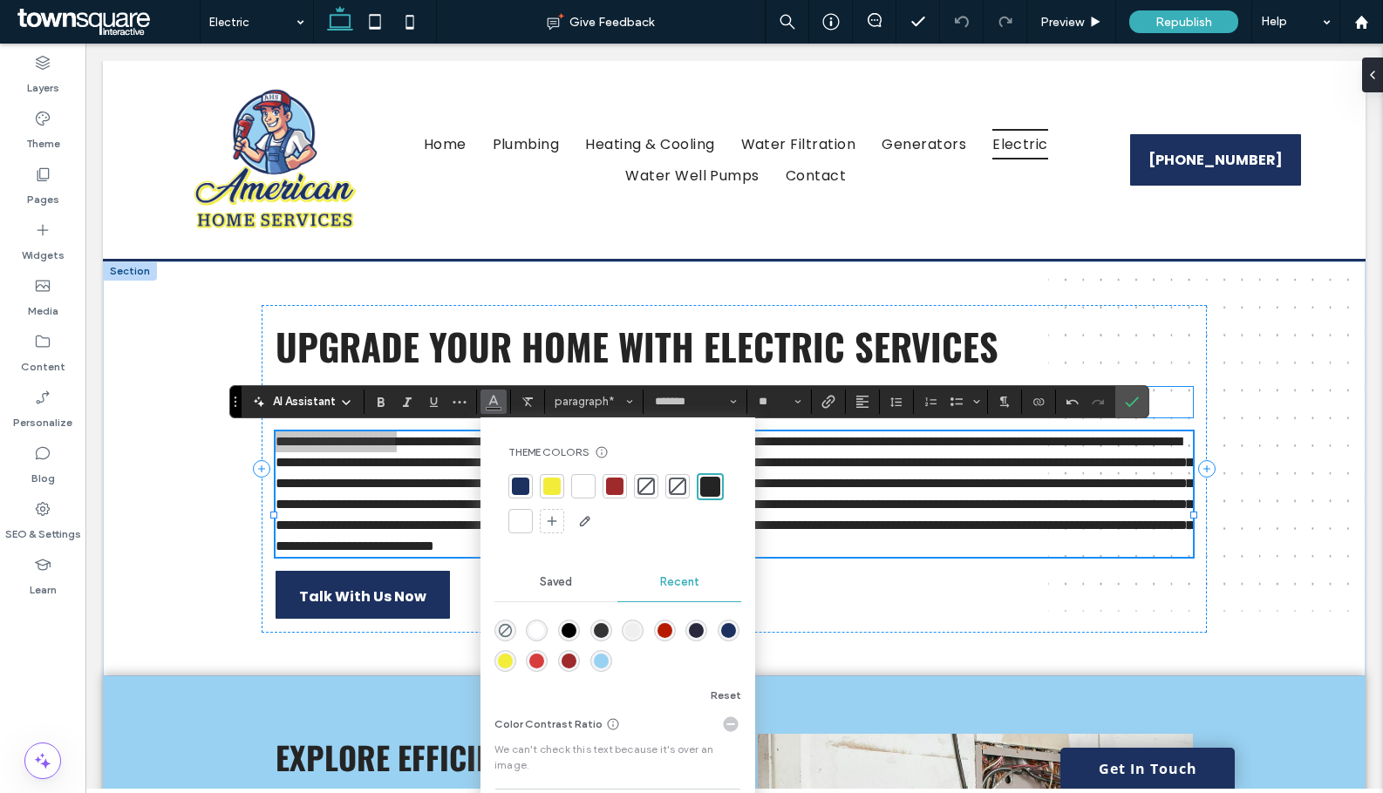
click at [1148, 407] on div "AI Assistant Theme Colors Save time with Theme Colors Create a color palette to…" at bounding box center [689, 401] width 920 height 33
drag, startPoint x: 1135, startPoint y: 402, endPoint x: 1050, endPoint y: 362, distance: 94.4
click at [1135, 402] on icon "Confirm" at bounding box center [1132, 402] width 14 height 14
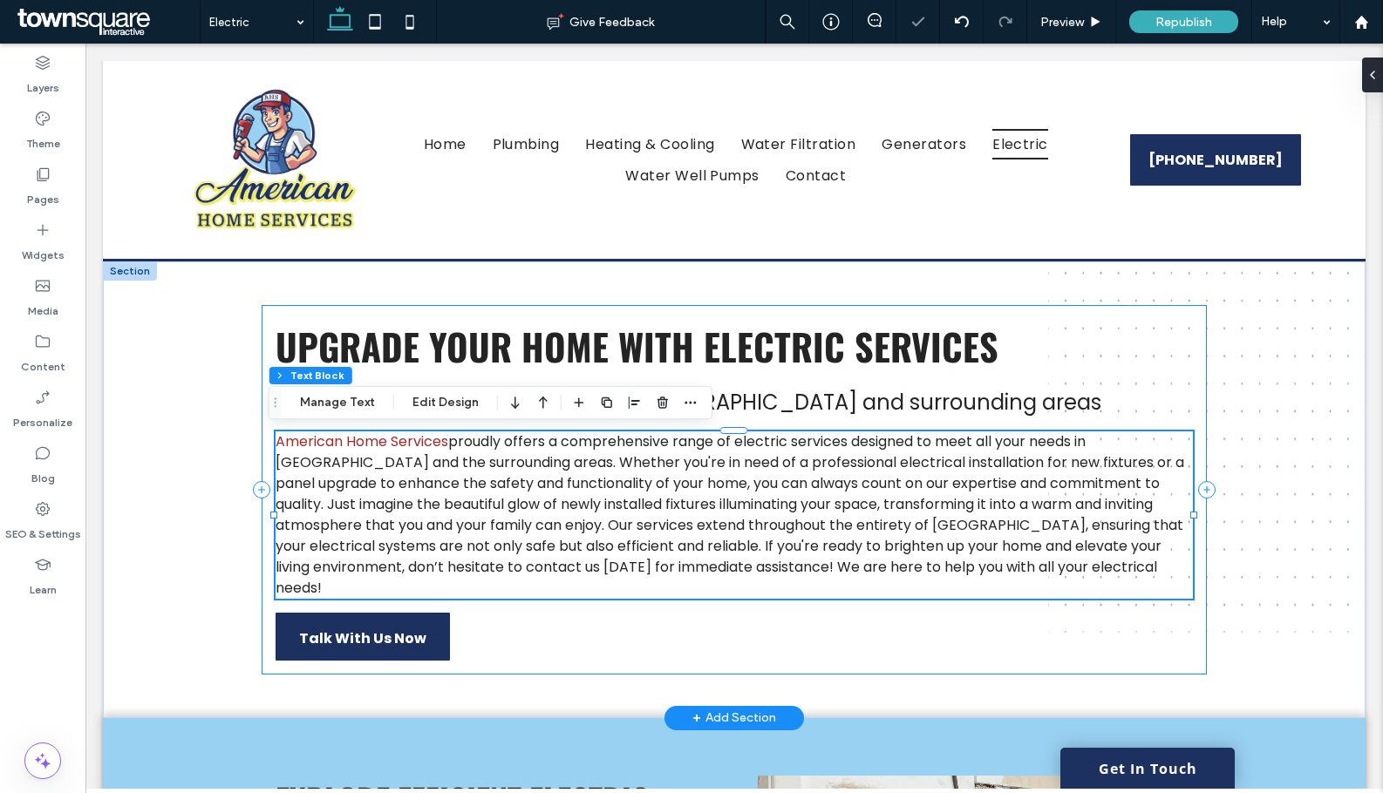
click at [626, 616] on div "Upgrade Your Home with Electric Services Arrange for Electric Installations in …" at bounding box center [734, 490] width 945 height 370
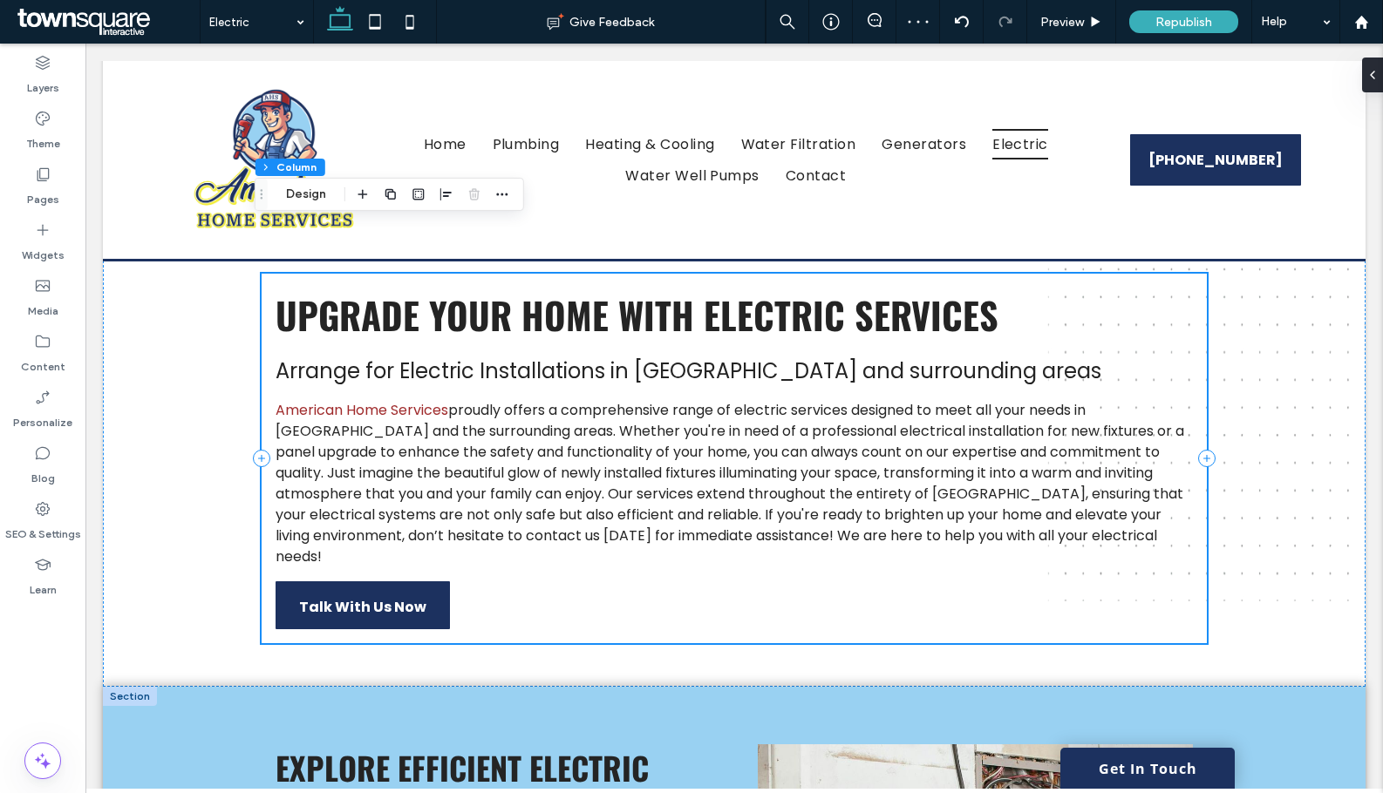
scroll to position [0, 0]
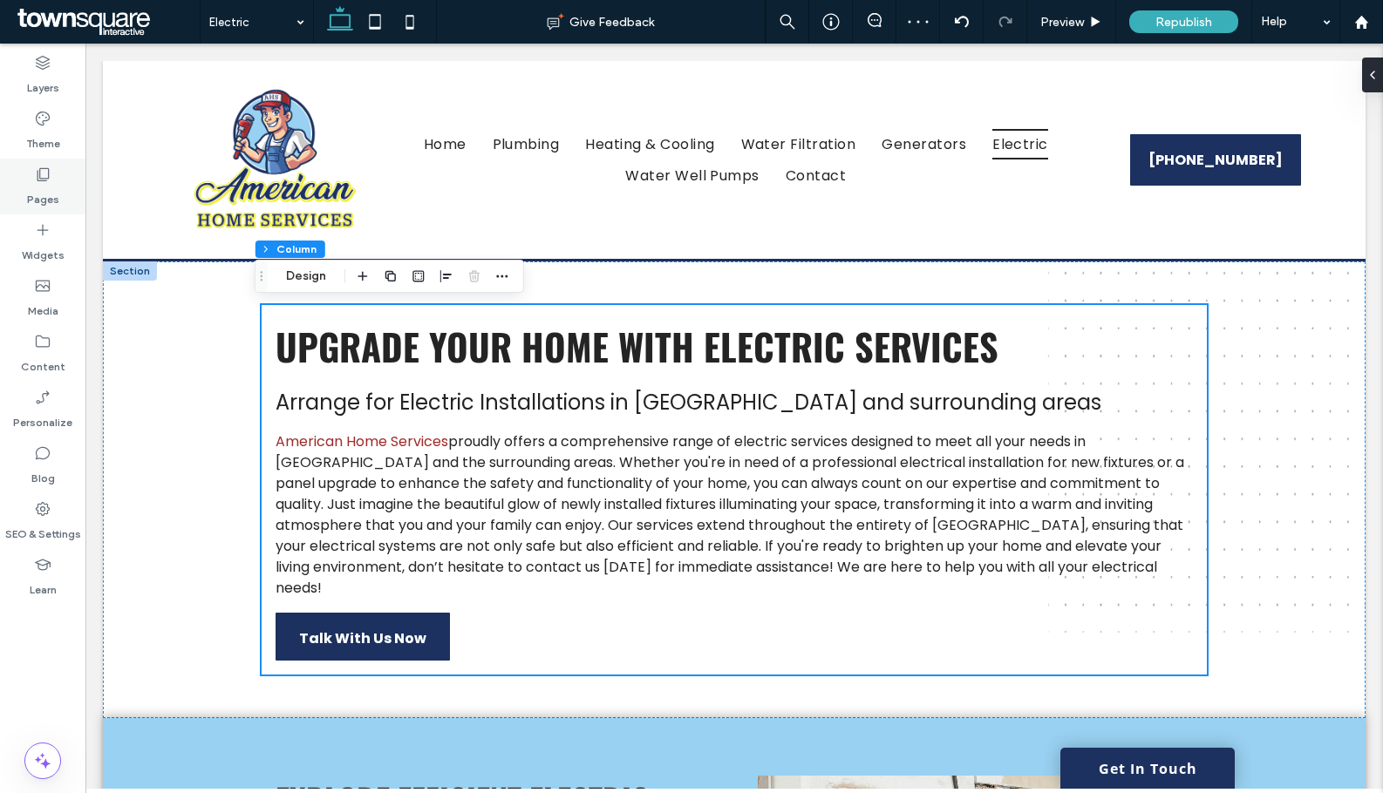
click at [59, 173] on div "Pages" at bounding box center [42, 187] width 85 height 56
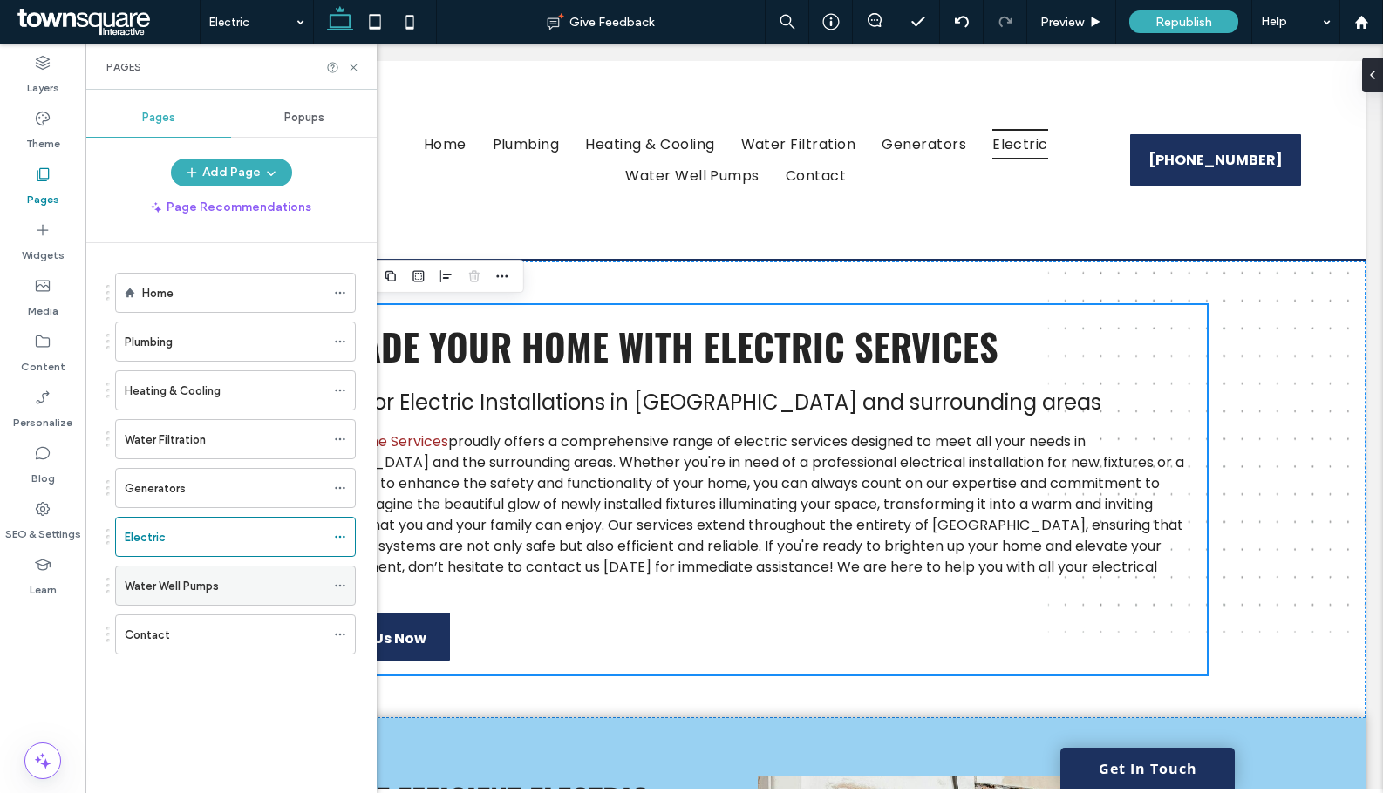
click at [216, 578] on label "Water Well Pumps" at bounding box center [172, 586] width 94 height 31
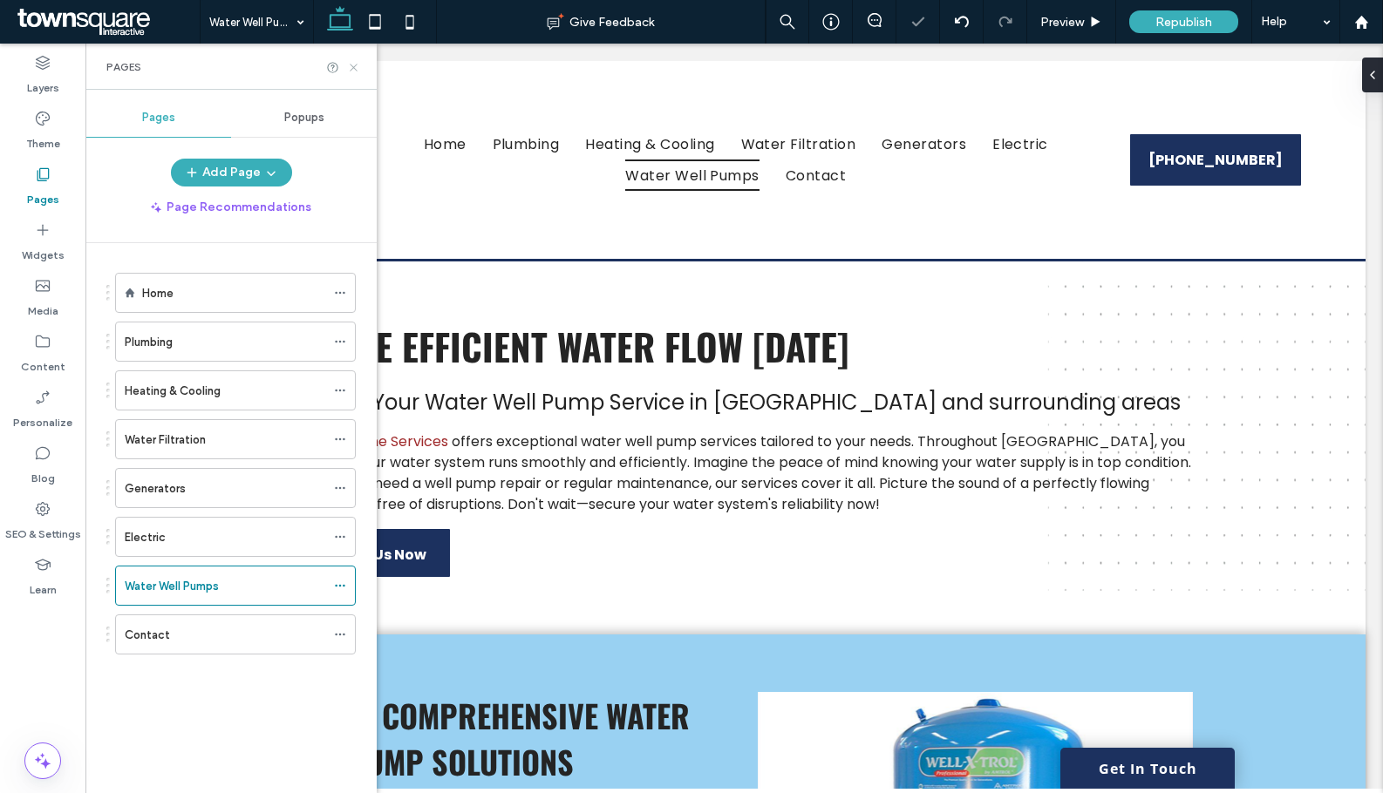
click at [353, 71] on icon at bounding box center [353, 67] width 13 height 13
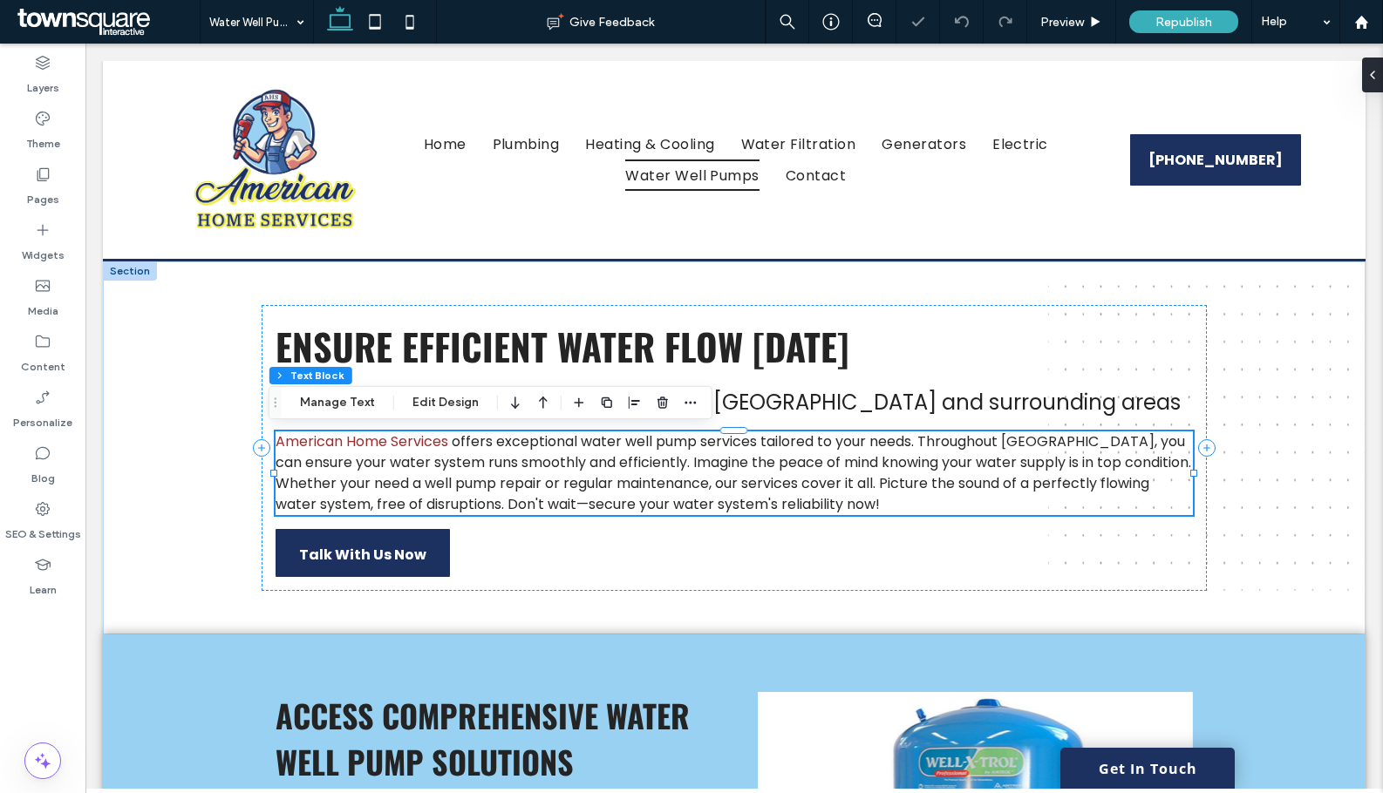
click at [794, 484] on span "offers exceptional water well pump services tailored to your needs. Throughout …" at bounding box center [732, 473] width 915 height 83
type input "*******"
type input "**"
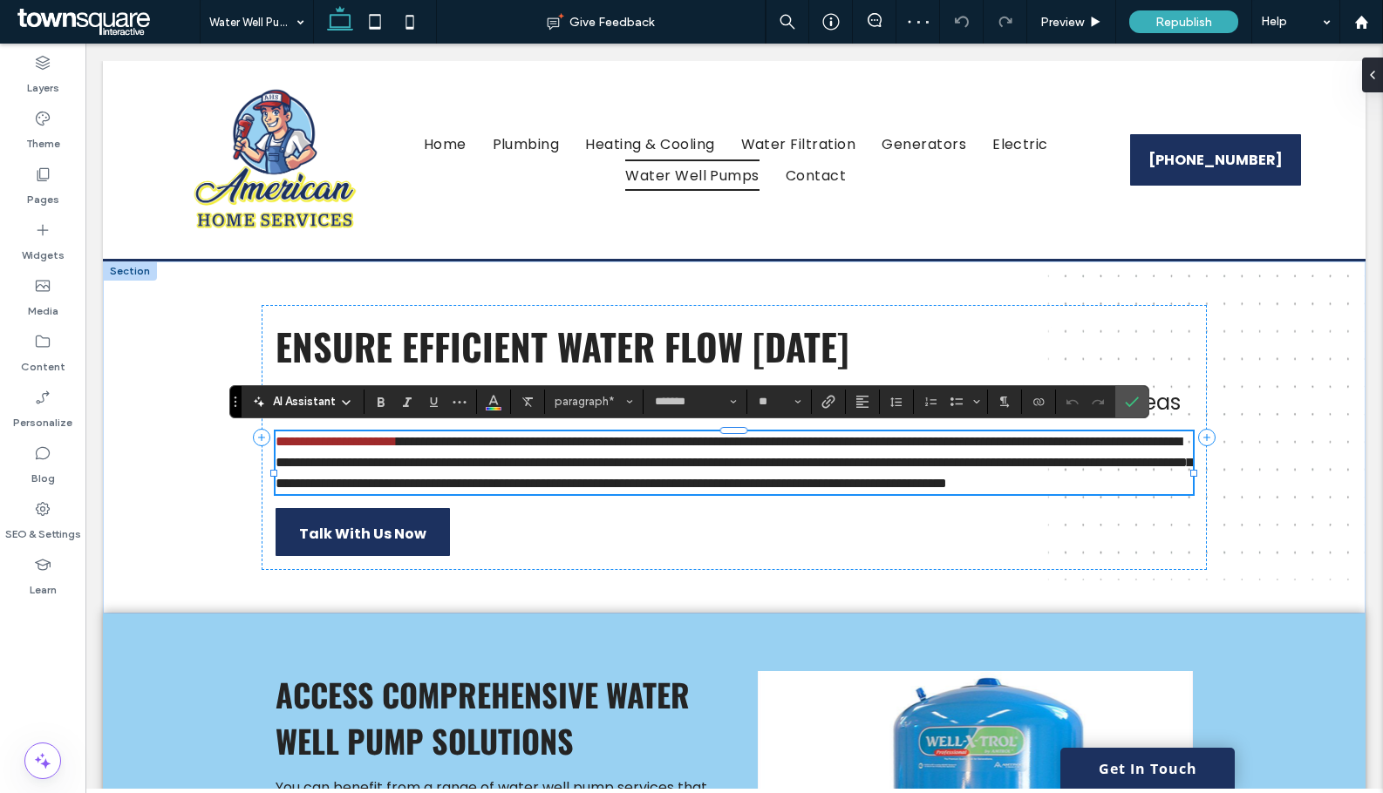
click at [340, 405] on icon at bounding box center [346, 403] width 14 height 14
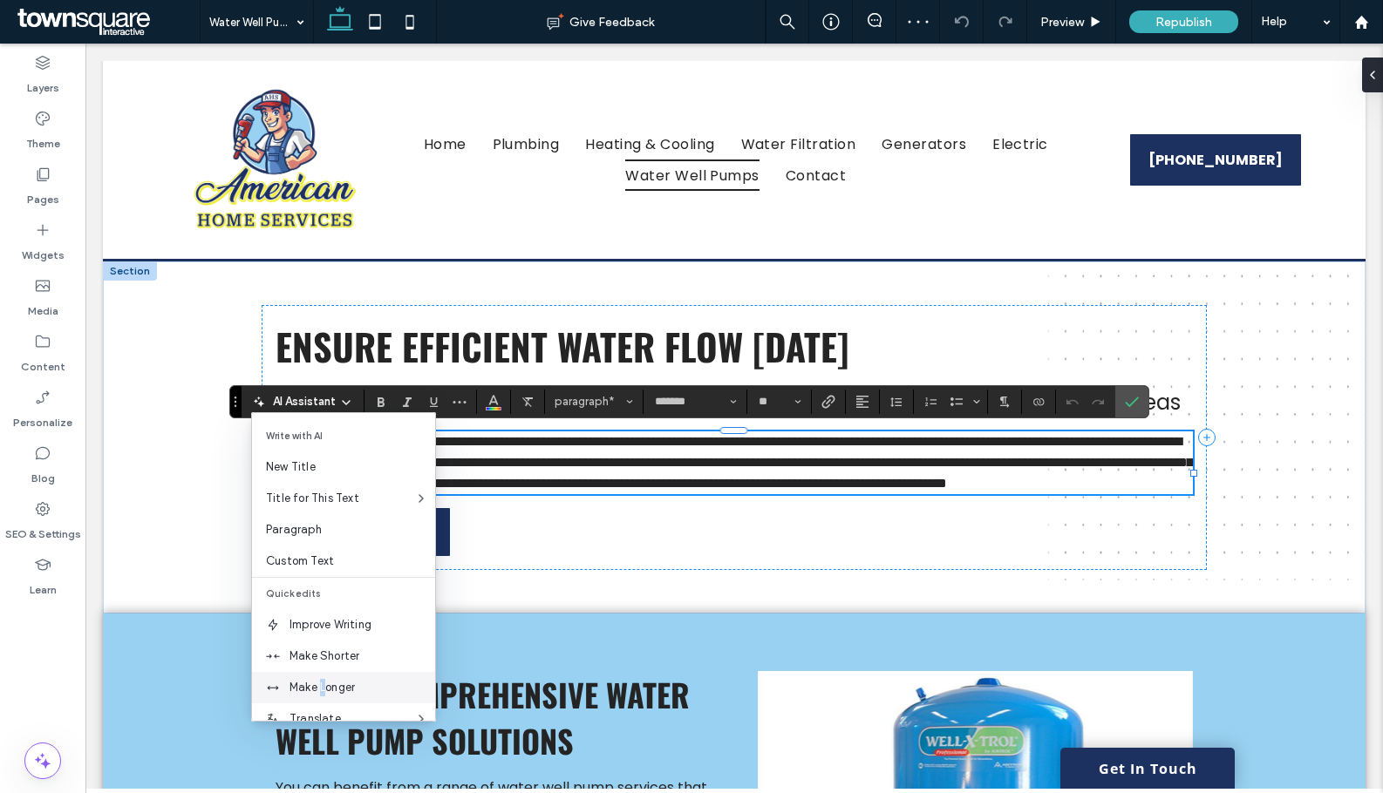
click at [323, 683] on span "Make Longer" at bounding box center [362, 687] width 146 height 17
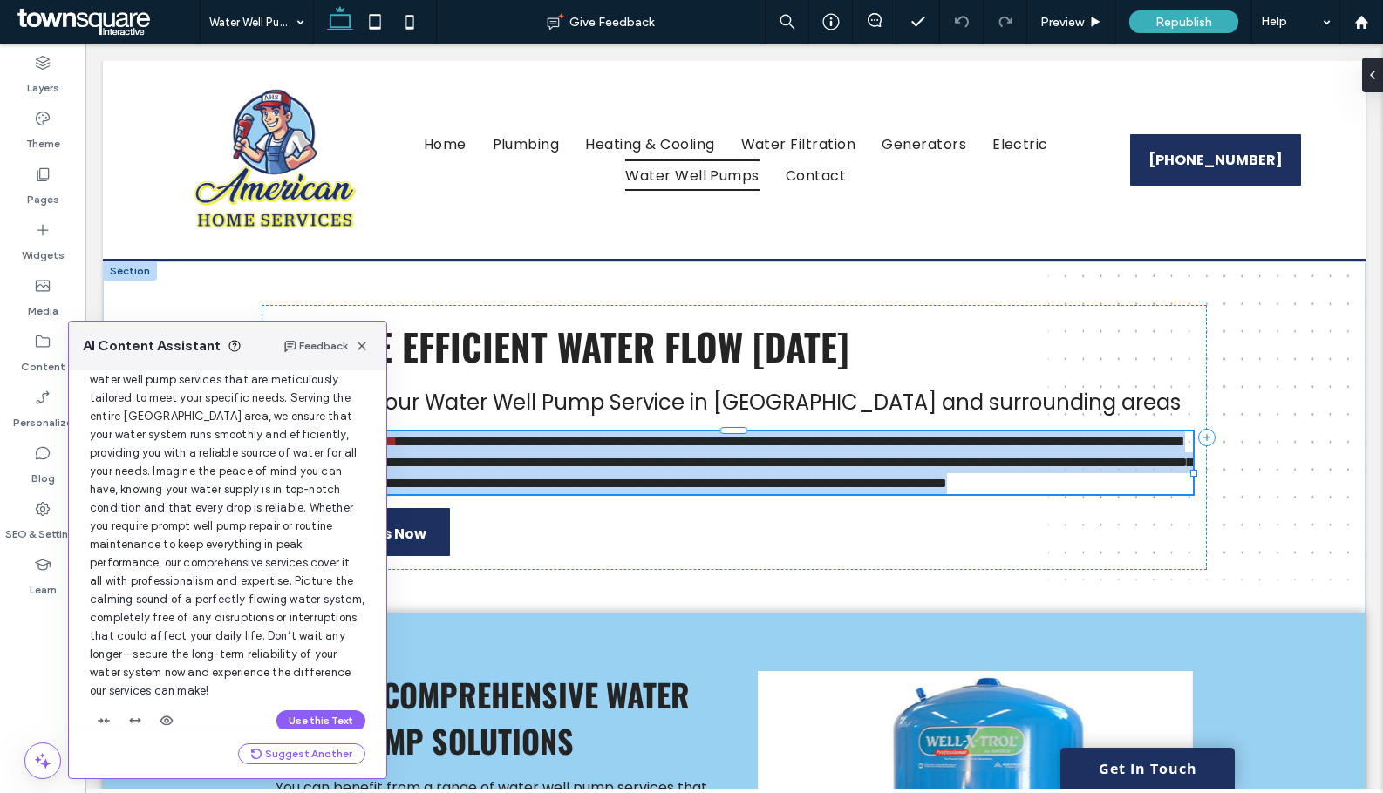
scroll to position [130, 0]
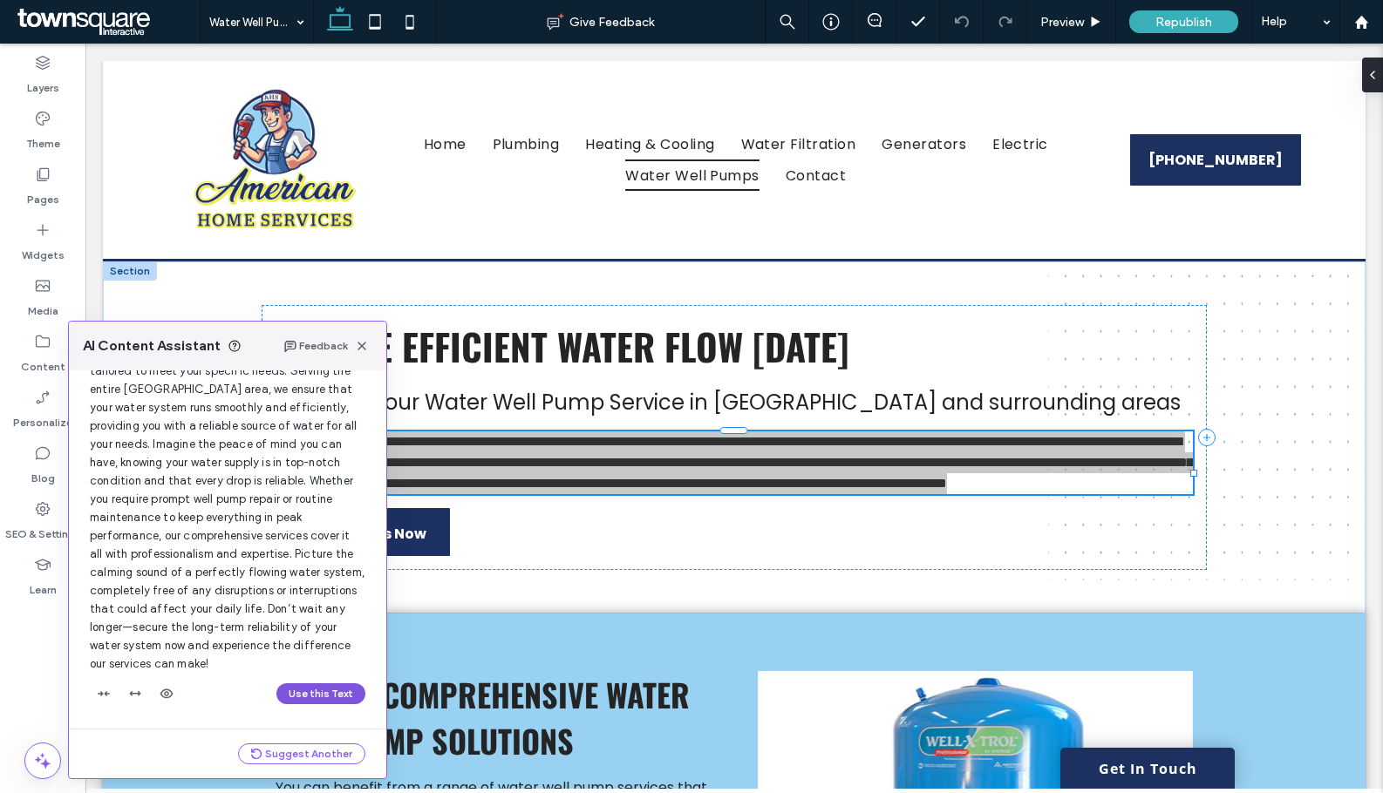
click at [324, 693] on button "Use this Text" at bounding box center [320, 693] width 89 height 21
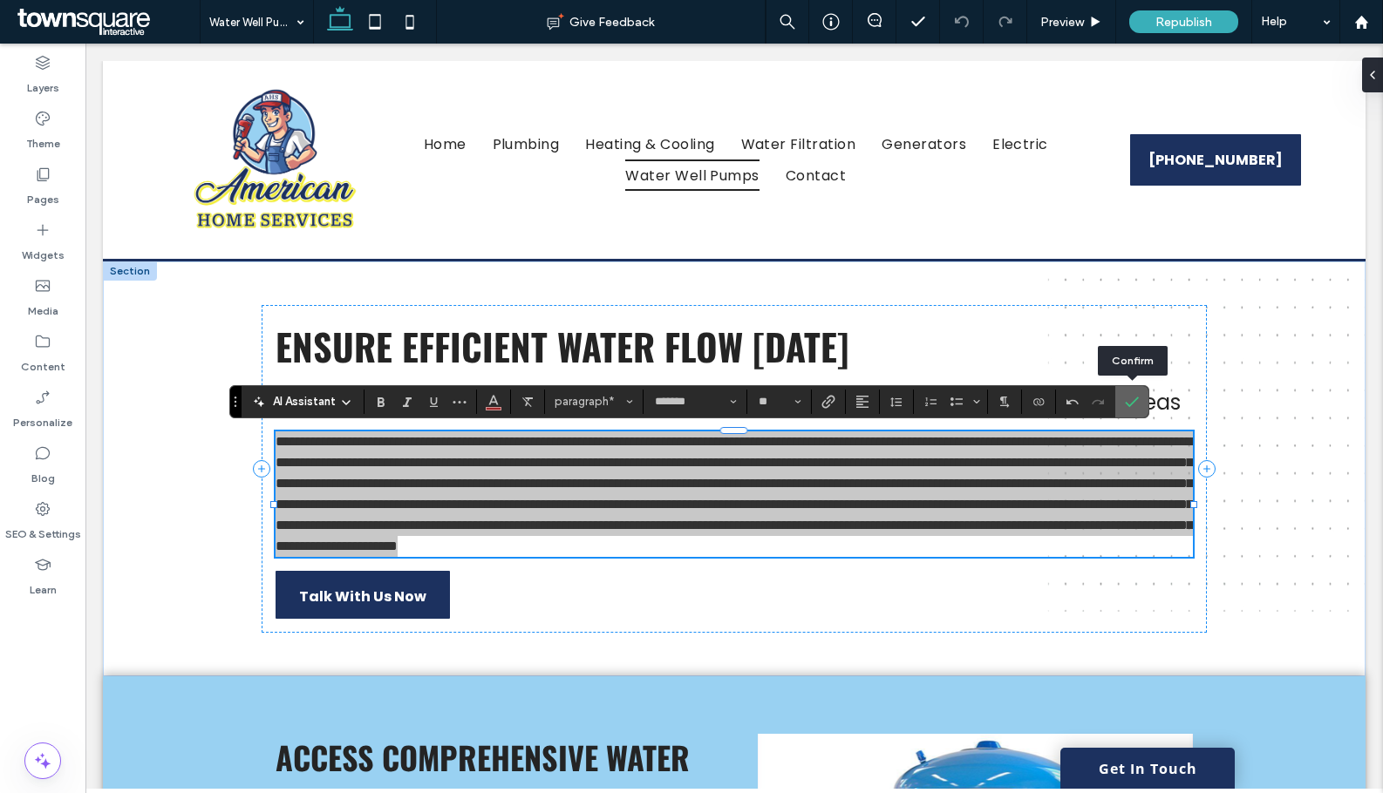
drag, startPoint x: 1144, startPoint y: 405, endPoint x: 1044, endPoint y: 377, distance: 103.8
click at [1144, 405] on label "Confirm" at bounding box center [1132, 401] width 26 height 31
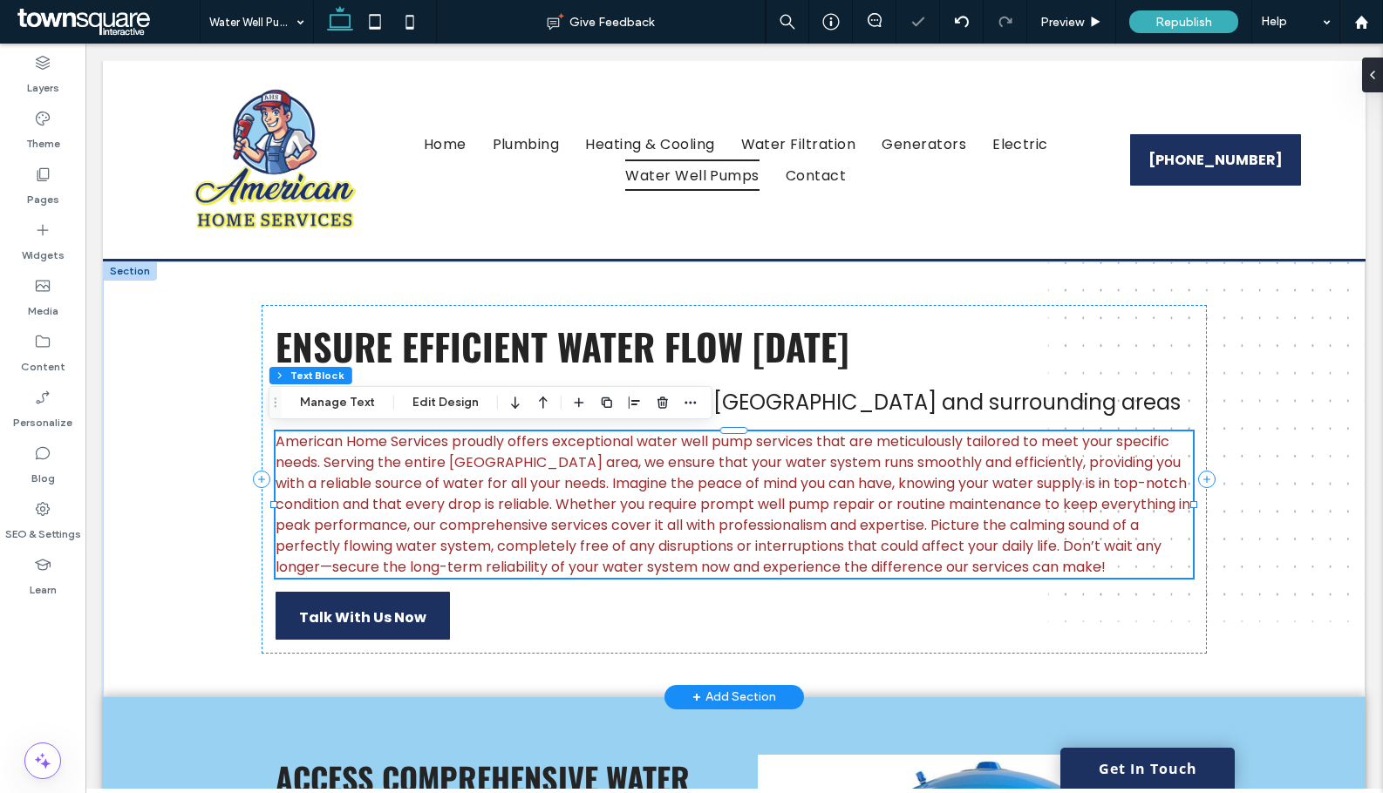
click at [837, 482] on span "American Home Services proudly offers exceptional water well pump services that…" at bounding box center [732, 505] width 915 height 146
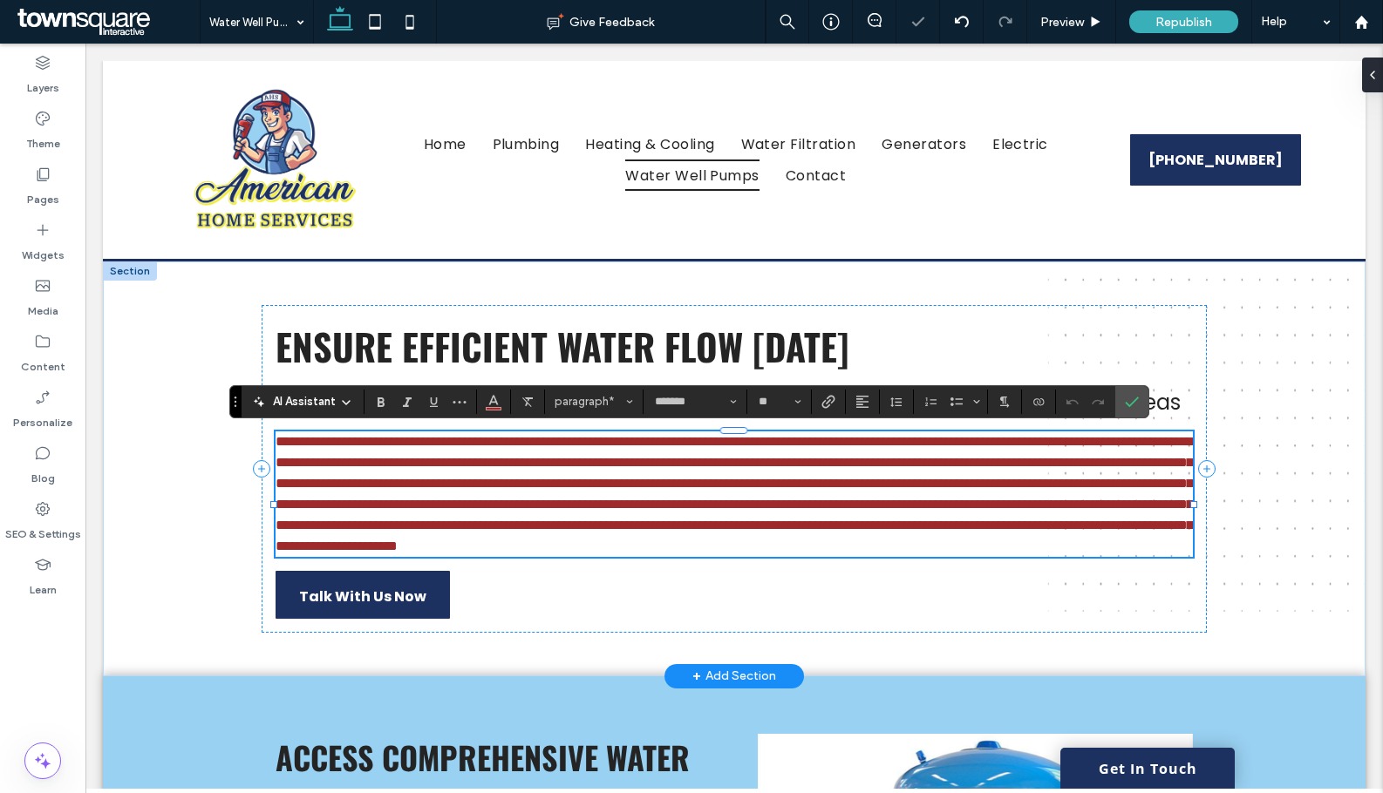
click at [1139, 552] on span "**********" at bounding box center [733, 494] width 917 height 118
click at [1164, 553] on span "**********" at bounding box center [733, 494] width 917 height 118
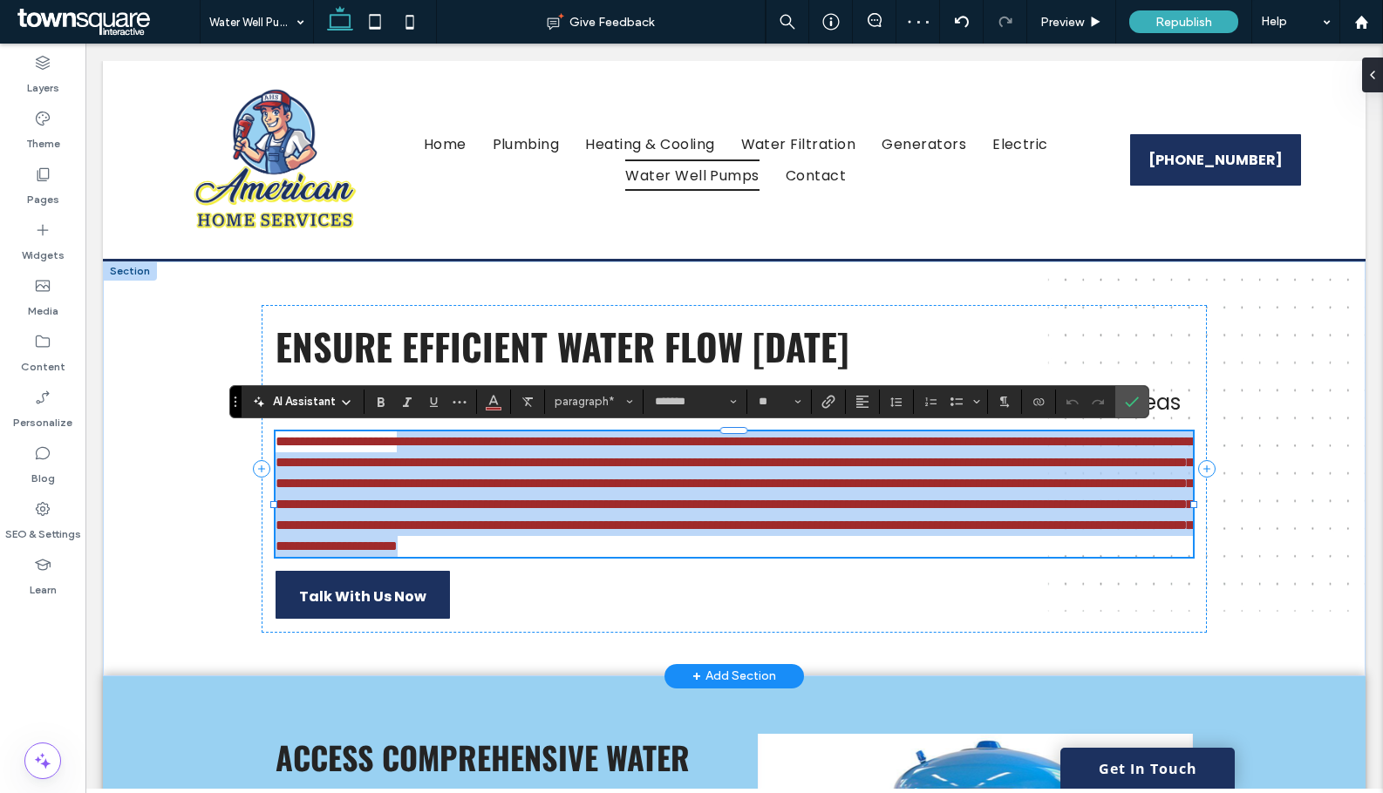
drag, startPoint x: 1170, startPoint y: 567, endPoint x: 447, endPoint y: 446, distance: 732.7
click at [447, 446] on p "**********" at bounding box center [733, 495] width 917 height 126
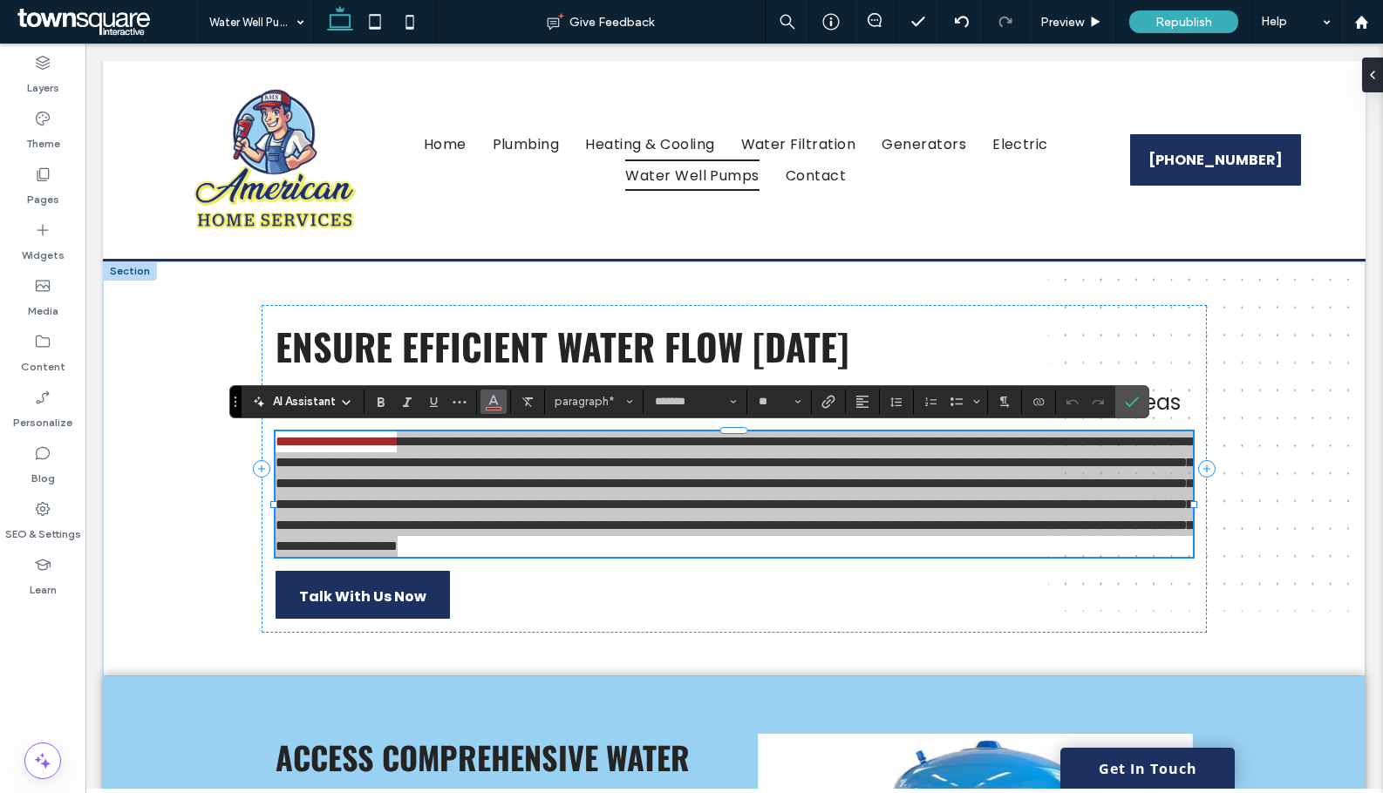
click at [503, 401] on button "Color" at bounding box center [493, 402] width 26 height 24
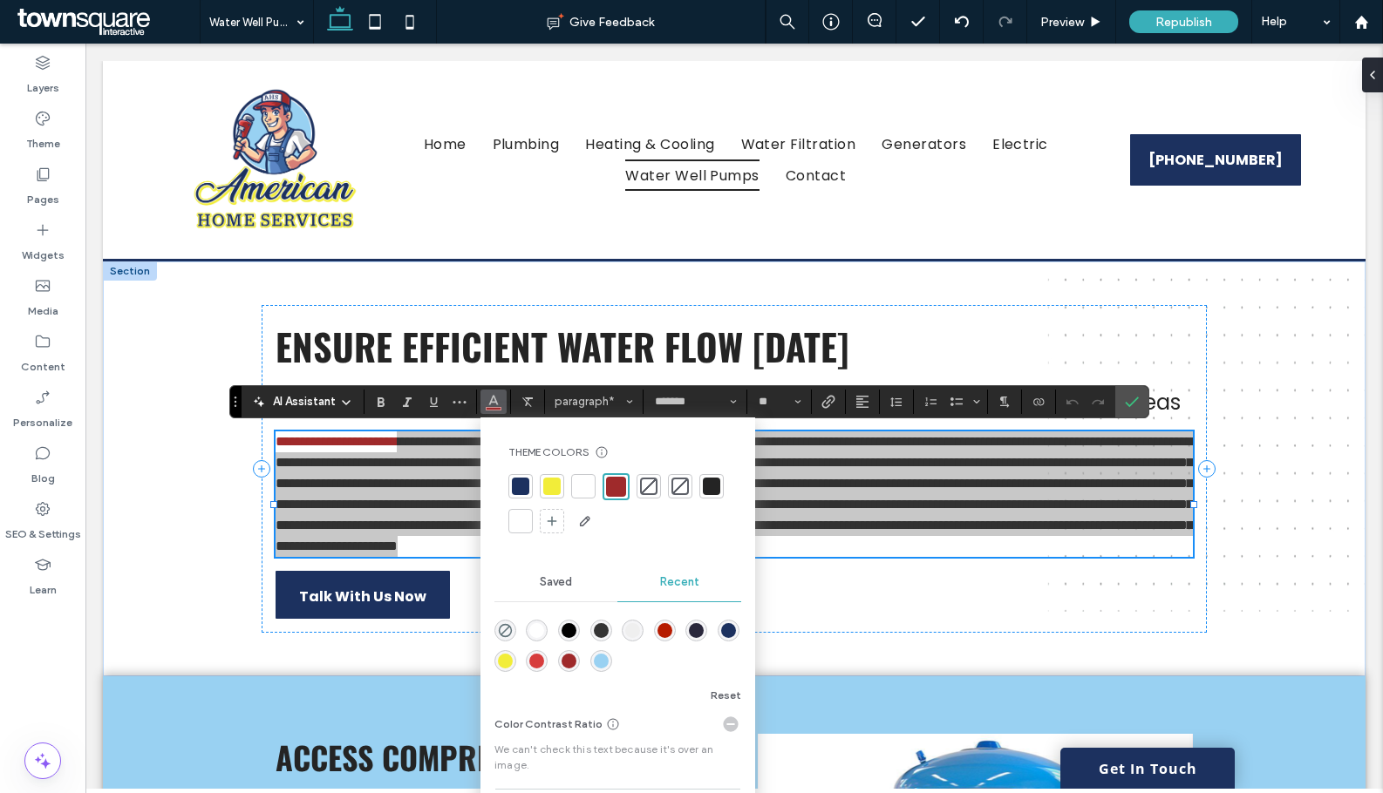
click at [710, 490] on div at bounding box center [711, 486] width 17 height 17
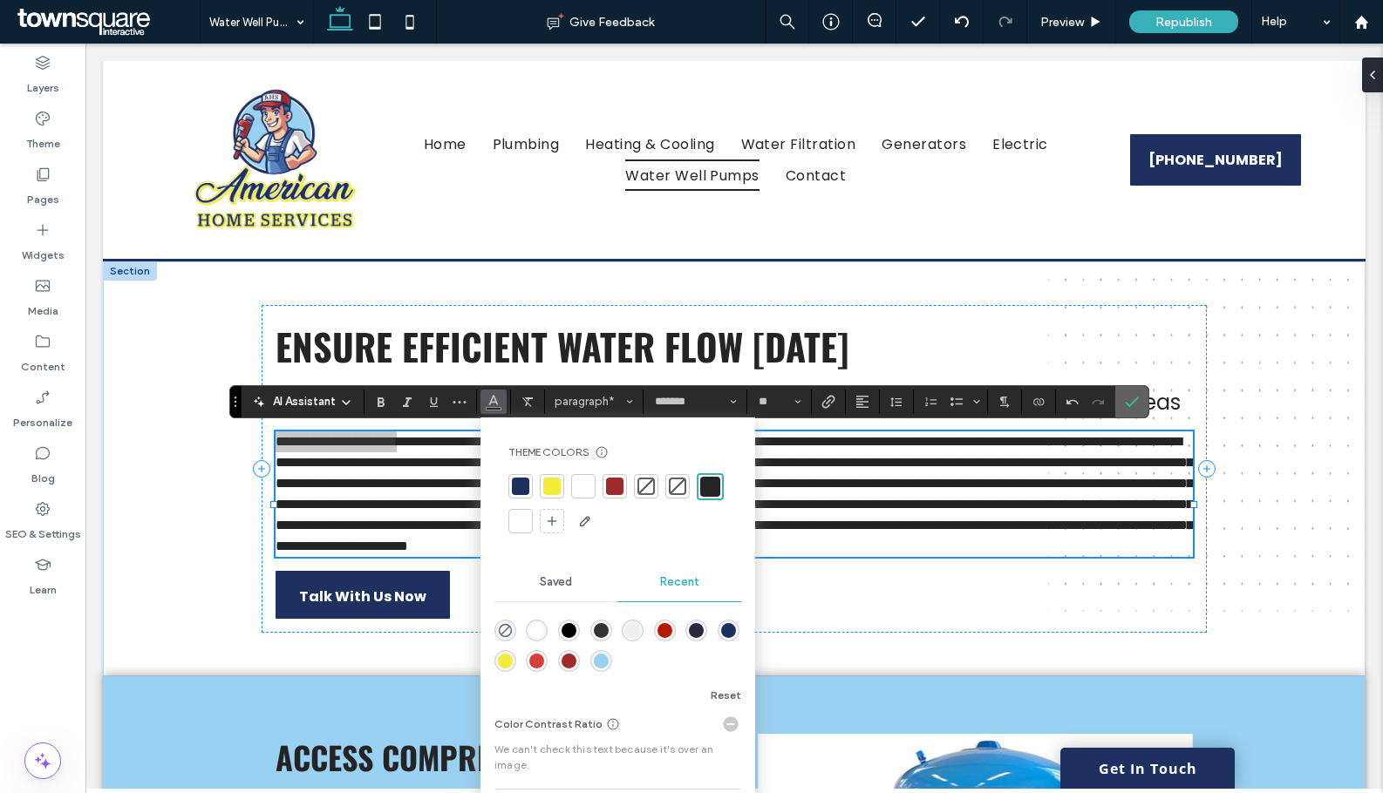
click at [1140, 397] on label "Confirm" at bounding box center [1132, 401] width 26 height 31
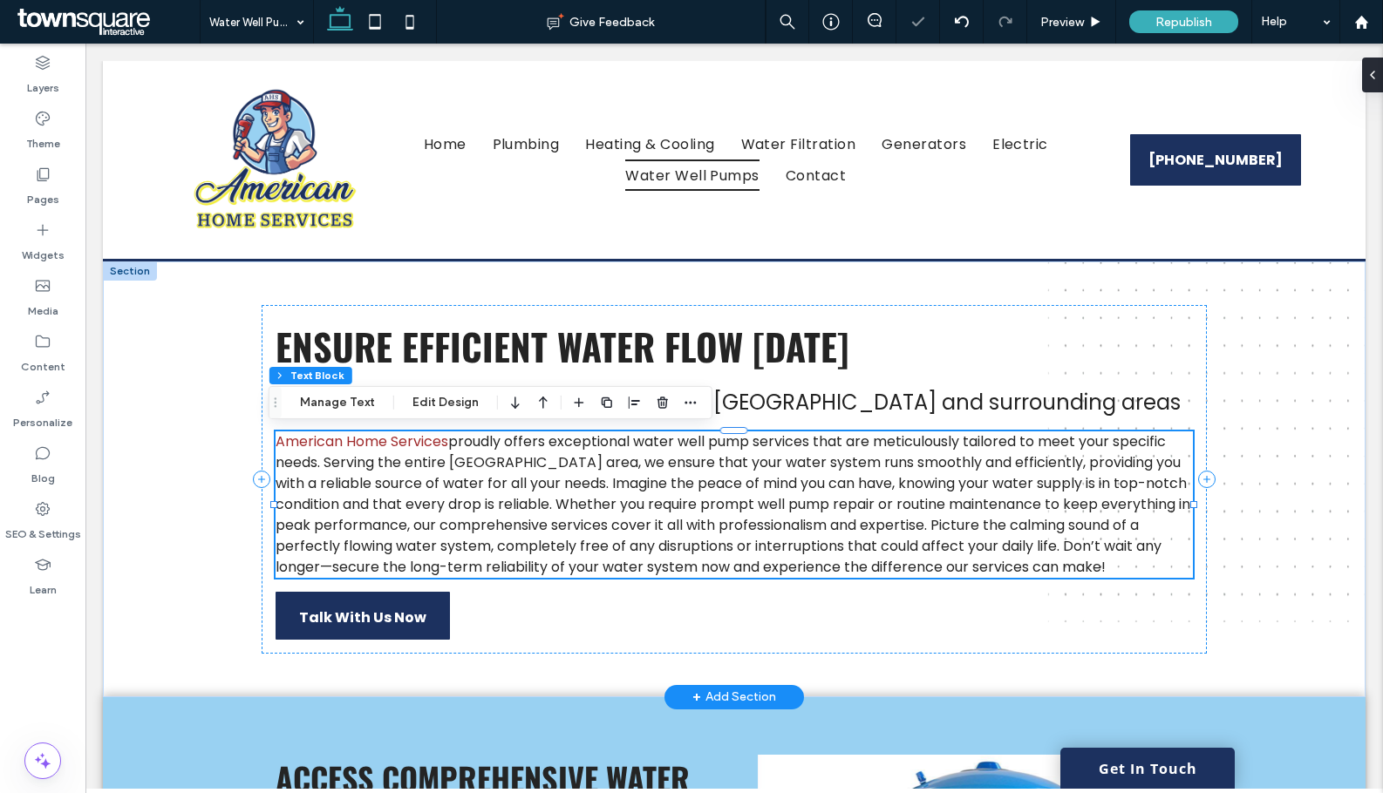
click at [991, 573] on span "proudly offers exceptional water well pump services that are meticulously tailo…" at bounding box center [732, 505] width 915 height 146
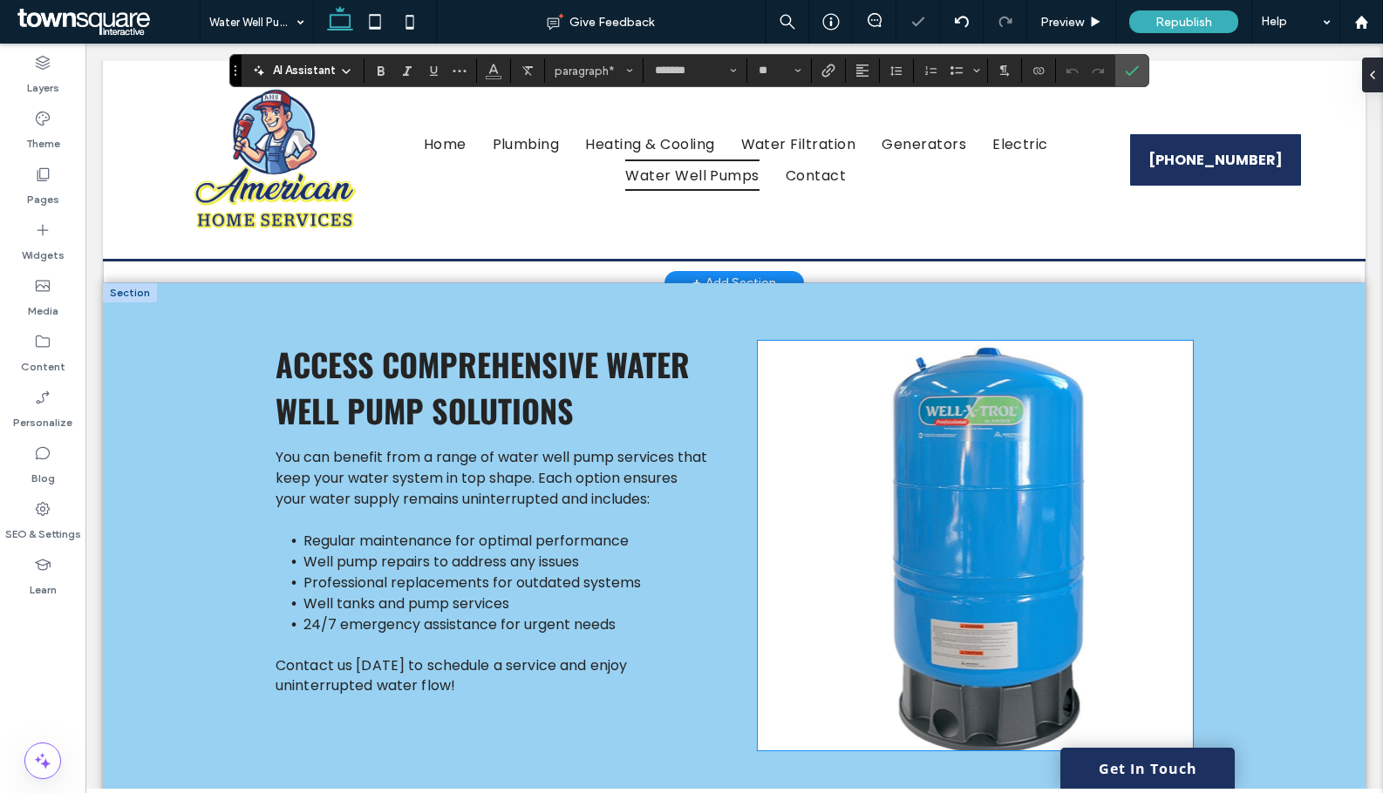
scroll to position [523, 0]
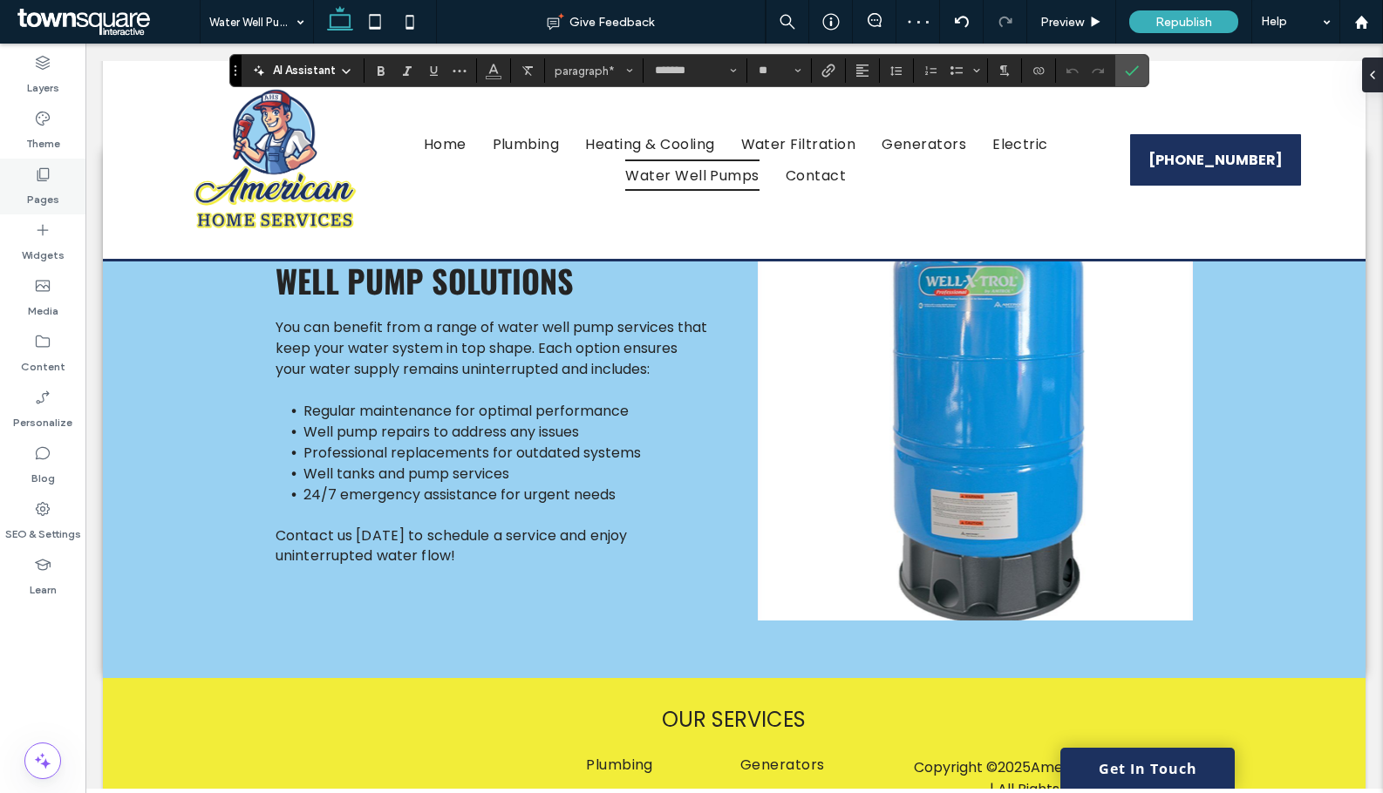
click at [51, 187] on label "Pages" at bounding box center [43, 195] width 32 height 24
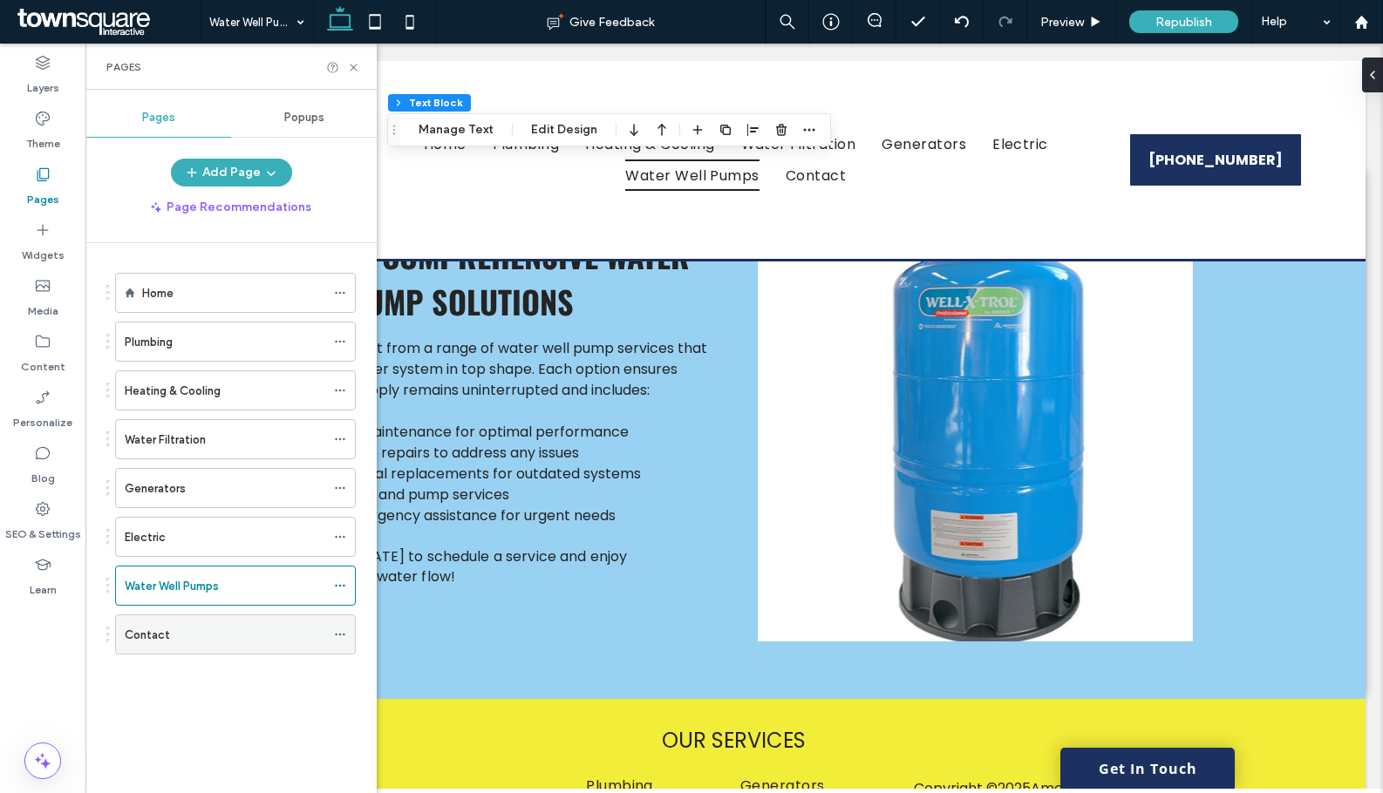
click at [232, 634] on div "Contact" at bounding box center [225, 635] width 201 height 18
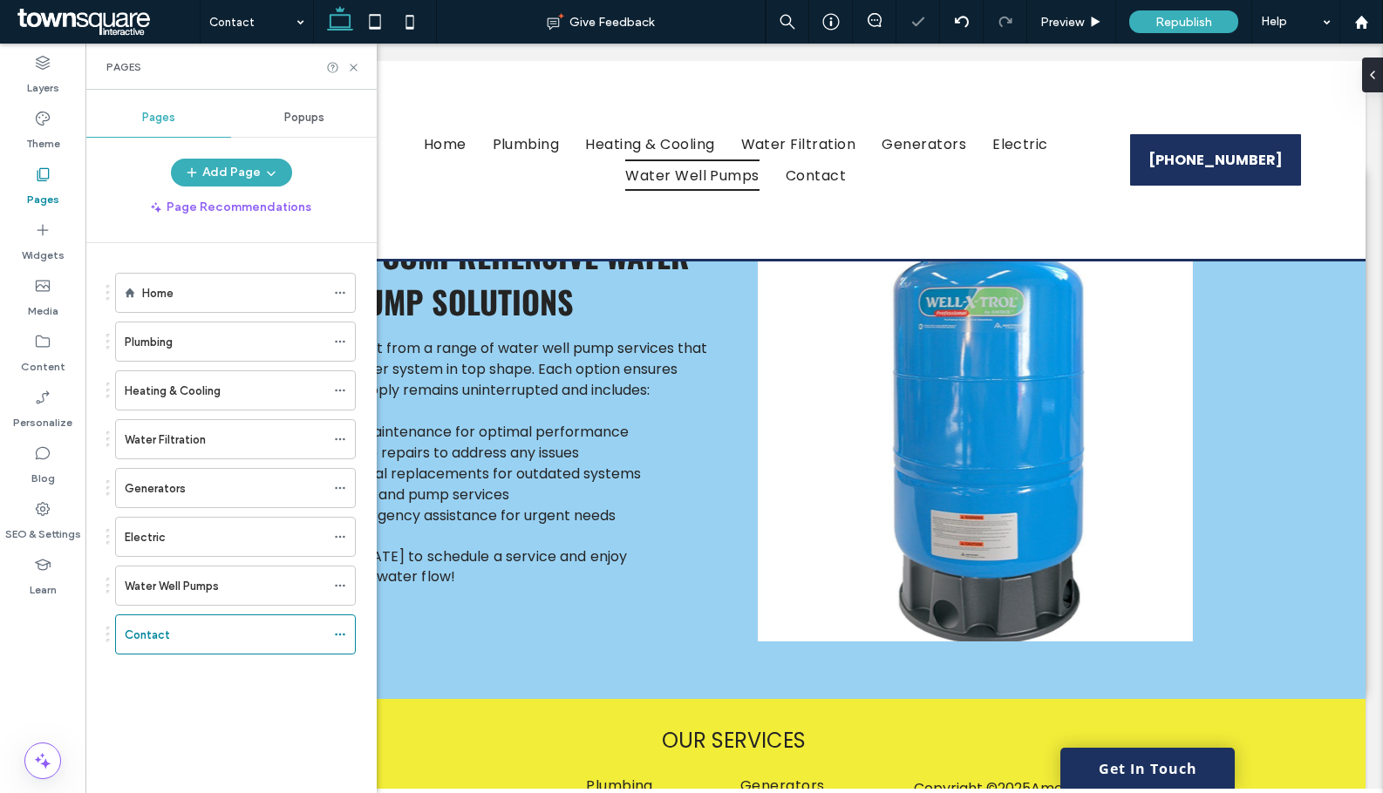
click at [351, 71] on icon at bounding box center [353, 67] width 13 height 13
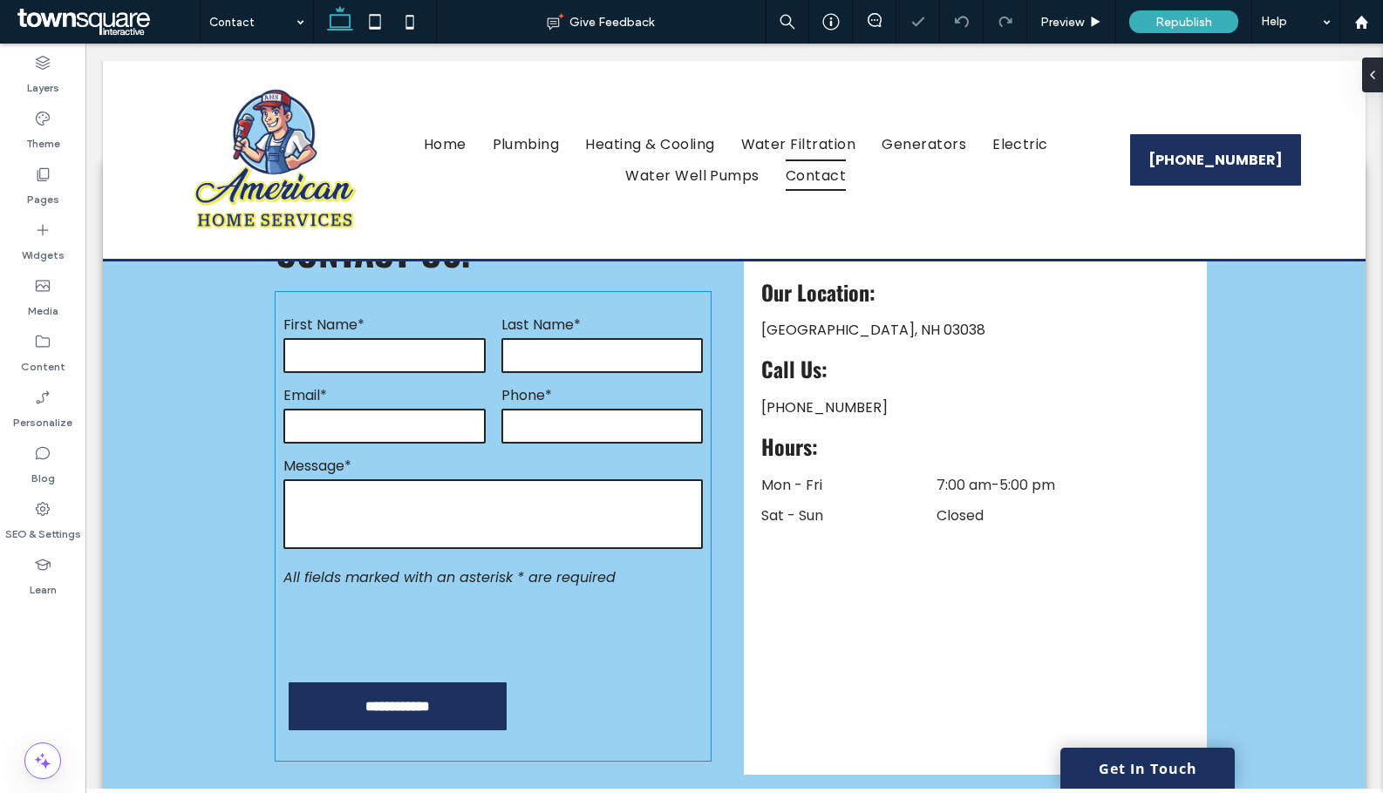
scroll to position [610, 0]
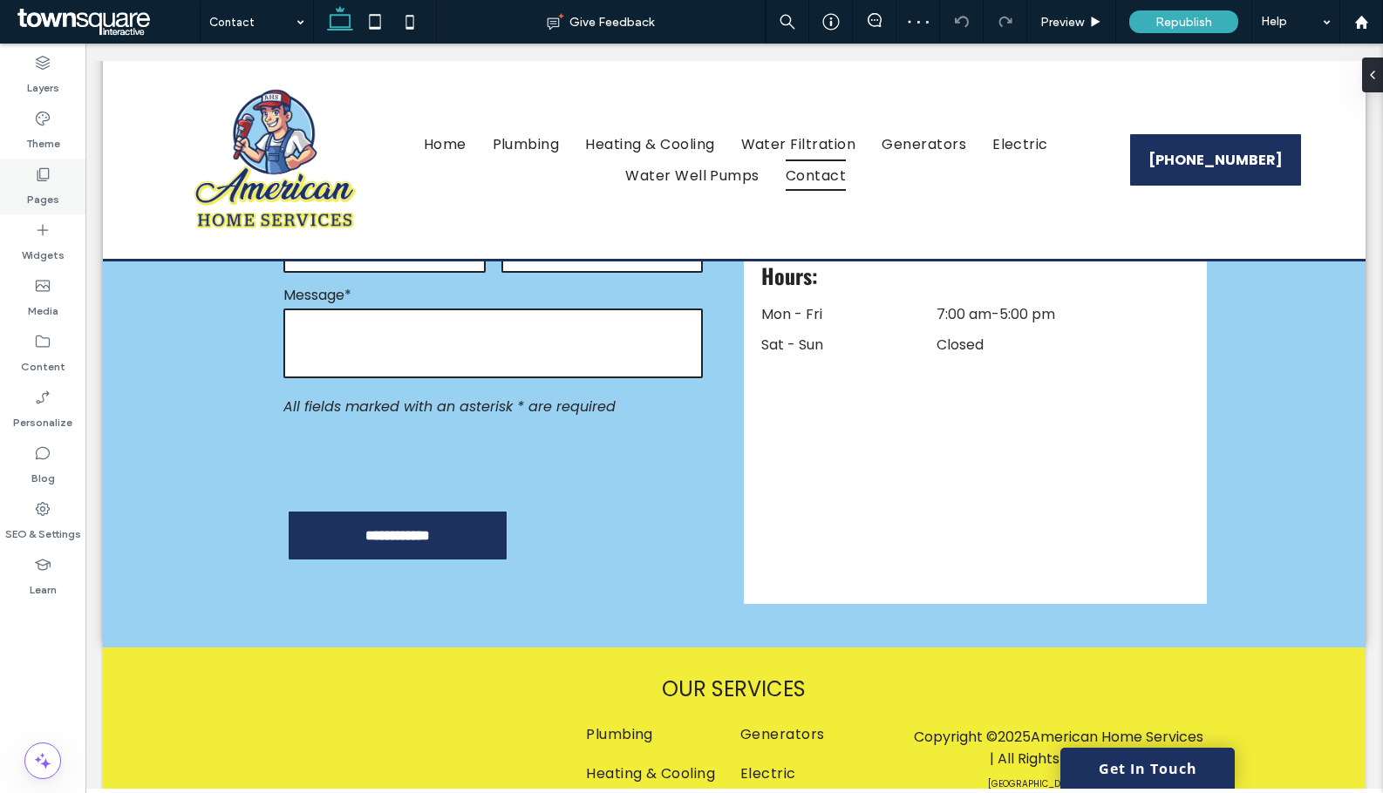
click at [55, 179] on div "Pages" at bounding box center [42, 187] width 85 height 56
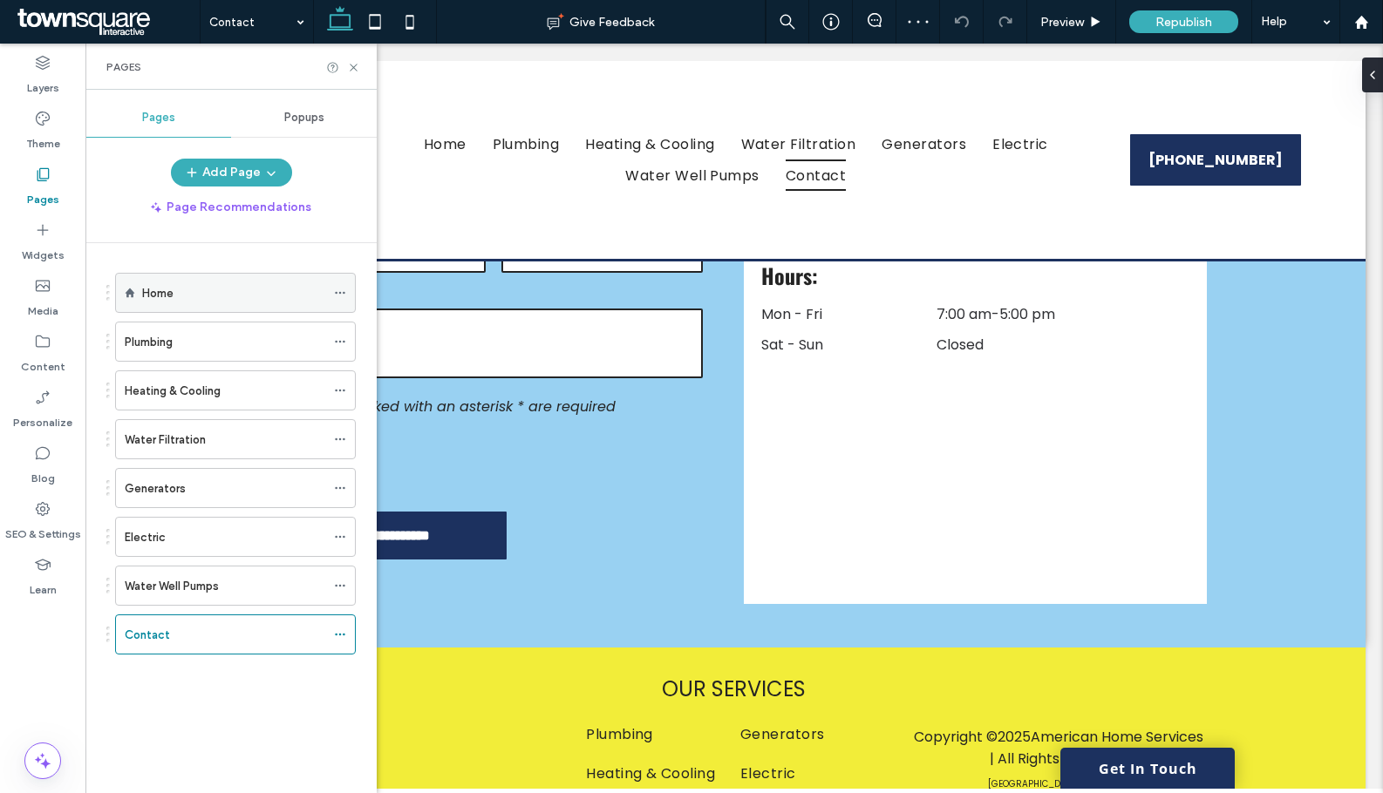
click at [223, 298] on div "Home" at bounding box center [233, 293] width 183 height 18
click at [354, 70] on icon at bounding box center [353, 67] width 13 height 13
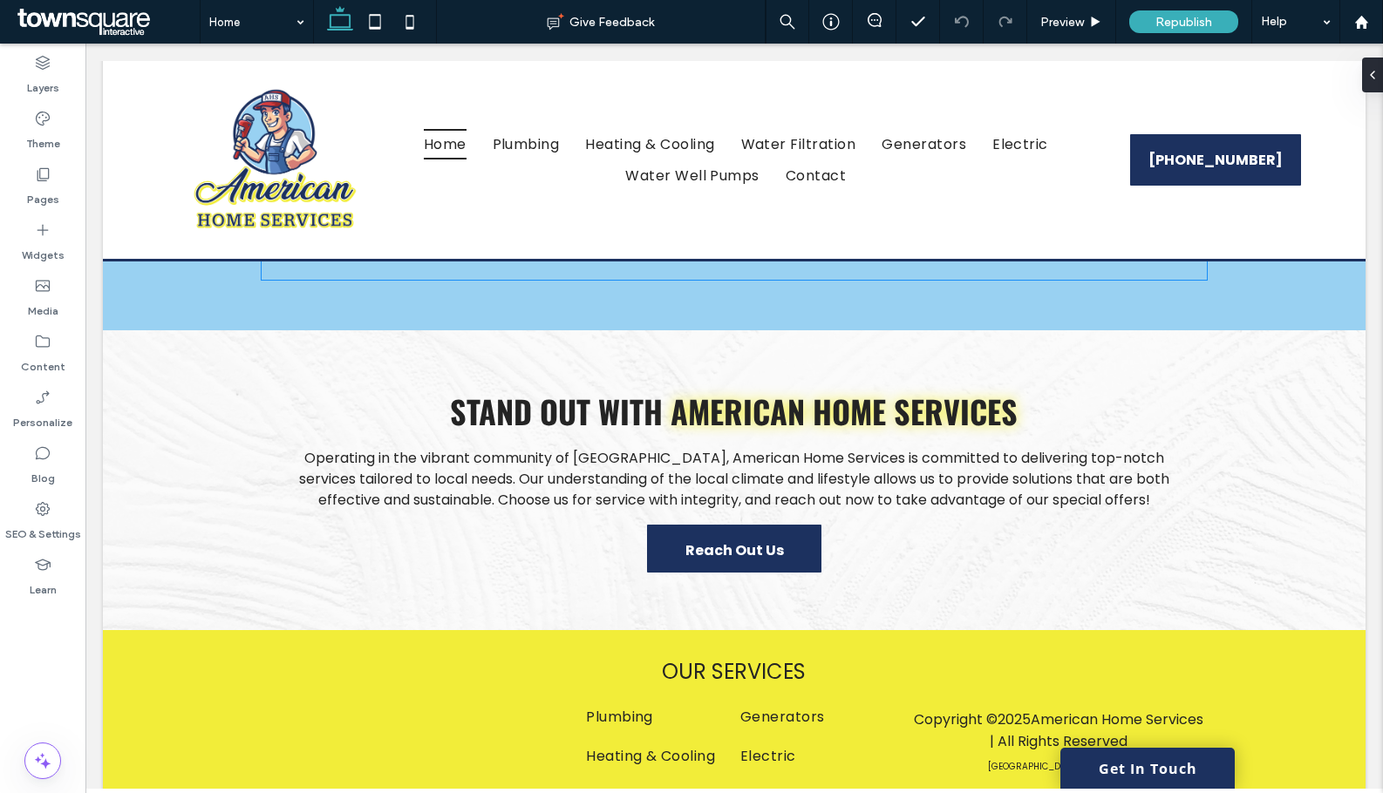
scroll to position [2724, 0]
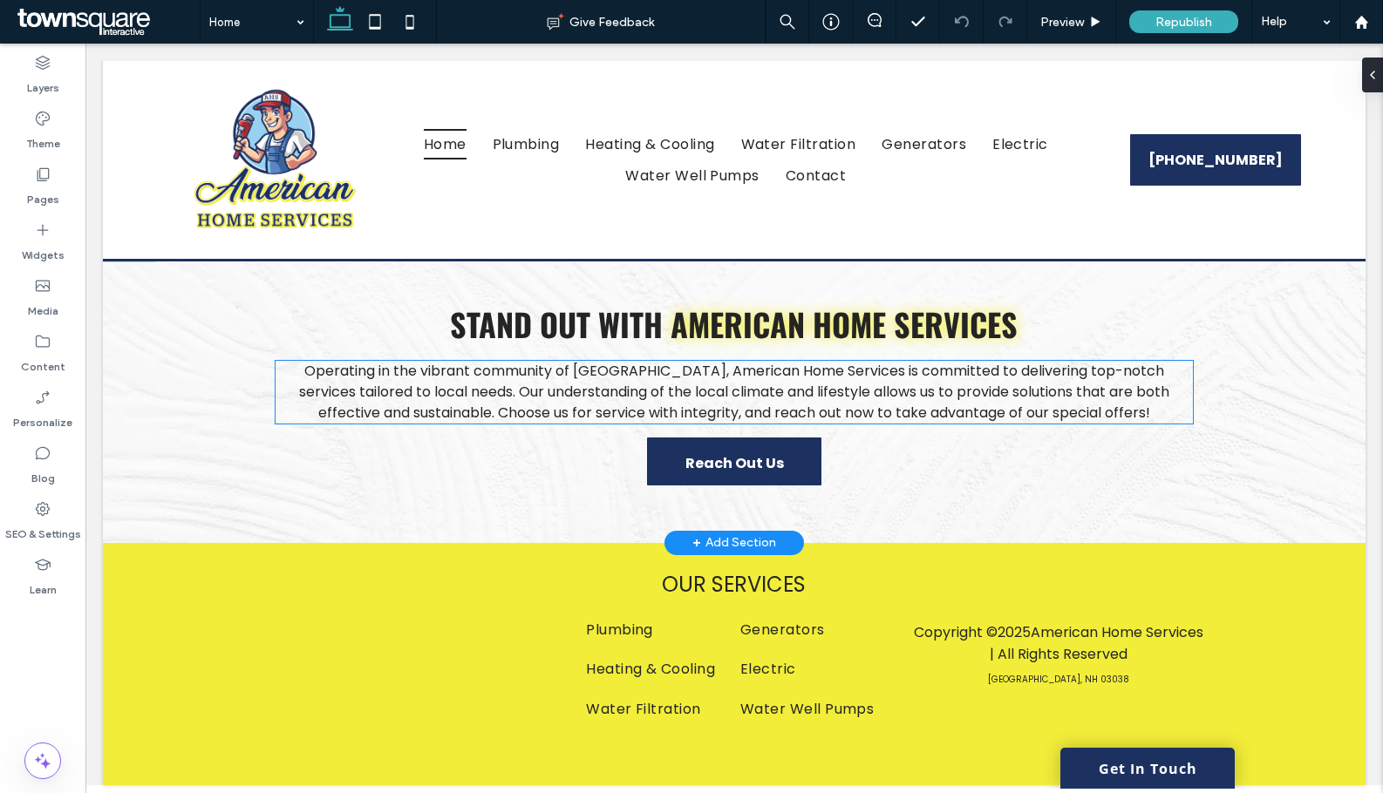
click at [969, 413] on span "Operating in the vibrant community of Rockingham County, American Home Services…" at bounding box center [734, 392] width 870 height 62
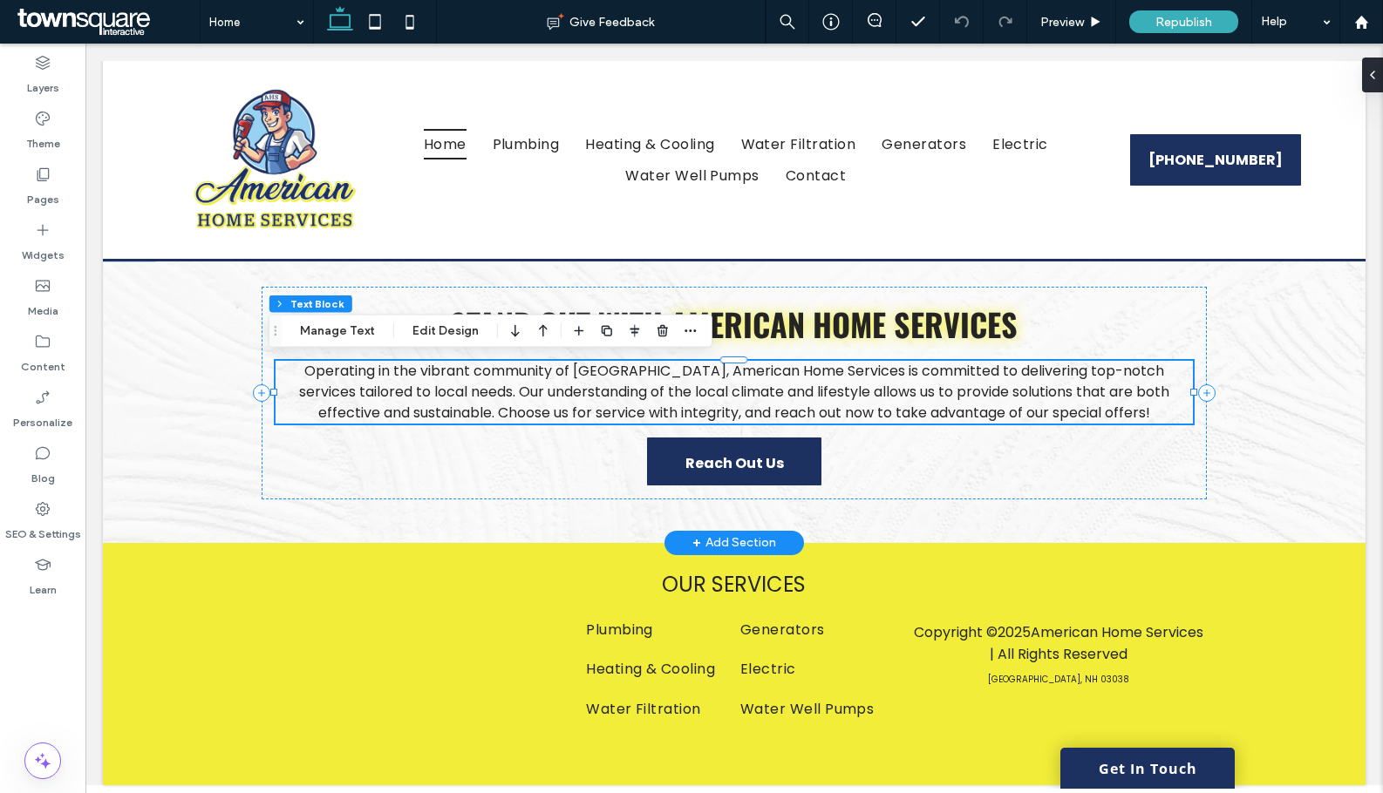
click at [969, 413] on span "Operating in the vibrant community of Rockingham County, American Home Services…" at bounding box center [734, 392] width 870 height 62
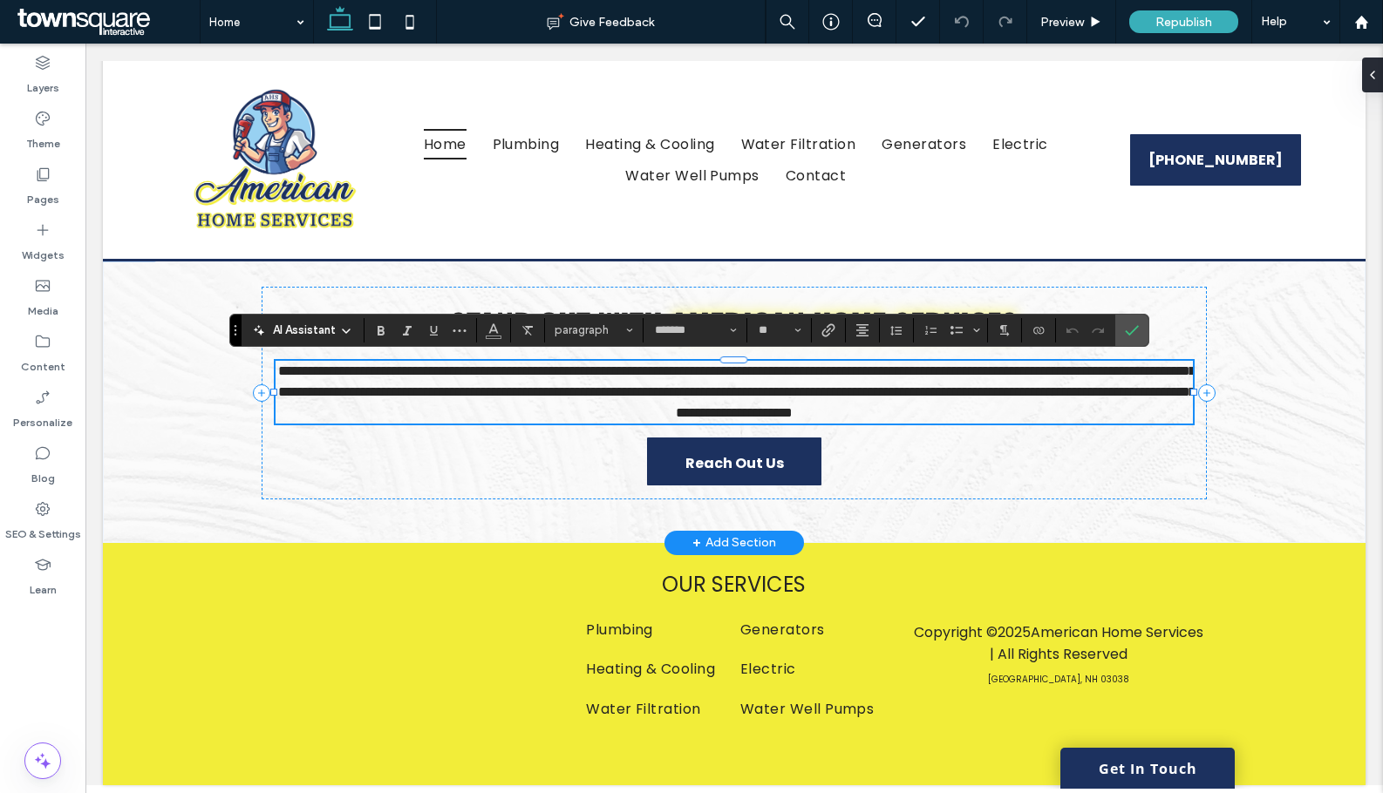
click at [342, 335] on icon at bounding box center [346, 331] width 14 height 14
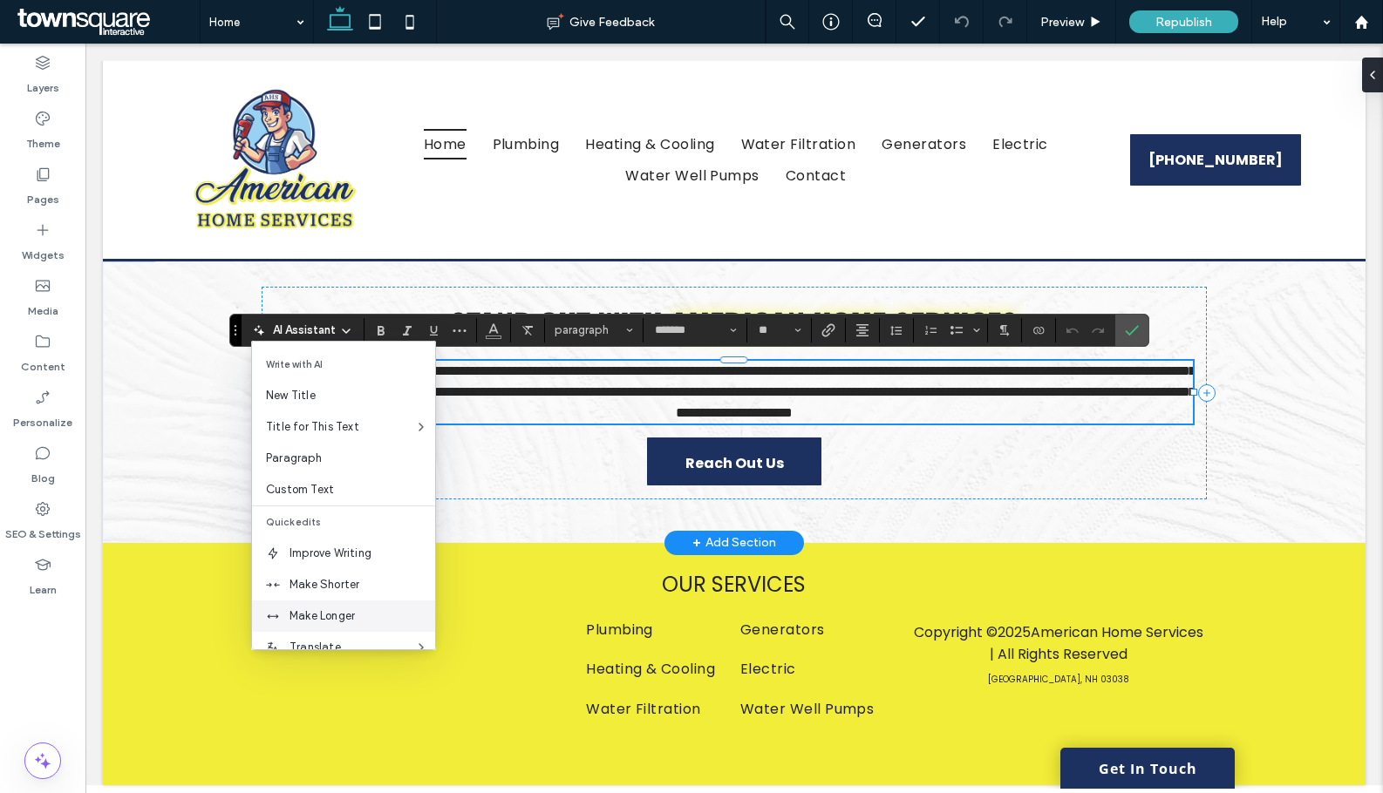
click at [335, 613] on span "Make Longer" at bounding box center [362, 616] width 146 height 17
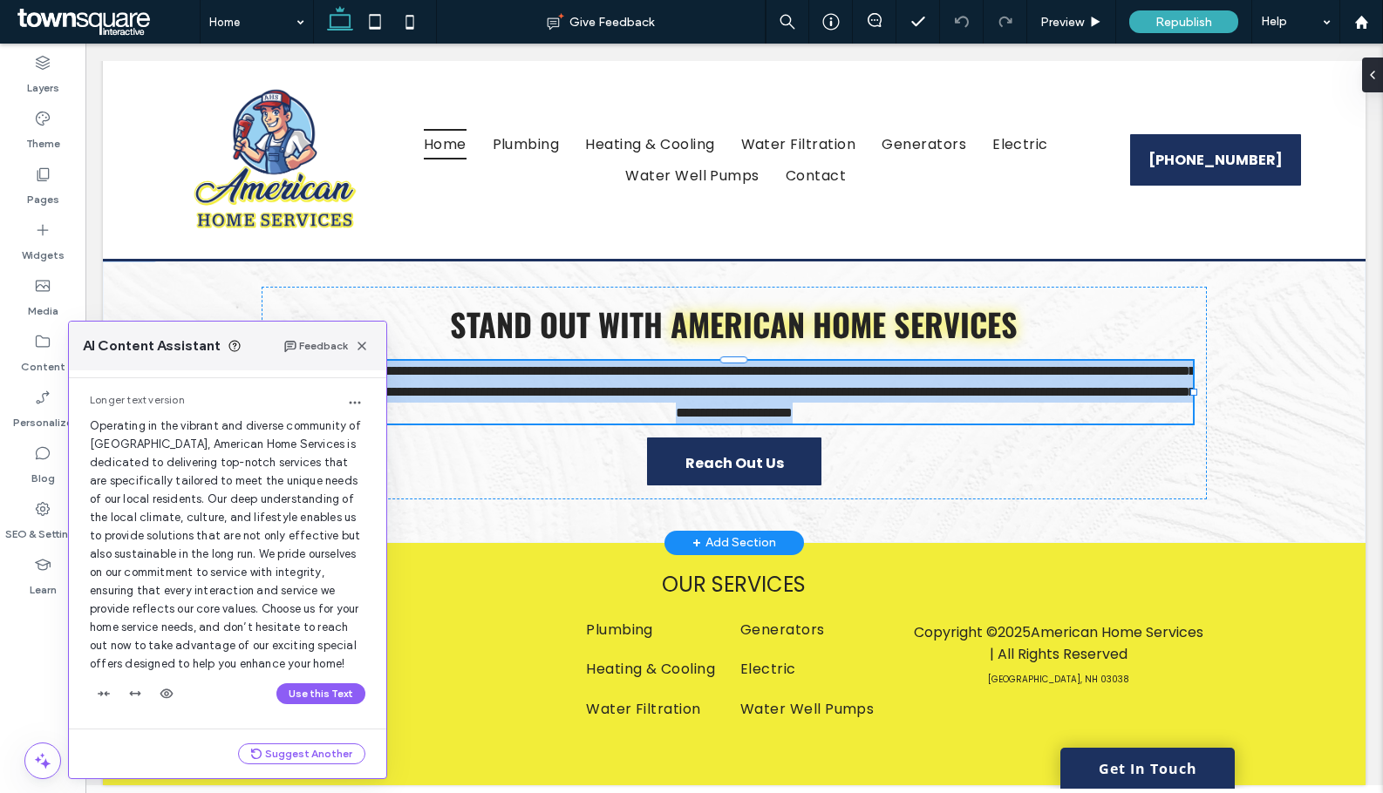
scroll to position [57, 0]
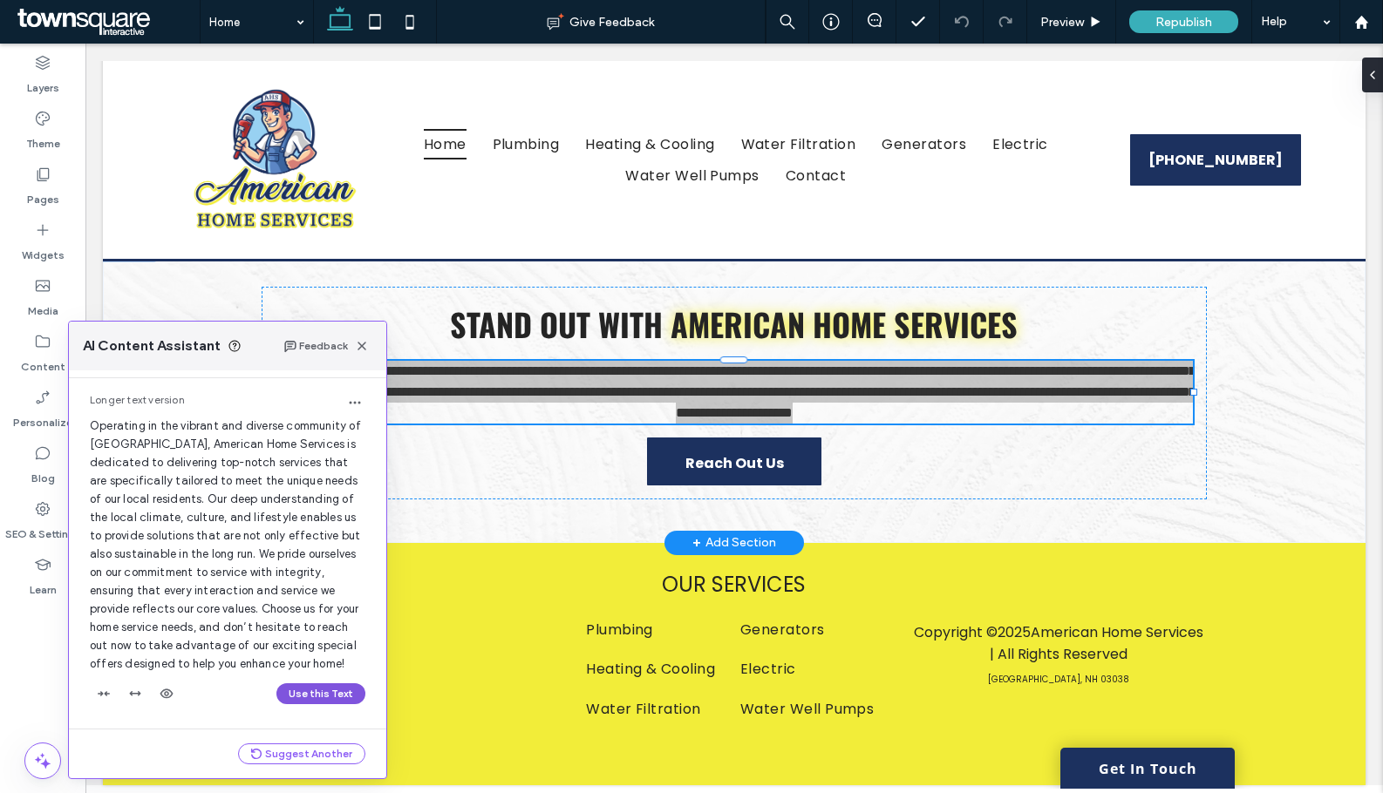
click at [307, 698] on button "Use this Text" at bounding box center [320, 693] width 89 height 21
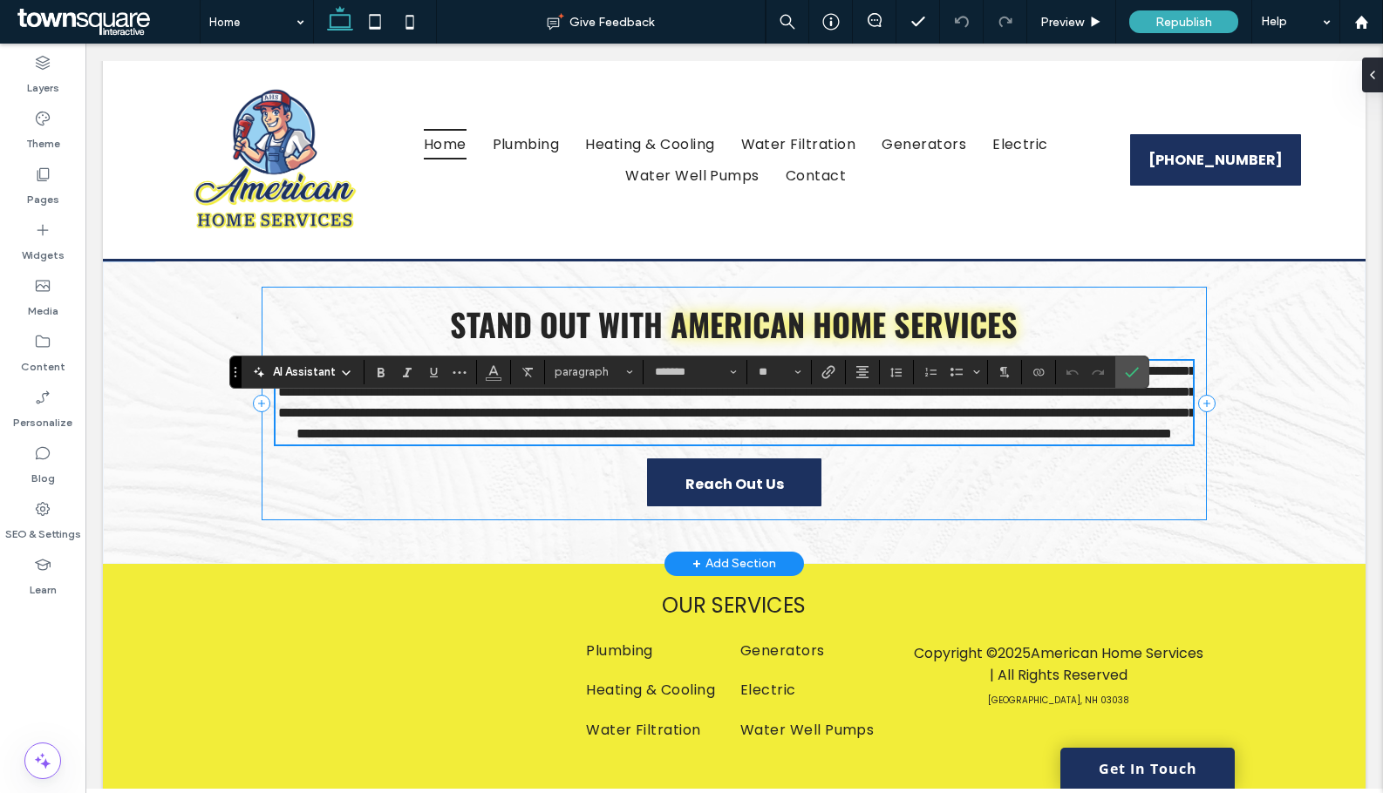
scroll to position [2682, 0]
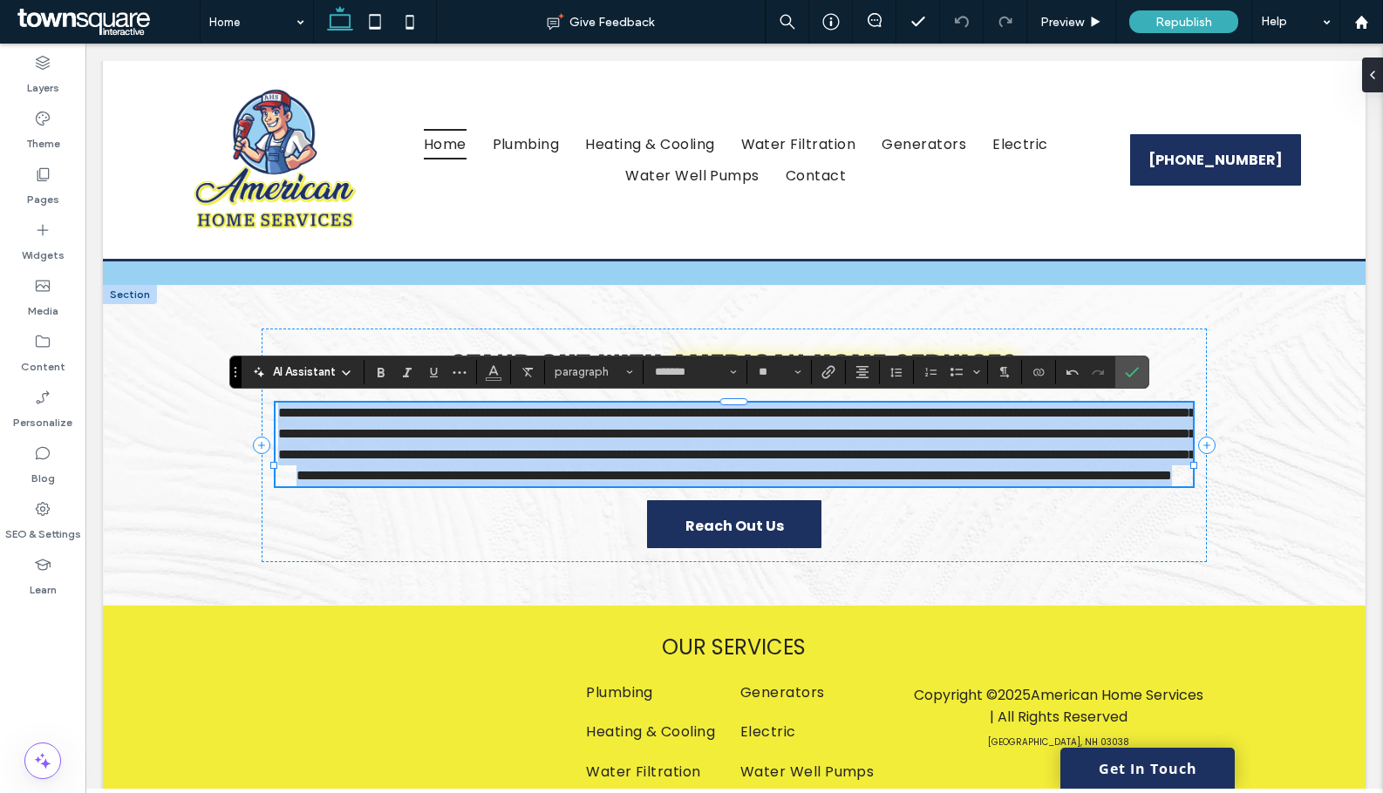
click at [851, 455] on span "**********" at bounding box center [736, 444] width 917 height 76
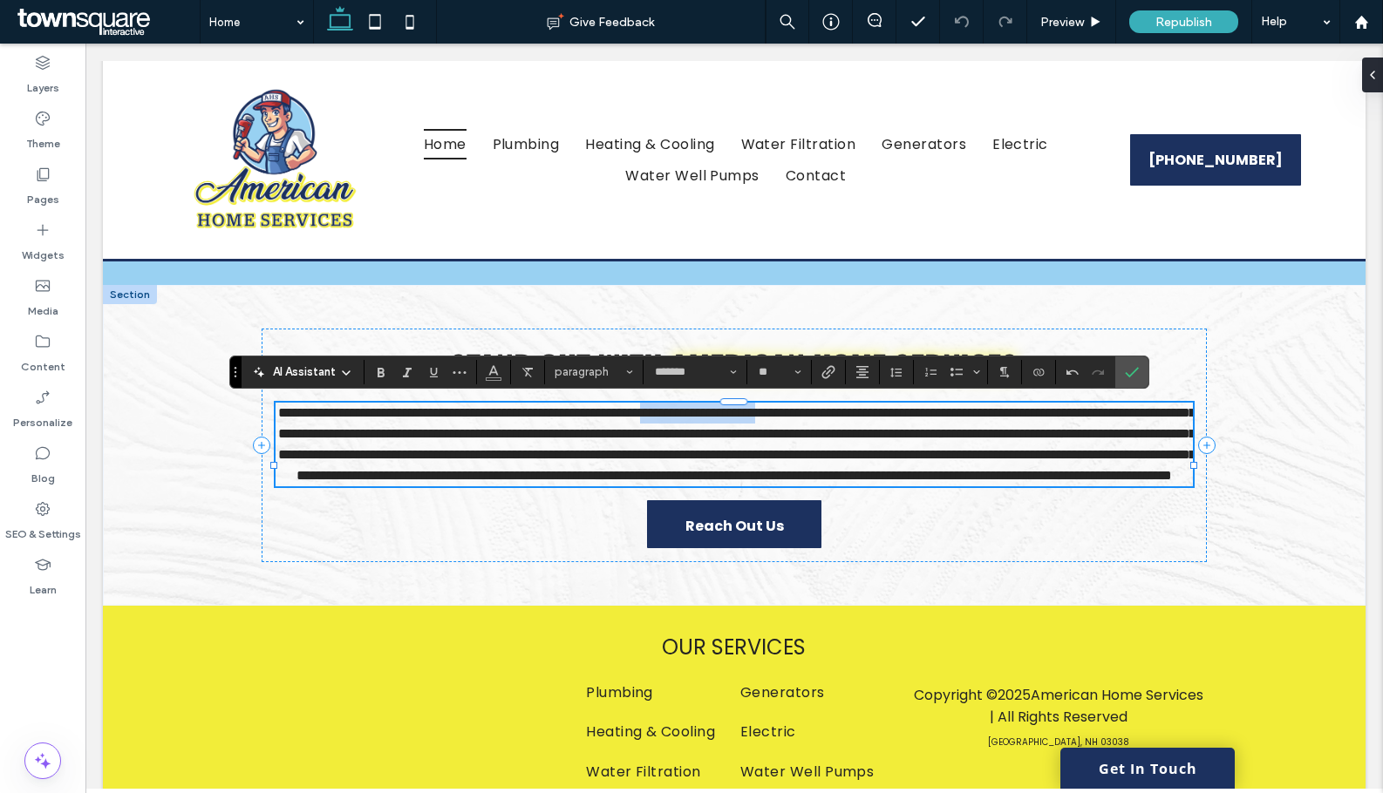
drag, startPoint x: 787, startPoint y: 409, endPoint x: 958, endPoint y: 416, distance: 171.0
click at [958, 416] on span "**********" at bounding box center [736, 444] width 917 height 76
click at [479, 378] on section at bounding box center [494, 372] width 34 height 24
click at [492, 377] on span "Color" at bounding box center [493, 370] width 14 height 23
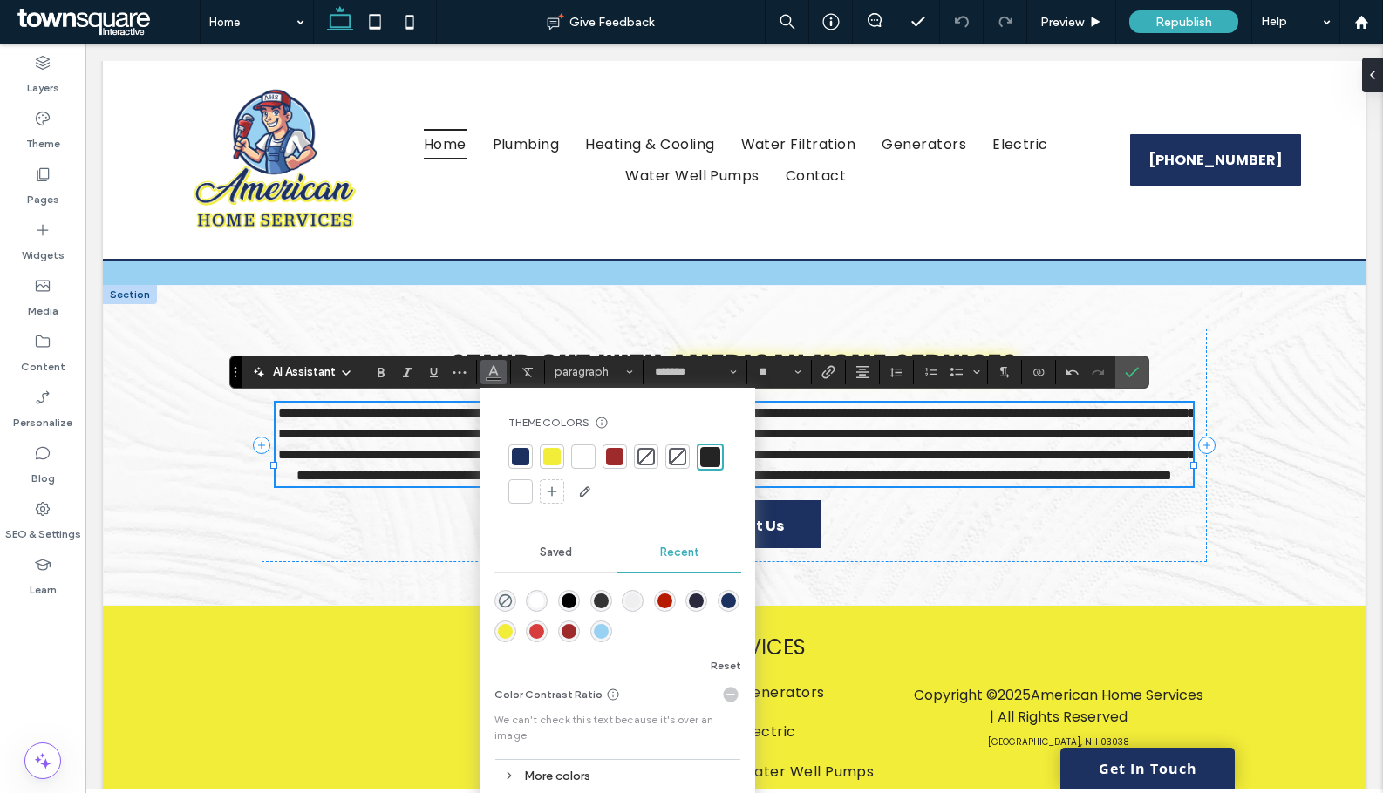
click at [622, 448] on div at bounding box center [614, 457] width 24 height 24
click at [1035, 486] on p "**********" at bounding box center [733, 445] width 917 height 84
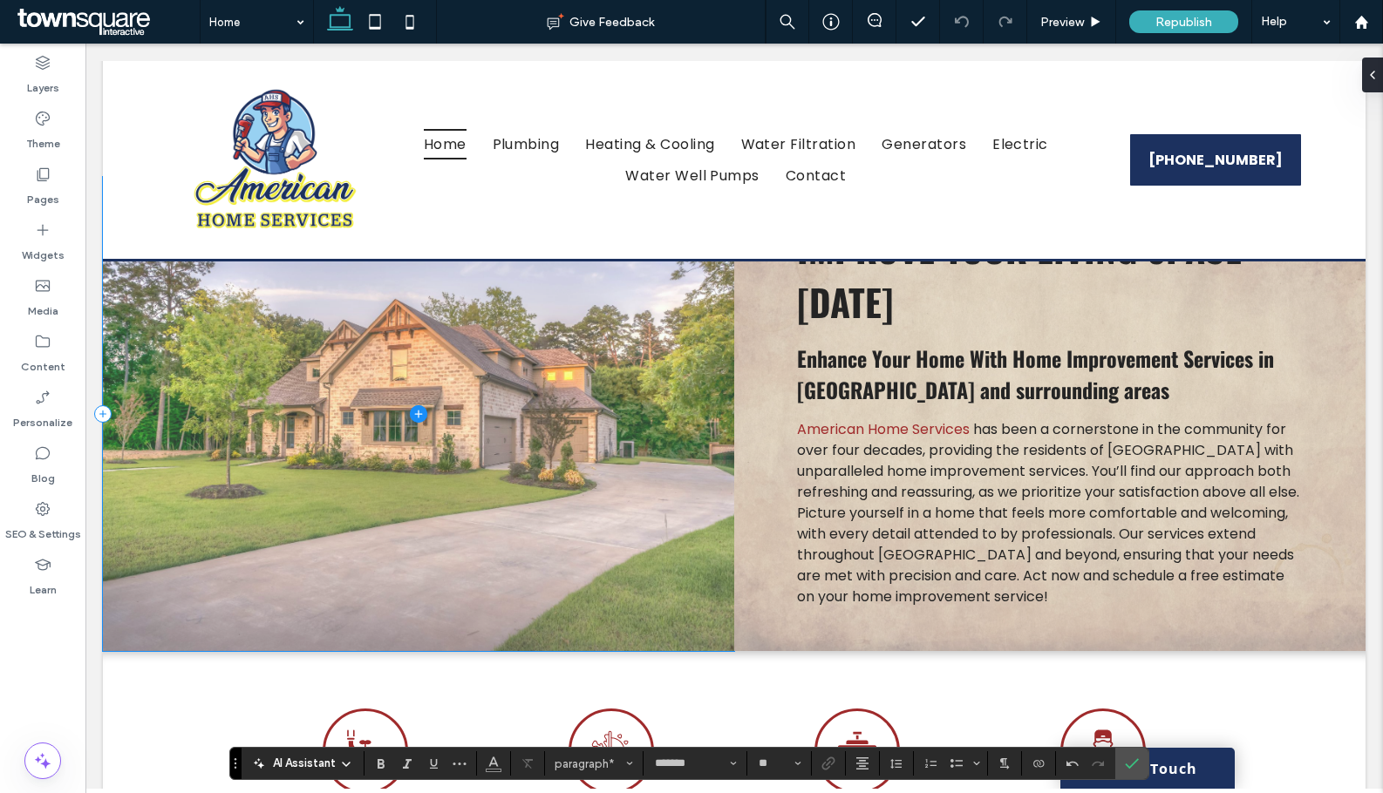
scroll to position [432, 0]
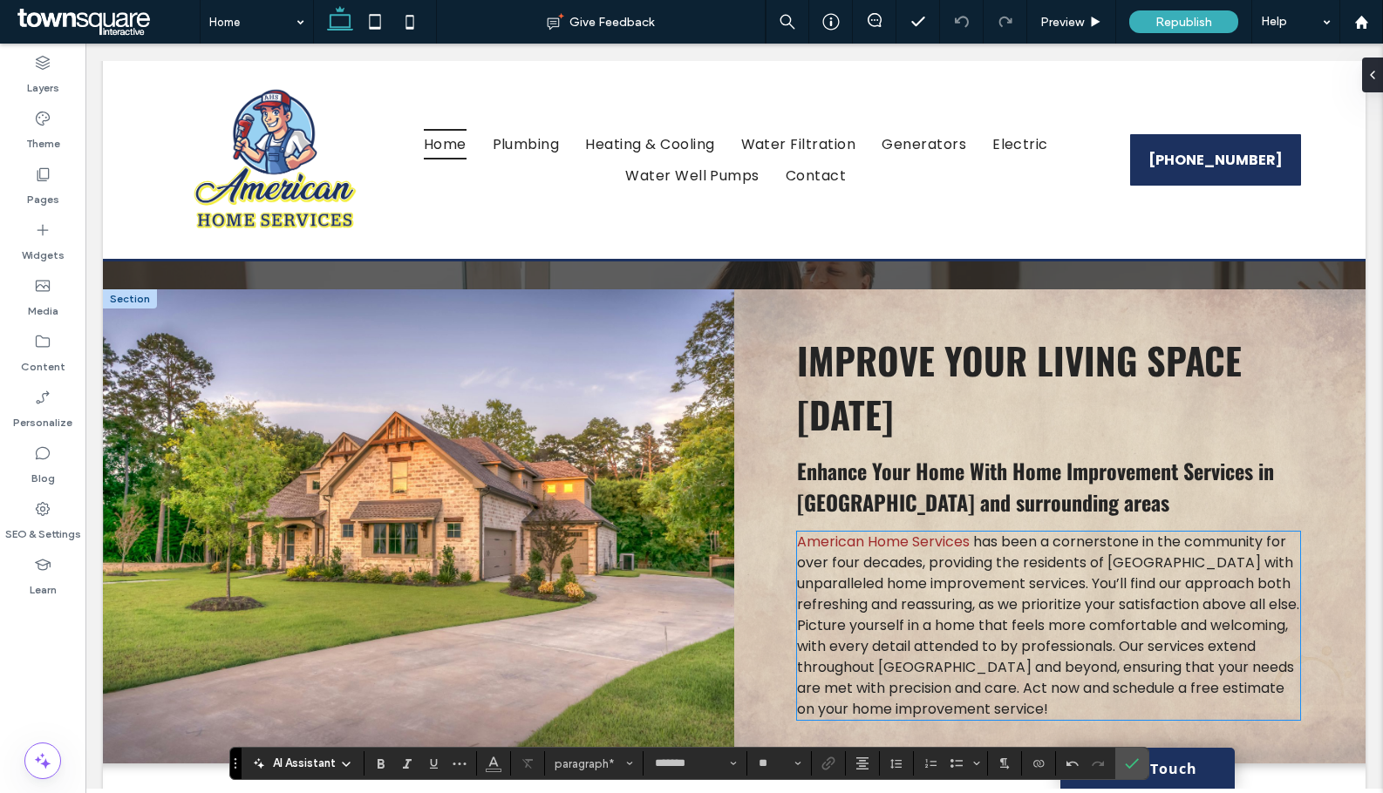
click at [936, 616] on span "has been a cornerstone in the community for over four decades, providing the re…" at bounding box center [1048, 625] width 502 height 187
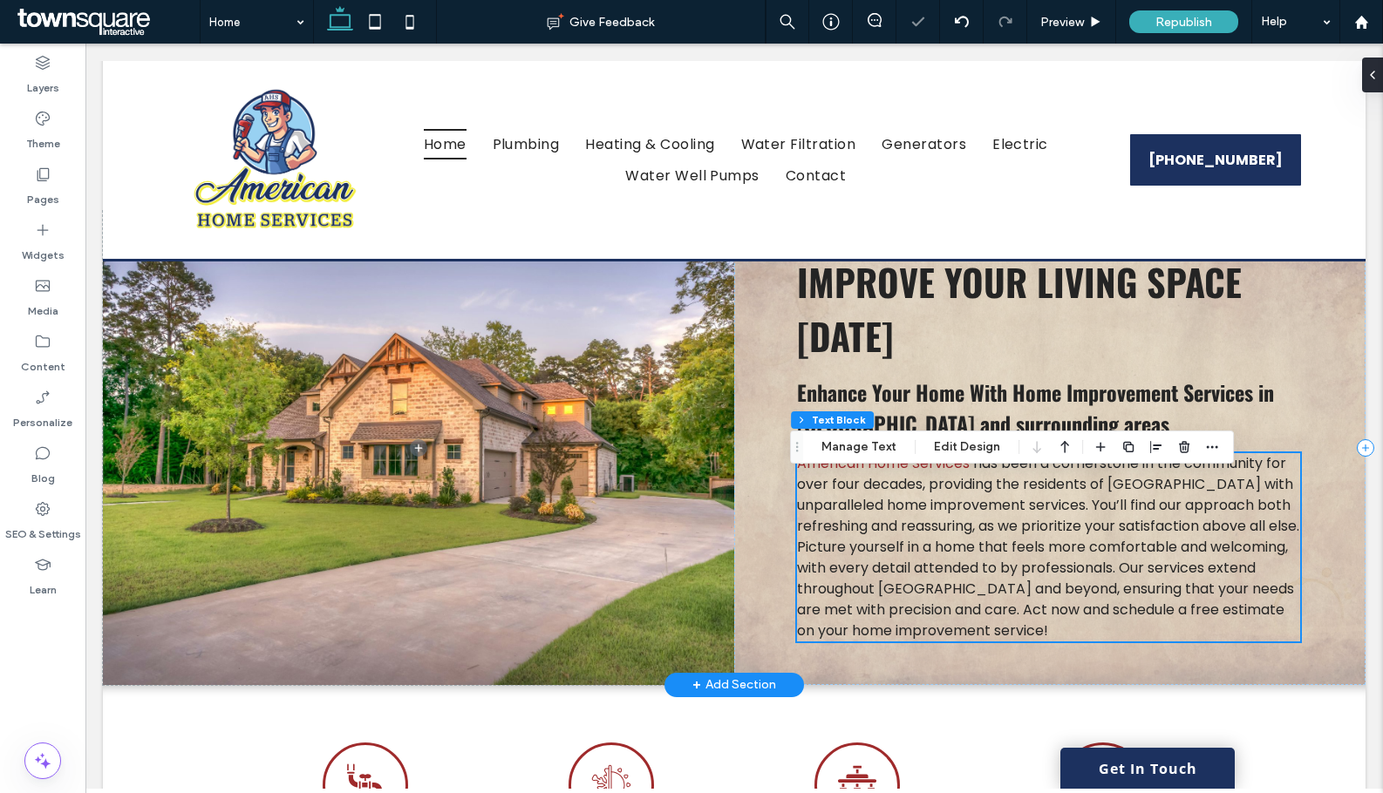
scroll to position [607, 0]
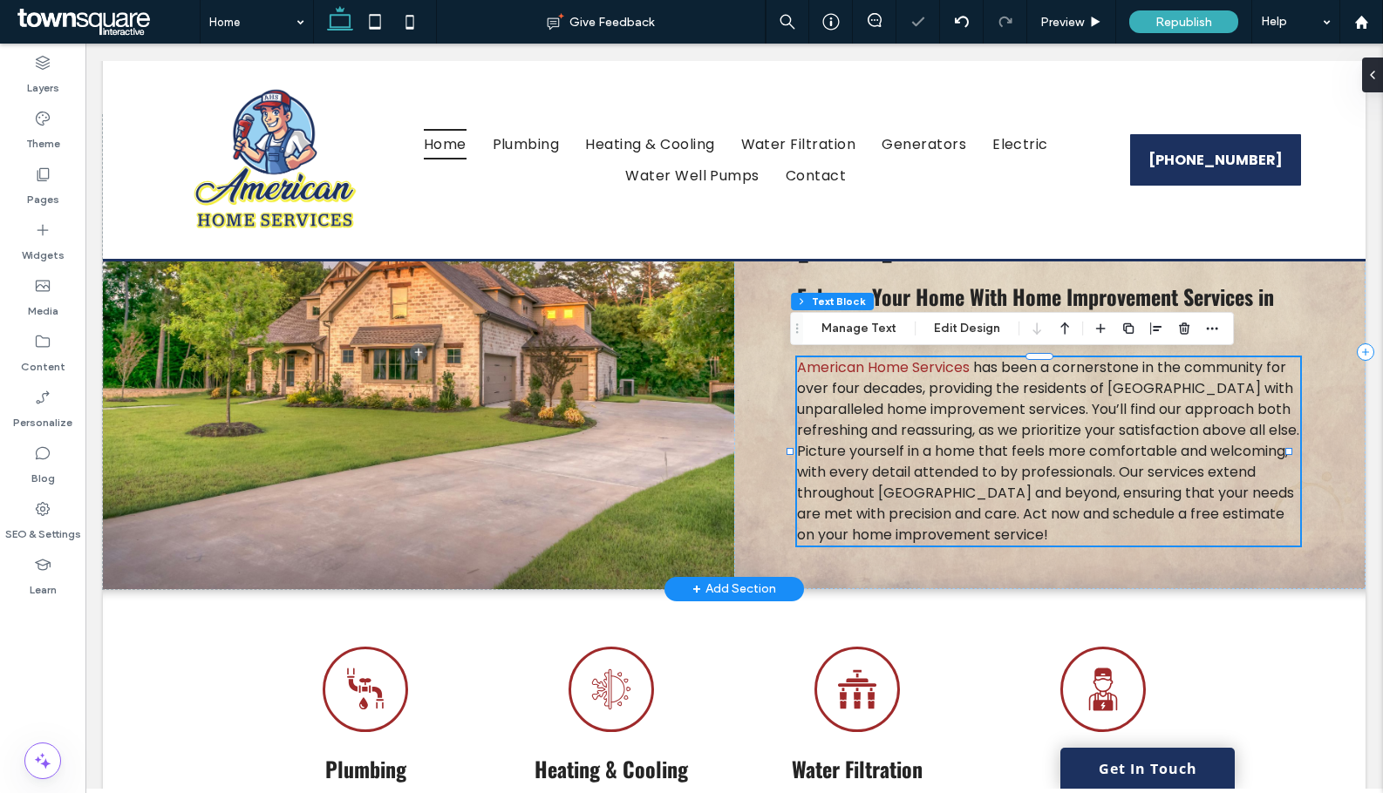
click at [894, 422] on span "has been a cornerstone in the community for over four decades, providing the re…" at bounding box center [1048, 450] width 502 height 187
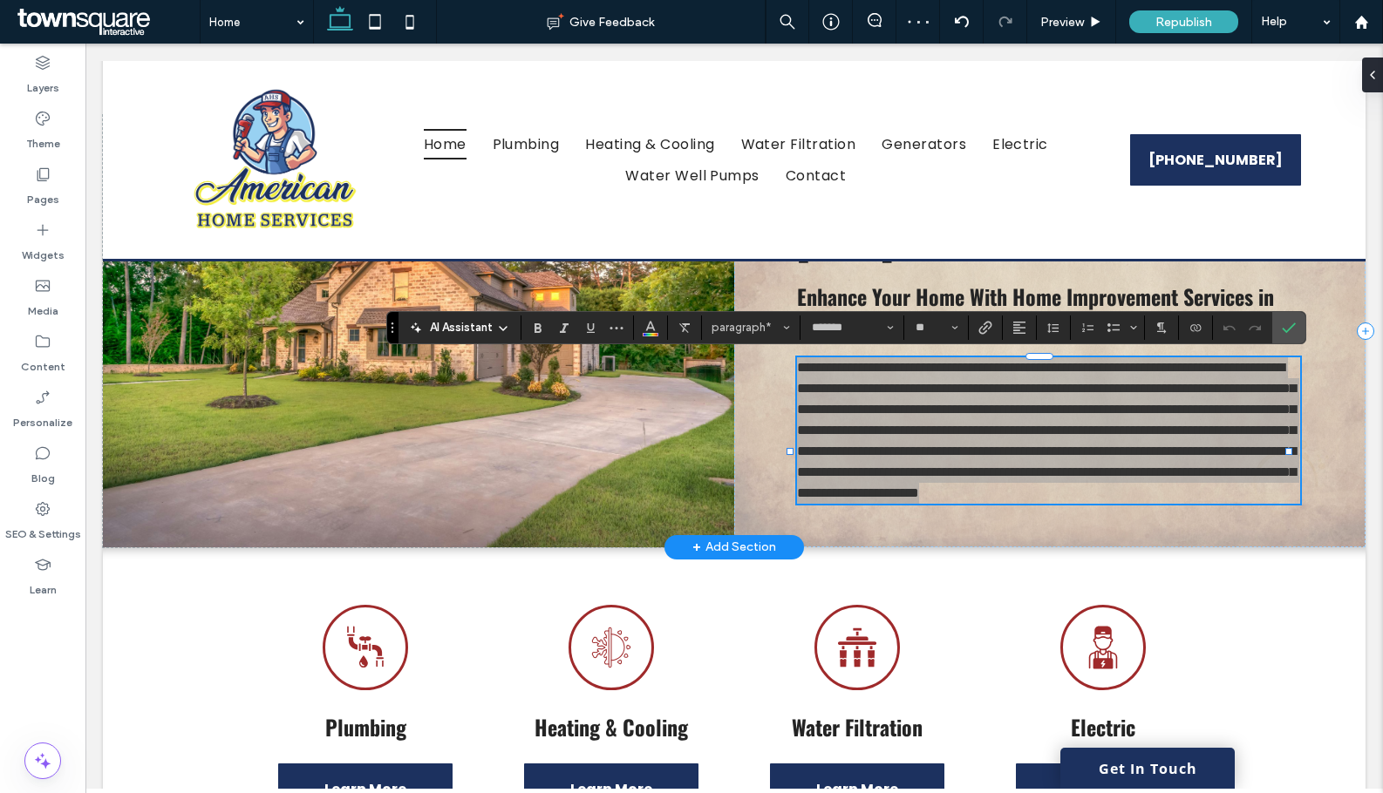
click at [494, 335] on div "AI Assistant" at bounding box center [459, 327] width 115 height 17
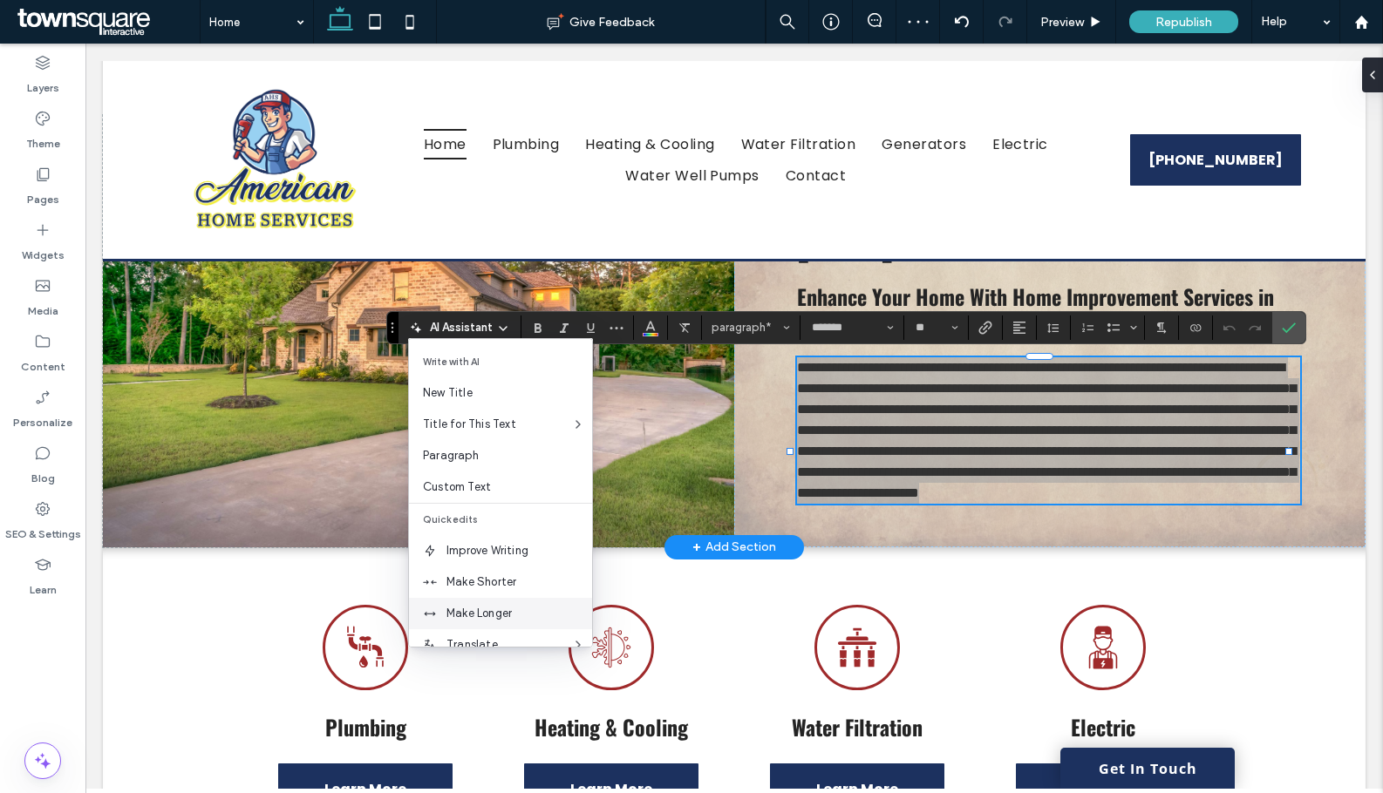
scroll to position [87, 0]
click at [500, 511] on div "Make Longer" at bounding box center [500, 526] width 183 height 31
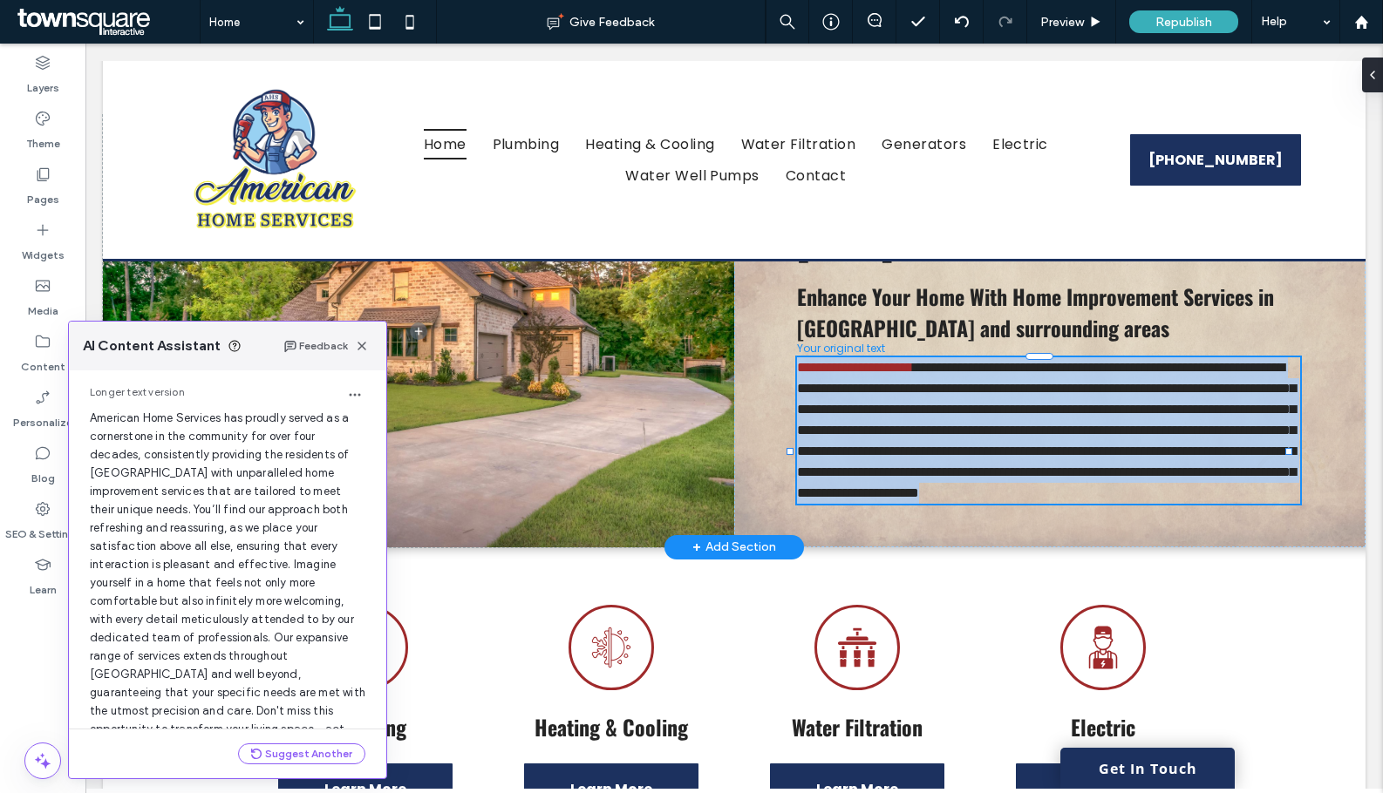
scroll to position [148, 0]
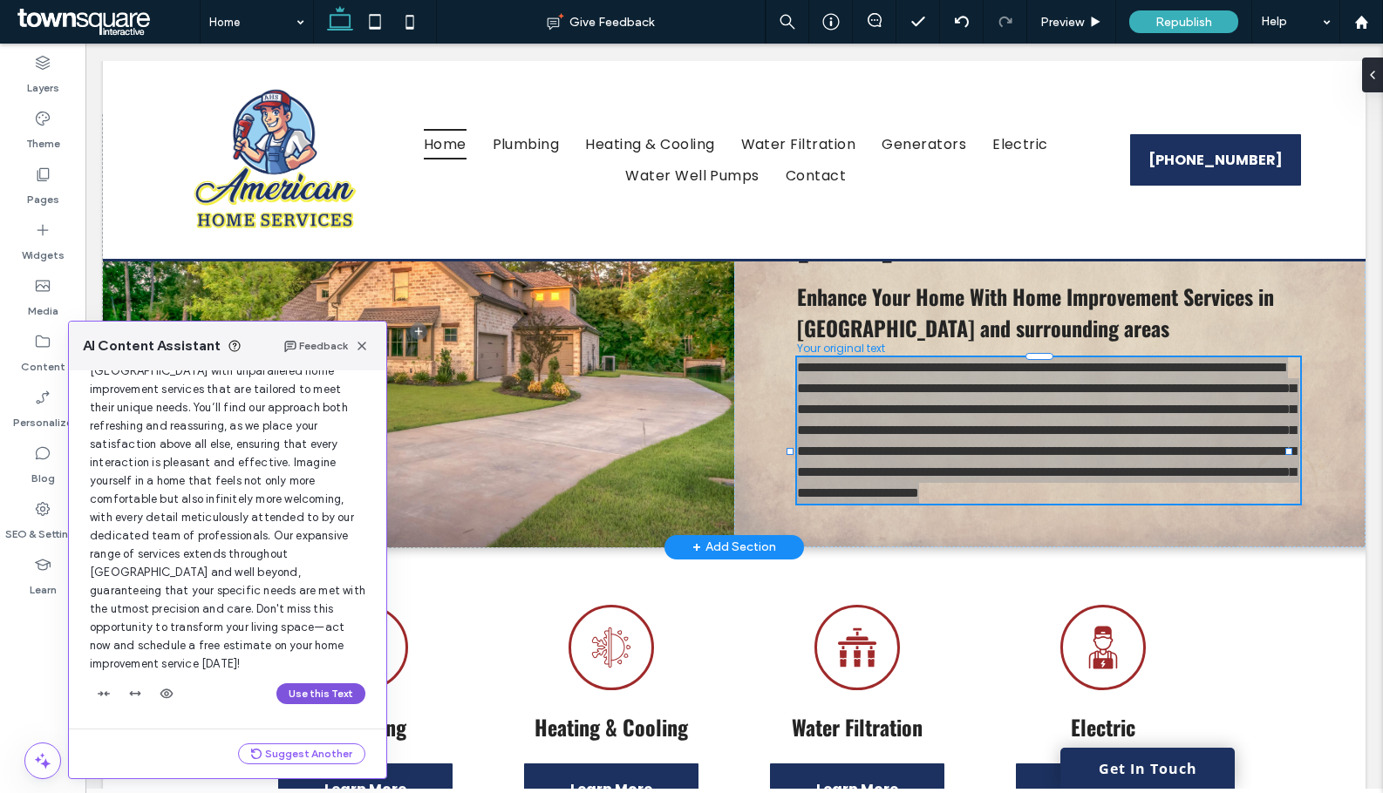
click at [297, 690] on button "Use this Text" at bounding box center [320, 693] width 89 height 21
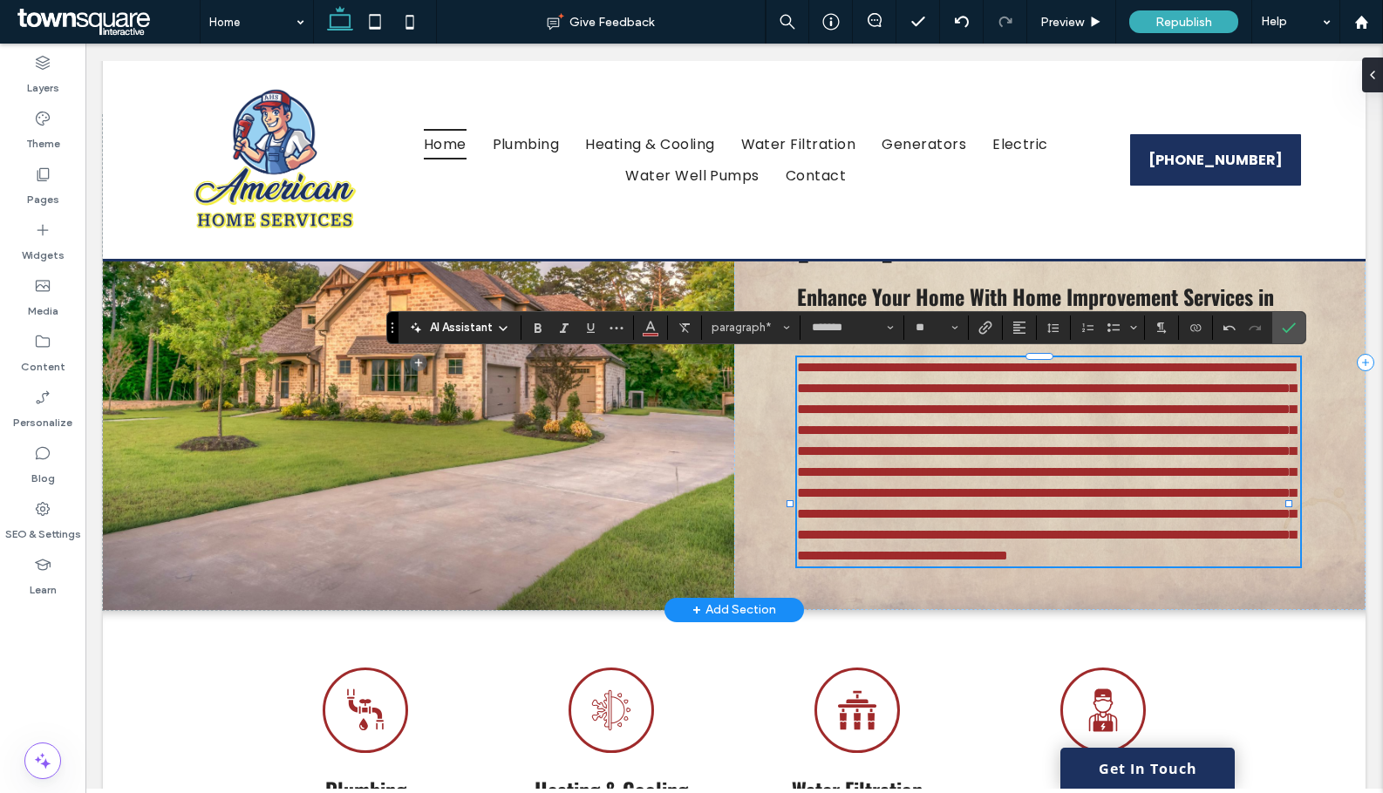
click at [1007, 426] on span "**********" at bounding box center [1046, 461] width 499 height 201
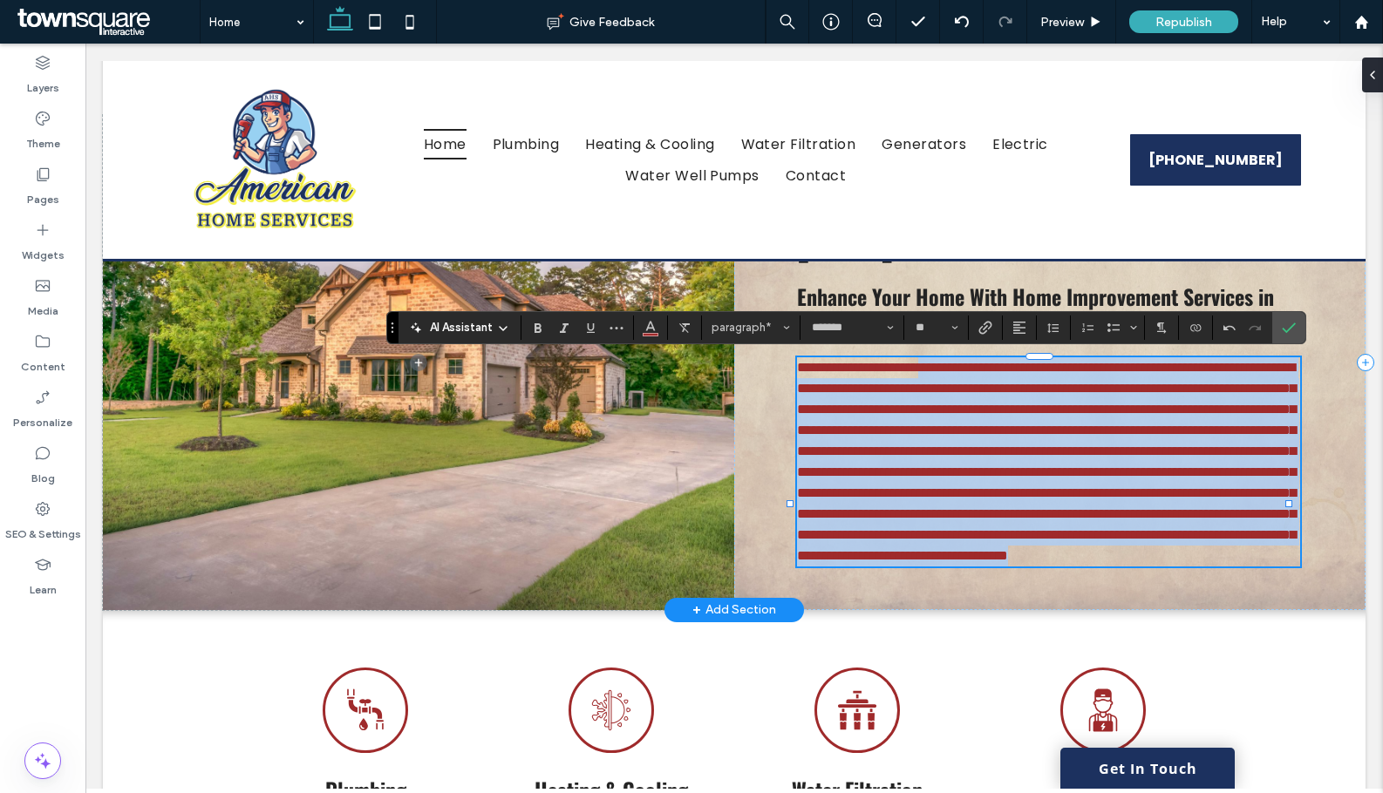
drag, startPoint x: 968, startPoint y: 376, endPoint x: 999, endPoint y: 647, distance: 272.9
click at [999, 567] on p "**********" at bounding box center [1048, 461] width 502 height 209
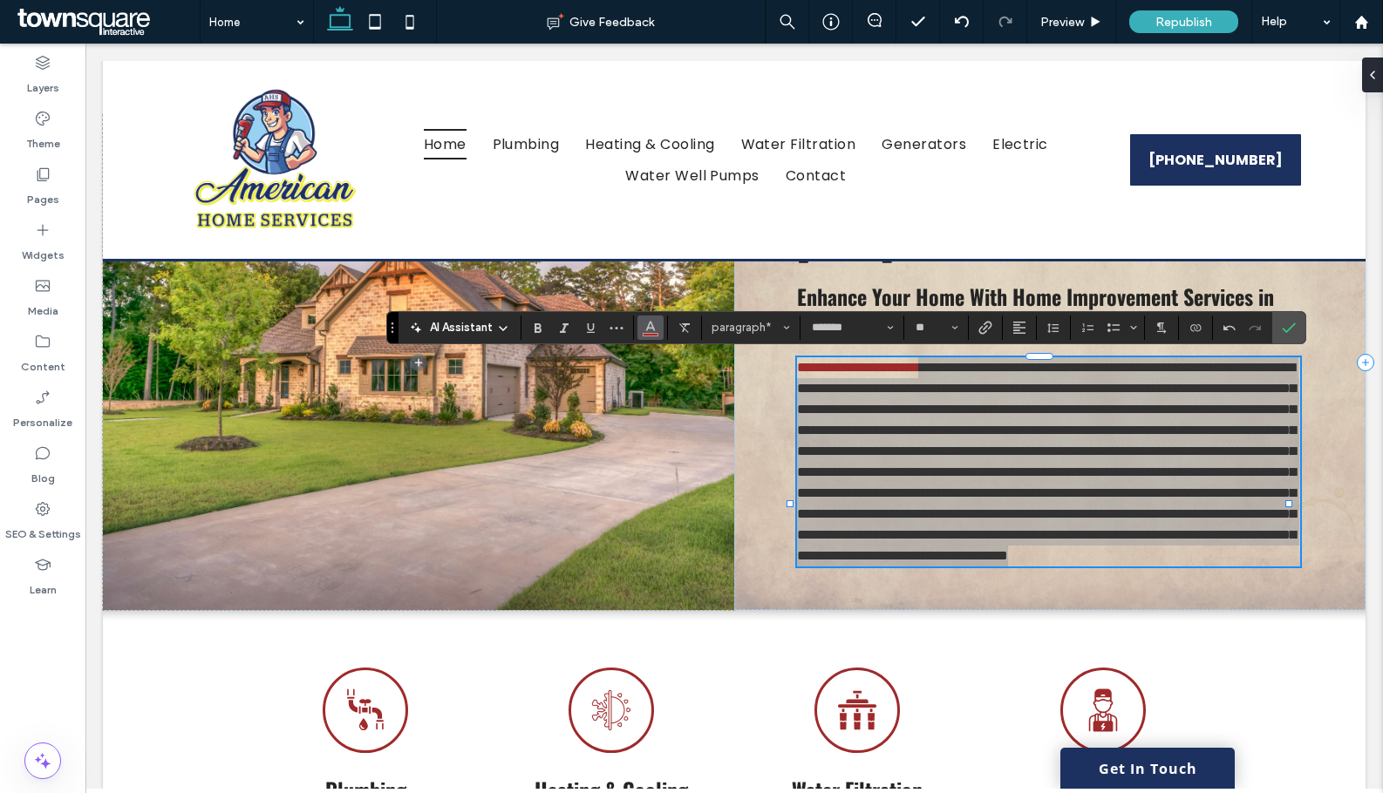
click at [652, 328] on use "Color" at bounding box center [650, 326] width 10 height 10
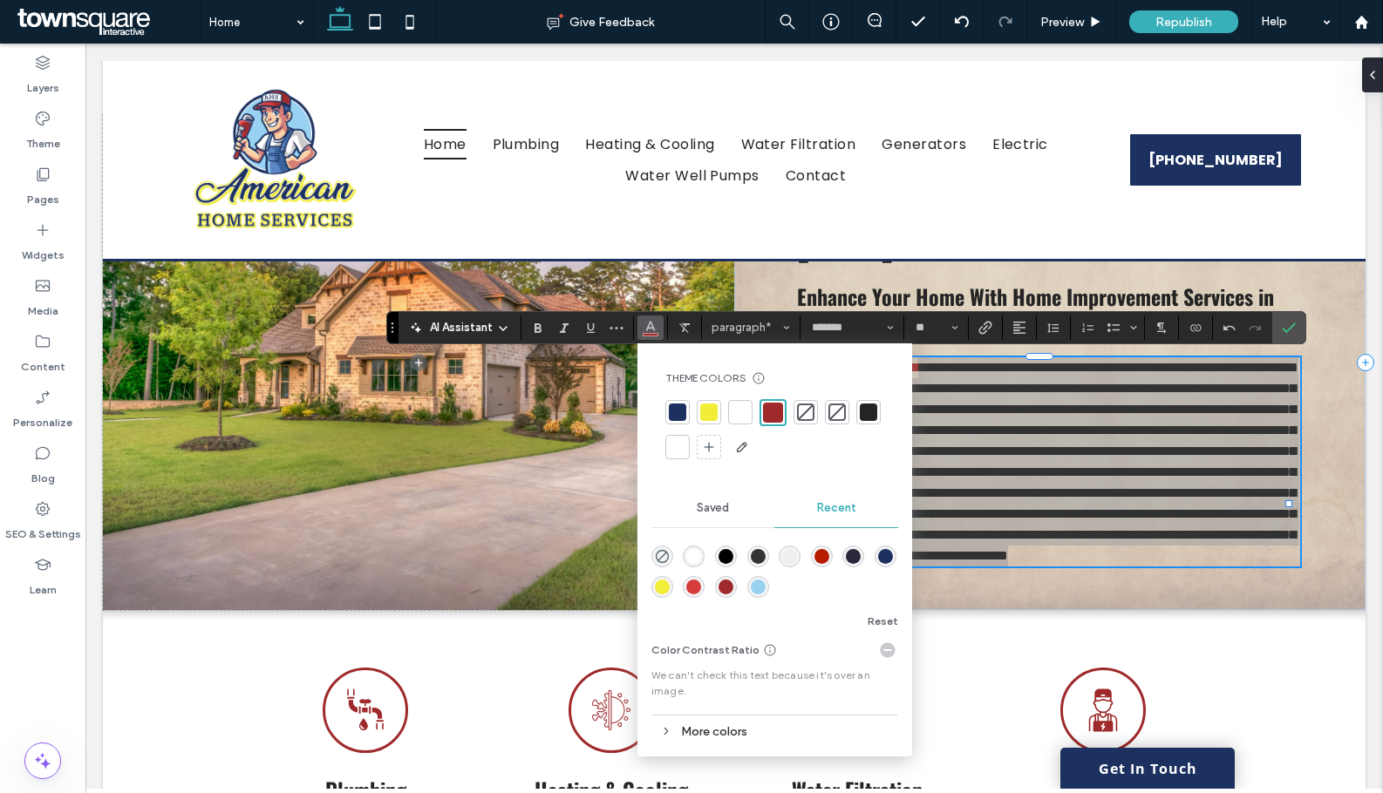
click at [869, 418] on div at bounding box center [868, 412] width 17 height 17
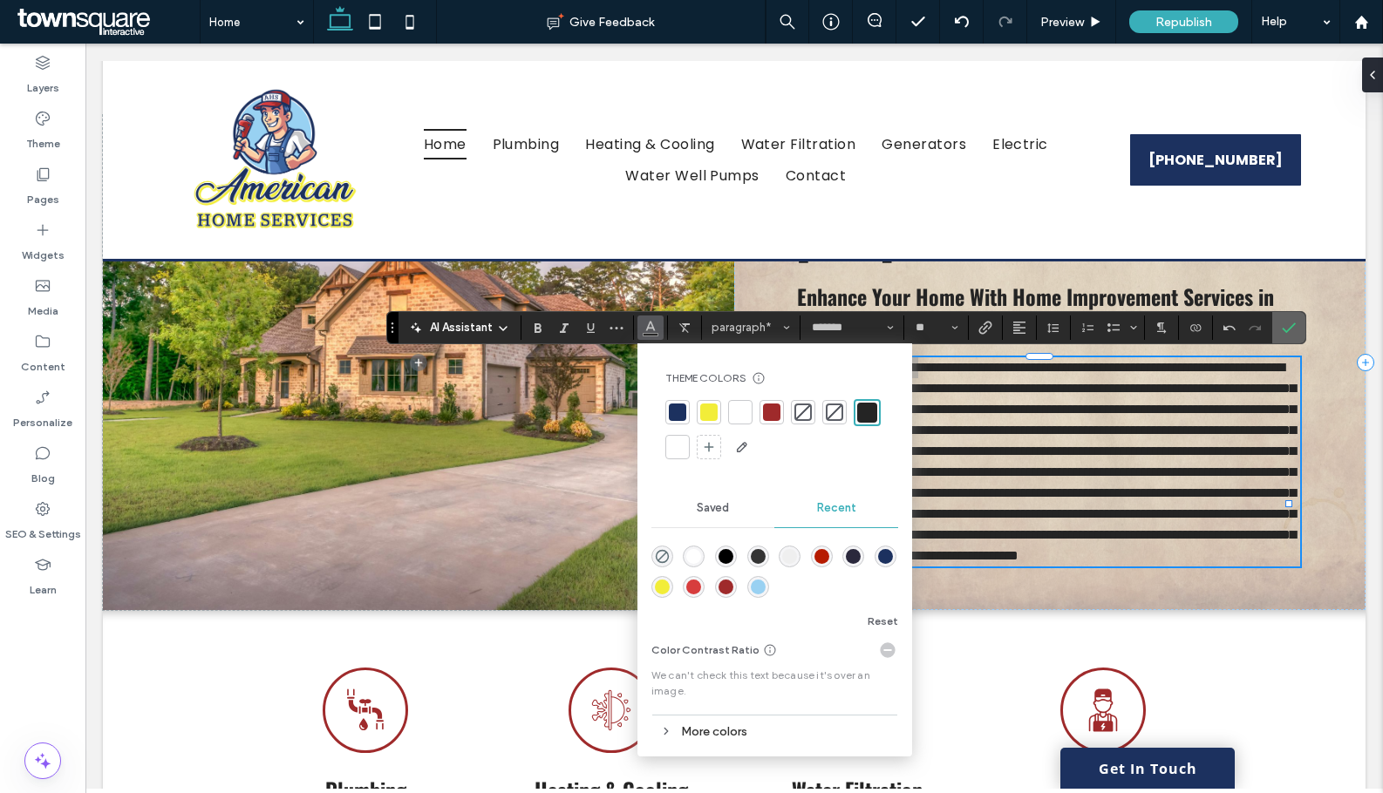
click at [1301, 330] on label "Confirm" at bounding box center [1288, 327] width 26 height 31
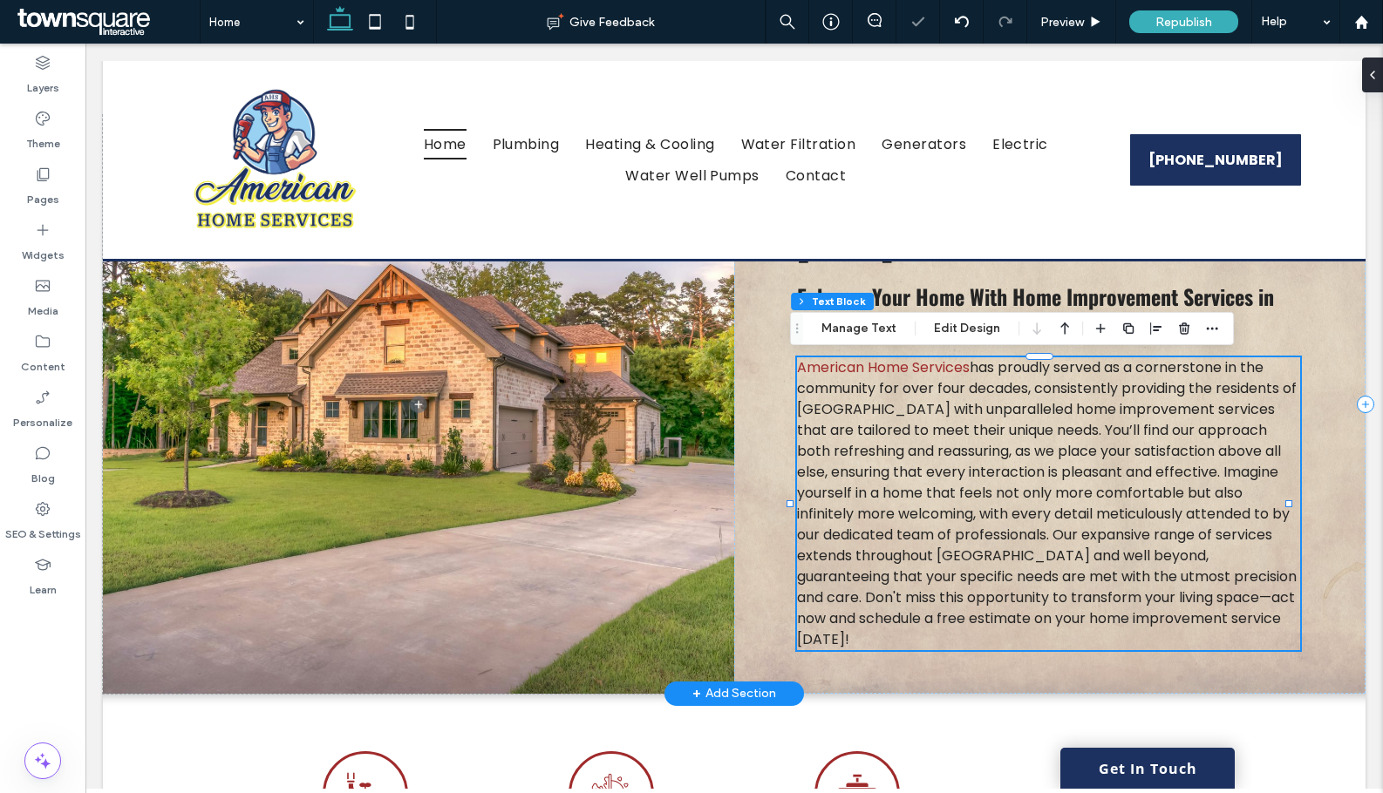
click at [1279, 417] on p "American Home Services has proudly served as a cornerstone in the community for…" at bounding box center [1048, 503] width 502 height 293
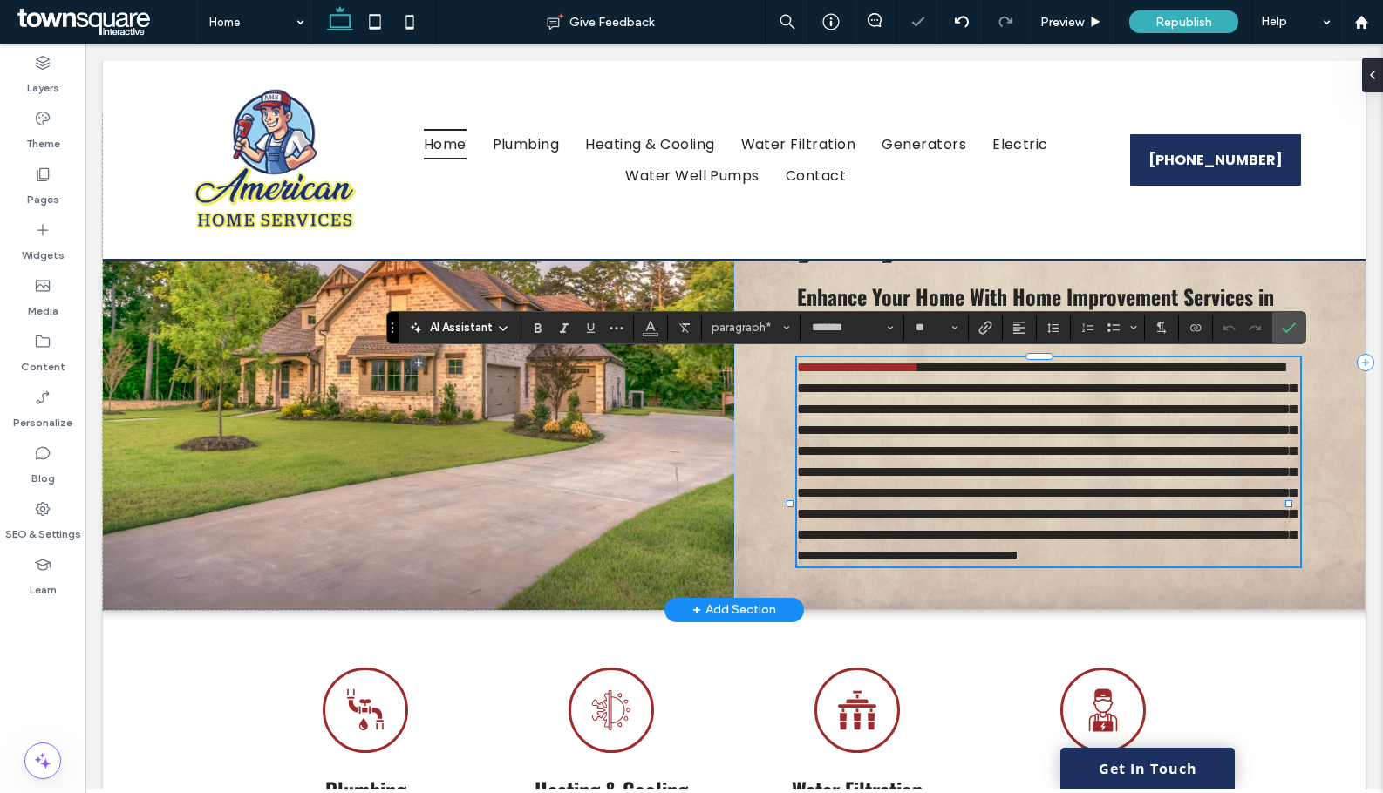
click at [1319, 419] on div "**********" at bounding box center [1049, 362] width 631 height 495
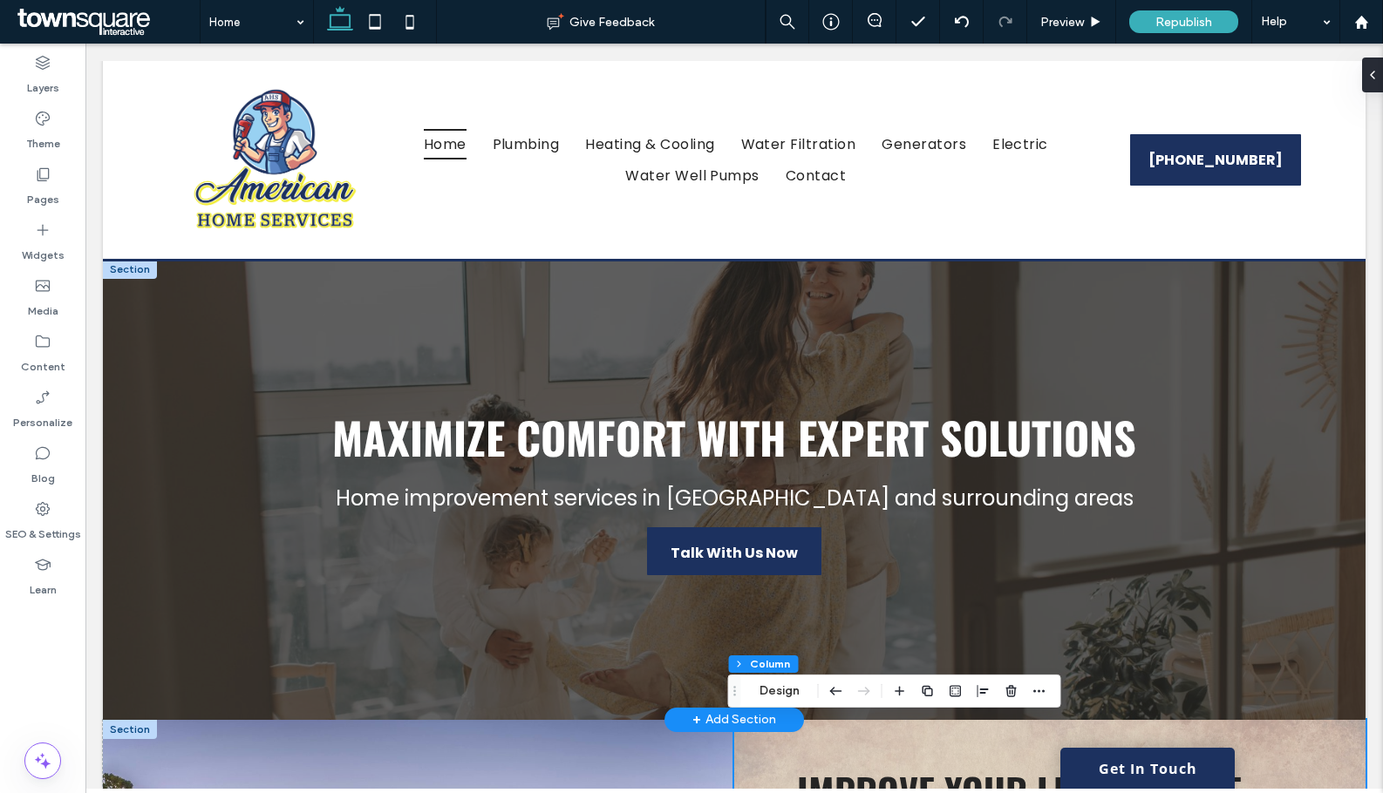
scroll to position [0, 0]
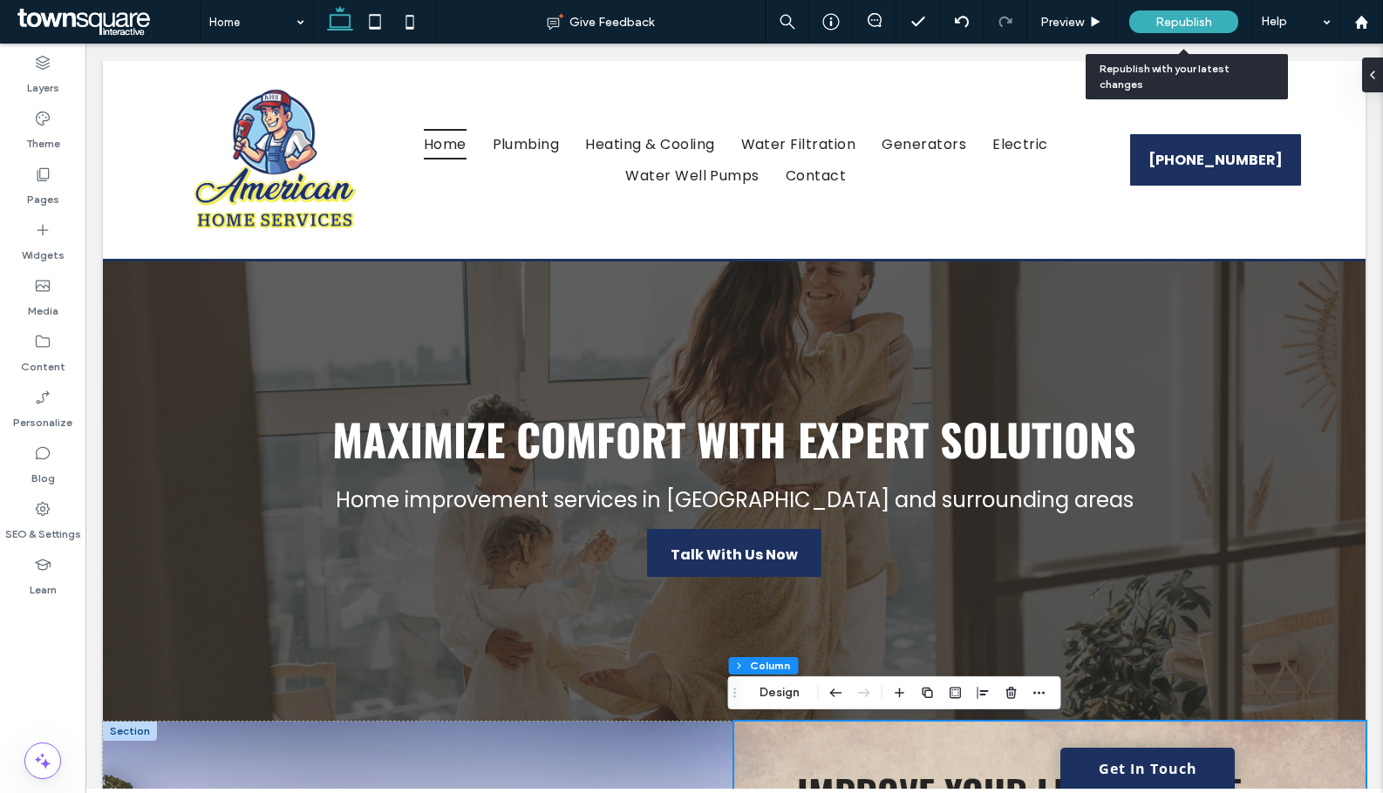
click at [1164, 20] on span "Republish" at bounding box center [1183, 22] width 57 height 15
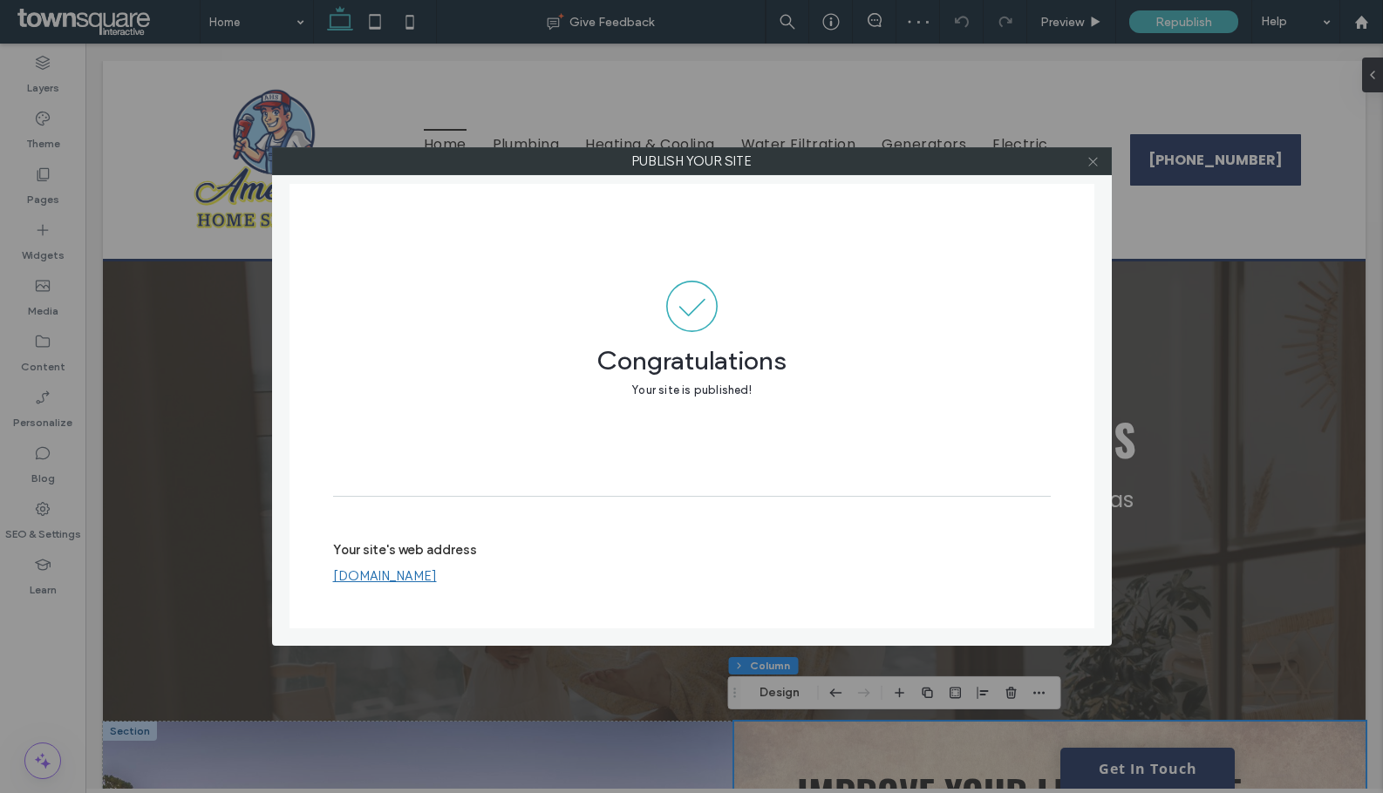
click at [1096, 160] on icon at bounding box center [1092, 161] width 13 height 13
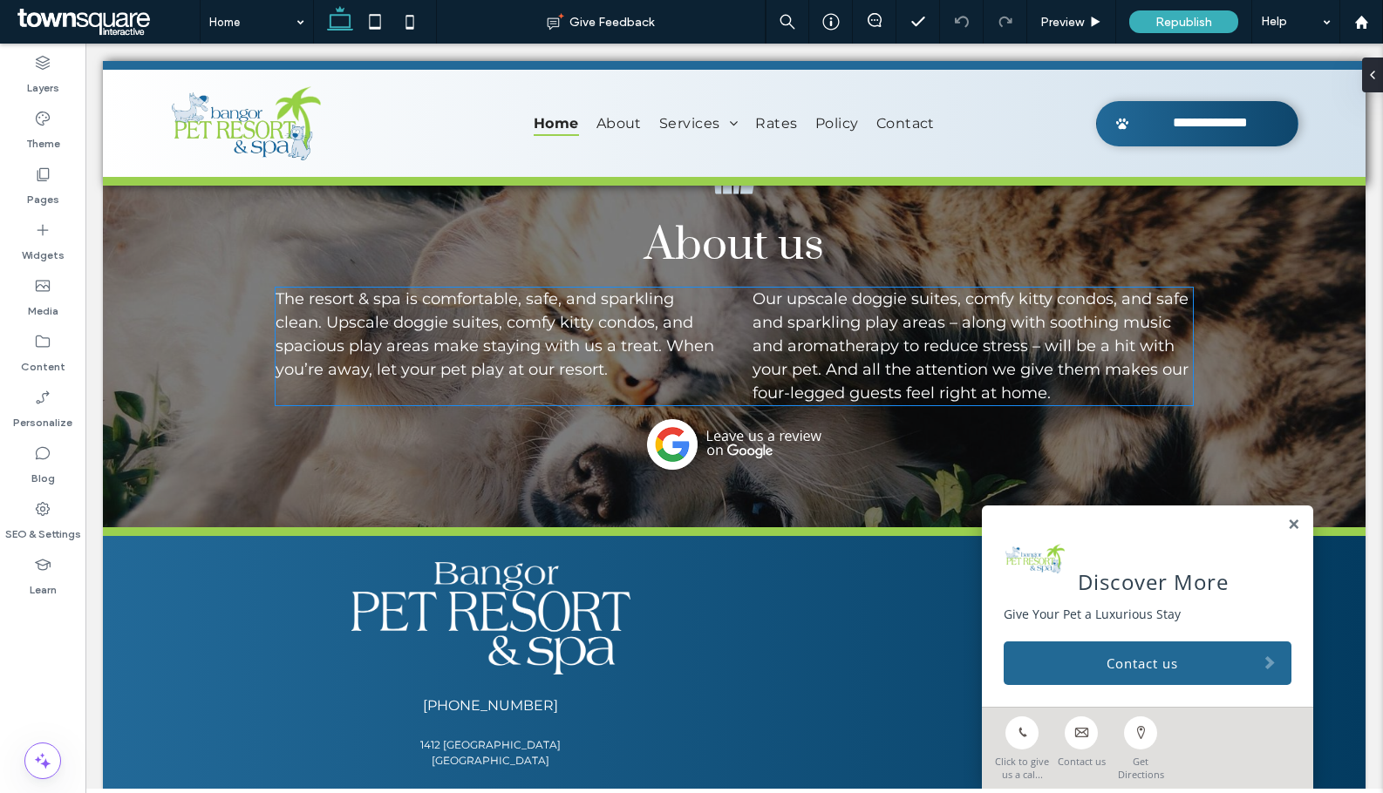
scroll to position [3211, 0]
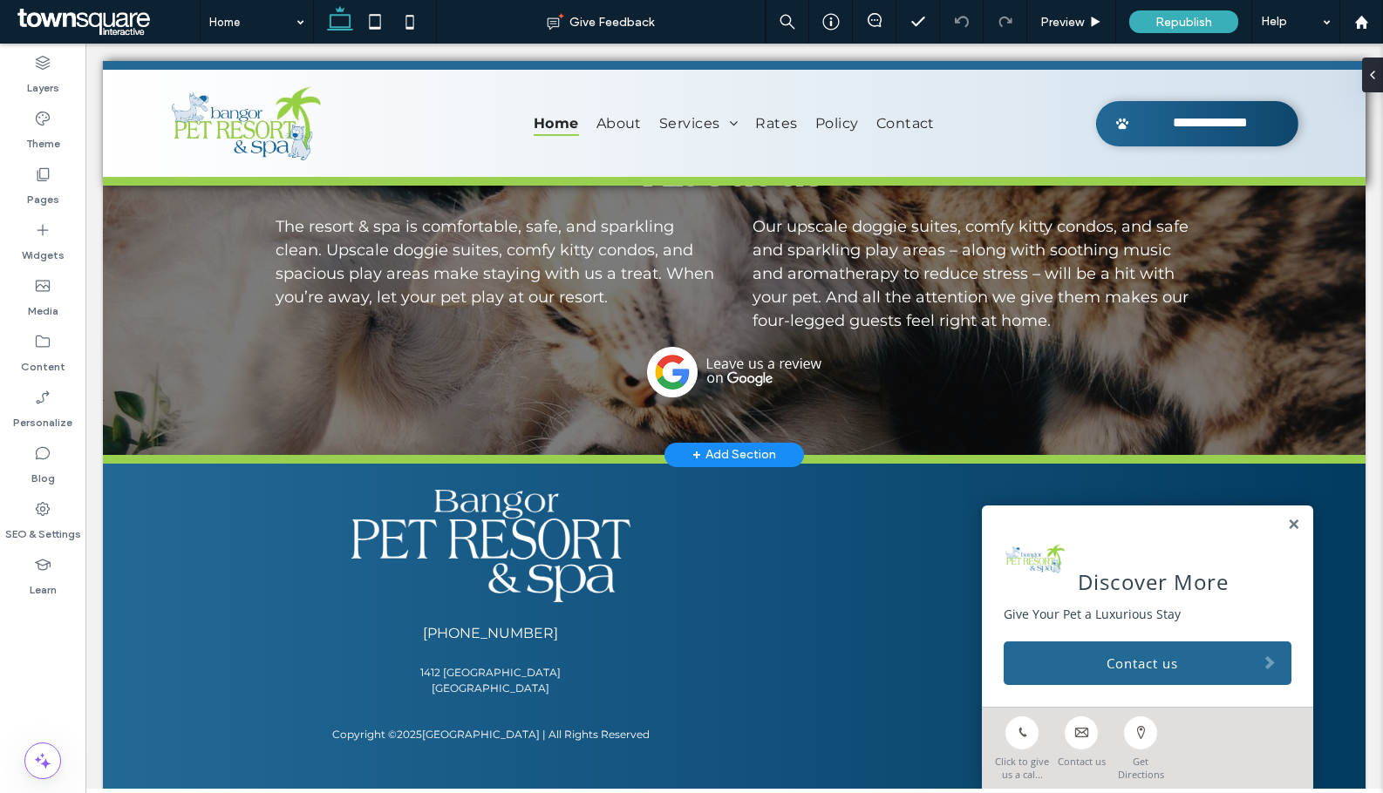
click at [729, 445] on div "+ Add Section" at bounding box center [734, 454] width 84 height 19
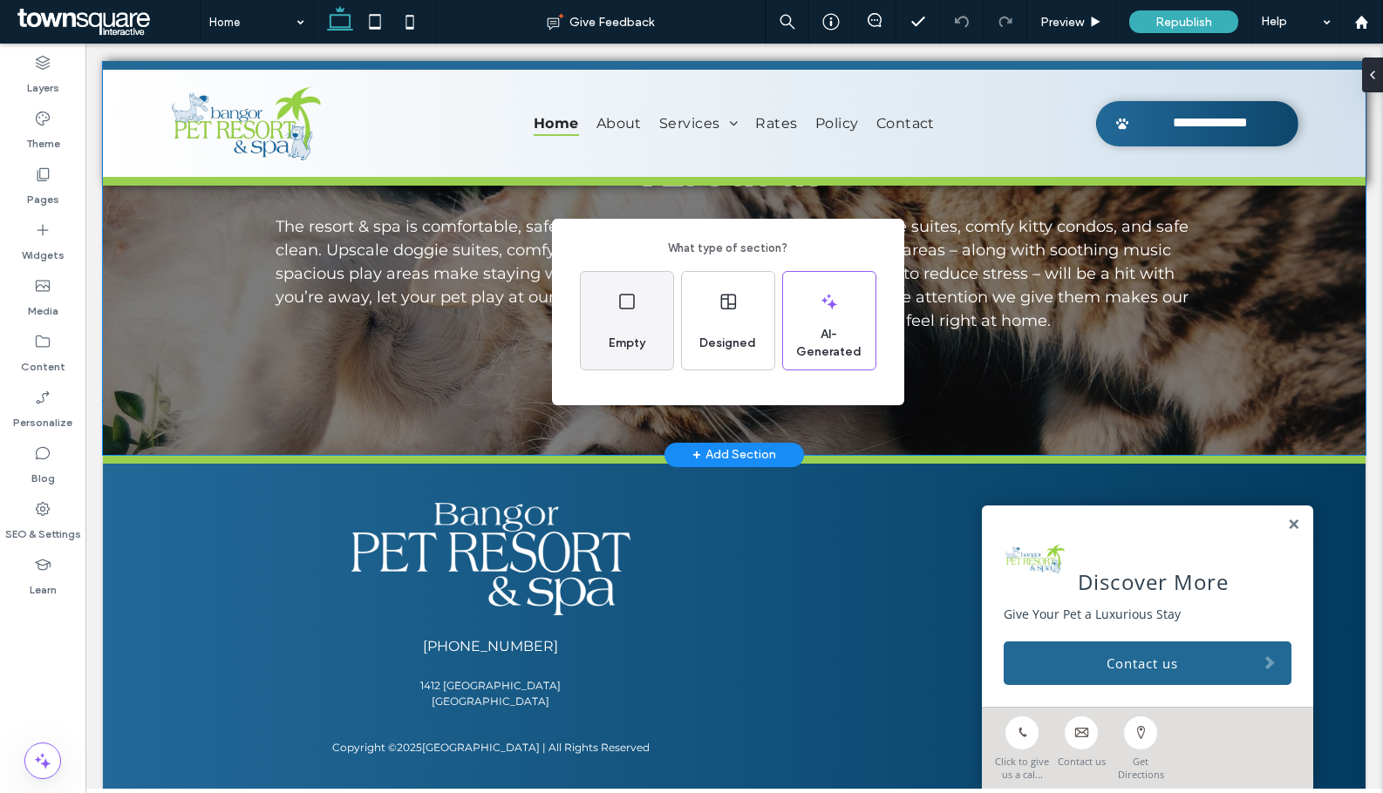
drag, startPoint x: 649, startPoint y: 343, endPoint x: 611, endPoint y: 362, distance: 42.1
click at [649, 343] on span "Empty" at bounding box center [627, 343] width 51 height 17
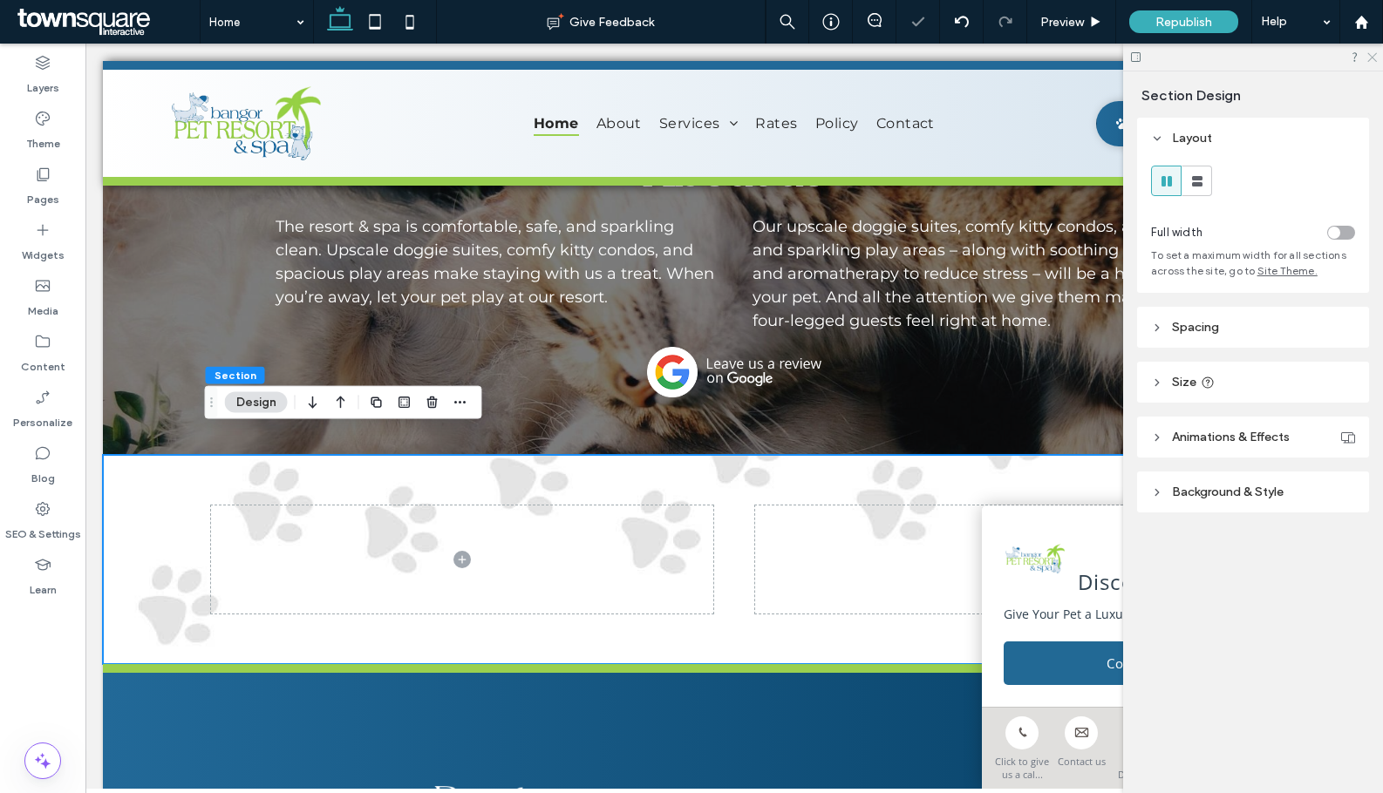
drag, startPoint x: 1372, startPoint y: 52, endPoint x: 925, endPoint y: 262, distance: 493.8
click at [1372, 52] on icon at bounding box center [1370, 56] width 11 height 11
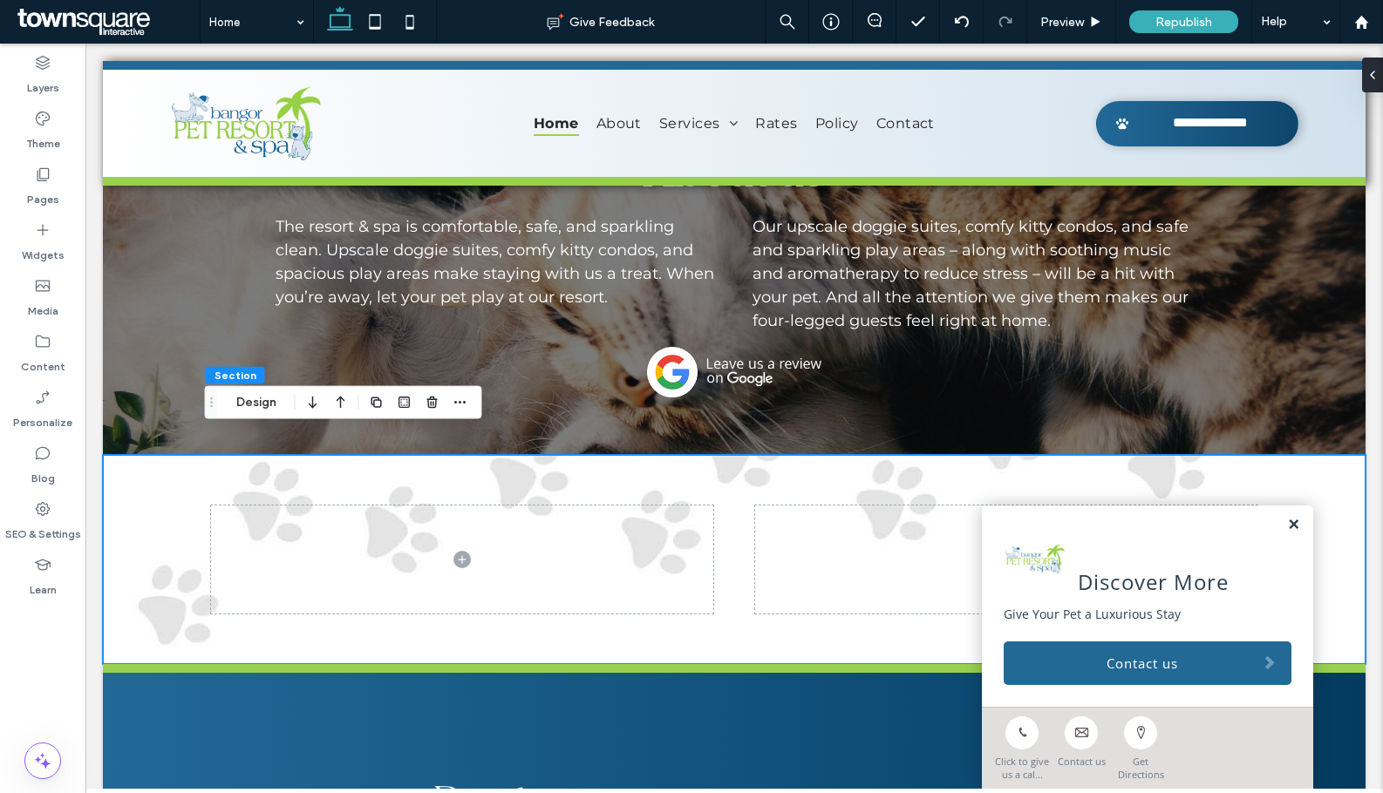
click at [1287, 520] on link at bounding box center [1293, 525] width 13 height 15
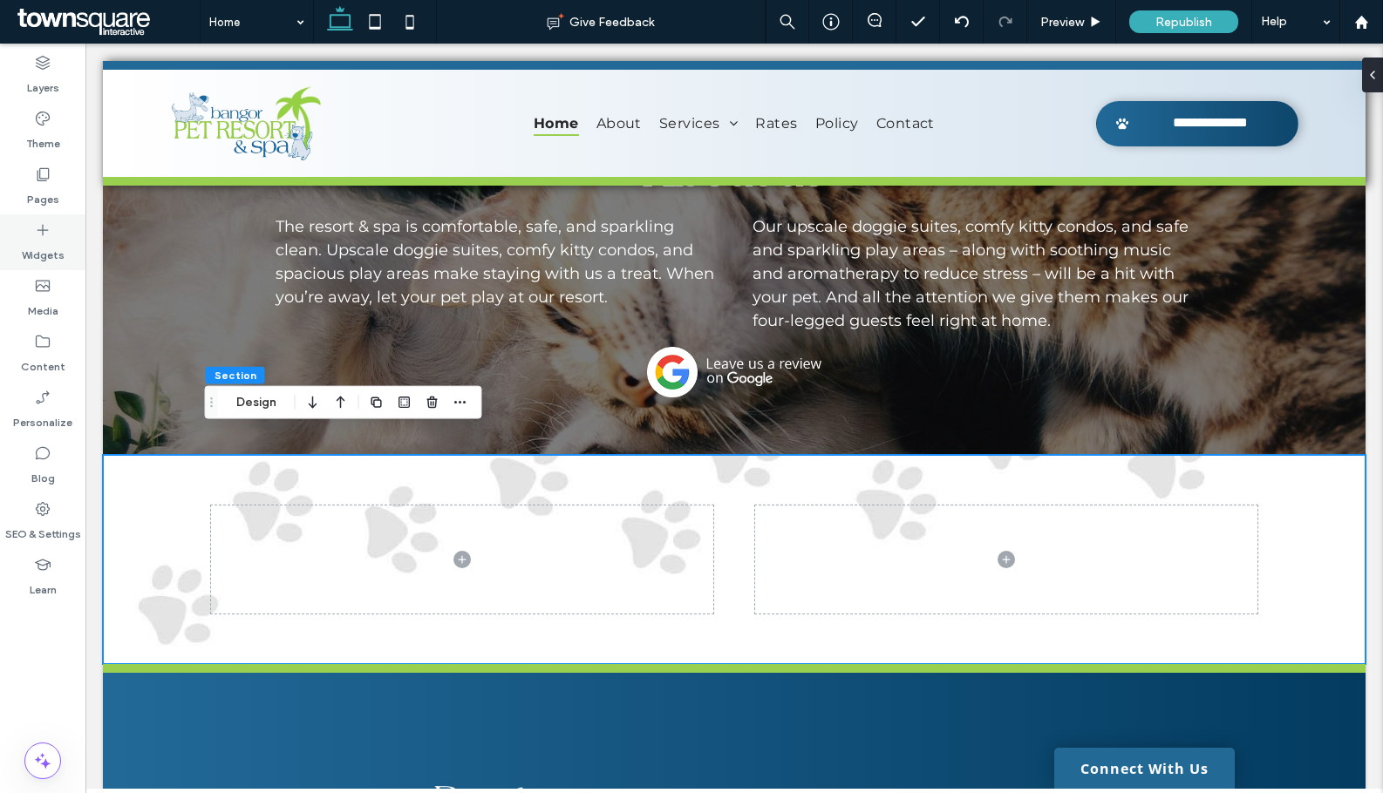
click at [61, 248] on label "Widgets" at bounding box center [43, 251] width 43 height 24
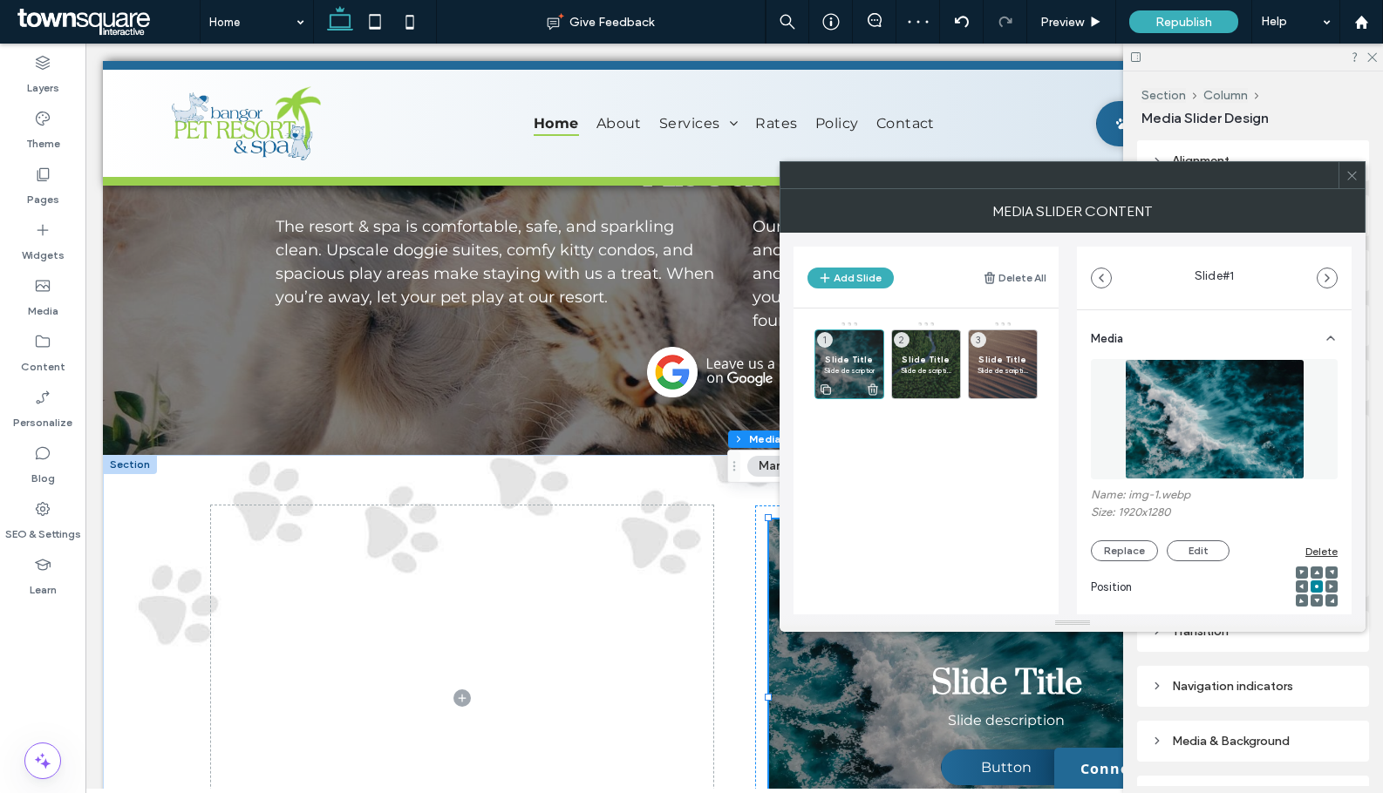
click at [869, 383] on icon at bounding box center [873, 390] width 14 height 16
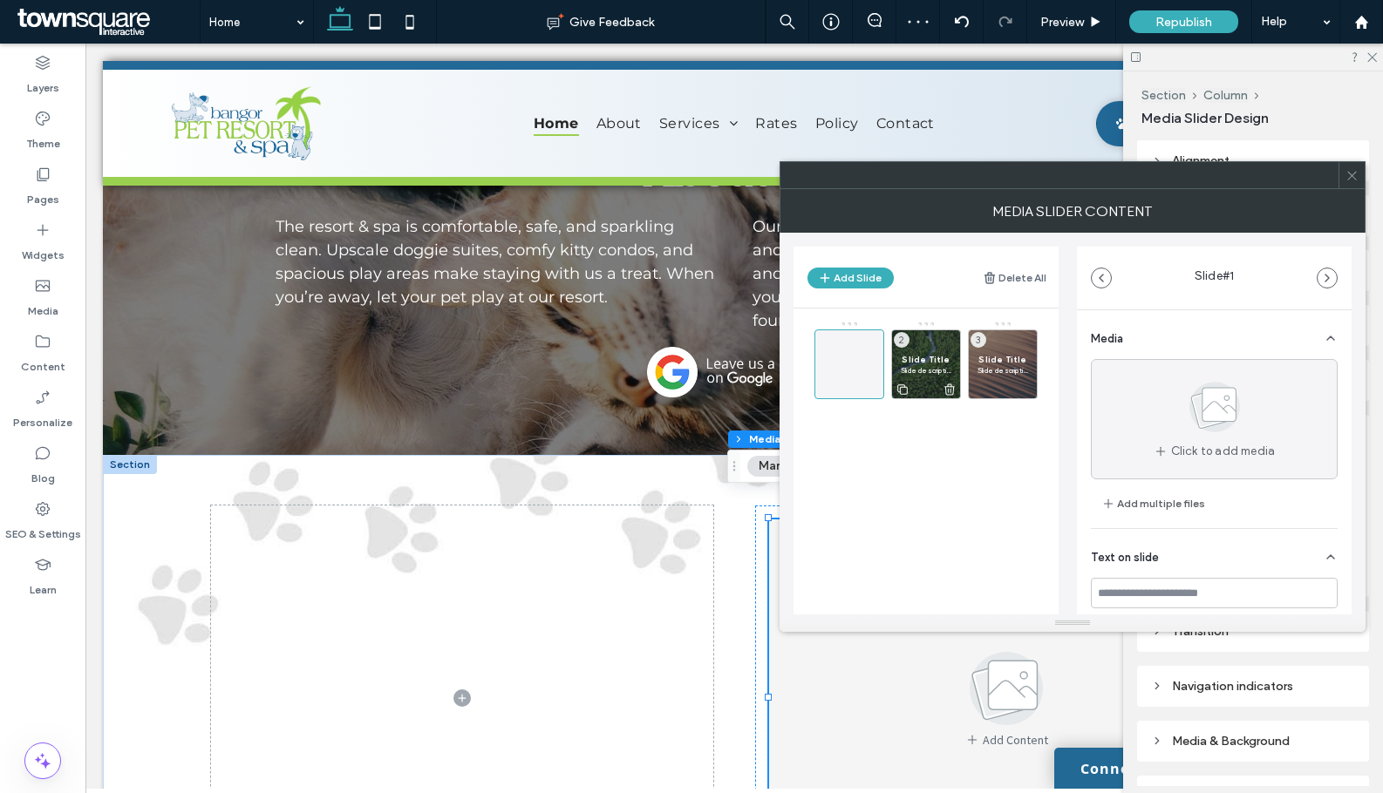
click at [944, 390] on icon at bounding box center [949, 390] width 14 height 16
click at [1017, 390] on div at bounding box center [1003, 388] width 68 height 19
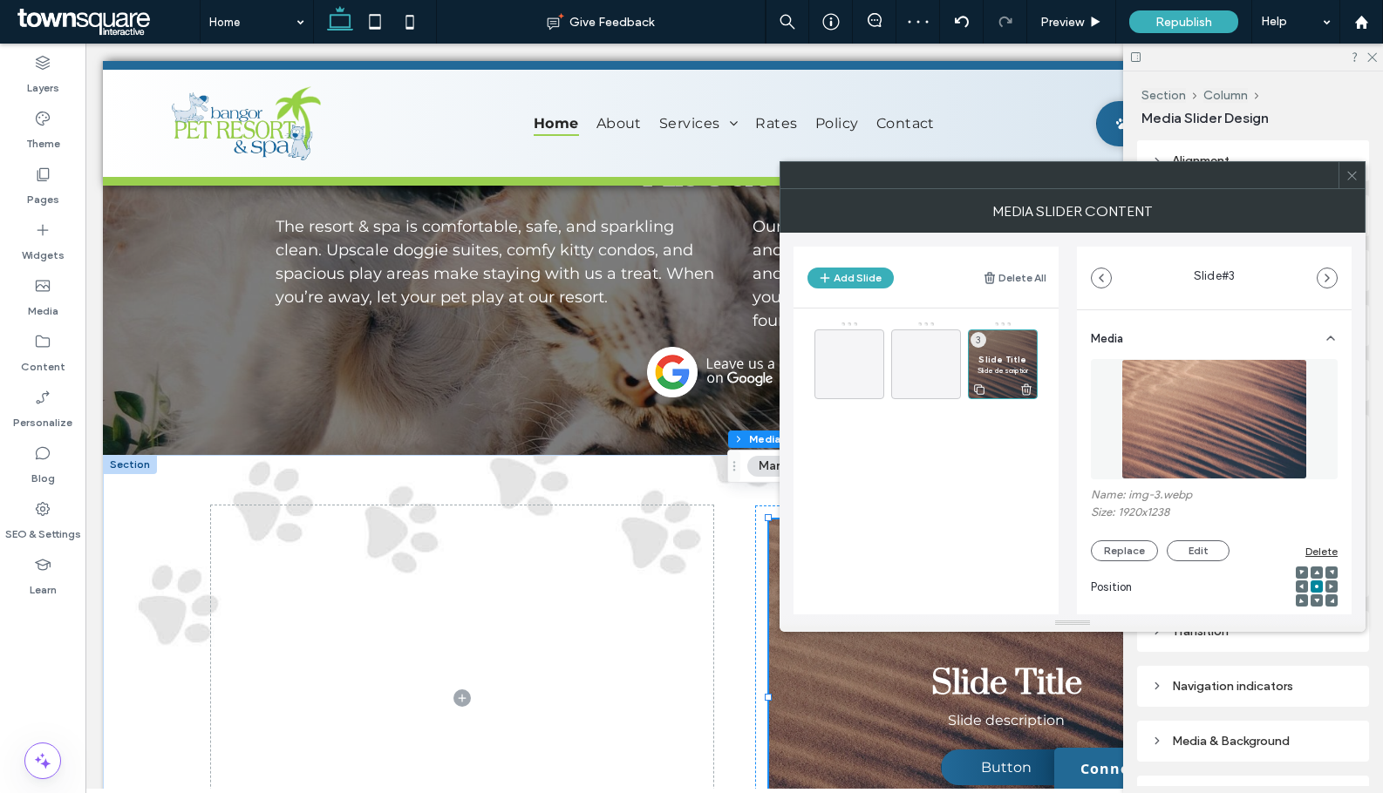
click at [1021, 386] on icon at bounding box center [1026, 390] width 14 height 16
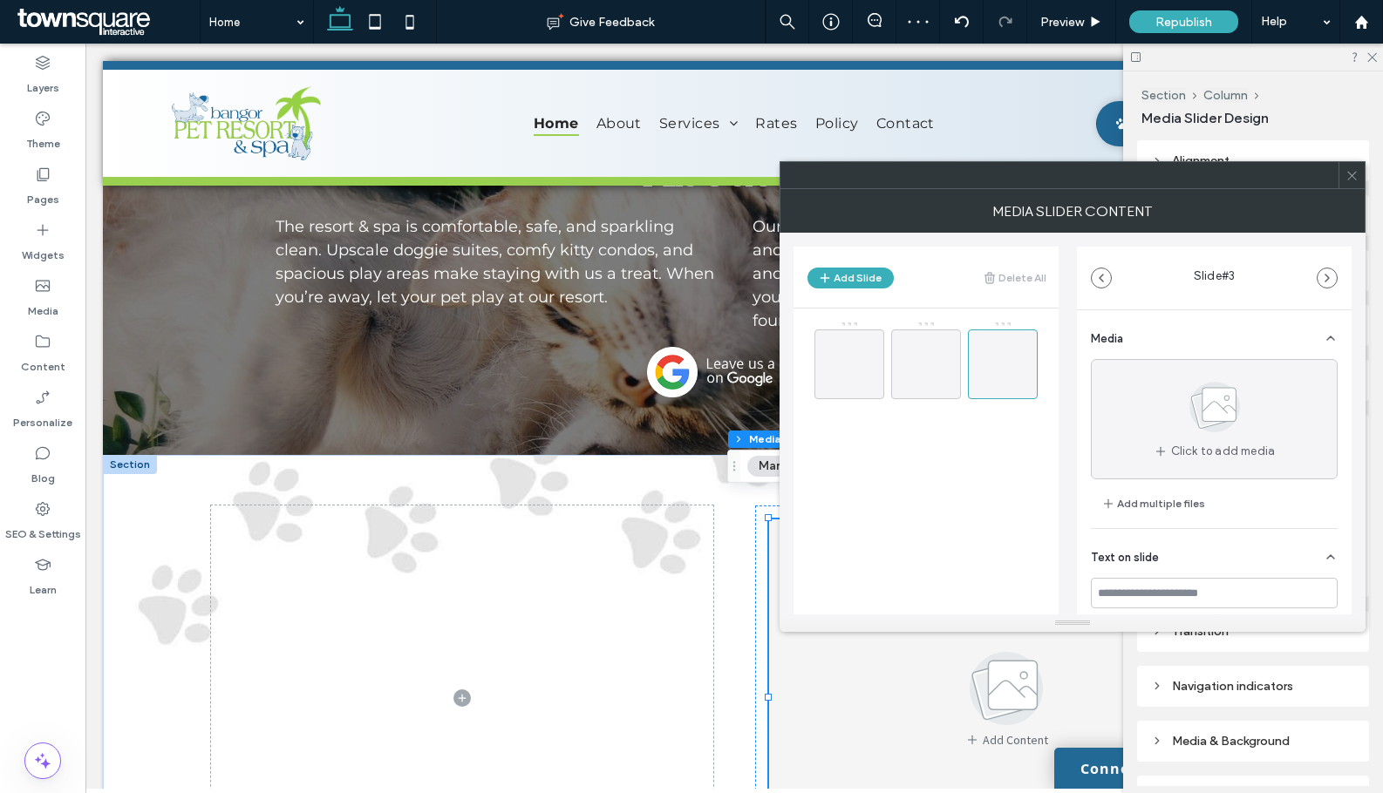
click at [1350, 185] on span at bounding box center [1351, 175] width 13 height 26
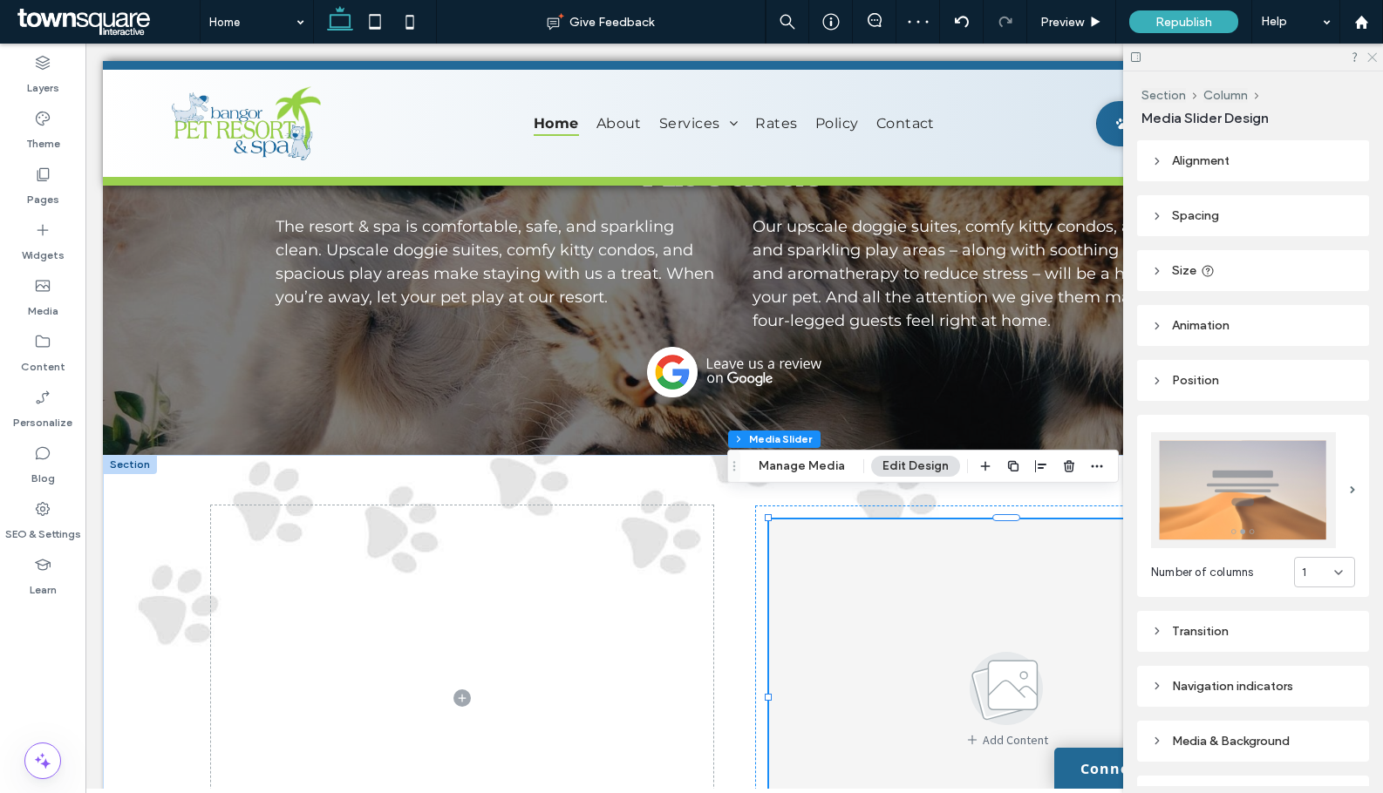
click at [1371, 53] on icon at bounding box center [1370, 56] width 11 height 11
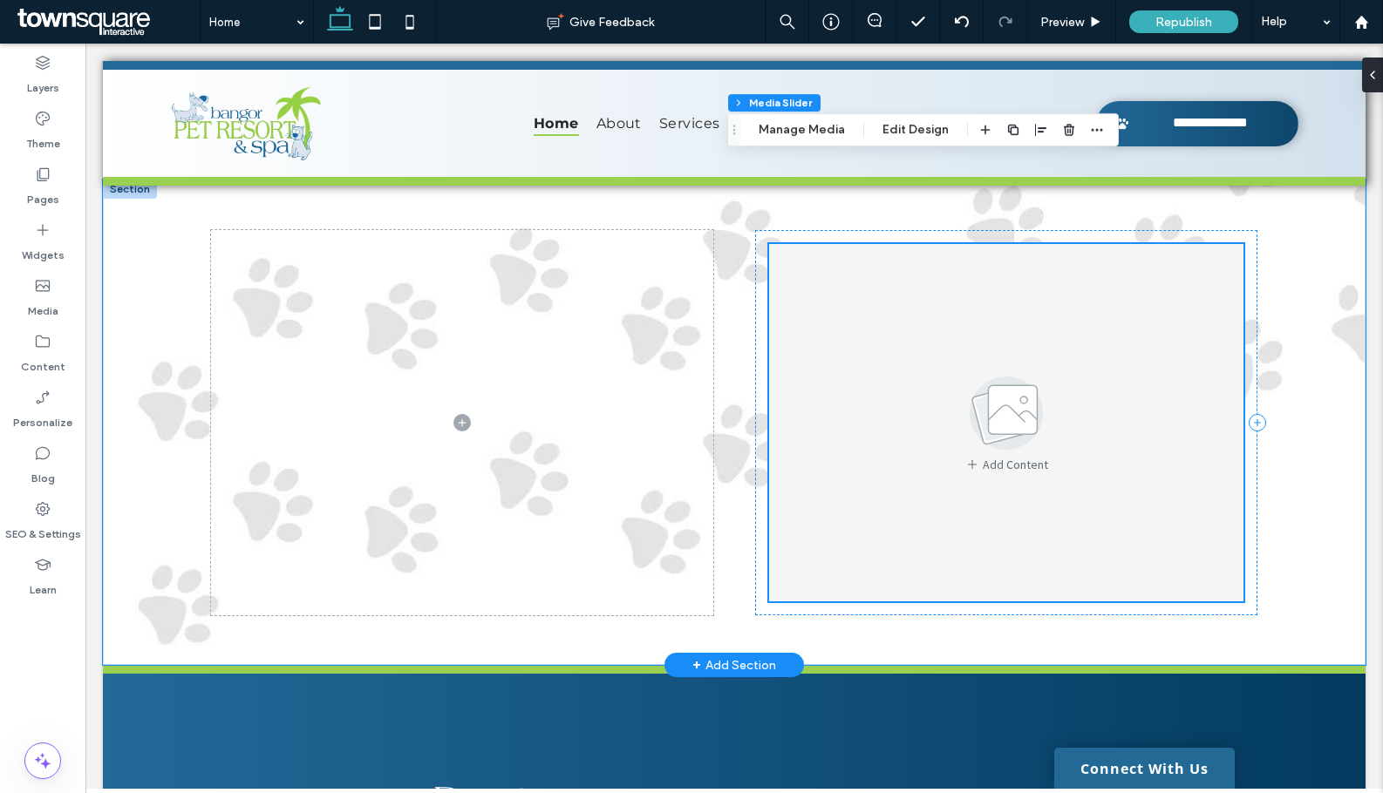
scroll to position [3385, 0]
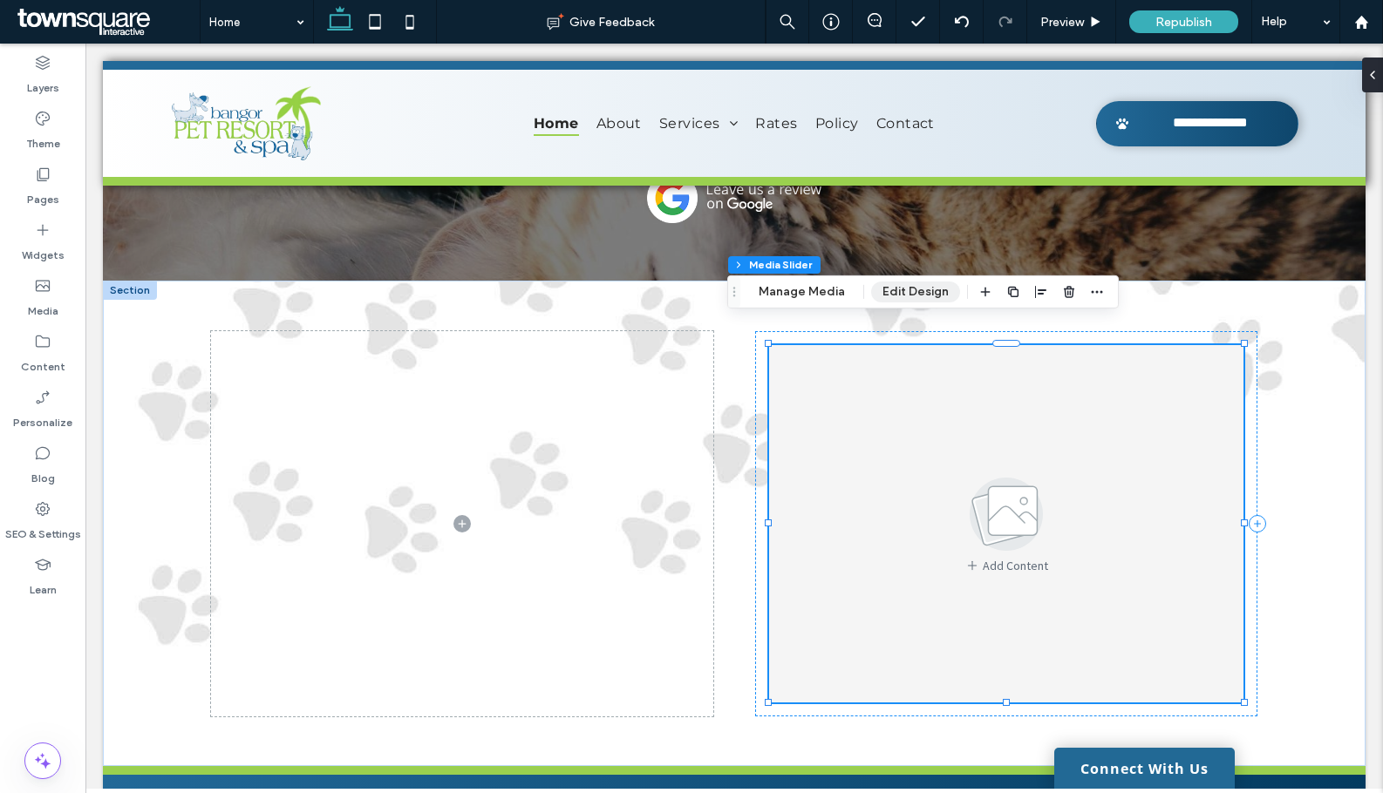
drag, startPoint x: 886, startPoint y: 292, endPoint x: 1030, endPoint y: 289, distance: 144.8
click at [886, 292] on button "Edit Design" at bounding box center [915, 292] width 89 height 21
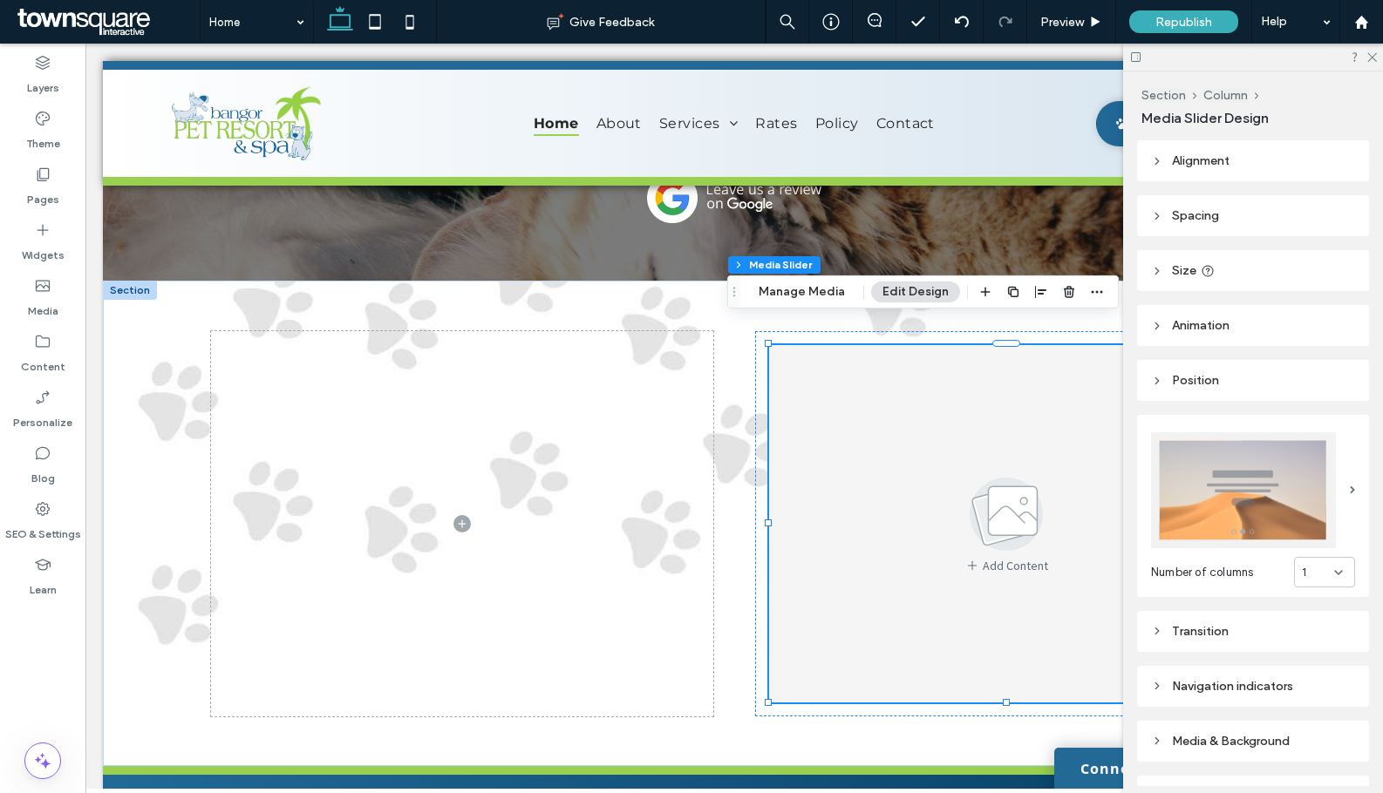
click at [1331, 566] on icon at bounding box center [1338, 573] width 14 height 14
click at [1296, 620] on span "2" at bounding box center [1296, 627] width 7 height 17
click at [1372, 57] on use at bounding box center [1372, 58] width 10 height 10
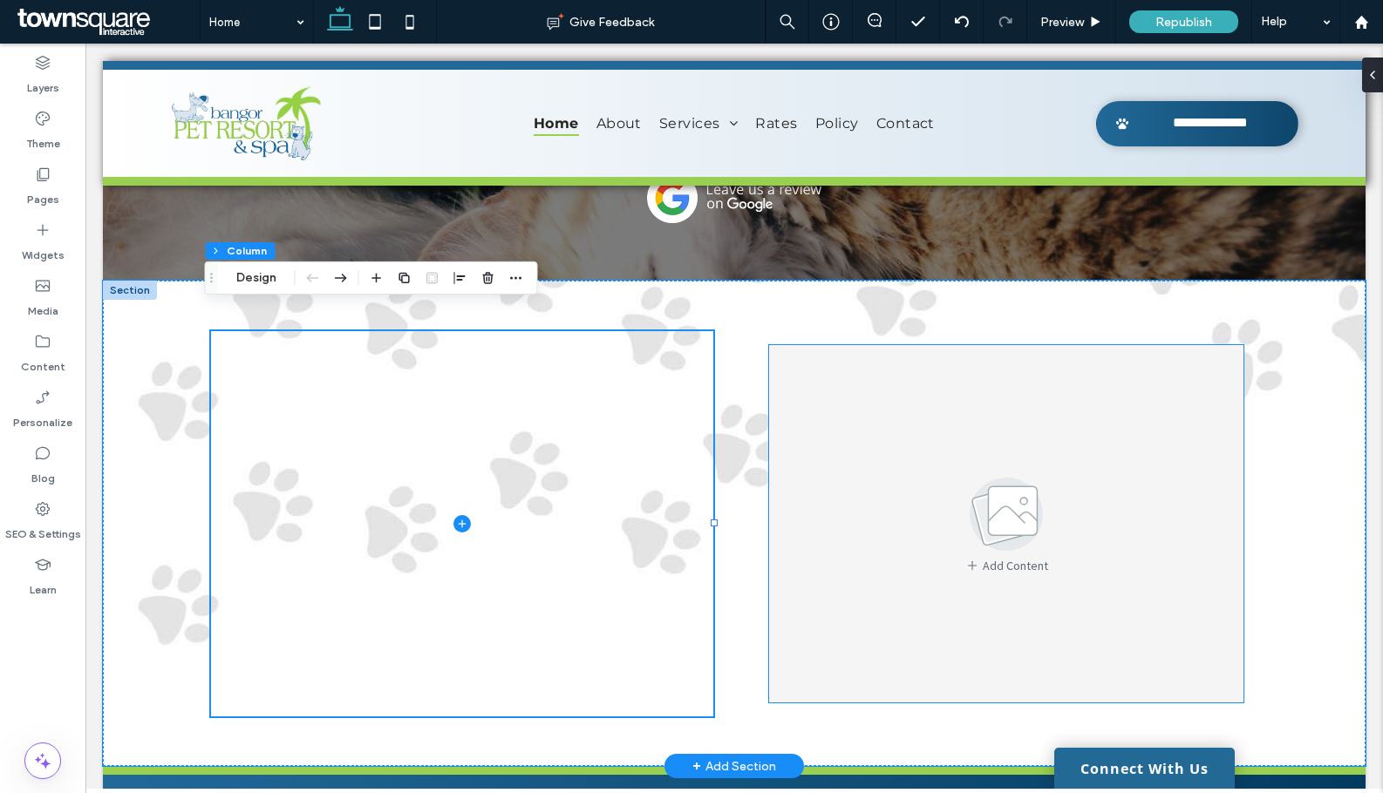
click at [769, 495] on div "Add Content" at bounding box center [1006, 523] width 474 height 357
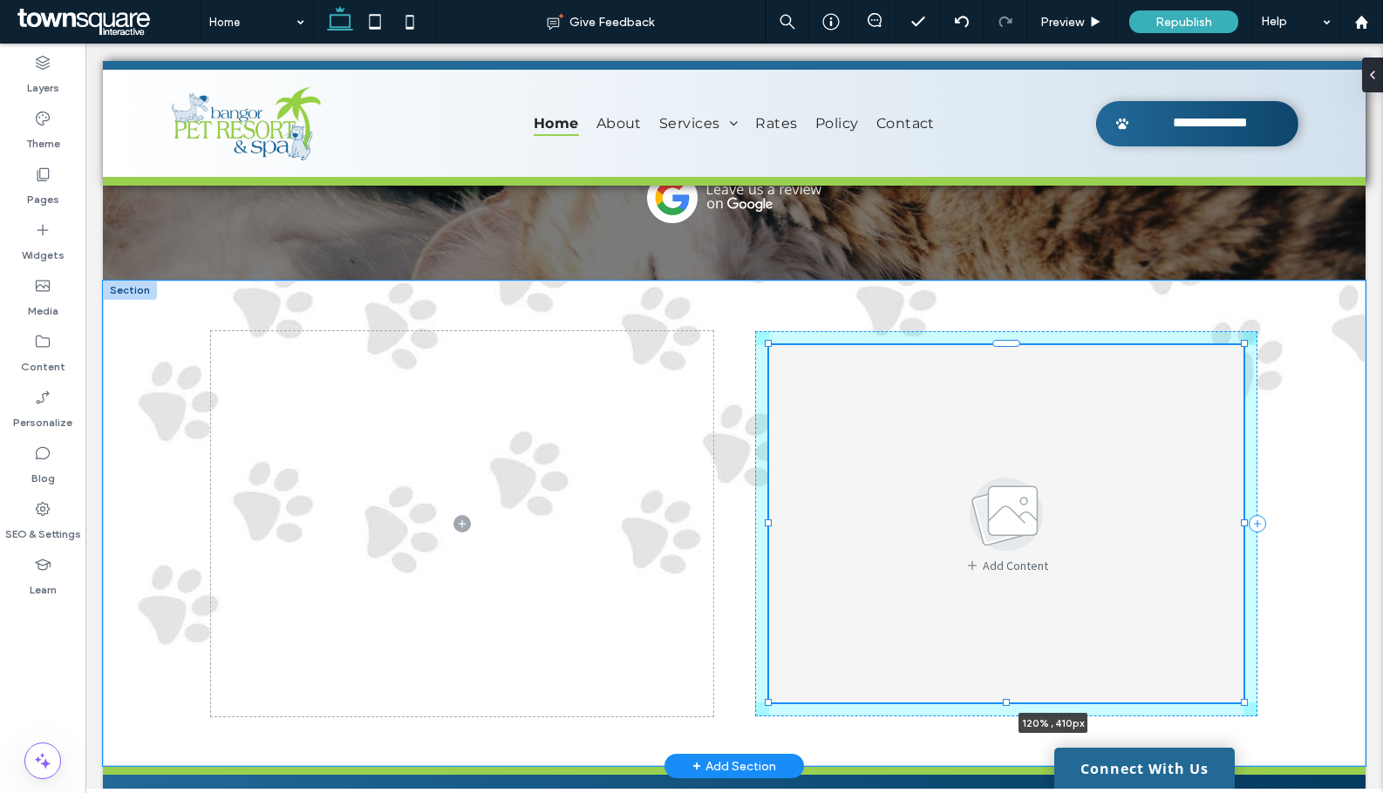
drag, startPoint x: 762, startPoint y: 500, endPoint x: 665, endPoint y: 500, distance: 96.8
click at [665, 500] on div "Add Content a a a a 120% , 410px" at bounding box center [734, 524] width 1046 height 486
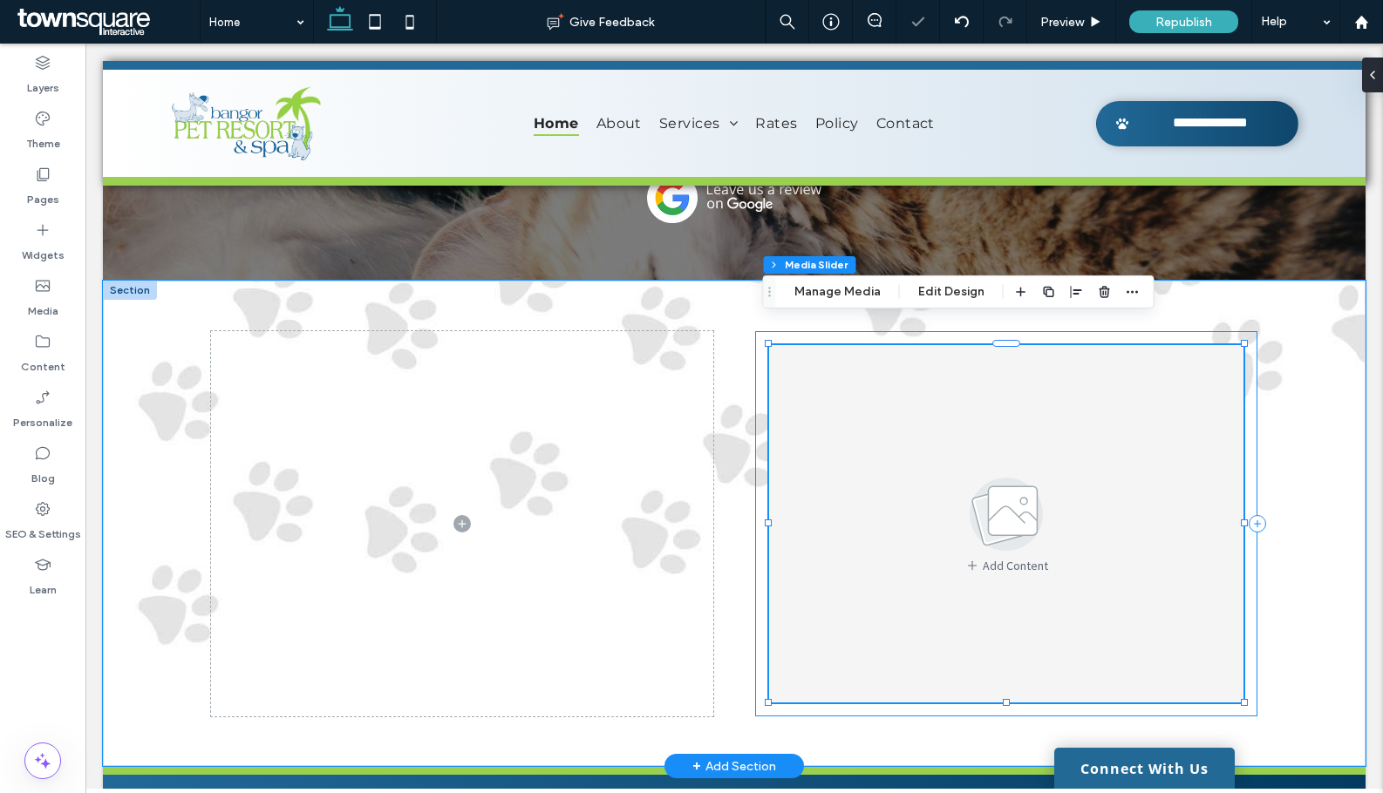
click at [755, 486] on div "Add Content a a a a 120% , 410px" at bounding box center [1006, 523] width 502 height 385
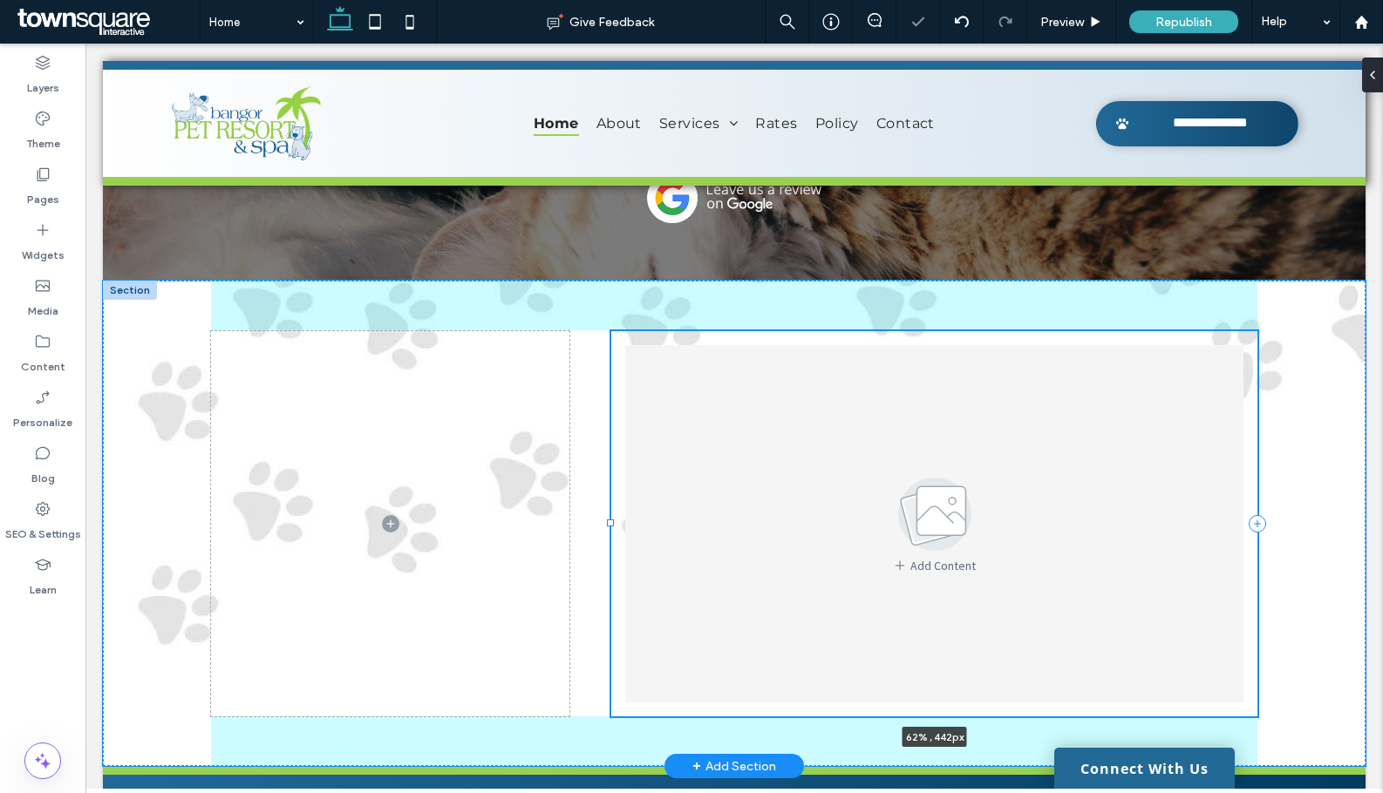
drag, startPoint x: 748, startPoint y: 500, endPoint x: 675, endPoint y: 505, distance: 73.4
click at [611, 331] on div at bounding box center [611, 330] width 1 height 1
type input "**"
type input "*****"
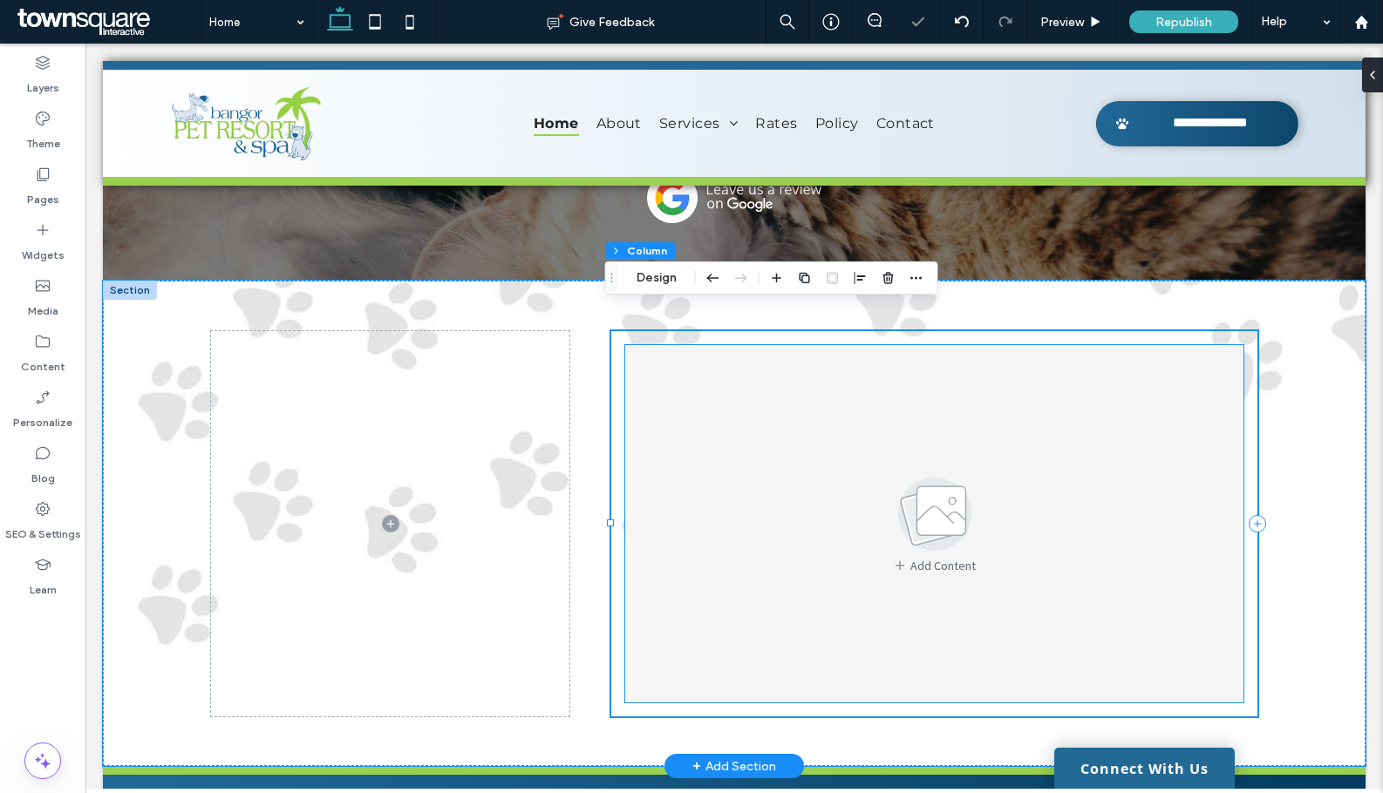
click at [741, 504] on div "Add Content" at bounding box center [934, 523] width 618 height 357
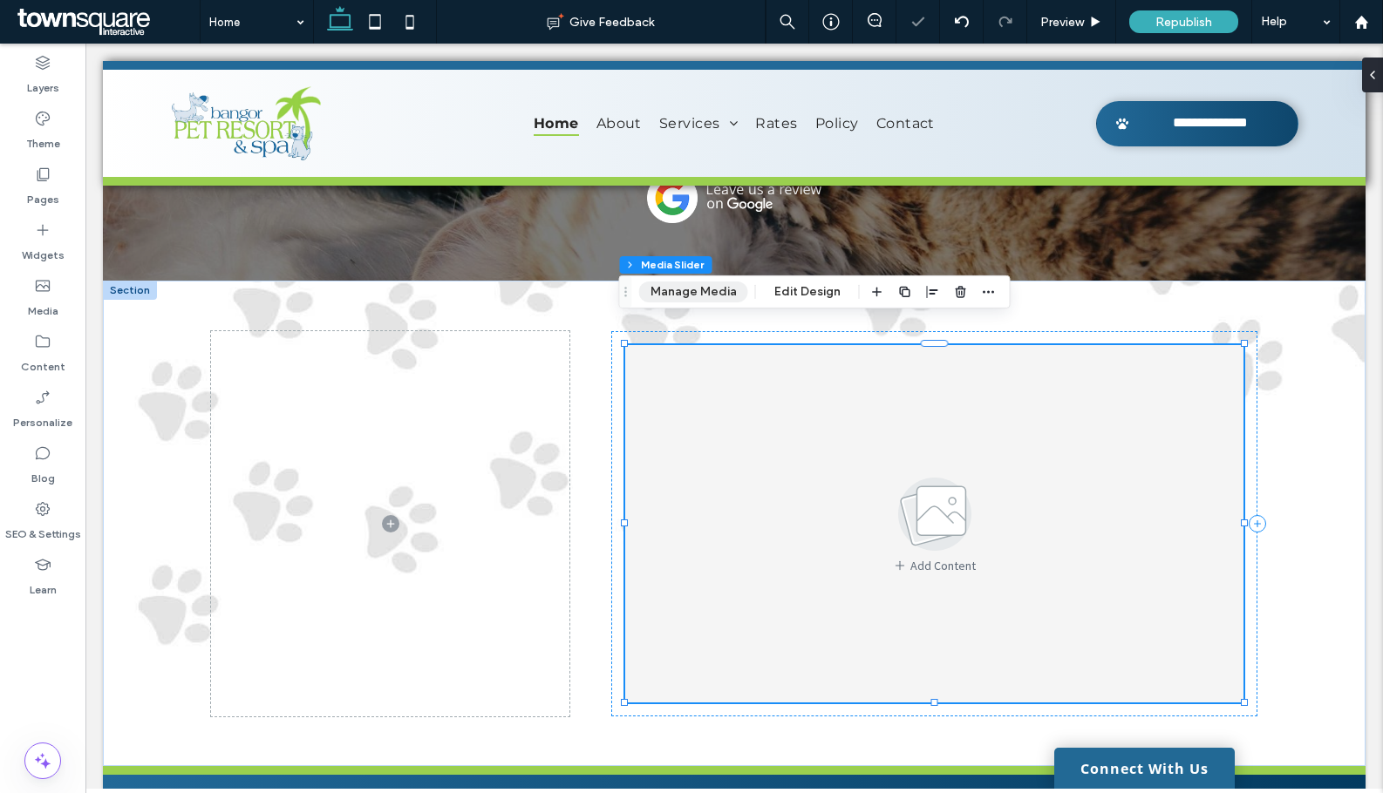
drag, startPoint x: 690, startPoint y: 290, endPoint x: 658, endPoint y: 275, distance: 35.1
click at [690, 290] on button "Manage Media" at bounding box center [693, 292] width 109 height 21
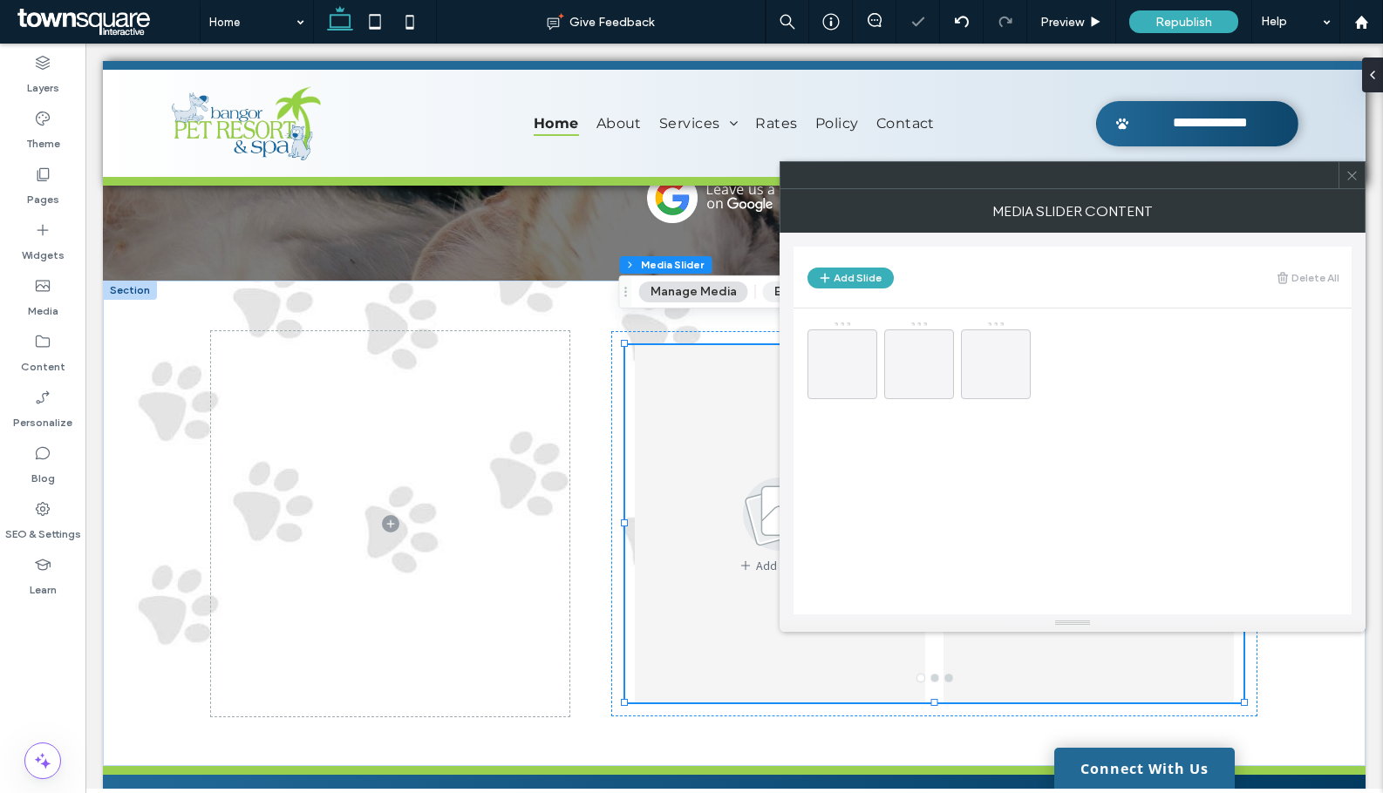
click at [767, 296] on button "Edit Design" at bounding box center [807, 292] width 89 height 21
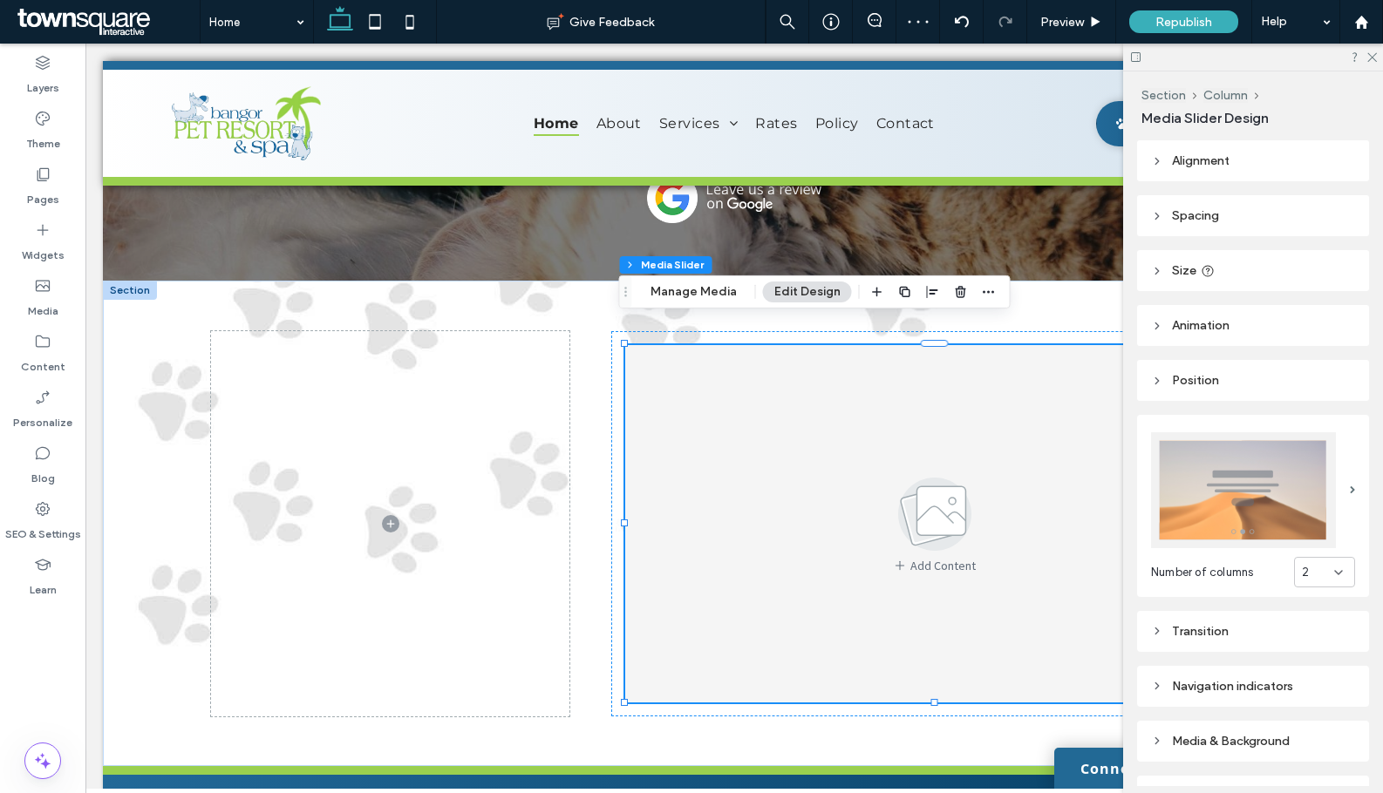
click at [1308, 564] on div "2" at bounding box center [1318, 572] width 32 height 17
click at [1293, 629] on span "2" at bounding box center [1296, 627] width 7 height 17
click at [1370, 65] on div at bounding box center [1253, 57] width 260 height 27
click at [1375, 60] on use at bounding box center [1372, 58] width 10 height 10
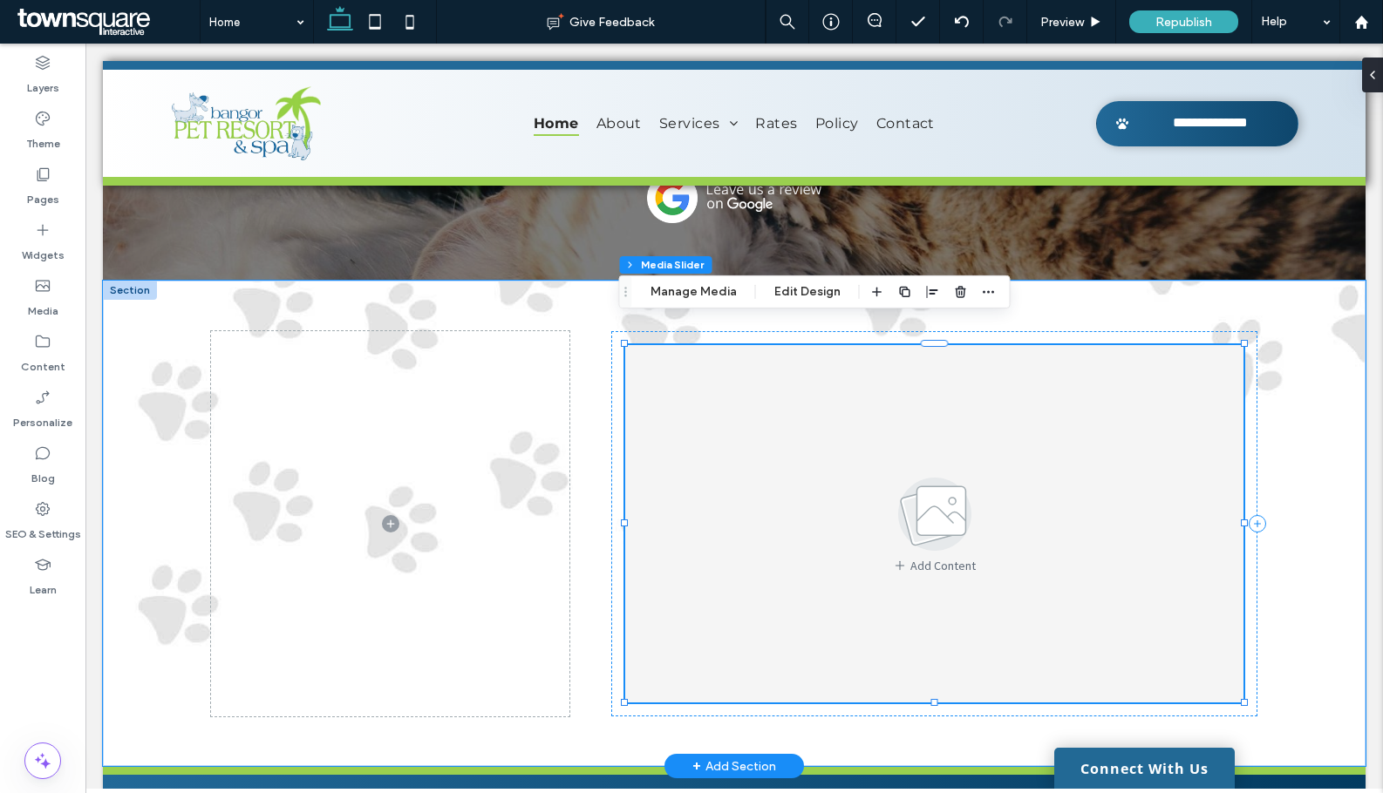
click at [948, 509] on img at bounding box center [935, 515] width 126 height 84
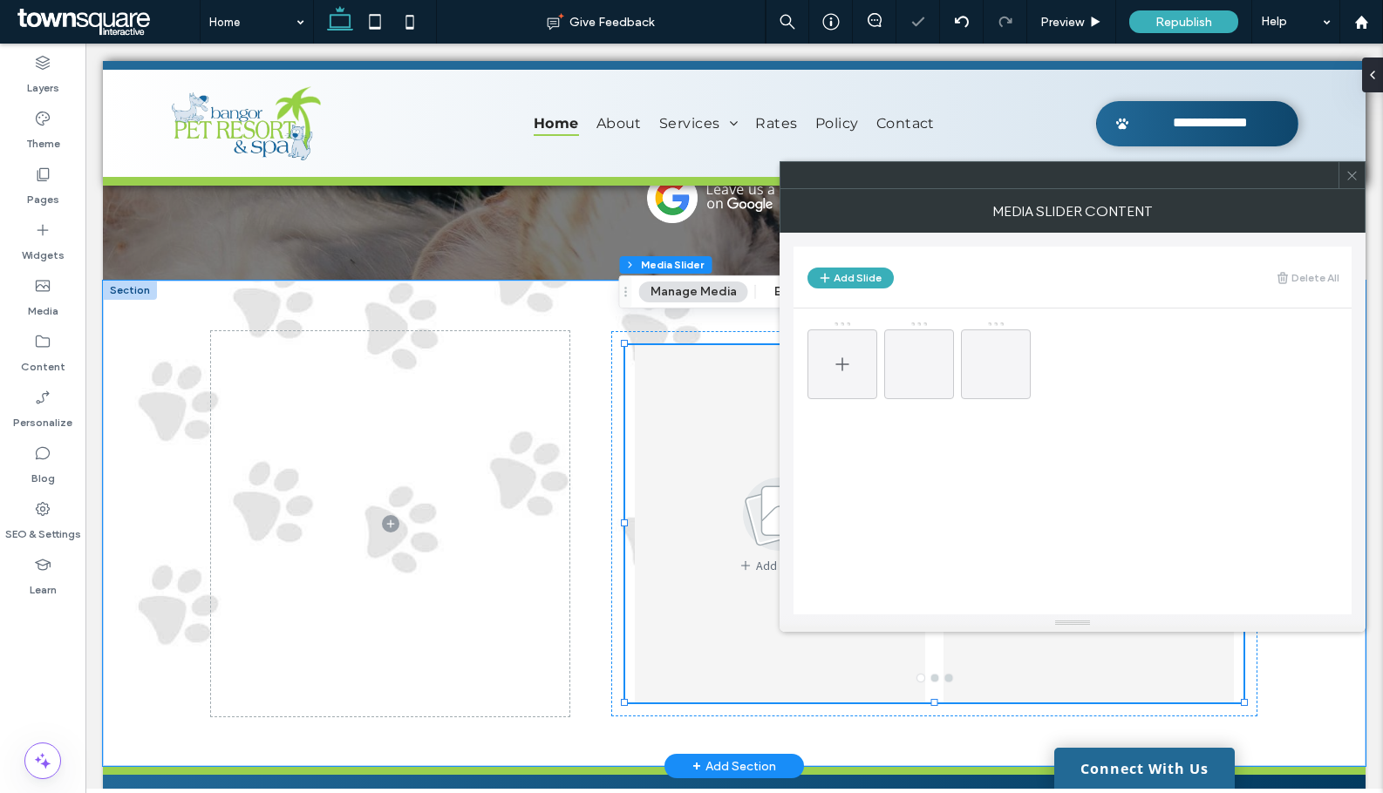
click at [838, 392] on div at bounding box center [842, 365] width 70 height 70
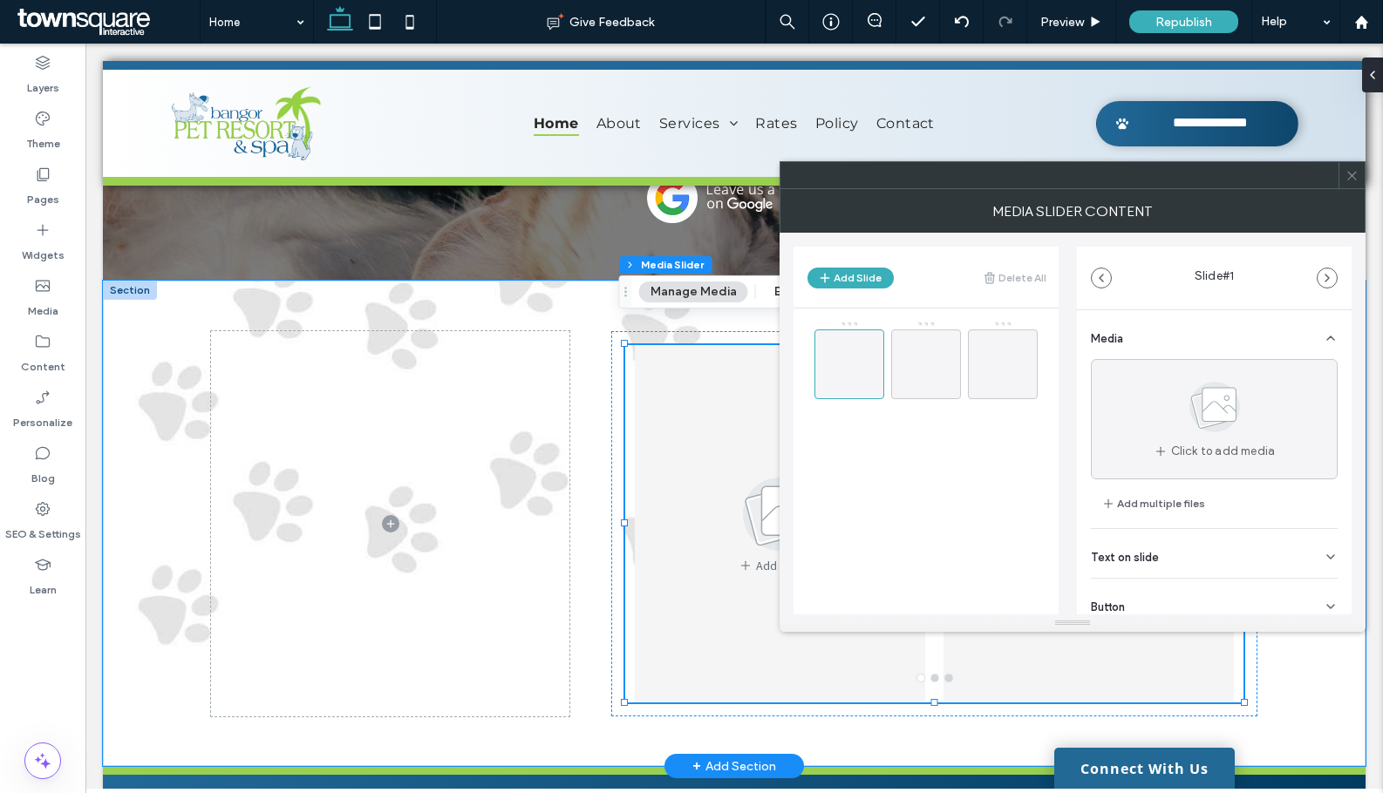
click at [1357, 169] on icon at bounding box center [1351, 175] width 13 height 13
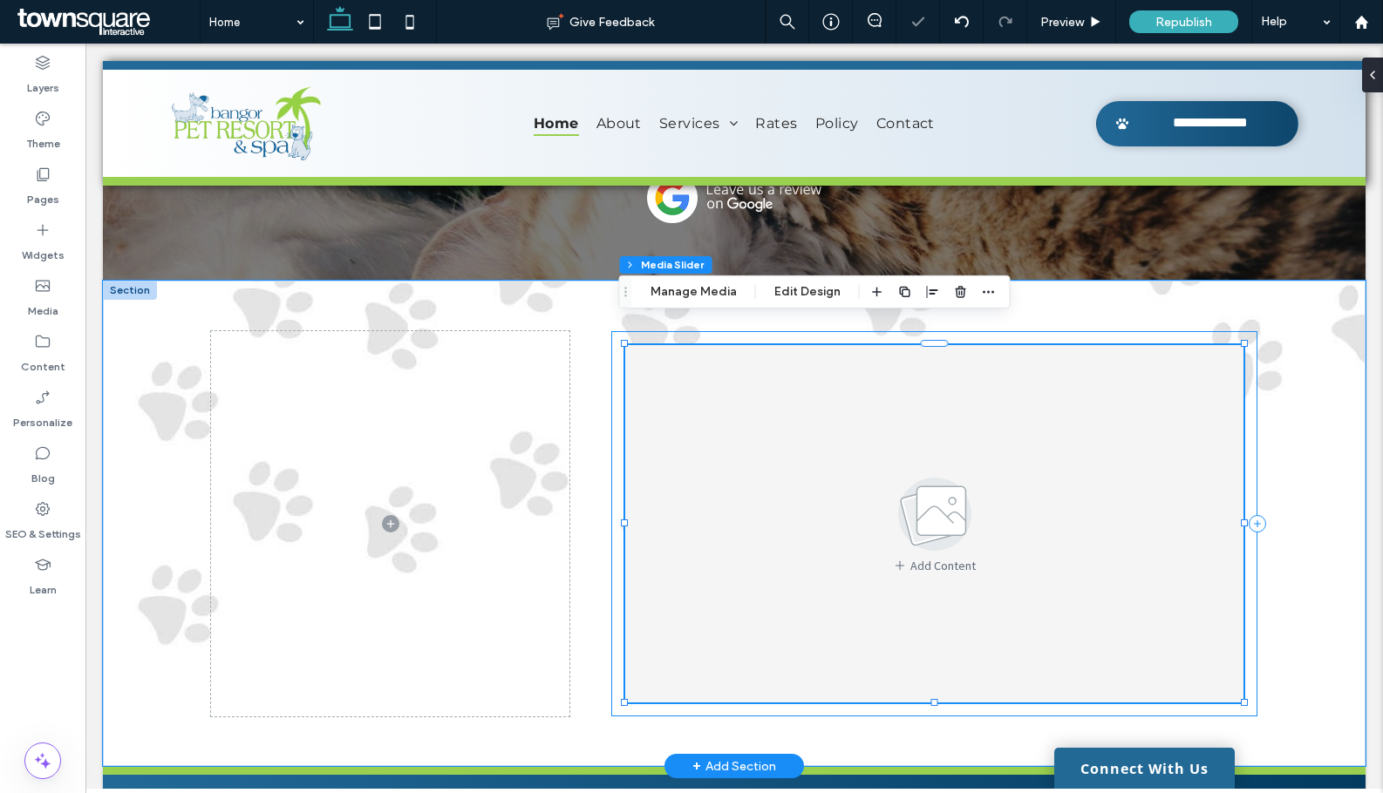
click at [828, 331] on div "Add Content a a a a" at bounding box center [934, 523] width 646 height 385
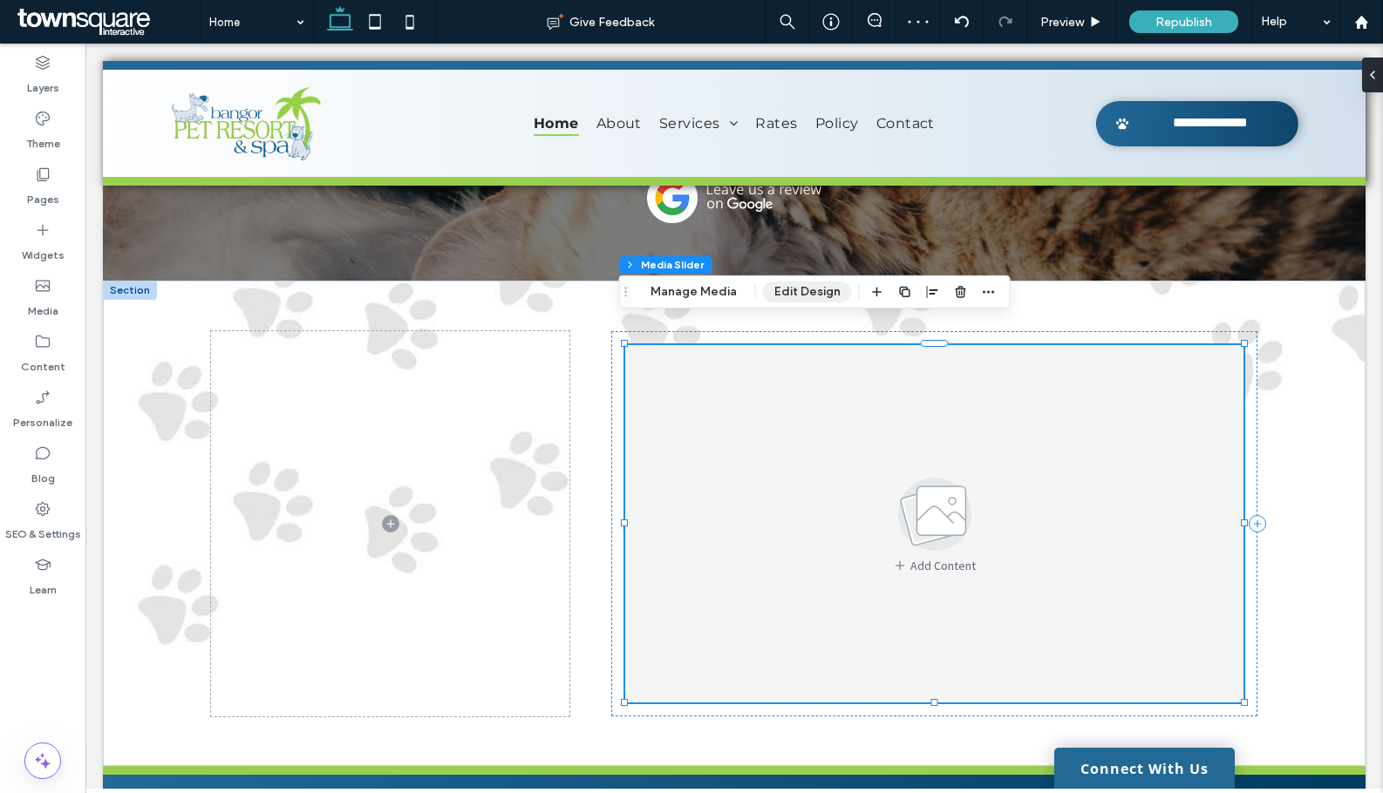
drag, startPoint x: 785, startPoint y: 296, endPoint x: 745, endPoint y: 300, distance: 40.3
click at [785, 296] on button "Edit Design" at bounding box center [807, 292] width 89 height 21
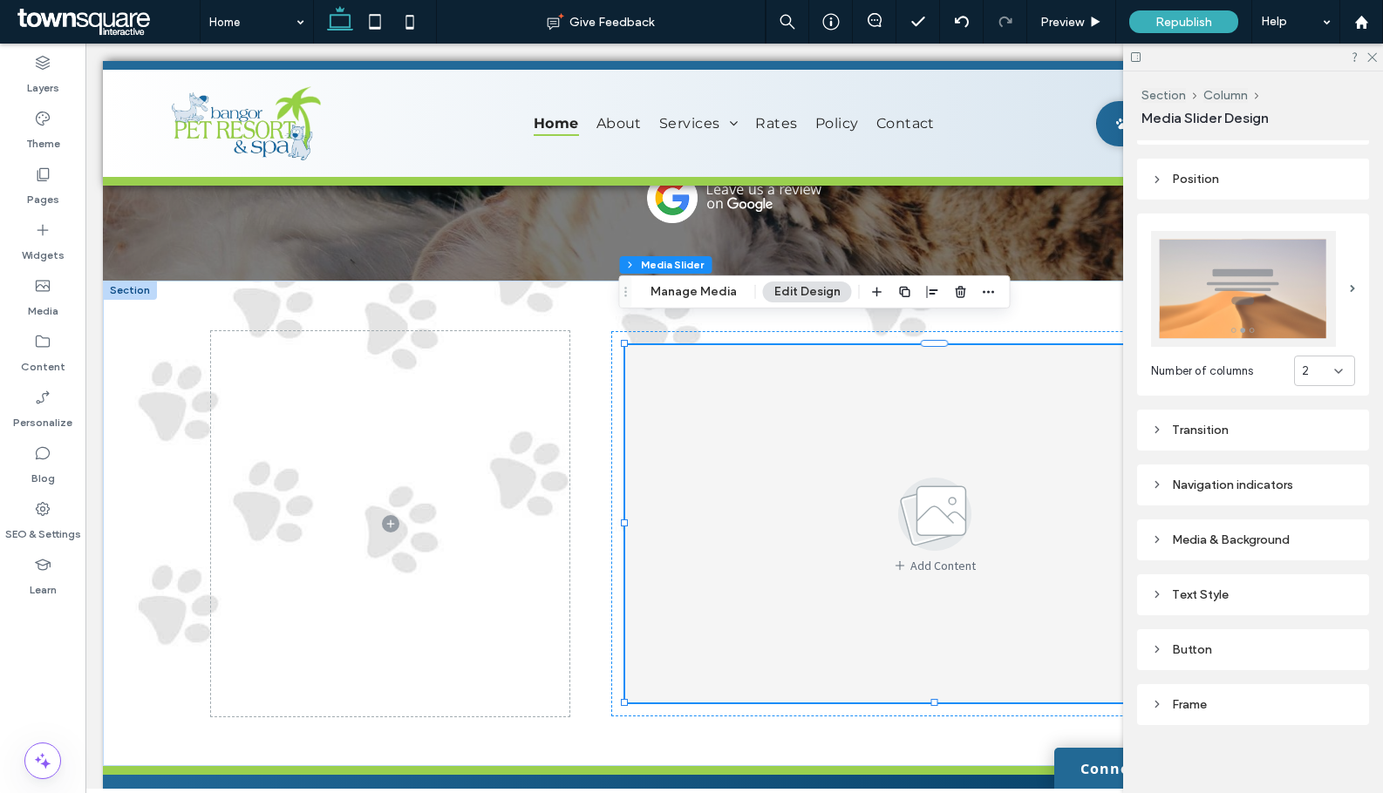
scroll to position [204, 0]
click at [1250, 551] on div "Media & Background" at bounding box center [1253, 537] width 232 height 41
click at [1249, 541] on div "Media & Background" at bounding box center [1253, 538] width 204 height 24
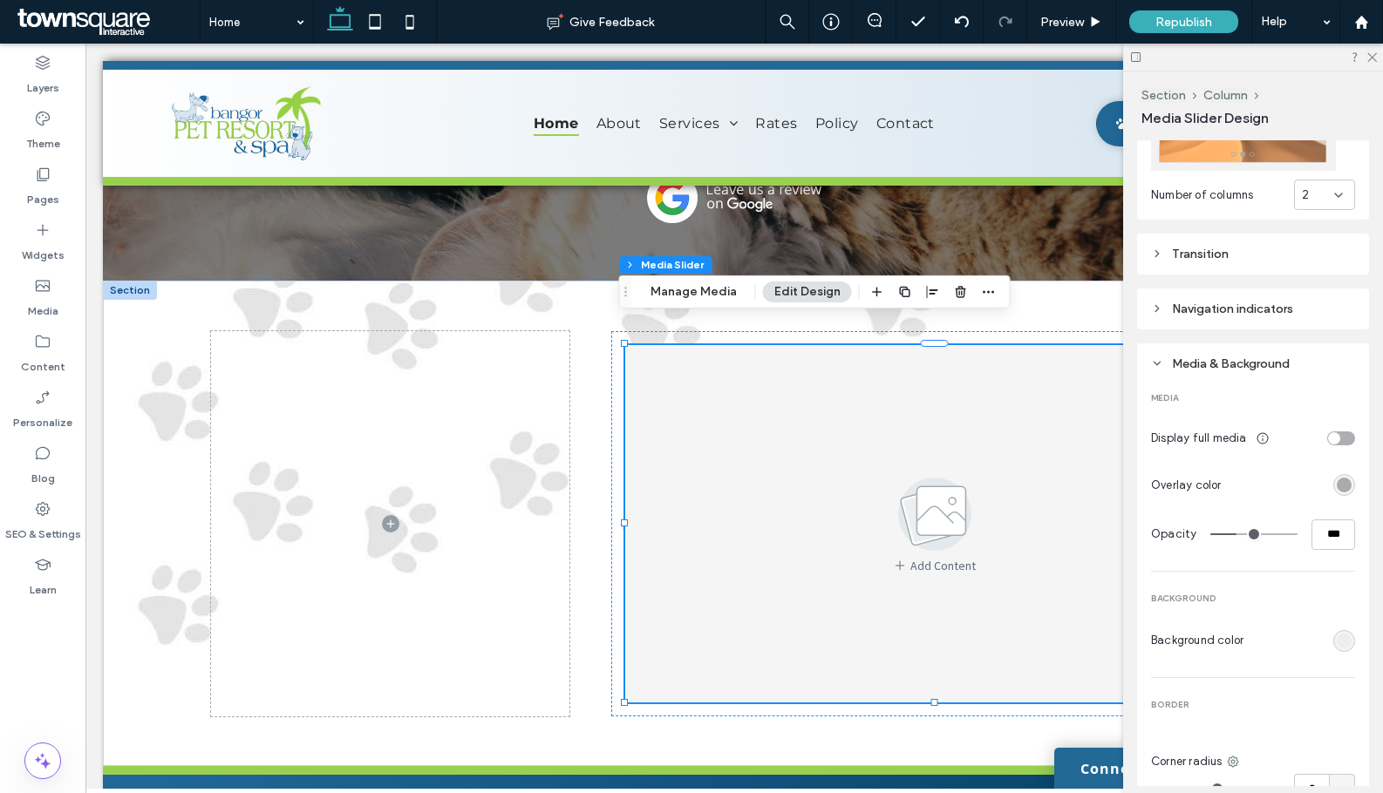
scroll to position [378, 0]
click at [1337, 477] on div "rgba(0, 0, 0, 0.3)" at bounding box center [1343, 484] width 15 height 15
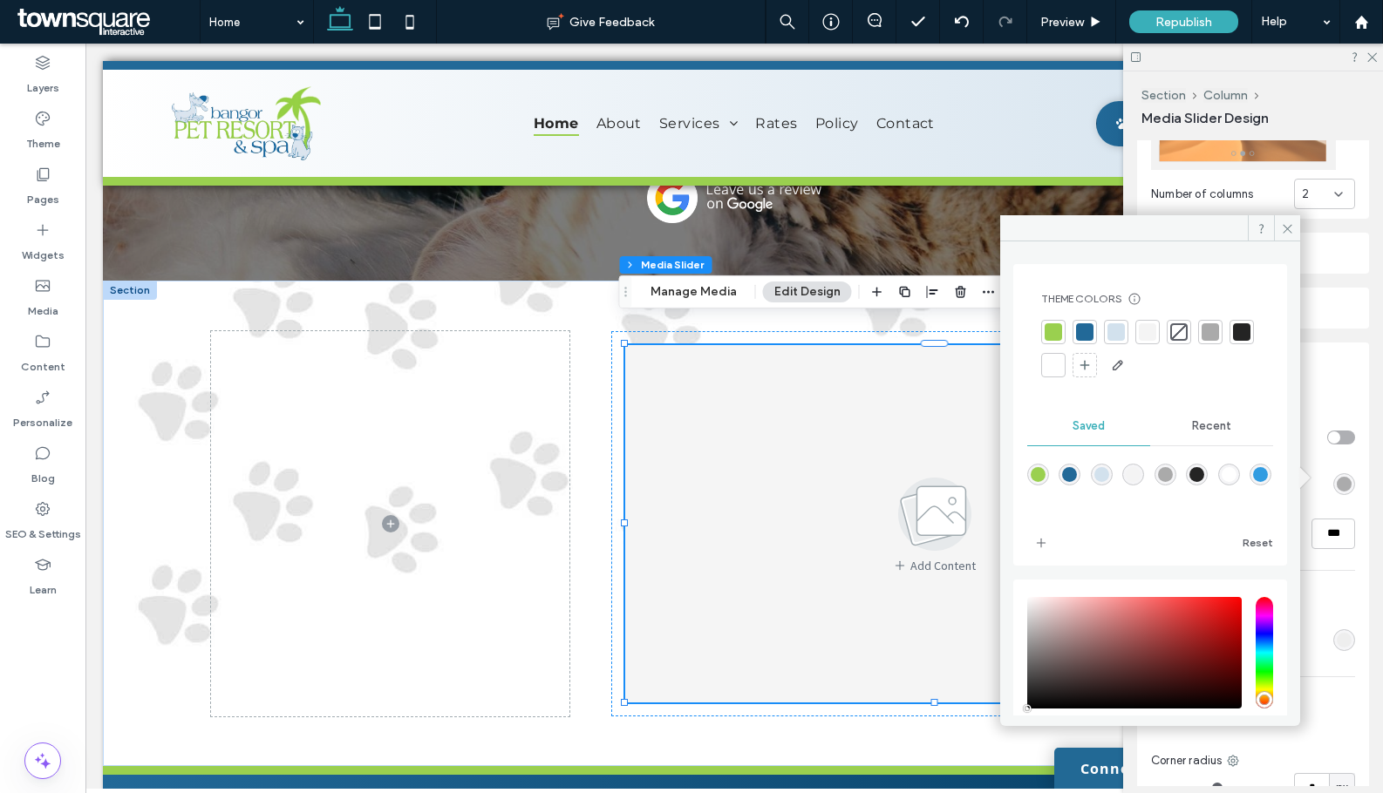
click at [1081, 328] on div at bounding box center [1084, 331] width 17 height 17
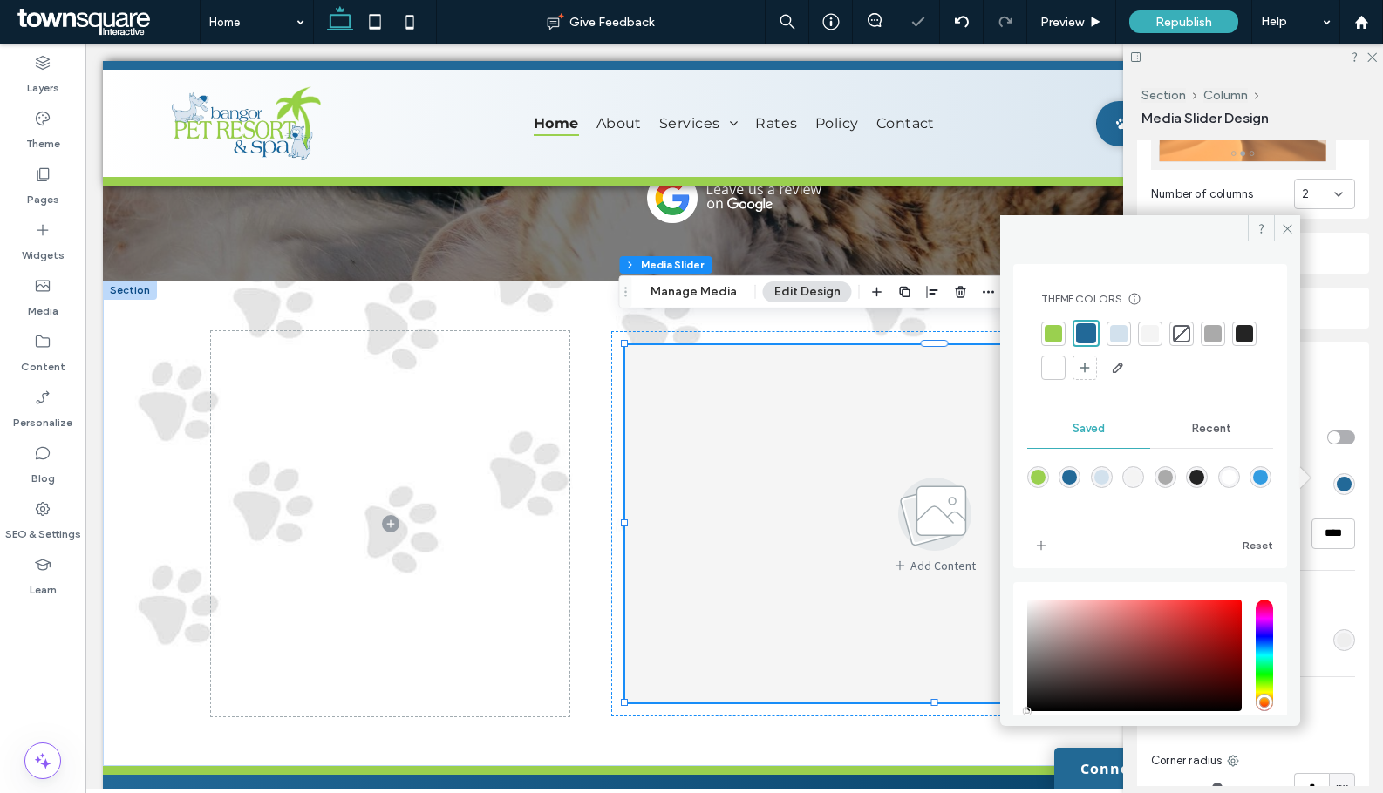
type input "***"
type input "****"
click at [1288, 222] on icon at bounding box center [1287, 228] width 13 height 13
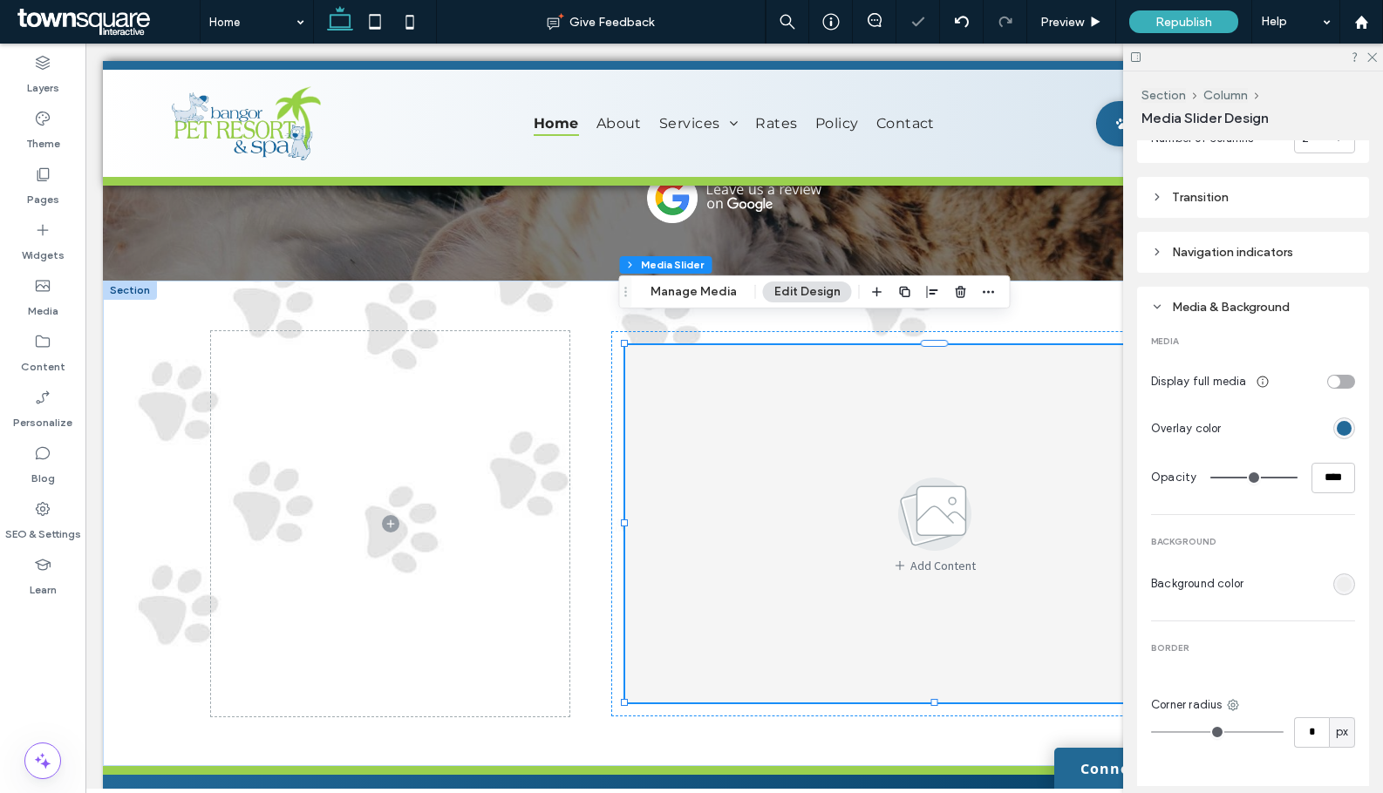
scroll to position [466, 0]
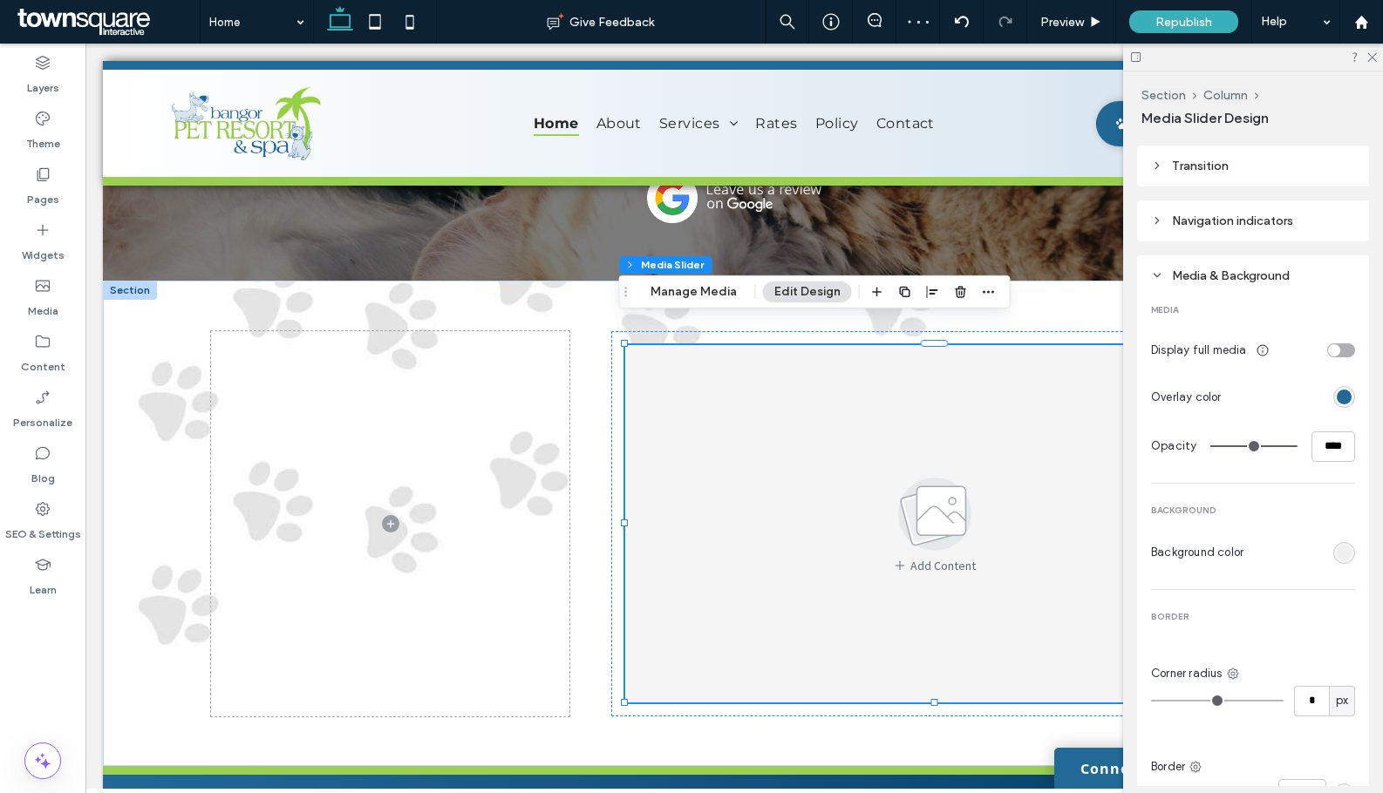
click at [1336, 546] on div "rgb(238, 238, 238)" at bounding box center [1343, 553] width 15 height 15
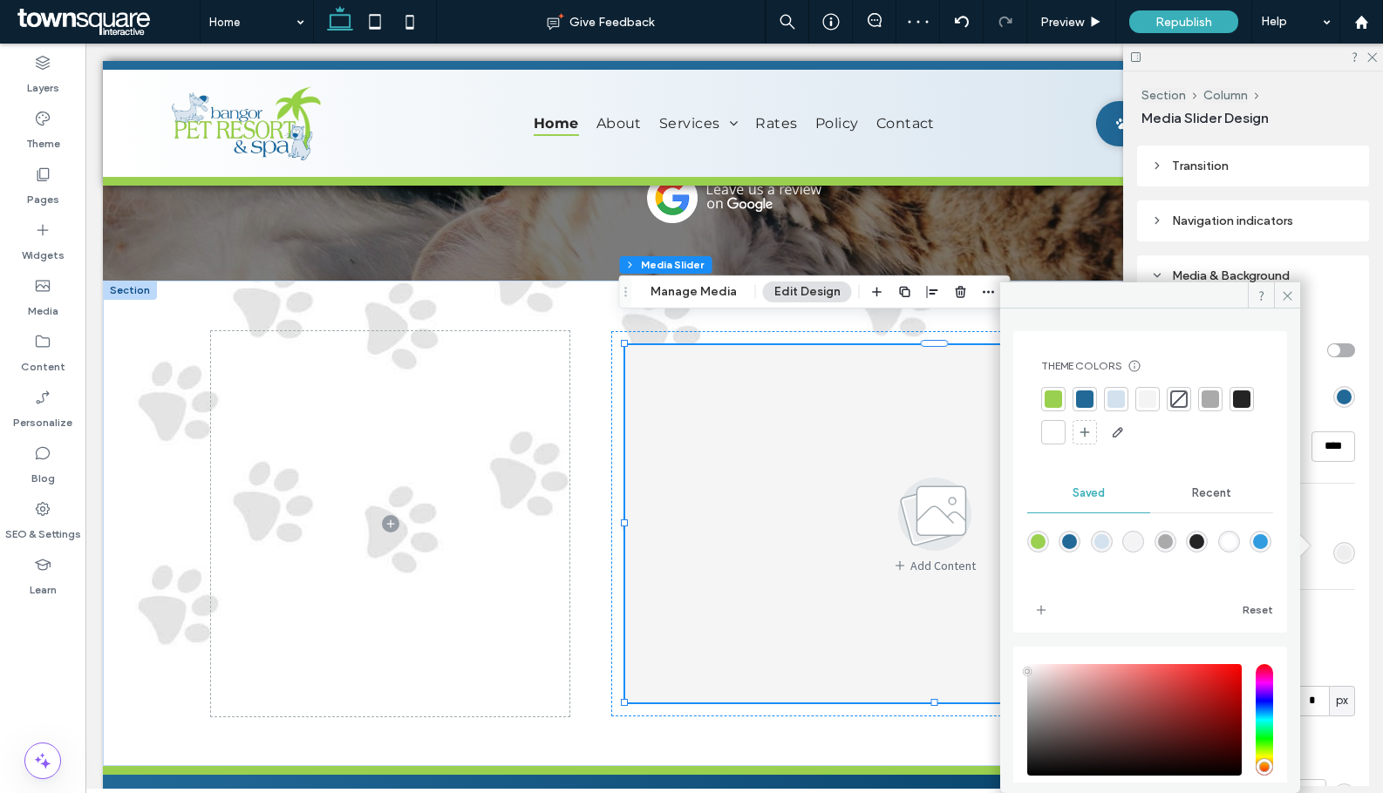
click at [1086, 405] on div at bounding box center [1084, 399] width 17 height 17
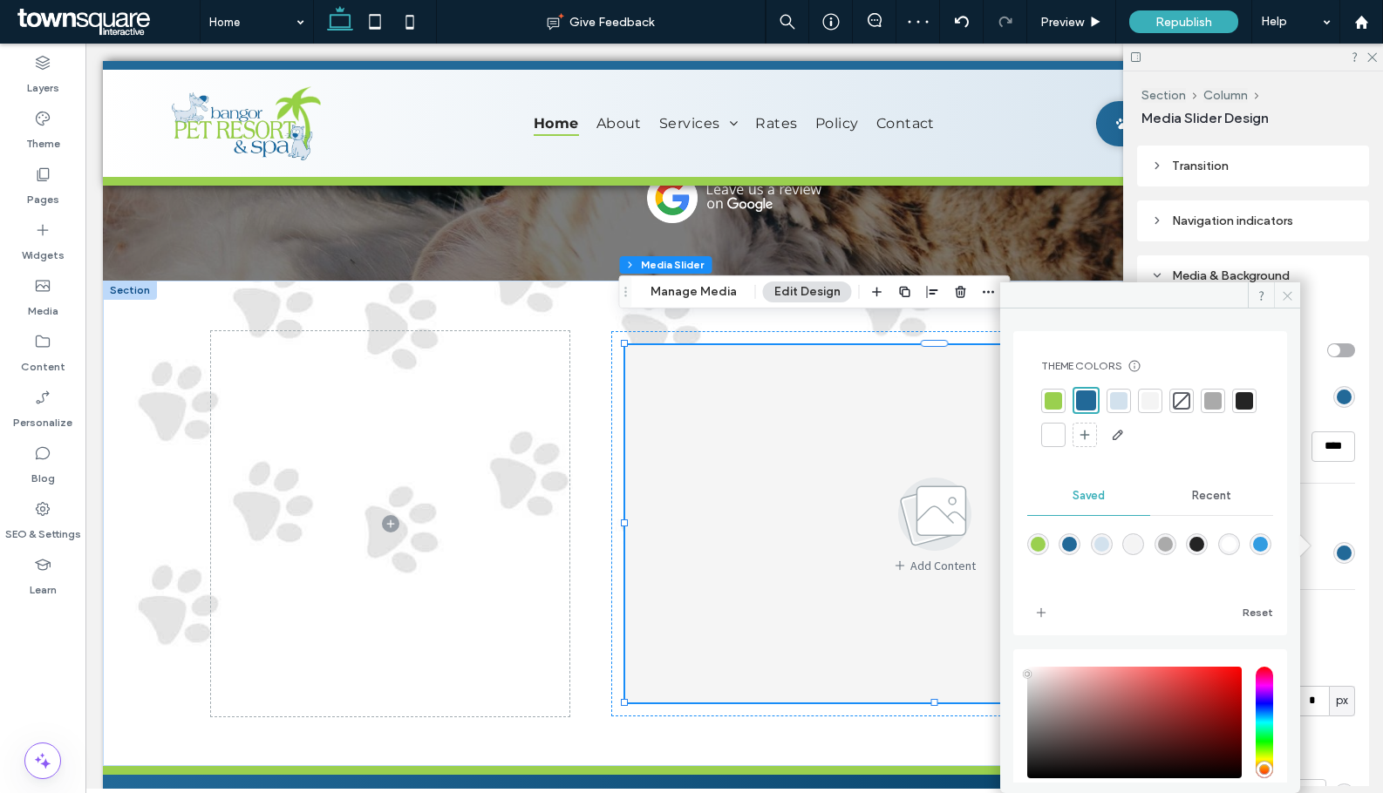
click at [1286, 290] on icon at bounding box center [1287, 295] width 13 height 13
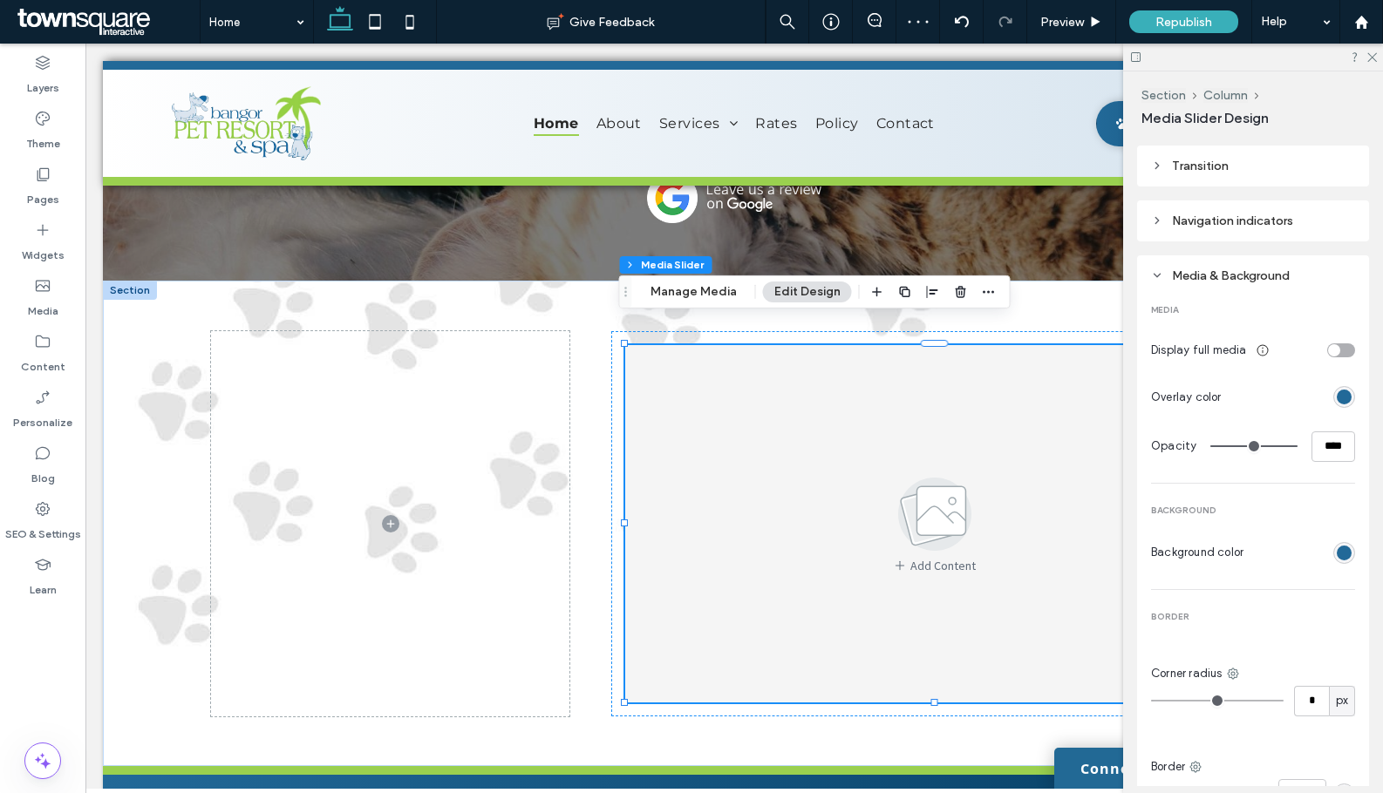
scroll to position [553, 0]
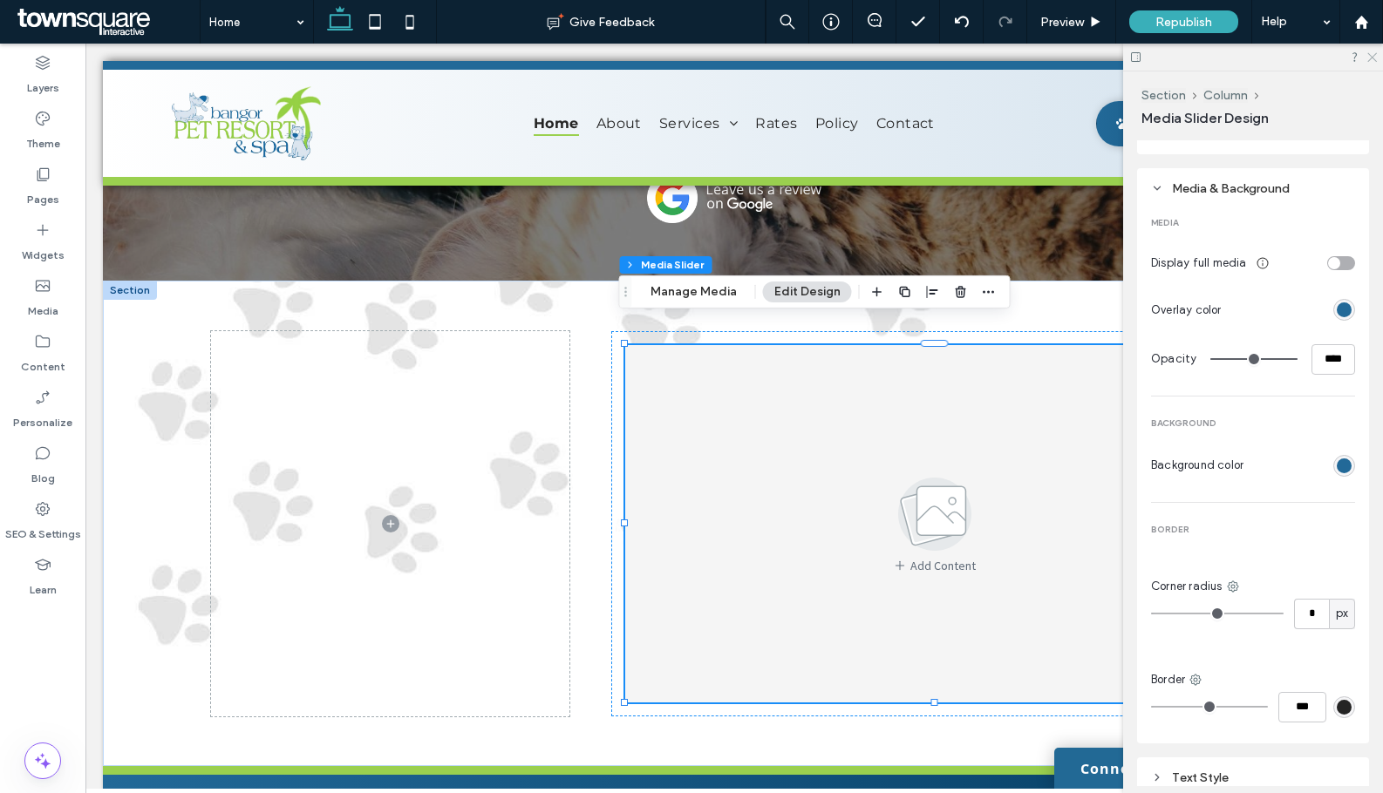
drag, startPoint x: 1372, startPoint y: 58, endPoint x: 1268, endPoint y: 48, distance: 105.1
click at [1372, 58] on icon at bounding box center [1370, 56] width 11 height 11
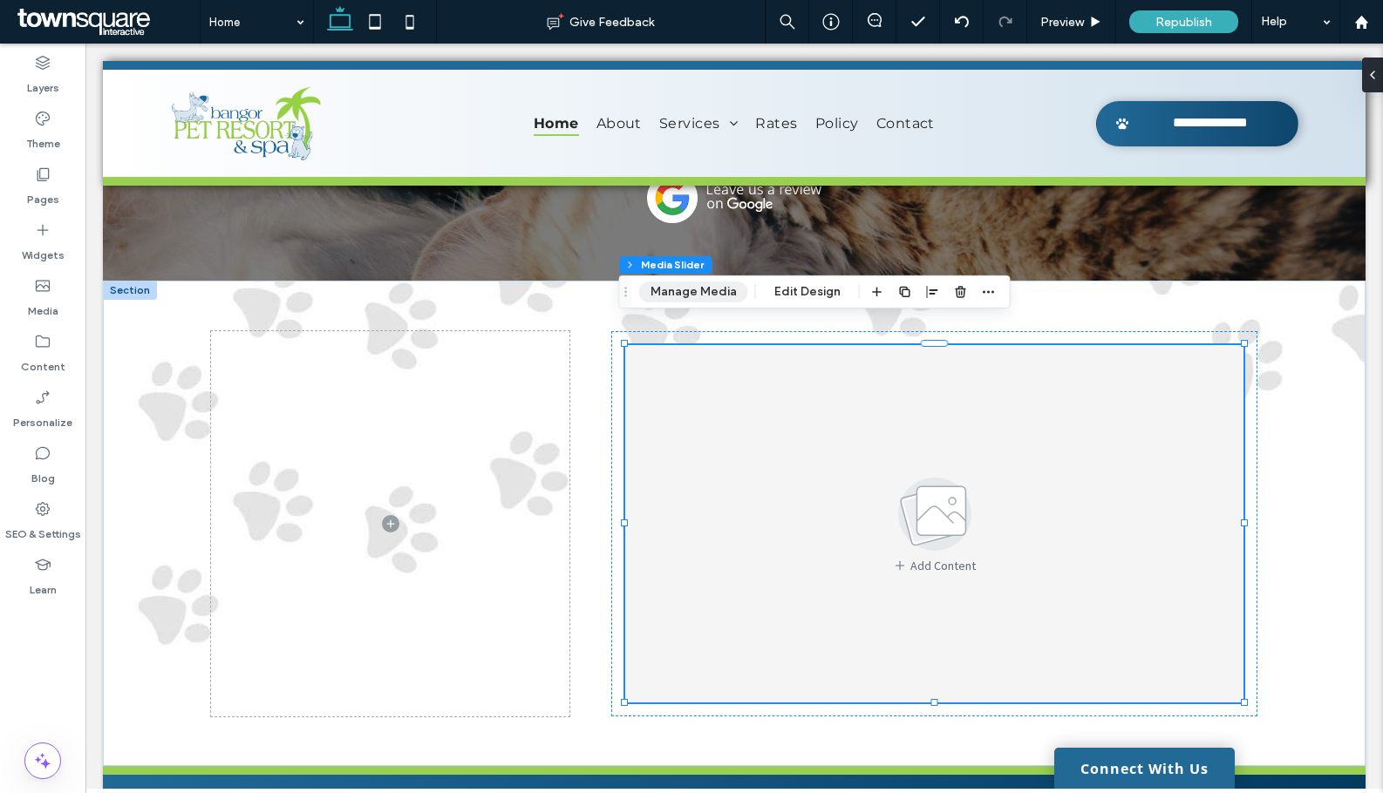
click at [699, 294] on button "Manage Media" at bounding box center [693, 292] width 109 height 21
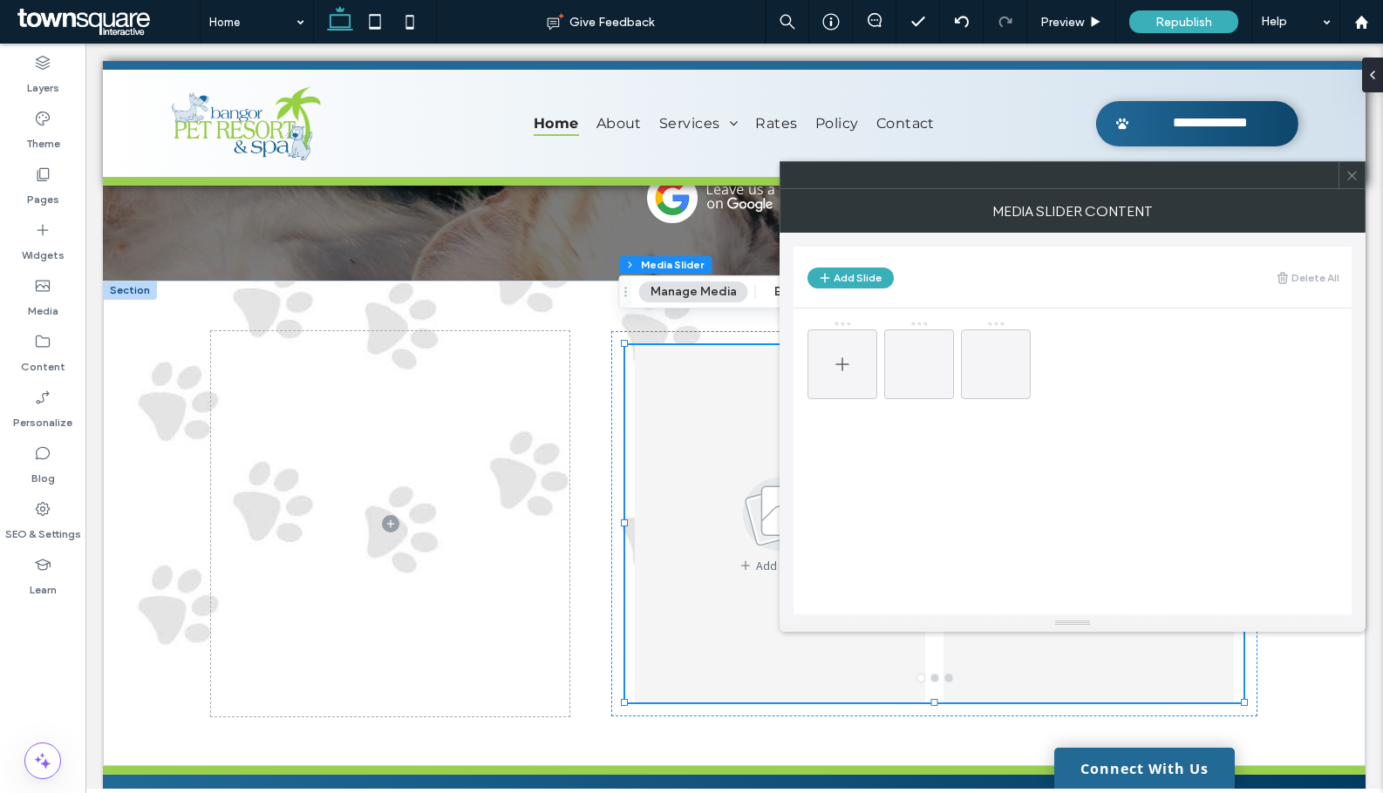
click at [845, 358] on icon at bounding box center [842, 364] width 21 height 21
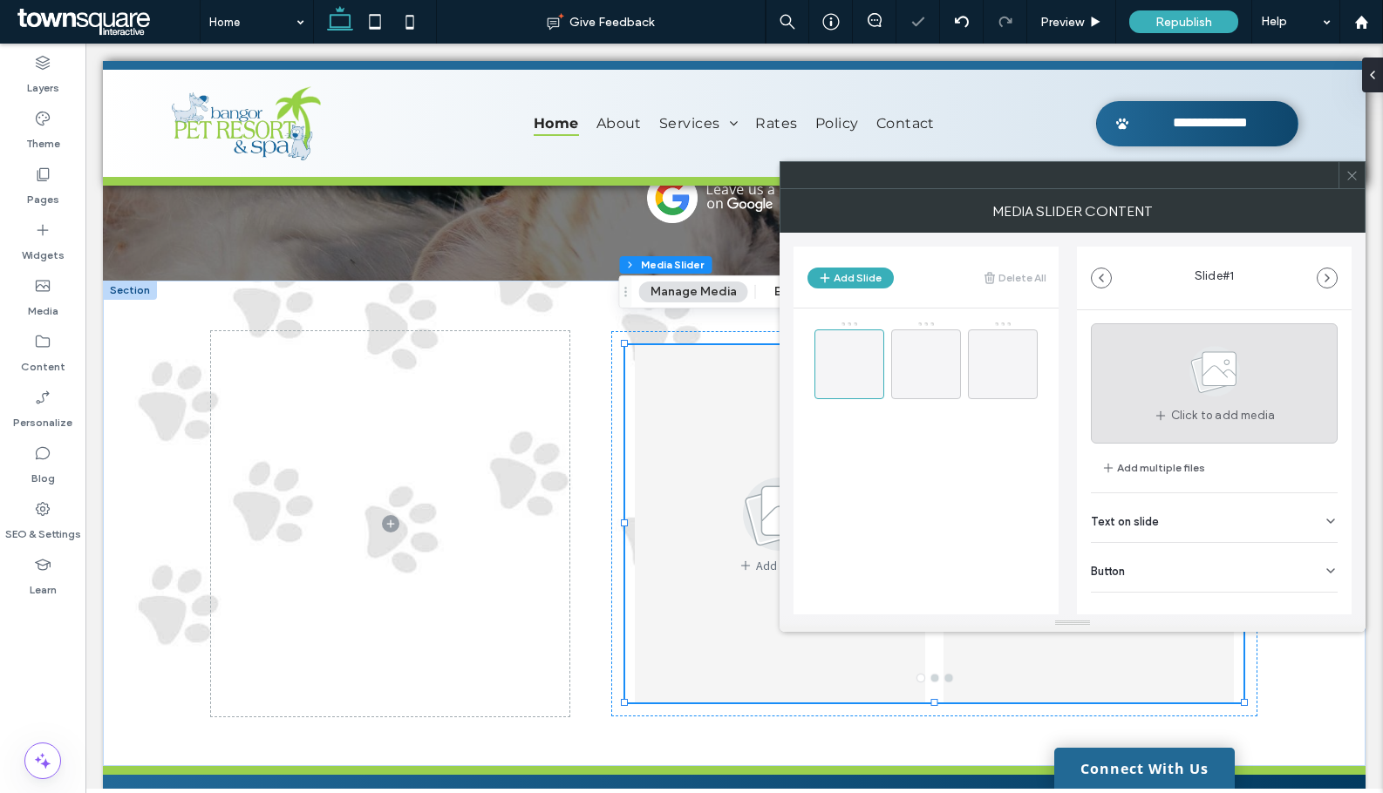
scroll to position [55, 0]
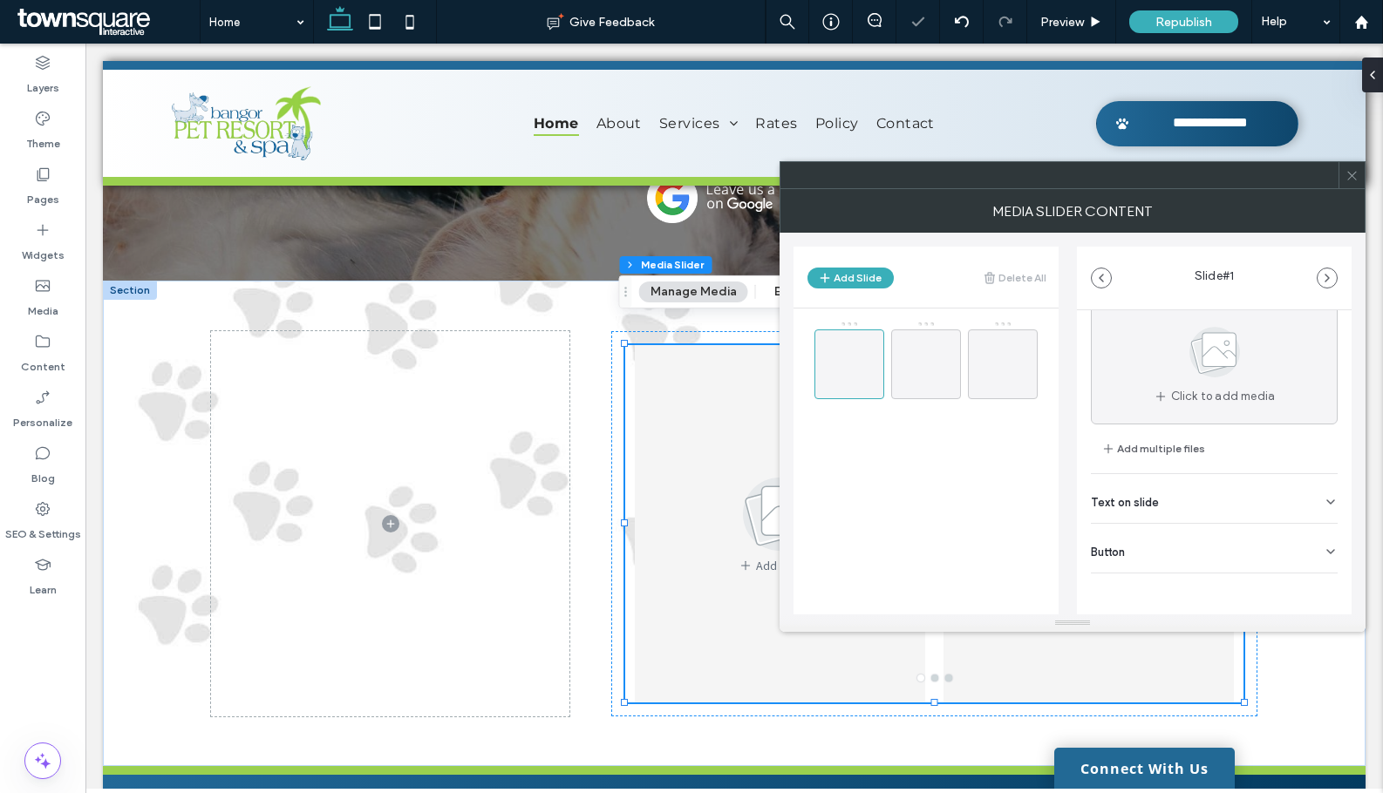
click at [1180, 485] on div "Text on slide" at bounding box center [1214, 498] width 247 height 49
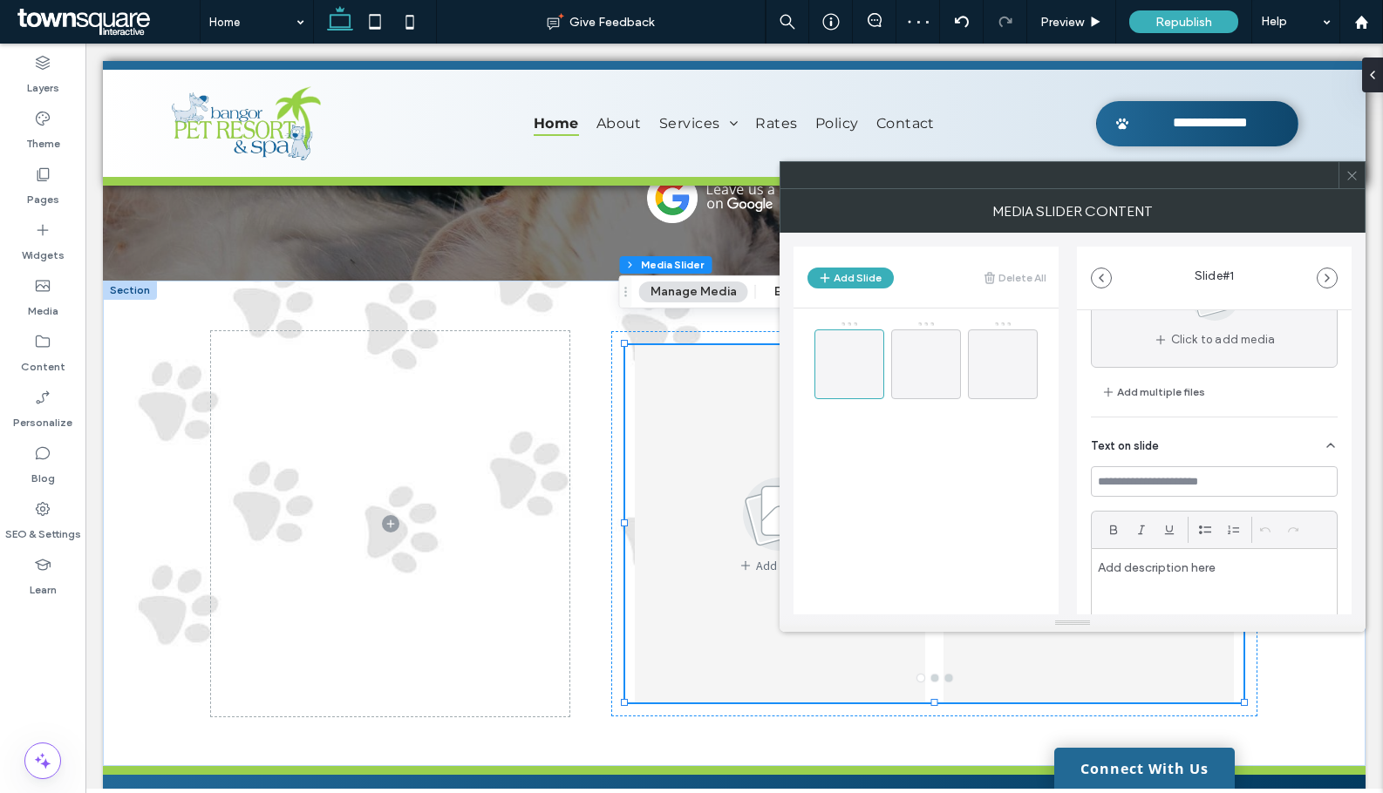
scroll to position [142, 0]
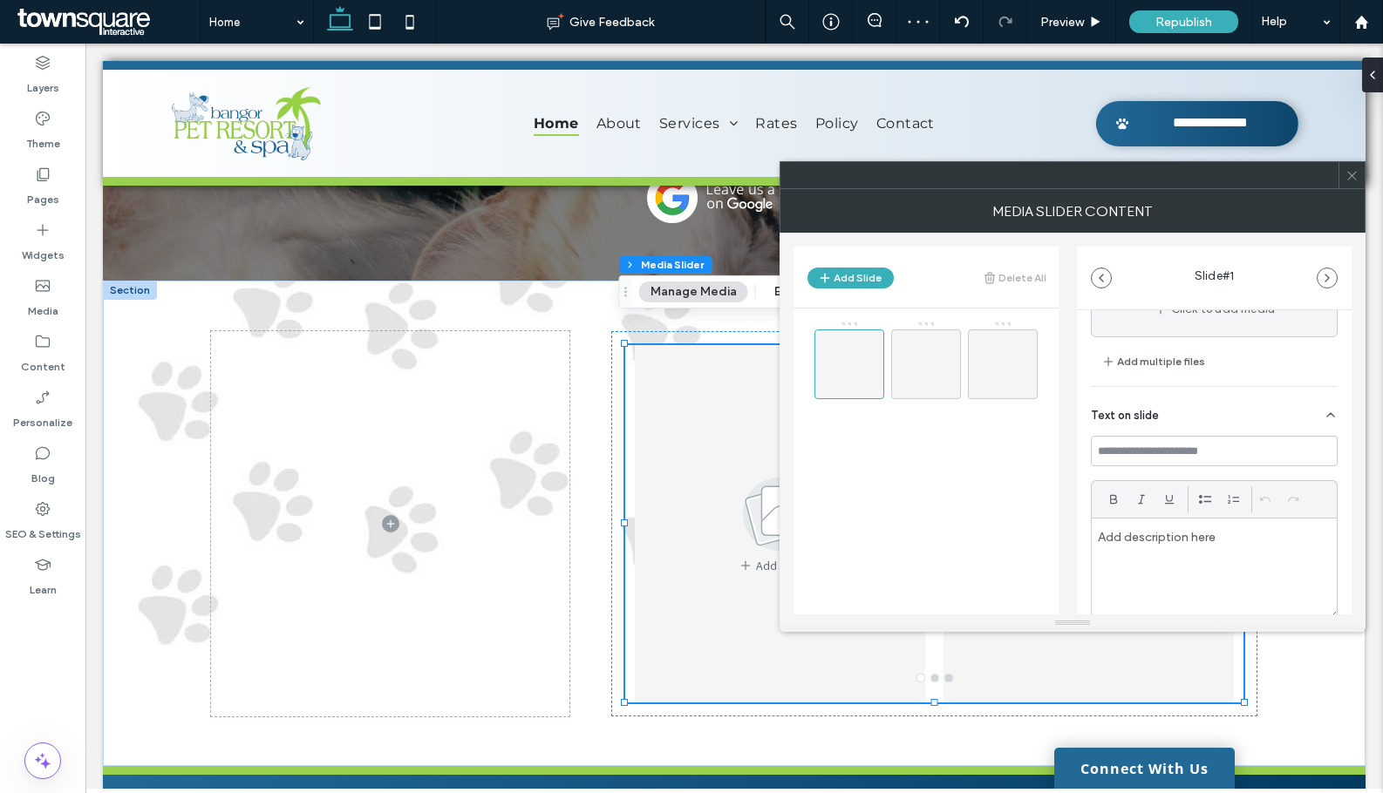
click at [1157, 539] on p at bounding box center [1214, 537] width 233 height 16
paste div
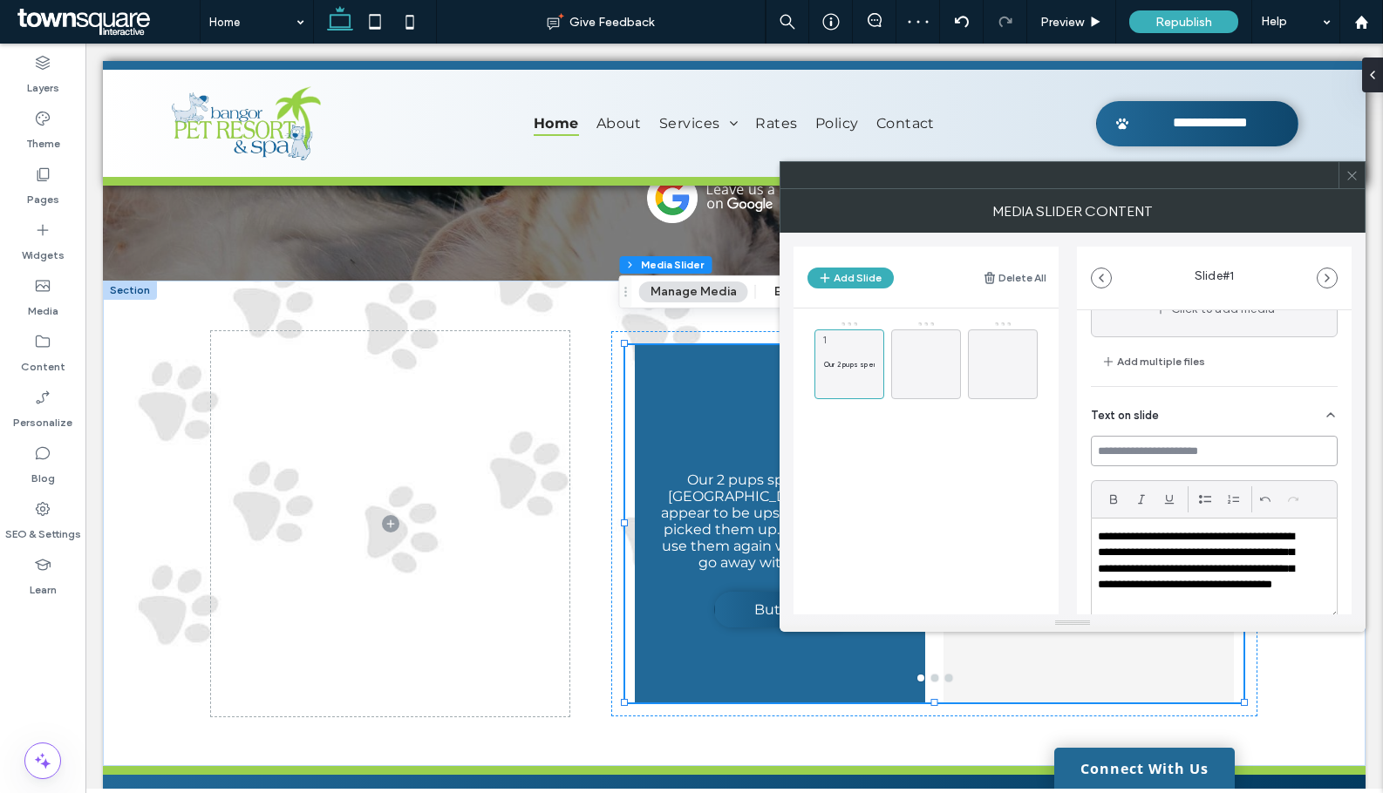
click at [1146, 449] on input at bounding box center [1214, 451] width 247 height 31
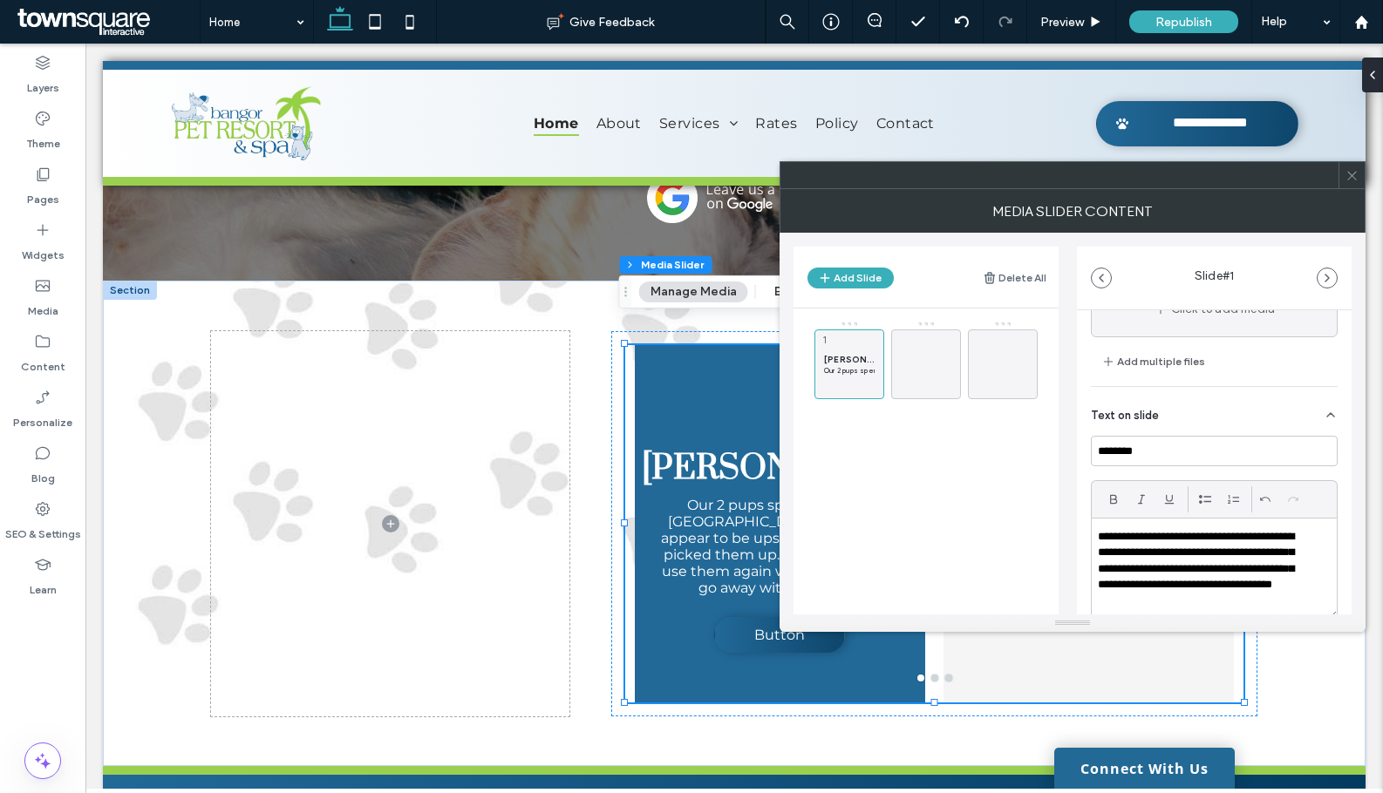
click at [1184, 560] on p "**********" at bounding box center [1203, 569] width 210 height 80
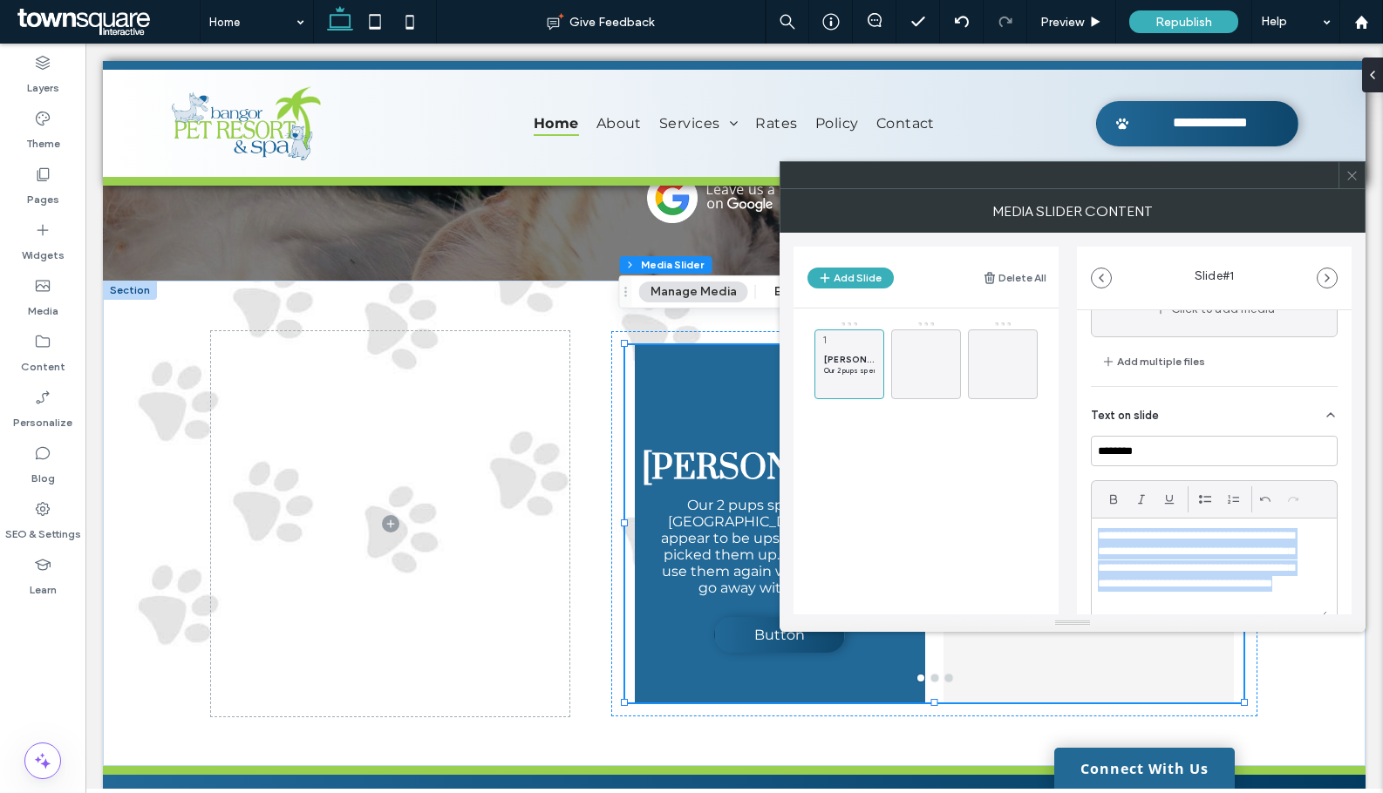
drag, startPoint x: 1239, startPoint y: 605, endPoint x: 1096, endPoint y: 541, distance: 156.9
click at [1096, 541] on div "**********" at bounding box center [1208, 569] width 235 height 100
copy p "**********"
drag, startPoint x: 1189, startPoint y: 445, endPoint x: 1081, endPoint y: 452, distance: 108.3
click at [1081, 452] on div "**********" at bounding box center [1214, 496] width 275 height 656
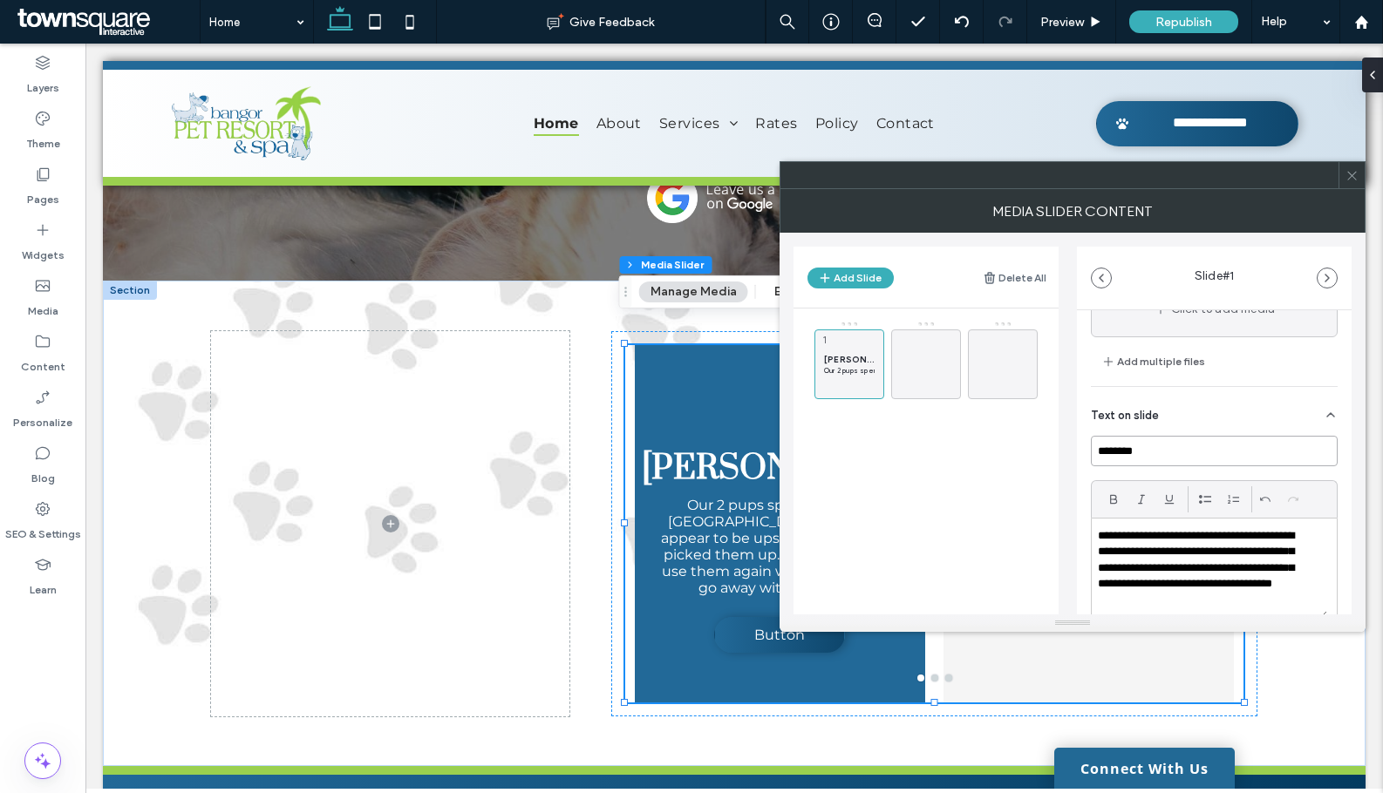
paste input "**********"
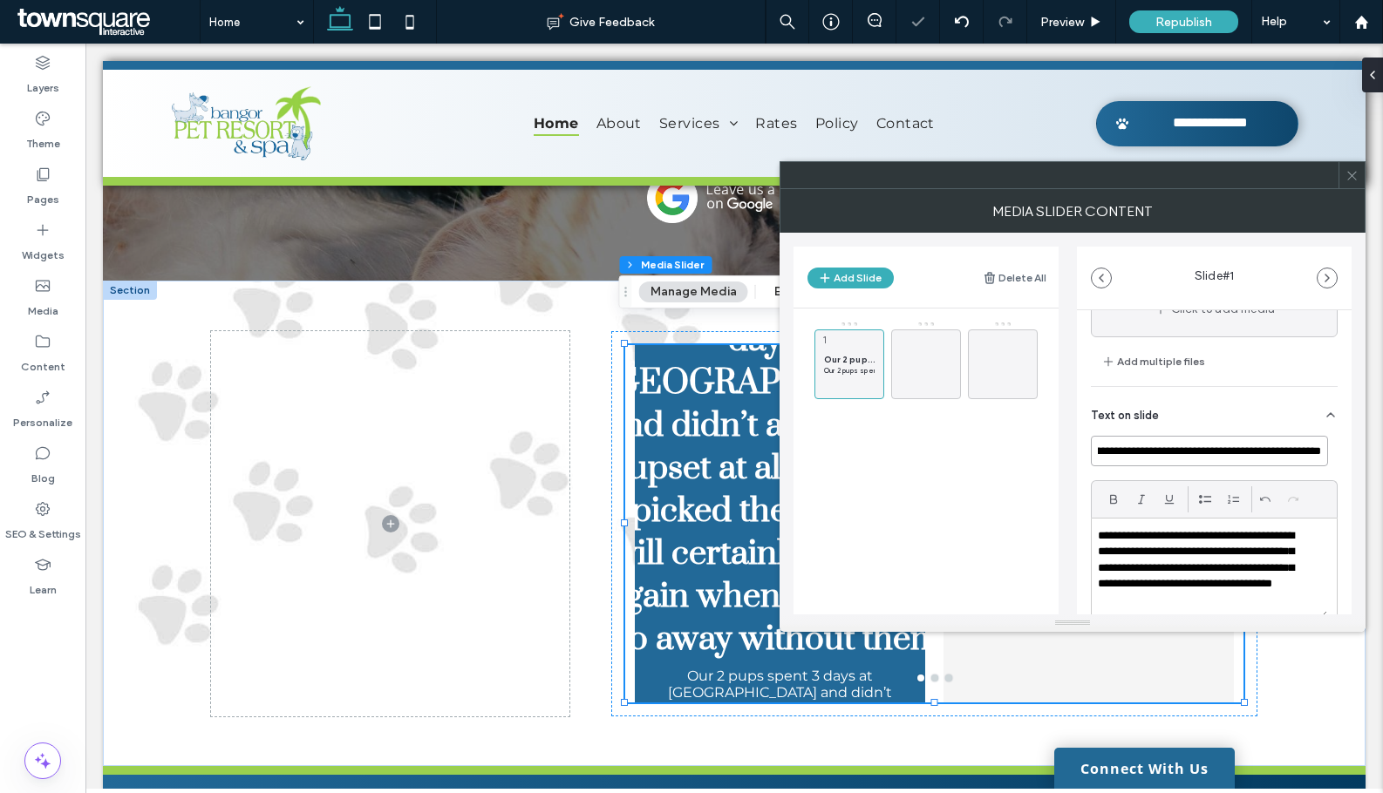
type input "**********"
click at [1190, 563] on p "**********" at bounding box center [1203, 568] width 210 height 80
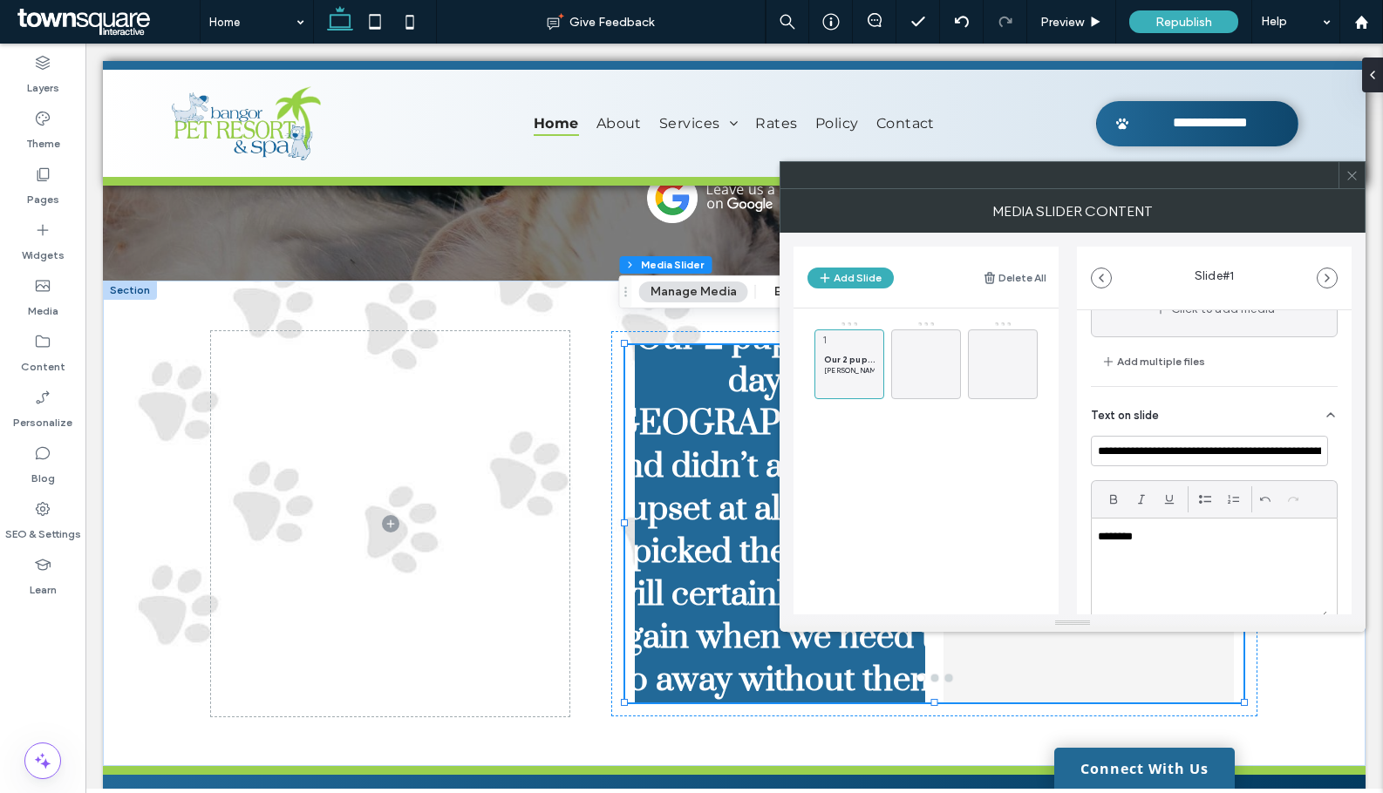
drag, startPoint x: 1355, startPoint y: 180, endPoint x: 1328, endPoint y: 193, distance: 30.0
click at [1355, 179] on icon at bounding box center [1351, 175] width 13 height 13
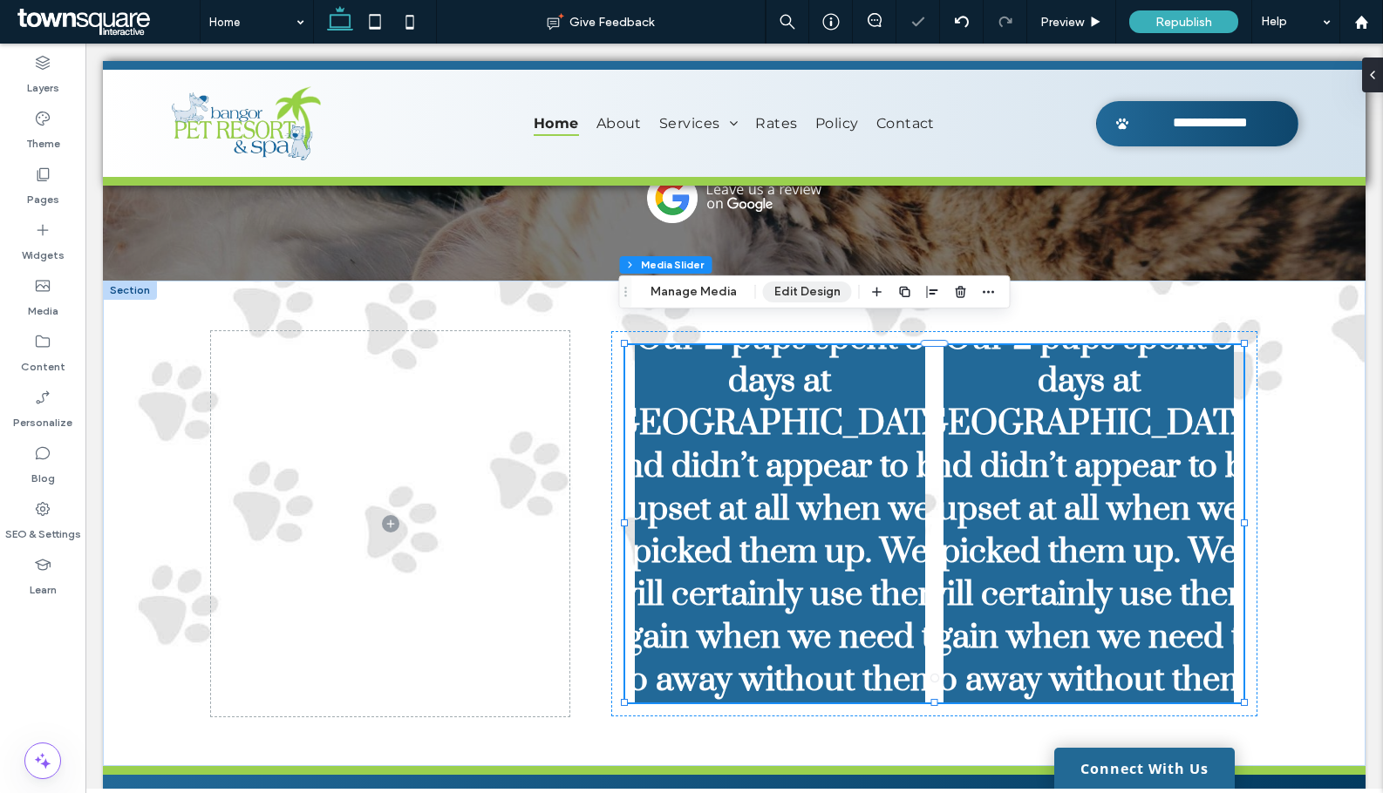
drag, startPoint x: 786, startPoint y: 296, endPoint x: 844, endPoint y: 298, distance: 57.6
click at [786, 296] on button "Edit Design" at bounding box center [807, 292] width 89 height 21
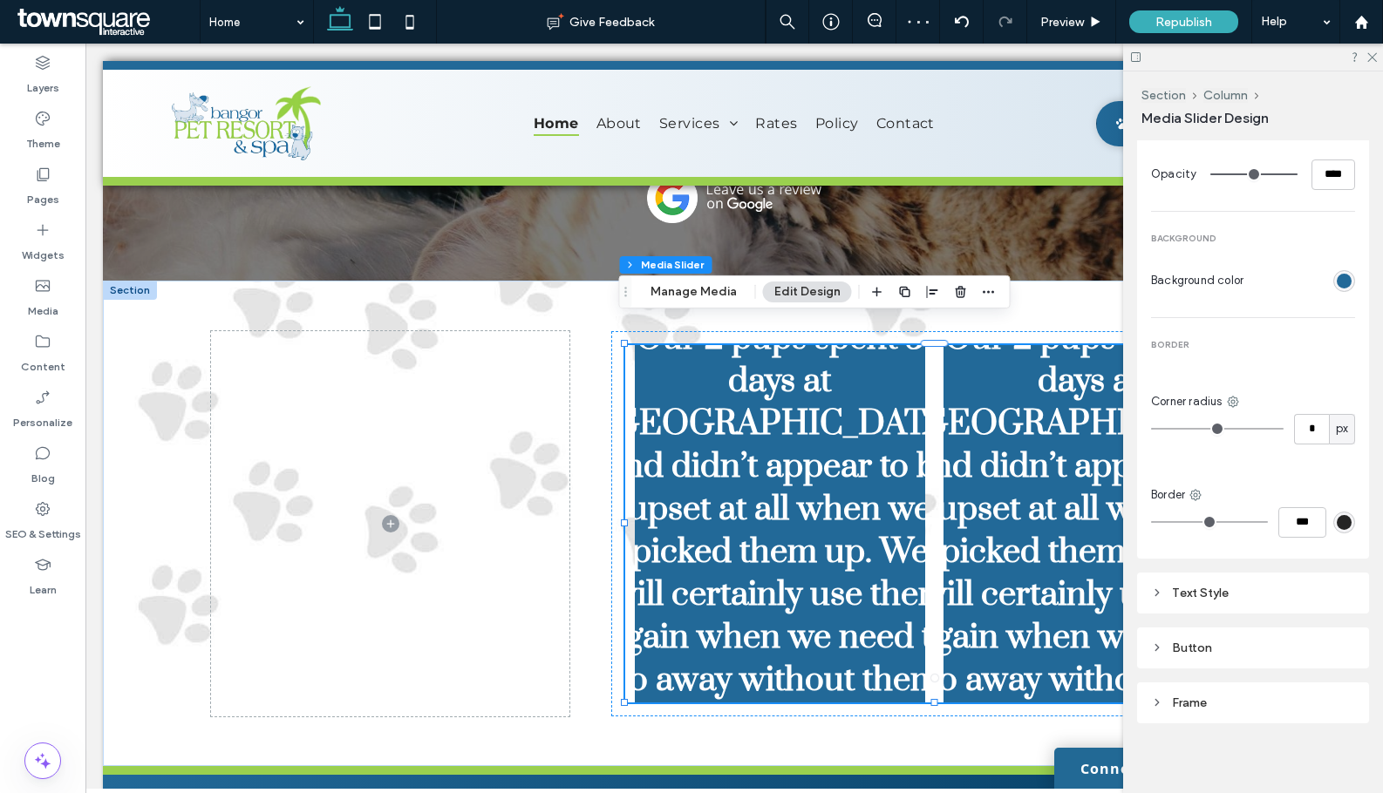
scroll to position [738, 0]
click at [1221, 598] on div "Text Style" at bounding box center [1253, 592] width 232 height 41
click at [1224, 585] on div "Text Style" at bounding box center [1253, 592] width 204 height 15
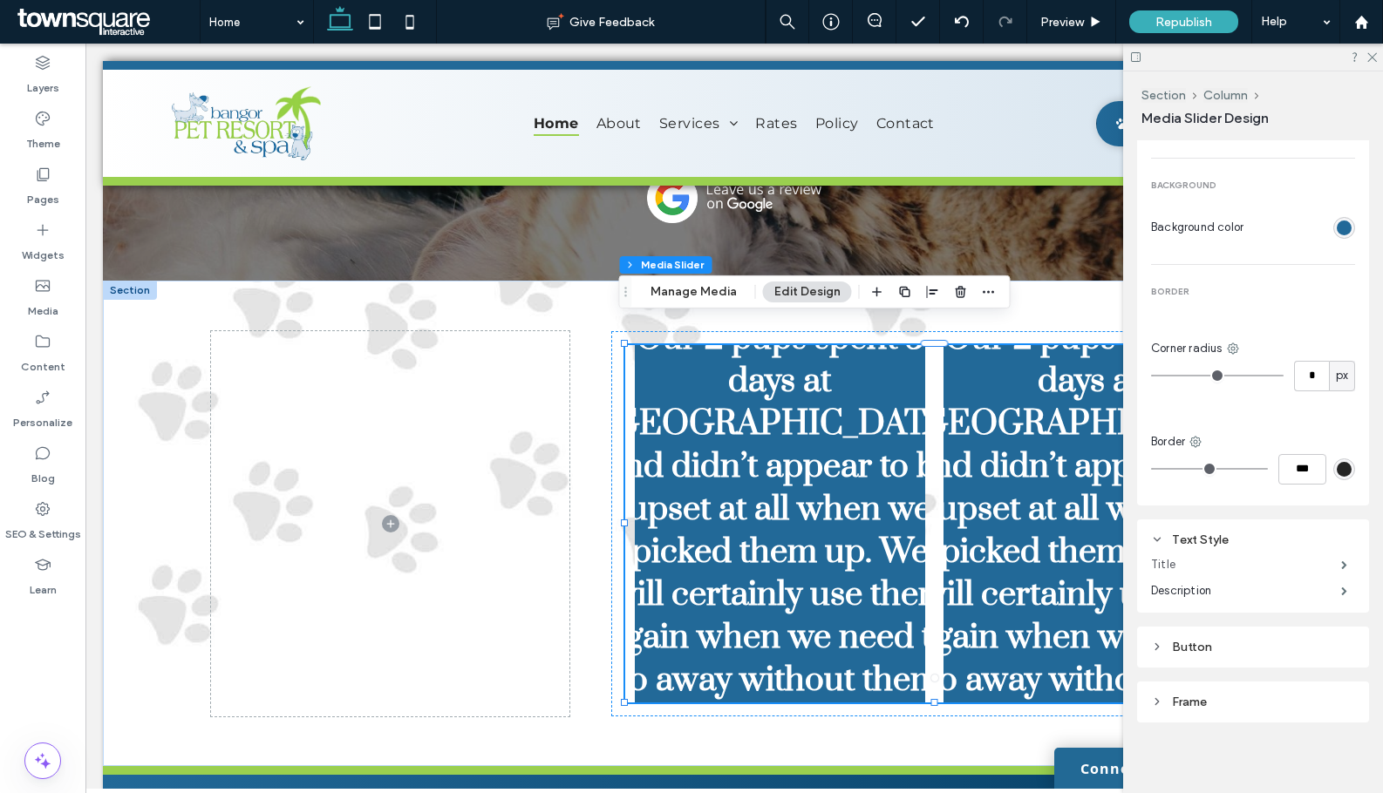
click at [1204, 550] on label "Title" at bounding box center [1246, 564] width 190 height 35
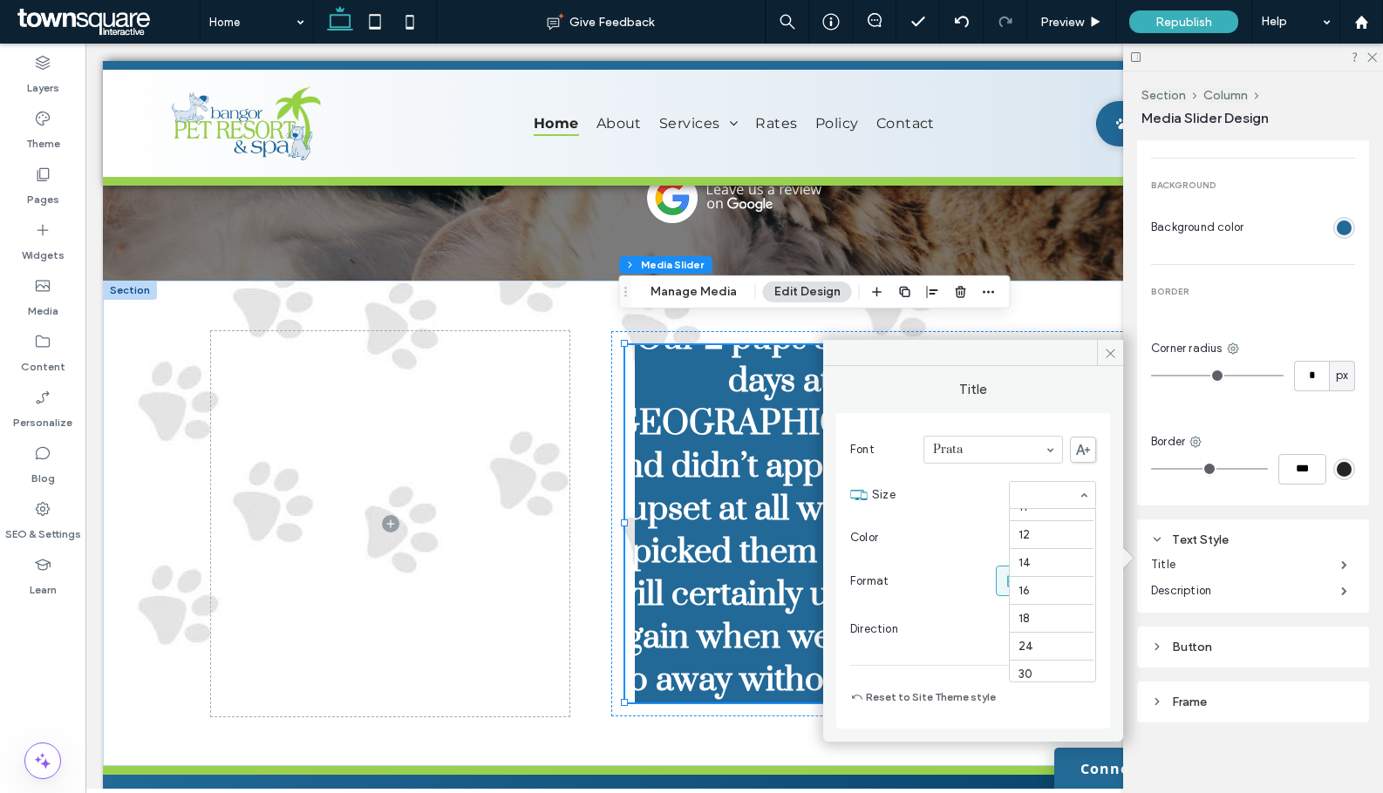
scroll to position [99, 0]
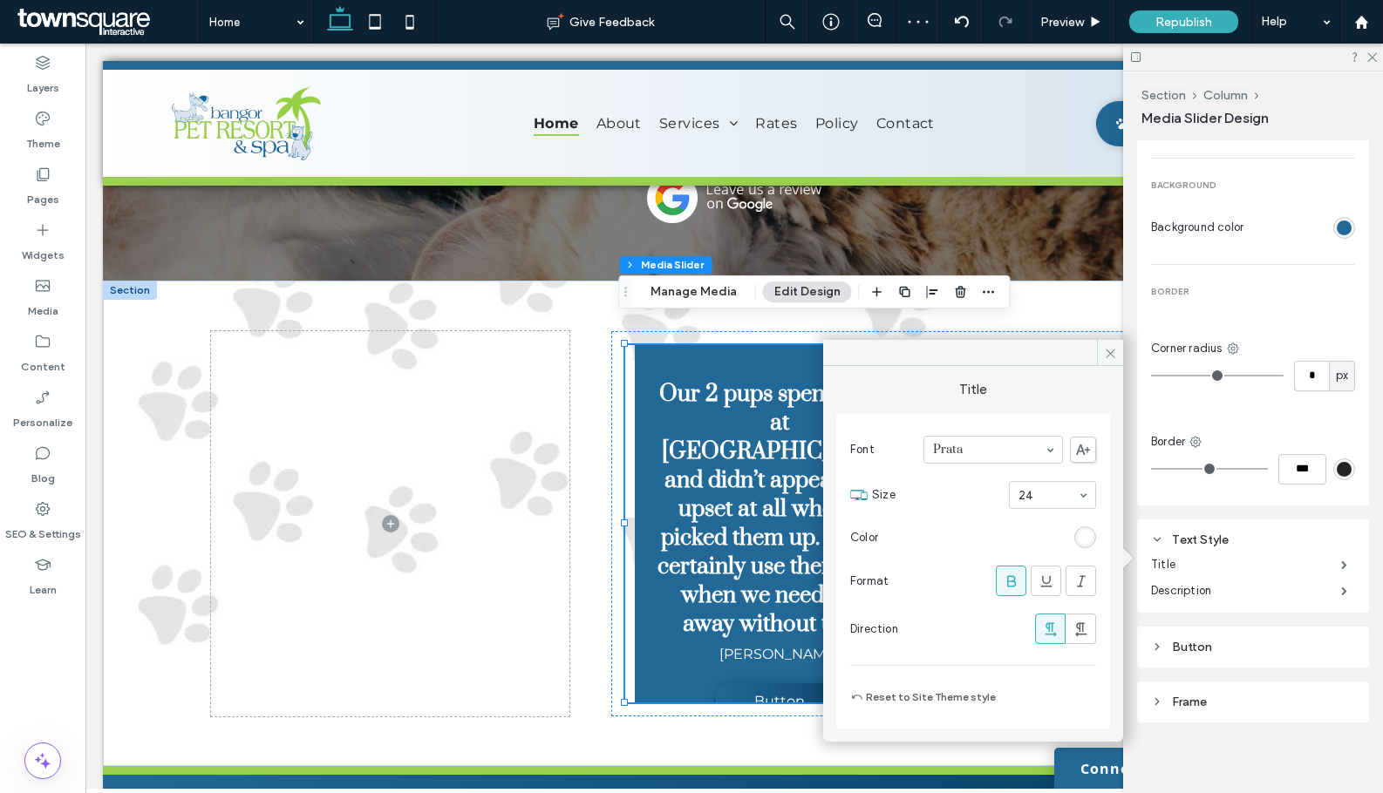
click at [1086, 498] on div "24" at bounding box center [1052, 495] width 87 height 28
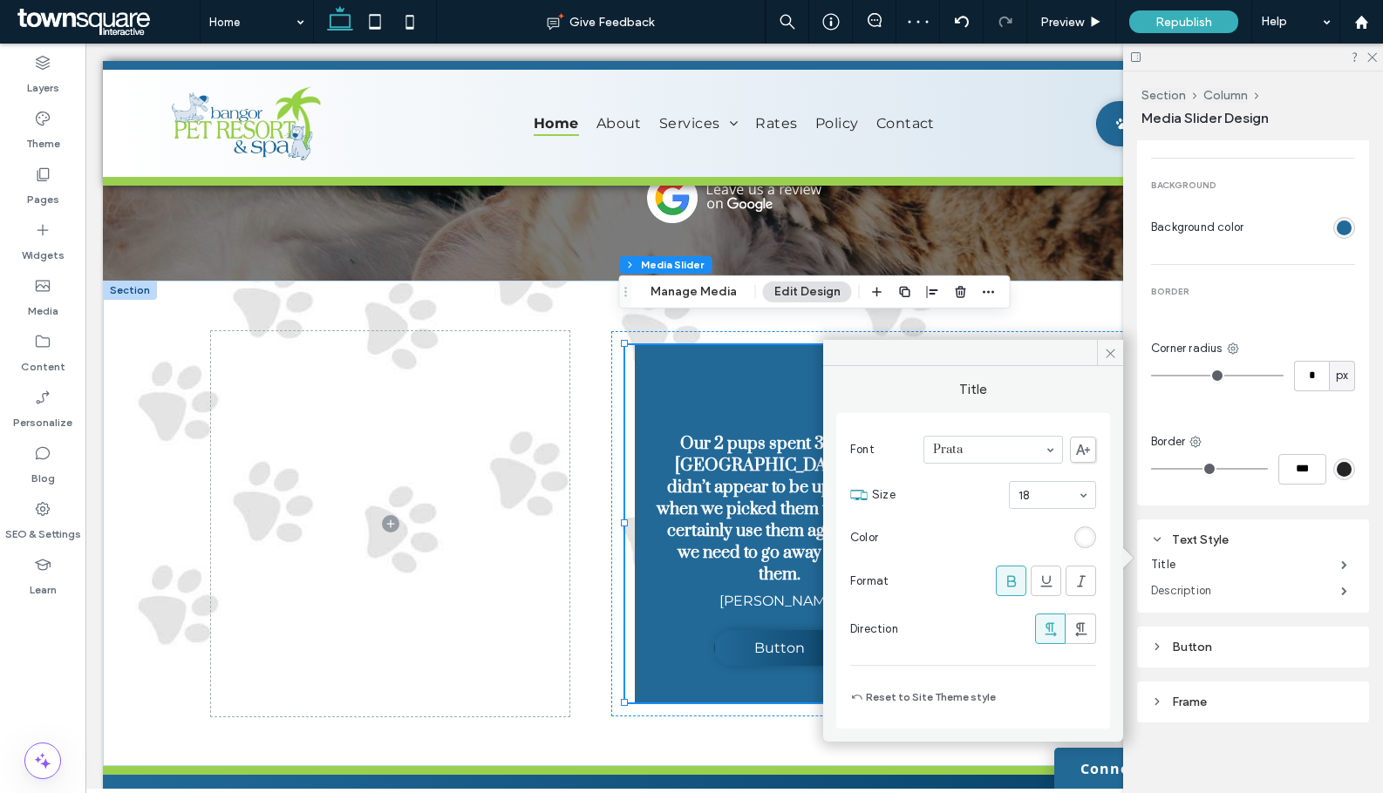
click at [1199, 581] on label "Description" at bounding box center [1246, 591] width 190 height 35
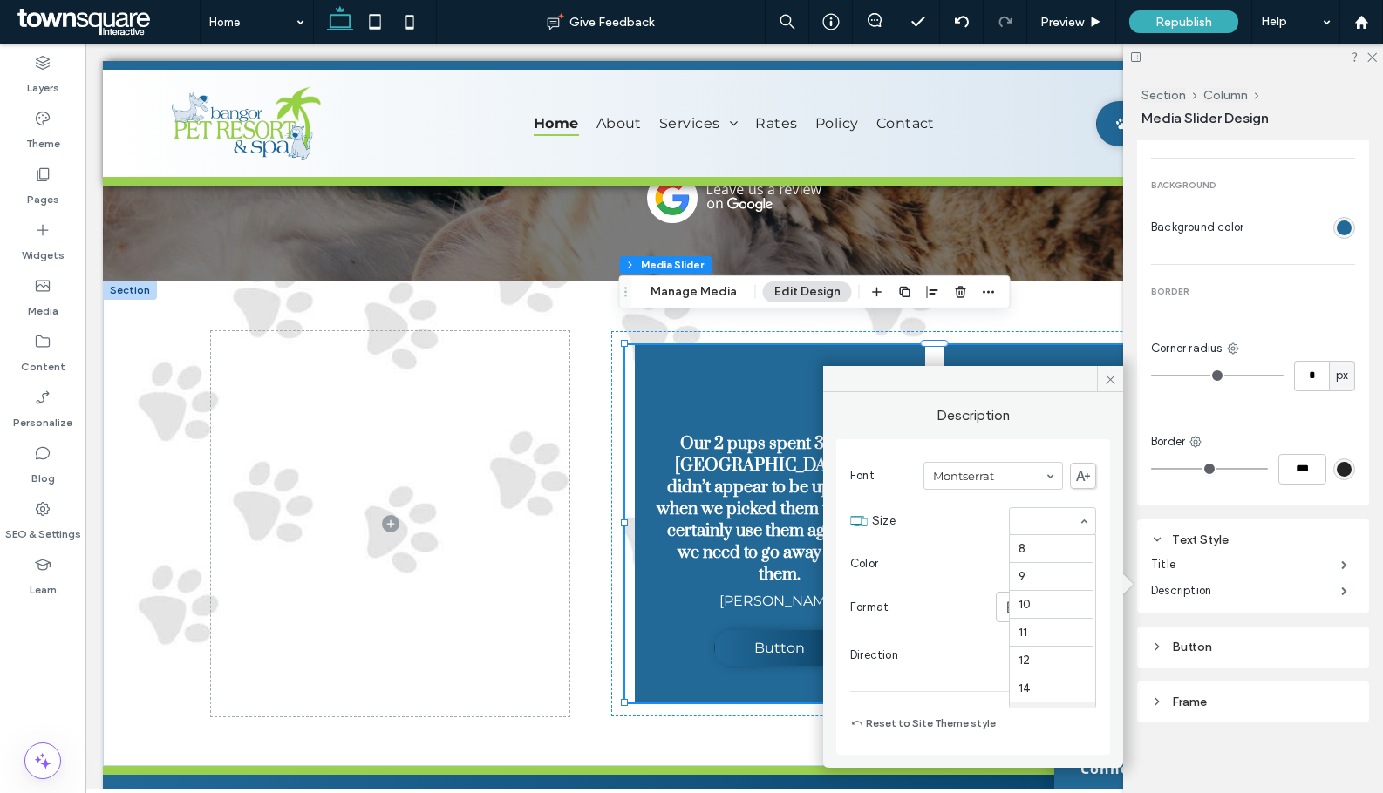
scroll to position [167, 0]
click at [1199, 554] on label "Title" at bounding box center [1246, 564] width 190 height 35
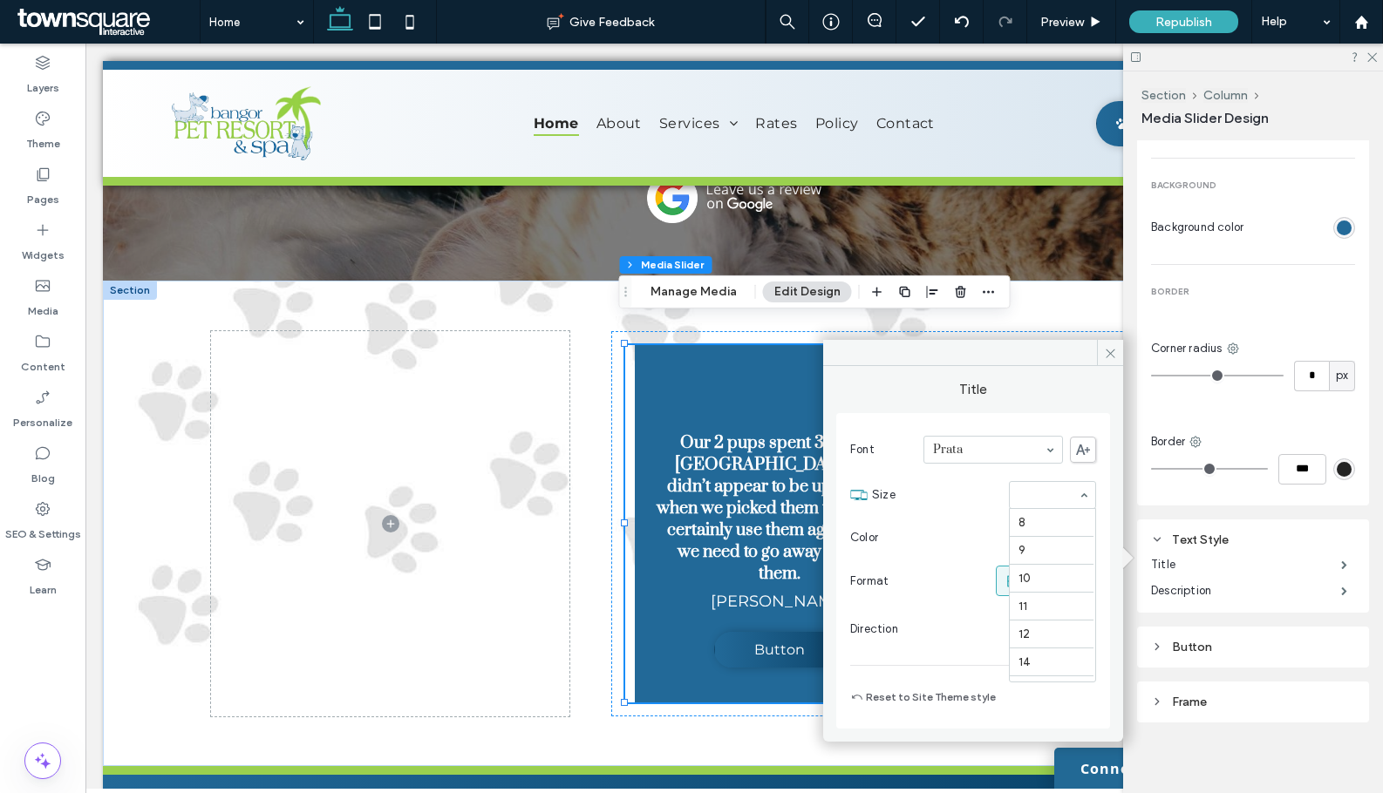
scroll to position [195, 0]
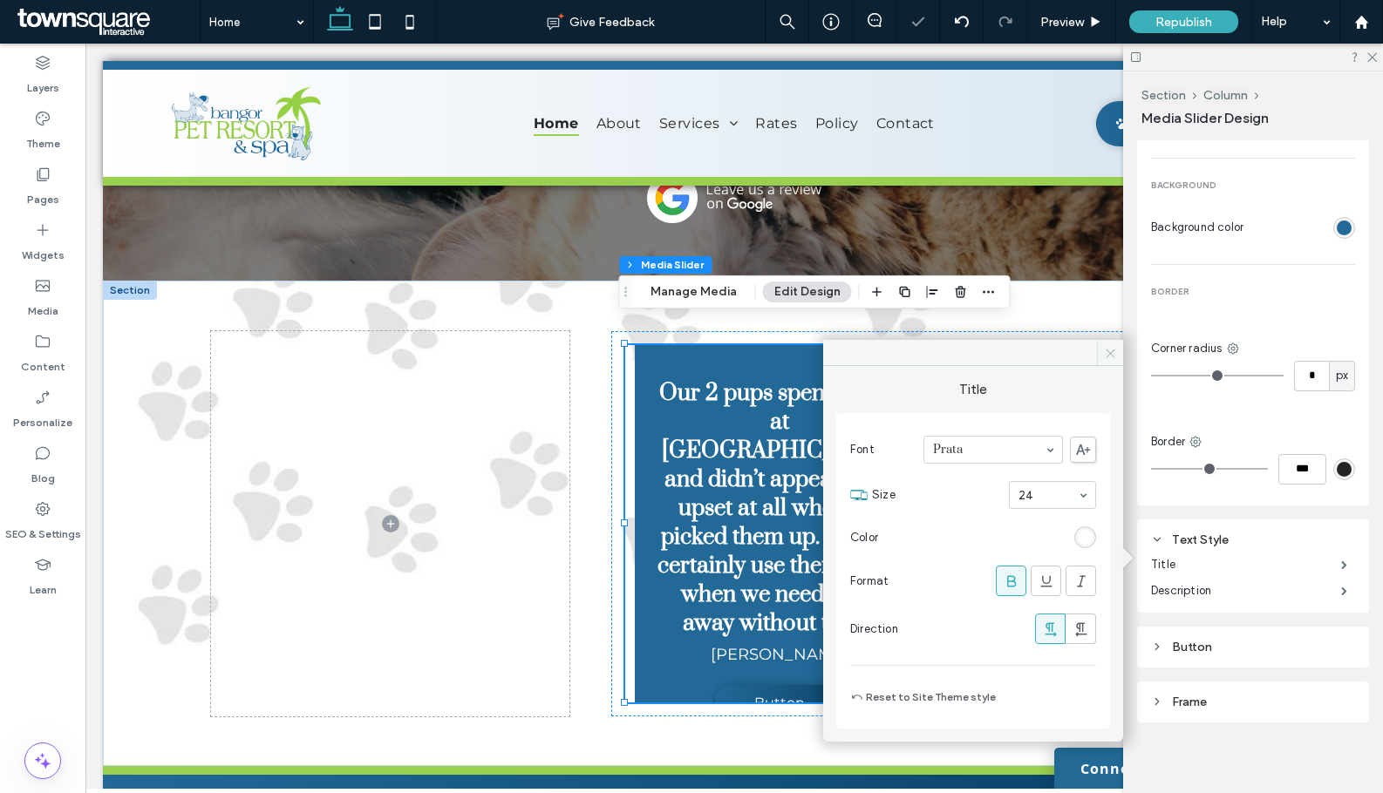
click at [1100, 350] on span at bounding box center [1110, 353] width 26 height 26
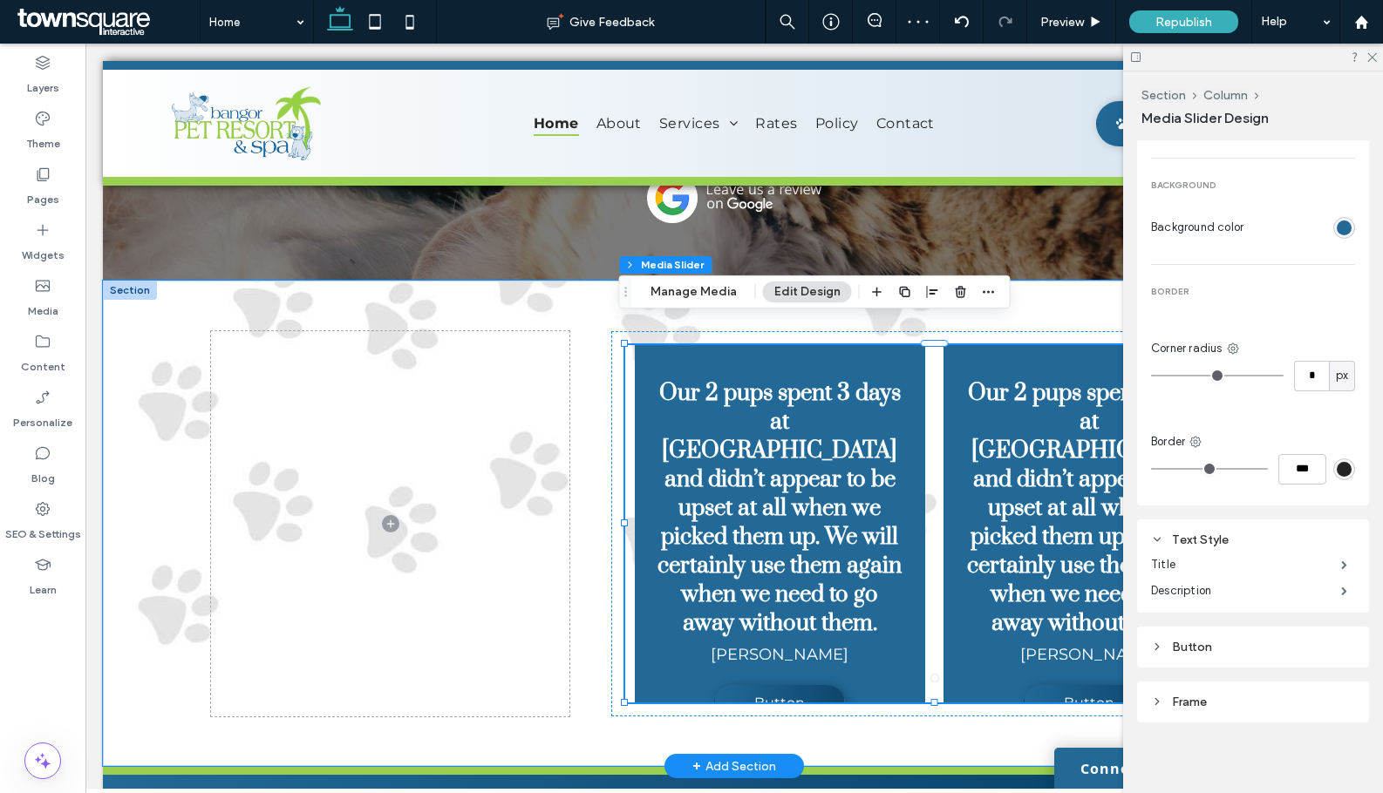
click at [815, 501] on h3 "Our 2 pups spent 3 days at Pet Resort & Spa and didn’t appear to be upset at al…" at bounding box center [780, 508] width 248 height 259
click at [693, 289] on button "Manage Media" at bounding box center [693, 292] width 109 height 21
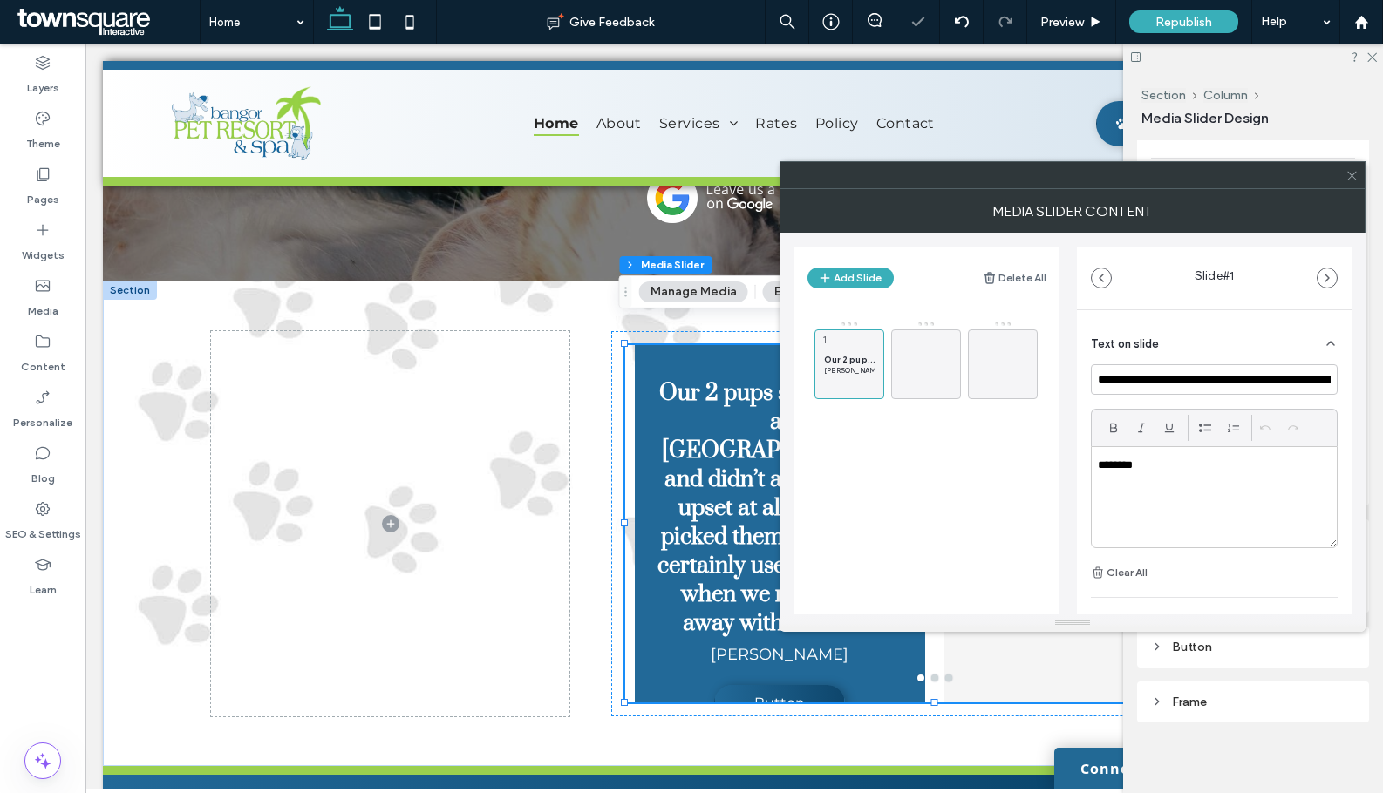
scroll to position [87, 0]
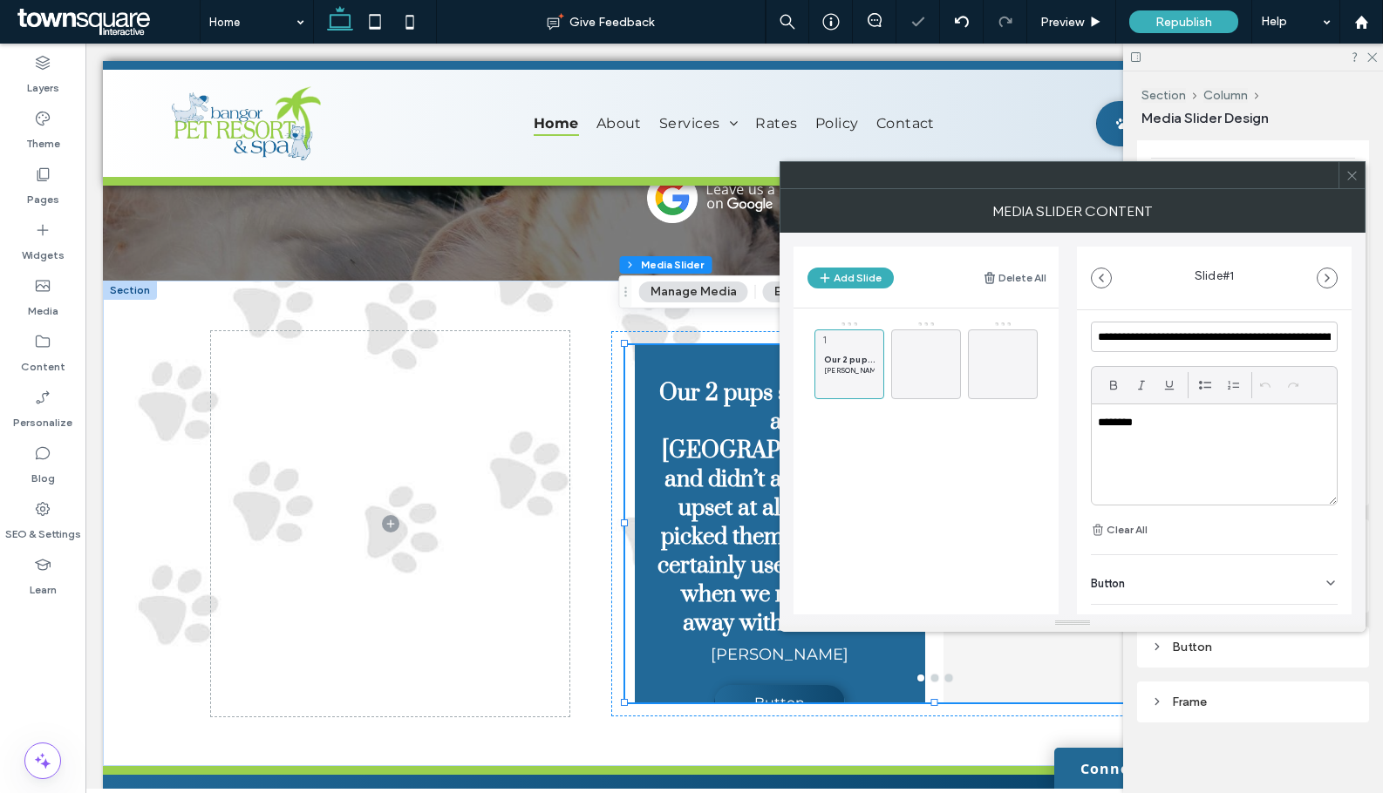
drag, startPoint x: 1305, startPoint y: 595, endPoint x: 1305, endPoint y: 569, distance: 26.2
click at [1306, 595] on div "Button" at bounding box center [1214, 579] width 247 height 49
click at [1318, 604] on button at bounding box center [1321, 619] width 31 height 31
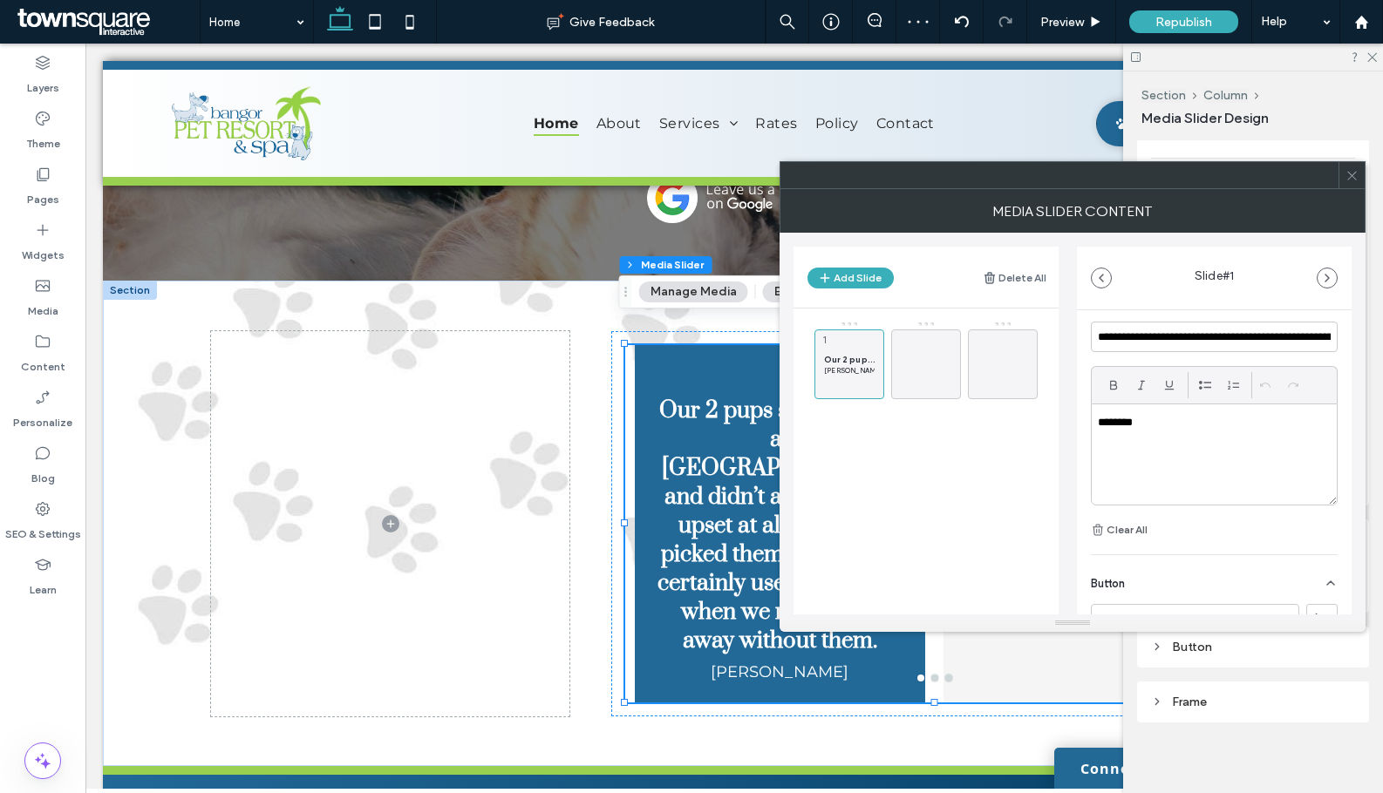
click at [1352, 169] on icon at bounding box center [1351, 175] width 13 height 13
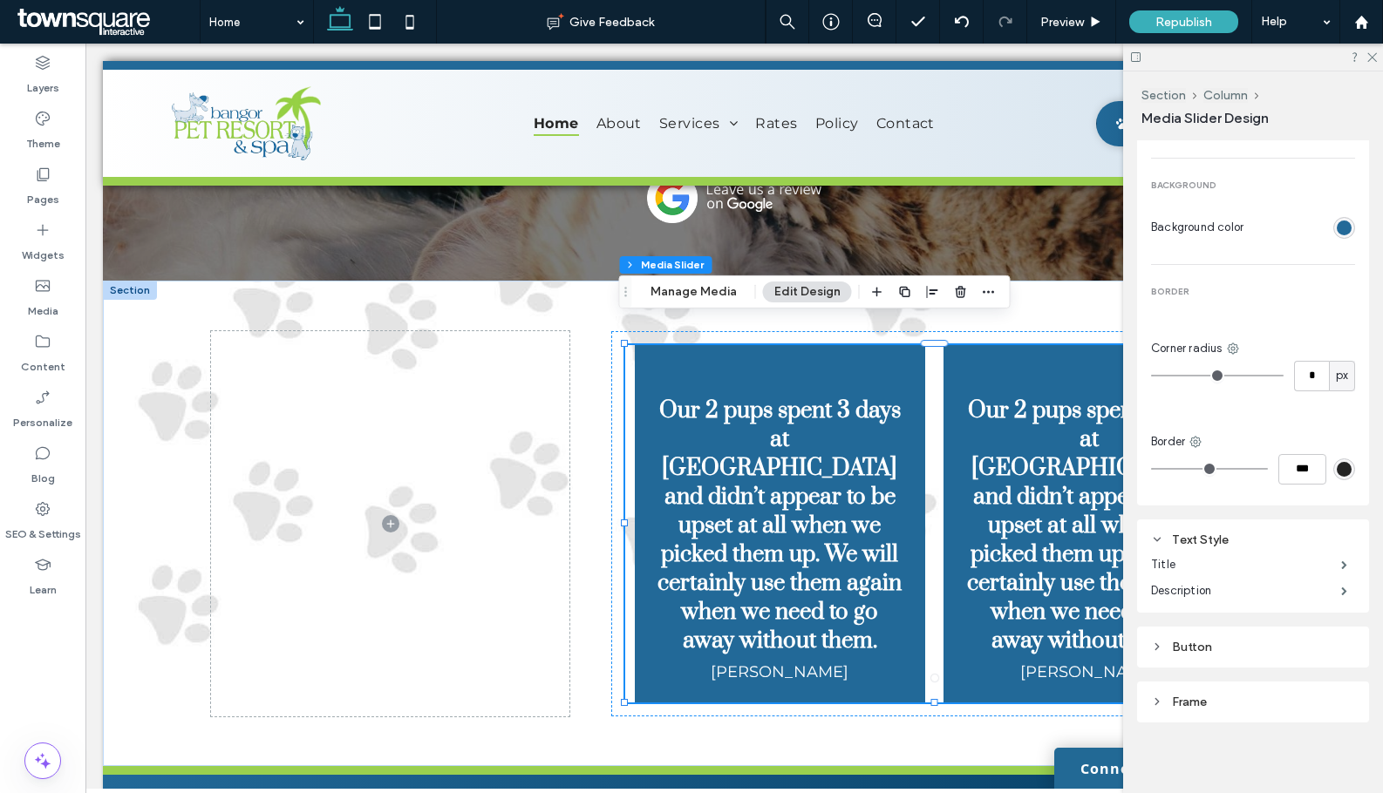
click at [1377, 59] on div at bounding box center [1253, 57] width 260 height 27
click at [1057, 482] on h3 "Our 2 pups spent 3 days at Pet Resort & Spa and didn’t appear to be upset at al…" at bounding box center [1088, 526] width 248 height 259
click at [679, 289] on button "Manage Media" at bounding box center [693, 292] width 109 height 21
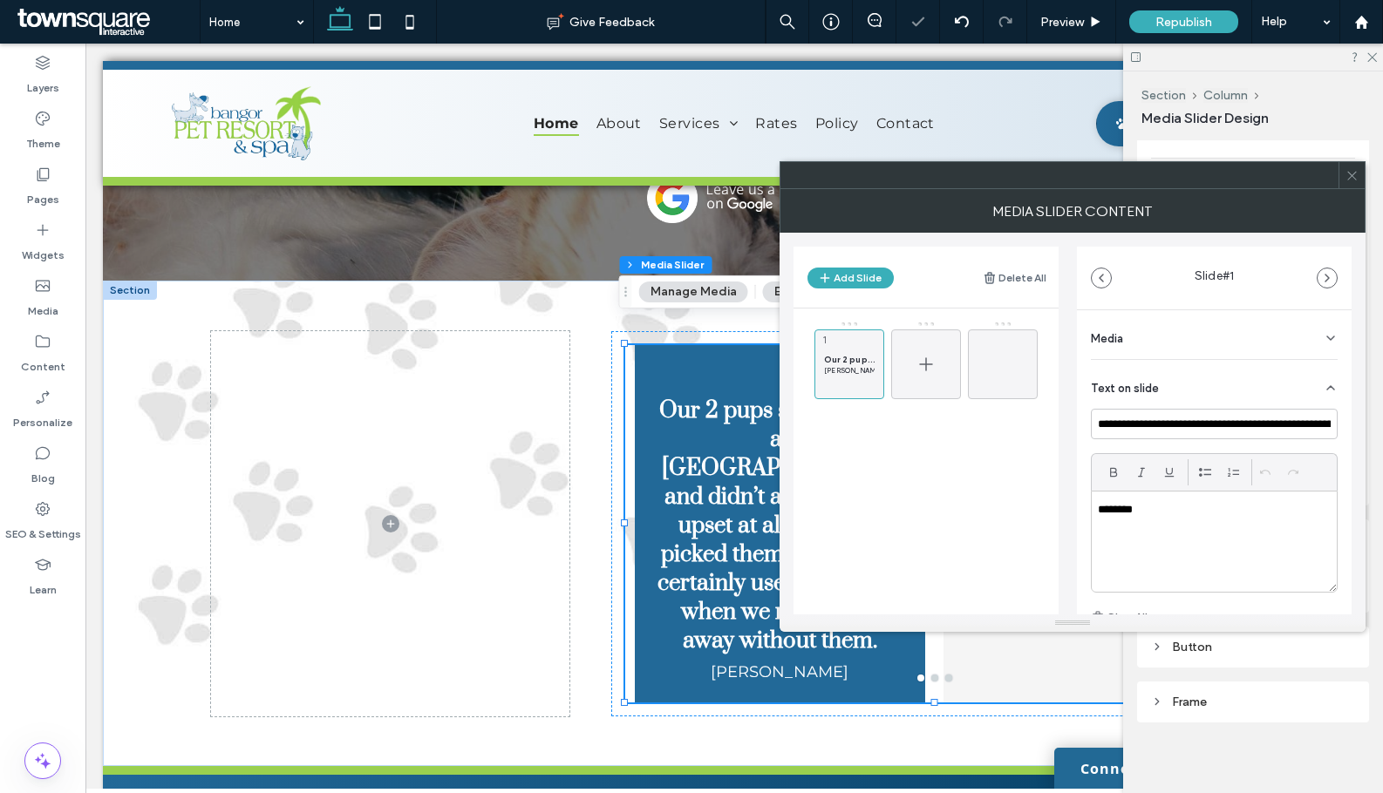
click at [917, 354] on icon at bounding box center [925, 364] width 21 height 21
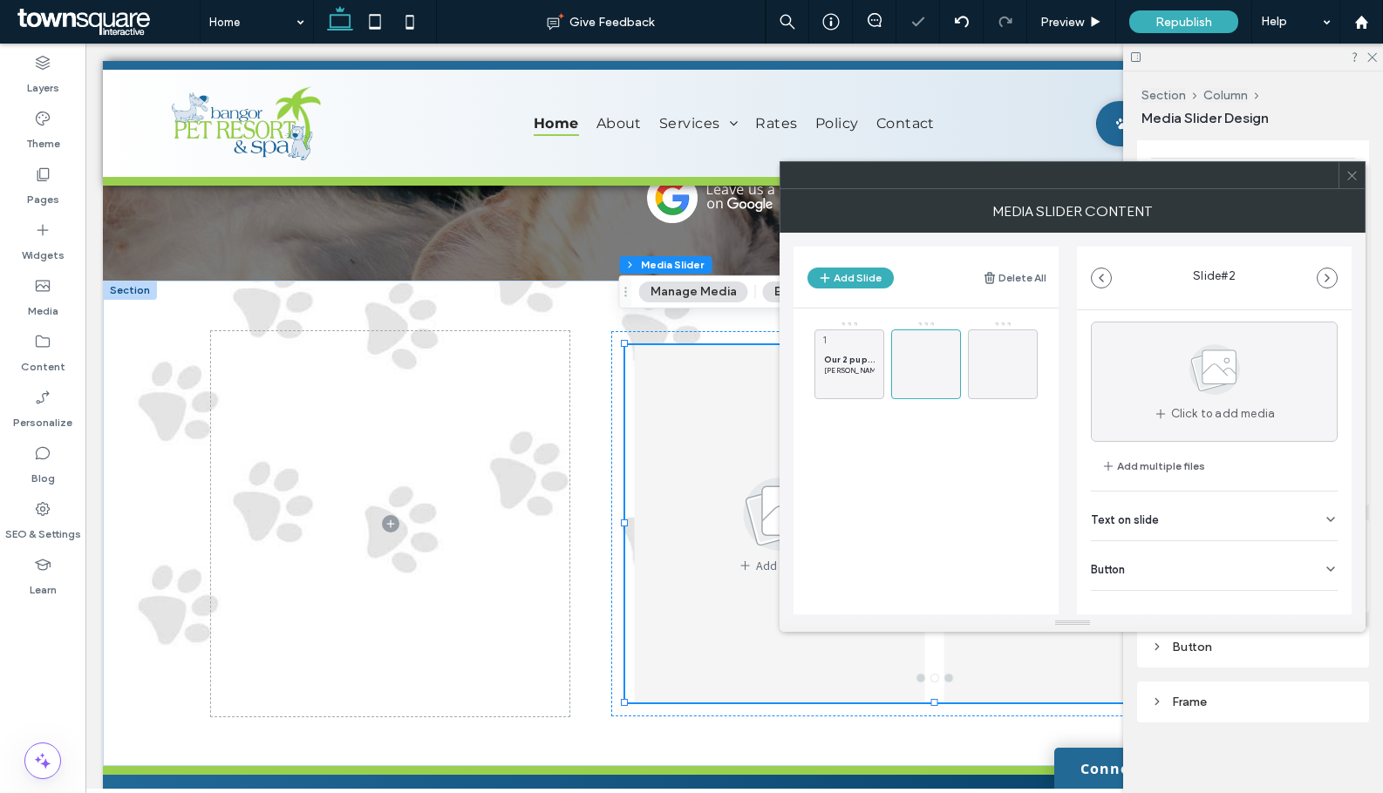
scroll to position [55, 0]
click at [1161, 491] on div "Text on slide" at bounding box center [1214, 498] width 247 height 49
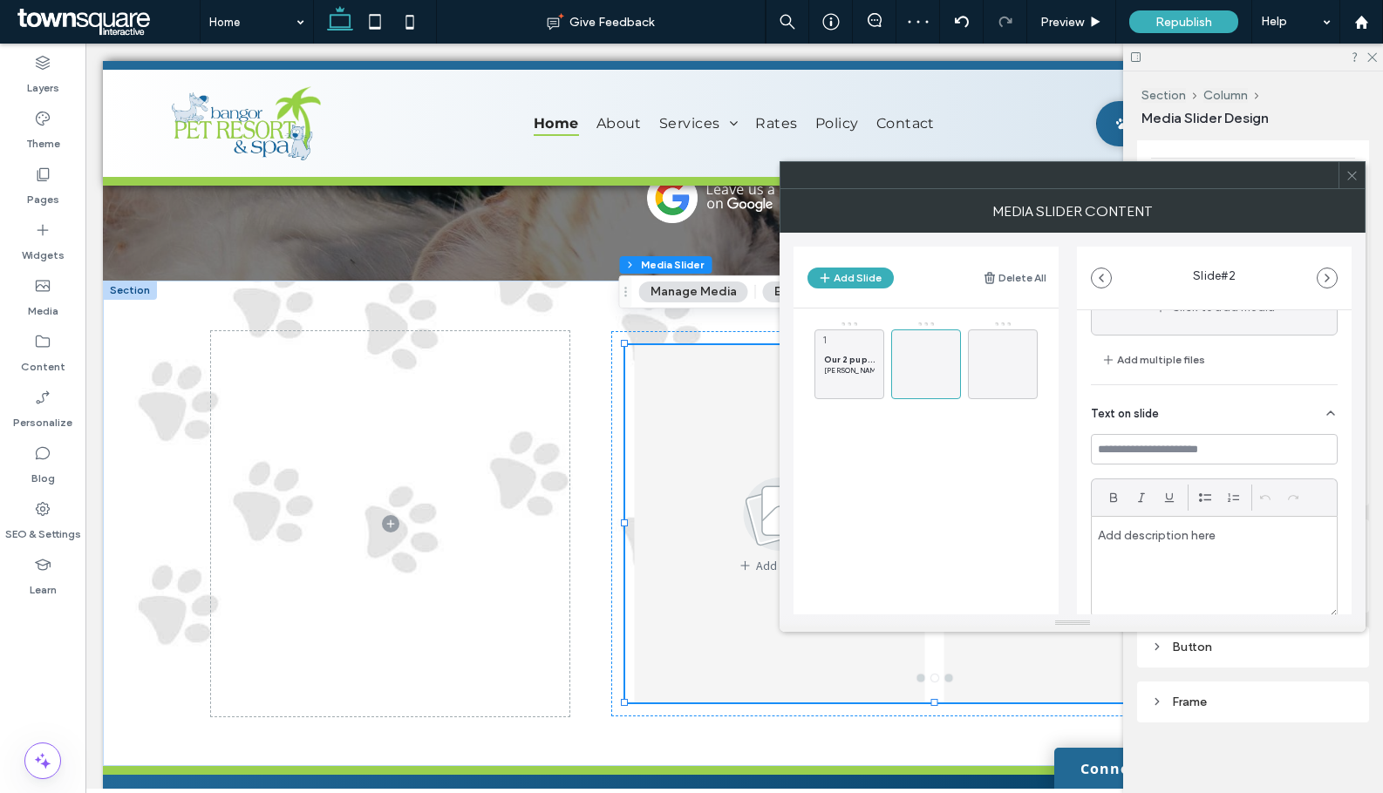
scroll to position [264, 0]
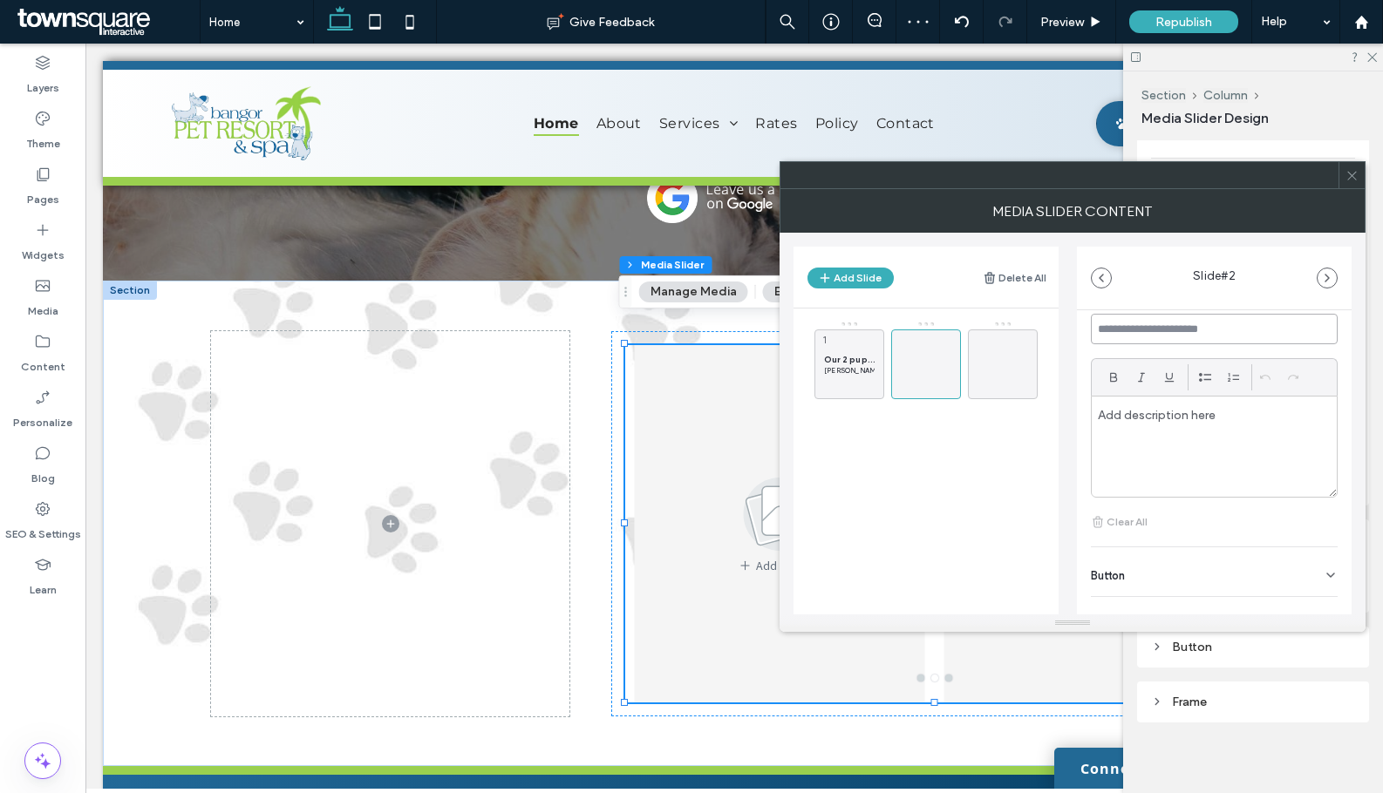
click at [1186, 327] on input at bounding box center [1214, 329] width 247 height 31
paste input "**********"
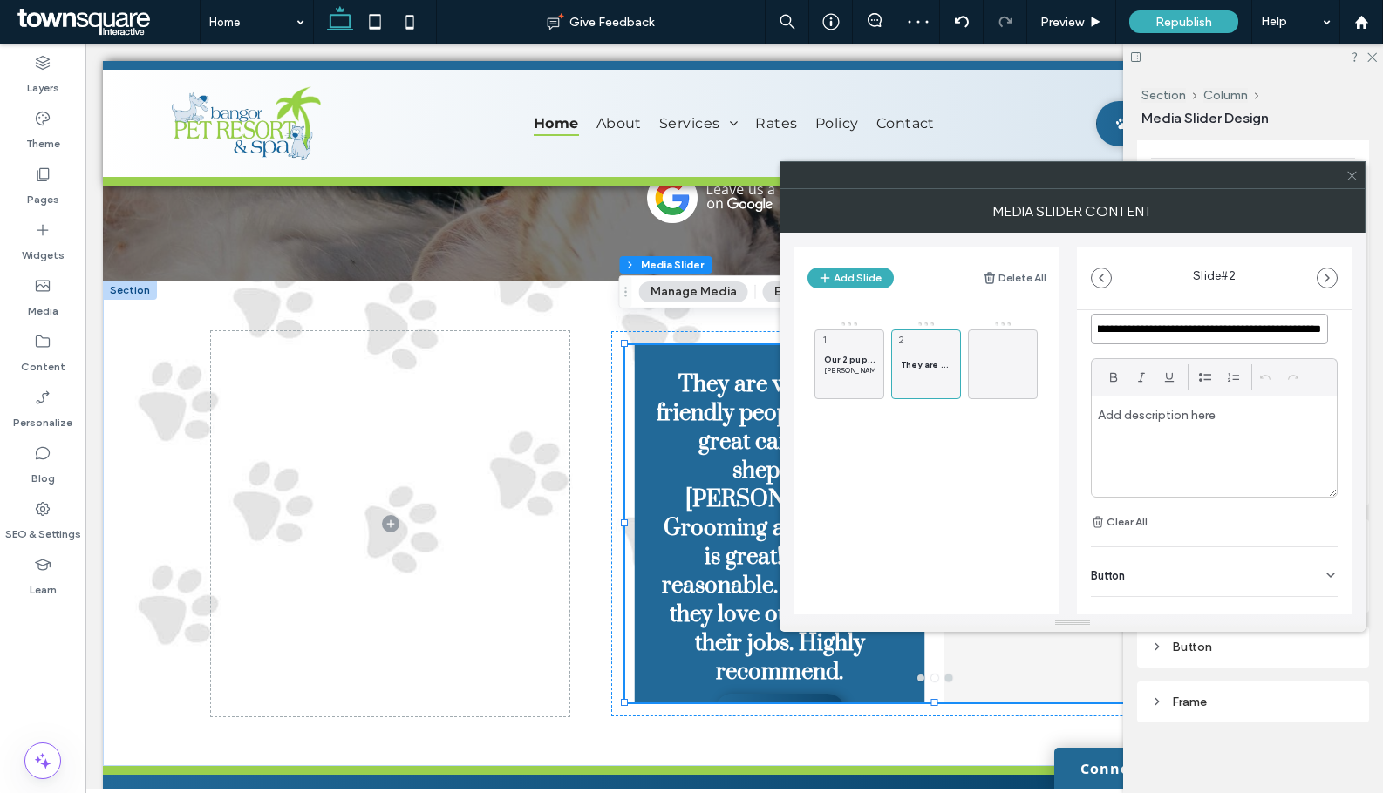
type input "**********"
click at [1147, 432] on div at bounding box center [1213, 447] width 245 height 100
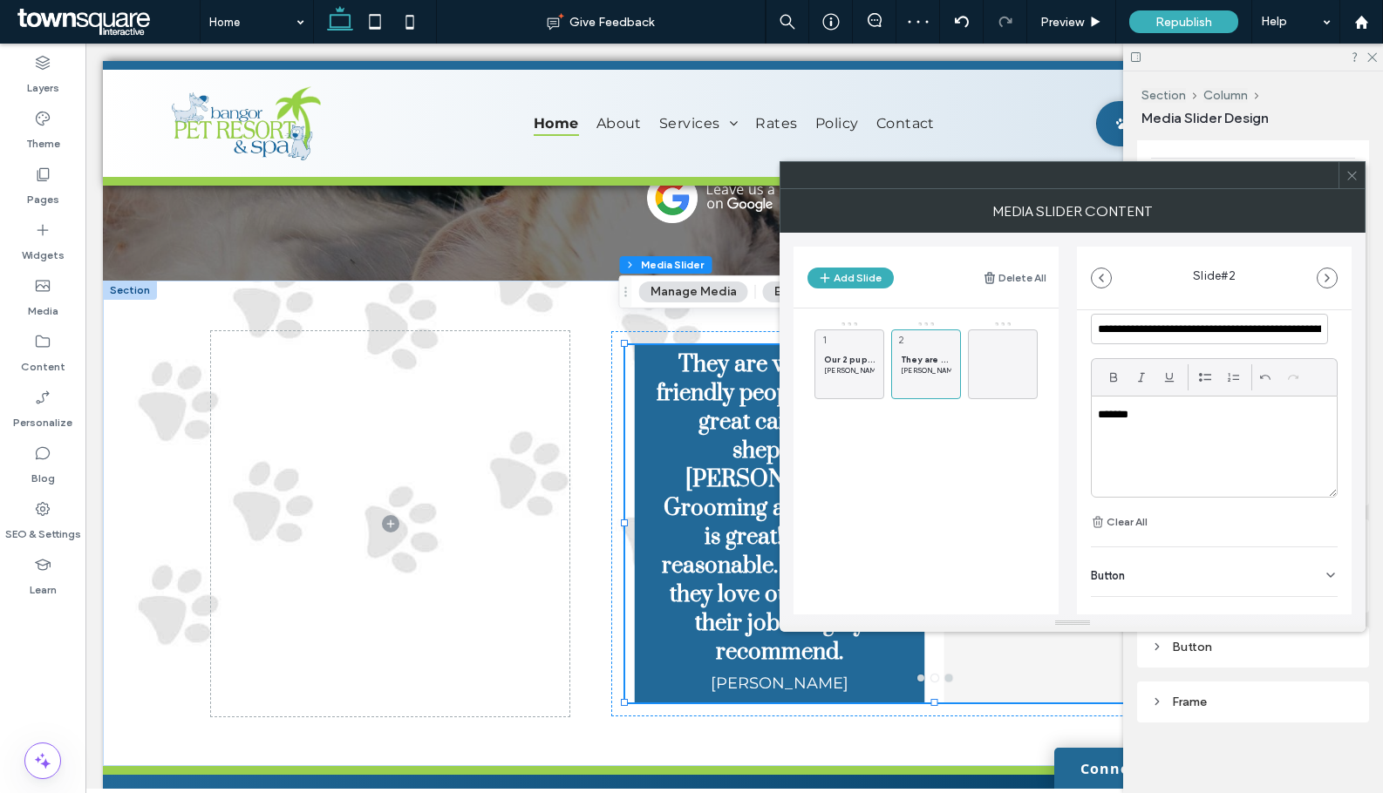
click at [1211, 568] on div "Button" at bounding box center [1214, 571] width 247 height 49
click at [1316, 602] on button at bounding box center [1321, 611] width 31 height 31
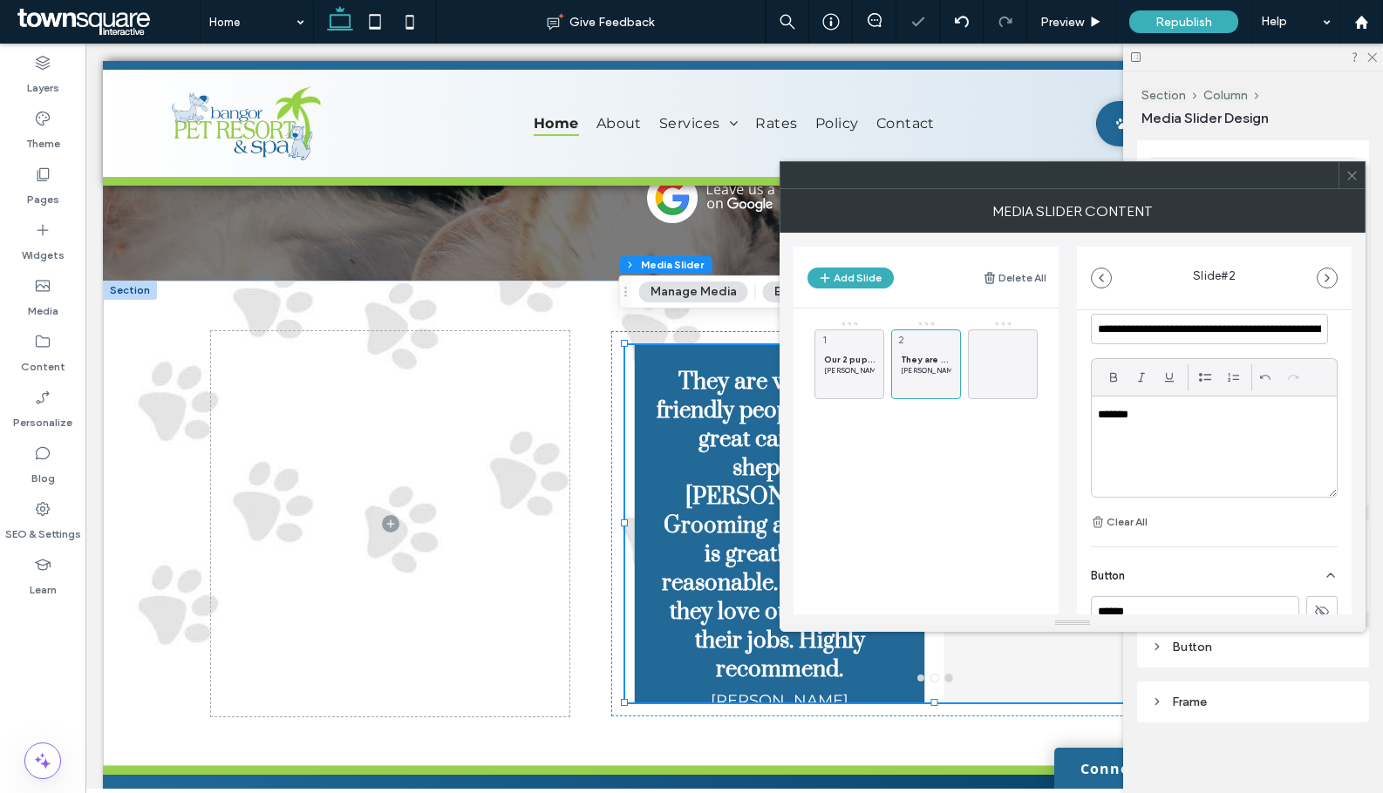
click at [1357, 171] on icon at bounding box center [1351, 175] width 13 height 13
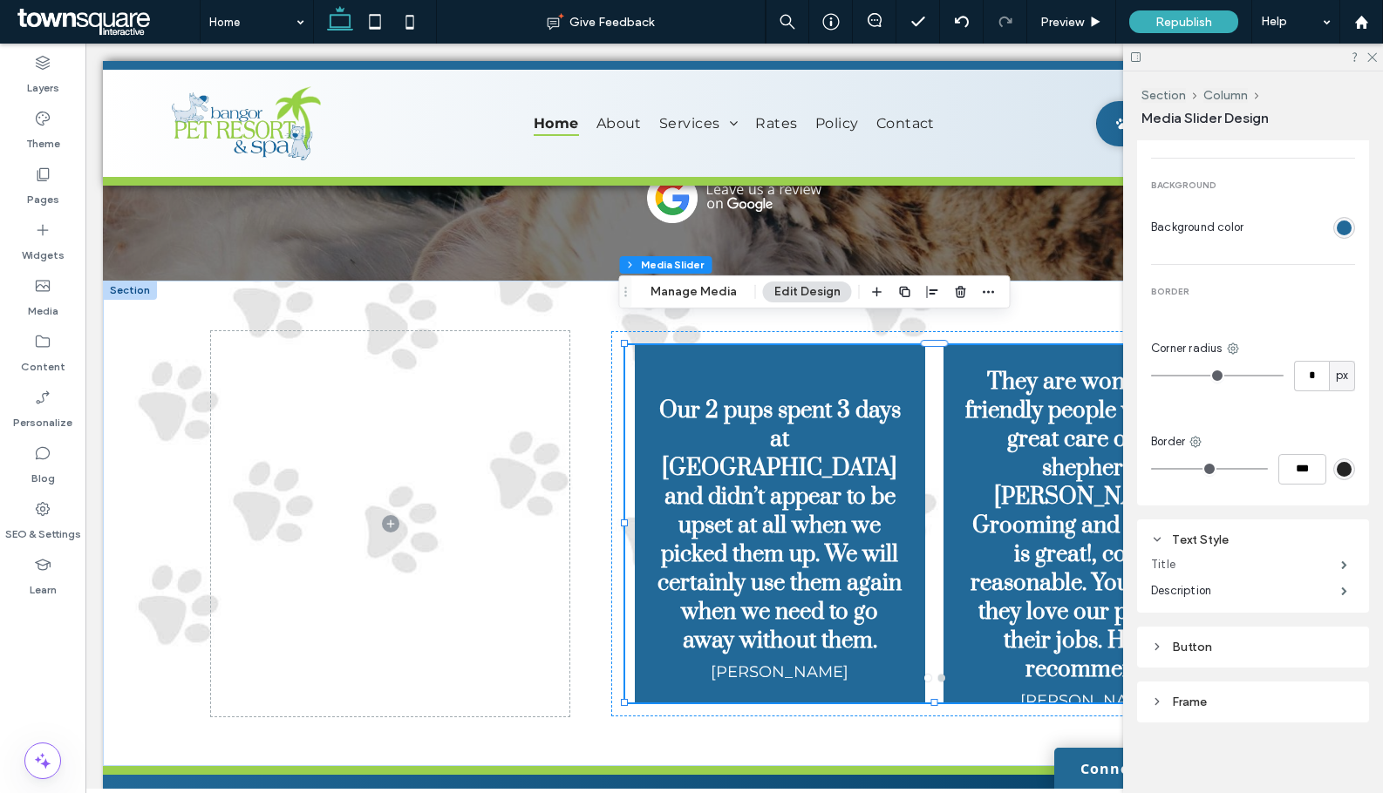
click at [1185, 557] on label "Title" at bounding box center [1246, 564] width 190 height 35
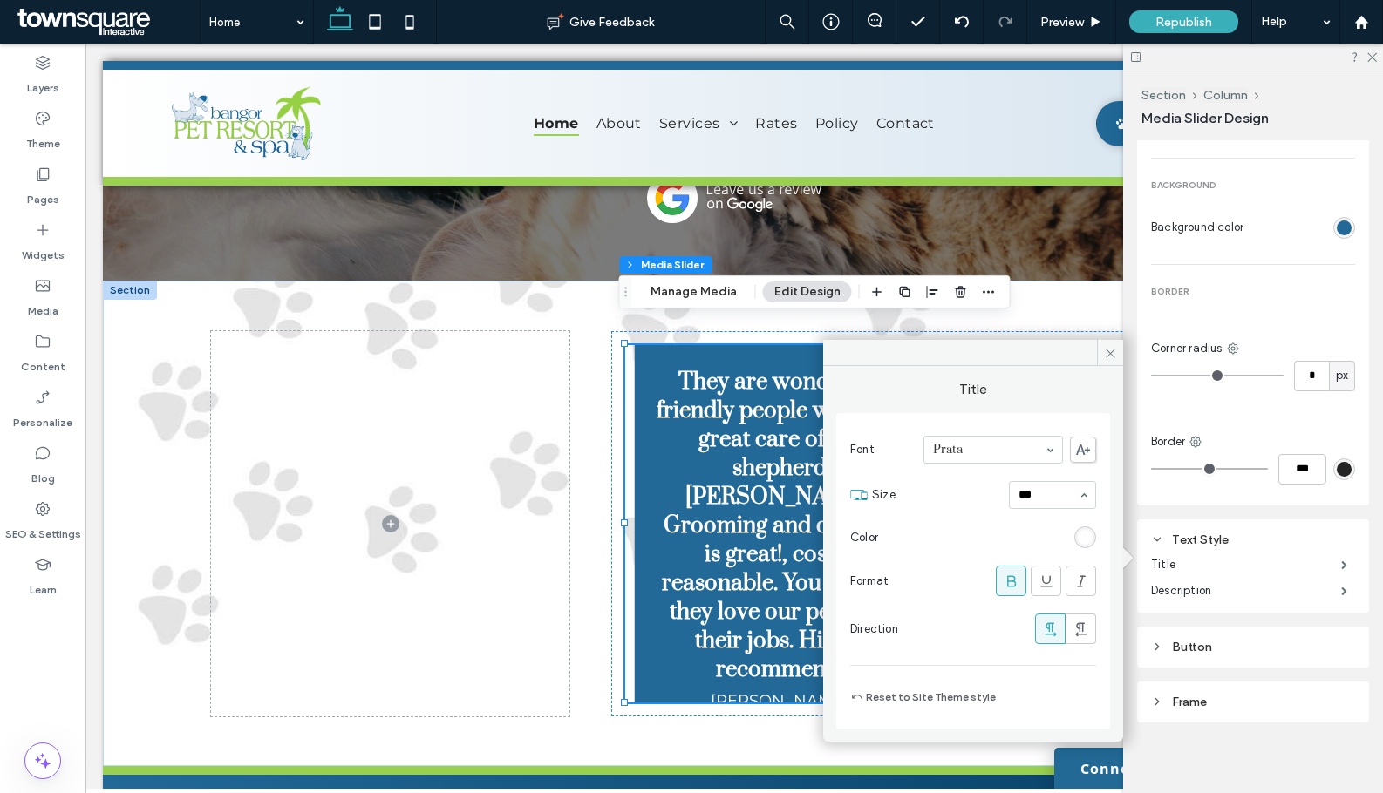
type input "**"
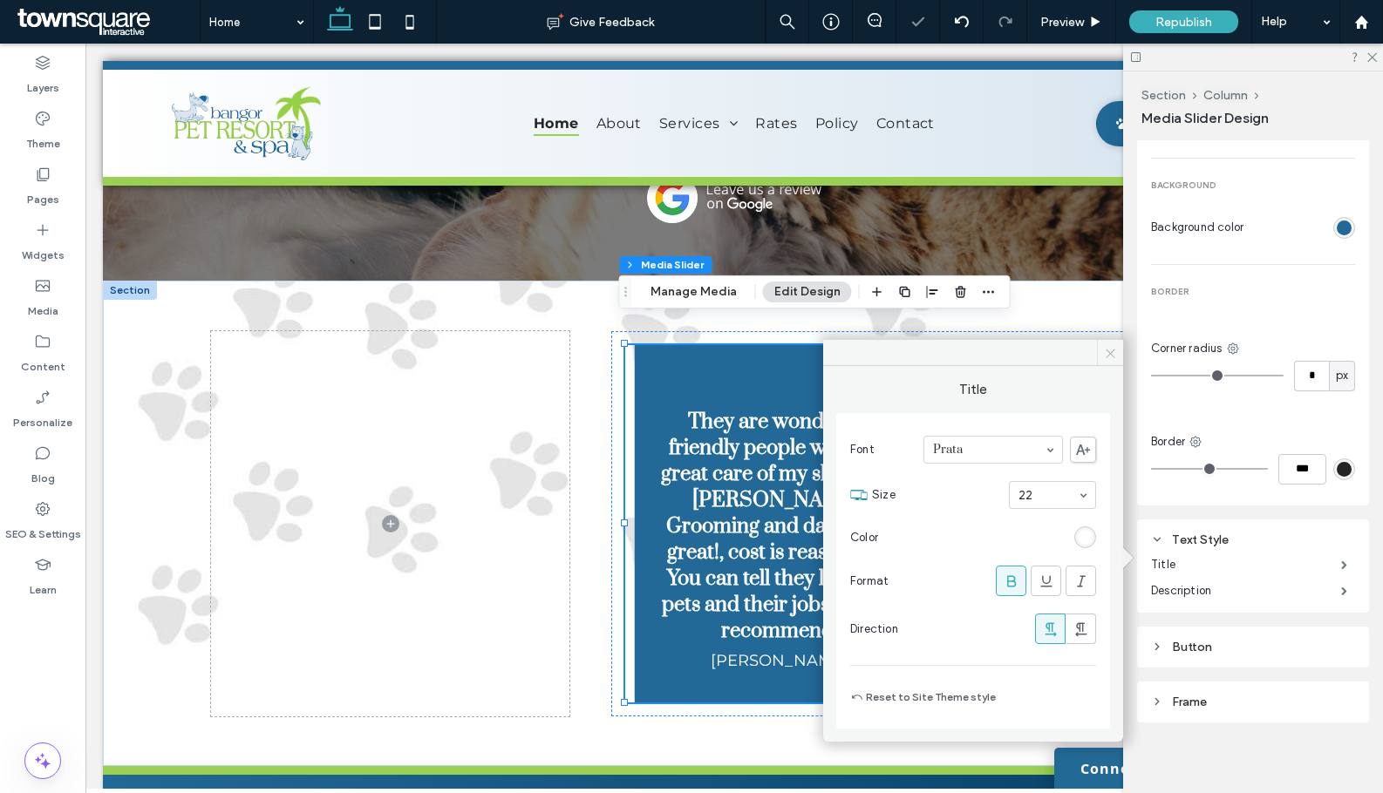
click at [1105, 347] on icon at bounding box center [1110, 353] width 13 height 13
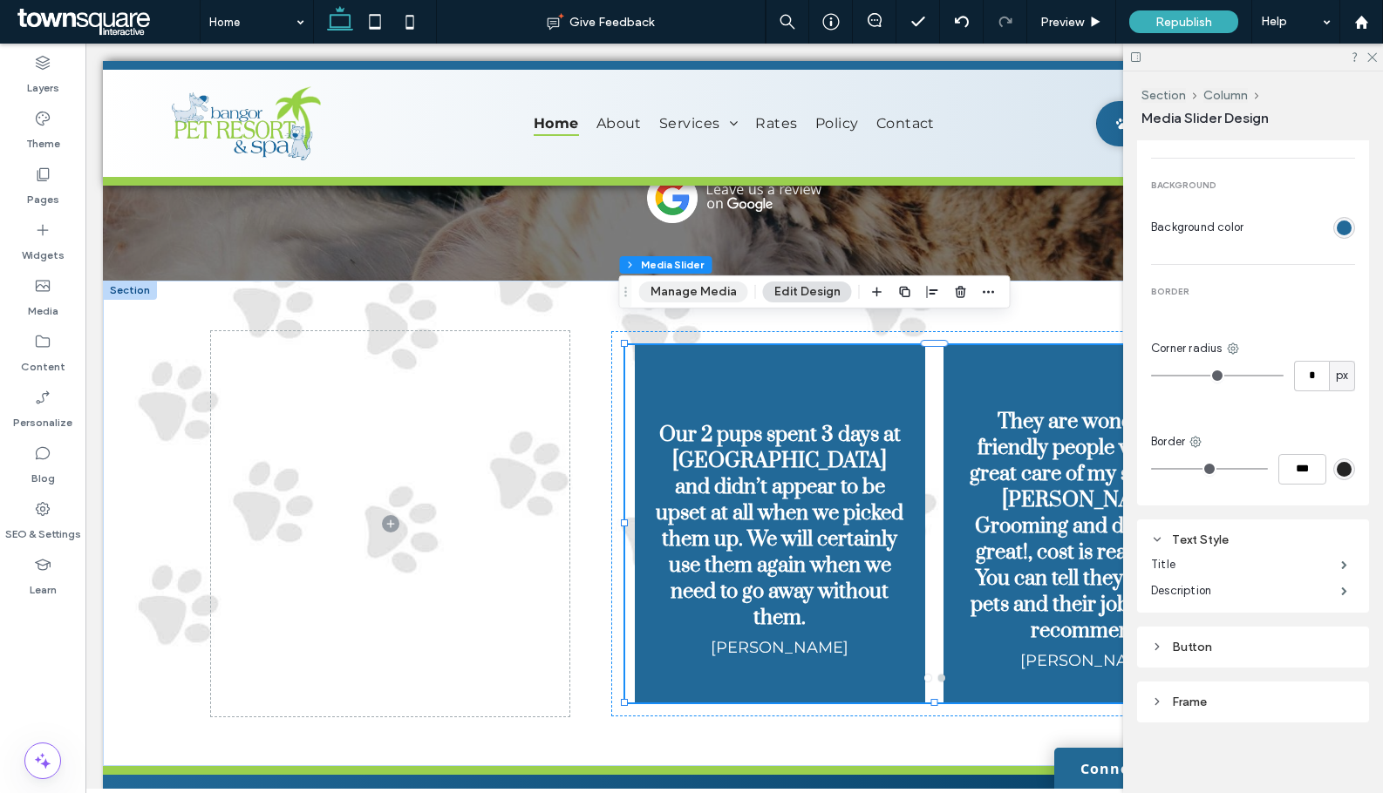
drag, startPoint x: 683, startPoint y: 287, endPoint x: 660, endPoint y: 272, distance: 27.8
click at [683, 287] on button "Manage Media" at bounding box center [693, 292] width 109 height 21
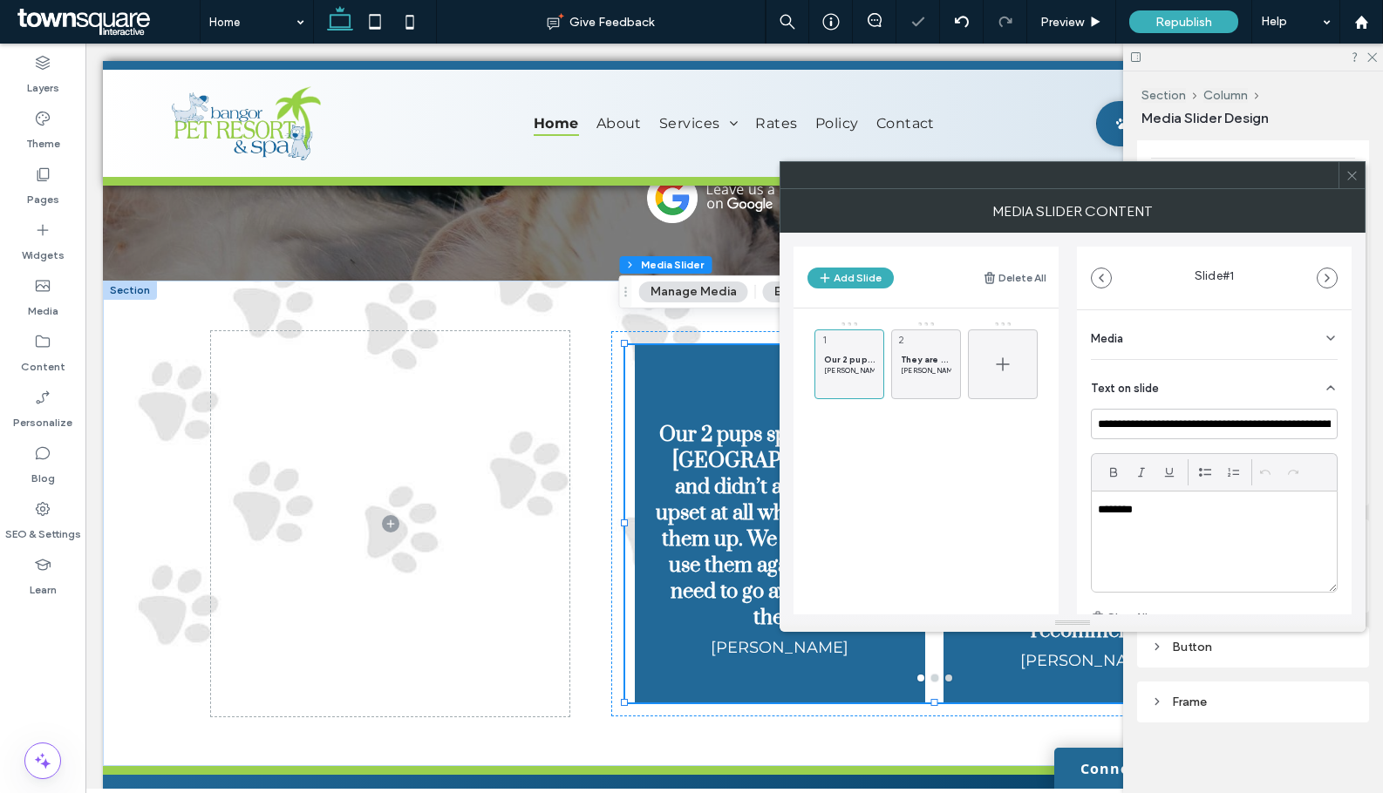
click at [990, 363] on div at bounding box center [1003, 365] width 70 height 70
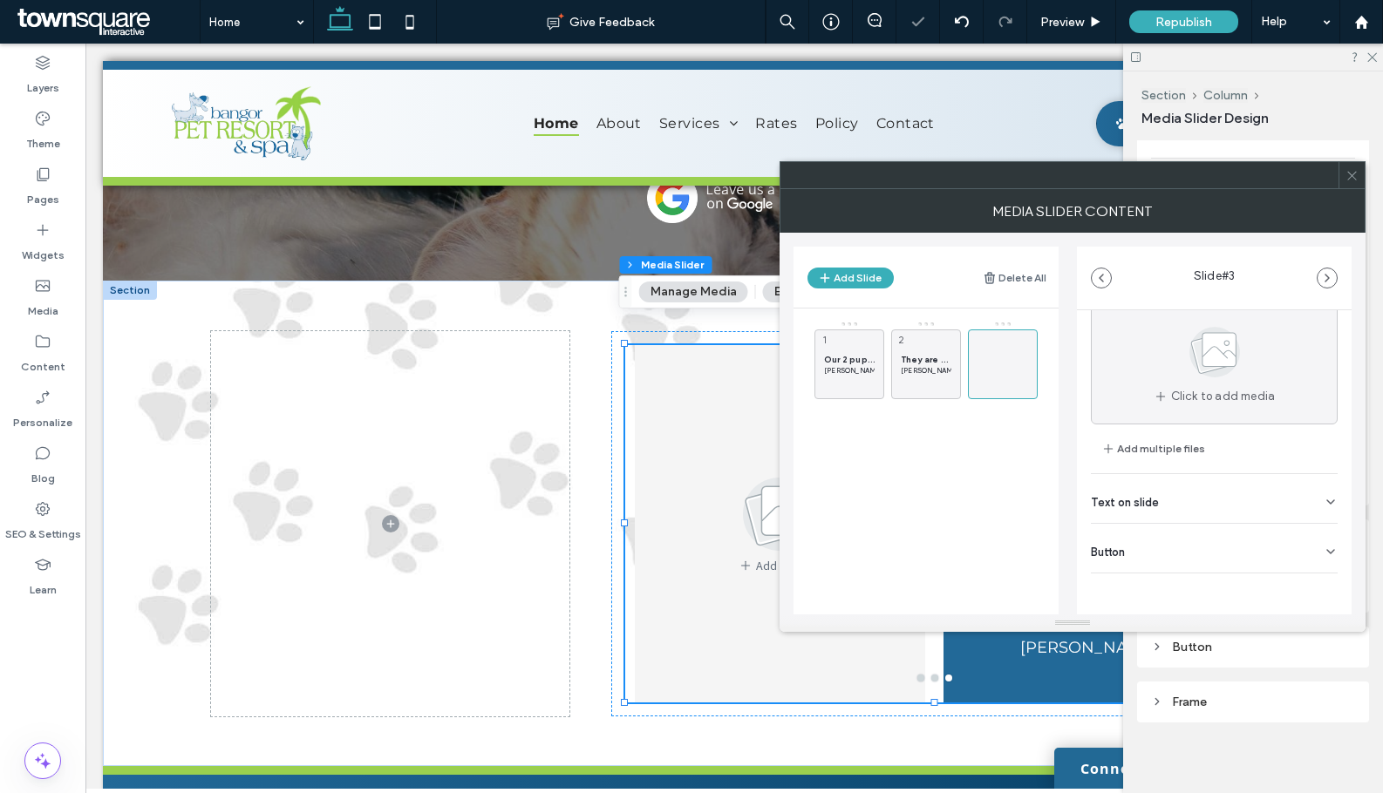
click at [1189, 506] on div "Text on slide" at bounding box center [1214, 498] width 247 height 49
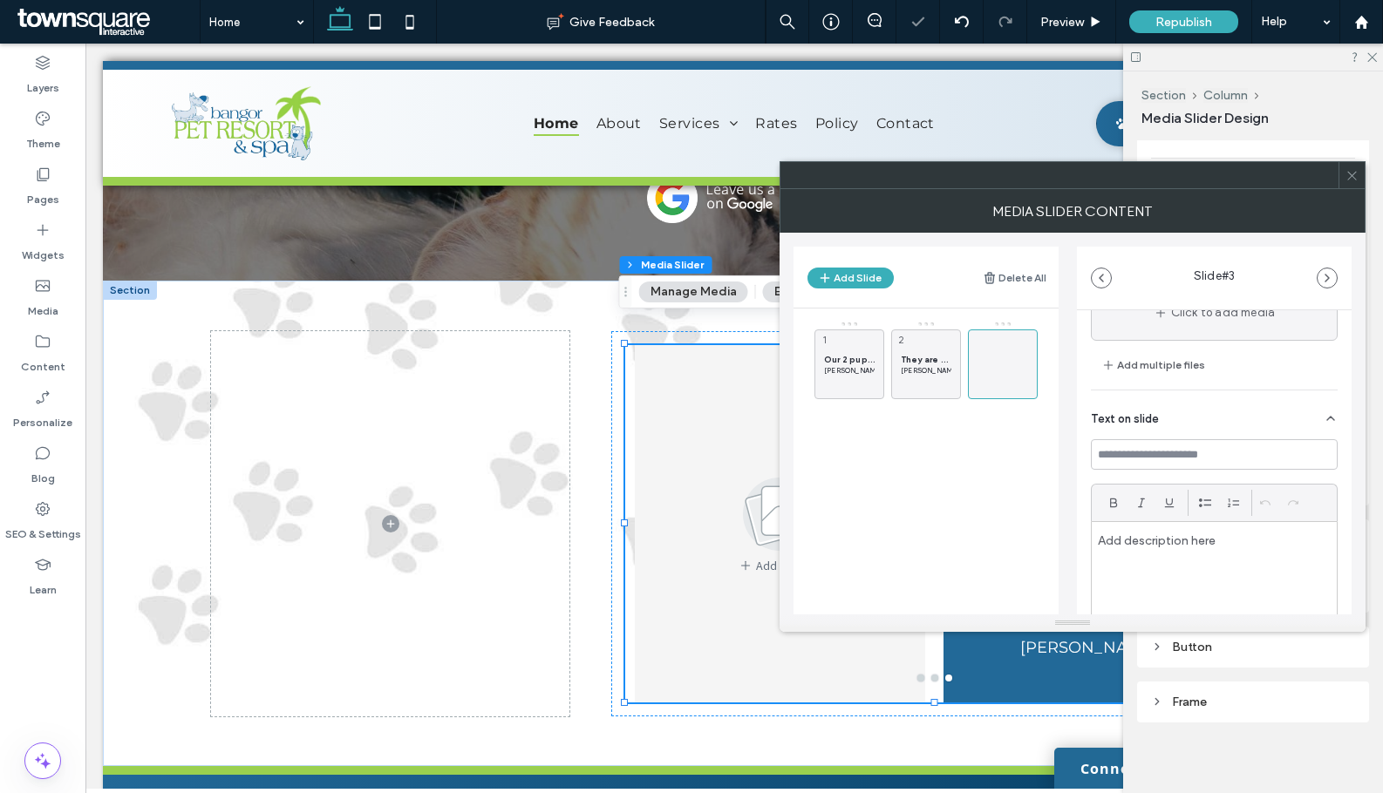
scroll to position [229, 0]
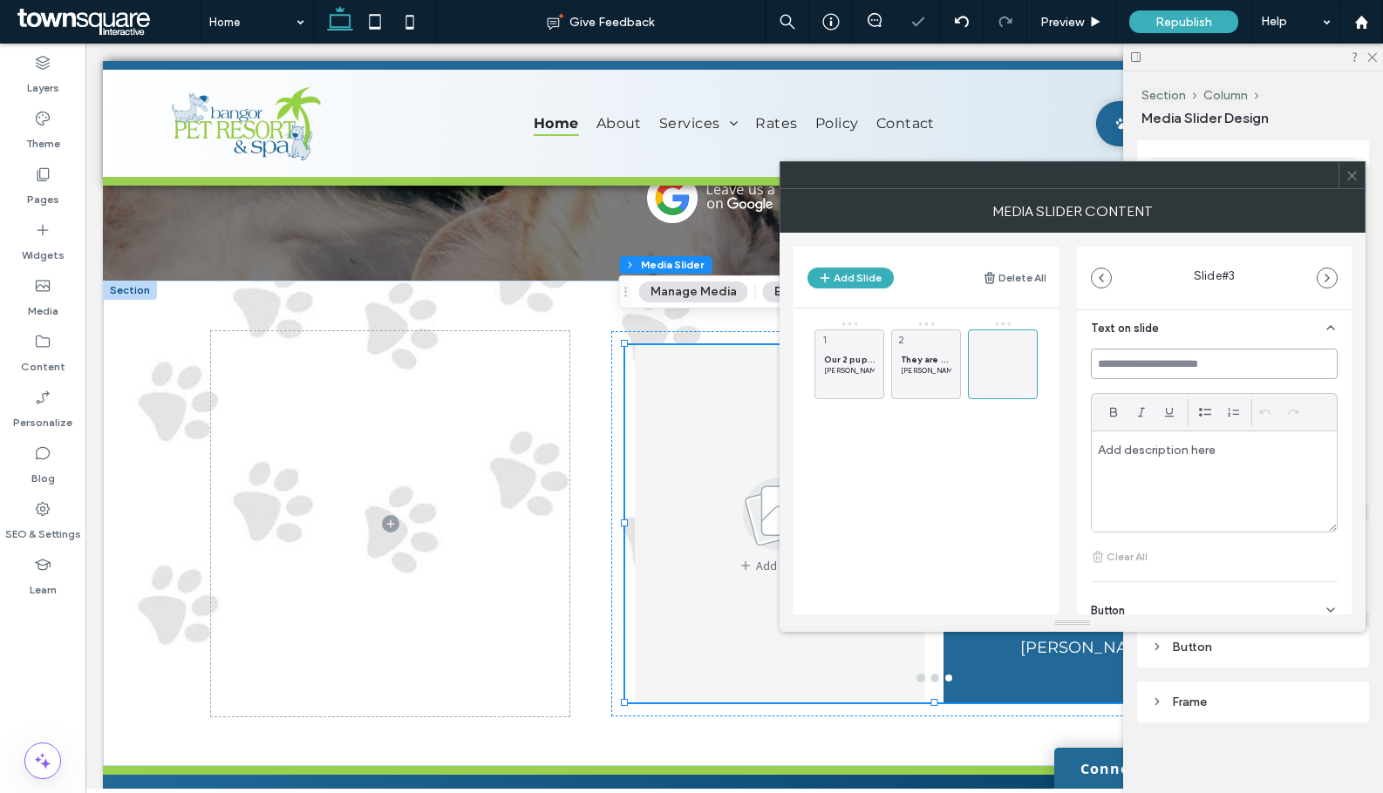
click at [1170, 363] on input at bounding box center [1214, 364] width 247 height 31
paste input "**********"
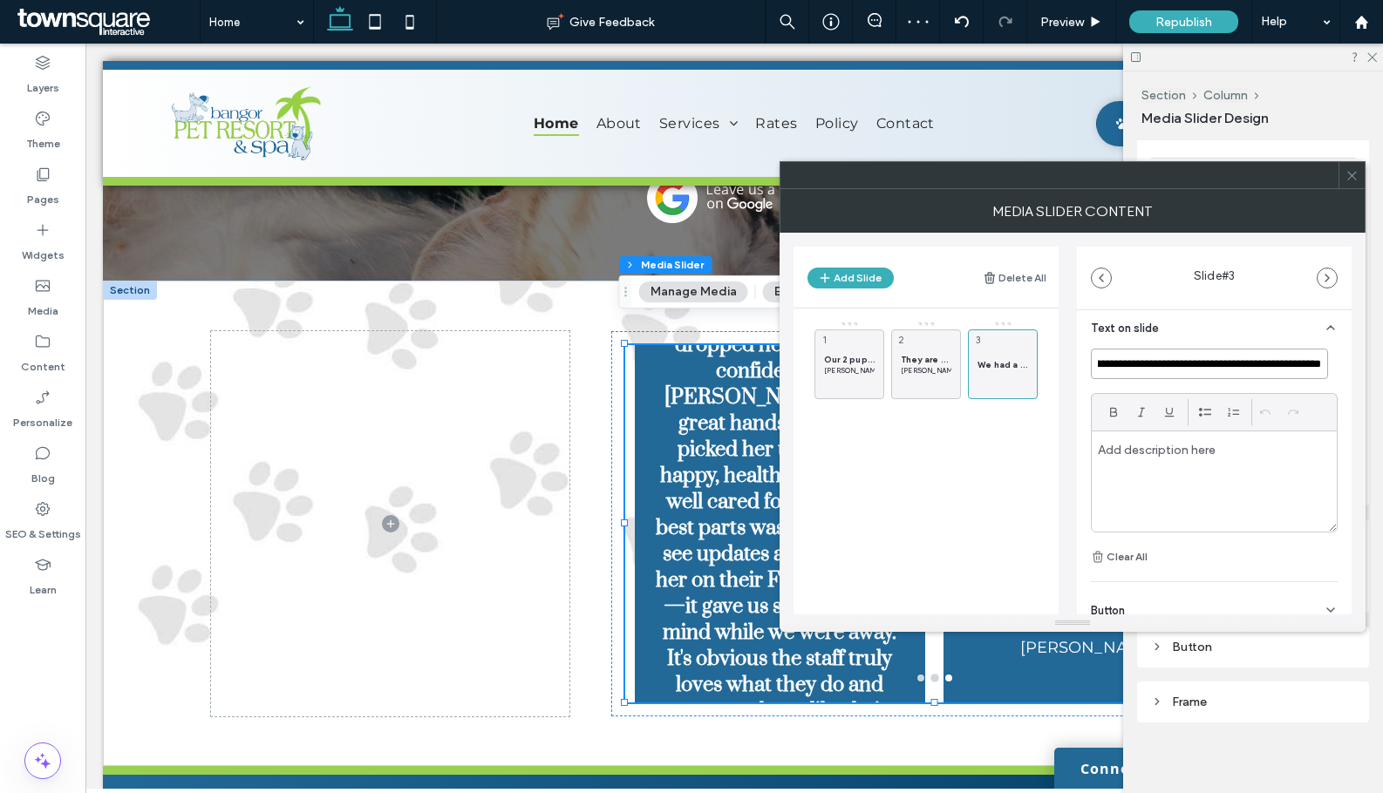
type input "**********"
click at [1179, 455] on p at bounding box center [1214, 450] width 233 height 16
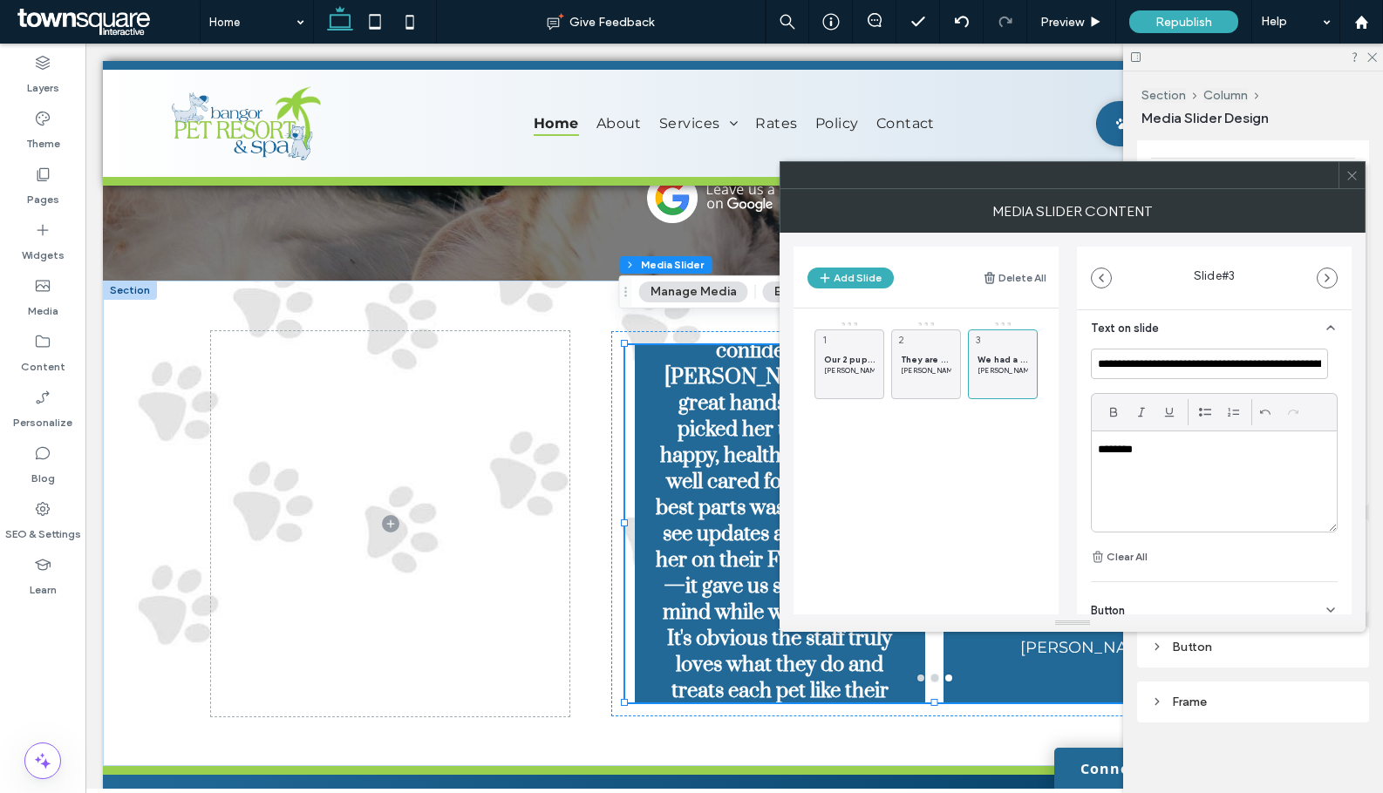
click at [1352, 174] on icon at bounding box center [1351, 175] width 13 height 13
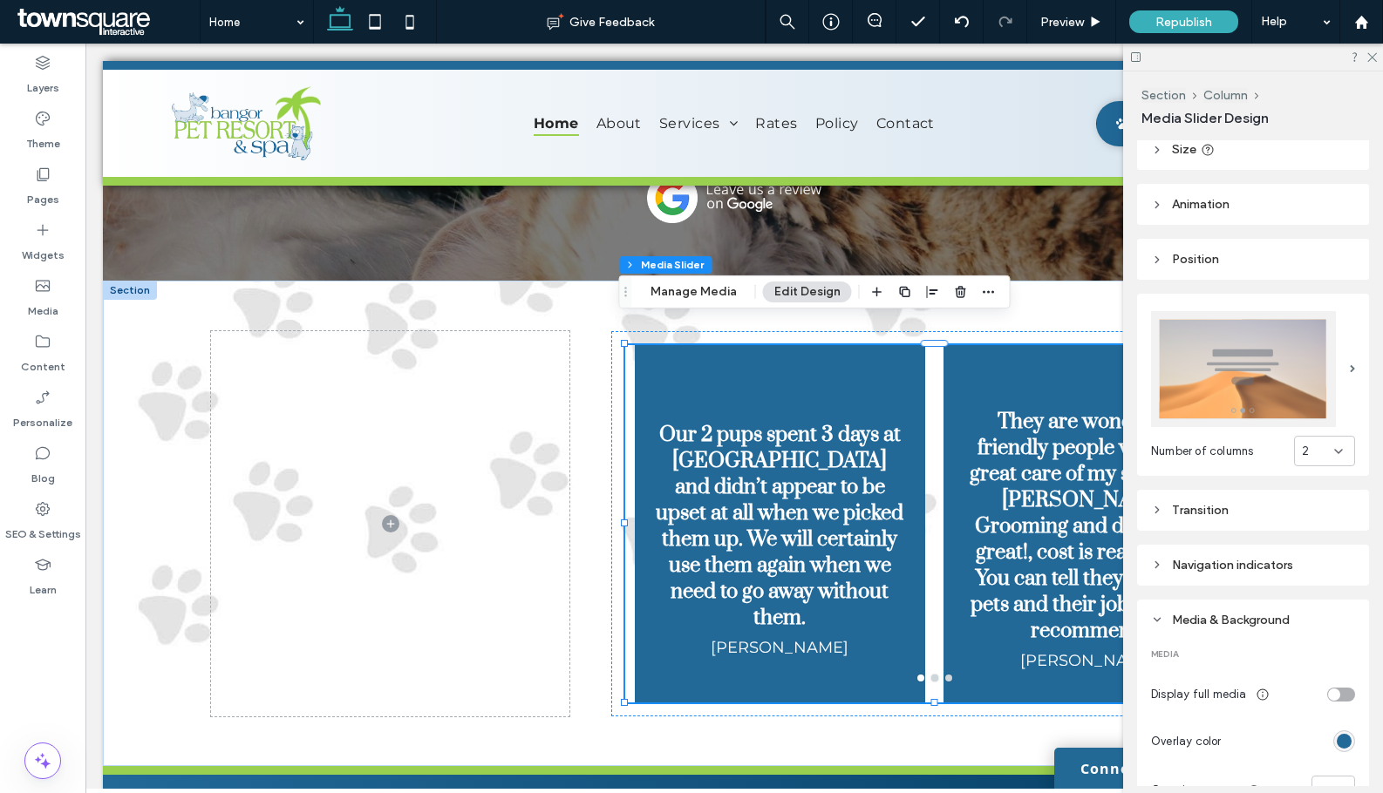
scroll to position [93, 0]
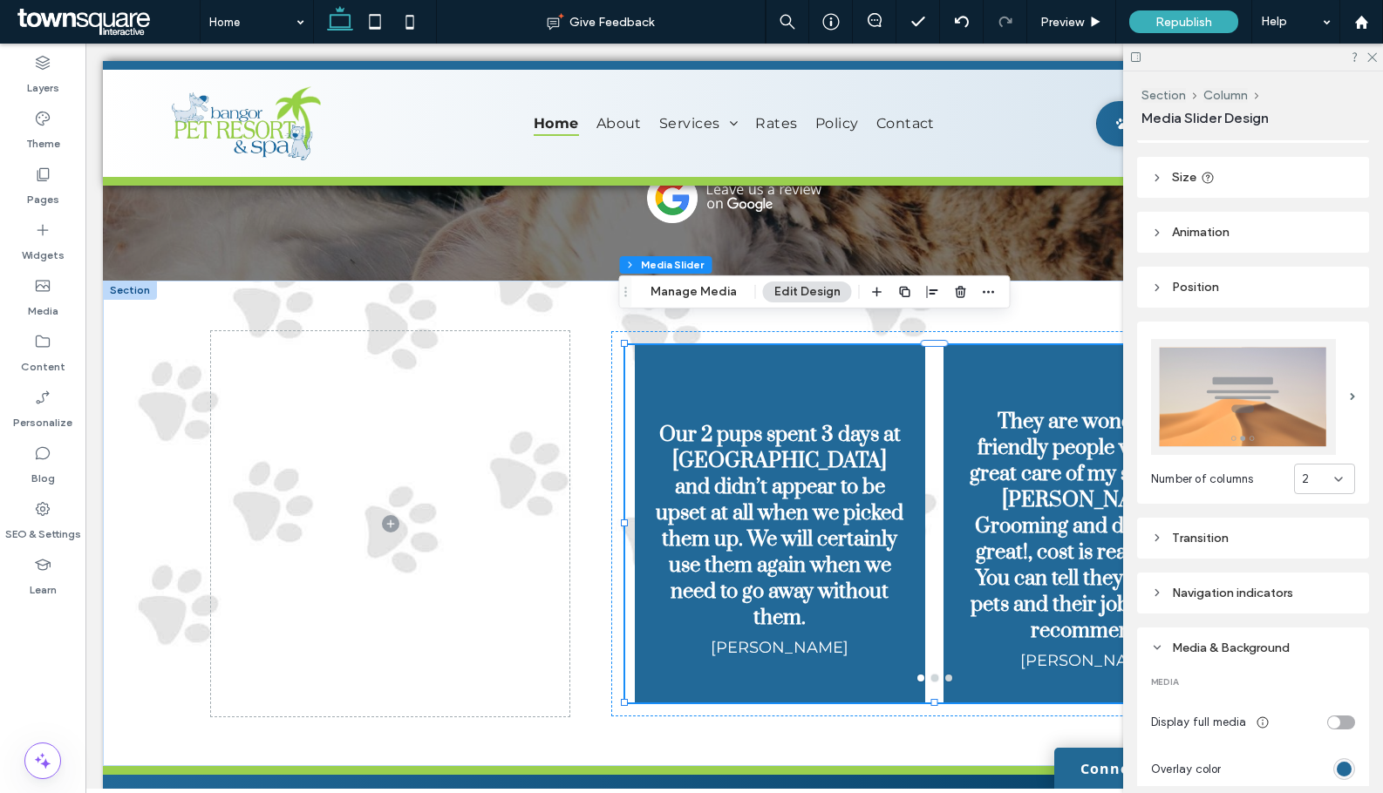
click at [1303, 472] on div "2" at bounding box center [1318, 479] width 32 height 17
click at [1296, 505] on span "1" at bounding box center [1295, 503] width 4 height 17
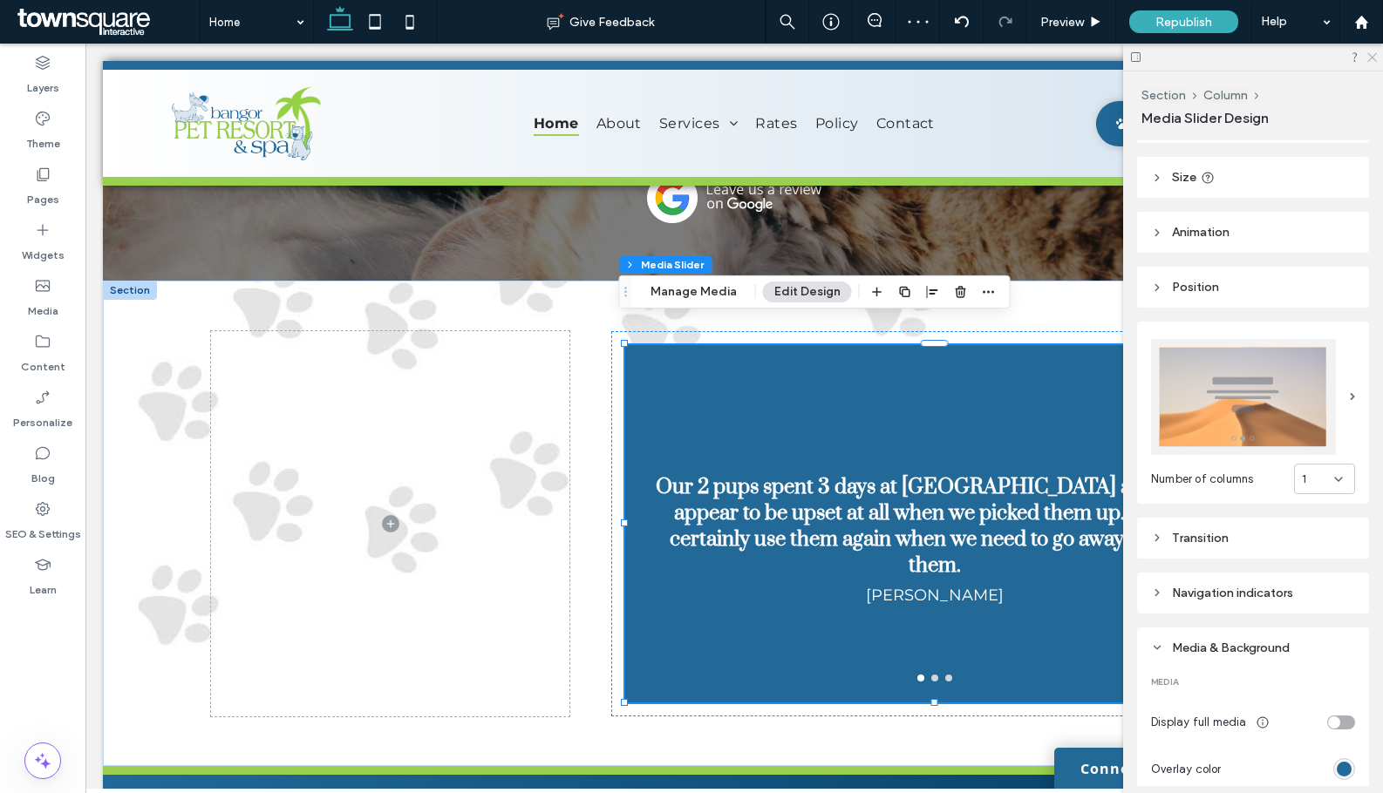
click at [1371, 61] on icon at bounding box center [1370, 56] width 11 height 11
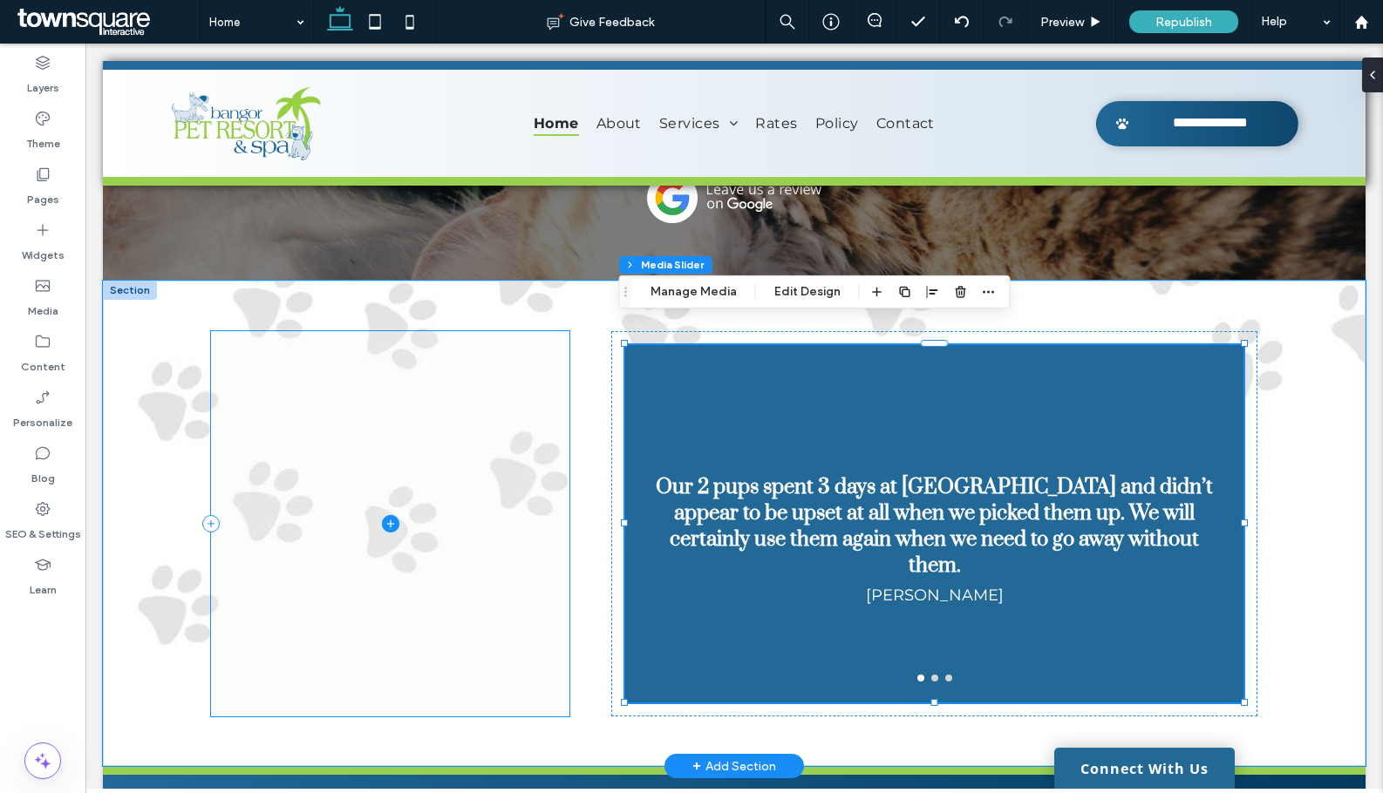
click at [538, 467] on span at bounding box center [390, 523] width 358 height 385
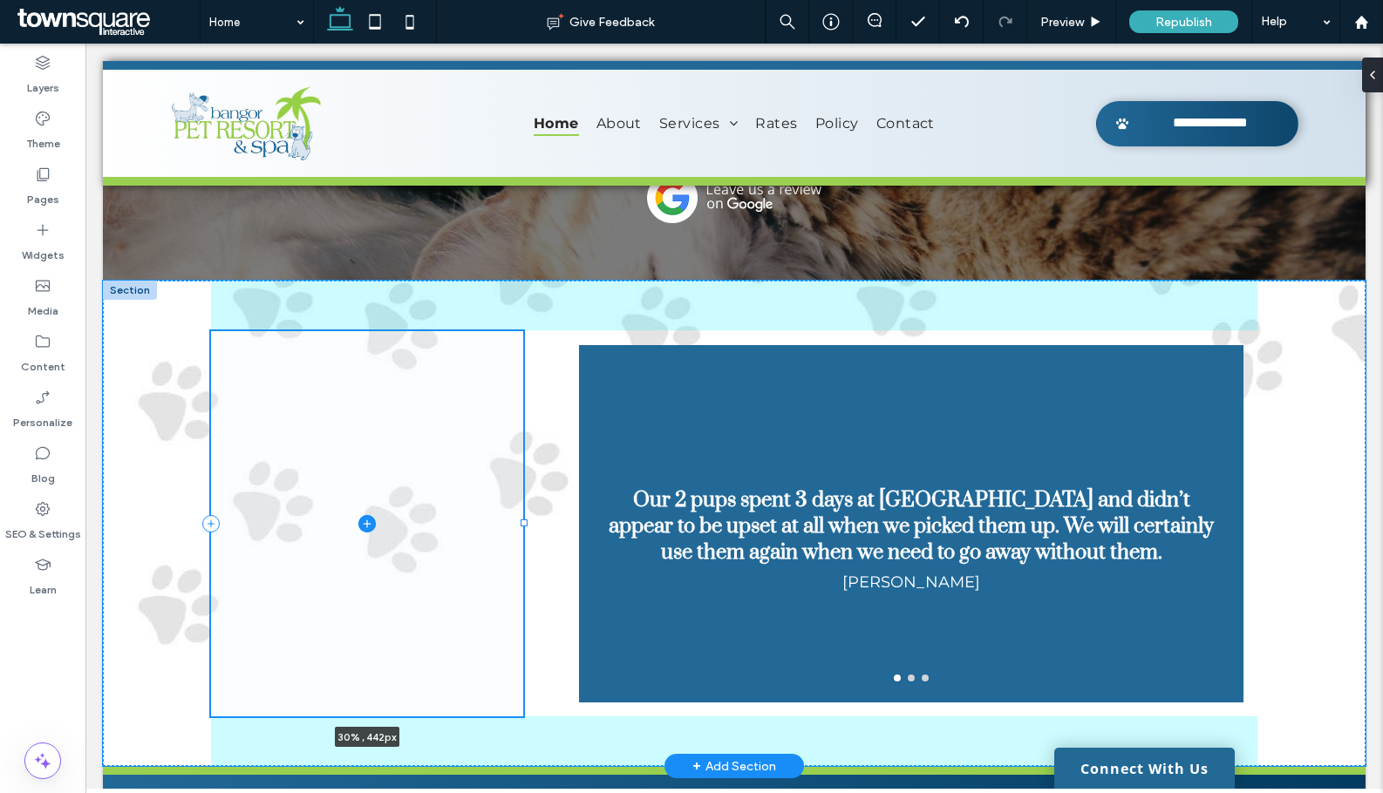
drag, startPoint x: 563, startPoint y: 501, endPoint x: 515, endPoint y: 502, distance: 48.0
click at [520, 520] on div at bounding box center [523, 523] width 7 height 7
type input "**"
type input "*****"
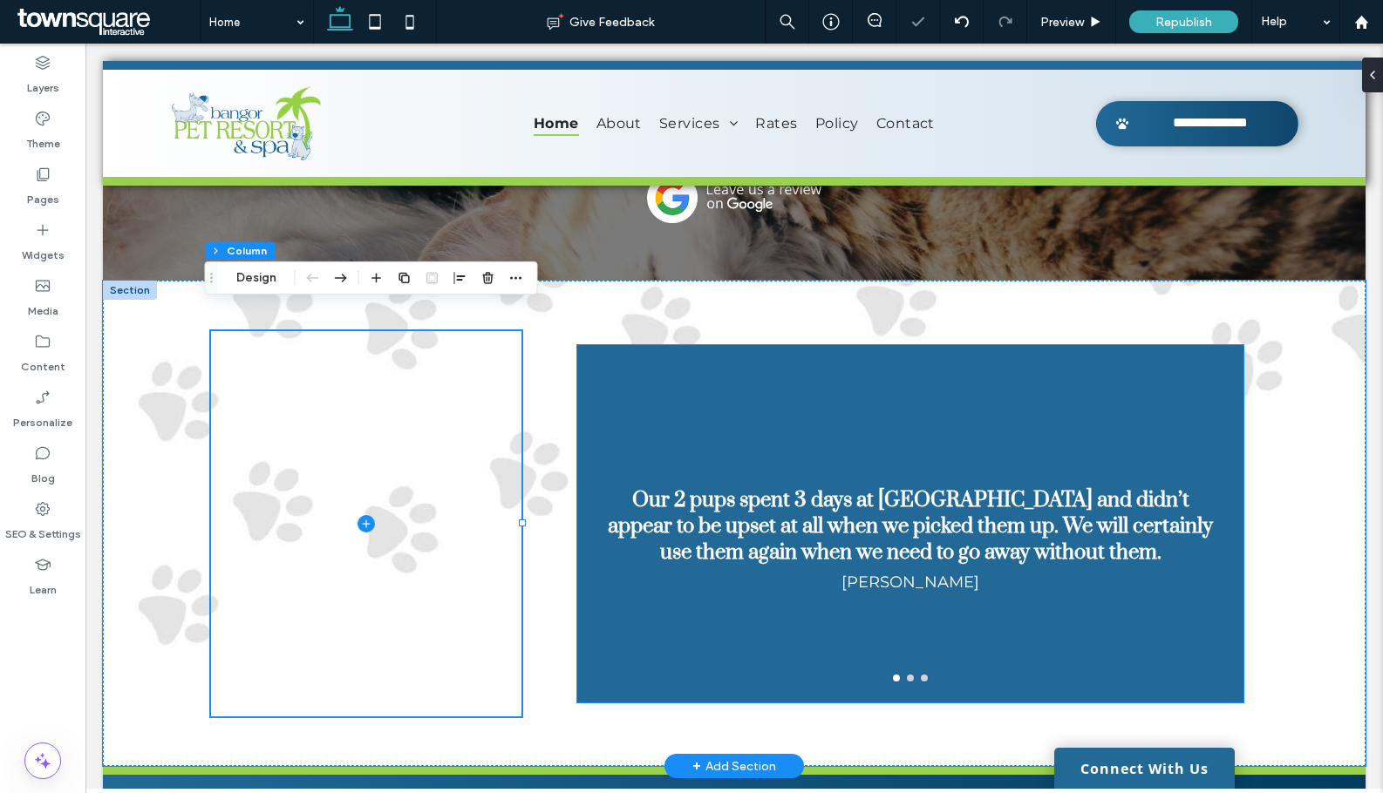
click at [772, 431] on div "Our 2 pups spent 3 days at Pet Resort & Spa and didn’t appear to be upset at al…" at bounding box center [910, 535] width 666 height 275
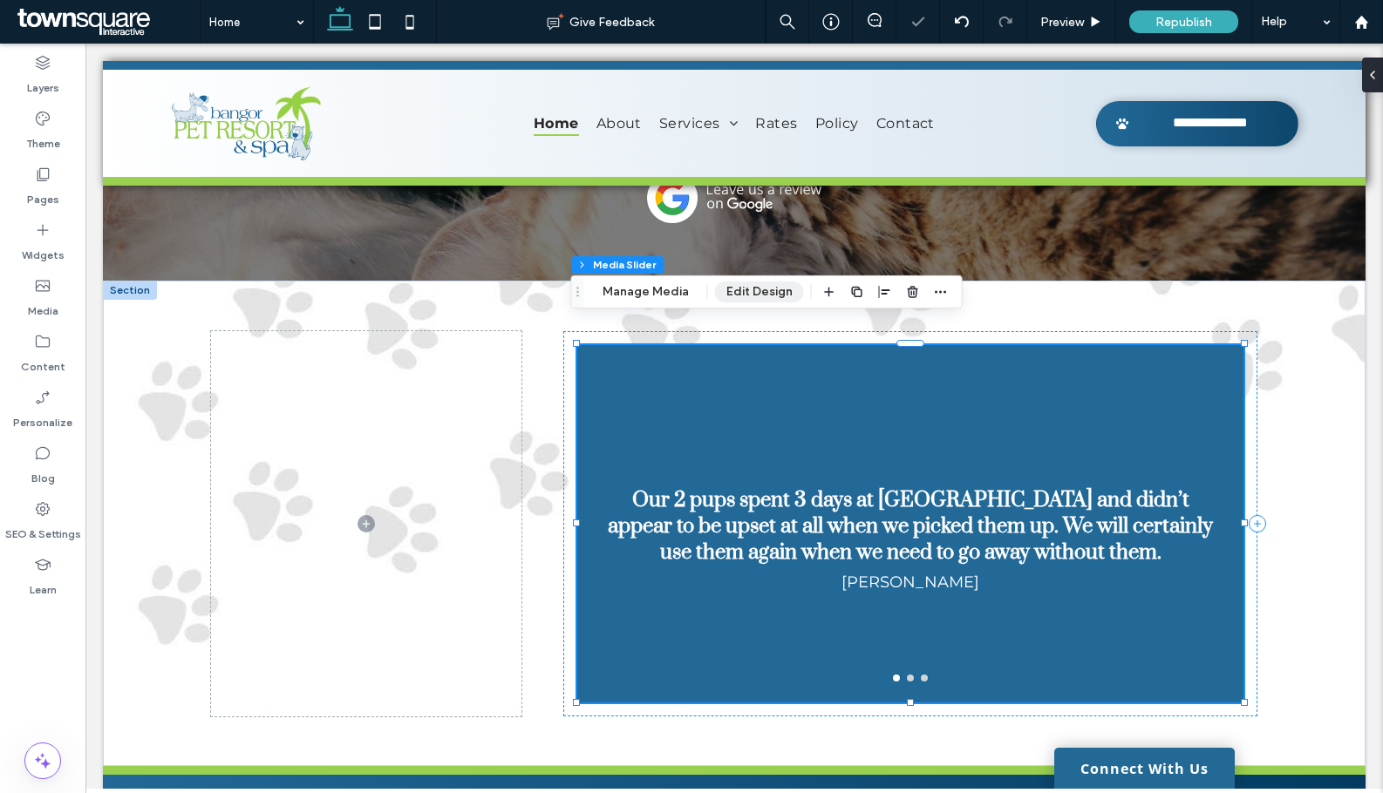
click at [755, 292] on button "Edit Design" at bounding box center [759, 292] width 89 height 21
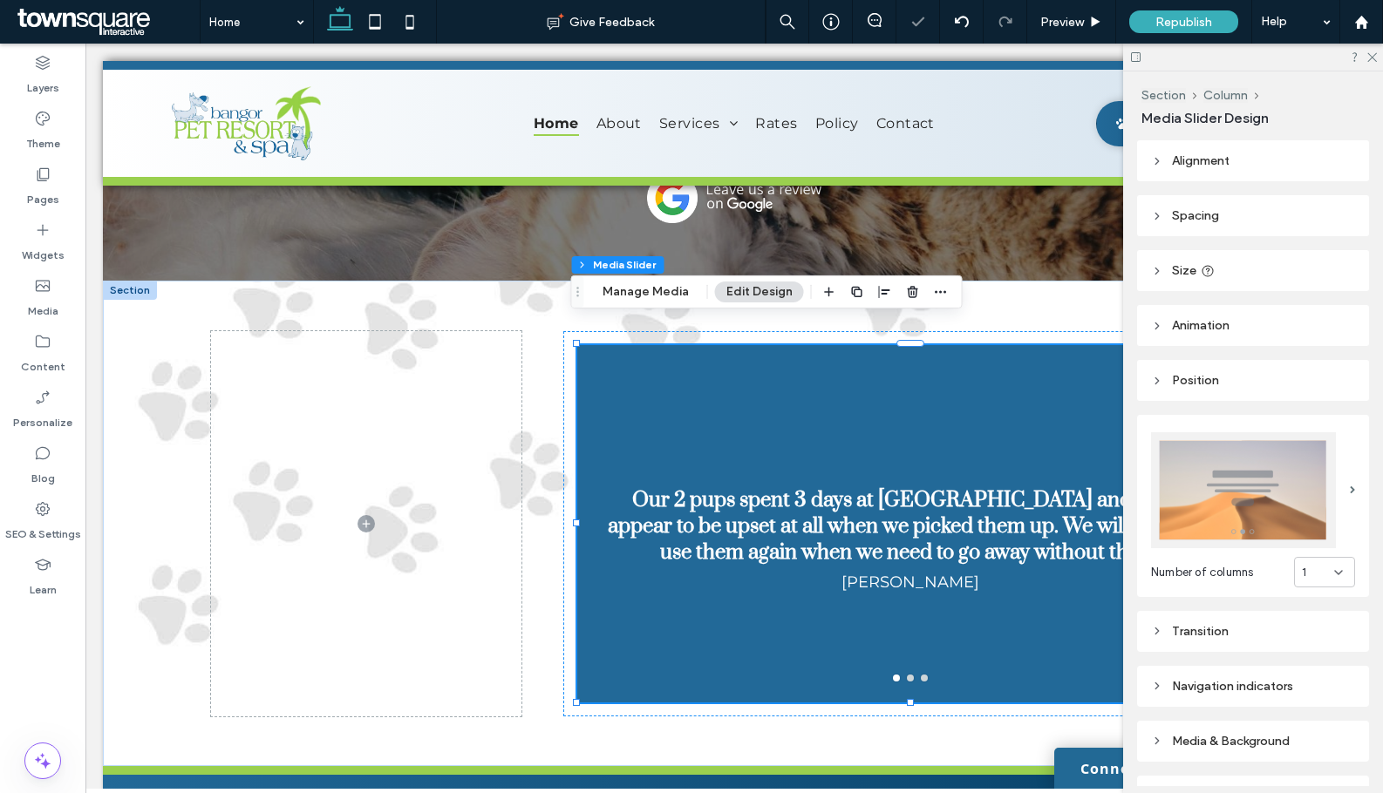
click at [1331, 566] on icon at bounding box center [1338, 573] width 14 height 14
click at [1310, 624] on div "2" at bounding box center [1315, 627] width 59 height 31
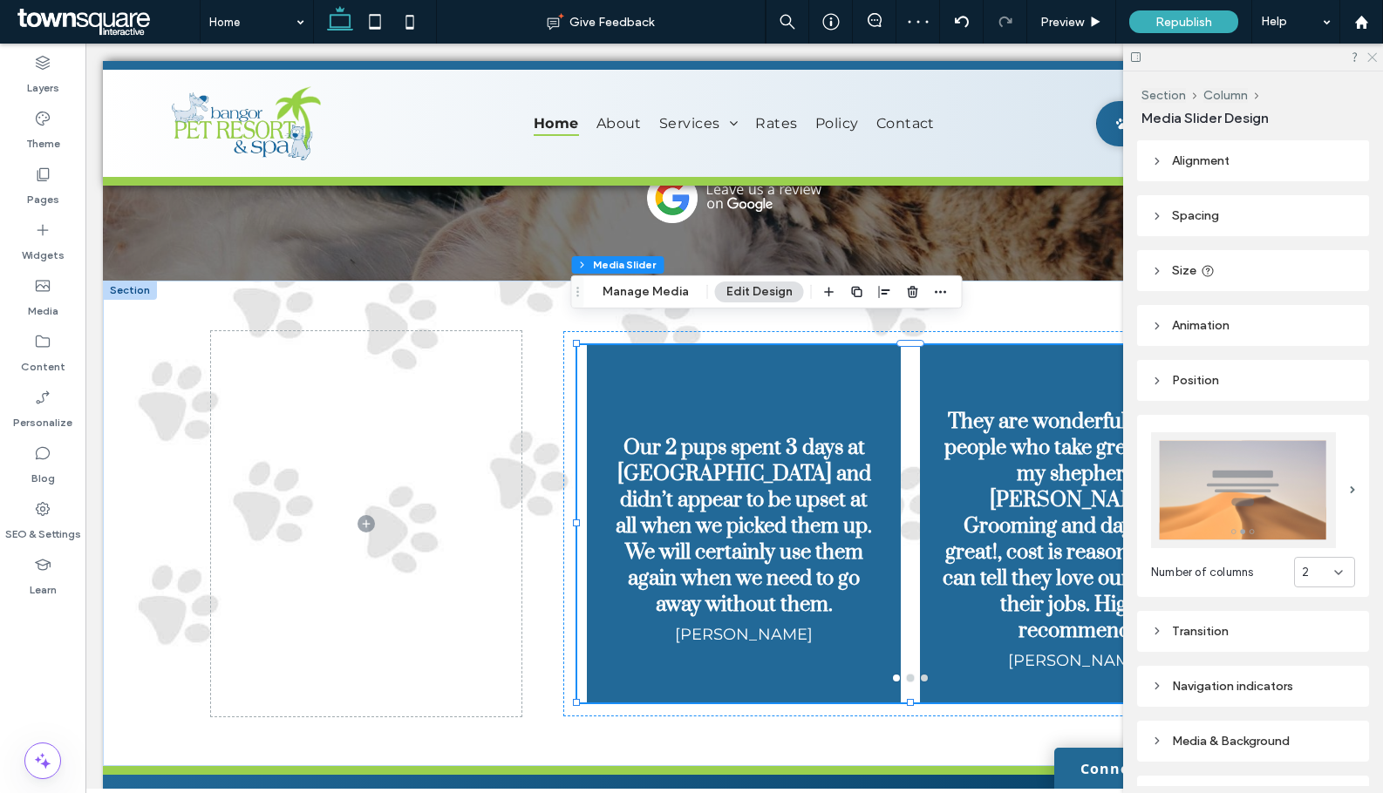
click at [1372, 58] on use at bounding box center [1372, 58] width 10 height 10
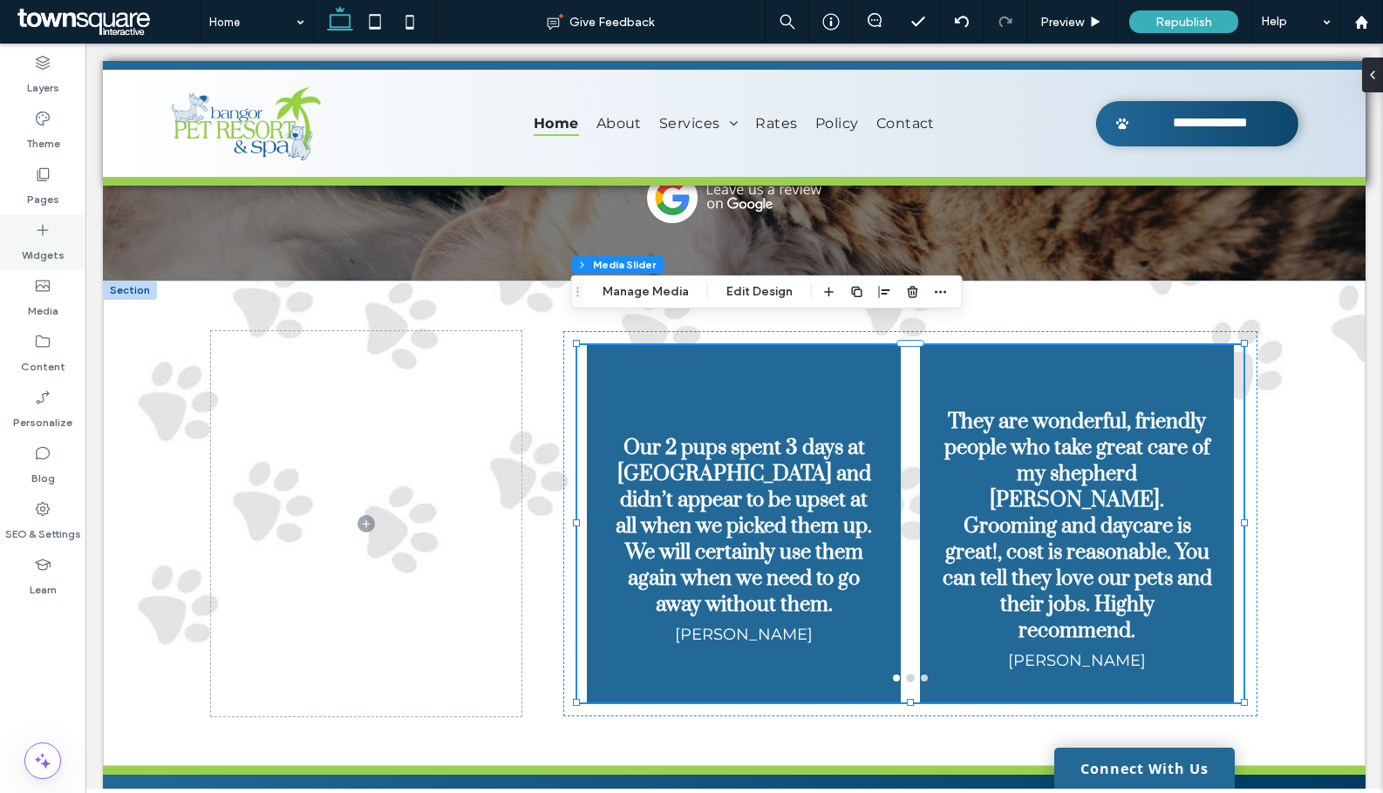
click at [33, 238] on div "Widgets" at bounding box center [42, 242] width 85 height 56
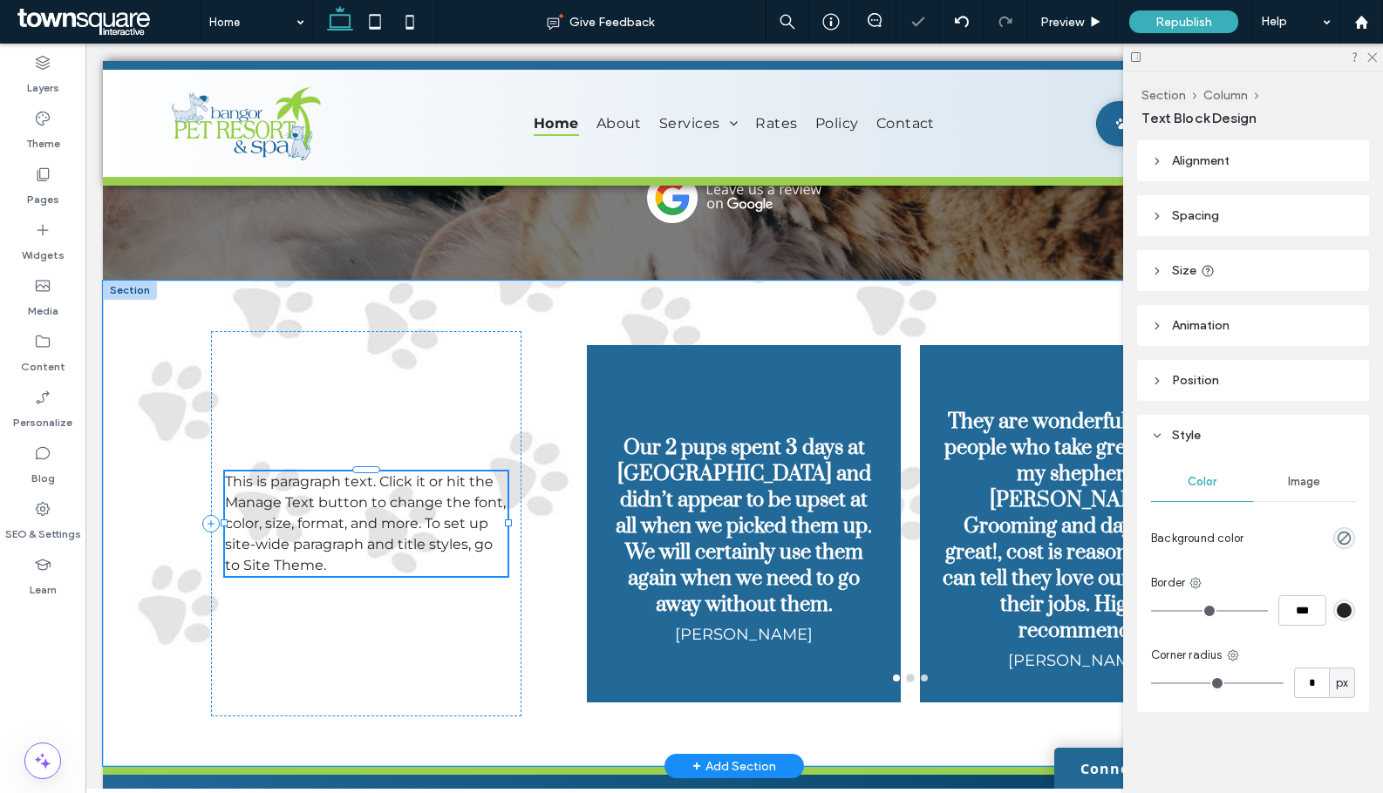
type input "**********"
type input "**"
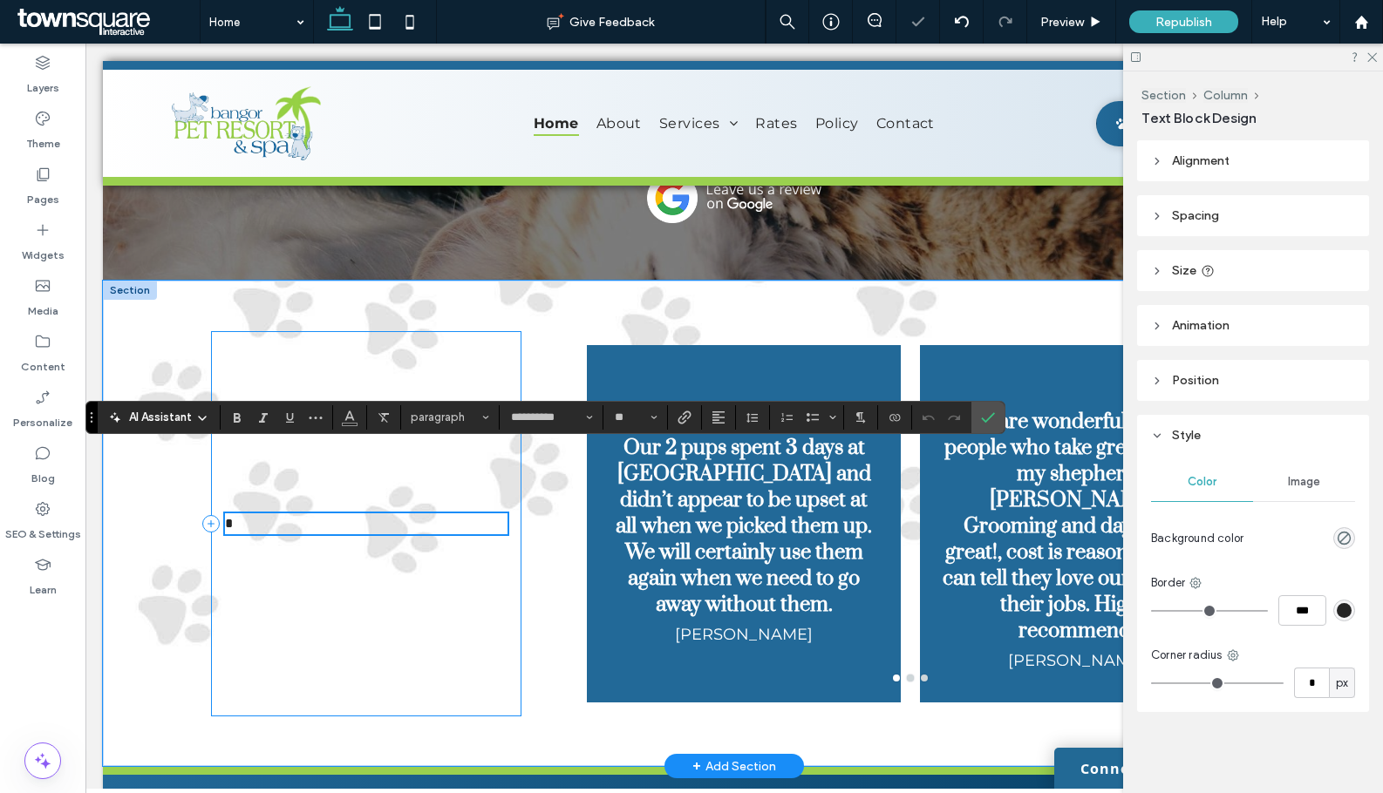
scroll to position [3427, 0]
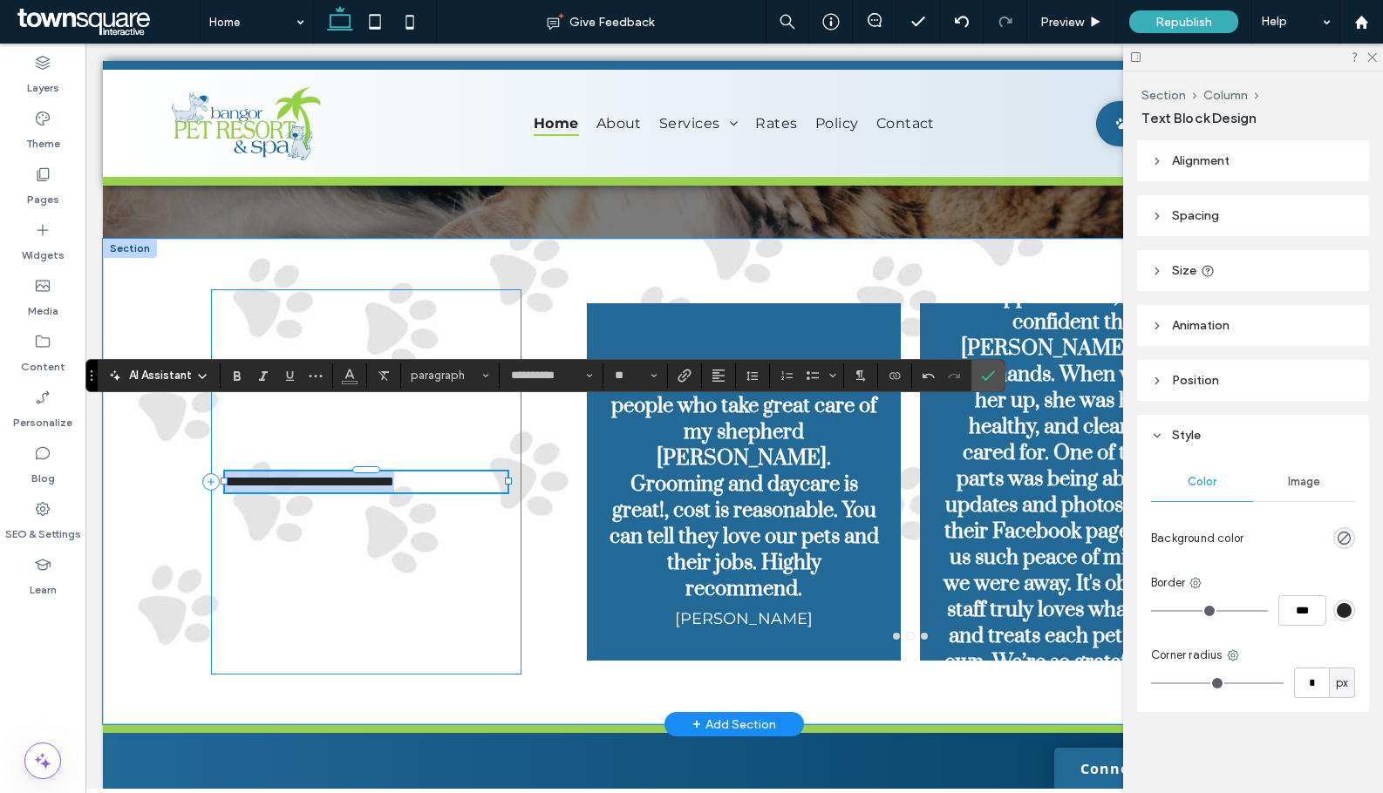
drag, startPoint x: 468, startPoint y: 458, endPoint x: 221, endPoint y: 426, distance: 248.7
click at [221, 426] on div "**********" at bounding box center [366, 481] width 310 height 385
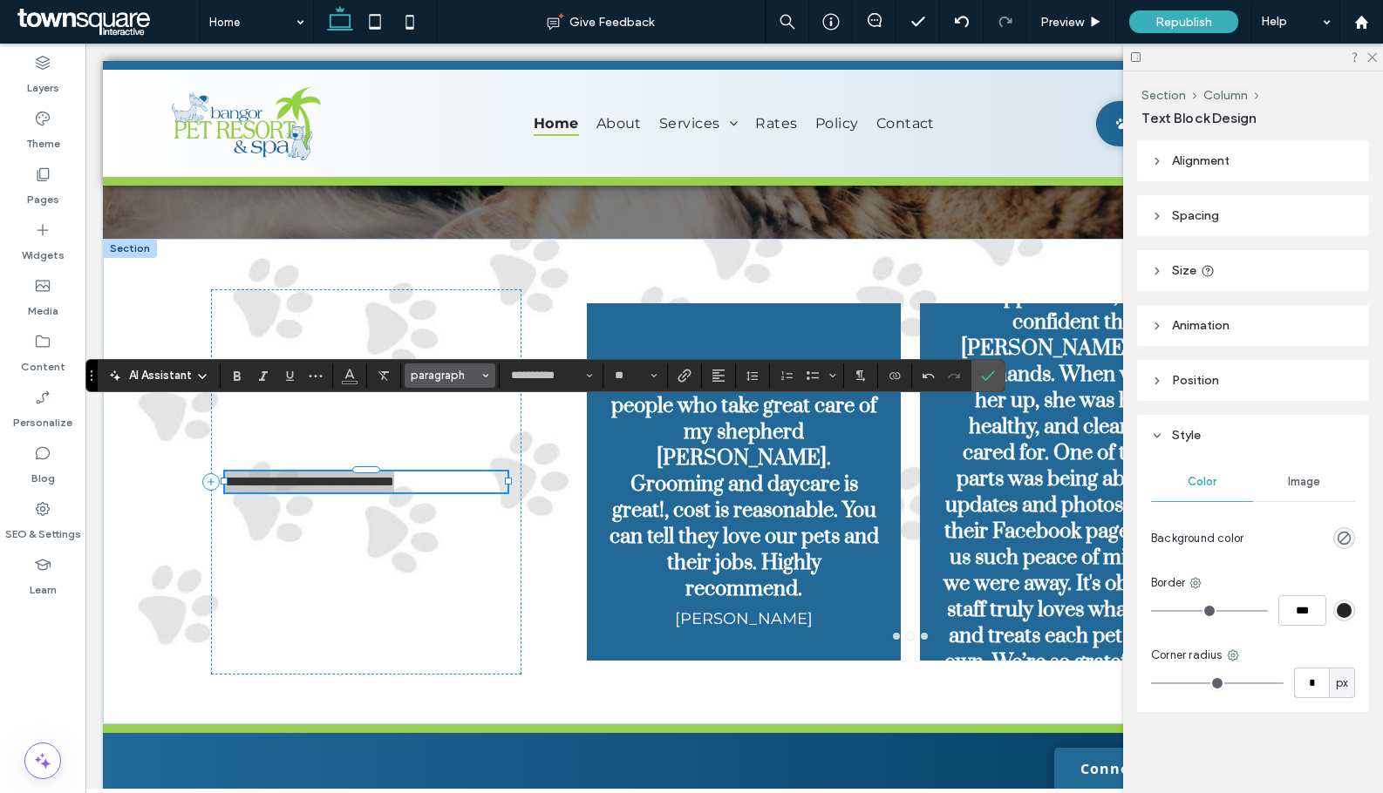
click at [440, 376] on span "paragraph" at bounding box center [445, 375] width 68 height 13
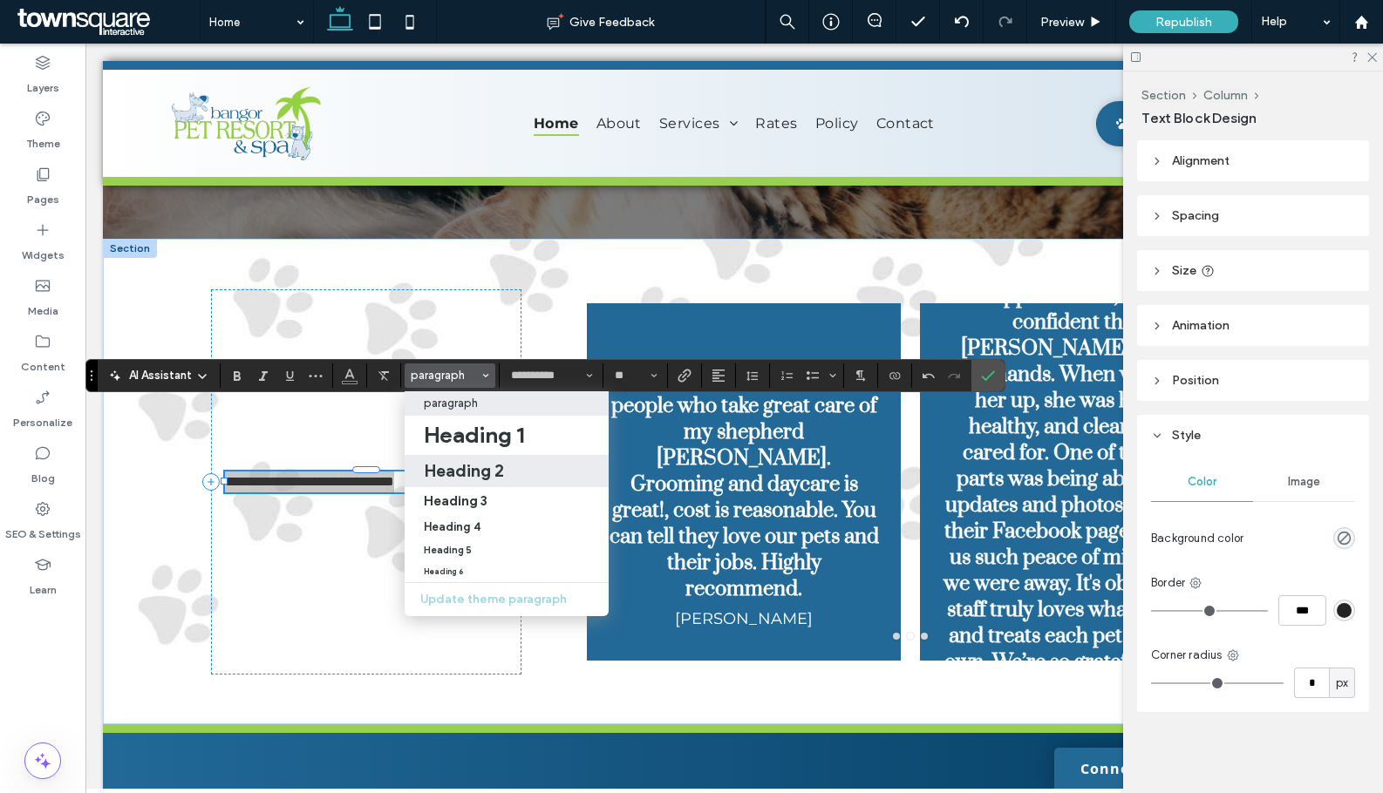
drag, startPoint x: 461, startPoint y: 470, endPoint x: 376, endPoint y: 426, distance: 95.9
click at [461, 470] on h2 "Heading 2" at bounding box center [464, 470] width 80 height 21
type input "******"
type input "**"
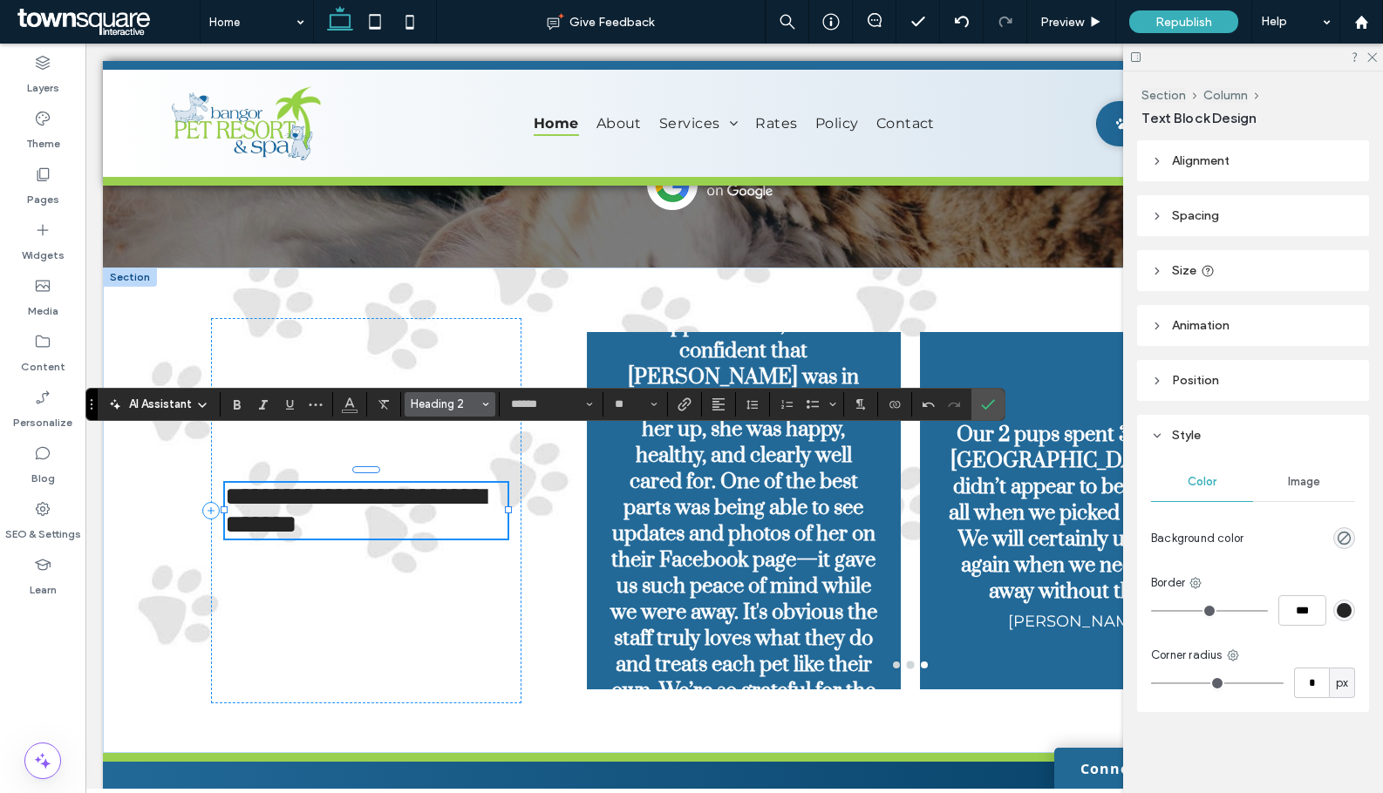
click at [482, 398] on span "Styles" at bounding box center [485, 404] width 7 height 23
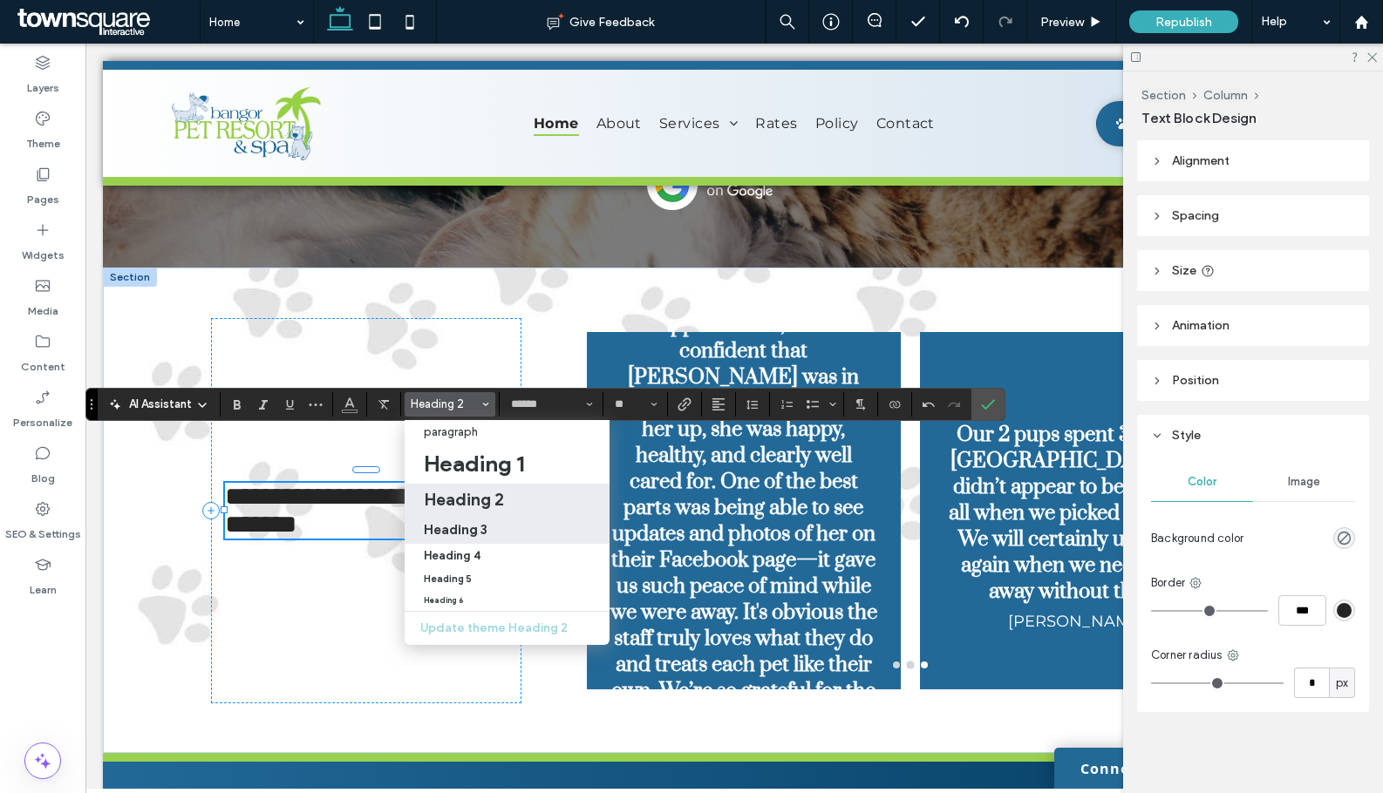
click at [449, 540] on label "Heading 3" at bounding box center [507, 530] width 205 height 28
type input "*****"
type input "**"
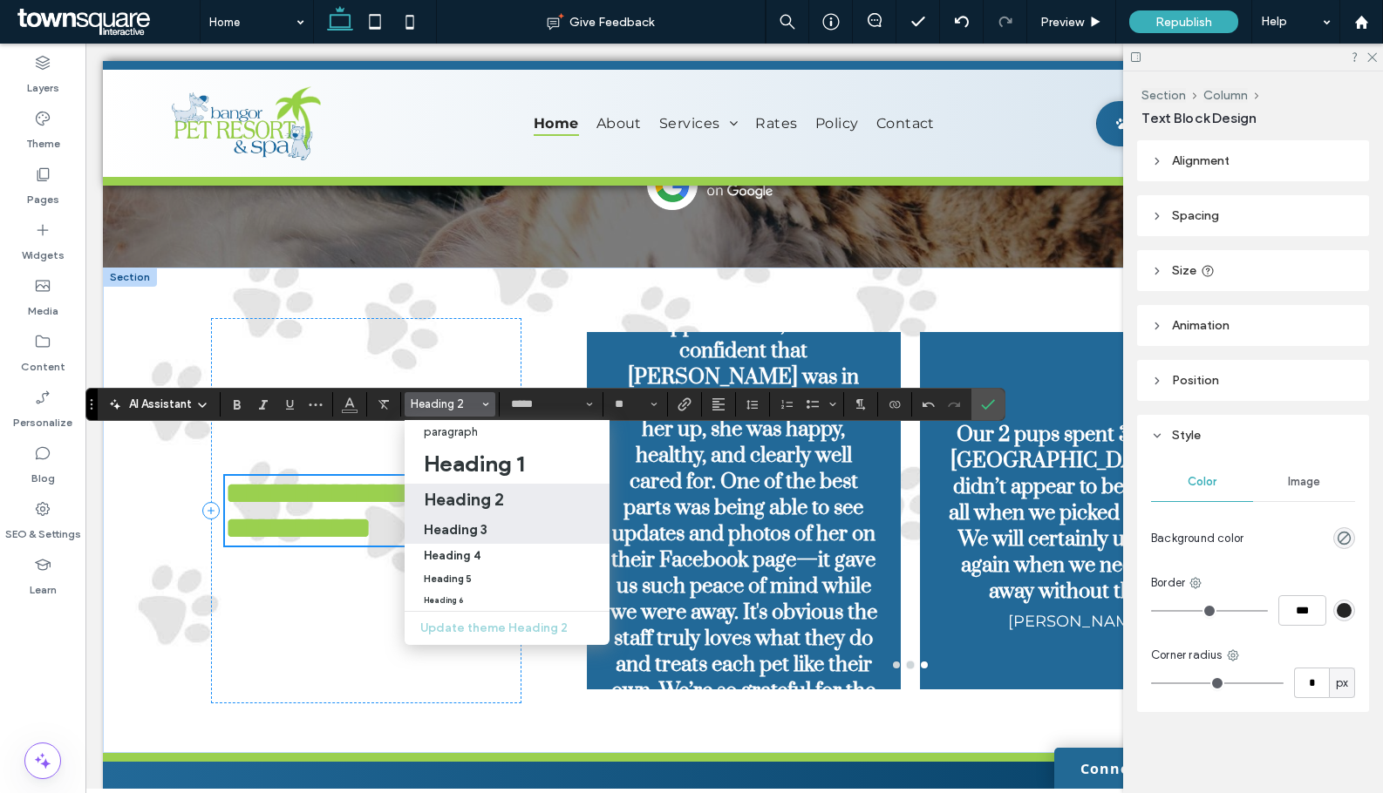
scroll to position [3373, 0]
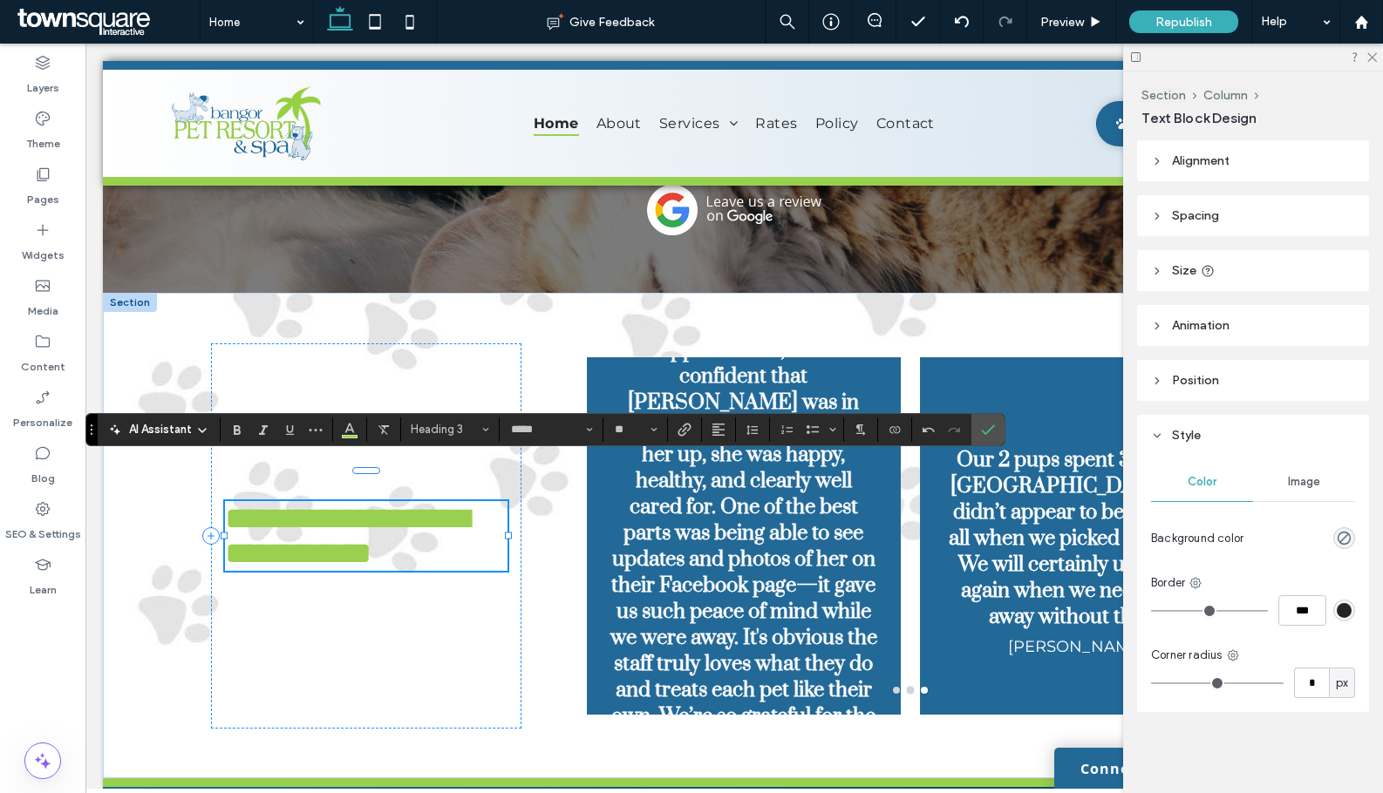
drag, startPoint x: 495, startPoint y: 565, endPoint x: 470, endPoint y: 603, distance: 45.9
click at [493, 568] on h3 "**********" at bounding box center [366, 536] width 282 height 70
click at [724, 433] on icon "Alignment" at bounding box center [718, 430] width 14 height 14
click at [743, 489] on div "ui.textEditor.alignment.center" at bounding box center [735, 483] width 23 height 14
click at [983, 427] on icon "Confirm" at bounding box center [988, 430] width 14 height 14
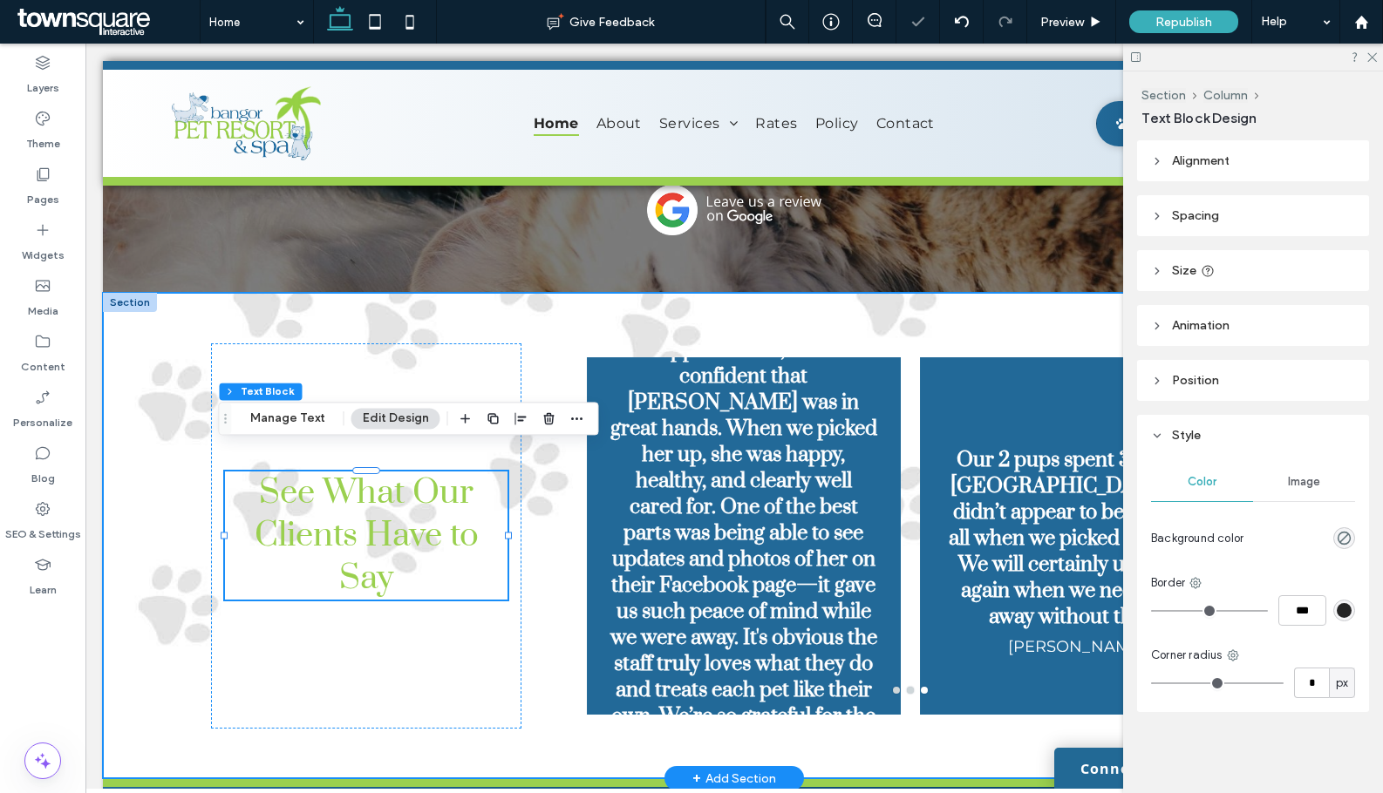
click at [515, 521] on div "See What Our Clients Have to Say Our 2 pups spent 3 days at Pet Resort & Spa an…" at bounding box center [734, 536] width 1046 height 486
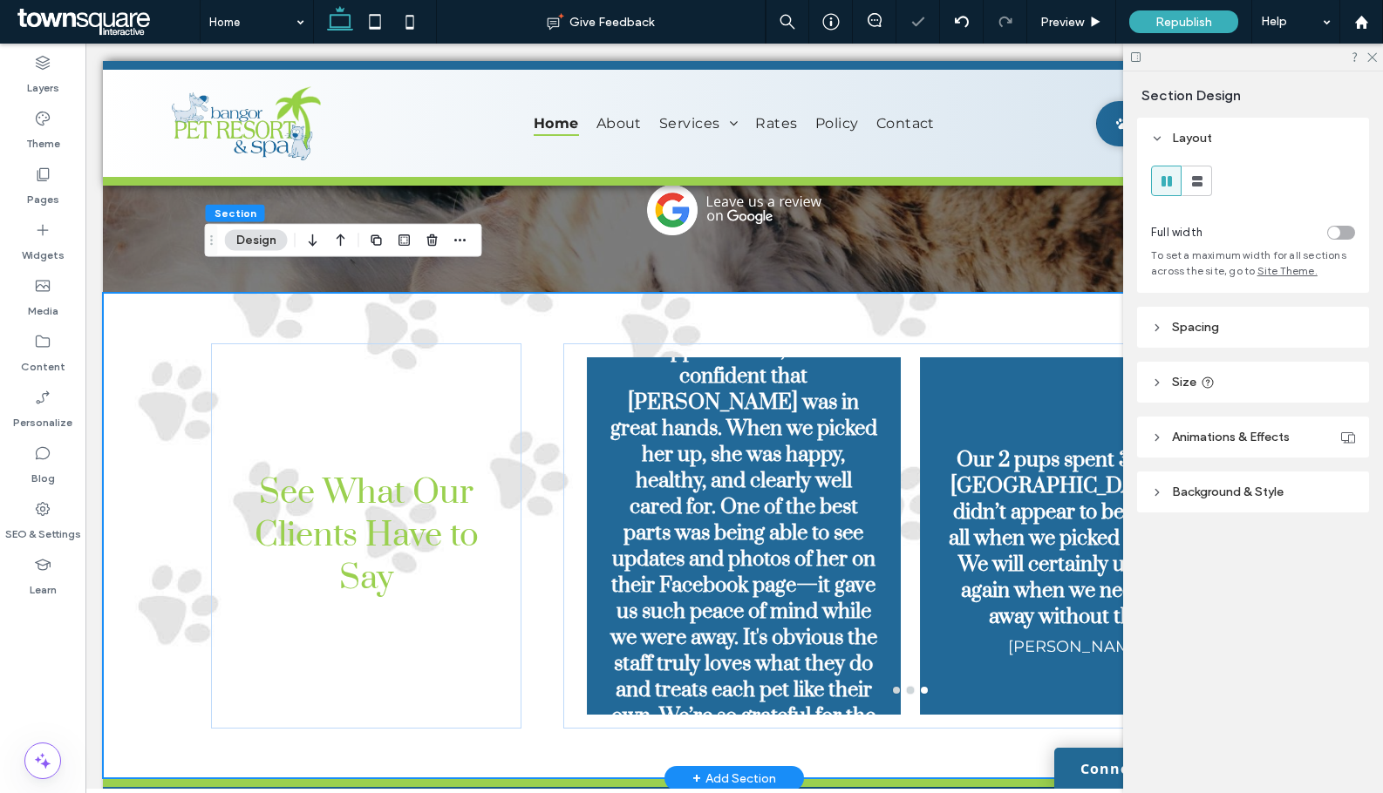
click at [515, 521] on div "See What Our Clients Have to Say Our 2 pups spent 3 days at Pet Resort & Spa an…" at bounding box center [734, 536] width 1046 height 486
click at [518, 520] on div "See What Our Clients Have to Say Our 2 pups spent 3 days at Pet Resort & Spa an…" at bounding box center [734, 536] width 1046 height 486
click at [509, 564] on div "See What Our Clients Have to Say" at bounding box center [366, 535] width 310 height 385
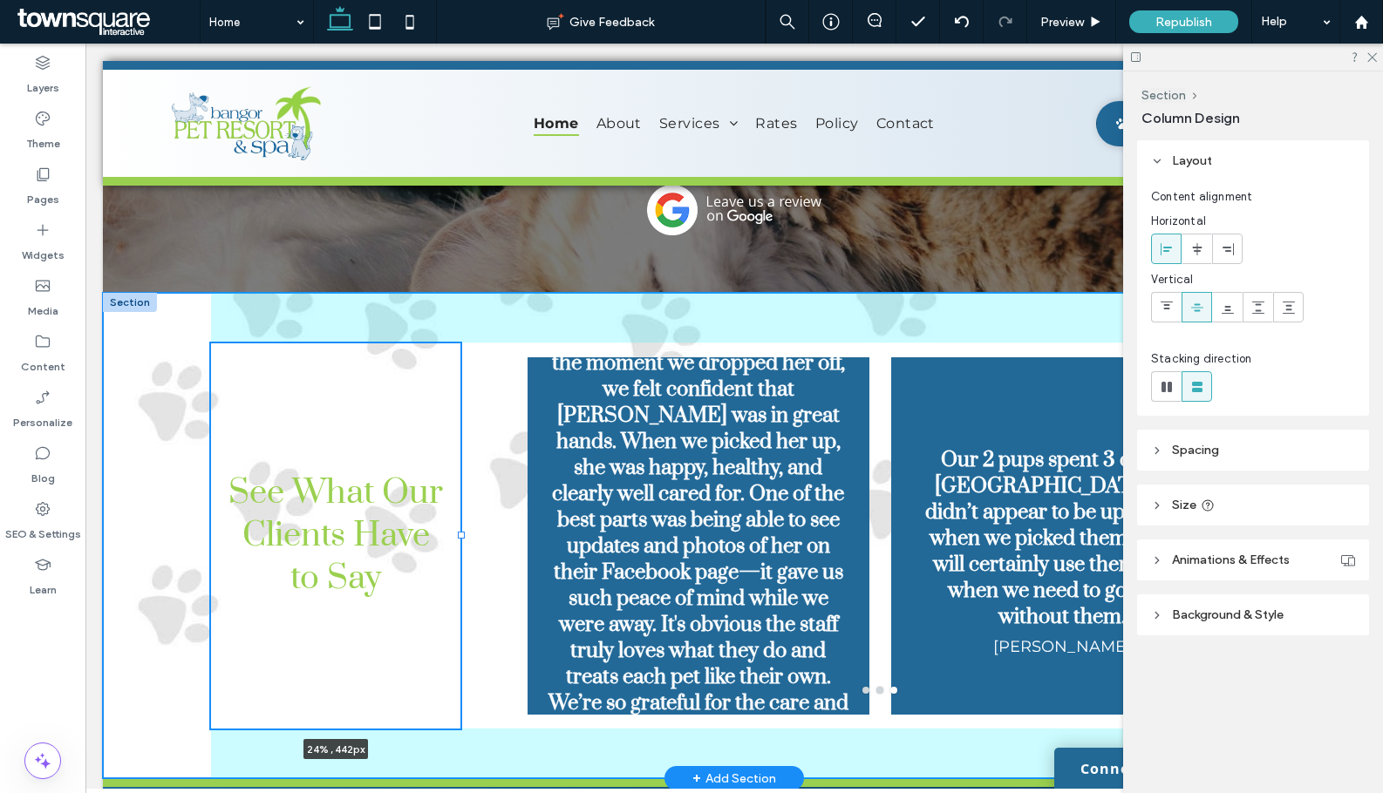
drag, startPoint x: 515, startPoint y: 510, endPoint x: 454, endPoint y: 496, distance: 62.6
click at [212, 343] on div at bounding box center [211, 343] width 1 height 1
type input "**"
type input "*****"
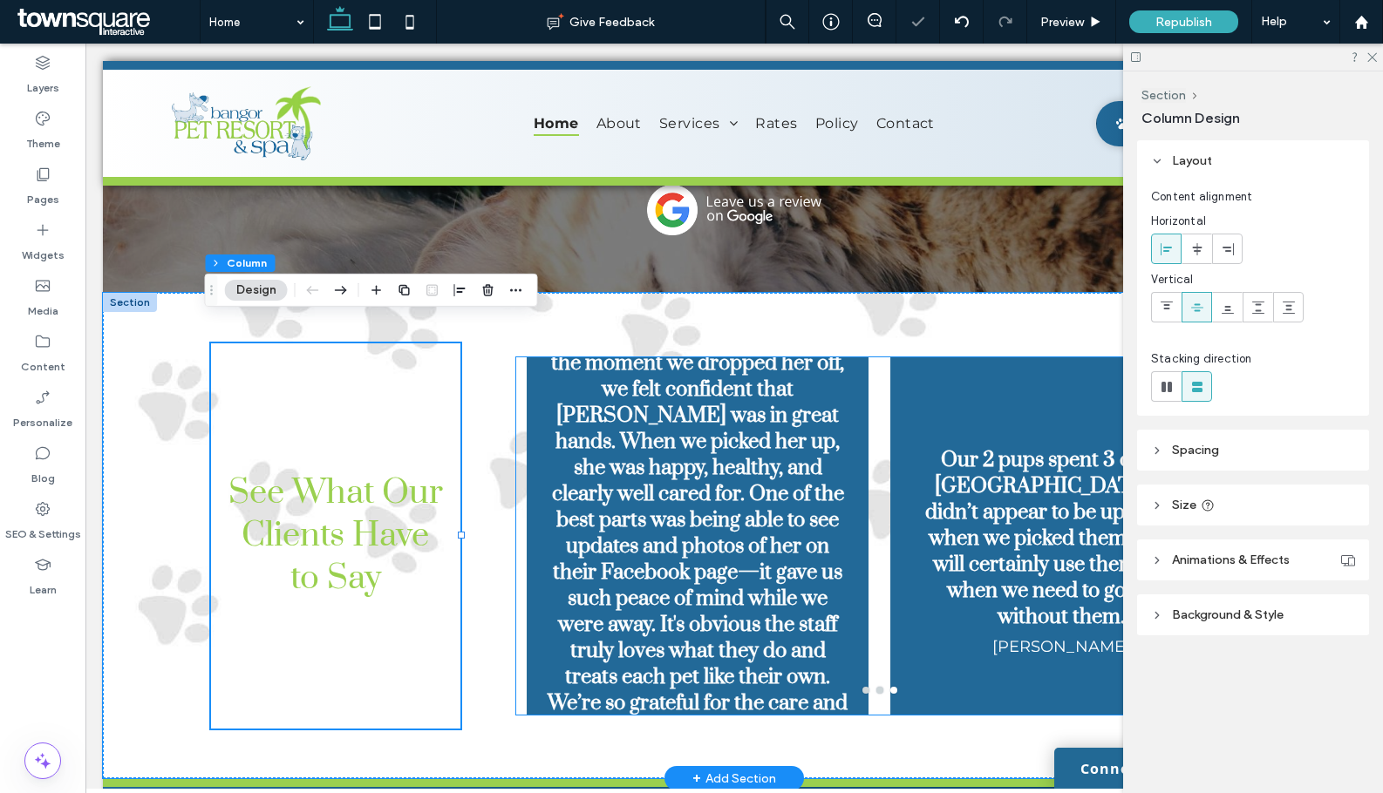
click at [516, 506] on div "We had a fantastic experience leaving our dog at Bangor Pet Resort and Spa! Fro…" at bounding box center [698, 535] width 364 height 357
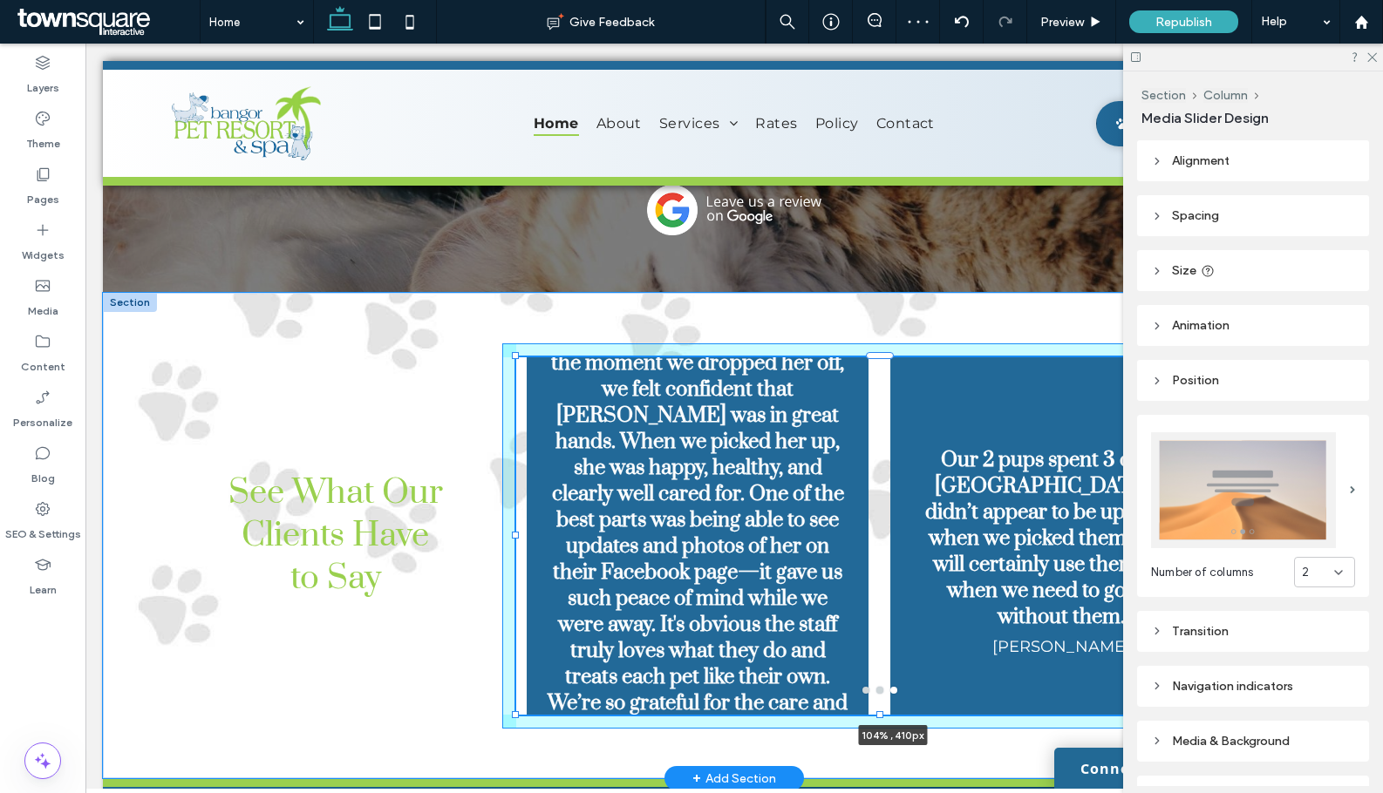
drag, startPoint x: 507, startPoint y: 511, endPoint x: 481, endPoint y: 506, distance: 26.7
click at [481, 506] on div "See What Our Clients Have to Say Our 2 pups spent 3 days at Pet Resort & Spa an…" at bounding box center [734, 536] width 1046 height 486
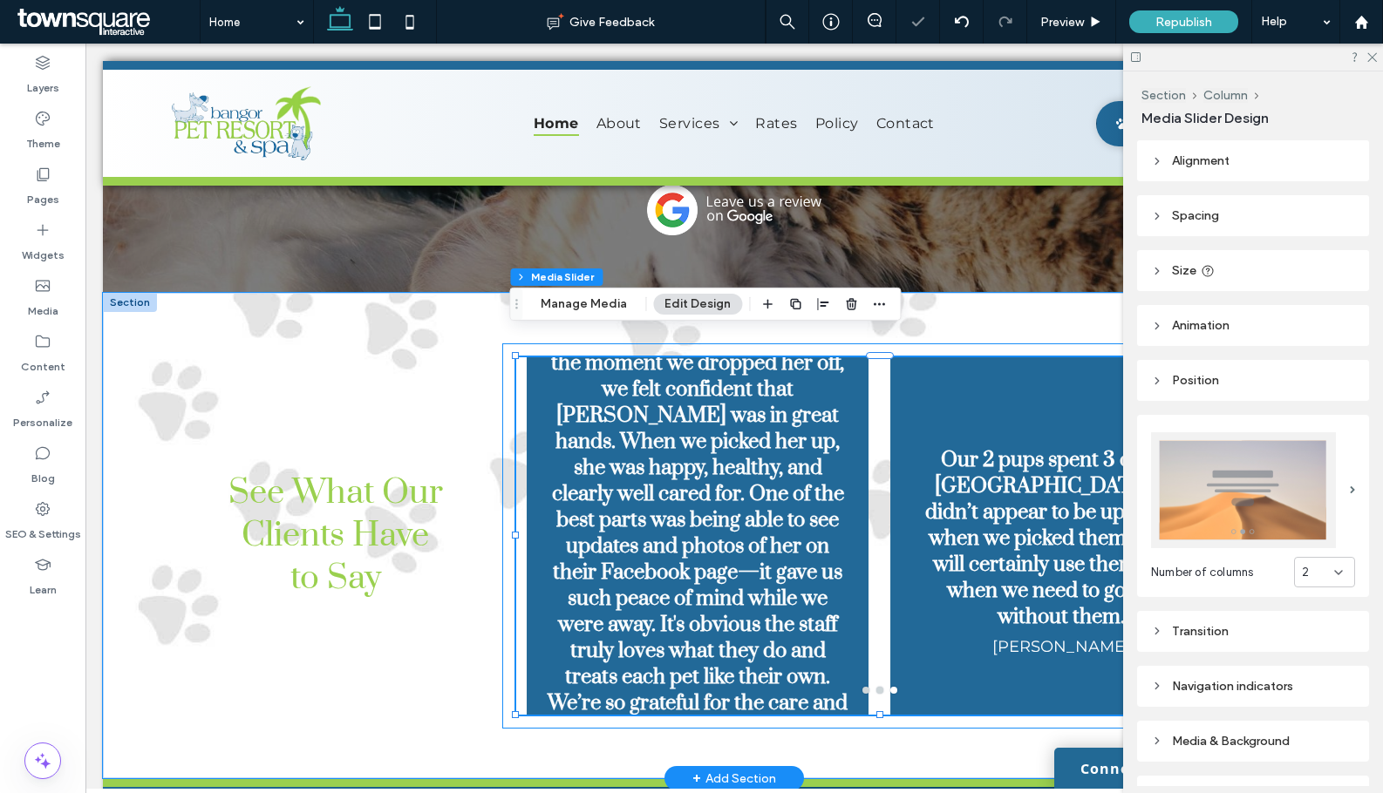
click at [502, 512] on div "Our 2 pups spent 3 days at Pet Resort & Spa and didn’t appear to be upset at al…" at bounding box center [879, 535] width 755 height 385
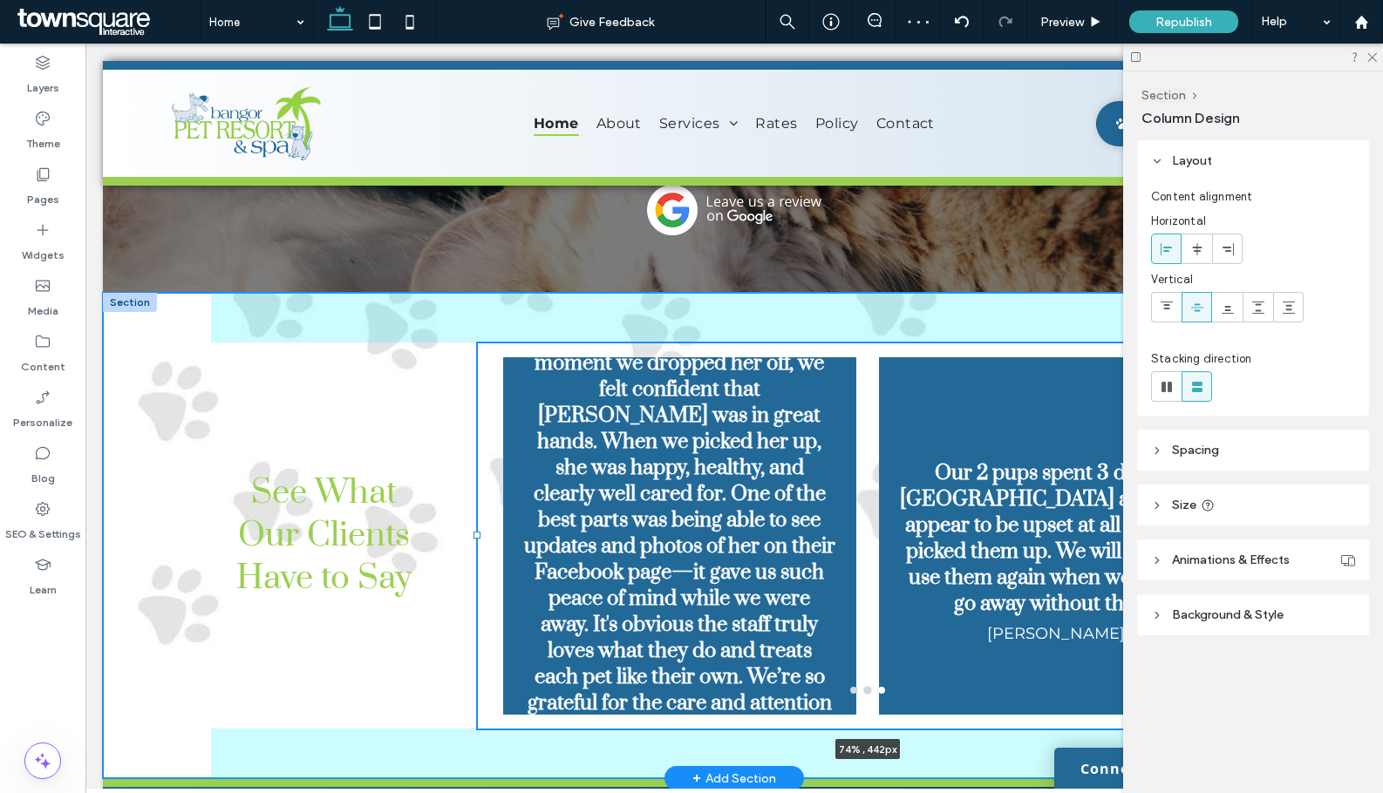
drag, startPoint x: 492, startPoint y: 513, endPoint x: 467, endPoint y: 507, distance: 25.0
click at [467, 507] on div "See What Our Clients Have to Say Our 2 pups spent 3 days at Pet Resort & Spa an…" at bounding box center [734, 536] width 1046 height 486
type input "**"
type input "*****"
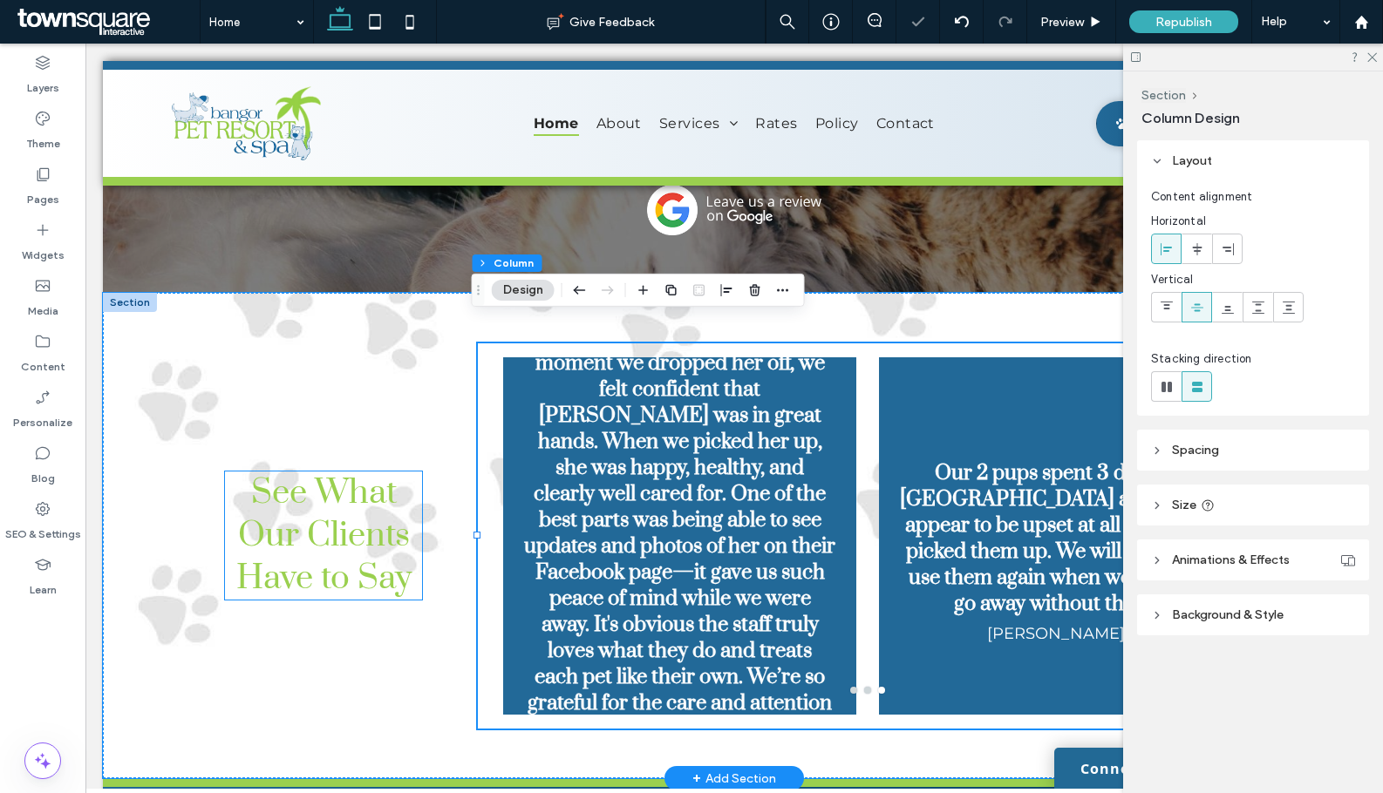
click at [317, 498] on span "See What Our Clients Have to Say" at bounding box center [323, 536] width 175 height 128
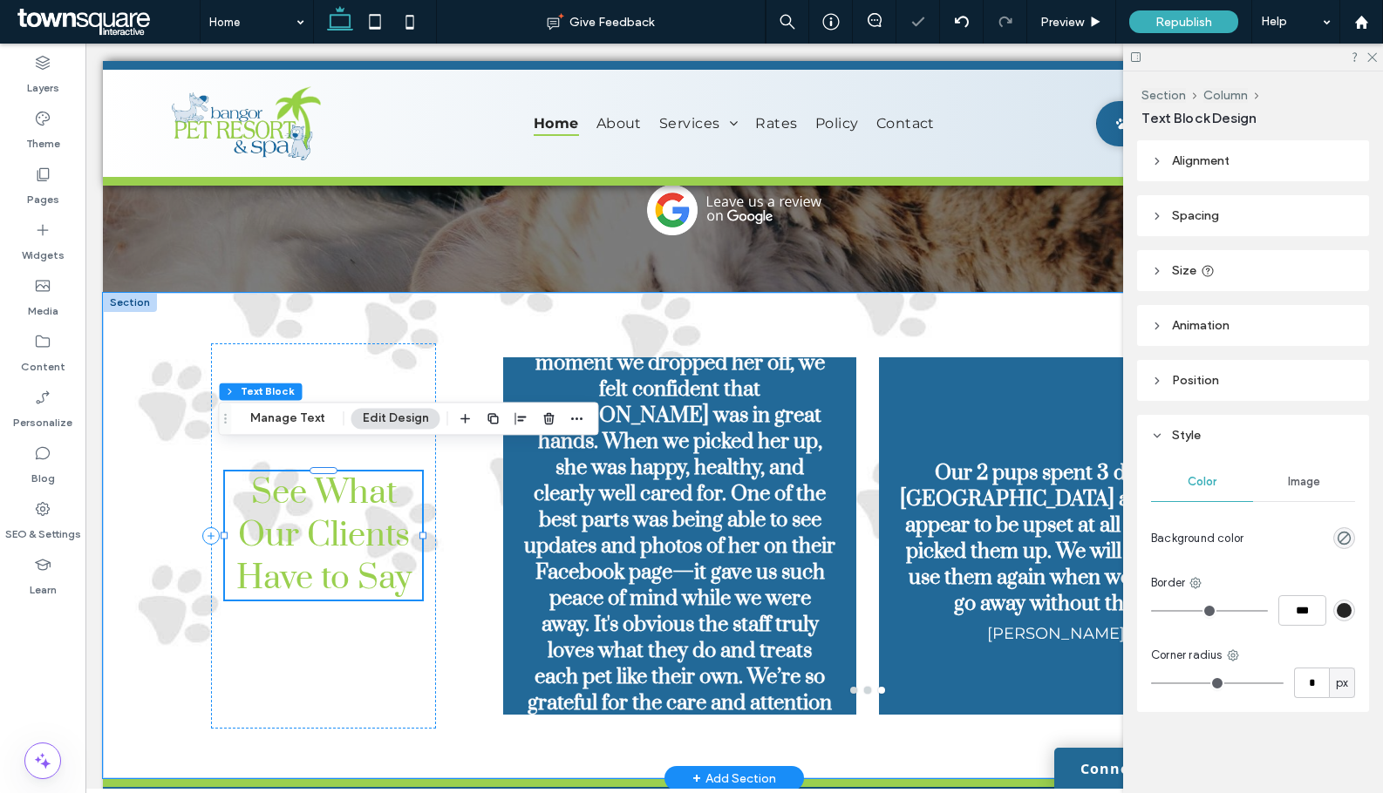
click at [317, 498] on span "See What Our Clients Have to Say" at bounding box center [323, 536] width 175 height 128
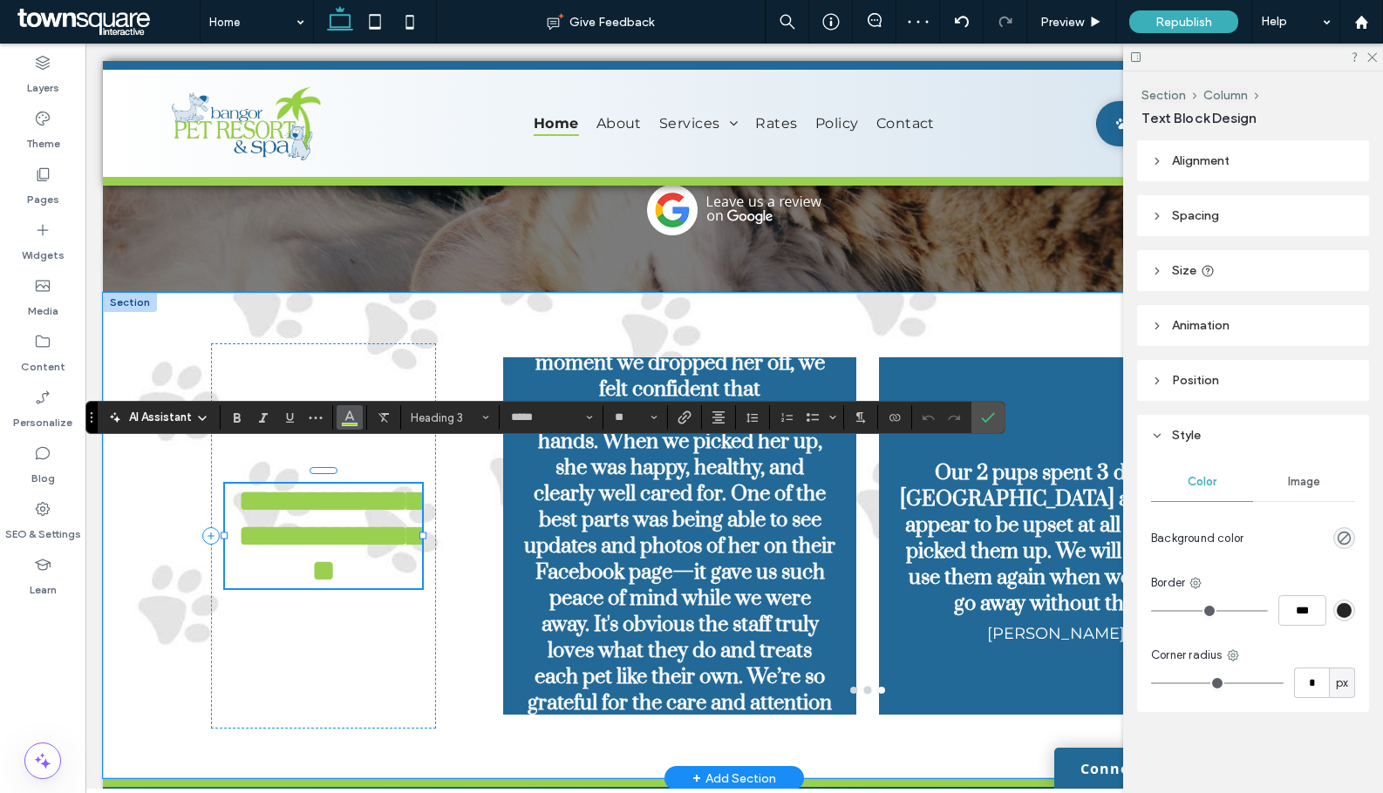
click at [355, 405] on span "Color" at bounding box center [350, 416] width 14 height 23
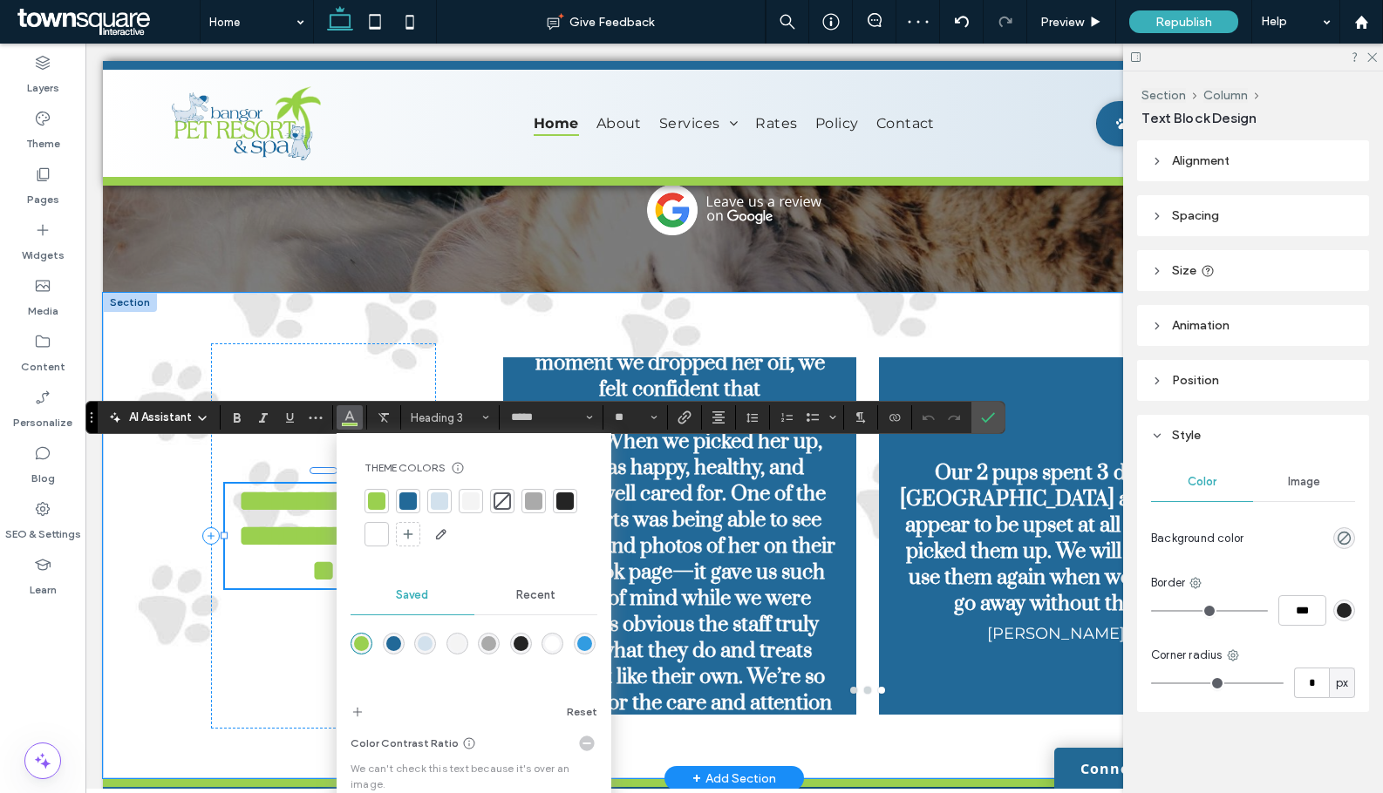
click at [412, 503] on div at bounding box center [407, 501] width 17 height 17
click at [1007, 419] on div "Our 2 pups spent 3 days at Pet Resort & Spa and didn’t appear to be upset at al…" at bounding box center [1055, 547] width 353 height 275
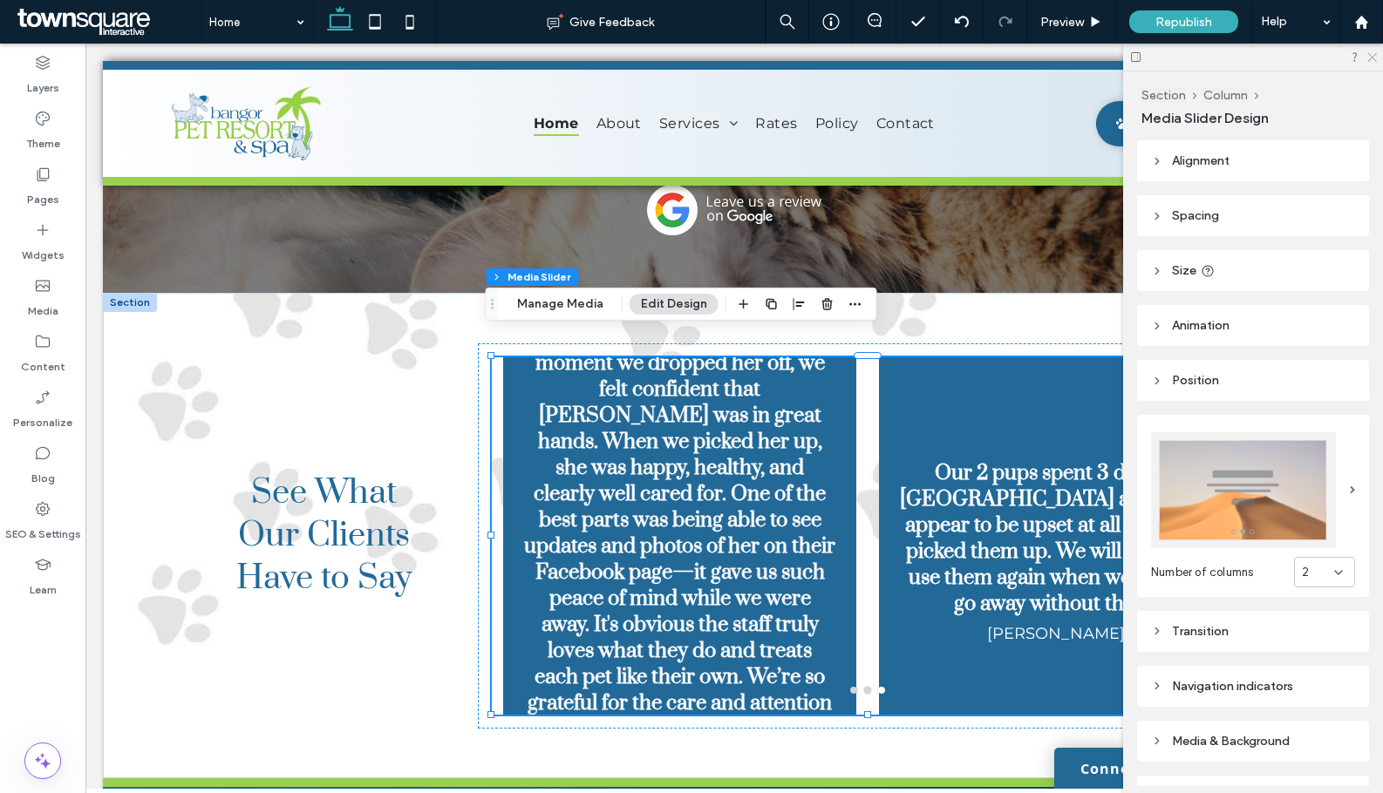
drag, startPoint x: 1371, startPoint y: 53, endPoint x: 1193, endPoint y: 509, distance: 489.7
click at [1371, 53] on icon at bounding box center [1370, 56] width 11 height 11
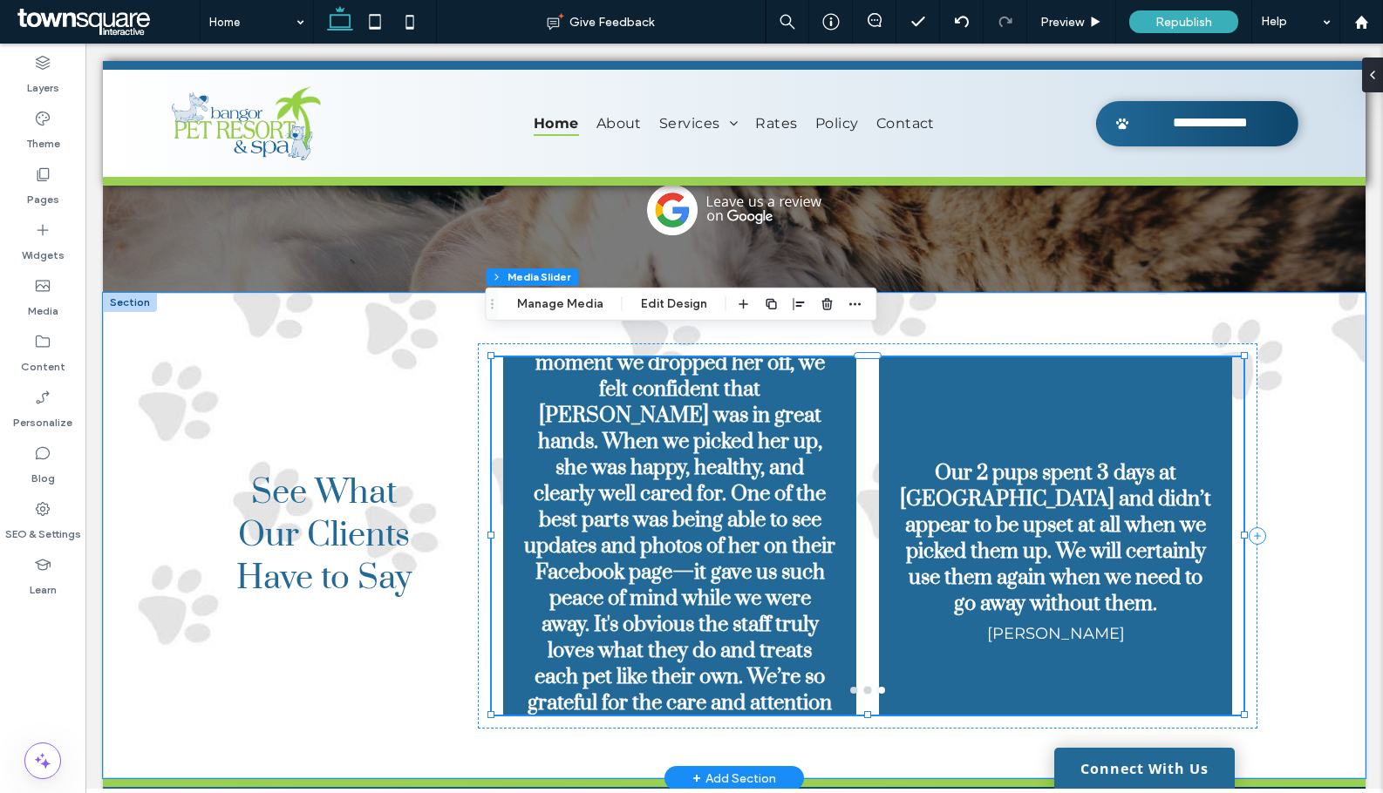
click at [756, 584] on h3 "We had a fantastic experience leaving our dog at Bangor Pet Resort and Spa! Fro…" at bounding box center [679, 520] width 311 height 497
click at [561, 306] on button "Manage Media" at bounding box center [560, 304] width 109 height 21
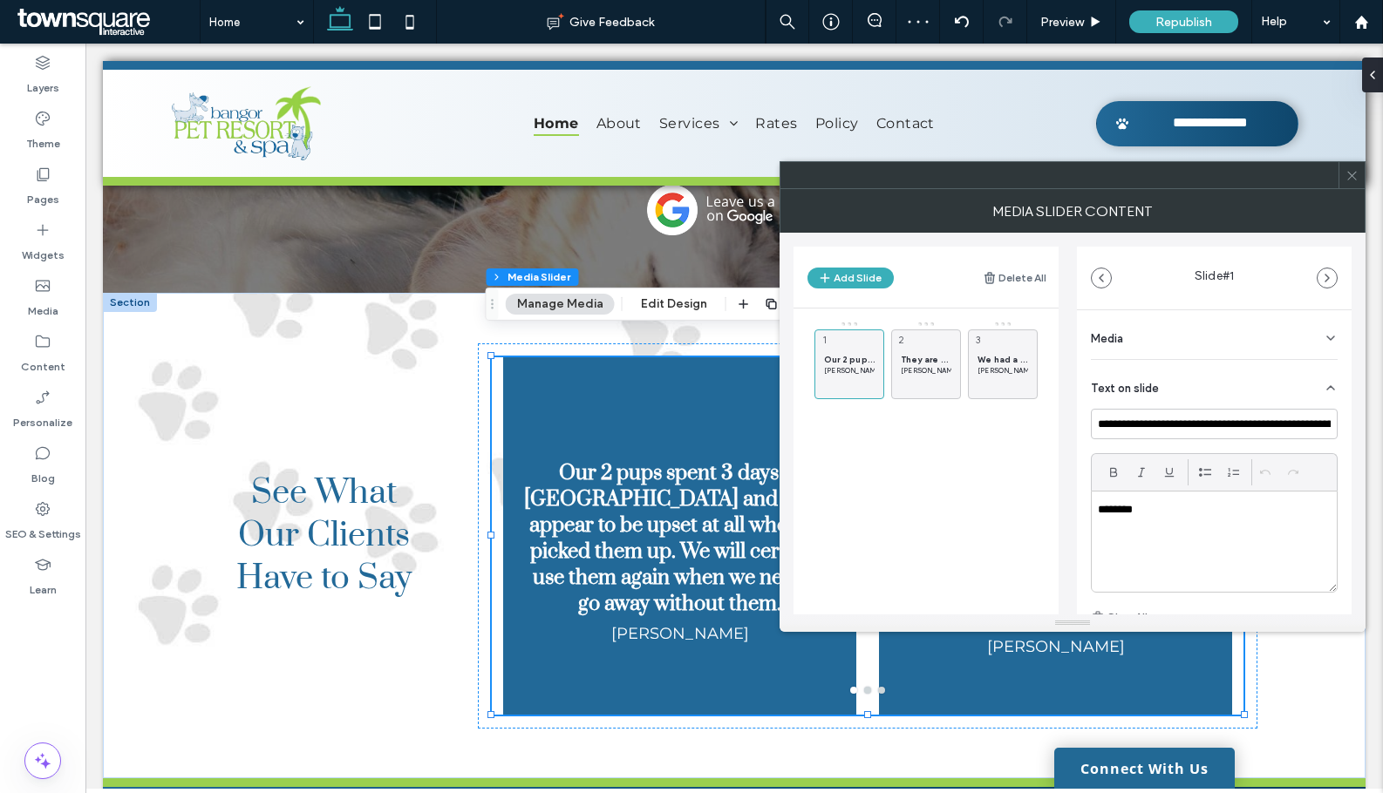
click at [1046, 359] on div "Our 2 pups spent 3 days at Pet Resort & Spa and didn’t appear to be upset at al…" at bounding box center [936, 360] width 244 height 78
click at [1010, 363] on span "We had a fantastic experience leaving our dog at Bangor Pet Resort and Spa! Fro…" at bounding box center [1002, 359] width 51 height 11
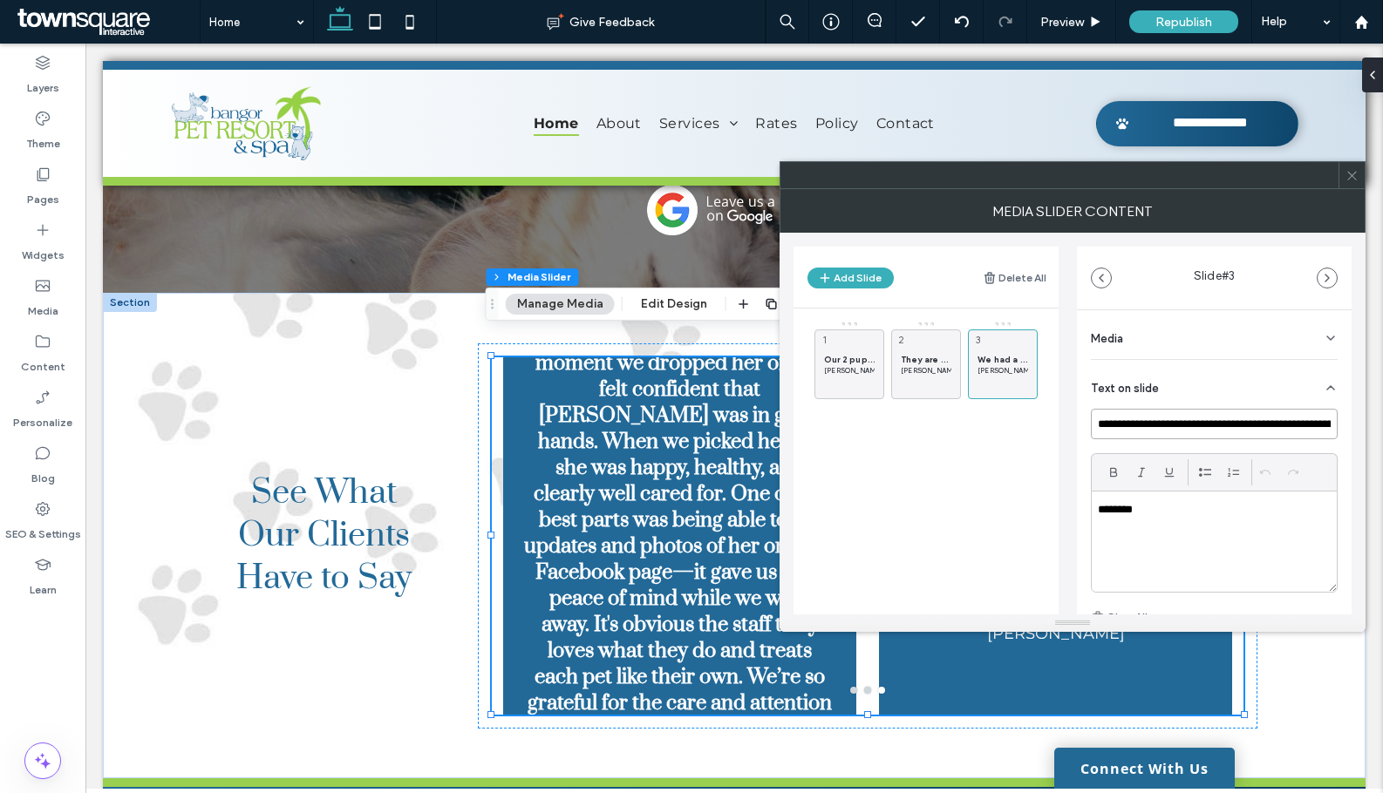
click at [1239, 423] on input "**********" at bounding box center [1214, 424] width 247 height 31
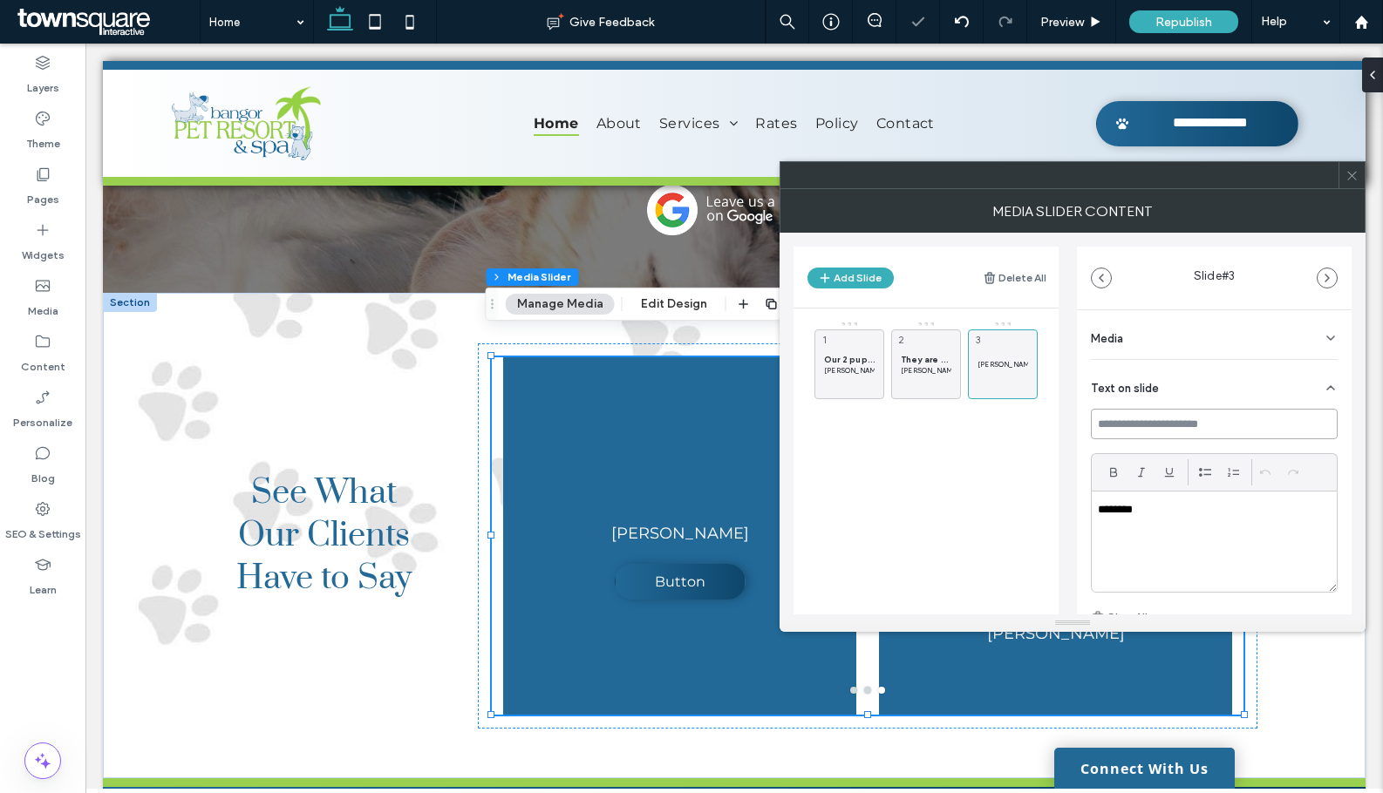
paste input "**********"
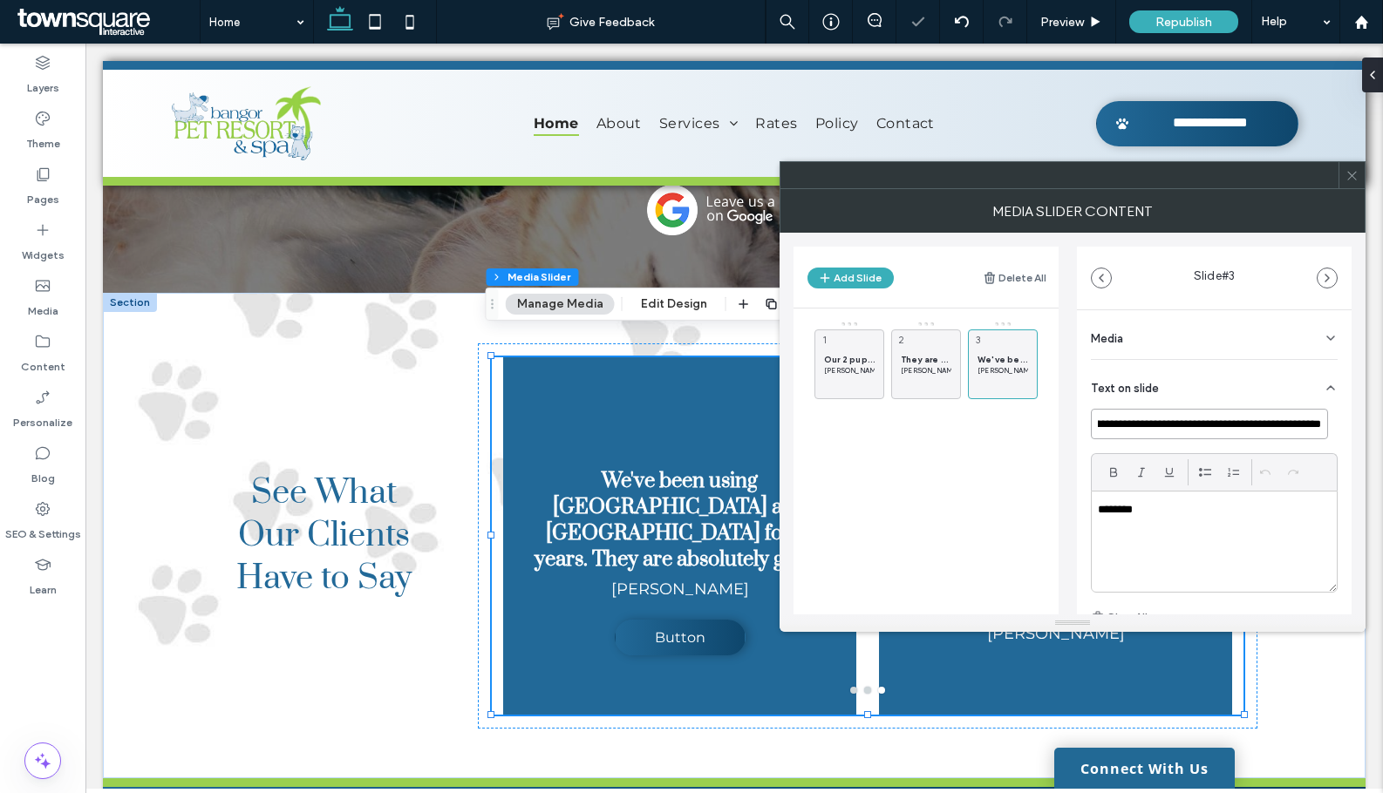
type input "**********"
drag, startPoint x: 1207, startPoint y: 513, endPoint x: 1074, endPoint y: 524, distance: 132.9
click at [1074, 524] on div "**********" at bounding box center [1072, 424] width 558 height 382
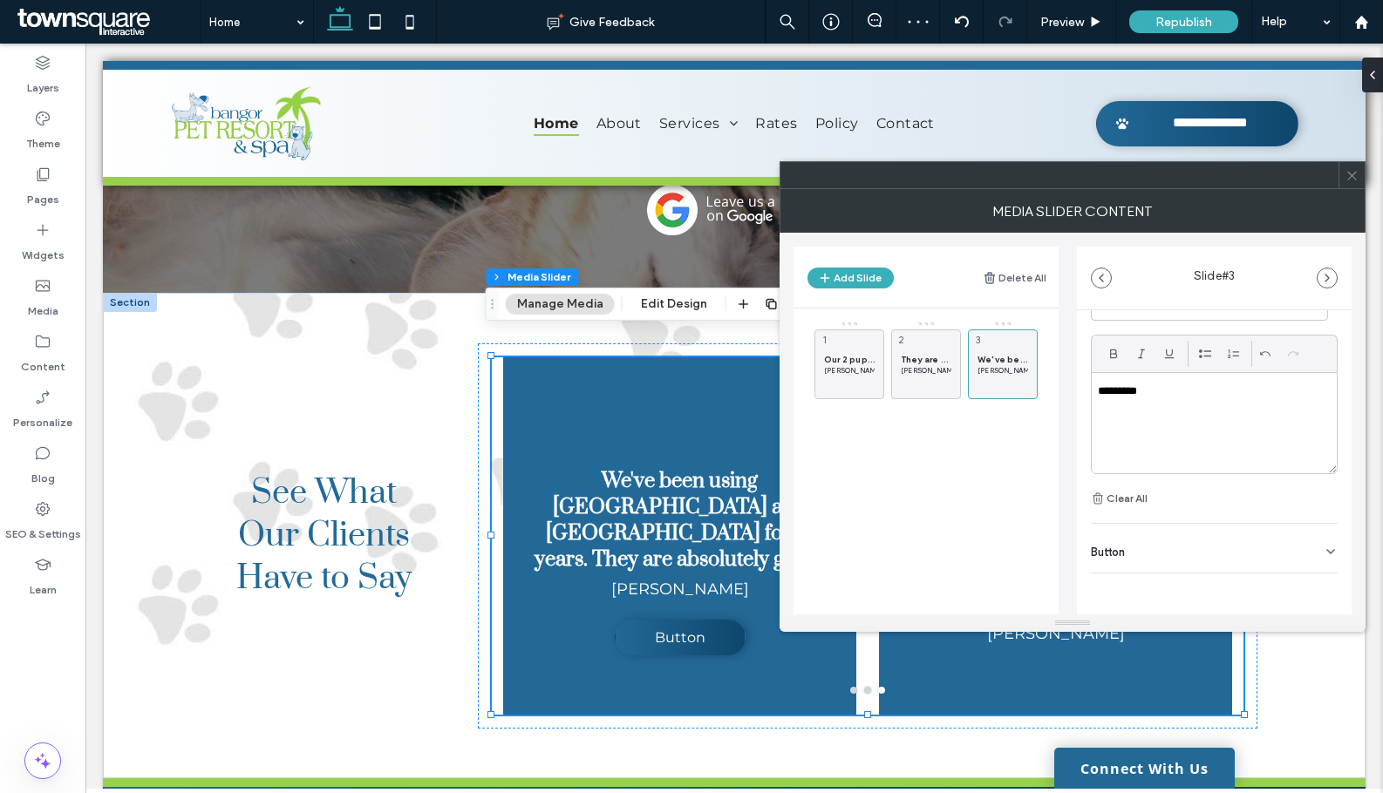
click at [1282, 559] on div "Button" at bounding box center [1214, 548] width 247 height 49
click at [1314, 581] on icon at bounding box center [1322, 589] width 16 height 16
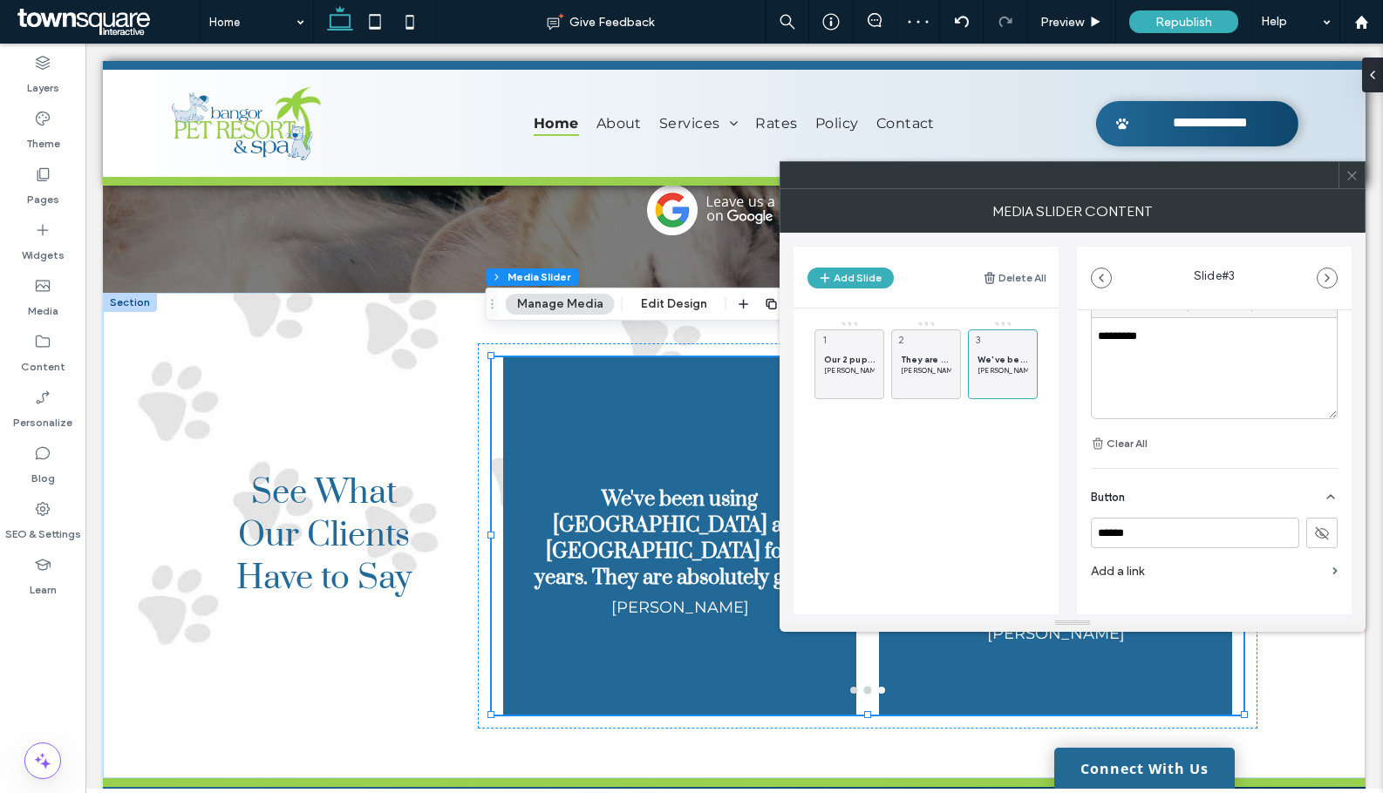
scroll to position [201, 0]
drag, startPoint x: 874, startPoint y: 275, endPoint x: 1044, endPoint y: 463, distance: 254.3
click at [876, 275] on button "Add Slide" at bounding box center [850, 278] width 86 height 21
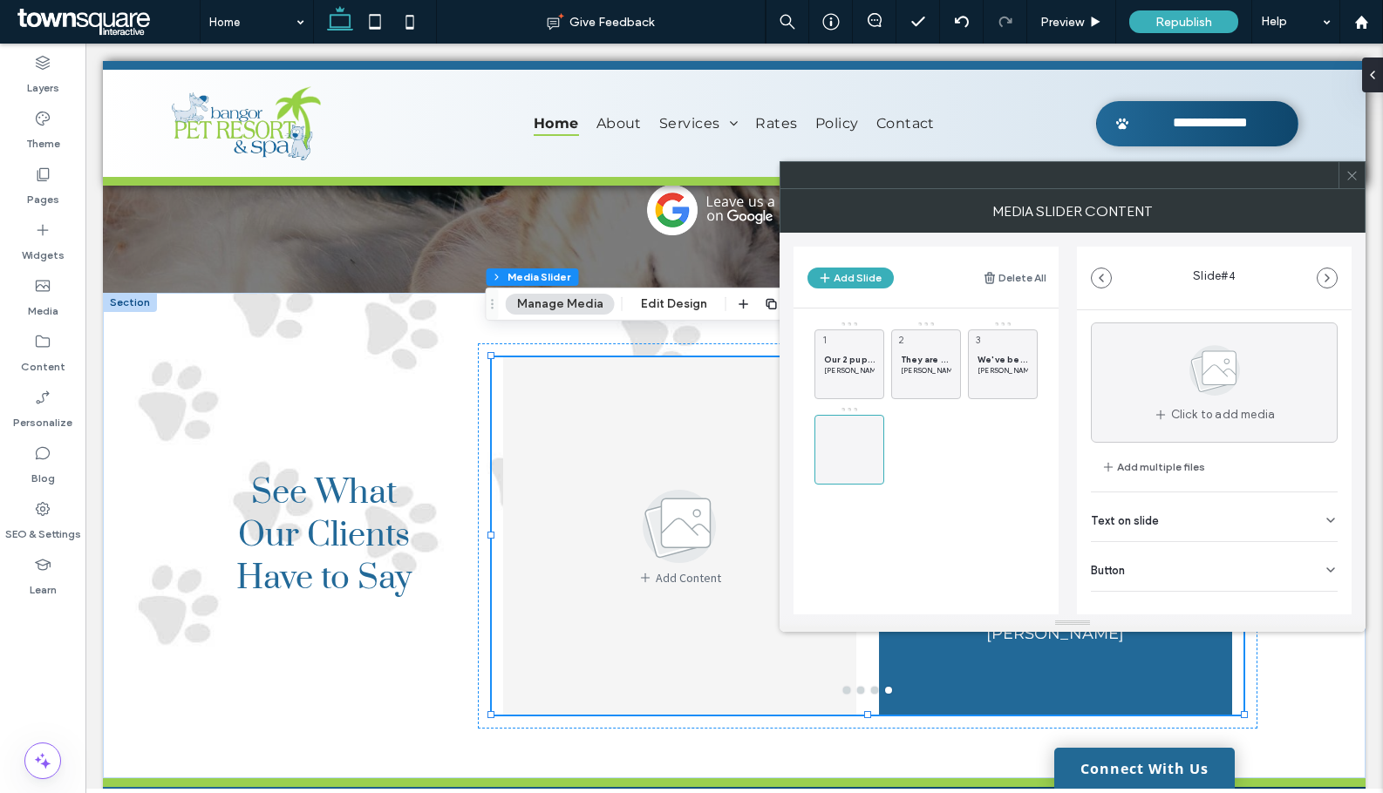
scroll to position [55, 0]
click at [1282, 502] on div "Text on slide" at bounding box center [1214, 498] width 247 height 49
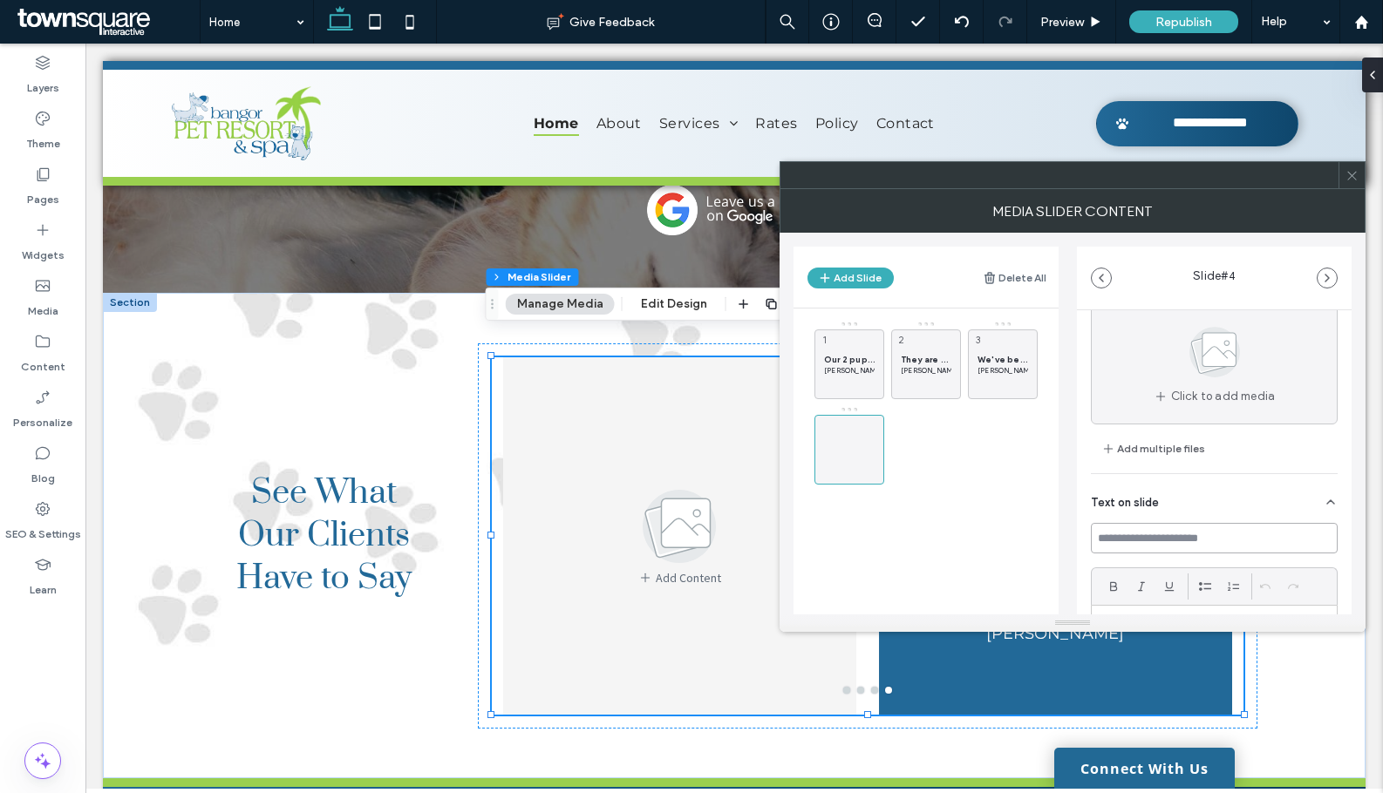
click at [1152, 540] on input at bounding box center [1214, 538] width 247 height 31
paste input "**********"
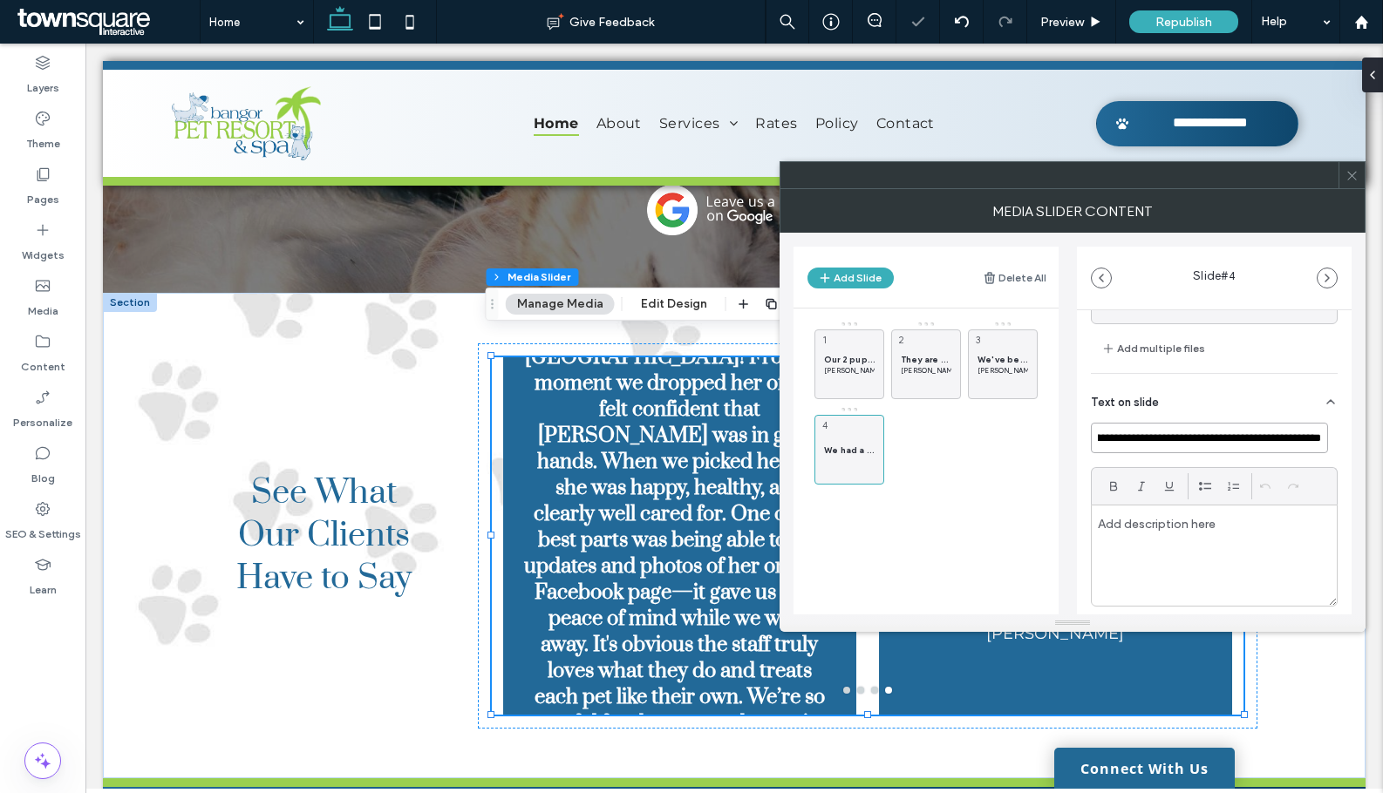
scroll to position [229, 0]
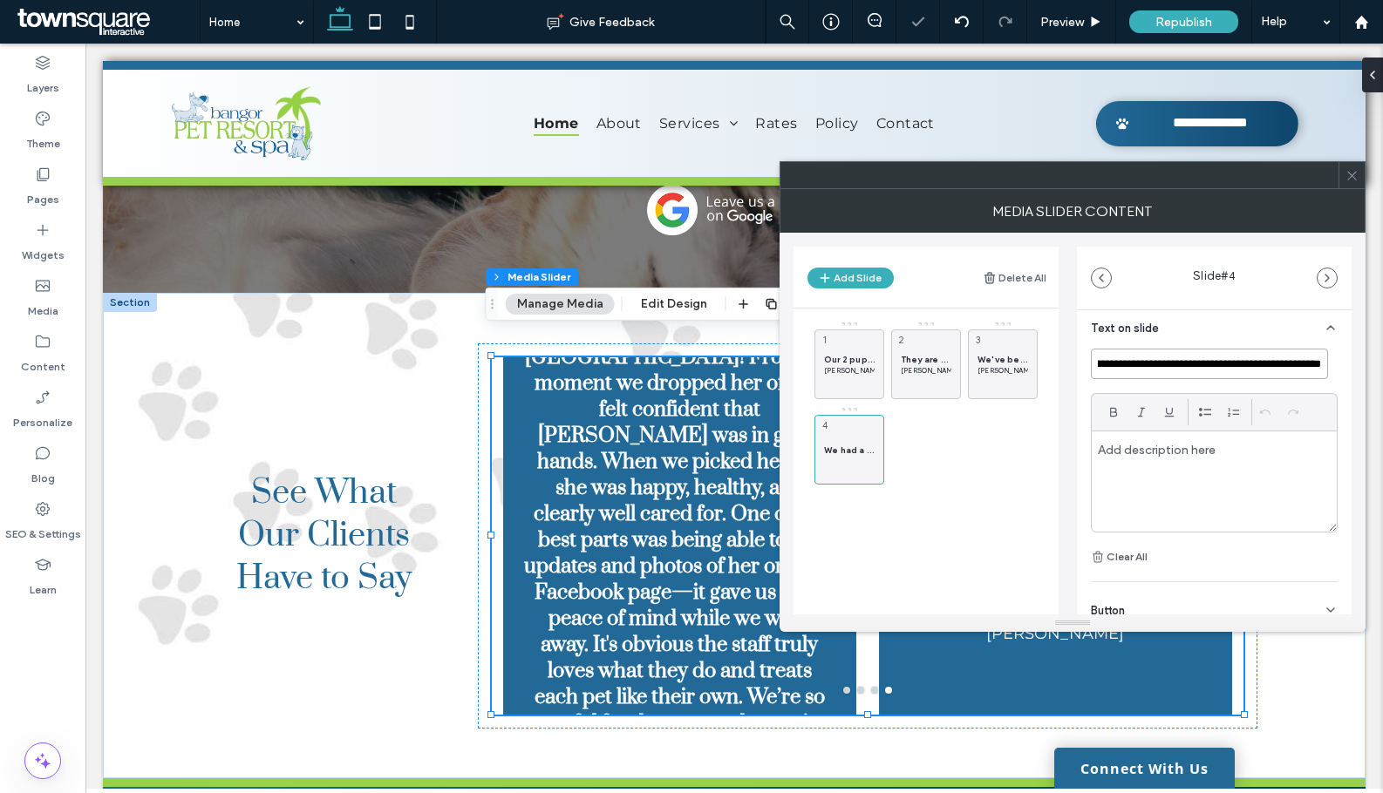
type input "**********"
click at [1213, 596] on div "Button" at bounding box center [1214, 606] width 247 height 49
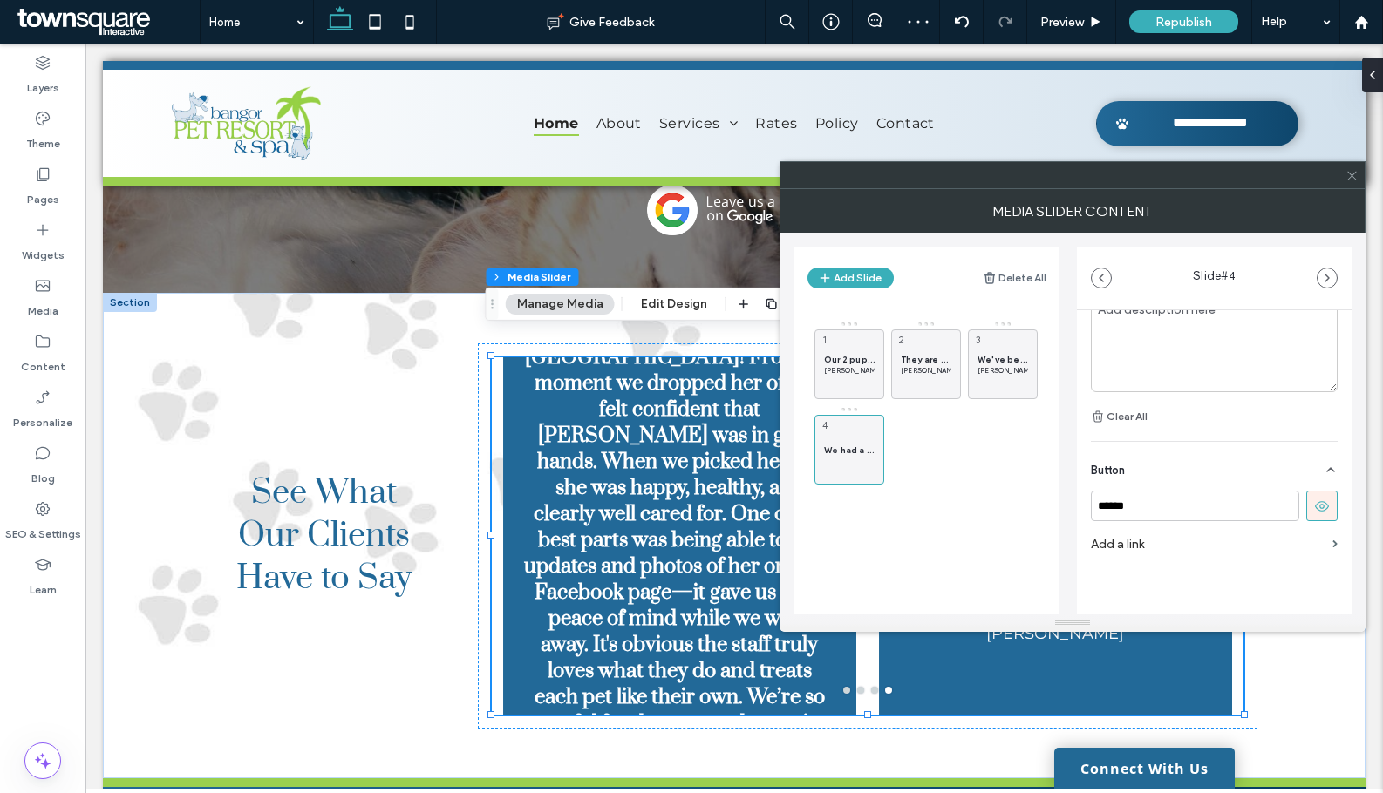
click at [1314, 513] on icon at bounding box center [1322, 507] width 16 height 16
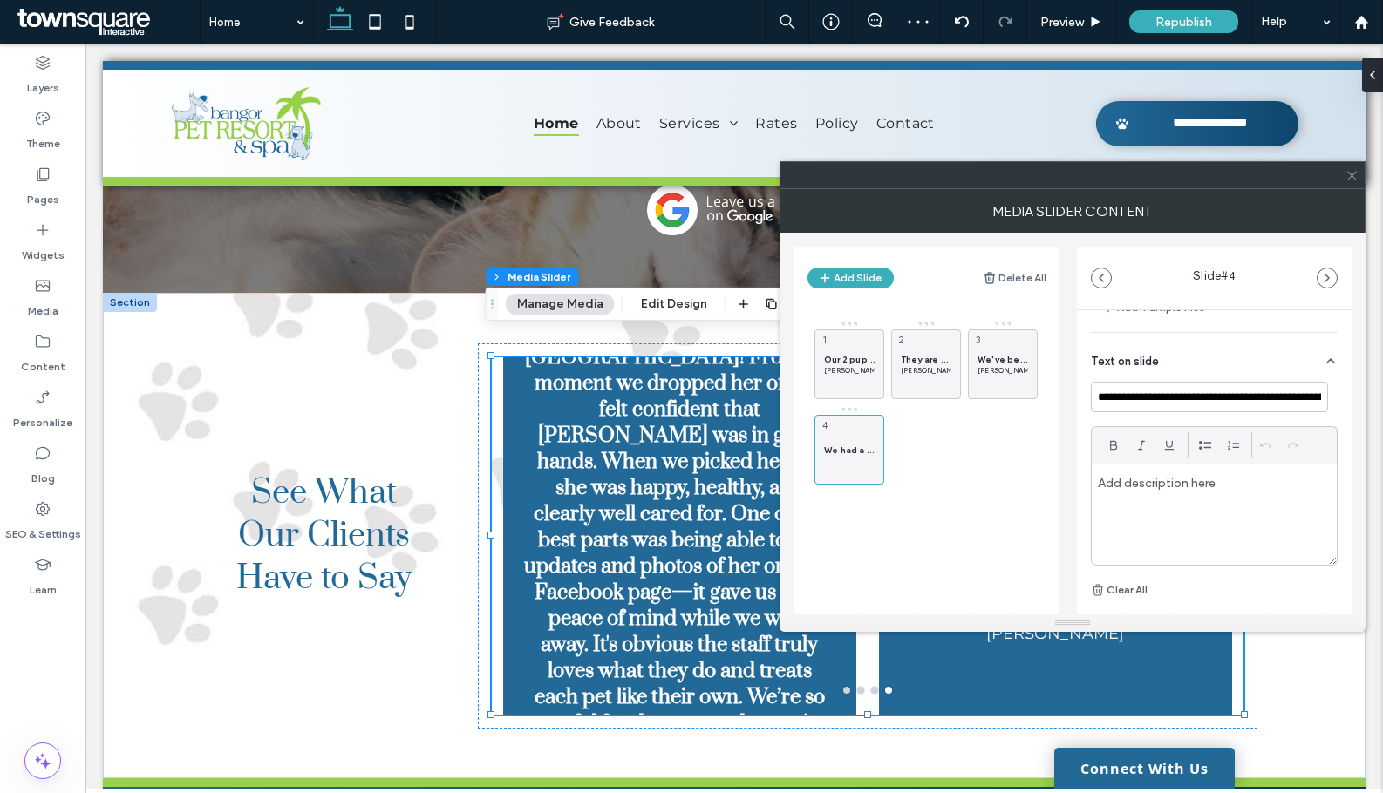
scroll to position [195, 0]
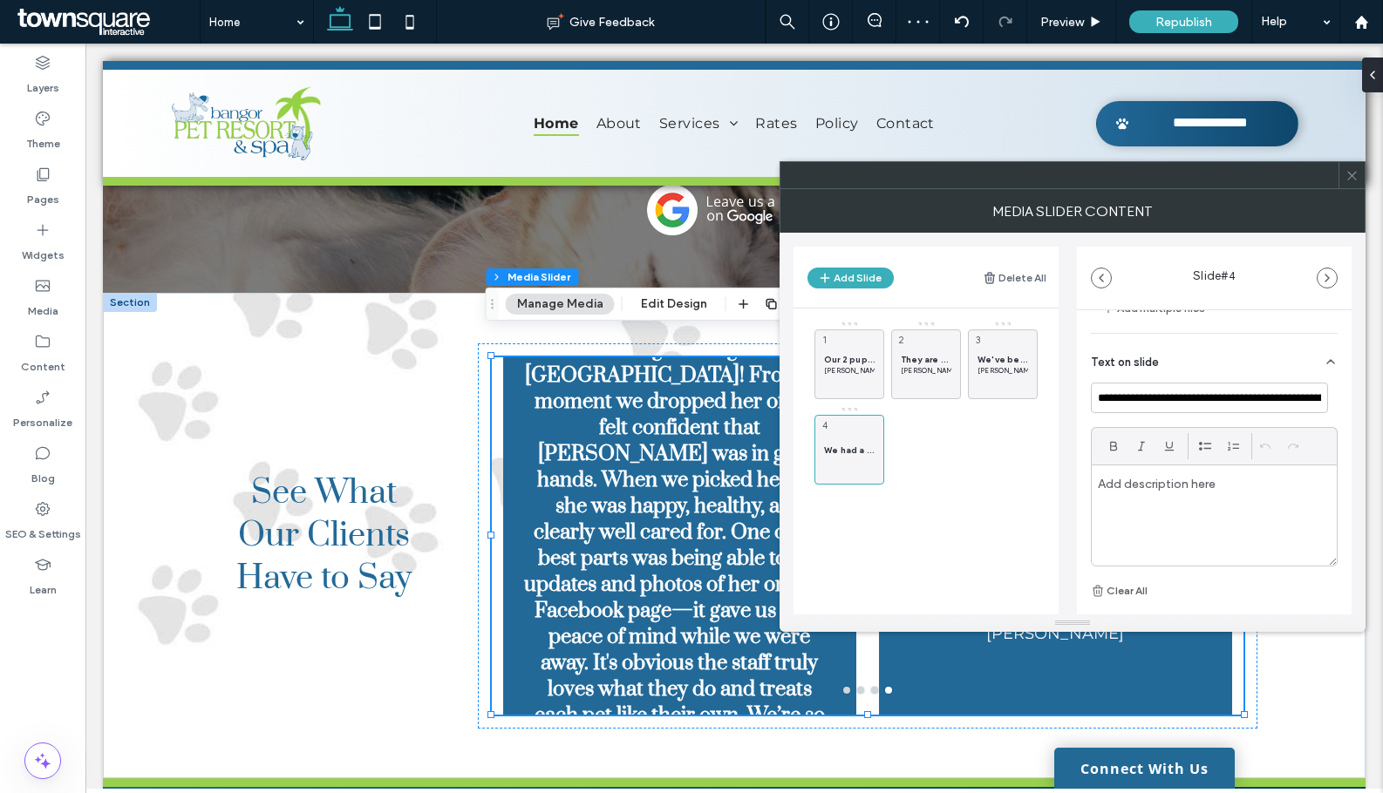
click at [1211, 503] on div at bounding box center [1213, 516] width 245 height 100
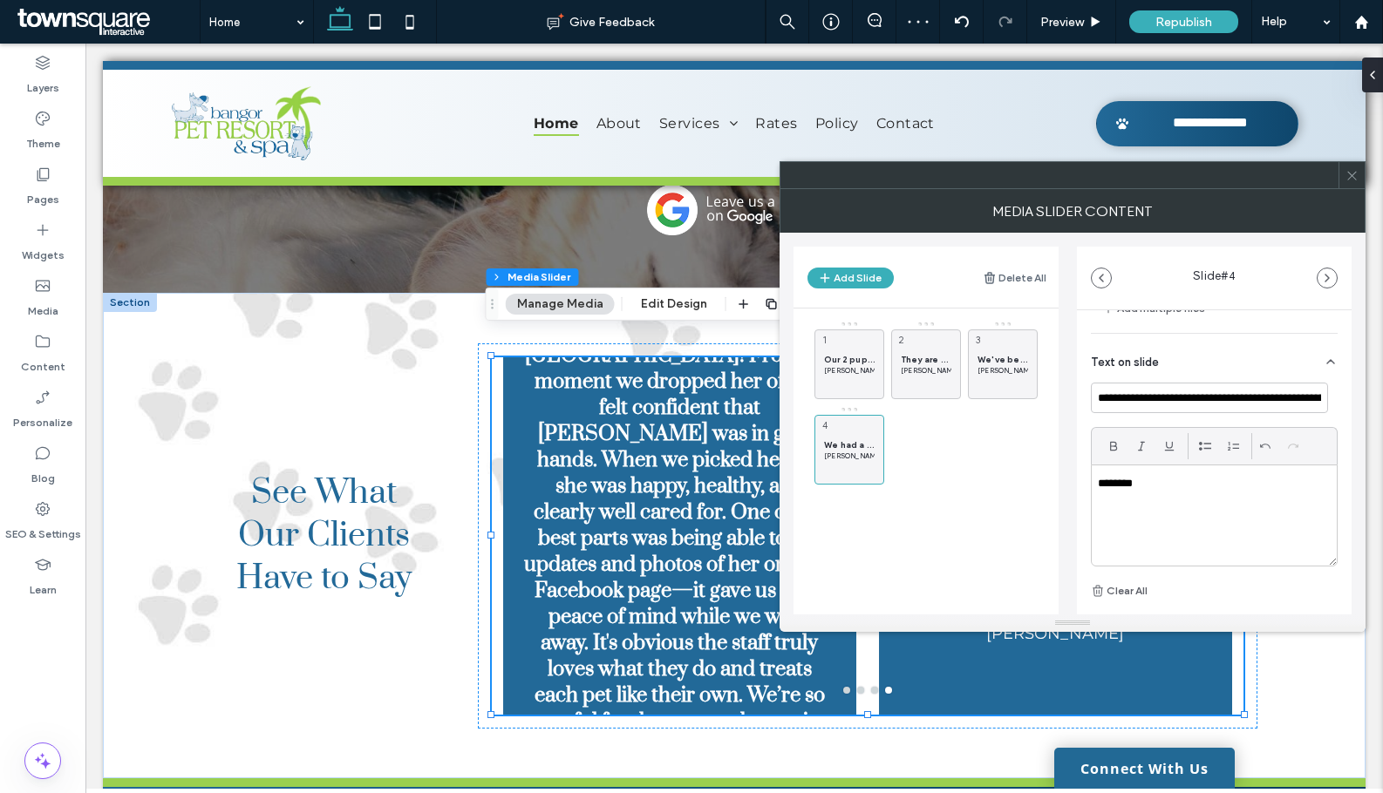
click at [1363, 180] on div at bounding box center [1351, 175] width 26 height 26
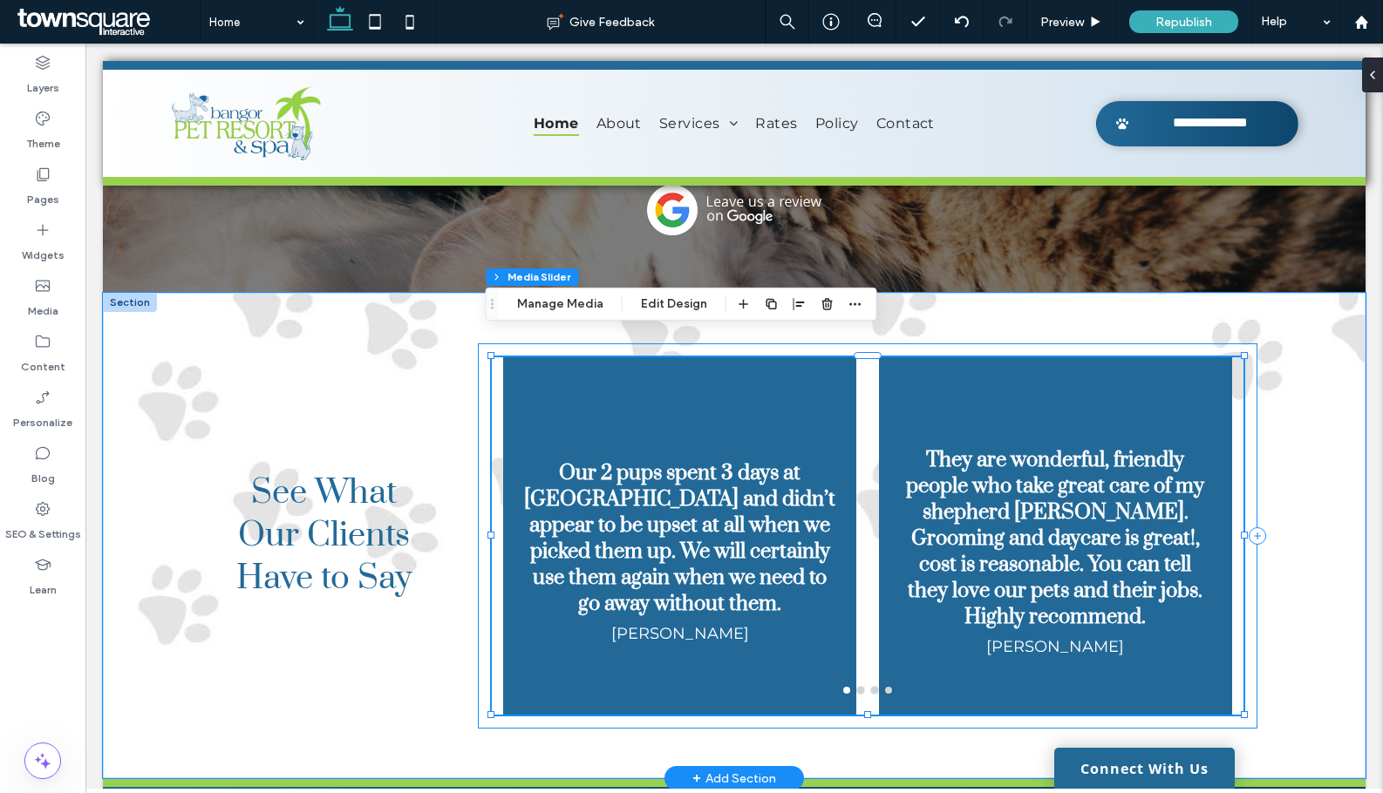
click at [853, 701] on div "Our 2 pups spent 3 days at Pet Resort & Spa and didn’t appear to be upset at al…" at bounding box center [867, 535] width 779 height 385
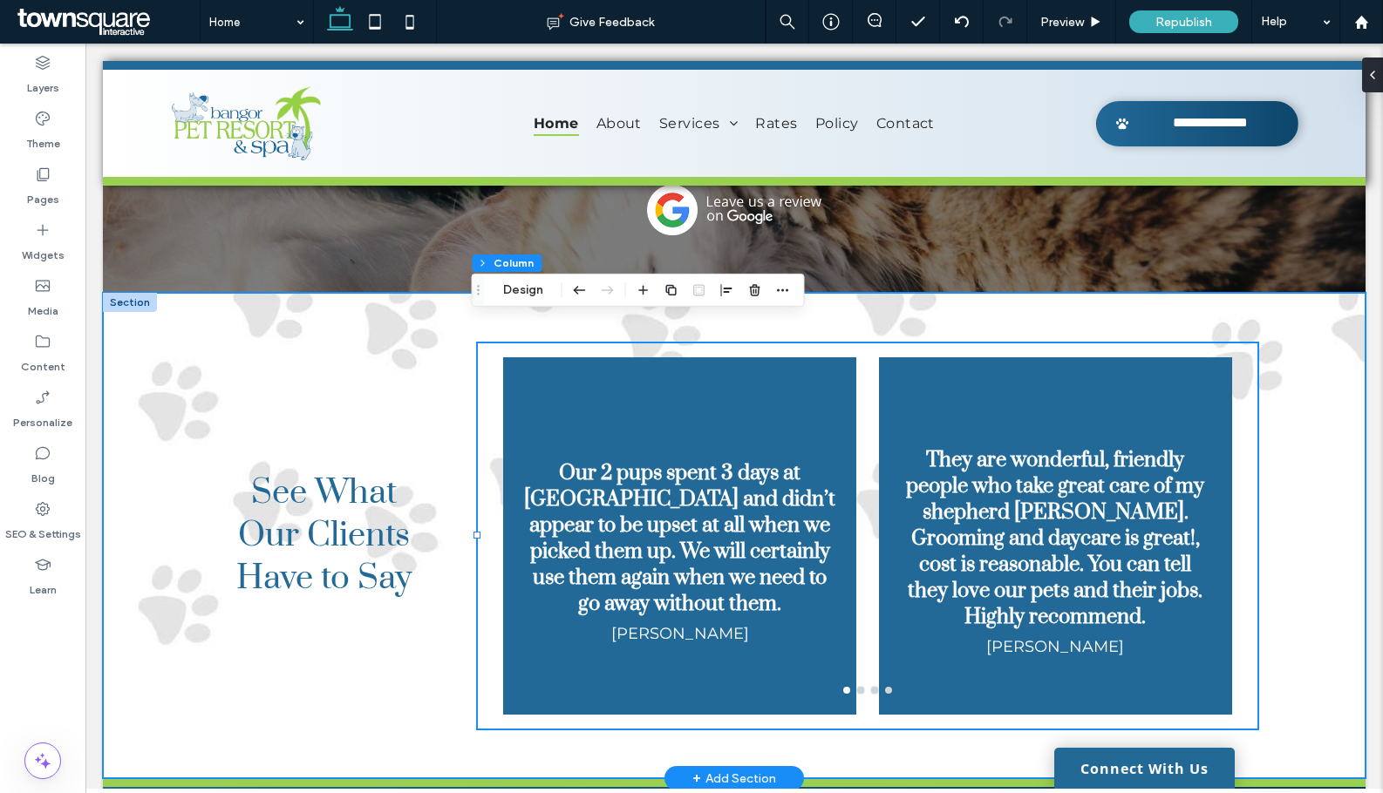
click at [857, 705] on div "See What Our Clients Have to Say Our 2 pups spent 3 days at Pet Resort & Spa an…" at bounding box center [734, 536] width 1046 height 486
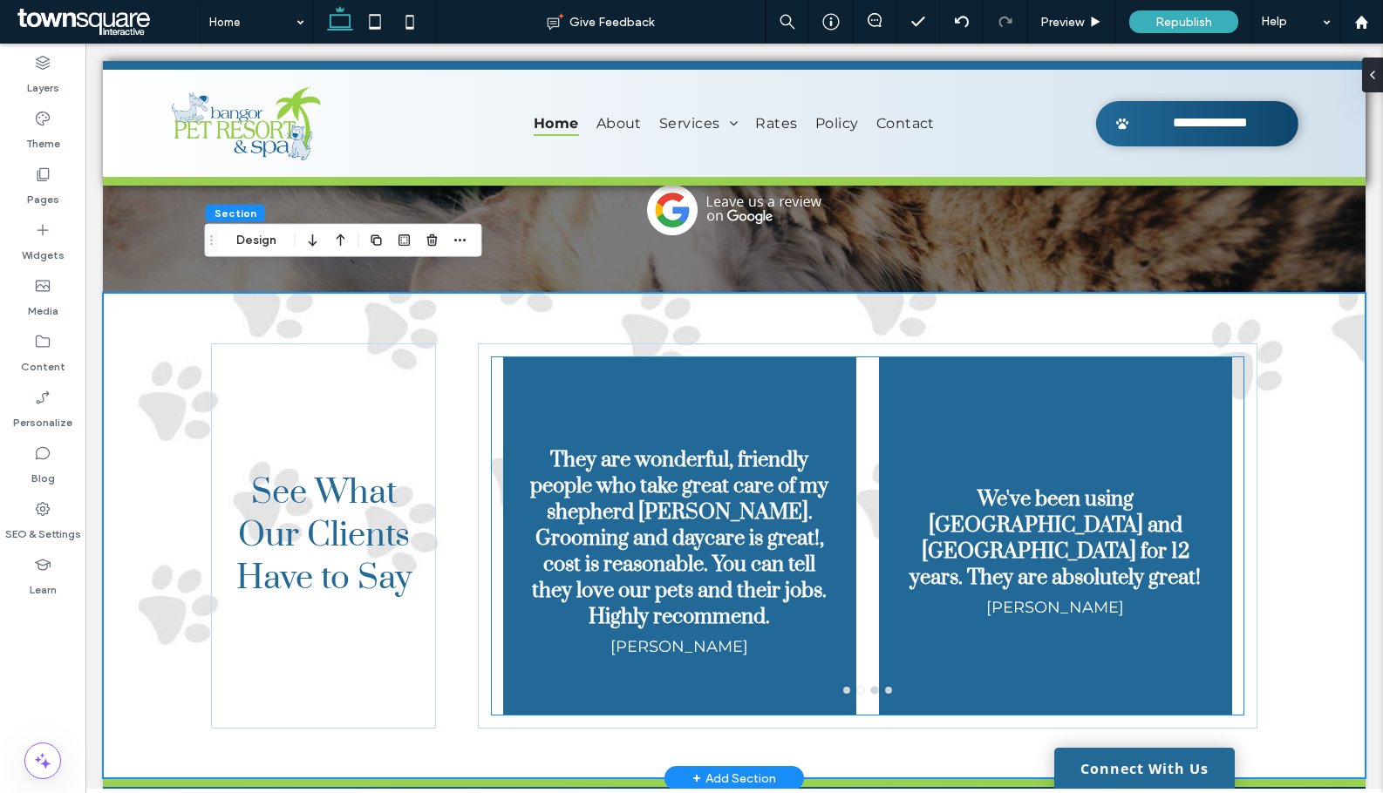
click at [886, 671] on div at bounding box center [1055, 535] width 353 height 357
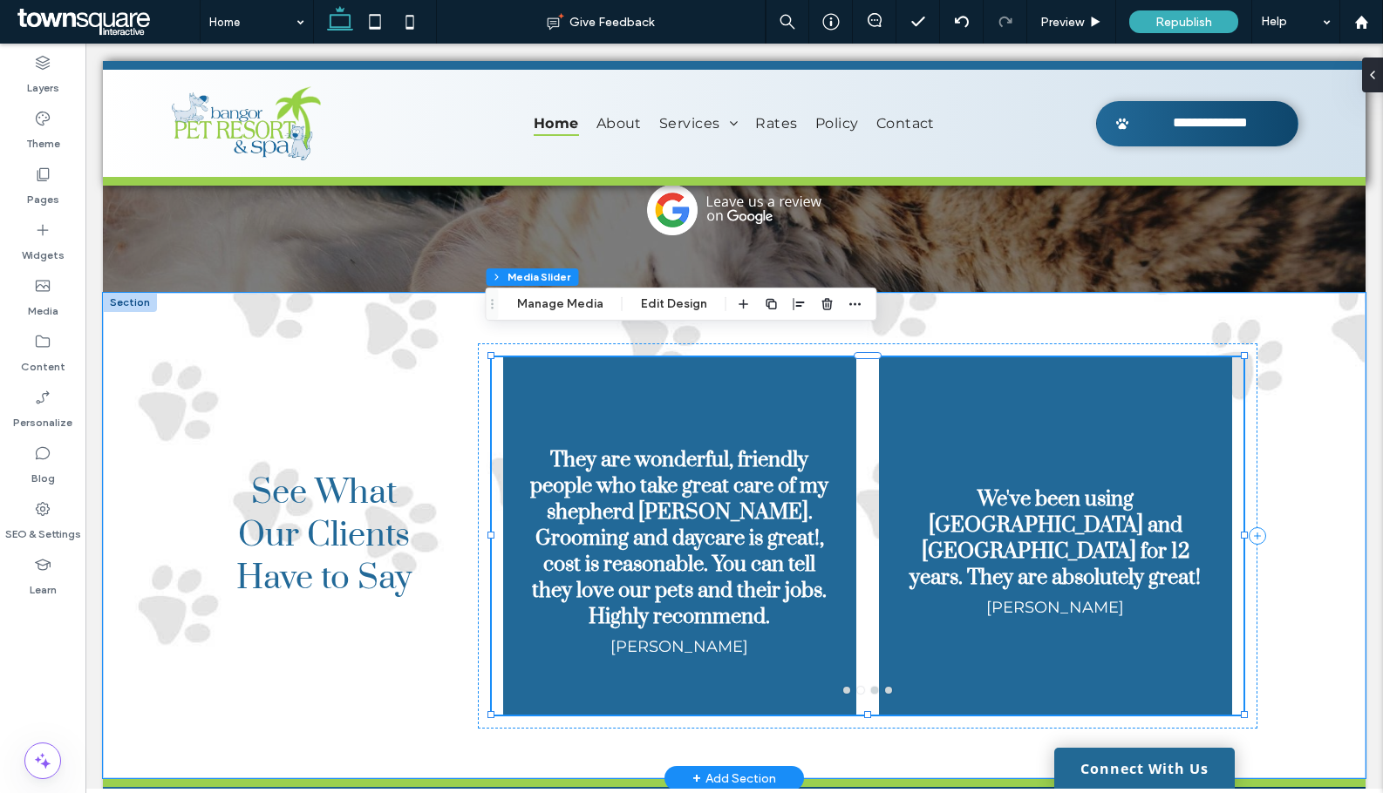
click at [840, 672] on div at bounding box center [679, 535] width 353 height 357
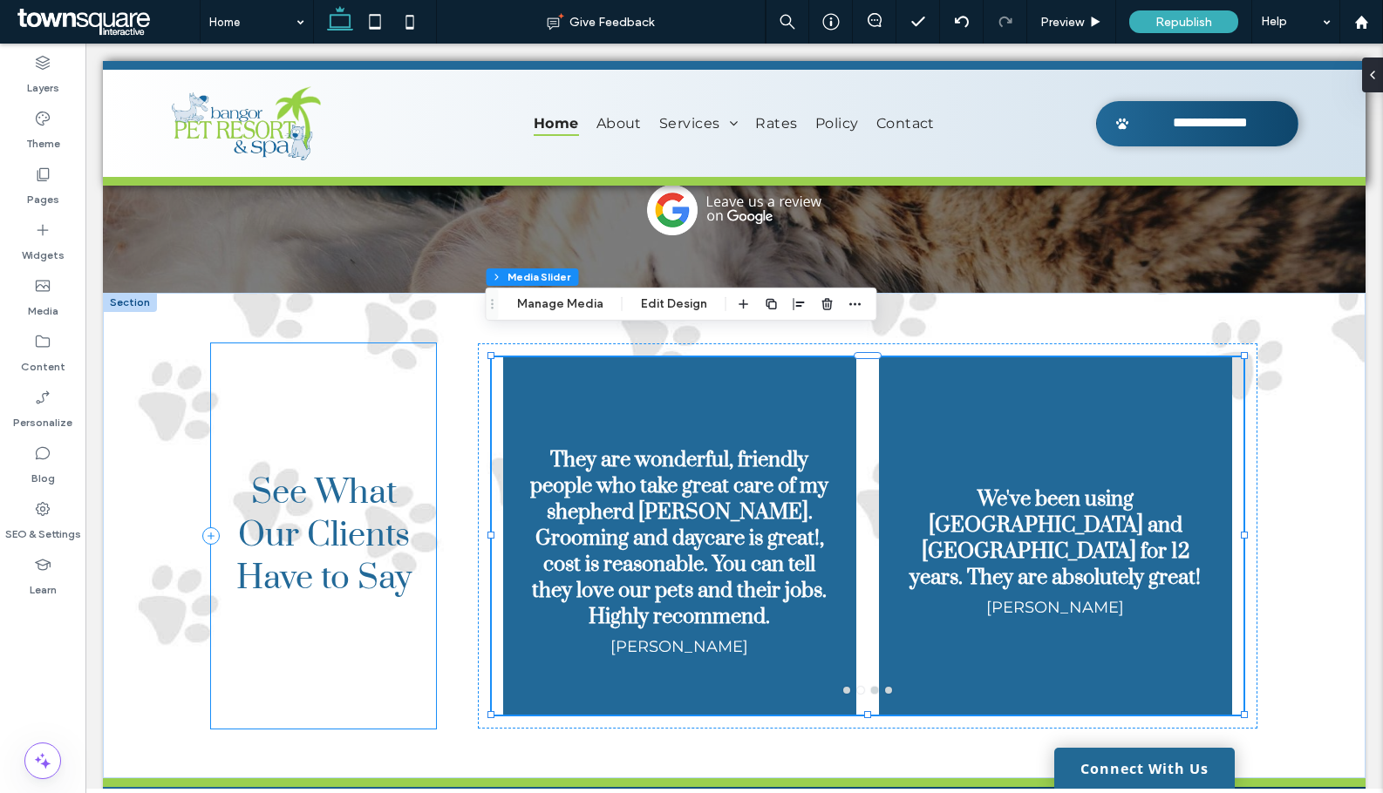
click at [327, 351] on div "See What Our Clients Have to Say" at bounding box center [323, 535] width 225 height 385
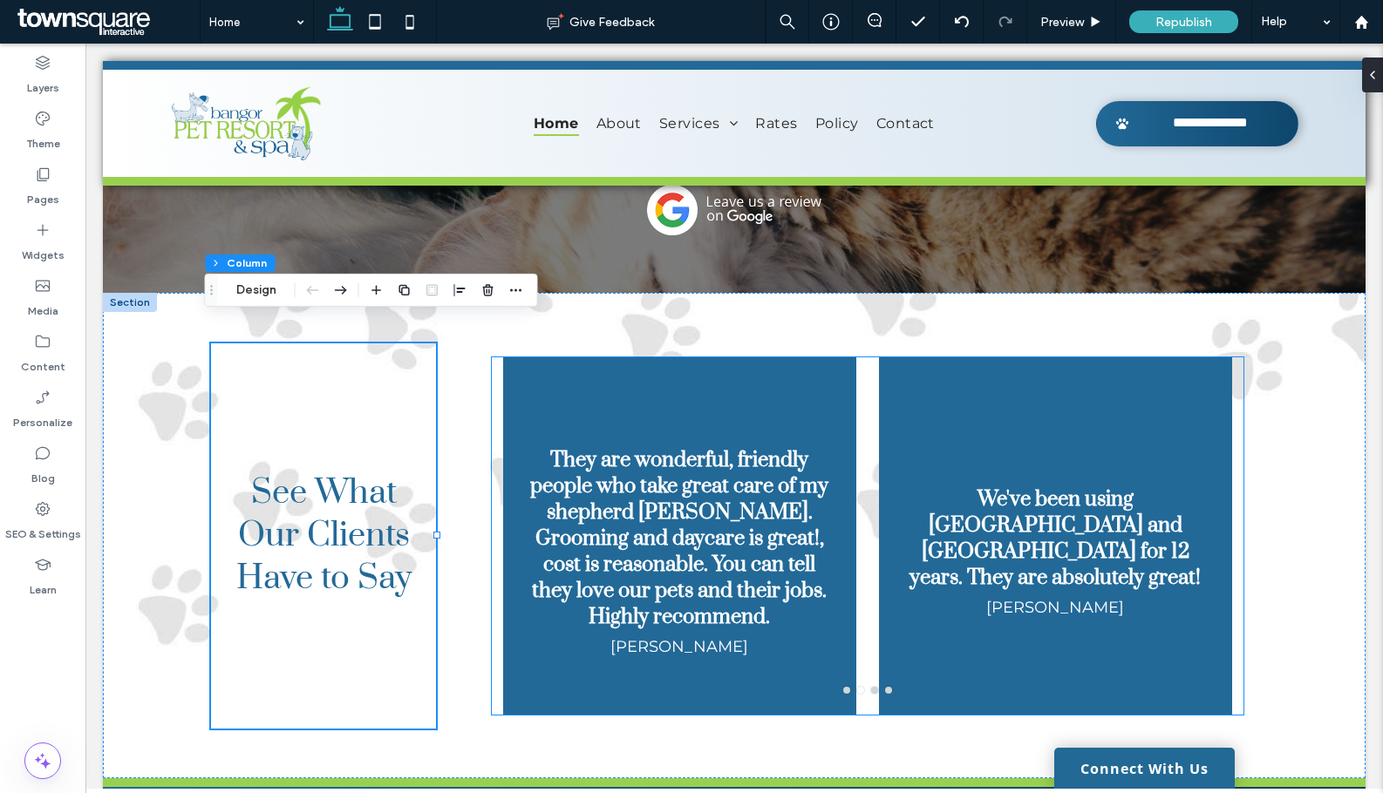
click at [843, 687] on button "go to slide 1" at bounding box center [846, 690] width 7 height 7
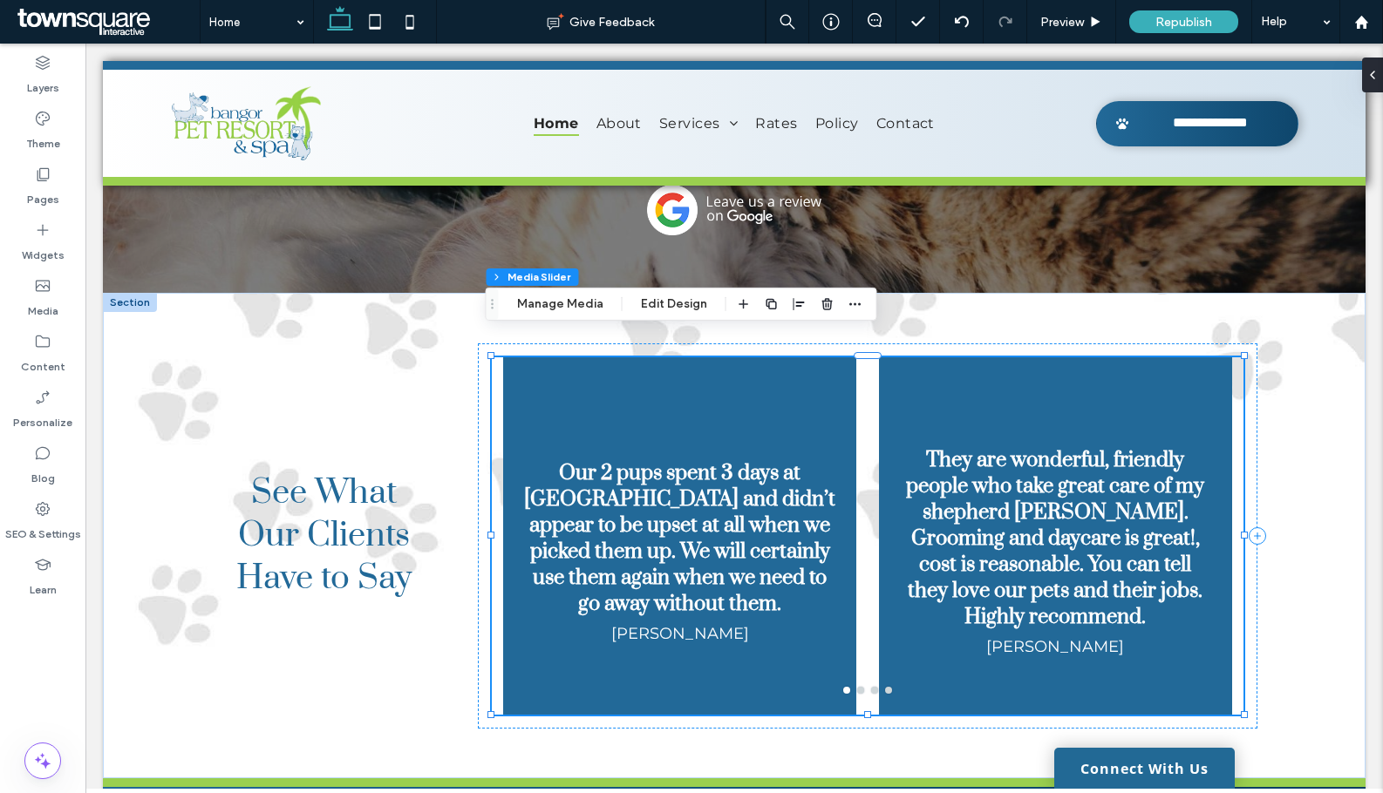
click at [871, 687] on button "go to slide 3" at bounding box center [874, 690] width 7 height 7
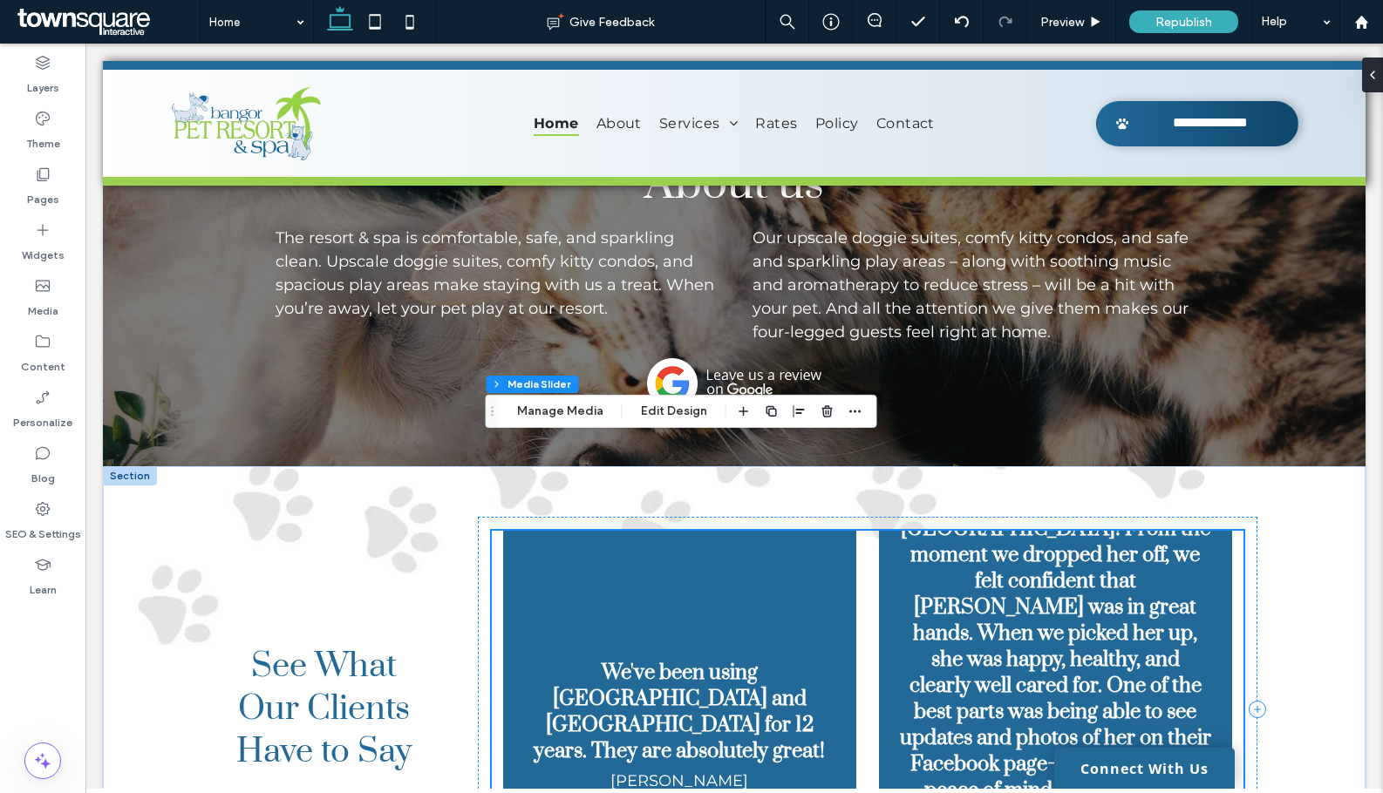
scroll to position [3199, 0]
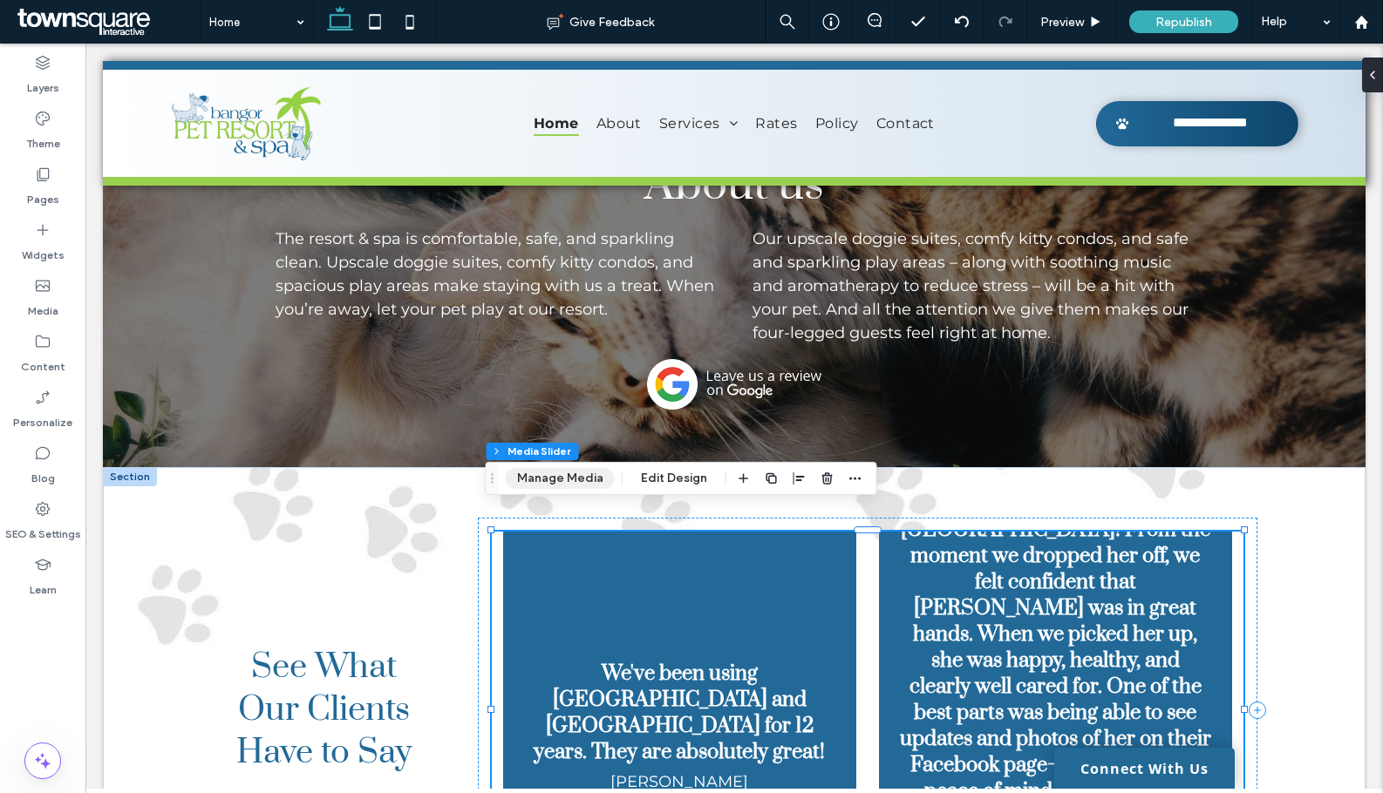
click at [575, 474] on button "Manage Media" at bounding box center [560, 478] width 109 height 21
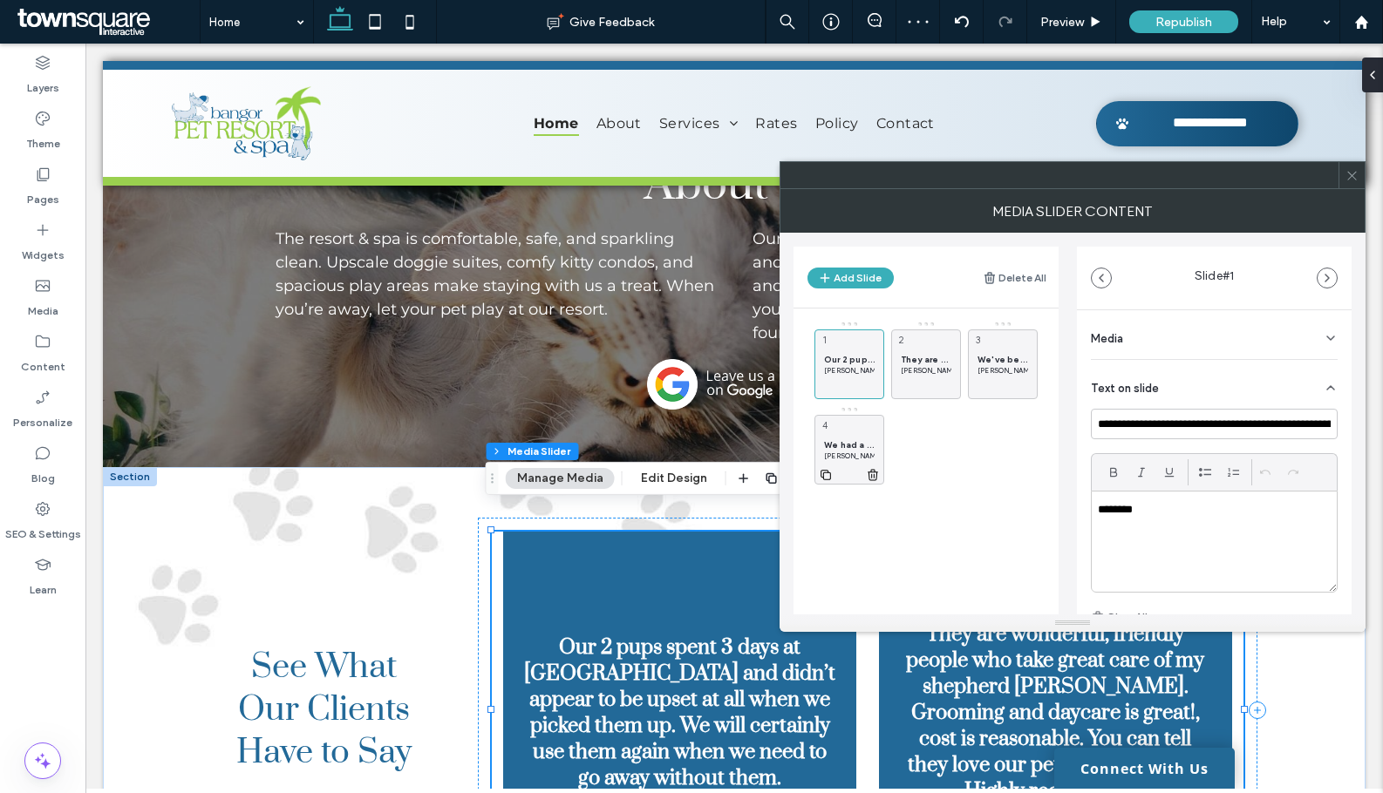
click at [855, 435] on div "We had a fantastic experience leaving our dog at Bangor Pet Resort and Spa! Fro…" at bounding box center [849, 450] width 70 height 70
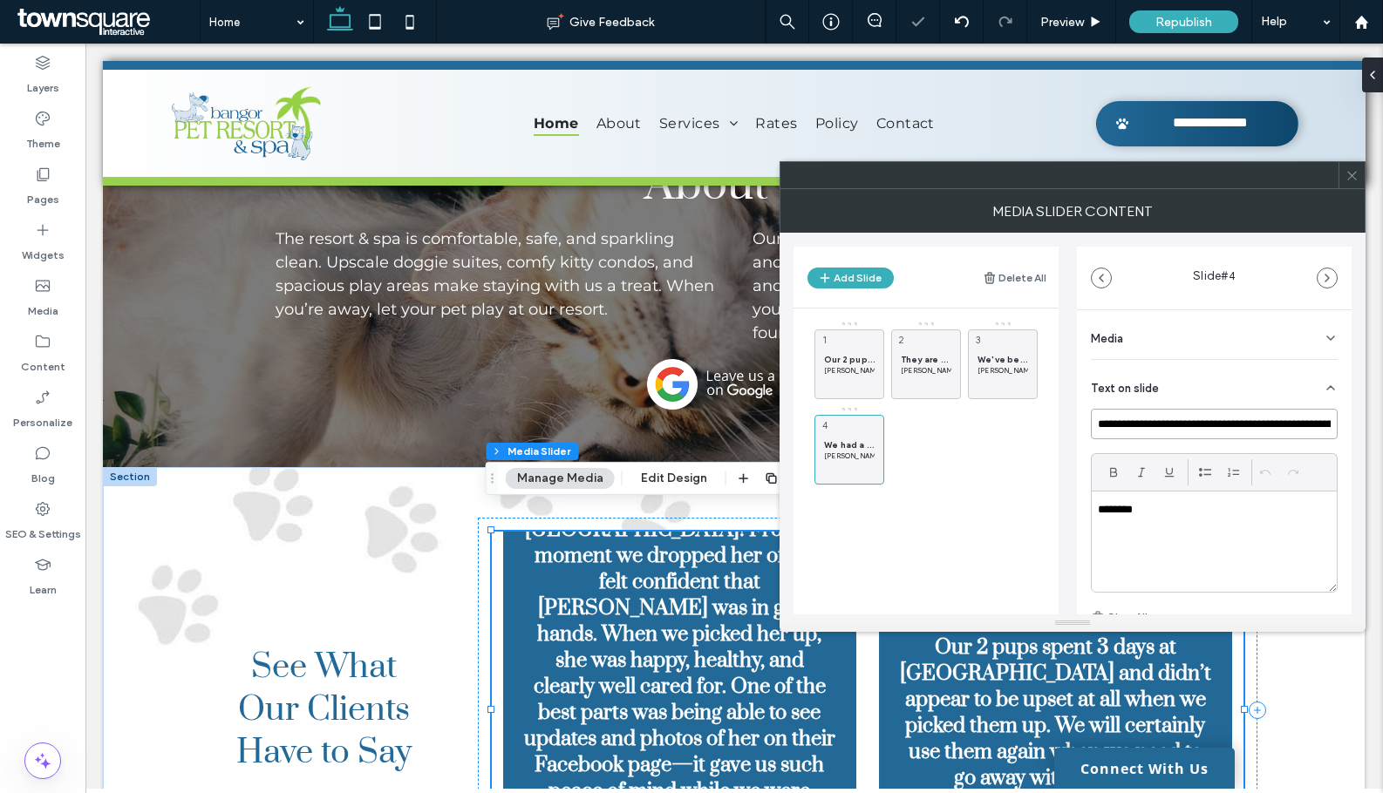
click at [1171, 422] on input "**********" at bounding box center [1214, 424] width 247 height 31
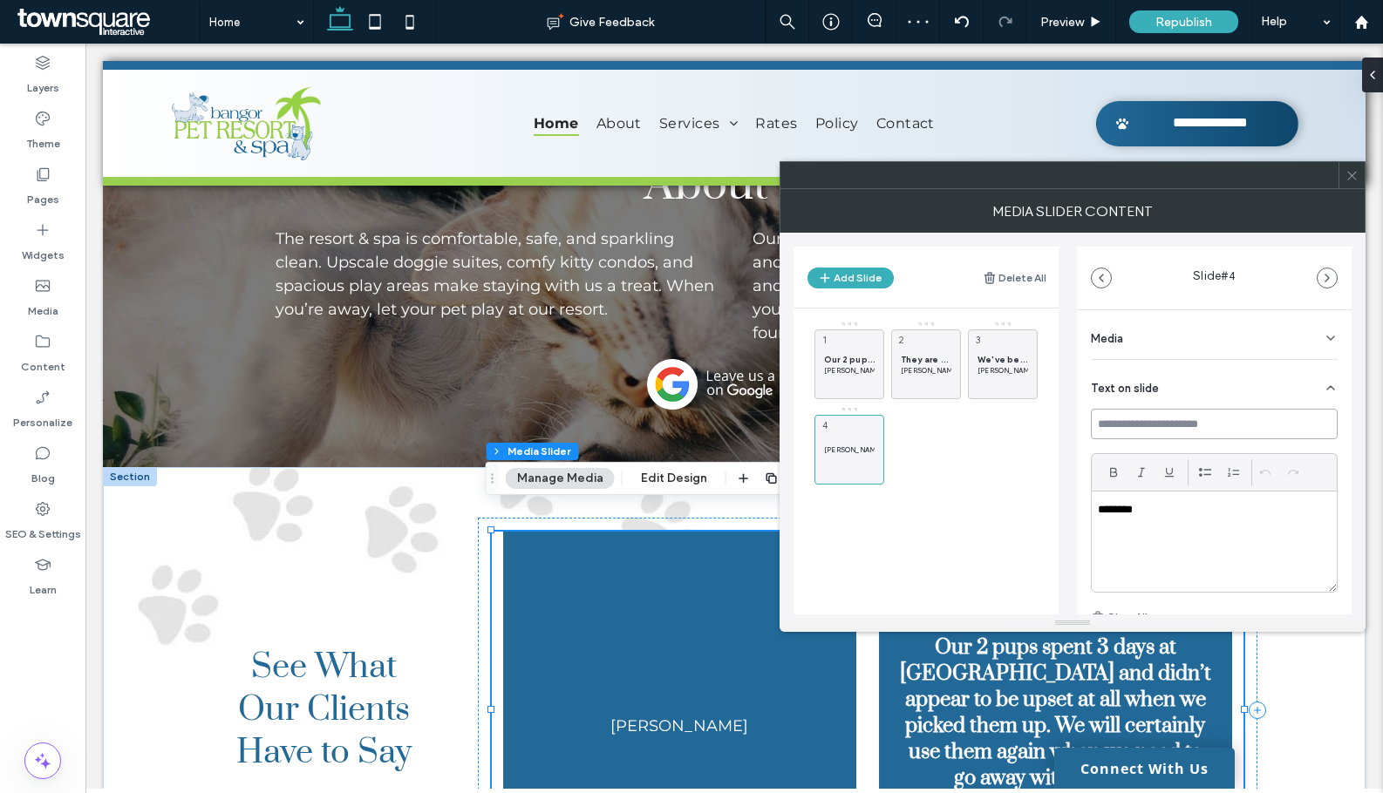
paste input "**********"
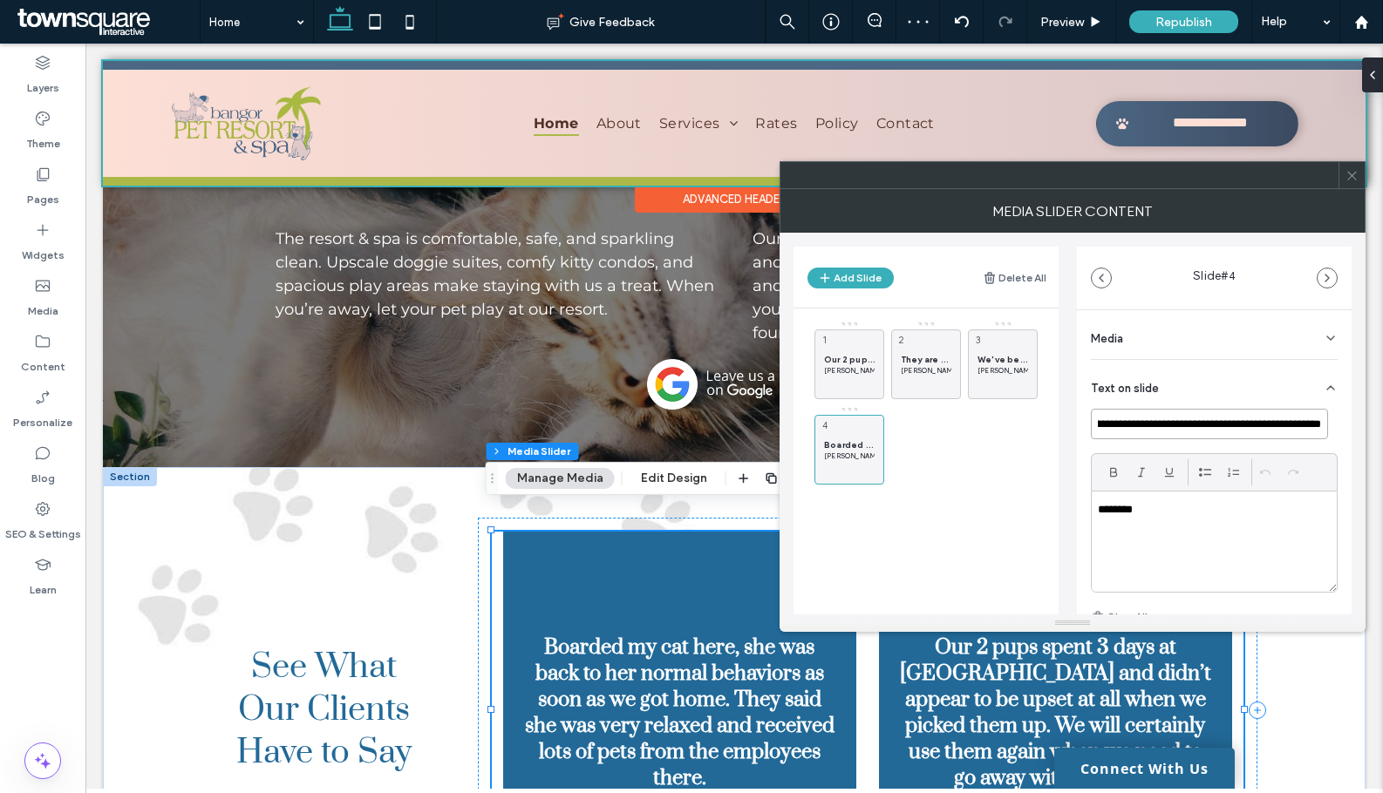
type input "**********"
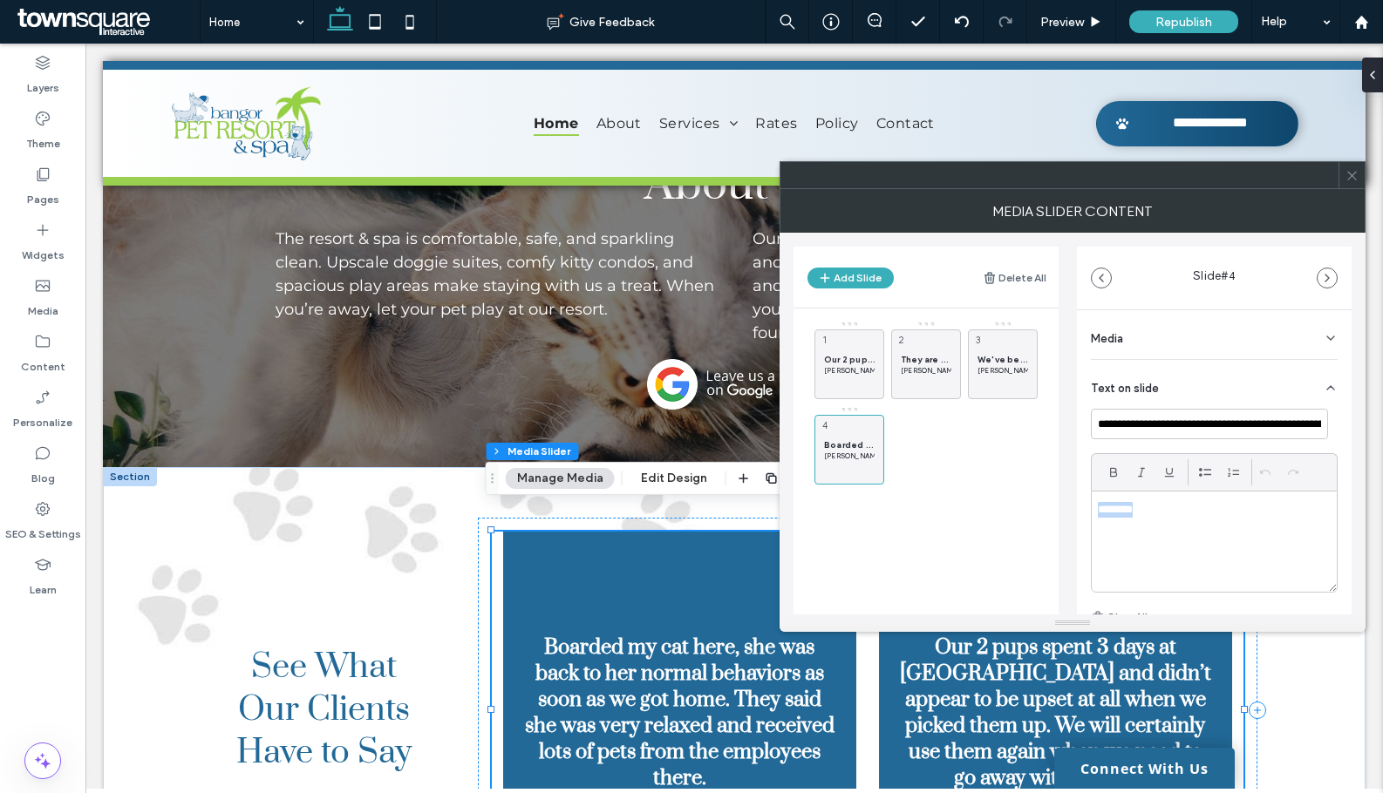
drag, startPoint x: 1180, startPoint y: 515, endPoint x: 1097, endPoint y: 513, distance: 83.7
click at [1097, 513] on div "********" at bounding box center [1213, 542] width 245 height 100
drag, startPoint x: 874, startPoint y: 279, endPoint x: 740, endPoint y: 47, distance: 268.0
click at [874, 279] on button "Add Slide" at bounding box center [850, 278] width 86 height 21
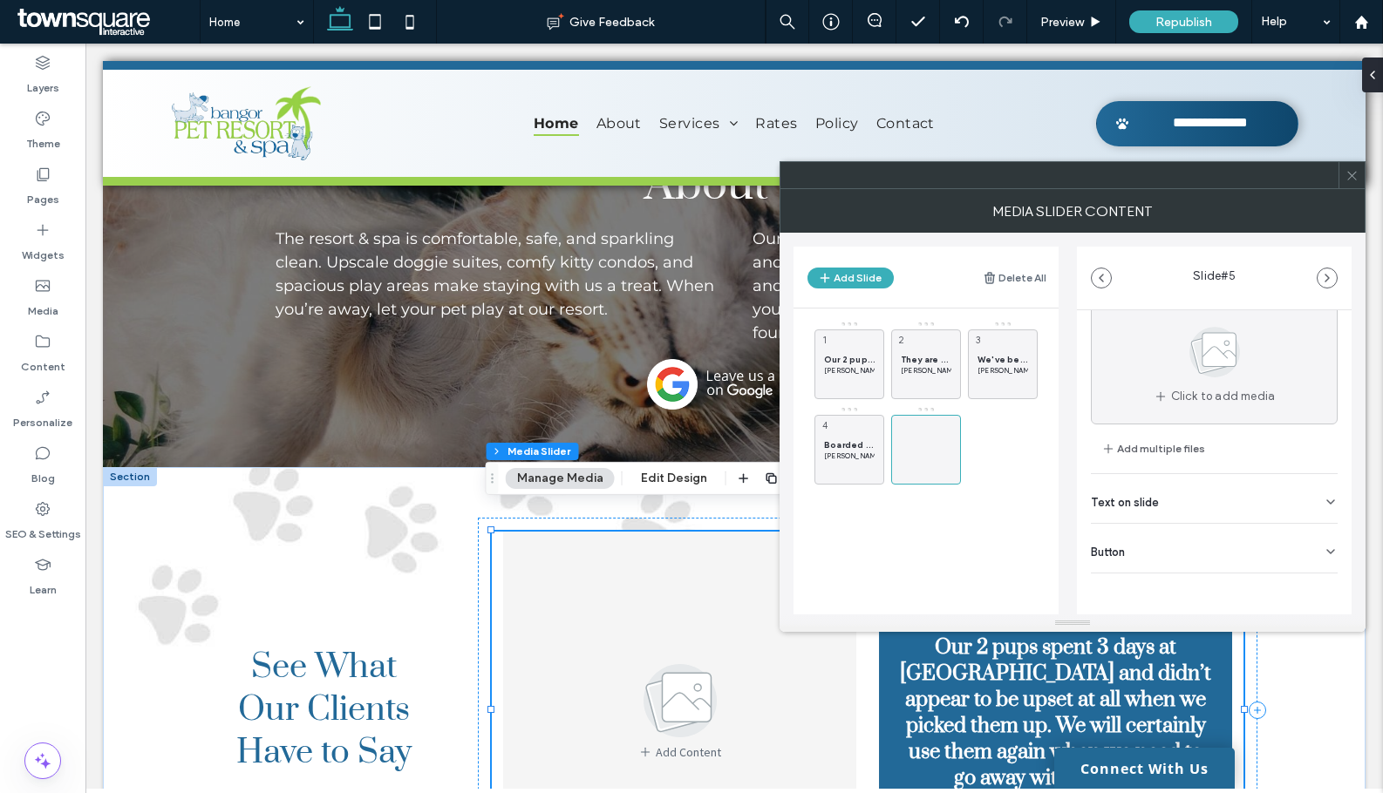
click at [1187, 504] on div "Text on slide" at bounding box center [1214, 498] width 247 height 49
click at [1147, 399] on p at bounding box center [1214, 398] width 233 height 16
paste div
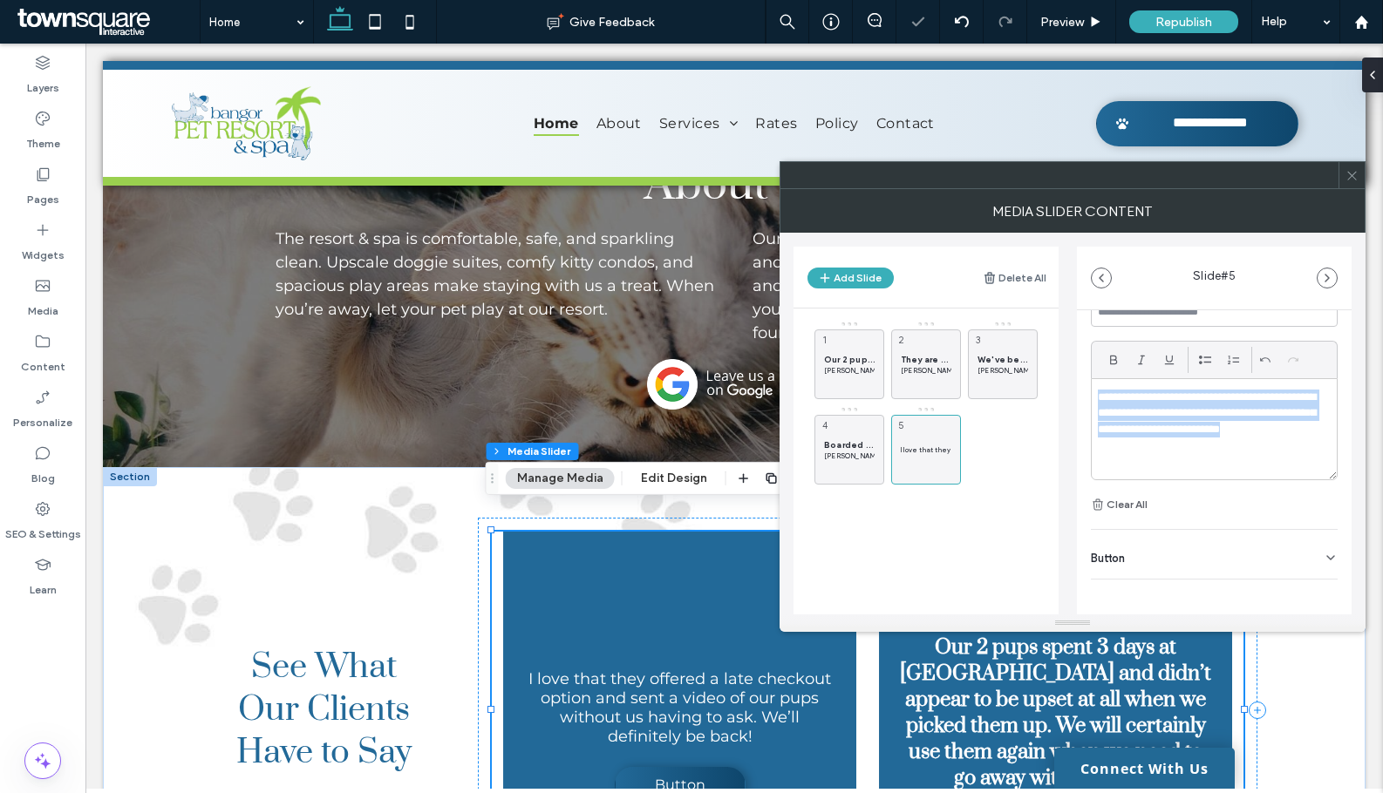
drag, startPoint x: 1309, startPoint y: 430, endPoint x: 1045, endPoint y: 384, distance: 268.0
click at [1045, 384] on div "**********" at bounding box center [1072, 424] width 558 height 382
copy p "**********"
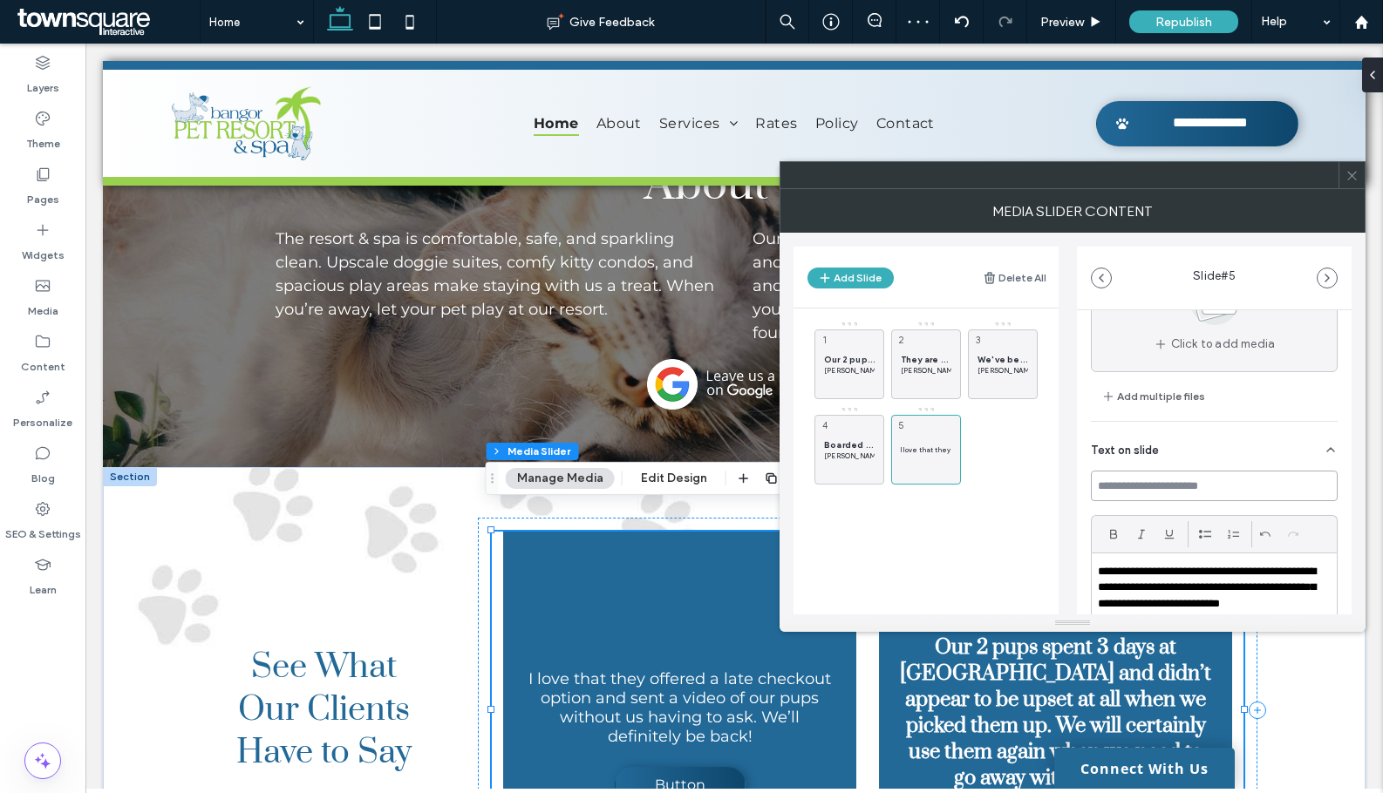
click at [1152, 486] on input at bounding box center [1214, 486] width 247 height 31
paste input "**********"
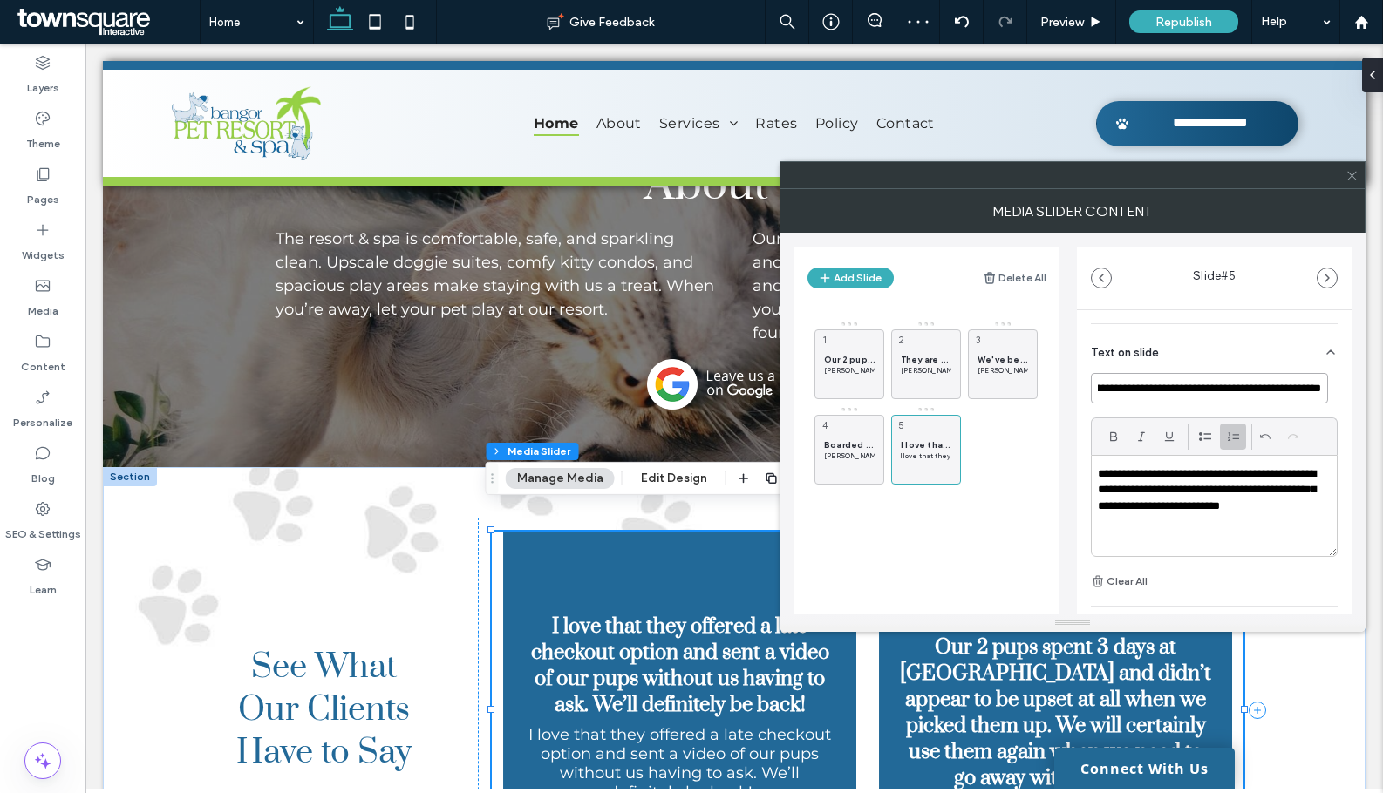
scroll to position [282, 0]
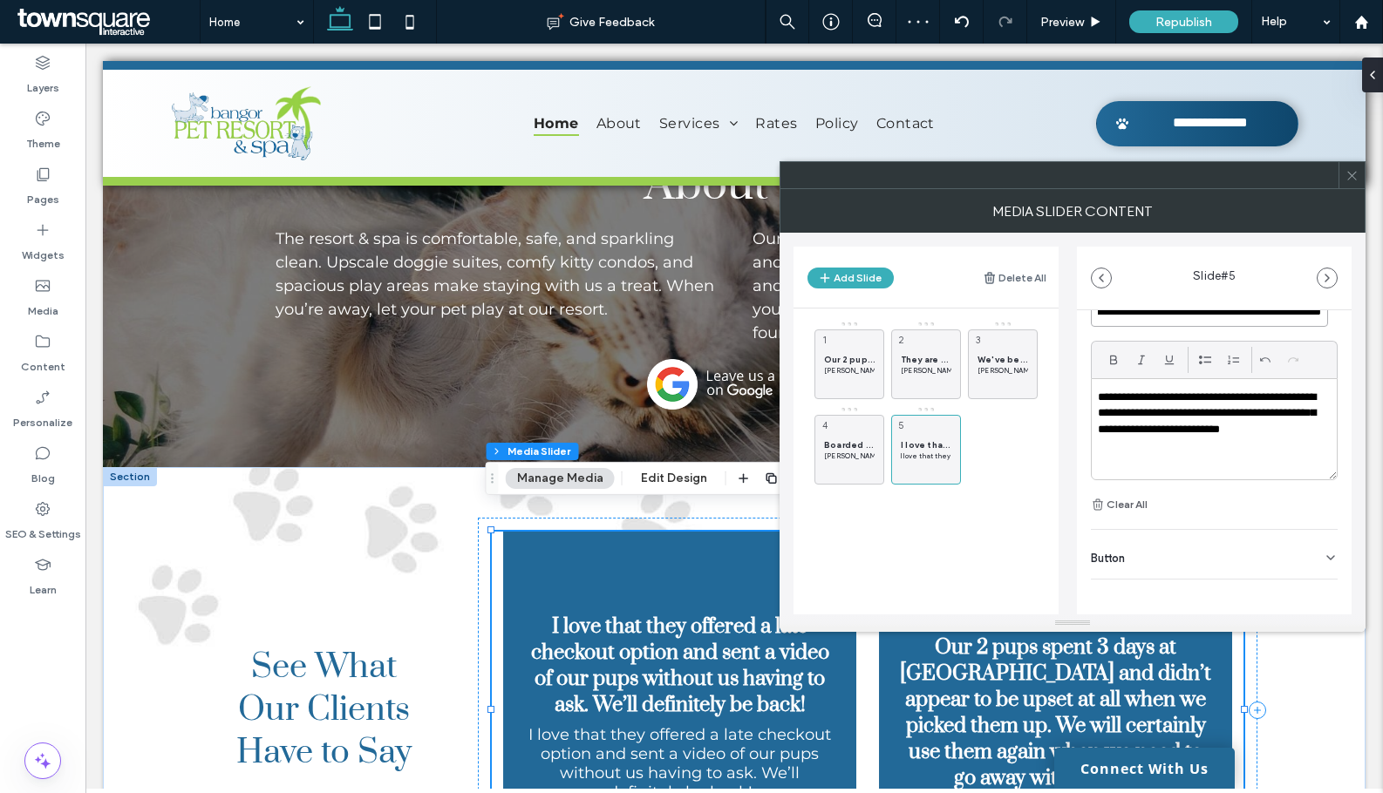
type input "**********"
drag, startPoint x: 1307, startPoint y: 427, endPoint x: 1074, endPoint y: 392, distance: 235.4
click at [1074, 392] on div "Add Slide Delete All Our 2 pups spent 3 days at Pet Resort & Spa and didn’t app…" at bounding box center [1072, 424] width 558 height 382
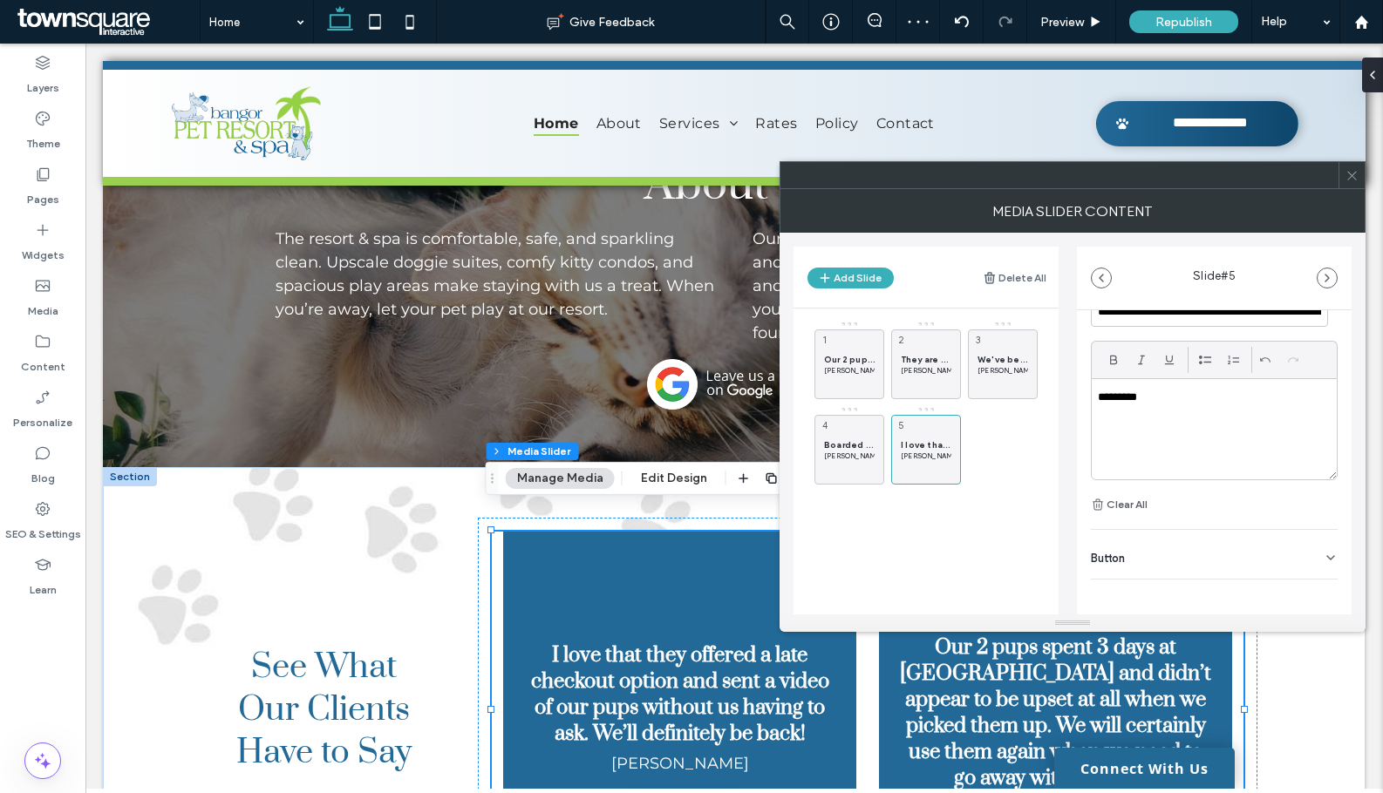
click at [1210, 550] on div "Button" at bounding box center [1214, 554] width 247 height 49
click at [1308, 585] on button at bounding box center [1321, 594] width 31 height 31
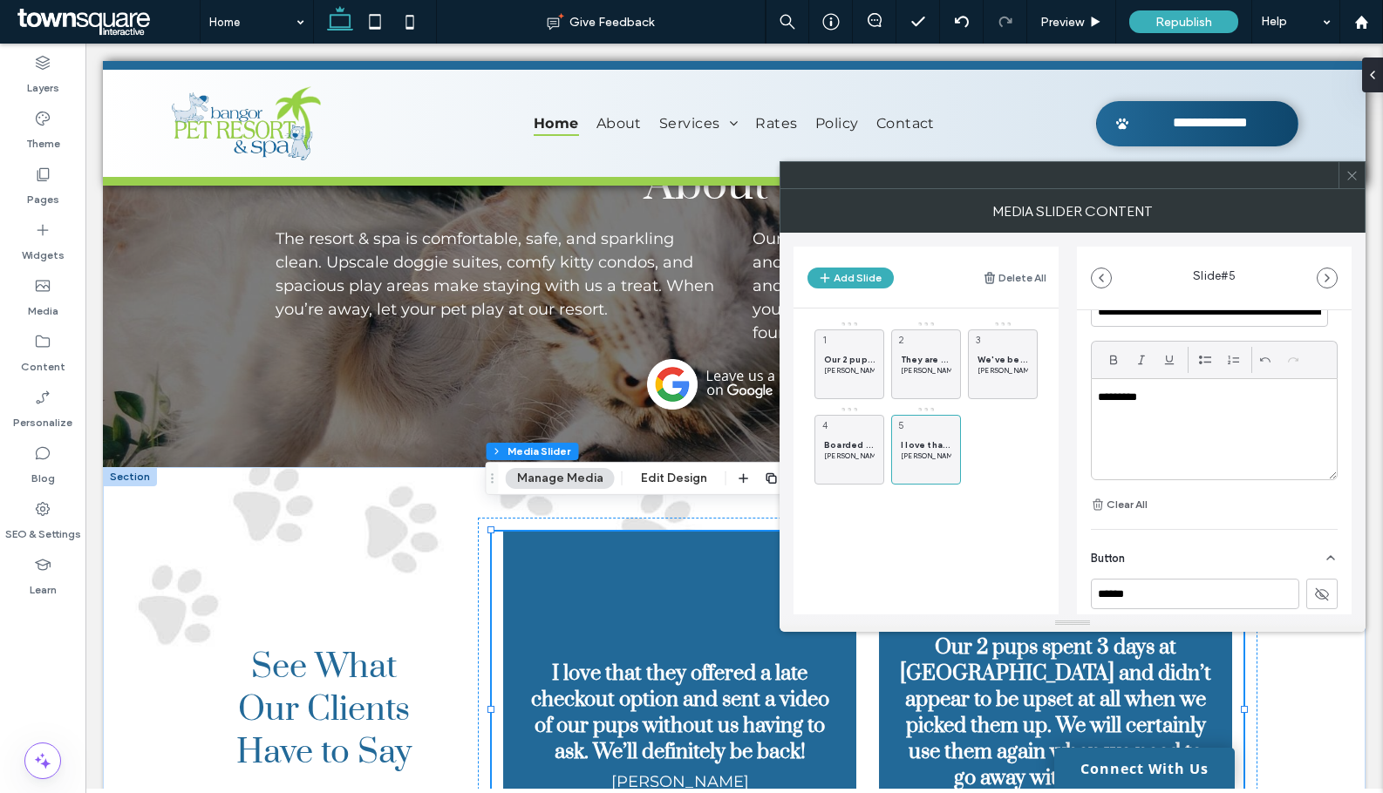
click at [1166, 398] on p "*********" at bounding box center [1209, 398] width 223 height 16
drag, startPoint x: 851, startPoint y: 276, endPoint x: 1037, endPoint y: 384, distance: 214.9
click at [852, 276] on button "Add Slide" at bounding box center [850, 278] width 86 height 21
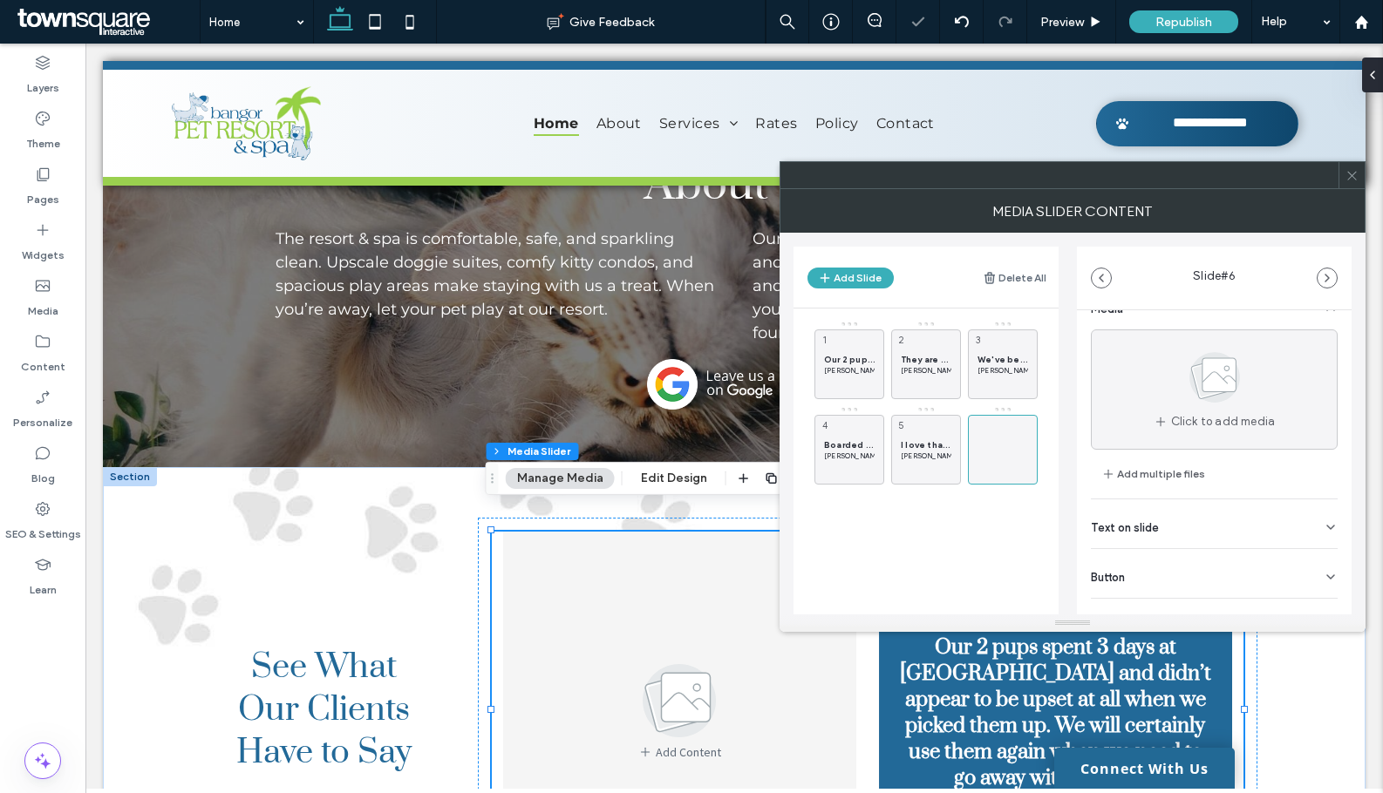
scroll to position [55, 0]
click at [1180, 505] on div "Text on slide" at bounding box center [1214, 498] width 247 height 49
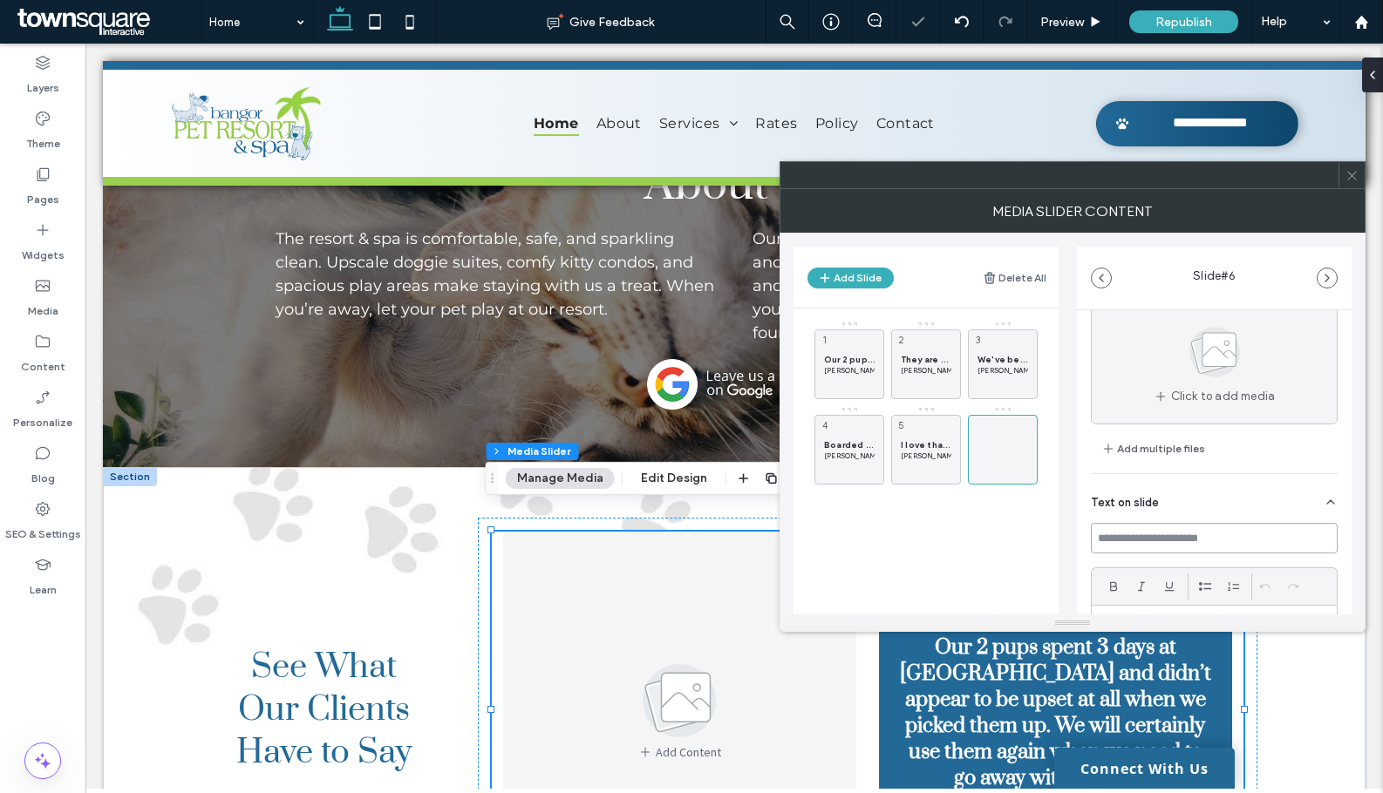
click at [1164, 540] on input at bounding box center [1214, 538] width 247 height 31
paste input "**********"
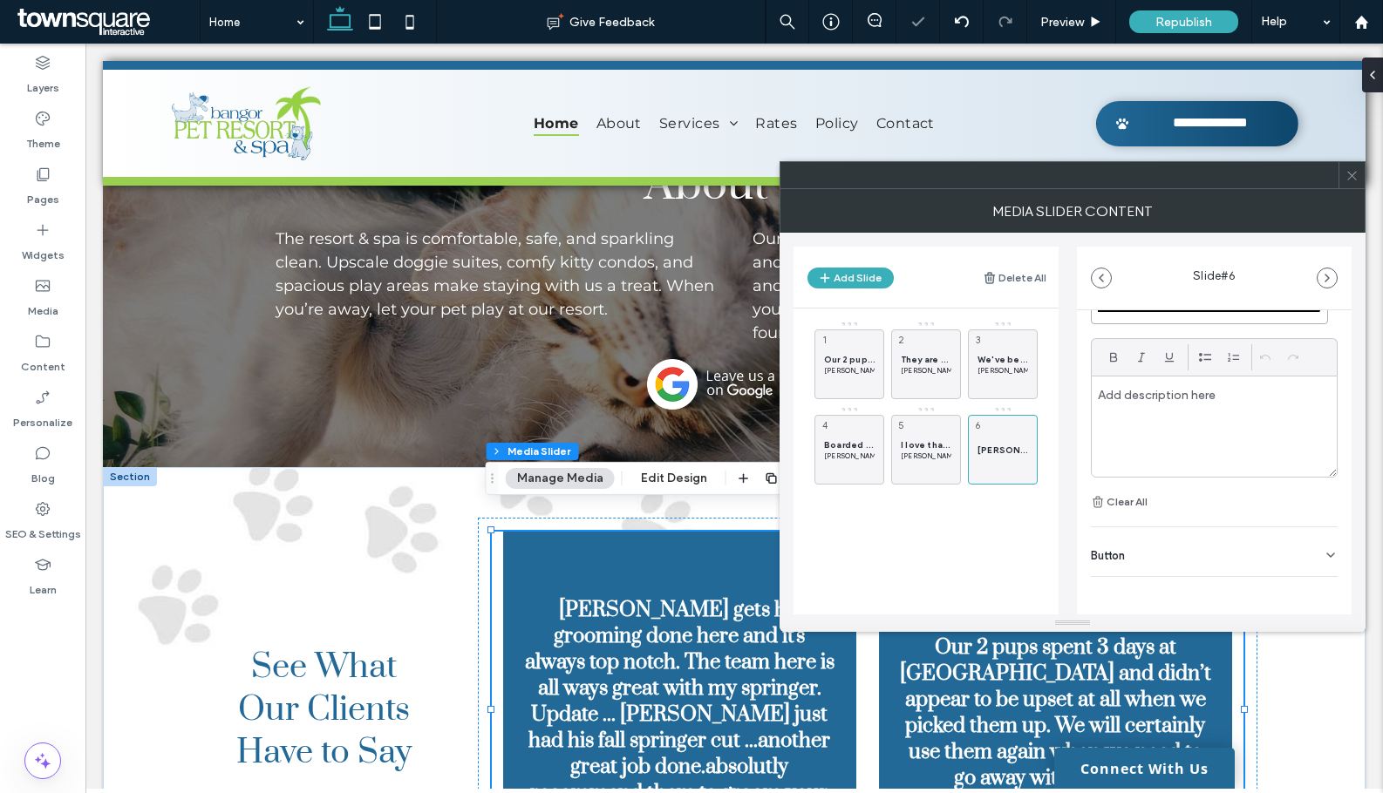
scroll to position [288, 0]
type input "**********"
click at [1188, 407] on div at bounding box center [1213, 423] width 245 height 100
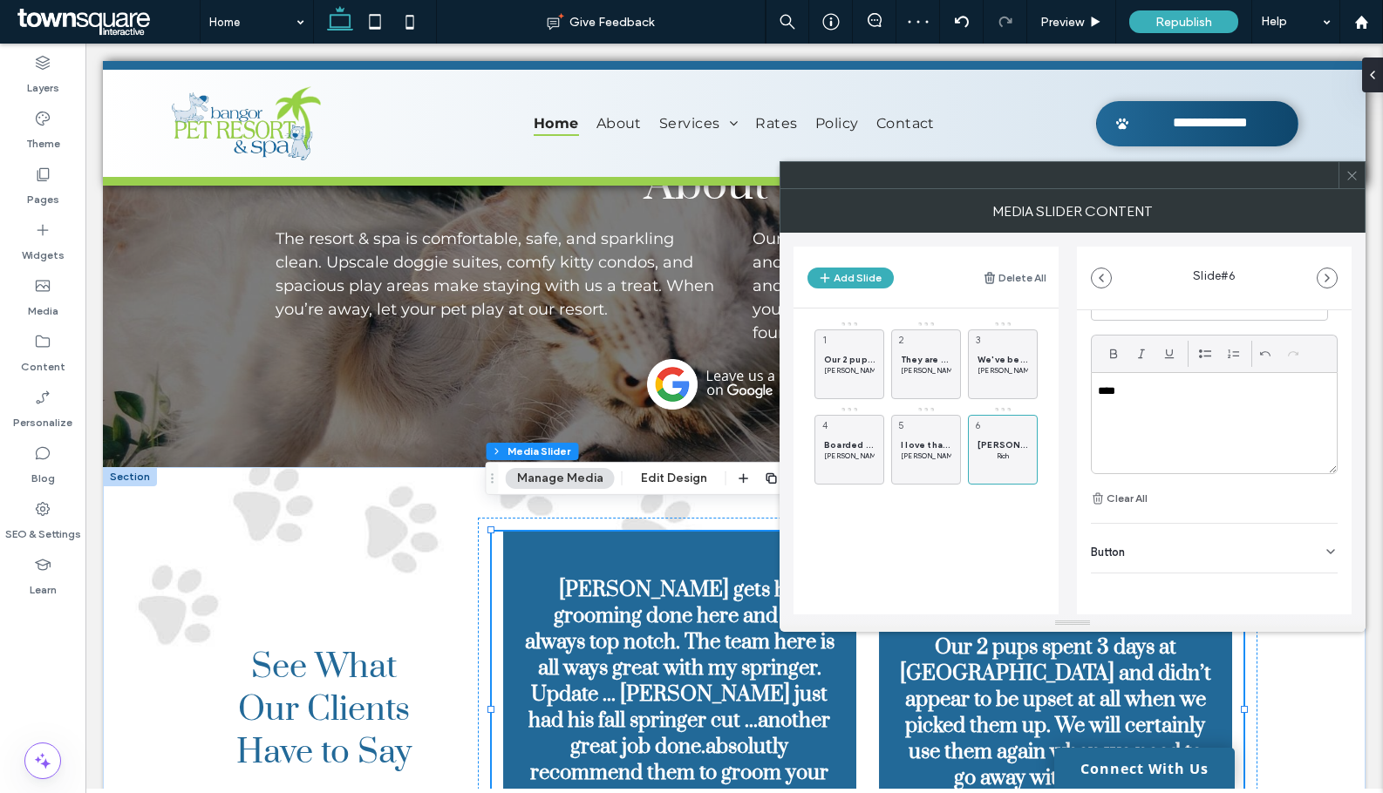
click at [1357, 174] on icon at bounding box center [1351, 175] width 13 height 13
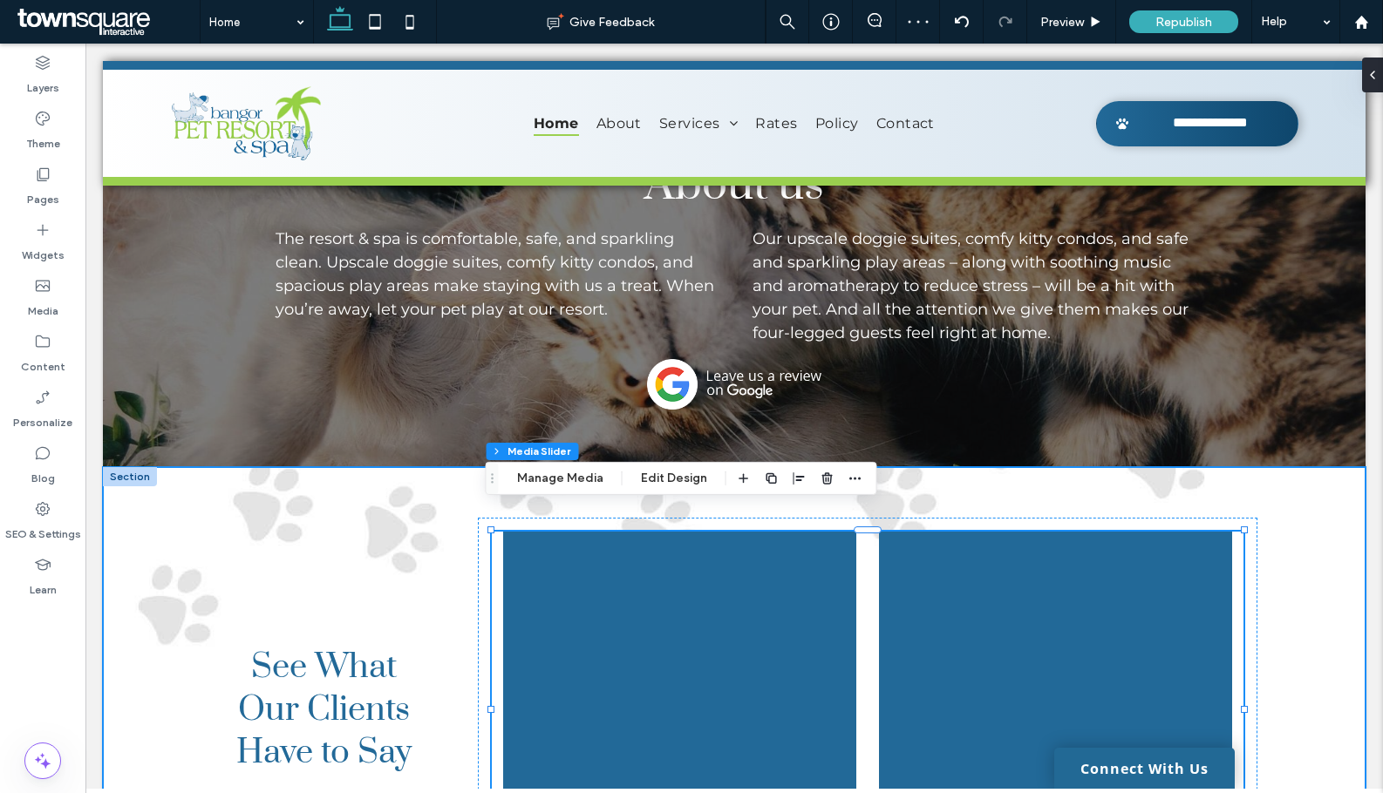
scroll to position [3373, 0]
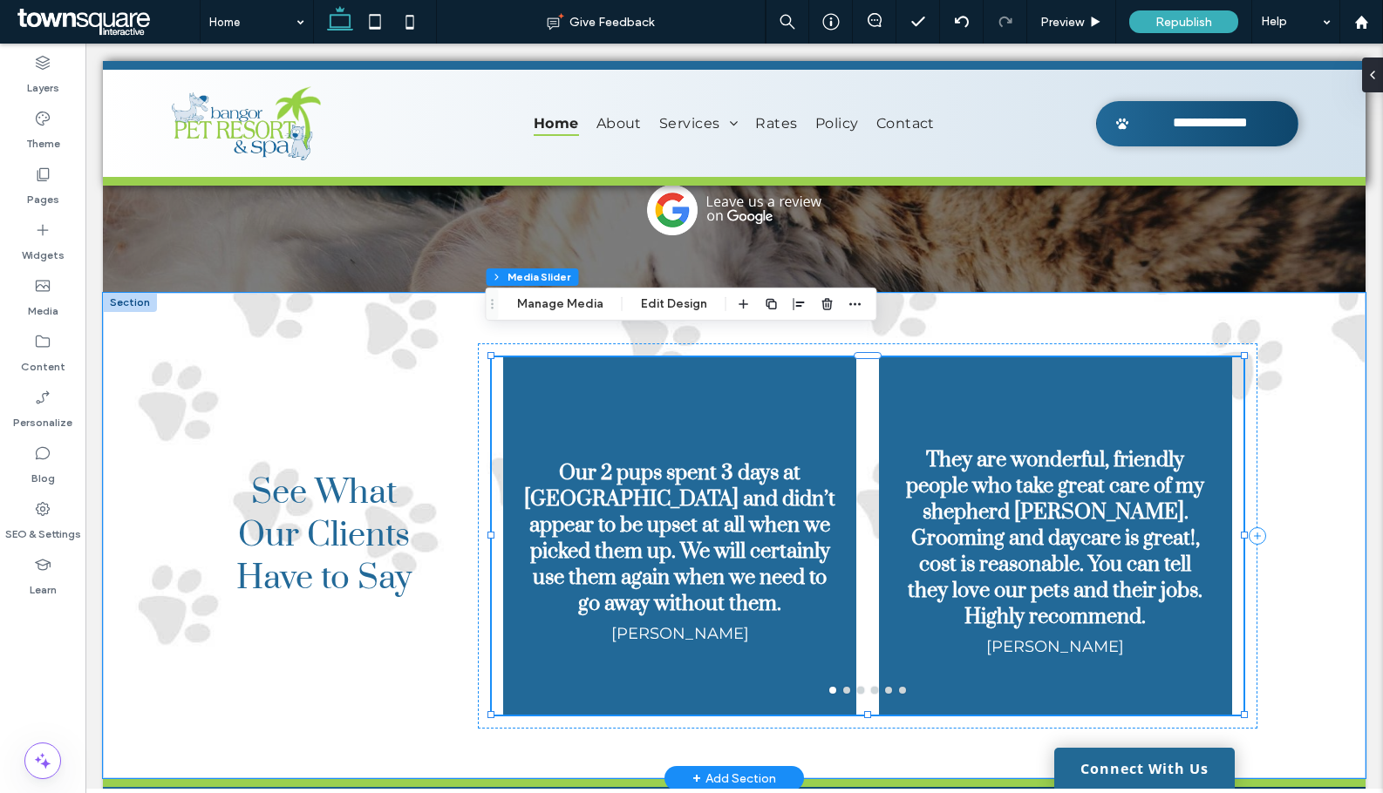
click at [895, 671] on div at bounding box center [1055, 535] width 353 height 357
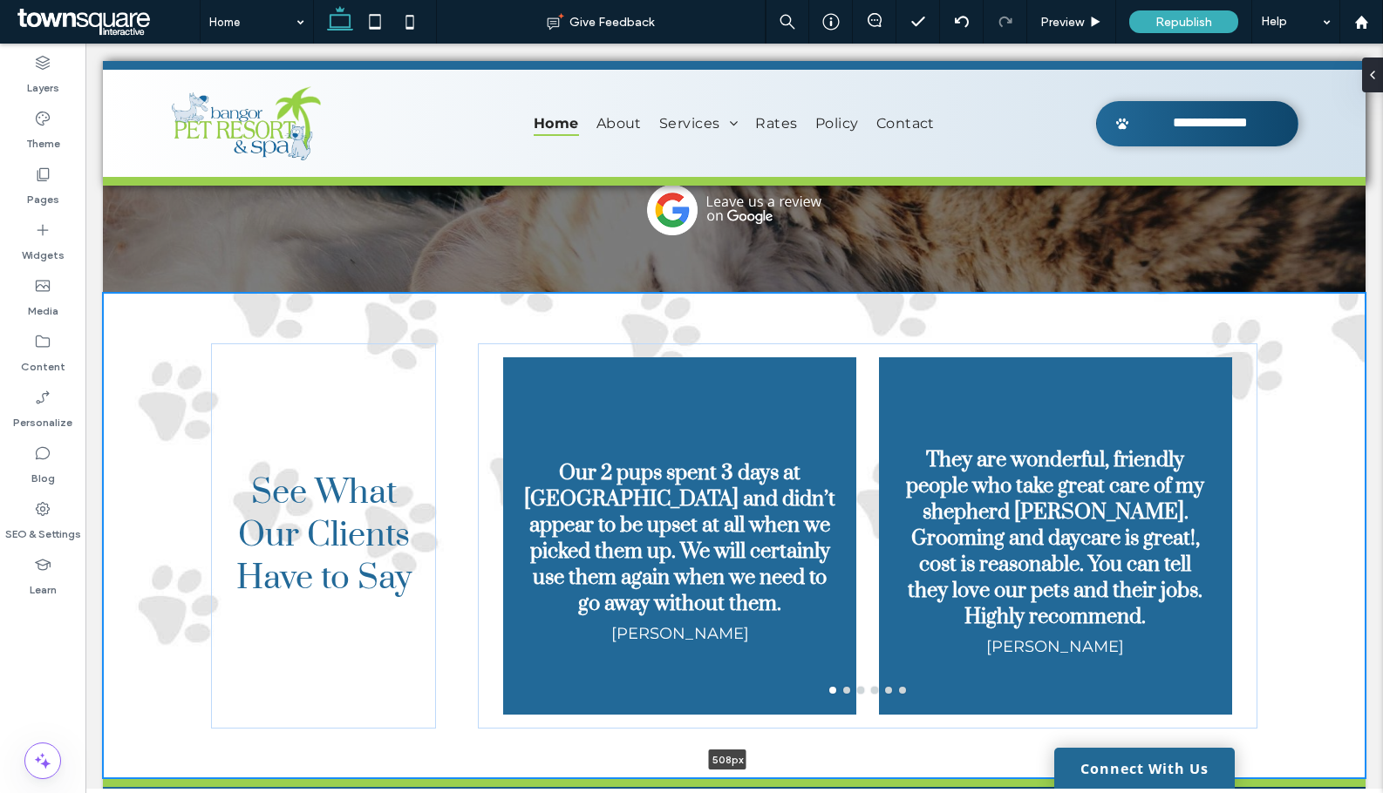
drag, startPoint x: 490, startPoint y: 755, endPoint x: 490, endPoint y: 713, distance: 41.8
click at [490, 713] on div "See What Our Clients Have to Say Our 2 pups spent 3 days at Pet Resort & Spa an…" at bounding box center [734, 536] width 1262 height 486
type input "***"
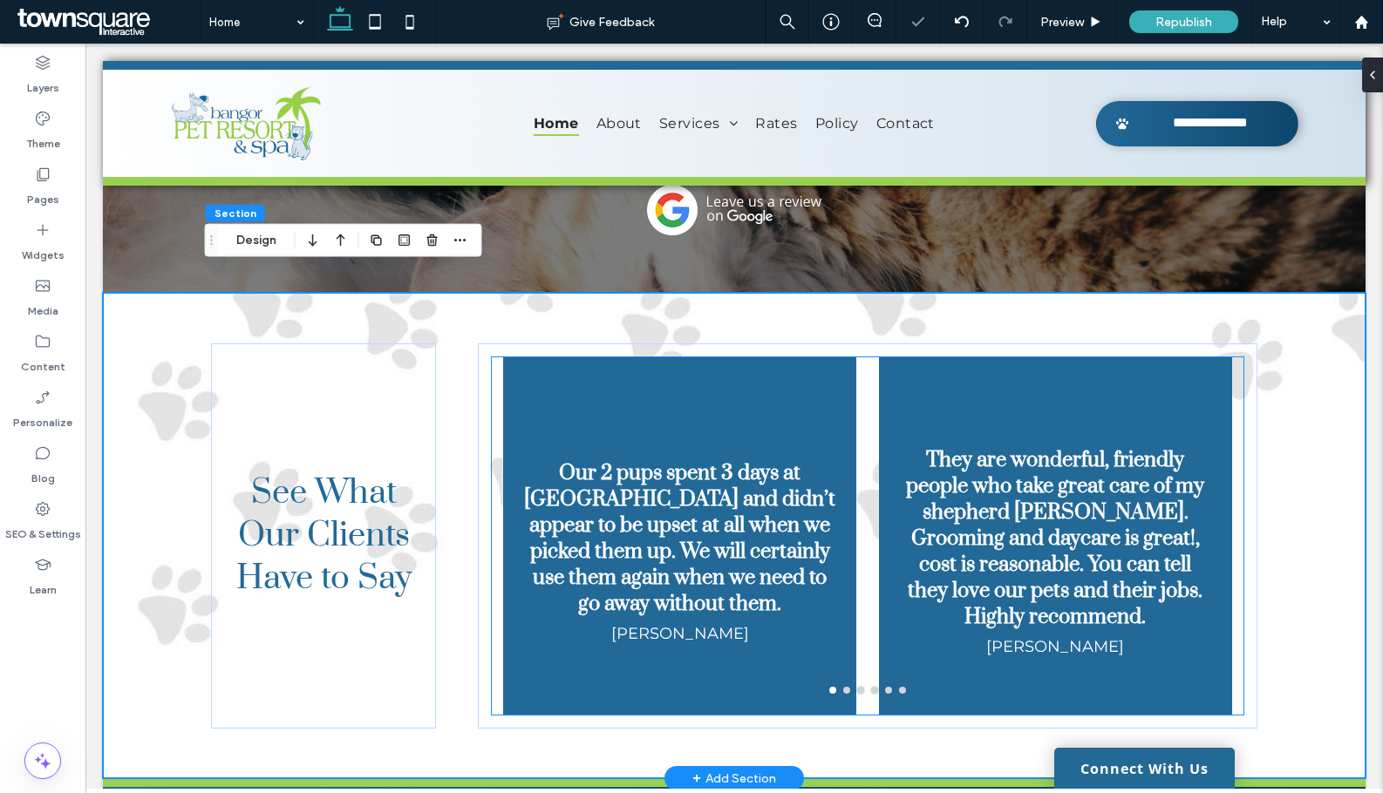
click at [896, 674] on div at bounding box center [1055, 535] width 353 height 357
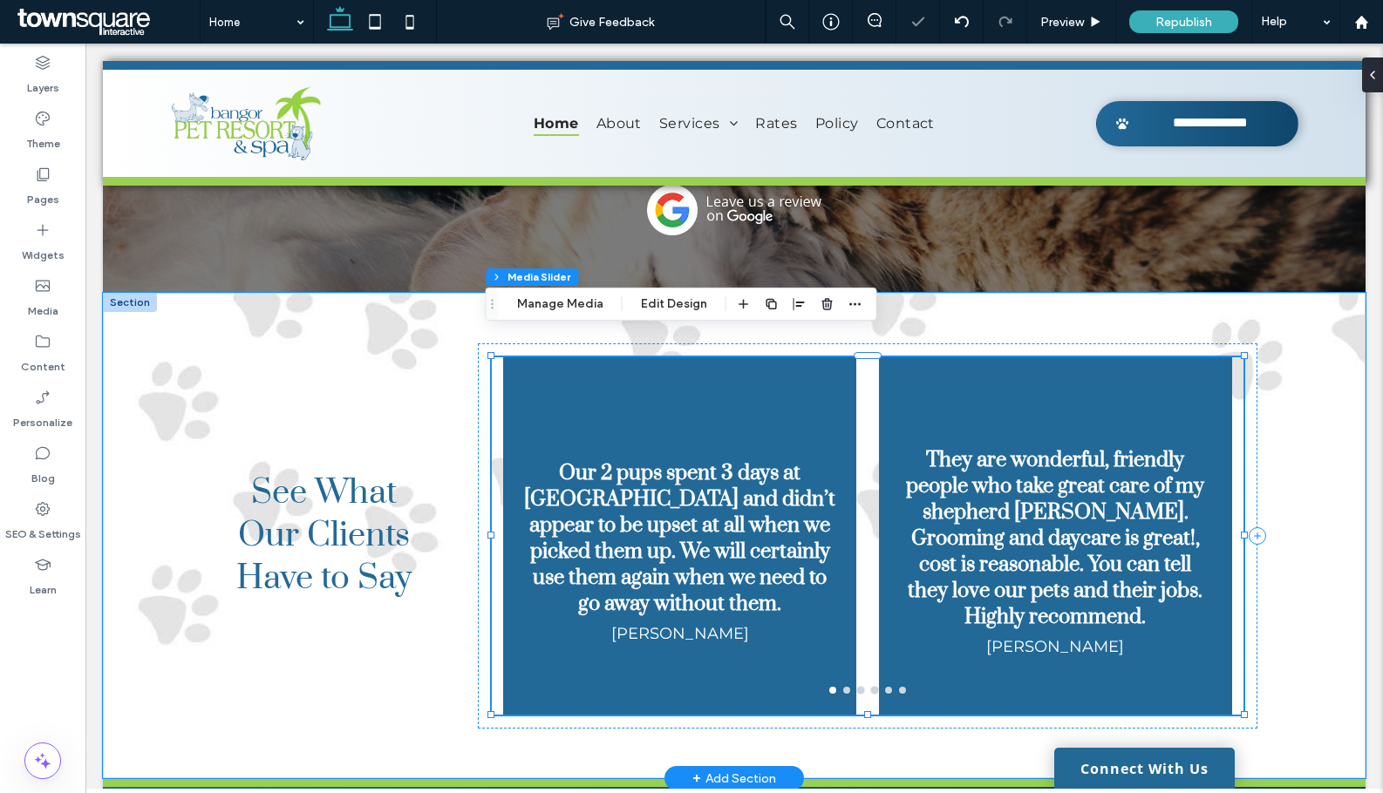
click at [899, 687] on button "go to slide 6" at bounding box center [902, 690] width 7 height 7
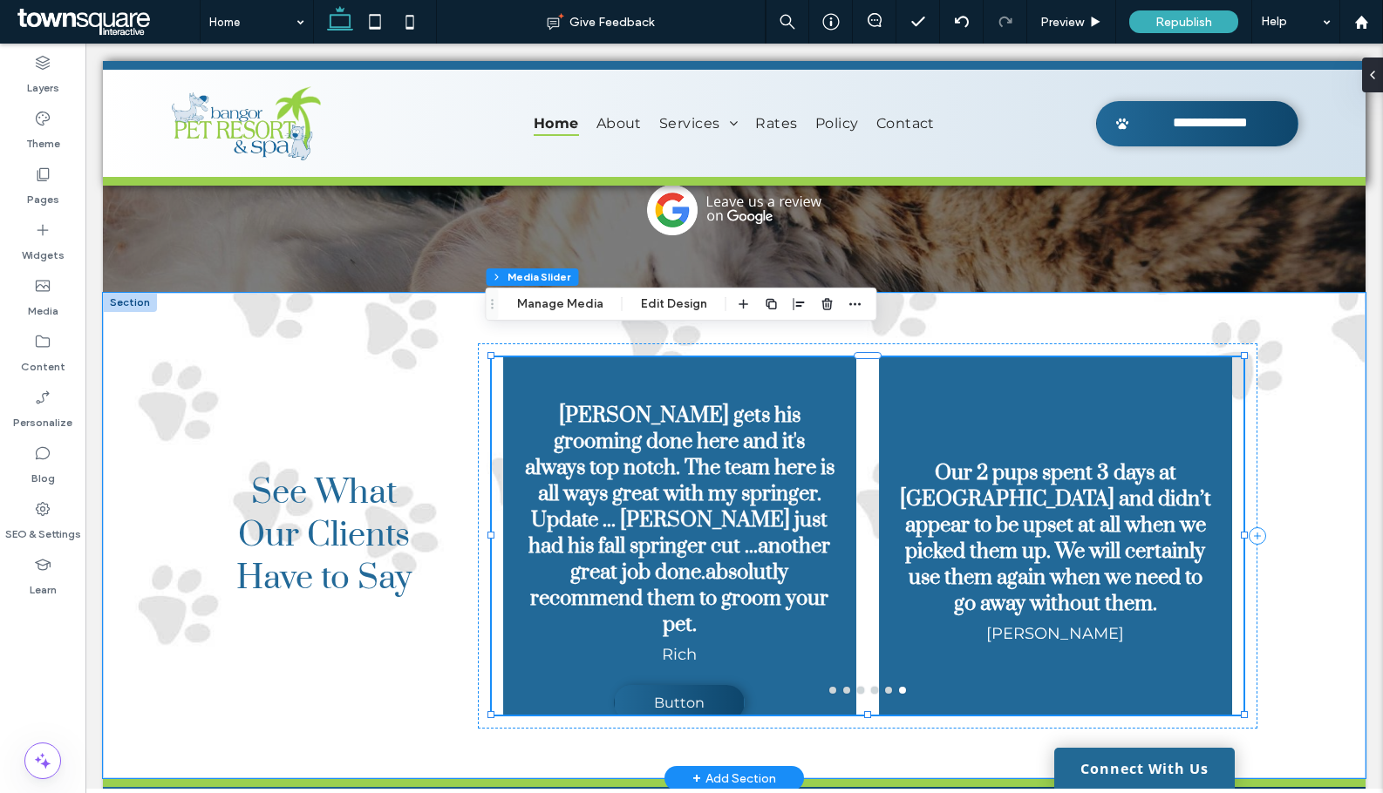
click at [886, 687] on div at bounding box center [867, 690] width 751 height 7
click at [885, 687] on button "go to slide 5" at bounding box center [888, 690] width 7 height 7
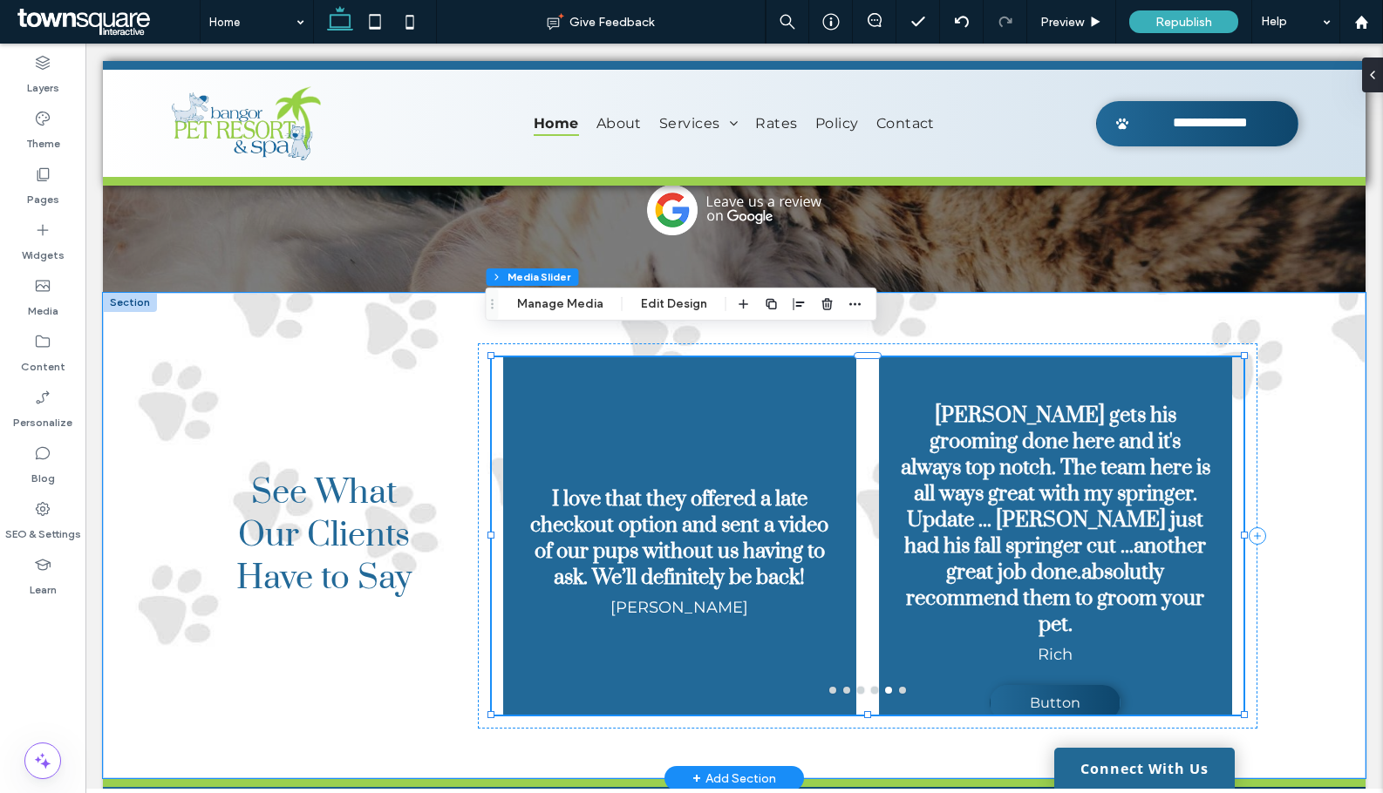
click at [871, 687] on button "go to slide 4" at bounding box center [874, 690] width 7 height 7
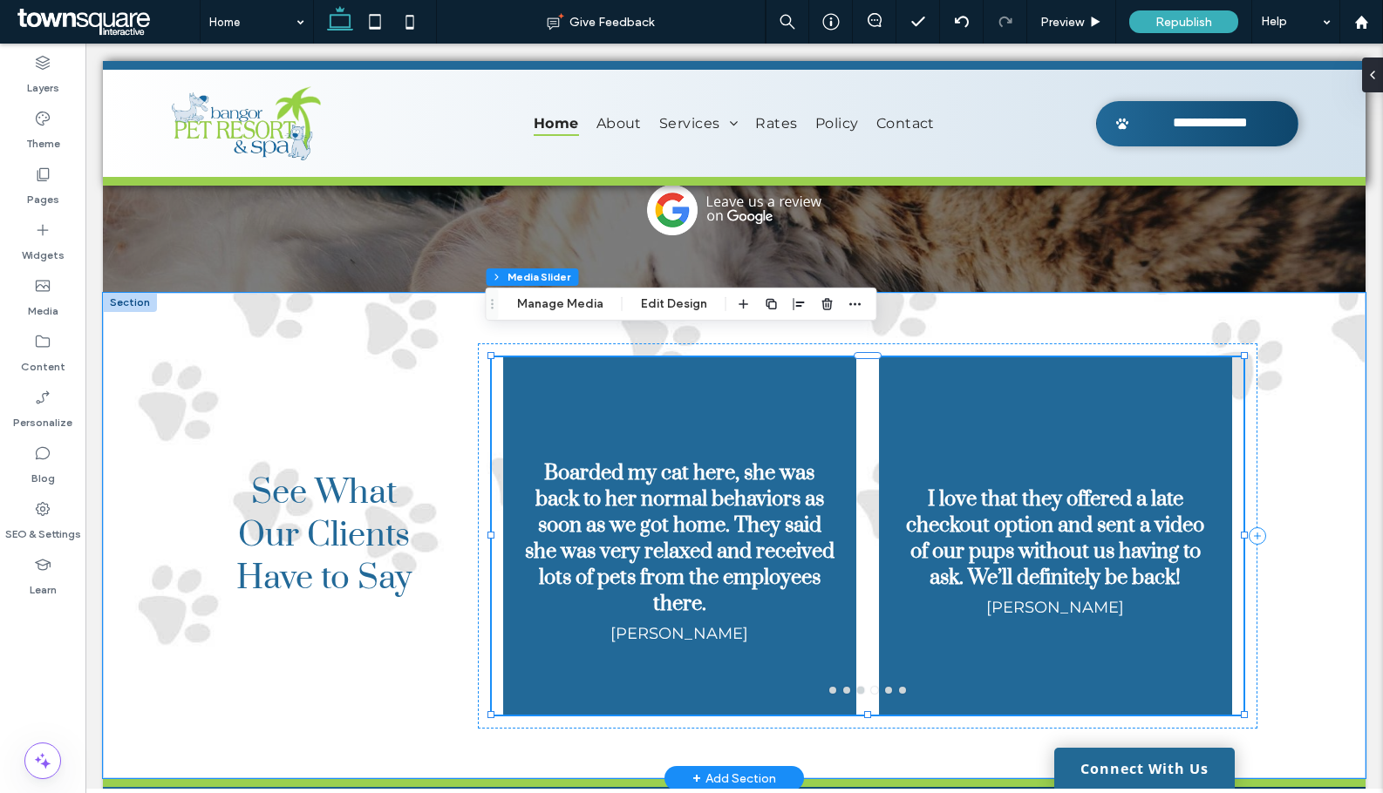
click at [860, 687] on div at bounding box center [867, 690] width 751 height 7
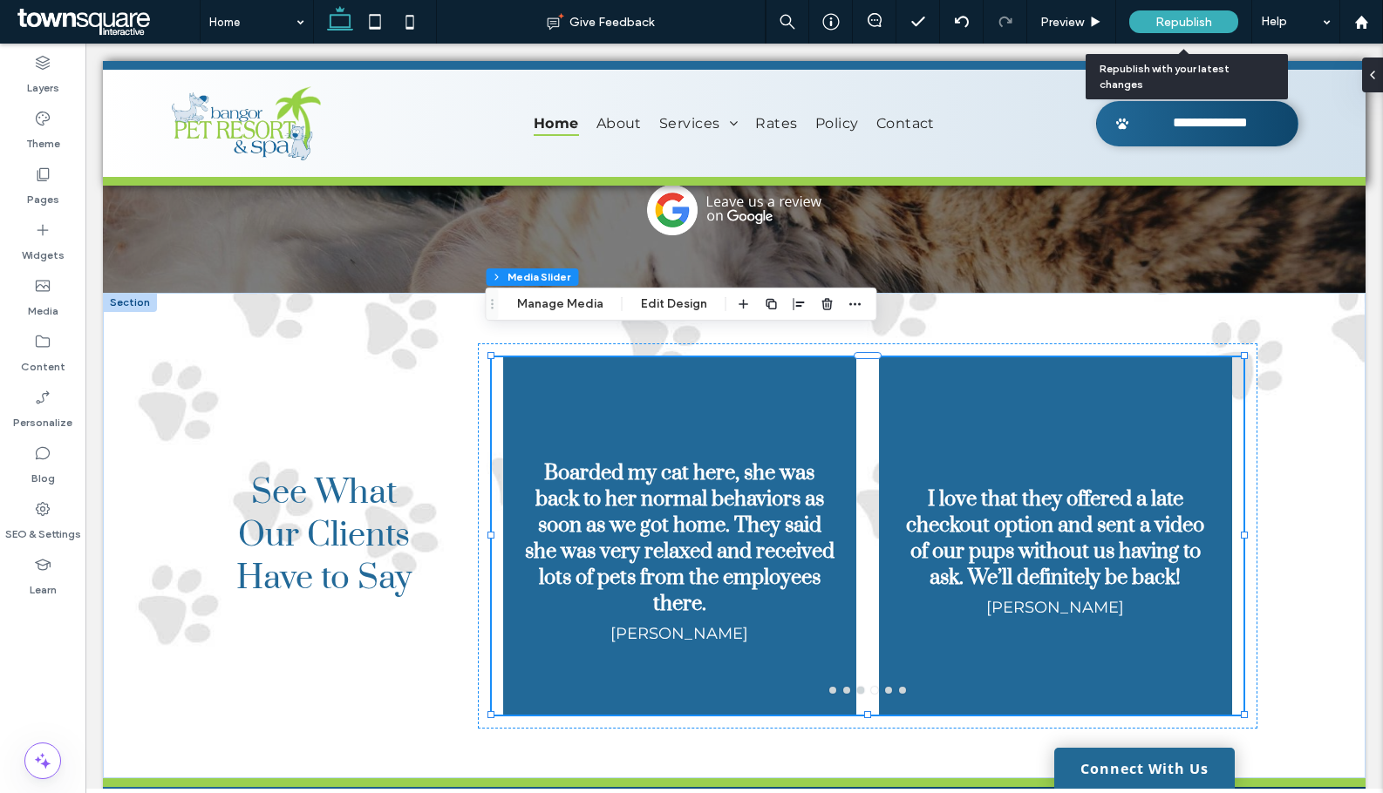
drag, startPoint x: 1183, startPoint y: 18, endPoint x: 1014, endPoint y: 2, distance: 169.9
click at [1183, 18] on span "Republish" at bounding box center [1183, 22] width 57 height 15
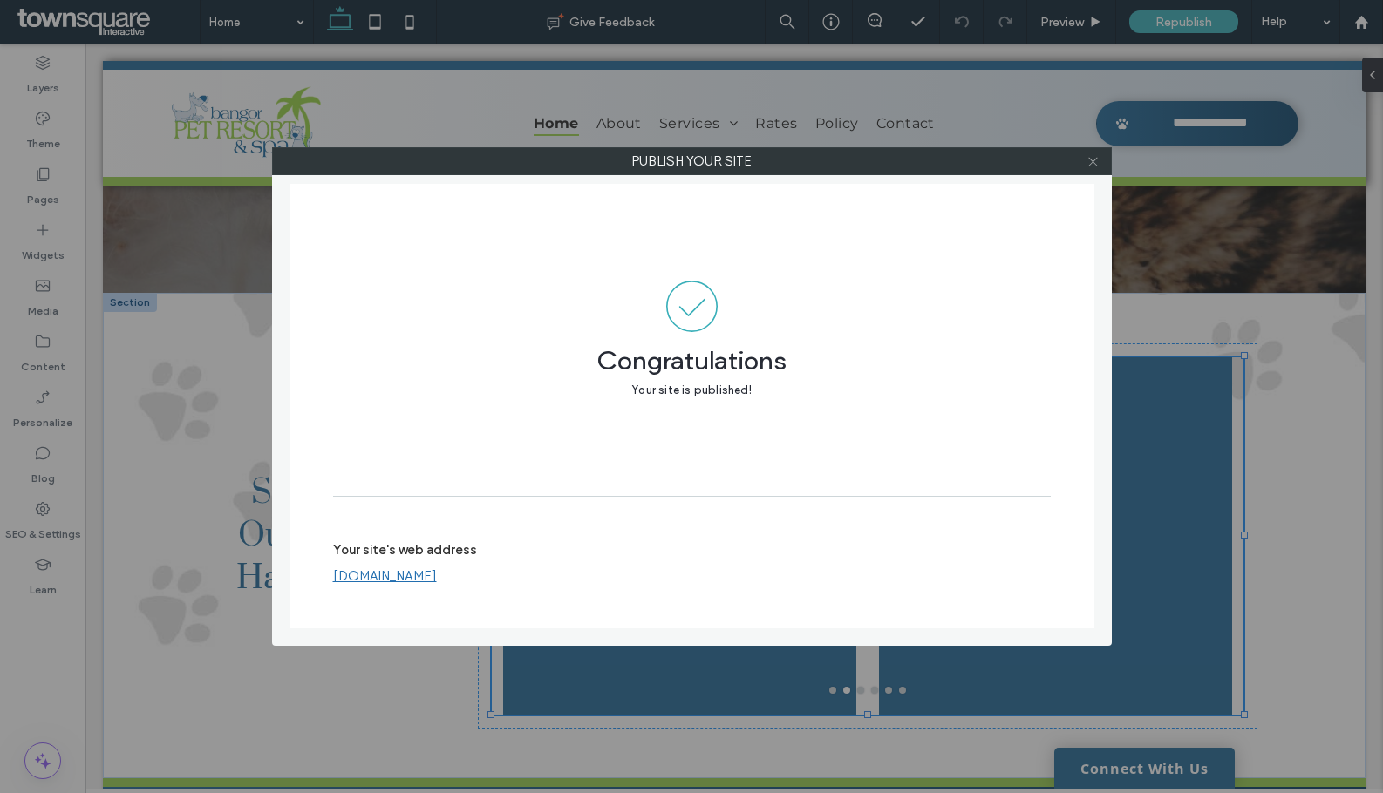
click at [1092, 158] on icon at bounding box center [1092, 161] width 13 height 13
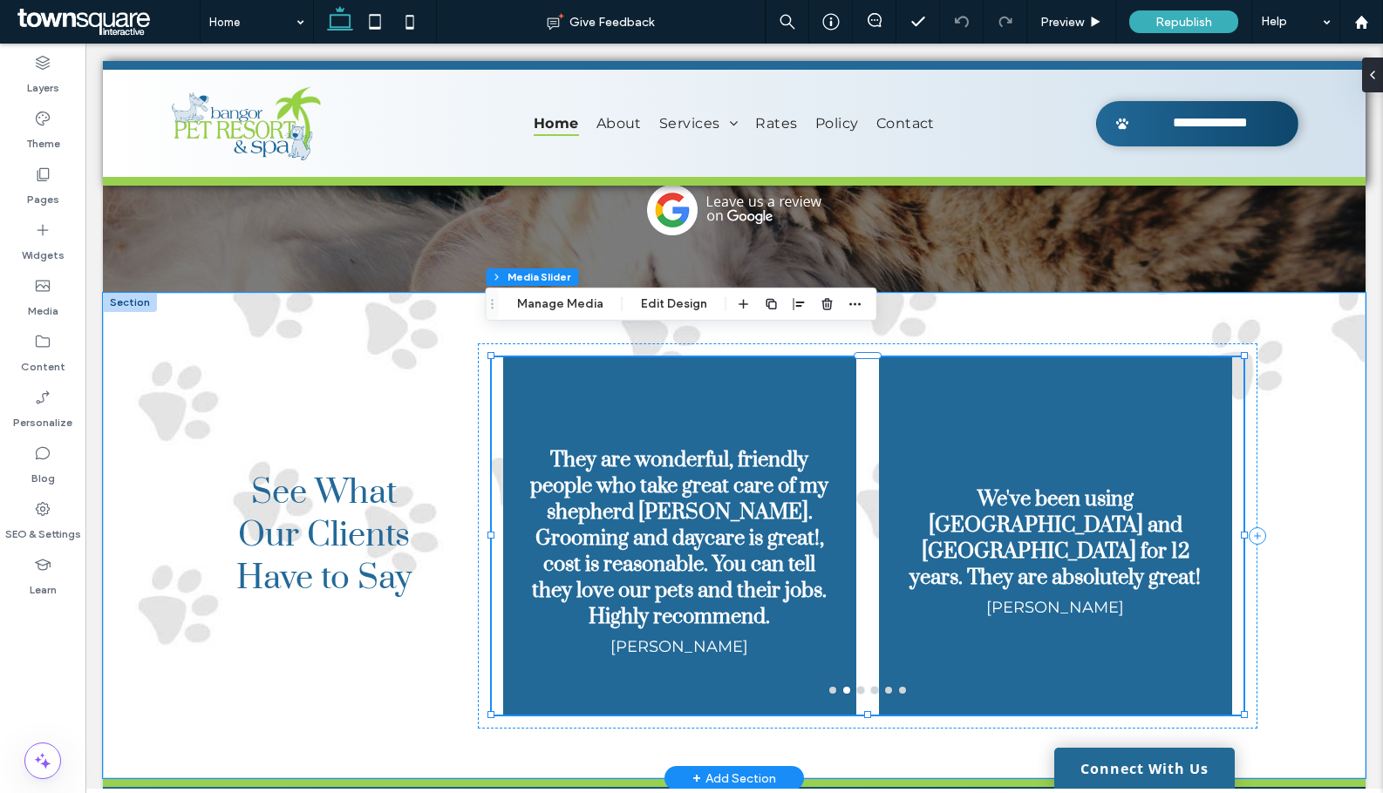
click at [1087, 511] on h3 "We've been using Bangor Pet Resort and Spa for 12 years. They are absolutely gr…" at bounding box center [1055, 538] width 311 height 105
click at [1034, 504] on h3 "We've been using Bangor Pet Resort and Spa for 12 years. They are absolutely gr…" at bounding box center [1055, 538] width 311 height 105
click at [581, 303] on button "Manage Media" at bounding box center [560, 304] width 109 height 21
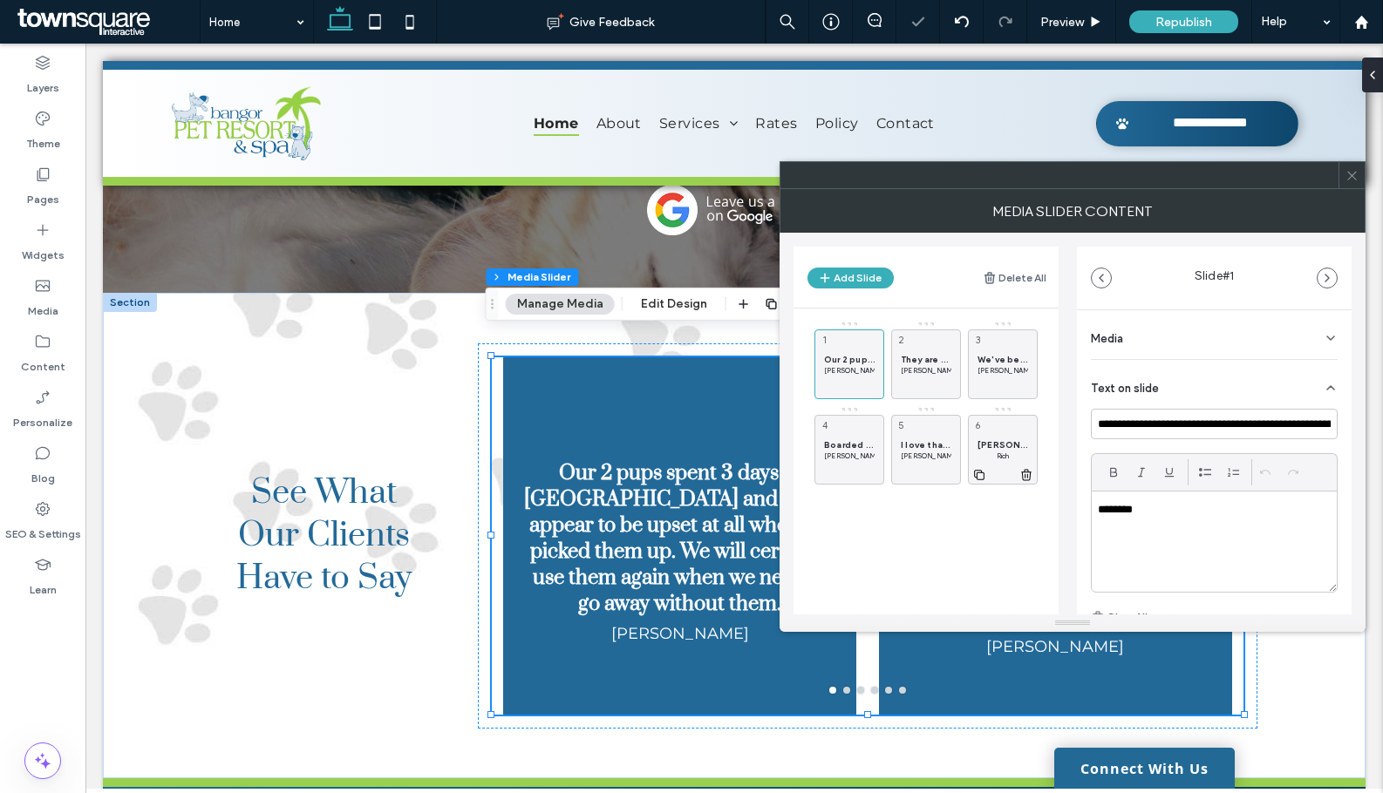
click at [1012, 443] on span "Finn gets his grooming done here and it's always top notch. The team here is al…" at bounding box center [1002, 444] width 51 height 11
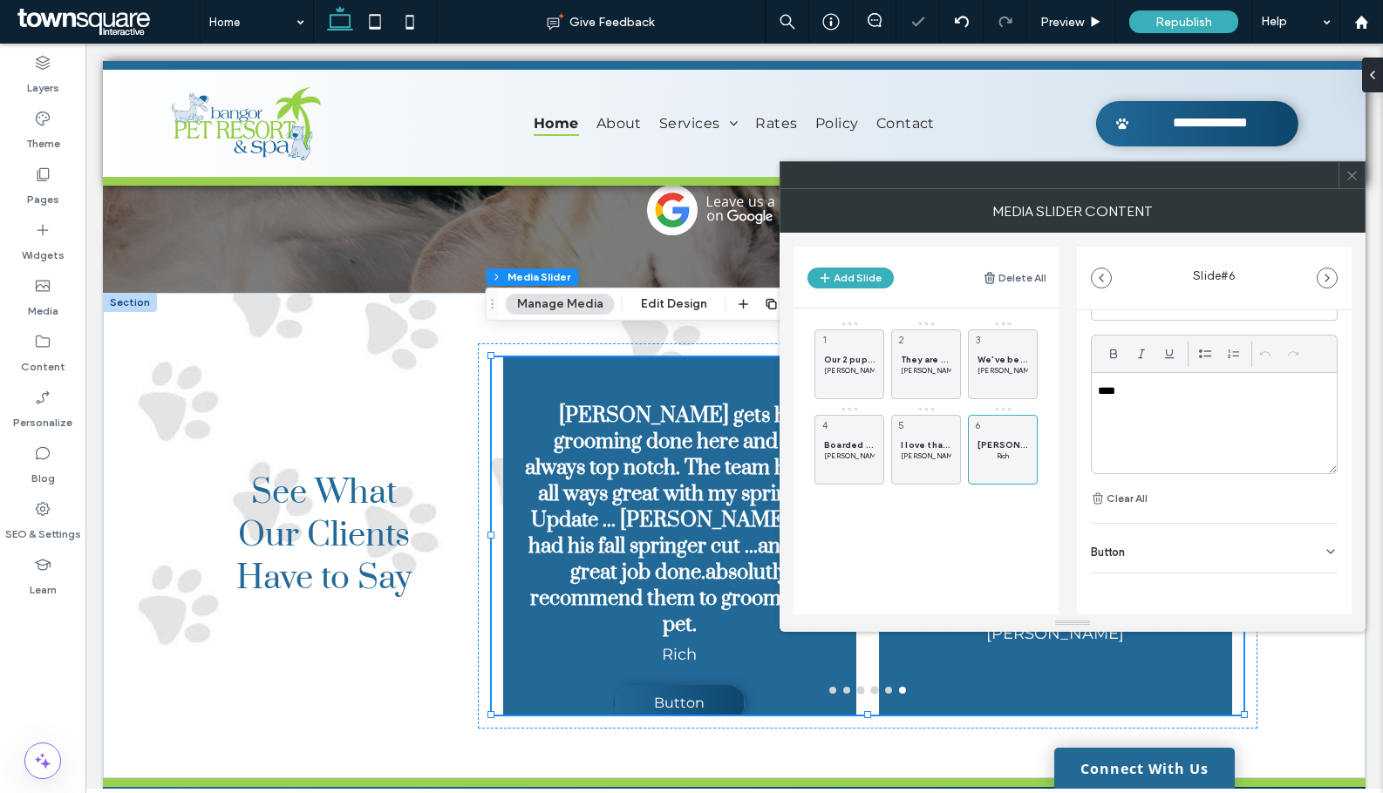
click at [1237, 548] on div "Button" at bounding box center [1214, 548] width 247 height 49
click at [1315, 584] on use at bounding box center [1322, 588] width 14 height 10
click at [922, 433] on div "I love that they offered a late checkout option and sent a video of our pups wi…" at bounding box center [926, 450] width 70 height 70
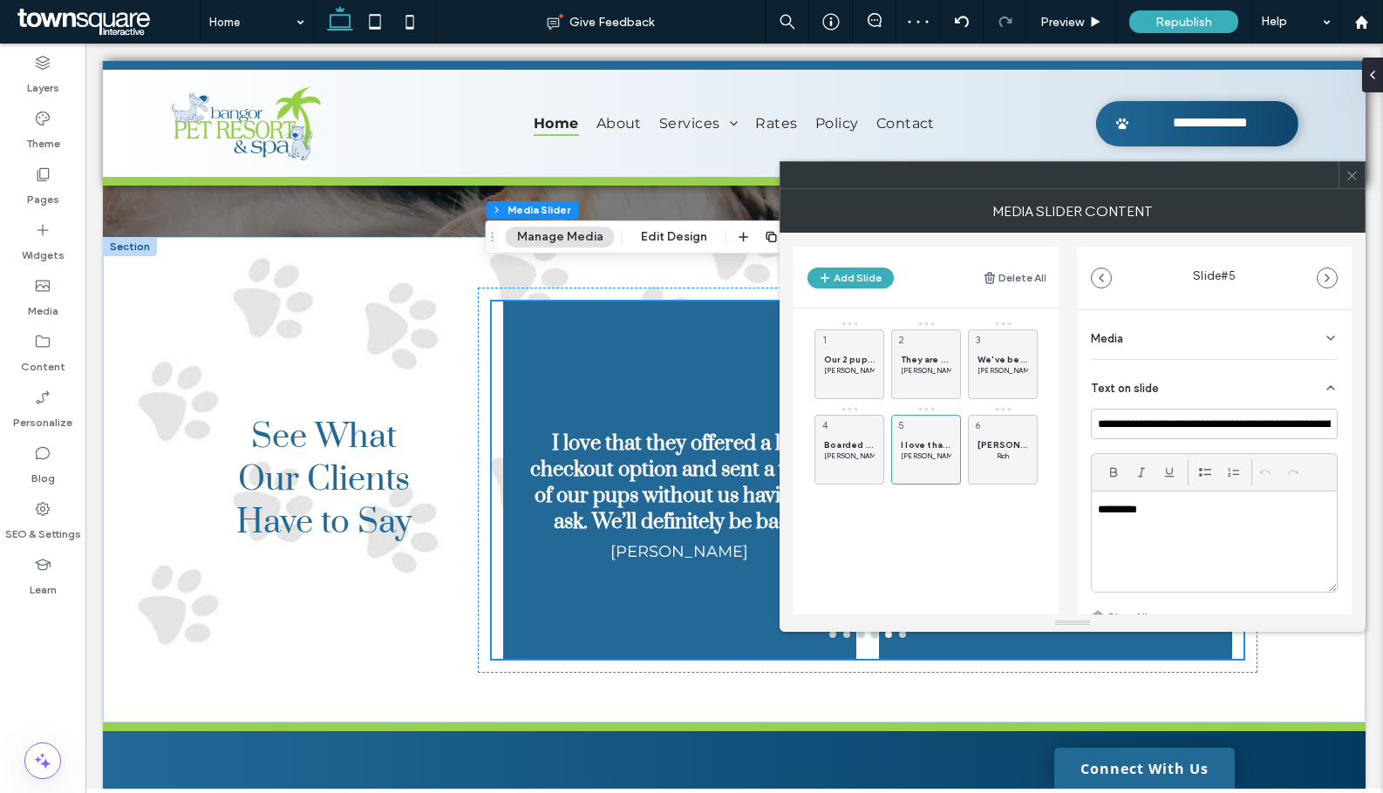
scroll to position [3460, 0]
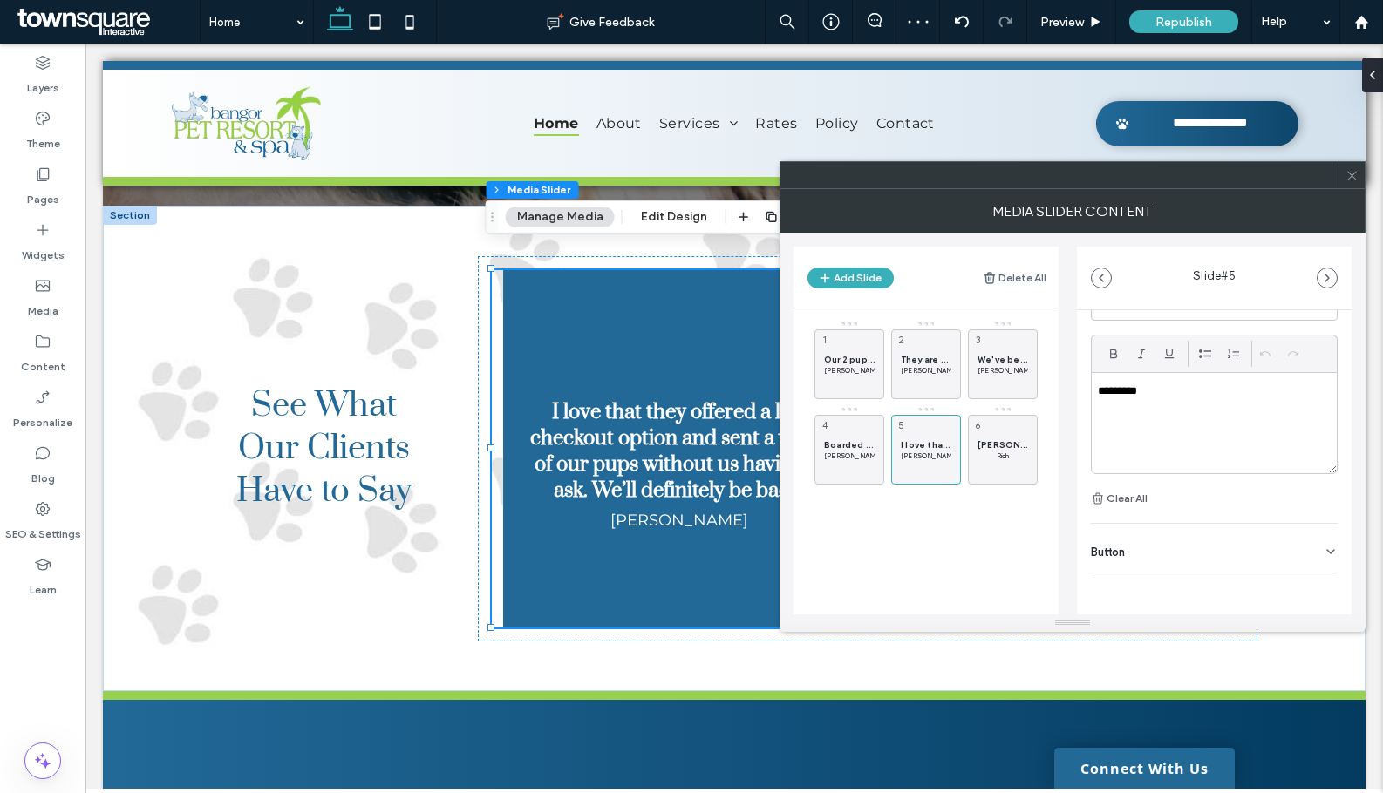
click at [1300, 554] on div "Button" at bounding box center [1214, 548] width 247 height 49
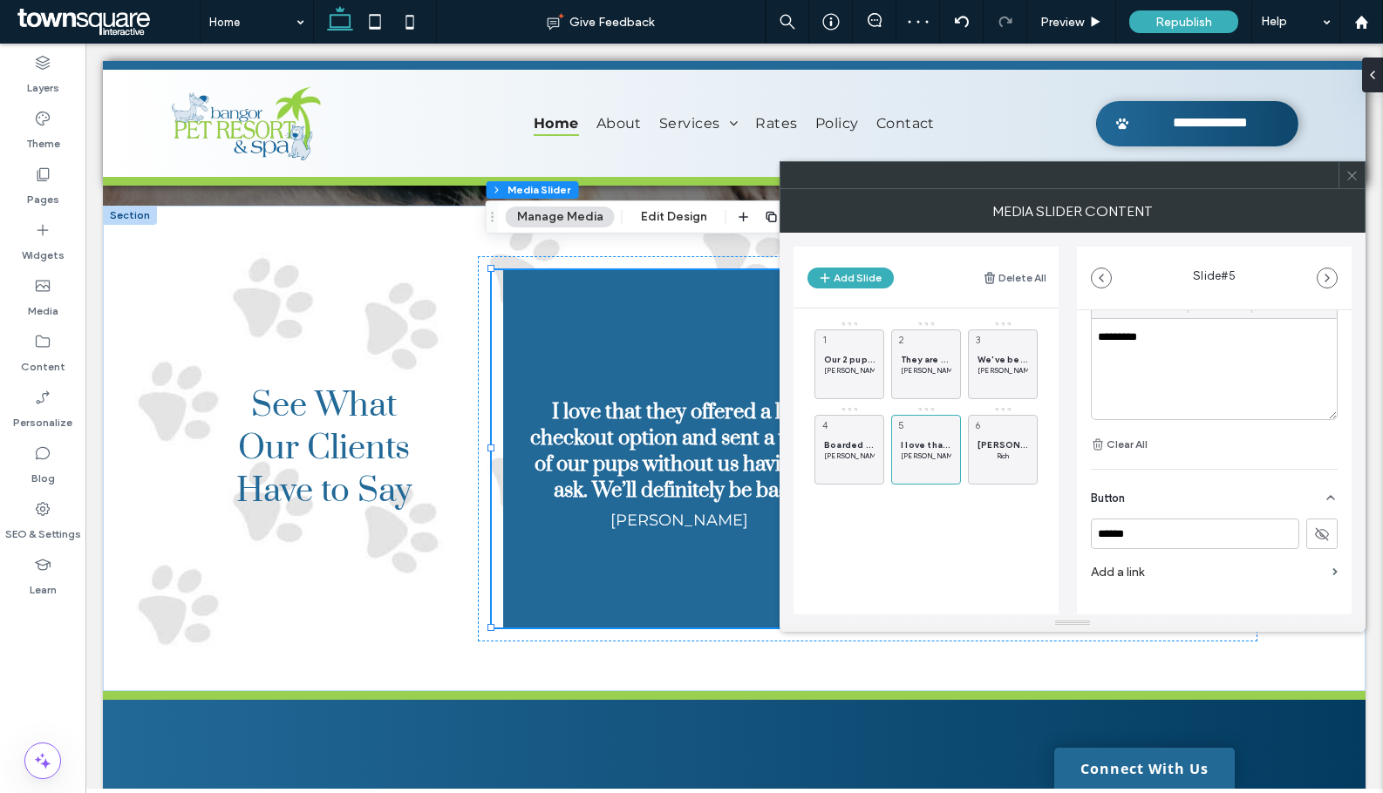
scroll to position [201, 0]
click at [1354, 174] on icon at bounding box center [1351, 175] width 13 height 13
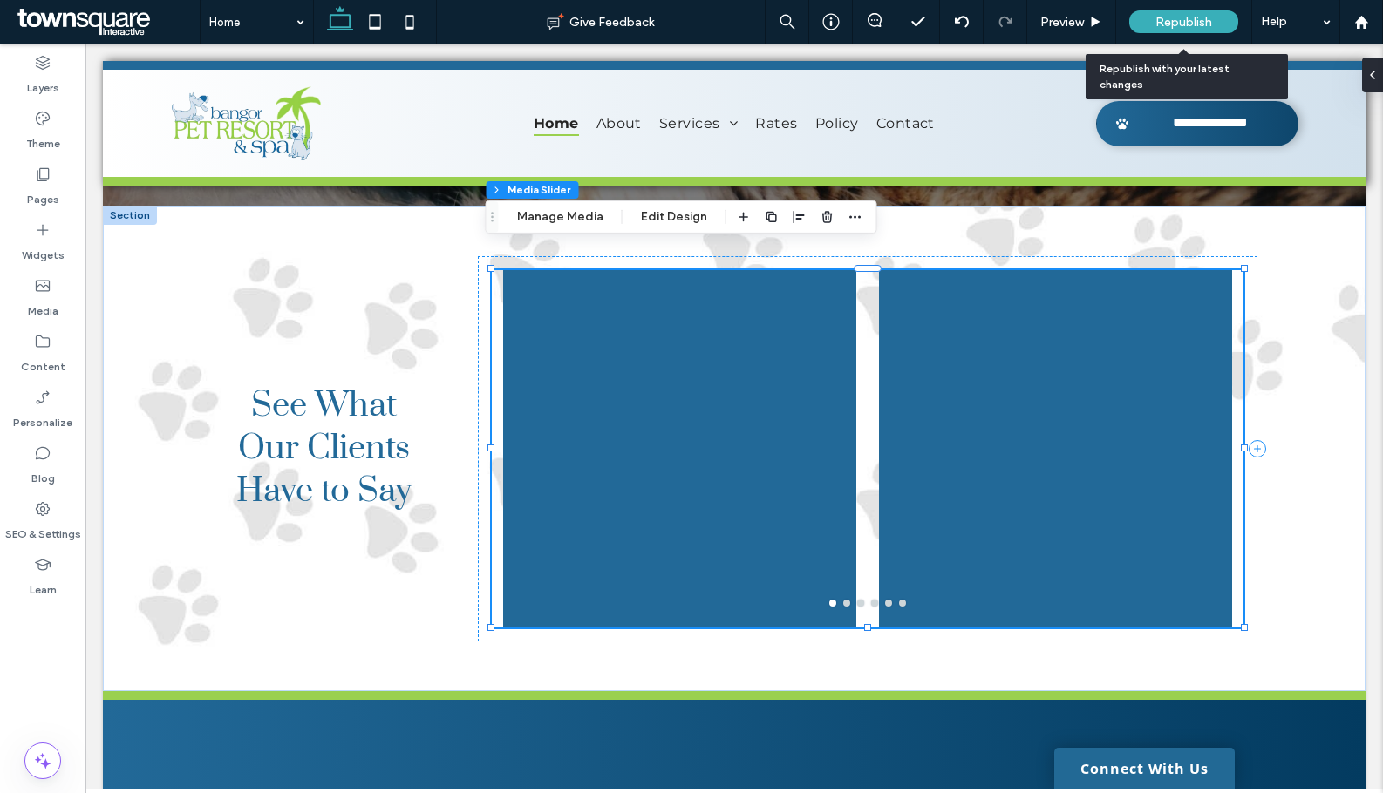
click at [1193, 20] on span "Republish" at bounding box center [1183, 22] width 57 height 15
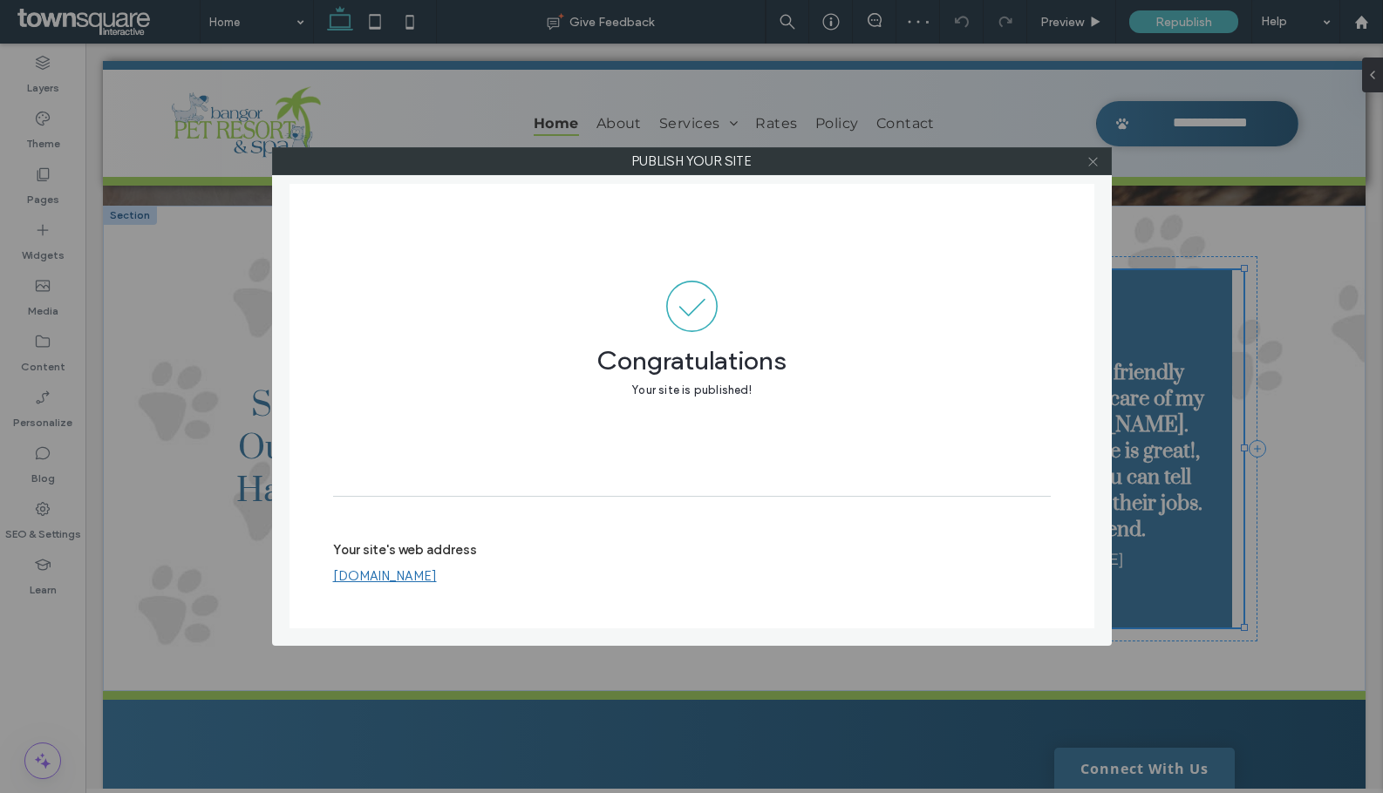
click at [1091, 166] on icon at bounding box center [1092, 161] width 13 height 13
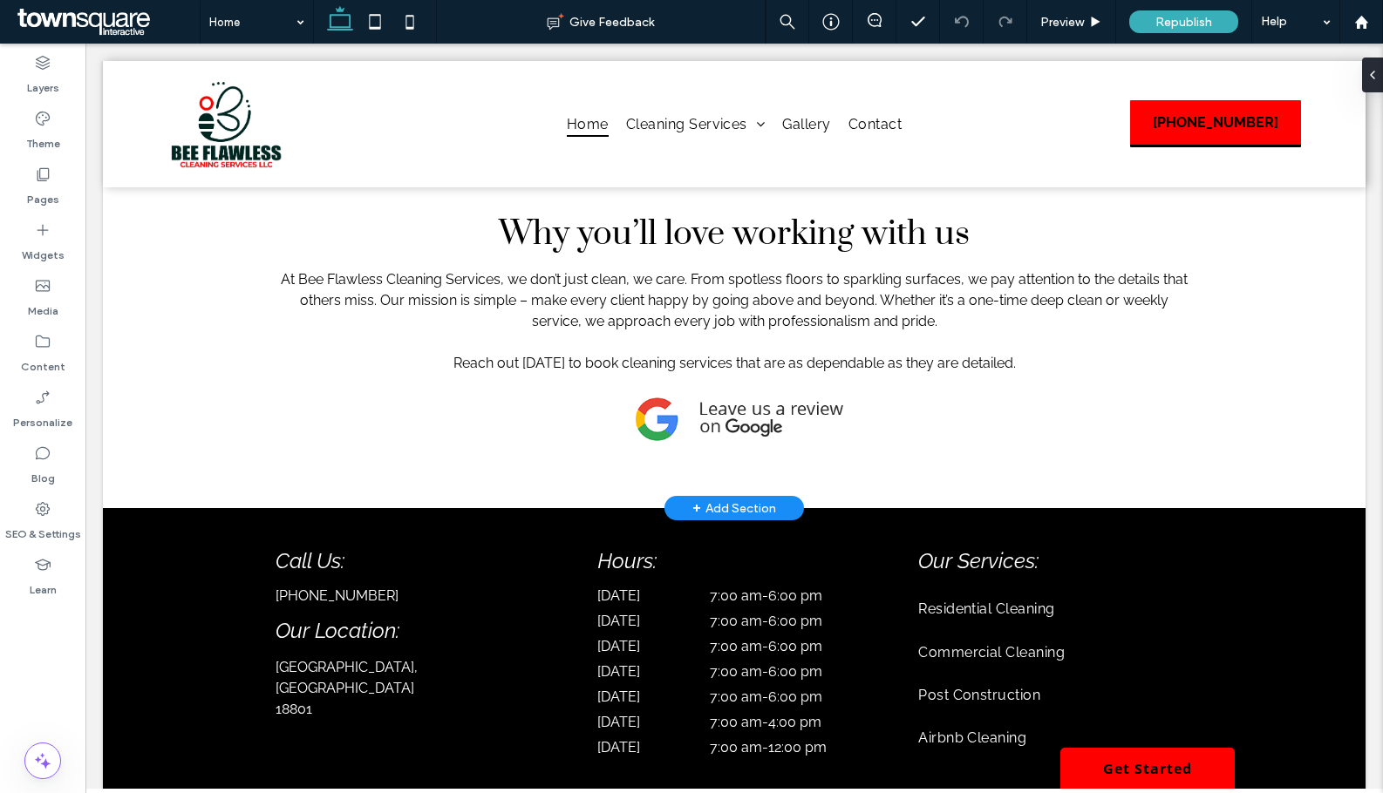
click at [761, 499] on div "+ Add Section" at bounding box center [734, 508] width 84 height 19
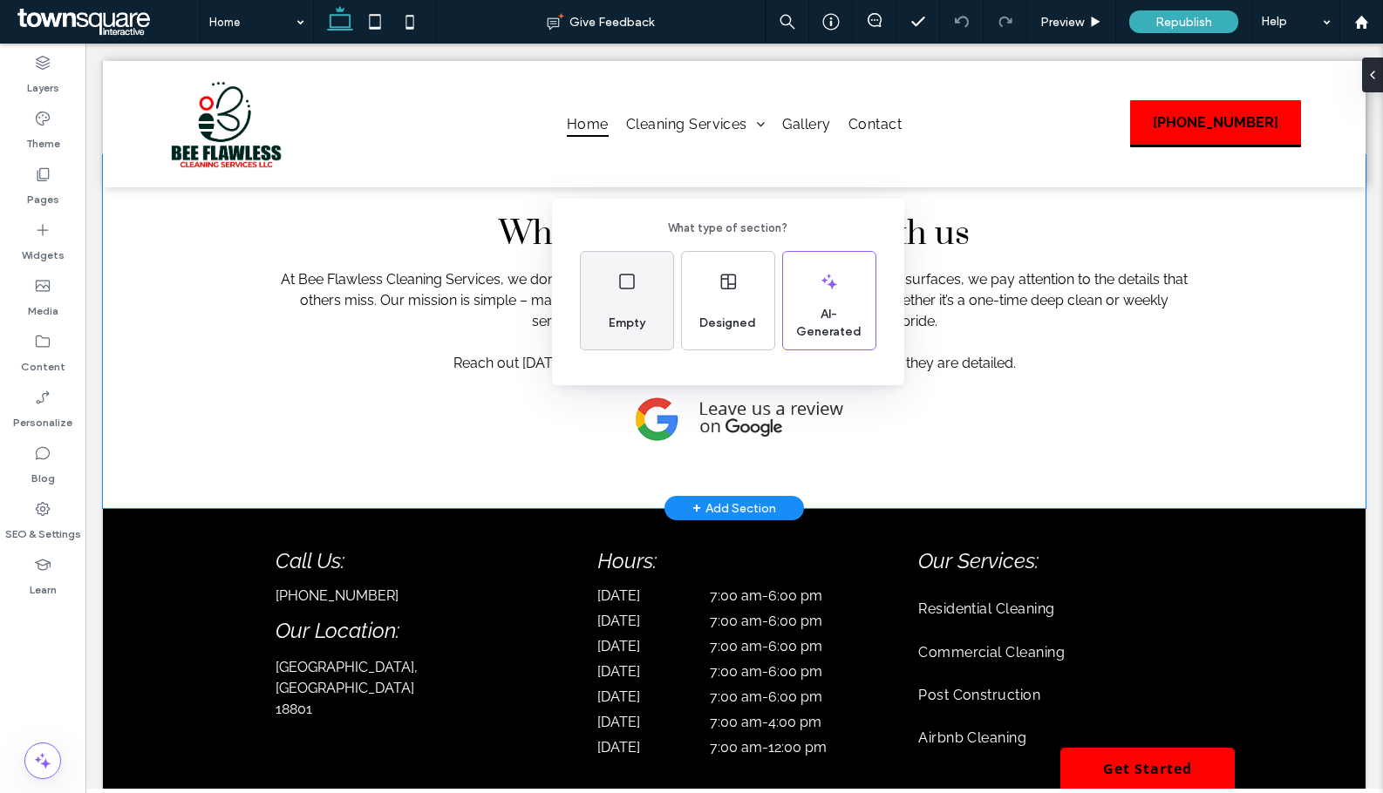
click at [595, 337] on div "Empty" at bounding box center [627, 301] width 92 height 98
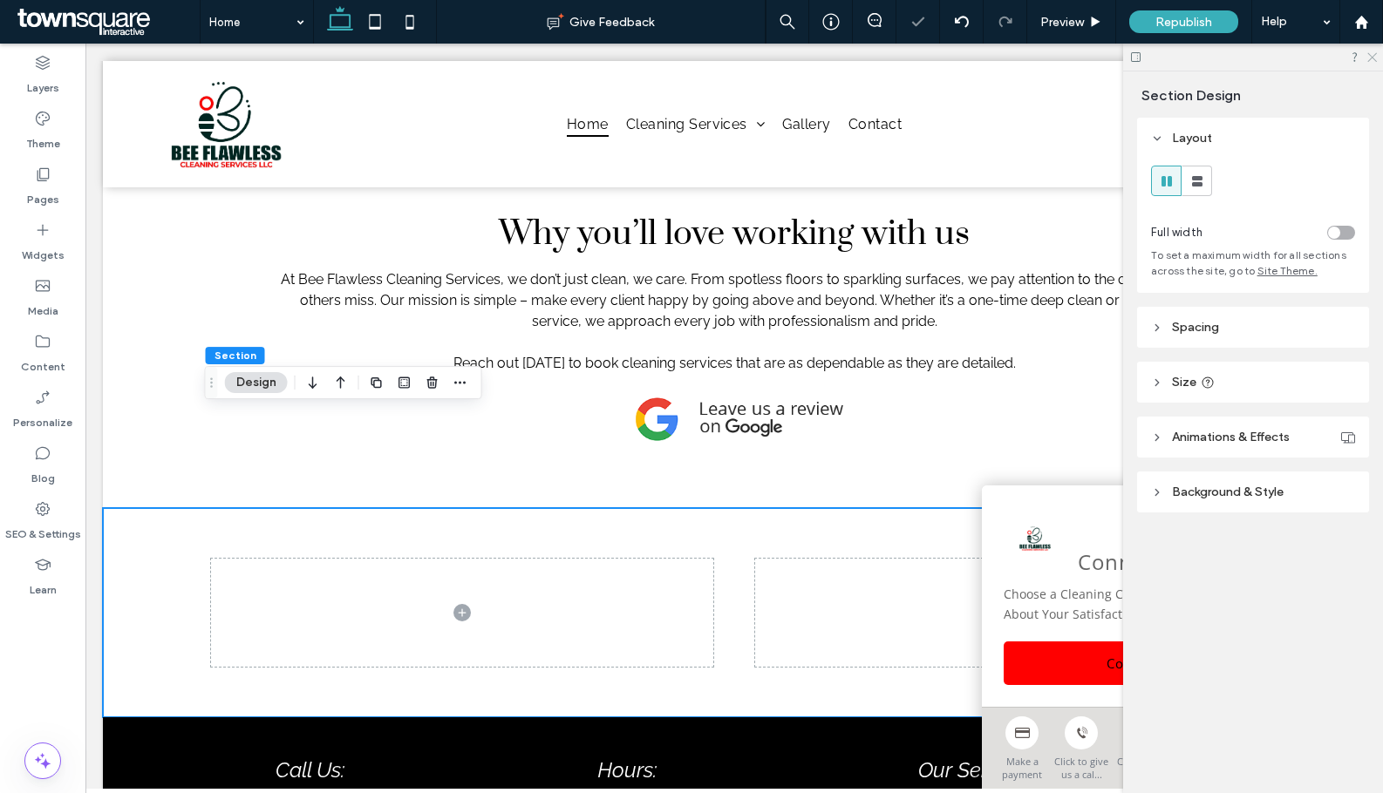
click at [1368, 57] on icon at bounding box center [1370, 56] width 11 height 11
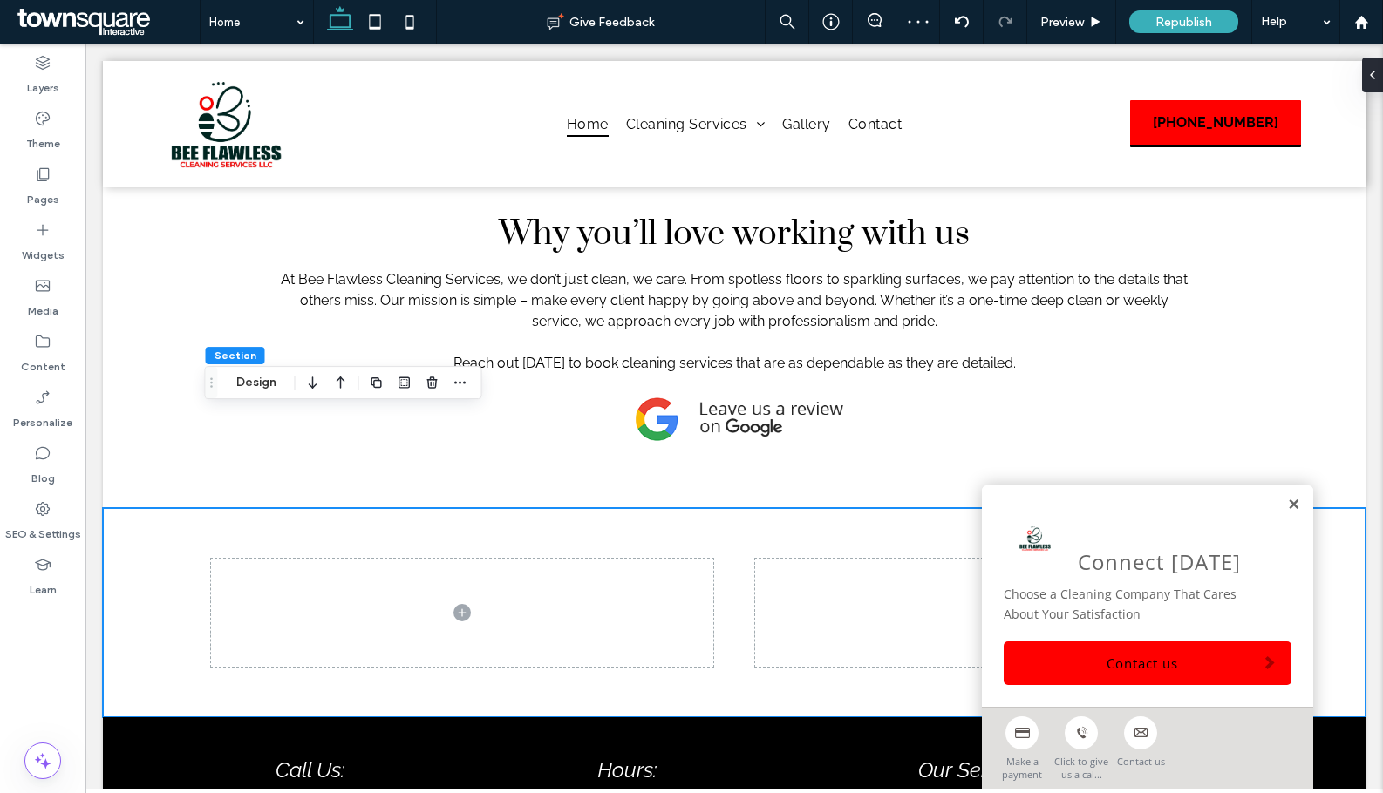
click at [1287, 505] on link at bounding box center [1293, 505] width 13 height 15
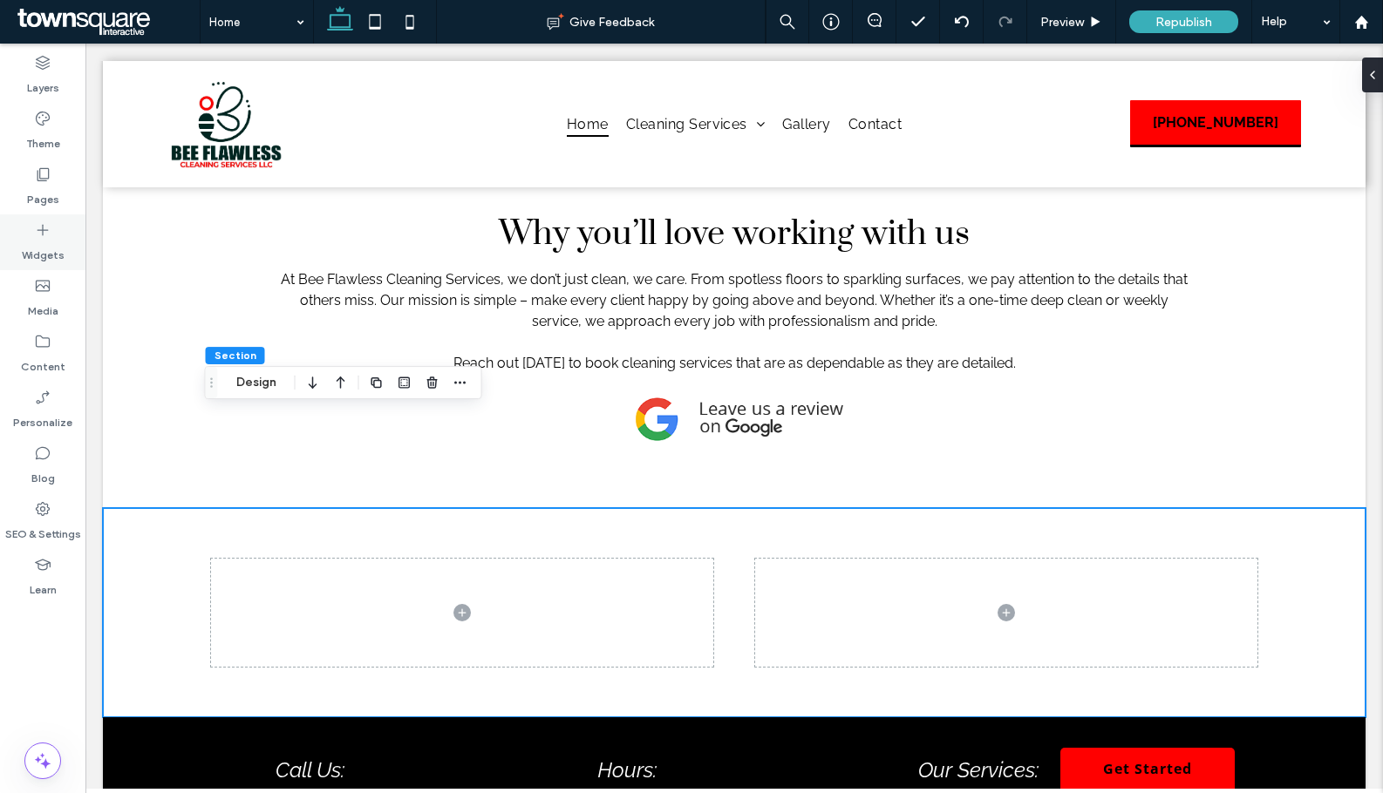
click at [43, 235] on use at bounding box center [42, 230] width 11 height 11
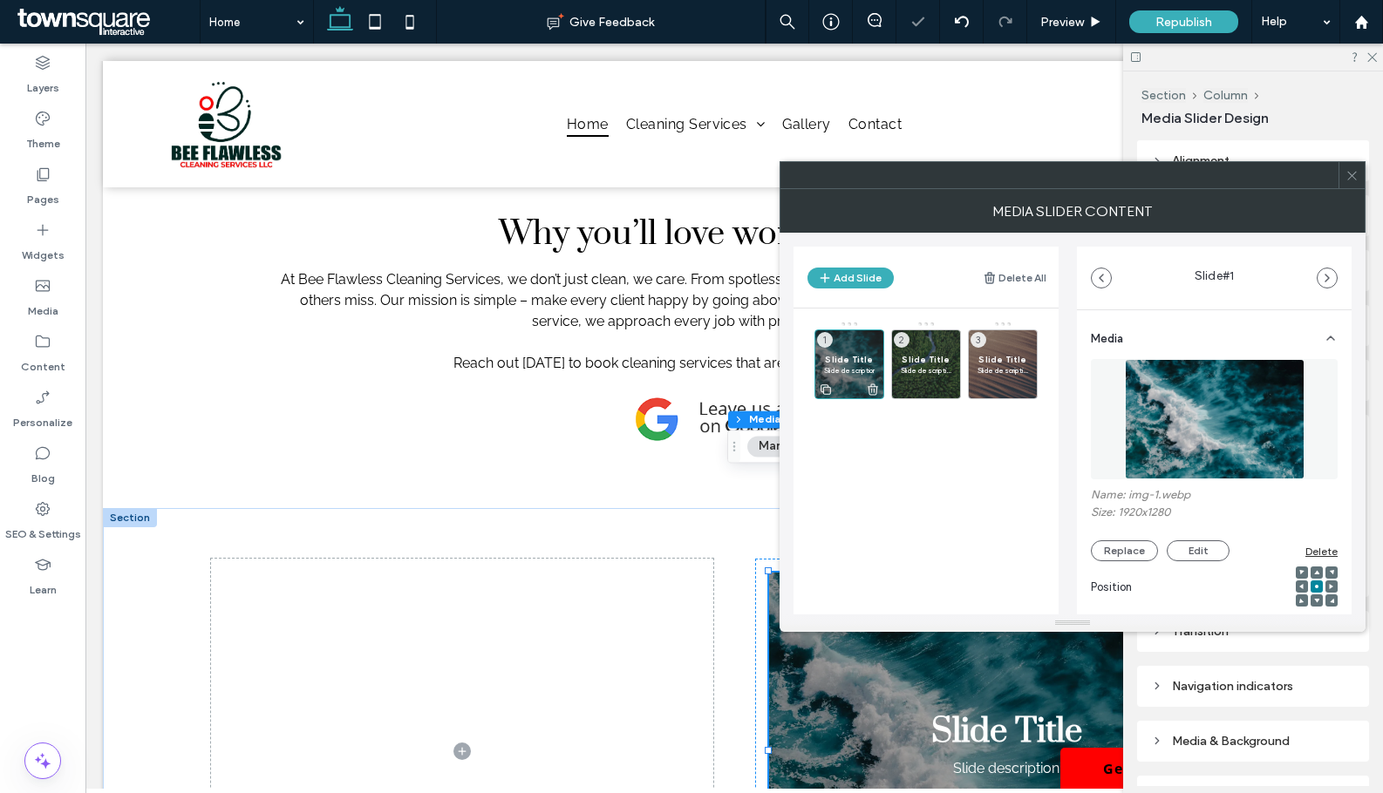
click at [873, 388] on icon at bounding box center [873, 390] width 14 height 16
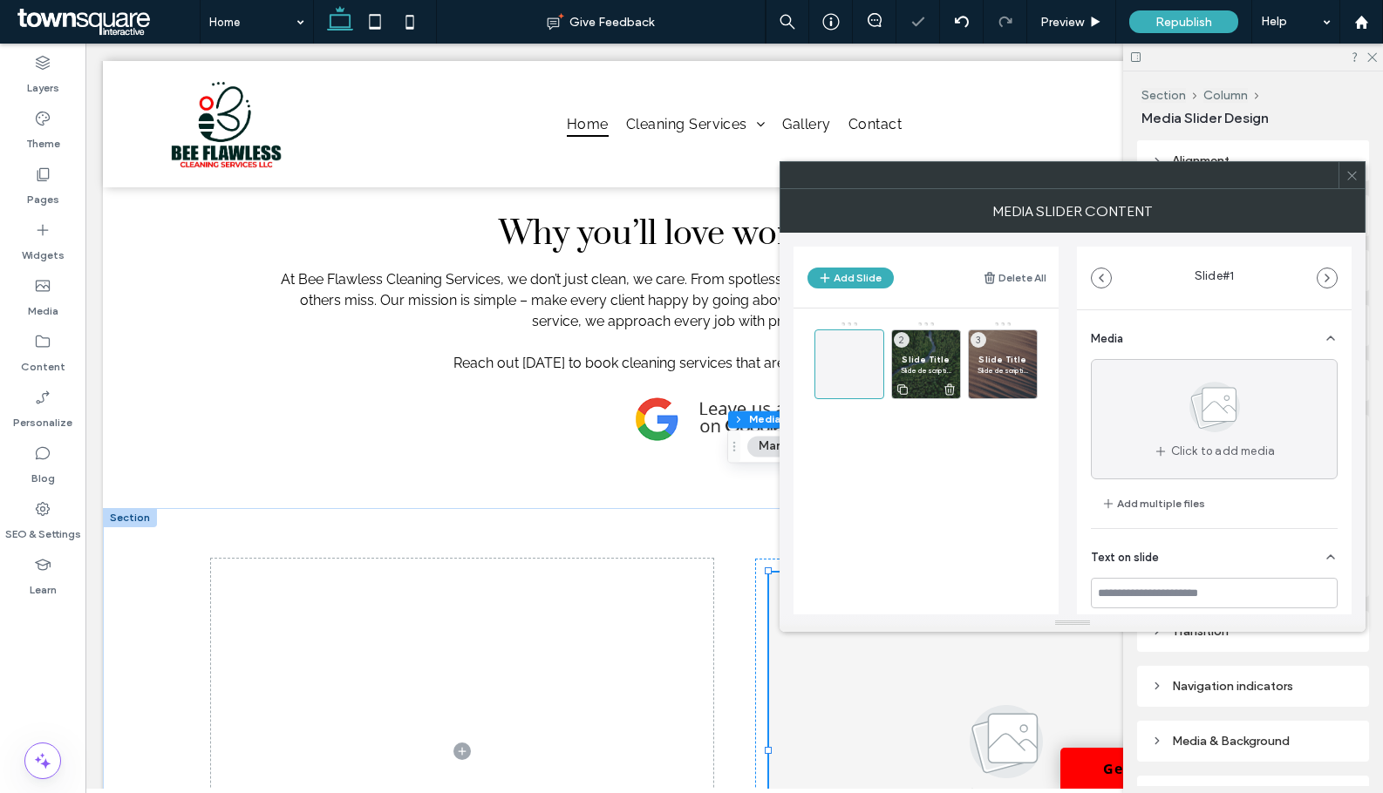
click at [953, 388] on icon at bounding box center [949, 390] width 14 height 16
click at [1025, 395] on use at bounding box center [1026, 389] width 10 height 11
click at [1357, 177] on icon at bounding box center [1351, 175] width 13 height 13
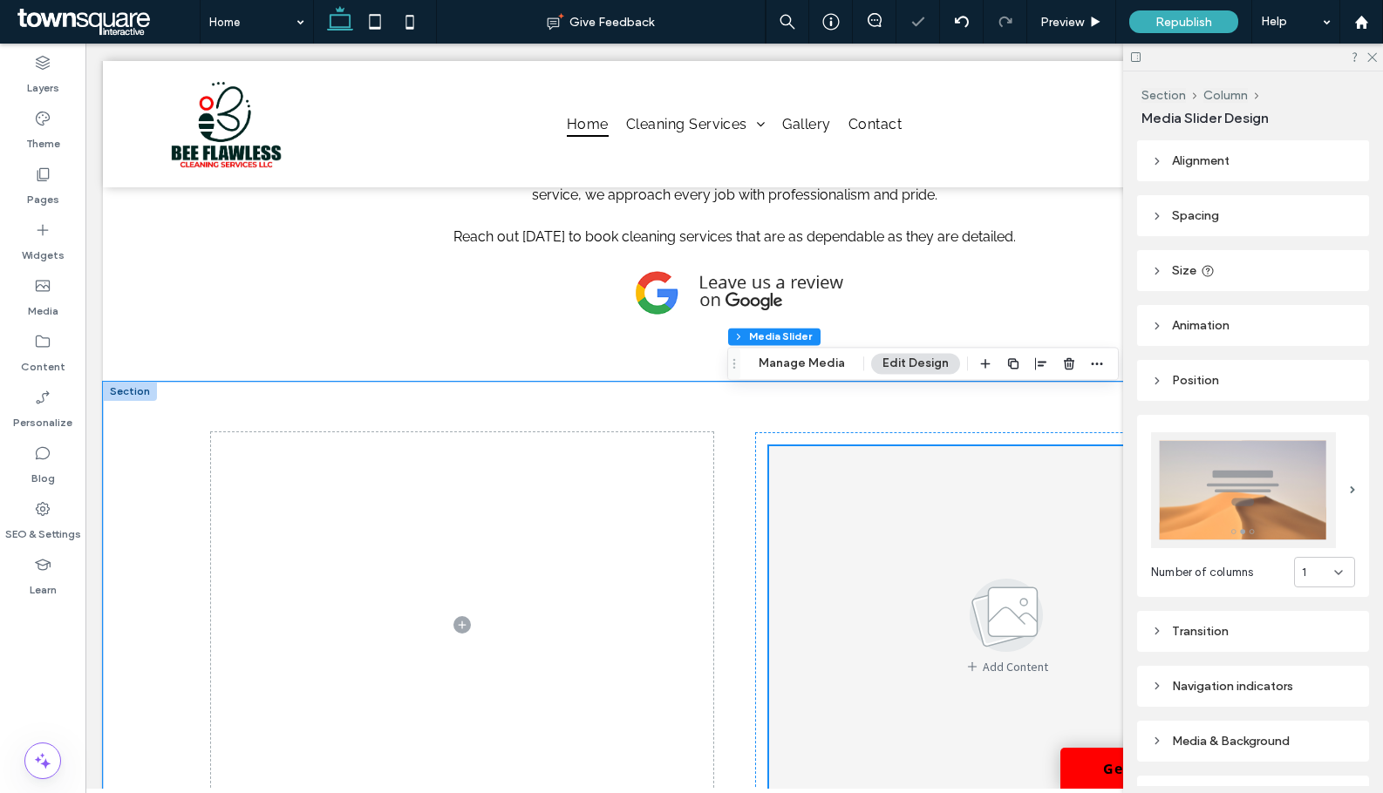
scroll to position [2652, 0]
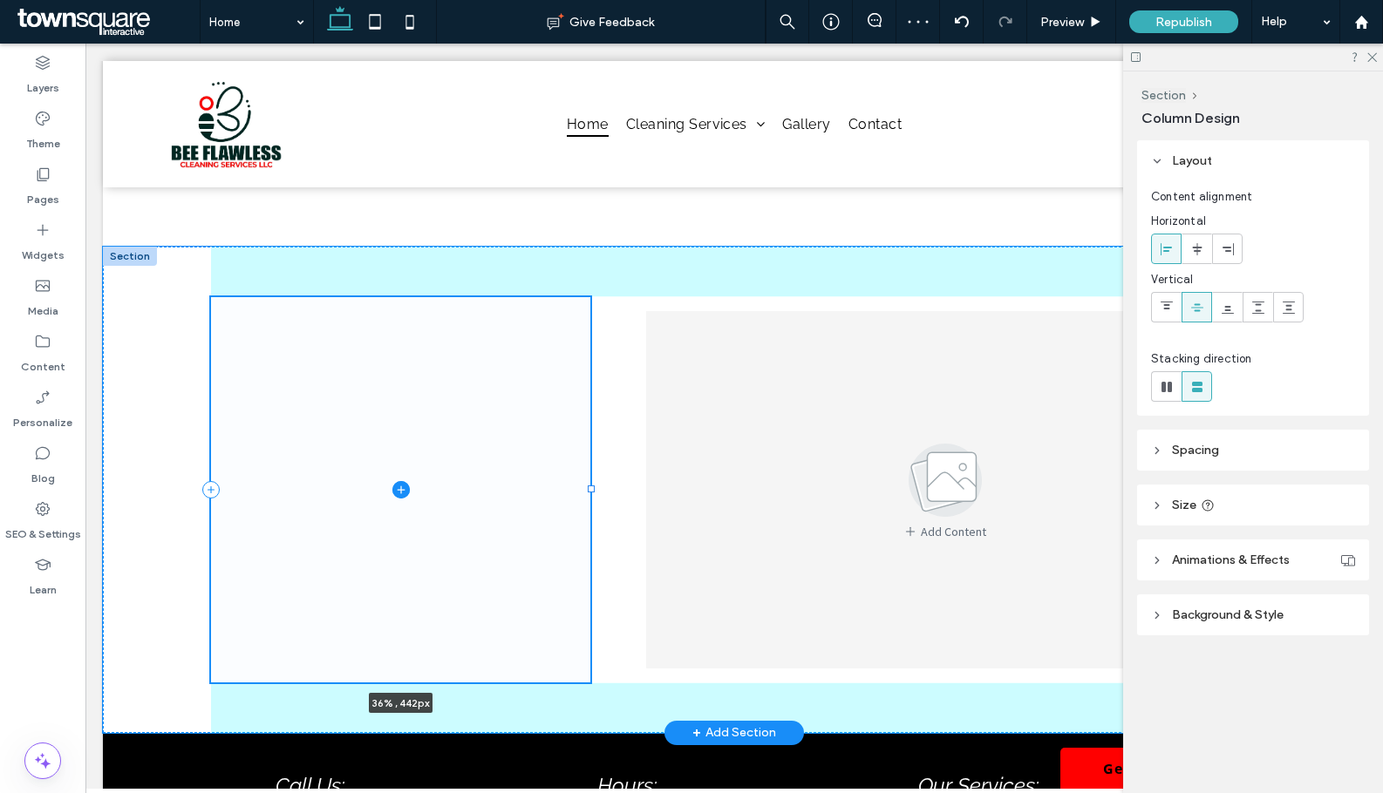
drag, startPoint x: 706, startPoint y: 393, endPoint x: 583, endPoint y: 371, distance: 124.8
click at [212, 297] on div at bounding box center [211, 296] width 1 height 1
type input "**"
type input "*****"
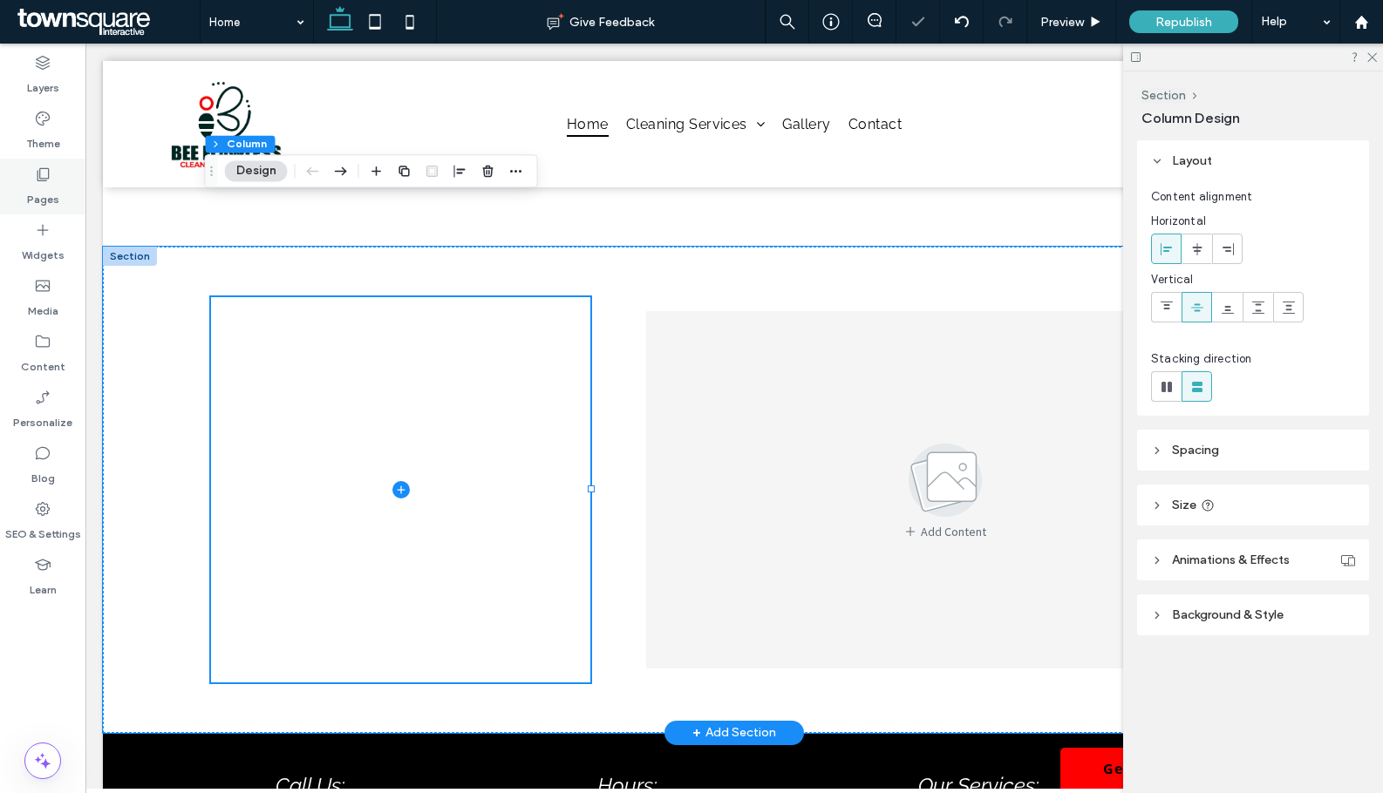
click at [36, 174] on icon at bounding box center [42, 174] width 17 height 17
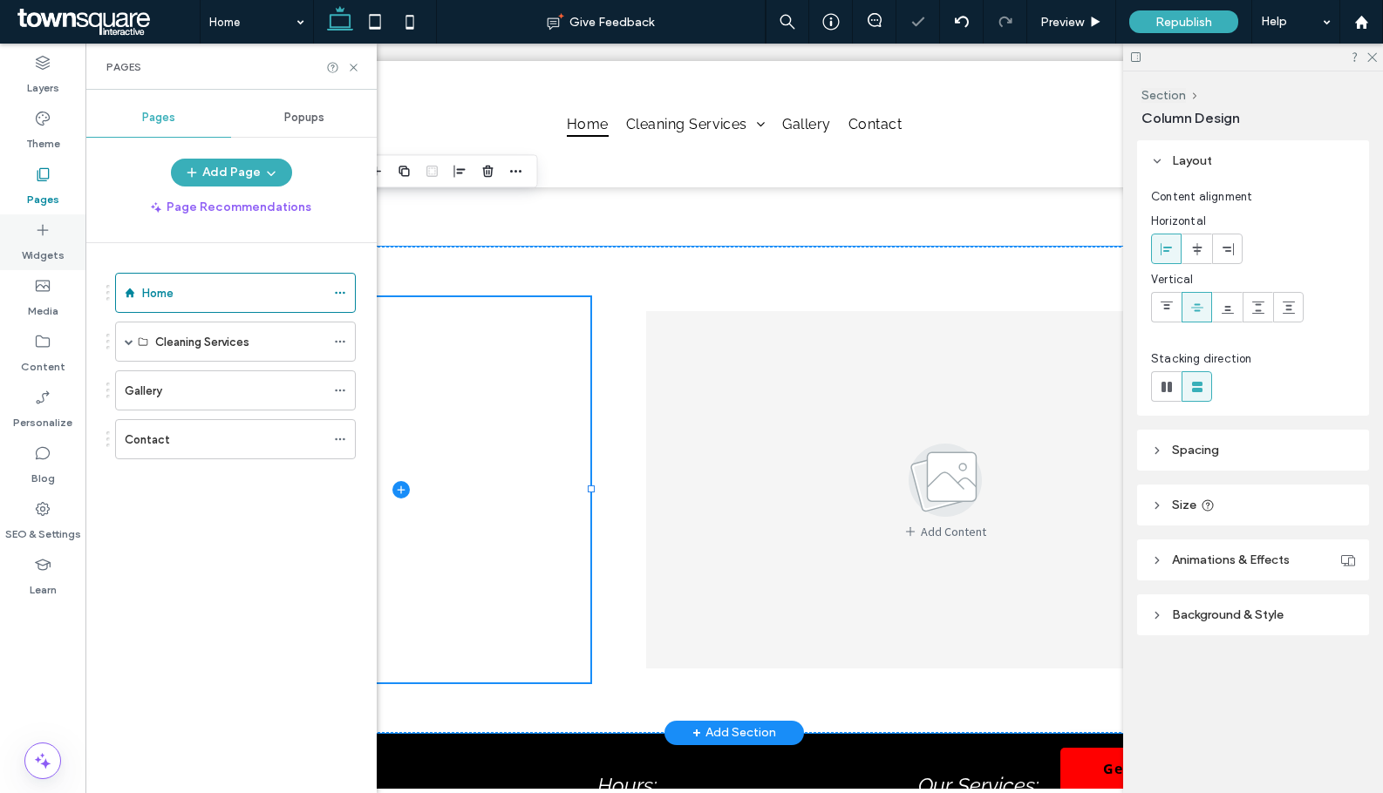
click at [46, 217] on div "Widgets" at bounding box center [42, 242] width 85 height 56
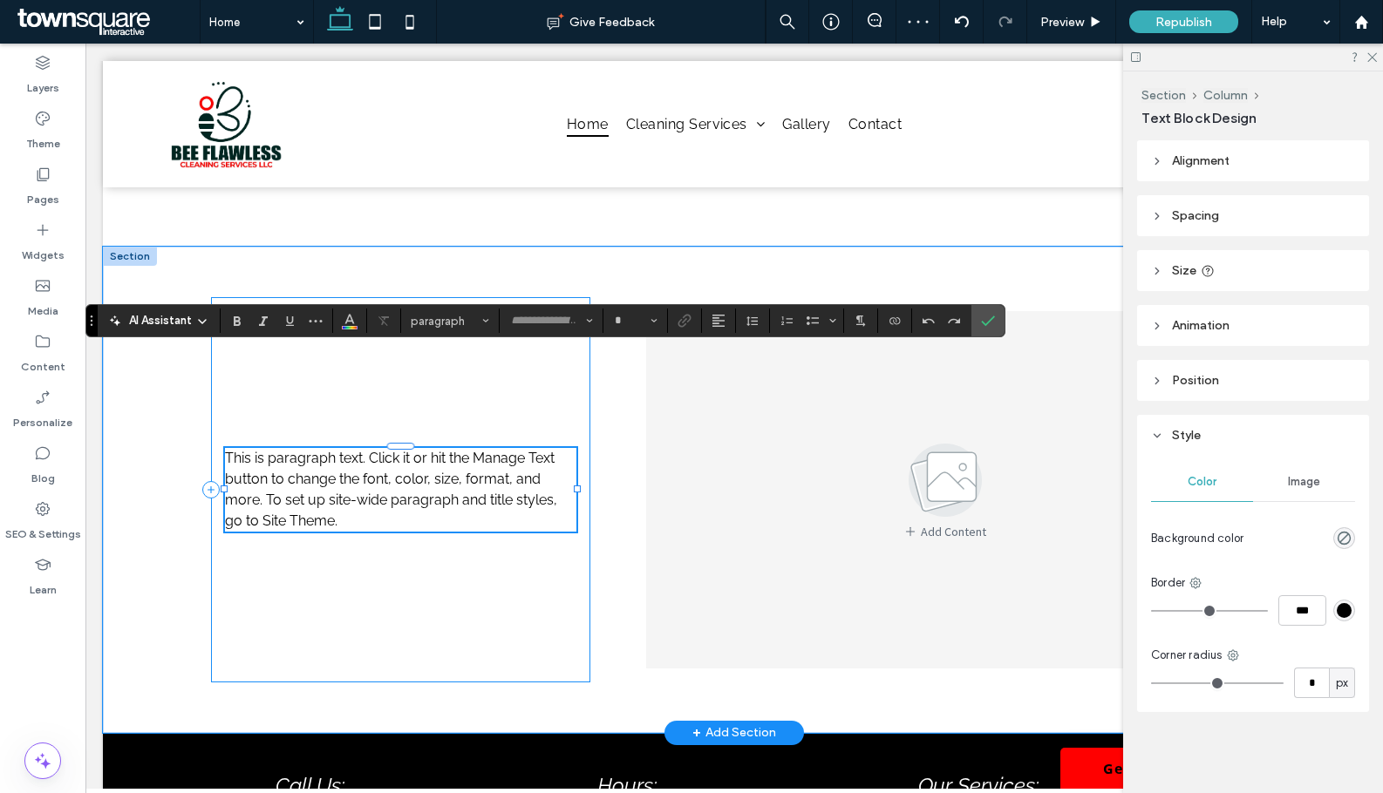
type input "*******"
type input "**"
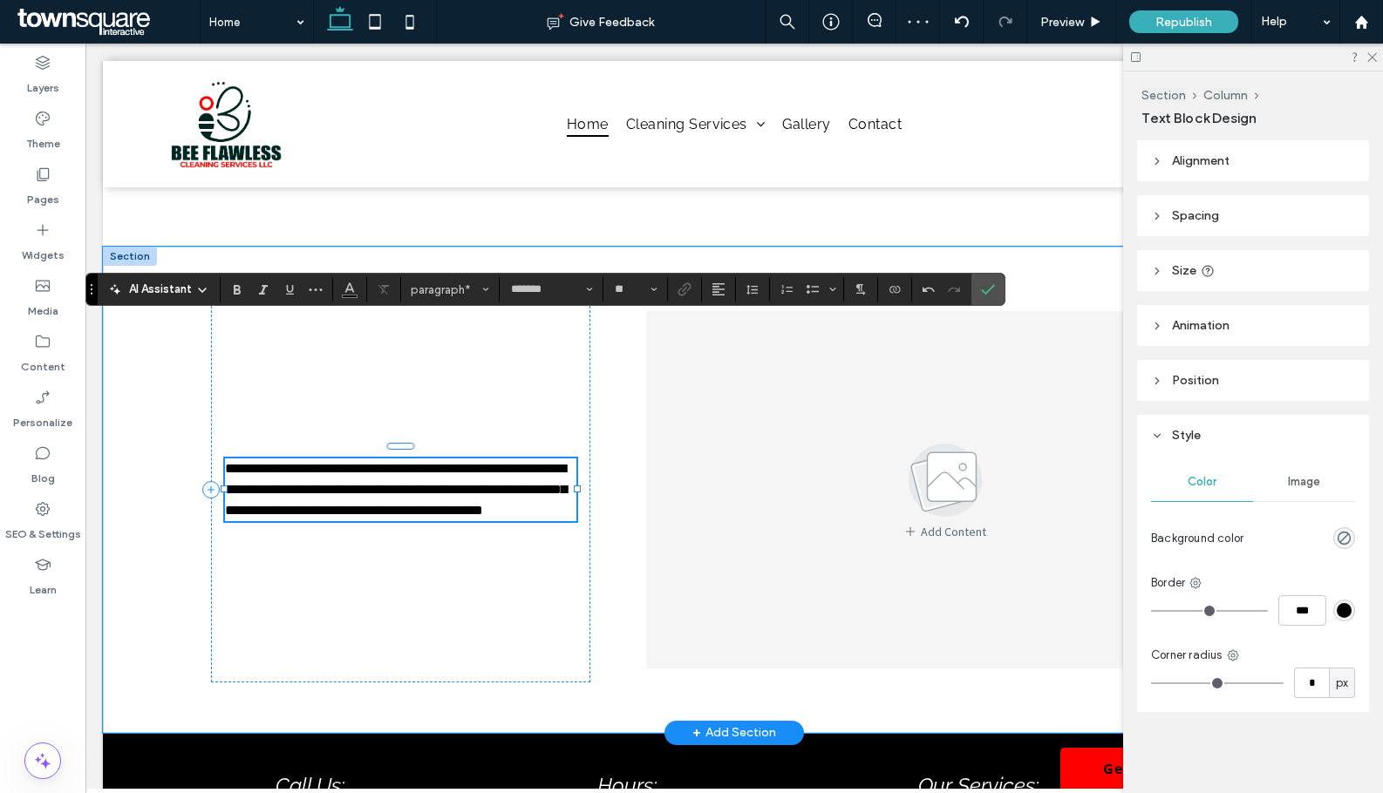
scroll to position [2683, 0]
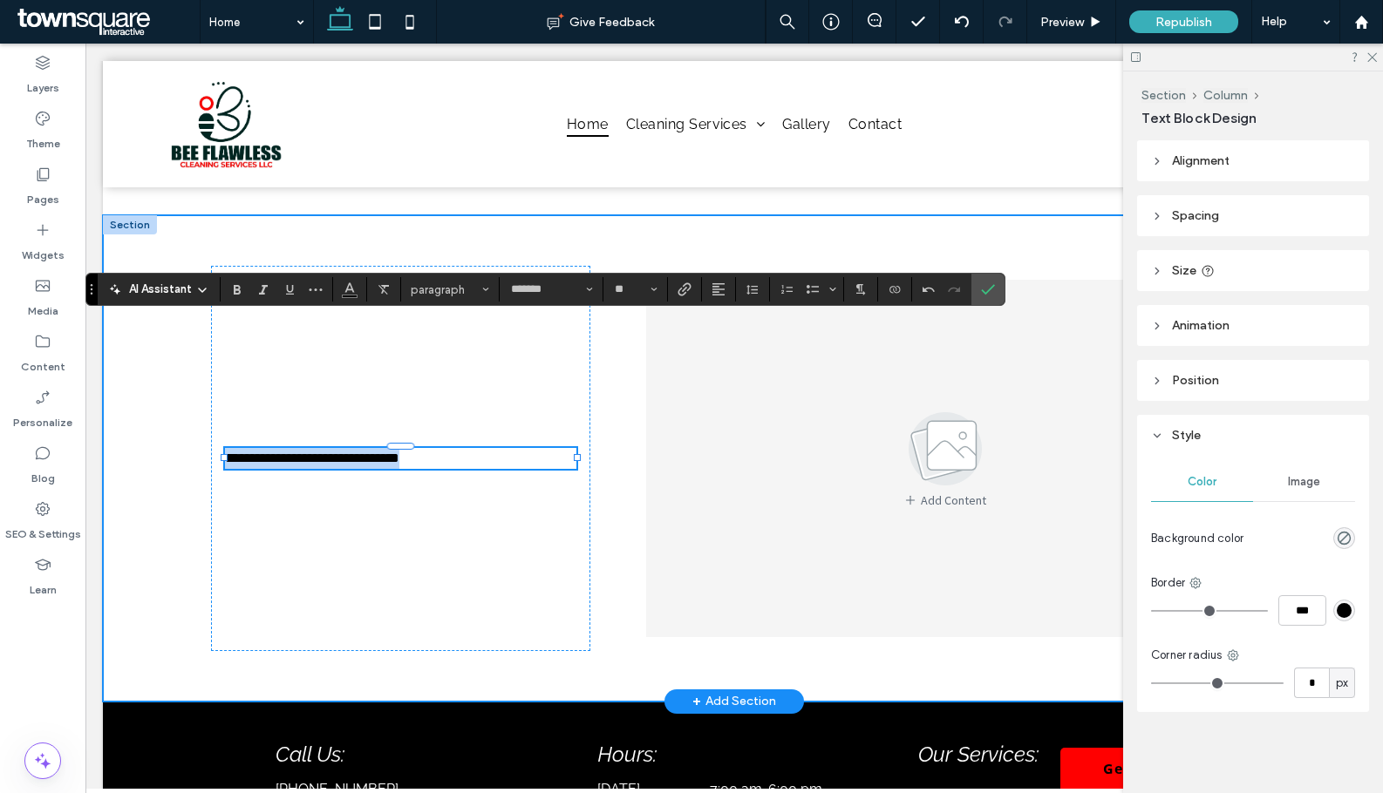
drag, startPoint x: 444, startPoint y: 361, endPoint x: 186, endPoint y: 346, distance: 258.5
click at [186, 346] on div "**********" at bounding box center [734, 458] width 1262 height 486
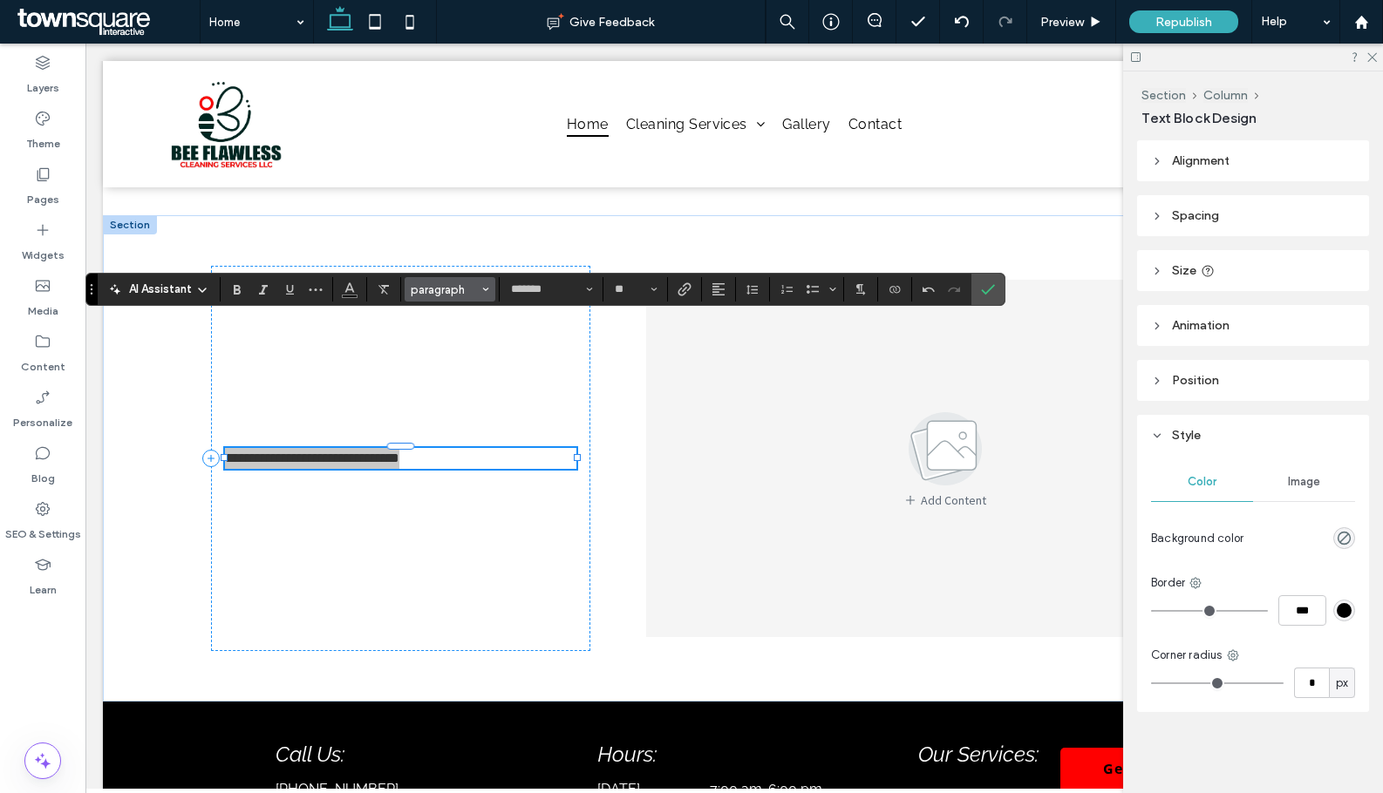
click at [467, 289] on span "paragraph" at bounding box center [445, 289] width 68 height 13
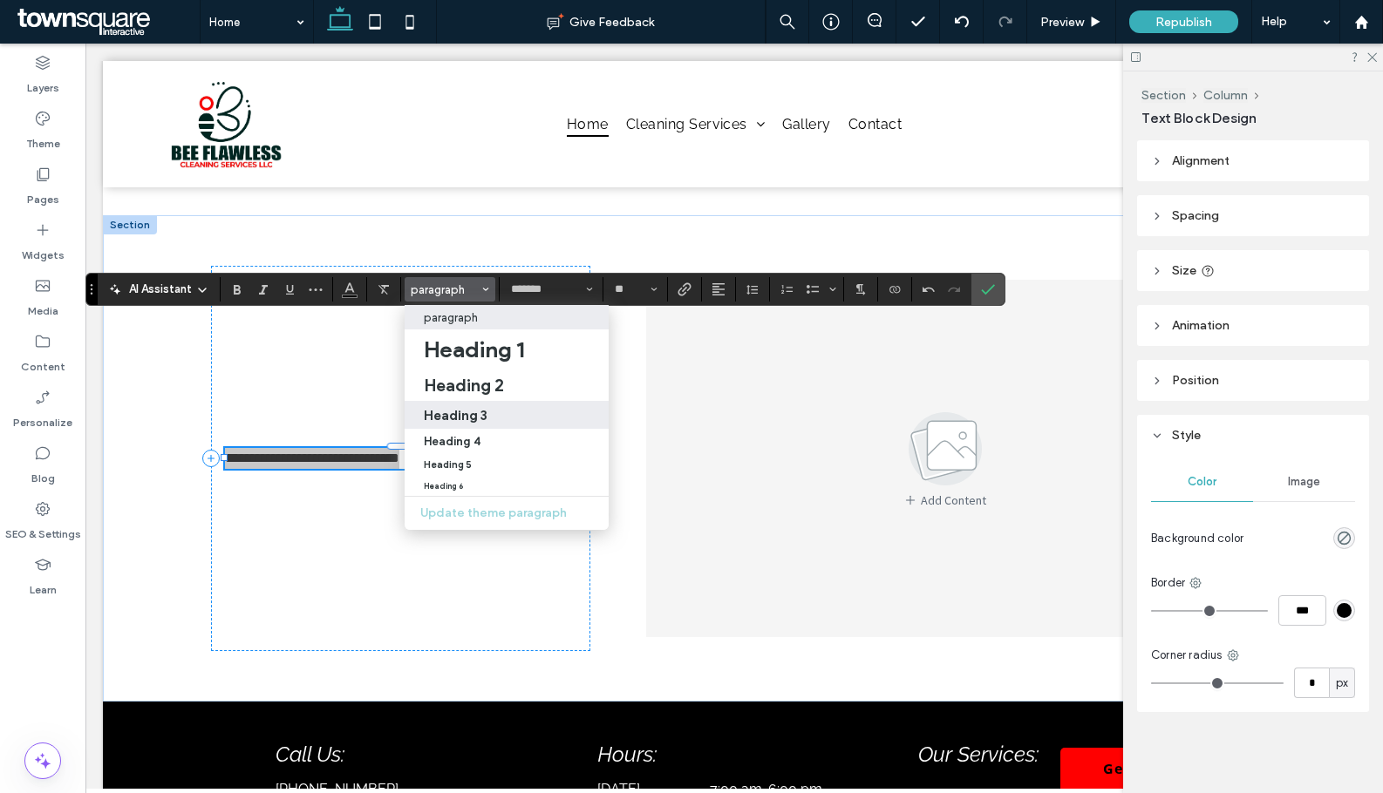
click at [468, 423] on h3 "Heading 3" at bounding box center [456, 415] width 64 height 17
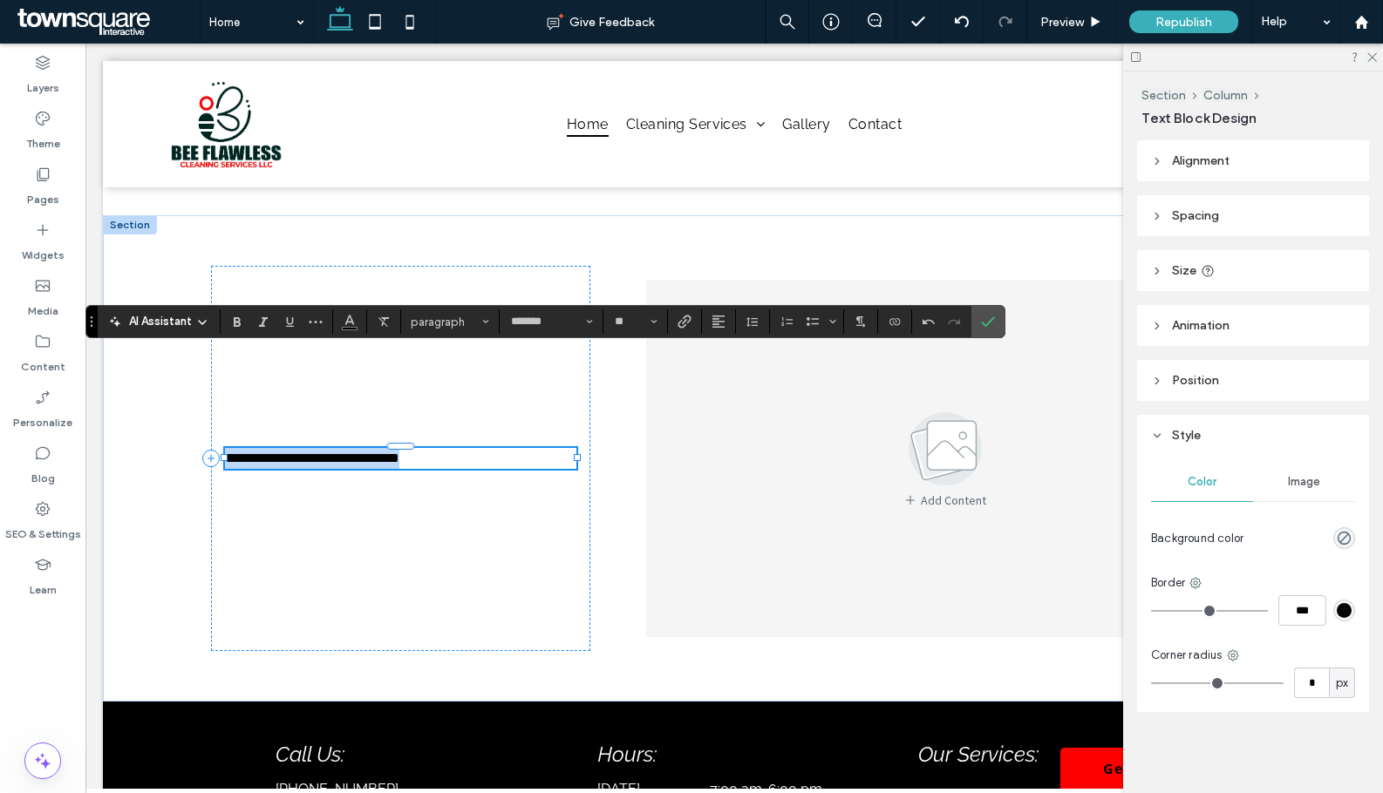
type input "*****"
type input "**"
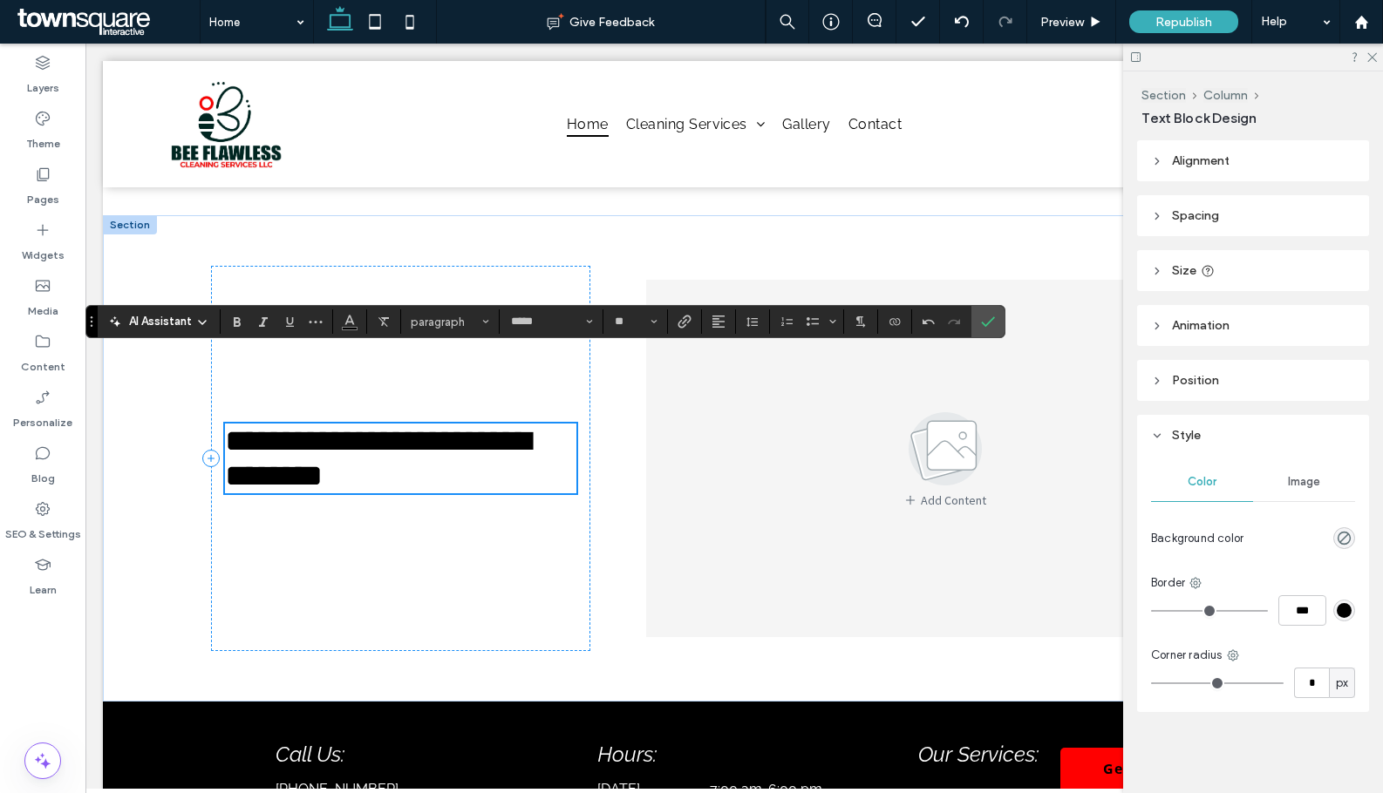
scroll to position [2651, 0]
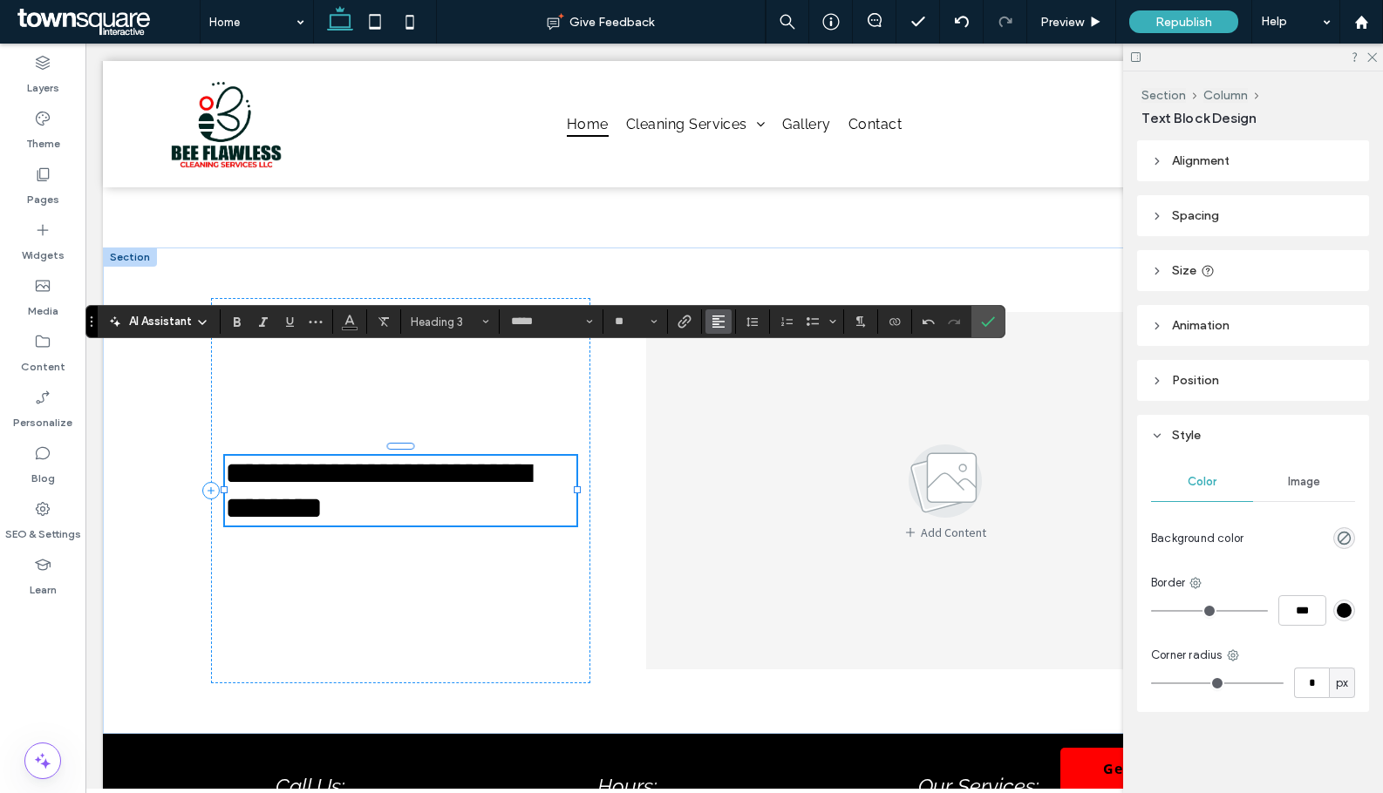
click at [721, 321] on icon "Alignment" at bounding box center [718, 322] width 14 height 14
click at [738, 375] on icon "ui.textEditor.alignment.center" at bounding box center [731, 376] width 14 height 14
drag, startPoint x: 999, startPoint y: 318, endPoint x: 914, endPoint y: 275, distance: 95.5
click at [999, 318] on label "Confirm" at bounding box center [988, 321] width 26 height 31
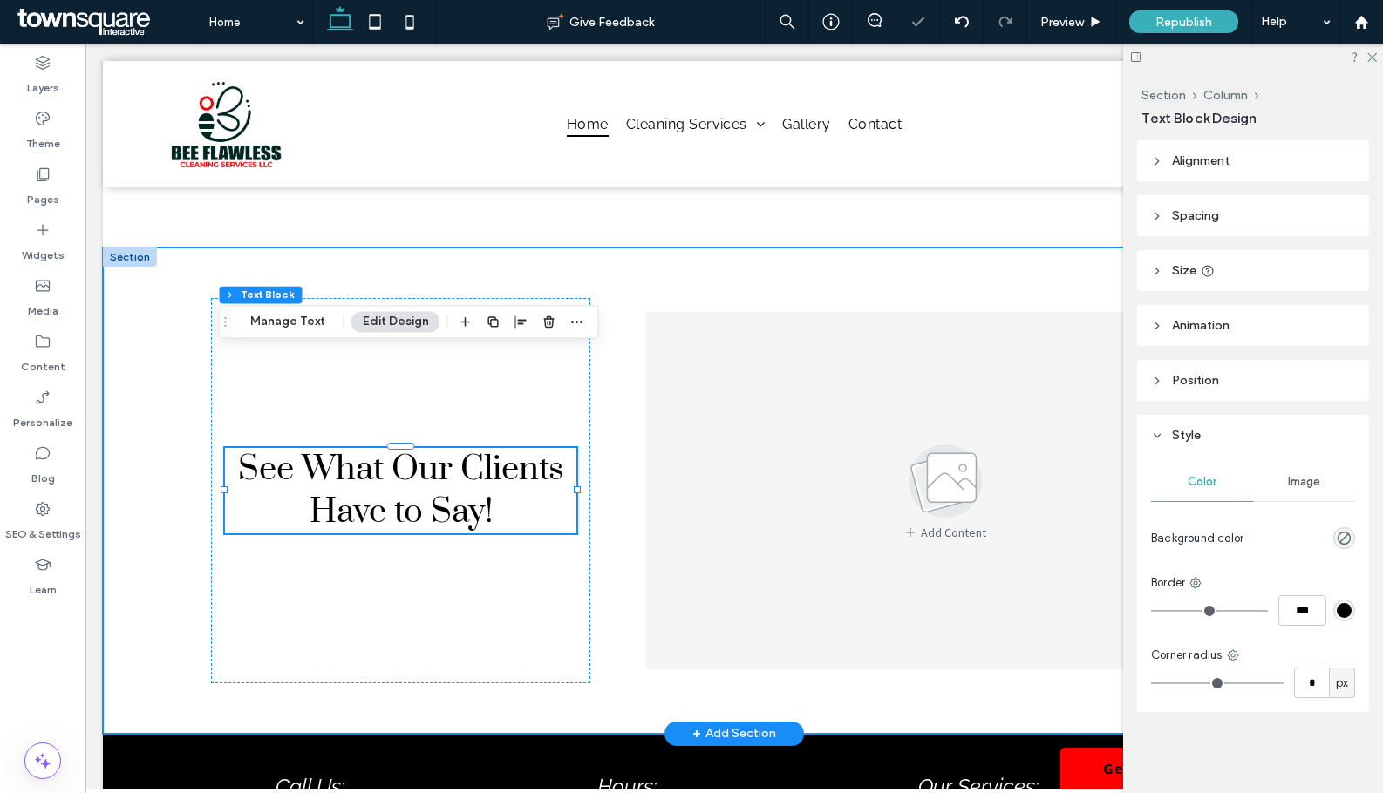
click at [615, 459] on div "See What Our Clients Have to Say! Add Content a a a a" at bounding box center [734, 491] width 1046 height 486
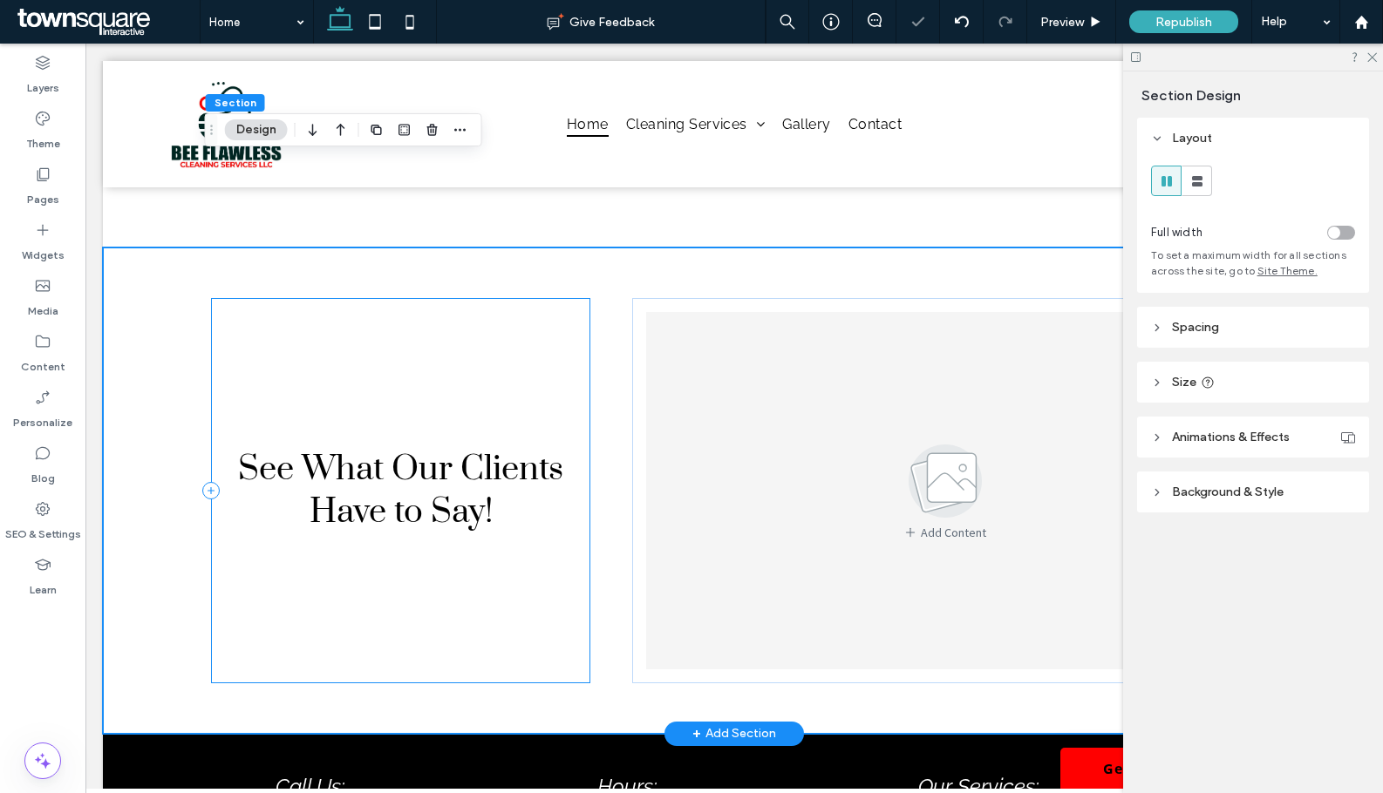
click at [574, 388] on div "See What Our Clients Have to Say!" at bounding box center [400, 490] width 379 height 385
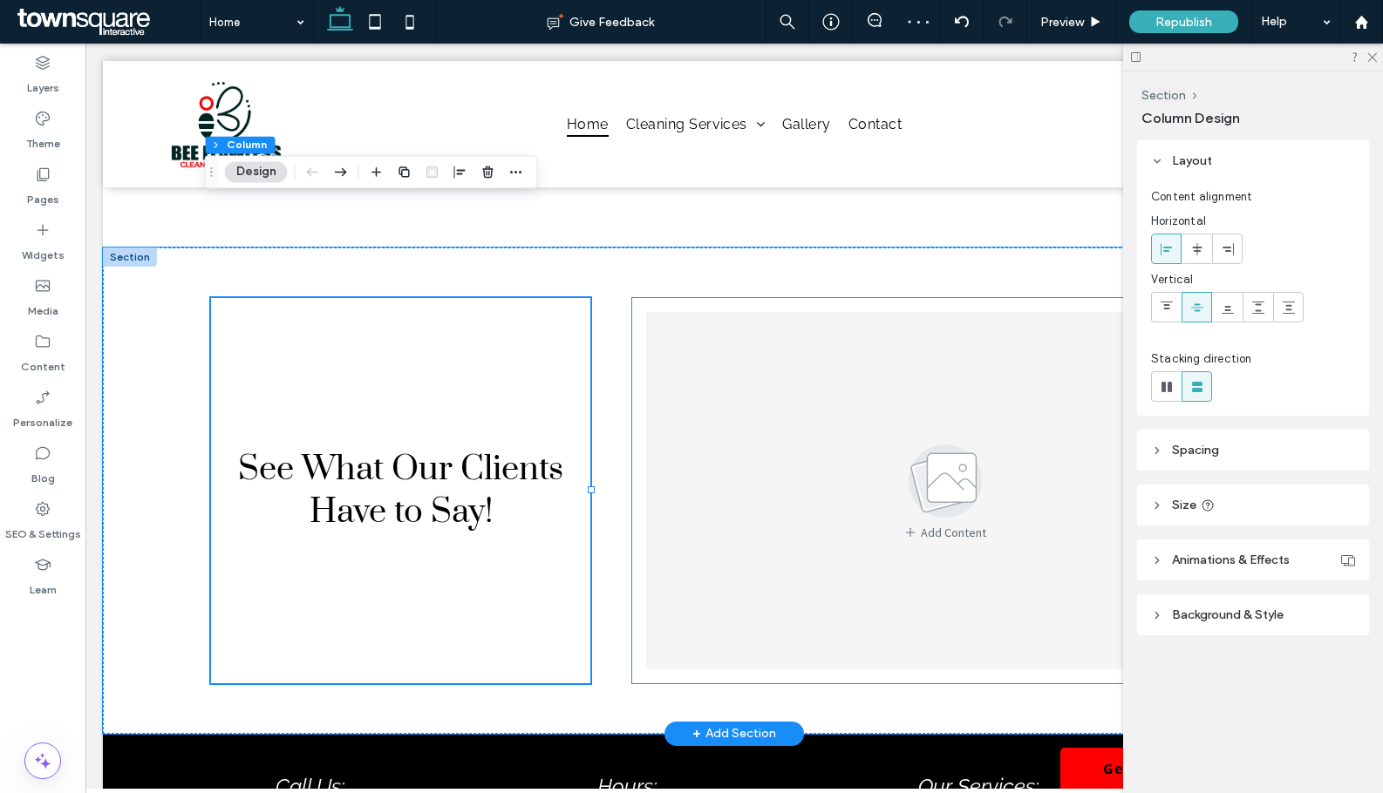
click at [638, 384] on div "Add Content a a a a" at bounding box center [944, 490] width 625 height 385
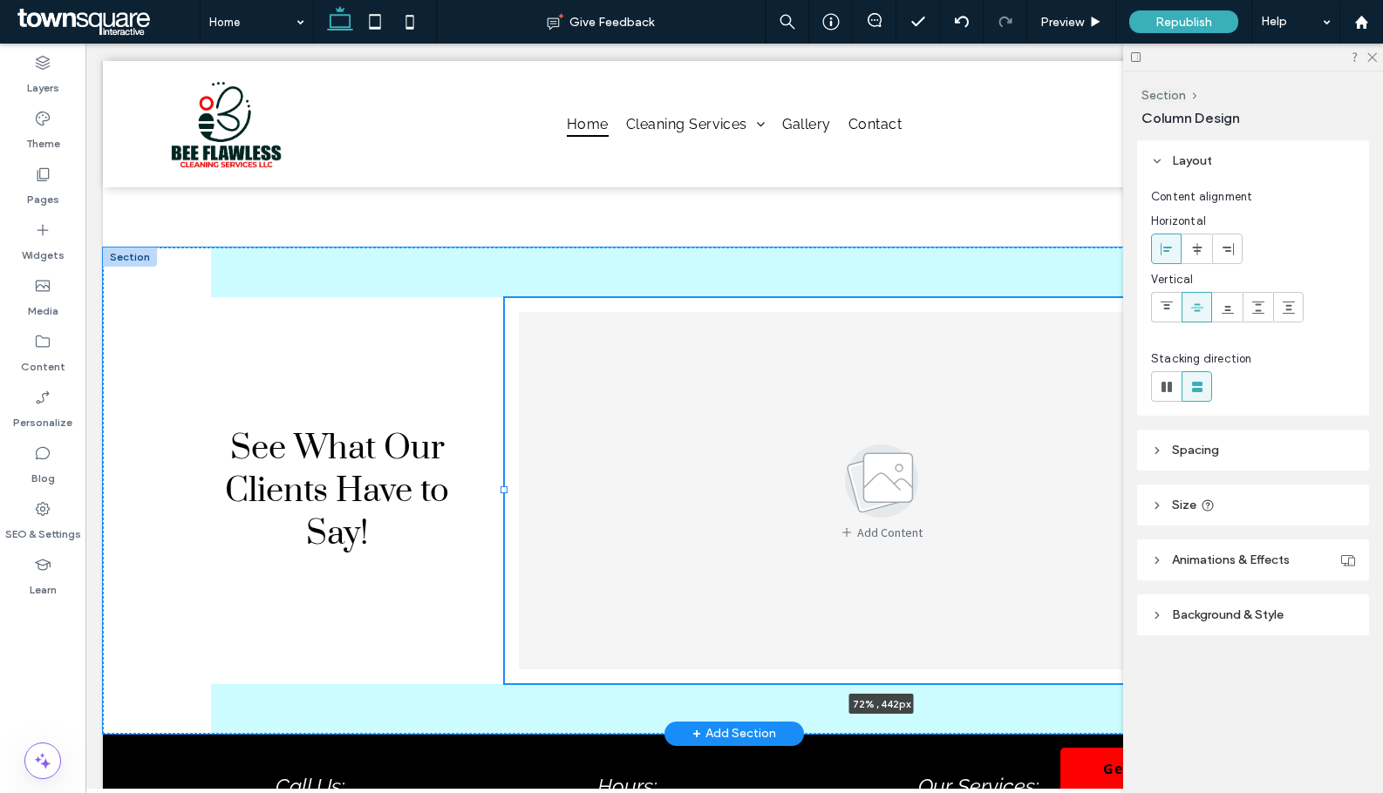
drag, startPoint x: 626, startPoint y: 390, endPoint x: 499, endPoint y: 374, distance: 128.2
click at [505, 298] on div at bounding box center [505, 297] width 1 height 1
type input "**"
type input "*****"
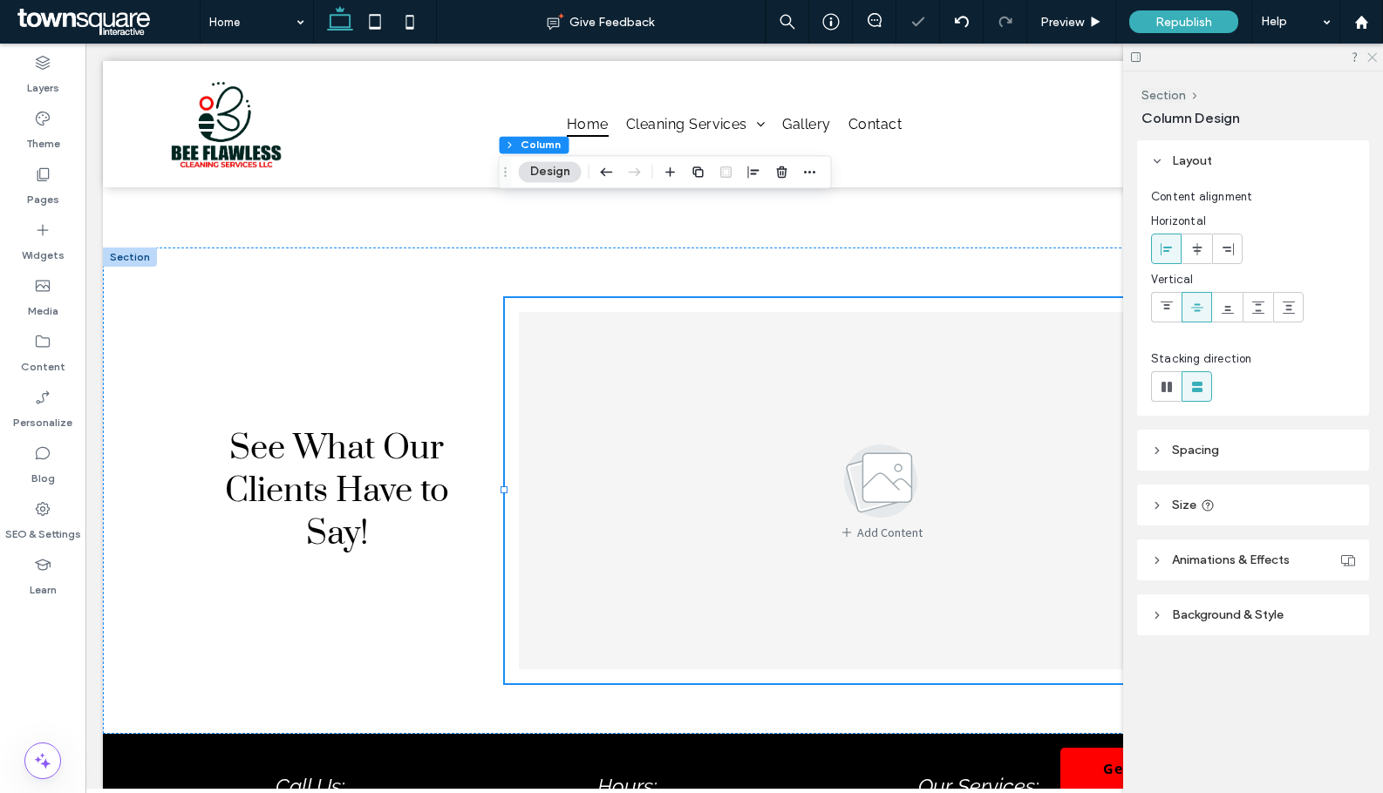
click at [1375, 55] on use at bounding box center [1372, 58] width 10 height 10
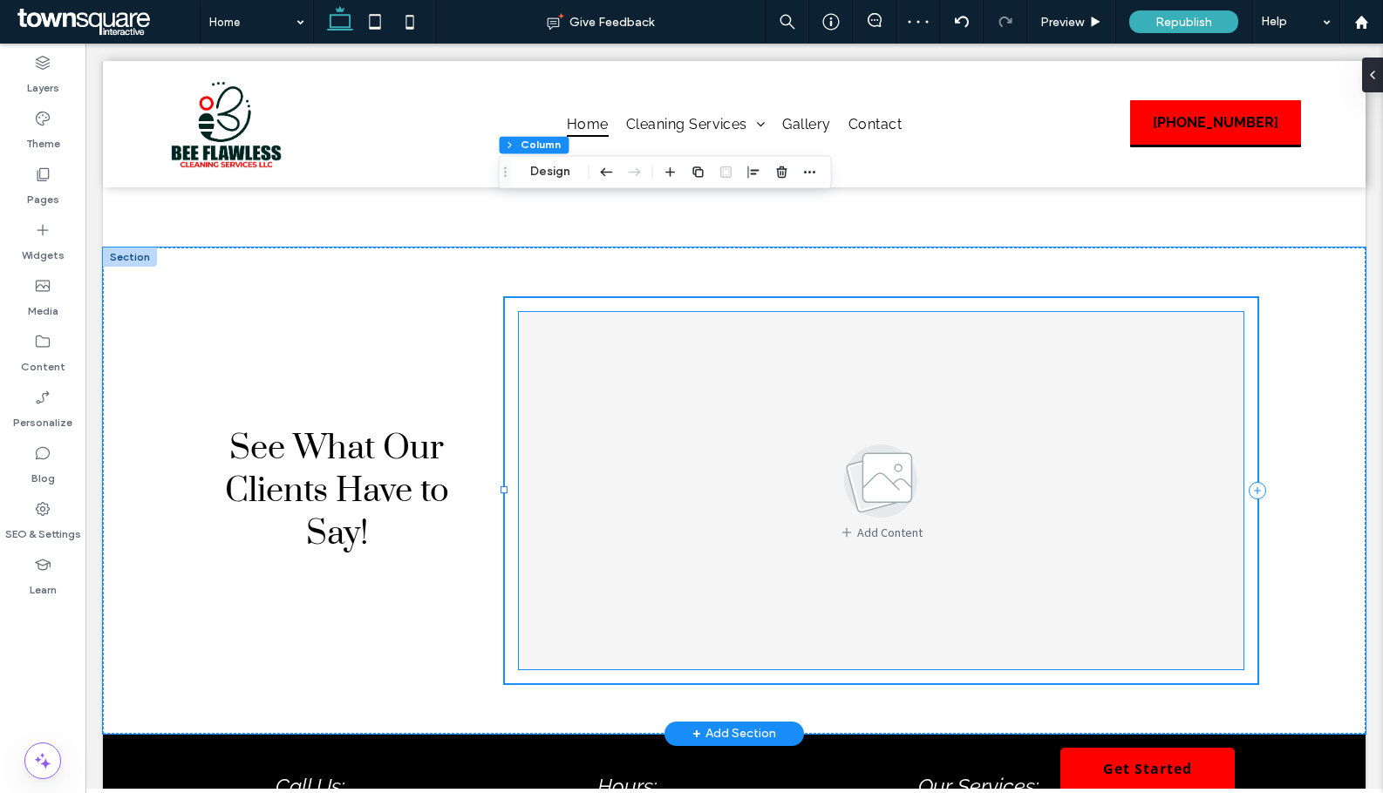
click at [873, 555] on div "Add Content" at bounding box center [881, 490] width 724 height 357
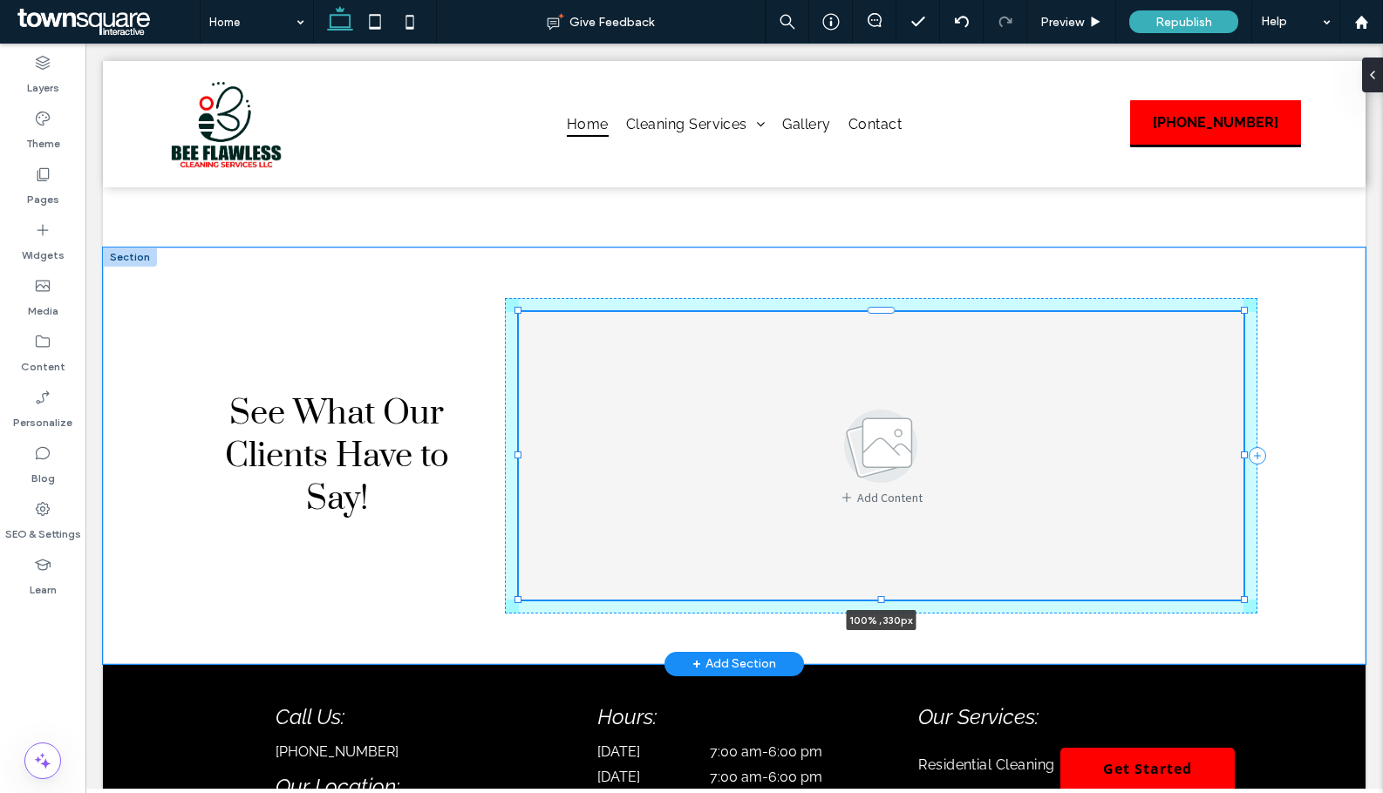
drag, startPoint x: 877, startPoint y: 573, endPoint x: 884, endPoint y: 538, distance: 35.6
click at [884, 538] on div "See What Our Clients Have to Say! Add Content a a a a 100% , 330px" at bounding box center [734, 456] width 1046 height 417
type input "***"
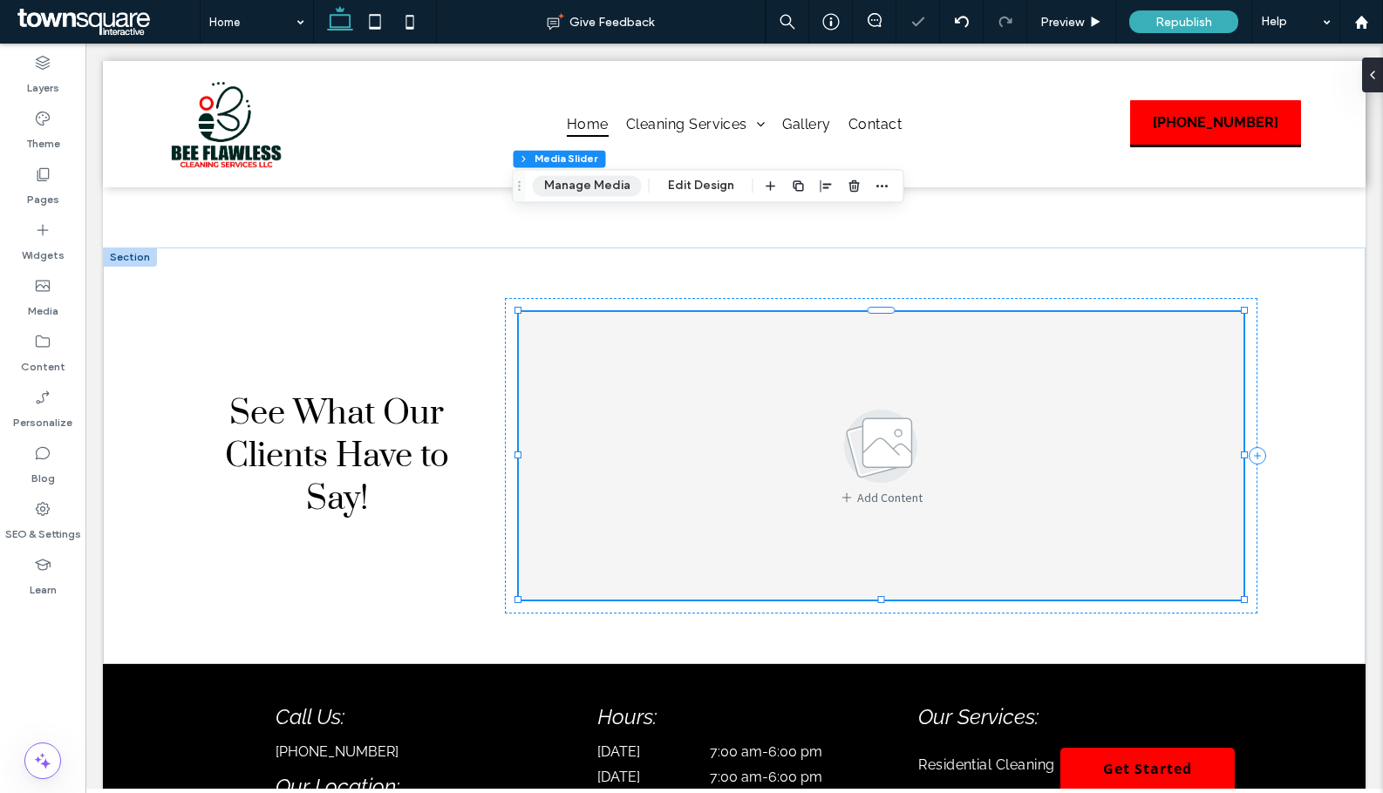
click at [609, 194] on button "Manage Media" at bounding box center [587, 185] width 109 height 21
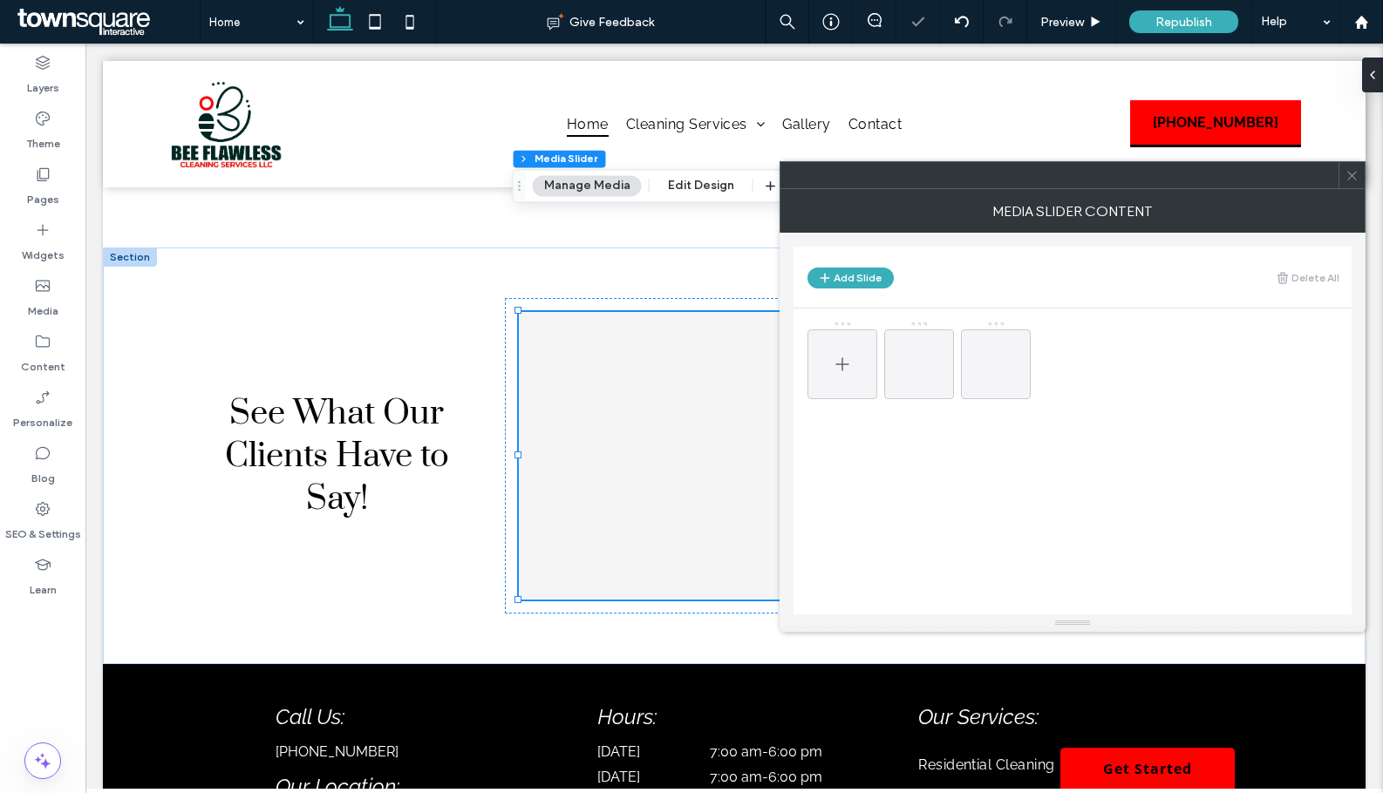
click at [850, 362] on icon at bounding box center [842, 364] width 21 height 21
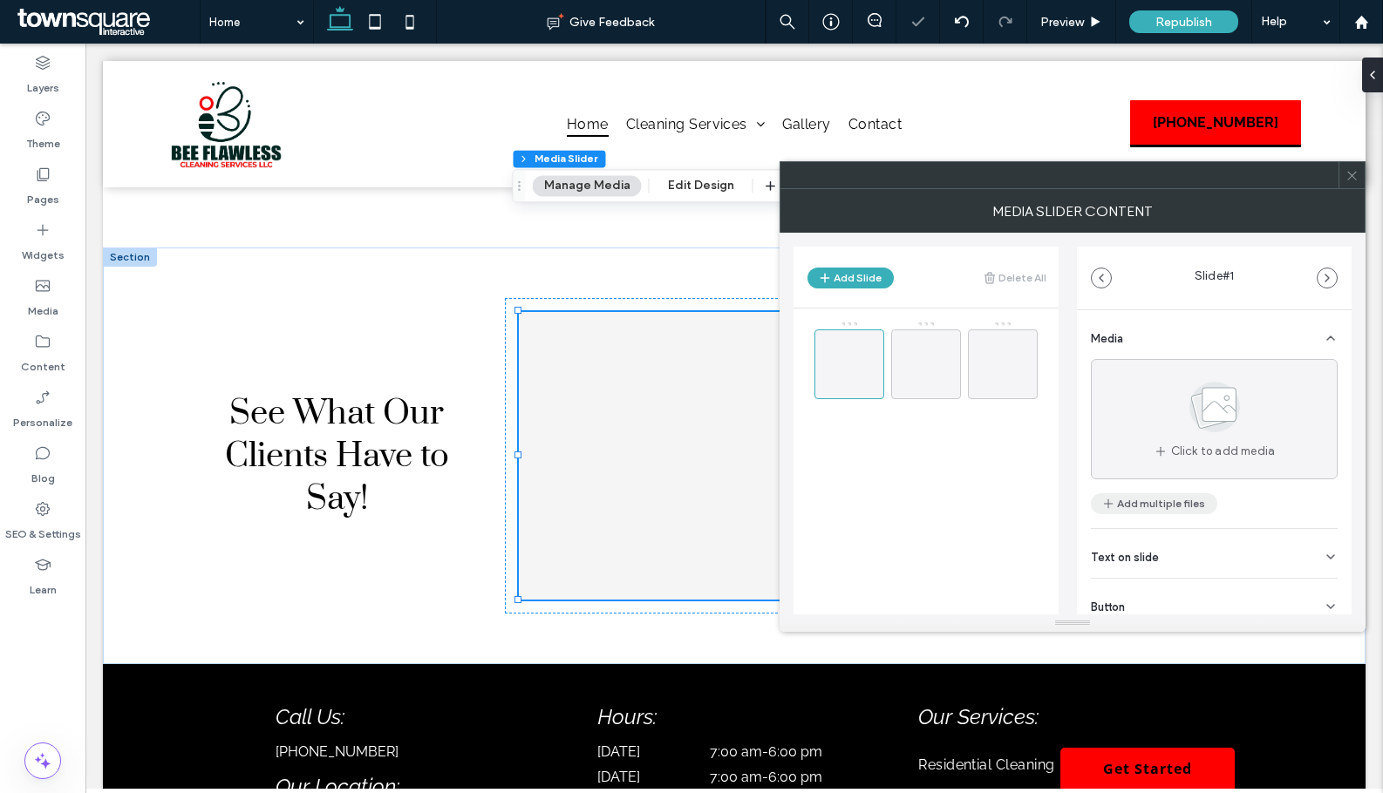
scroll to position [55, 0]
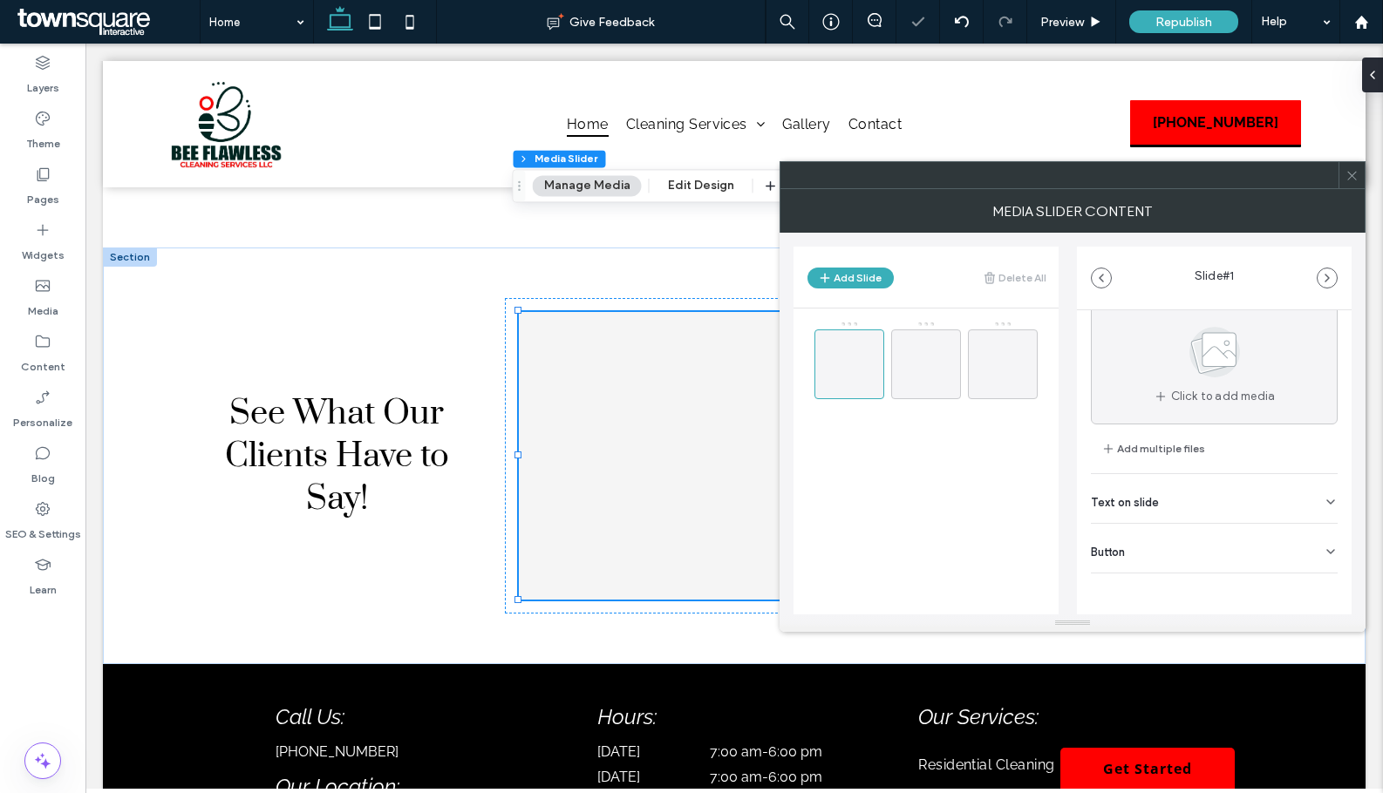
click at [1173, 501] on div "Text on slide" at bounding box center [1214, 498] width 247 height 49
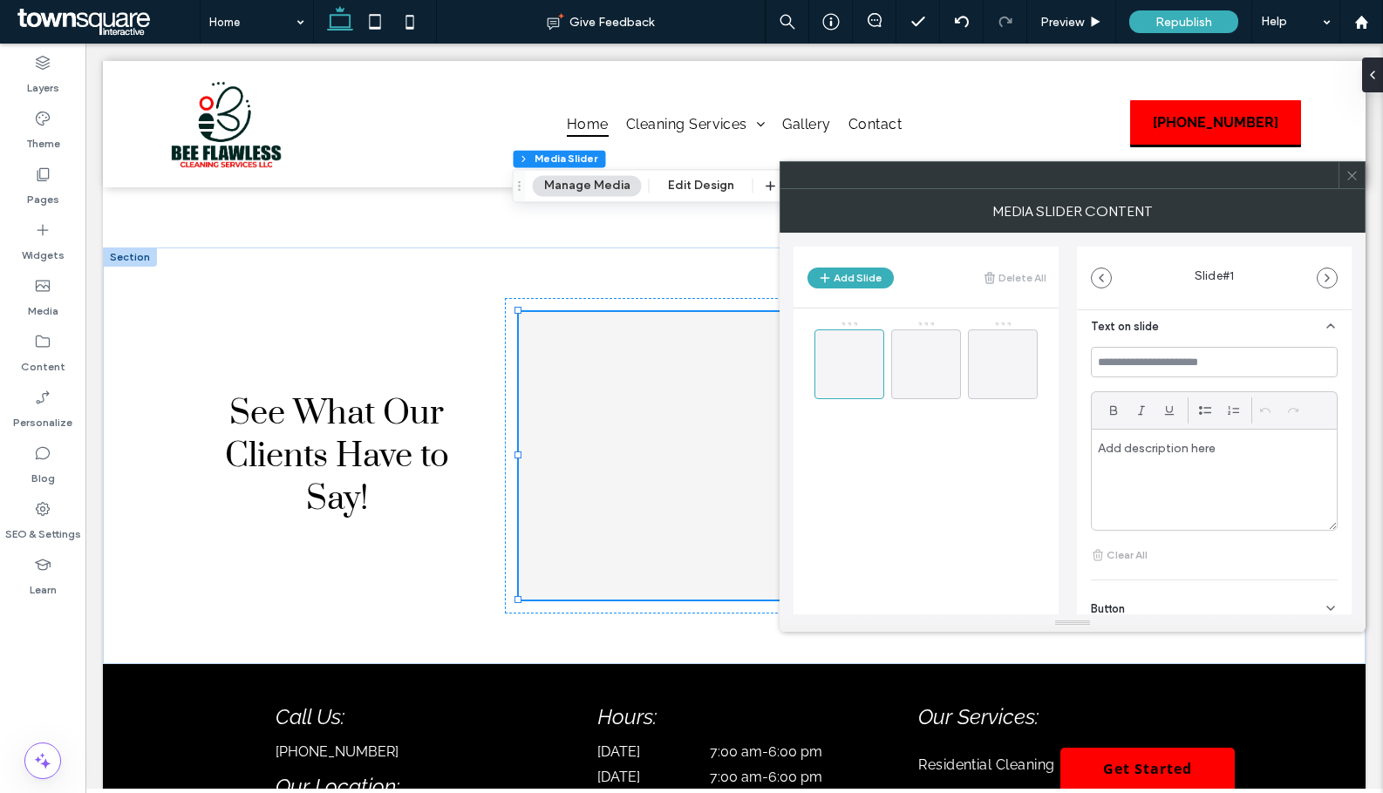
scroll to position [201, 0]
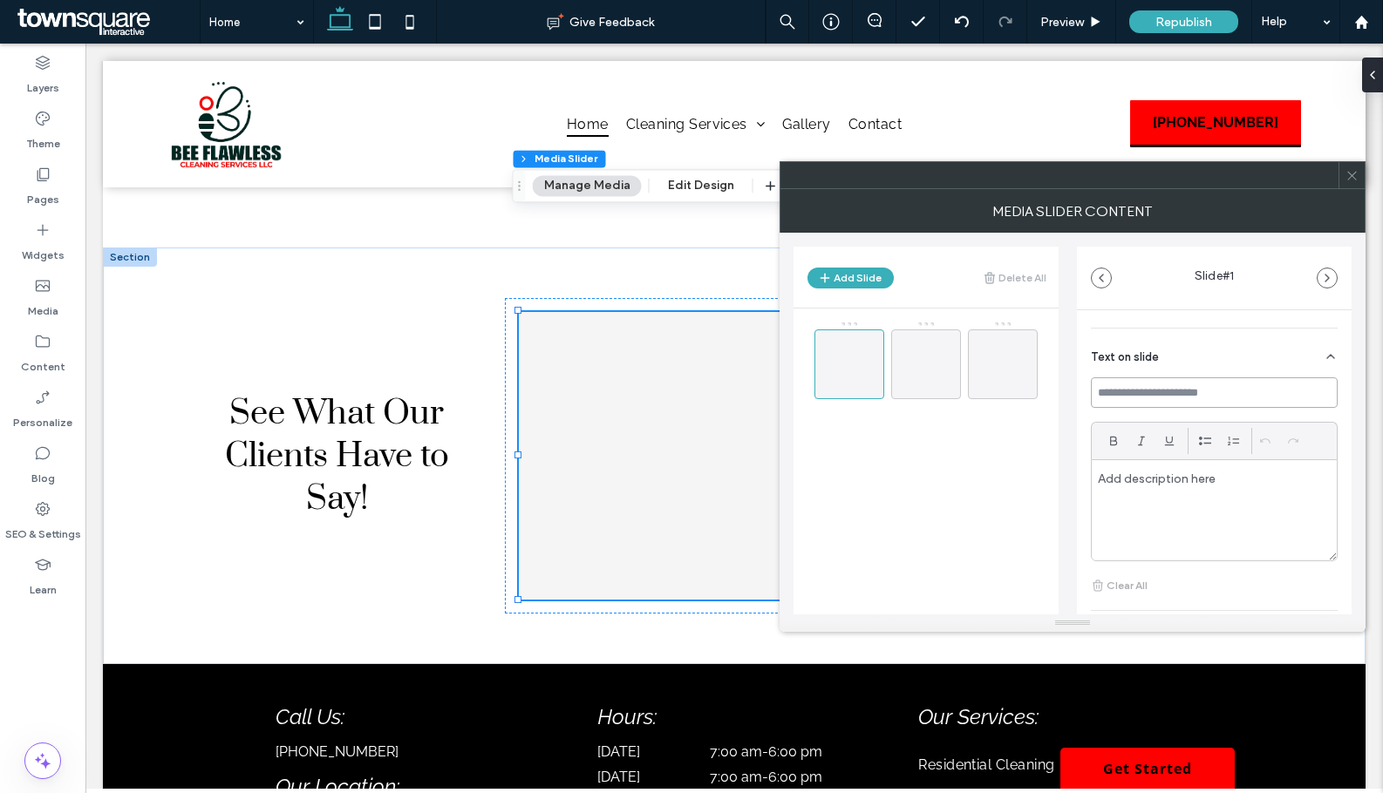
click at [1167, 397] on input at bounding box center [1214, 392] width 247 height 31
paste input "**********"
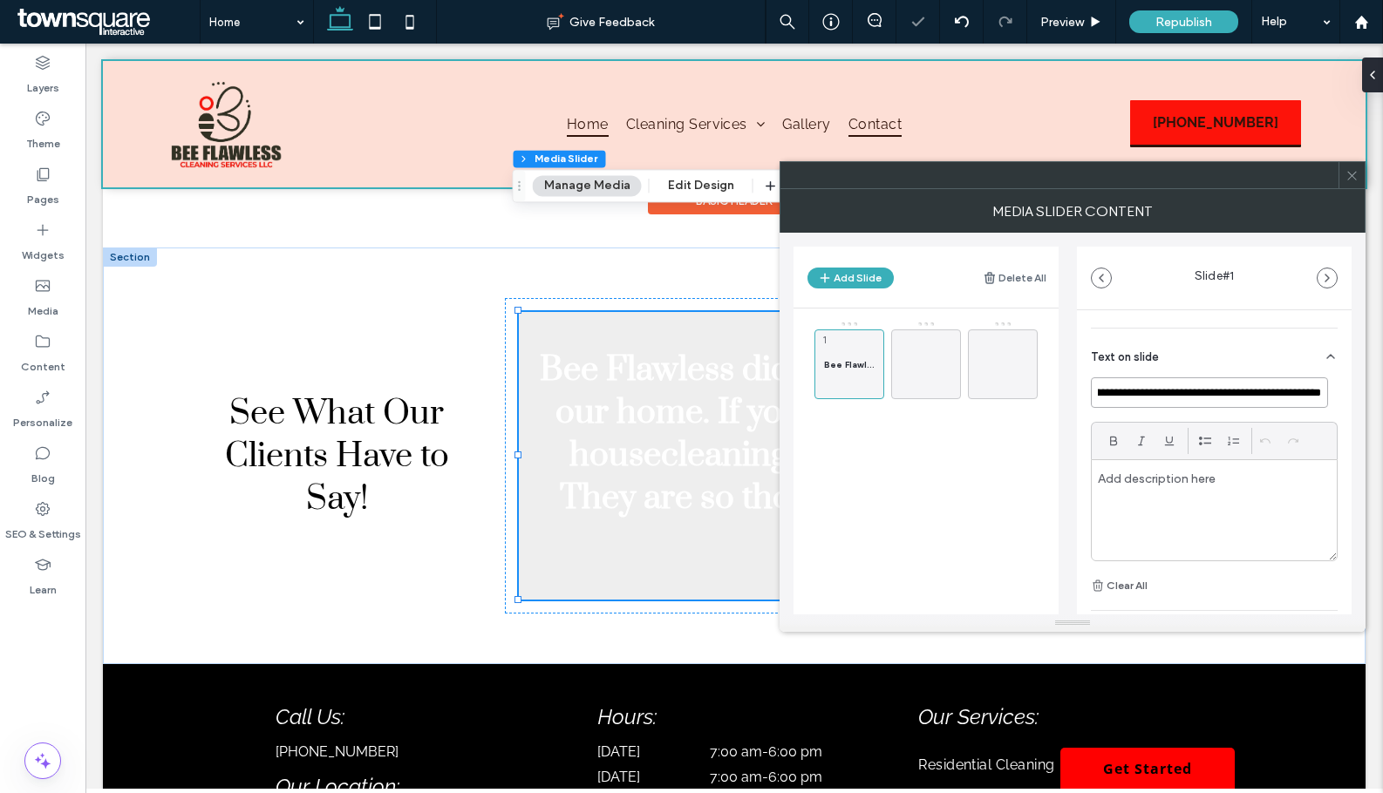
type input "**********"
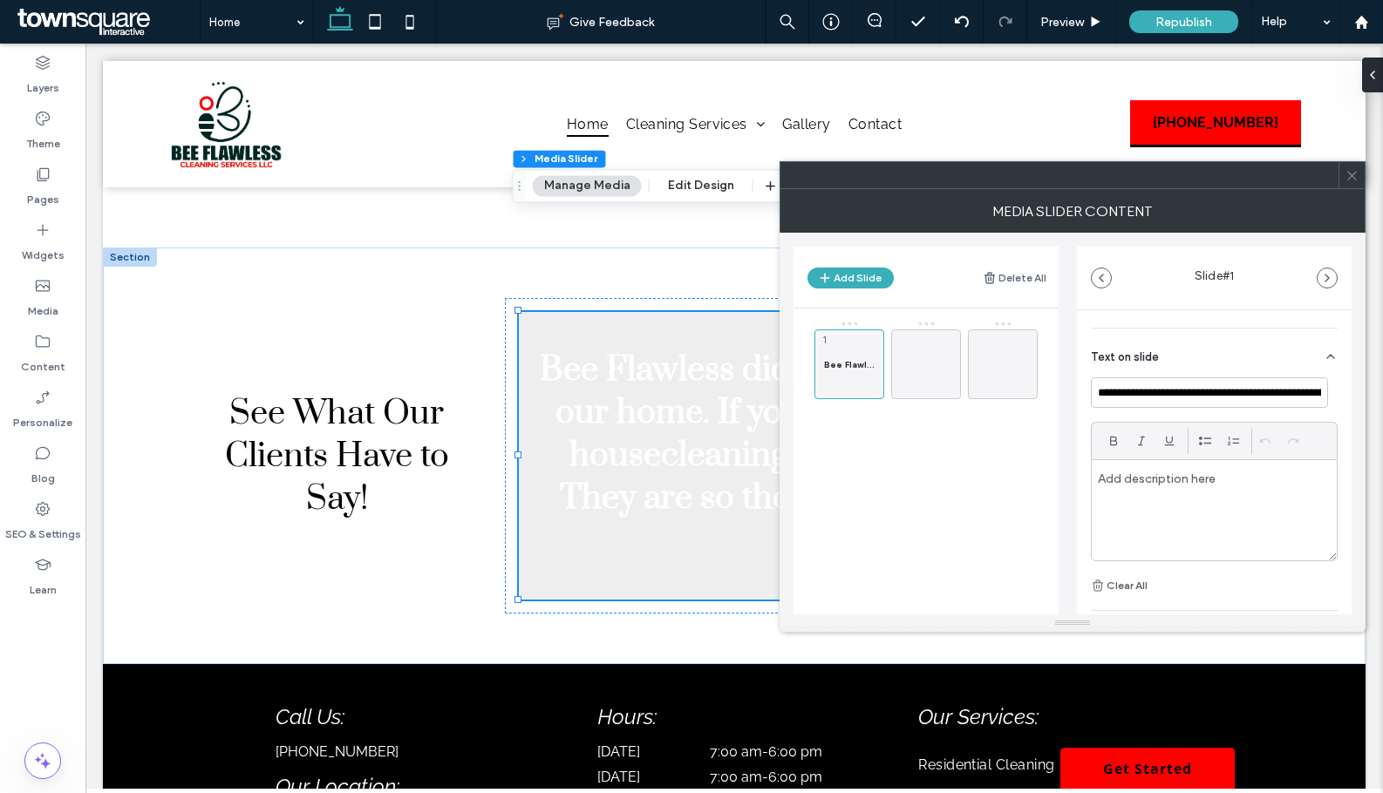
click at [1165, 477] on p at bounding box center [1214, 479] width 233 height 16
click at [683, 182] on button "Edit Design" at bounding box center [700, 185] width 89 height 21
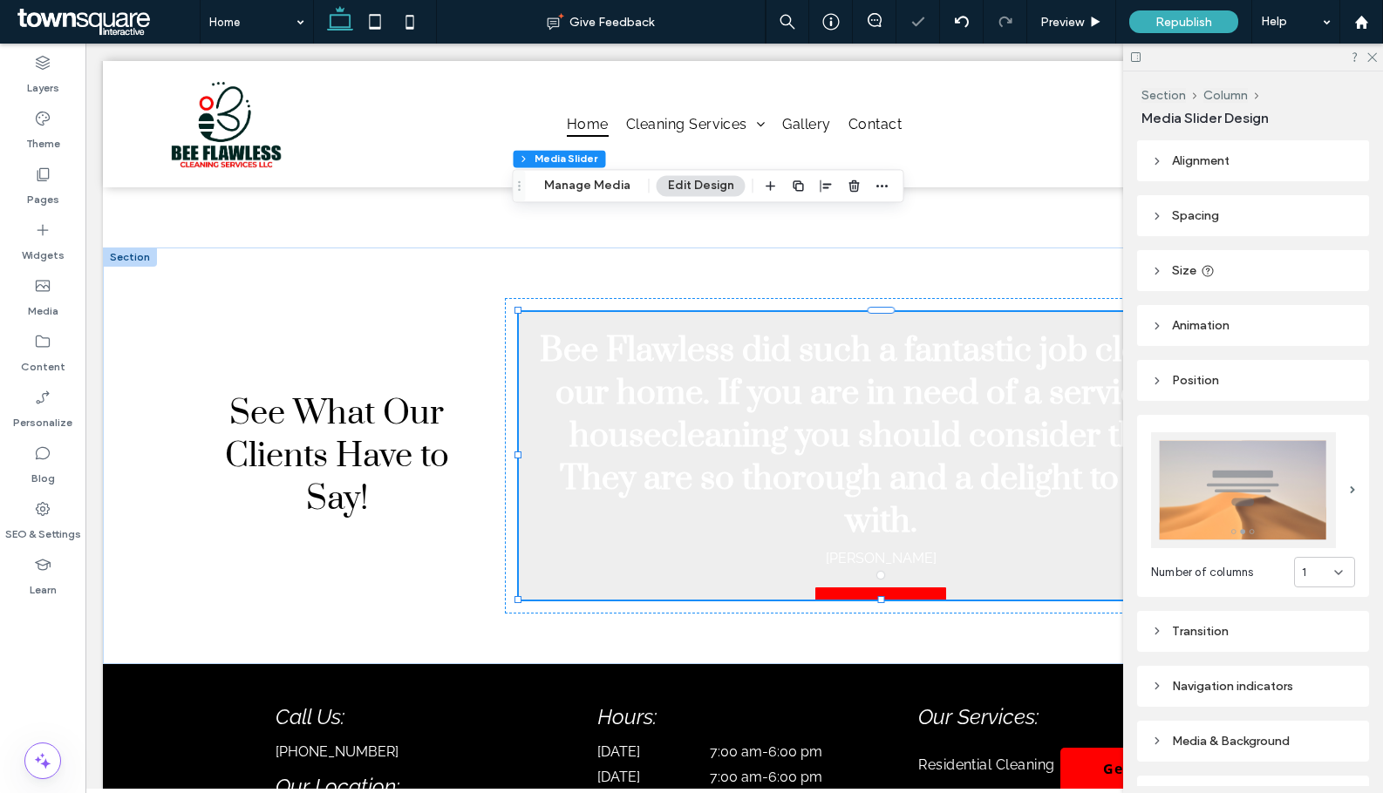
click at [688, 179] on button "Edit Design" at bounding box center [700, 185] width 89 height 21
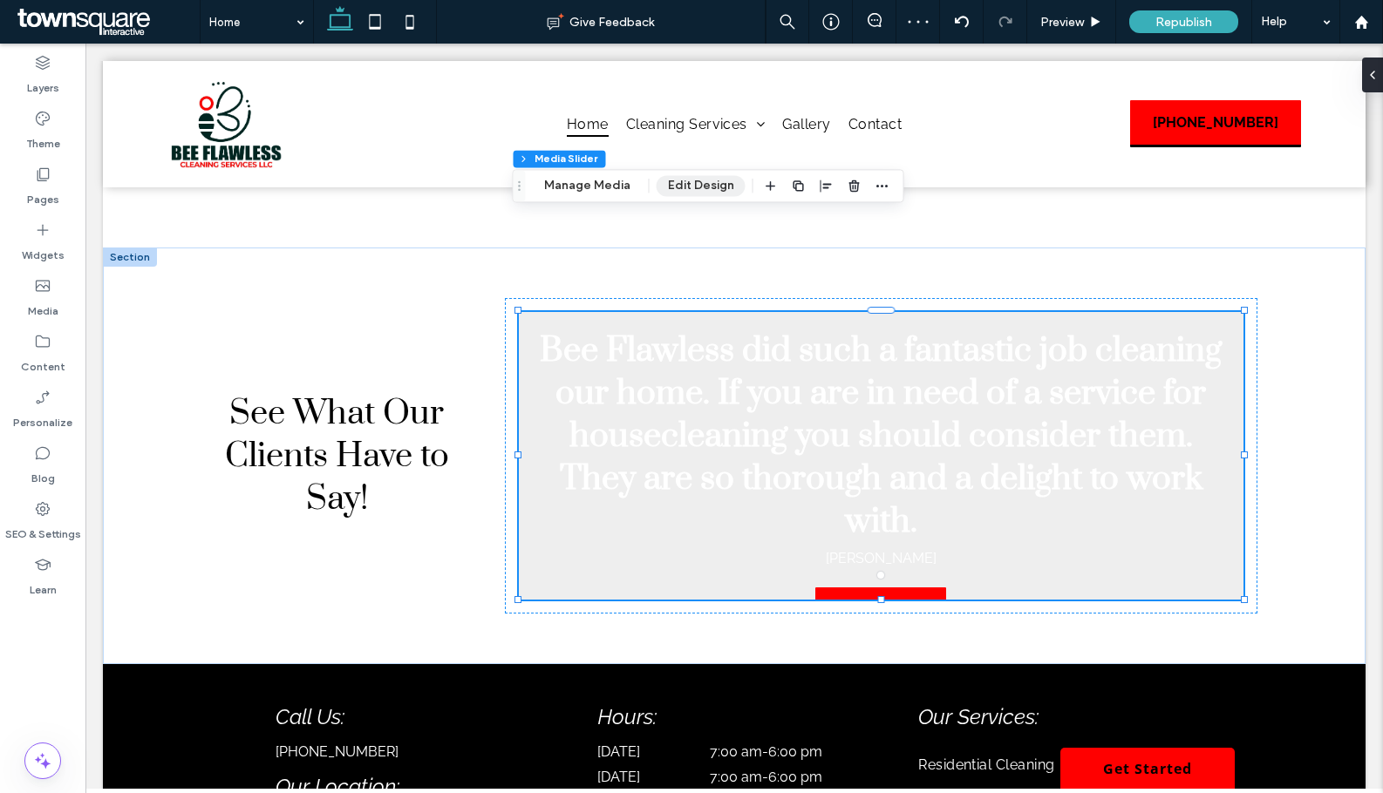
click at [702, 188] on button "Edit Design" at bounding box center [700, 185] width 89 height 21
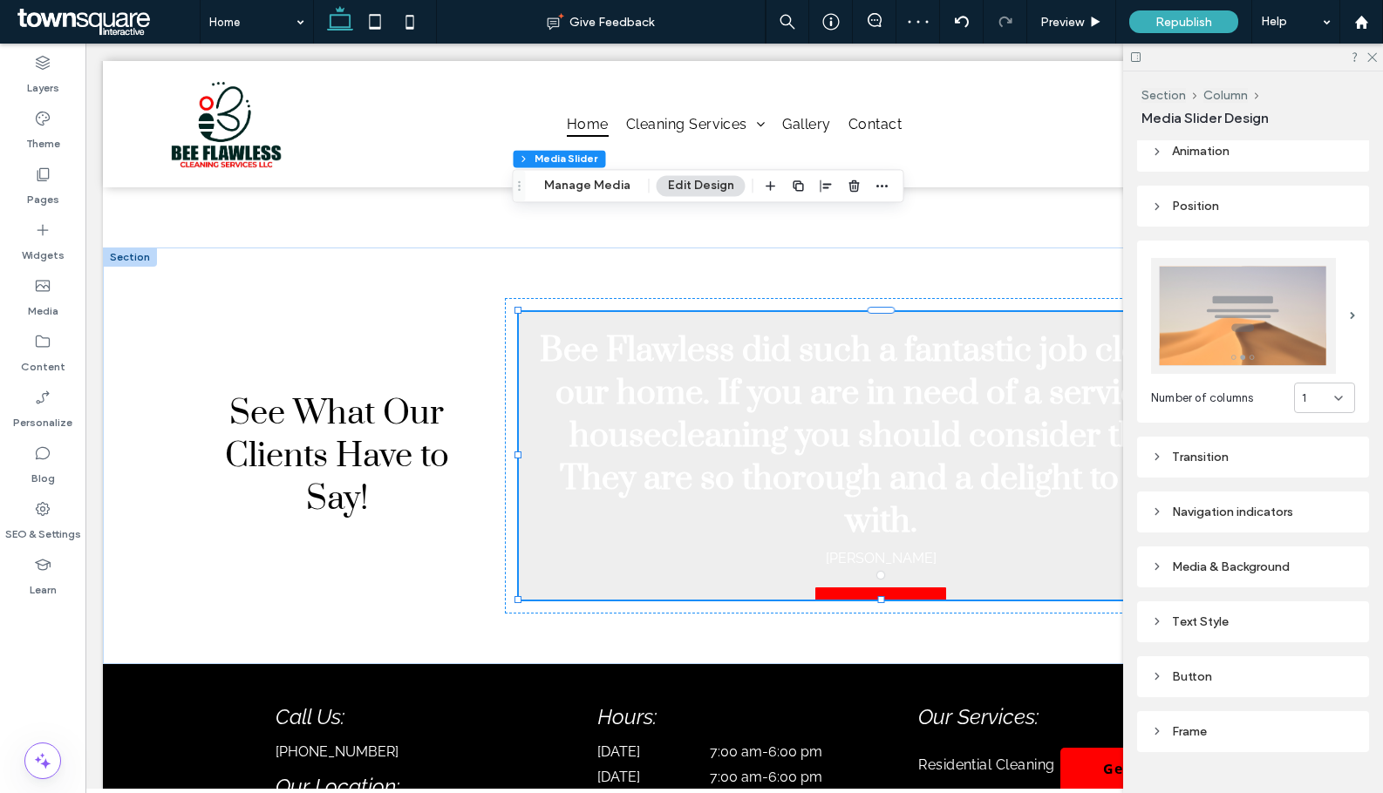
scroll to position [204, 0]
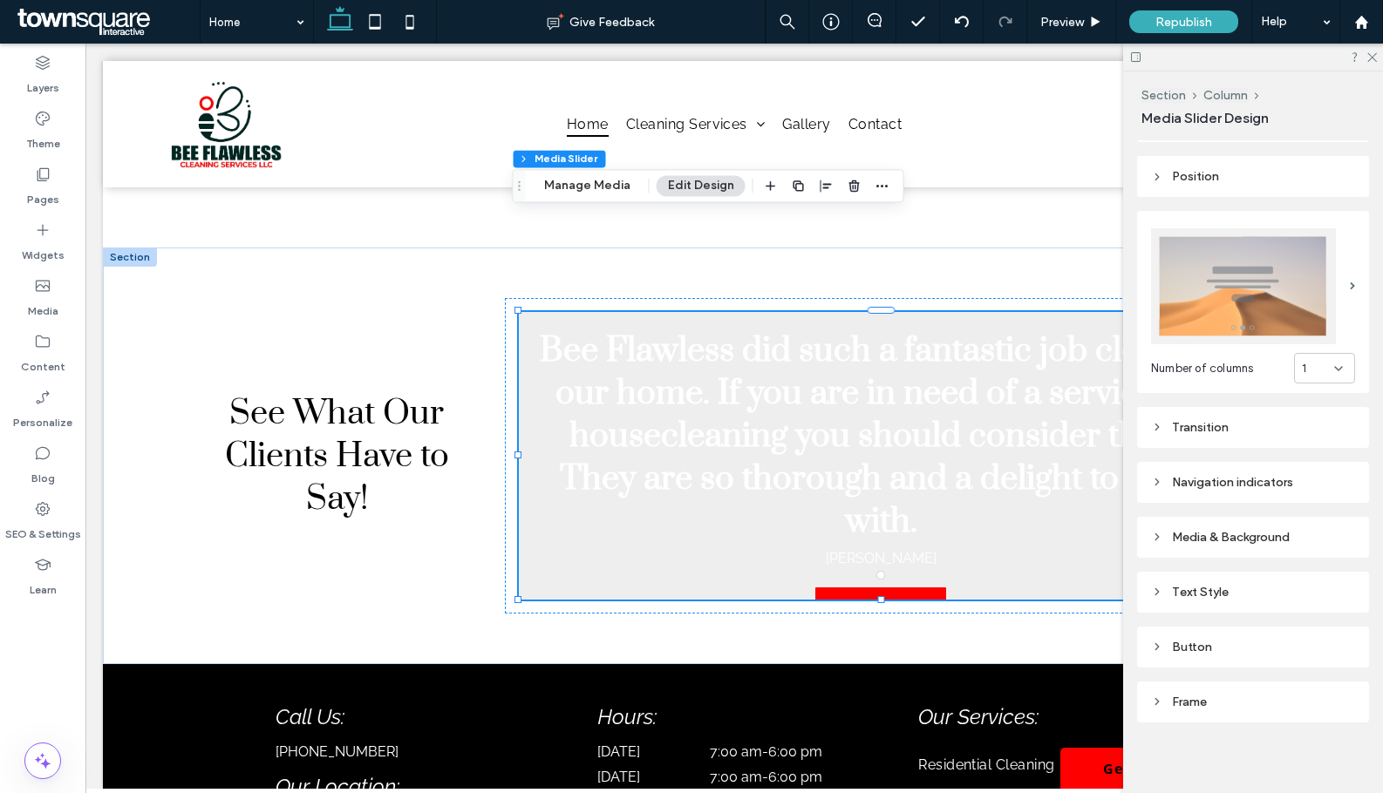
click at [1207, 588] on div "Text Style" at bounding box center [1253, 592] width 204 height 15
click at [1207, 530] on div "Media & Background" at bounding box center [1253, 537] width 204 height 15
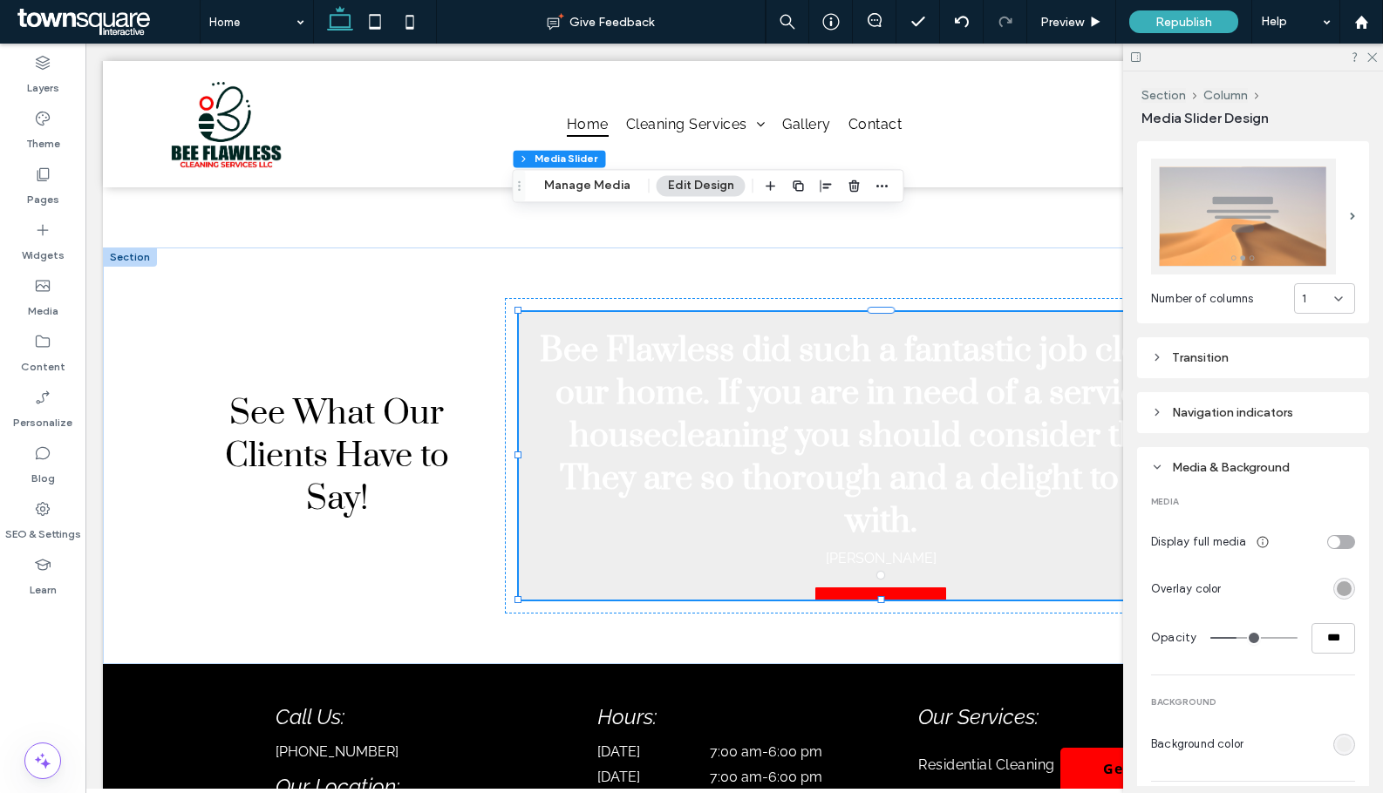
scroll to position [378, 0]
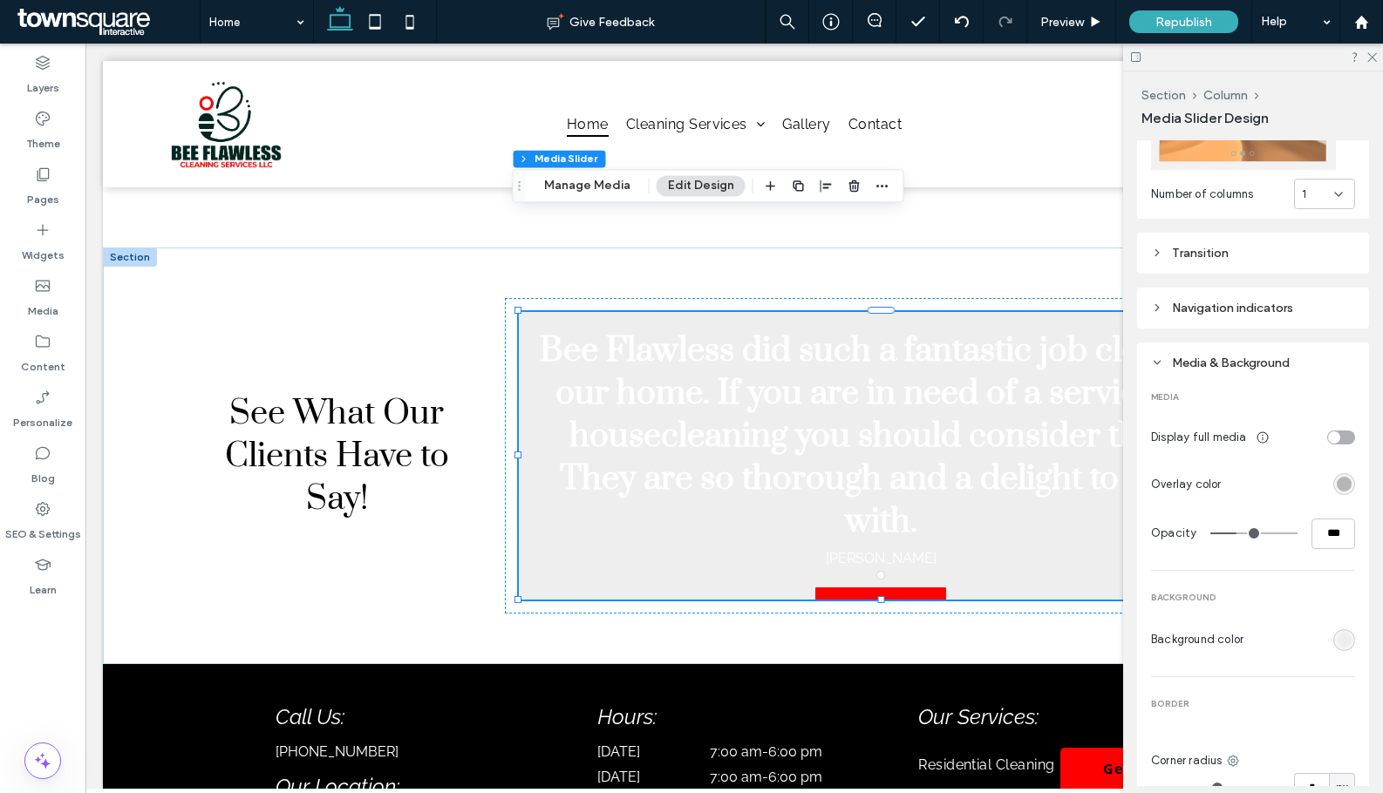
click at [1336, 484] on div "rgba(0, 0, 0, 0.3)" at bounding box center [1343, 484] width 15 height 15
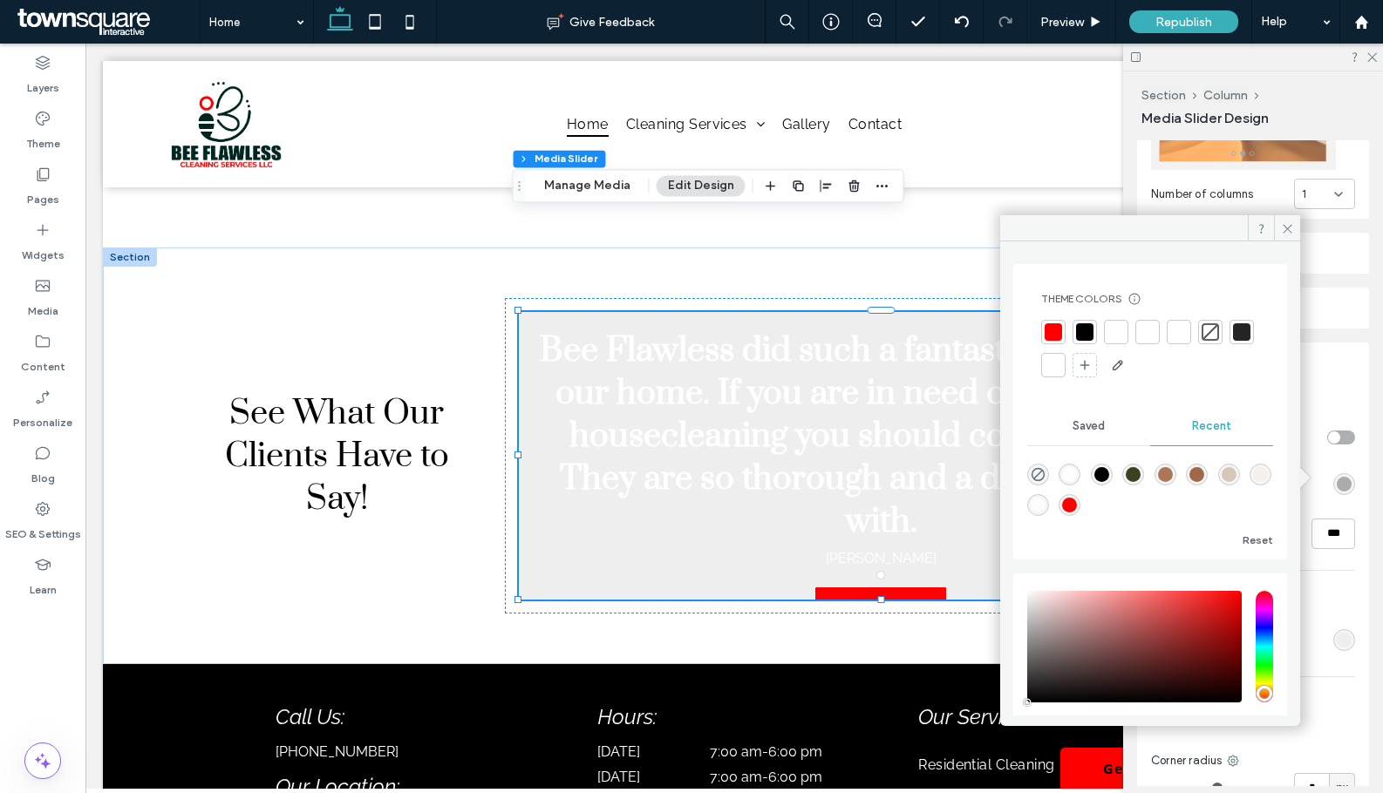
click at [1085, 331] on div at bounding box center [1084, 331] width 17 height 17
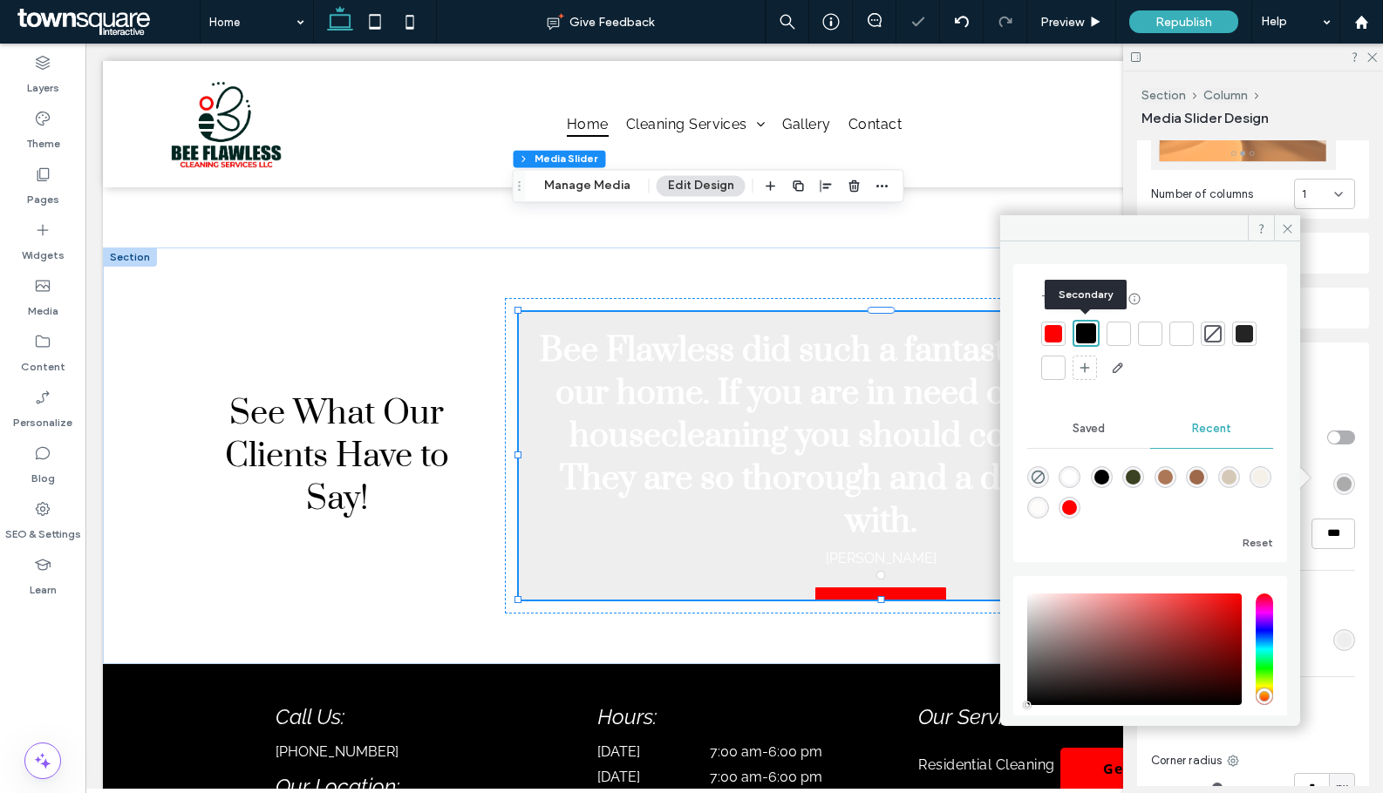
type input "***"
type input "****"
click at [1337, 633] on div "rgb(238, 238, 238)" at bounding box center [1343, 640] width 15 height 15
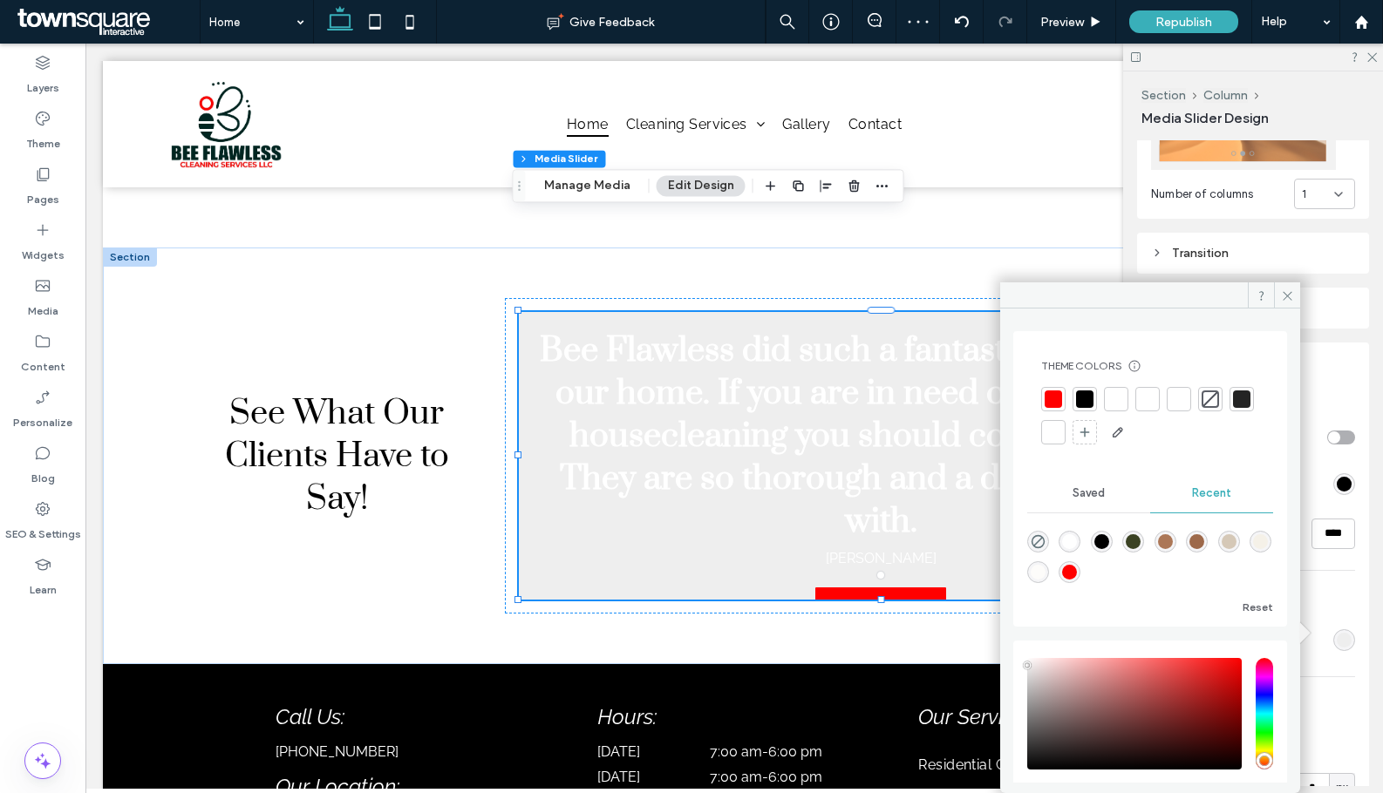
click at [1081, 399] on div at bounding box center [1084, 399] width 17 height 17
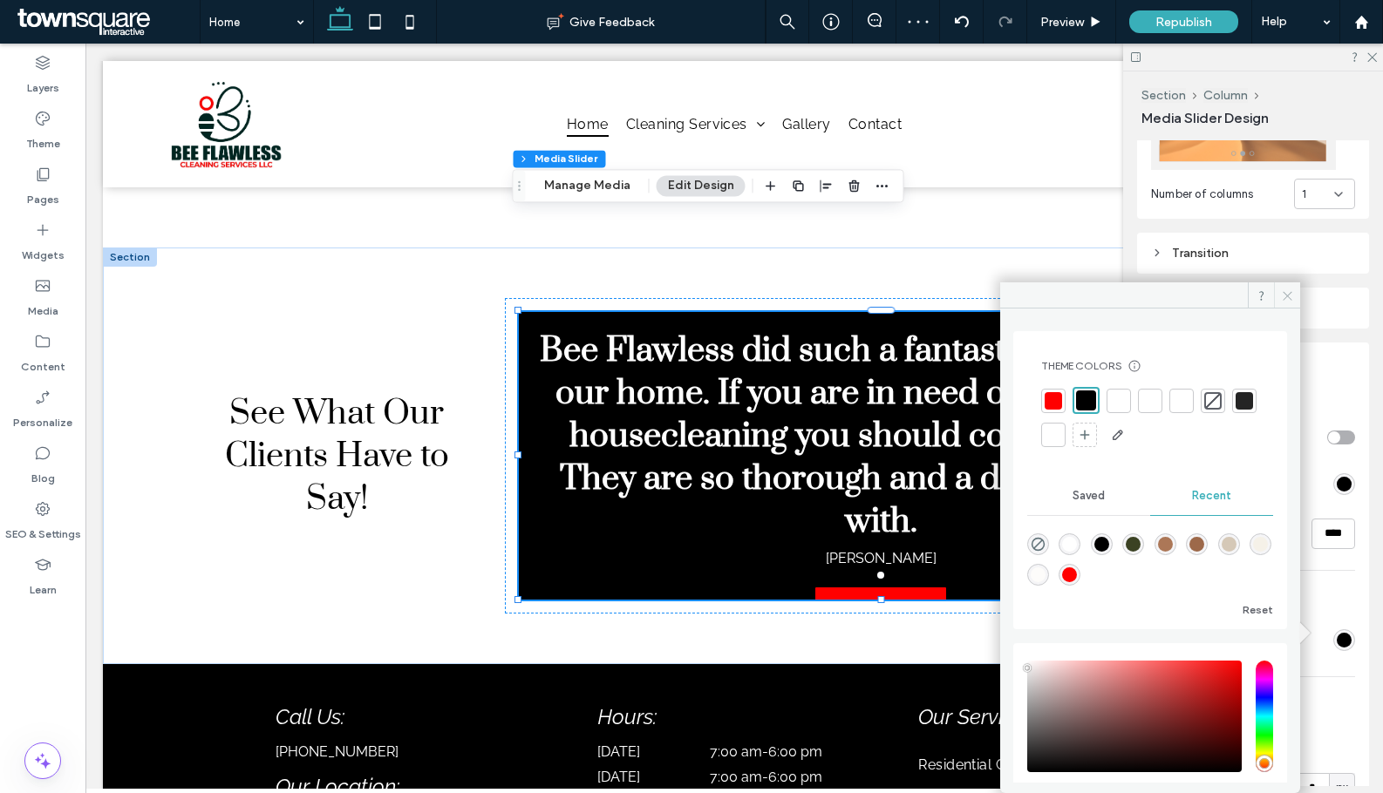
click at [1276, 299] on span at bounding box center [1287, 295] width 26 height 26
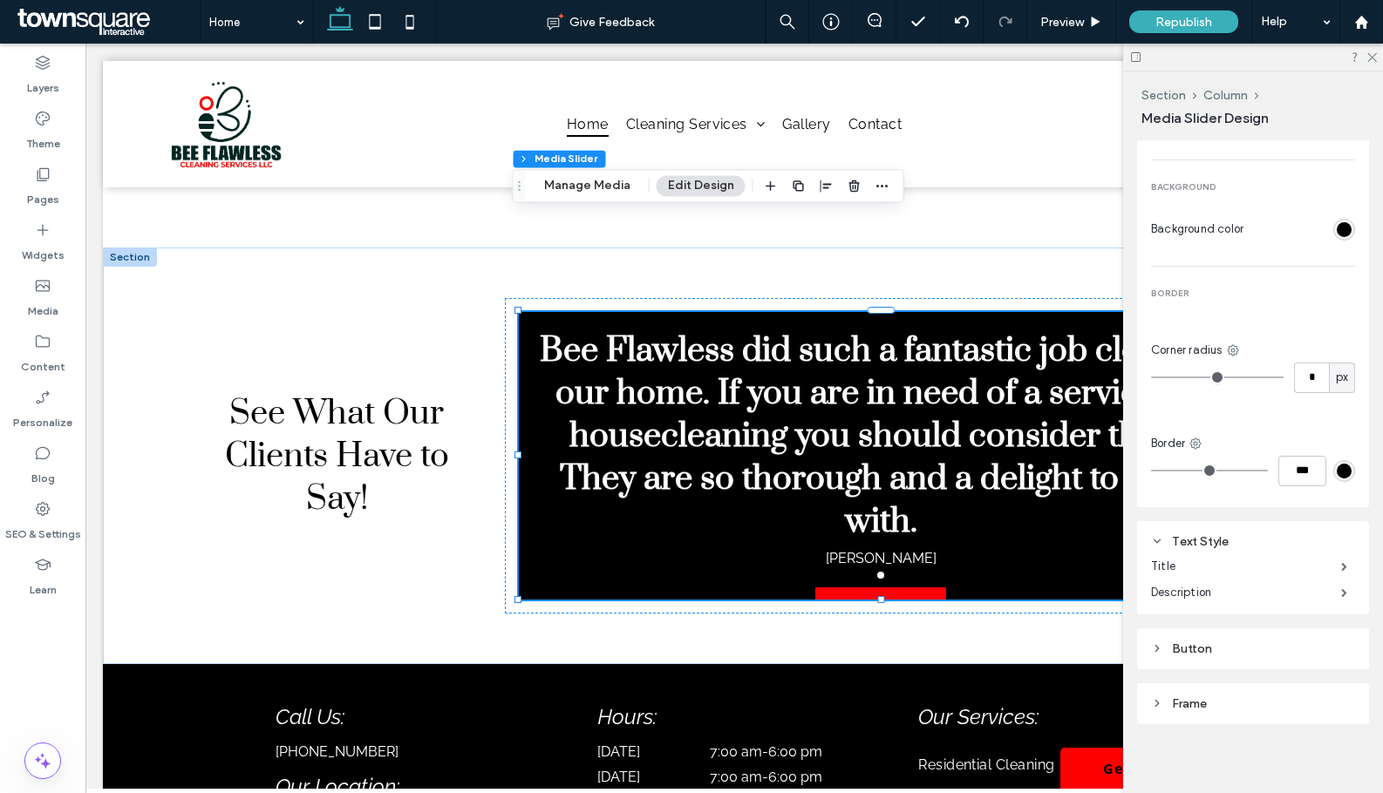
scroll to position [791, 0]
click at [1189, 558] on label "Title" at bounding box center [1246, 564] width 190 height 35
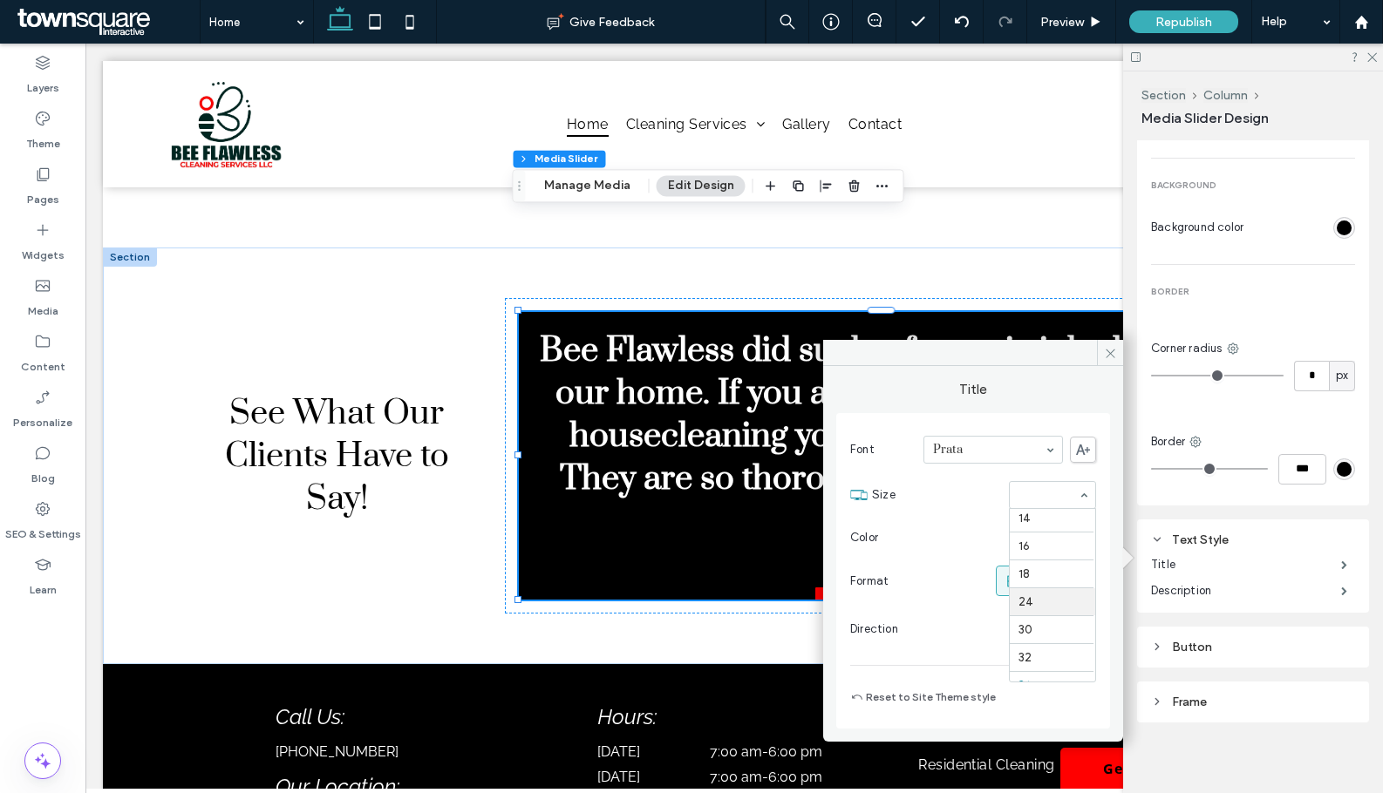
scroll to position [186, 0]
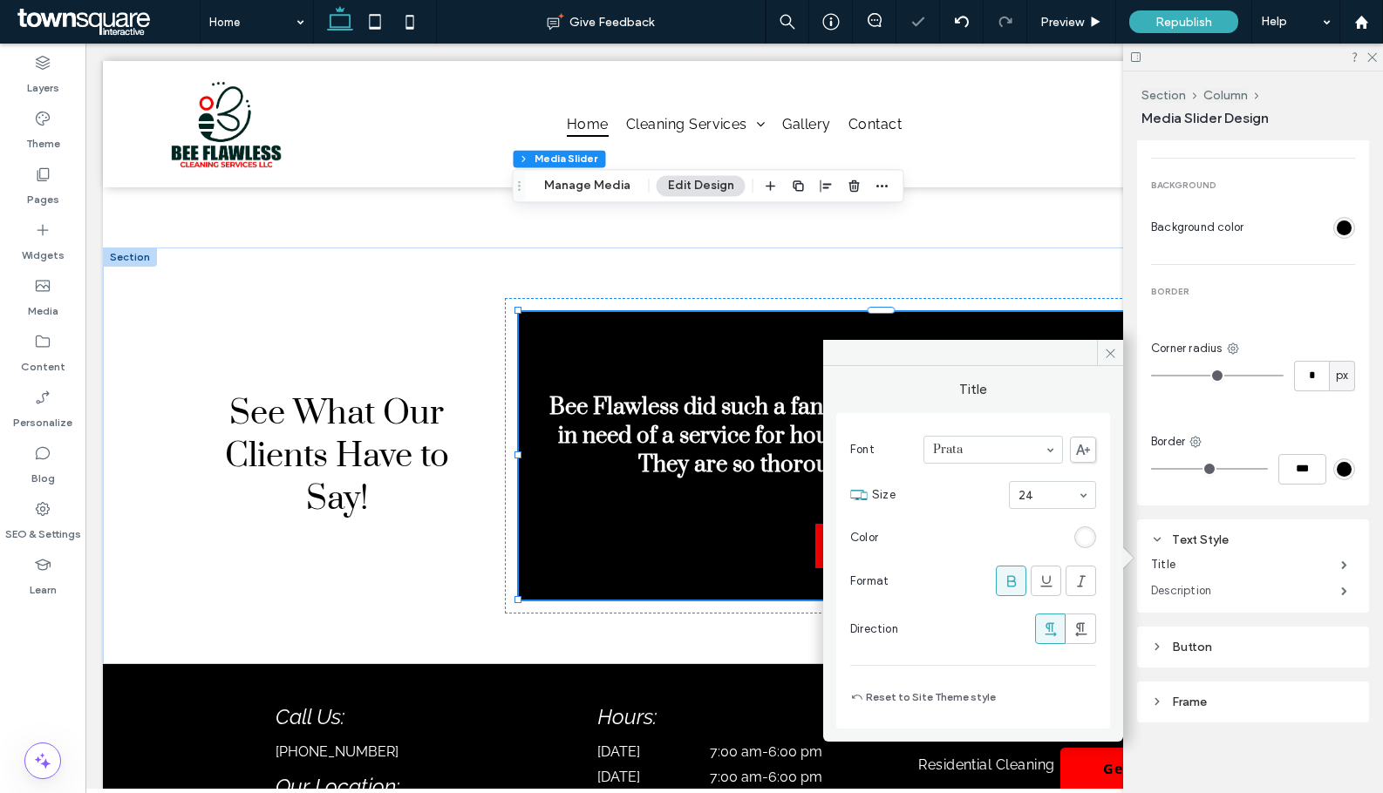
click at [1233, 581] on label "Description" at bounding box center [1246, 591] width 190 height 35
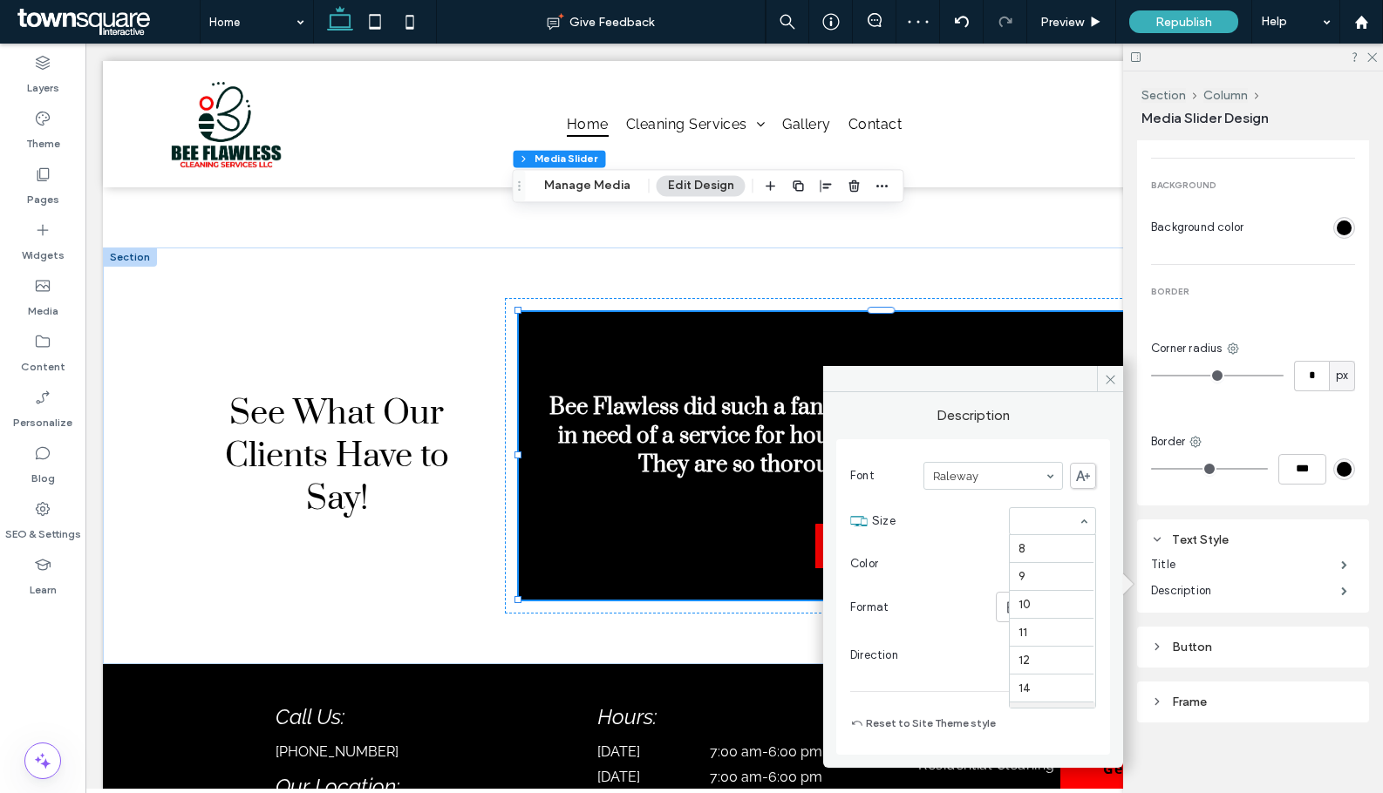
scroll to position [167, 0]
click at [1235, 640] on div "Button" at bounding box center [1253, 647] width 204 height 15
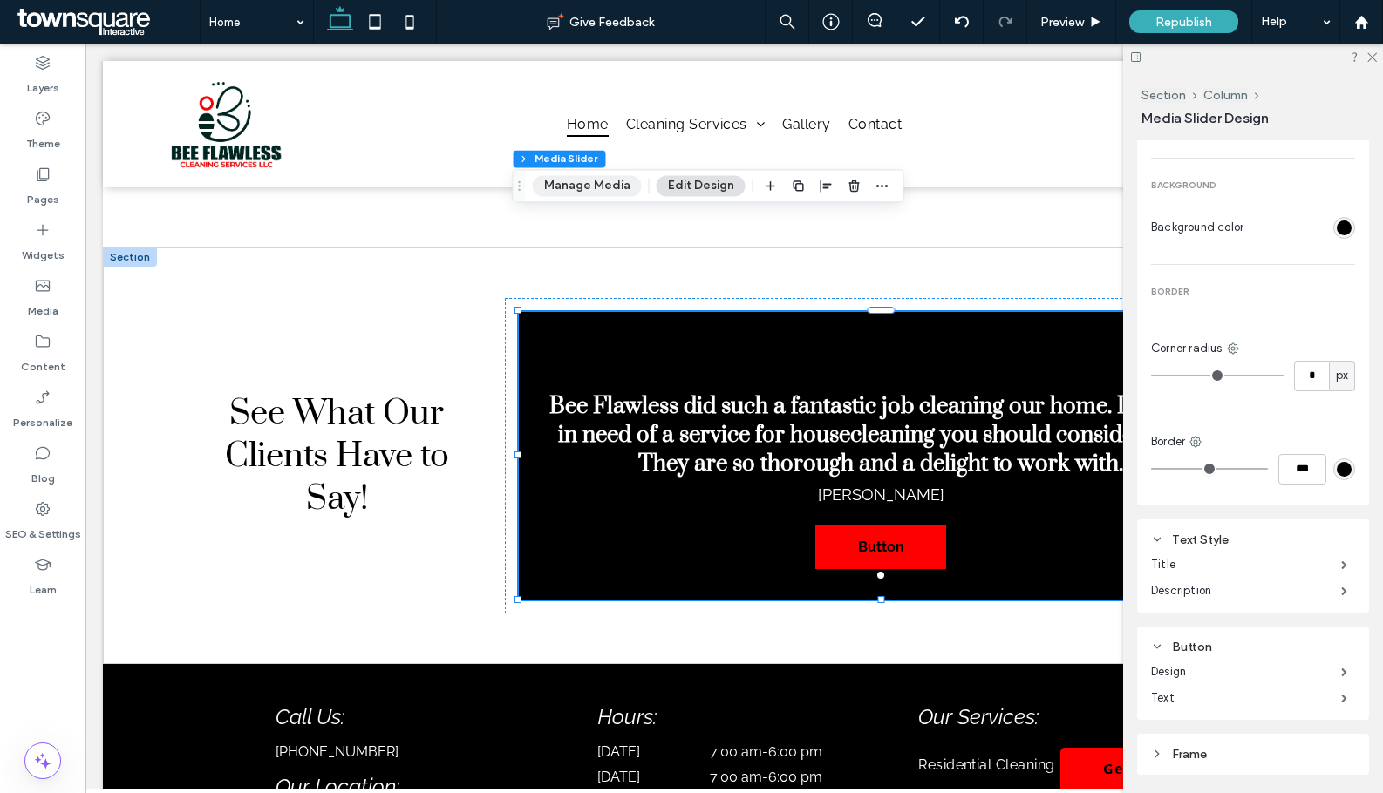
click at [619, 185] on button "Manage Media" at bounding box center [587, 185] width 109 height 21
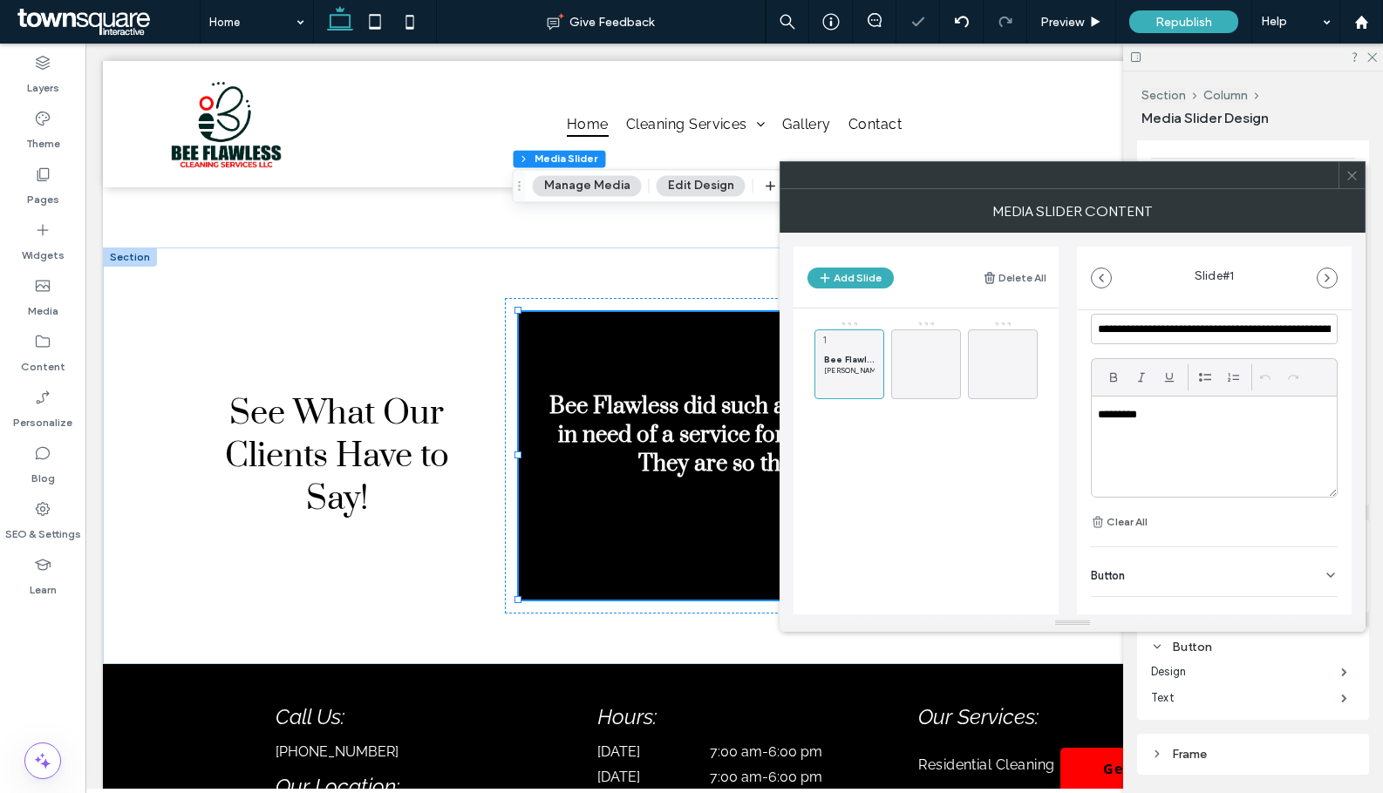
scroll to position [119, 0]
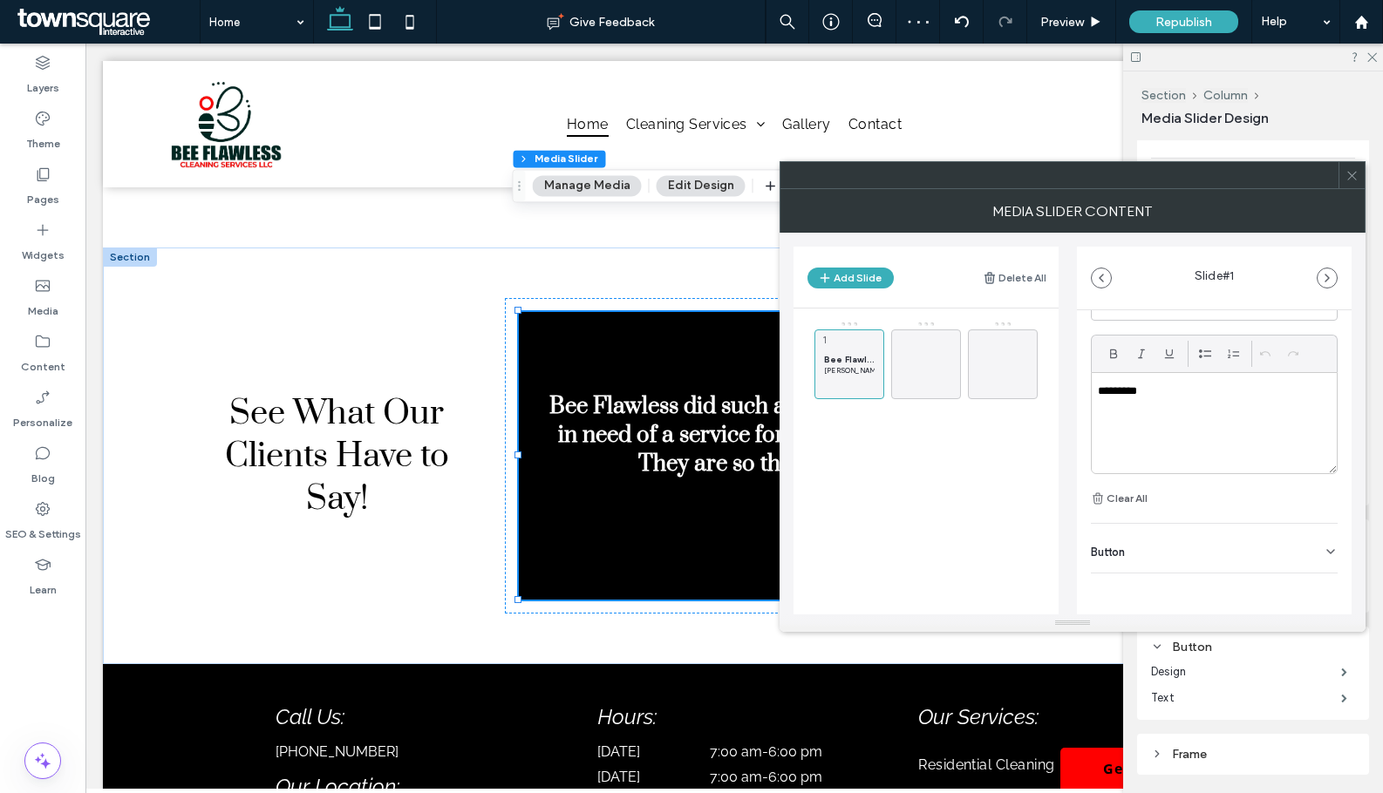
click at [1232, 541] on div "Button" at bounding box center [1214, 548] width 247 height 49
click at [1306, 585] on button at bounding box center [1321, 588] width 31 height 31
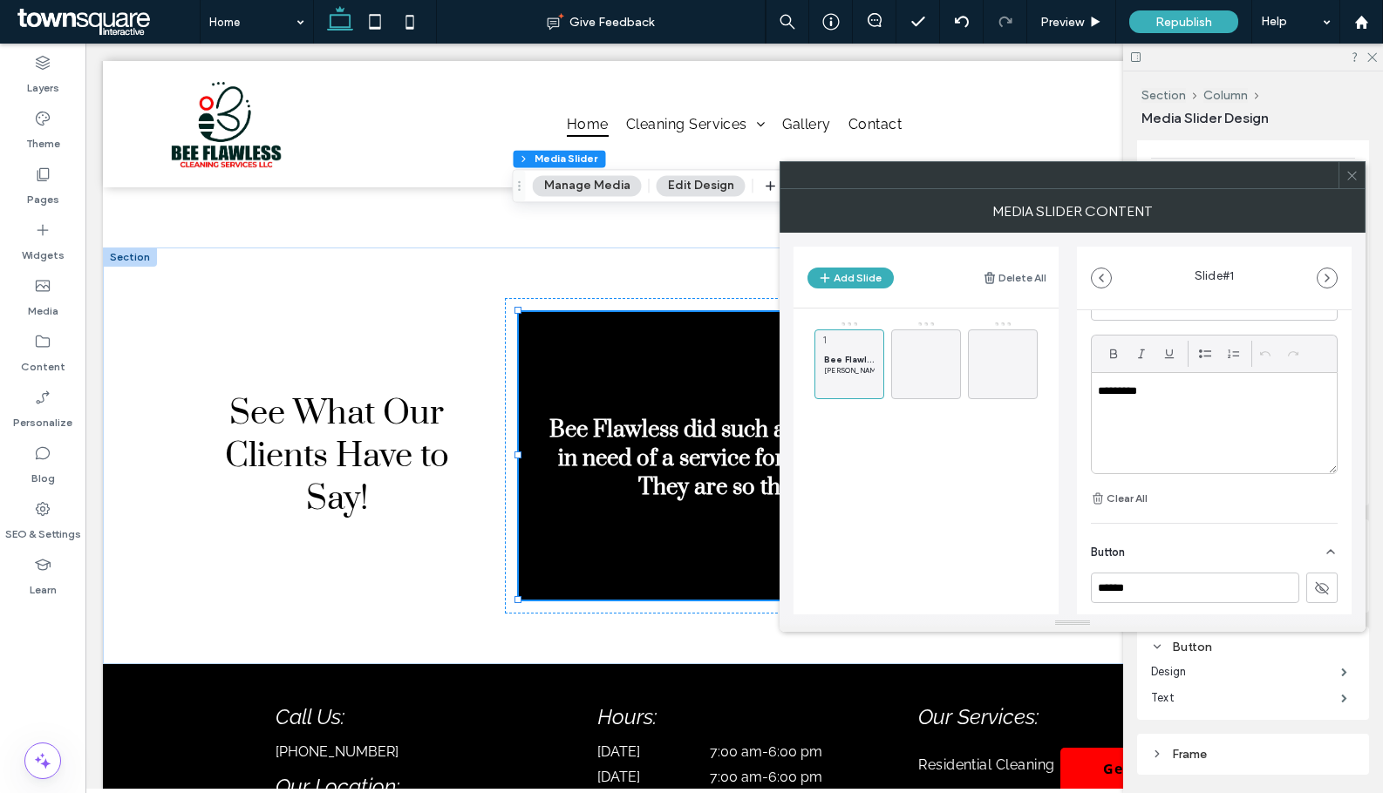
click at [1352, 179] on icon at bounding box center [1351, 175] width 13 height 13
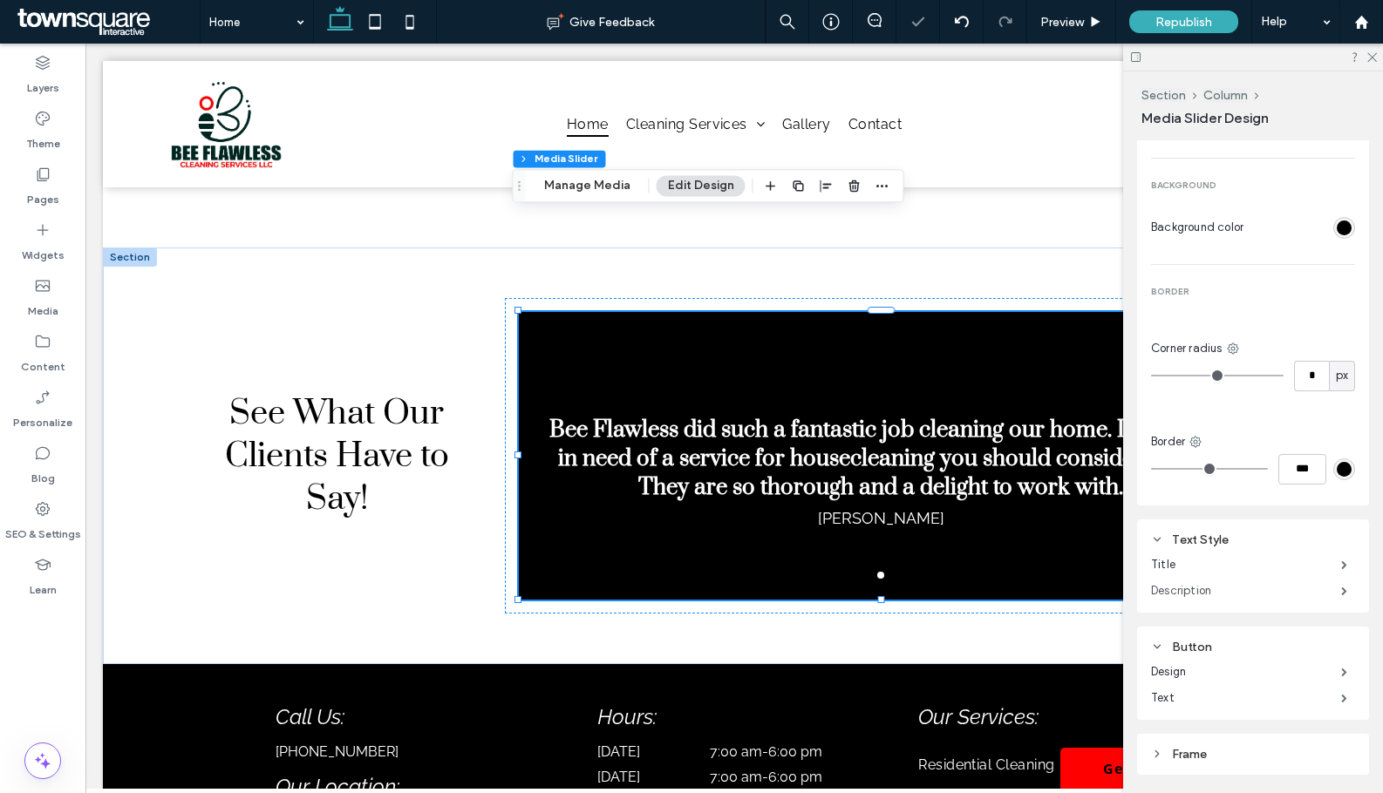
click at [1196, 588] on label "Description" at bounding box center [1246, 591] width 190 height 35
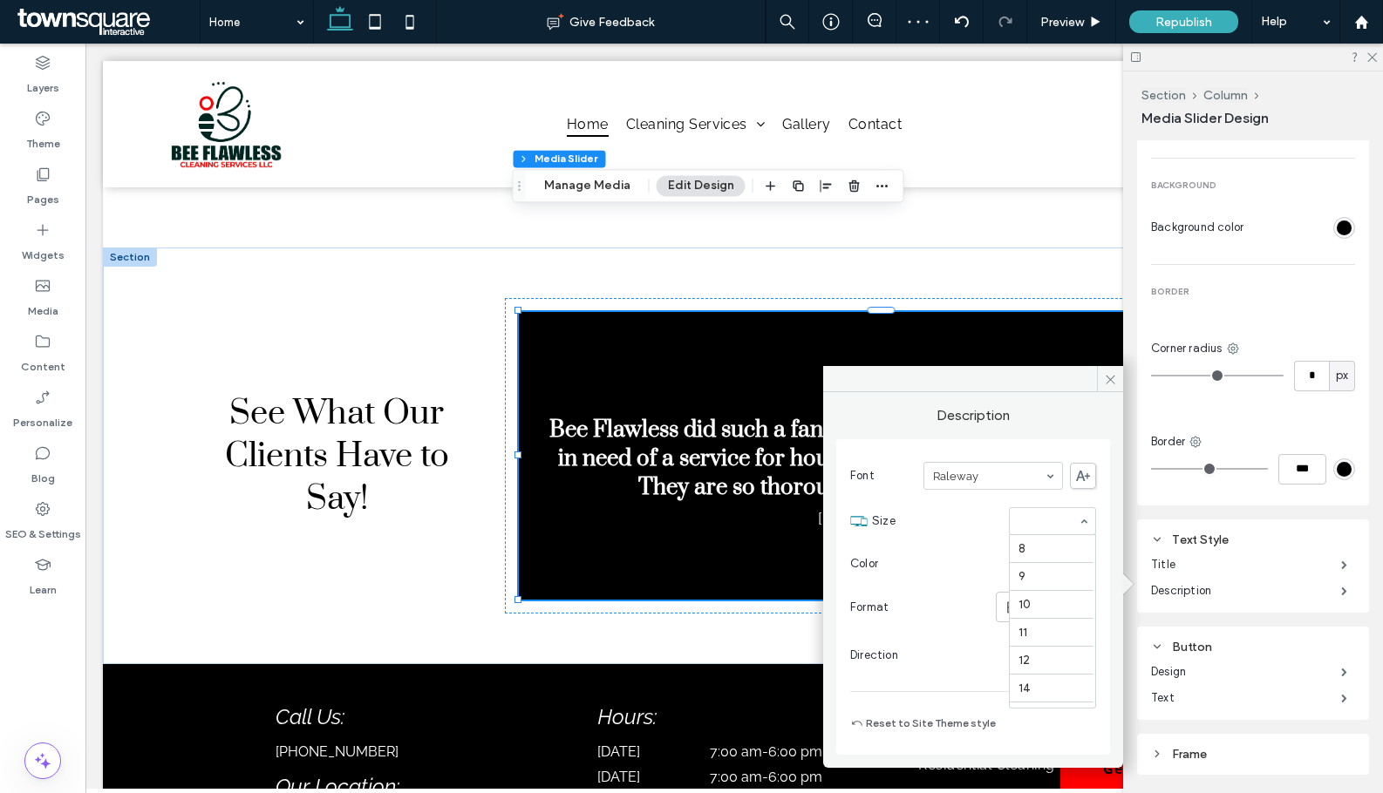
scroll to position [195, 0]
click at [1105, 376] on icon at bounding box center [1110, 379] width 13 height 13
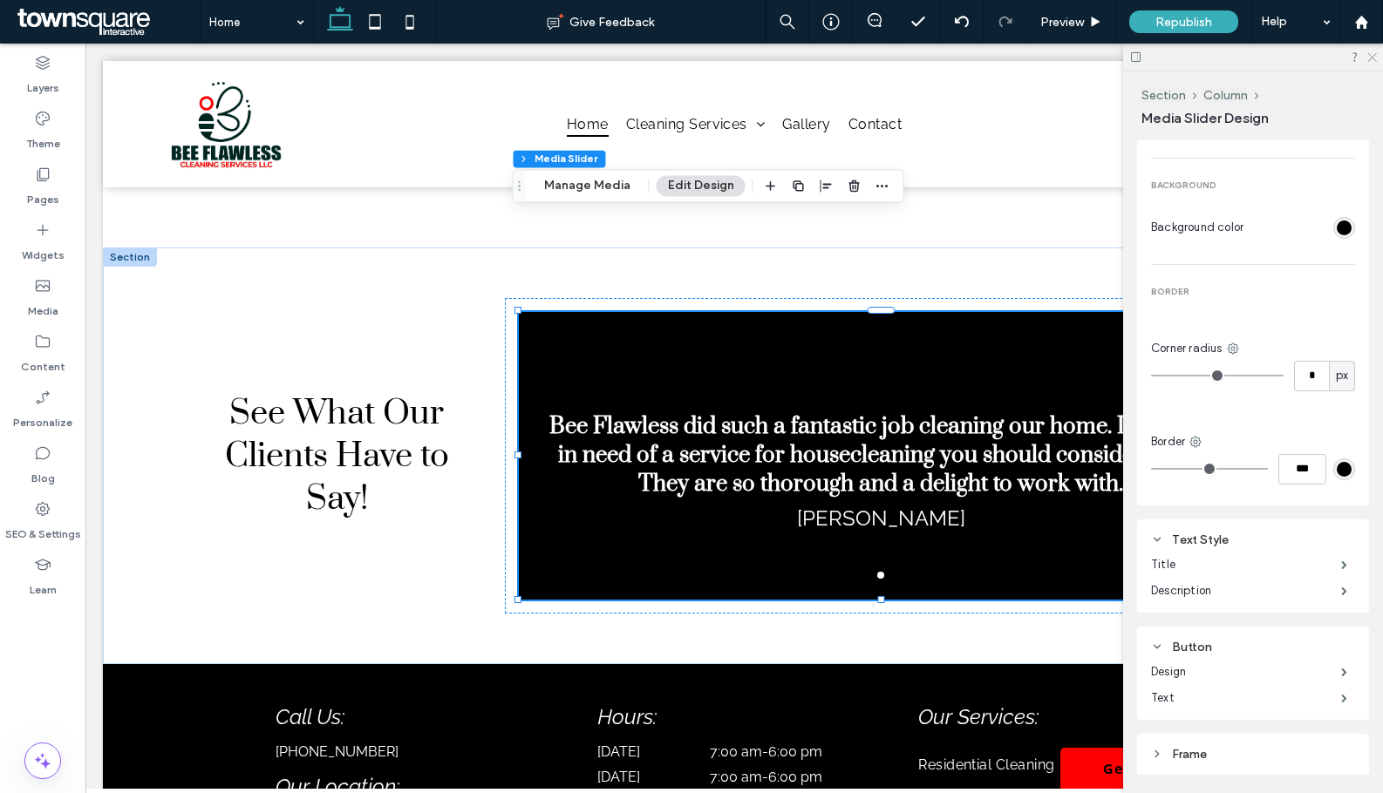
click at [1375, 56] on icon at bounding box center [1370, 56] width 11 height 11
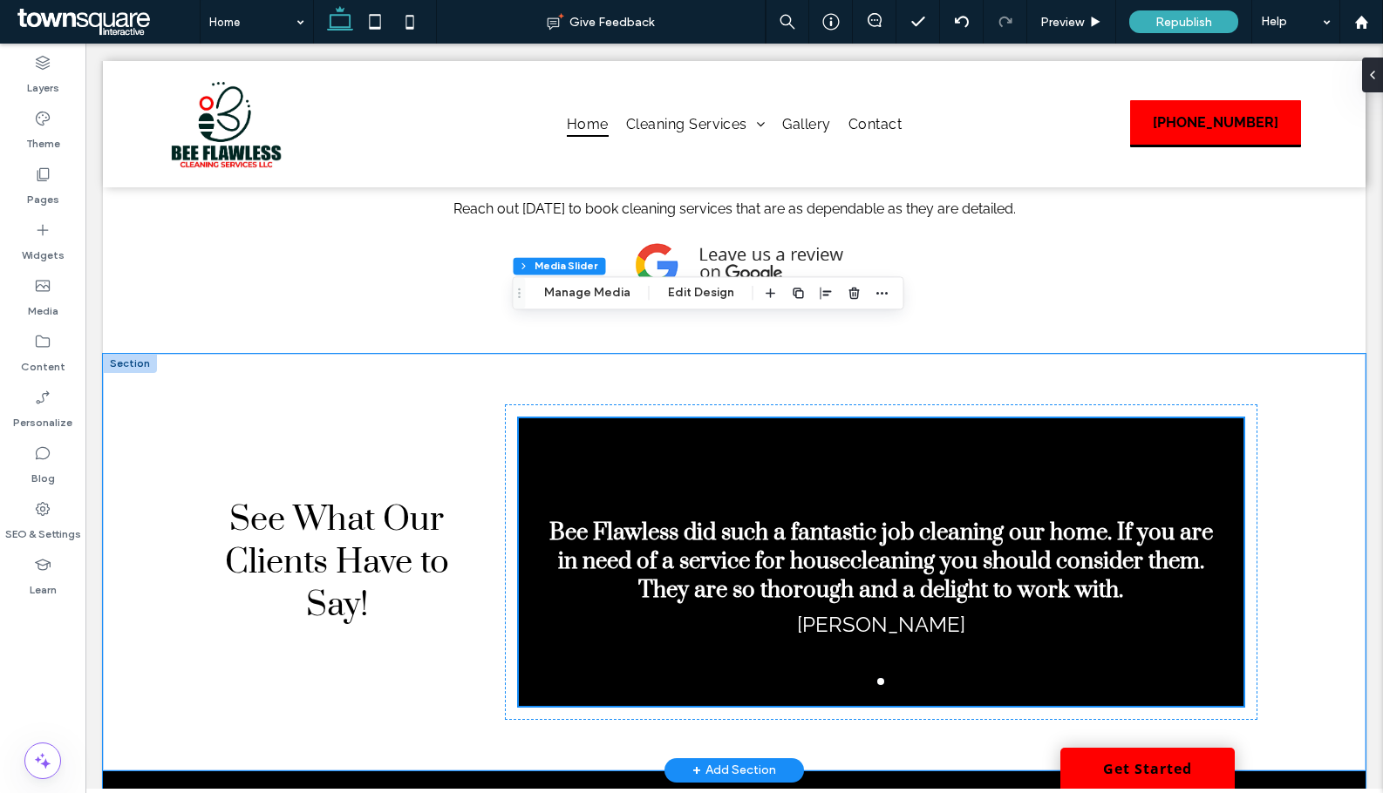
scroll to position [2544, 0]
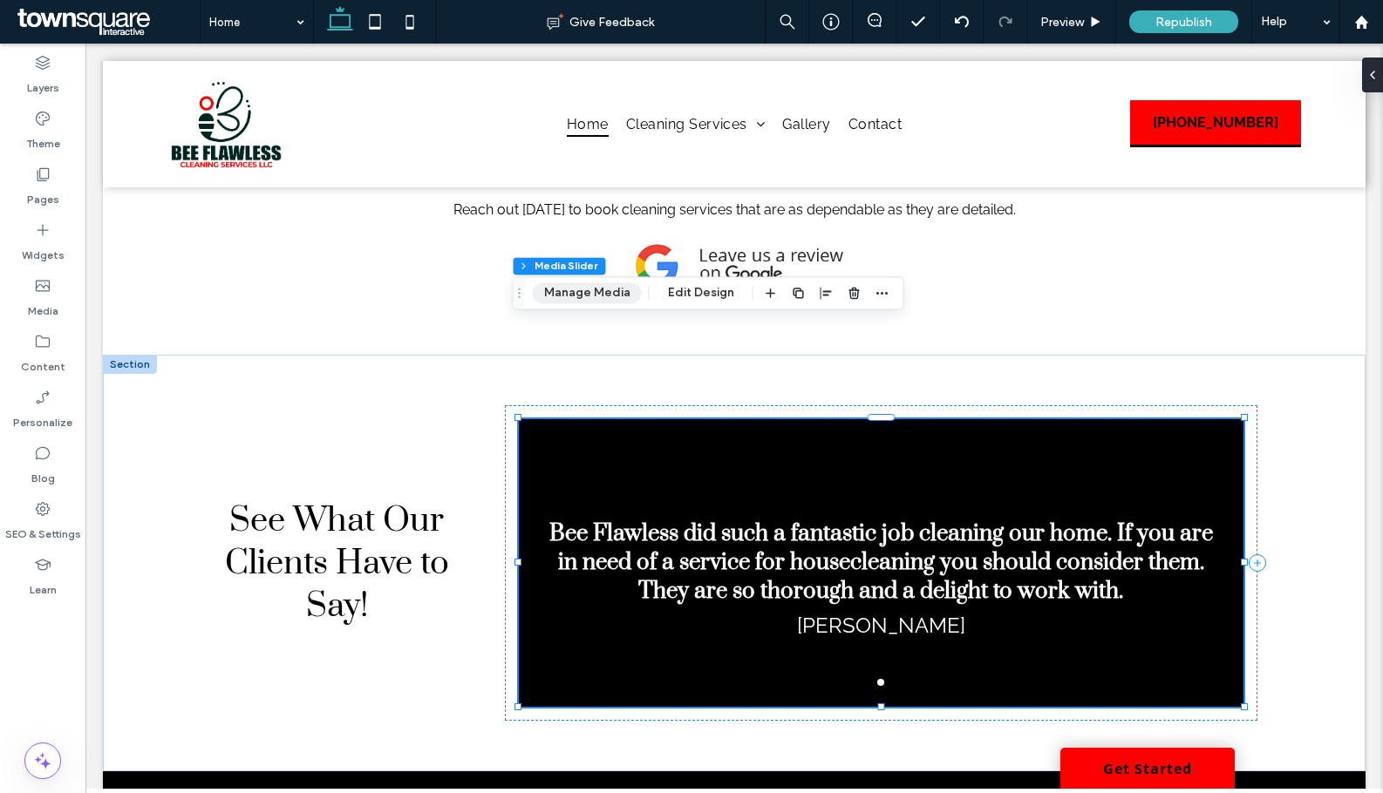
click at [603, 295] on button "Manage Media" at bounding box center [587, 292] width 109 height 21
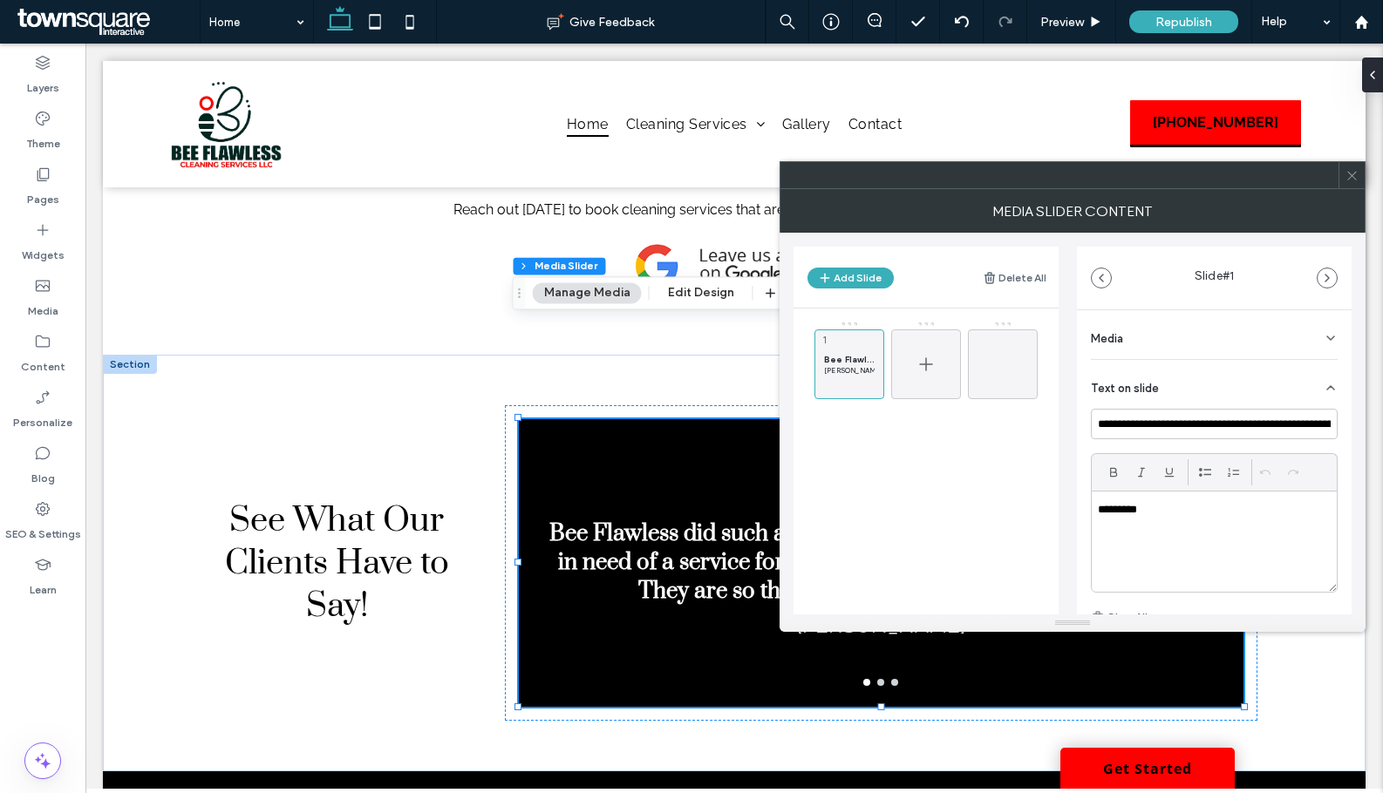
click at [931, 368] on icon at bounding box center [925, 364] width 21 height 21
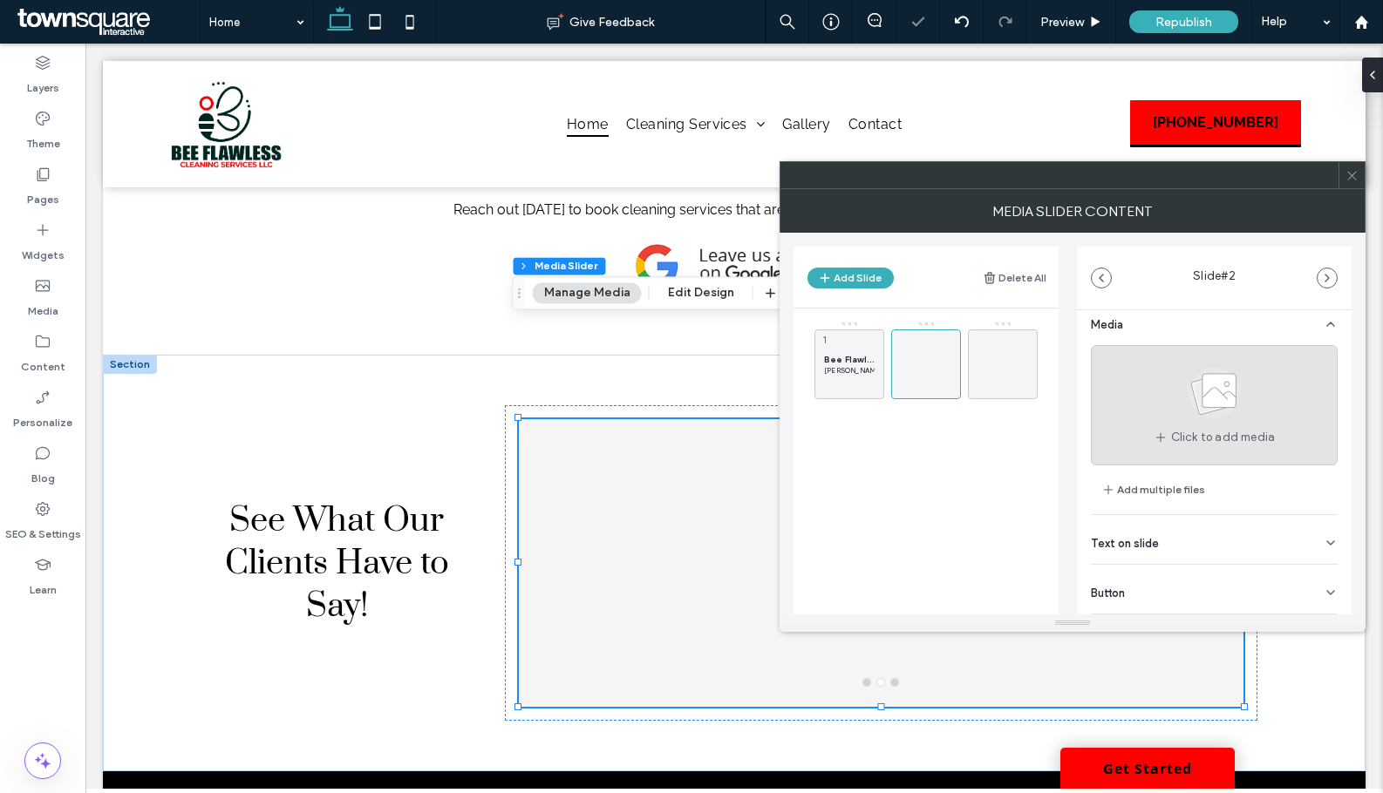
scroll to position [55, 0]
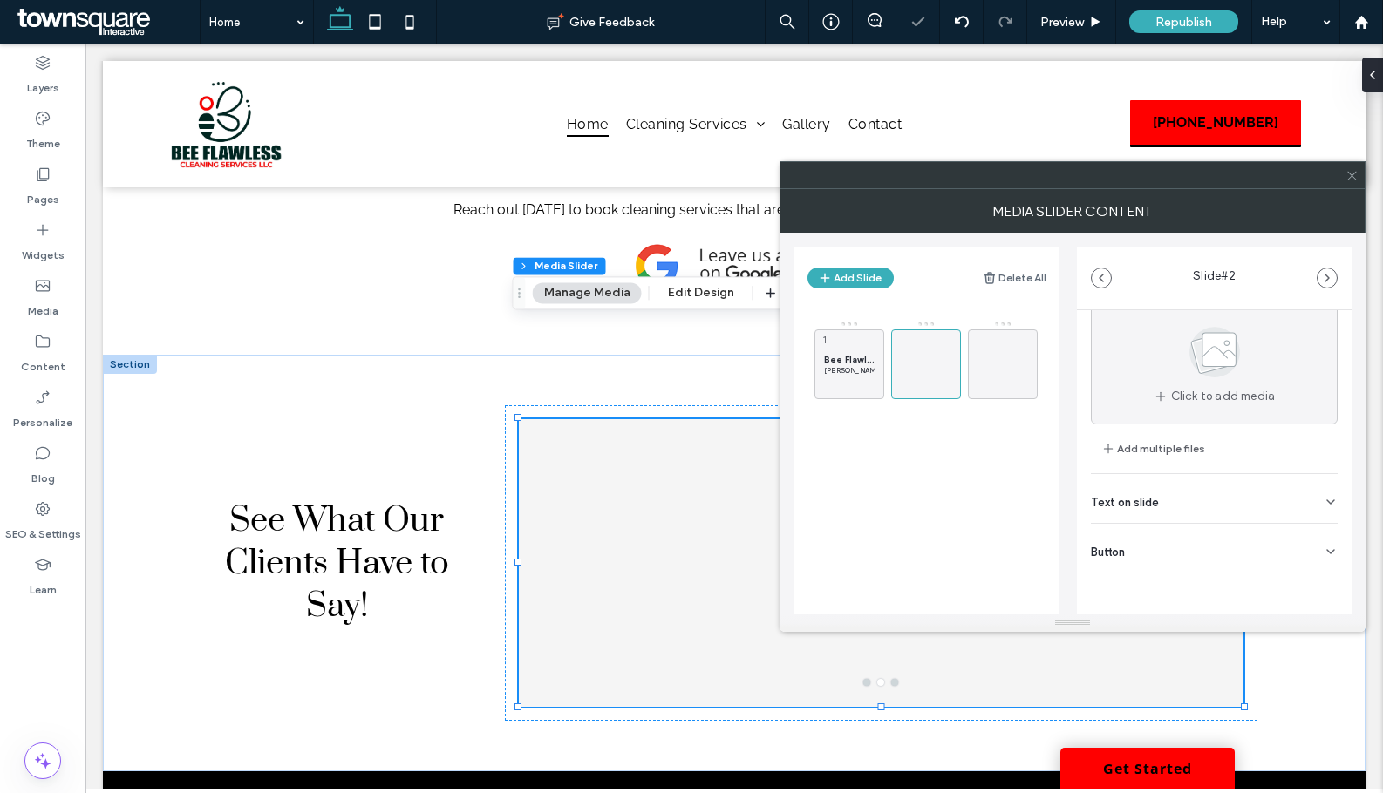
click at [1189, 490] on div "Text on slide" at bounding box center [1214, 498] width 247 height 49
click at [1189, 363] on input at bounding box center [1214, 364] width 247 height 31
paste input "**********"
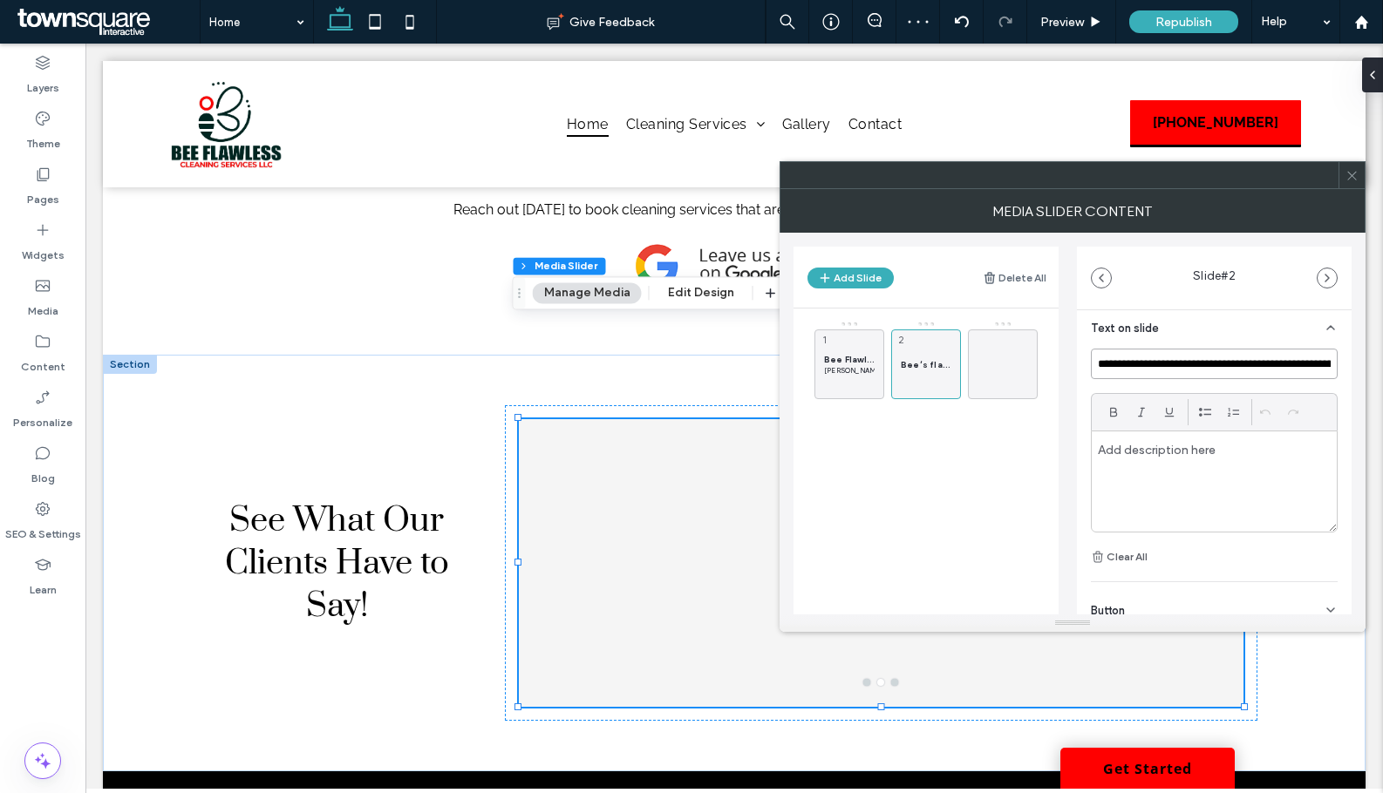
scroll to position [0, 1101]
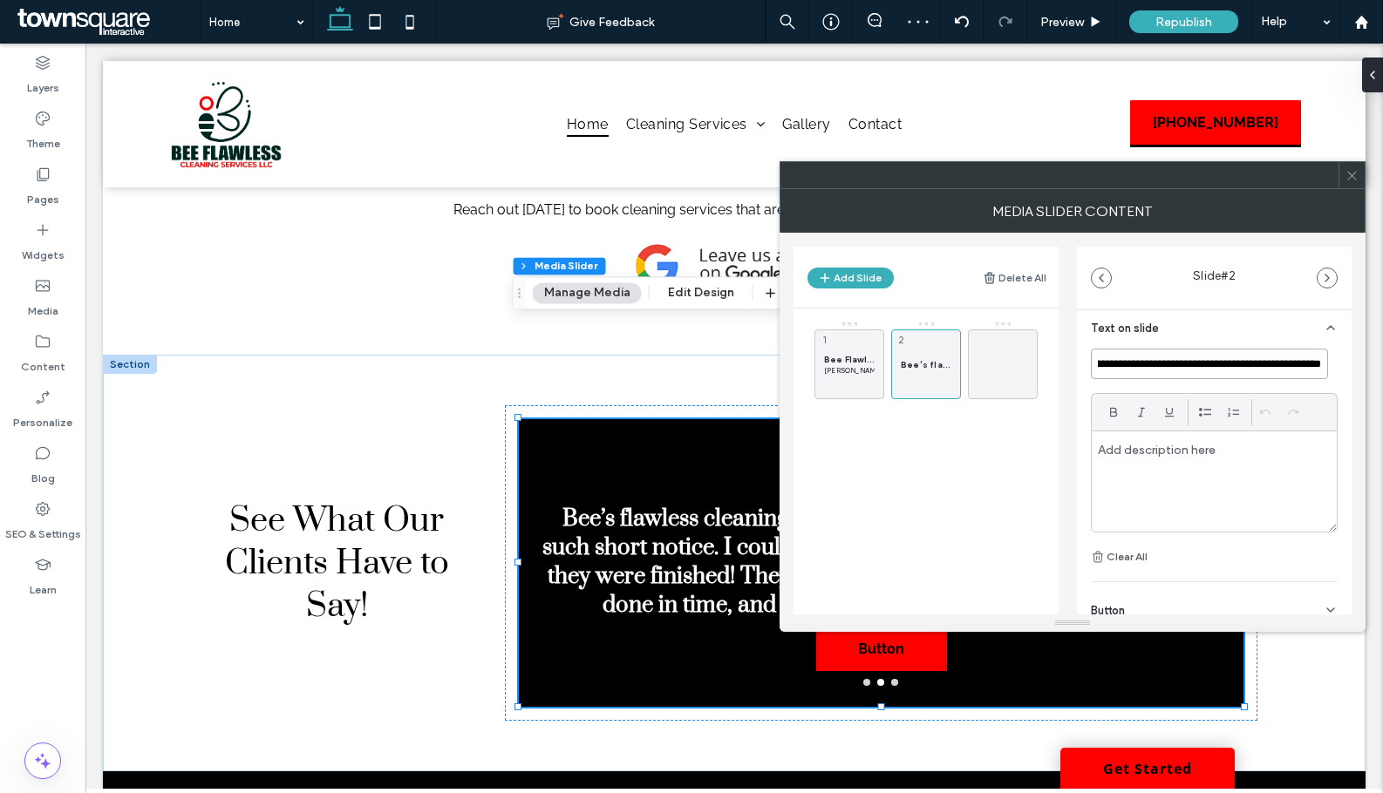
type input "**********"
click at [1168, 455] on p at bounding box center [1214, 450] width 233 height 16
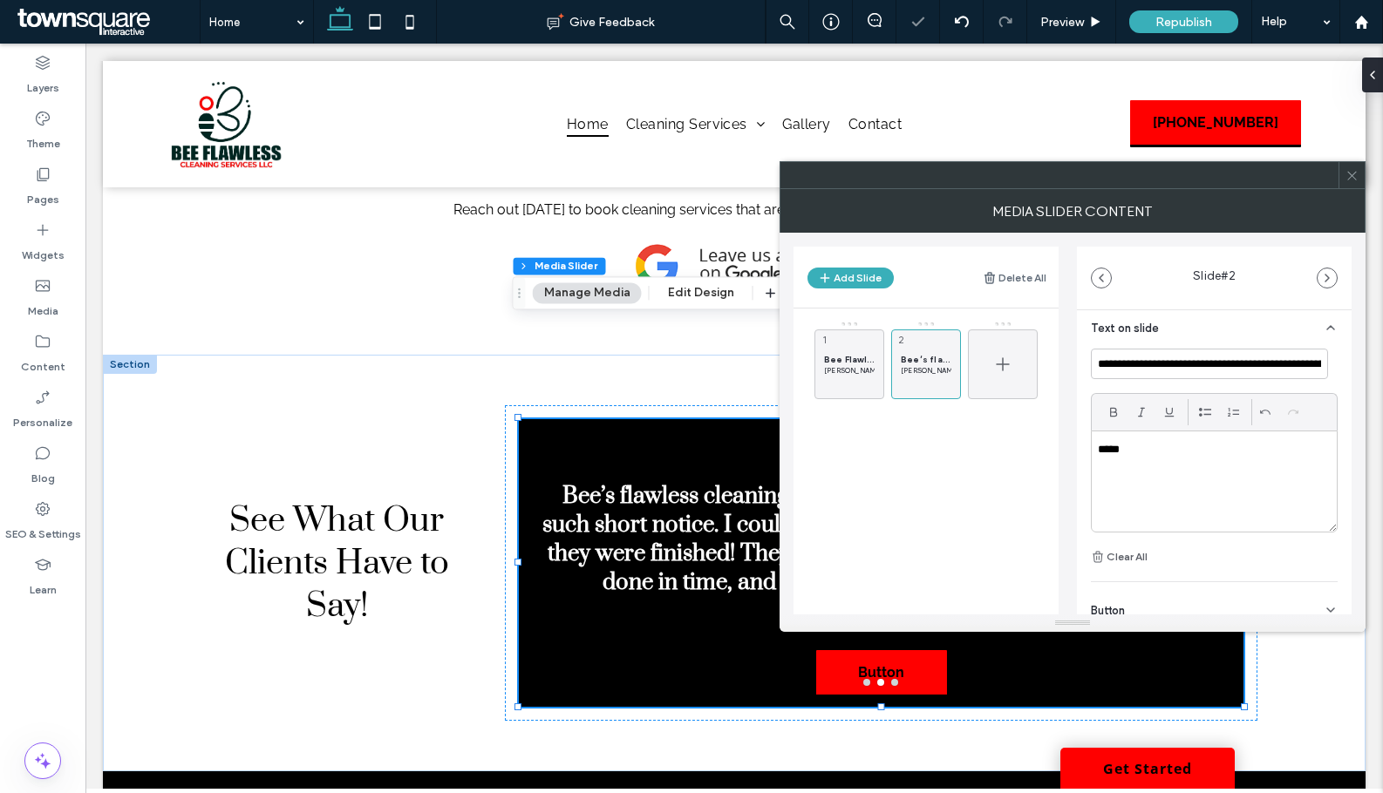
click at [977, 353] on div at bounding box center [1003, 365] width 70 height 70
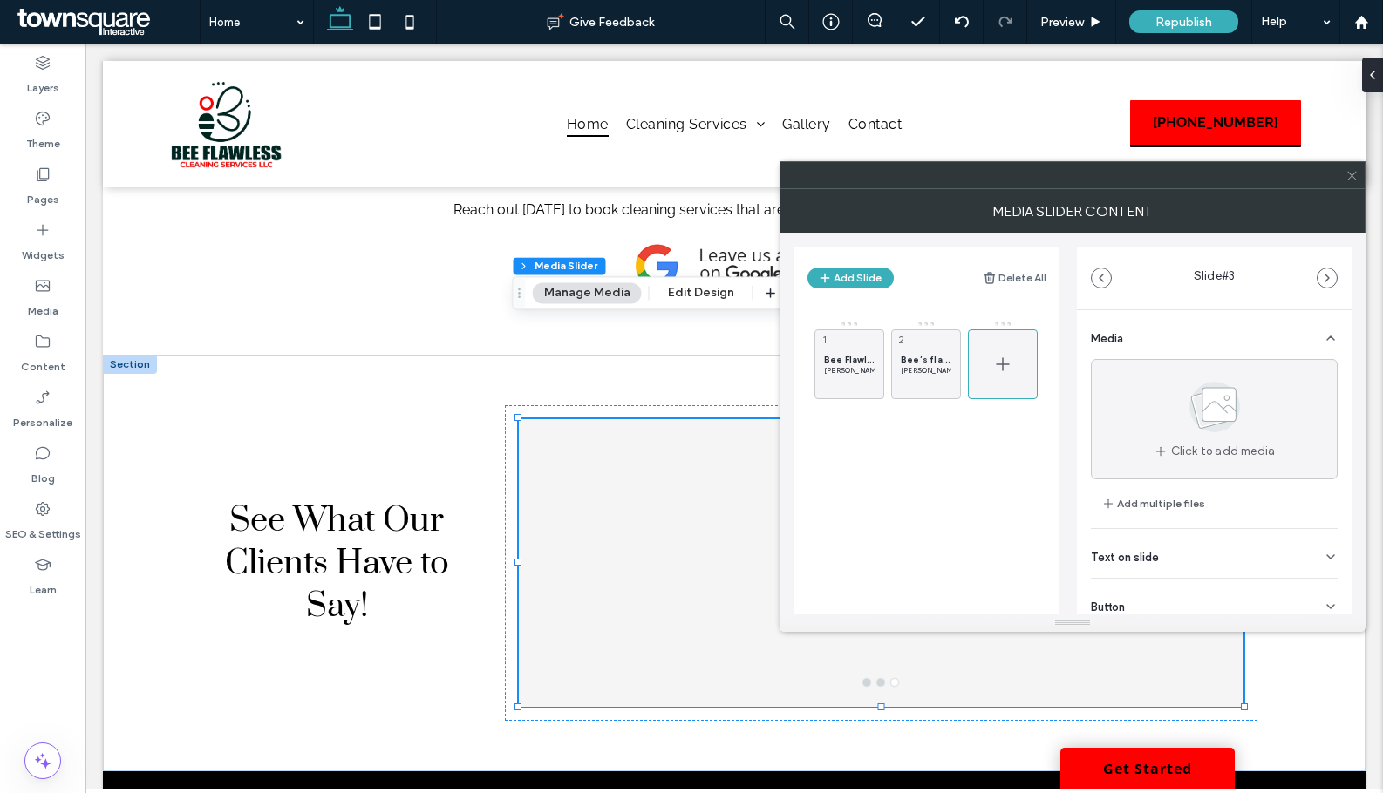
click at [1017, 353] on div at bounding box center [1003, 365] width 70 height 70
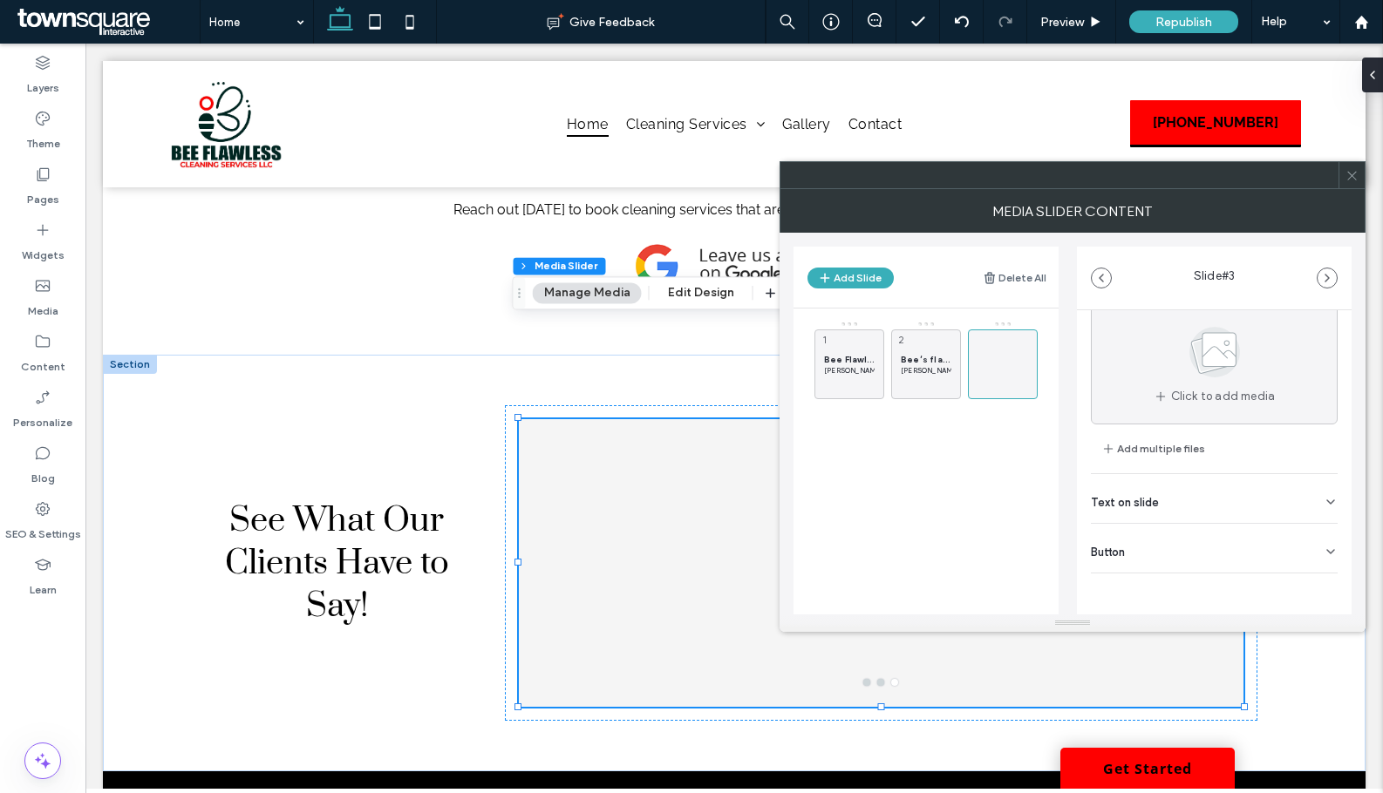
click at [1189, 483] on div "Text on slide" at bounding box center [1214, 498] width 247 height 49
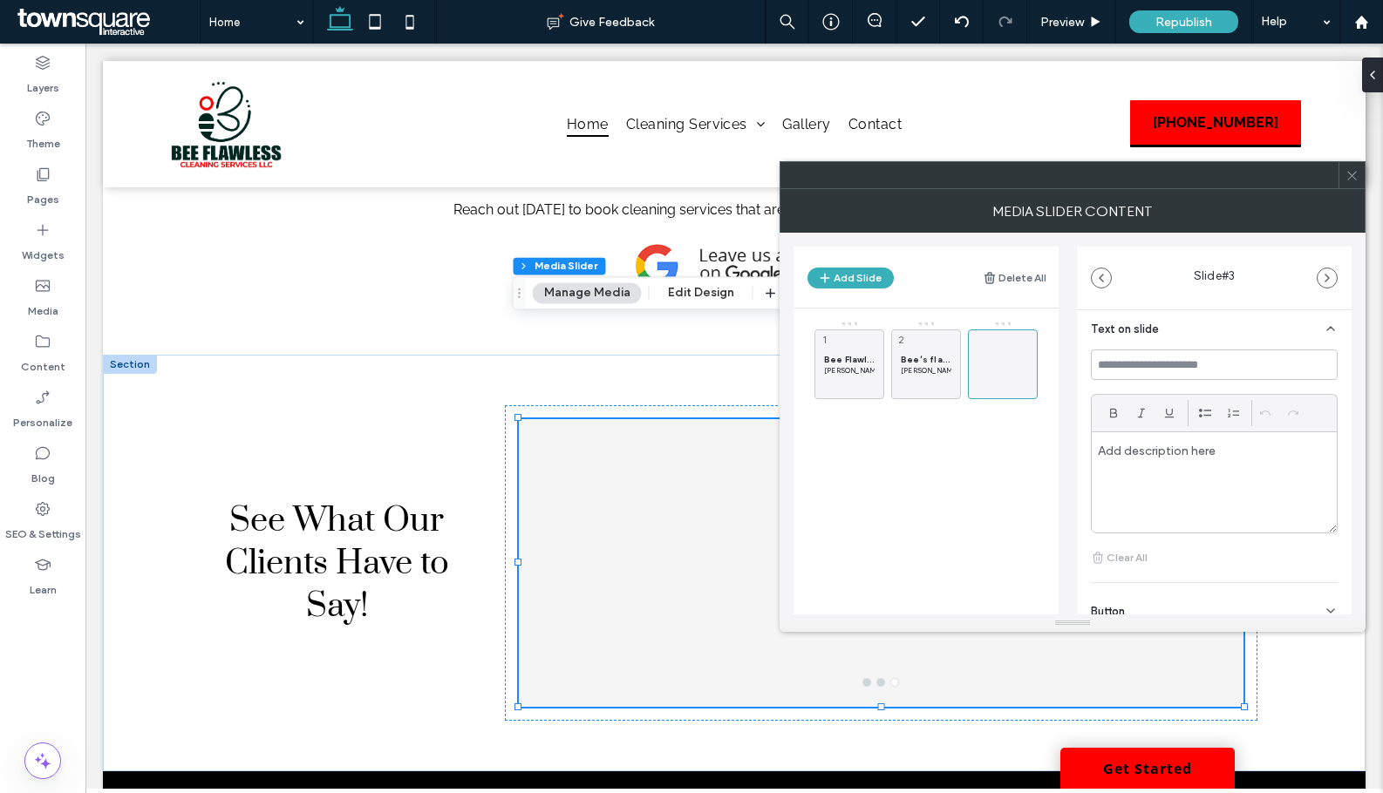
scroll to position [229, 0]
click at [1173, 364] on input at bounding box center [1214, 364] width 247 height 31
paste input "**********"
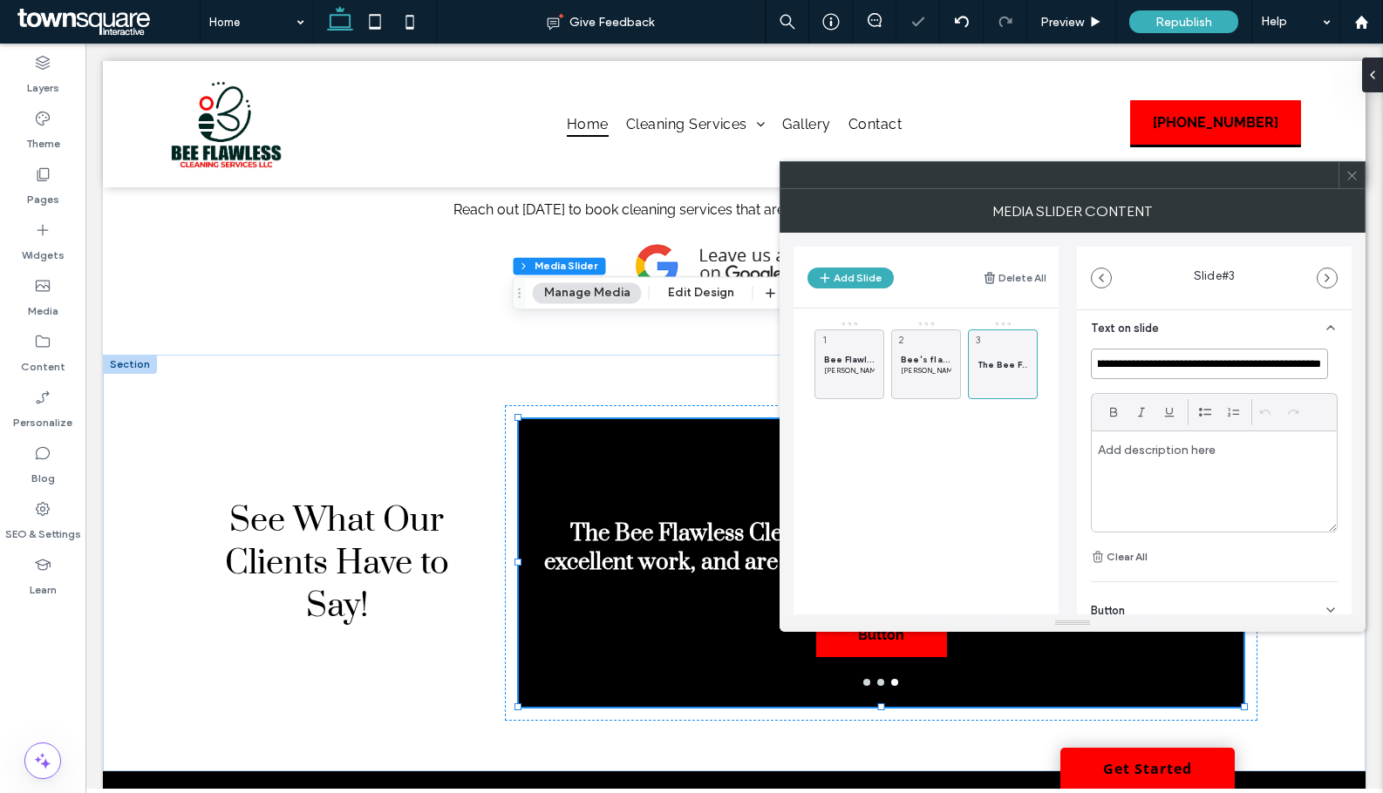
type input "**********"
click at [1150, 453] on p at bounding box center [1214, 450] width 233 height 16
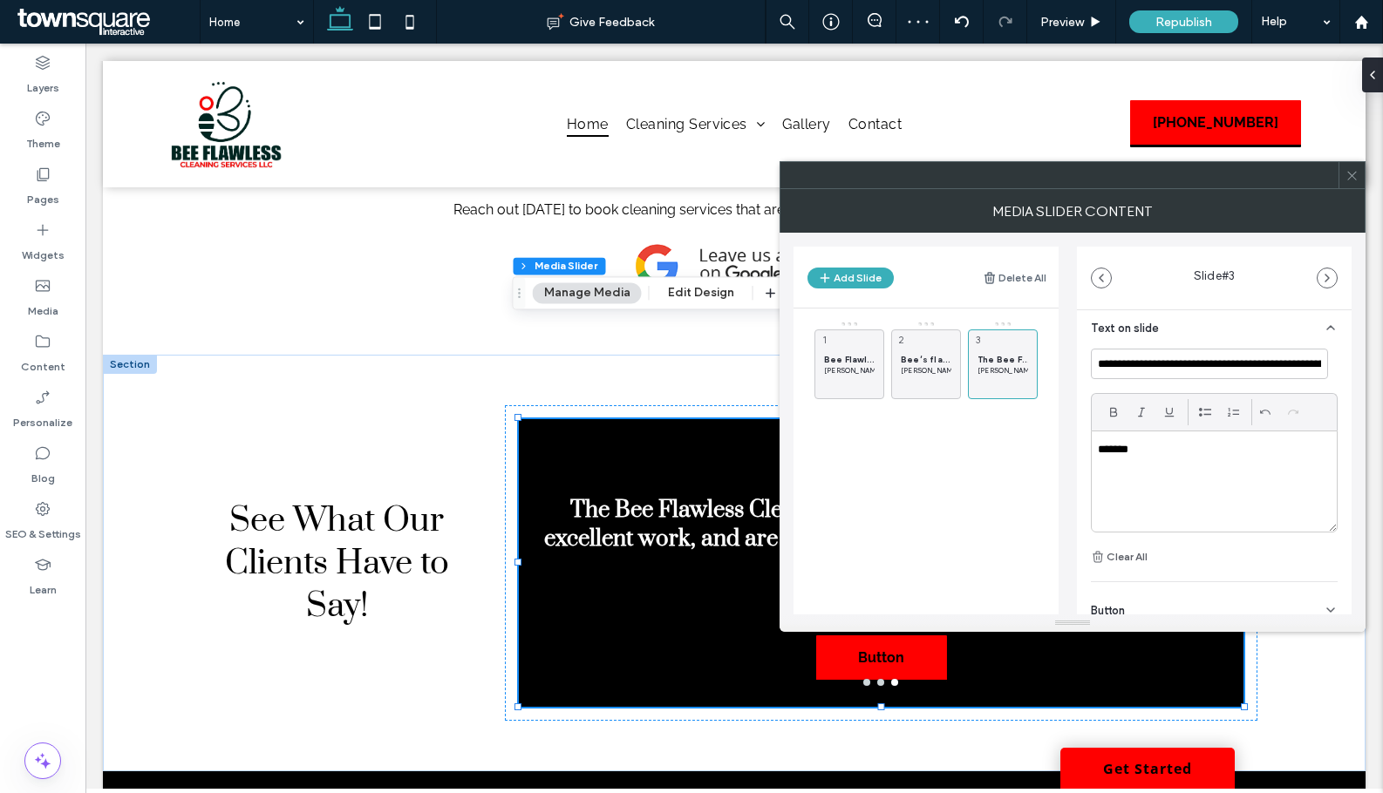
click at [1122, 452] on p "*******" at bounding box center [1209, 450] width 223 height 16
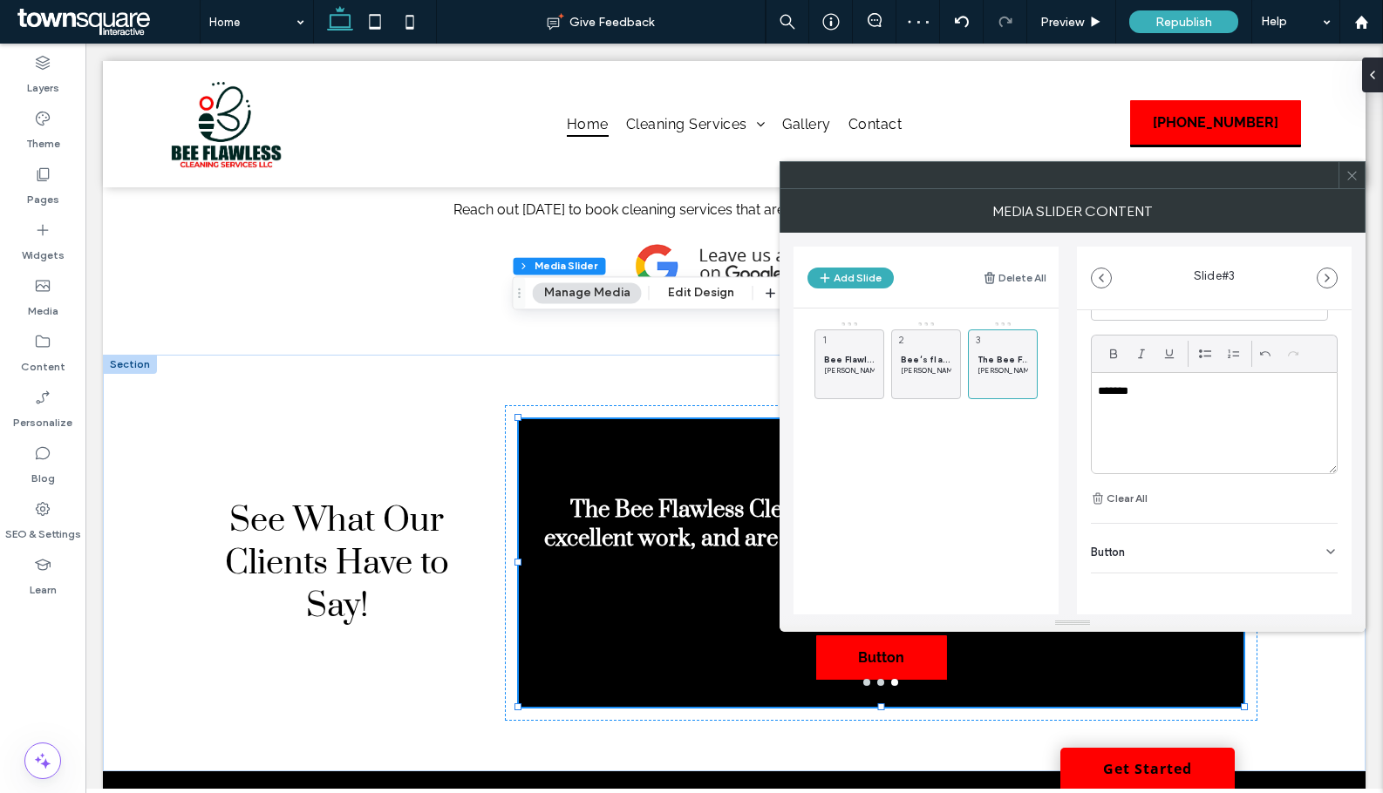
click at [1320, 569] on div "Button" at bounding box center [1214, 548] width 247 height 49
click at [1319, 583] on icon at bounding box center [1322, 589] width 16 height 16
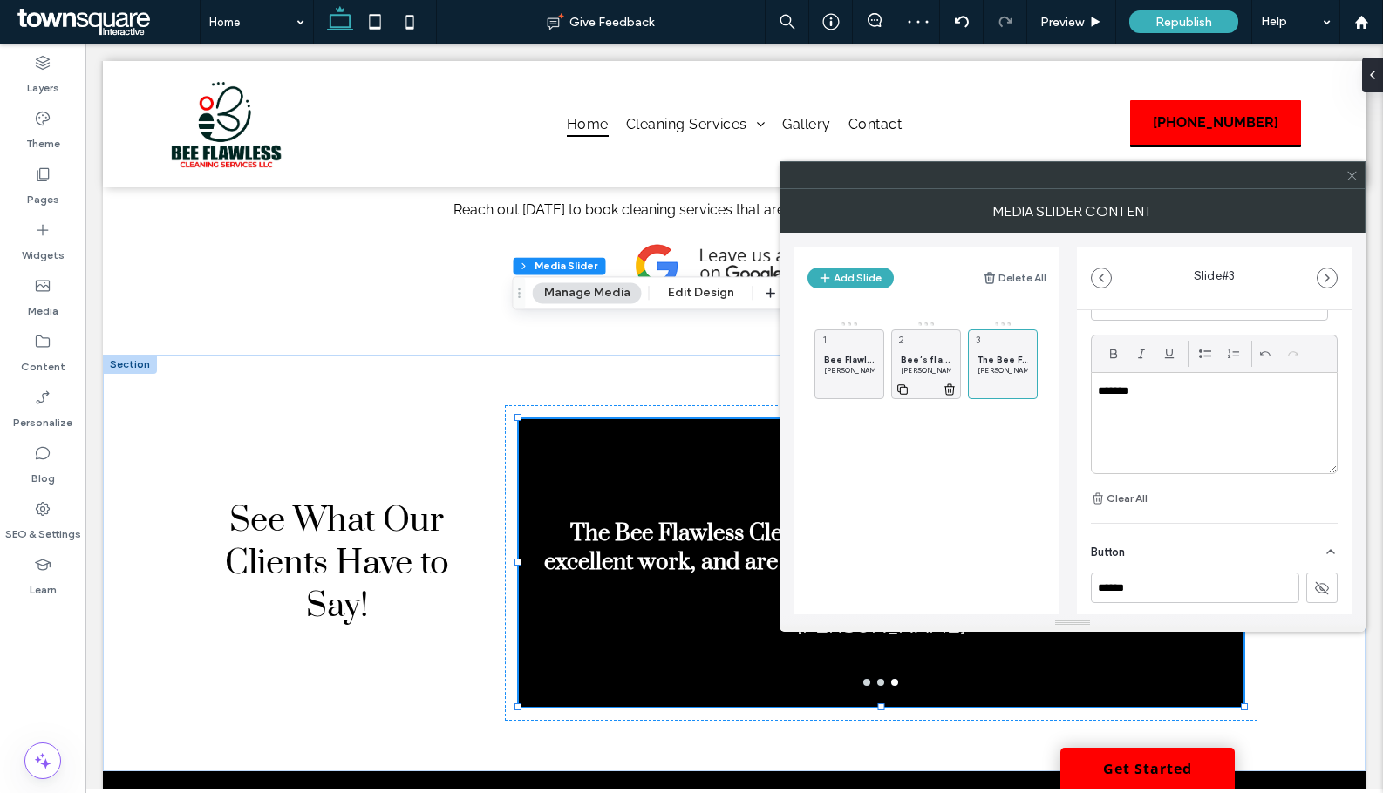
click at [933, 362] on span "Bee’s flawless cleaning really went out of their way to fit us in on such short…" at bounding box center [926, 359] width 51 height 11
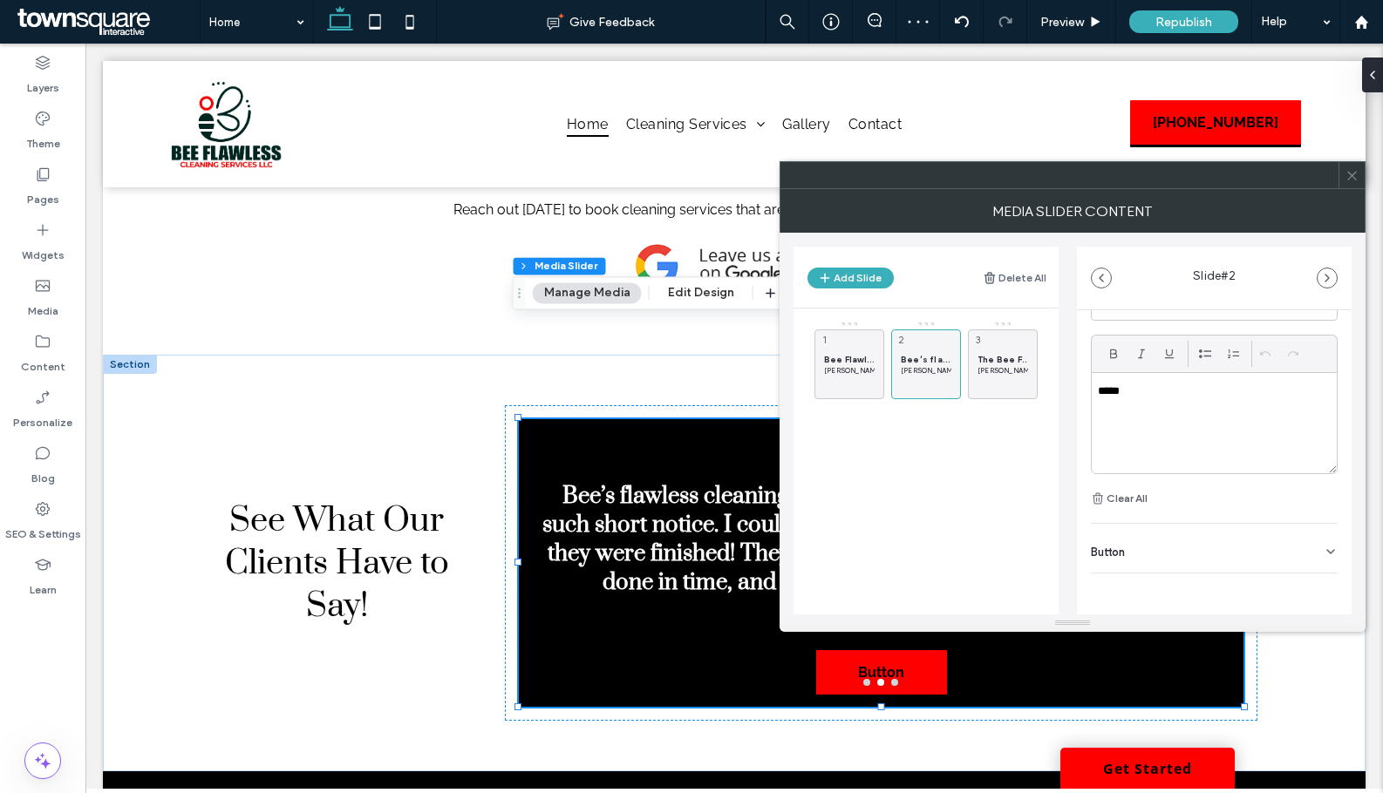
click at [1323, 557] on icon at bounding box center [1330, 552] width 14 height 14
click at [1316, 581] on icon at bounding box center [1322, 589] width 16 height 16
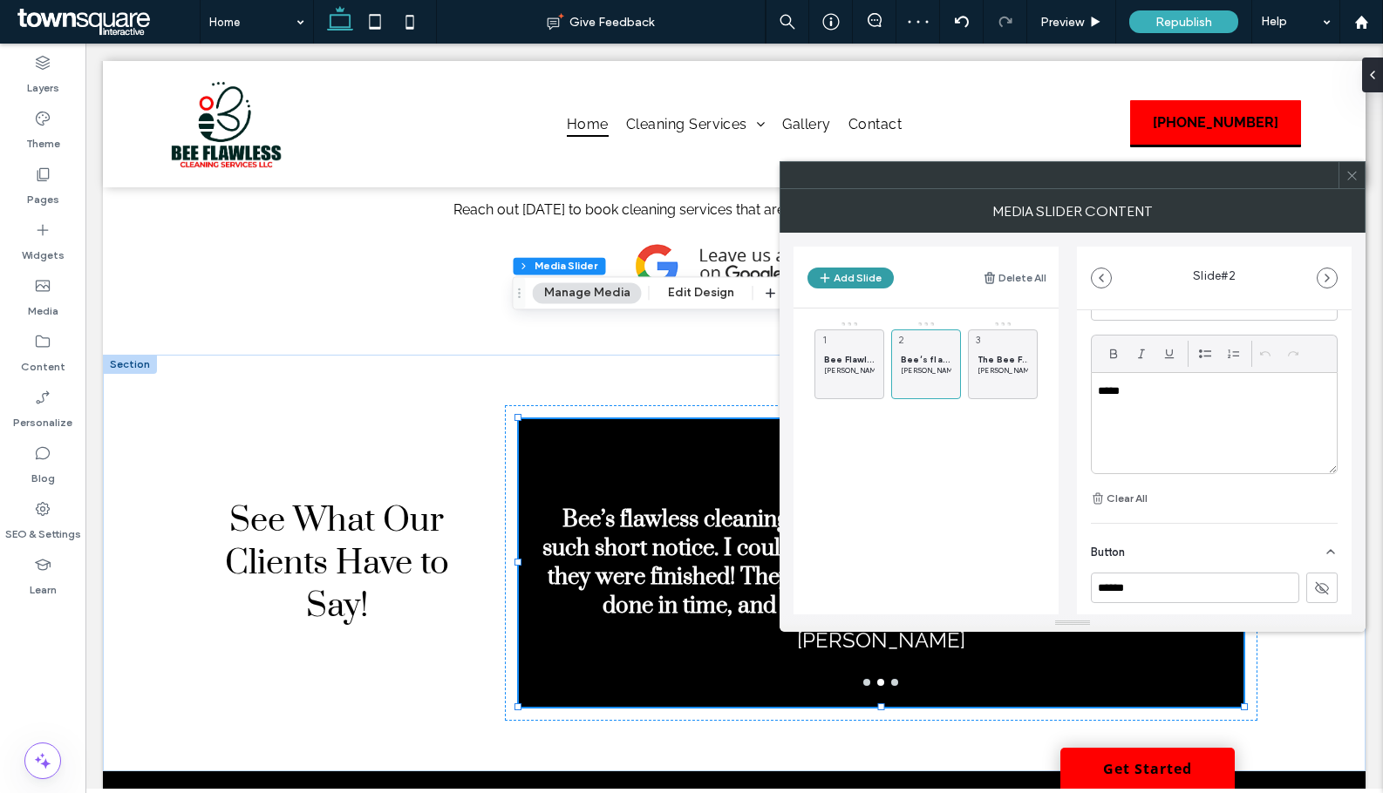
click at [850, 278] on button "Add Slide" at bounding box center [850, 278] width 86 height 21
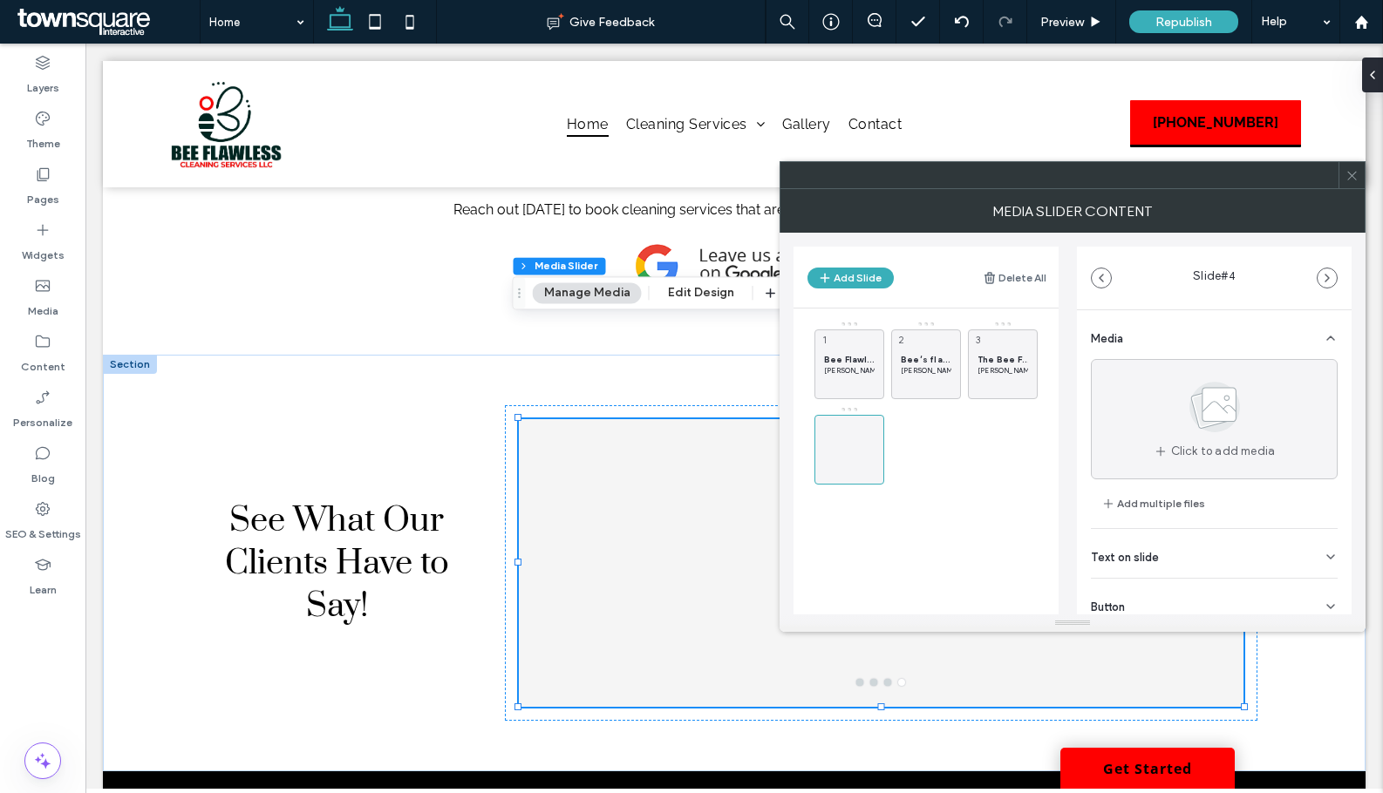
click at [1179, 545] on div "Text on slide" at bounding box center [1214, 553] width 247 height 49
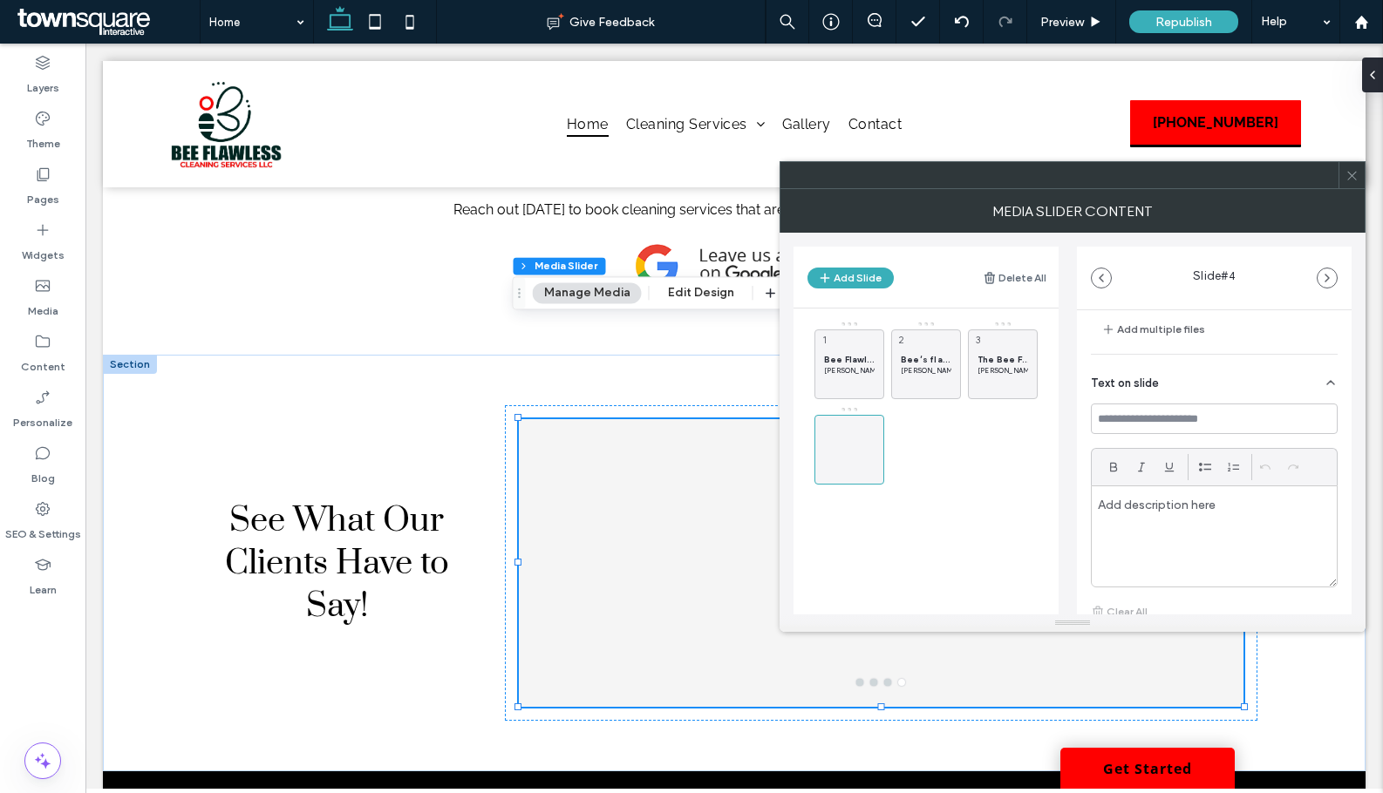
click at [1173, 513] on div at bounding box center [1213, 536] width 245 height 100
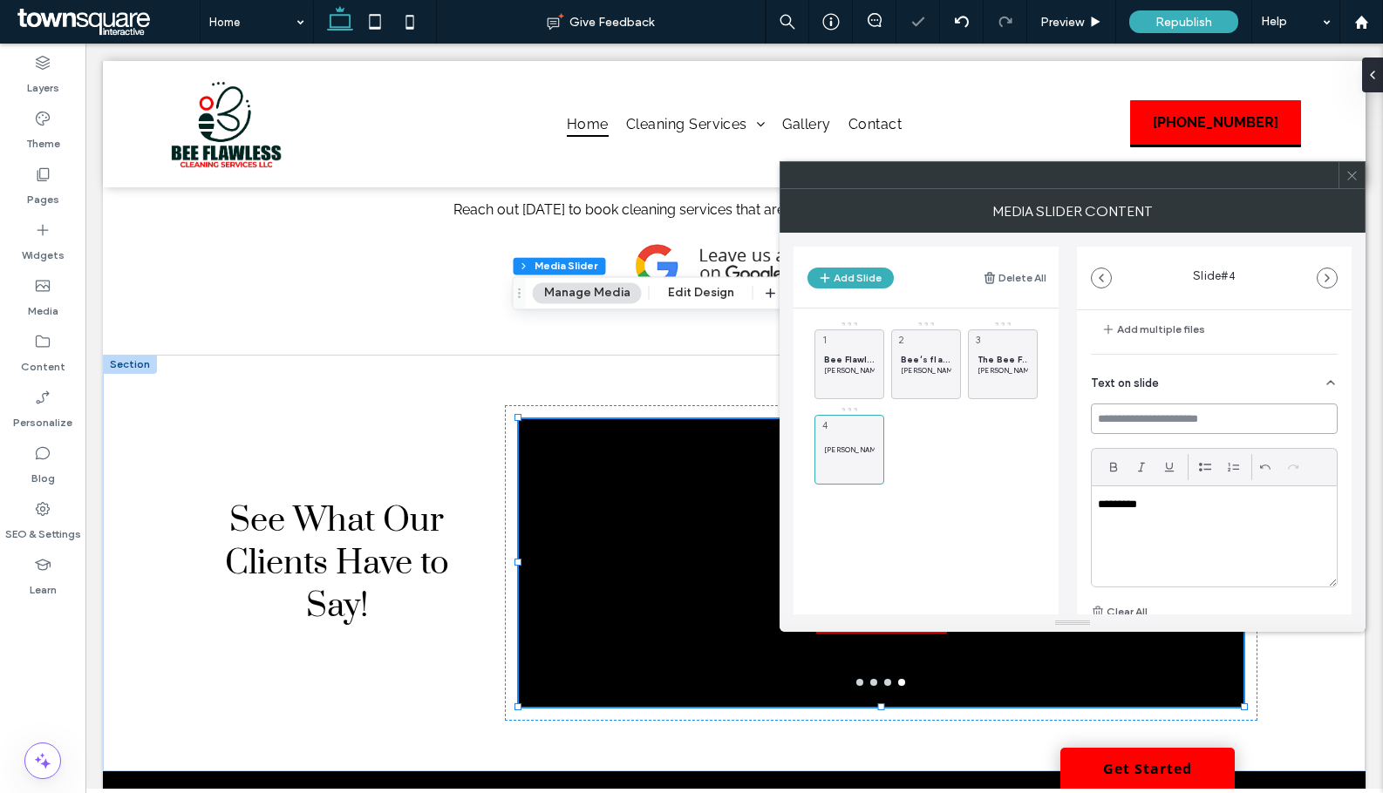
click at [1171, 418] on input at bounding box center [1214, 419] width 247 height 31
paste input "**********"
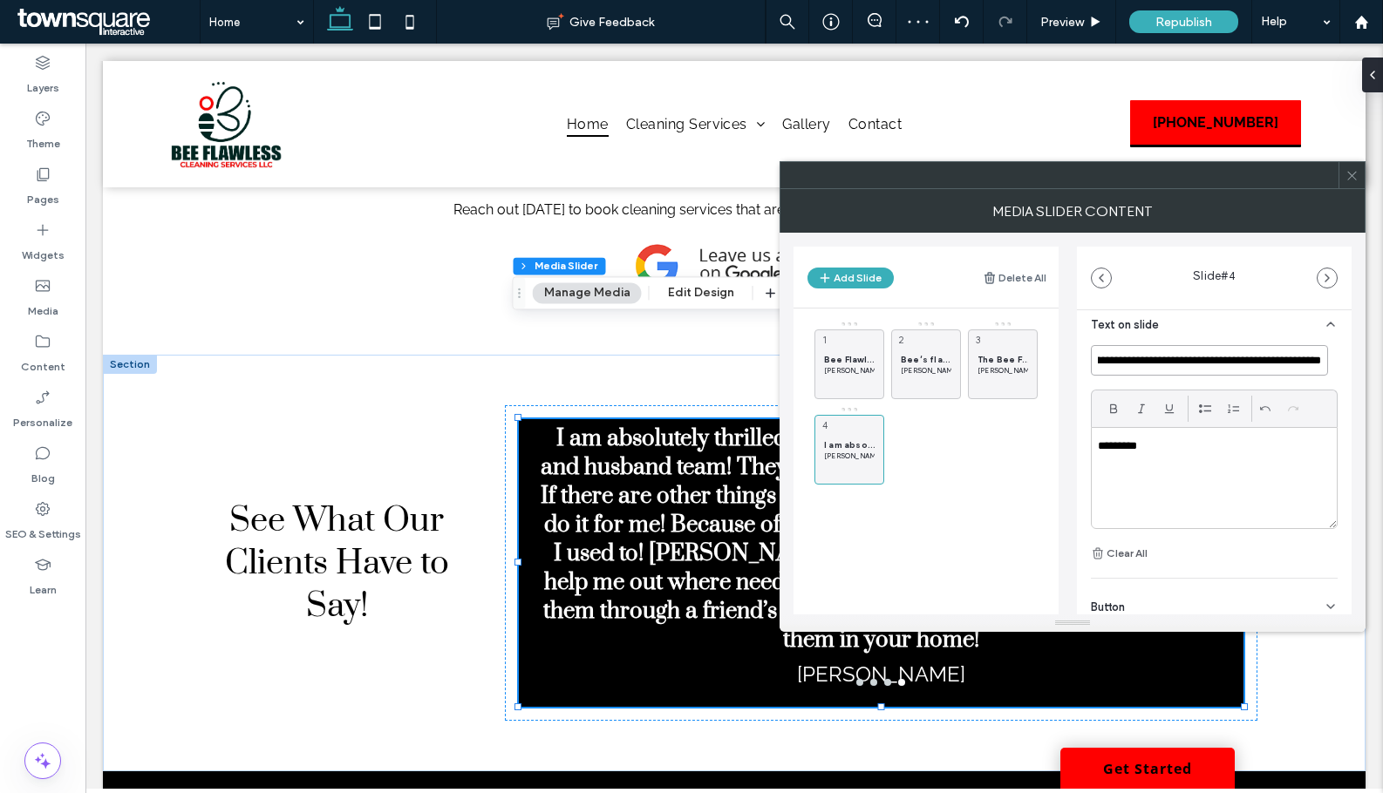
scroll to position [288, 0]
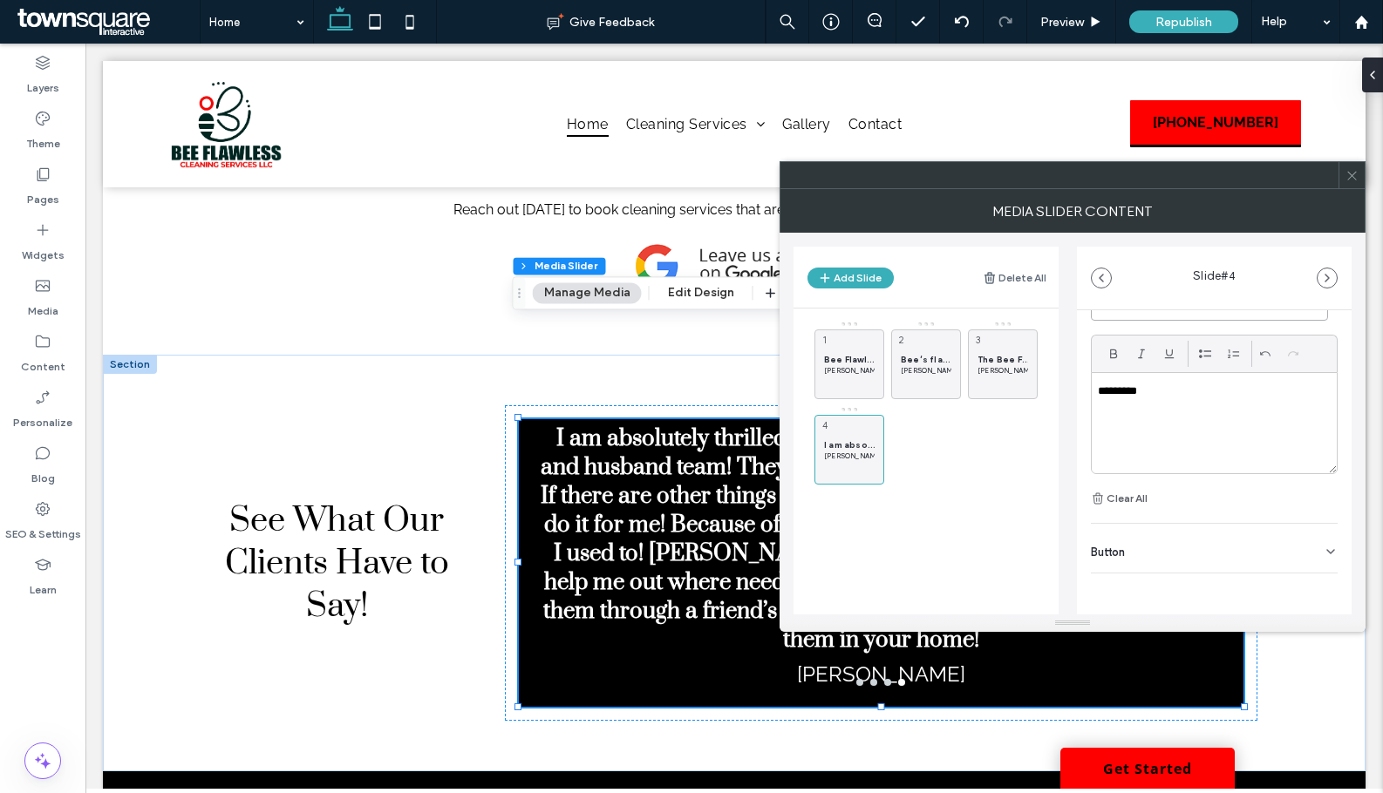
type input "**********"
drag, startPoint x: 1313, startPoint y: 525, endPoint x: 1315, endPoint y: 555, distance: 30.6
click at [1313, 524] on div "Button" at bounding box center [1214, 548] width 247 height 49
click at [1314, 581] on icon at bounding box center [1322, 589] width 16 height 16
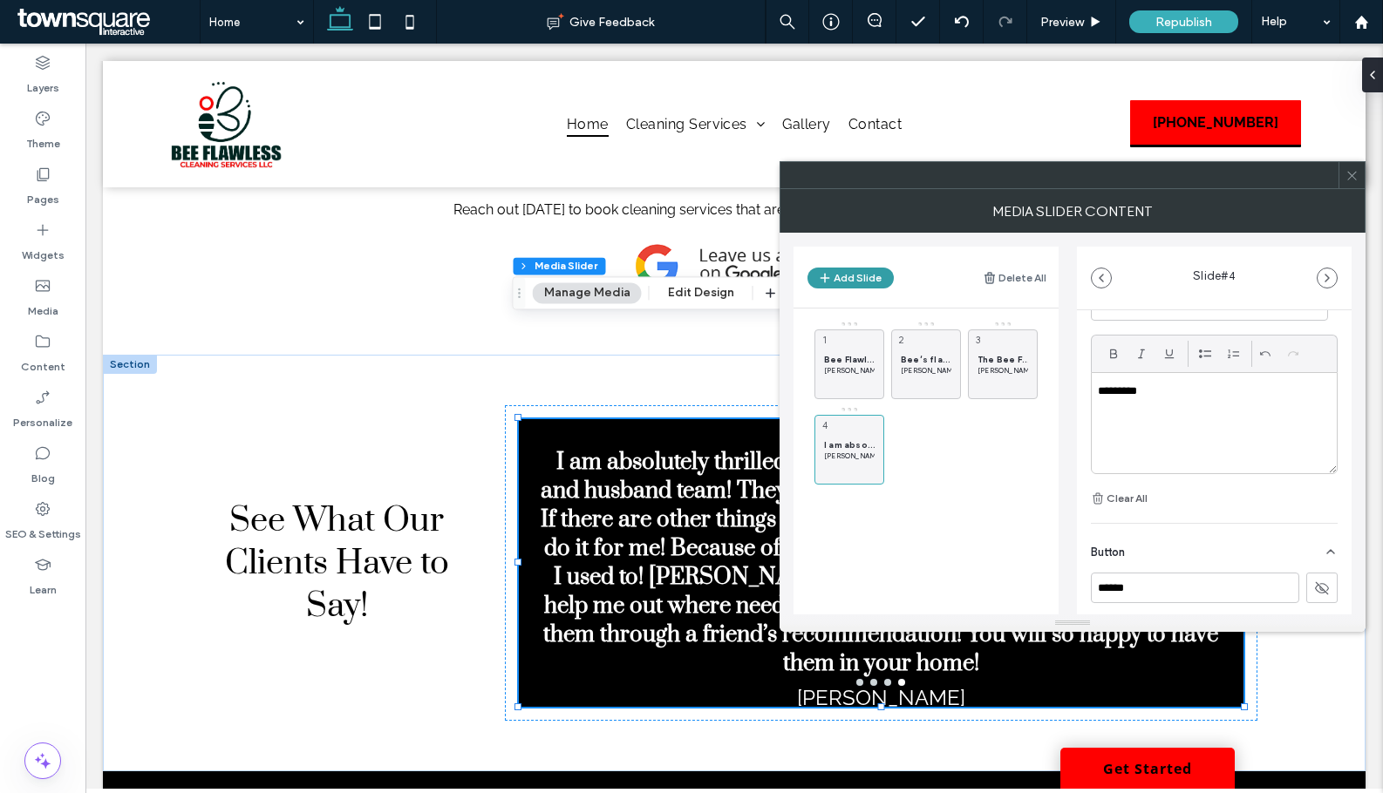
click at [876, 279] on button "Add Slide" at bounding box center [850, 278] width 86 height 21
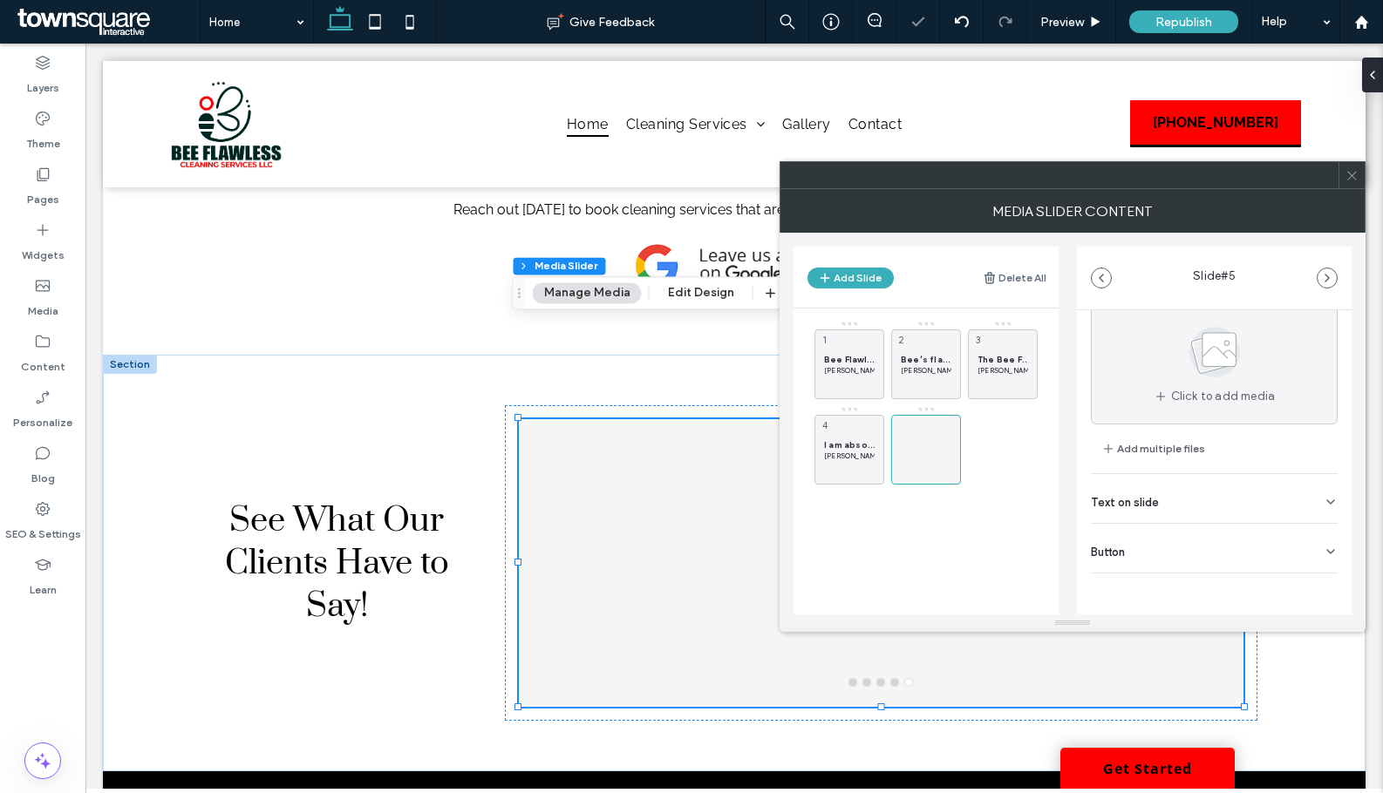
click at [1203, 486] on div "Text on slide" at bounding box center [1214, 498] width 247 height 49
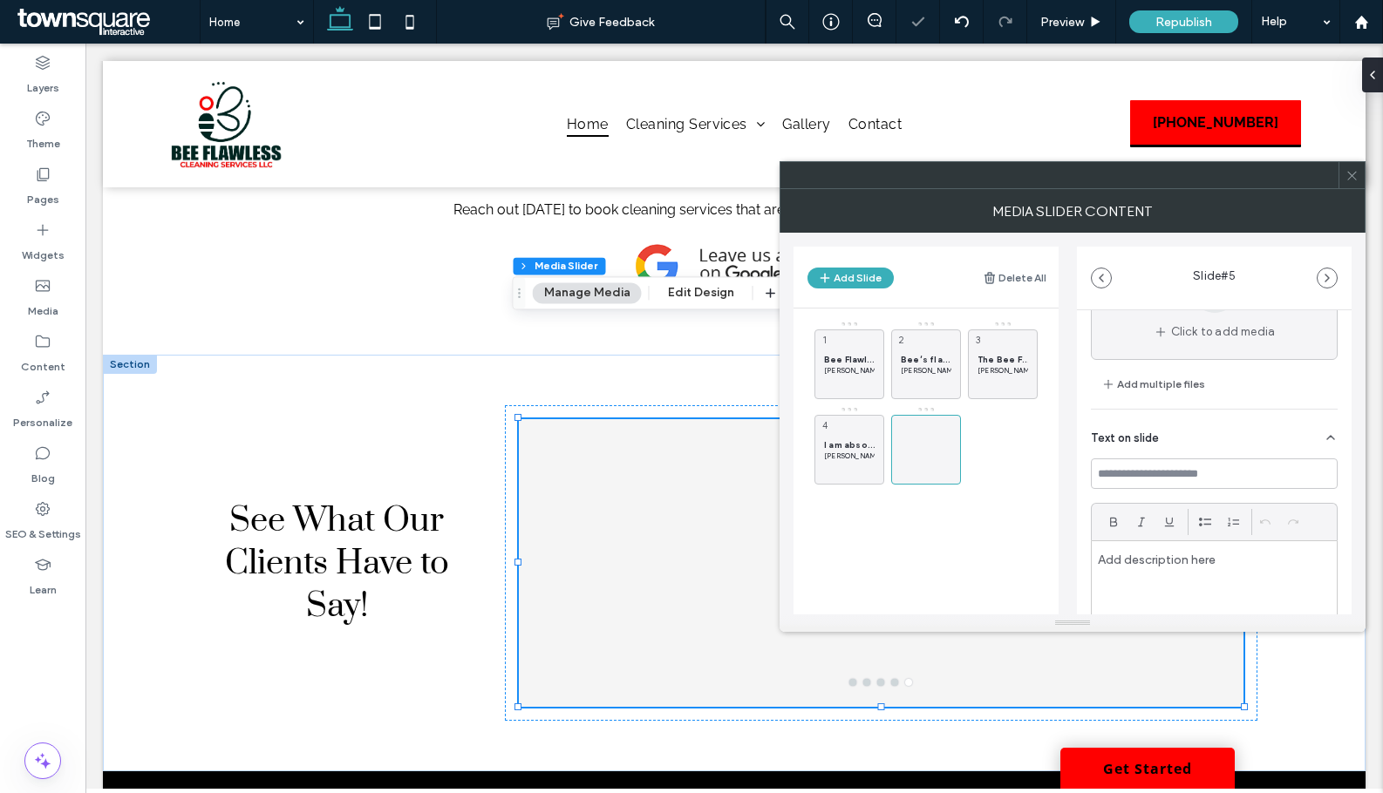
scroll to position [229, 0]
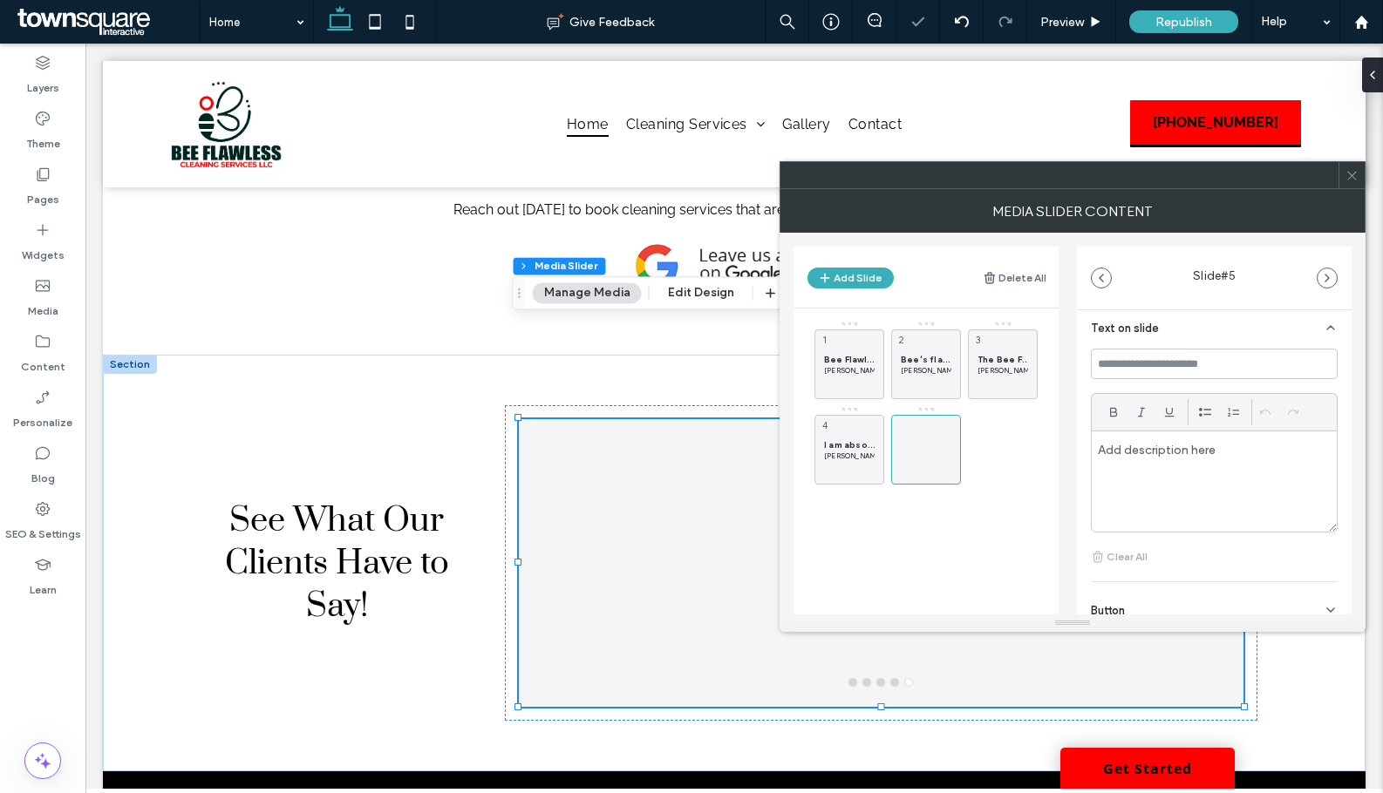
click at [1173, 451] on p at bounding box center [1214, 450] width 233 height 16
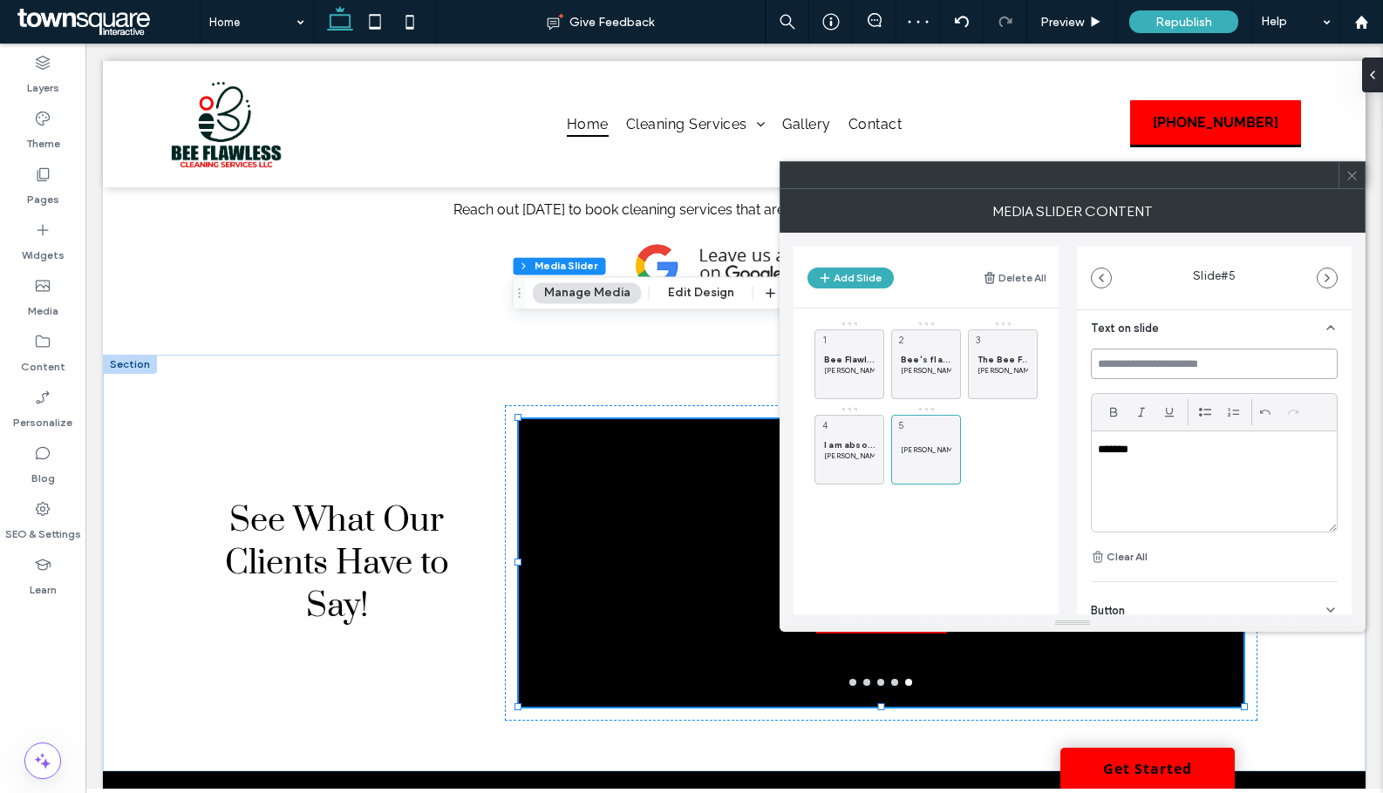
click at [1125, 364] on input at bounding box center [1214, 364] width 247 height 31
paste input "**********"
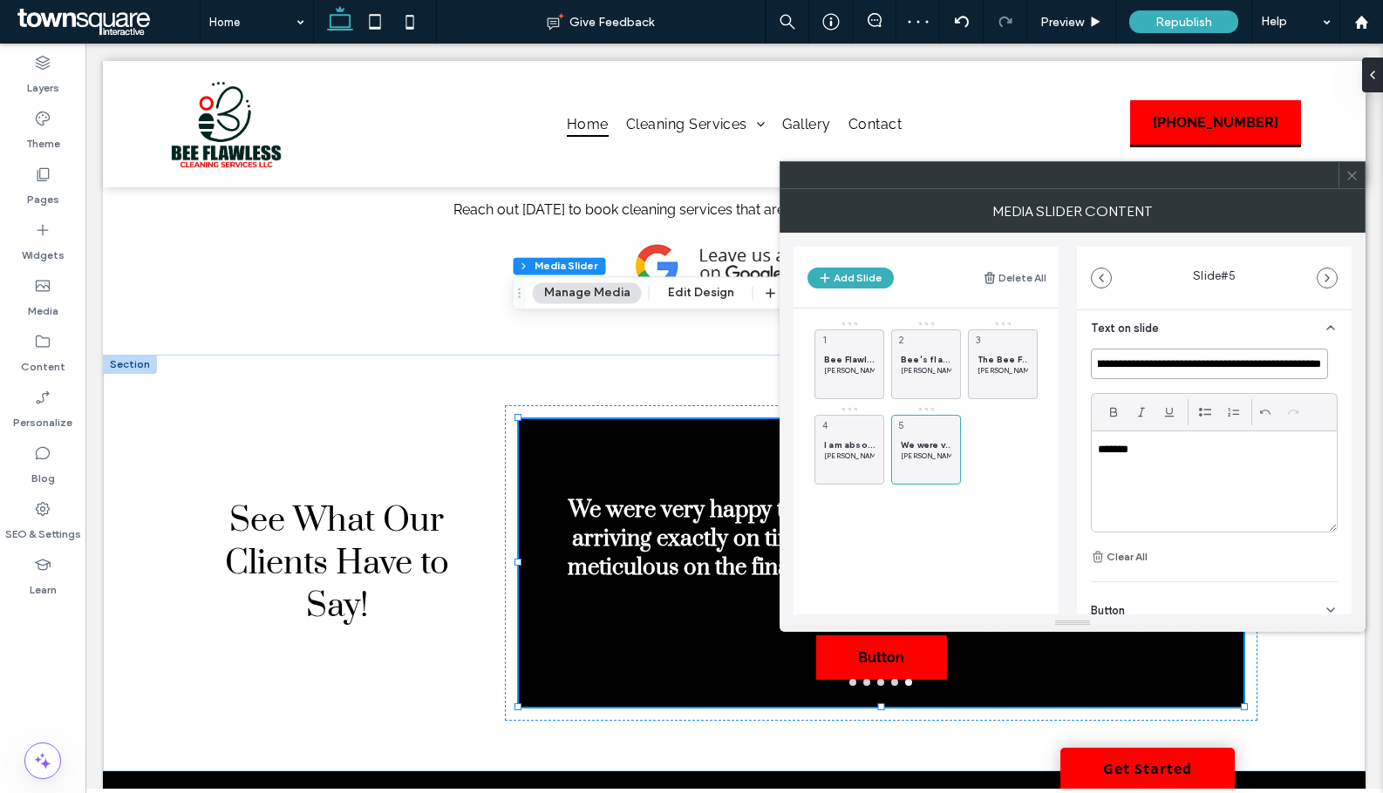
type input "**********"
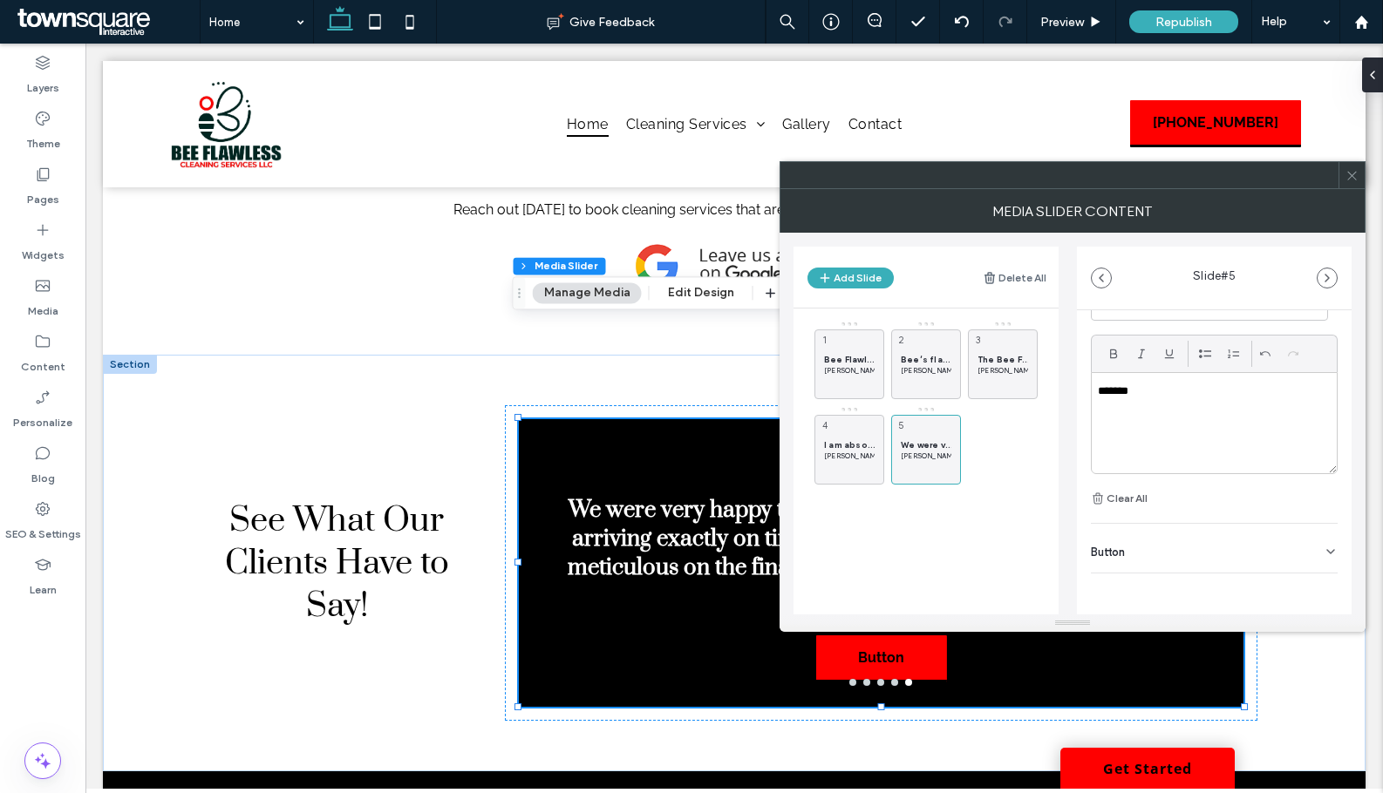
click at [1296, 544] on div "Button" at bounding box center [1214, 548] width 247 height 49
click at [1317, 590] on use at bounding box center [1322, 588] width 14 height 10
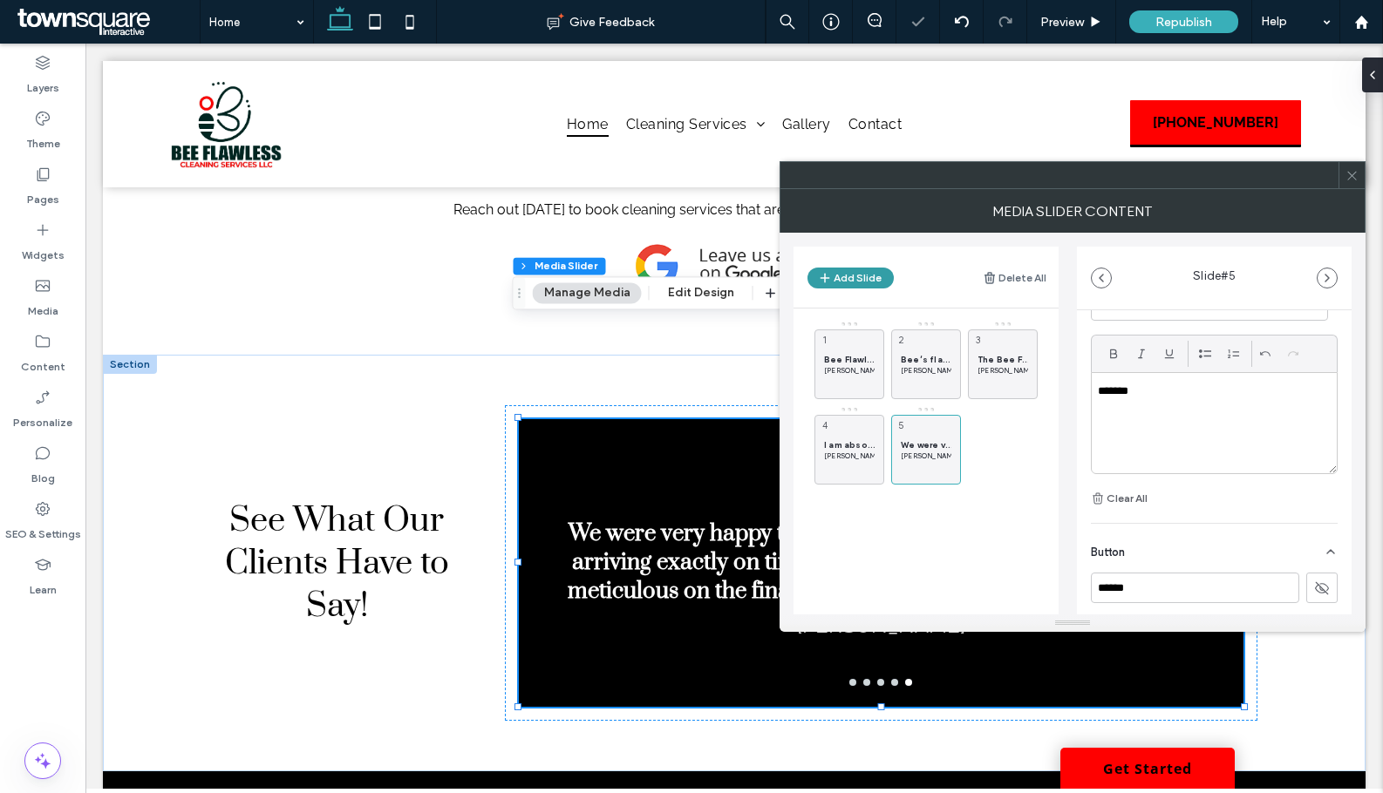
click at [853, 276] on button "Add Slide" at bounding box center [850, 278] width 86 height 21
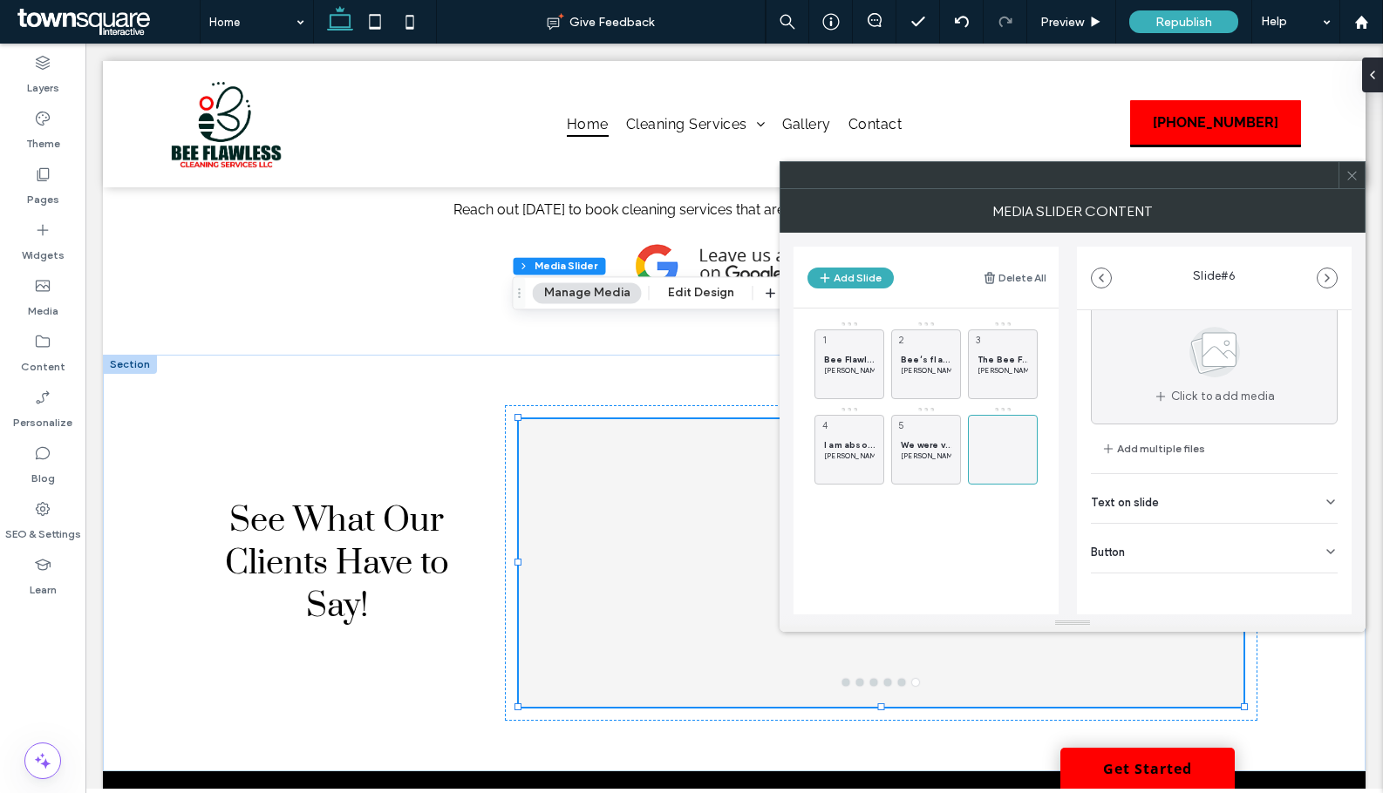
click at [1187, 502] on div "Text on slide" at bounding box center [1214, 498] width 247 height 49
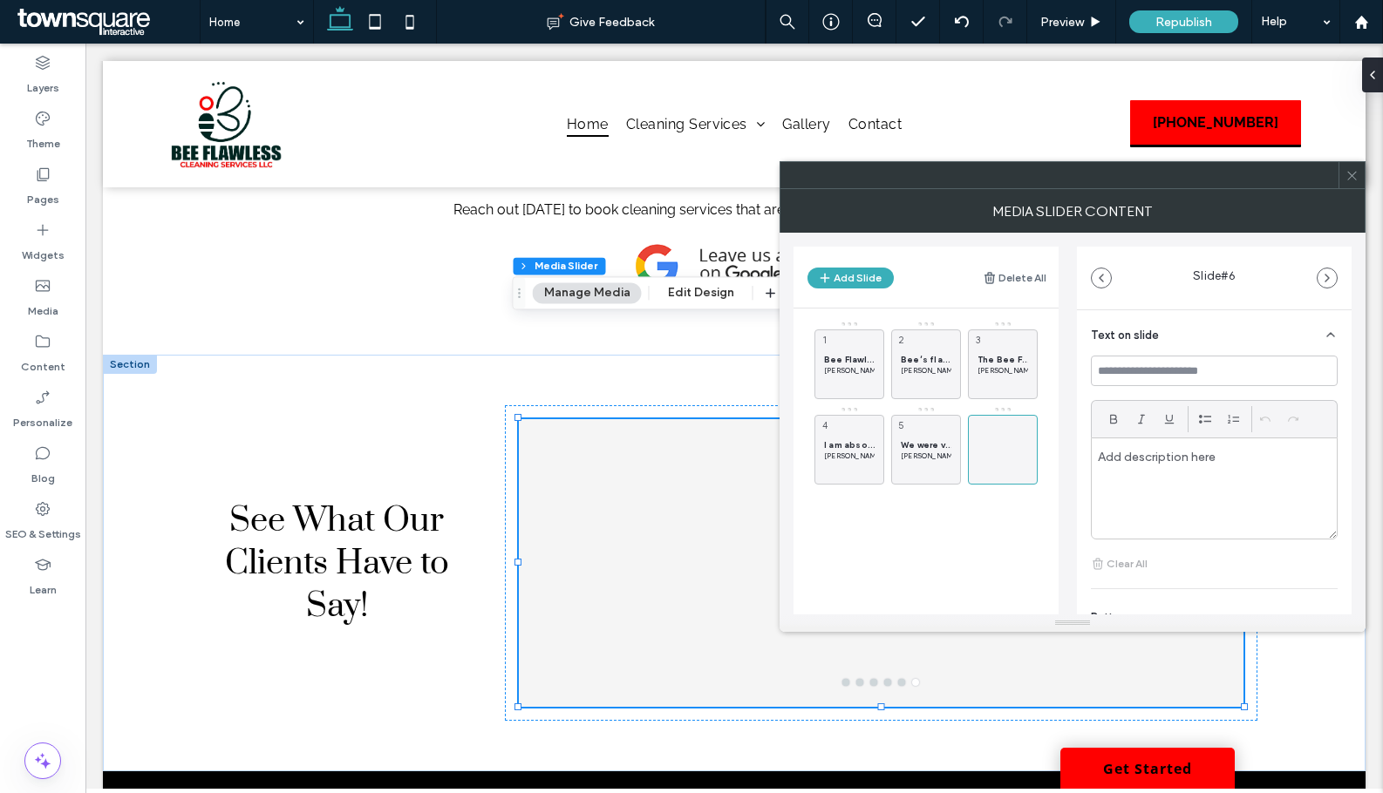
scroll to position [229, 0]
click at [1180, 368] on input at bounding box center [1214, 364] width 247 height 31
paste input "**********"
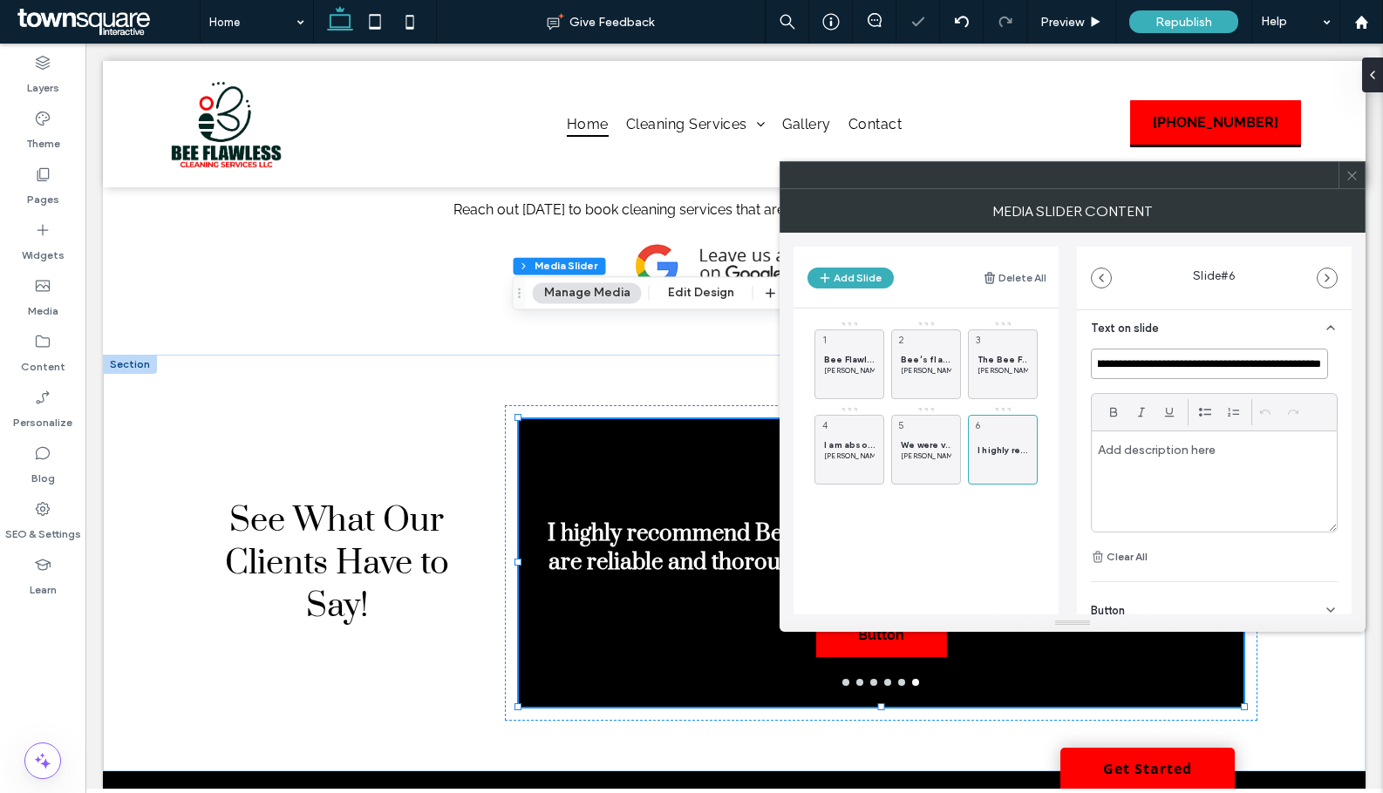
type input "**********"
click at [1154, 459] on div at bounding box center [1213, 482] width 245 height 100
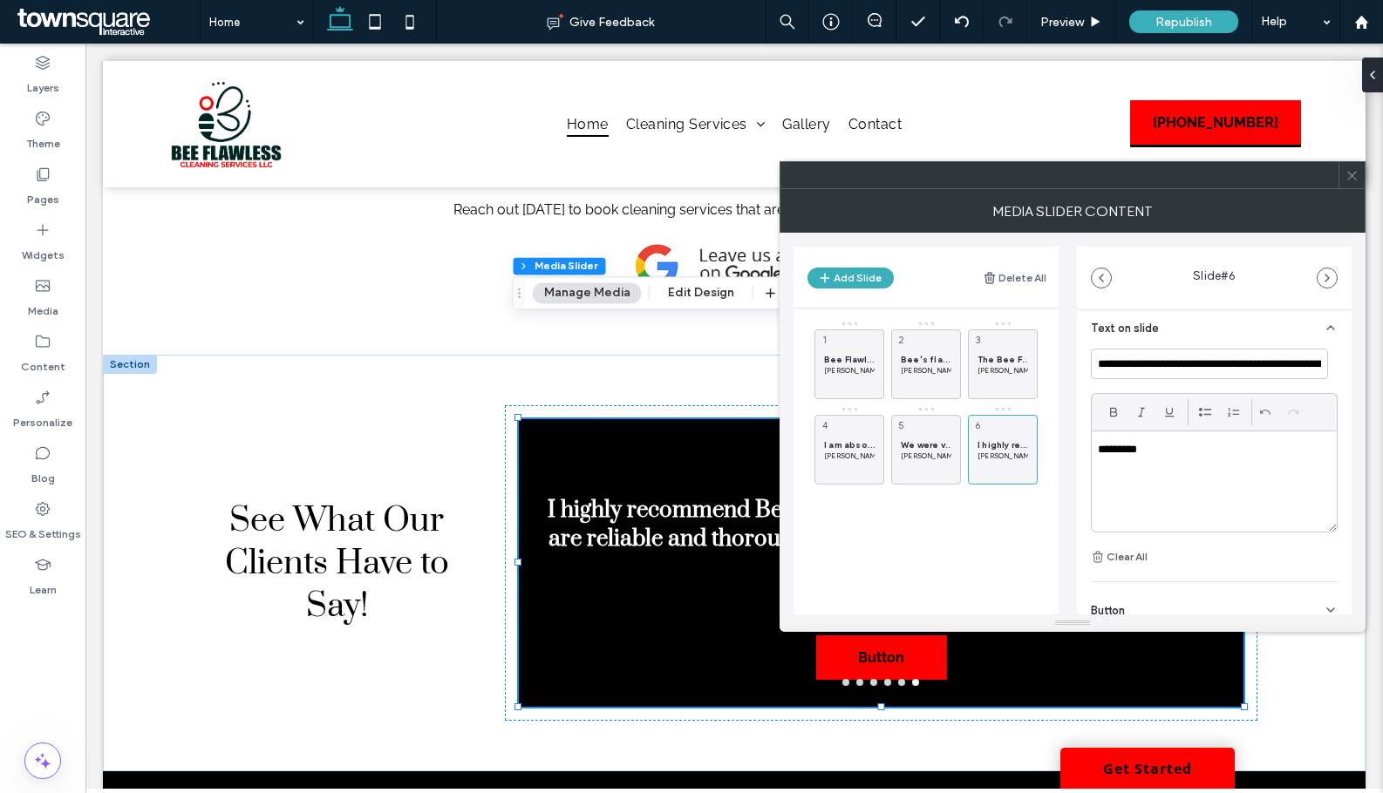
drag, startPoint x: 847, startPoint y: 284, endPoint x: 915, endPoint y: 318, distance: 76.0
click at [847, 284] on button "Add Slide" at bounding box center [850, 278] width 86 height 21
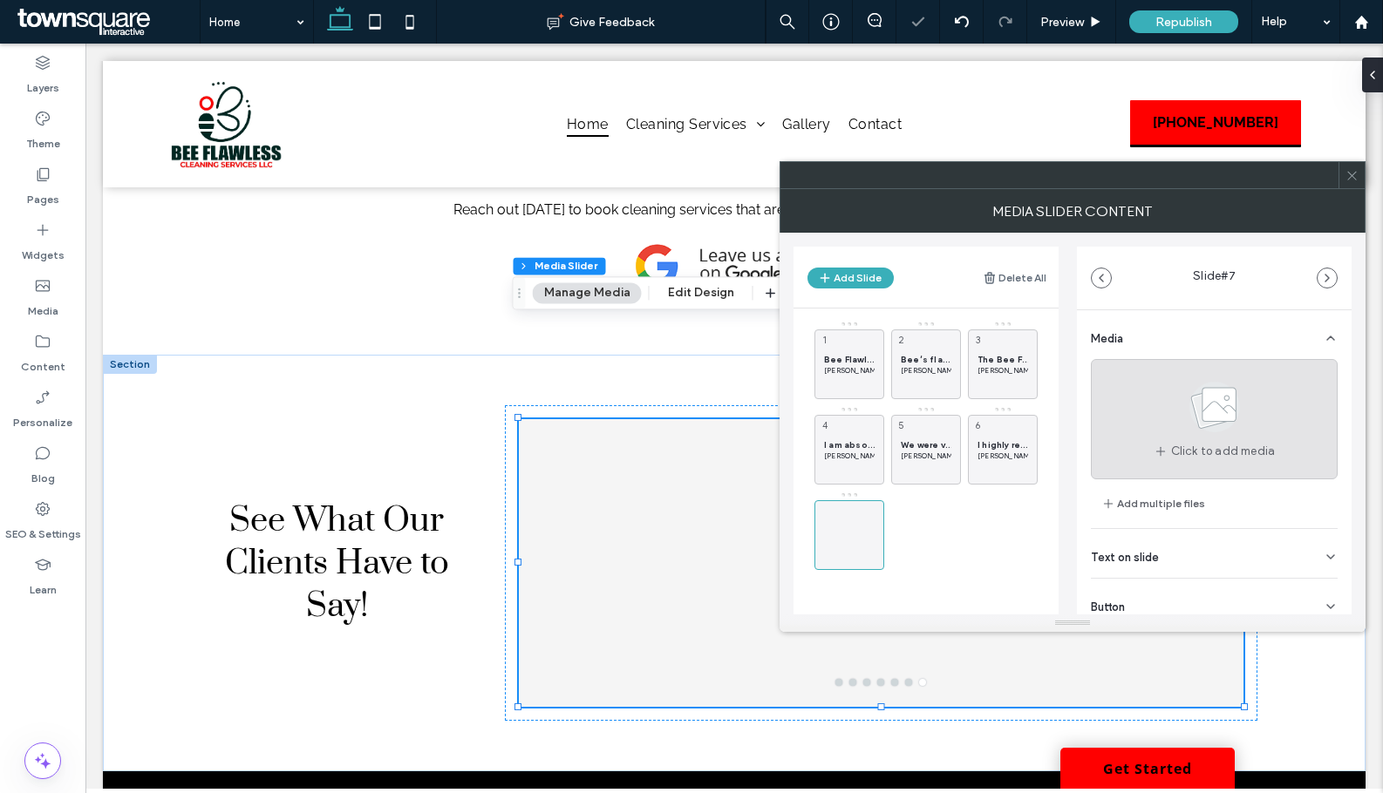
scroll to position [55, 0]
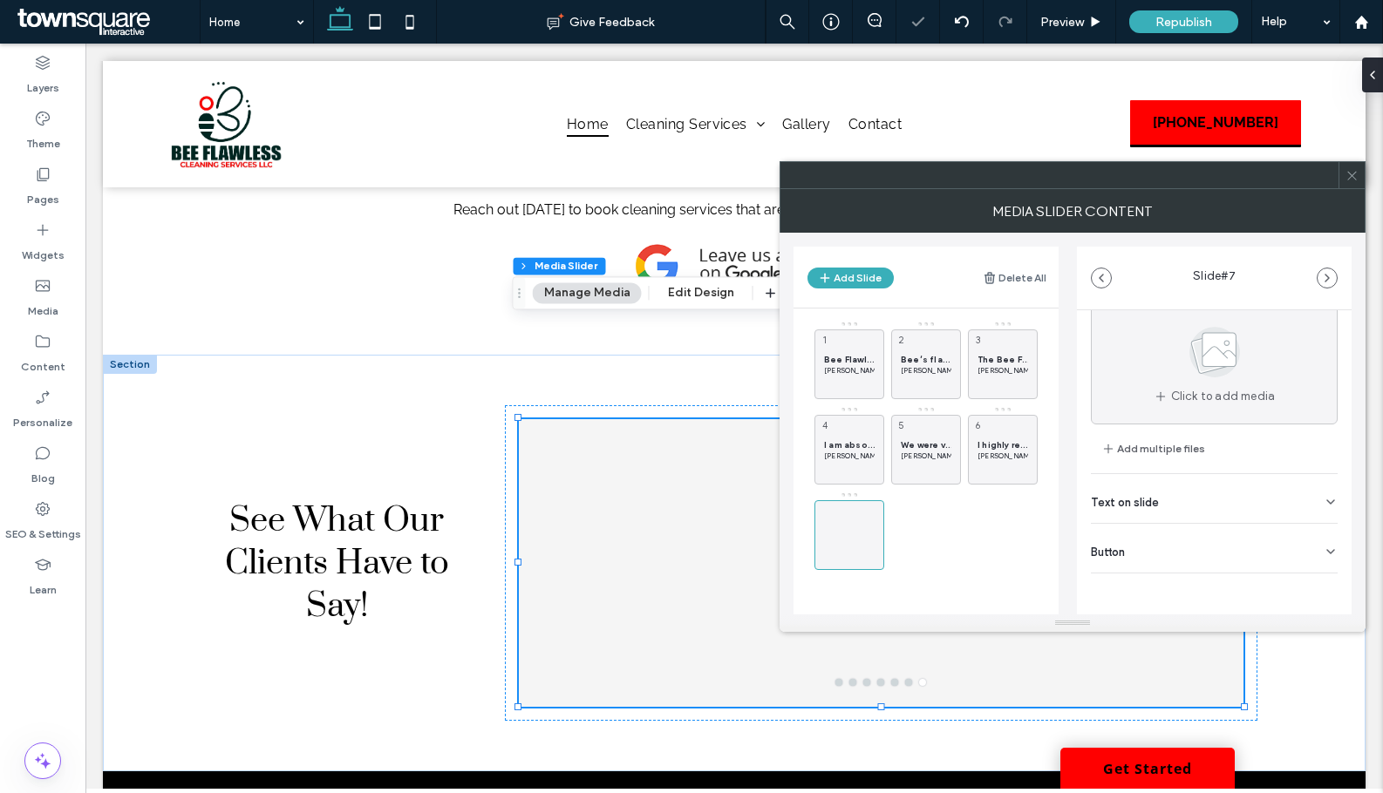
click at [1168, 498] on div "Text on slide" at bounding box center [1214, 498] width 247 height 49
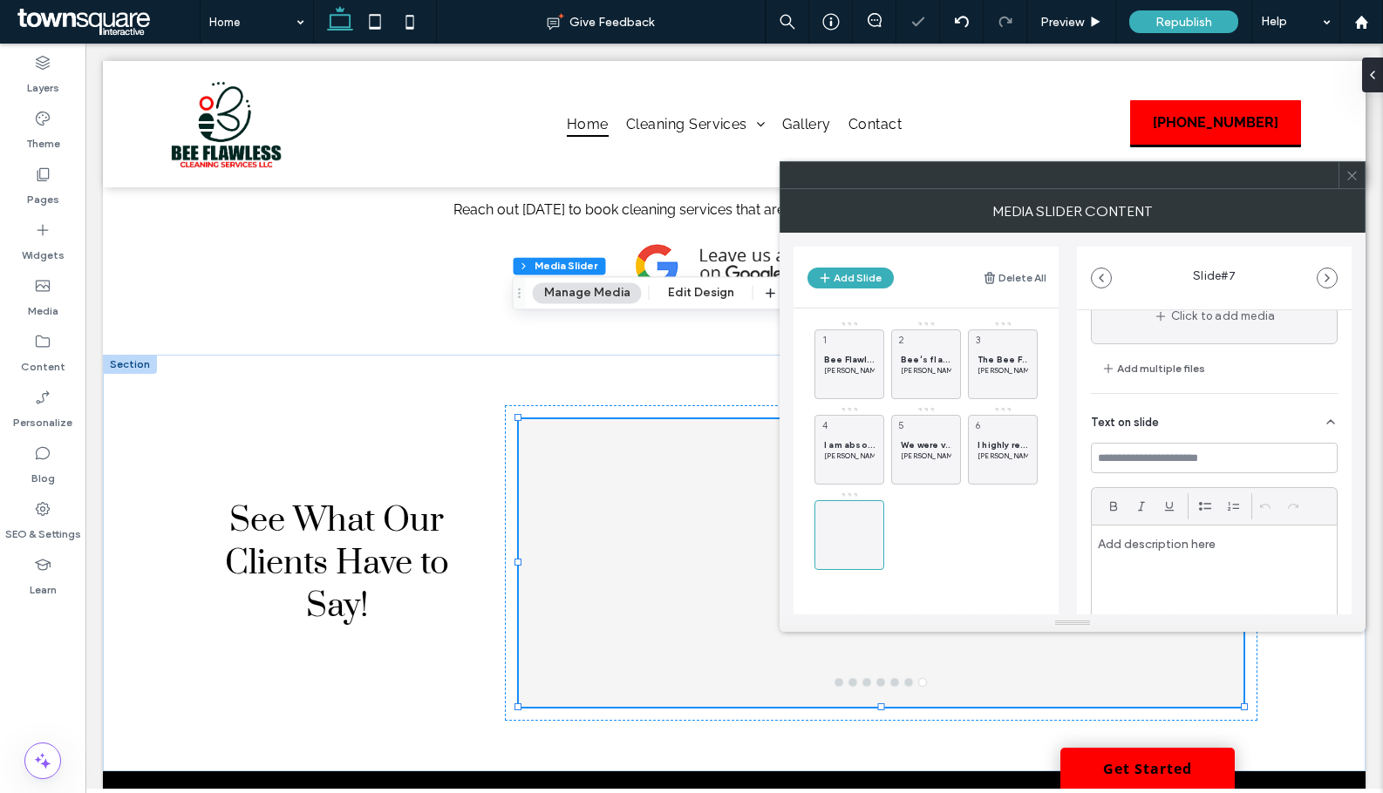
scroll to position [229, 0]
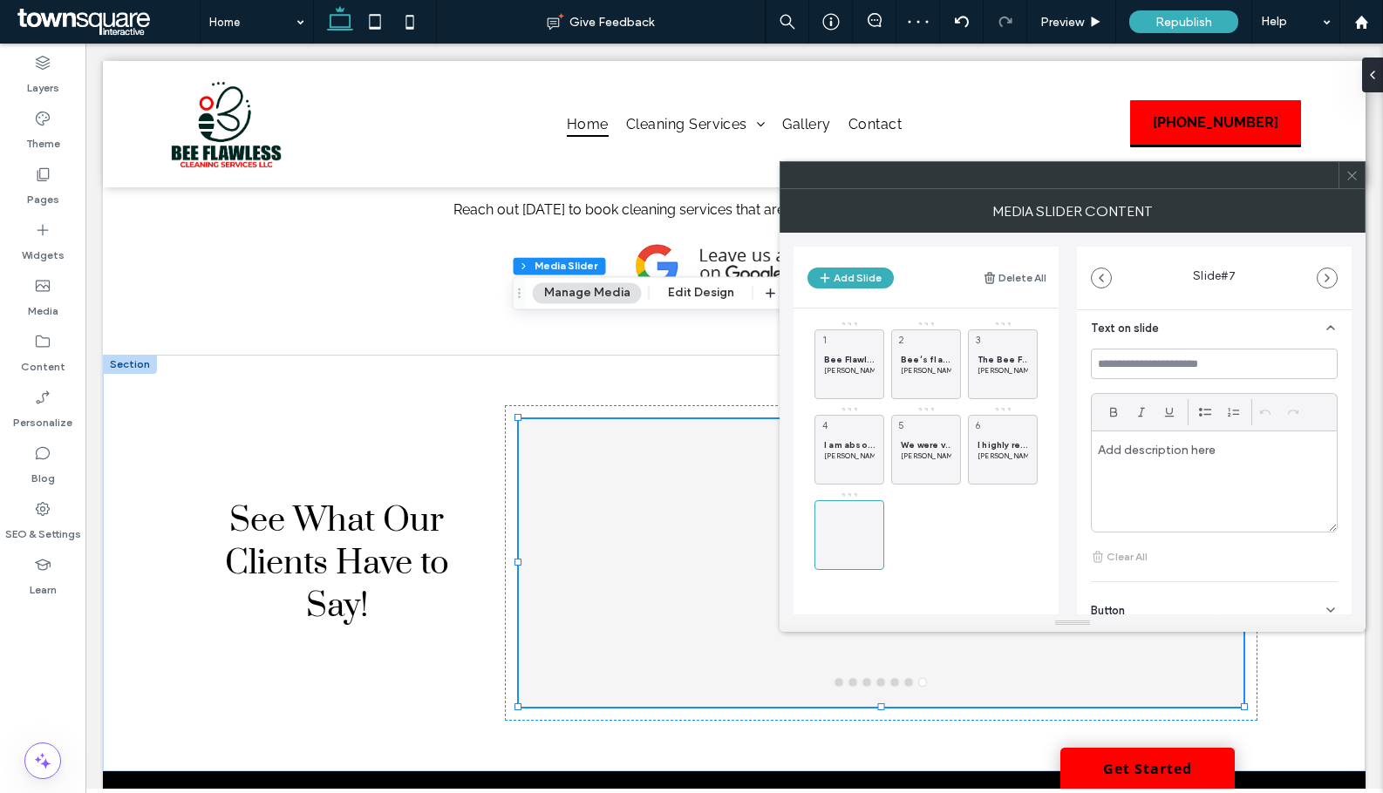
click at [1155, 451] on p at bounding box center [1214, 450] width 233 height 16
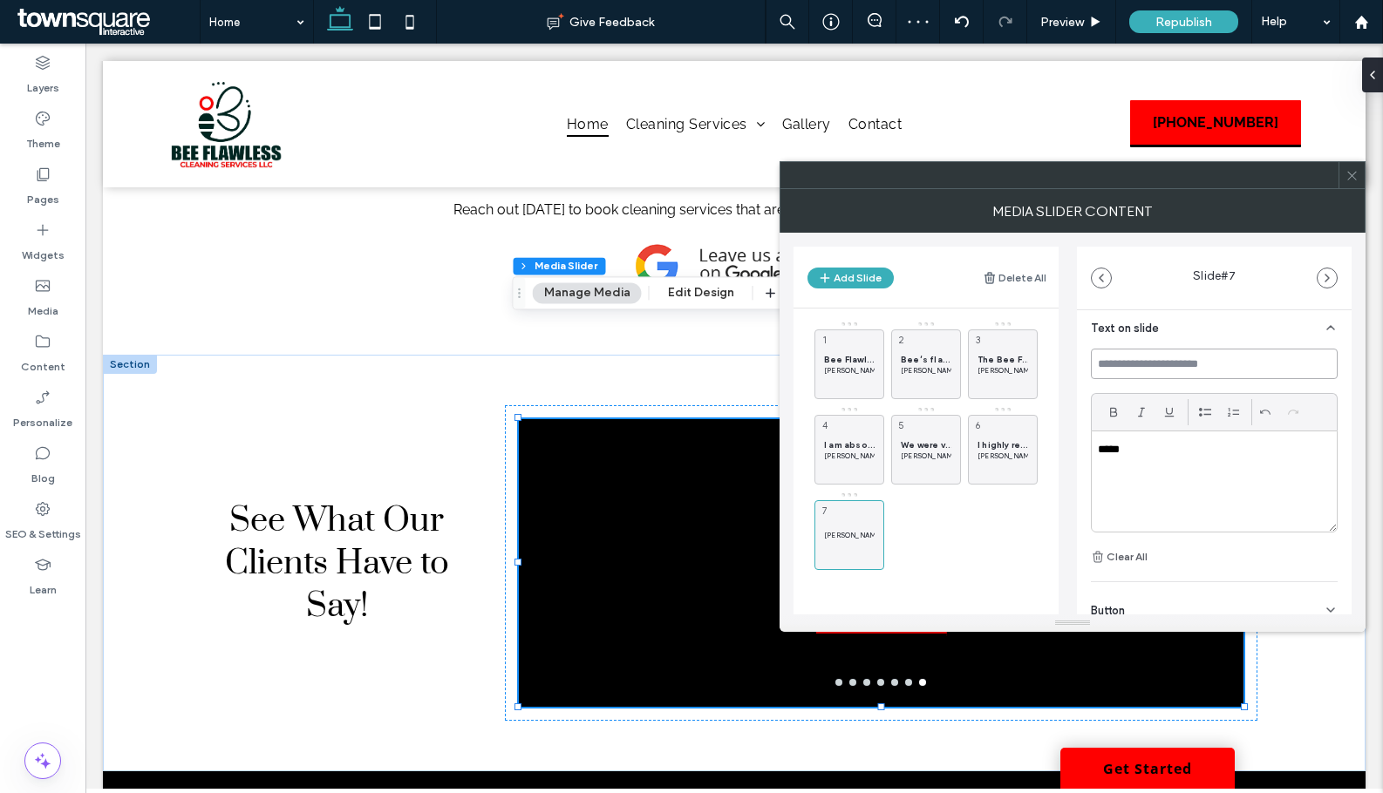
click at [1134, 370] on input at bounding box center [1214, 364] width 247 height 31
paste input "**********"
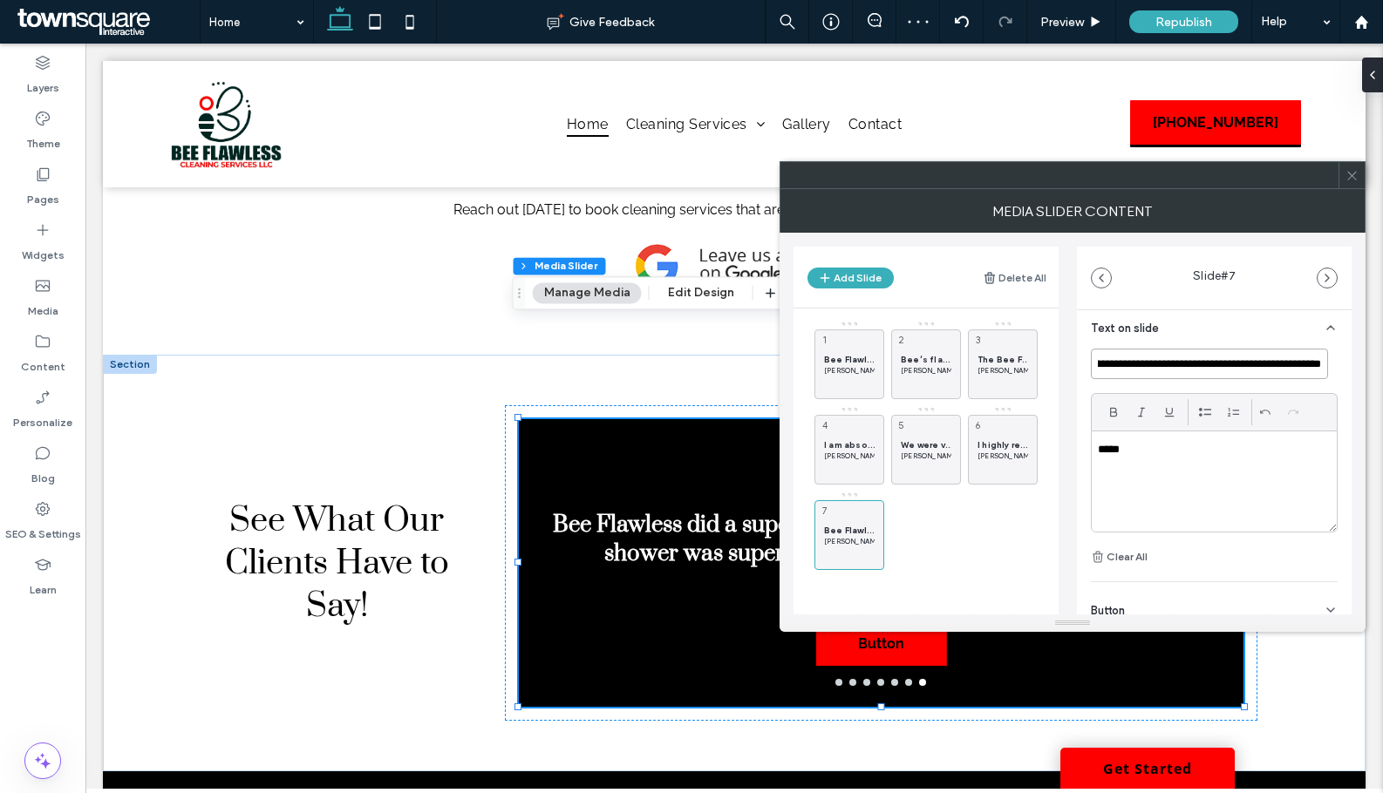
type input "**********"
click at [1236, 600] on div "Button" at bounding box center [1214, 606] width 247 height 49
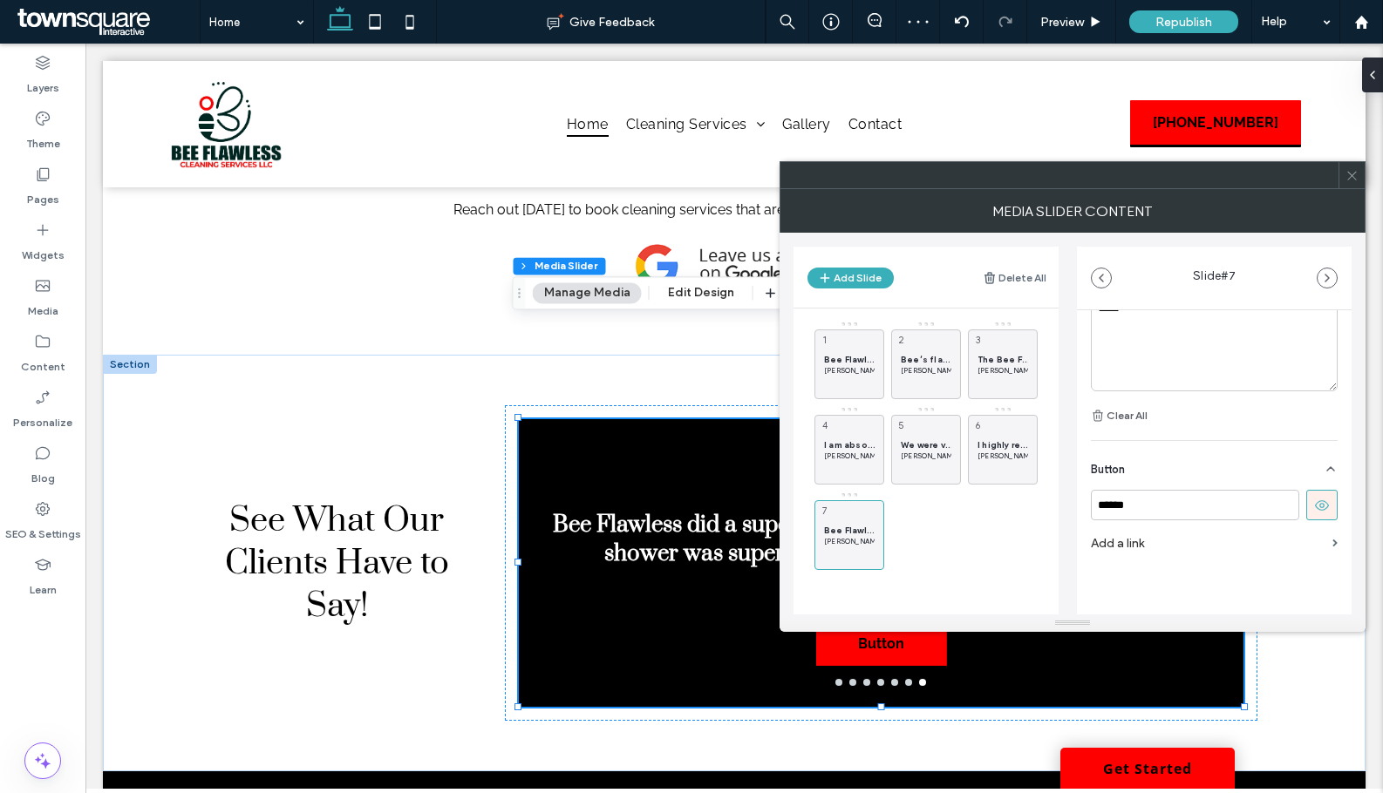
click at [1317, 498] on icon at bounding box center [1322, 506] width 16 height 16
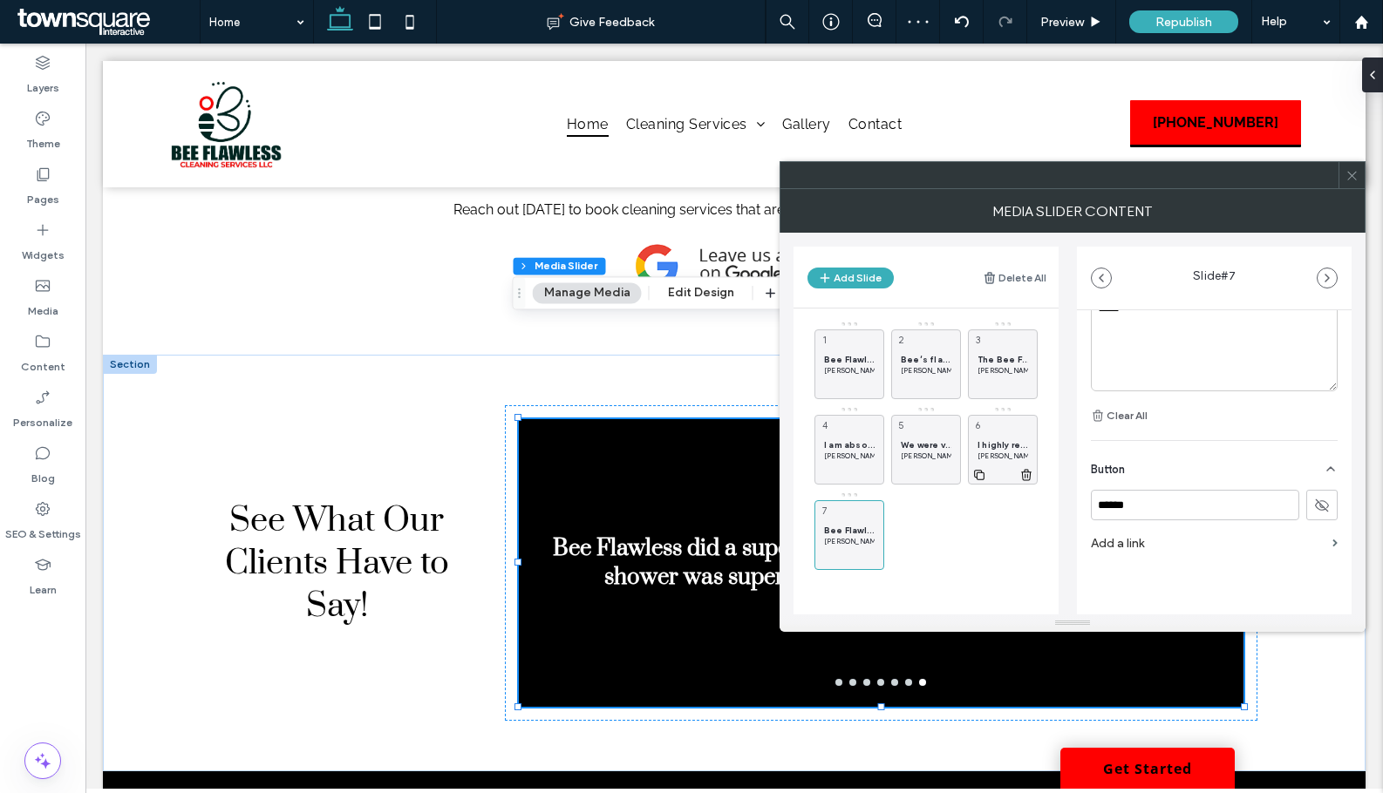
click at [1009, 446] on span "I highly recommend Bee Flawless for all your cleaning needs. They are reliable …" at bounding box center [1002, 444] width 51 height 11
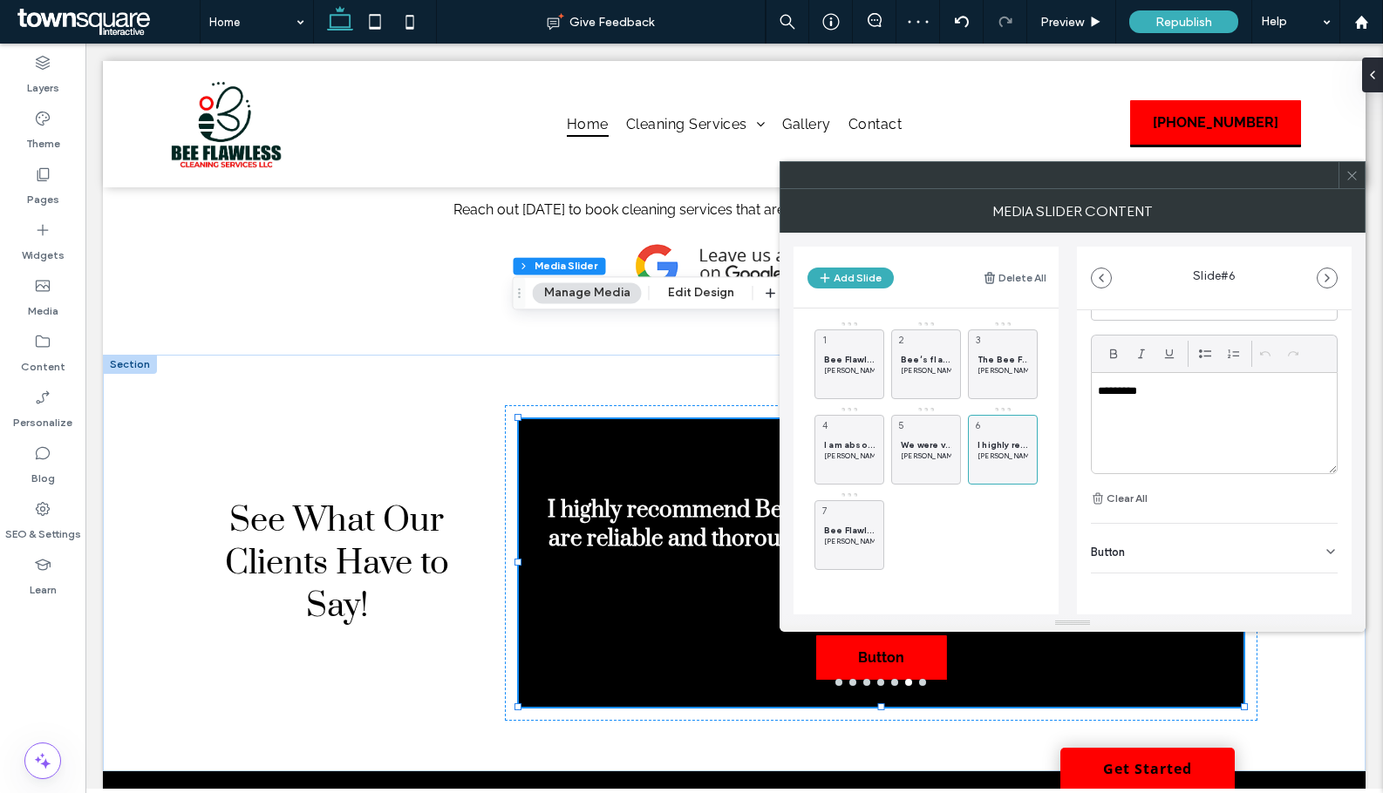
click at [1323, 554] on icon at bounding box center [1330, 552] width 14 height 14
click at [1314, 581] on icon at bounding box center [1322, 589] width 16 height 16
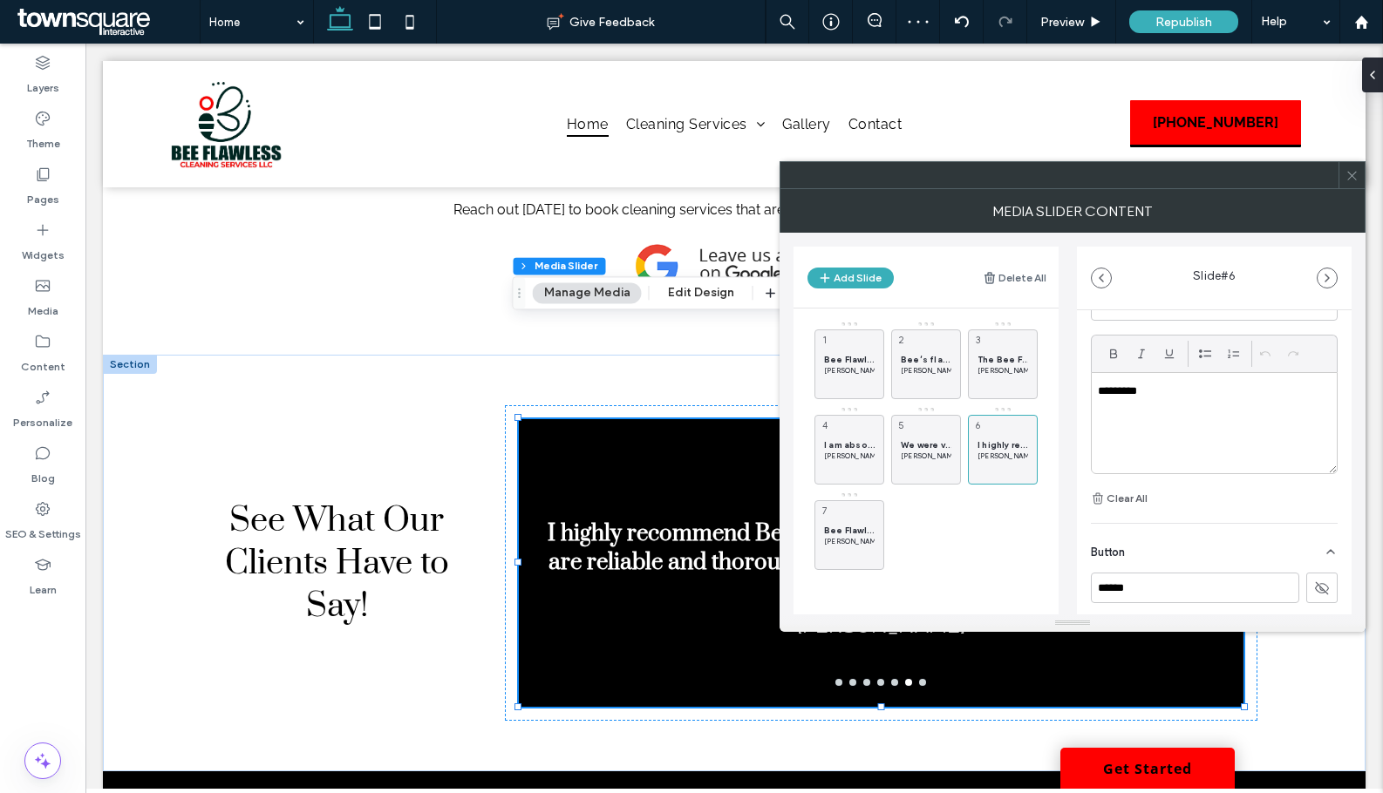
click at [1354, 179] on icon at bounding box center [1351, 175] width 13 height 13
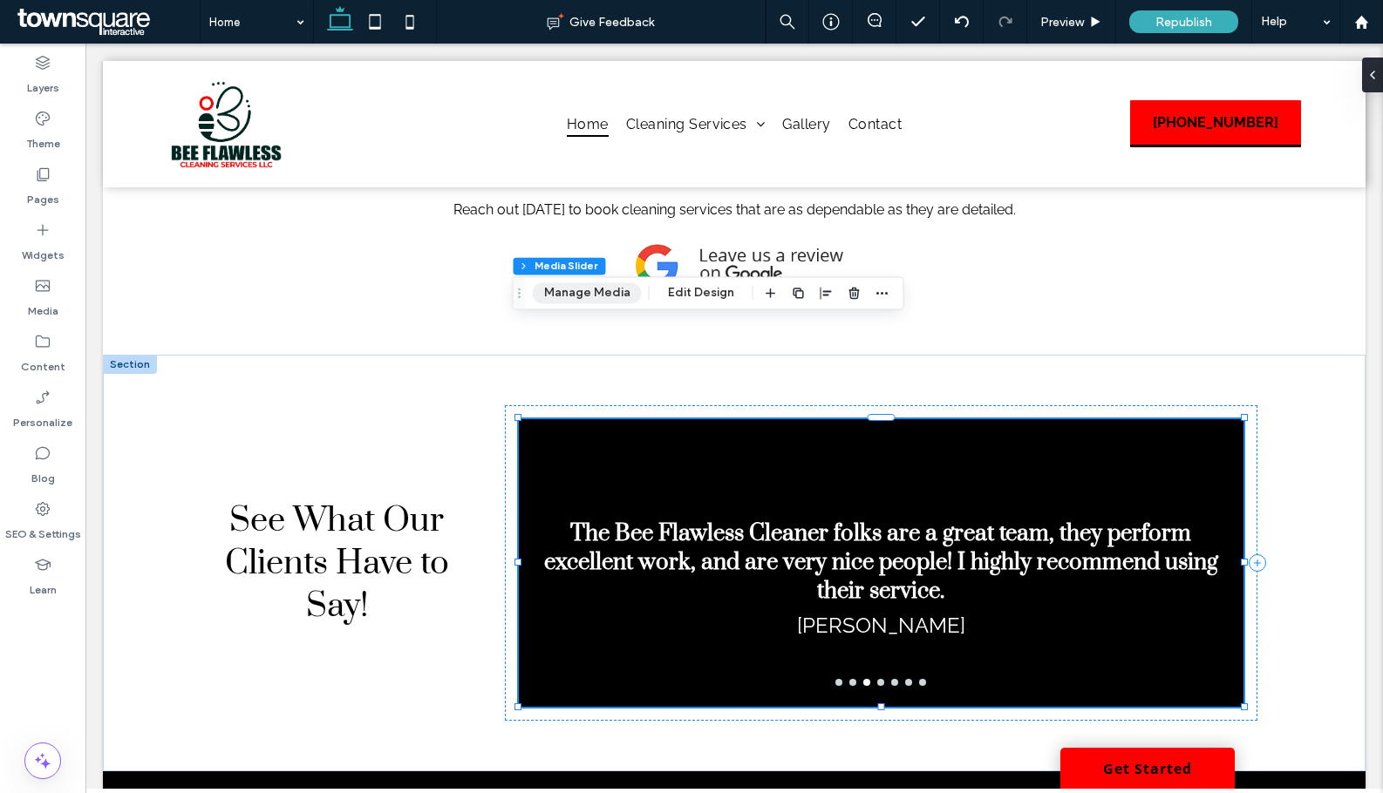
click at [605, 291] on button "Manage Media" at bounding box center [587, 292] width 109 height 21
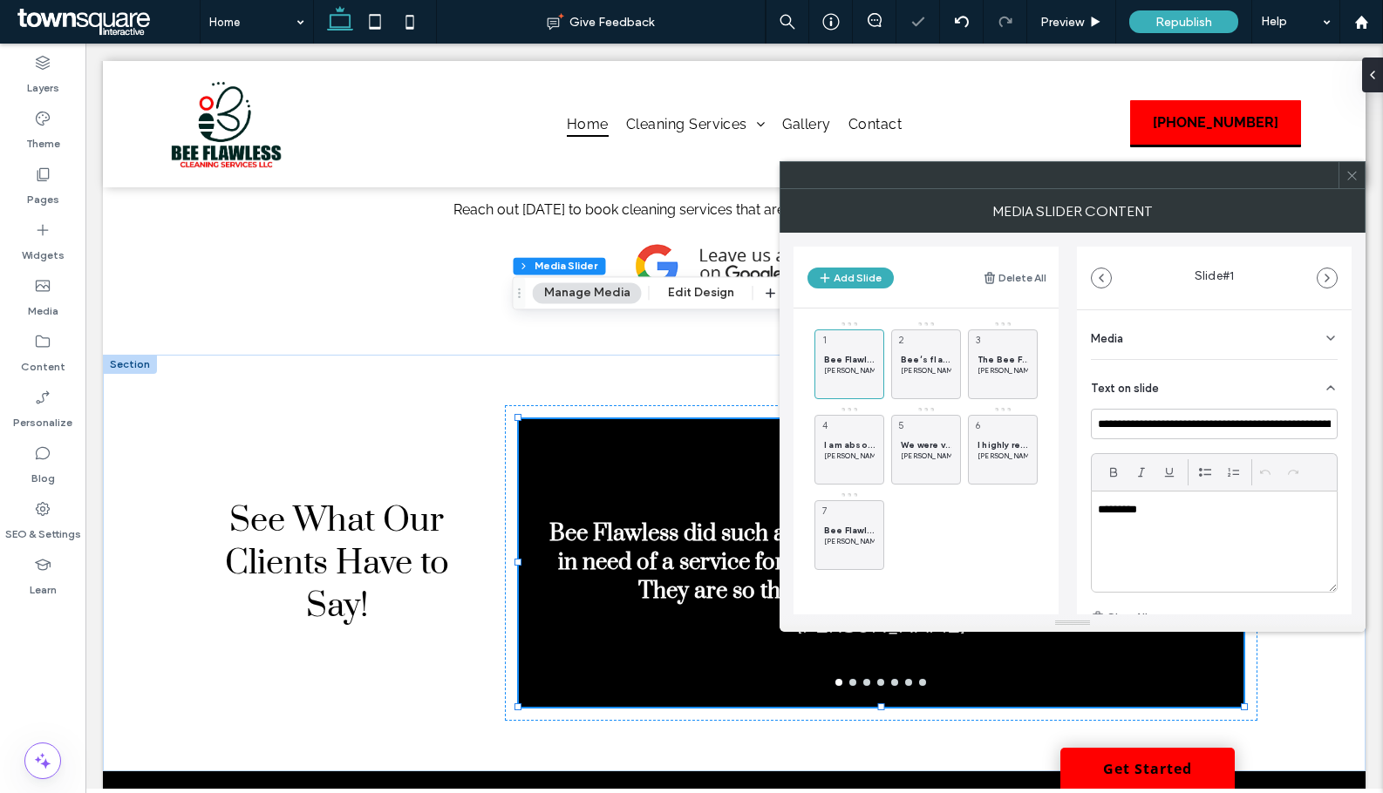
drag, startPoint x: 852, startPoint y: 272, endPoint x: 1041, endPoint y: 389, distance: 222.3
click at [858, 277] on button "Add Slide" at bounding box center [850, 278] width 86 height 21
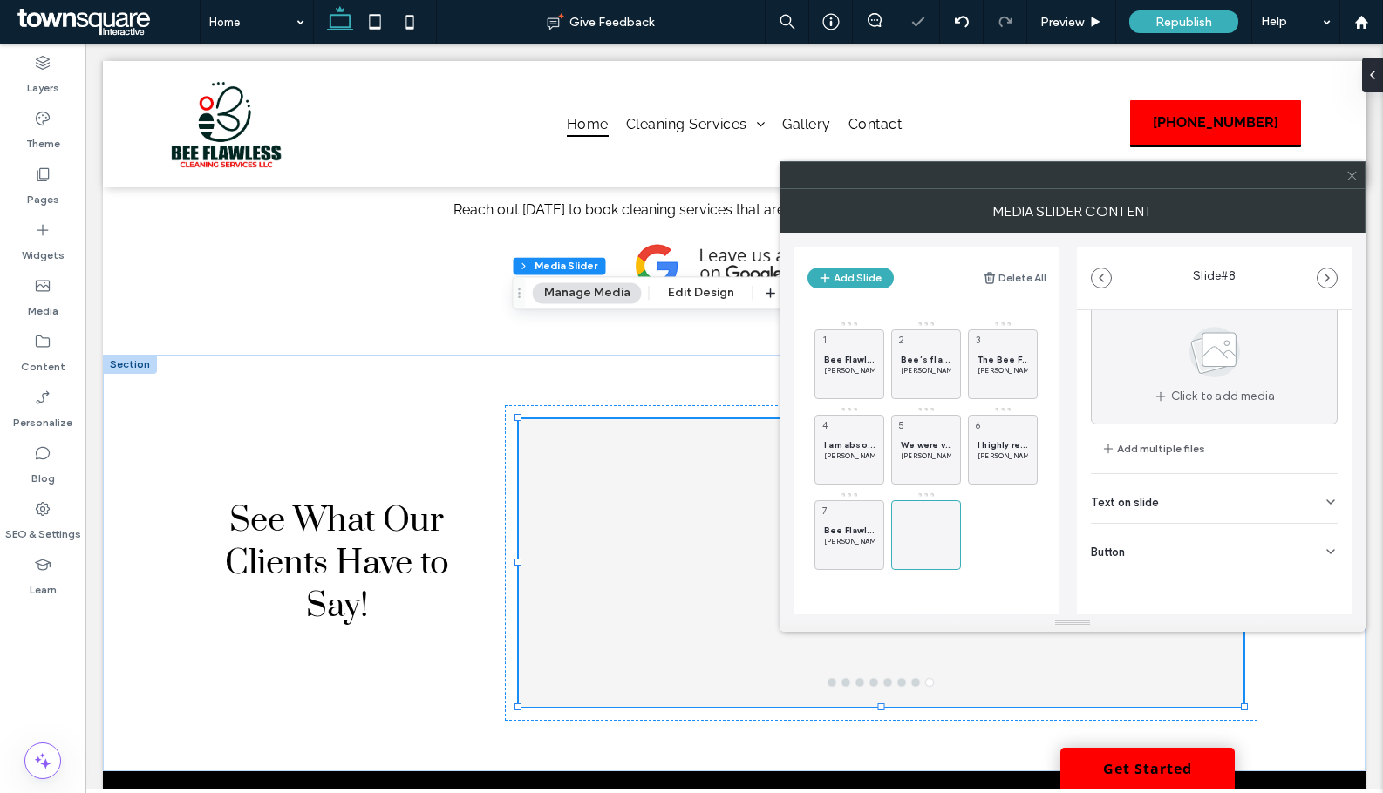
click at [1190, 498] on div "Text on slide" at bounding box center [1214, 498] width 247 height 49
click at [1158, 370] on input at bounding box center [1214, 364] width 247 height 31
paste input "**********"
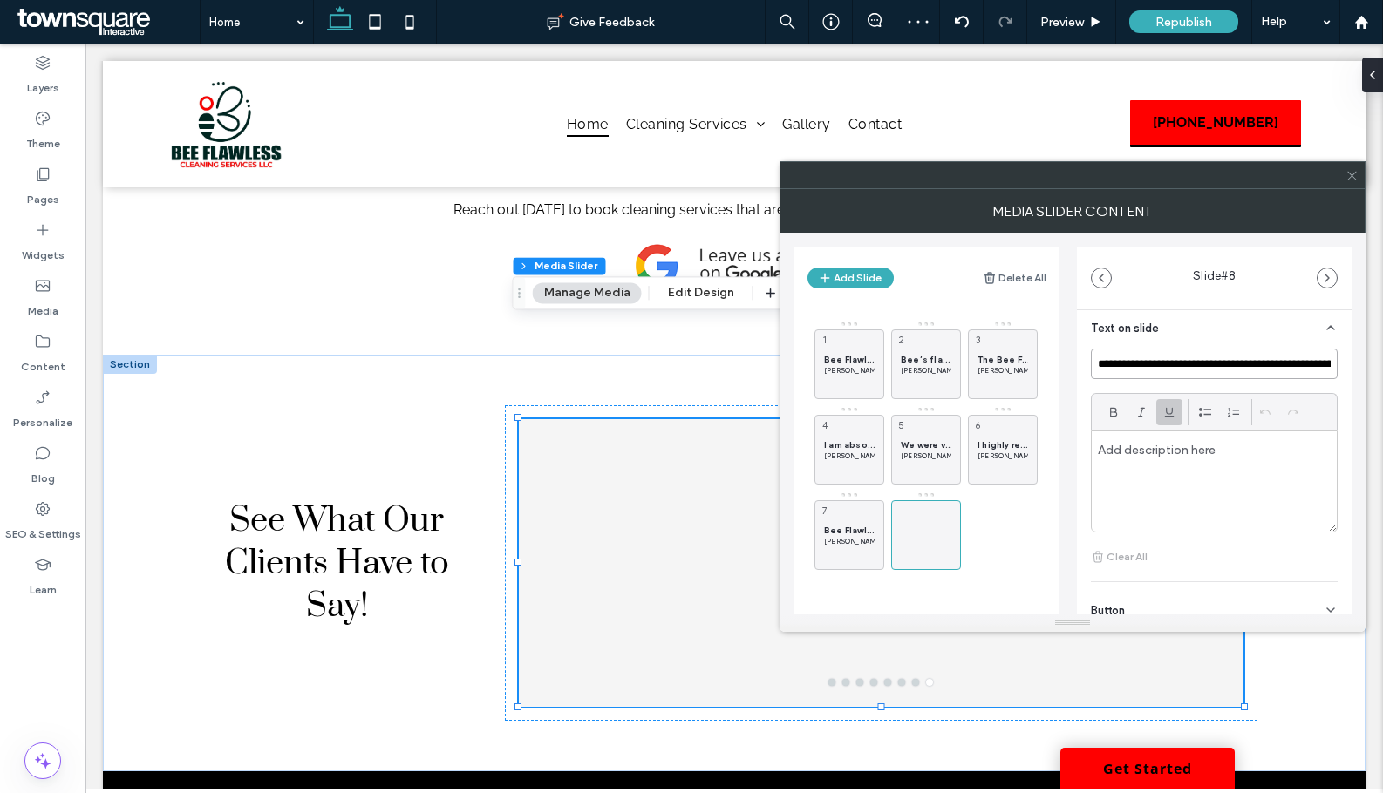
scroll to position [0, 323]
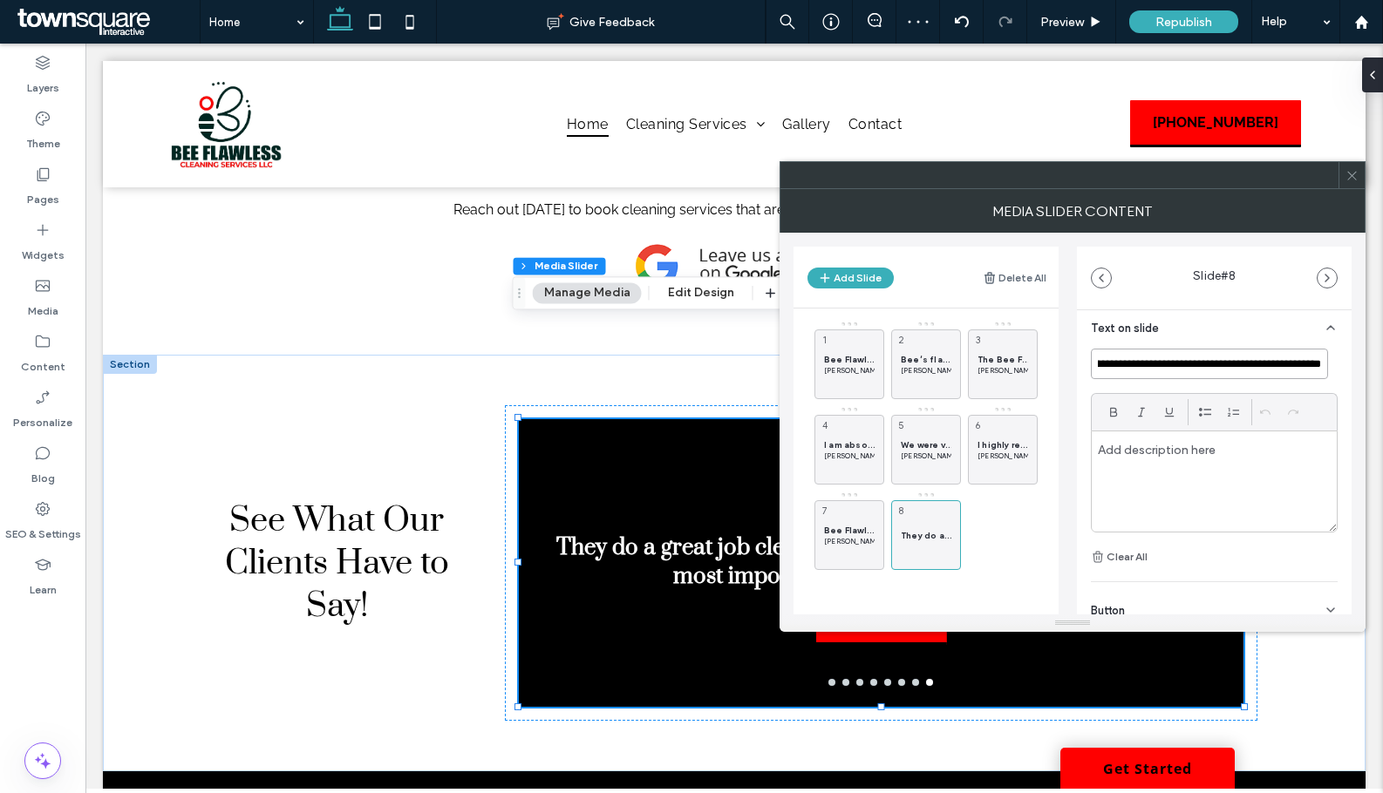
type input "**********"
click at [1165, 466] on div at bounding box center [1213, 482] width 245 height 100
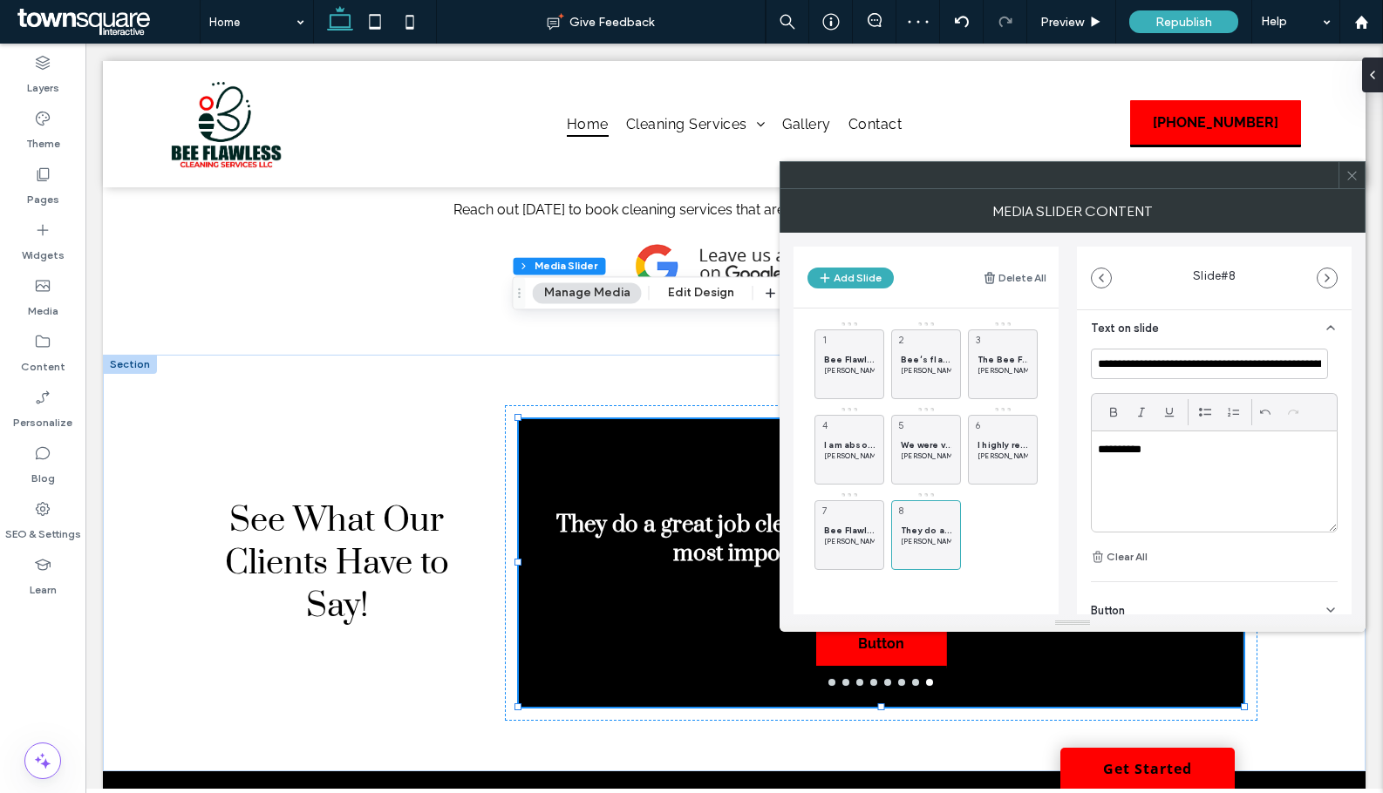
click at [1347, 179] on icon at bounding box center [1351, 175] width 13 height 13
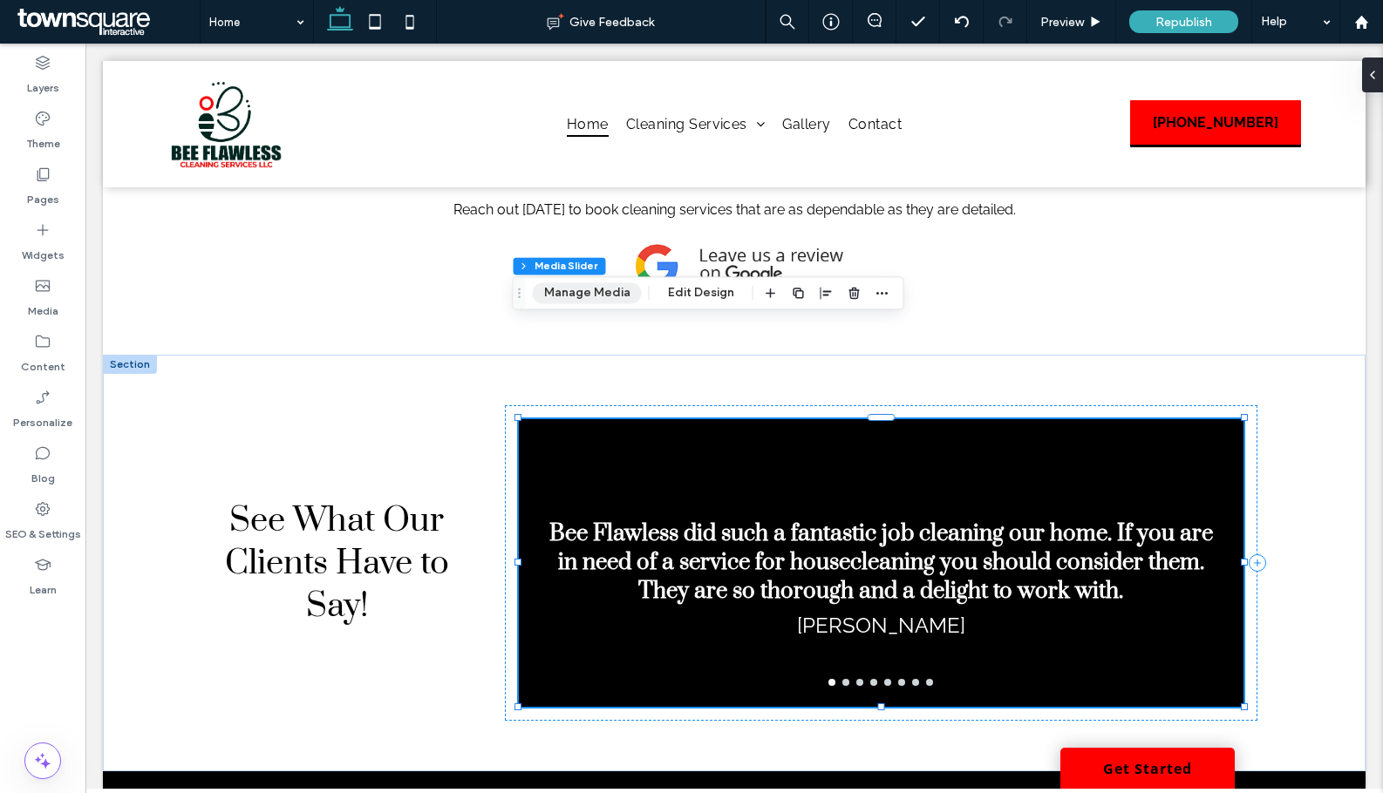
drag, startPoint x: 616, startPoint y: 292, endPoint x: 586, endPoint y: 300, distance: 31.5
click at [616, 292] on button "Manage Media" at bounding box center [587, 292] width 109 height 21
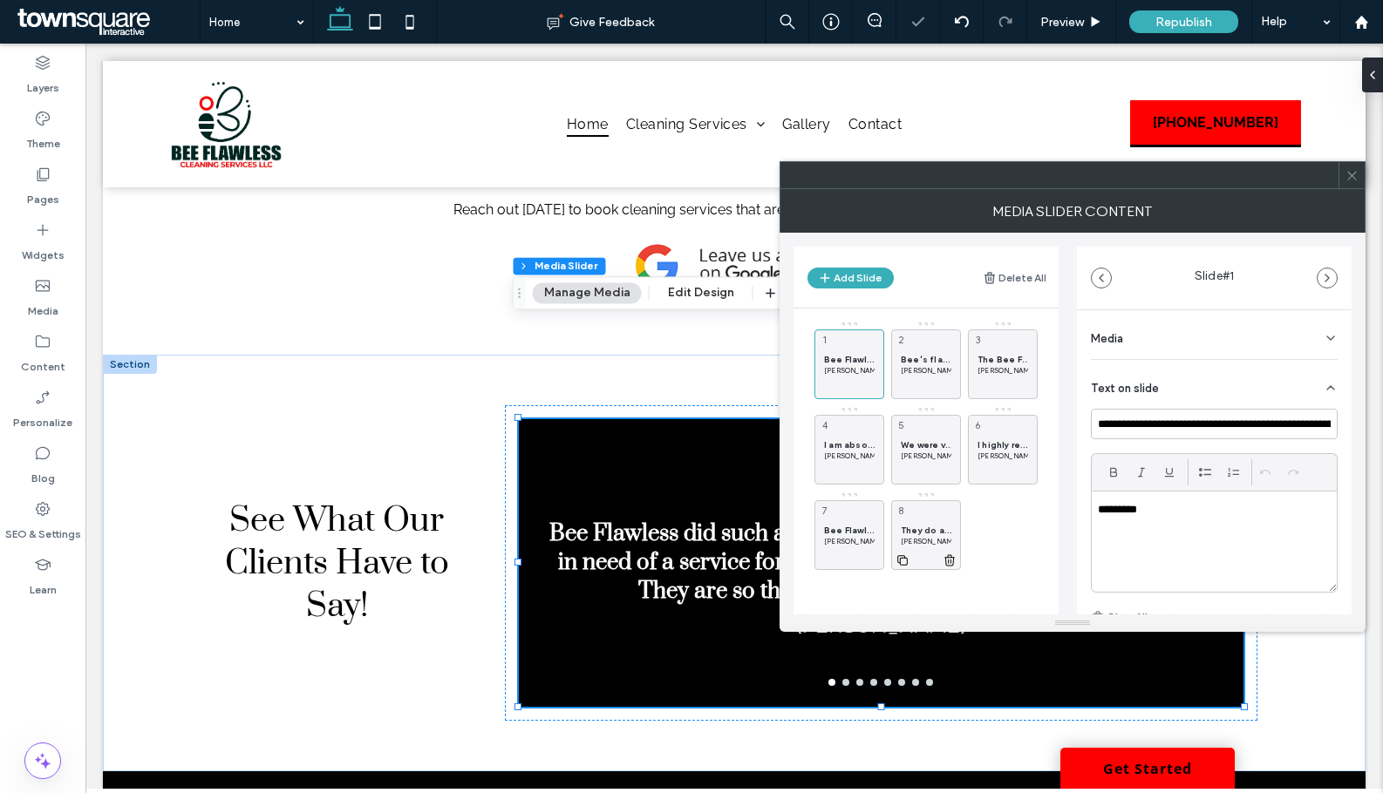
click at [909, 533] on span "They do a great job cleaning our home, are timely, thorough, and most important…" at bounding box center [926, 530] width 51 height 11
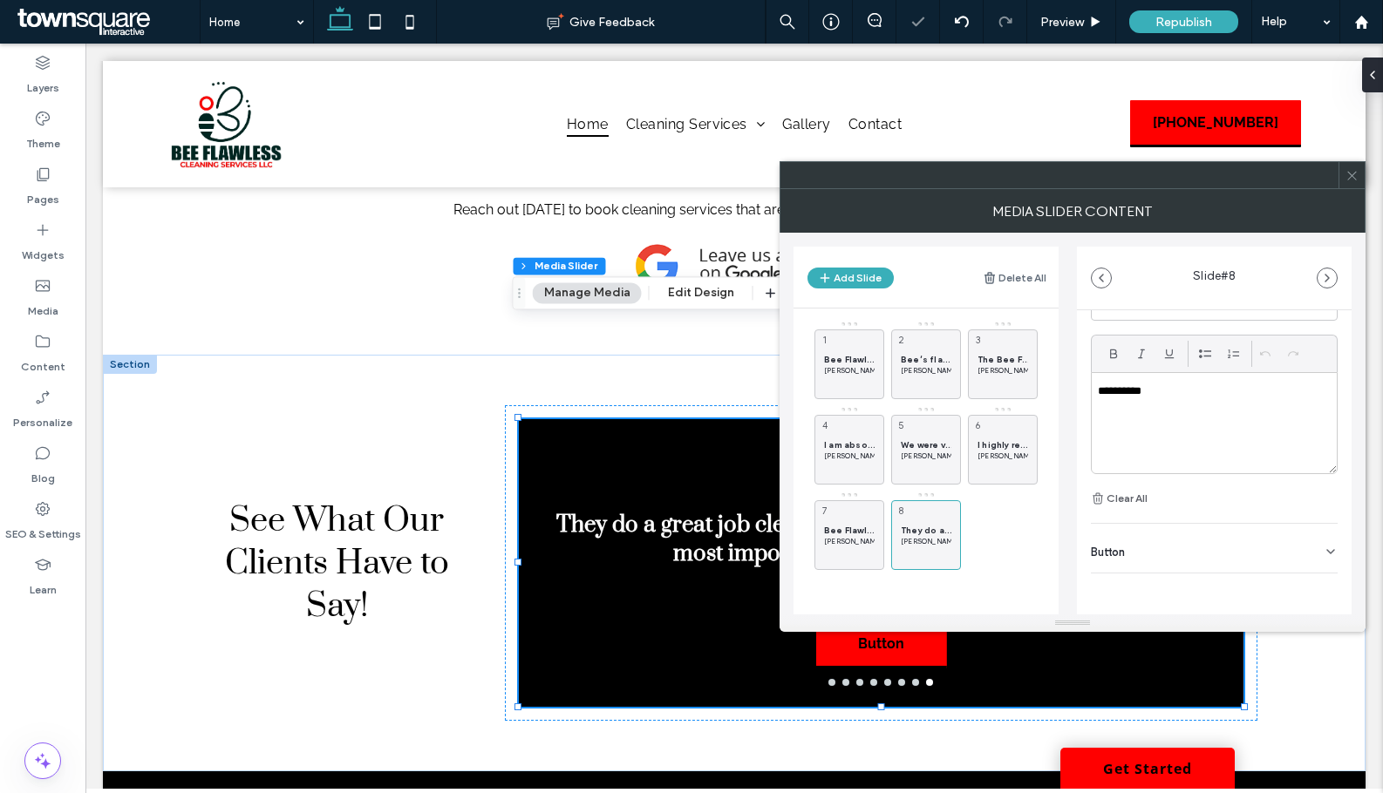
click at [1310, 541] on div "Button" at bounding box center [1214, 548] width 247 height 49
click at [1316, 573] on button at bounding box center [1321, 588] width 31 height 31
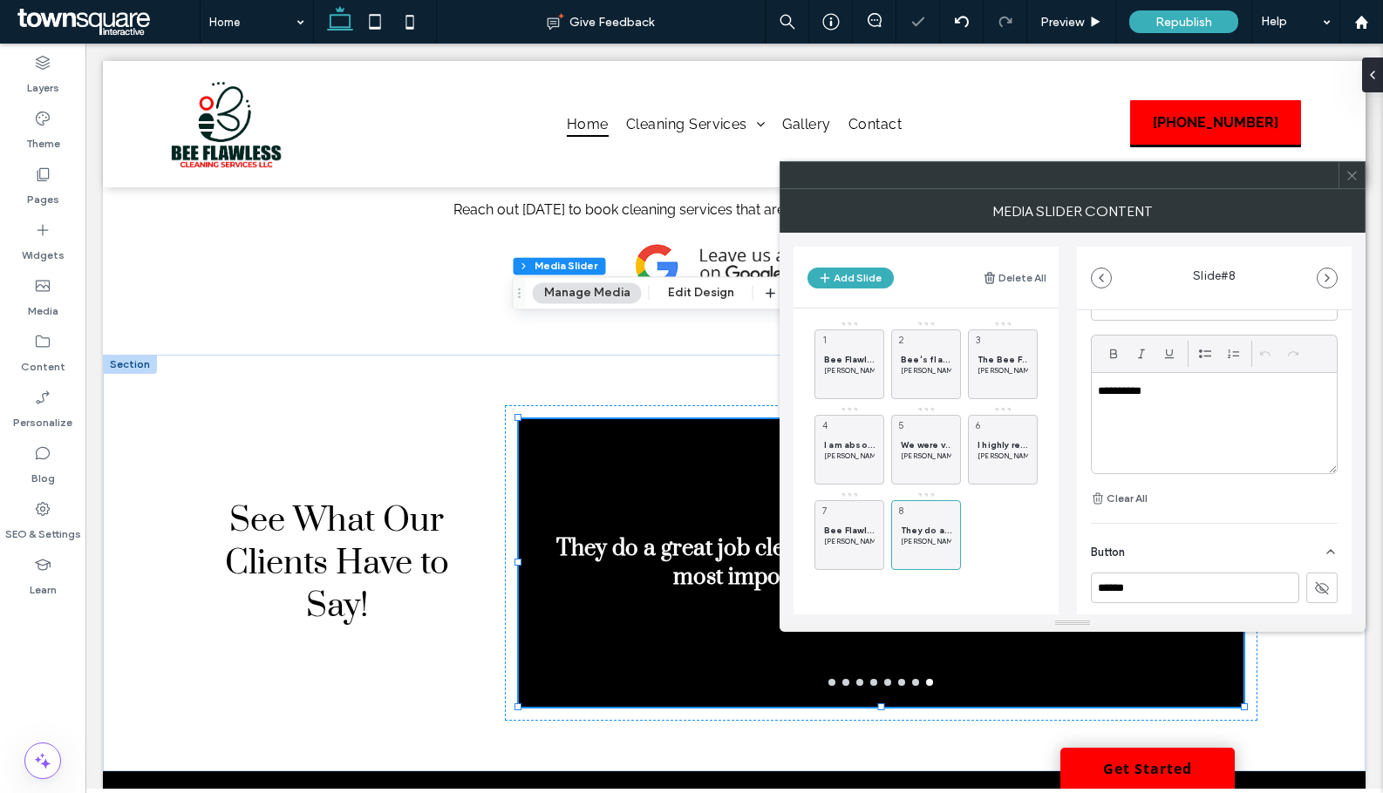
click at [1354, 183] on span at bounding box center [1351, 175] width 13 height 26
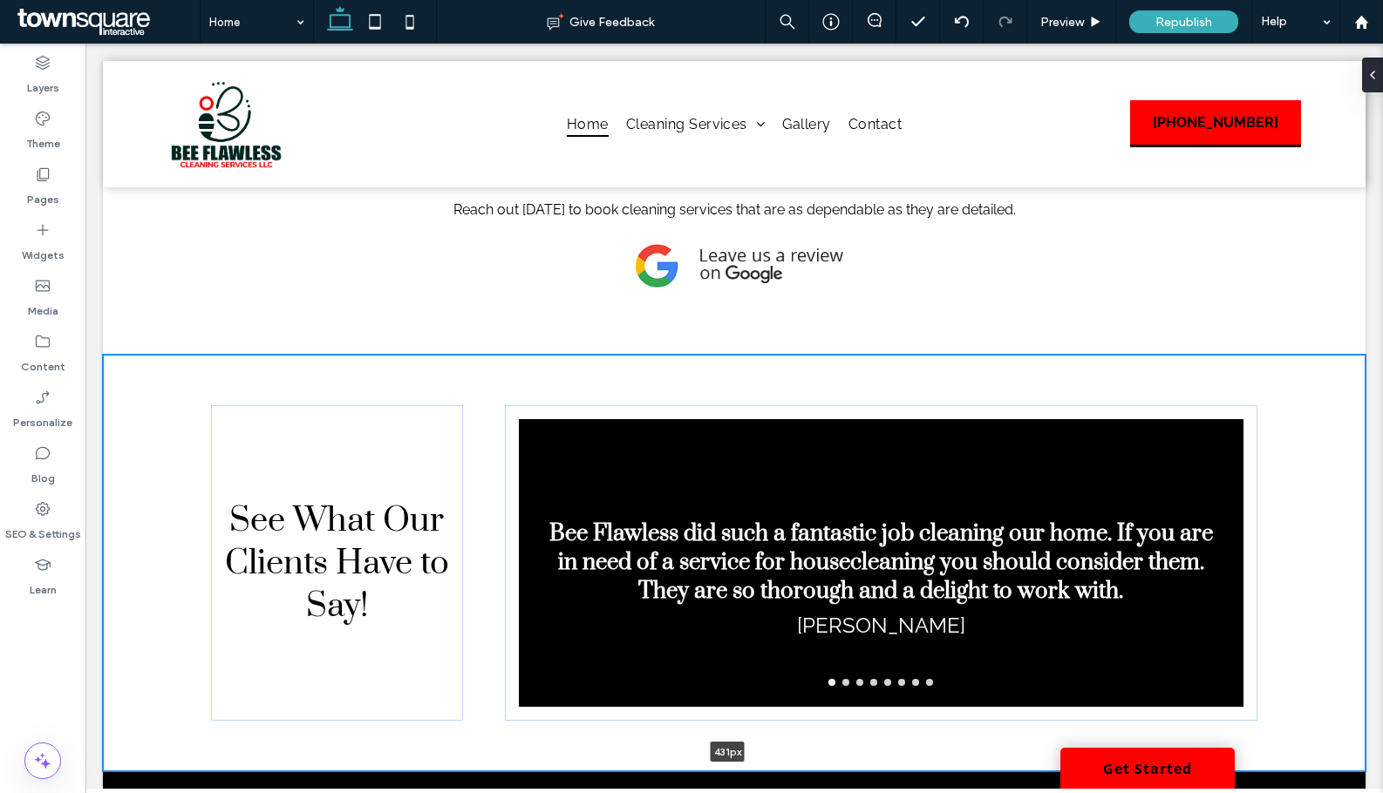
drag, startPoint x: 823, startPoint y: 670, endPoint x: 829, endPoint y: 629, distance: 42.3
click at [829, 629] on div "See What Our Clients Have to Say! Bee Flawless did such a fantastic job cleanin…" at bounding box center [734, 563] width 1262 height 417
type input "***"
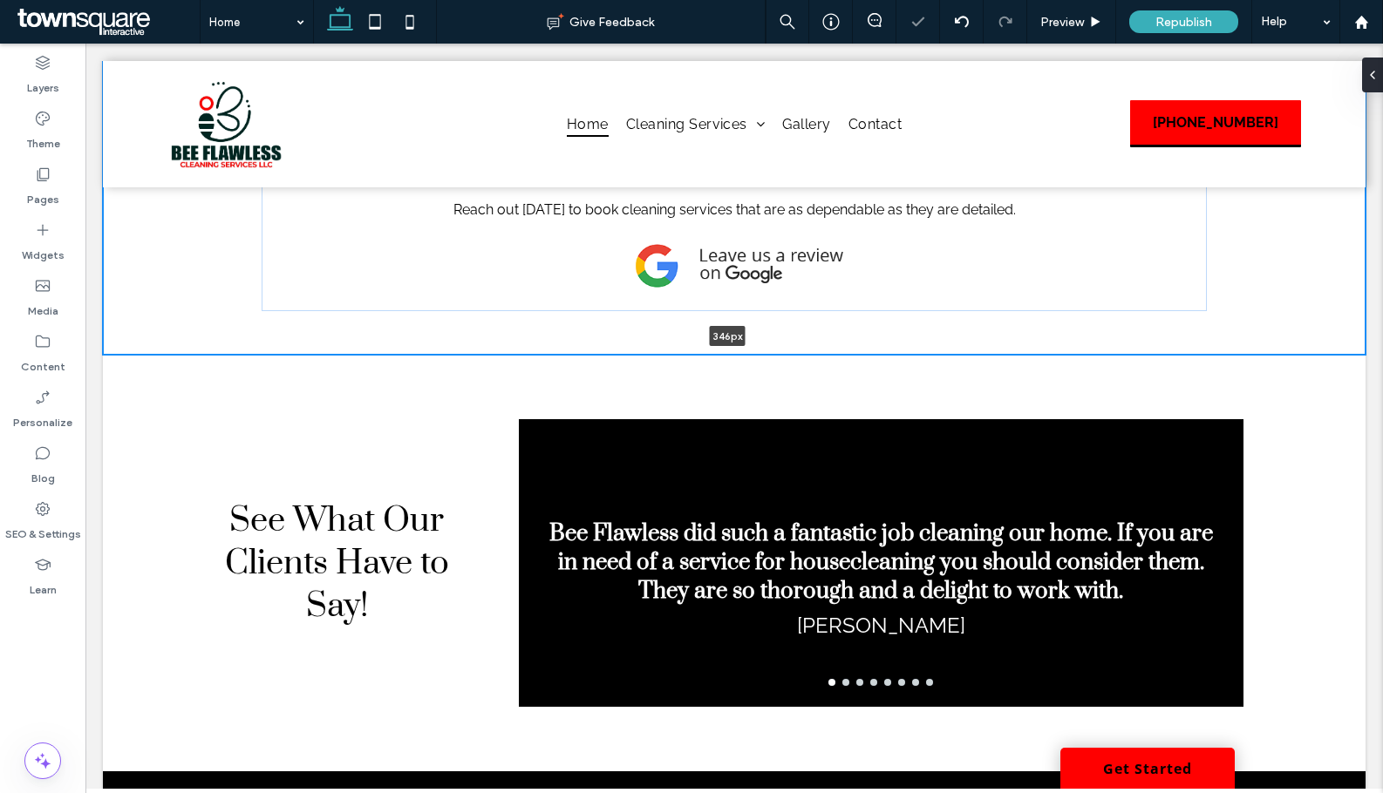
drag, startPoint x: 1051, startPoint y: 257, endPoint x: 1039, endPoint y: 198, distance: 60.4
click at [1039, 198] on div "At Bee Flawless Cleaning Services, we don’t just clean, we care. From spotless …" at bounding box center [734, 178] width 1262 height 353
type input "***"
drag, startPoint x: 968, startPoint y: 257, endPoint x: 971, endPoint y: 201, distance: 55.9
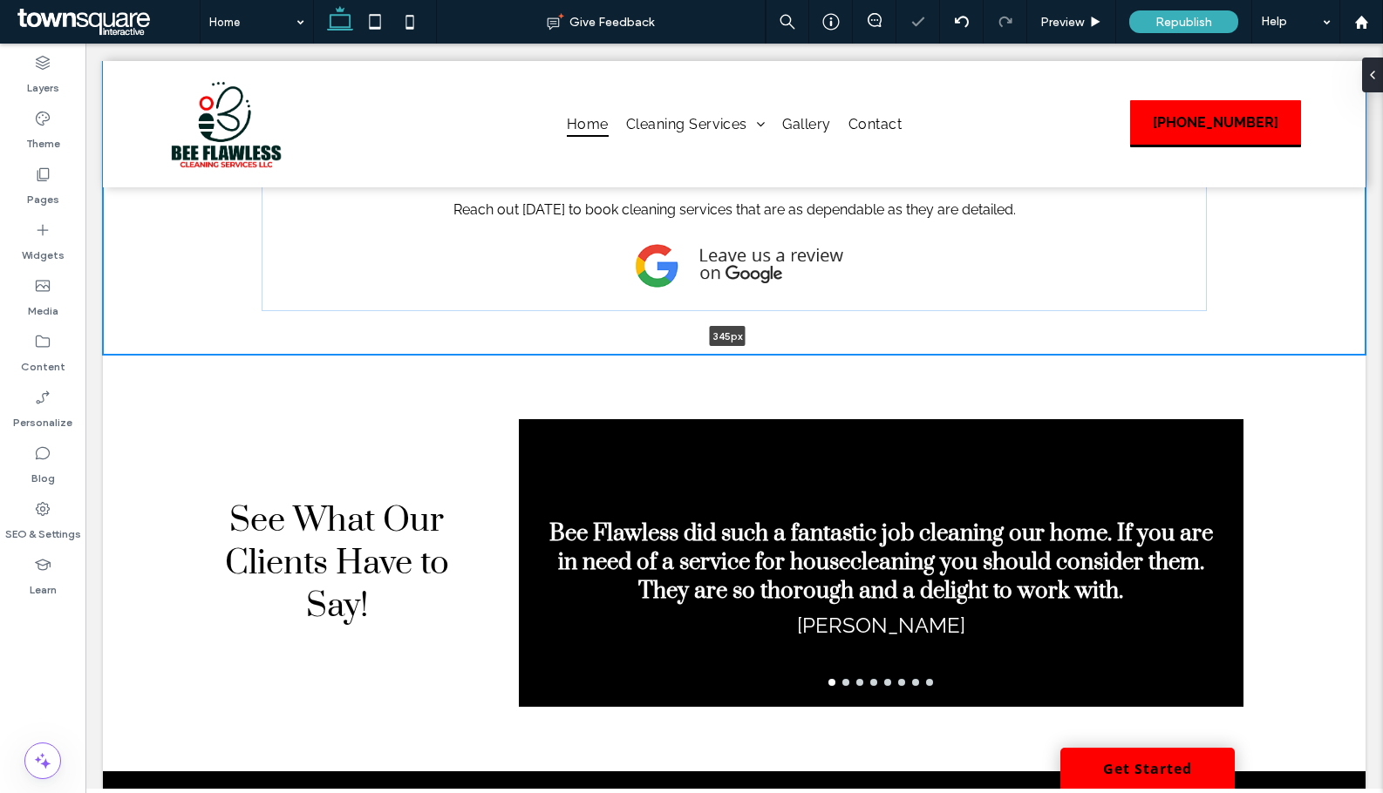
click at [971, 201] on div "At Bee Flawless Cleaning Services, we don’t just clean, we care. From spotless …" at bounding box center [734, 178] width 1262 height 353
type input "***"
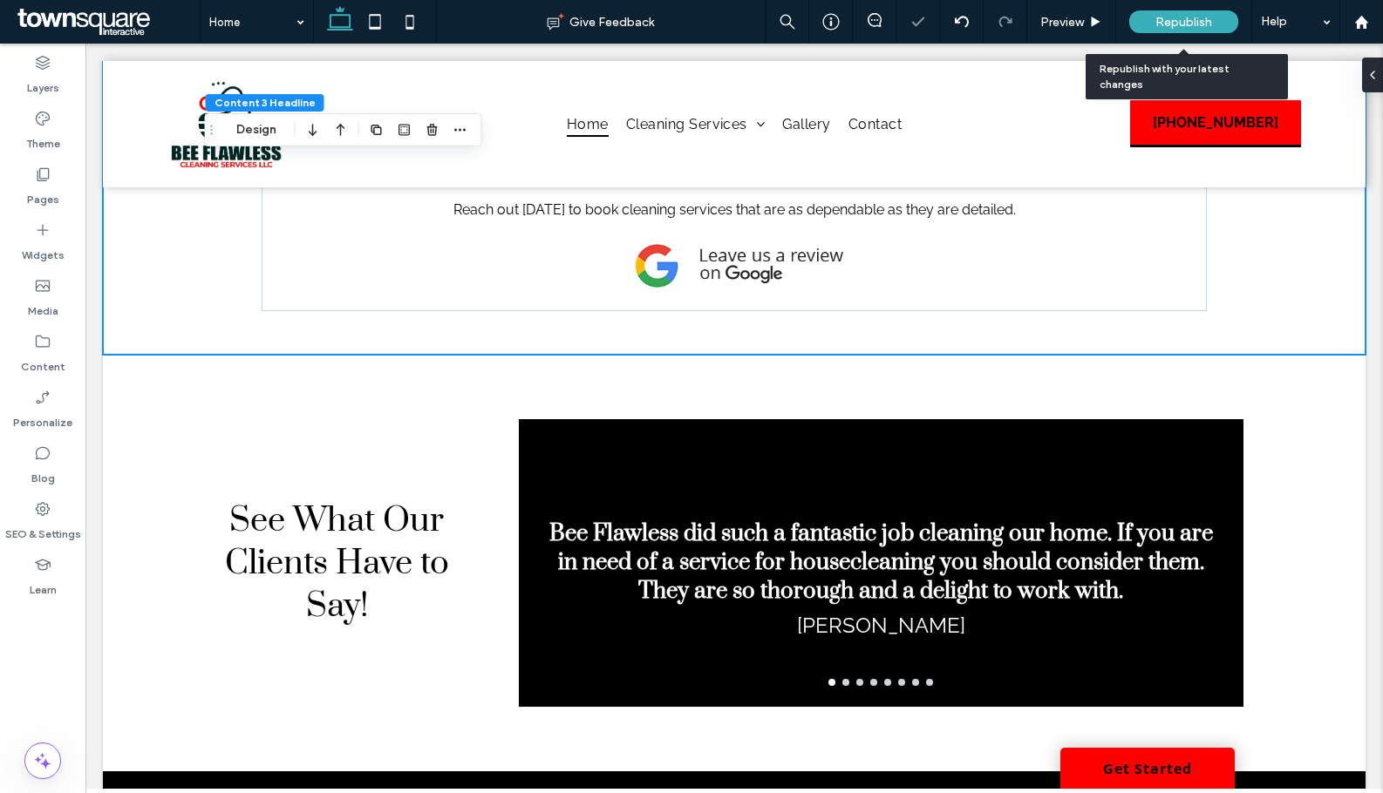
click at [1168, 12] on div "Republish" at bounding box center [1183, 21] width 109 height 23
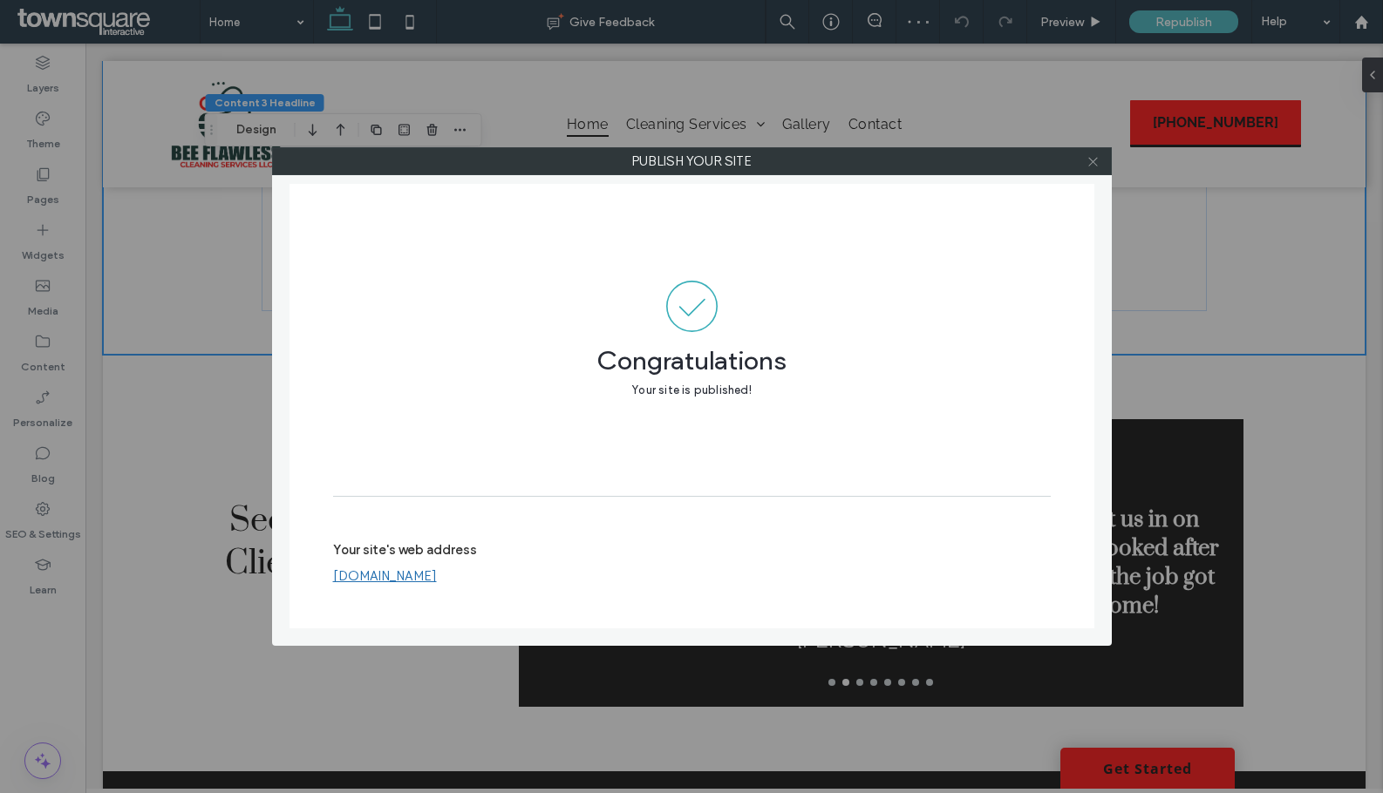
click at [1098, 160] on icon at bounding box center [1092, 161] width 13 height 13
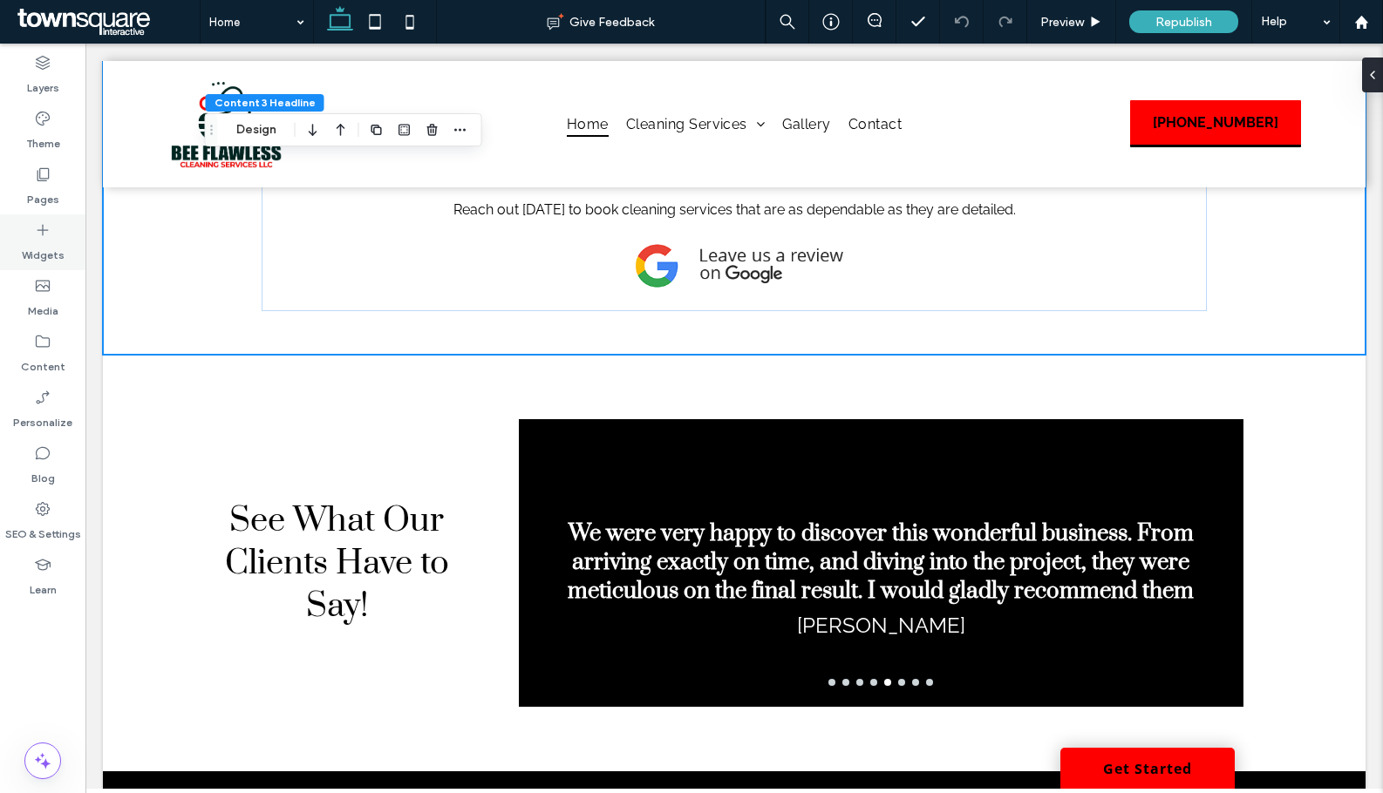
click at [46, 237] on icon at bounding box center [42, 229] width 17 height 17
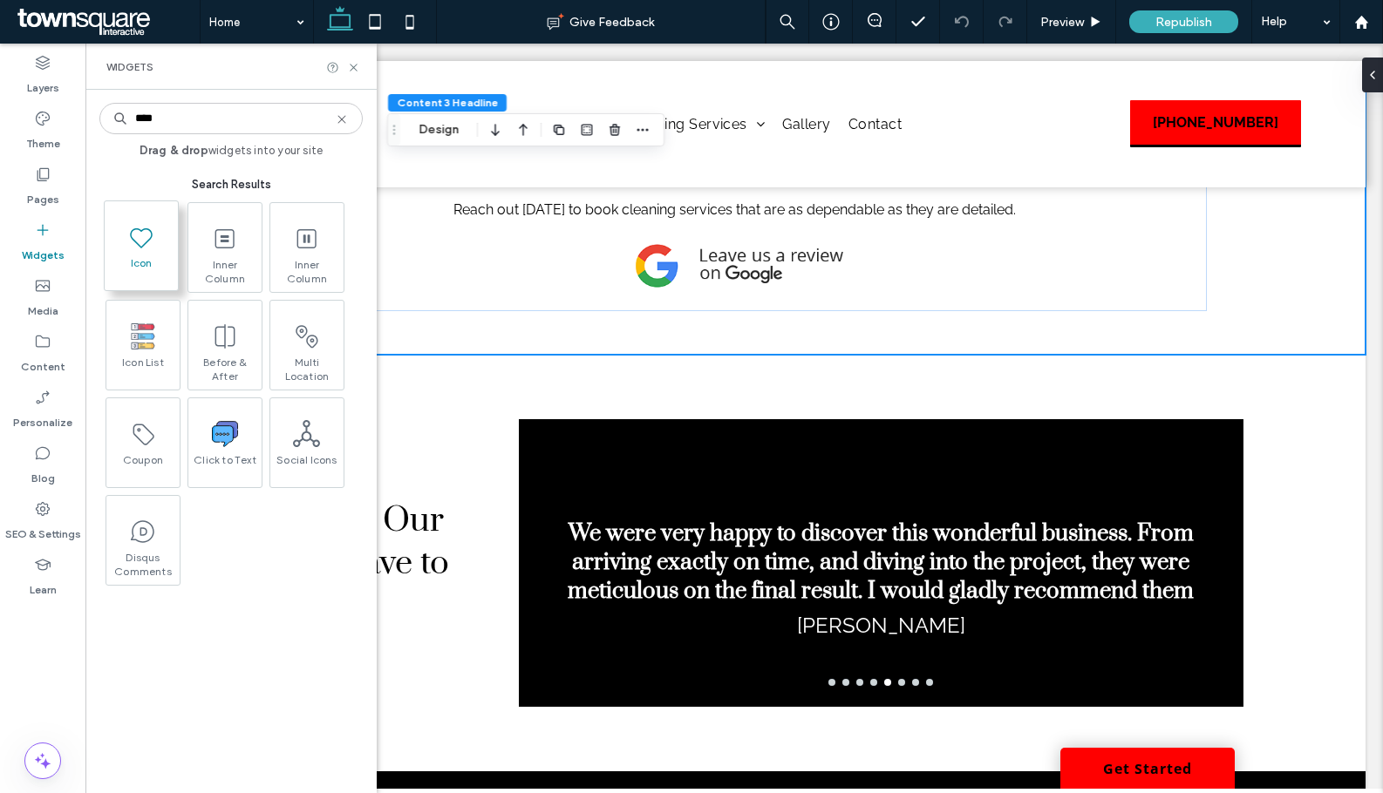
type input "****"
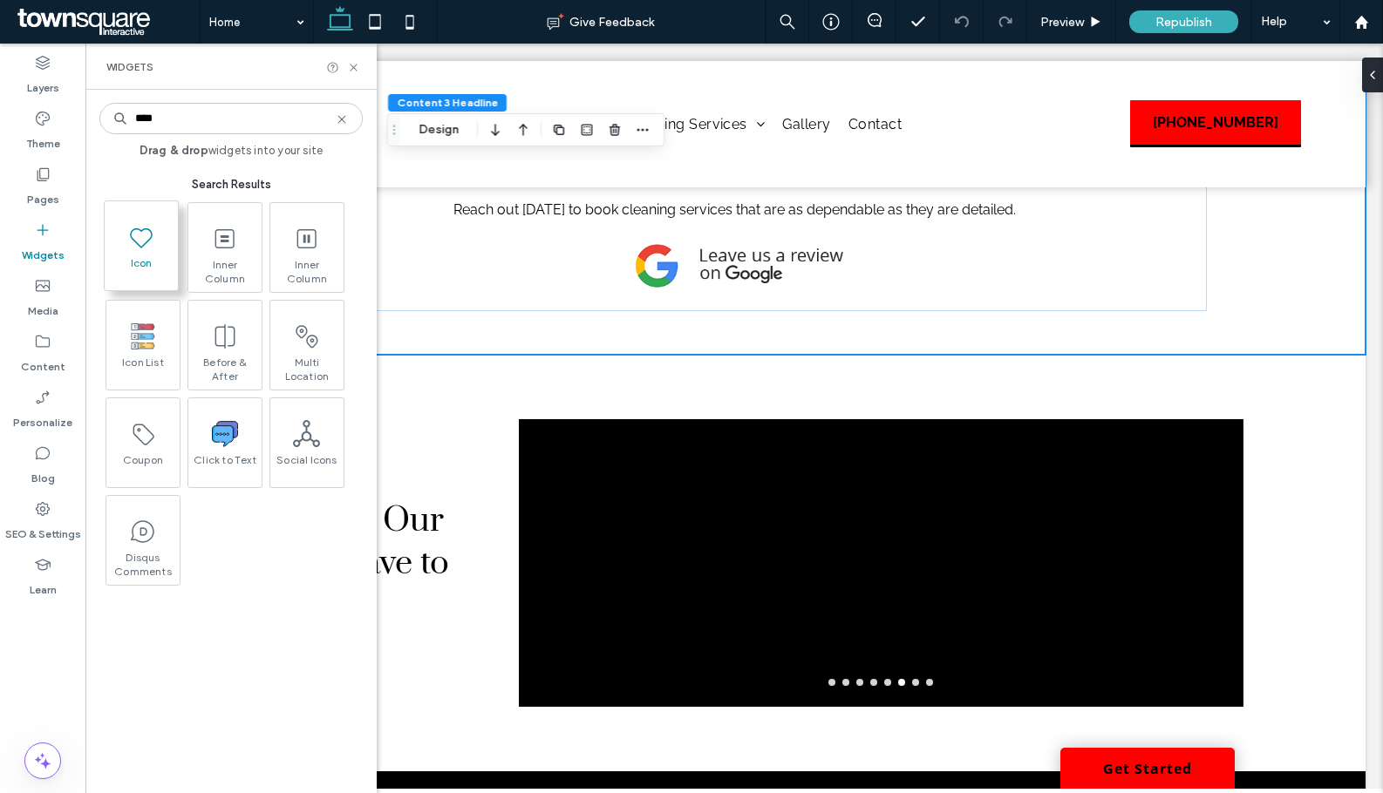
click at [118, 249] on span at bounding box center [141, 236] width 73 height 39
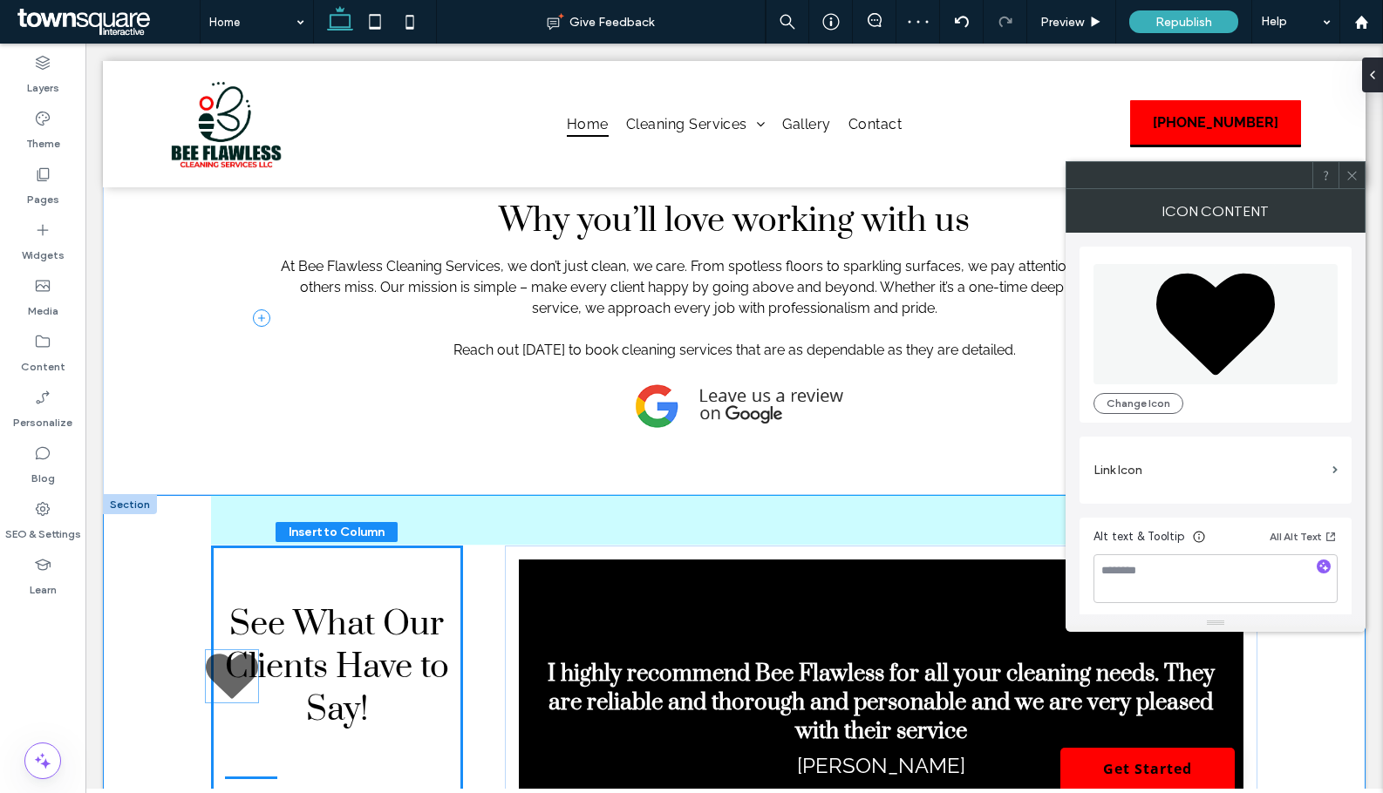
scroll to position [2412, 0]
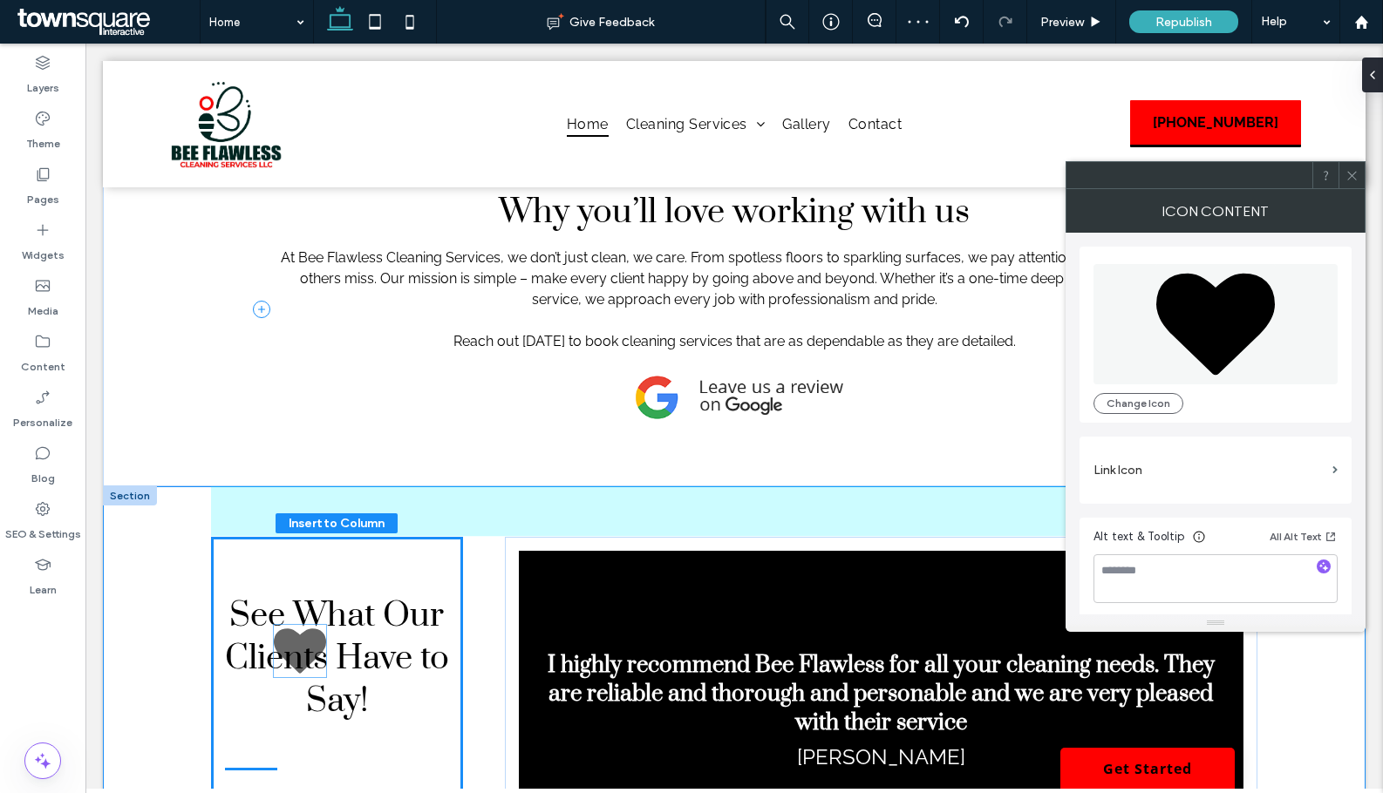
drag, startPoint x: 731, startPoint y: 418, endPoint x: 302, endPoint y: 653, distance: 489.3
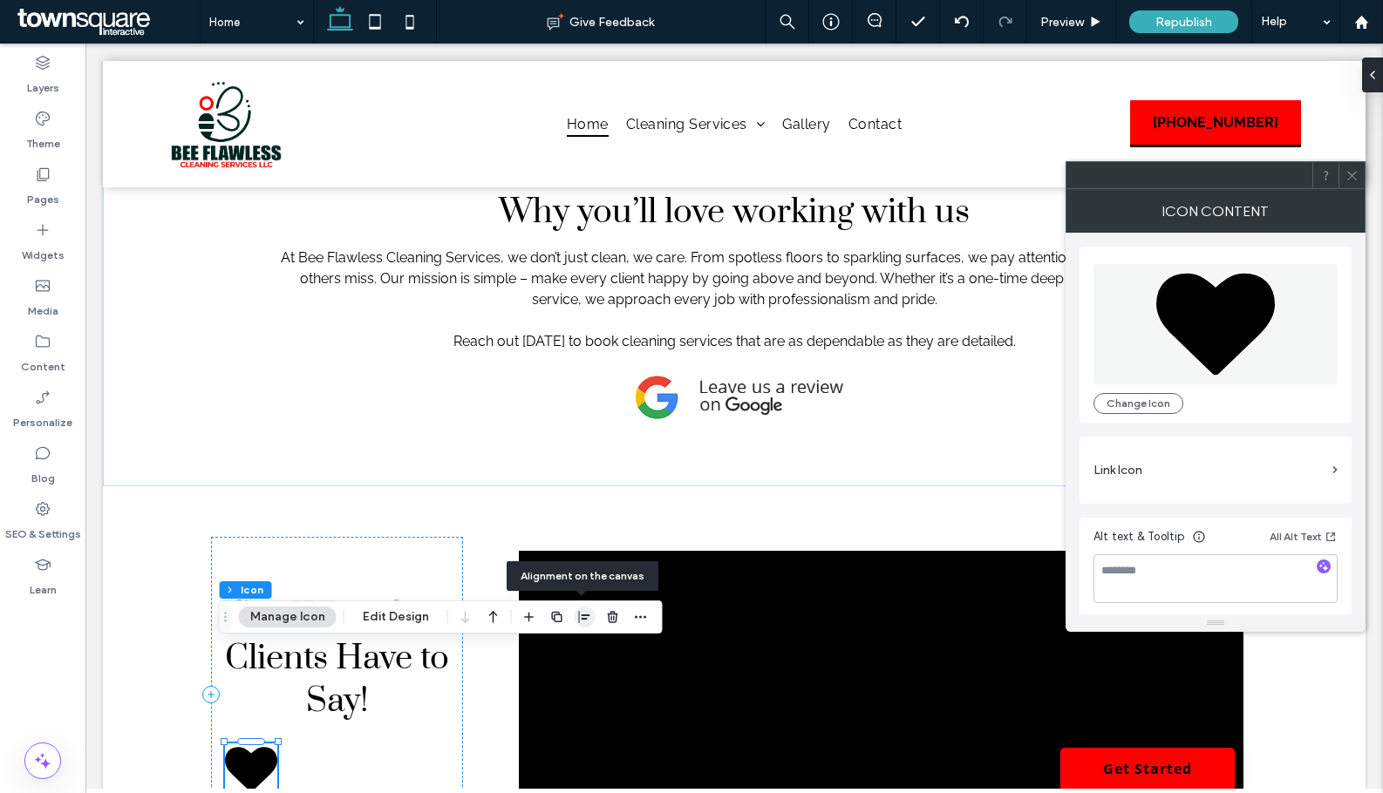
click at [579, 617] on icon "button" at bounding box center [585, 617] width 14 height 14
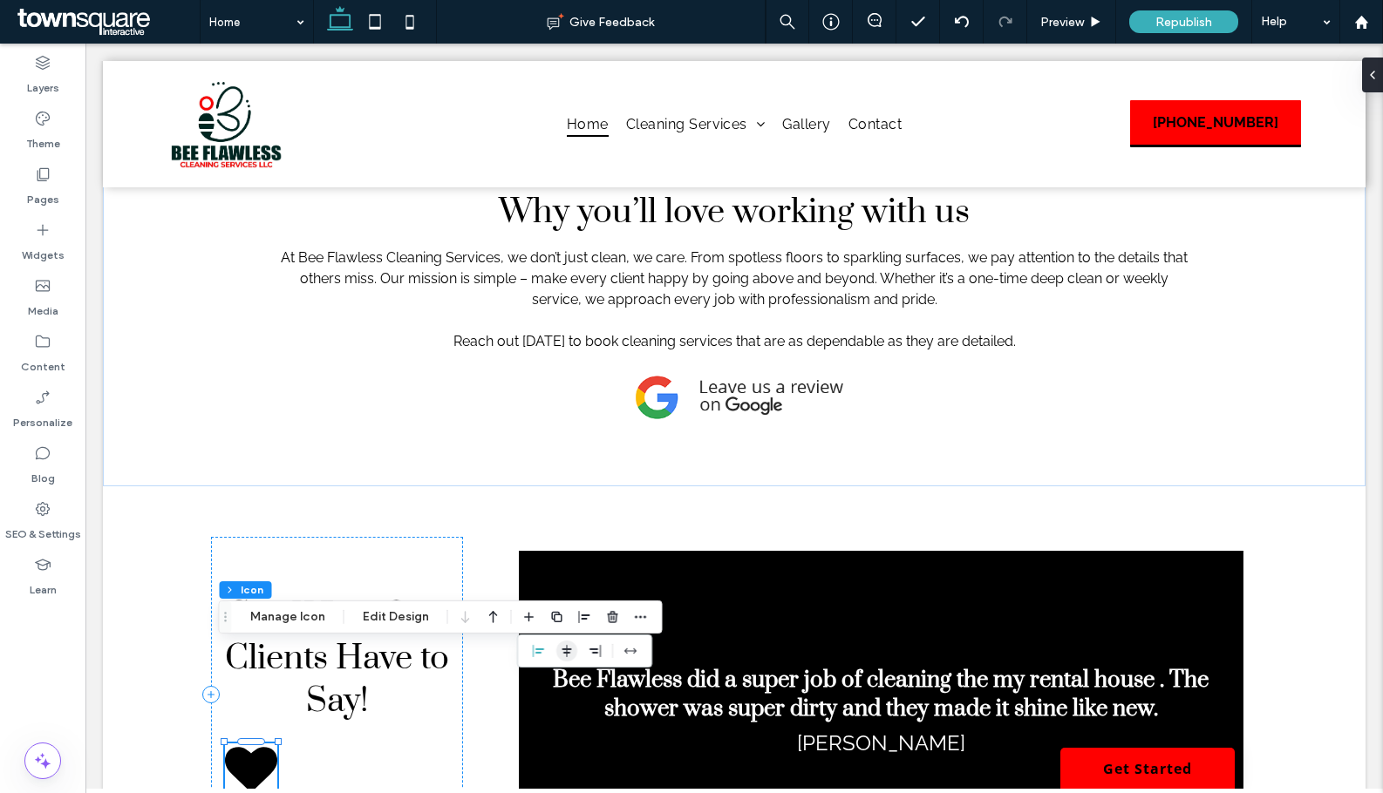
click at [564, 647] on icon "center" at bounding box center [567, 651] width 14 height 14
click at [305, 625] on button "Manage Icon" at bounding box center [288, 617] width 98 height 21
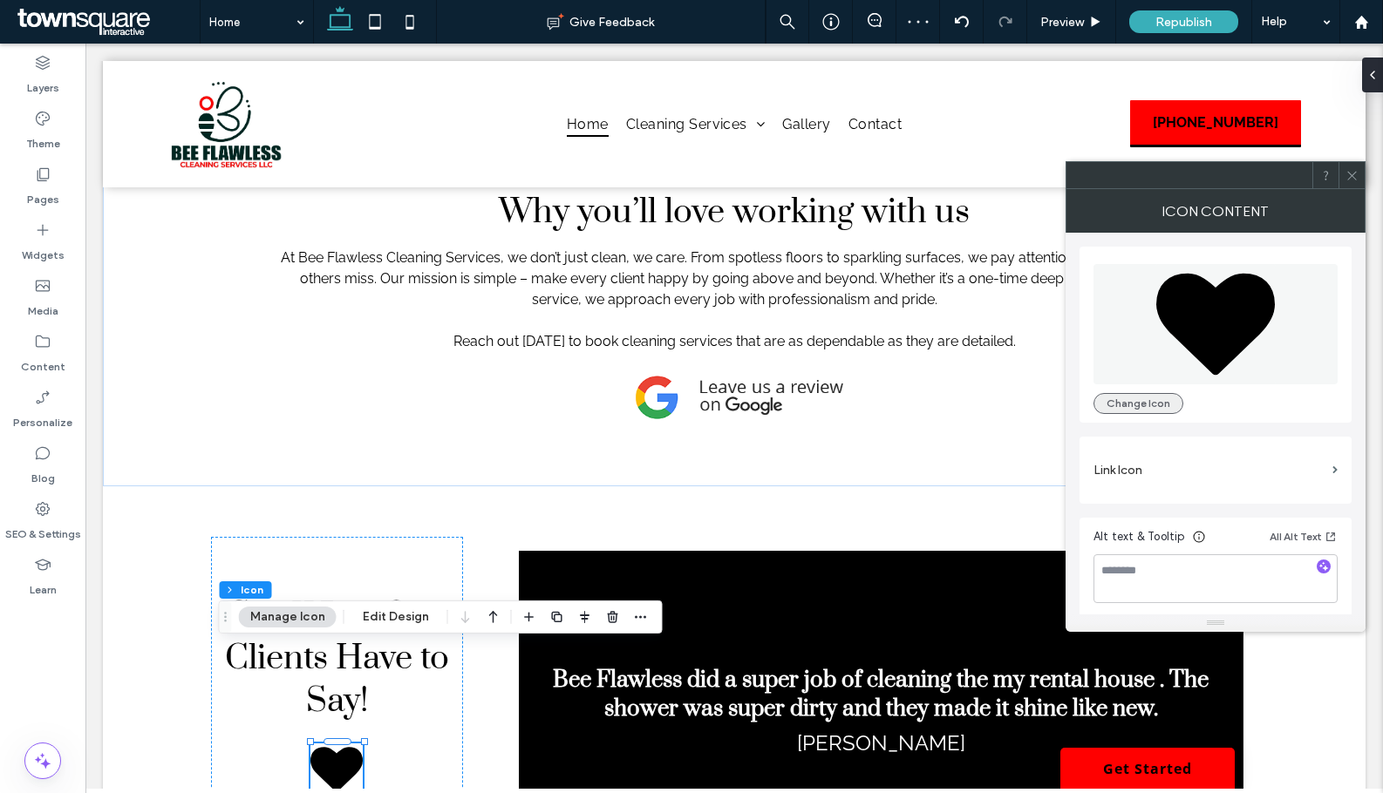
click at [1143, 398] on button "Change Icon" at bounding box center [1138, 403] width 90 height 21
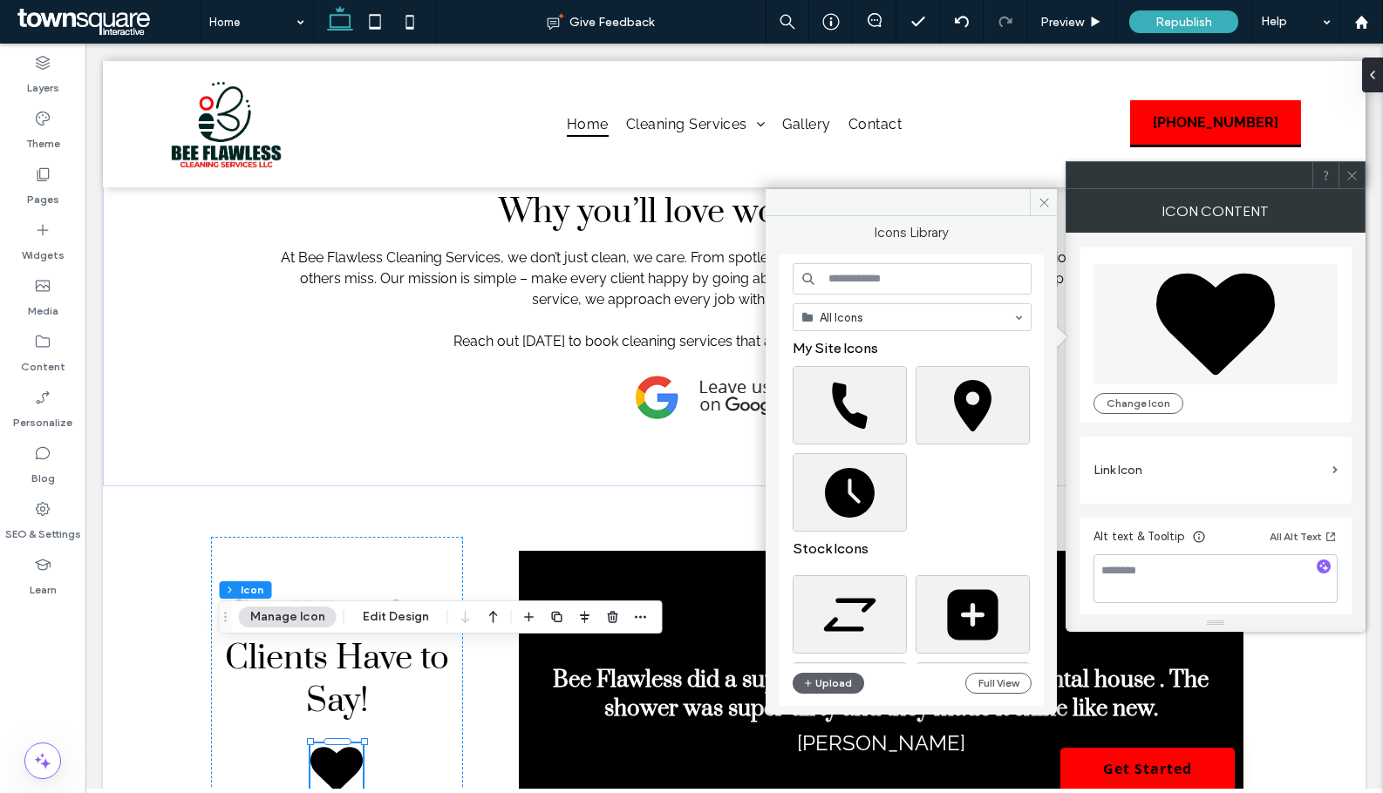
click at [895, 283] on input at bounding box center [911, 278] width 239 height 31
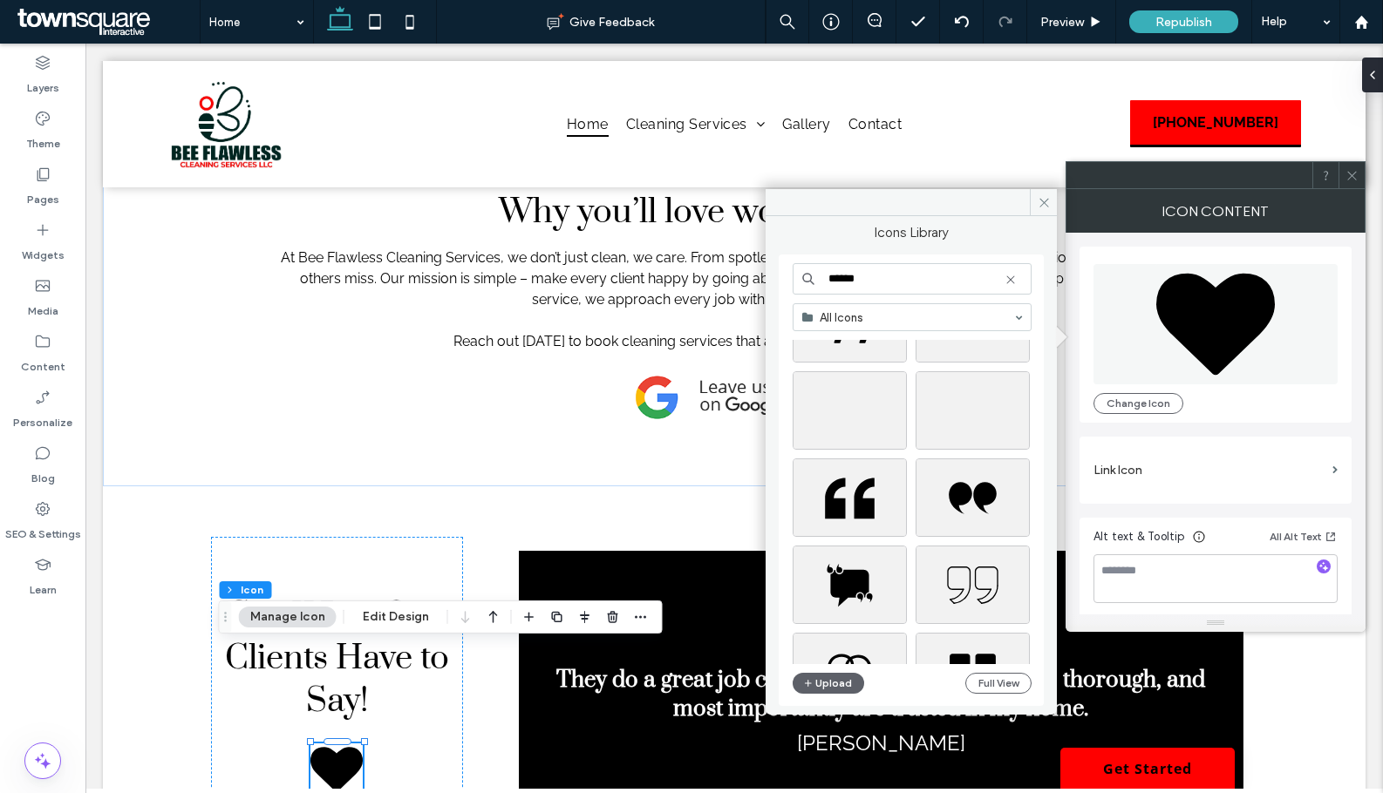
scroll to position [785, 0]
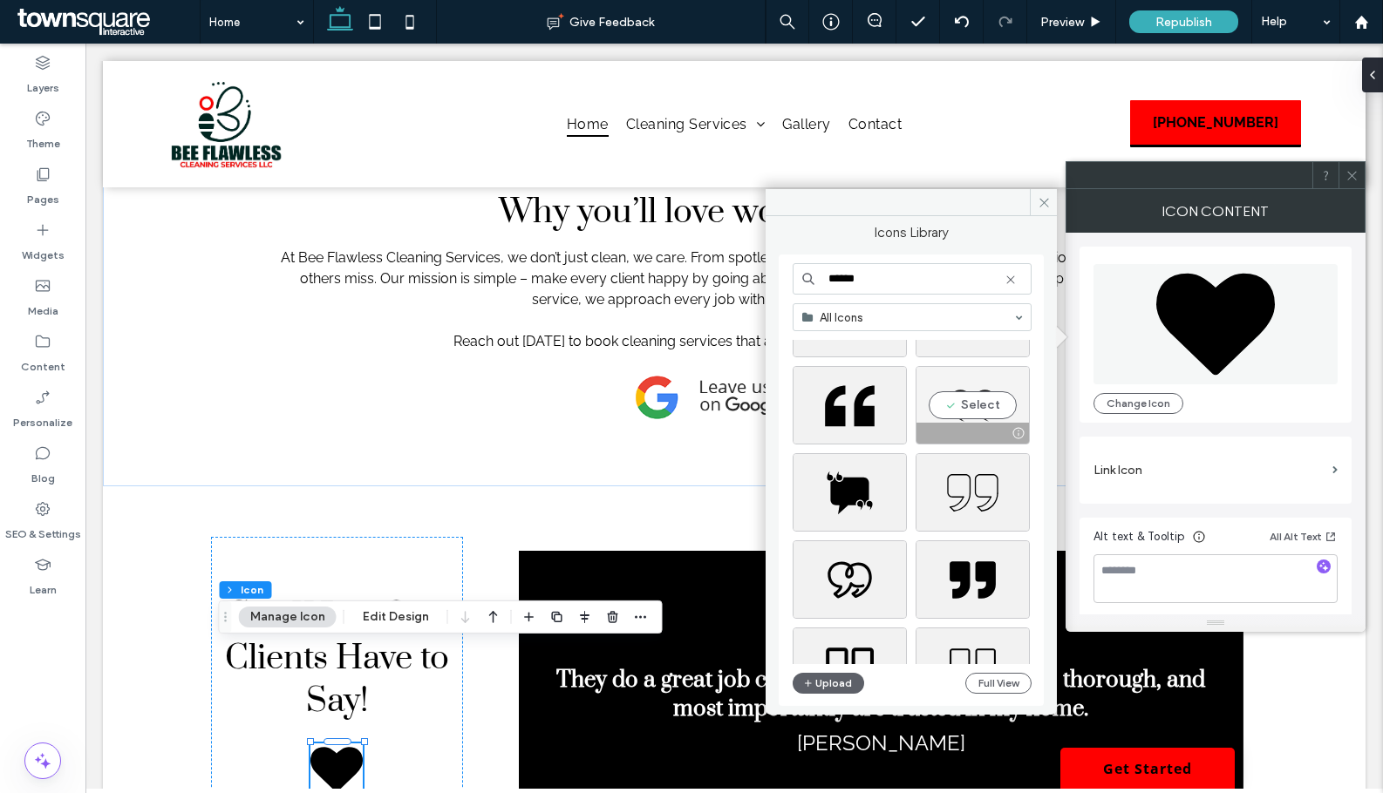
type input "******"
click at [977, 397] on div "Select" at bounding box center [972, 405] width 114 height 78
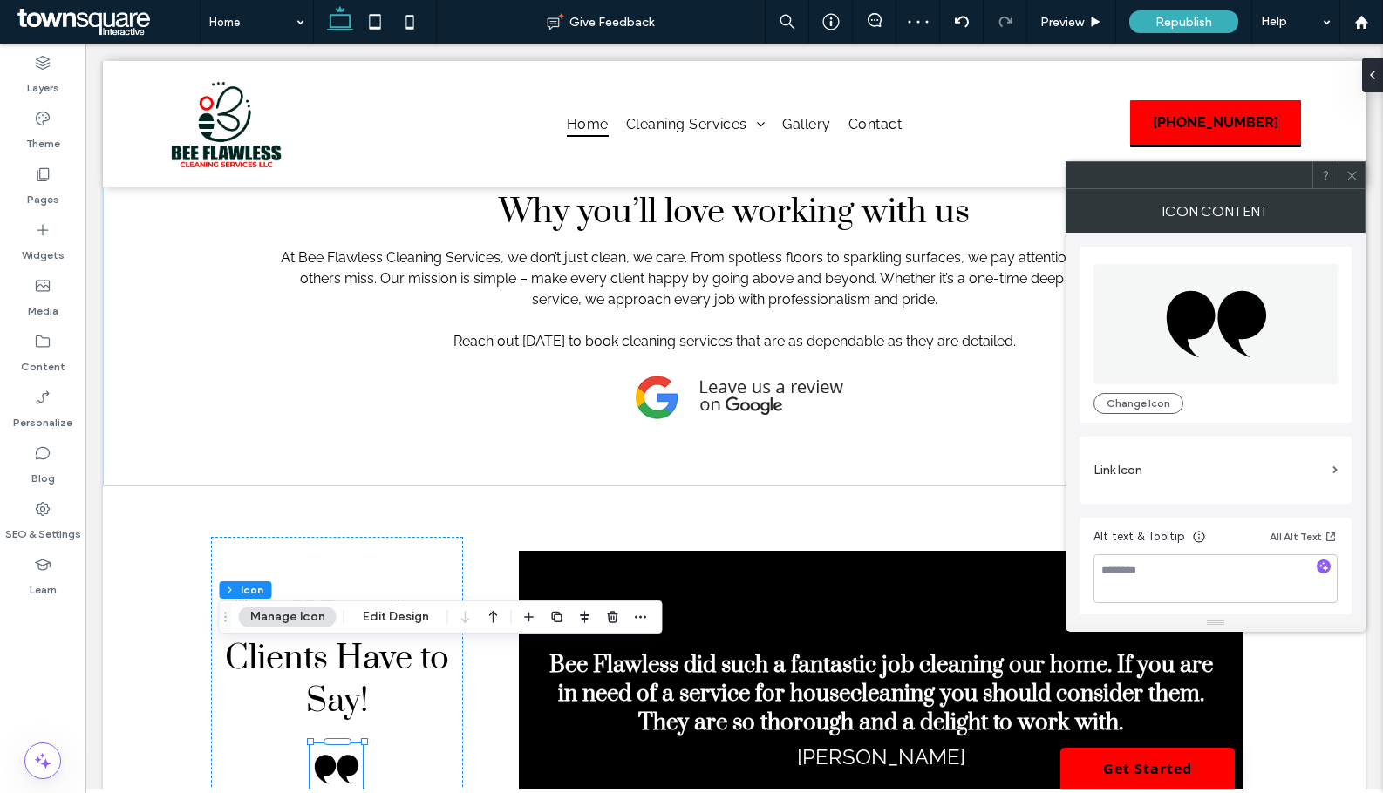
click at [1346, 178] on icon at bounding box center [1351, 175] width 13 height 13
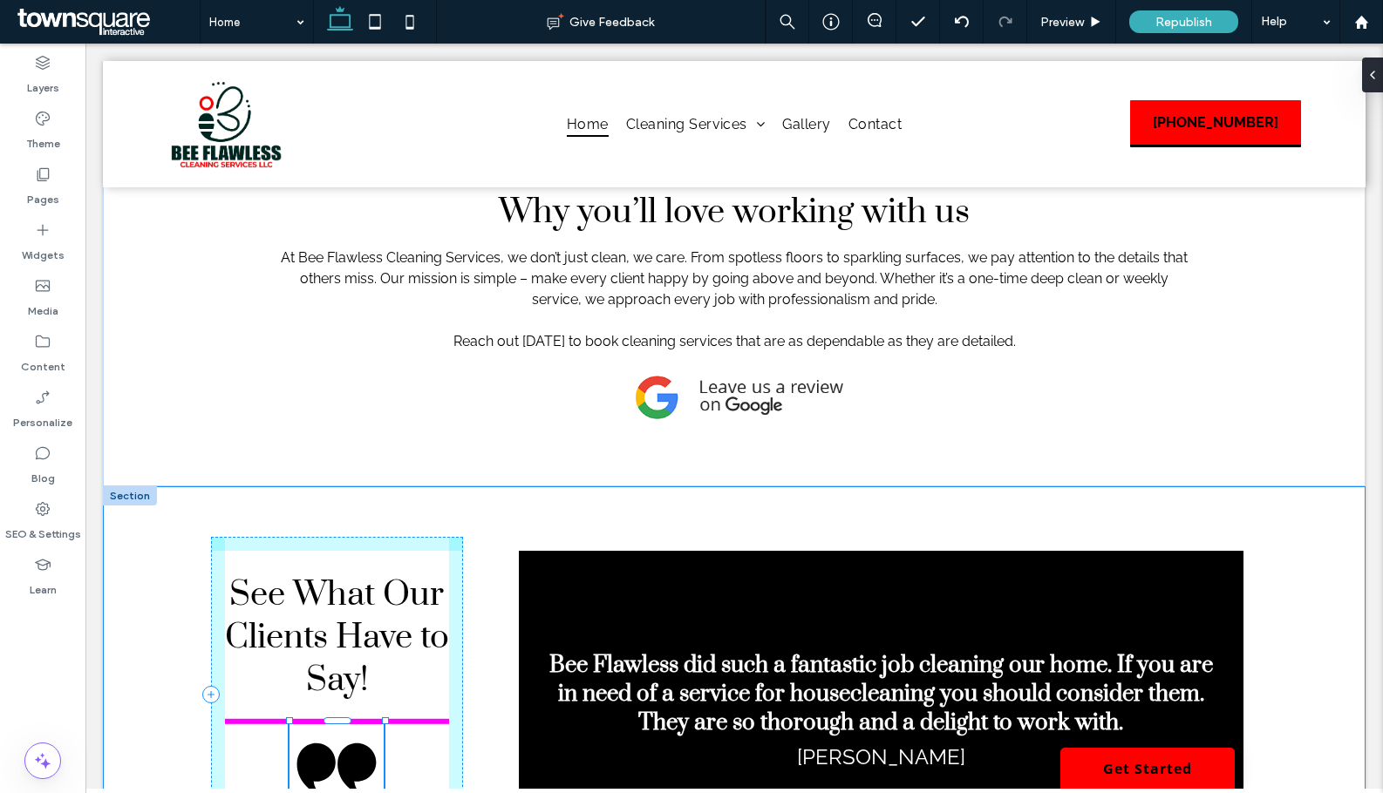
drag, startPoint x: 359, startPoint y: 702, endPoint x: 387, endPoint y: 715, distance: 30.8
click at [387, 715] on div "See What Our Clients Have to Say! 108px , 108px Bee Flawless did such a fantast…" at bounding box center [734, 694] width 1046 height 417
type input "***"
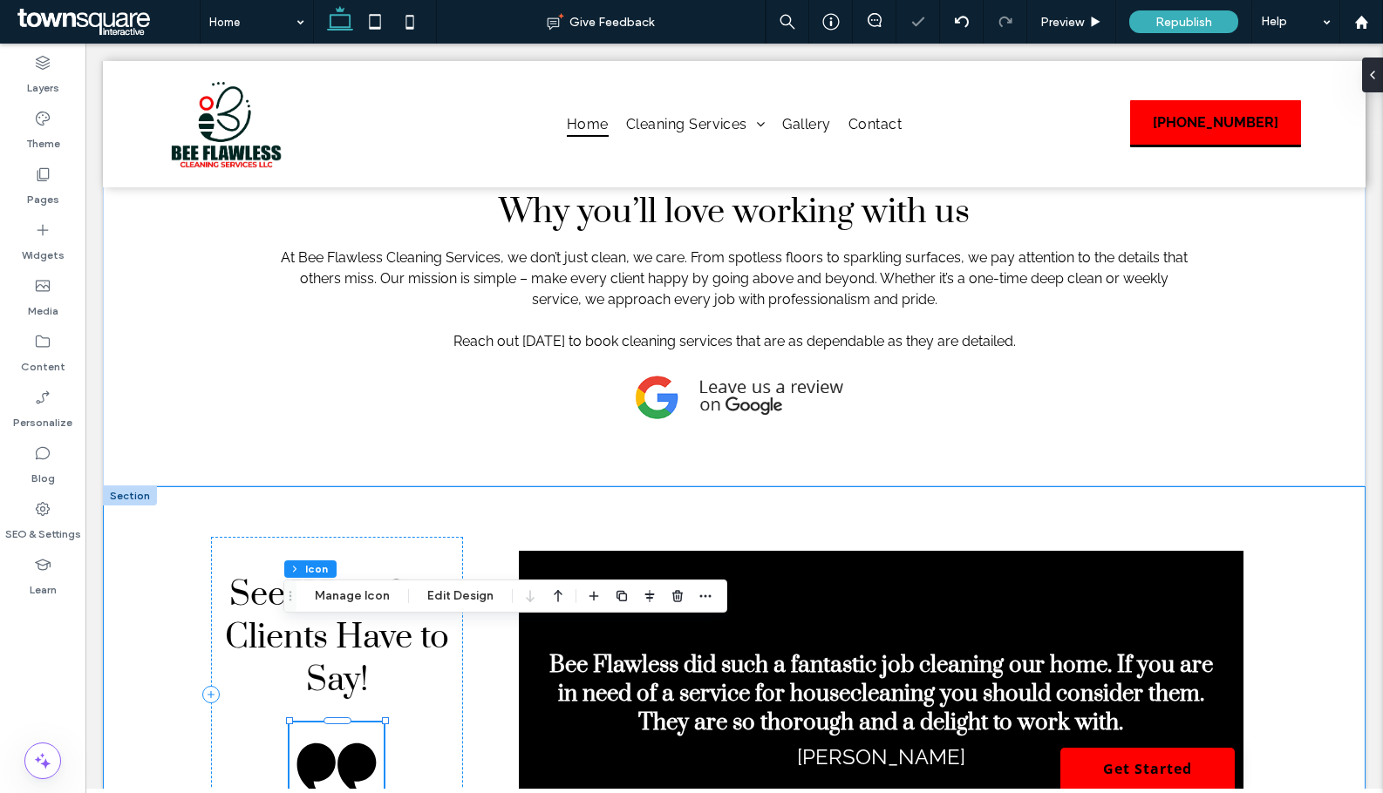
click at [424, 684] on div "See What Our Clients Have to Say! 108px , 108px" at bounding box center [337, 695] width 252 height 316
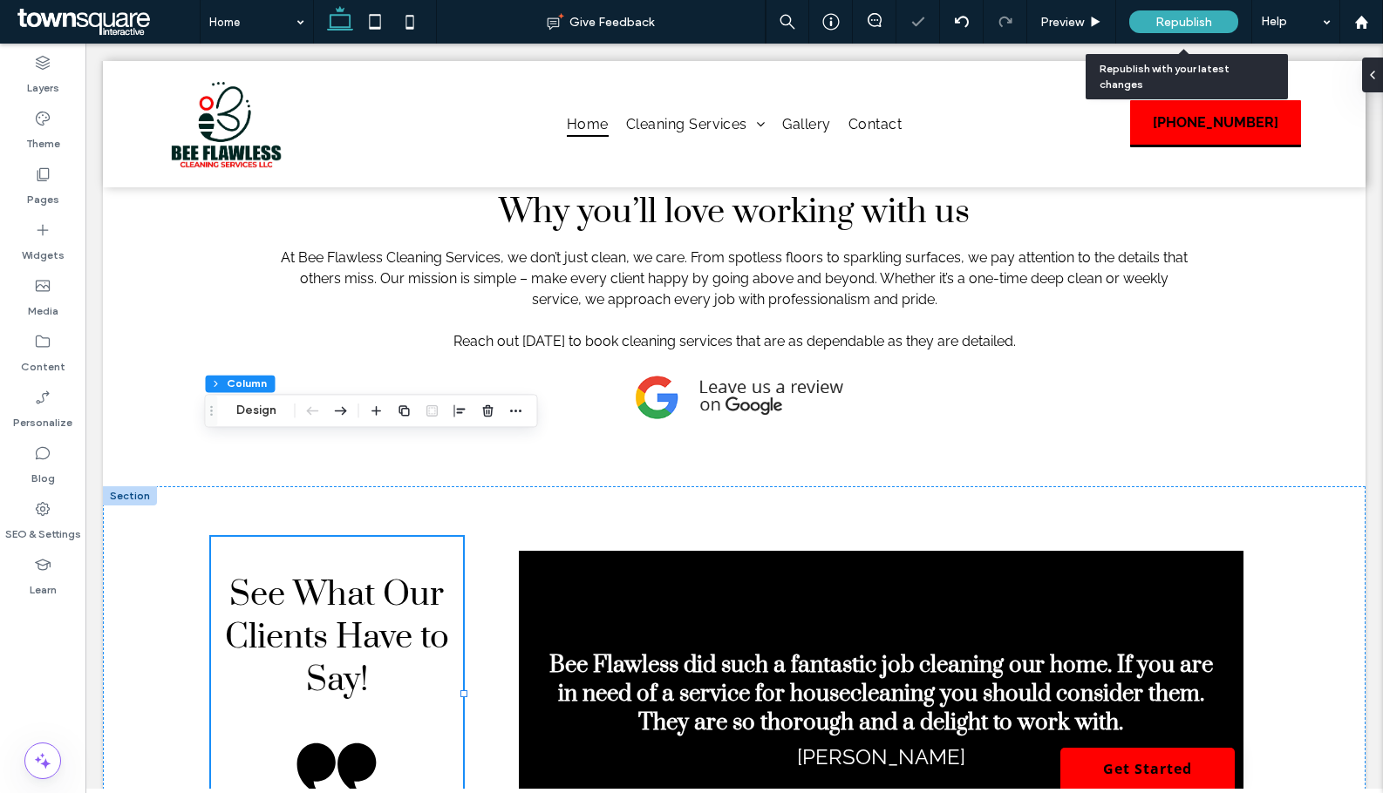
click at [1196, 24] on span "Republish" at bounding box center [1183, 22] width 57 height 15
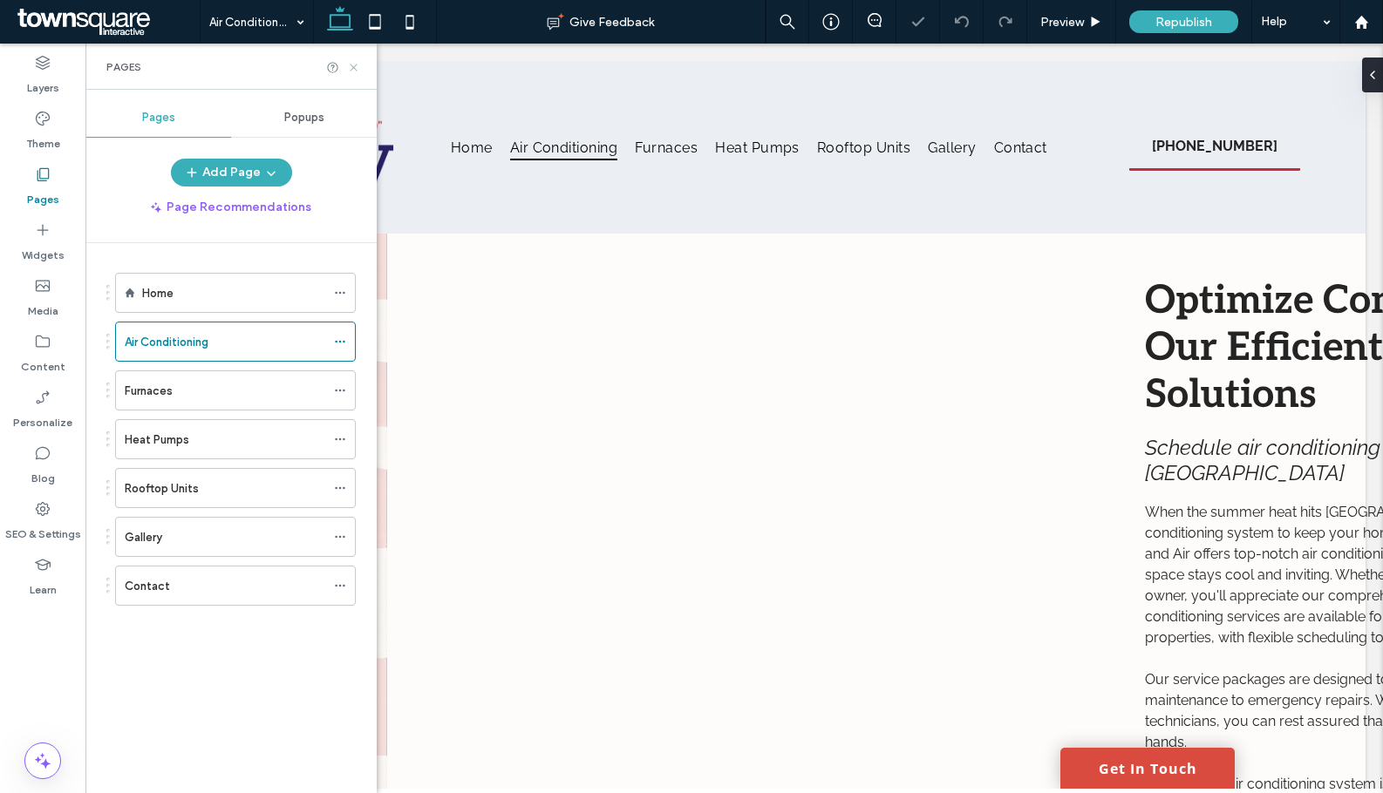
click at [354, 71] on icon at bounding box center [353, 67] width 13 height 13
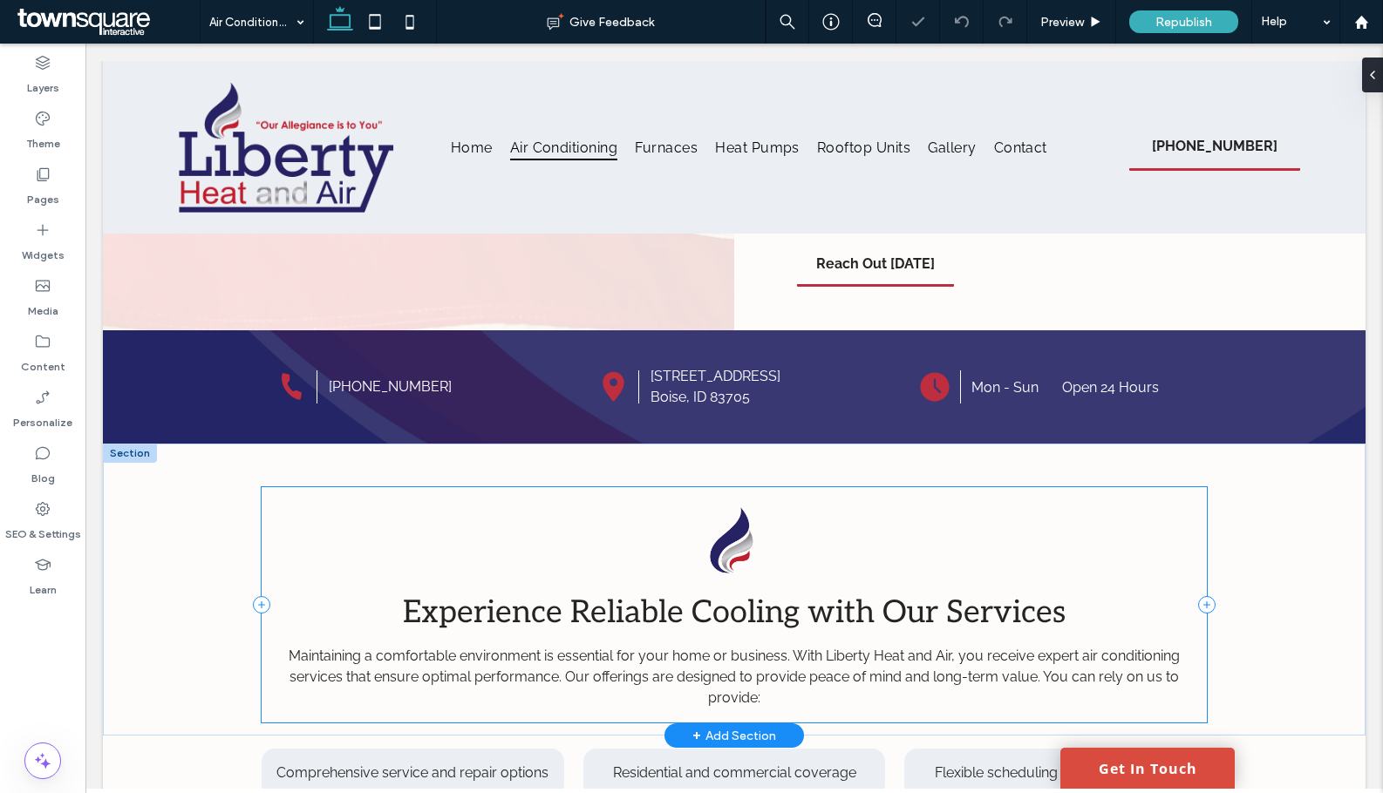
scroll to position [697, 0]
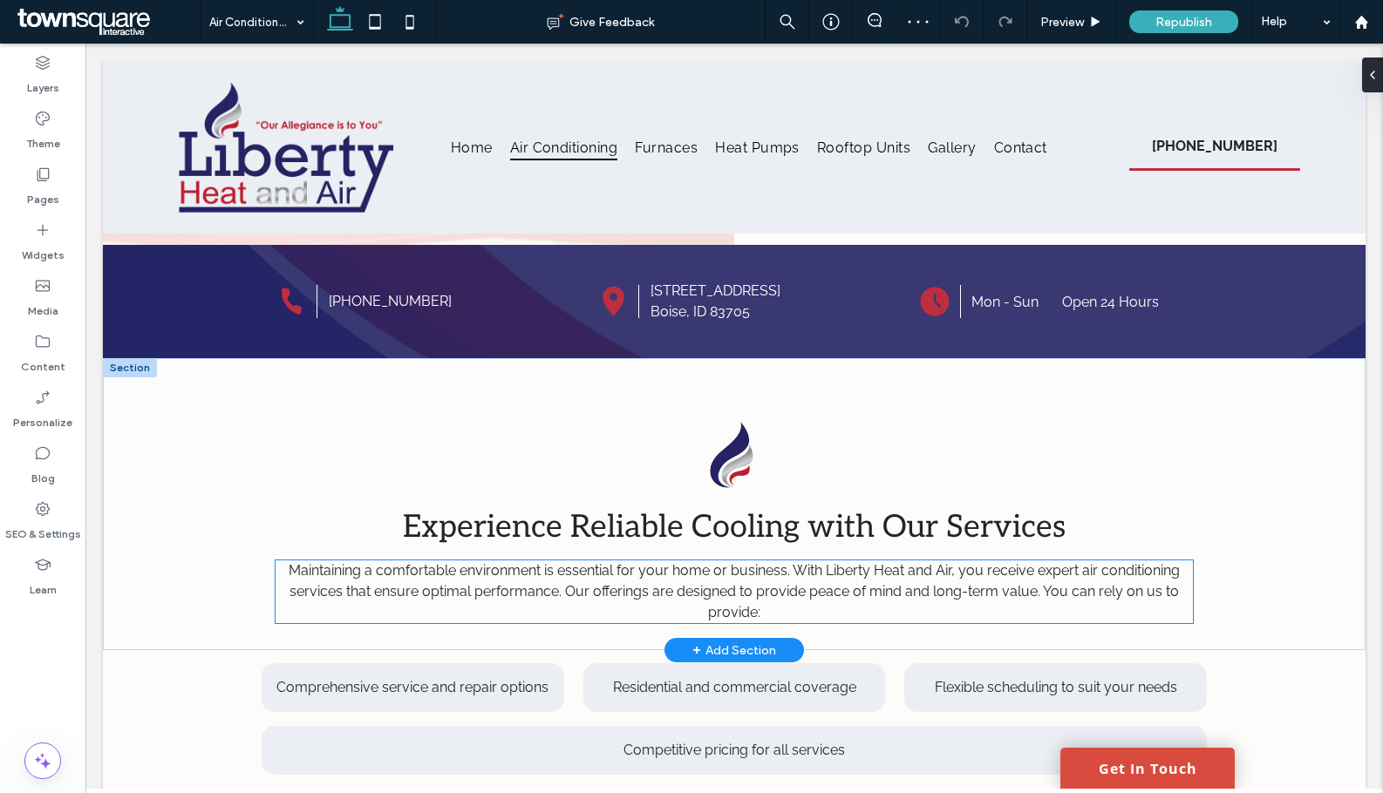
click at [796, 589] on span "Maintaining a comfortable environment is essential for your home or business. W…" at bounding box center [734, 591] width 891 height 58
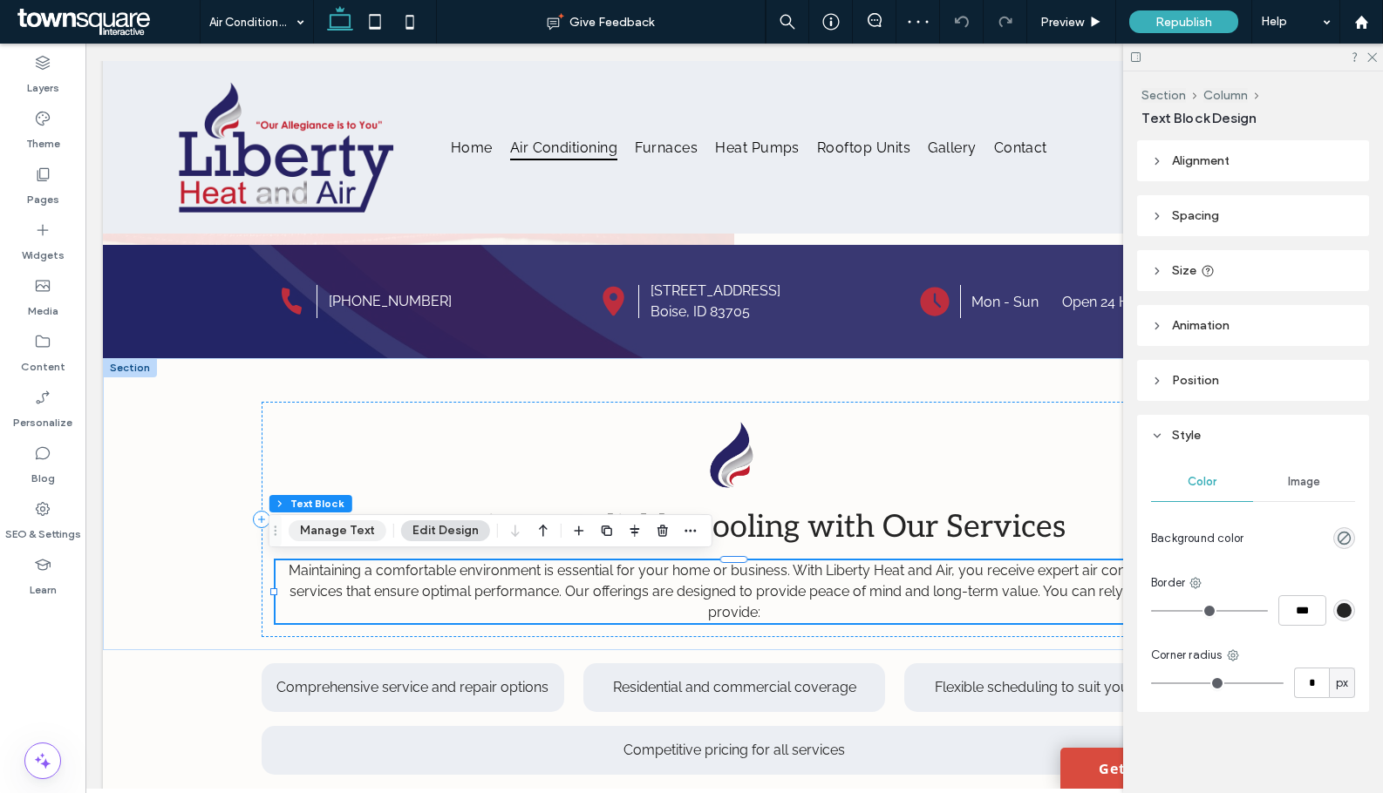
click at [320, 535] on button "Manage Text" at bounding box center [338, 530] width 98 height 21
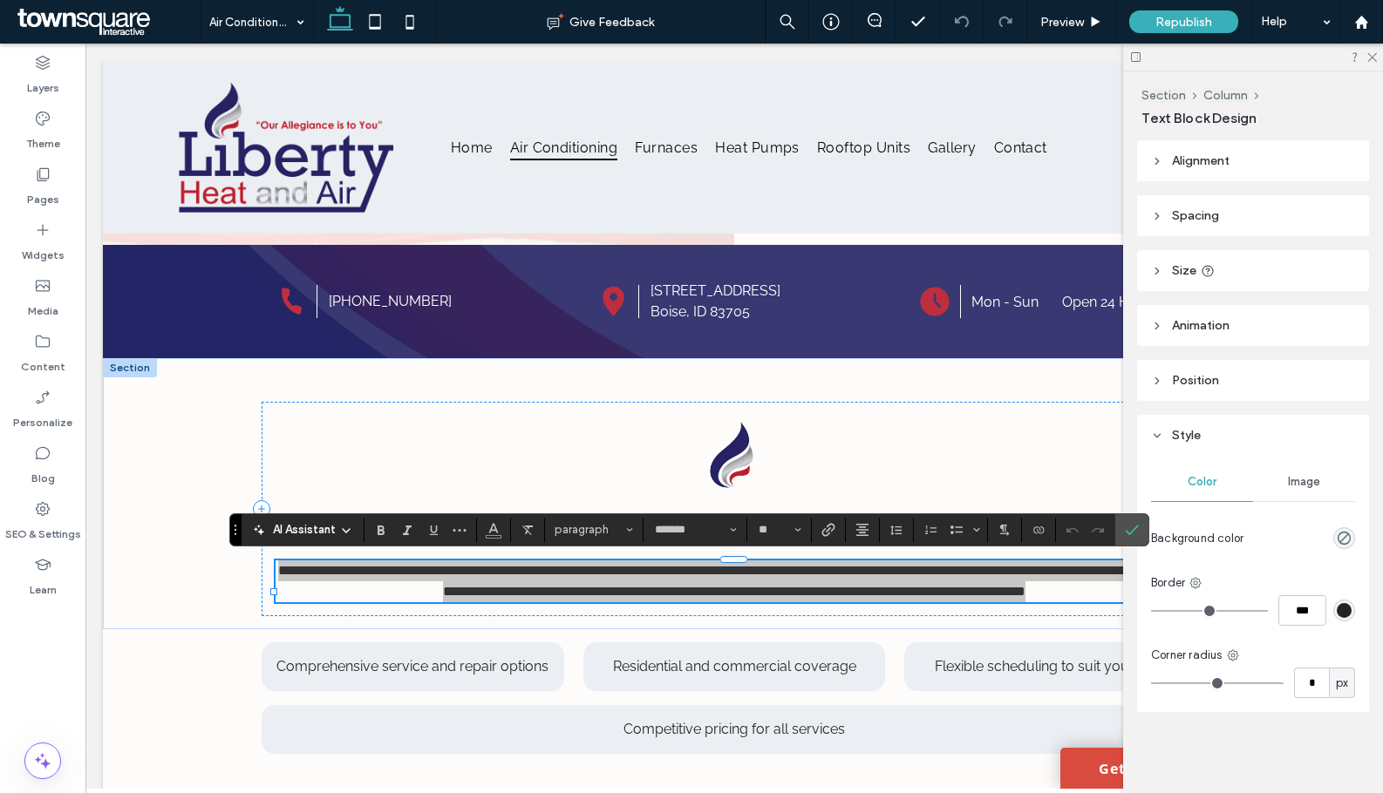
click at [268, 521] on div "AI Assistant" at bounding box center [302, 529] width 115 height 17
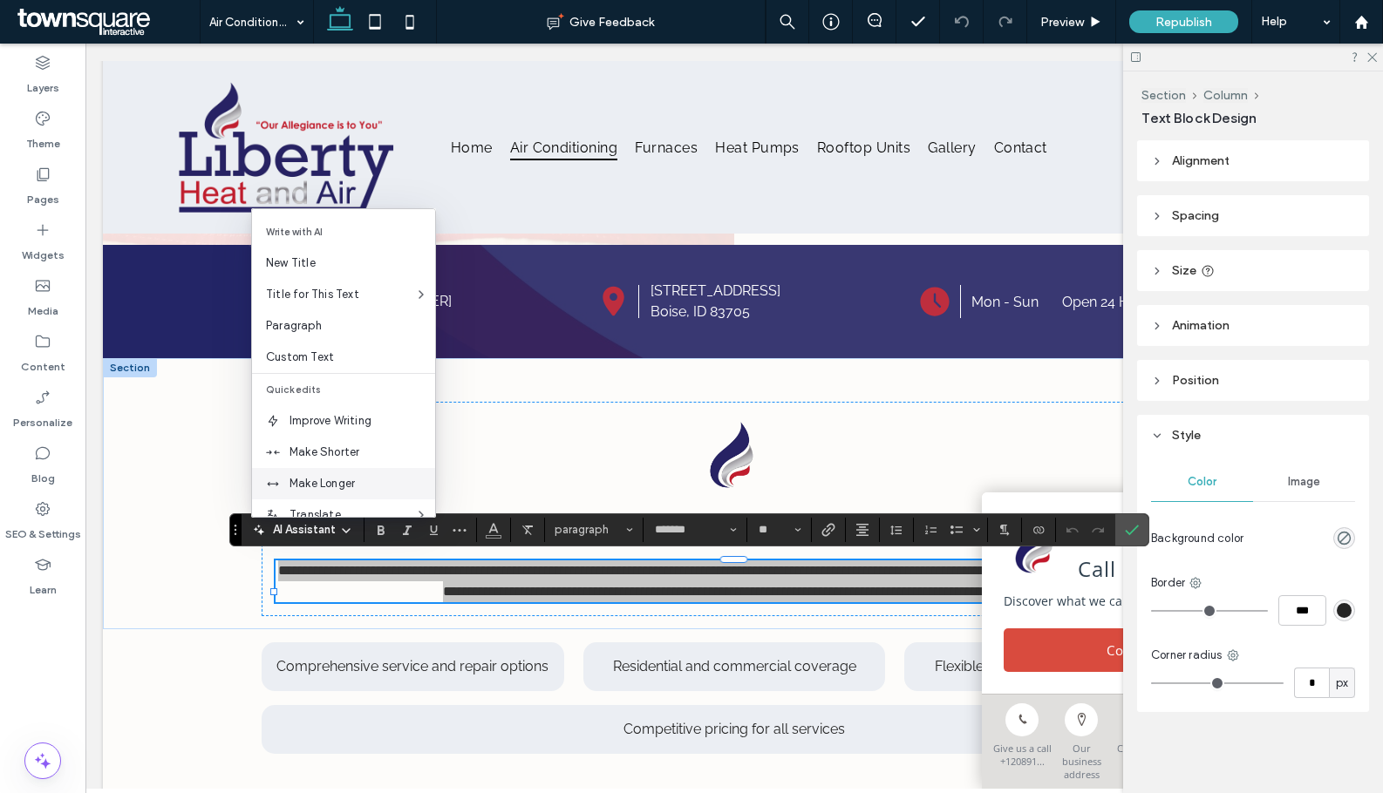
click at [330, 487] on span "Make Longer" at bounding box center [362, 483] width 146 height 17
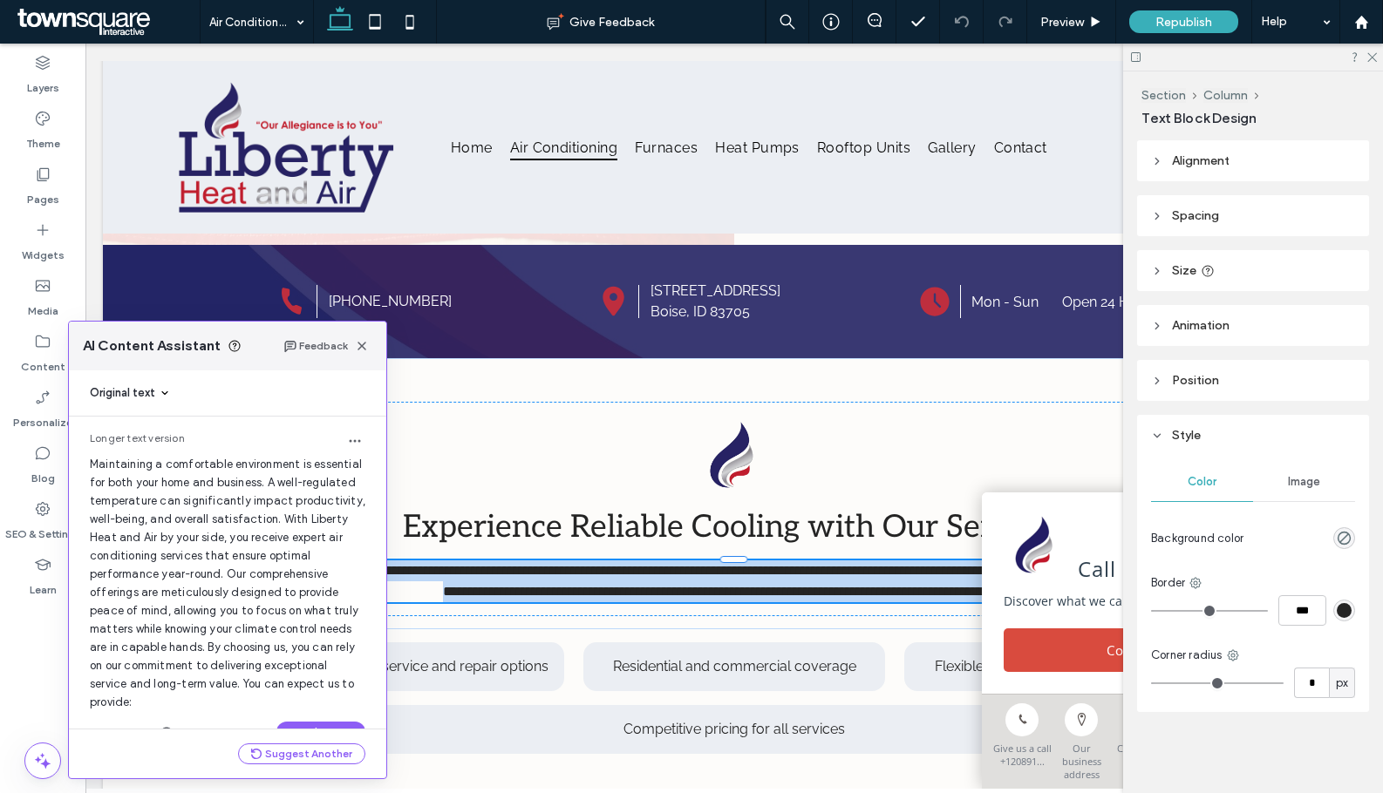
scroll to position [38, 0]
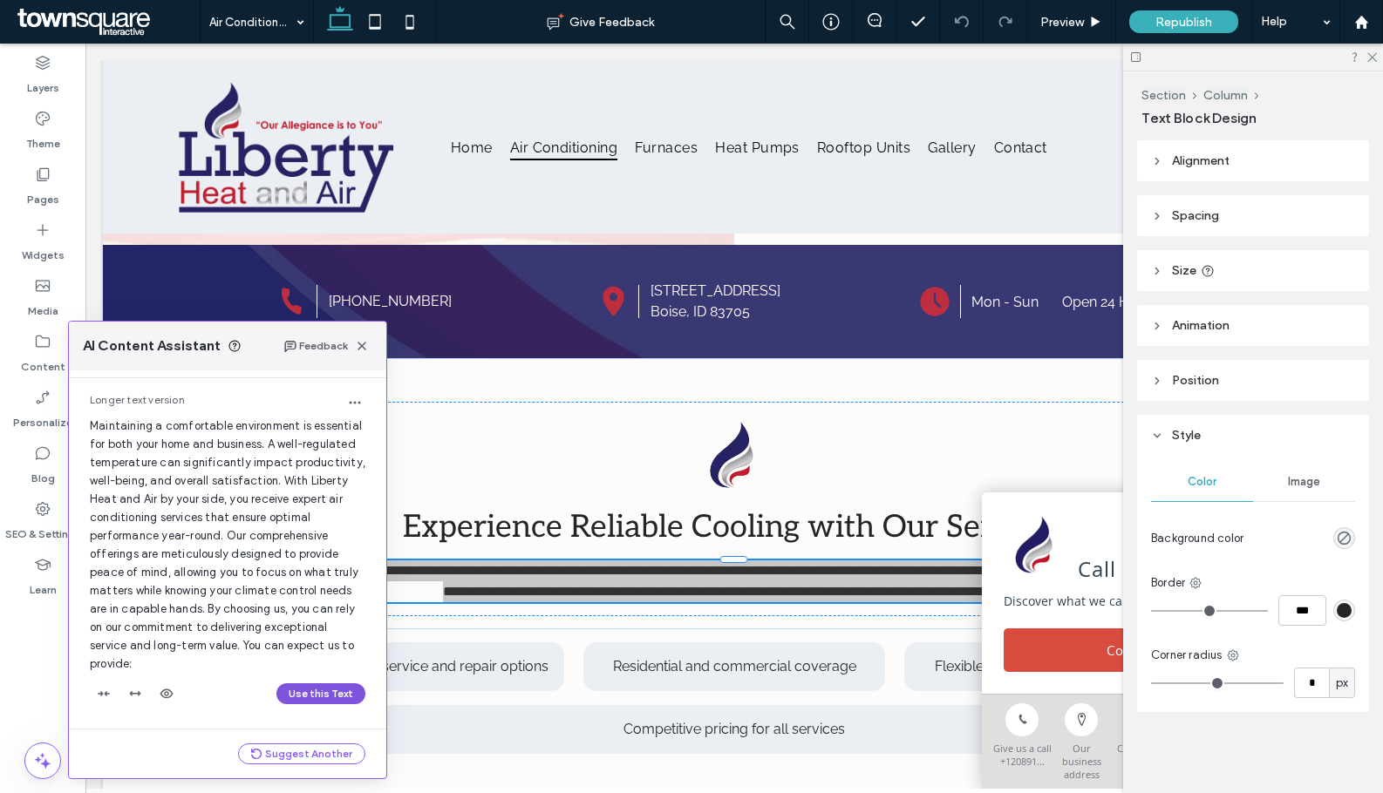
click at [316, 689] on button "Use this Text" at bounding box center [320, 693] width 89 height 21
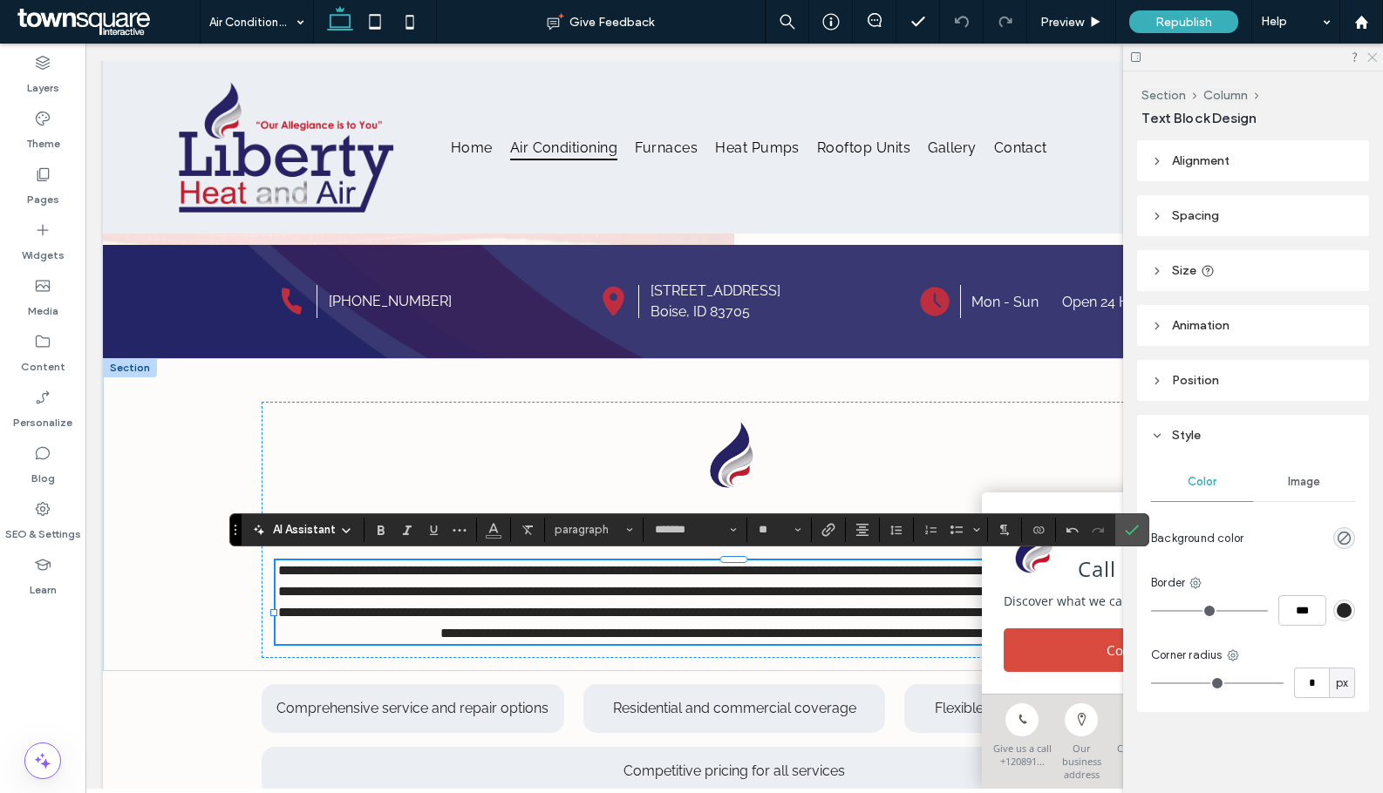
click at [1370, 52] on icon at bounding box center [1370, 56] width 11 height 11
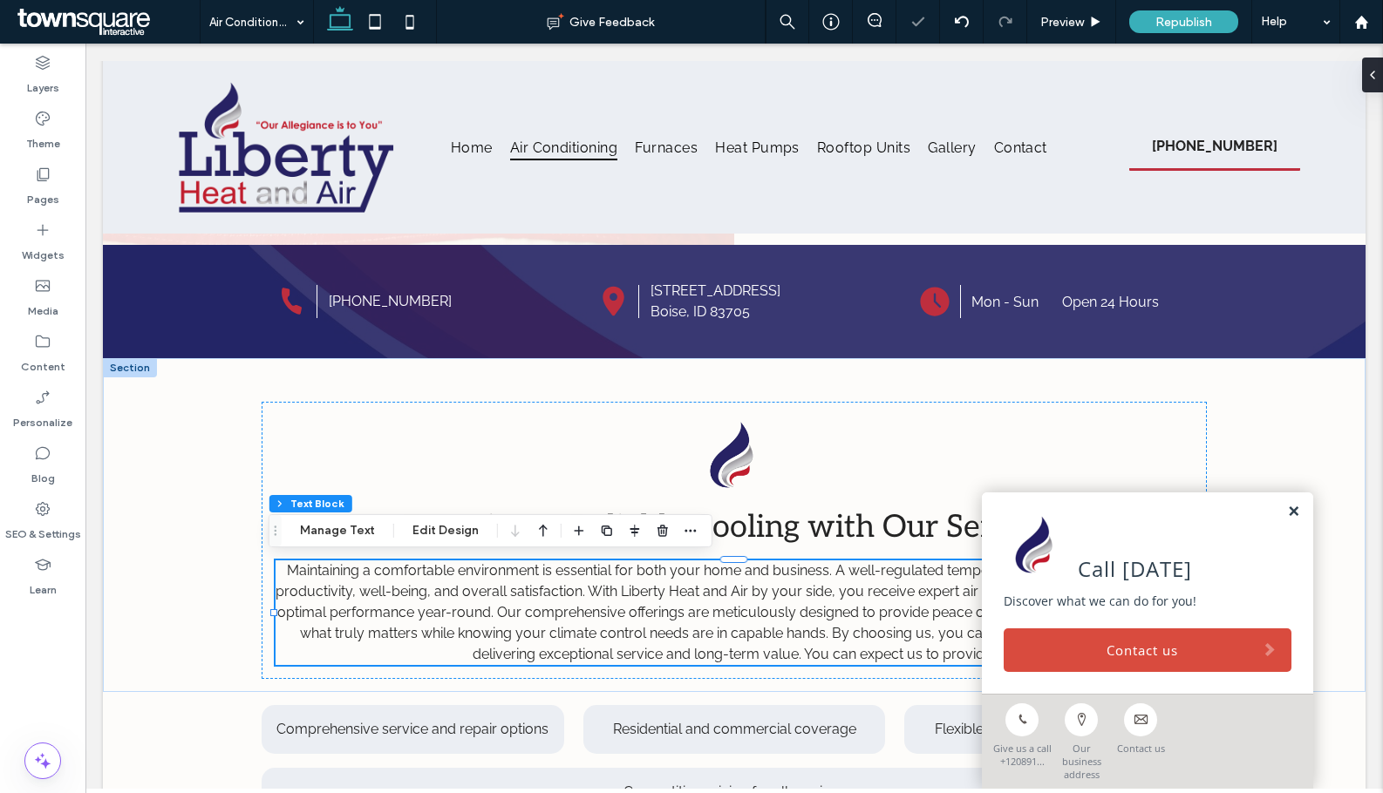
click at [1287, 520] on link at bounding box center [1293, 512] width 13 height 15
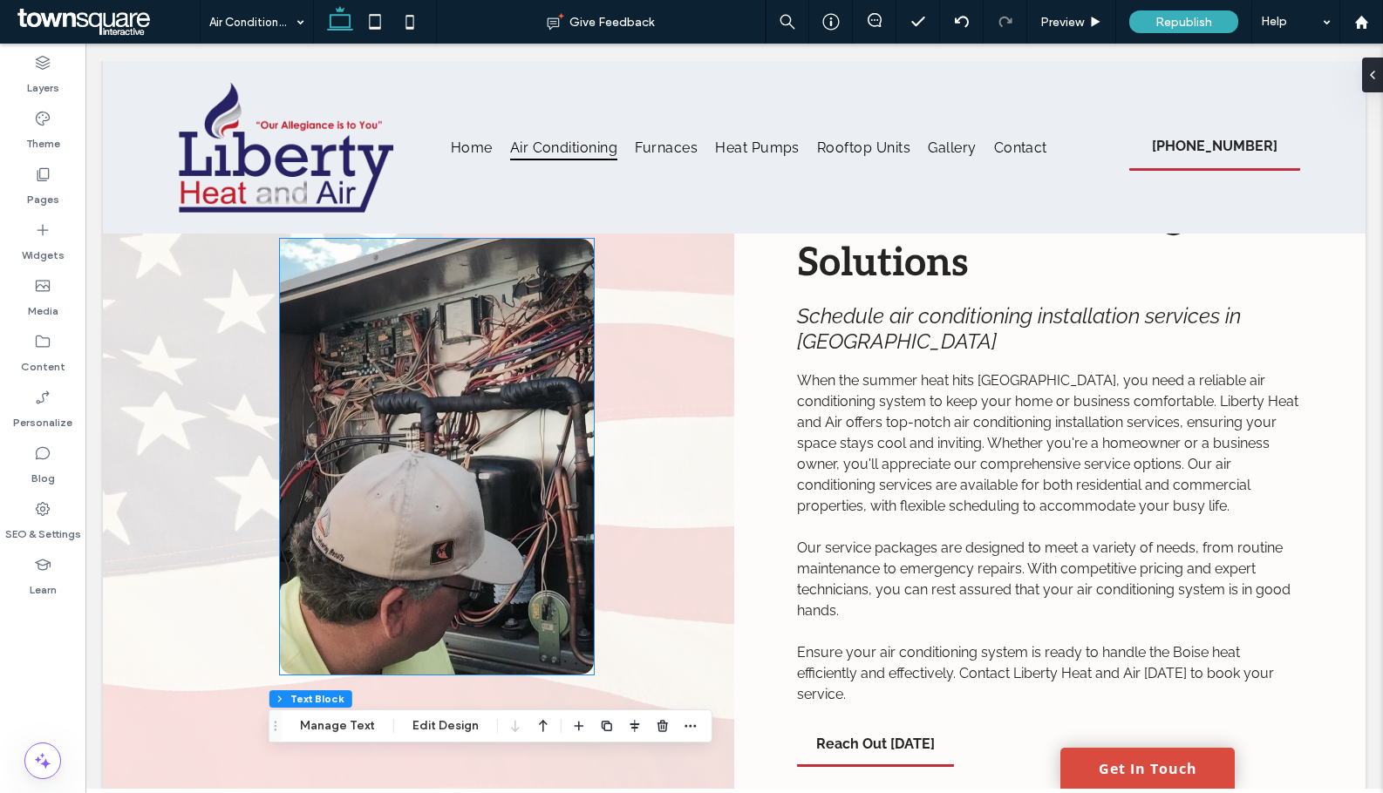
scroll to position [0, 0]
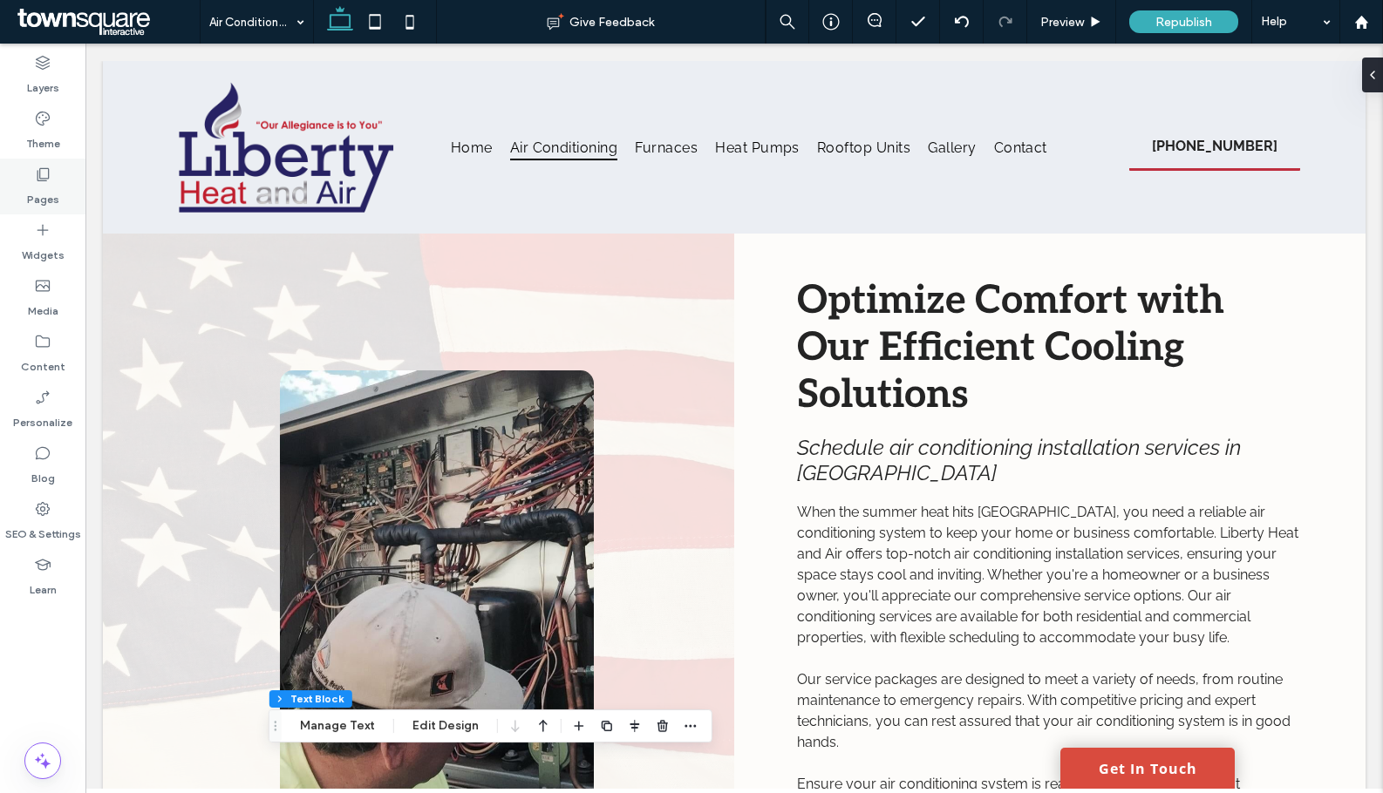
click at [33, 180] on div "Pages" at bounding box center [42, 187] width 85 height 56
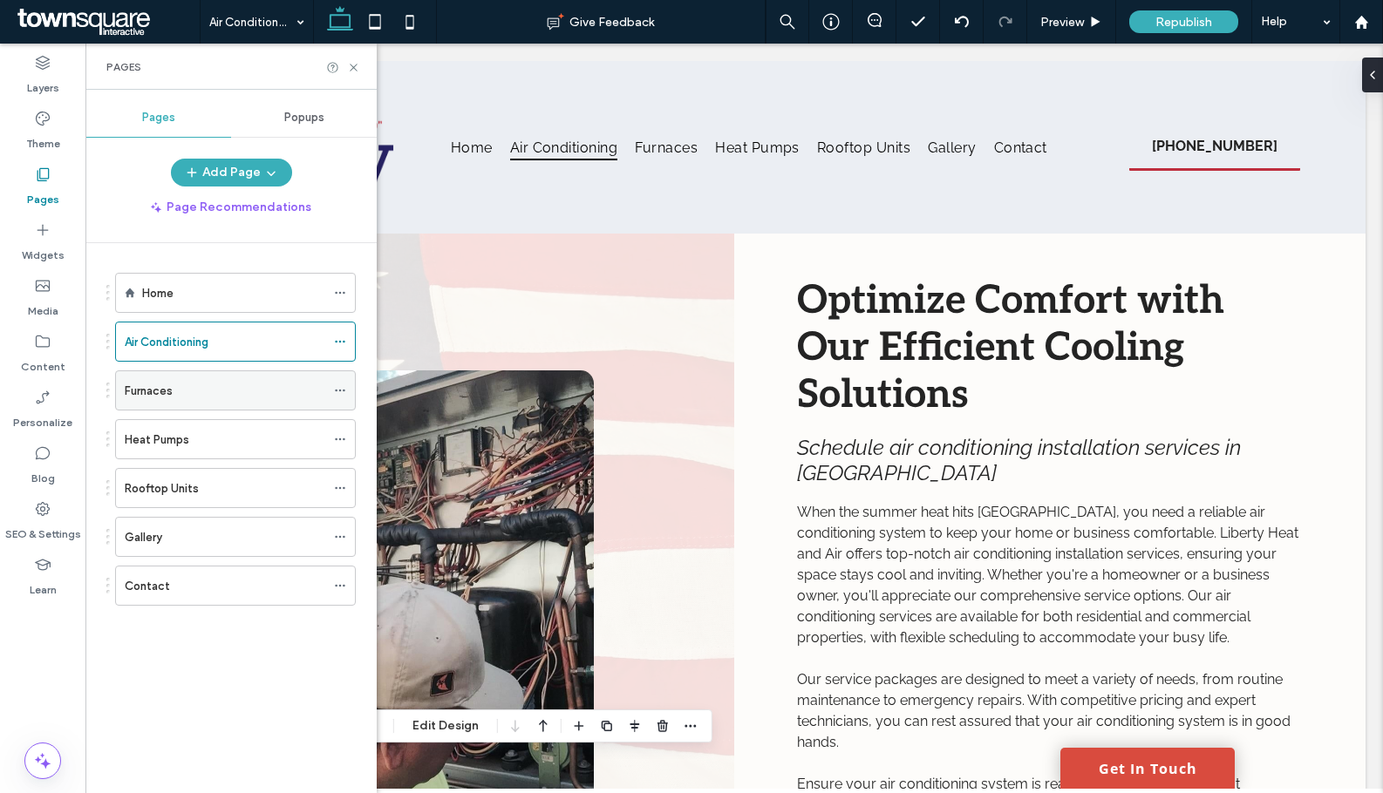
click at [204, 392] on div "Furnaces" at bounding box center [225, 391] width 201 height 18
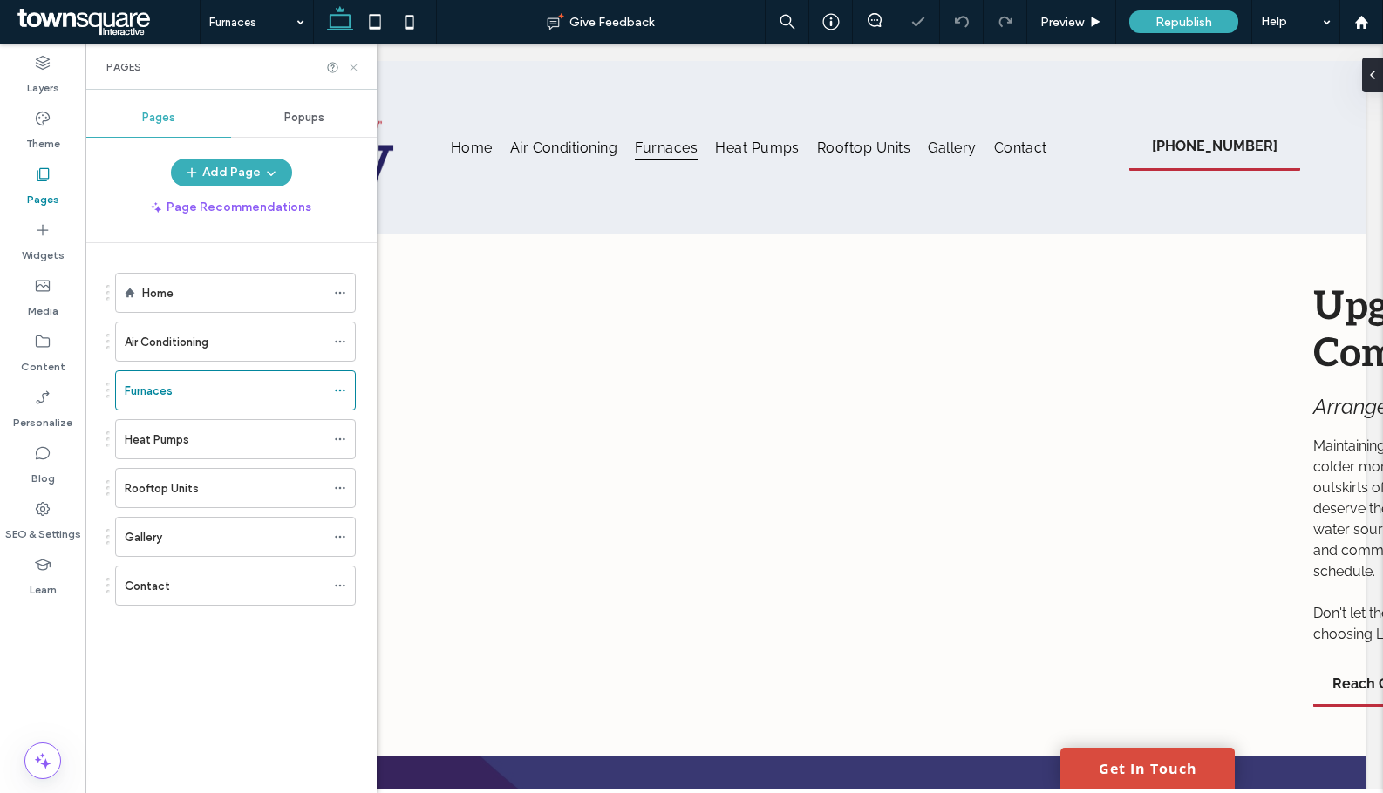
click at [352, 68] on use at bounding box center [353, 67] width 7 height 7
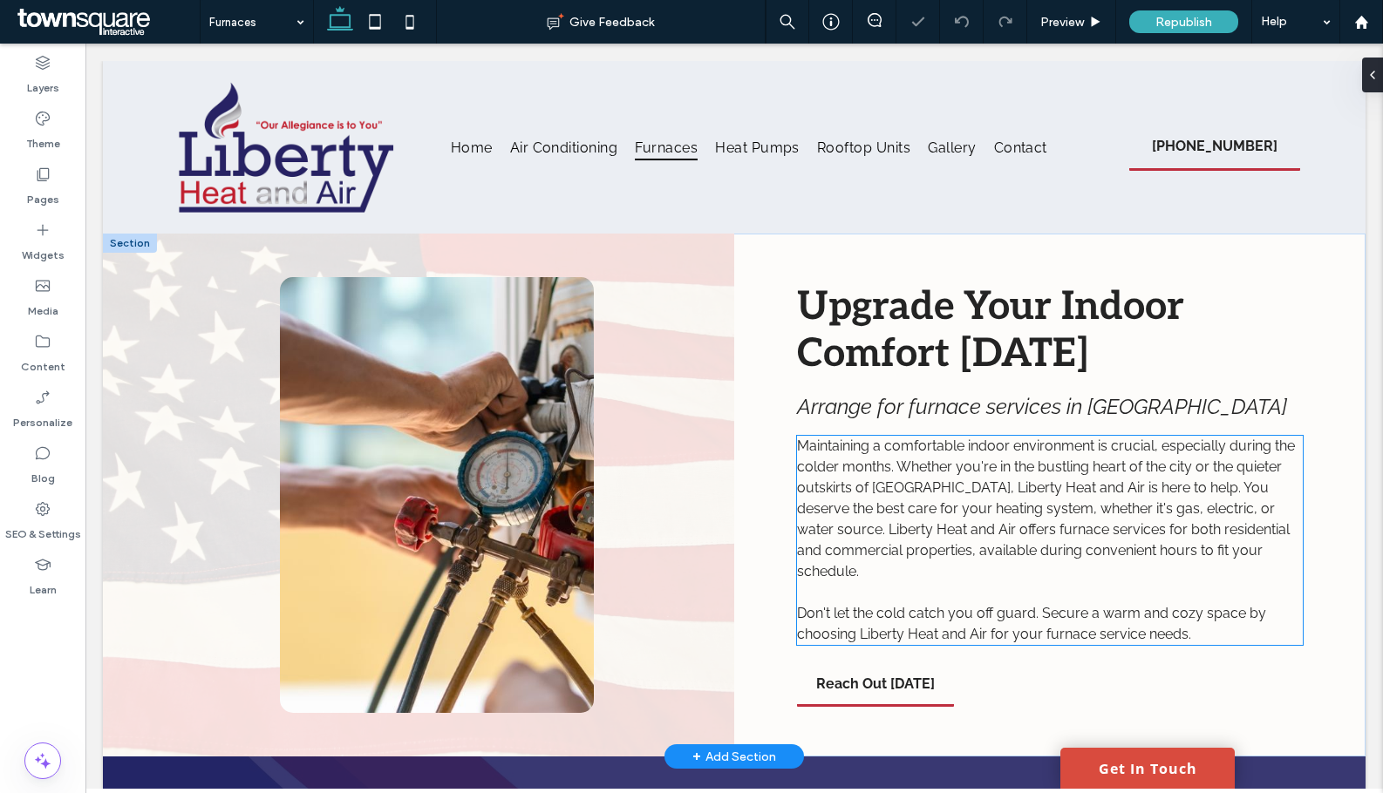
click at [1084, 603] on p "Don't let the cold catch you off guard. Secure a warm and cozy space by choosin…" at bounding box center [1049, 624] width 505 height 42
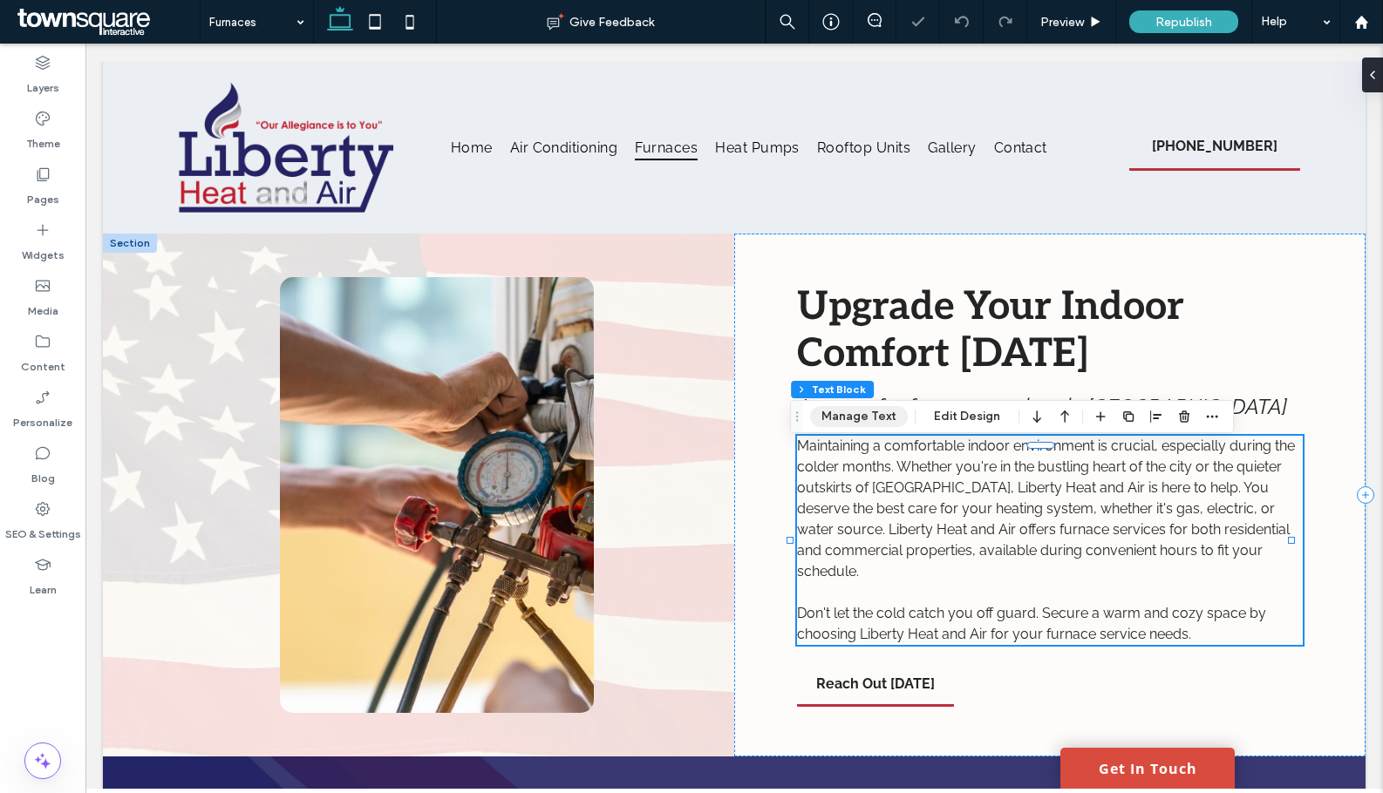
click at [831, 414] on button "Manage Text" at bounding box center [859, 416] width 98 height 21
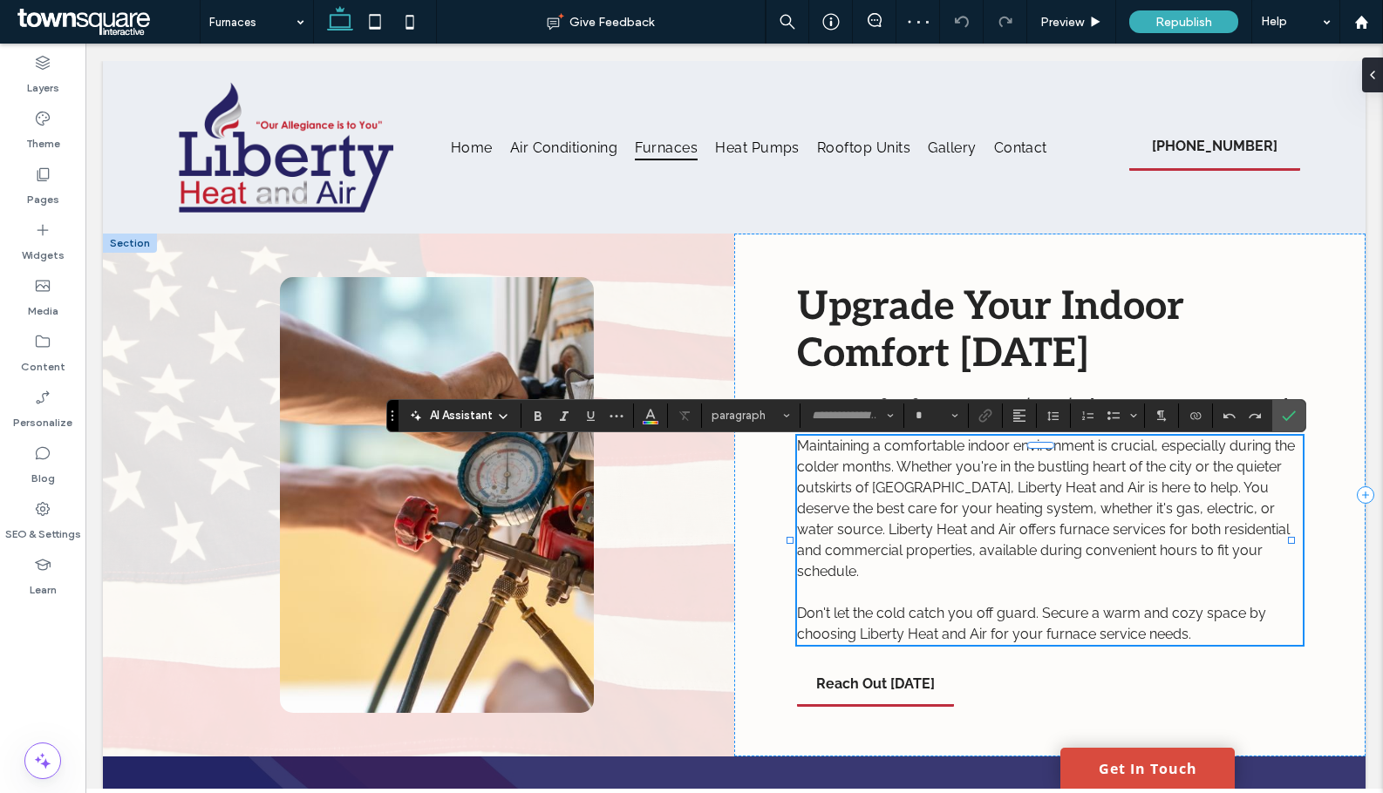
type input "*******"
type input "**"
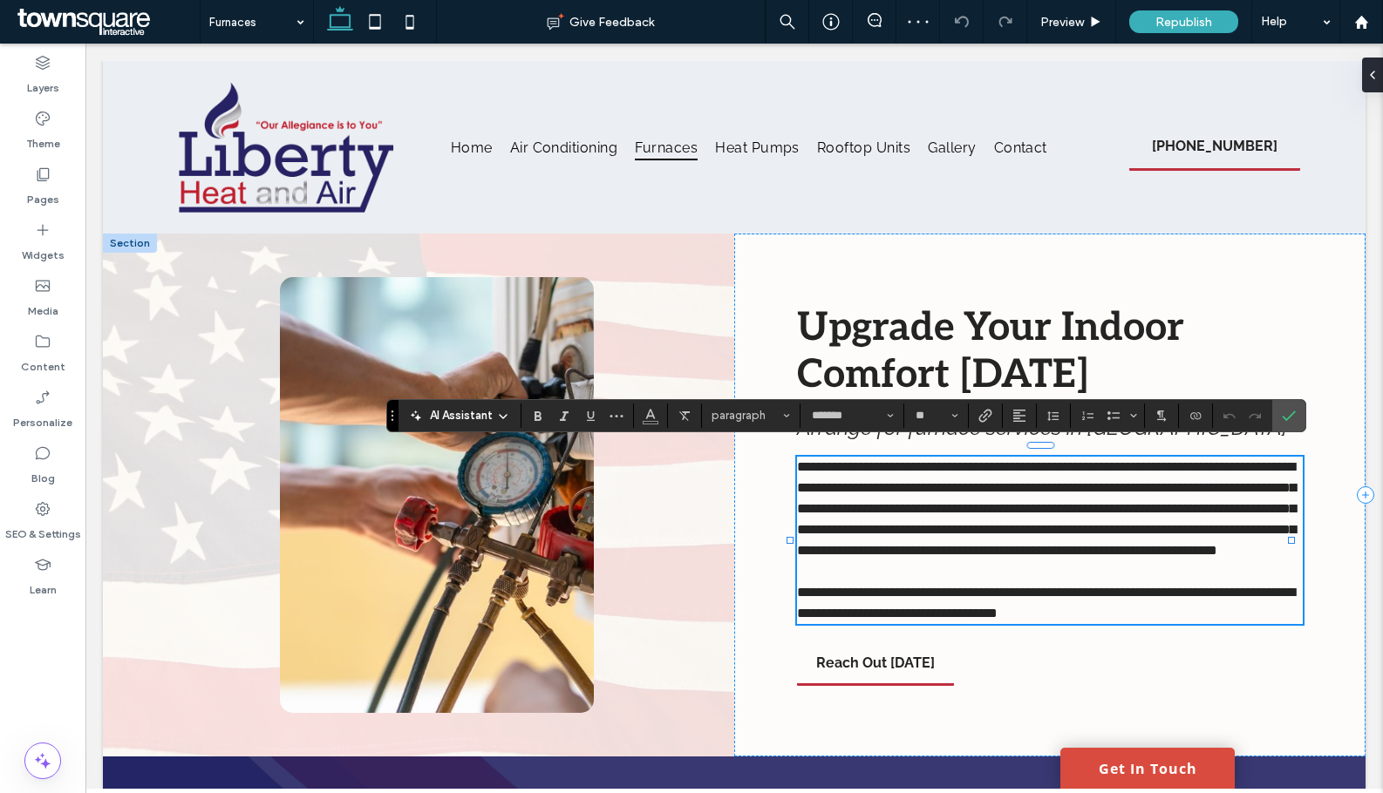
click at [482, 415] on span "AI Assistant" at bounding box center [461, 415] width 63 height 17
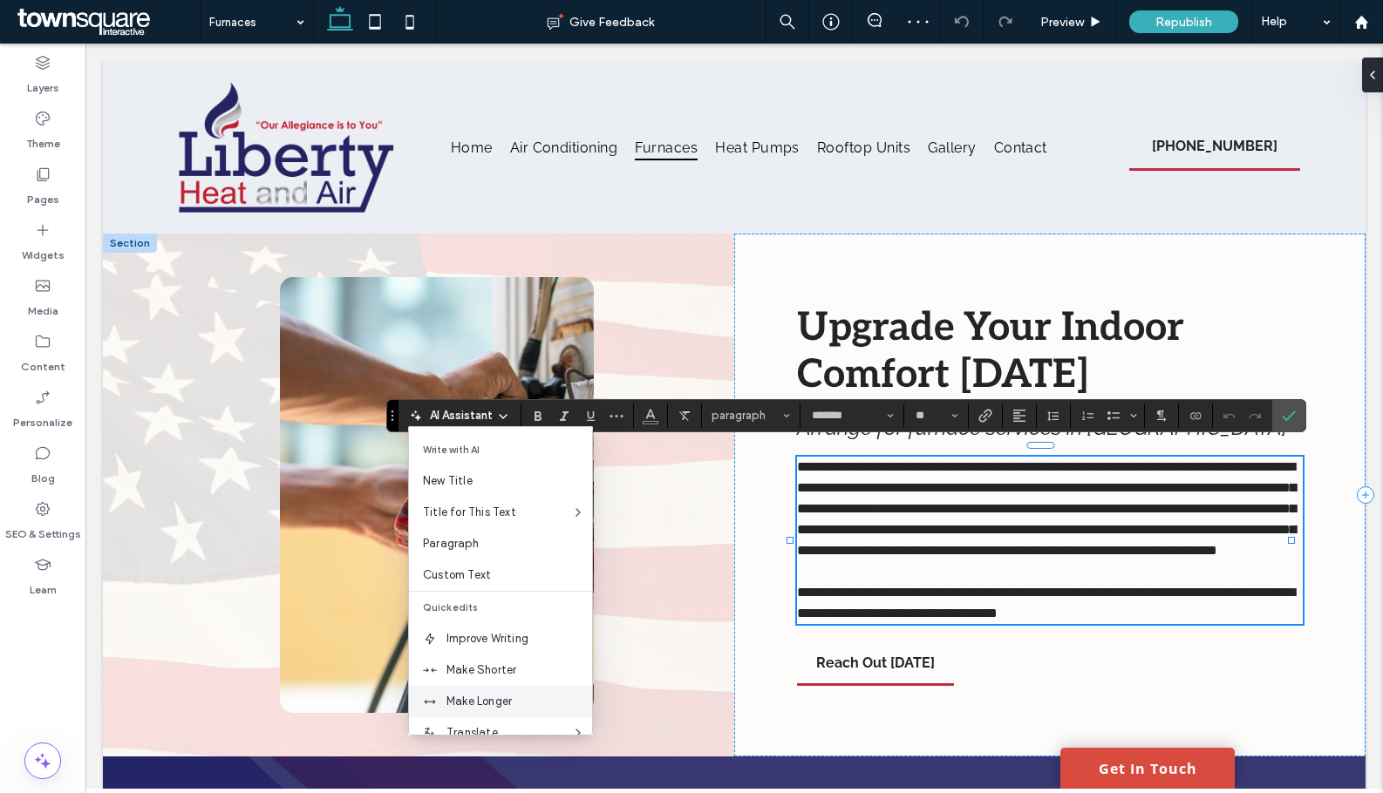
click at [480, 690] on div "Make Longer" at bounding box center [500, 701] width 183 height 31
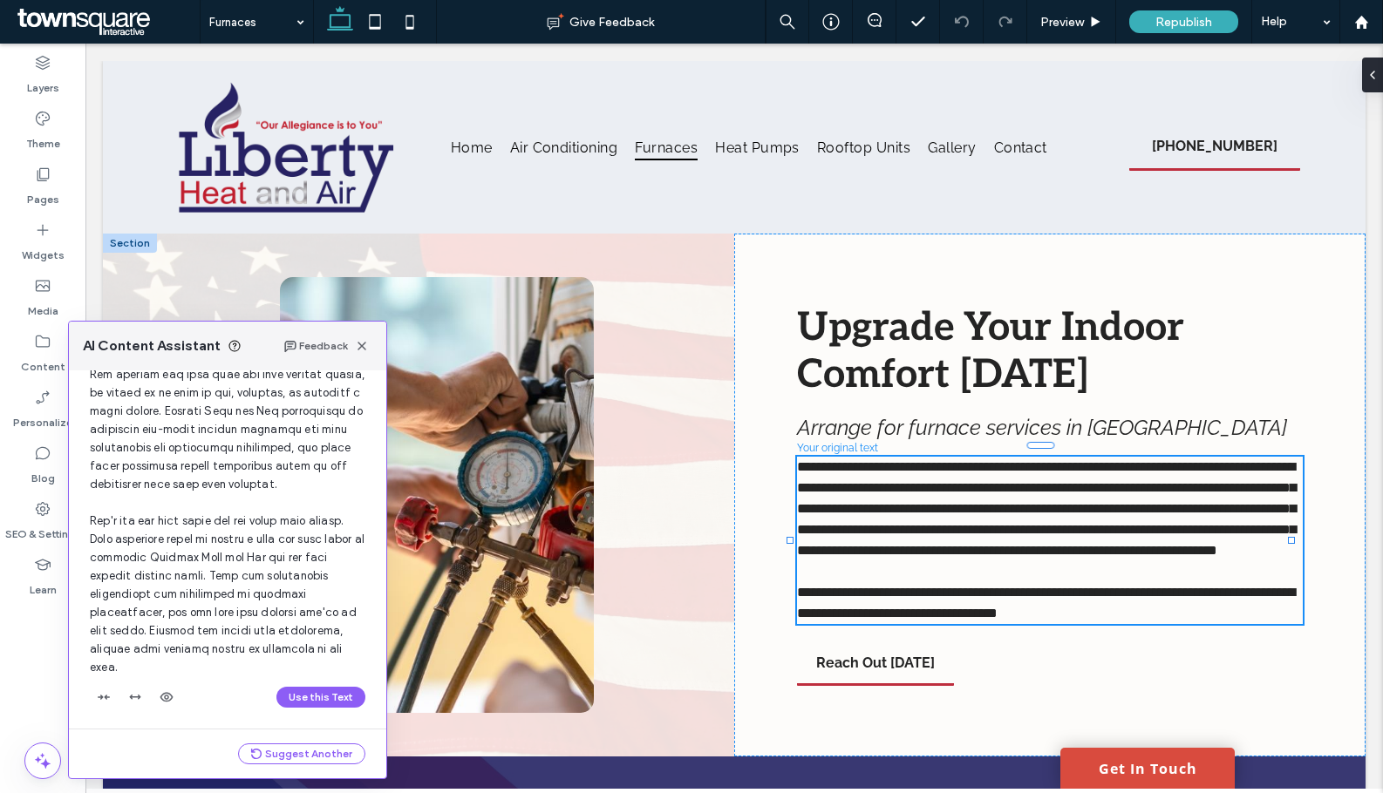
scroll to position [240, 0]
click at [316, 696] on button "Use this Text" at bounding box center [320, 693] width 89 height 21
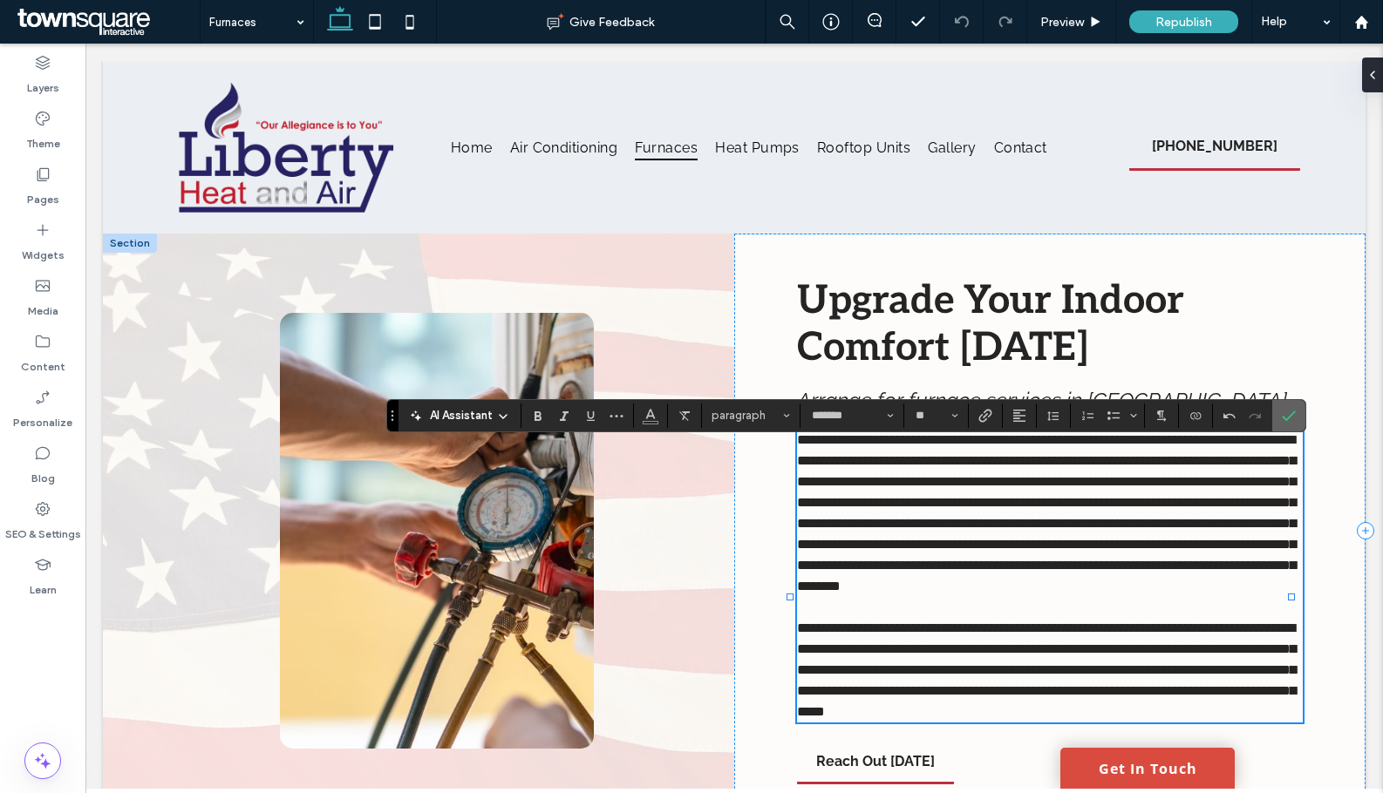
drag, startPoint x: 1287, startPoint y: 417, endPoint x: 1223, endPoint y: 430, distance: 65.0
click at [1287, 417] on icon "Confirm" at bounding box center [1289, 416] width 14 height 14
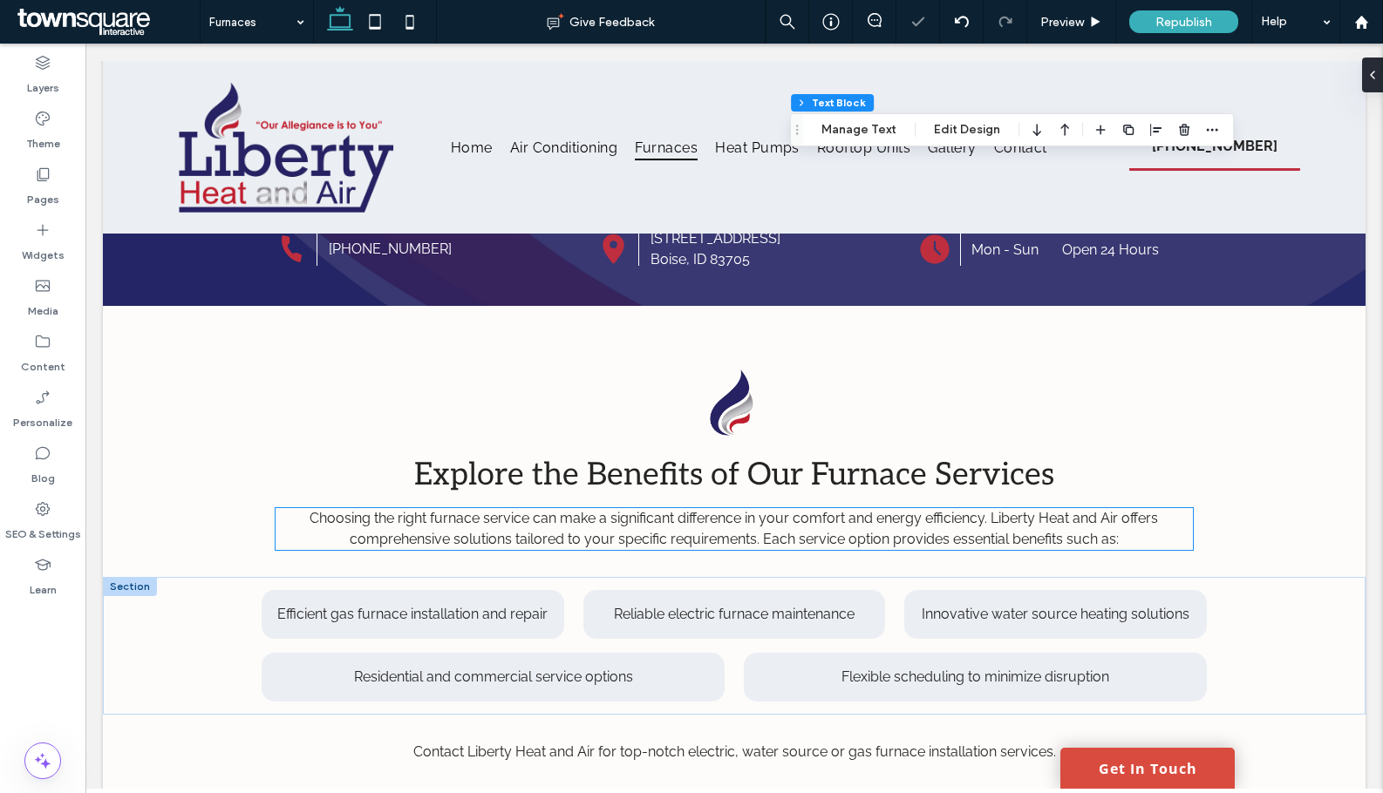
scroll to position [785, 0]
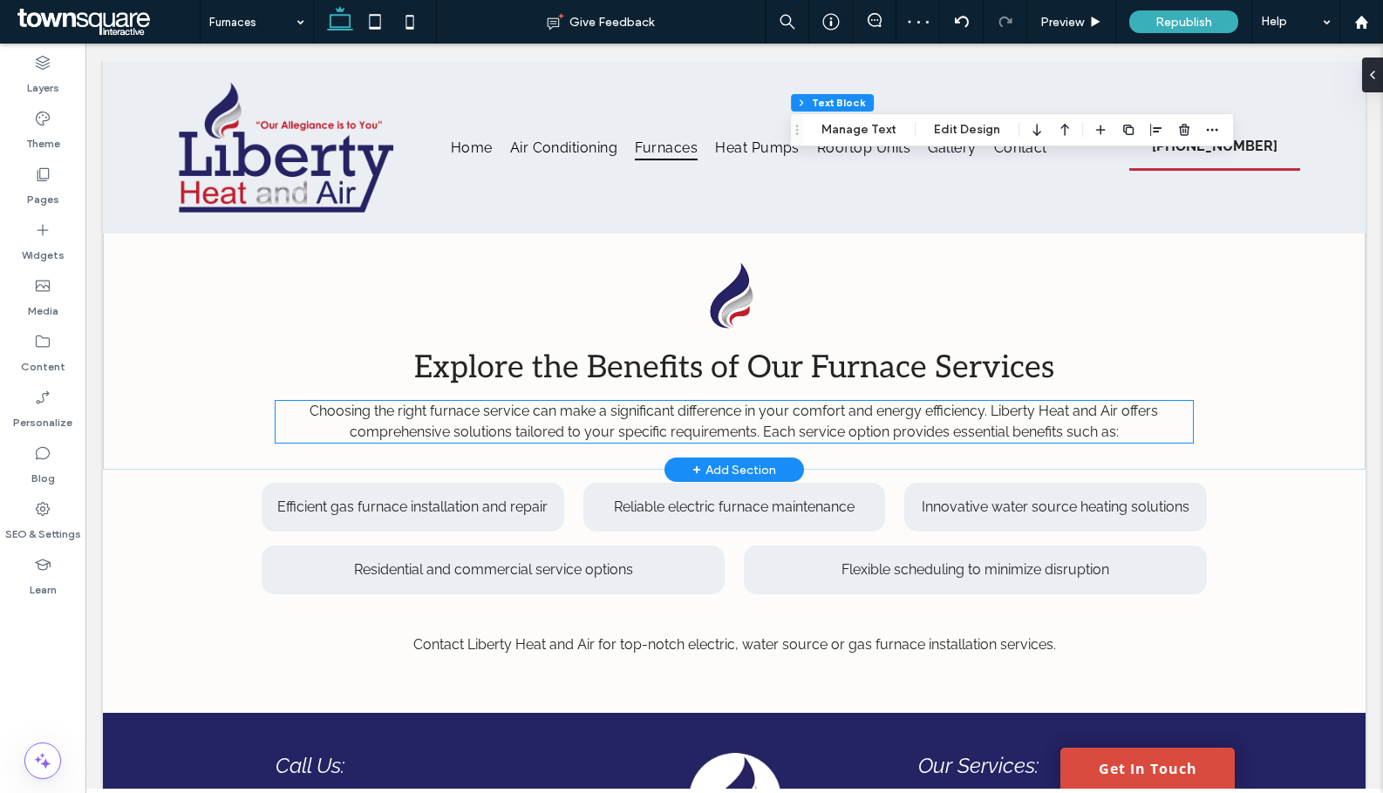
click at [521, 422] on span "Choosing the right furnace service can make a significant difference in your co…" at bounding box center [733, 421] width 848 height 37
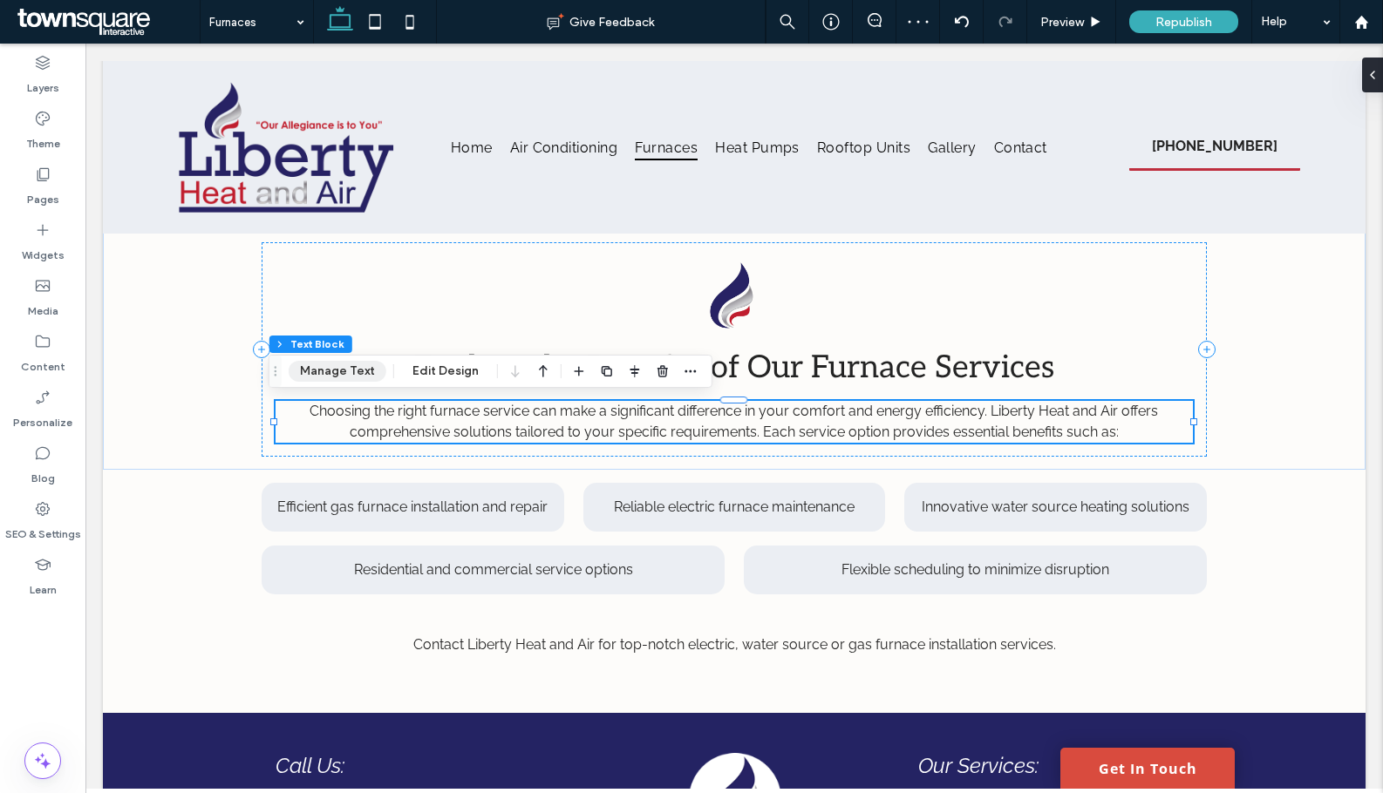
click at [324, 371] on button "Manage Text" at bounding box center [338, 371] width 98 height 21
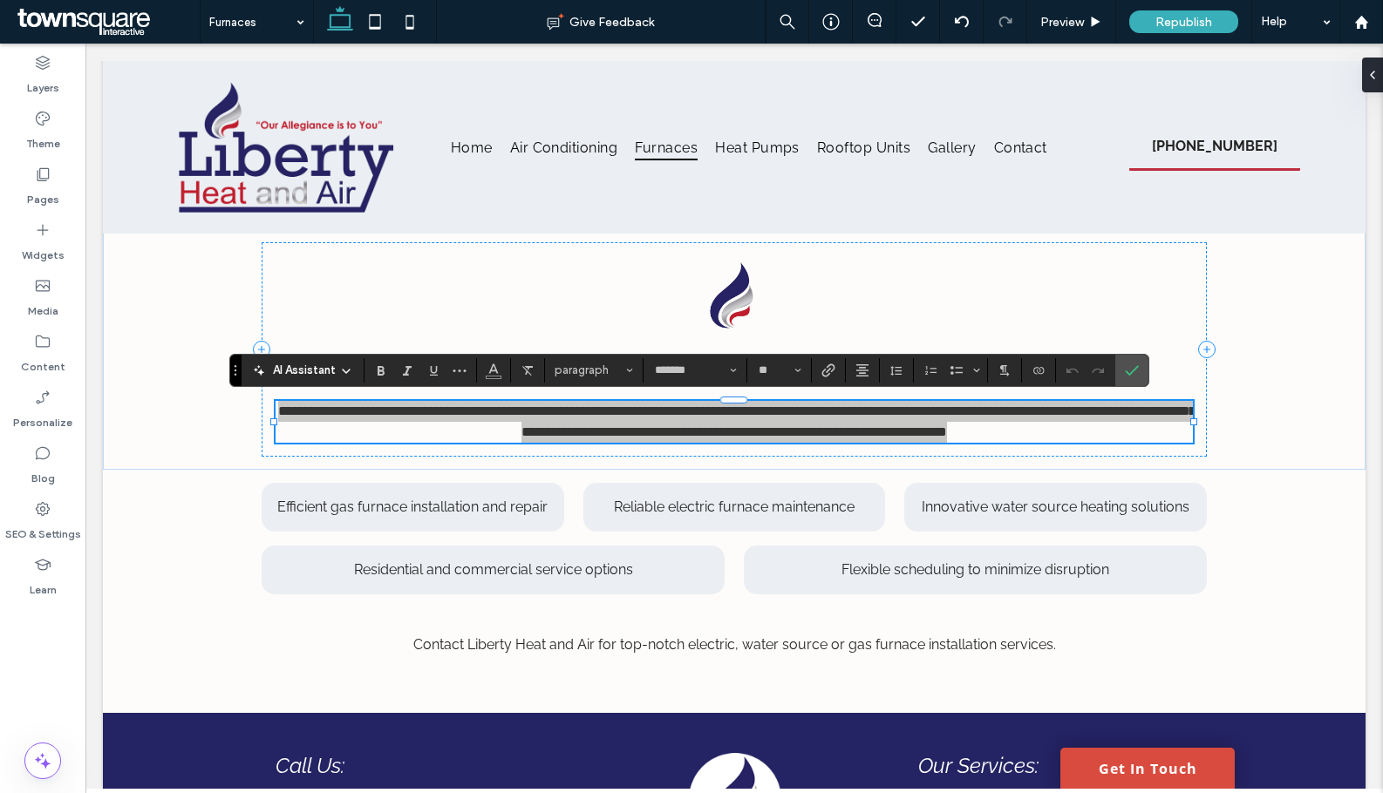
click at [332, 376] on span "AI Assistant" at bounding box center [304, 370] width 63 height 17
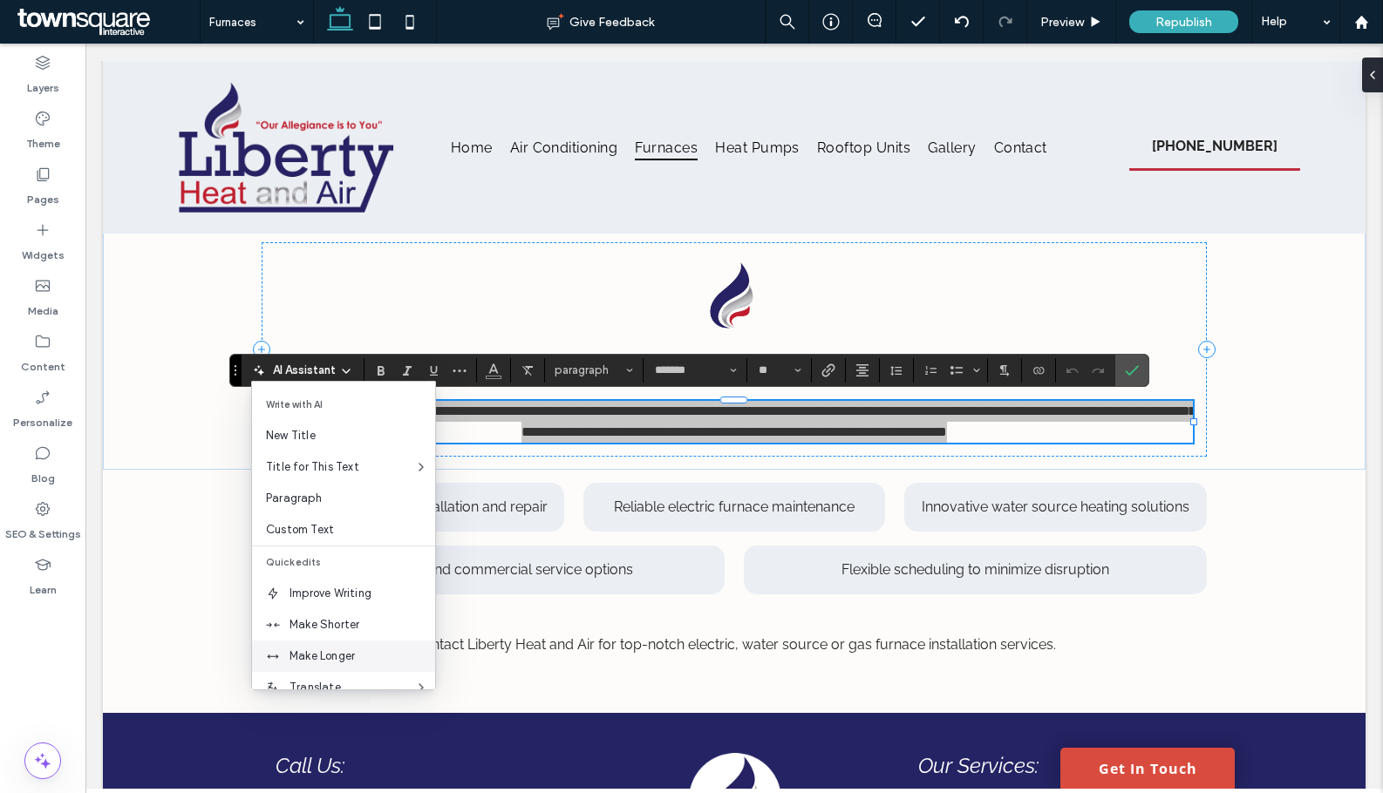
click at [363, 660] on span "Make Longer" at bounding box center [362, 656] width 146 height 17
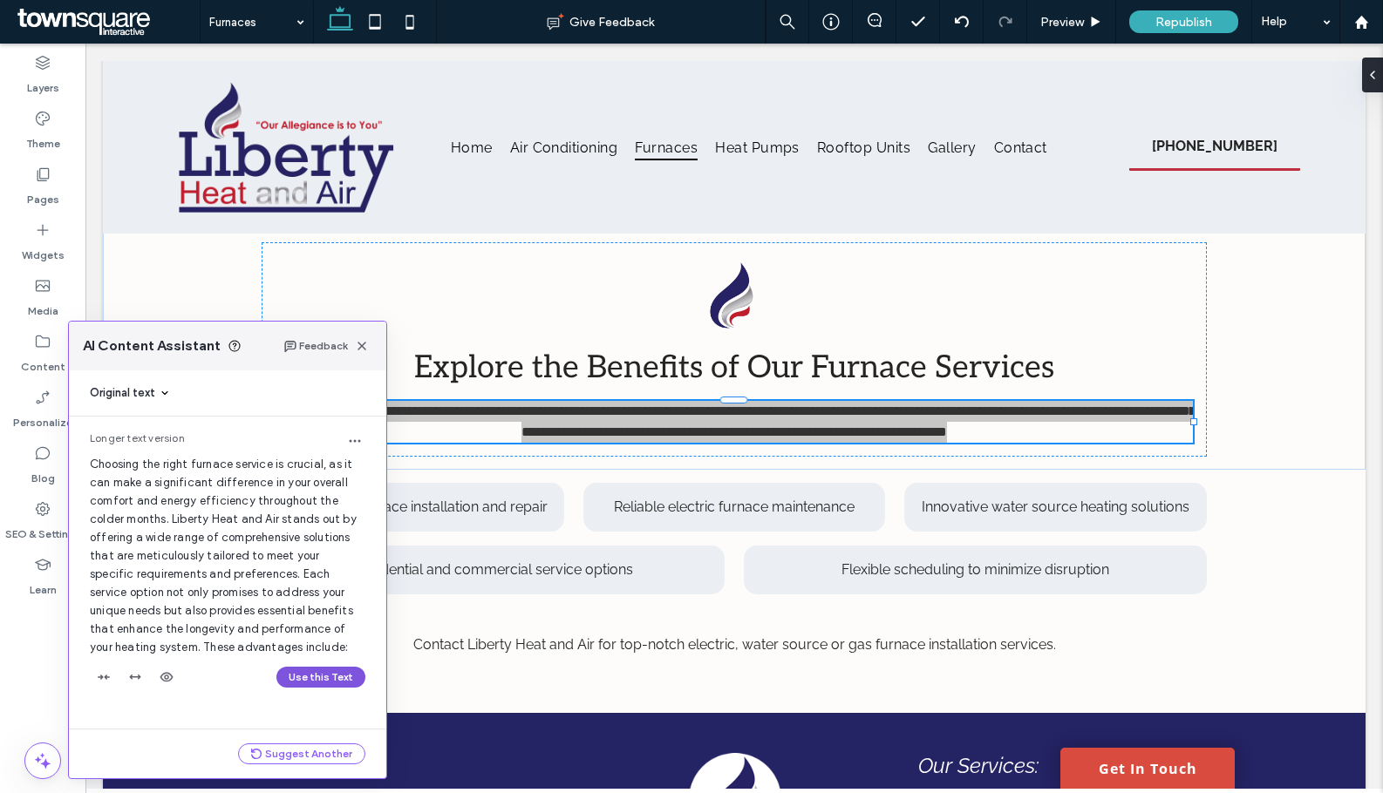
click at [313, 676] on button "Use this Text" at bounding box center [320, 677] width 89 height 21
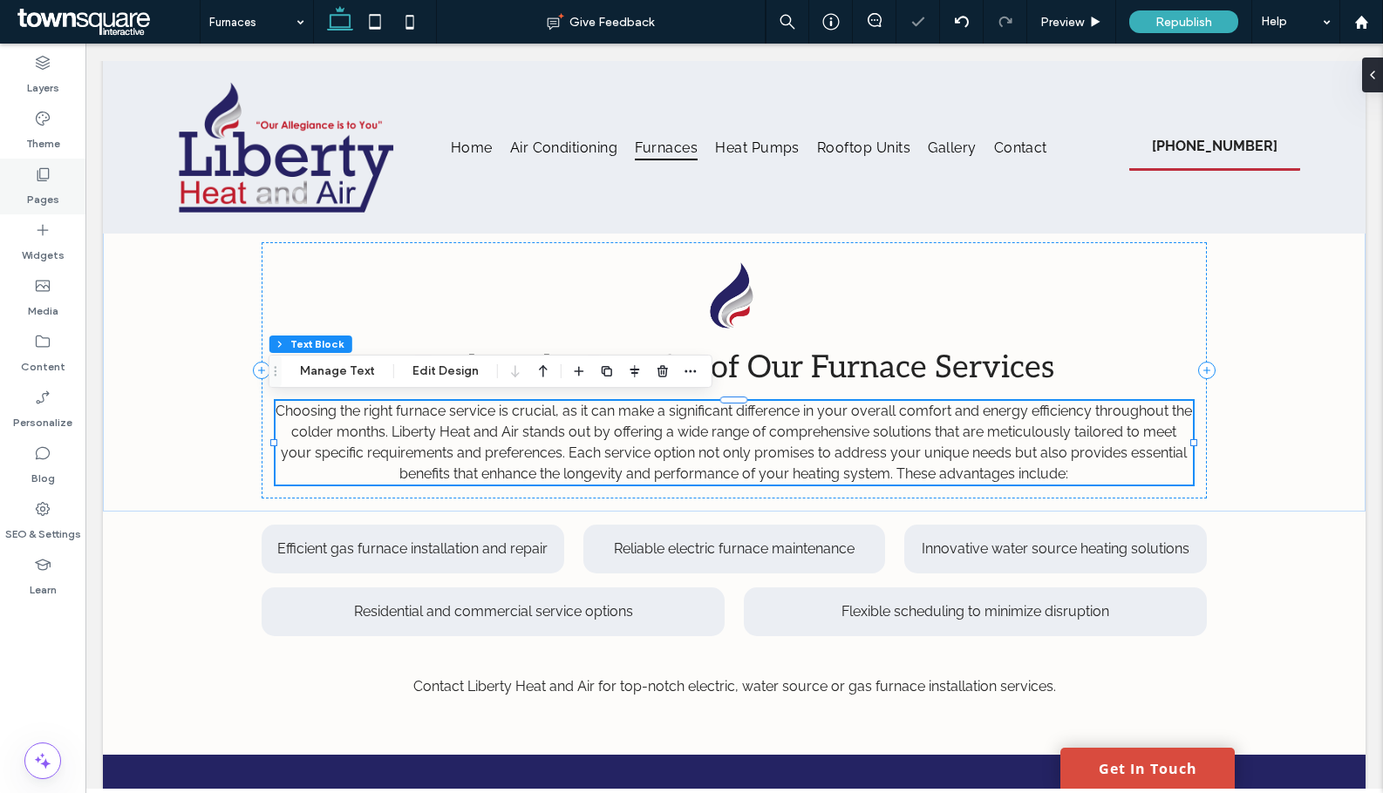
drag, startPoint x: 30, startPoint y: 171, endPoint x: 72, endPoint y: 172, distance: 42.7
click at [30, 171] on div "Pages" at bounding box center [42, 187] width 85 height 56
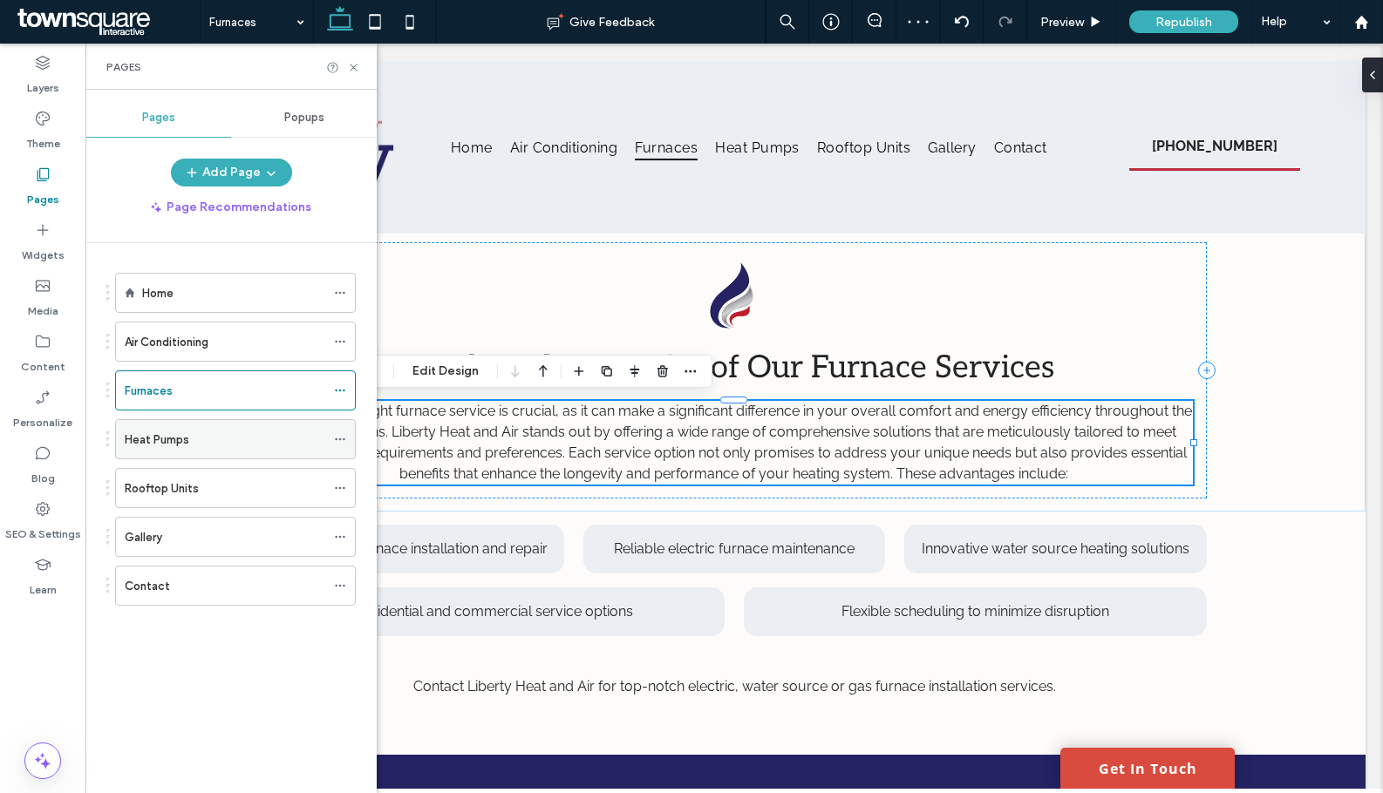
click at [132, 439] on label "Heat Pumps" at bounding box center [157, 440] width 65 height 31
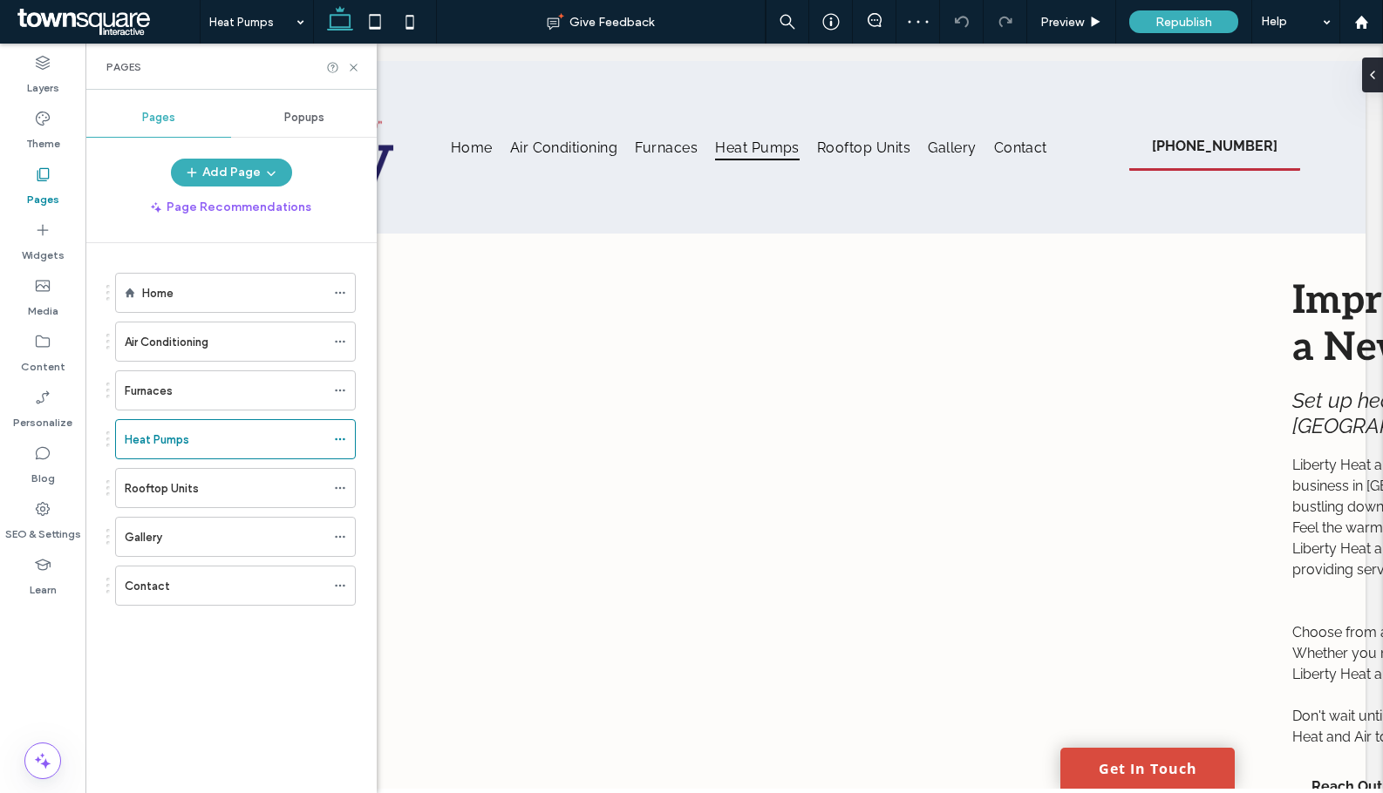
click at [354, 65] on icon at bounding box center [353, 67] width 13 height 13
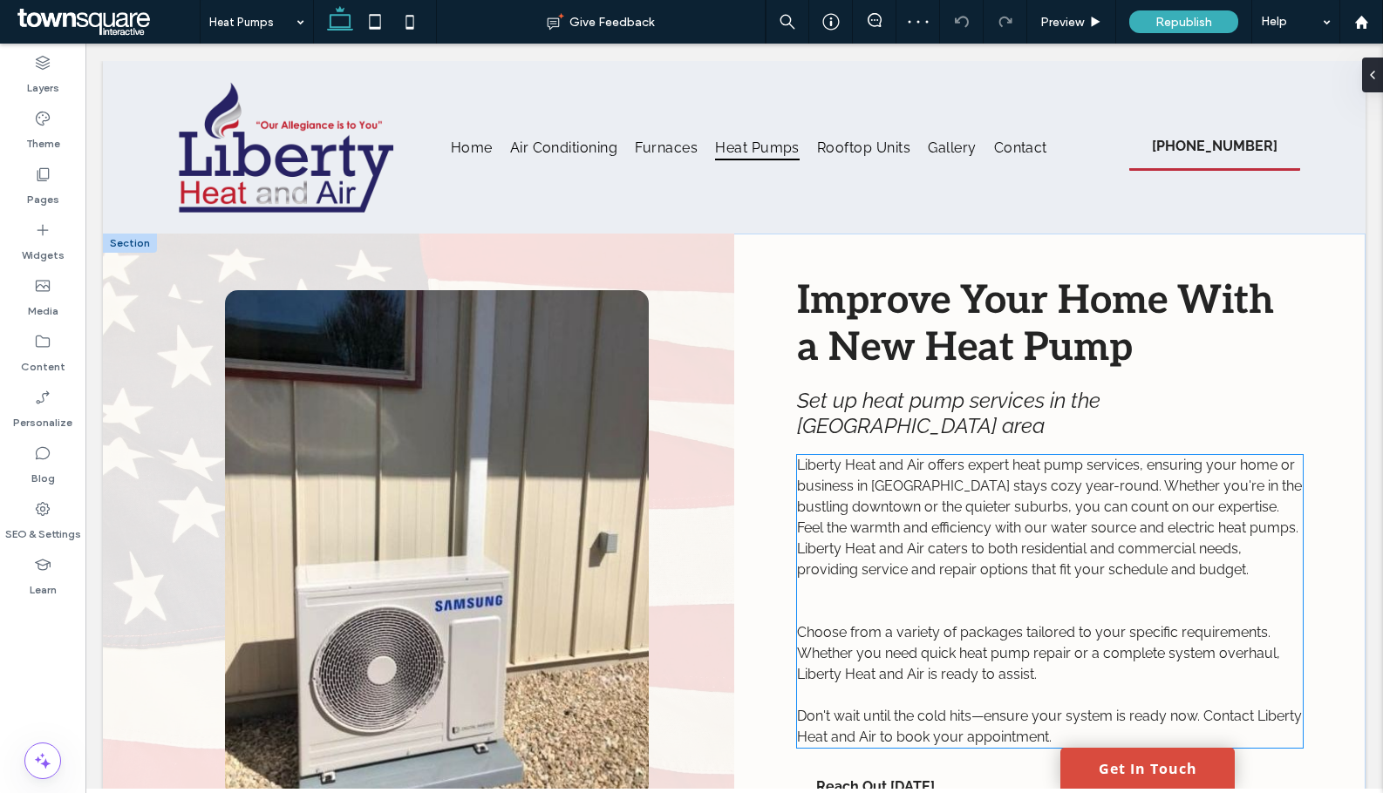
click at [881, 476] on span "Liberty Heat and Air offers expert heat pump services, ensuring your home or bu…" at bounding box center [1049, 517] width 505 height 121
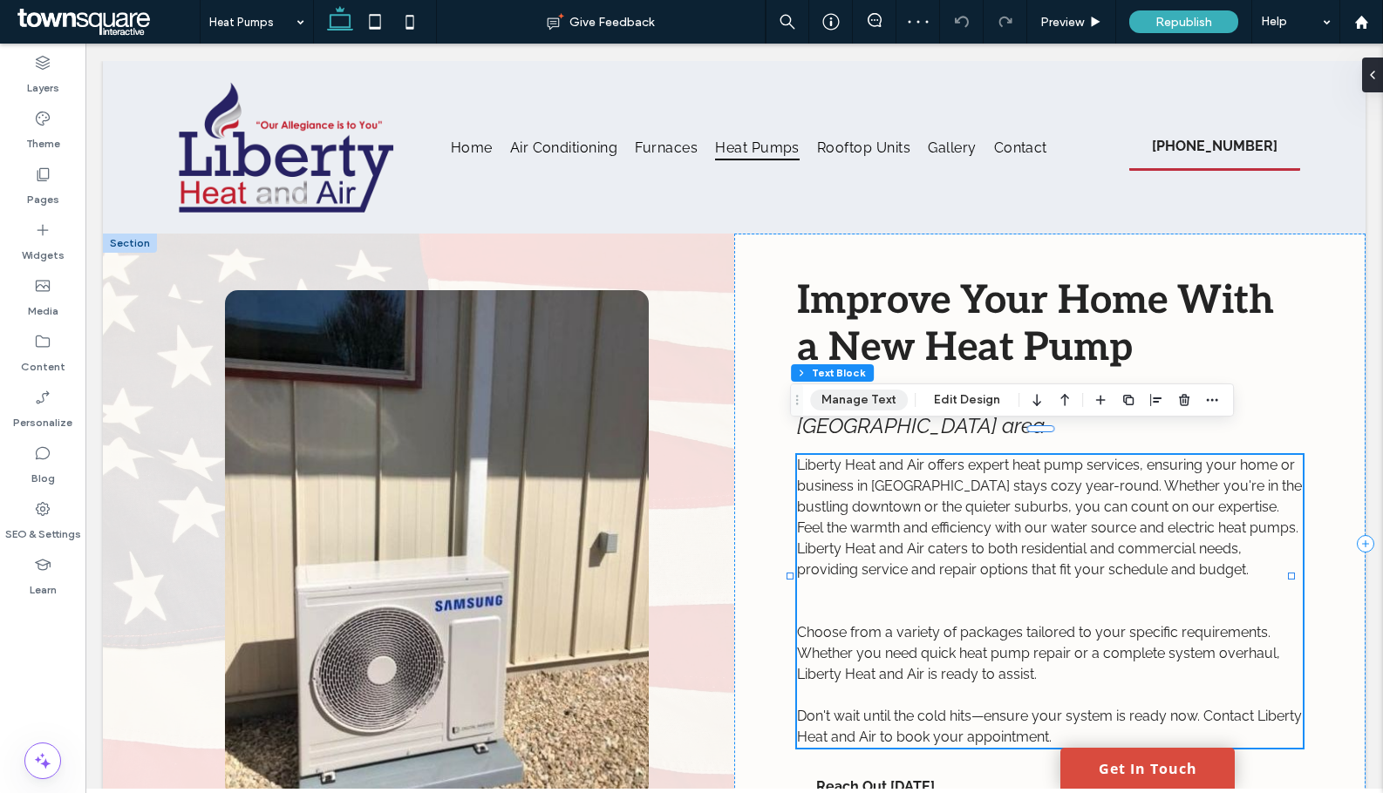
click at [853, 403] on button "Manage Text" at bounding box center [859, 400] width 98 height 21
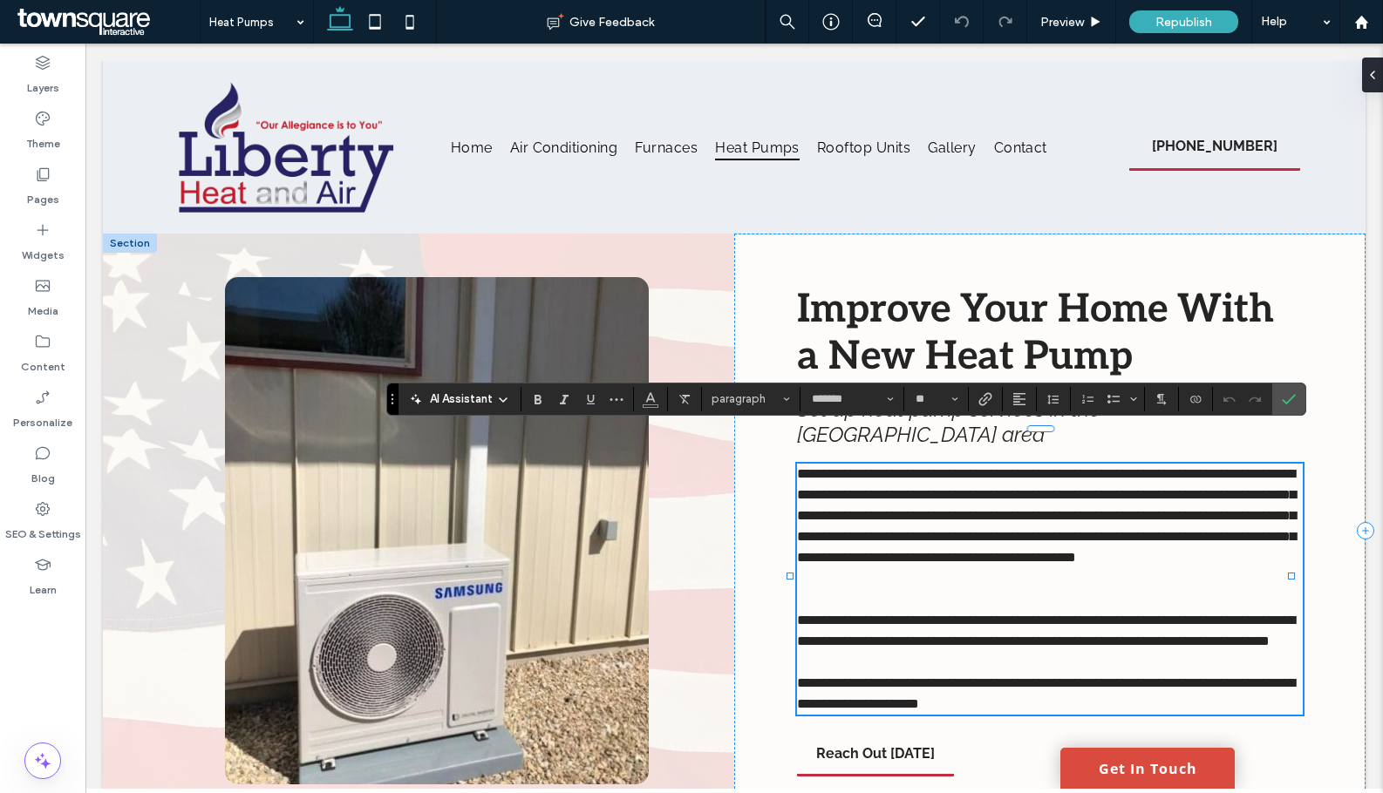
click at [475, 388] on div "AI Assistant" at bounding box center [459, 397] width 115 height 21
click at [478, 398] on span "AI Assistant" at bounding box center [461, 399] width 63 height 17
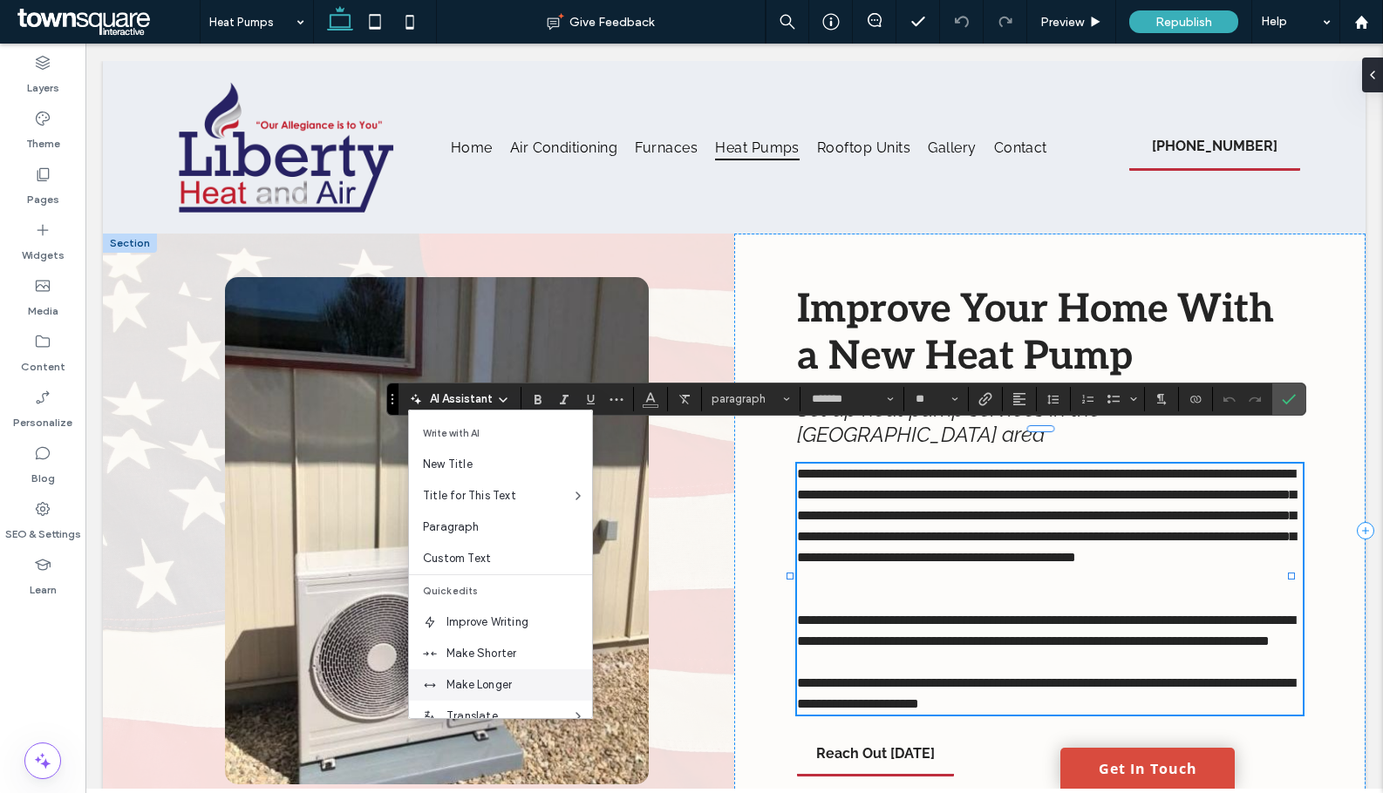
click at [487, 676] on div "Make Longer" at bounding box center [500, 685] width 183 height 31
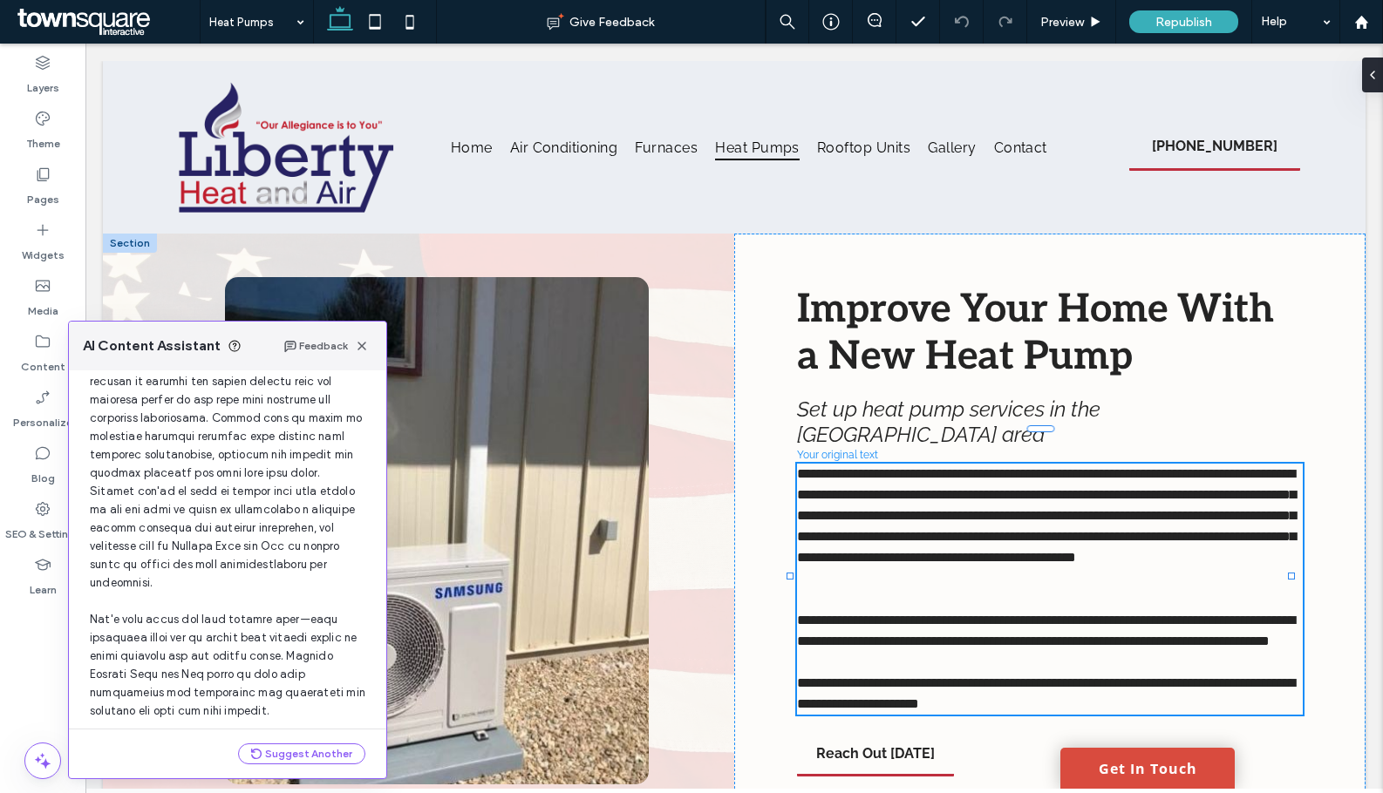
scroll to position [405, 0]
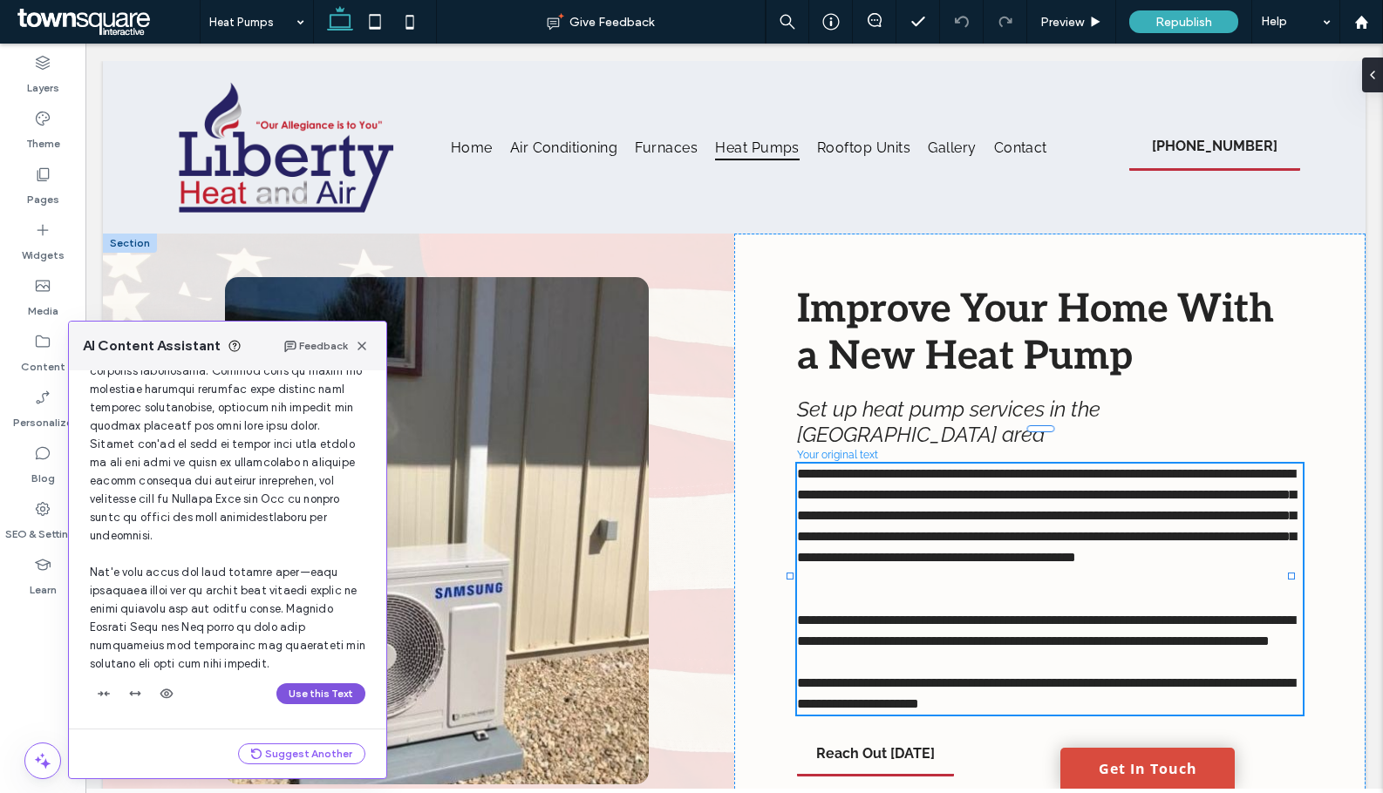
click at [309, 692] on button "Use this Text" at bounding box center [320, 693] width 89 height 21
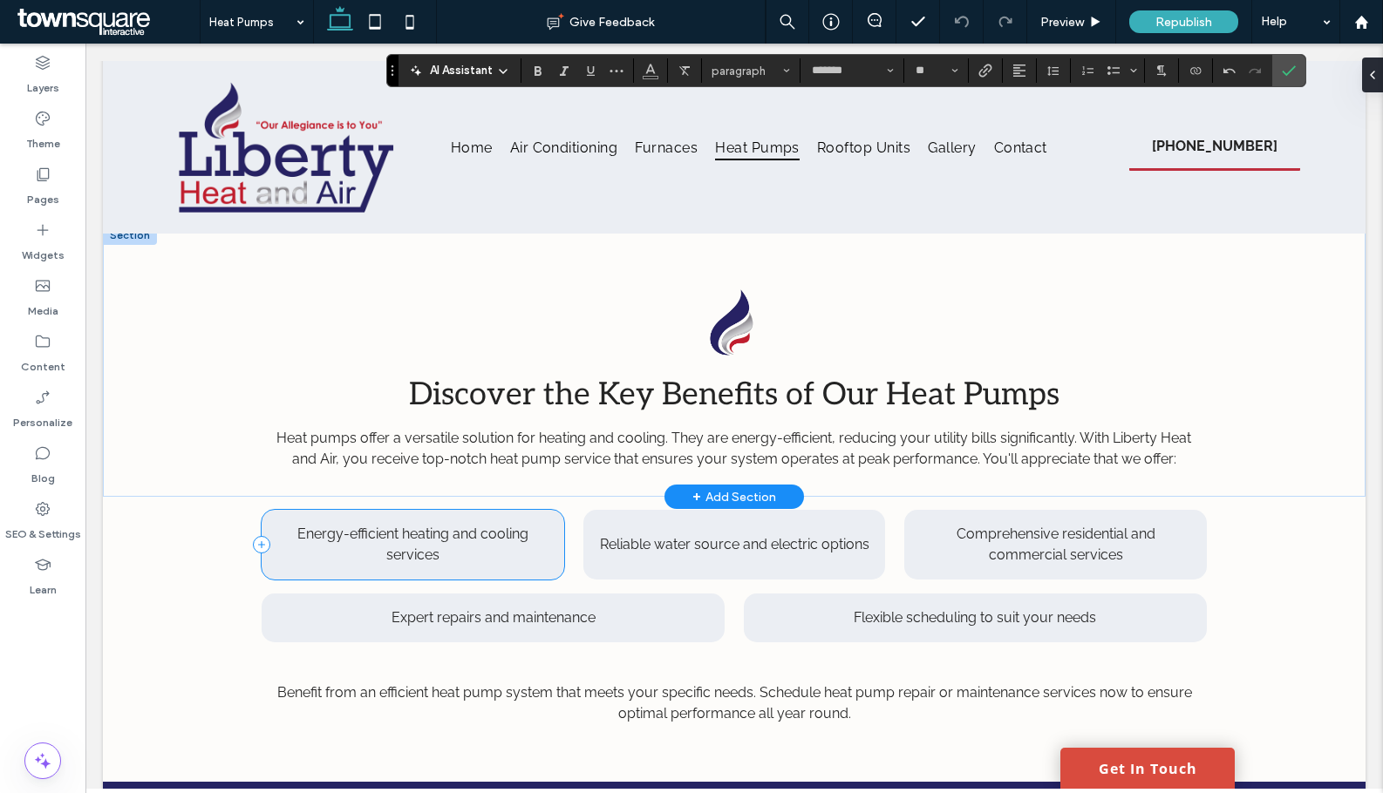
scroll to position [959, 0]
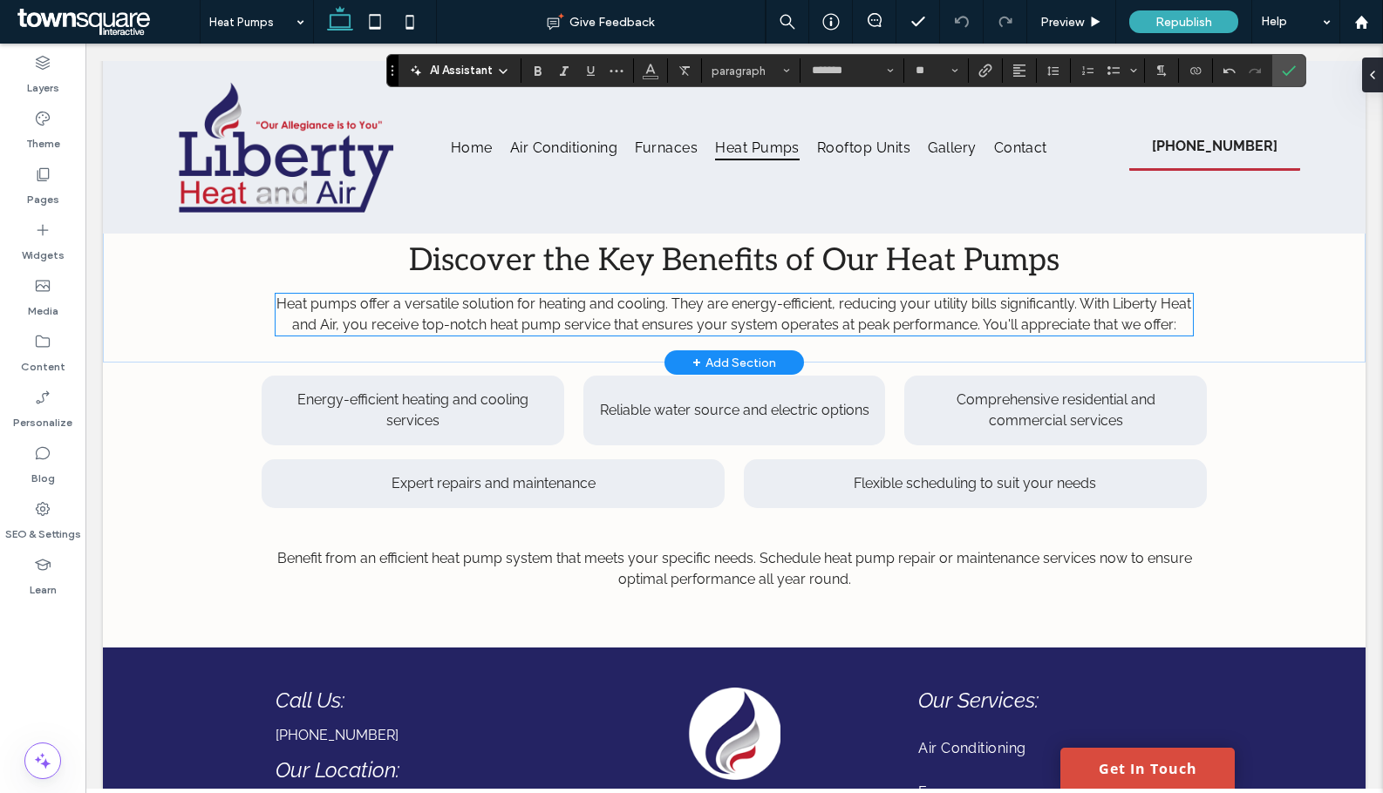
click at [458, 336] on p "Heat pumps offer a versatile solution for heating and cooling. They are energy-…" at bounding box center [733, 315] width 917 height 42
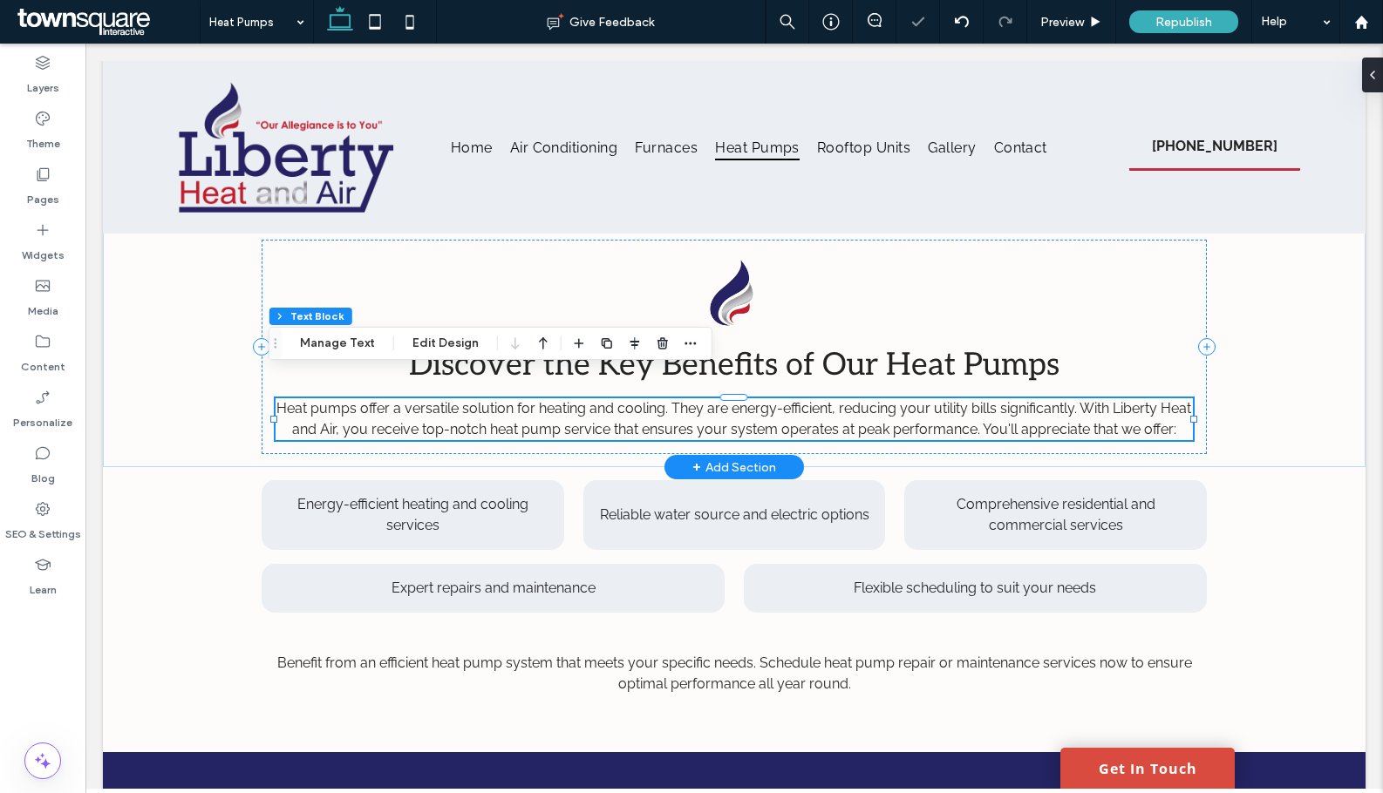
click at [458, 398] on p "Heat pumps offer a versatile solution for heating and cooling. They are energy-…" at bounding box center [733, 419] width 917 height 42
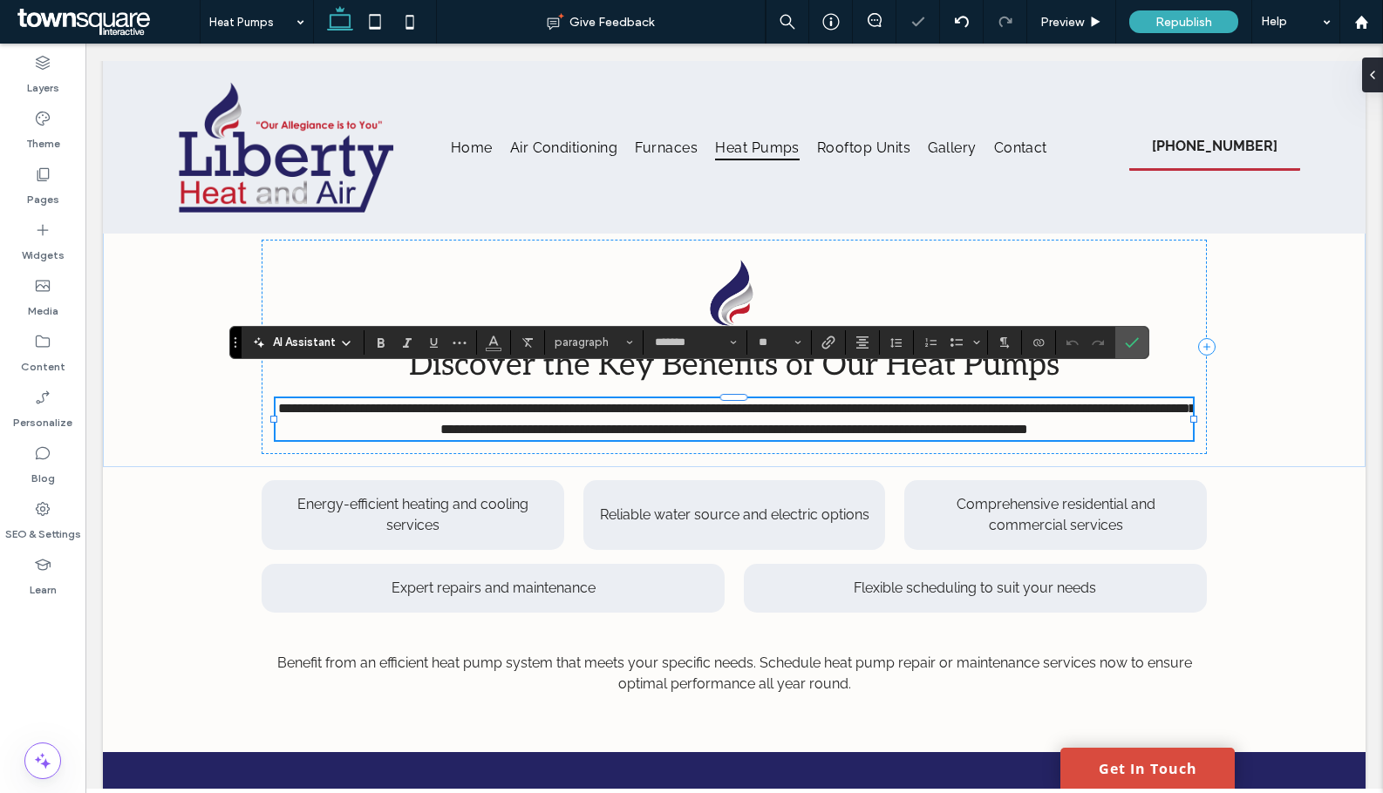
click at [312, 341] on span "AI Assistant" at bounding box center [304, 342] width 63 height 17
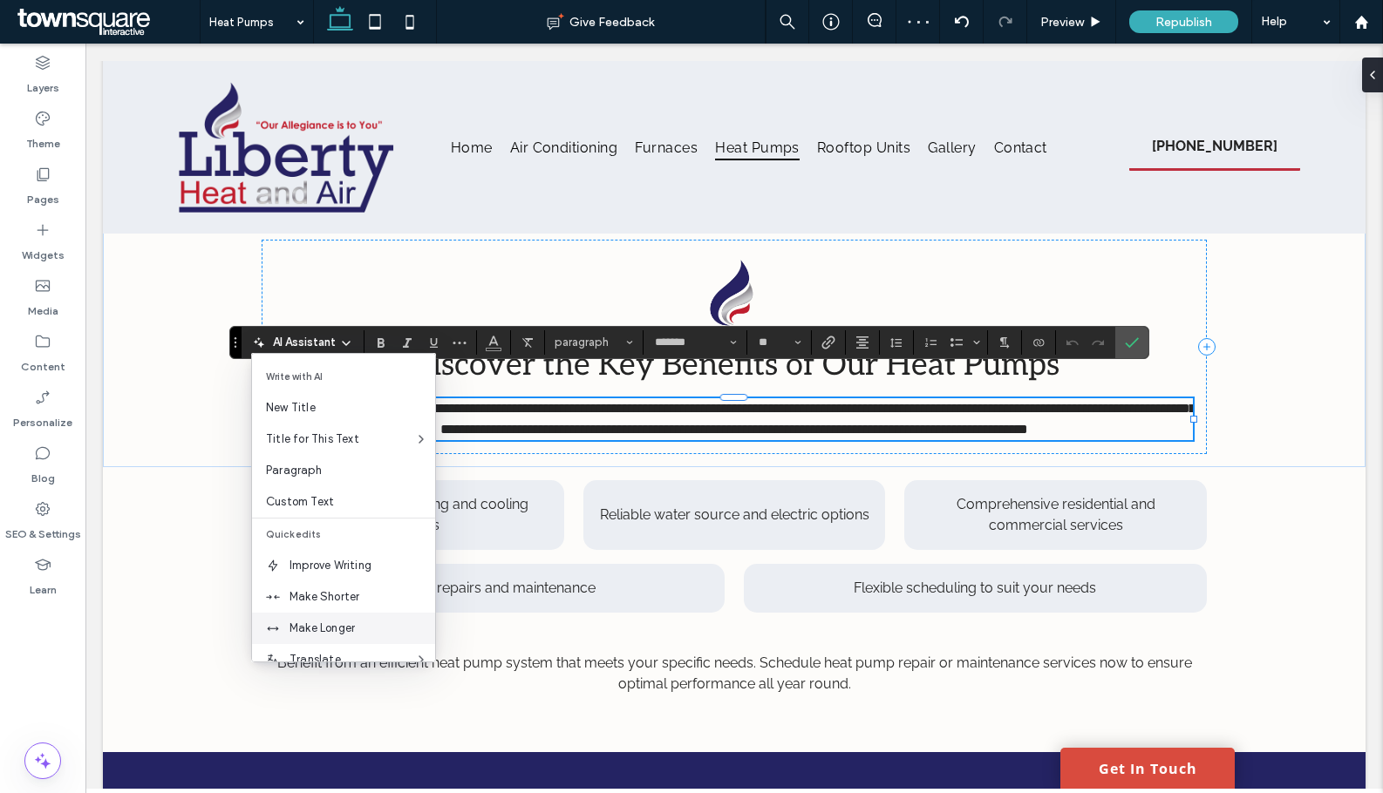
click at [321, 624] on span "Make Longer" at bounding box center [362, 628] width 146 height 17
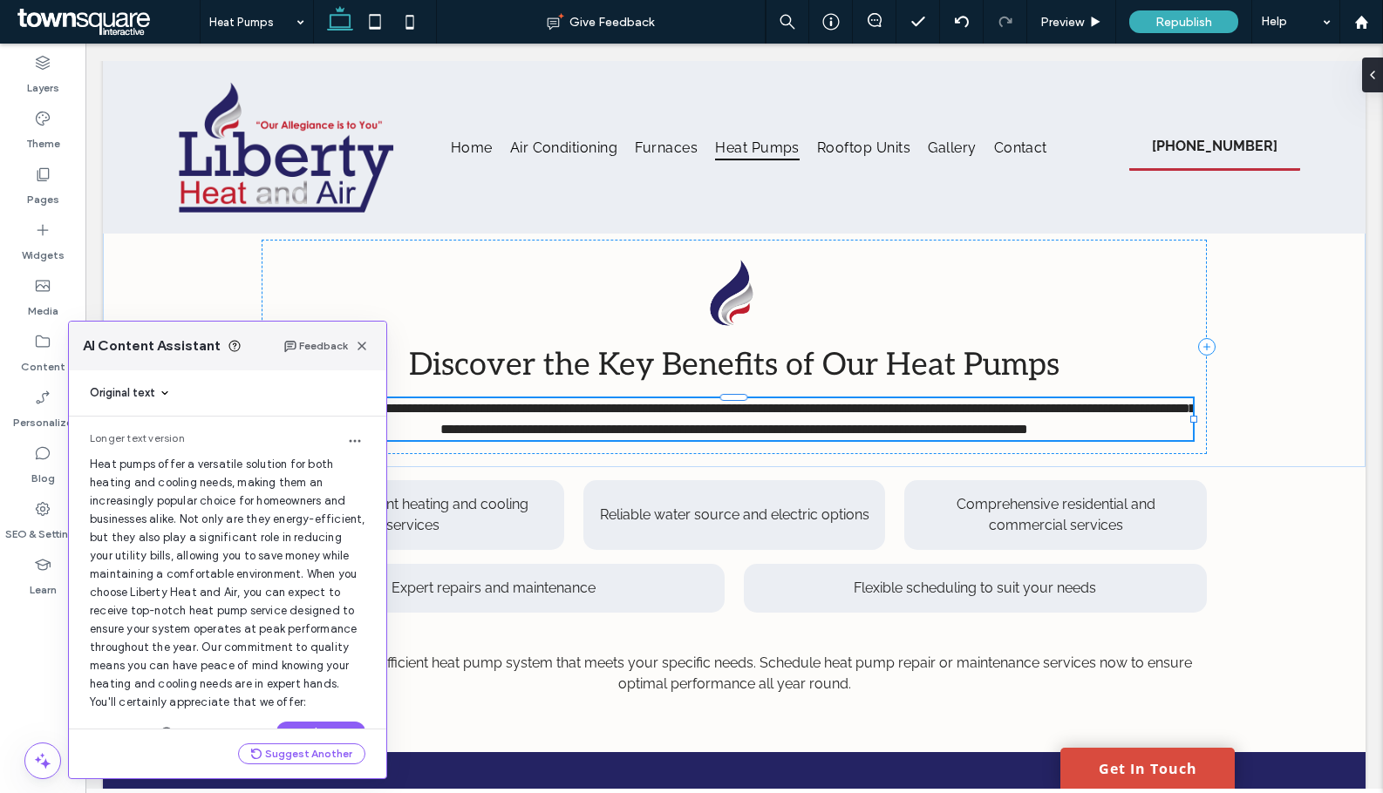
scroll to position [46, 0]
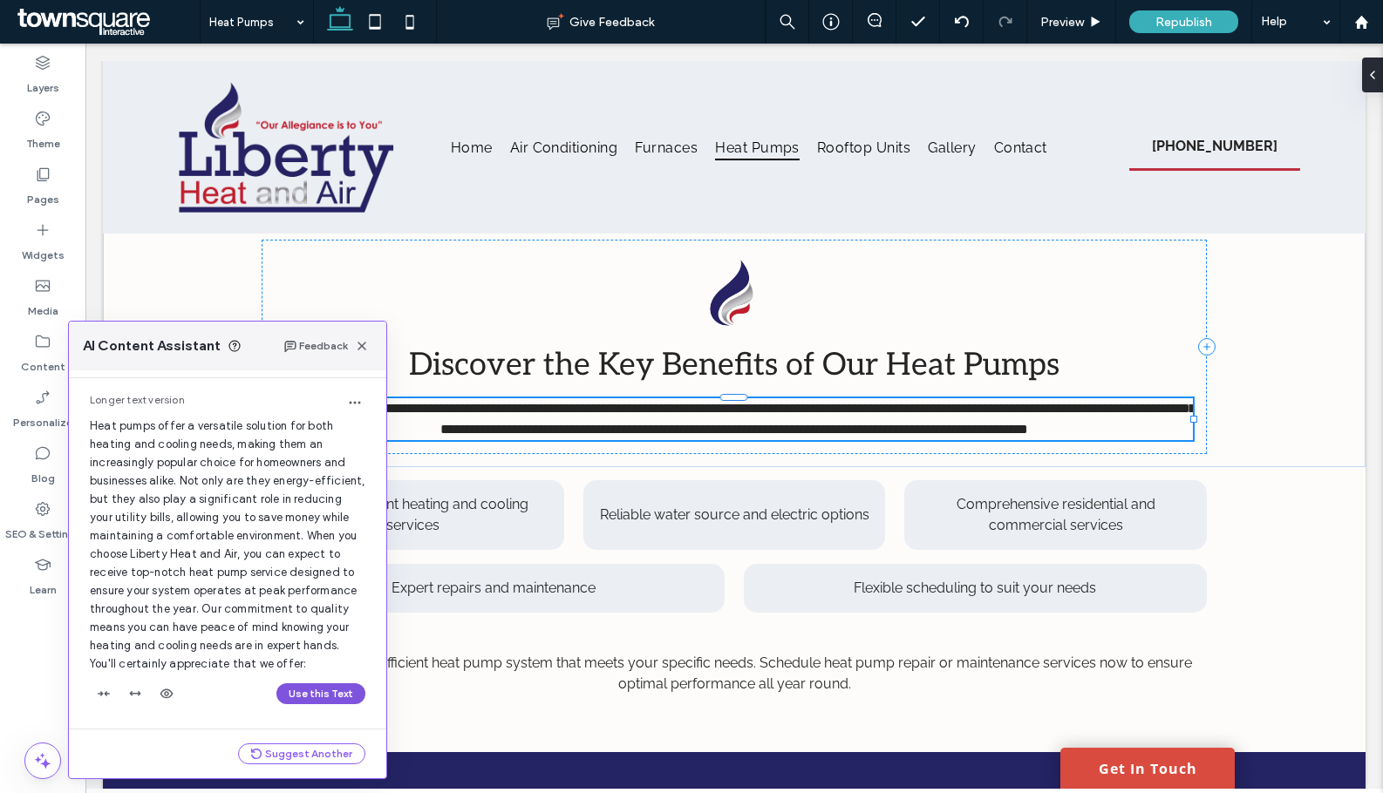
click at [316, 701] on button "Use this Text" at bounding box center [320, 693] width 89 height 21
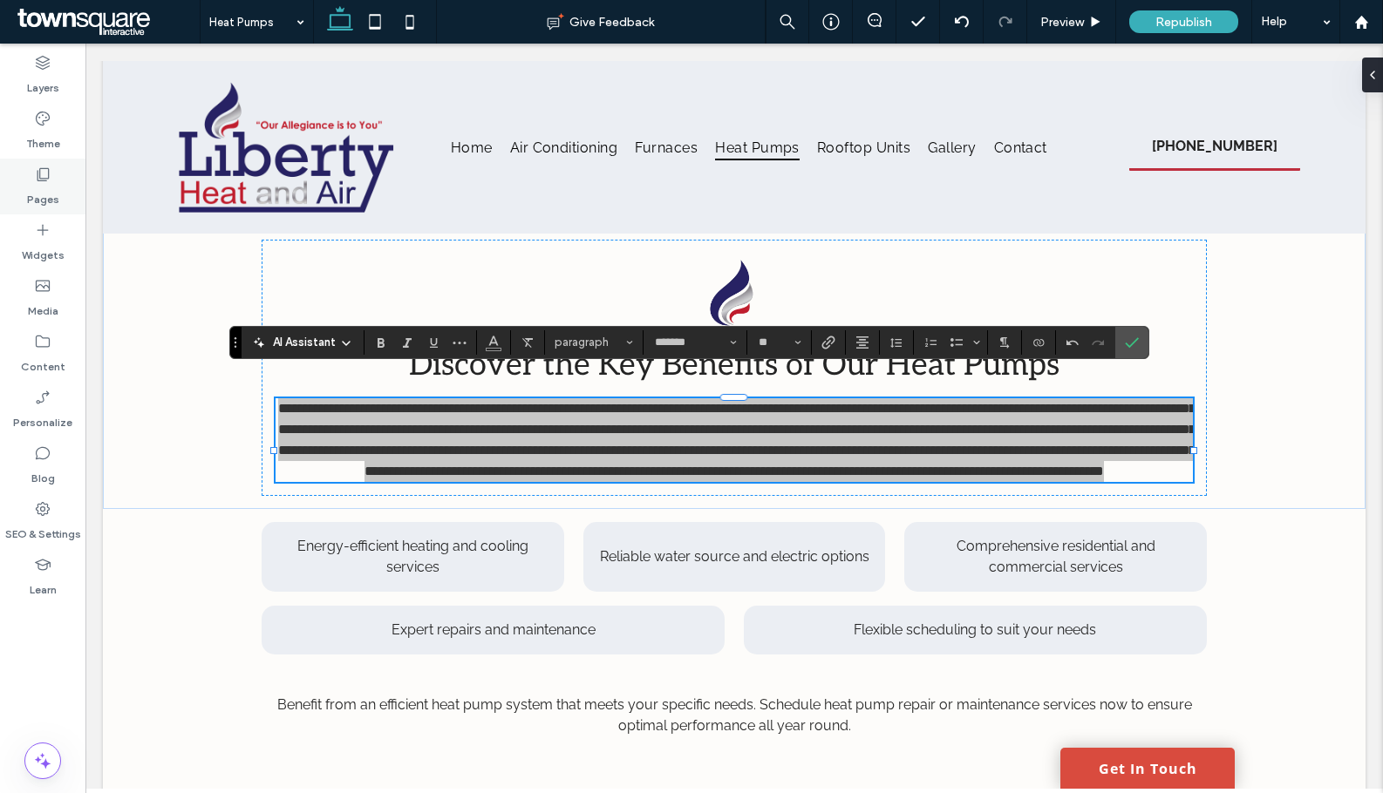
click at [41, 183] on label "Pages" at bounding box center [43, 195] width 32 height 24
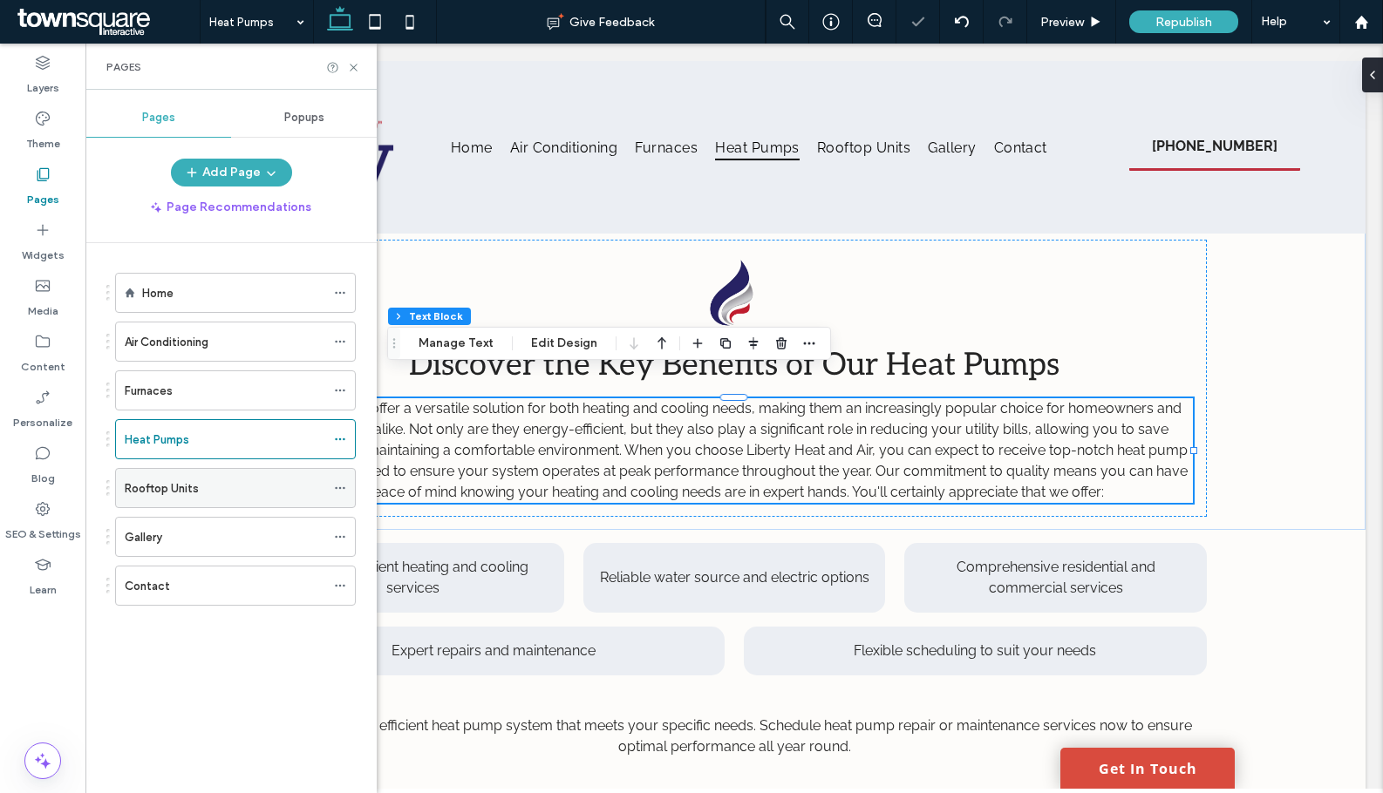
click at [217, 477] on div "Rooftop Units" at bounding box center [225, 488] width 201 height 38
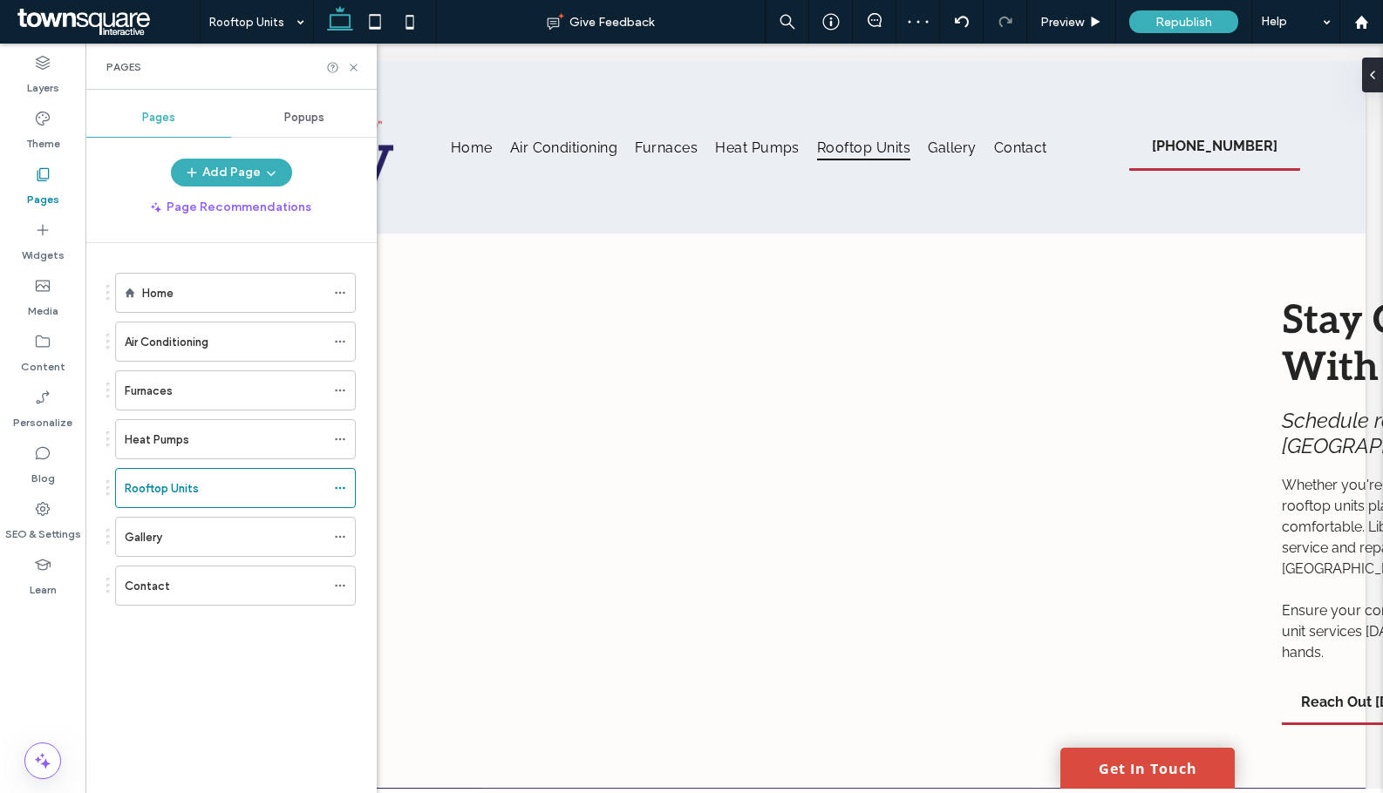
click at [357, 70] on use at bounding box center [353, 67] width 7 height 7
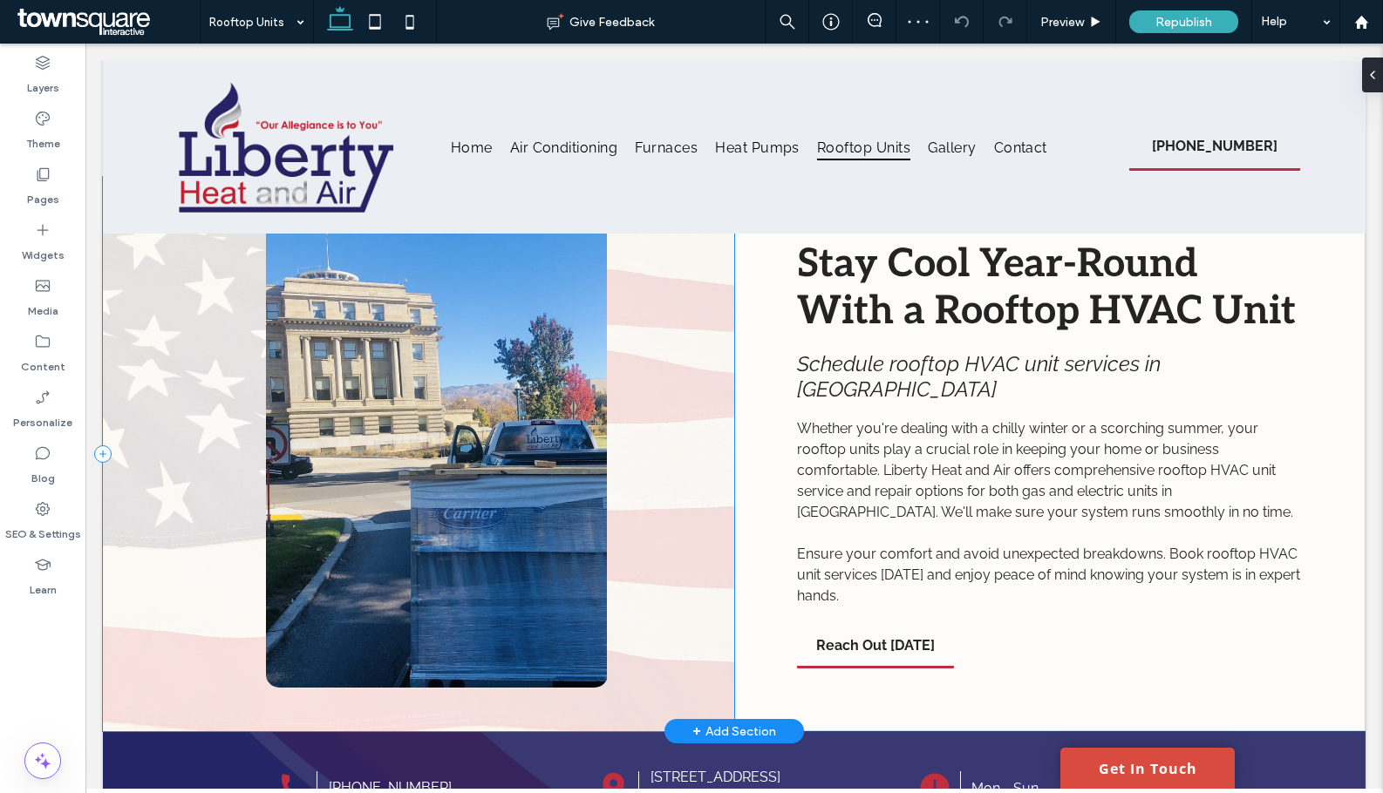
scroll to position [87, 0]
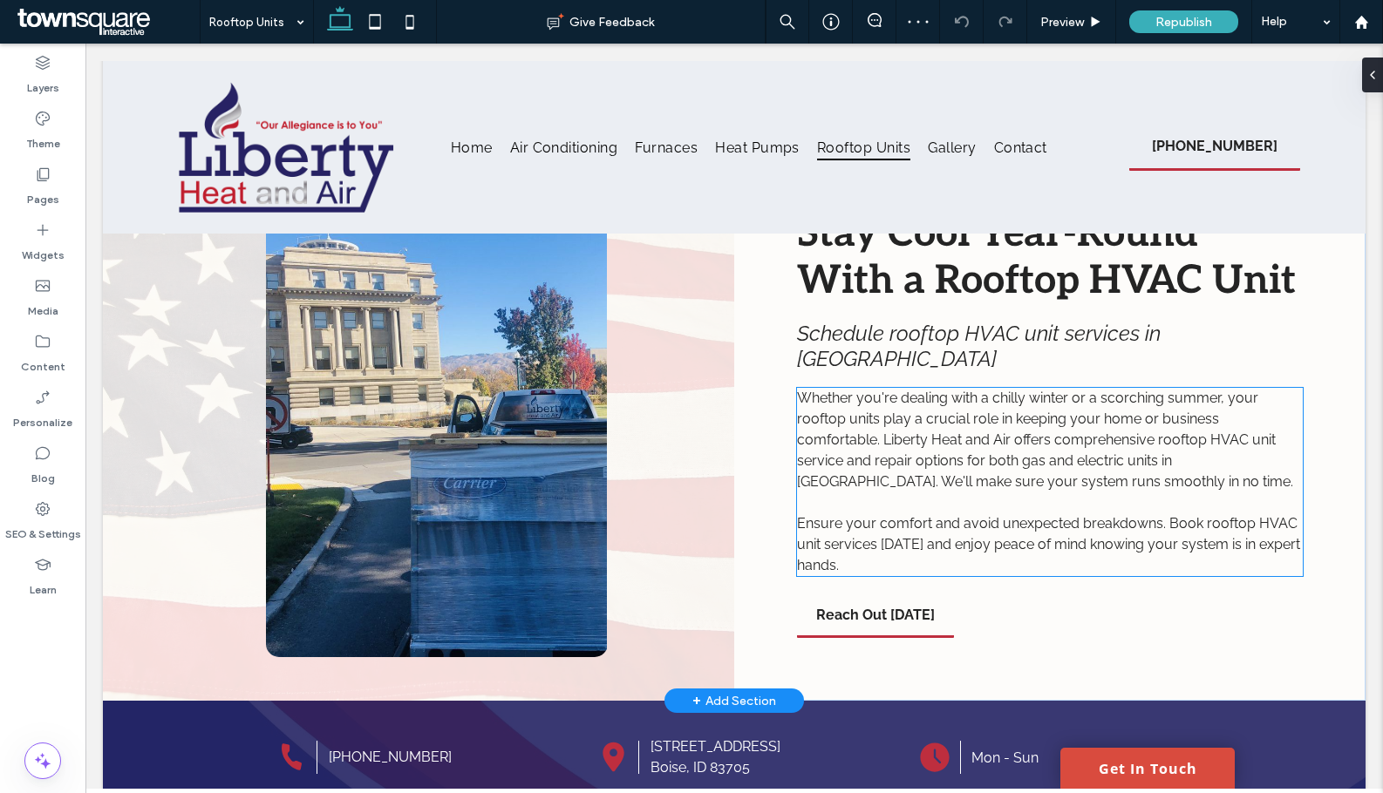
click at [886, 450] on span "Whether you're dealing with a chilly winter or a scorching summer, your rooftop…" at bounding box center [1045, 440] width 496 height 100
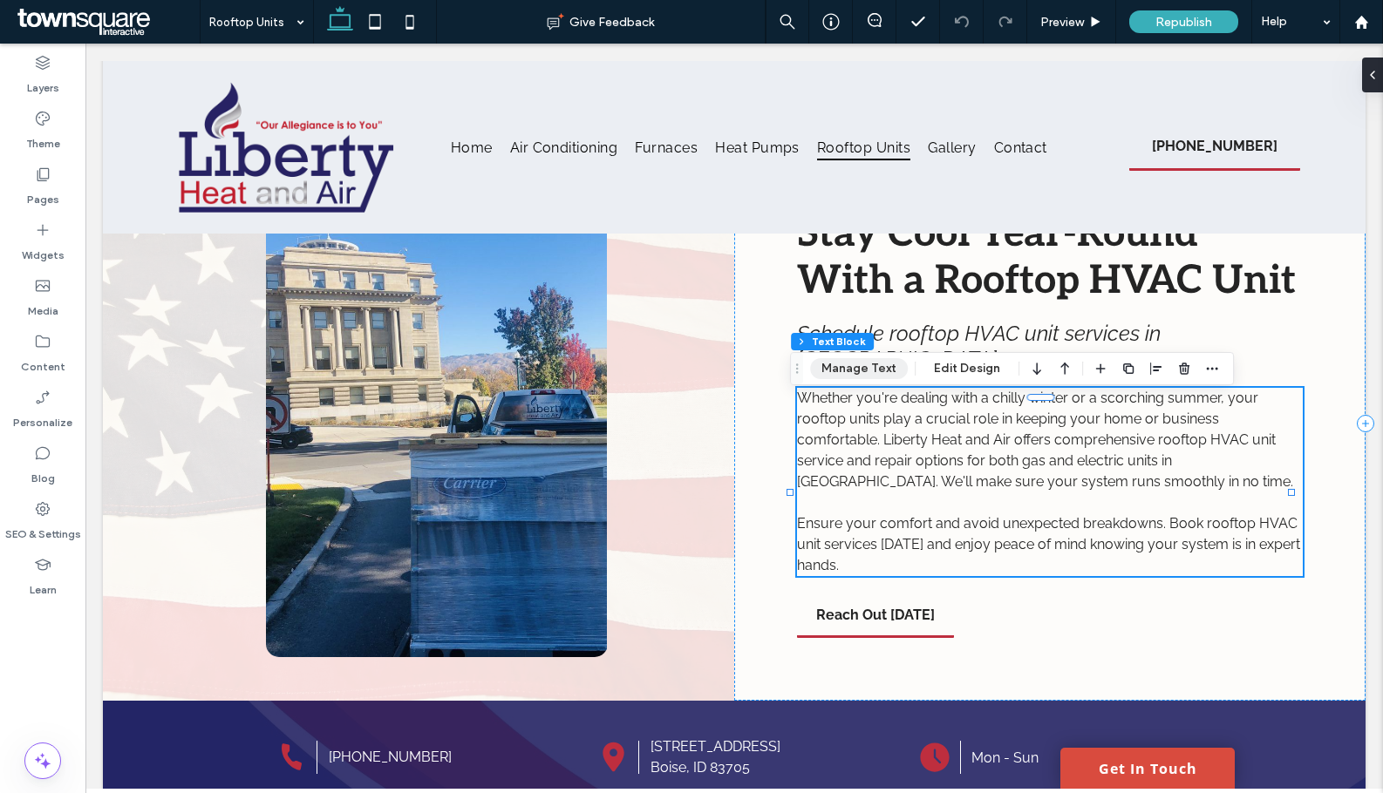
click at [842, 377] on button "Manage Text" at bounding box center [859, 368] width 98 height 21
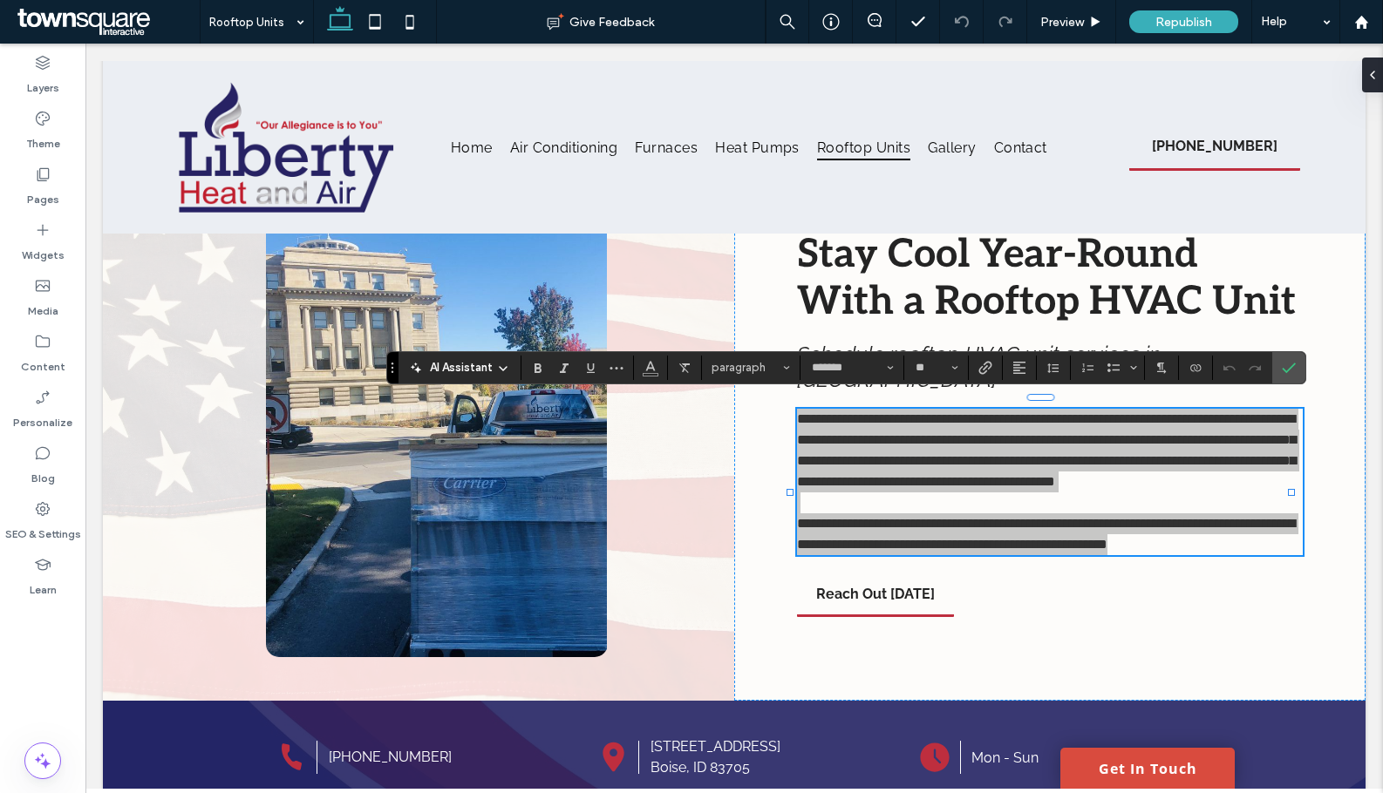
click at [471, 366] on span "AI Assistant" at bounding box center [461, 367] width 63 height 17
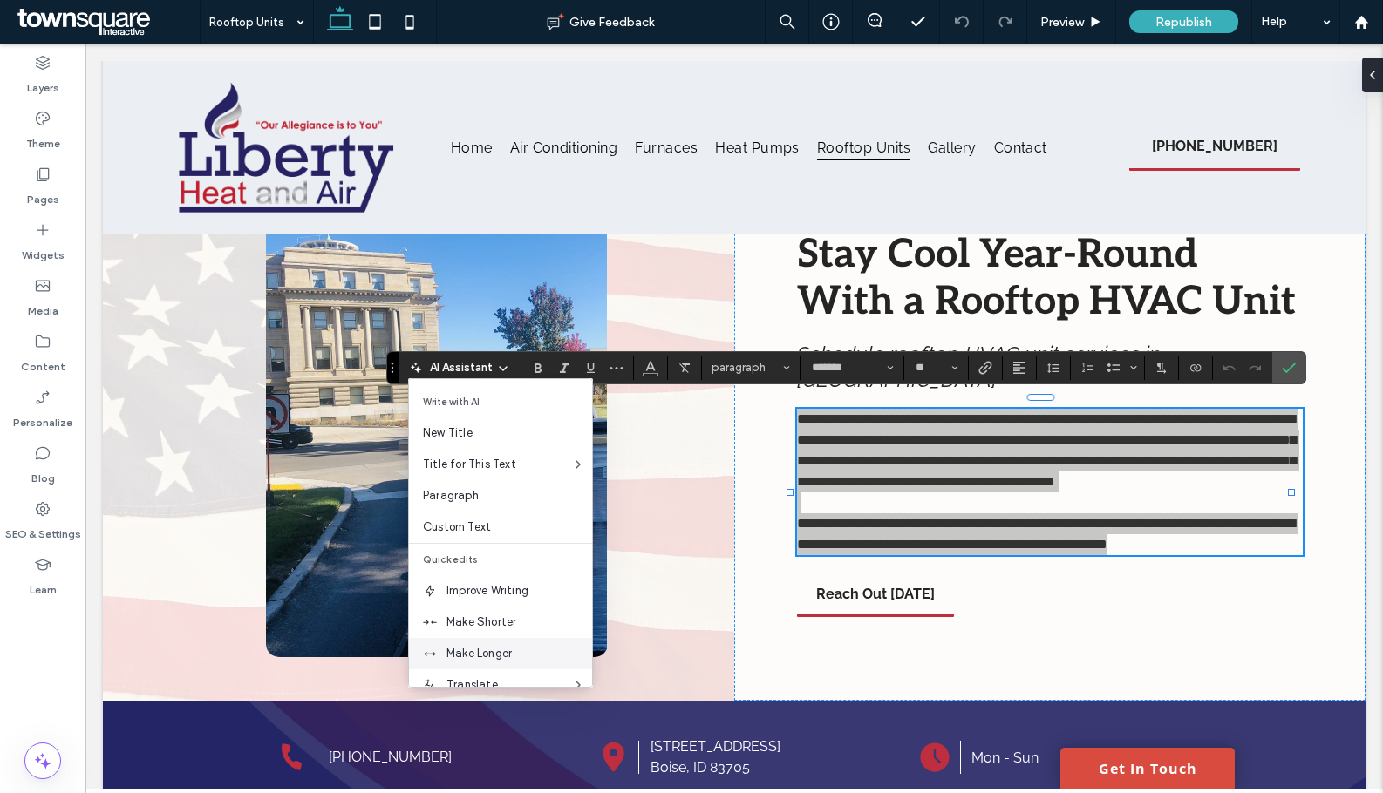
drag, startPoint x: 506, startPoint y: 644, endPoint x: 419, endPoint y: 588, distance: 102.8
click at [506, 644] on div "Make Longer" at bounding box center [500, 653] width 183 height 31
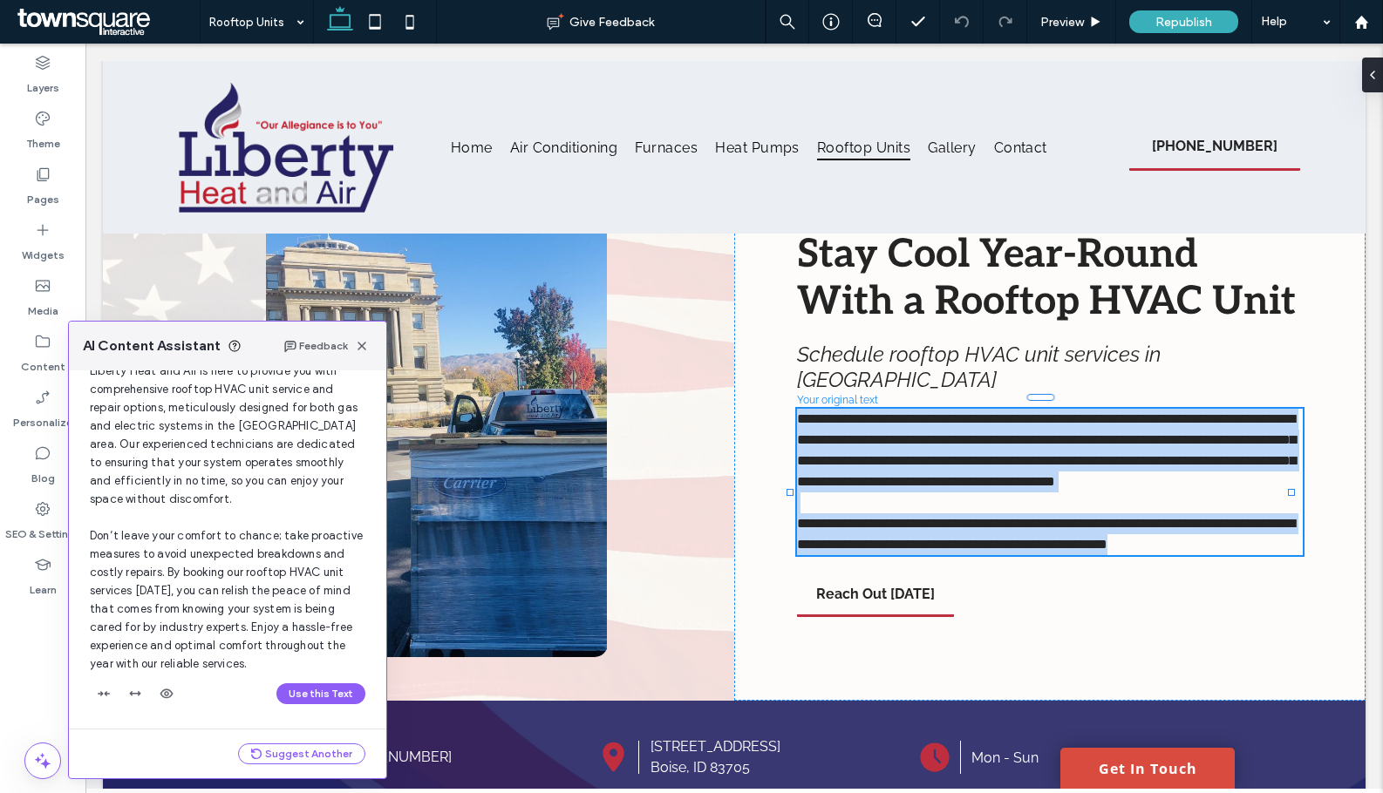
scroll to position [185, 0]
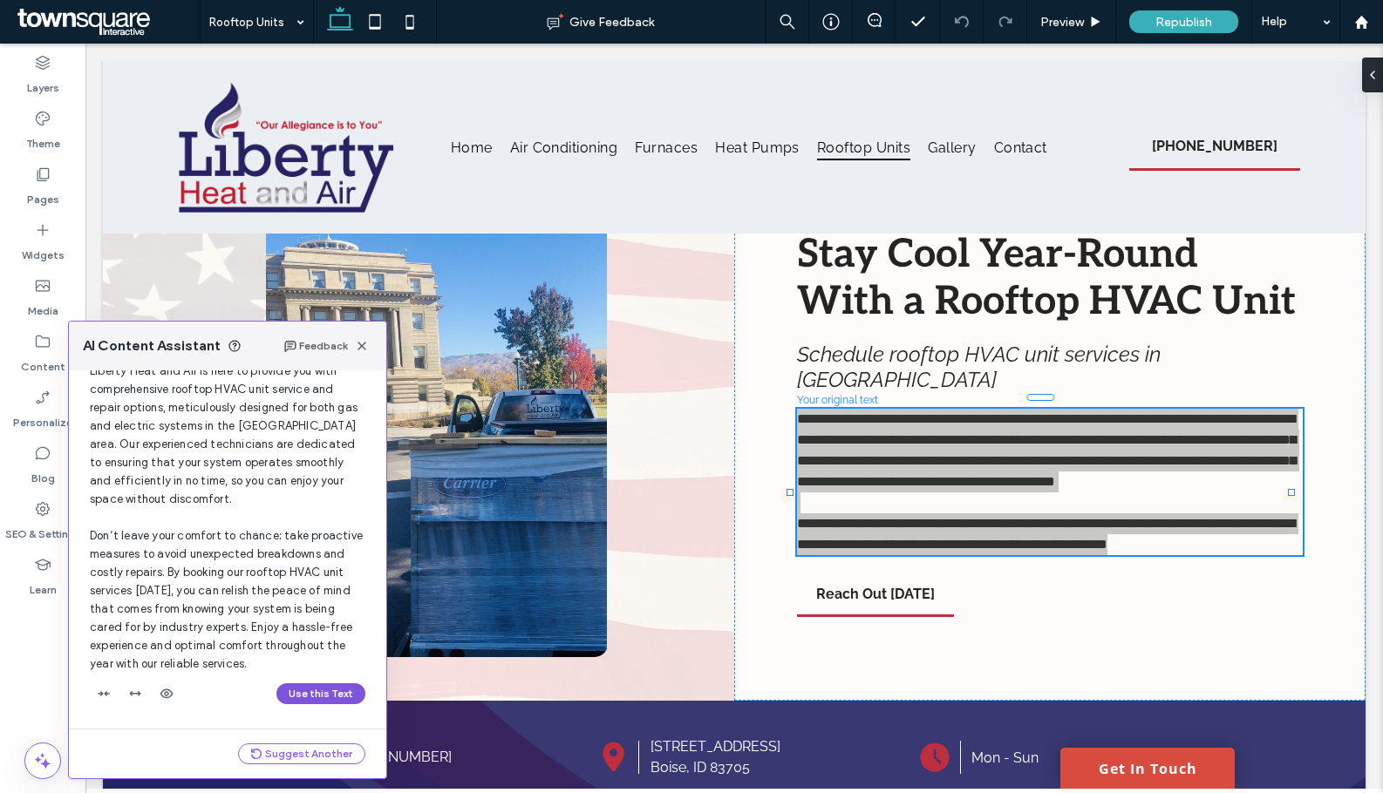
click at [309, 690] on button "Use this Text" at bounding box center [320, 693] width 89 height 21
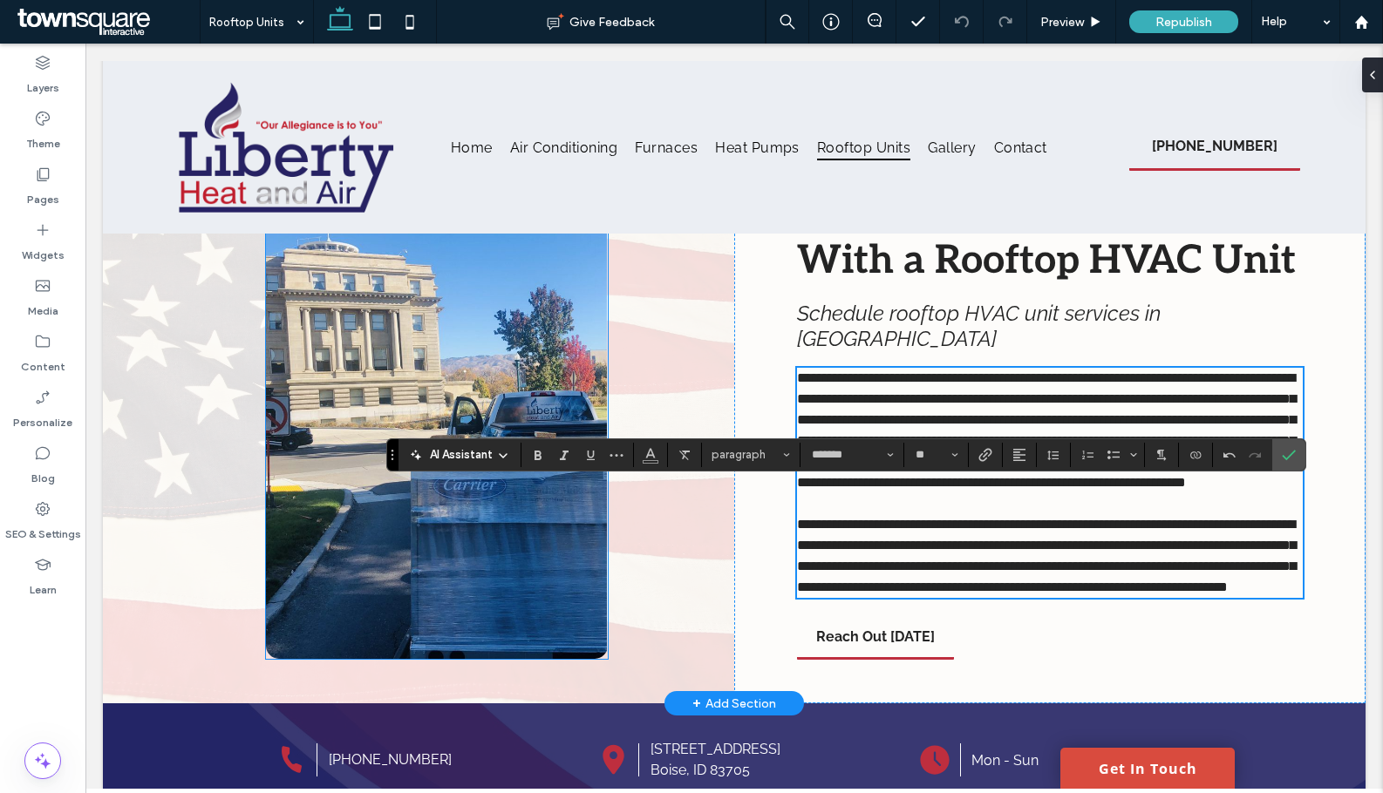
scroll to position [0, 0]
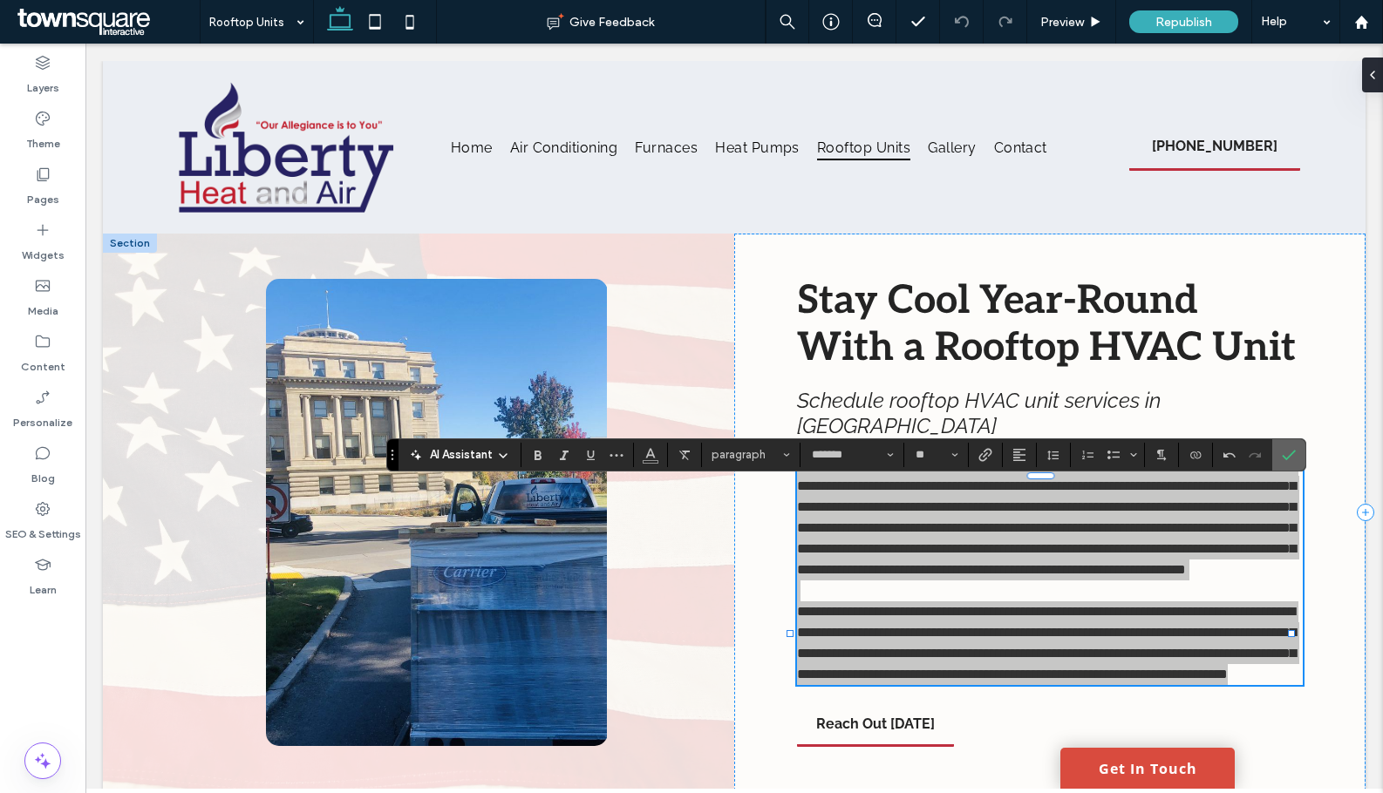
click at [1287, 448] on icon "Confirm" at bounding box center [1289, 455] width 14 height 14
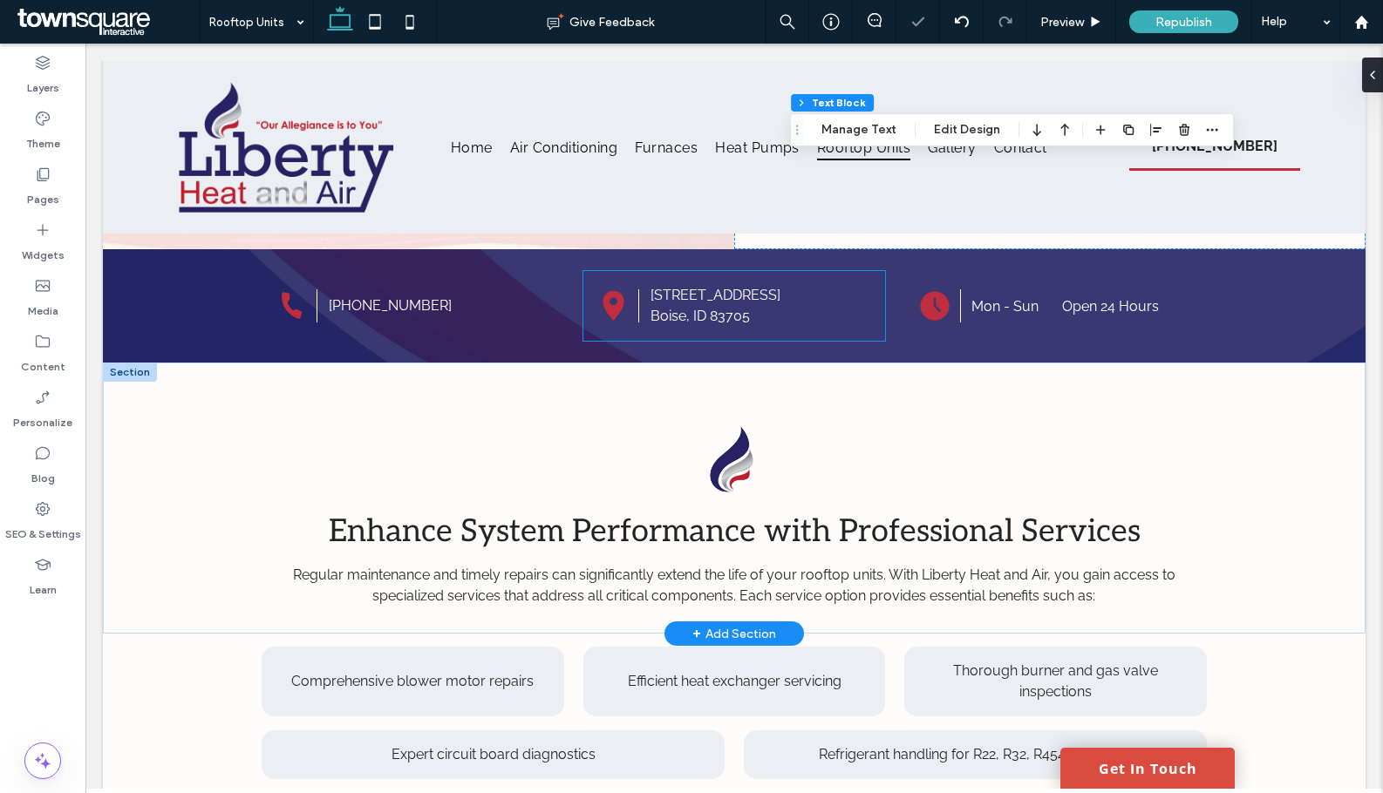
scroll to position [785, 0]
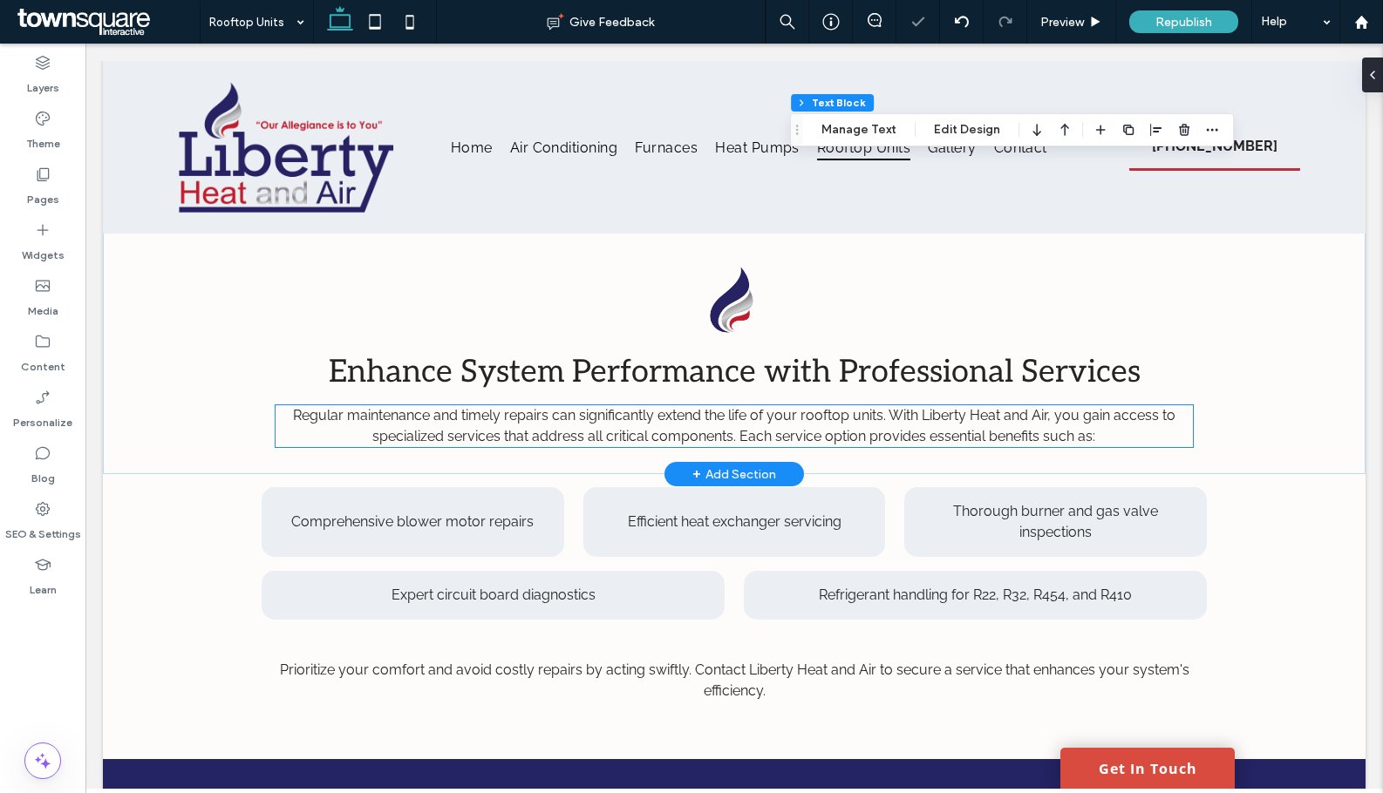
click at [507, 440] on span "Regular maintenance and timely repairs can significantly extend the life of you…" at bounding box center [734, 425] width 882 height 37
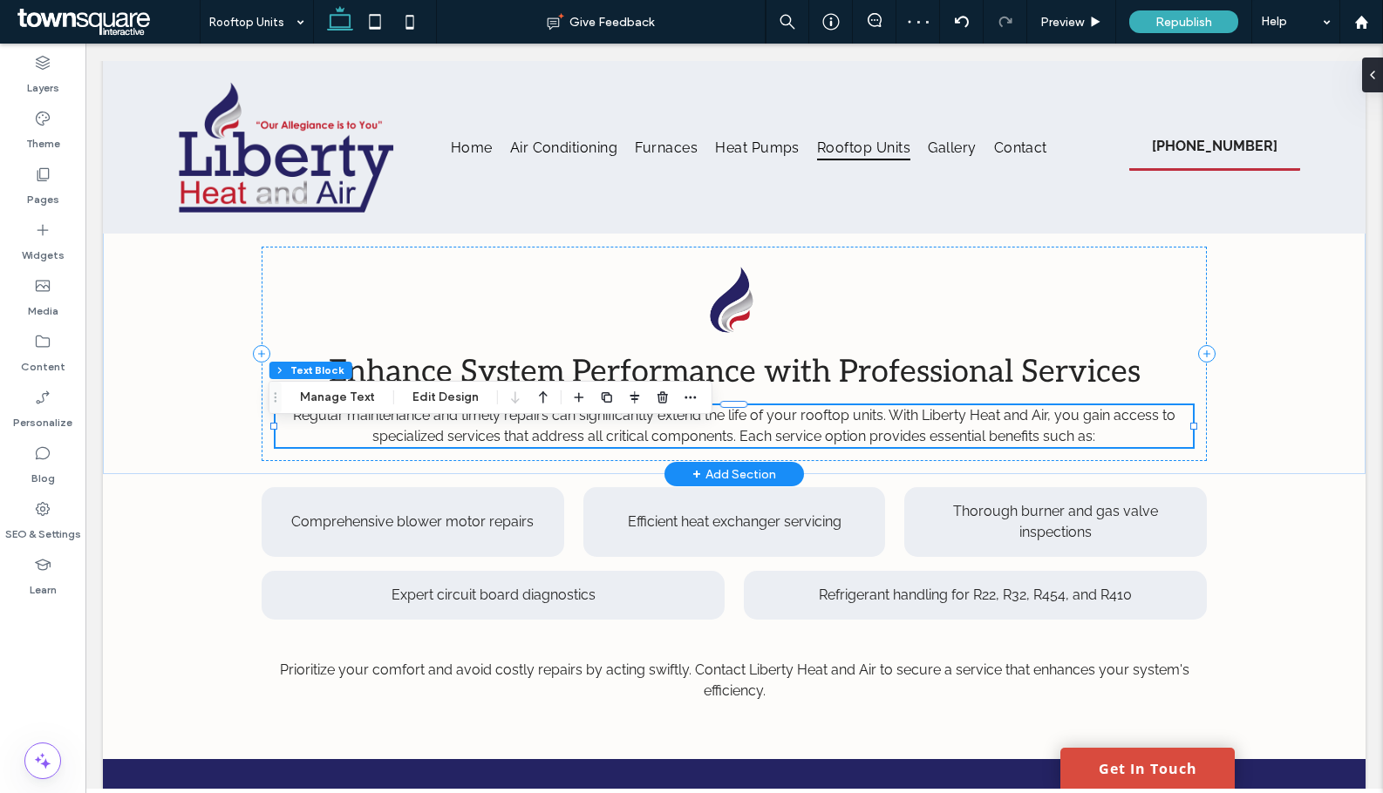
click at [408, 439] on span "Regular maintenance and timely repairs can significantly extend the life of you…" at bounding box center [734, 425] width 882 height 37
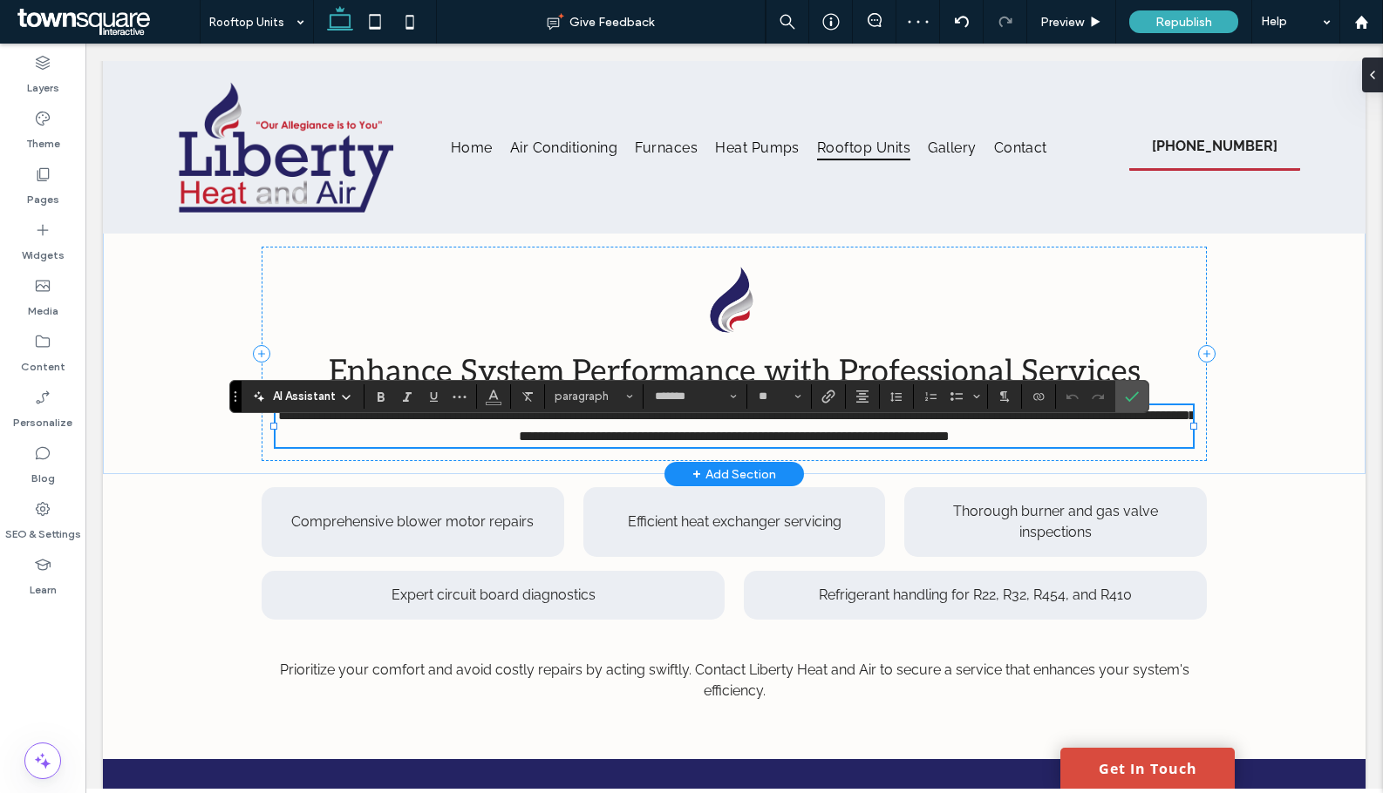
click at [303, 398] on span "AI Assistant" at bounding box center [304, 396] width 63 height 17
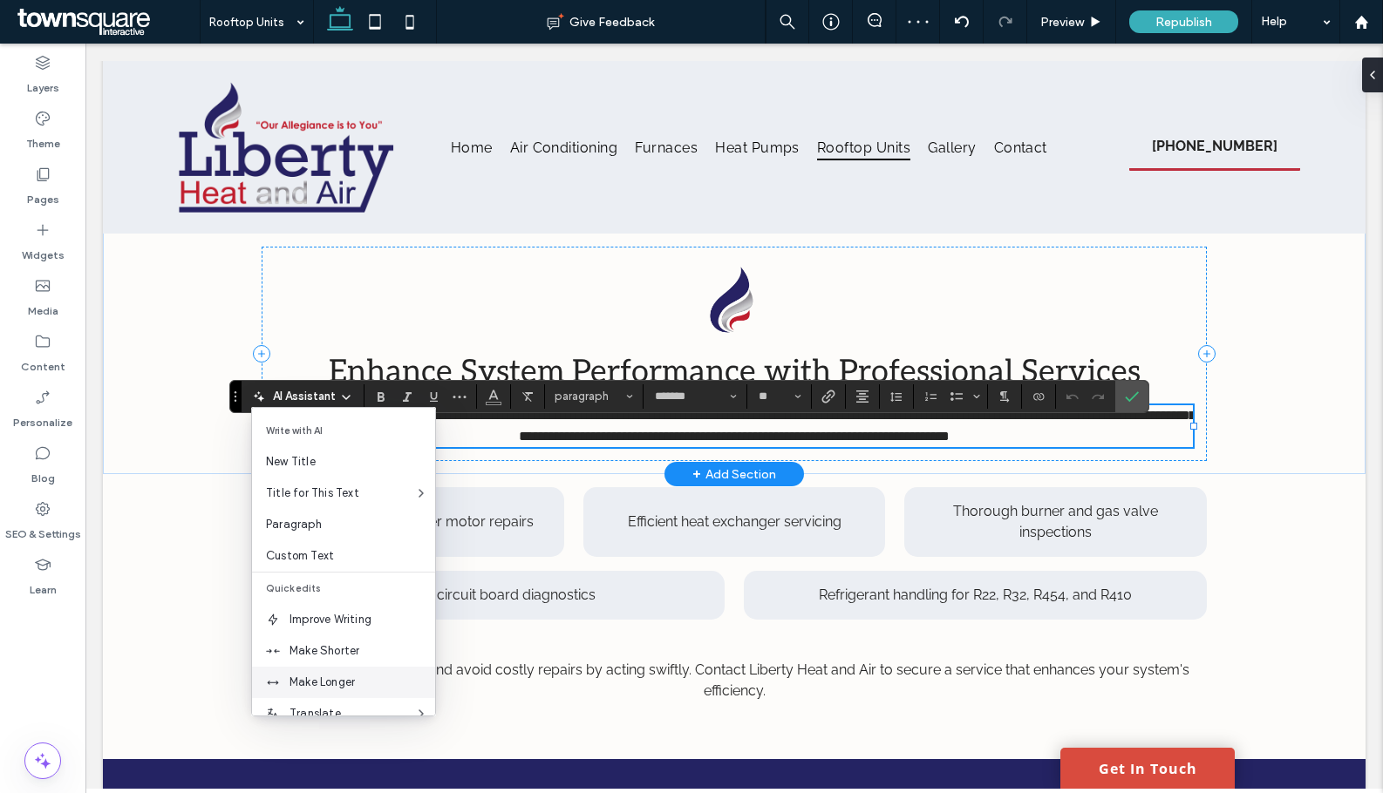
click at [343, 671] on div "Make Longer" at bounding box center [343, 682] width 183 height 31
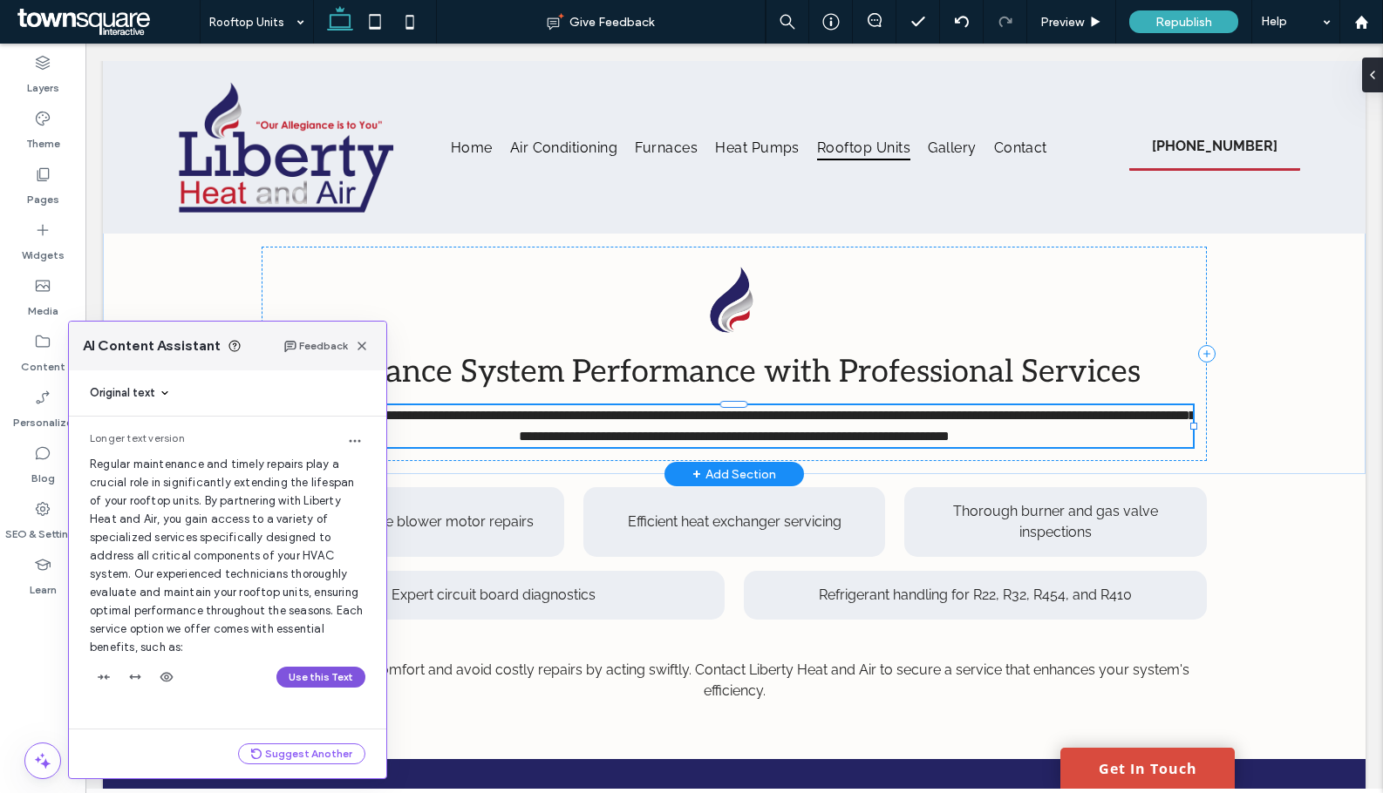
click at [308, 673] on button "Use this Text" at bounding box center [320, 677] width 89 height 21
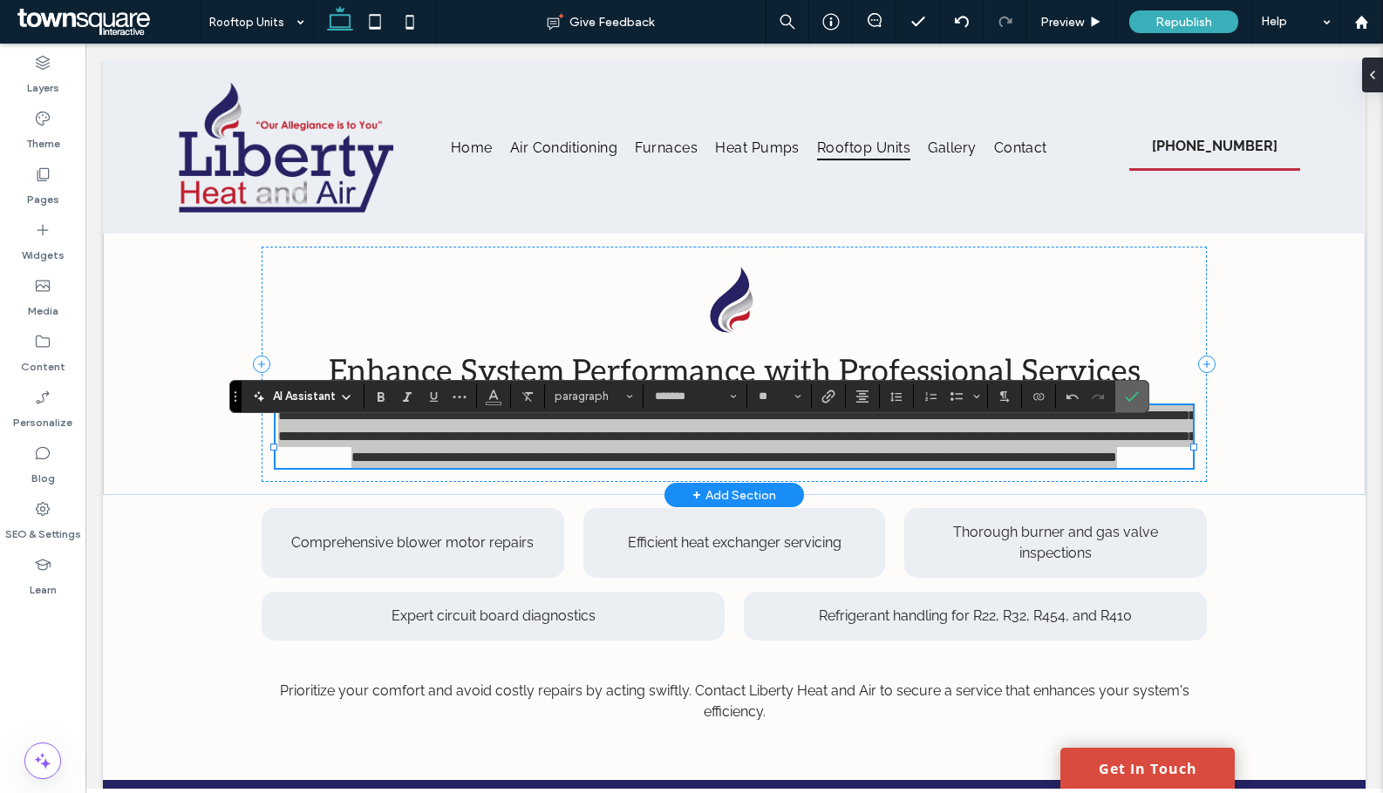
drag, startPoint x: 1143, startPoint y: 401, endPoint x: 1043, endPoint y: 343, distance: 116.0
click at [1143, 401] on label "Confirm" at bounding box center [1132, 396] width 26 height 31
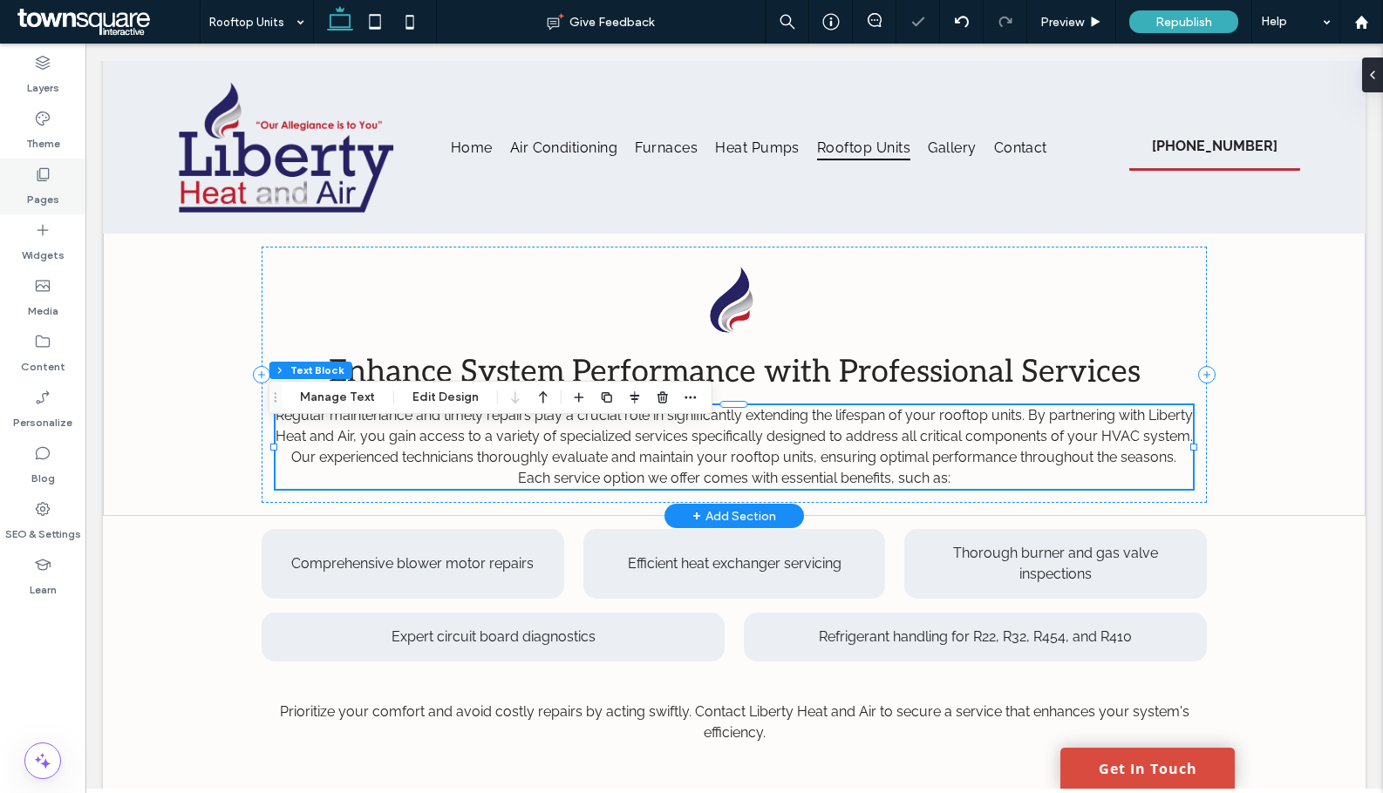
click at [52, 194] on label "Pages" at bounding box center [43, 195] width 32 height 24
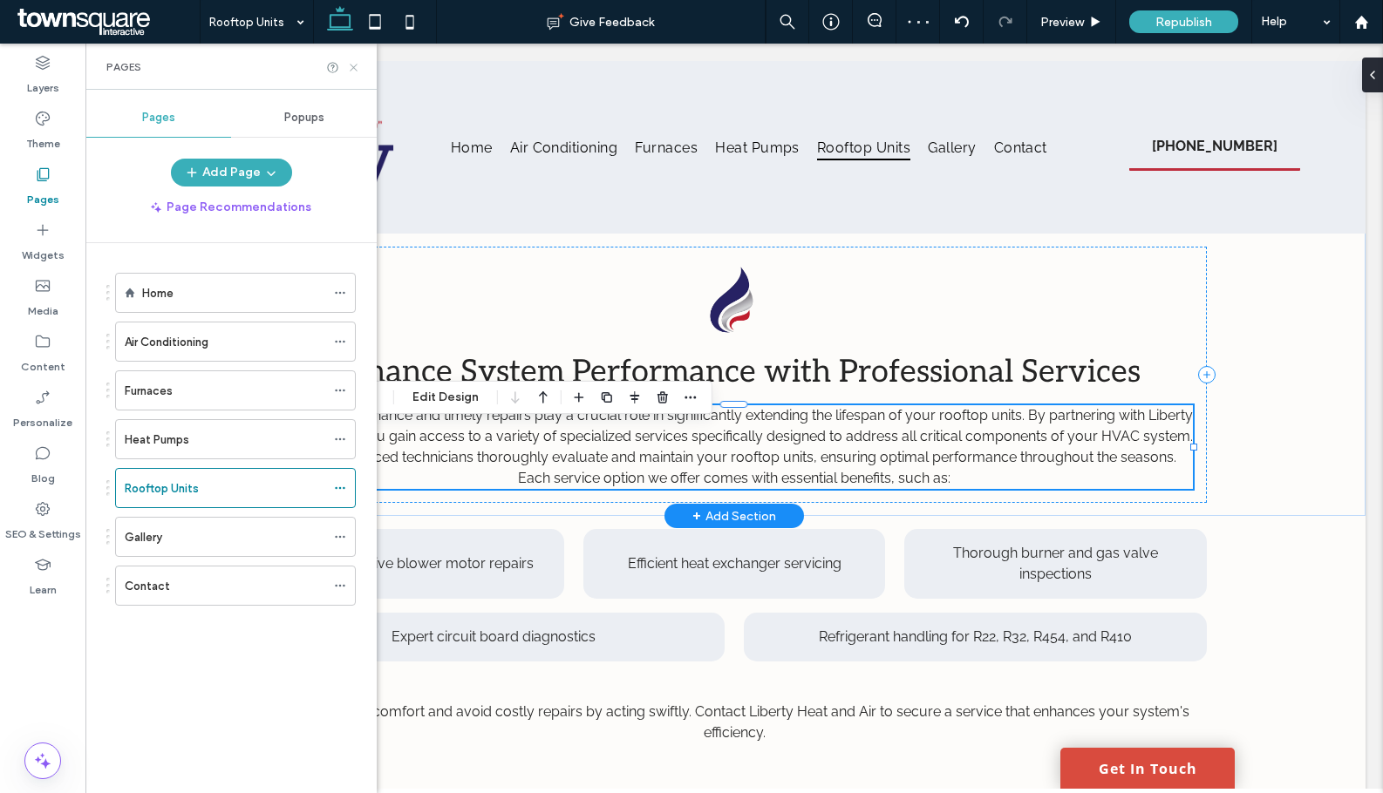
drag, startPoint x: 349, startPoint y: 65, endPoint x: 449, endPoint y: 113, distance: 111.5
click at [349, 65] on icon at bounding box center [353, 67] width 13 height 13
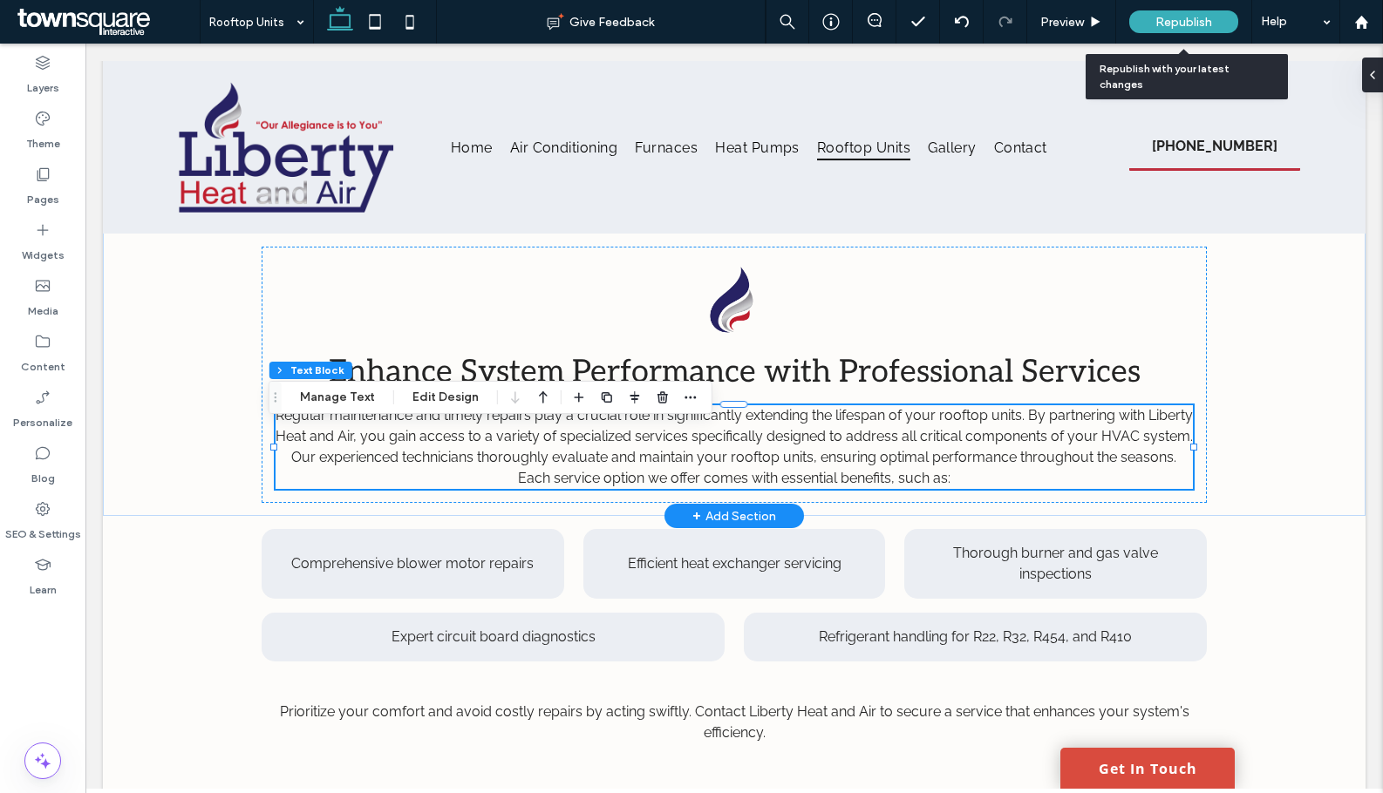
click at [1166, 16] on span "Republish" at bounding box center [1183, 22] width 57 height 15
